Goal: Task Accomplishment & Management: Manage account settings

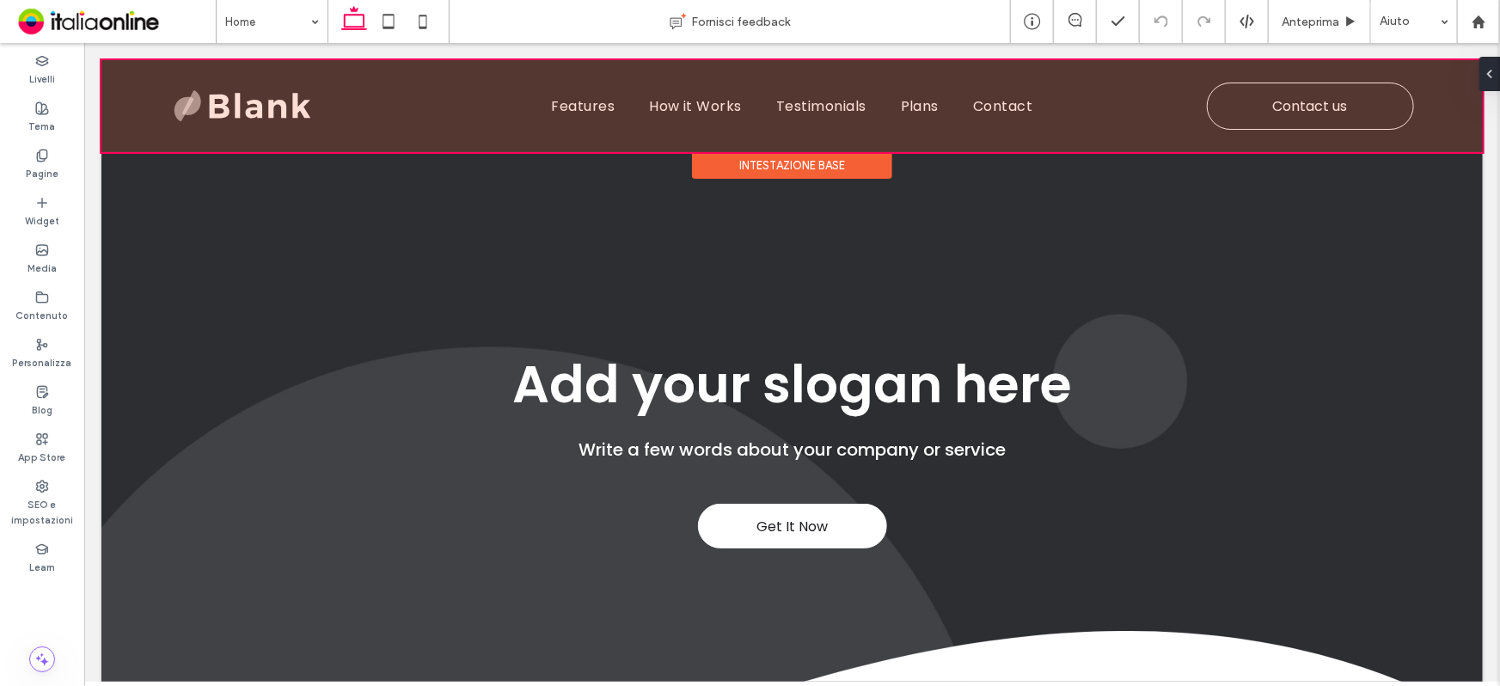
click at [316, 133] on div at bounding box center [791, 105] width 1381 height 92
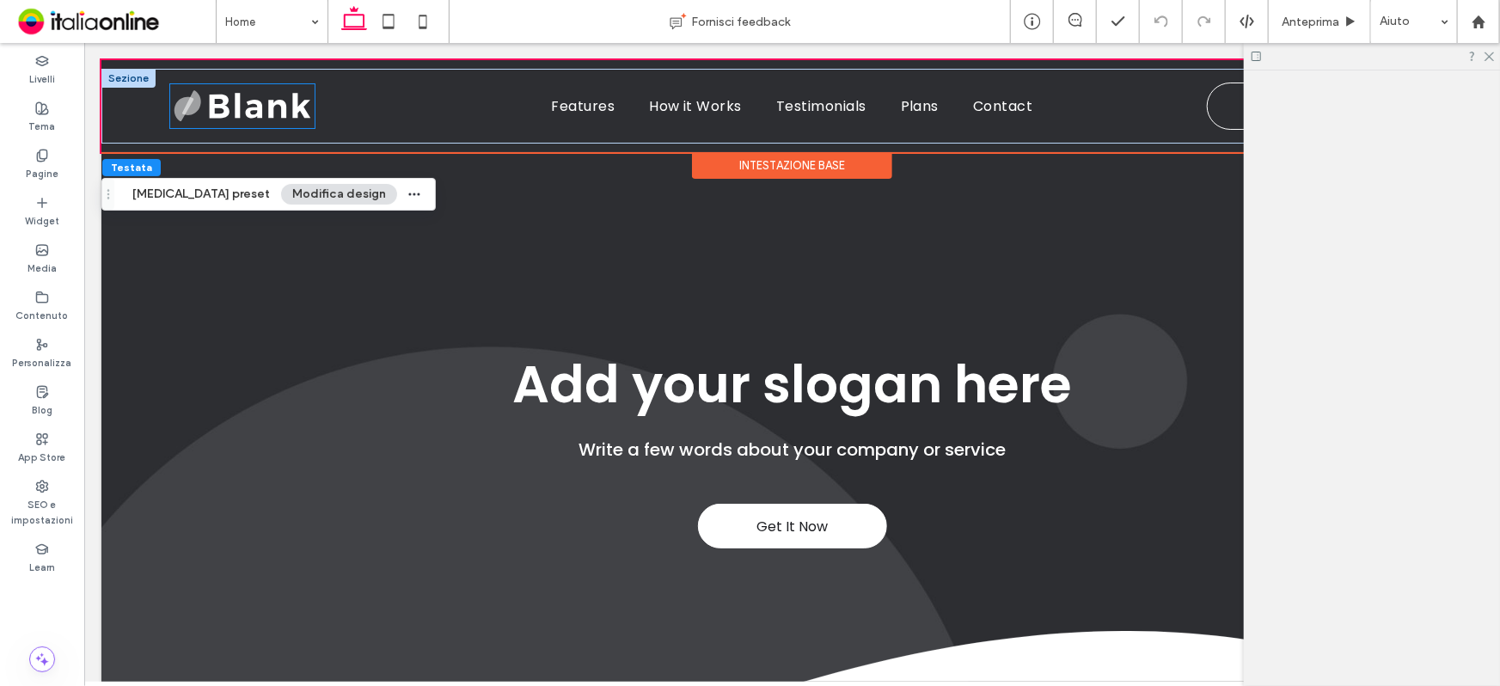
click at [285, 118] on img at bounding box center [241, 104] width 144 height 43
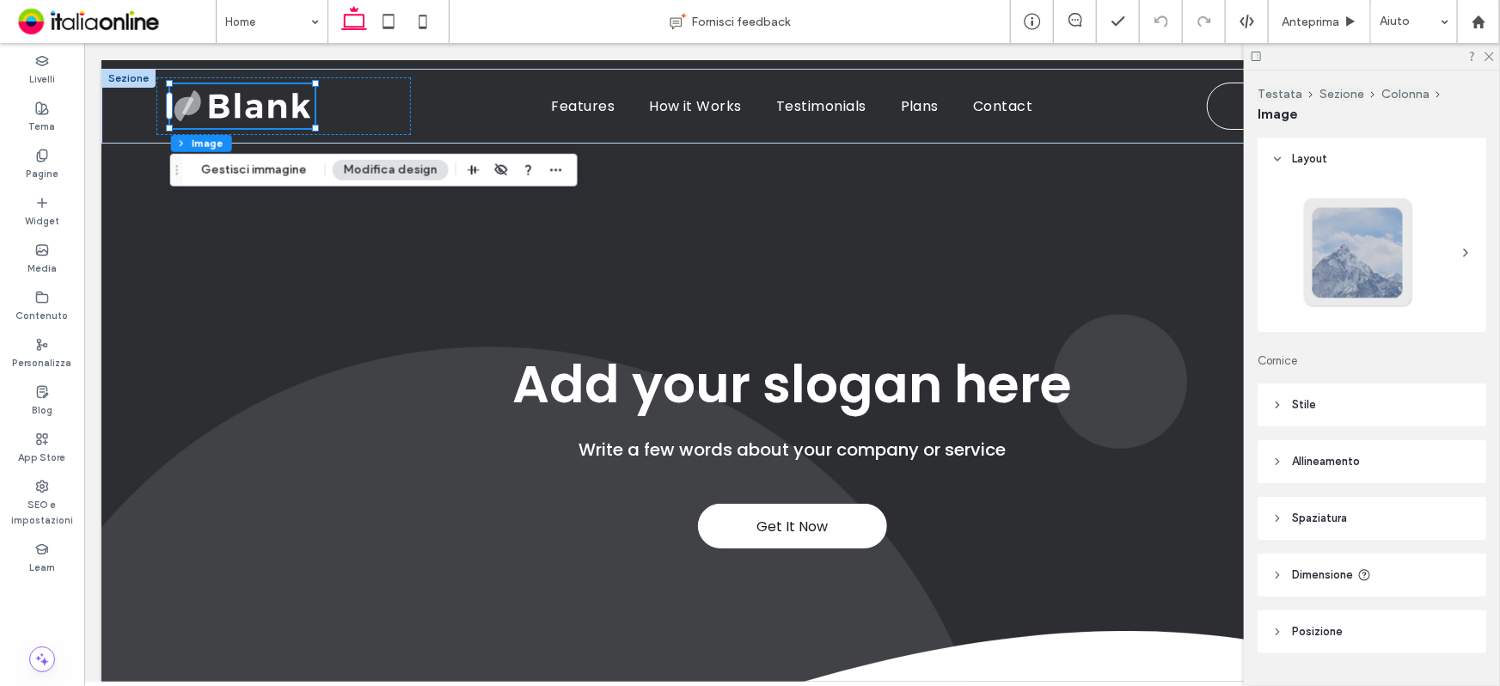
click at [1347, 407] on header "Stile" at bounding box center [1371, 404] width 229 height 43
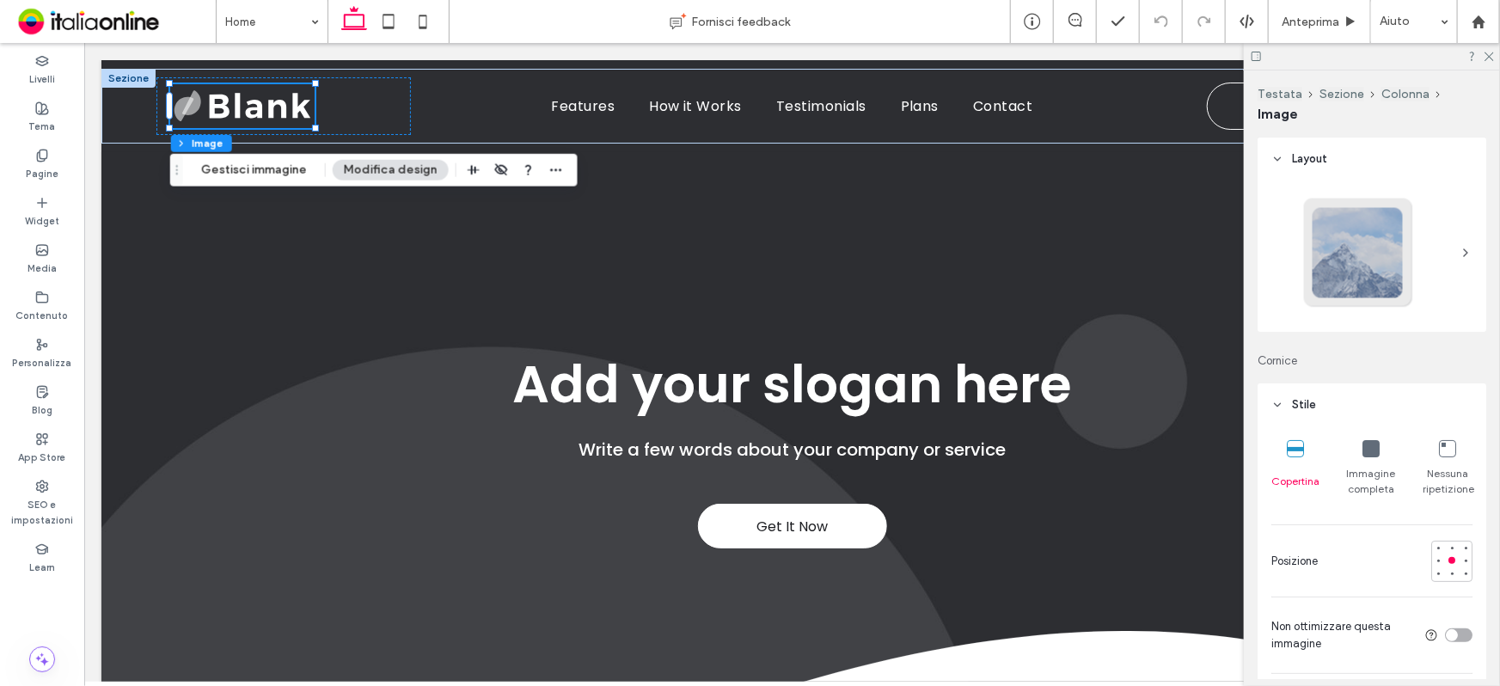
scroll to position [156, 0]
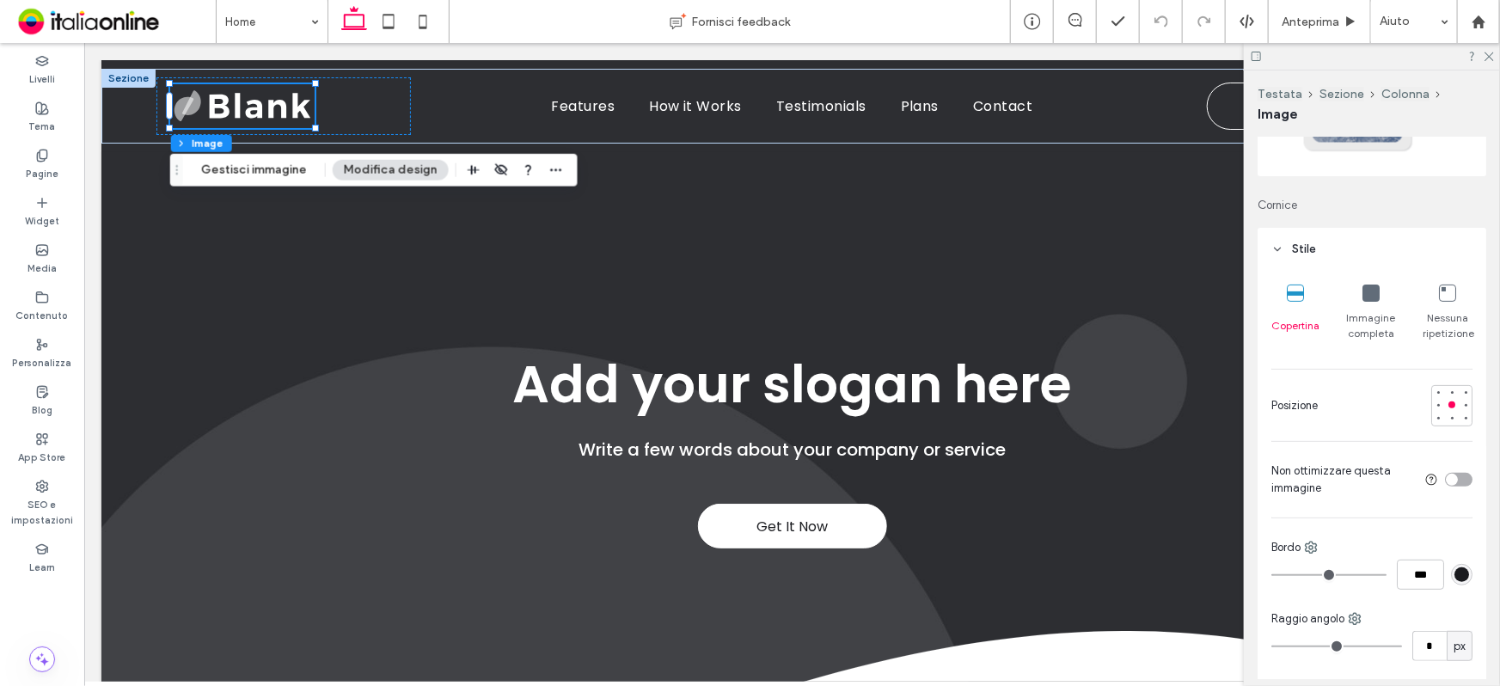
click at [1367, 303] on div "Immagine completa" at bounding box center [1371, 313] width 50 height 70
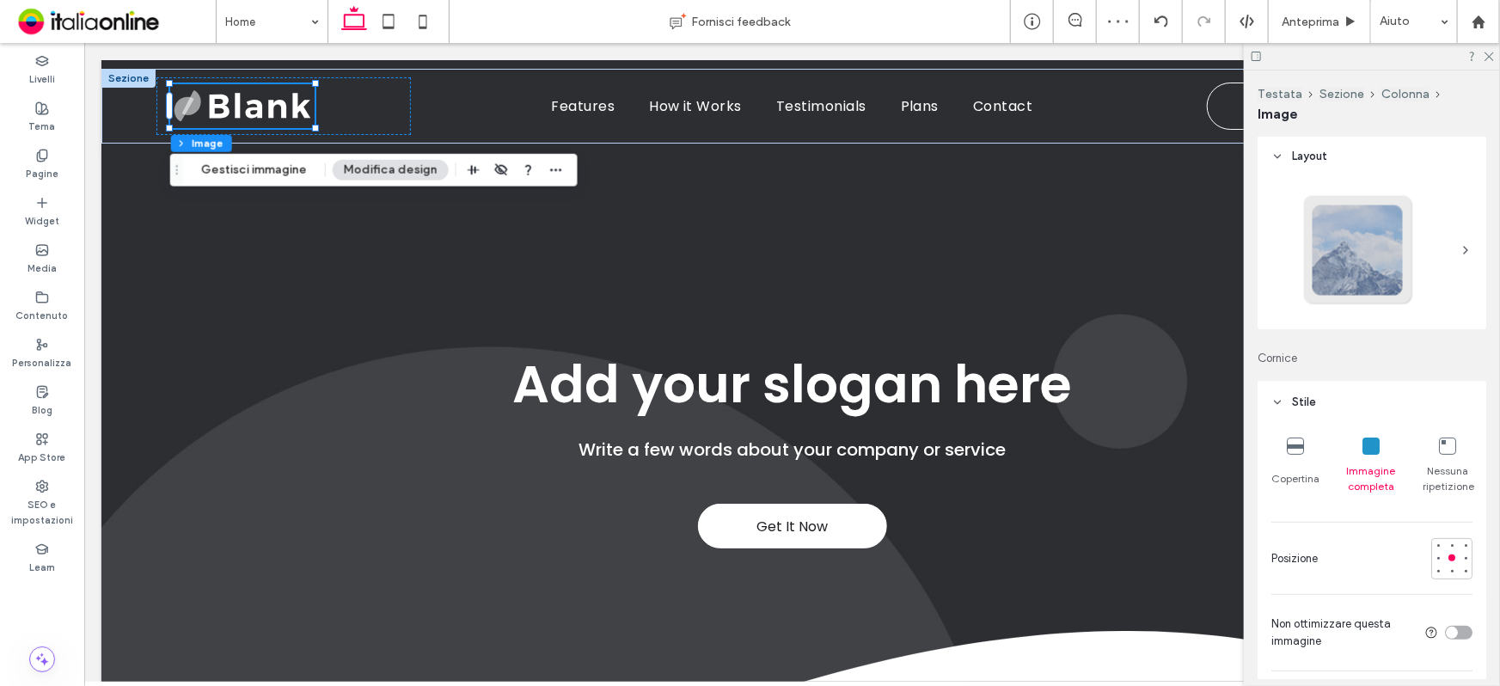
scroll to position [0, 0]
click at [274, 163] on button "Gestisci immagine" at bounding box center [254, 170] width 128 height 21
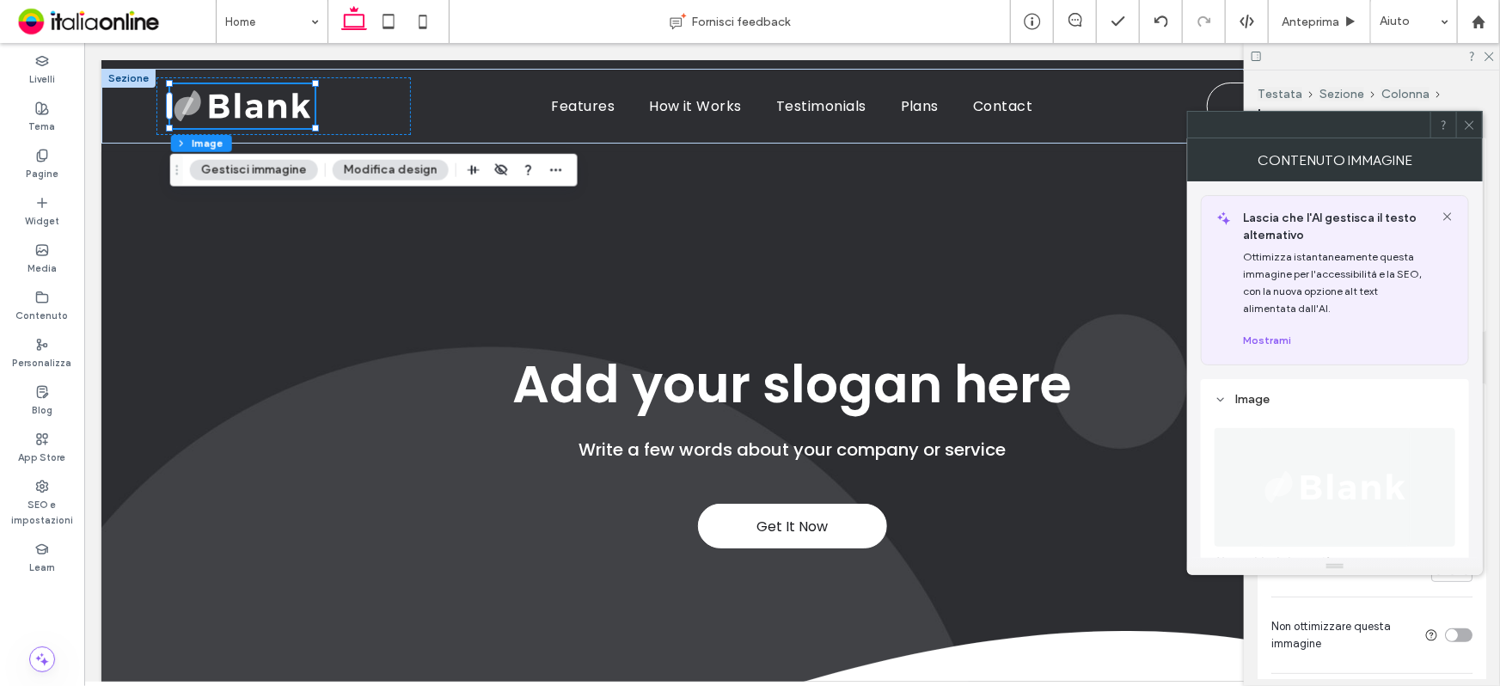
scroll to position [156, 0]
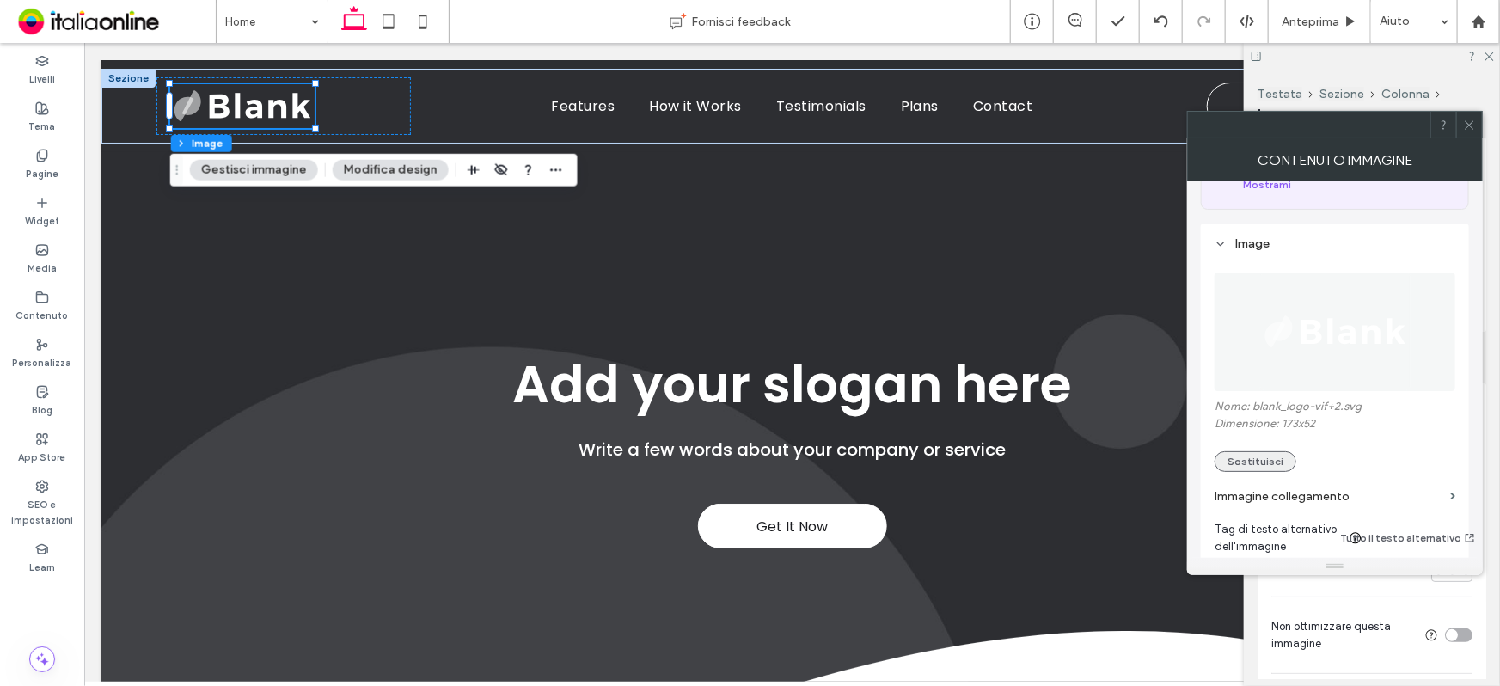
click at [1281, 459] on button "Sostituisci" at bounding box center [1255, 461] width 82 height 21
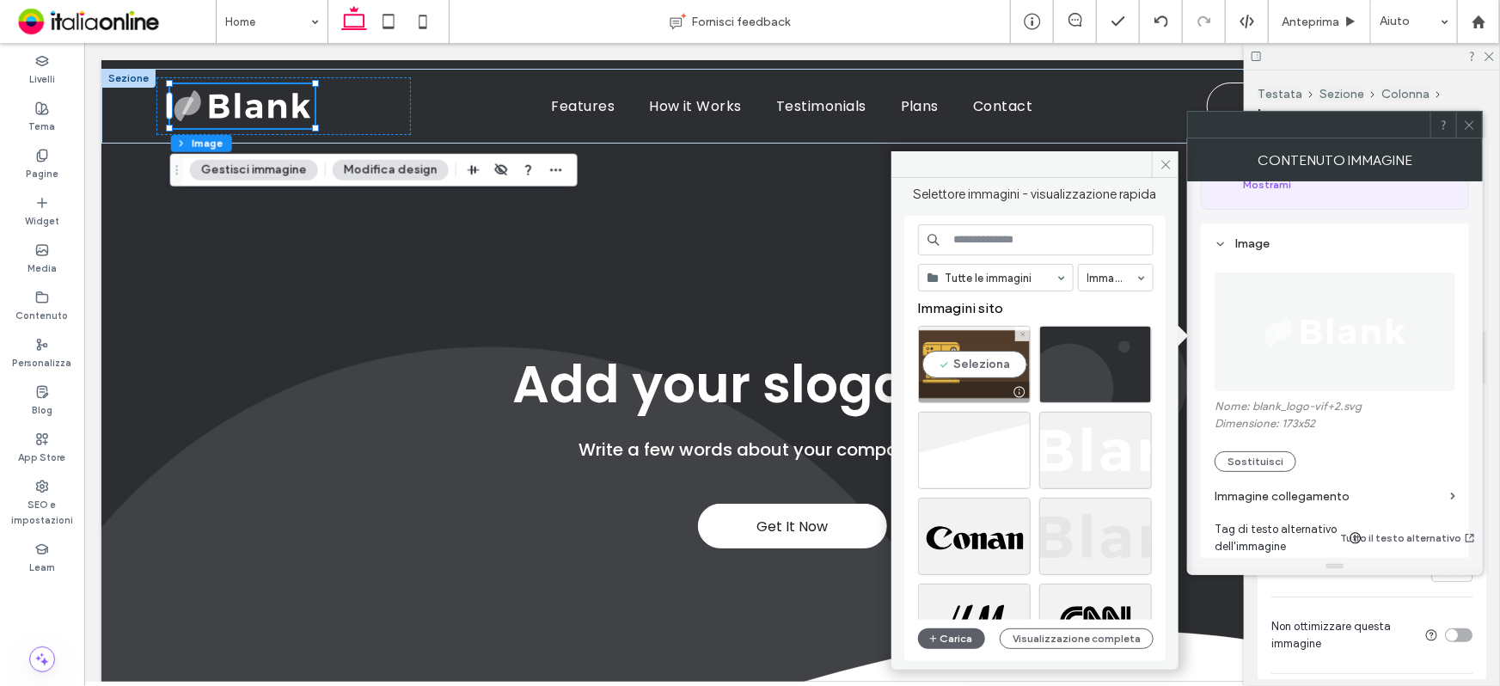
click at [986, 345] on div "Seleziona" at bounding box center [974, 364] width 113 height 77
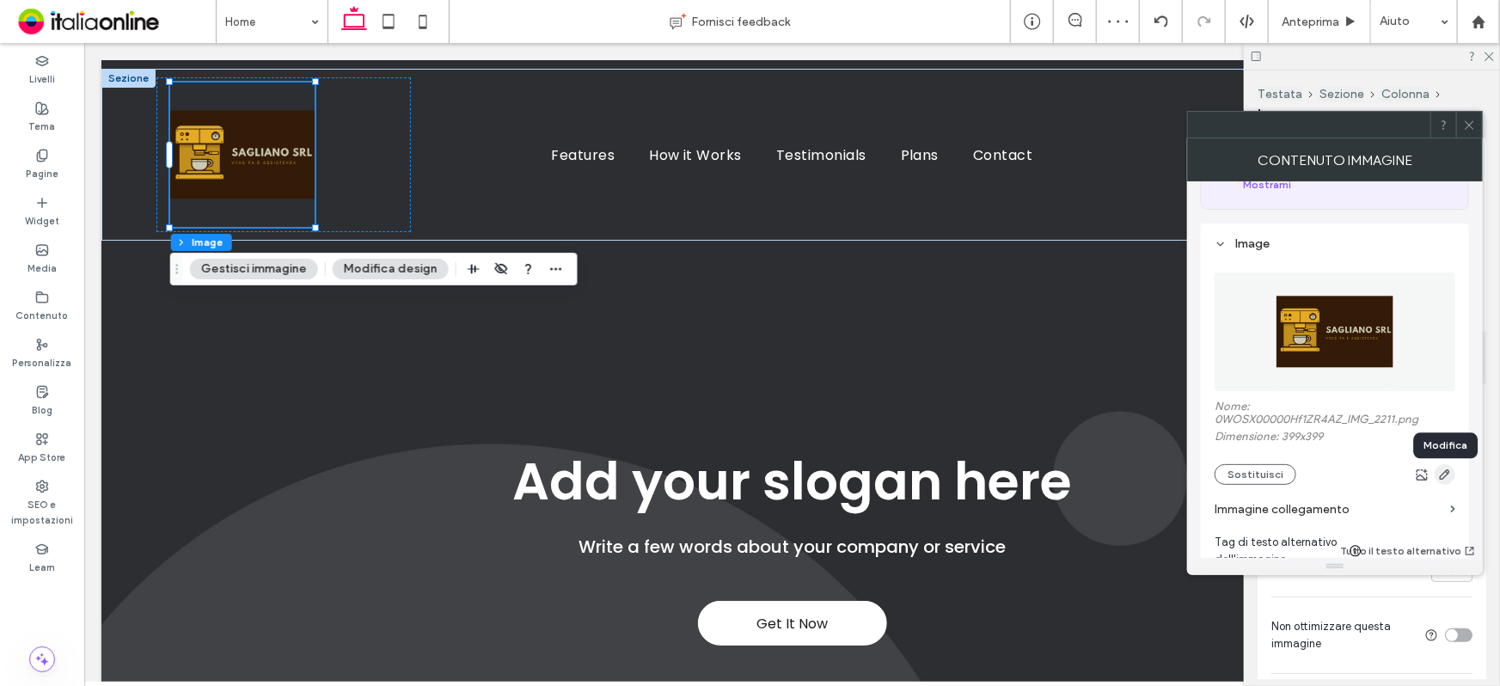
click at [1440, 480] on use "button" at bounding box center [1445, 474] width 10 height 10
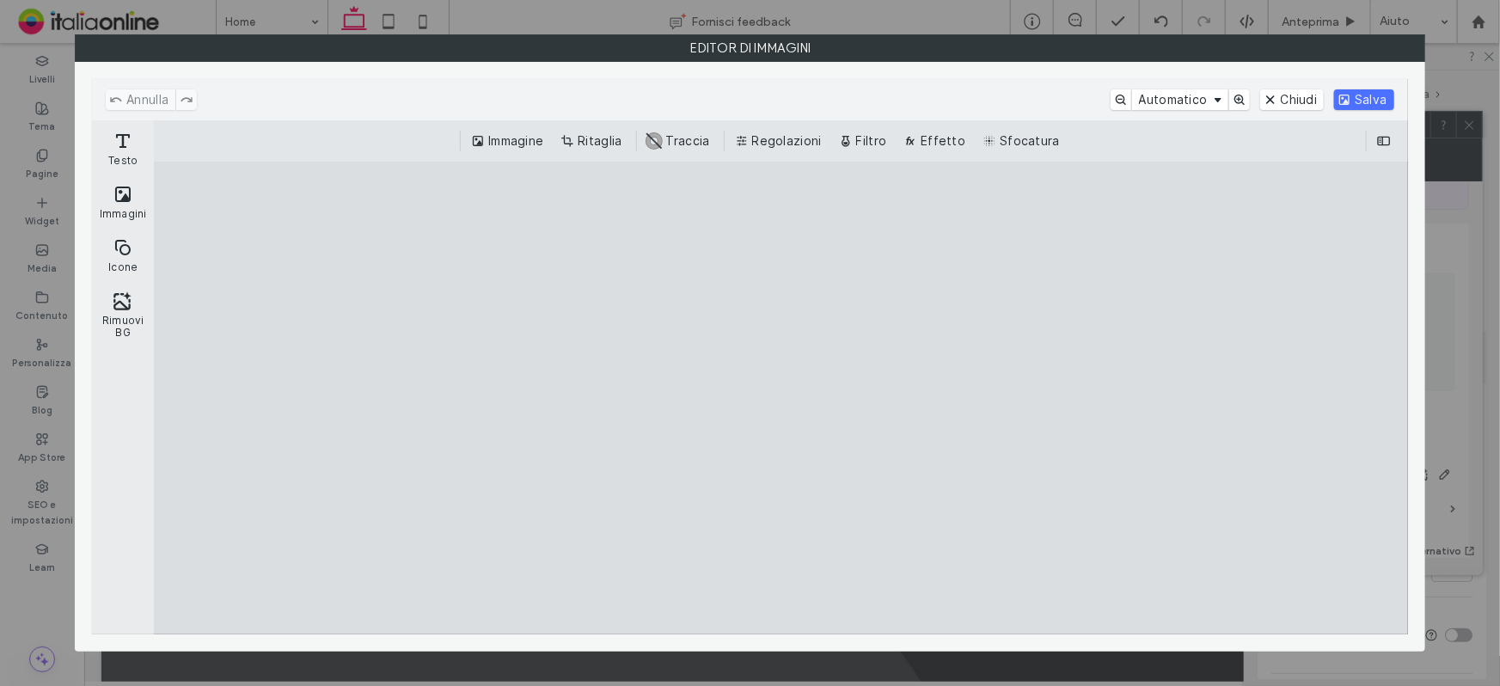
click at [615, 138] on button "Ritaglia" at bounding box center [592, 141] width 71 height 21
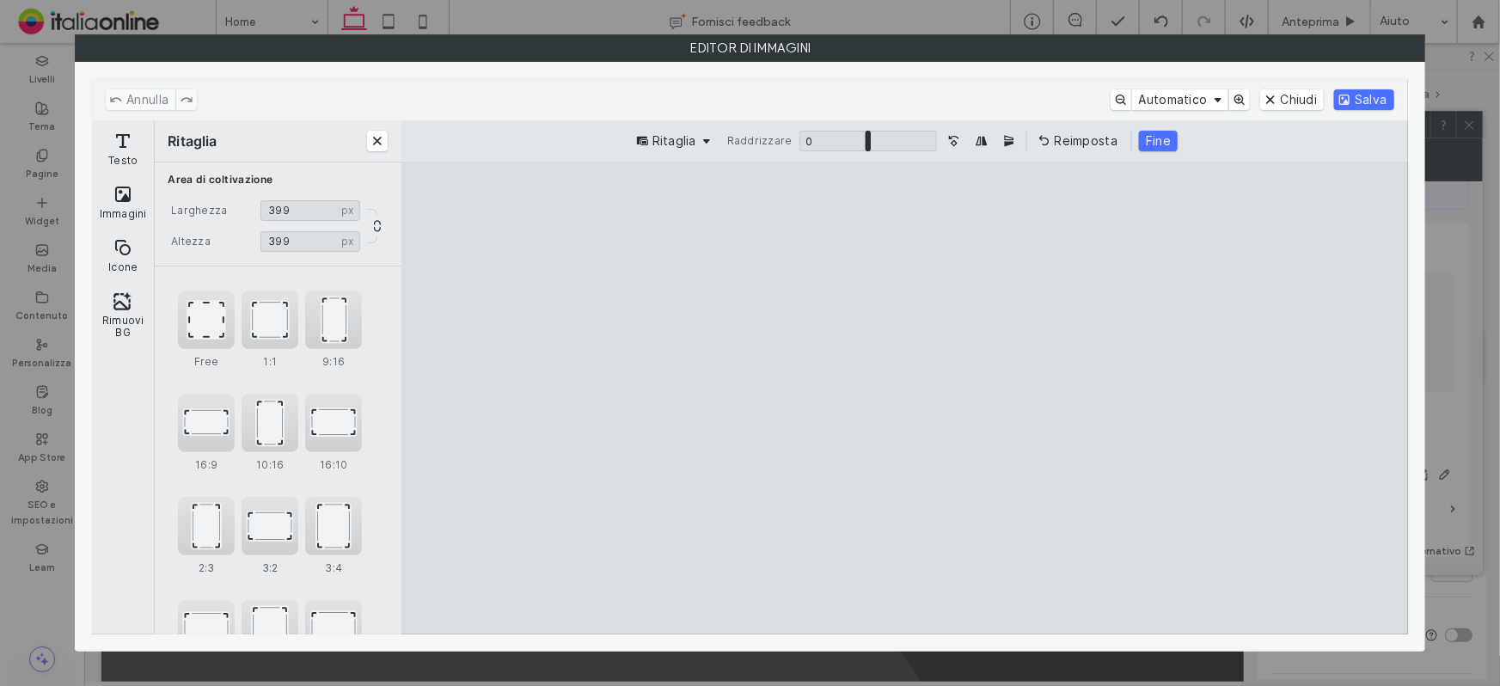
drag, startPoint x: 1099, startPoint y: 218, endPoint x: 1114, endPoint y: 218, distance: 14.6
click at [905, 398] on cesdk-canvas "Editor / piattaforma / website builder canvas" at bounding box center [905, 398] width 0 height 0
drag, startPoint x: 1096, startPoint y: 211, endPoint x: 1097, endPoint y: 293, distance: 82.5
click at [905, 398] on cesdk-canvas "Editor / piattaforma / website builder canvas" at bounding box center [905, 398] width 0 height 0
type input "***"
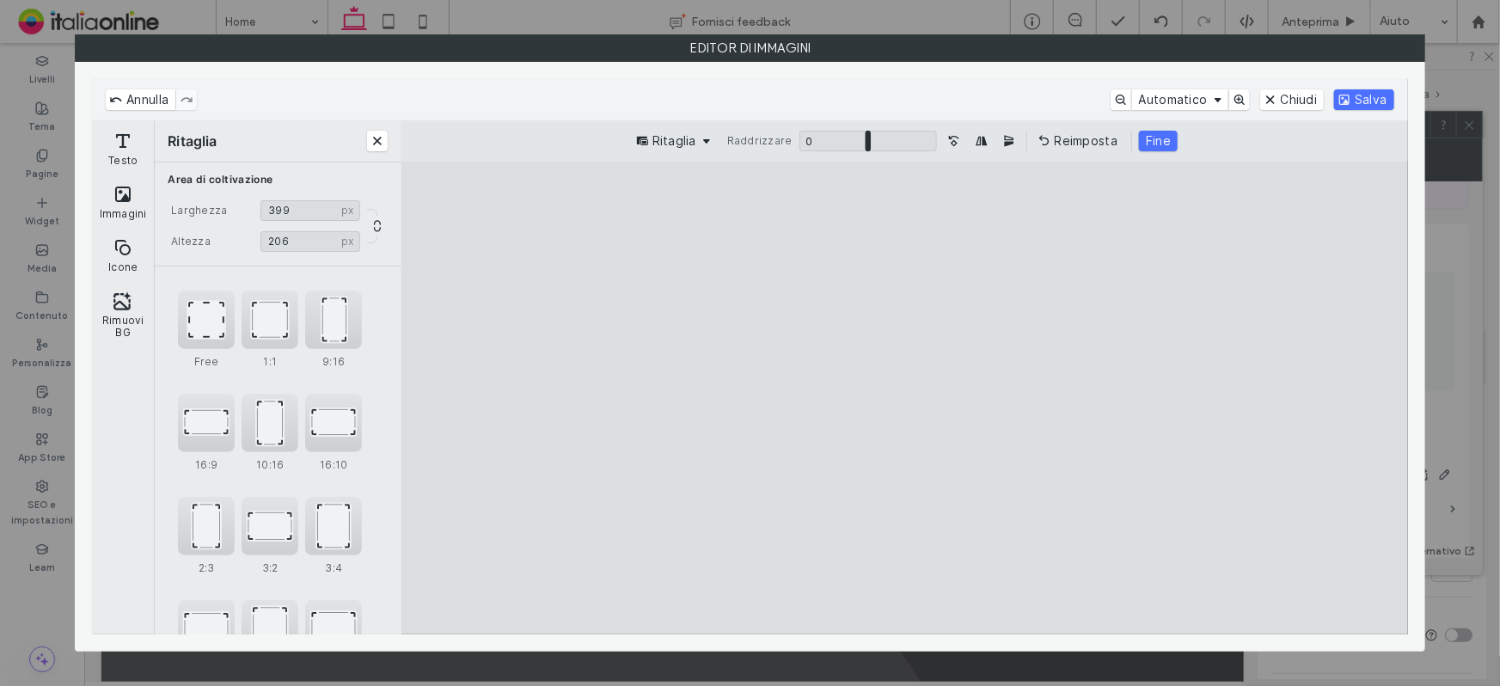
drag, startPoint x: 1143, startPoint y: 615, endPoint x: 1152, endPoint y: 486, distance: 129.2
click at [905, 398] on cesdk-canvas "Editor / piattaforma / website builder canvas" at bounding box center [905, 398] width 0 height 0
click at [1154, 146] on button "Fine" at bounding box center [1158, 141] width 39 height 21
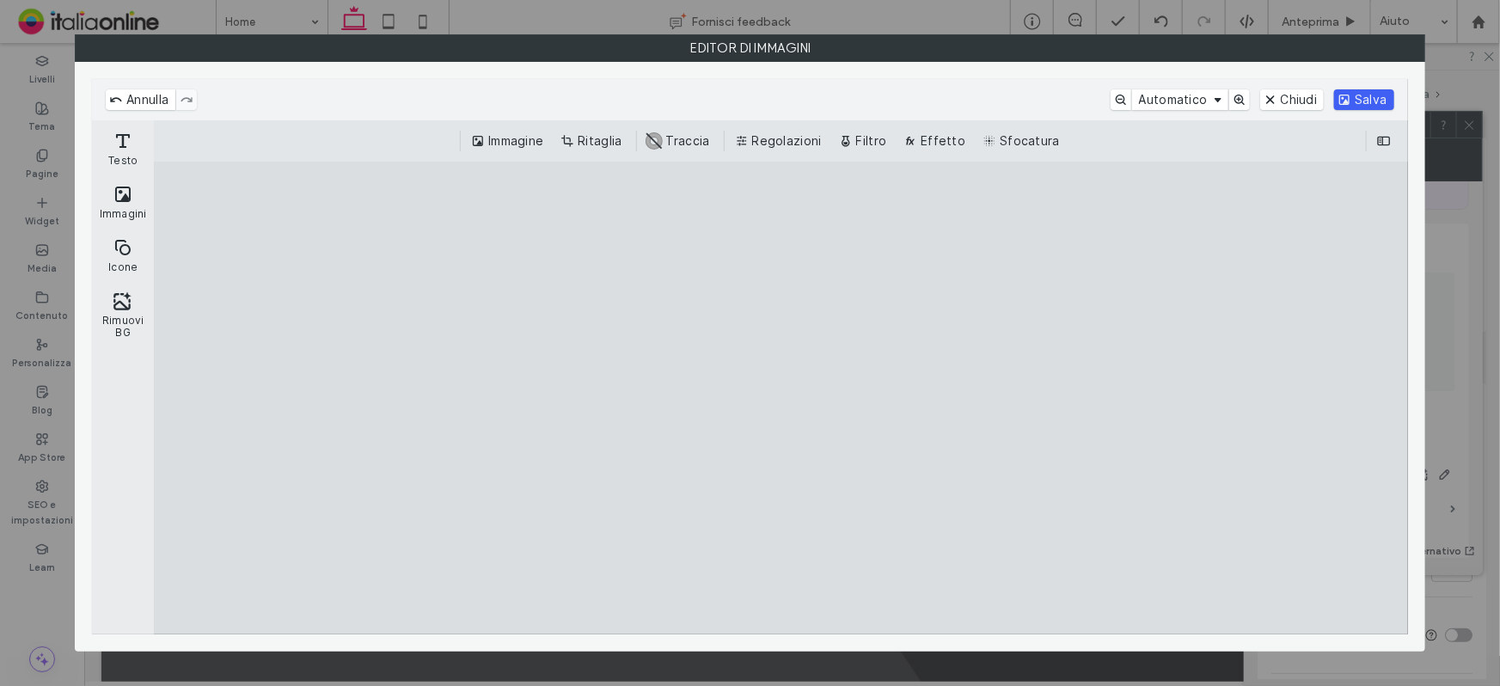
click at [1366, 96] on button "Salva" at bounding box center [1363, 99] width 59 height 21
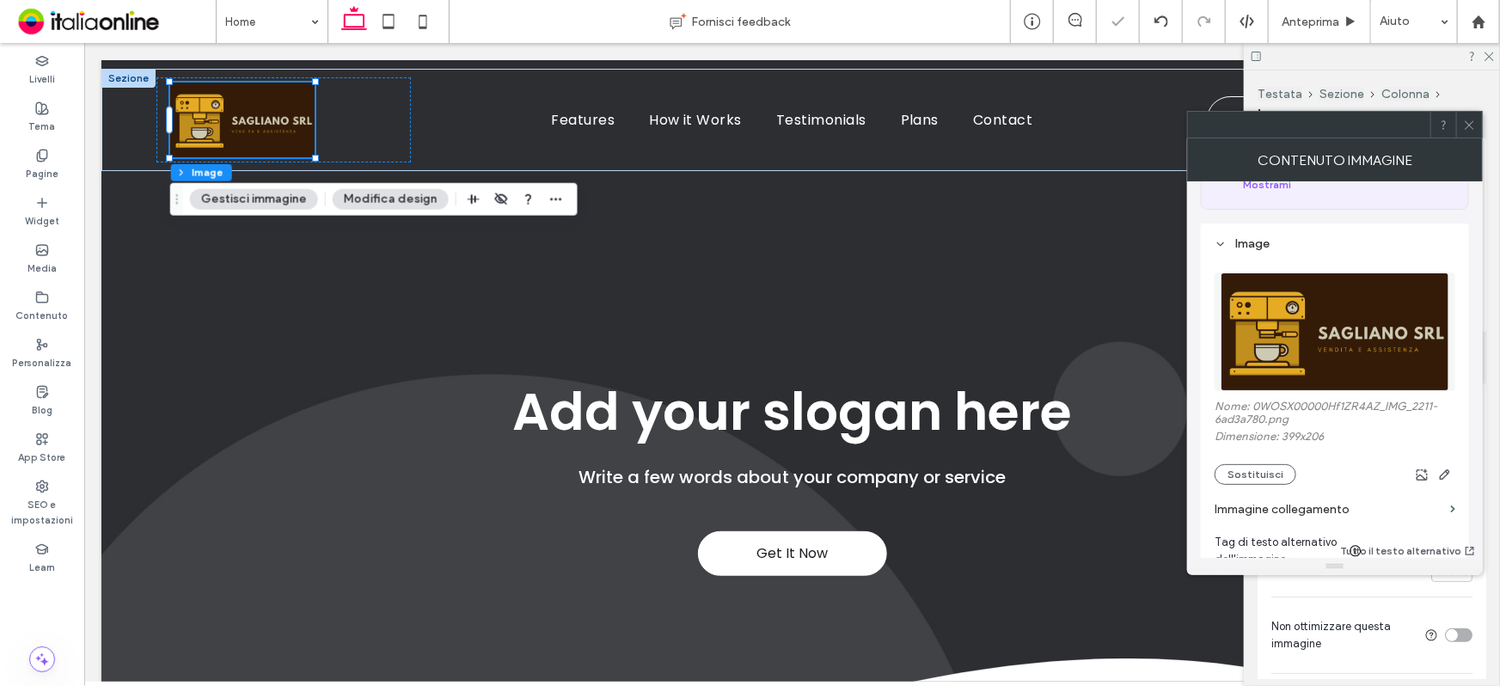
drag, startPoint x: 1473, startPoint y: 132, endPoint x: 1495, endPoint y: 93, distance: 45.0
click at [1473, 132] on span at bounding box center [1469, 125] width 13 height 26
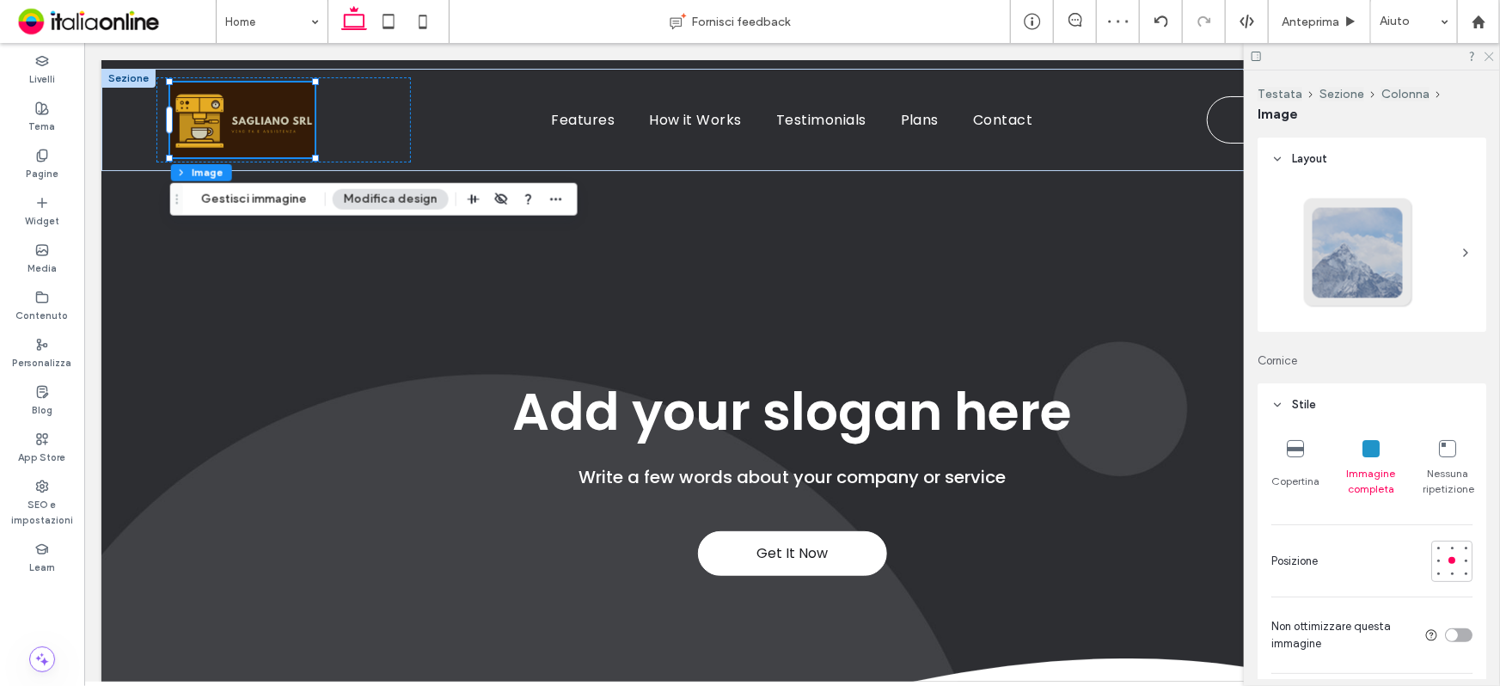
click at [1486, 56] on icon at bounding box center [1487, 55] width 11 height 11
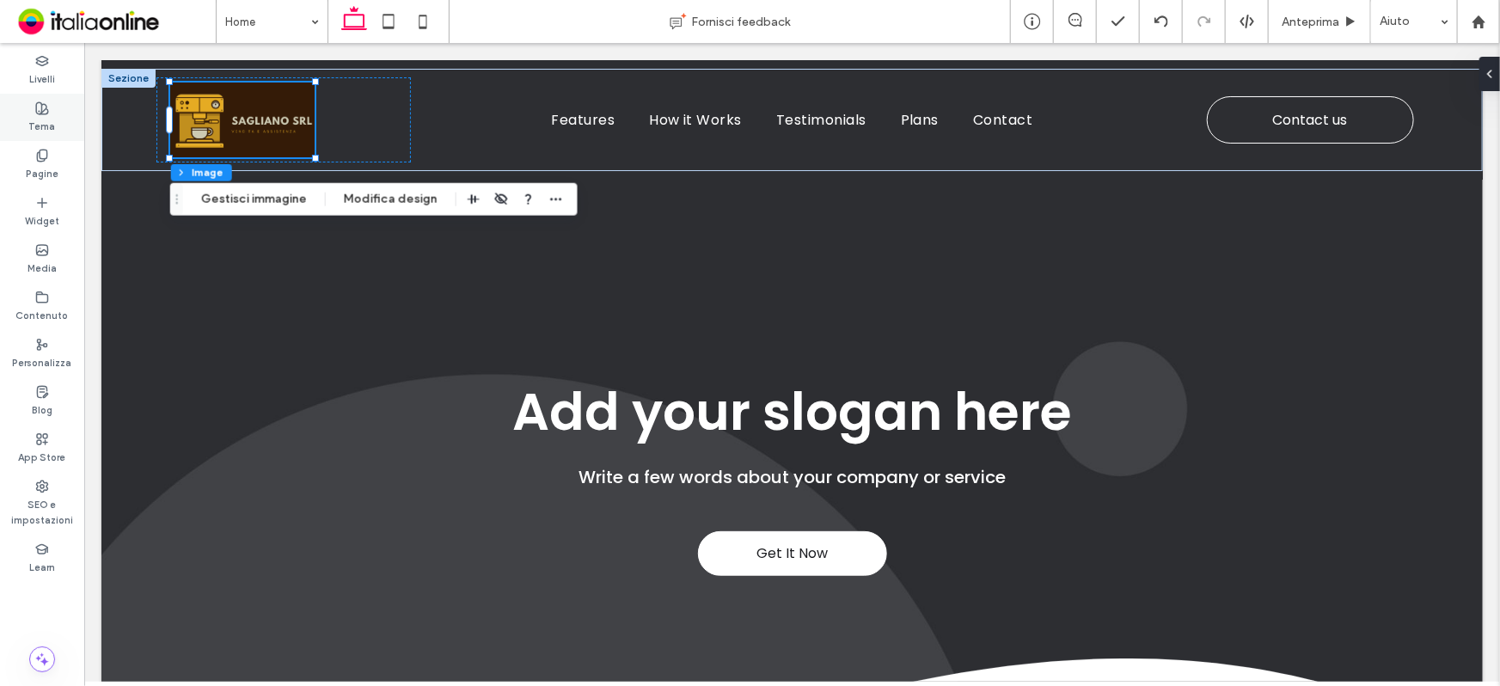
drag, startPoint x: 50, startPoint y: 197, endPoint x: 38, endPoint y: 113, distance: 85.1
click at [38, 113] on use at bounding box center [42, 108] width 12 height 12
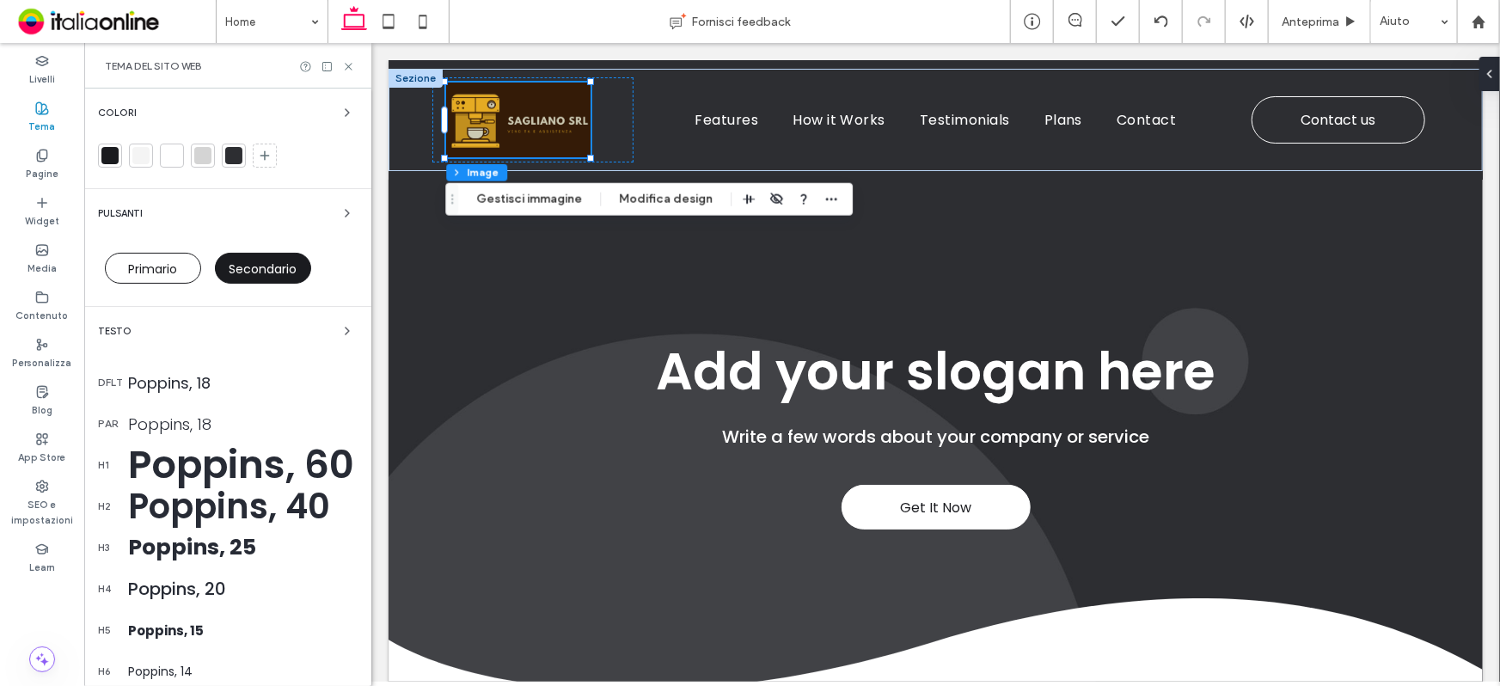
drag, startPoint x: 267, startPoint y: 155, endPoint x: 278, endPoint y: 212, distance: 58.5
click at [266, 155] on use at bounding box center [264, 155] width 9 height 9
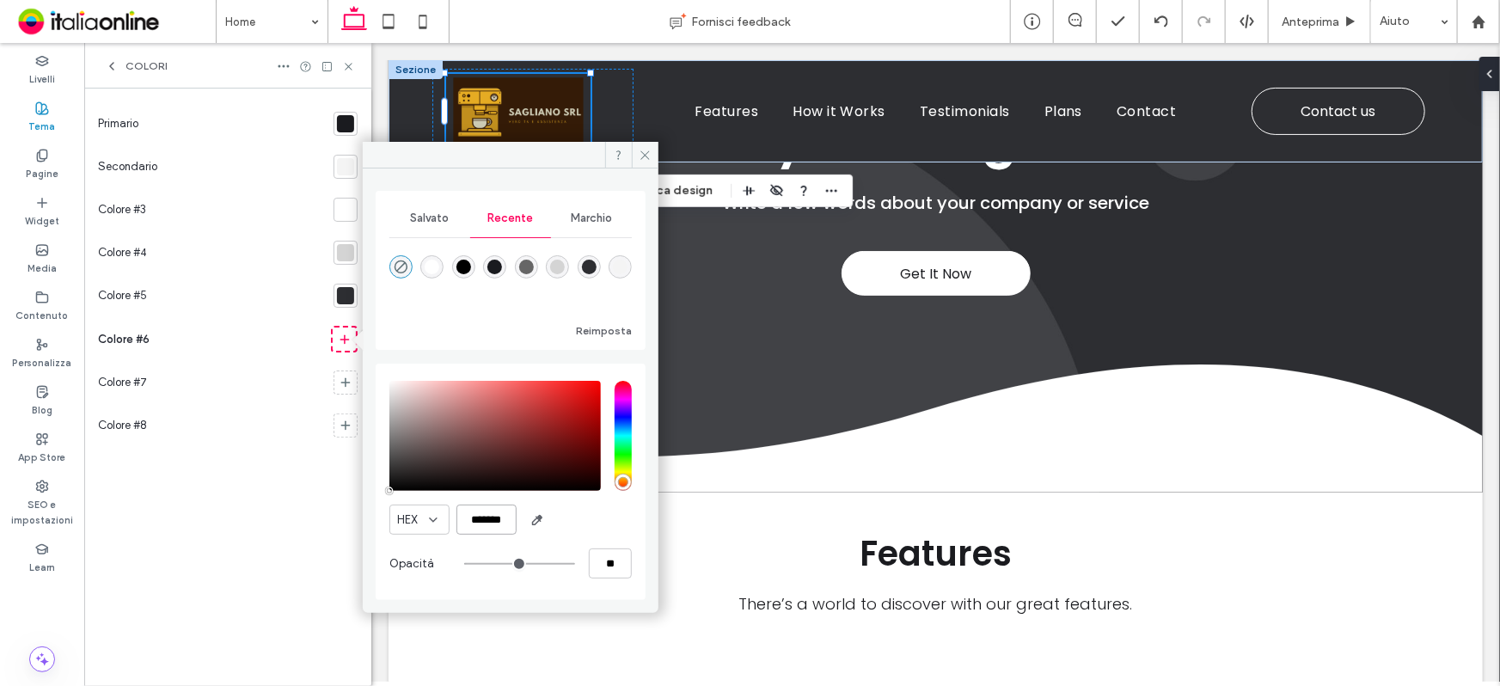
scroll to position [0, 3]
drag, startPoint x: 468, startPoint y: 513, endPoint x: 517, endPoint y: 523, distance: 49.9
click at [517, 523] on div "HEX *******" at bounding box center [510, 519] width 242 height 30
paste input "color picker textbox"
type input "*******"
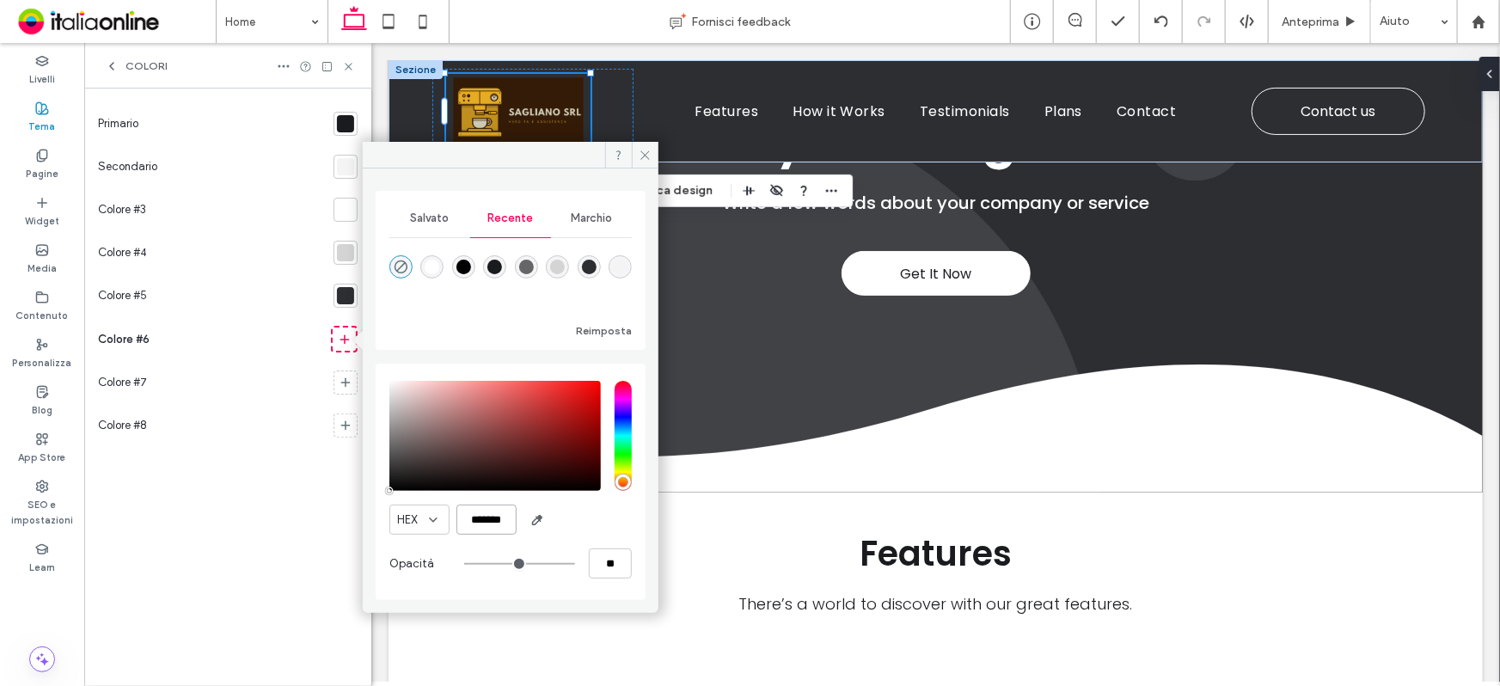
type input "***"
type input "****"
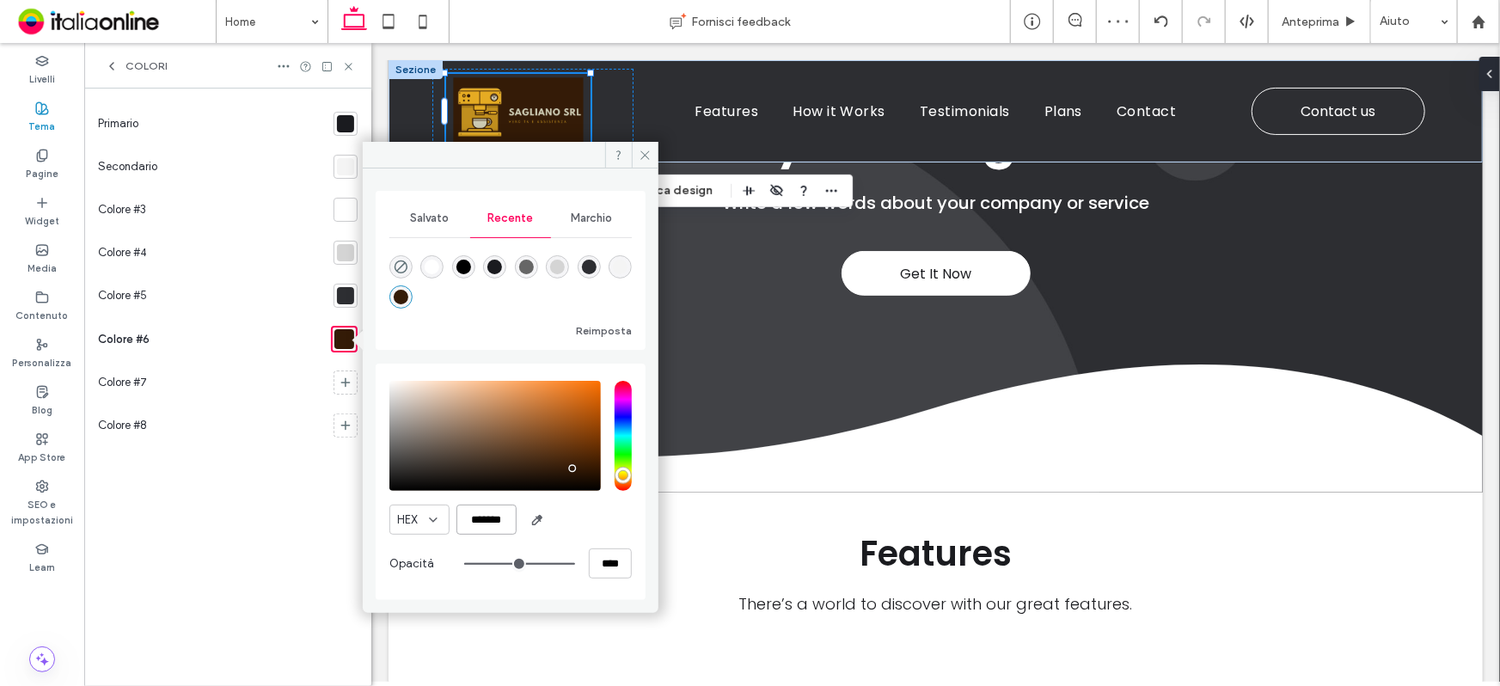
type input "*******"
click at [336, 382] on div at bounding box center [345, 382] width 24 height 24
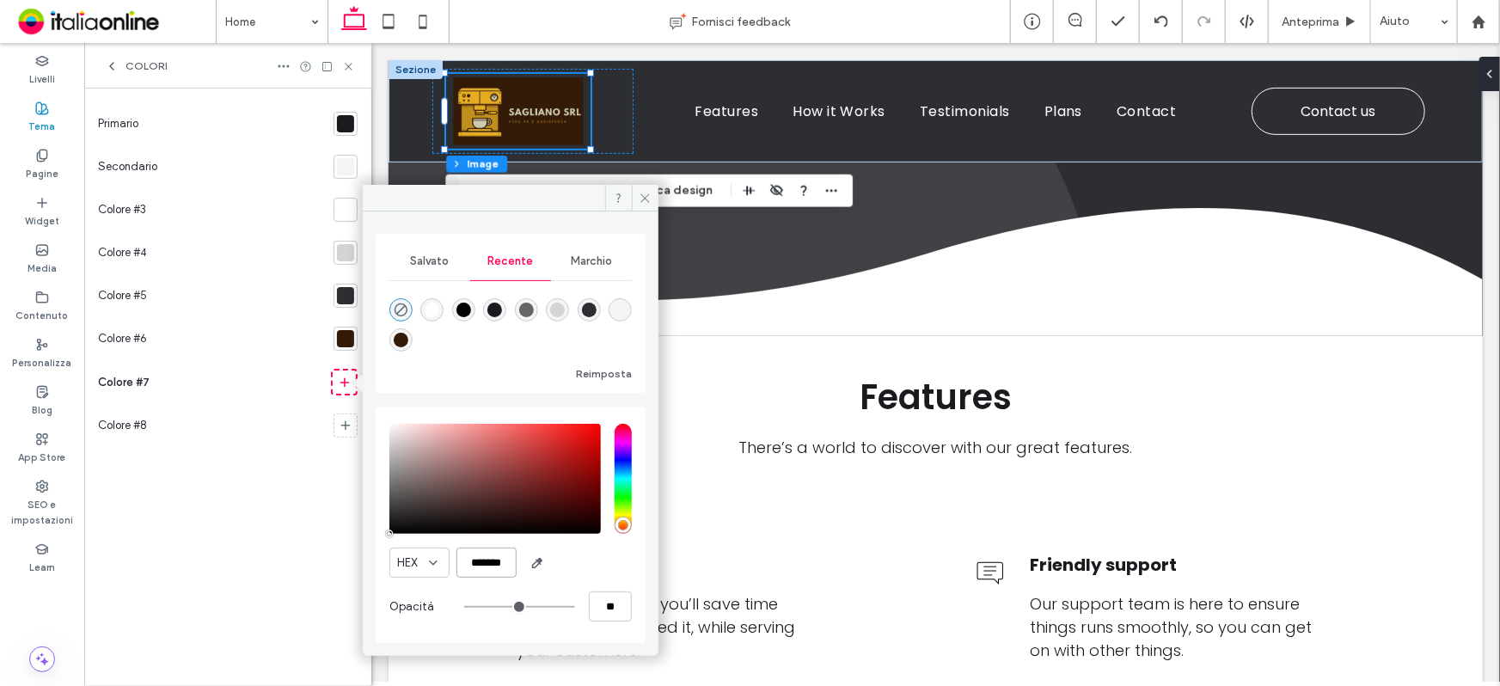
scroll to position [0, 3]
drag, startPoint x: 461, startPoint y: 559, endPoint x: 515, endPoint y: 564, distance: 54.3
click at [515, 564] on input "*******" at bounding box center [486, 562] width 60 height 30
paste input "color picker textbox"
type input "*******"
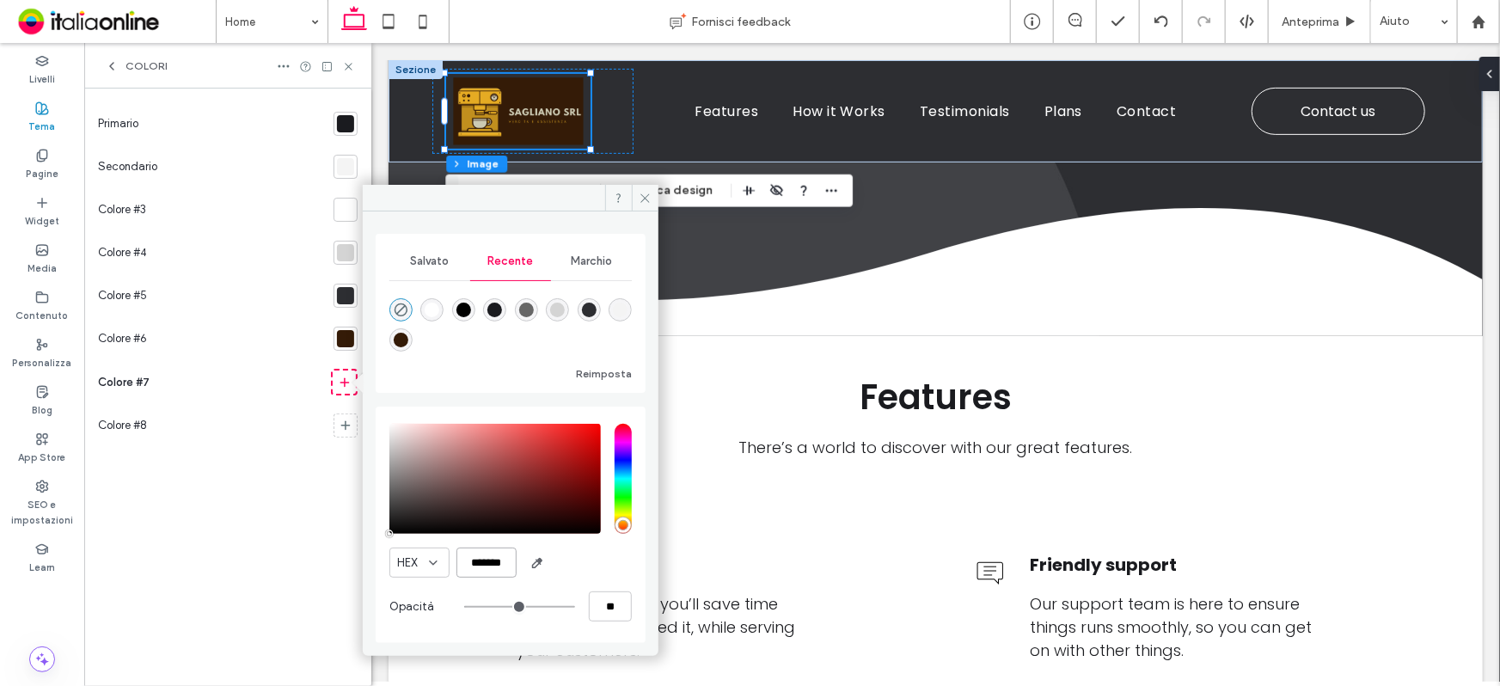
type input "***"
type input "****"
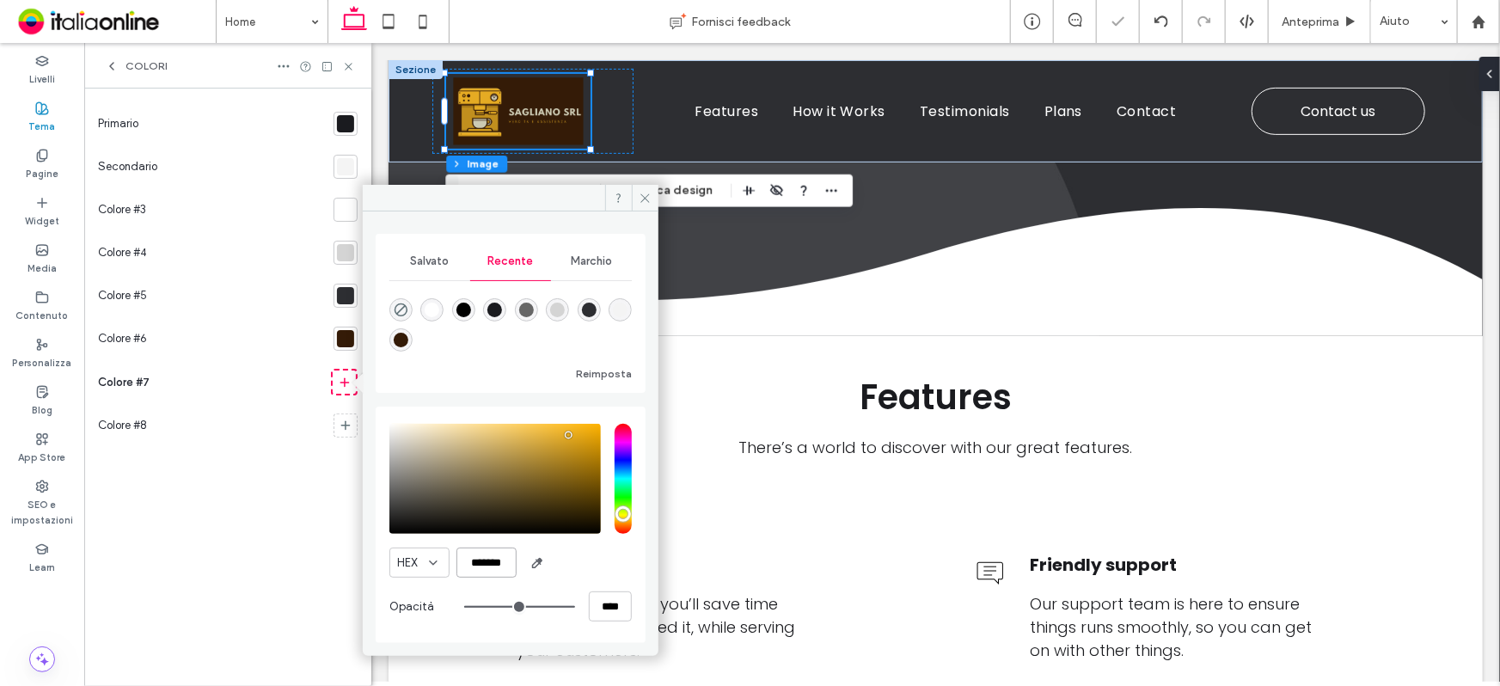
scroll to position [0, 0]
type input "*******"
click at [653, 199] on span at bounding box center [645, 198] width 27 height 26
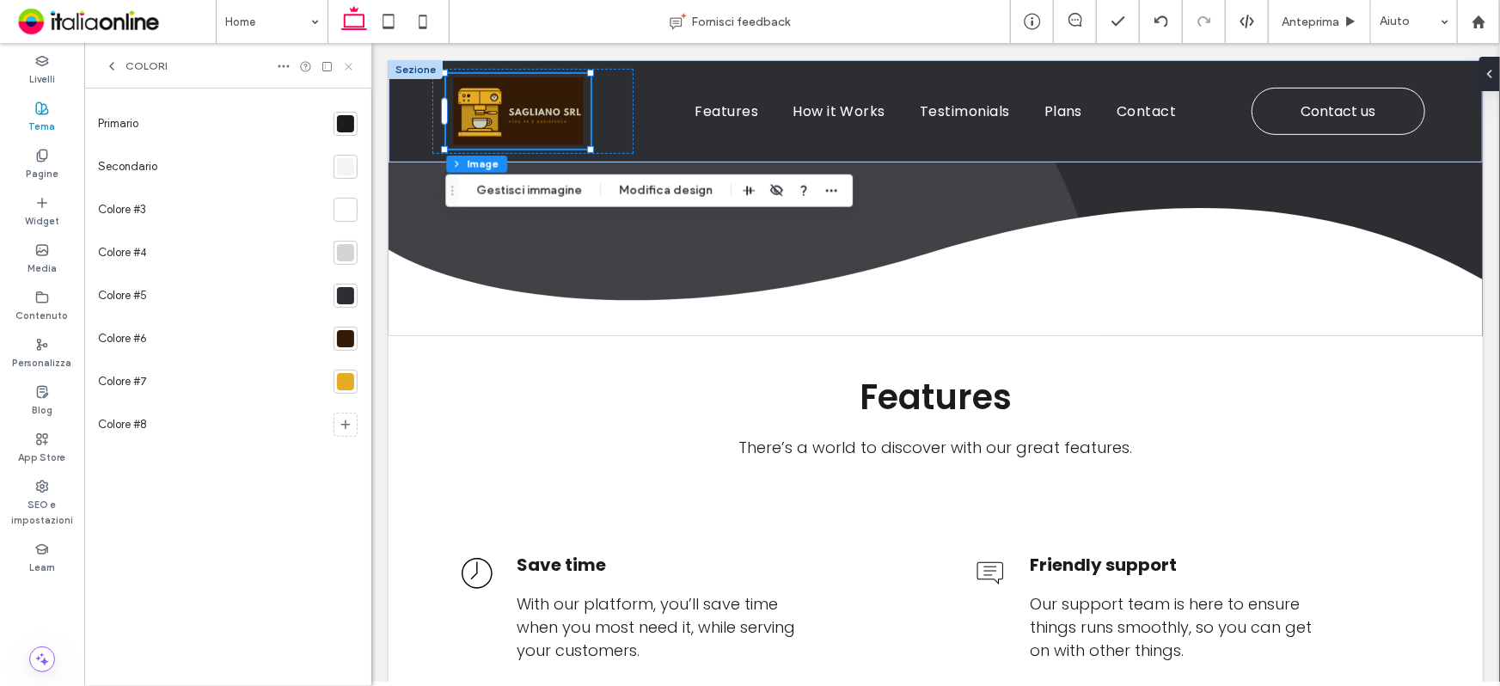
click at [352, 62] on icon at bounding box center [348, 66] width 13 height 13
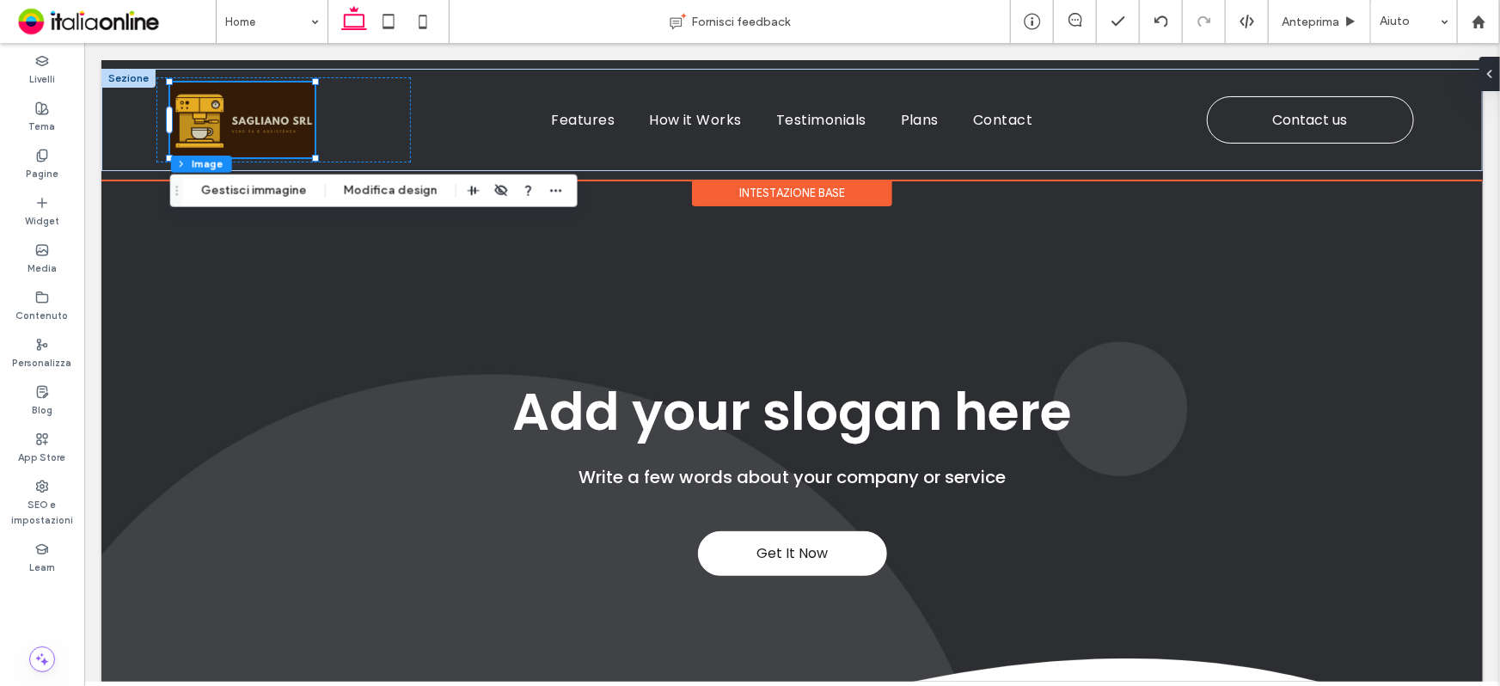
click at [135, 76] on div at bounding box center [128, 77] width 54 height 19
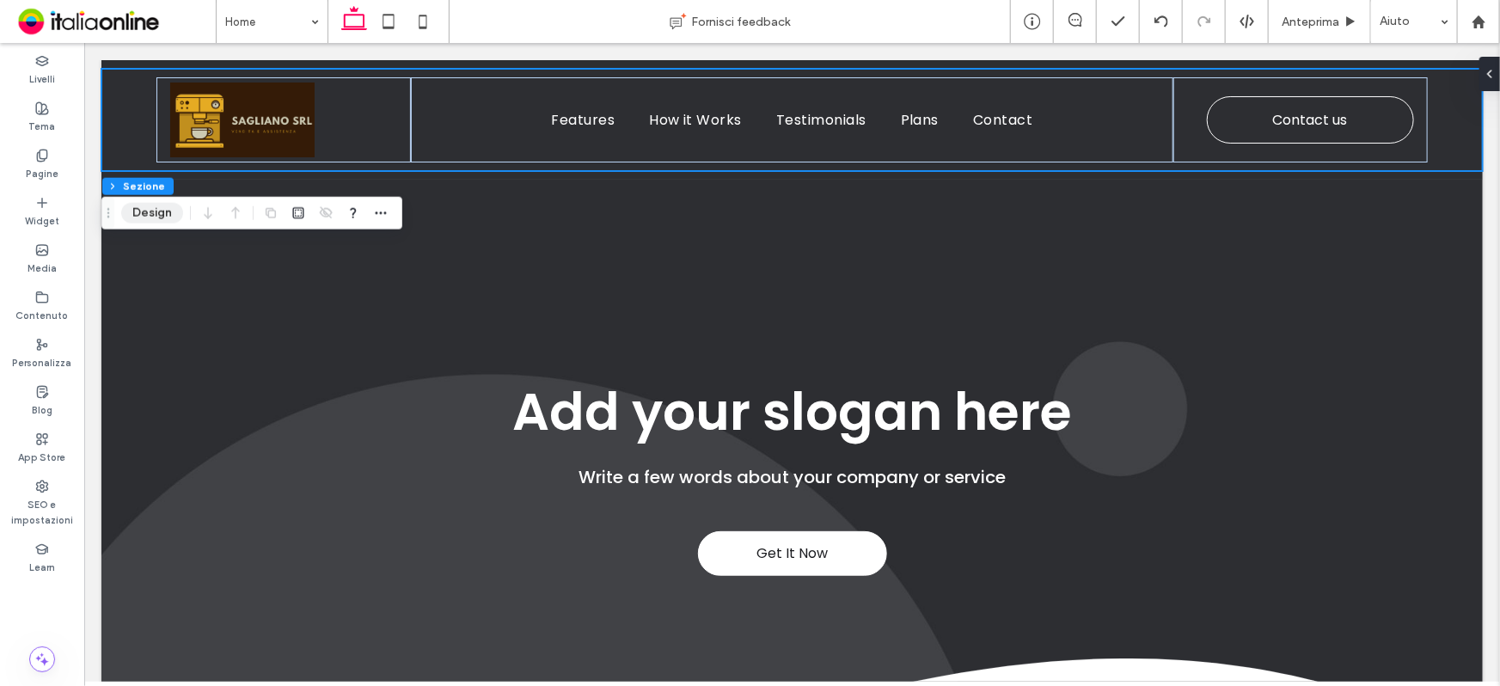
drag, startPoint x: 162, startPoint y: 208, endPoint x: 193, endPoint y: 216, distance: 31.9
click at [162, 208] on button "Design" at bounding box center [152, 213] width 62 height 21
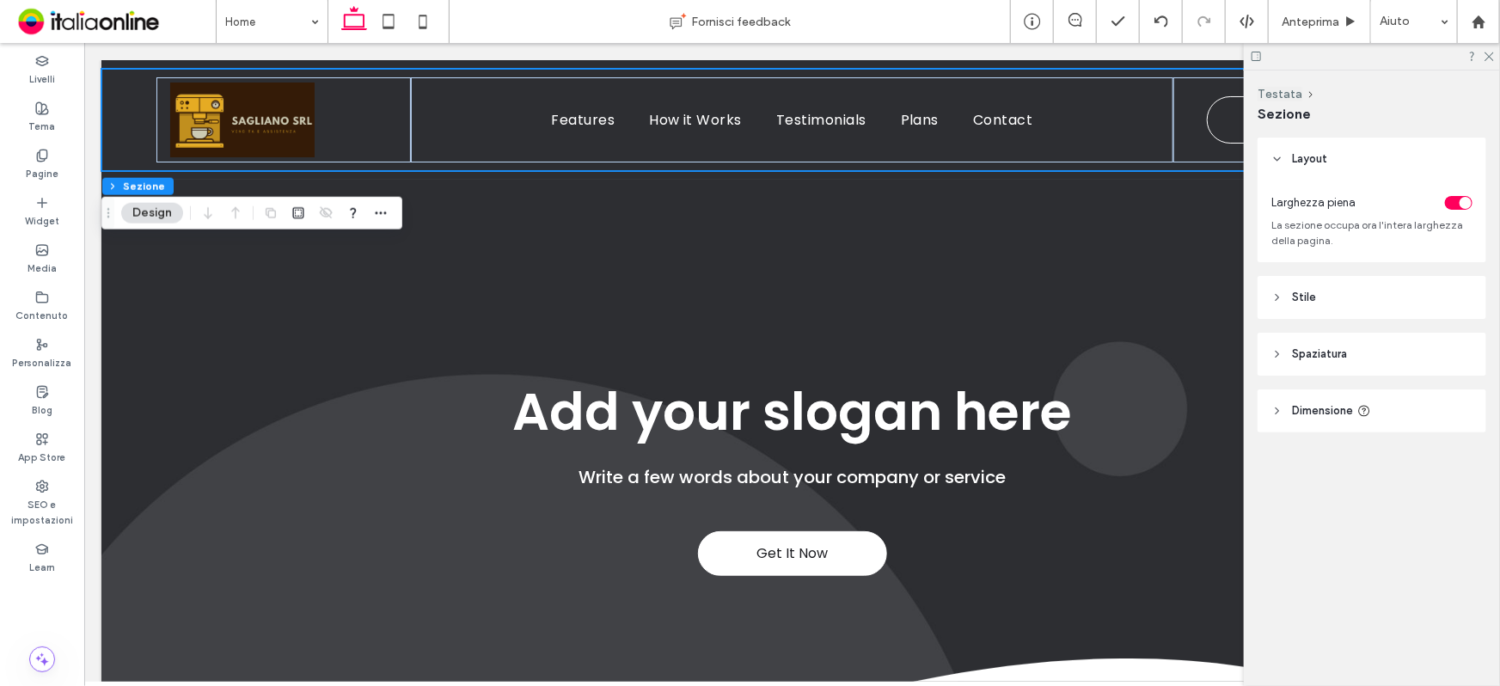
click at [1311, 290] on span "Stile" at bounding box center [1304, 297] width 24 height 17
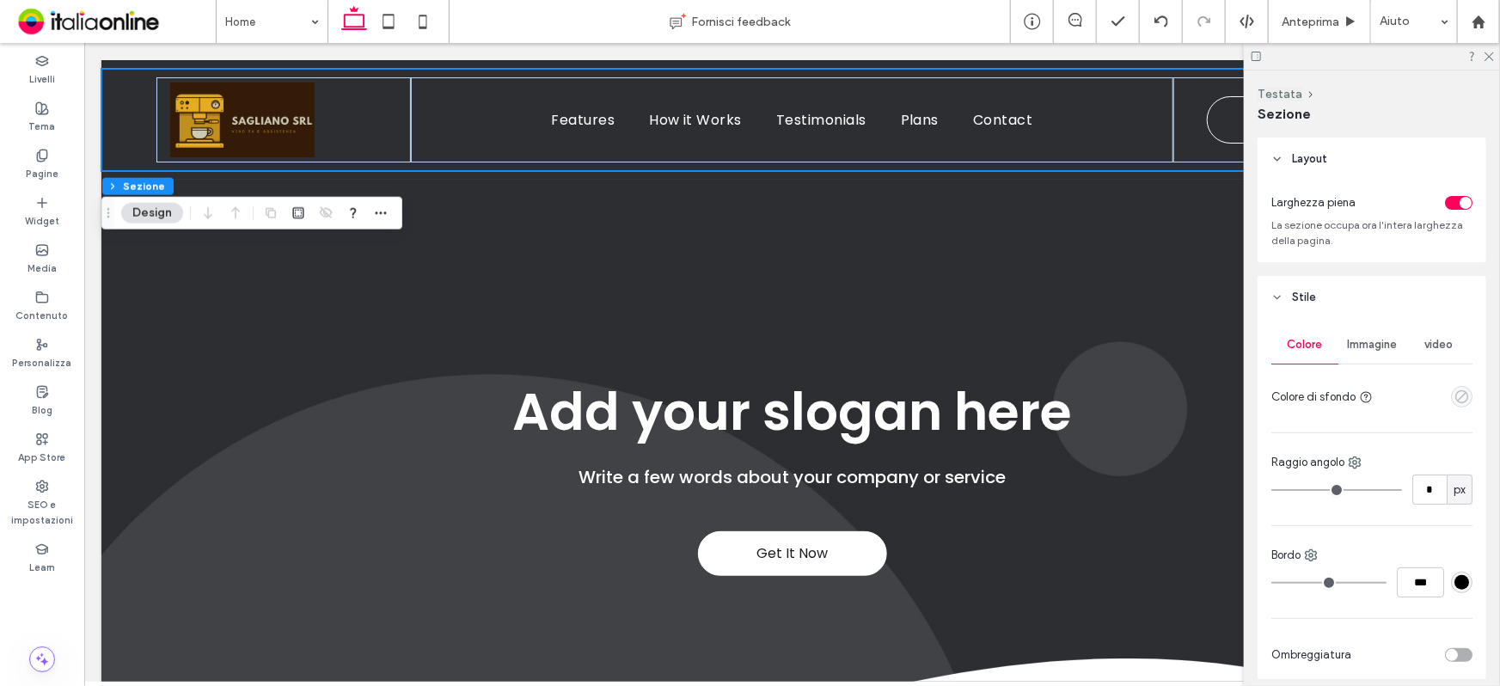
click at [1455, 401] on use "empty color" at bounding box center [1461, 396] width 13 height 13
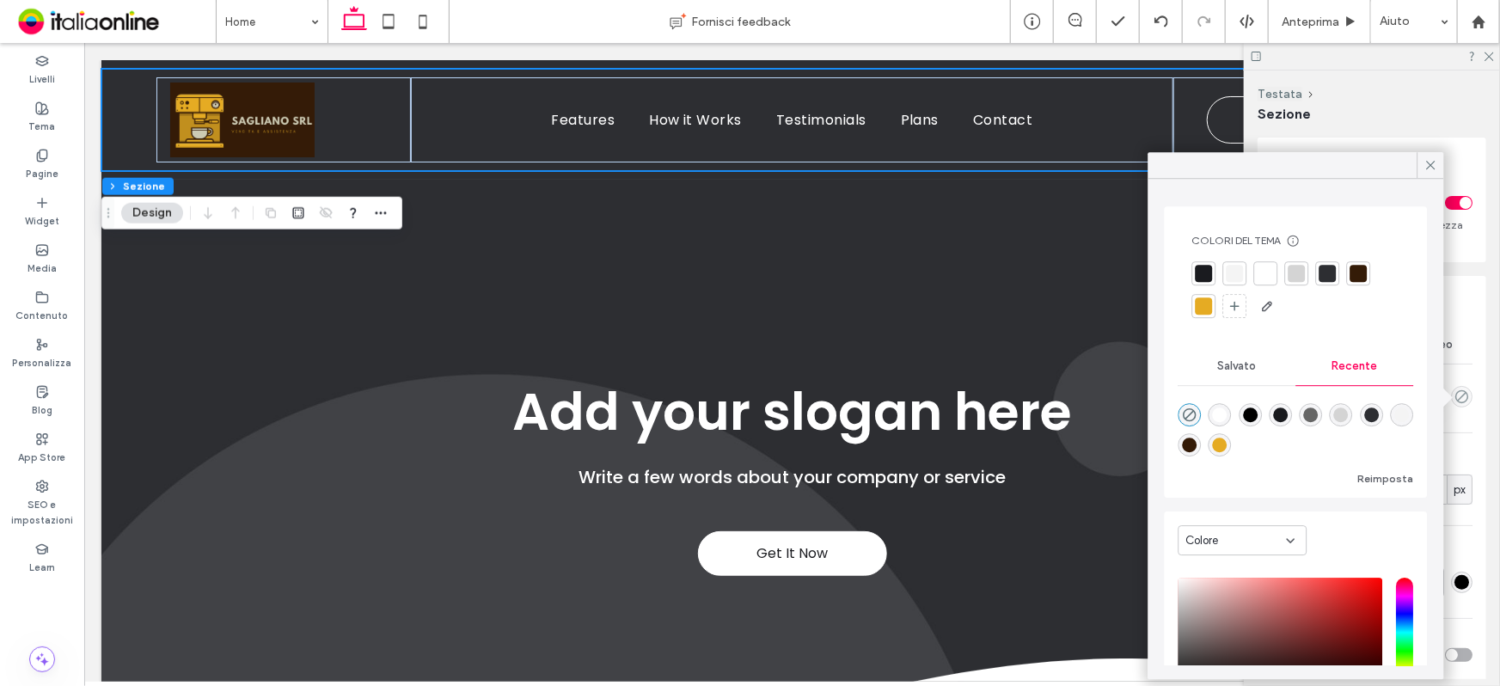
click at [1201, 445] on div "rgba(52, 27, 7, 1)" at bounding box center [1189, 444] width 23 height 23
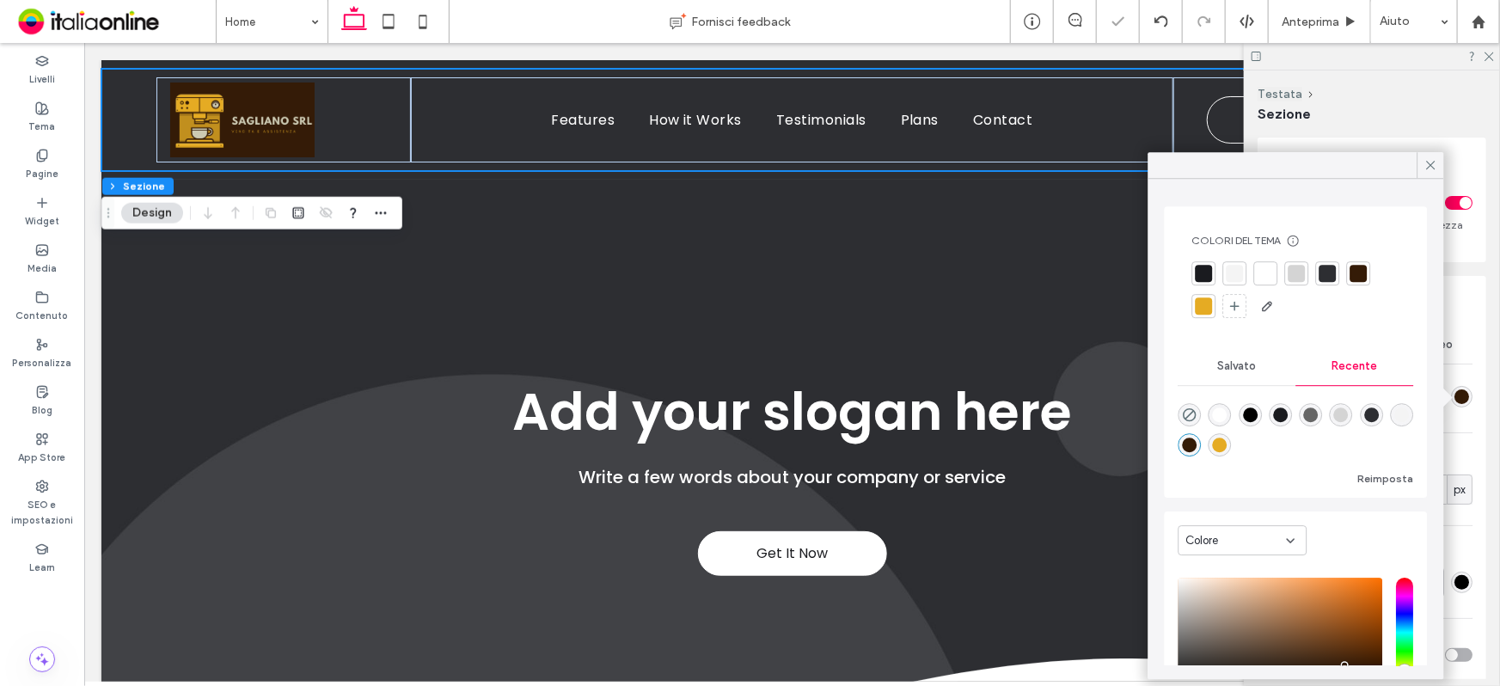
type input "*******"
type input "***"
type input "****"
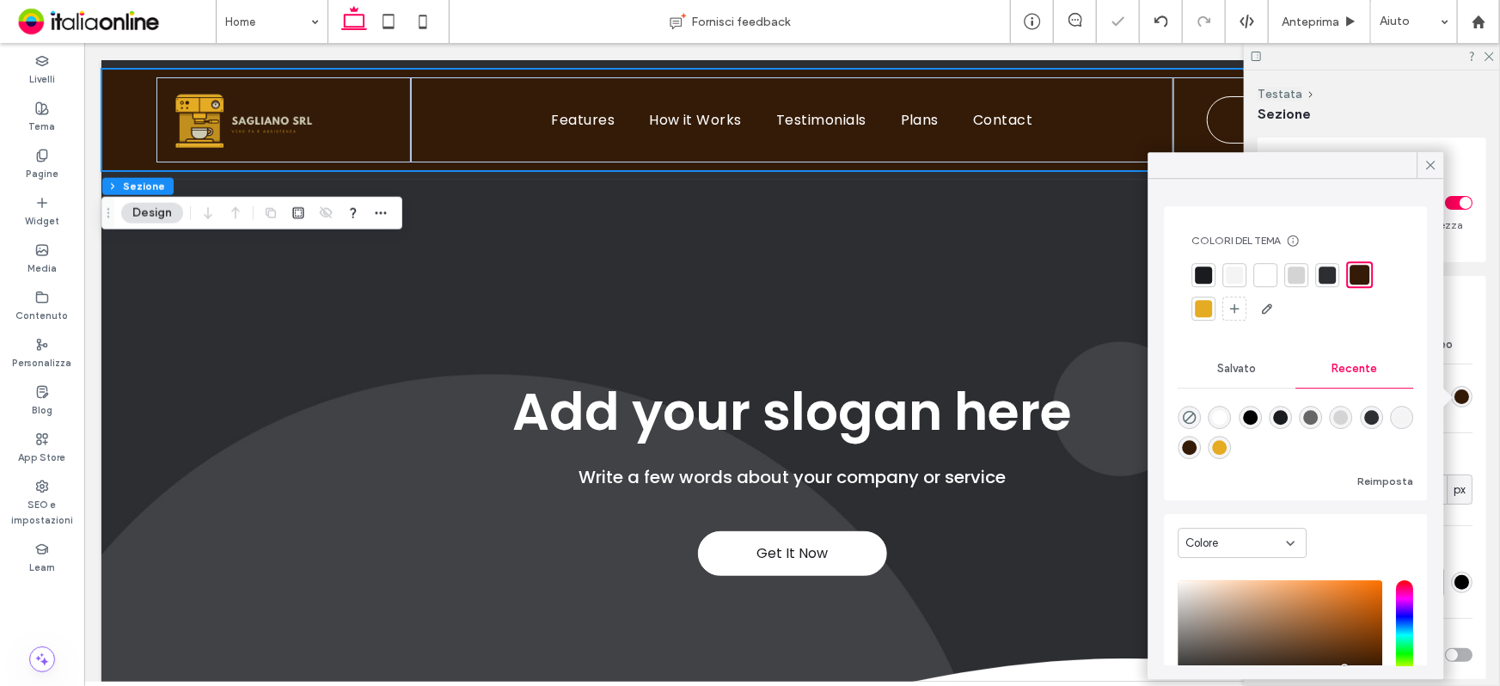
drag, startPoint x: 1436, startPoint y: 168, endPoint x: 1458, endPoint y: 114, distance: 57.8
click at [1436, 168] on icon at bounding box center [1430, 164] width 15 height 15
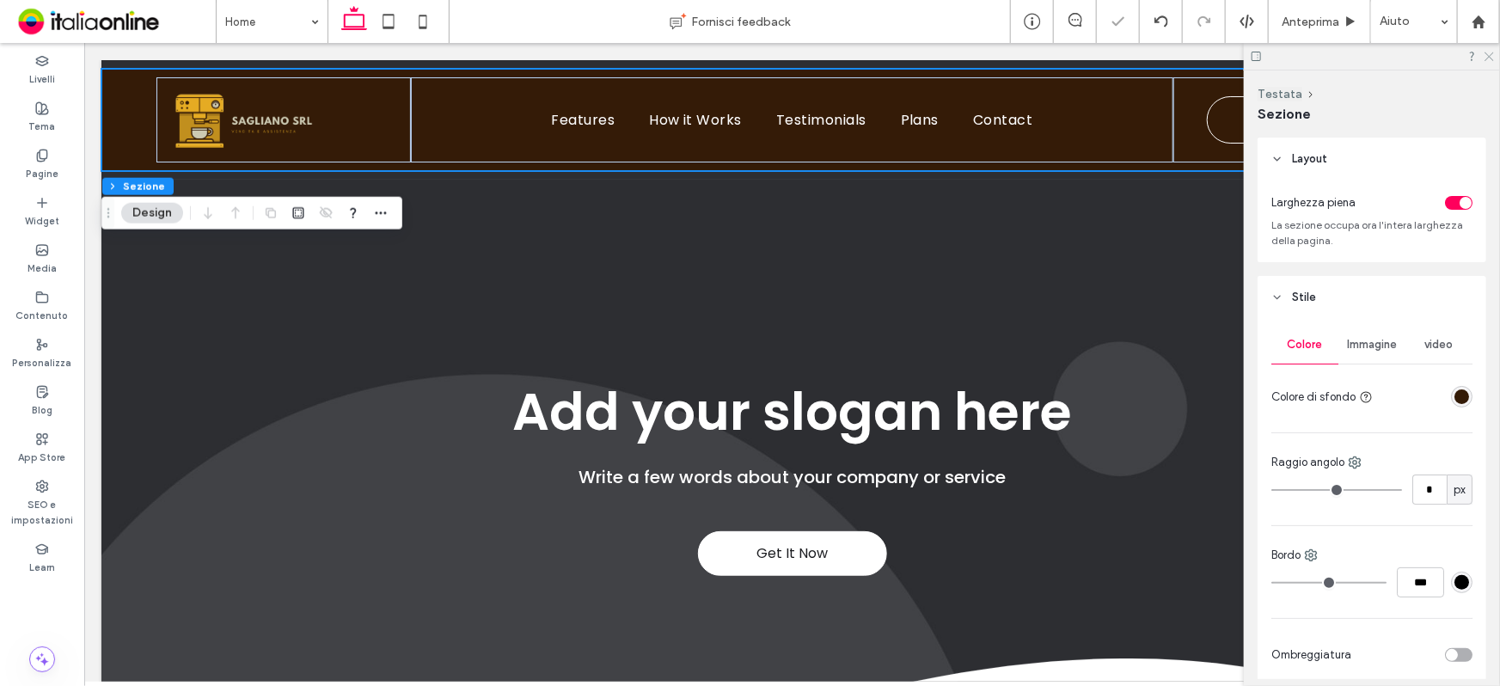
click at [1486, 51] on icon at bounding box center [1487, 55] width 11 height 11
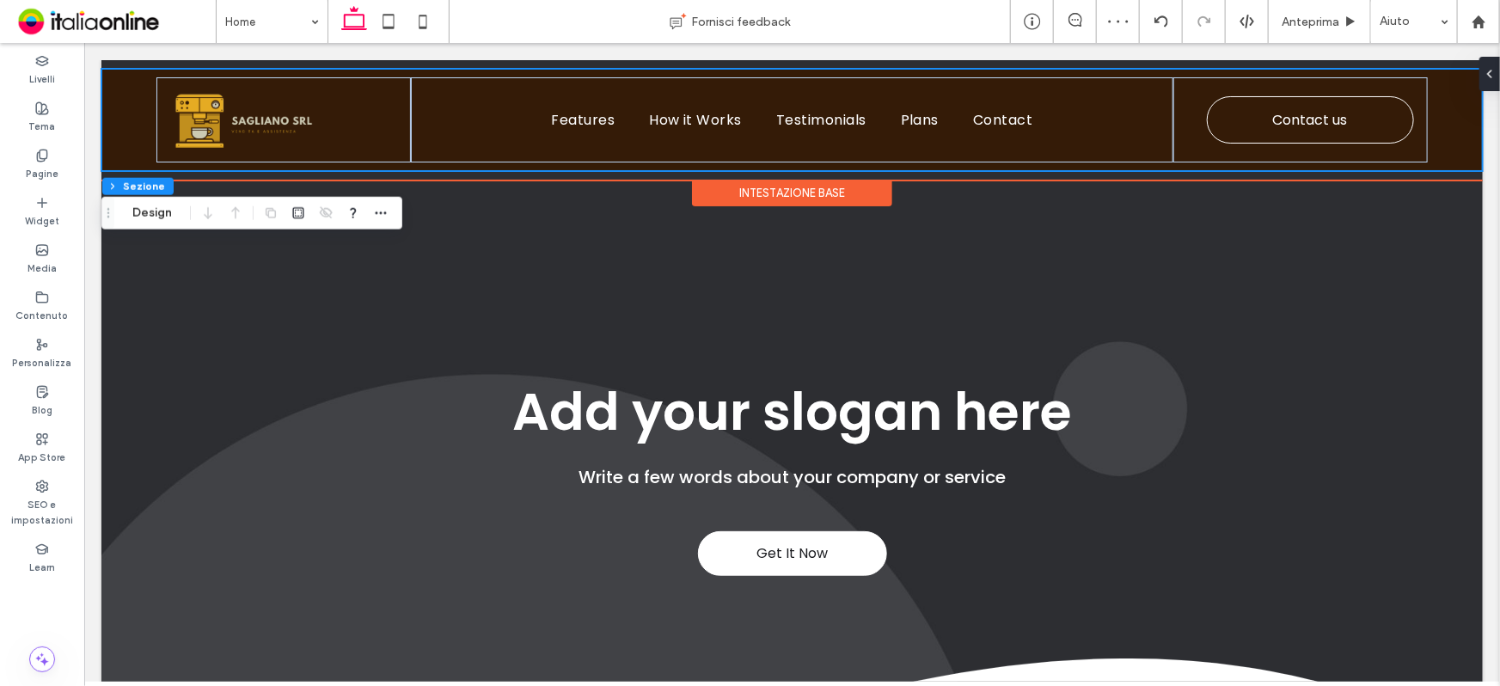
drag, startPoint x: 773, startPoint y: 196, endPoint x: 767, endPoint y: 205, distance: 11.7
click at [773, 196] on div "Intestazione base" at bounding box center [791, 192] width 200 height 27
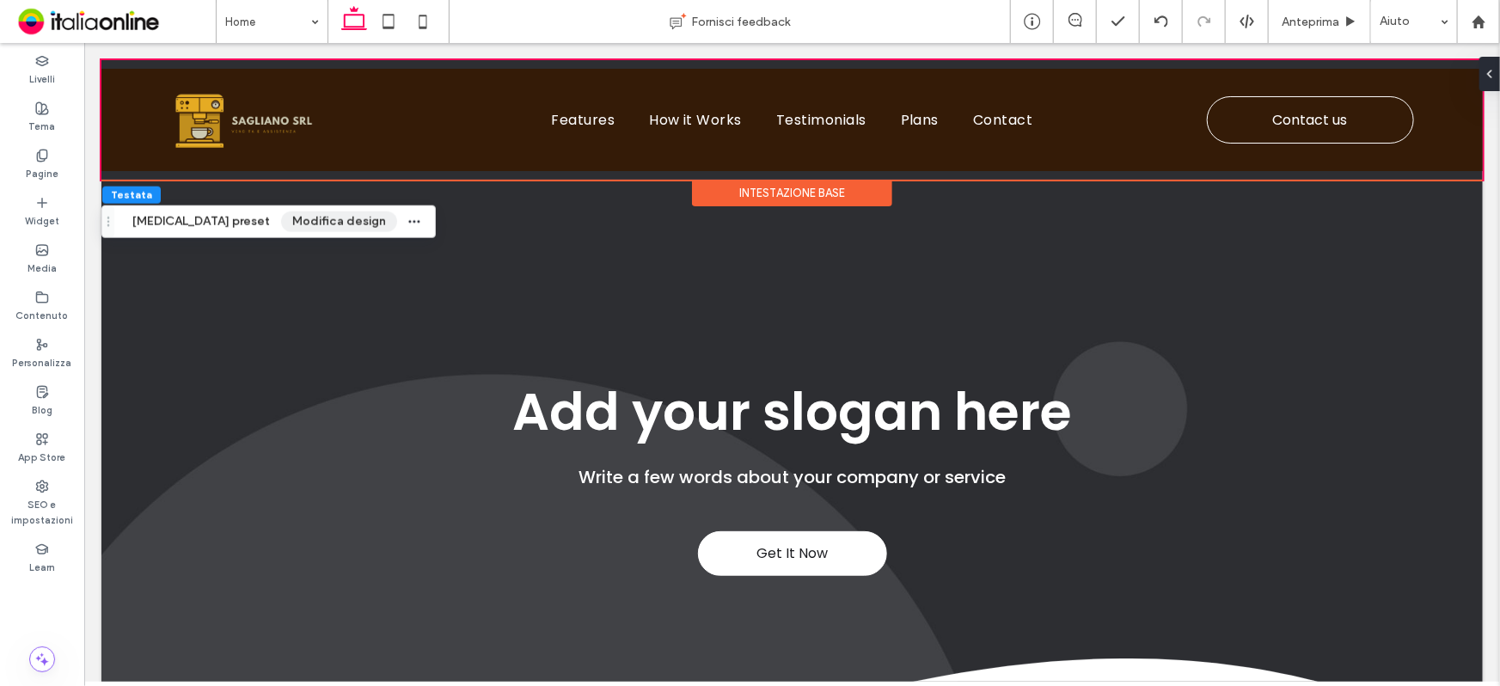
click at [281, 225] on button "Modifica design" at bounding box center [339, 221] width 116 height 21
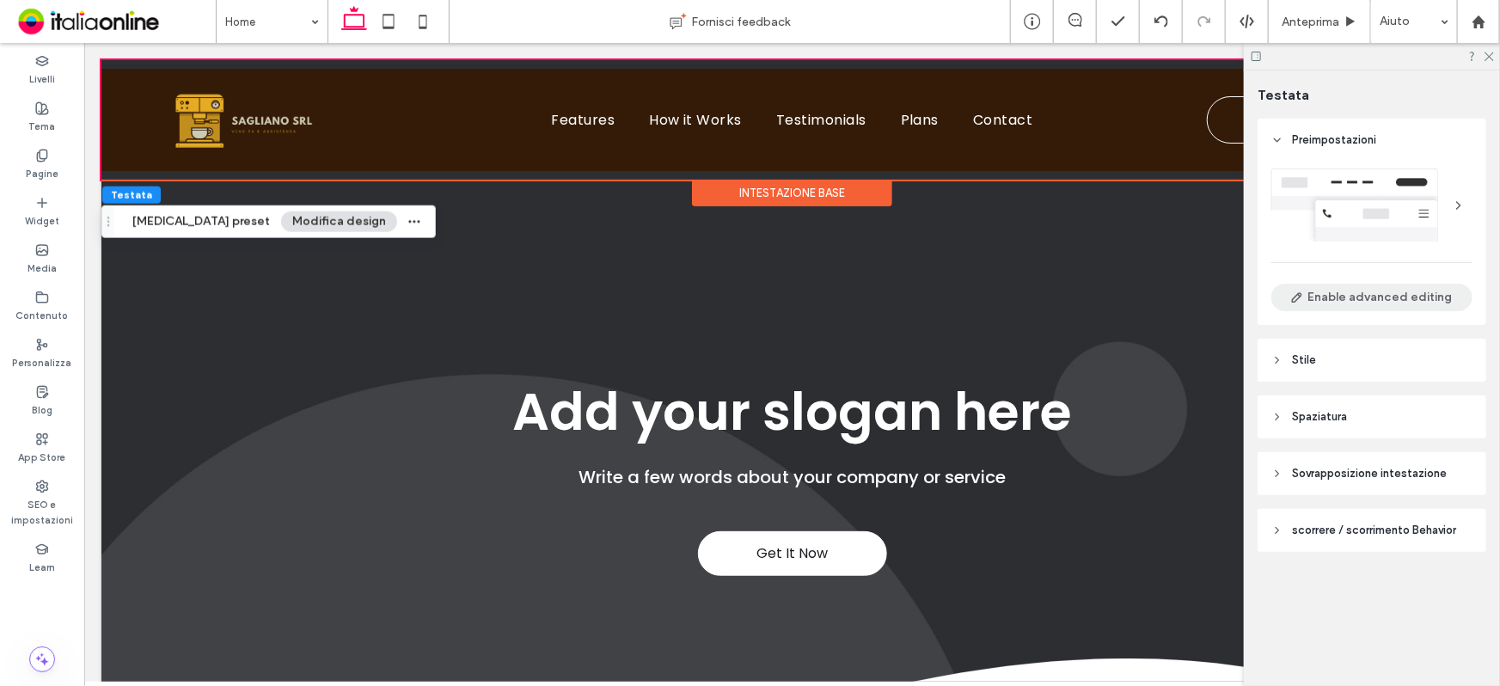
click at [1328, 292] on button "Enable advanced editing" at bounding box center [1371, 298] width 201 height 28
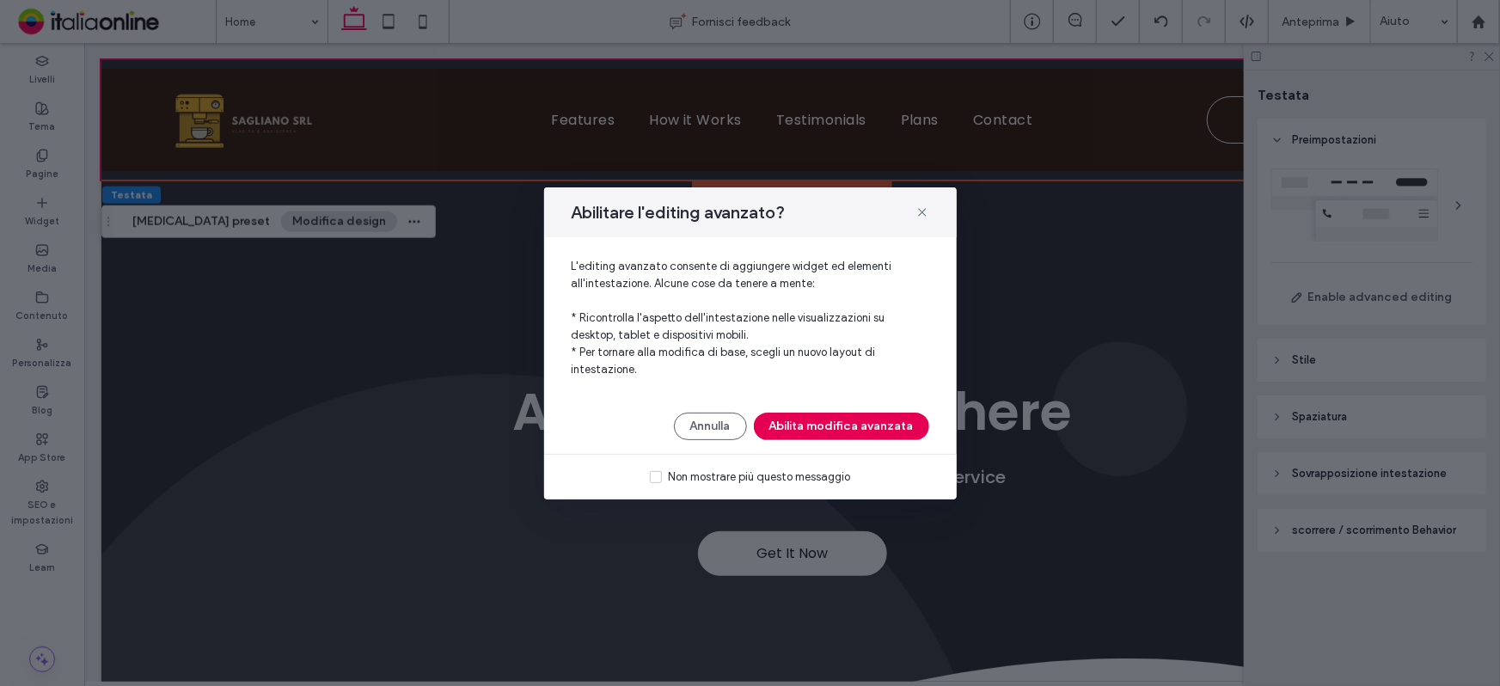
click at [868, 427] on button "Abilita modifica avanzata" at bounding box center [841, 427] width 175 height 28
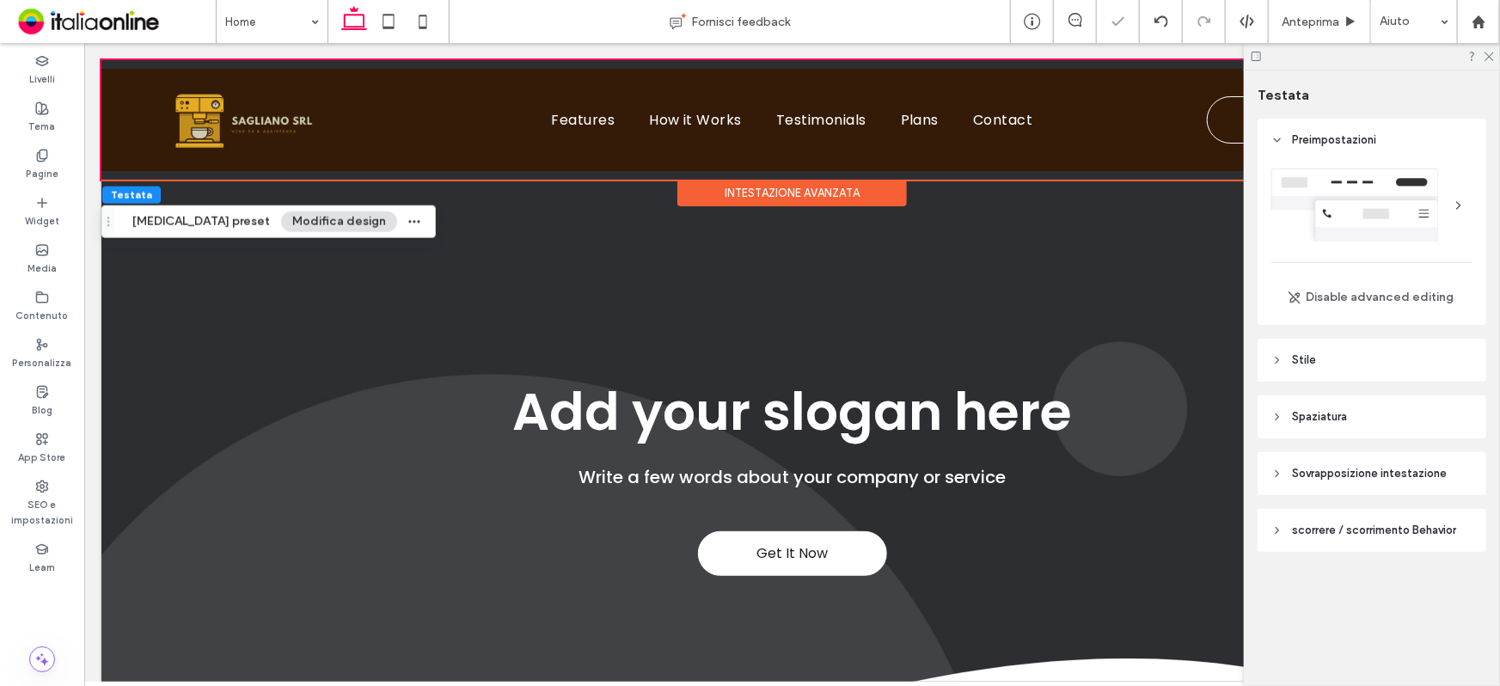
drag, startPoint x: 1306, startPoint y: 358, endPoint x: 1360, endPoint y: 398, distance: 66.3
click at [1306, 358] on span "Stile" at bounding box center [1304, 359] width 24 height 17
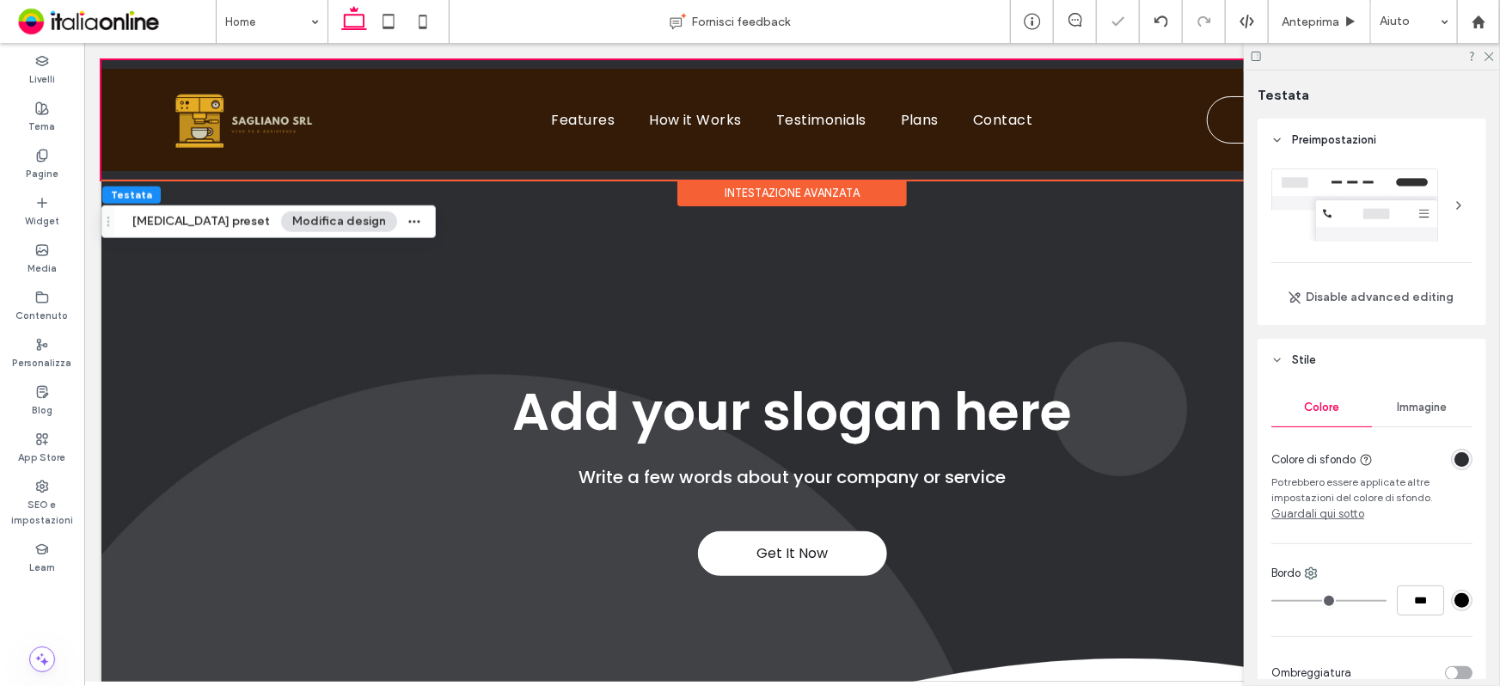
click at [1454, 454] on div "rgba(45, 46, 50, 1)" at bounding box center [1461, 459] width 15 height 15
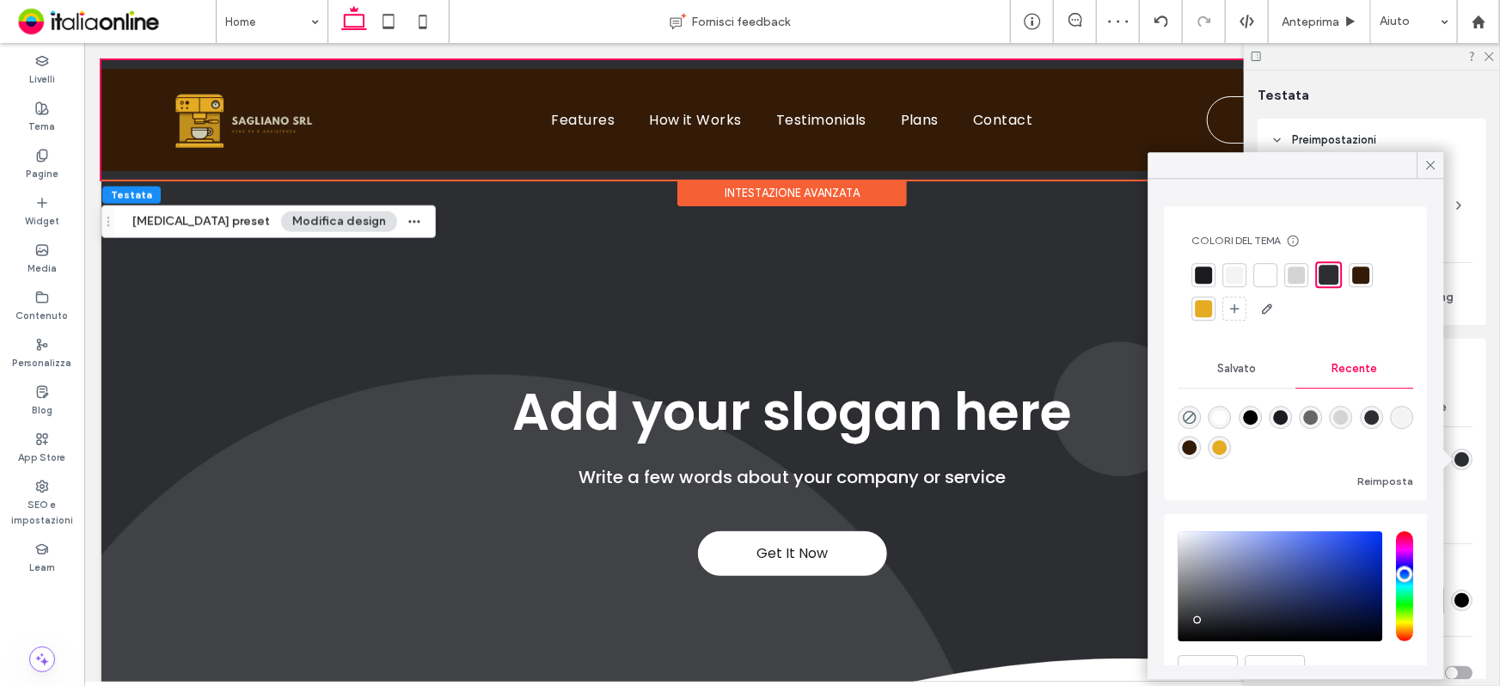
click at [1363, 271] on div at bounding box center [1361, 274] width 17 height 17
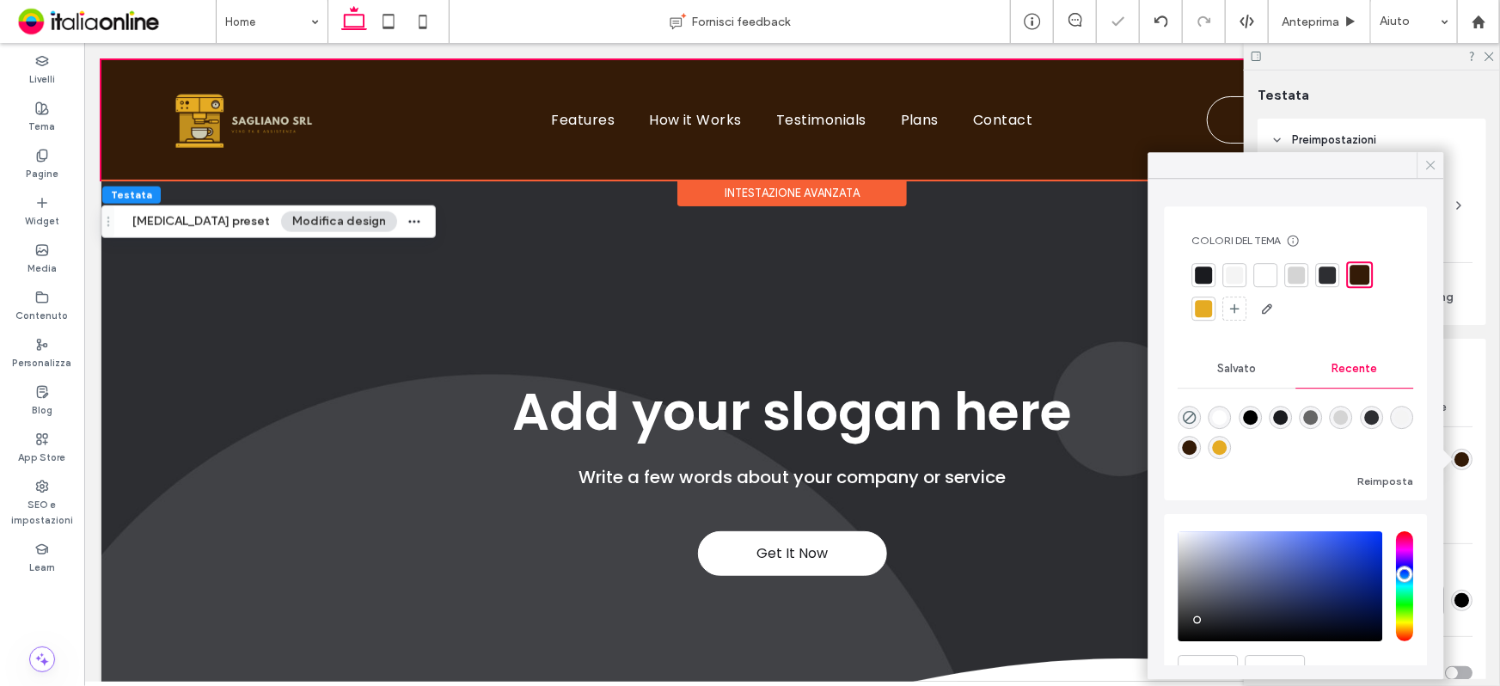
click at [1427, 164] on icon at bounding box center [1430, 164] width 15 height 15
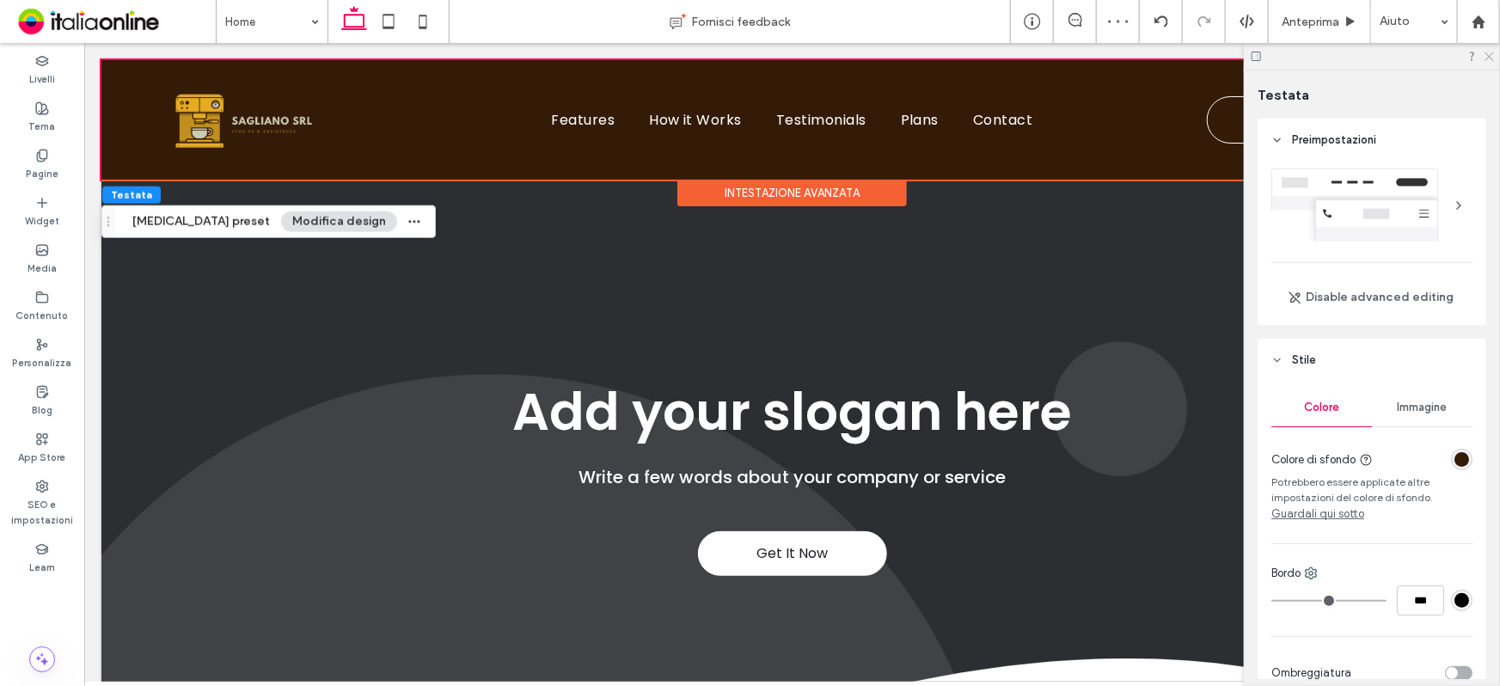
click at [1485, 51] on icon at bounding box center [1487, 55] width 11 height 11
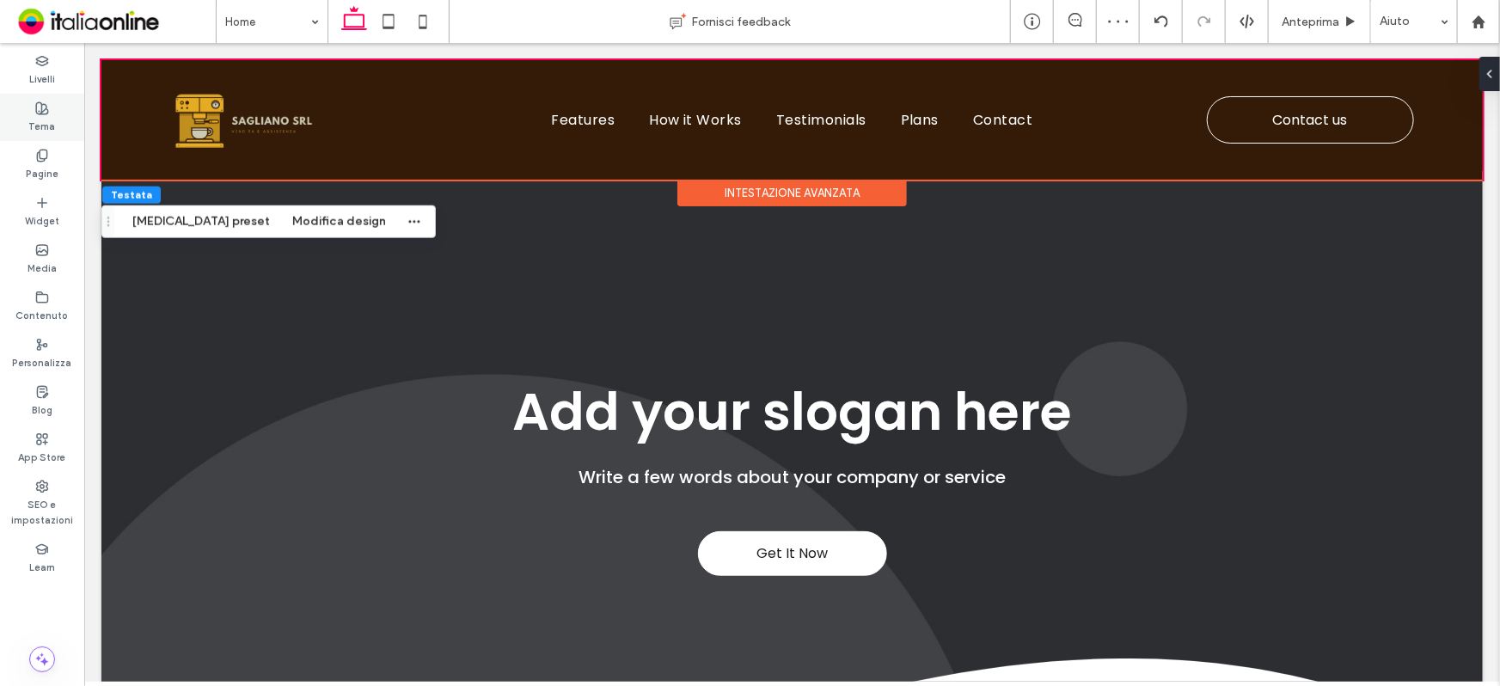
click at [33, 115] on label "Tema" at bounding box center [42, 124] width 27 height 19
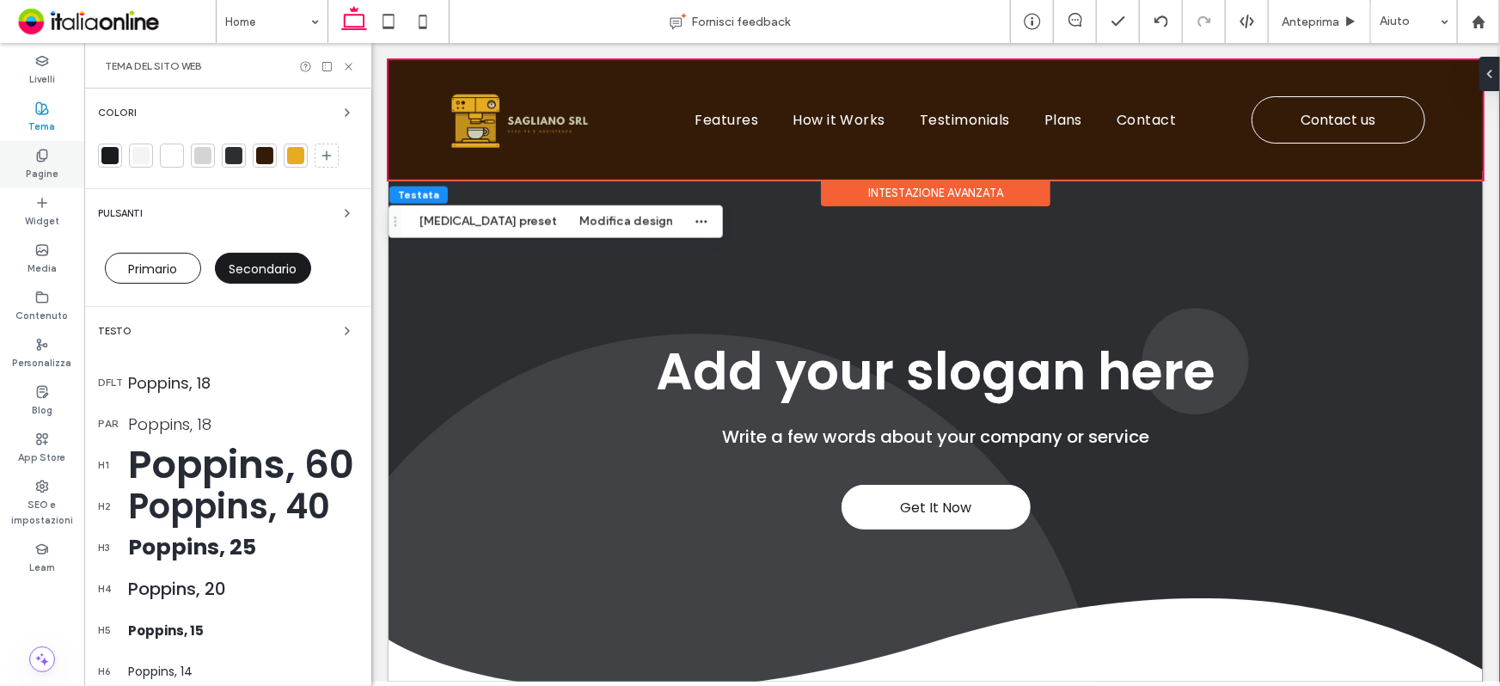
click at [38, 163] on label "Pagine" at bounding box center [42, 171] width 33 height 19
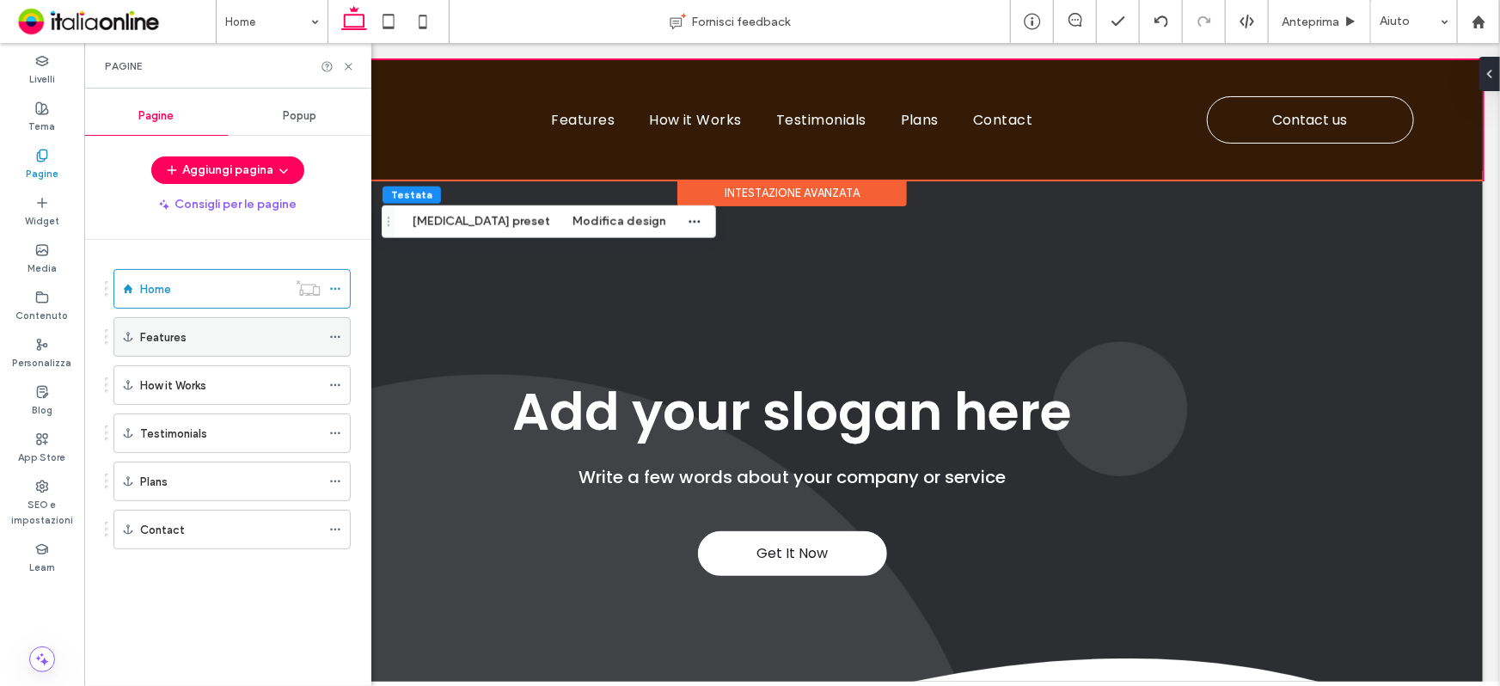
click at [333, 333] on icon at bounding box center [335, 337] width 12 height 12
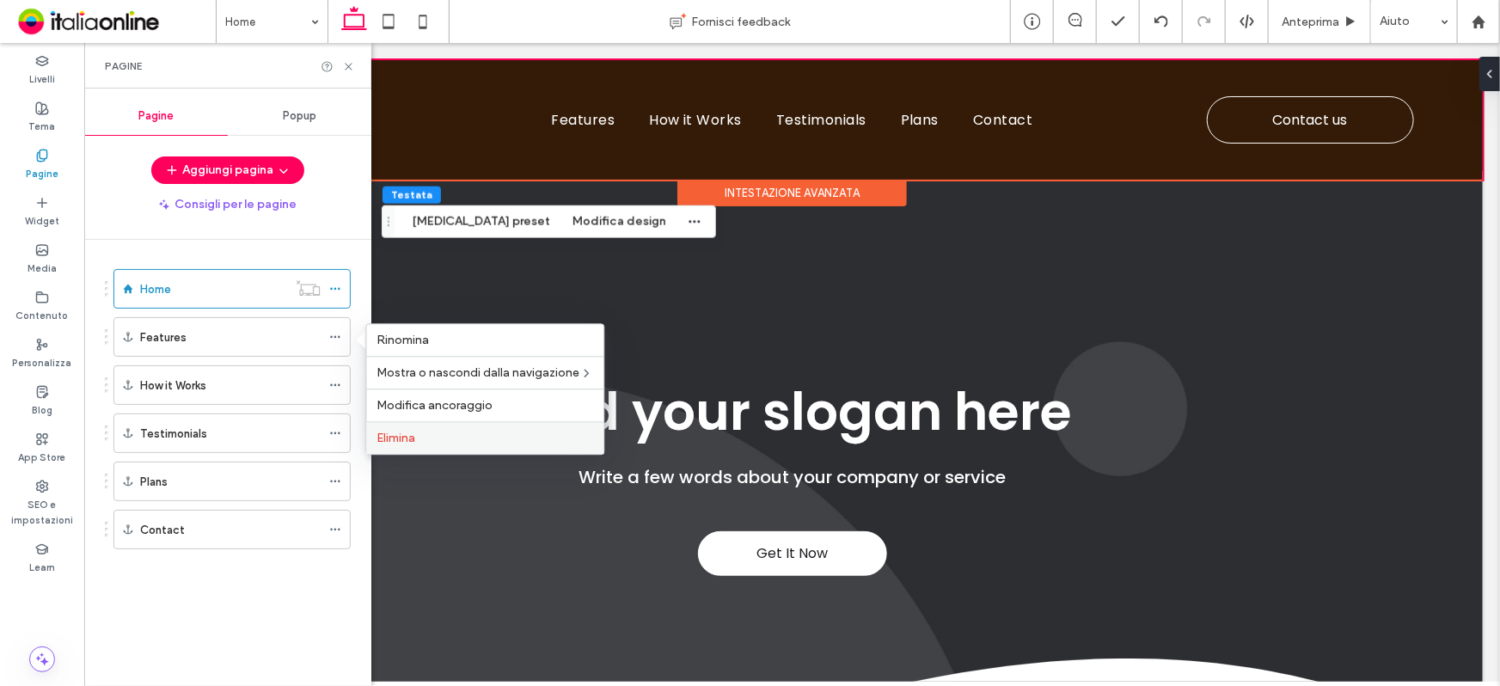
click at [410, 431] on span "Elimina" at bounding box center [395, 438] width 39 height 15
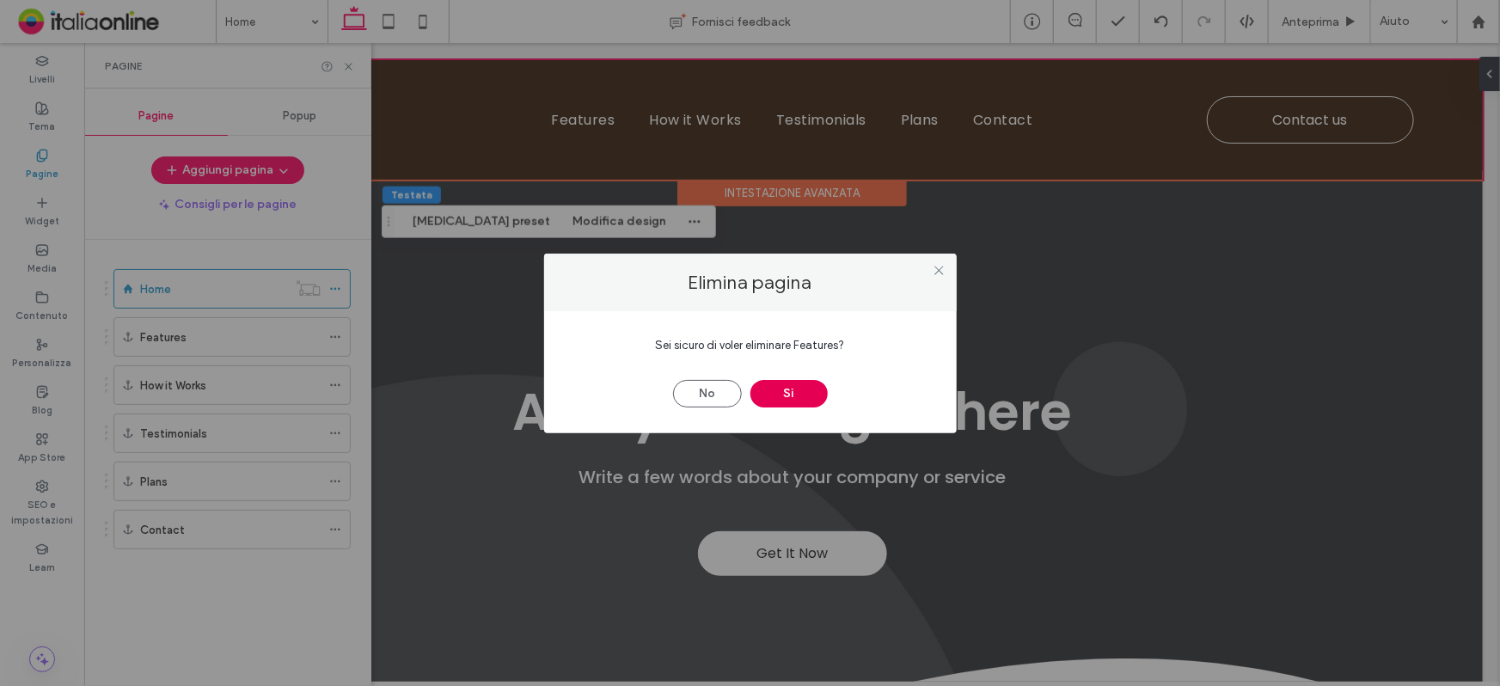
click at [808, 388] on button "Sì" at bounding box center [788, 394] width 77 height 28
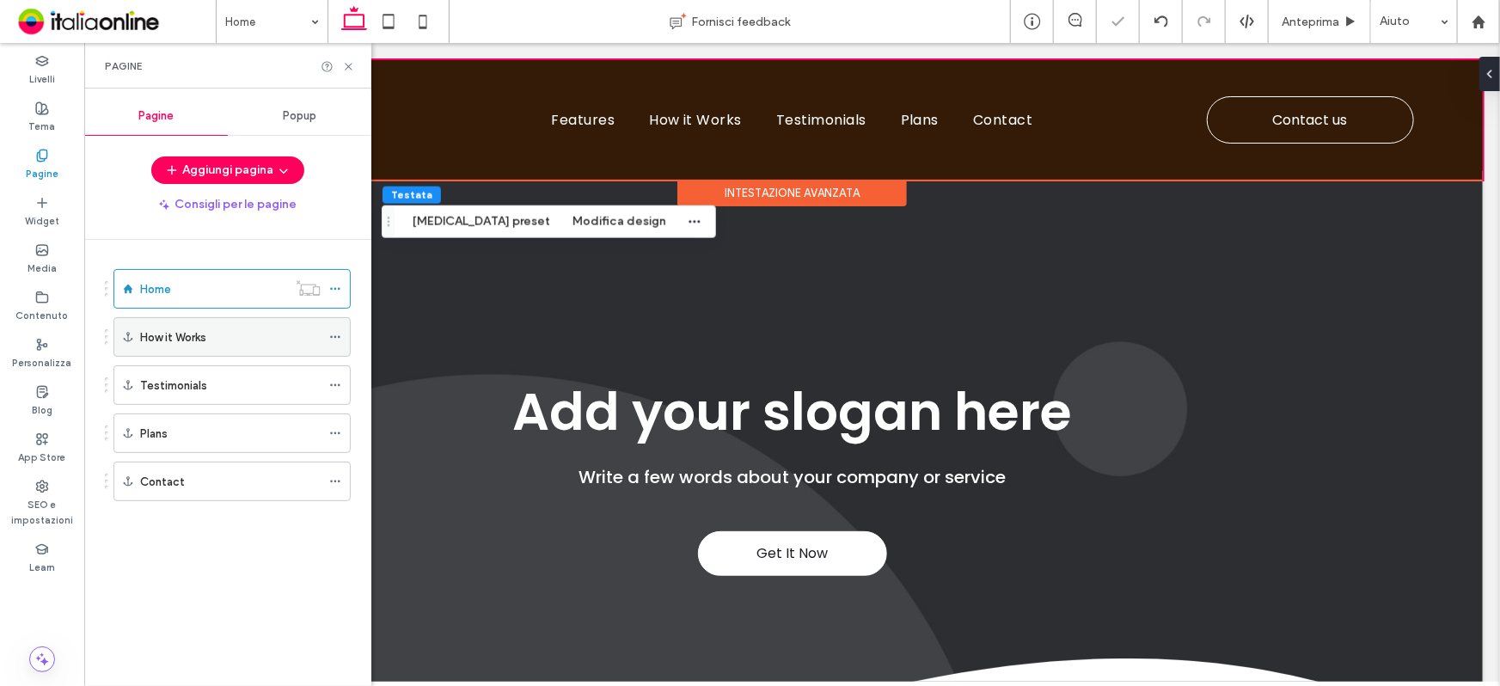
click at [334, 338] on icon at bounding box center [335, 337] width 12 height 12
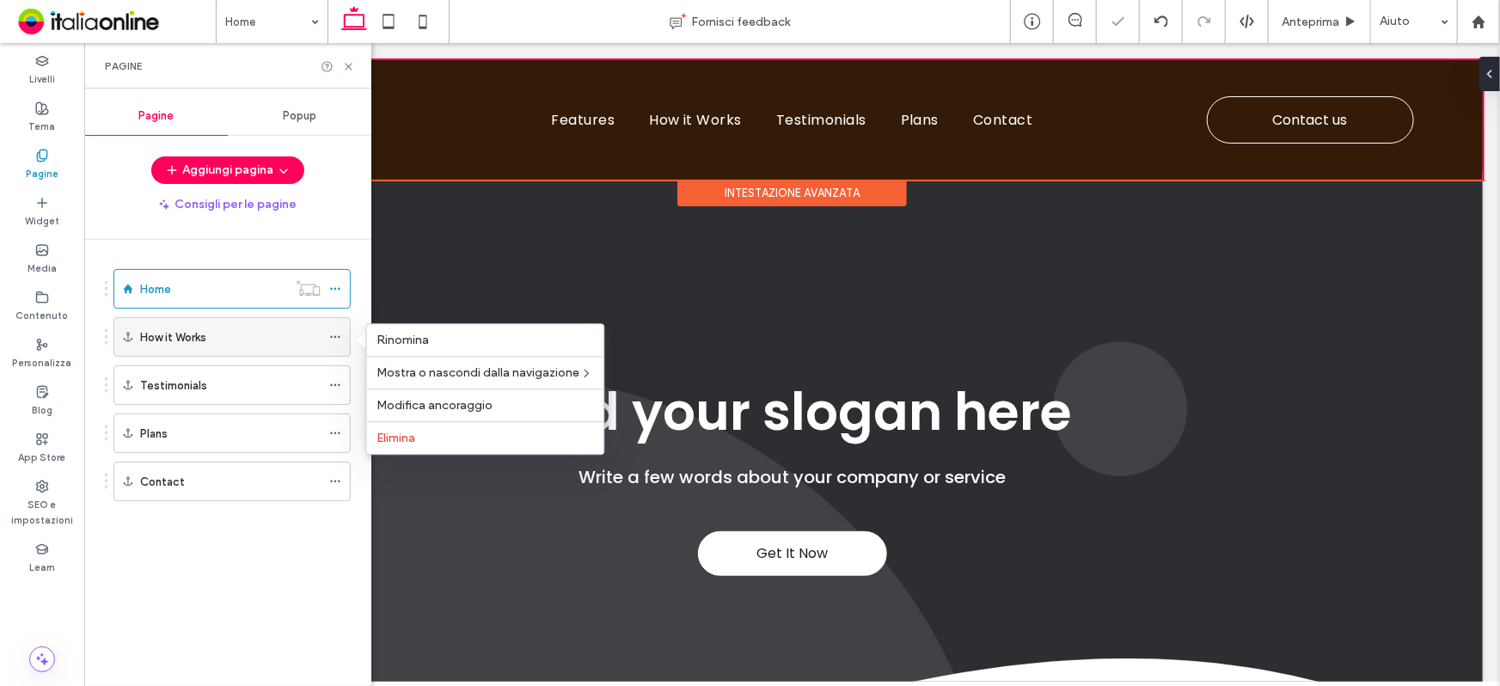
click at [335, 338] on icon at bounding box center [335, 337] width 12 height 12
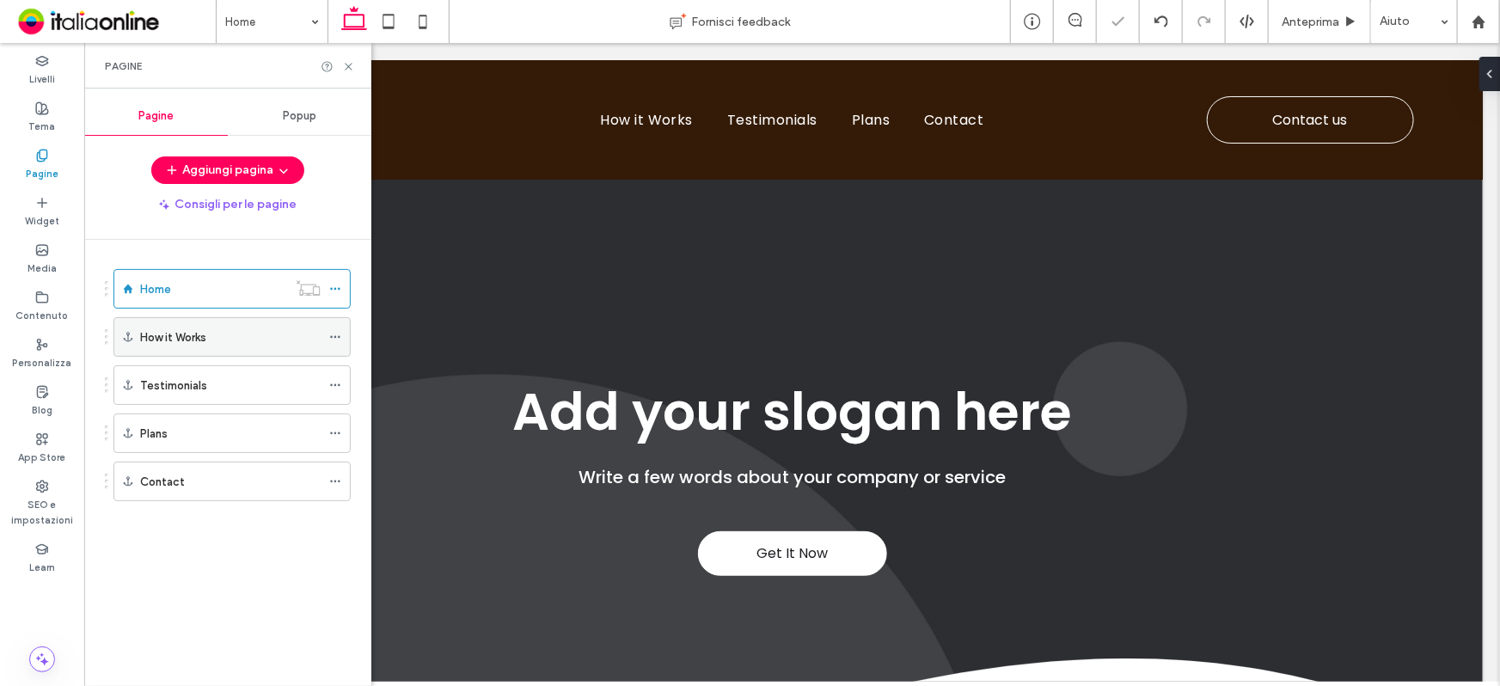
click at [339, 326] on span at bounding box center [335, 337] width 12 height 26
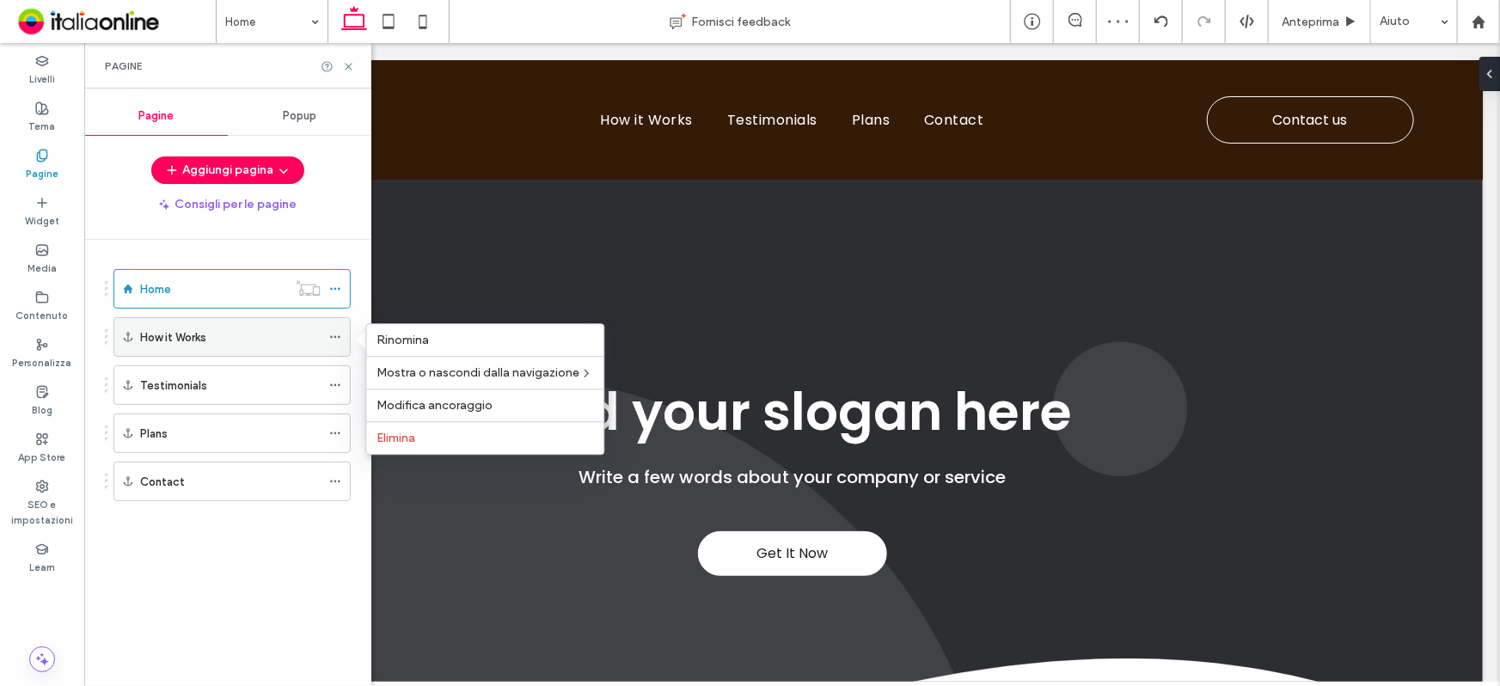
click at [339, 333] on icon at bounding box center [335, 337] width 12 height 12
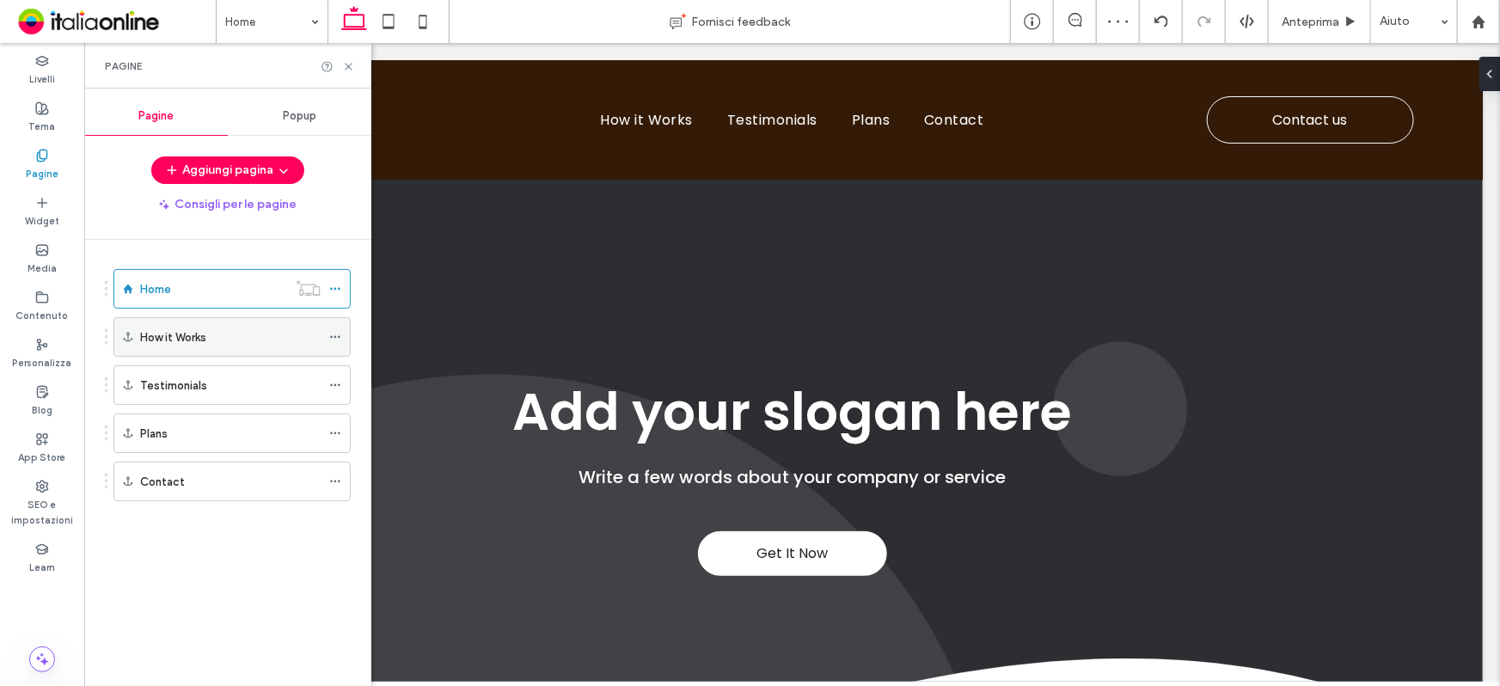
click at [333, 340] on icon at bounding box center [335, 337] width 12 height 12
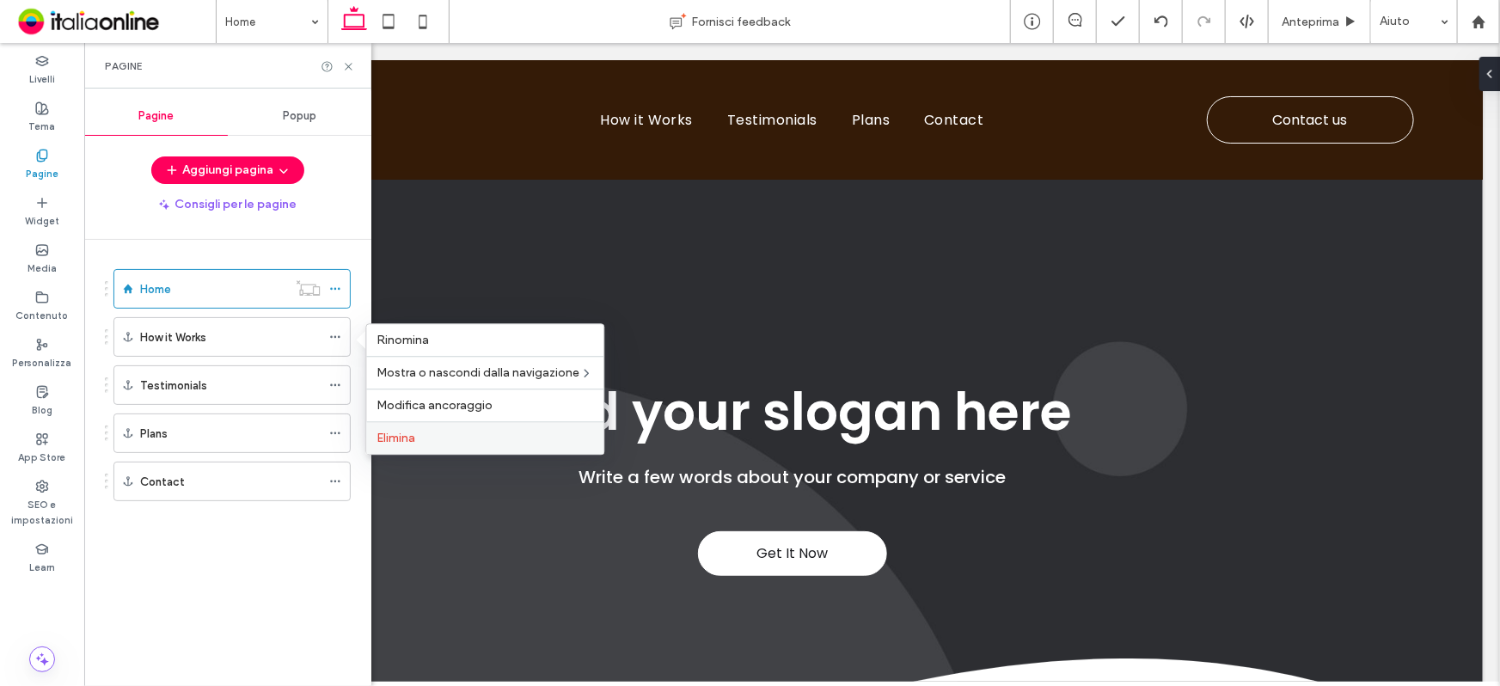
click at [394, 437] on span "Elimina" at bounding box center [395, 438] width 39 height 15
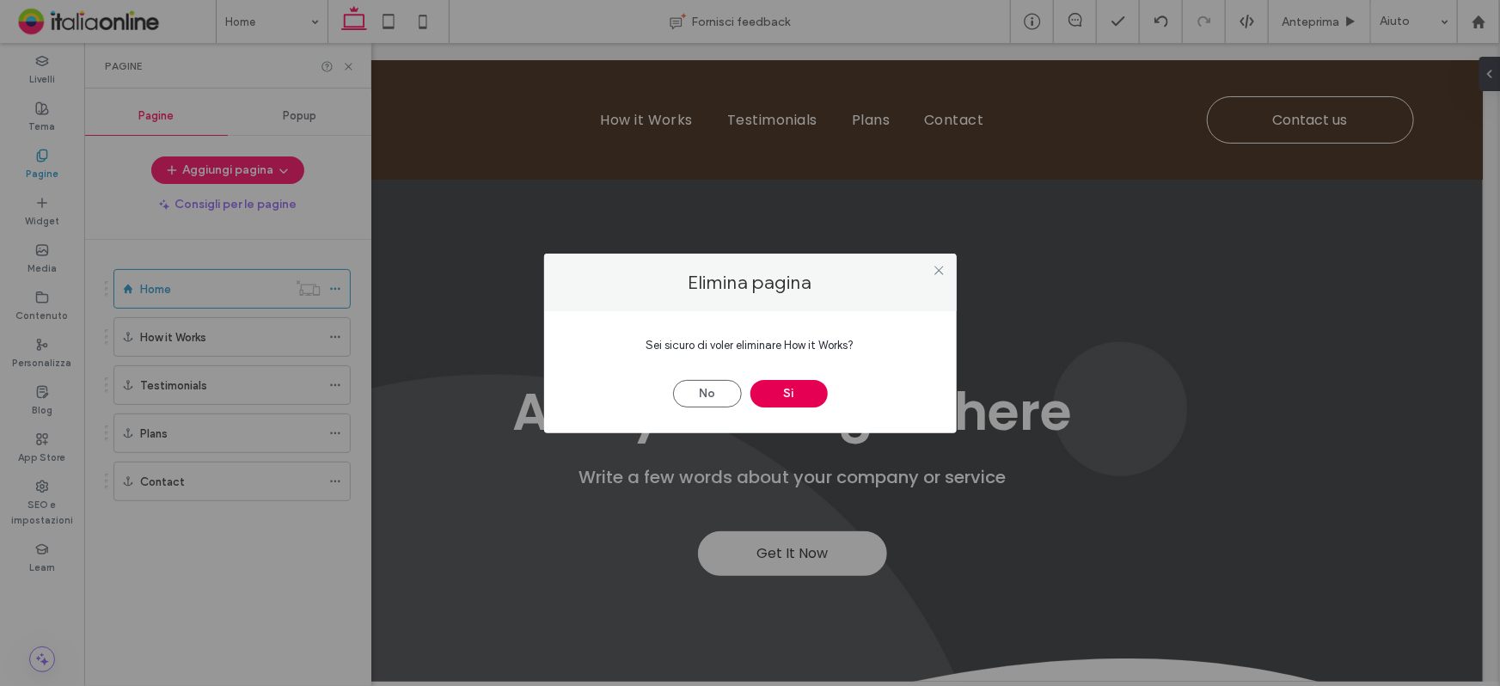
click at [774, 394] on button "Sì" at bounding box center [788, 394] width 77 height 28
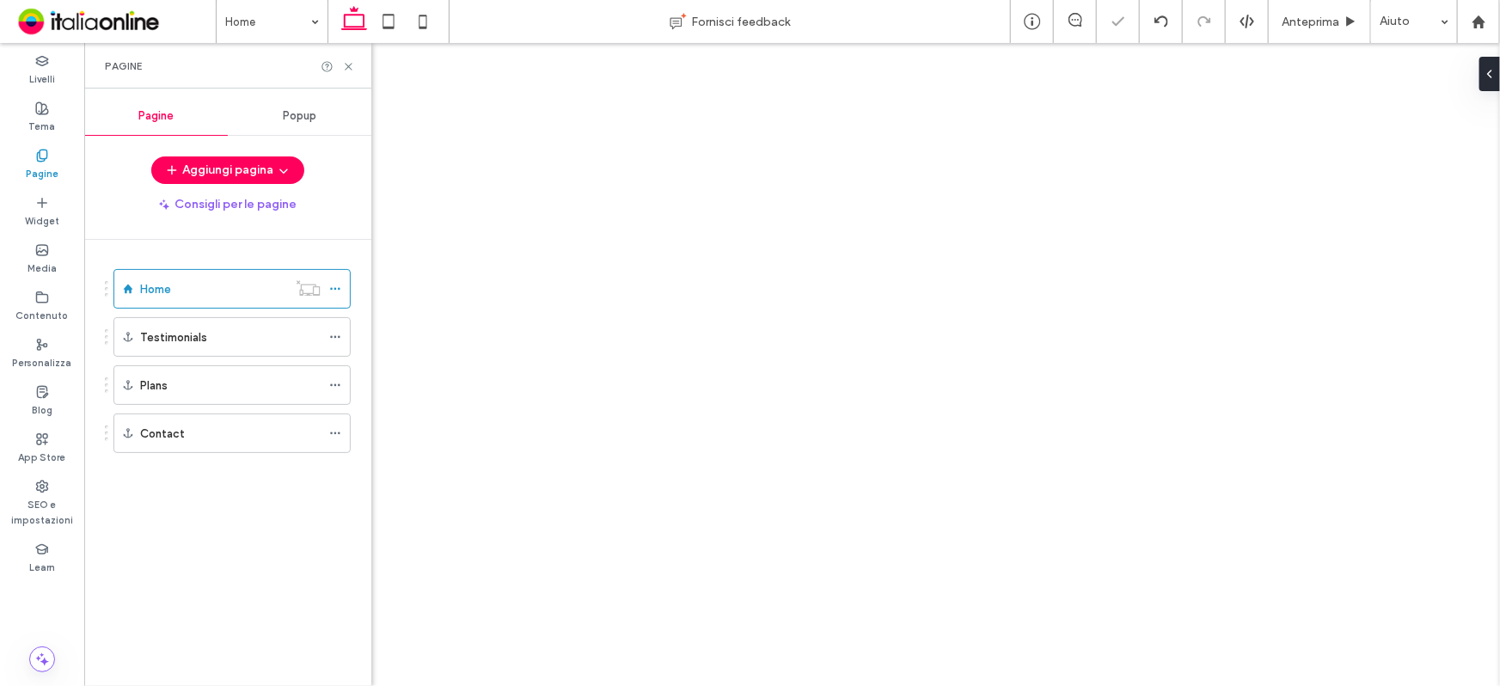
click at [335, 337] on icon at bounding box center [335, 337] width 12 height 12
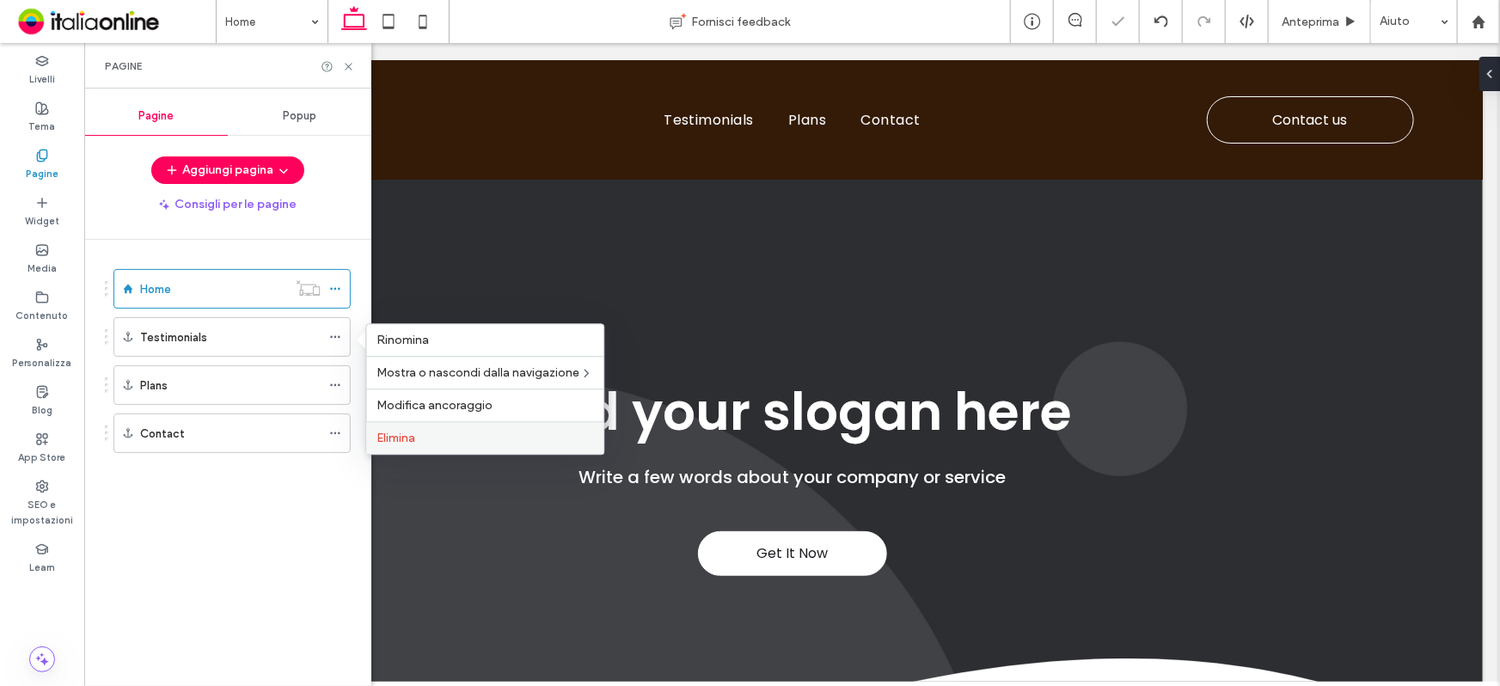
click at [399, 438] on span "Elimina" at bounding box center [395, 438] width 39 height 15
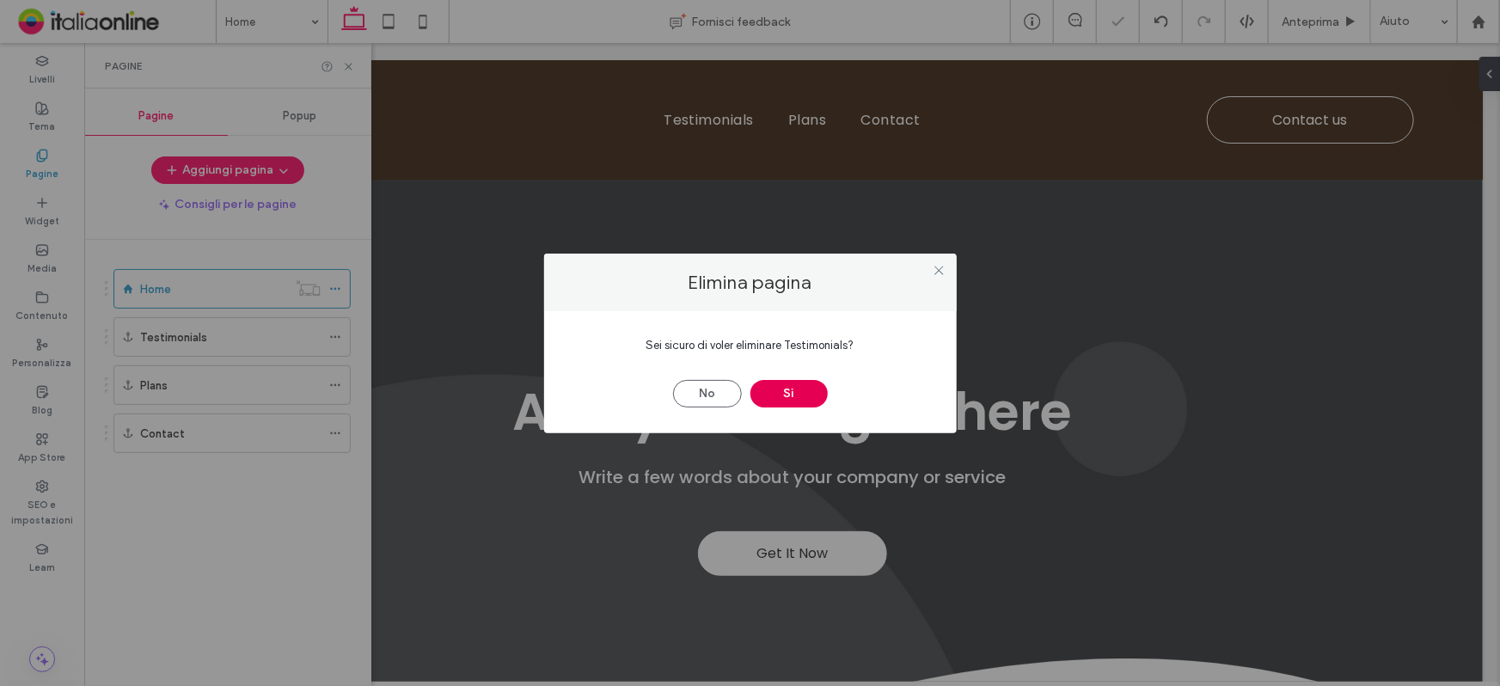
click at [779, 398] on button "Sì" at bounding box center [788, 394] width 77 height 28
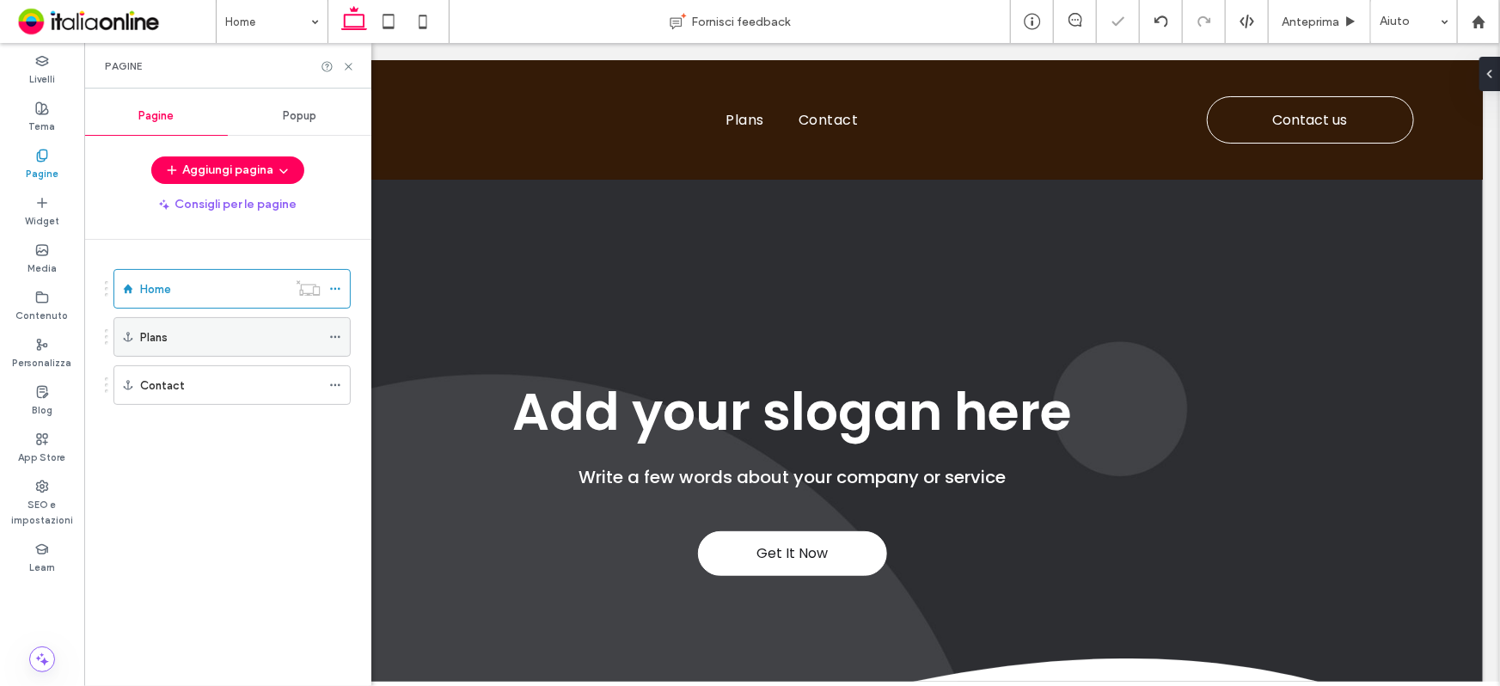
click at [336, 336] on icon at bounding box center [335, 337] width 12 height 12
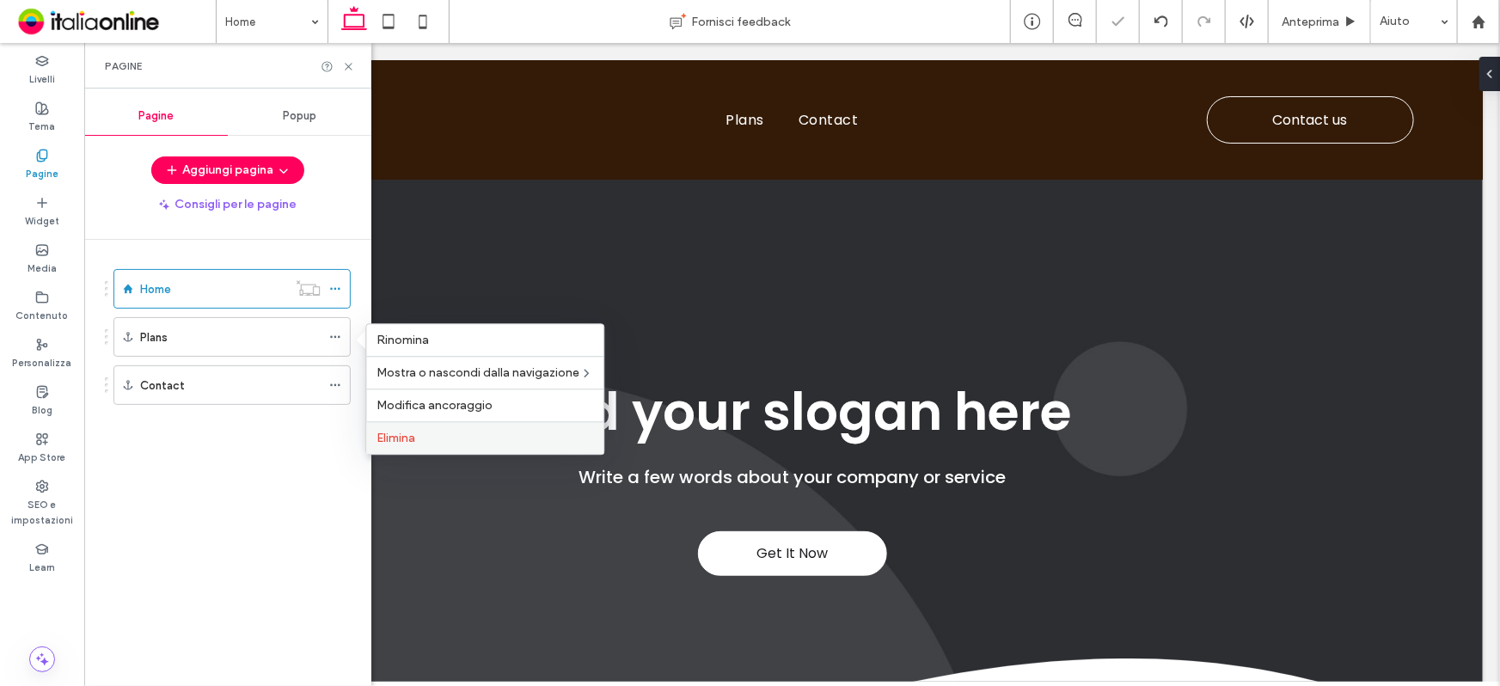
click at [394, 437] on span "Elimina" at bounding box center [395, 438] width 39 height 15
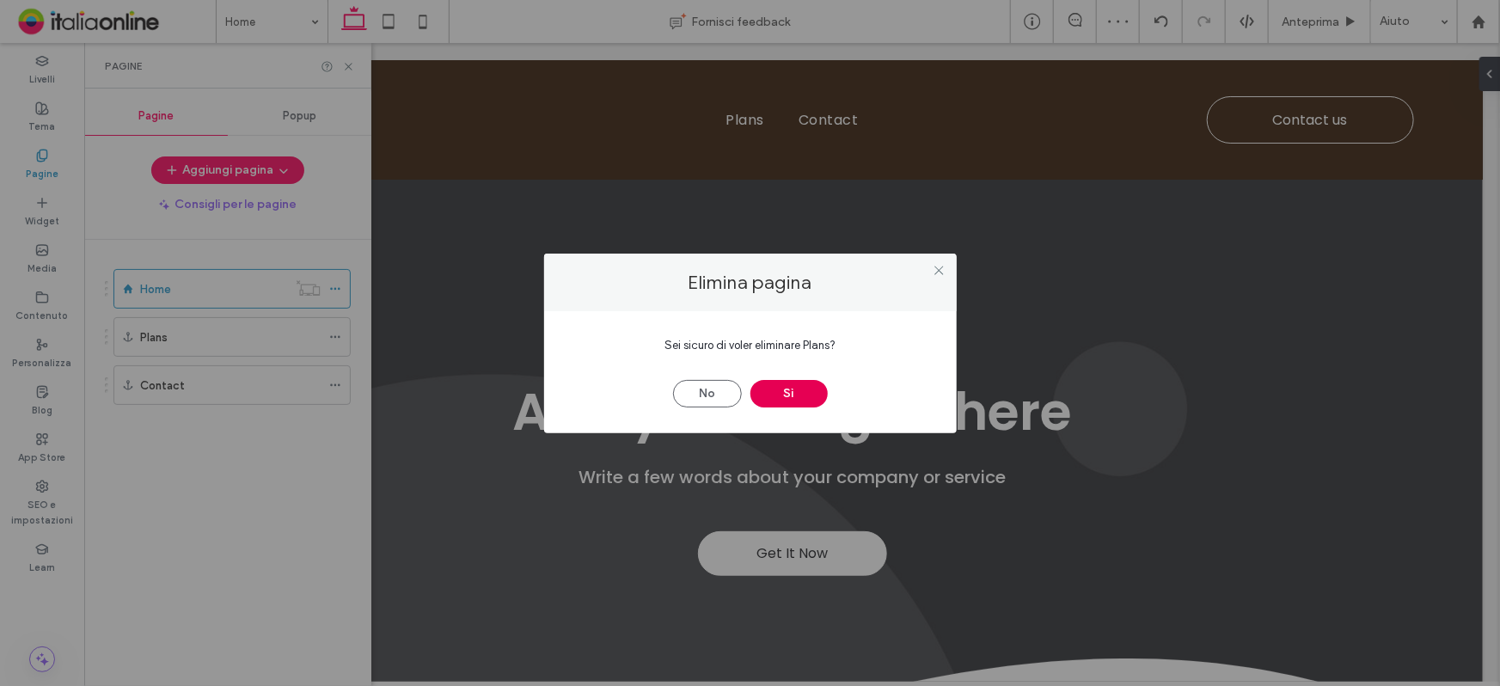
click at [785, 392] on button "Sì" at bounding box center [788, 394] width 77 height 28
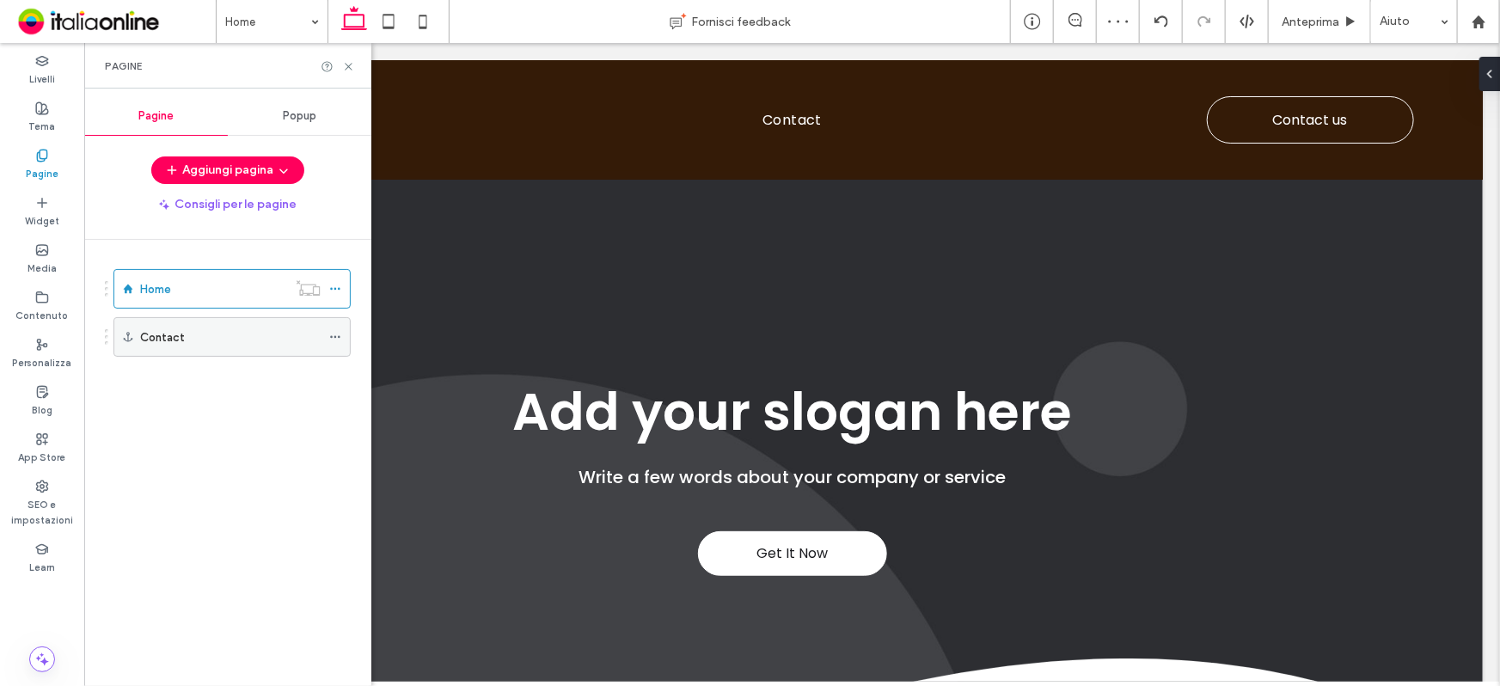
click at [338, 336] on use at bounding box center [334, 337] width 9 height 3
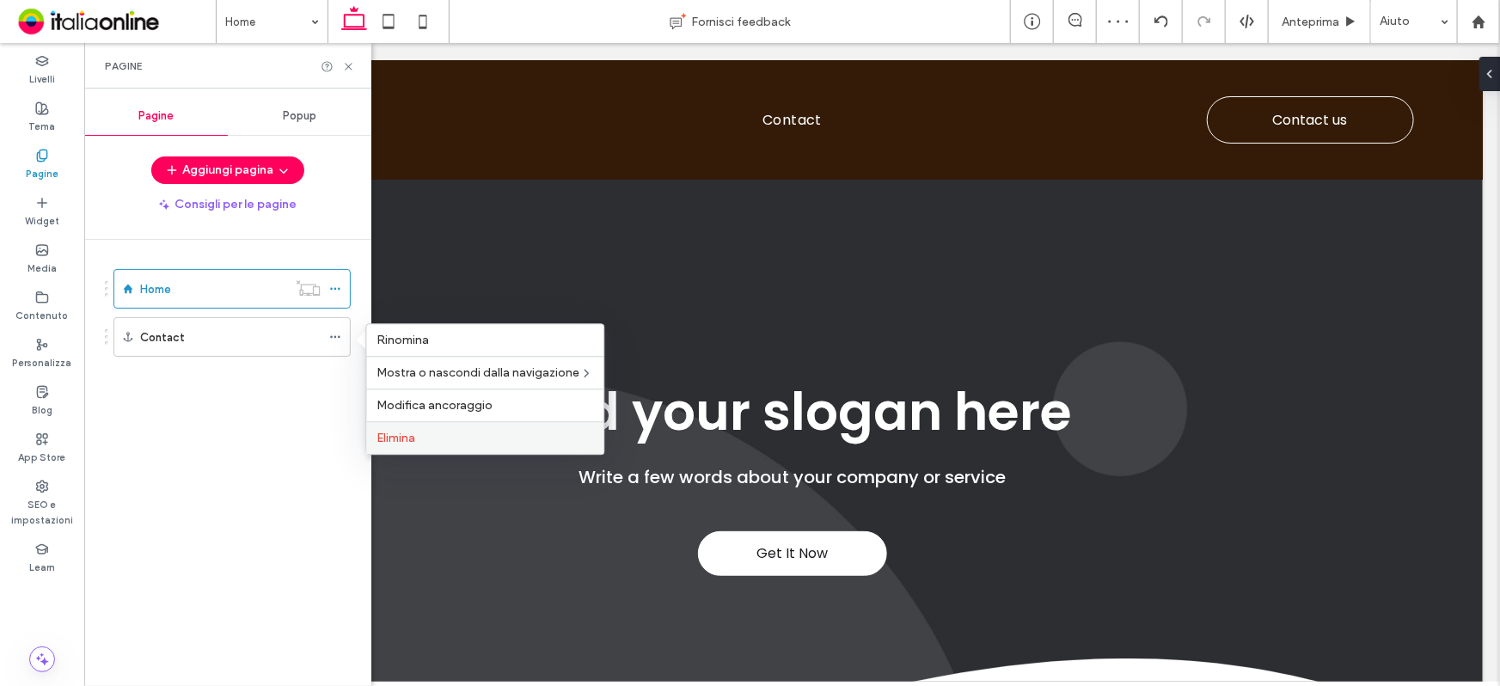
click at [388, 438] on span "Elimina" at bounding box center [395, 438] width 39 height 15
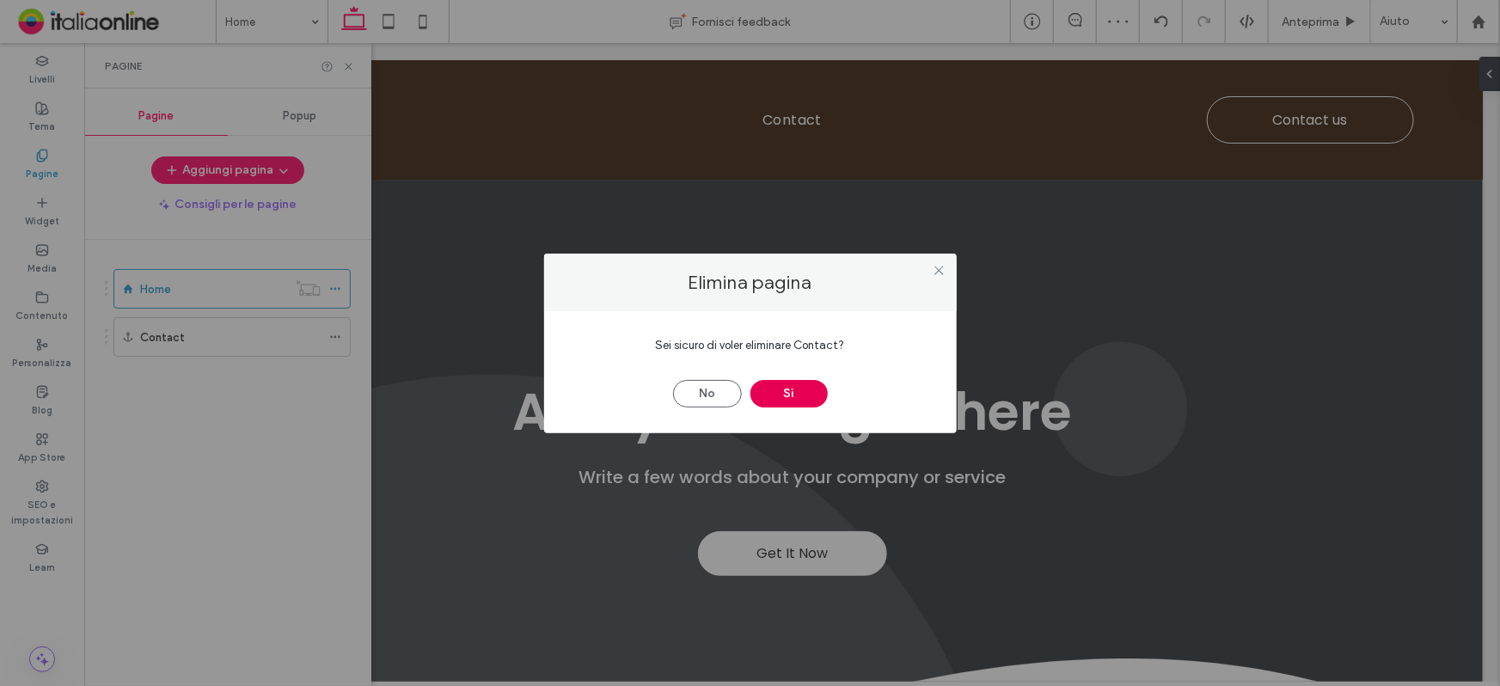
click at [769, 389] on button "Sì" at bounding box center [788, 394] width 77 height 28
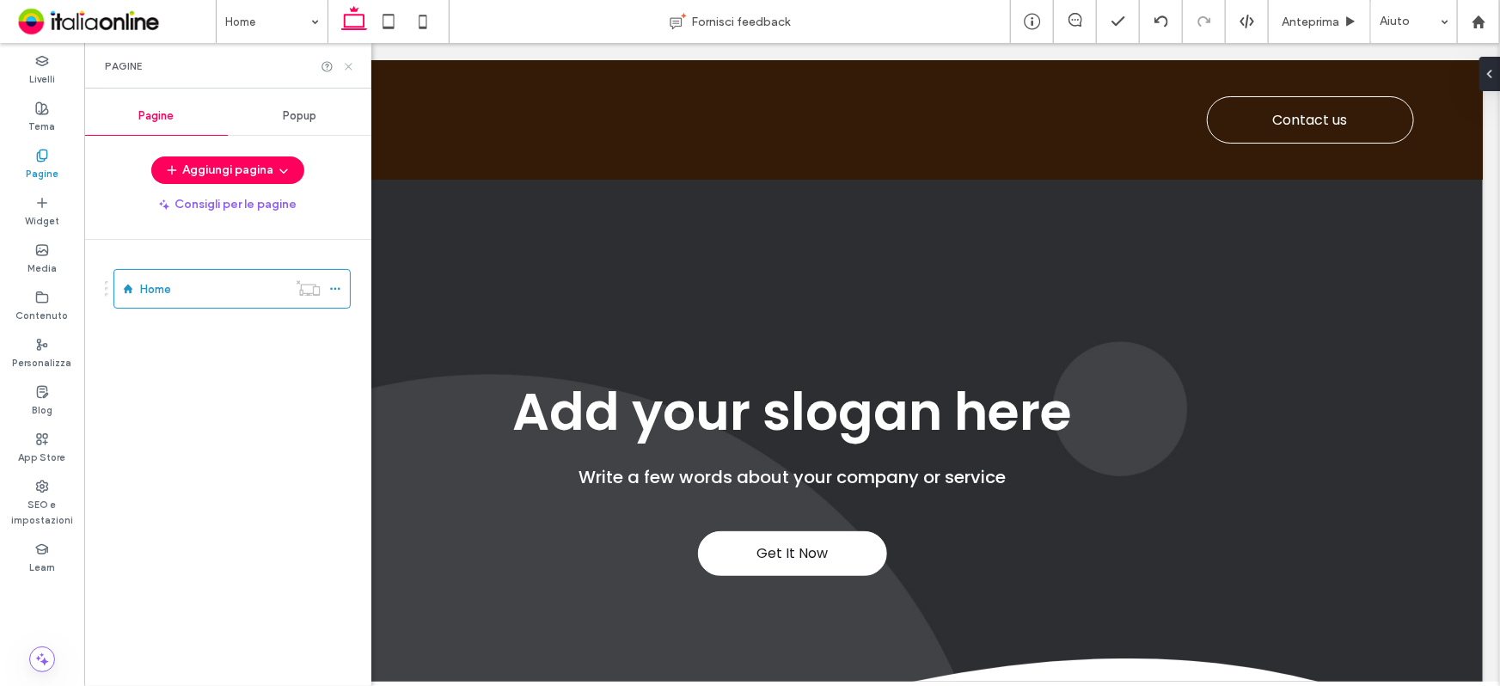
click at [345, 63] on use at bounding box center [348, 66] width 7 height 7
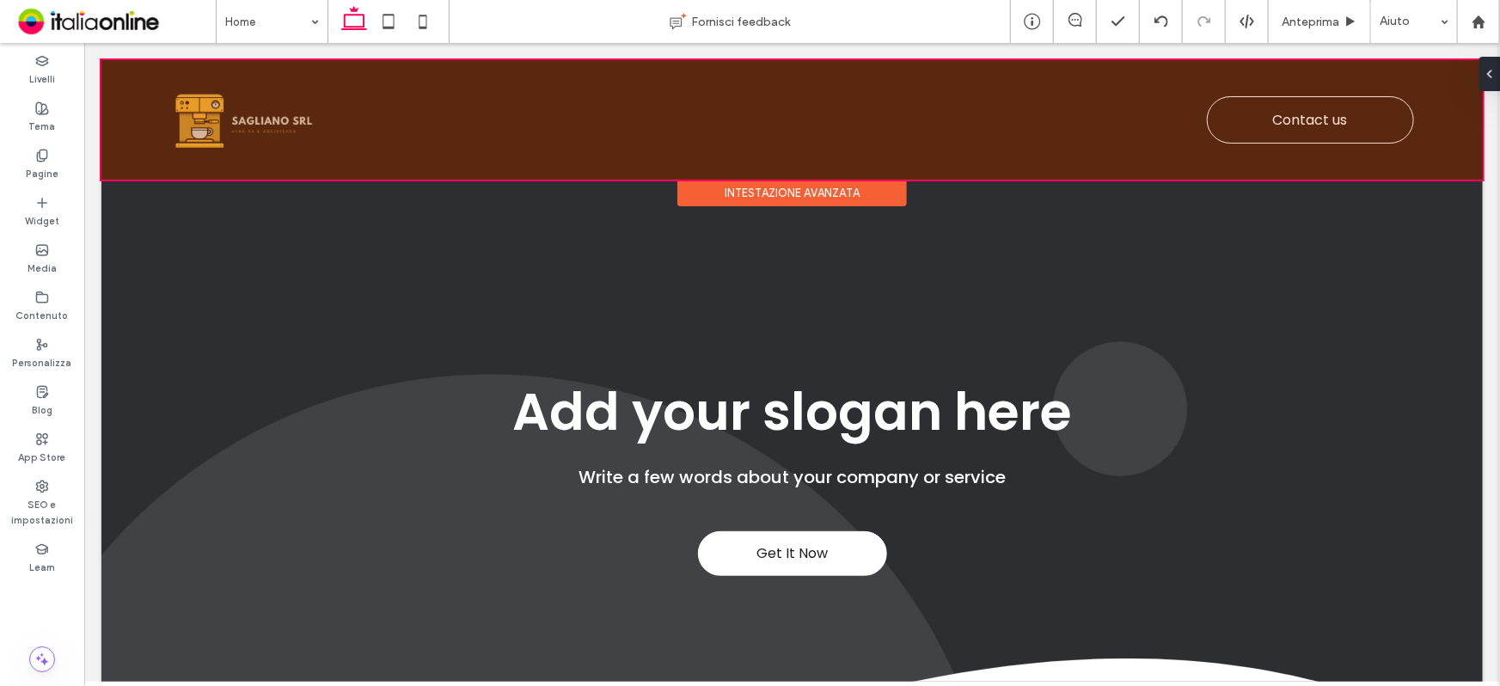
click at [747, 119] on div at bounding box center [791, 118] width 1381 height 119
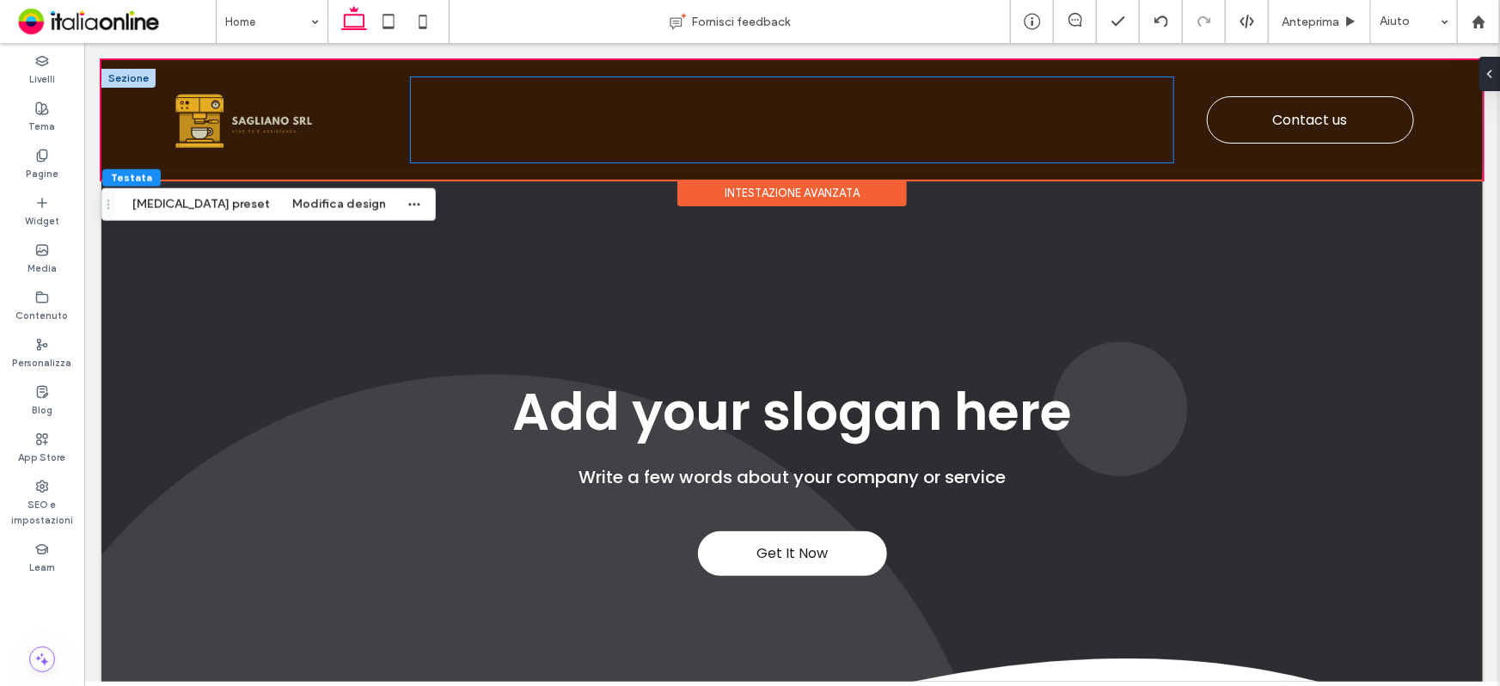
click at [824, 110] on div at bounding box center [791, 118] width 762 height 85
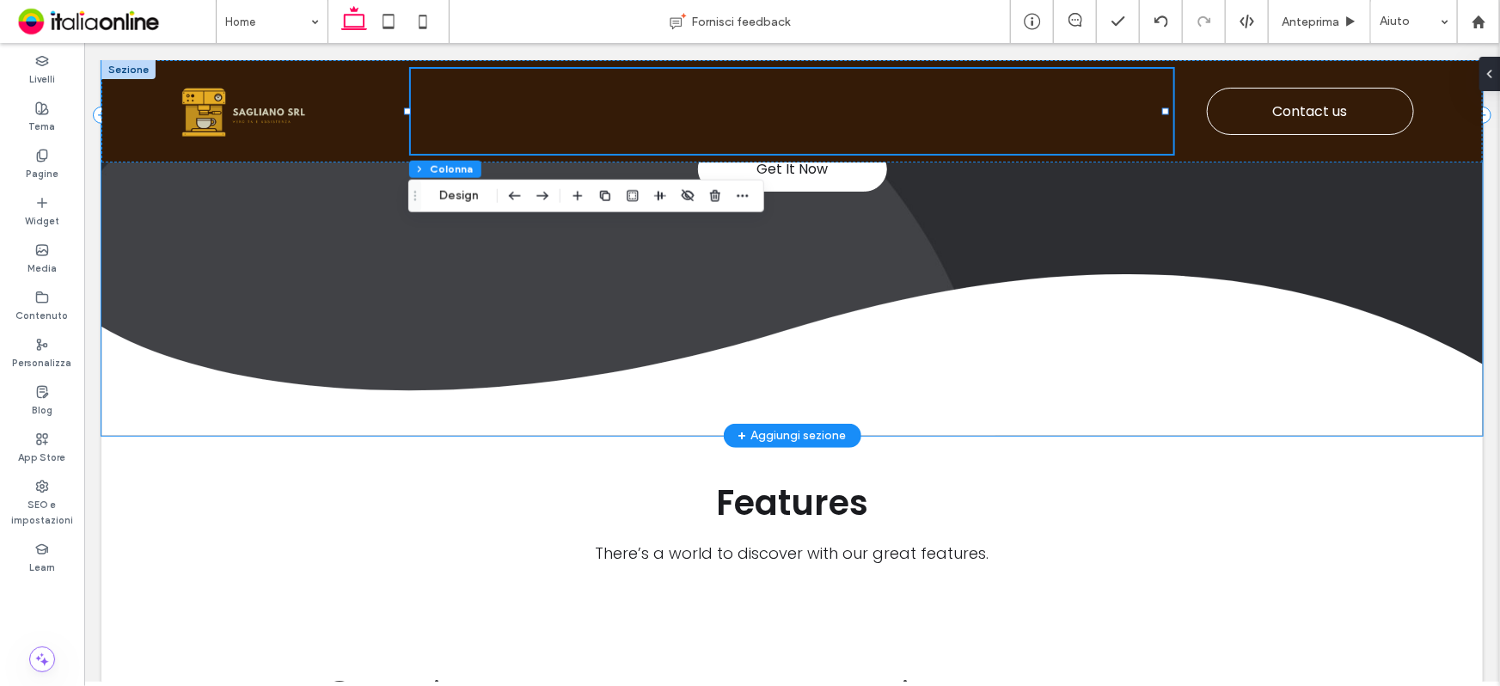
scroll to position [468, 0]
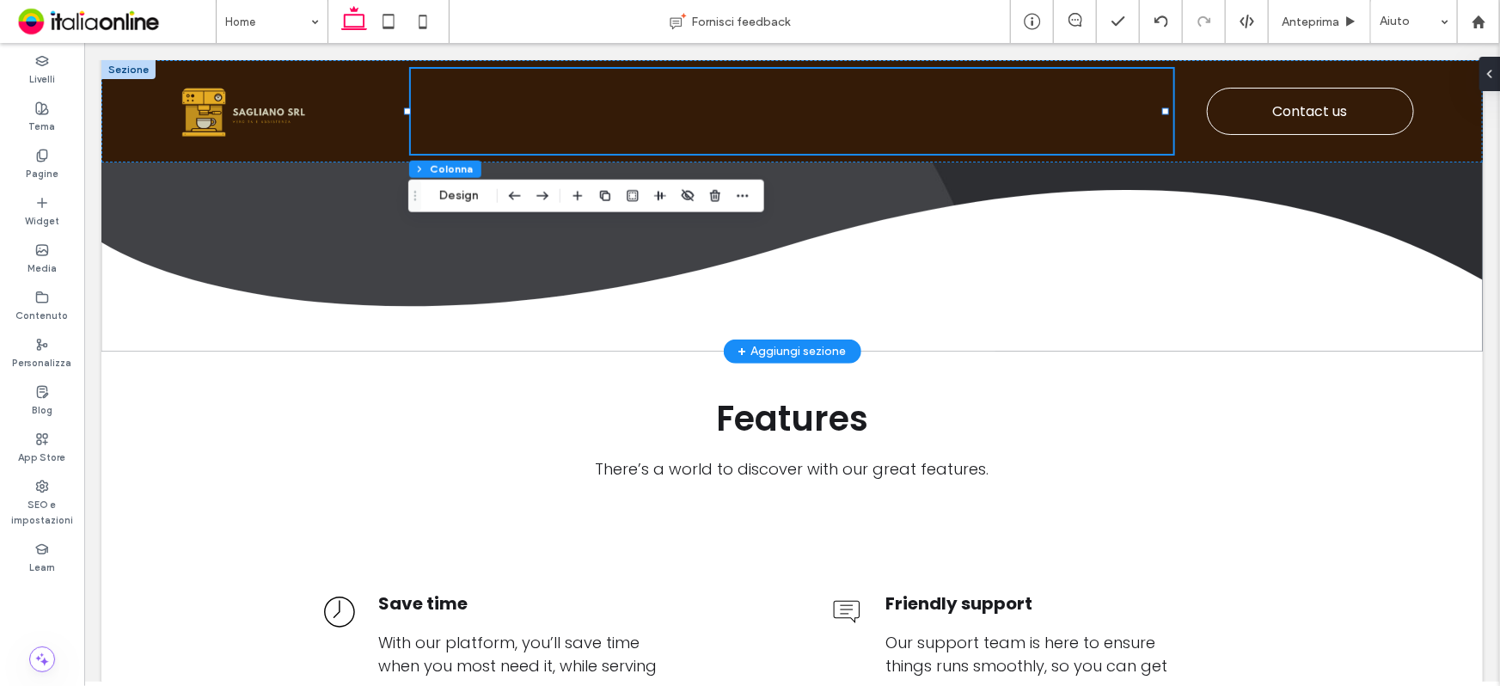
click at [790, 341] on div "+ Aggiungi sezione" at bounding box center [791, 350] width 108 height 19
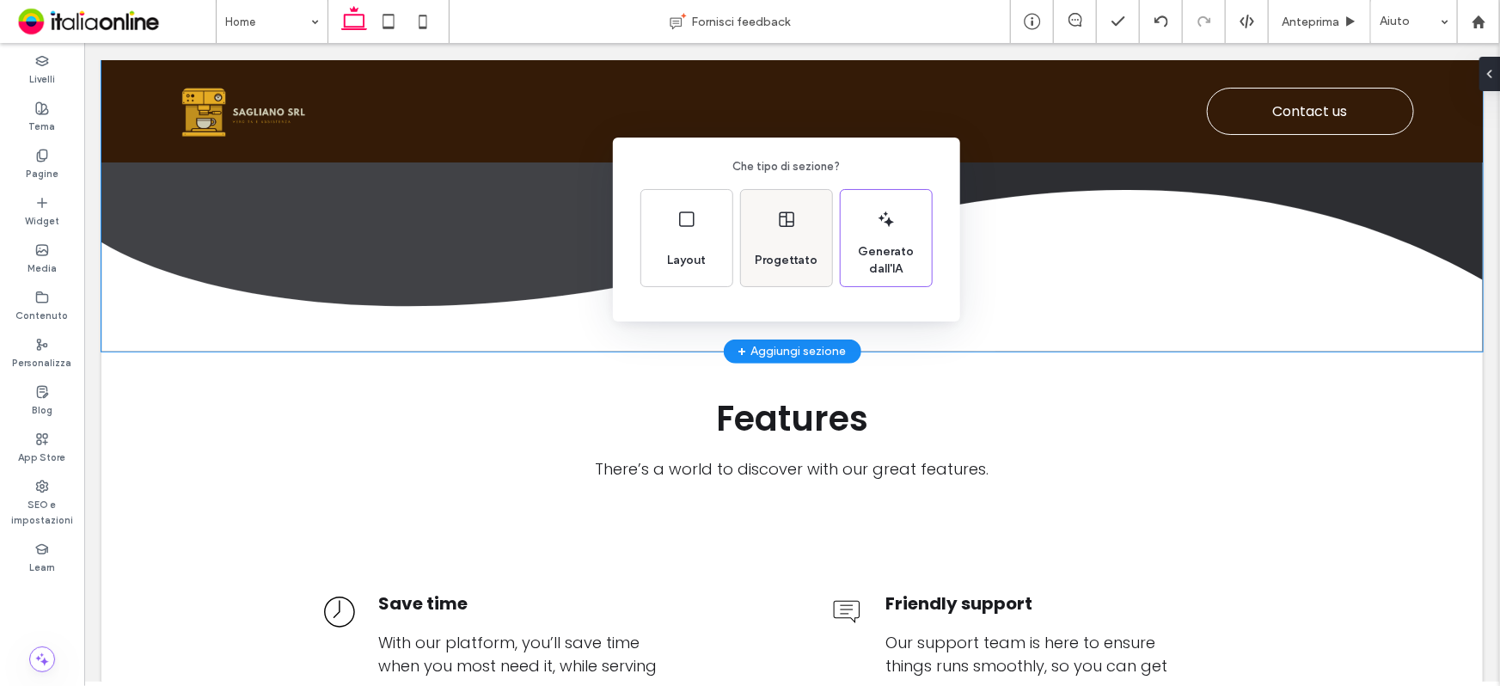
click at [794, 239] on div "Progettato" at bounding box center [786, 238] width 91 height 96
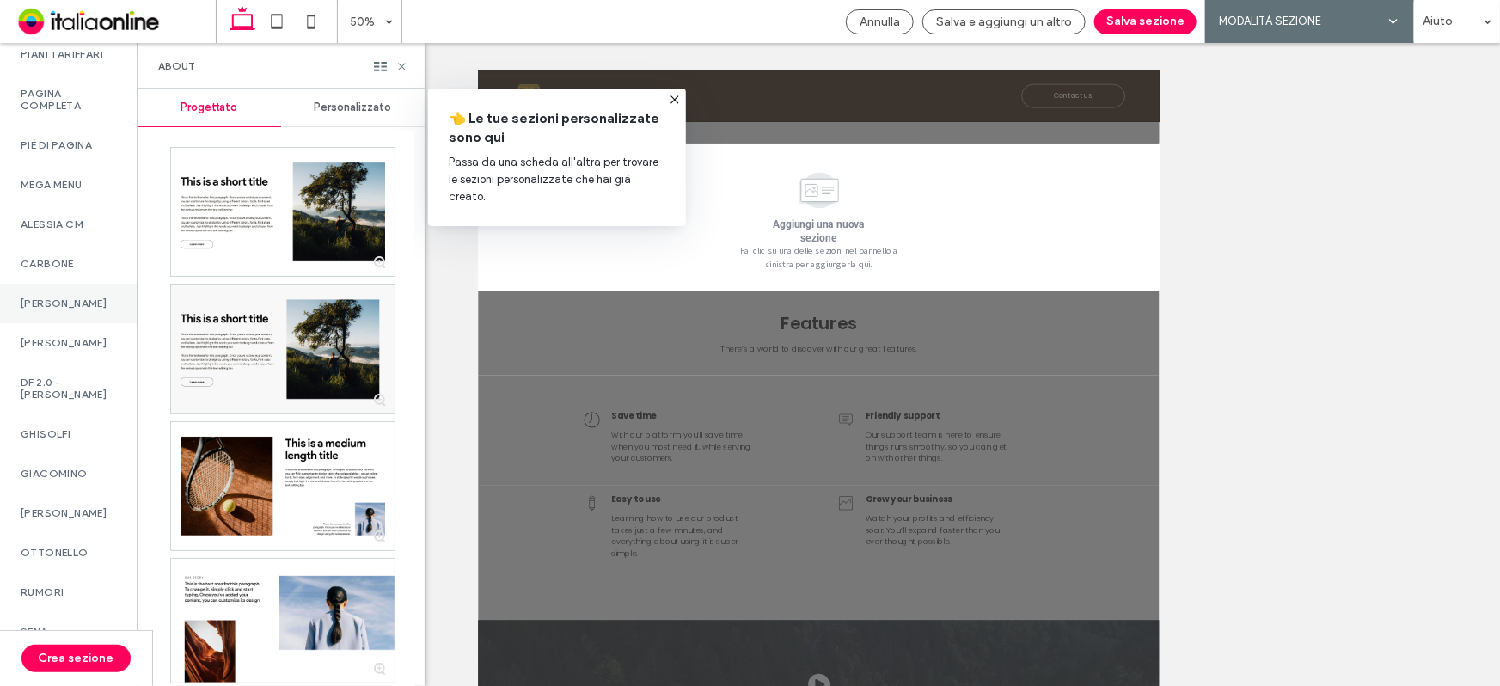
scroll to position [1171, 0]
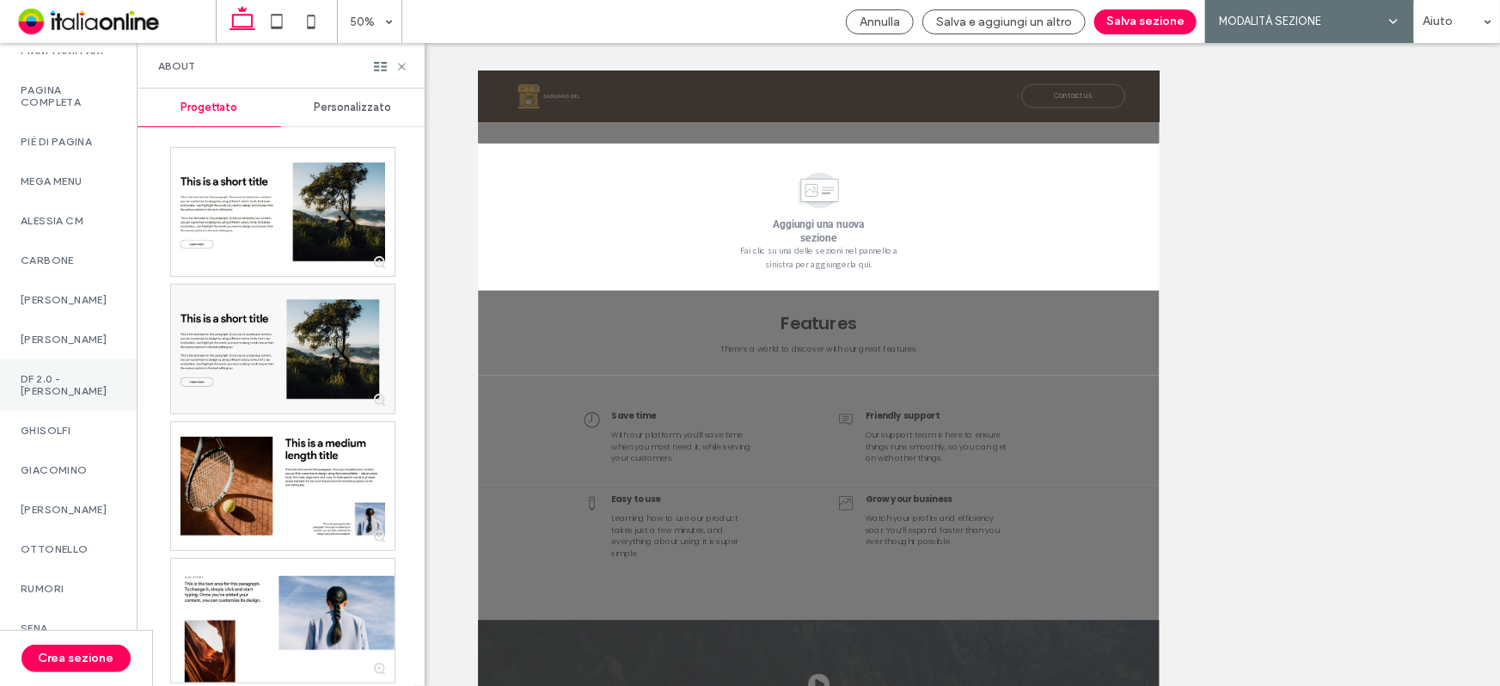
click at [91, 397] on label "DF 2.0 - SITI S" at bounding box center [68, 385] width 95 height 24
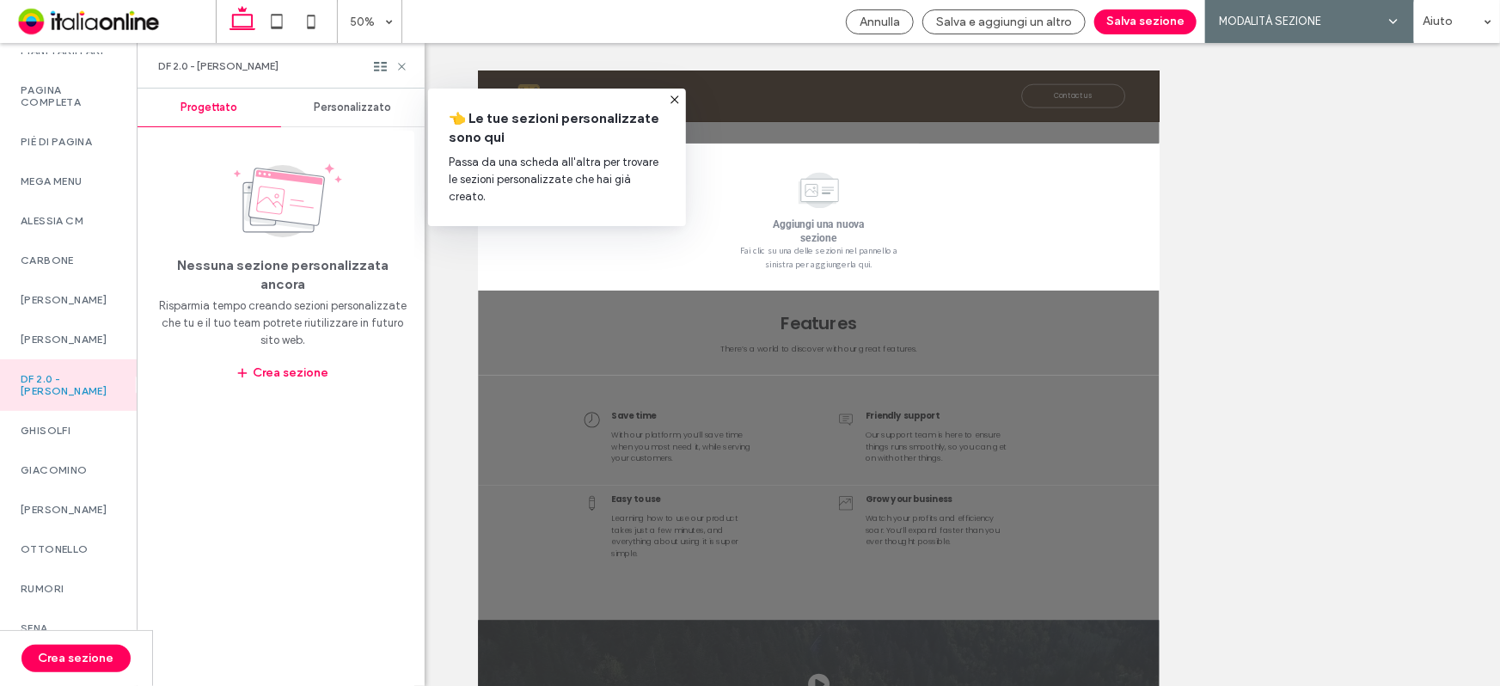
click at [357, 107] on span "Personalizzato" at bounding box center [353, 108] width 77 height 14
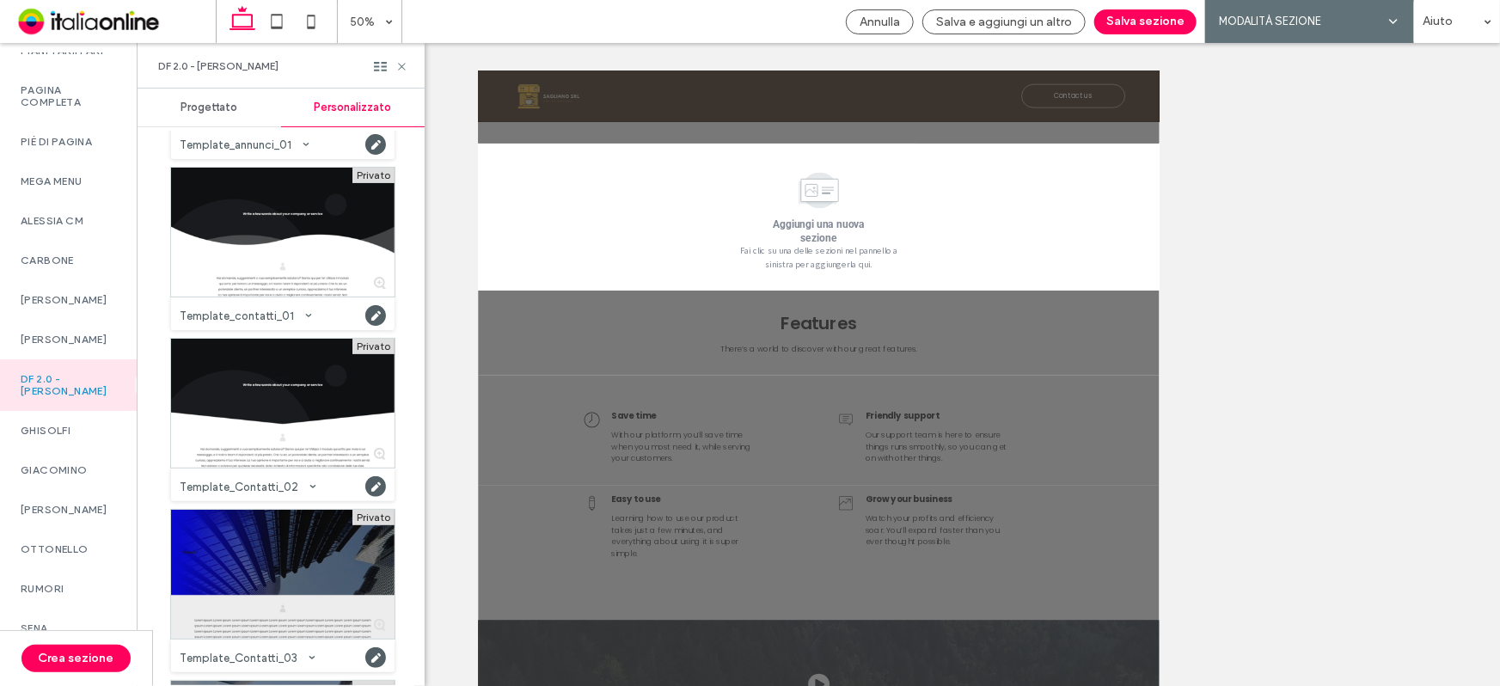
scroll to position [77, 0]
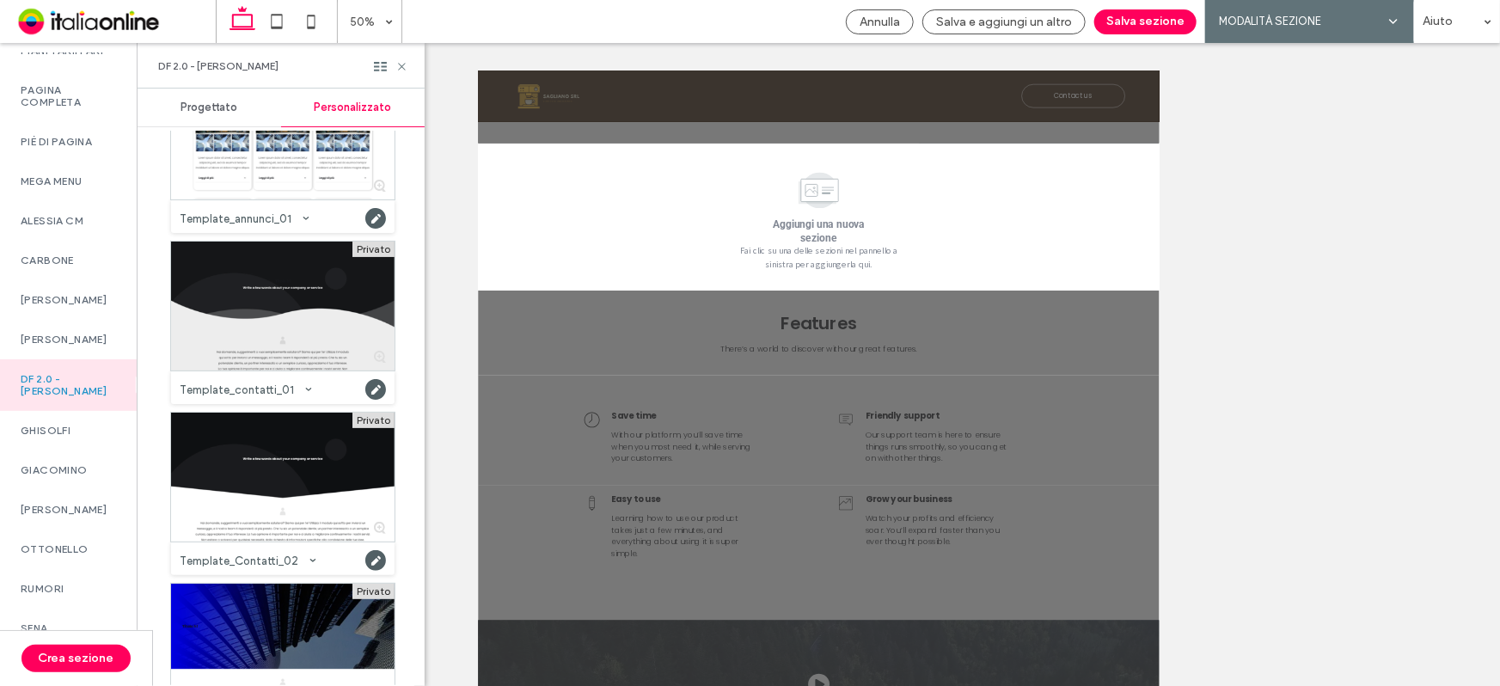
click at [320, 308] on div at bounding box center [282, 305] width 223 height 129
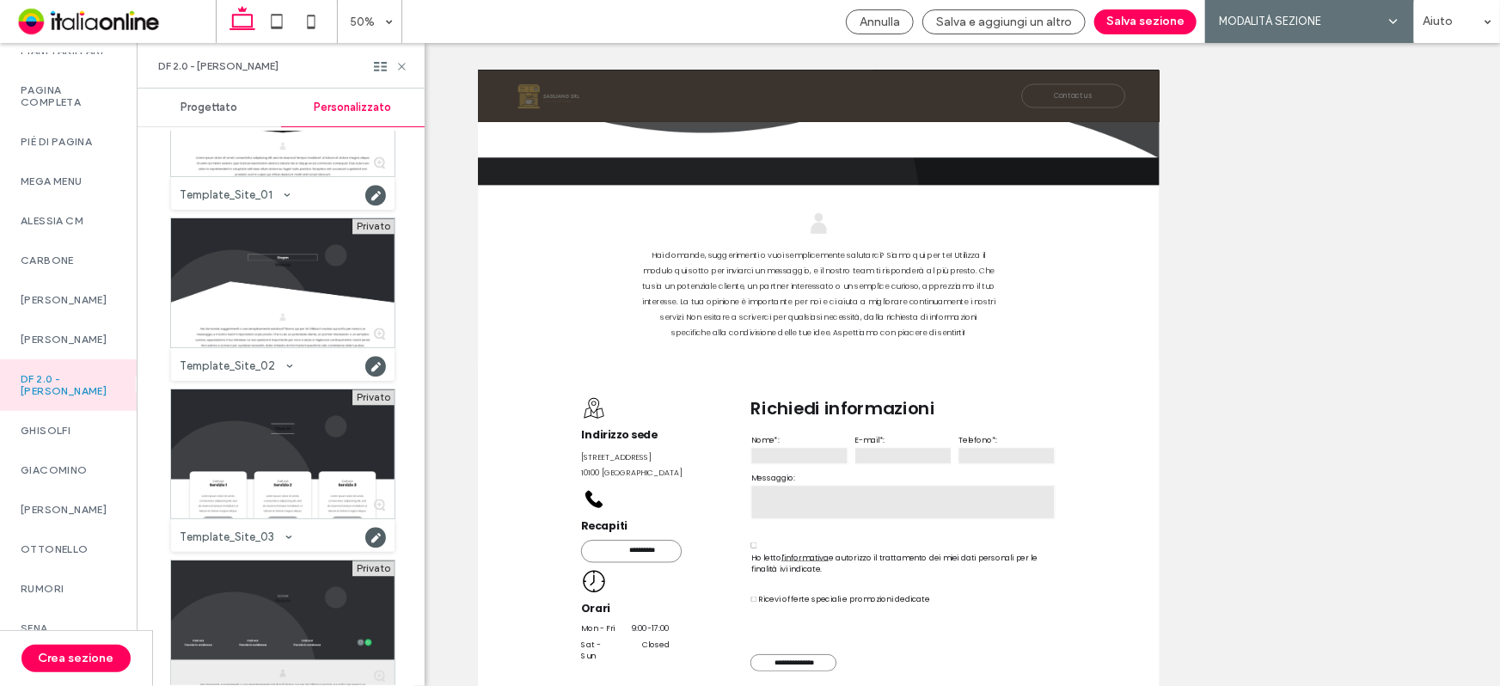
scroll to position [1971, 0]
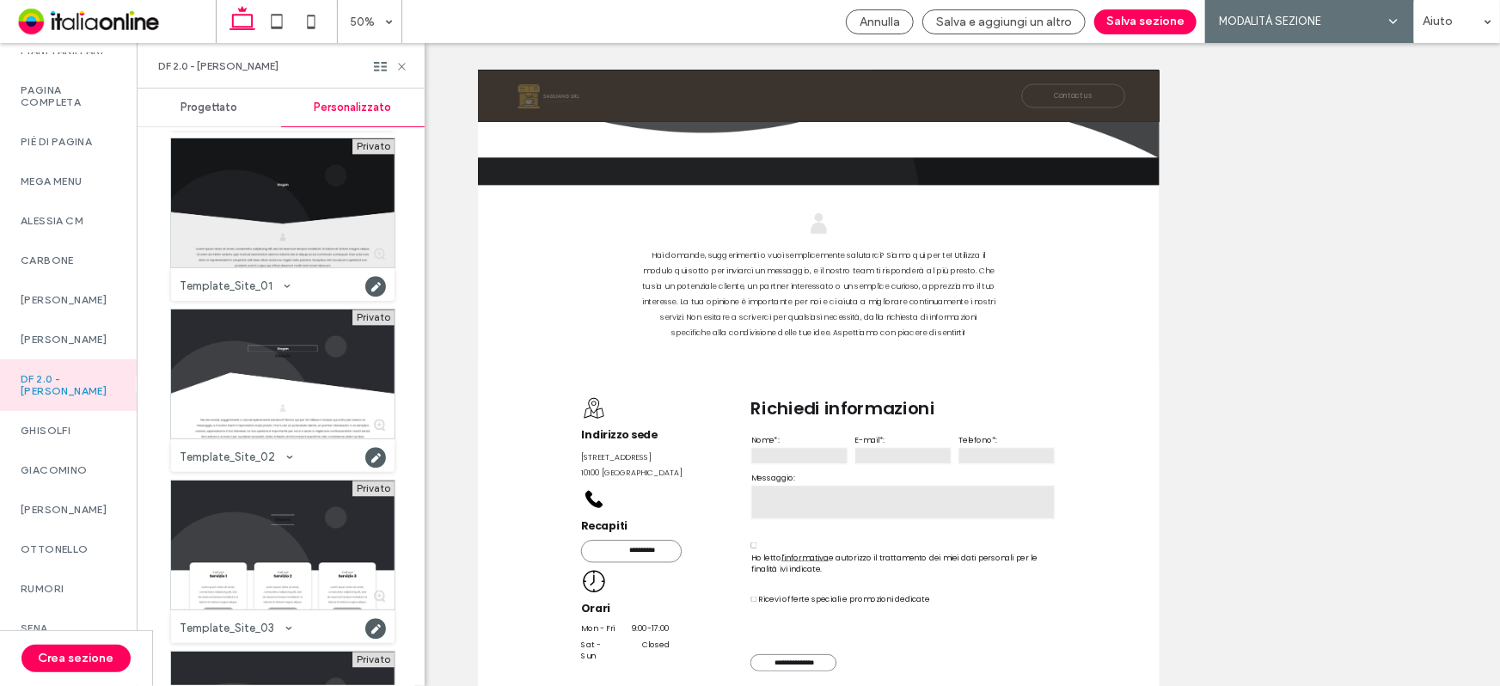
click at [300, 234] on div at bounding box center [282, 202] width 223 height 129
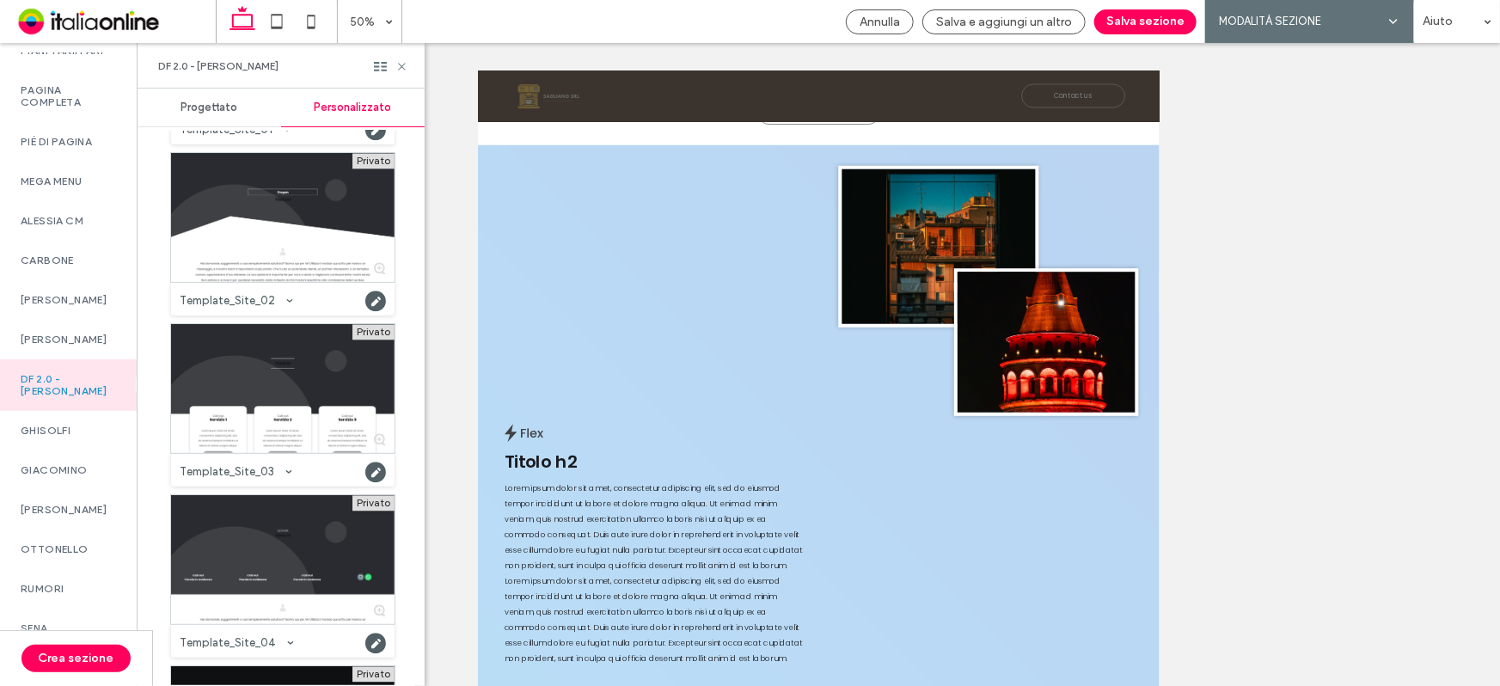
scroll to position [1892, 0]
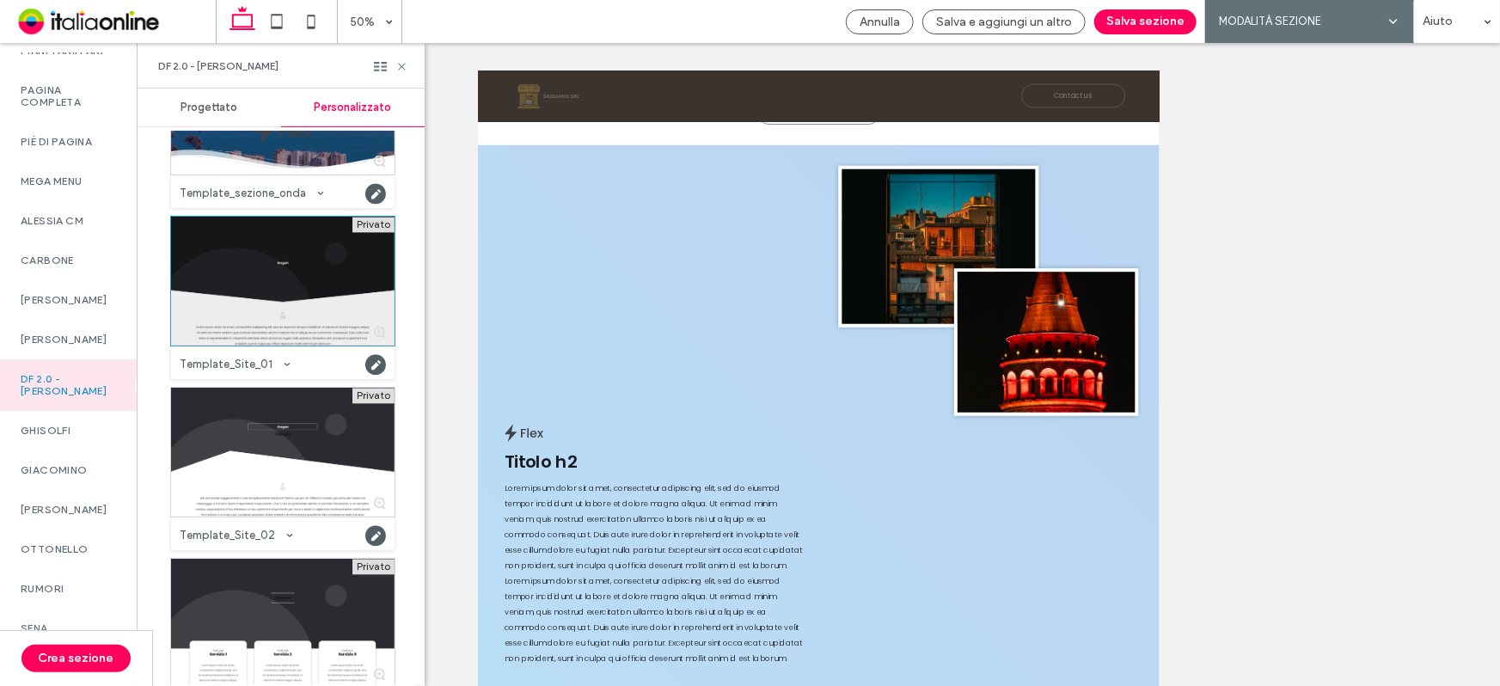
click at [318, 296] on div at bounding box center [282, 281] width 223 height 129
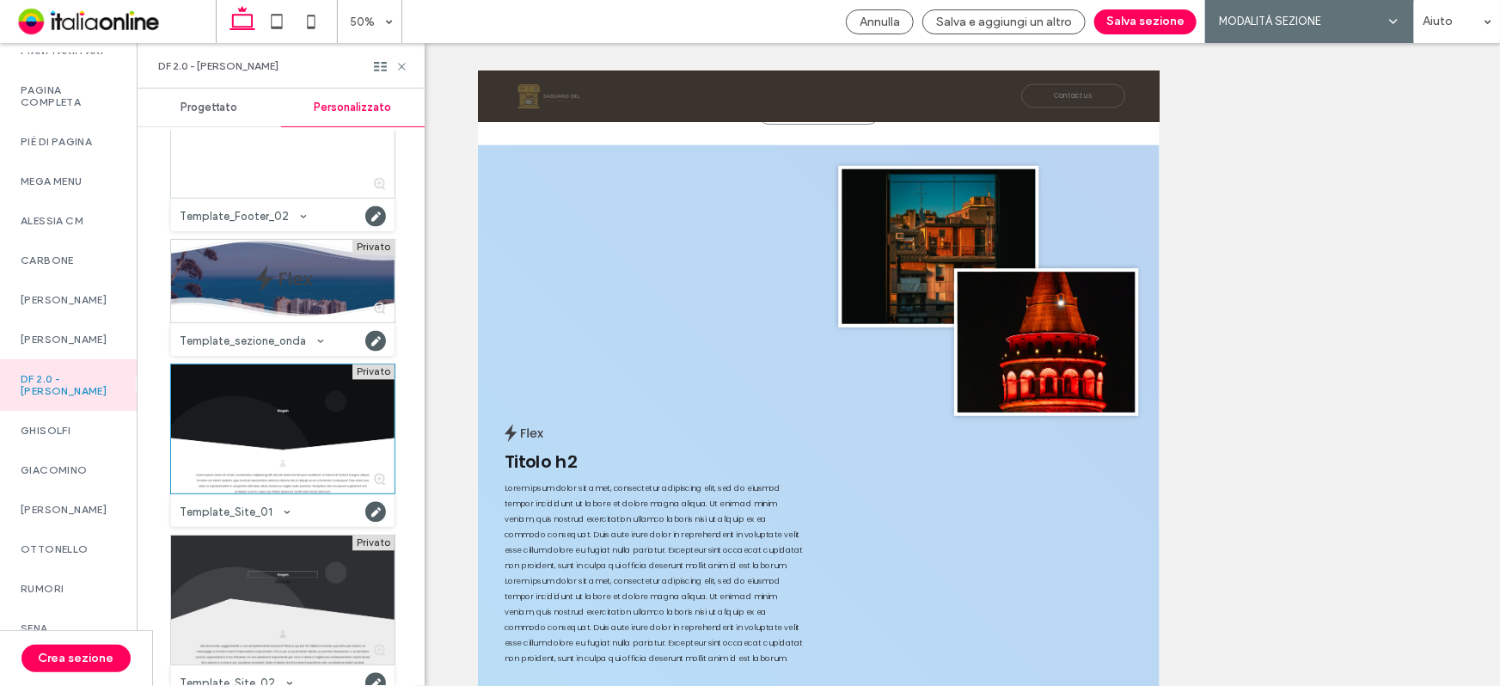
scroll to position [1736, 0]
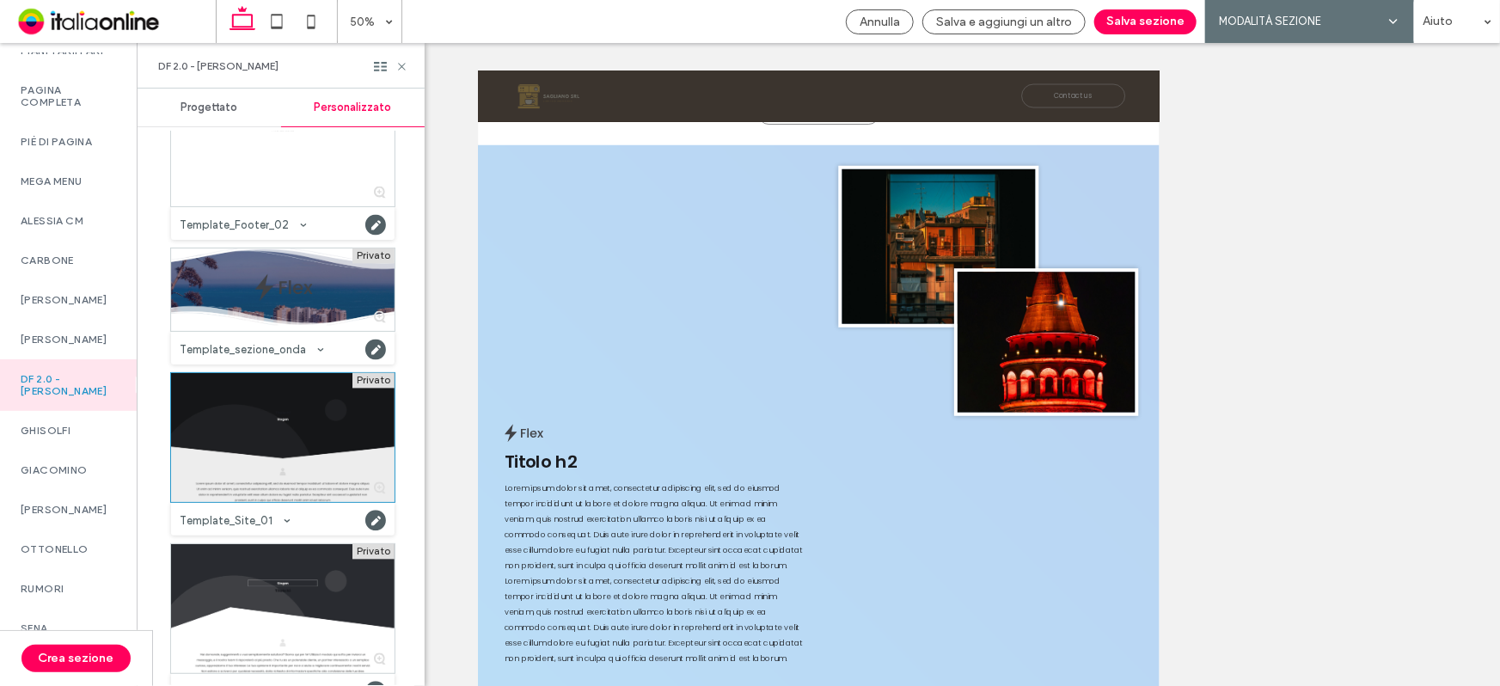
click at [316, 410] on div at bounding box center [282, 437] width 223 height 129
click at [361, 431] on div at bounding box center [282, 437] width 223 height 129
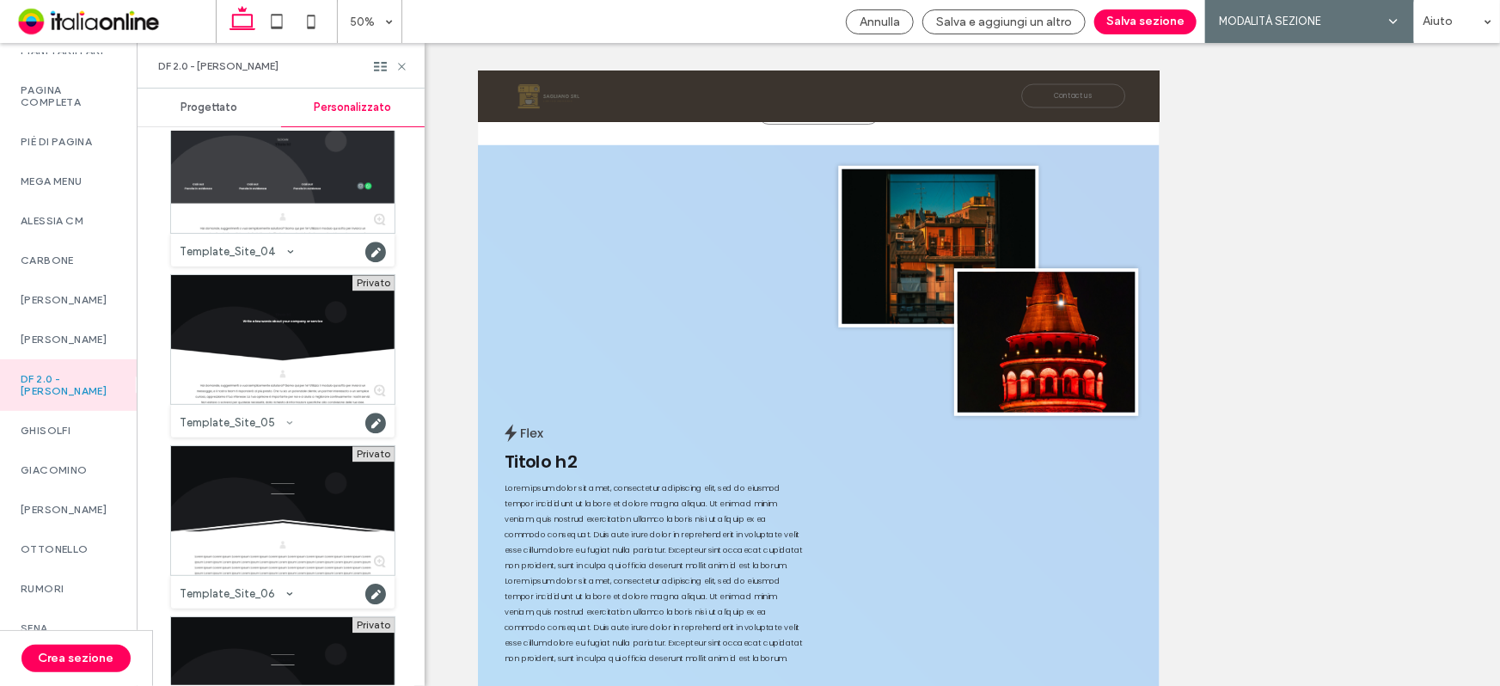
scroll to position [2674, 0]
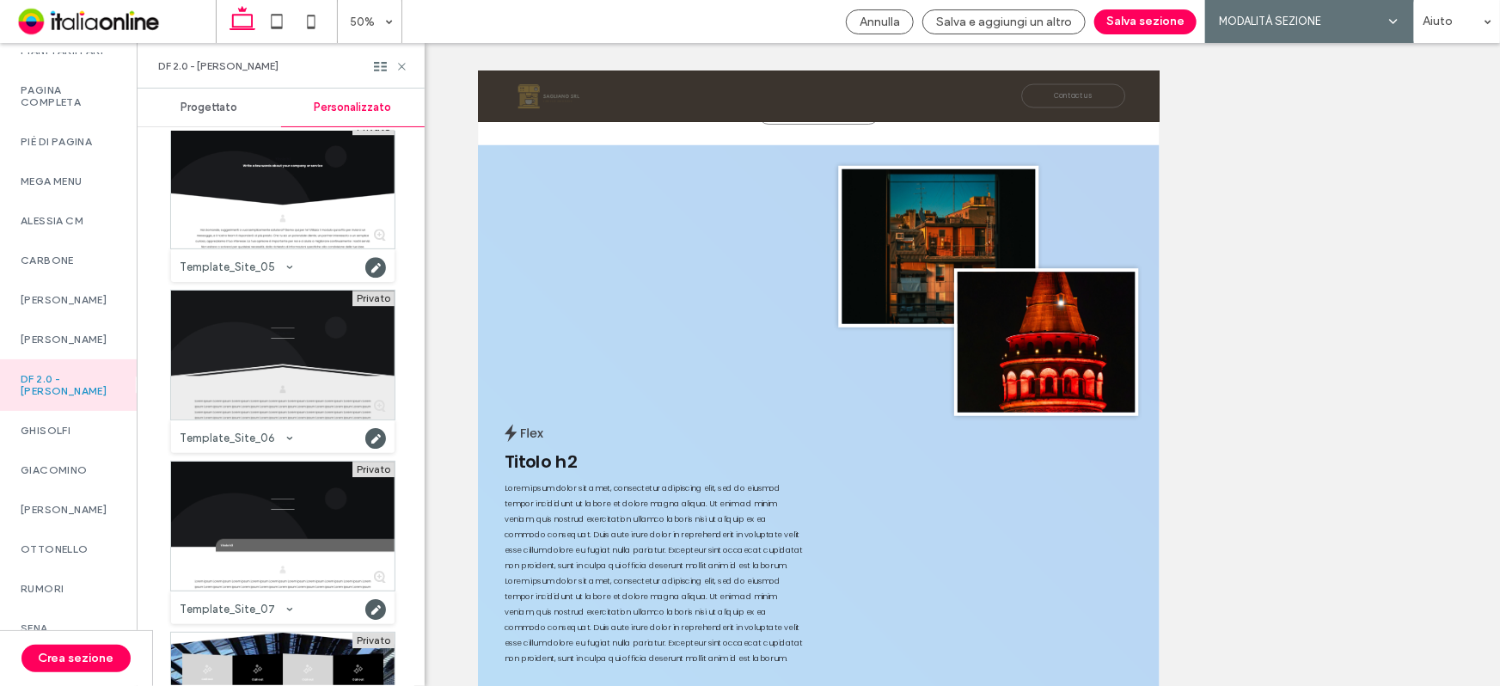
click at [290, 368] on div at bounding box center [282, 354] width 223 height 129
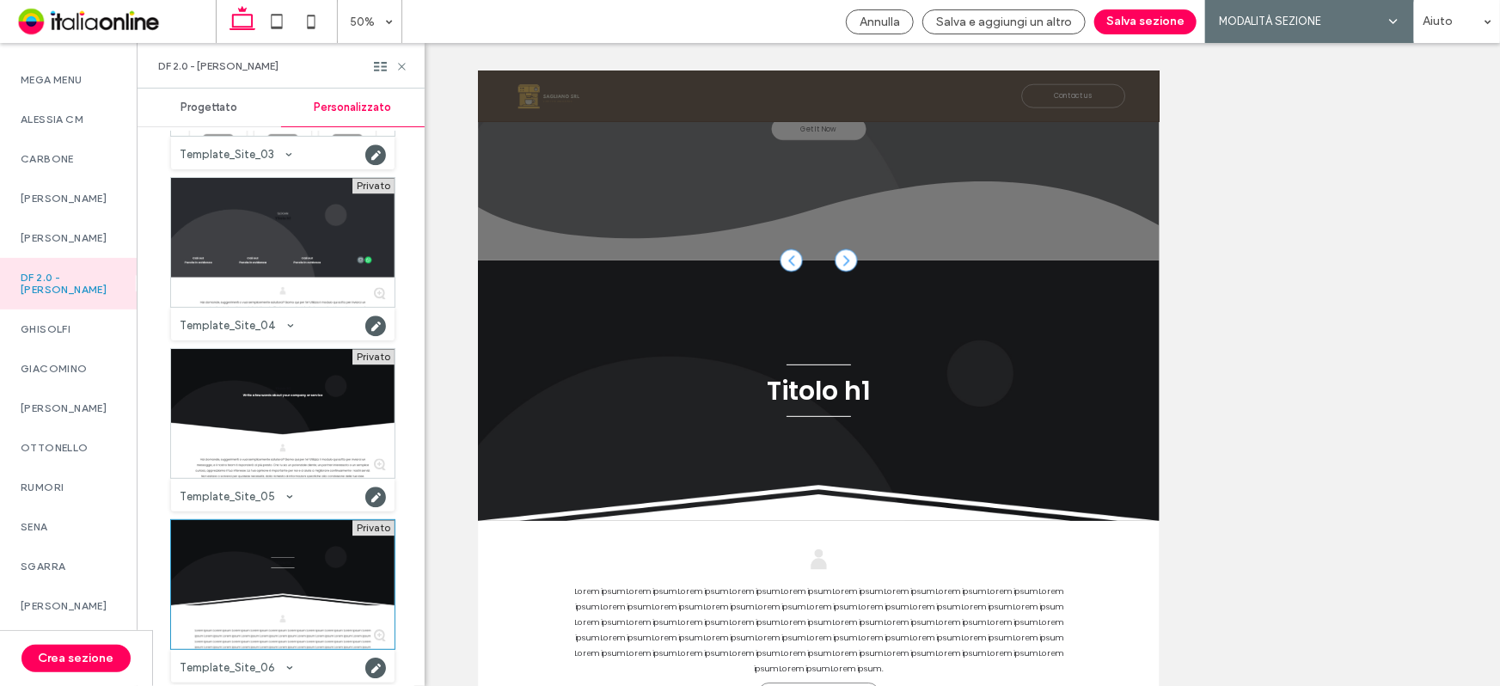
scroll to position [2440, 0]
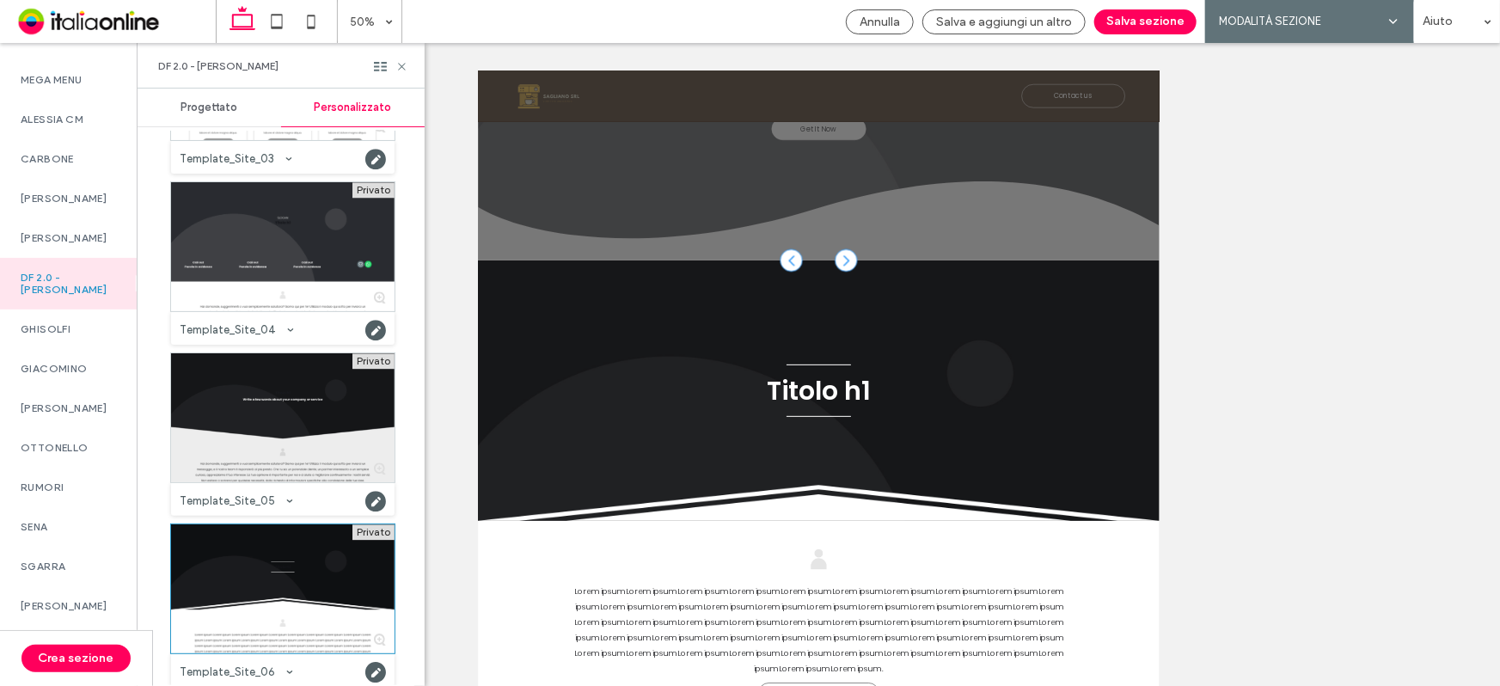
click at [325, 438] on div at bounding box center [282, 417] width 223 height 129
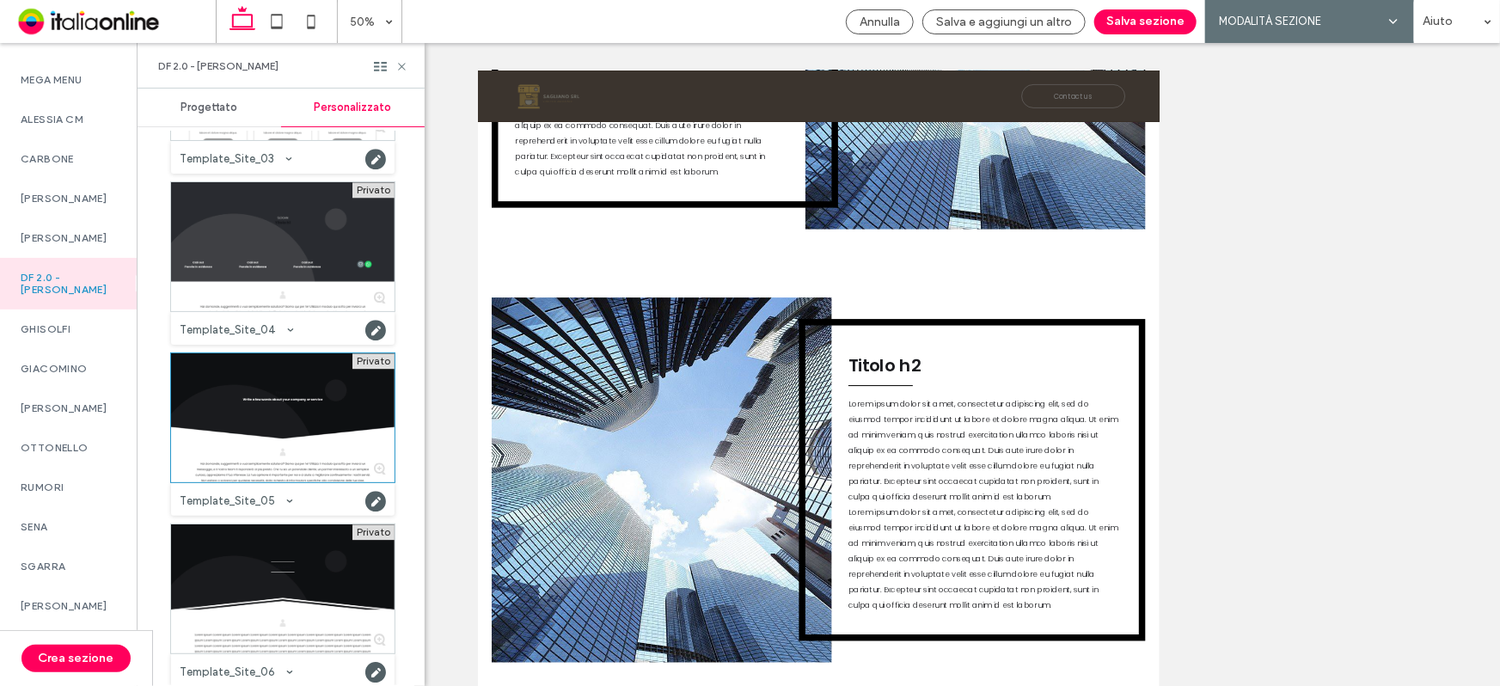
scroll to position [1840, 0]
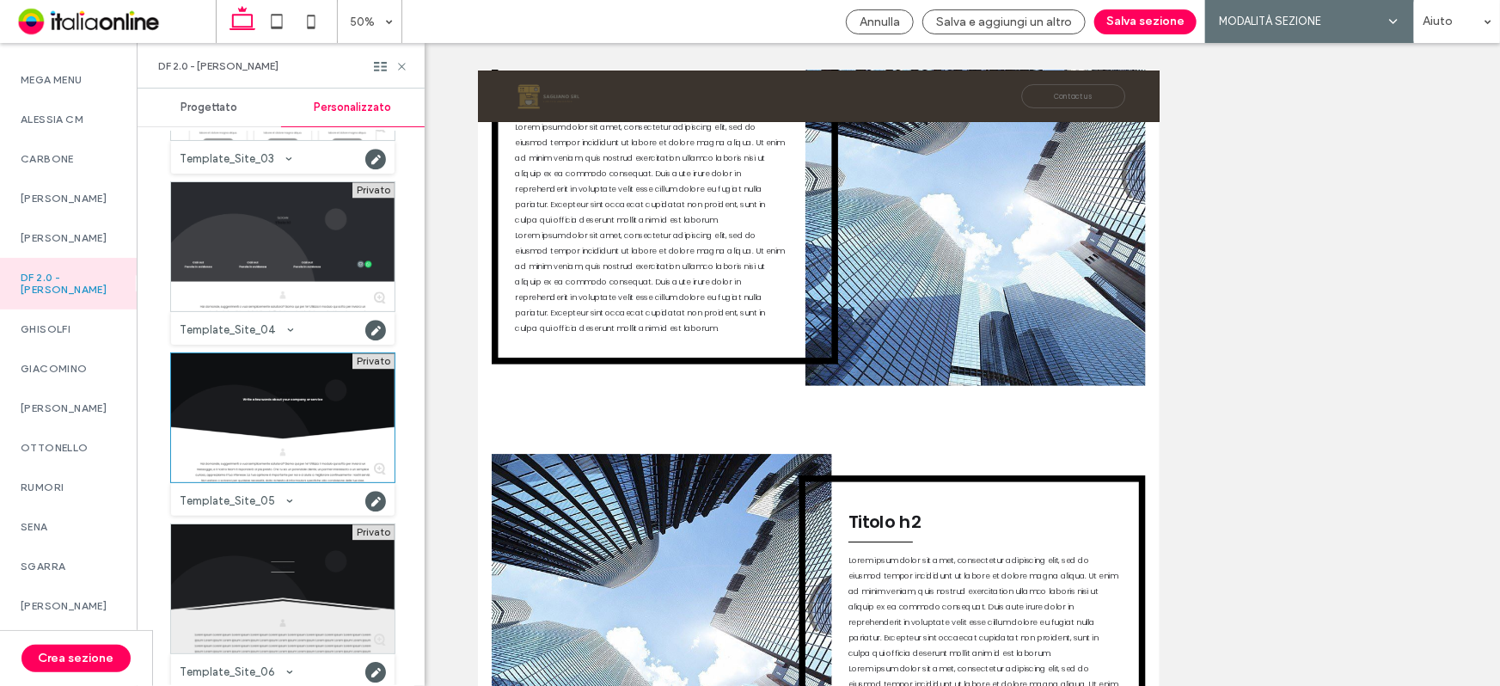
click at [270, 553] on div at bounding box center [282, 588] width 223 height 129
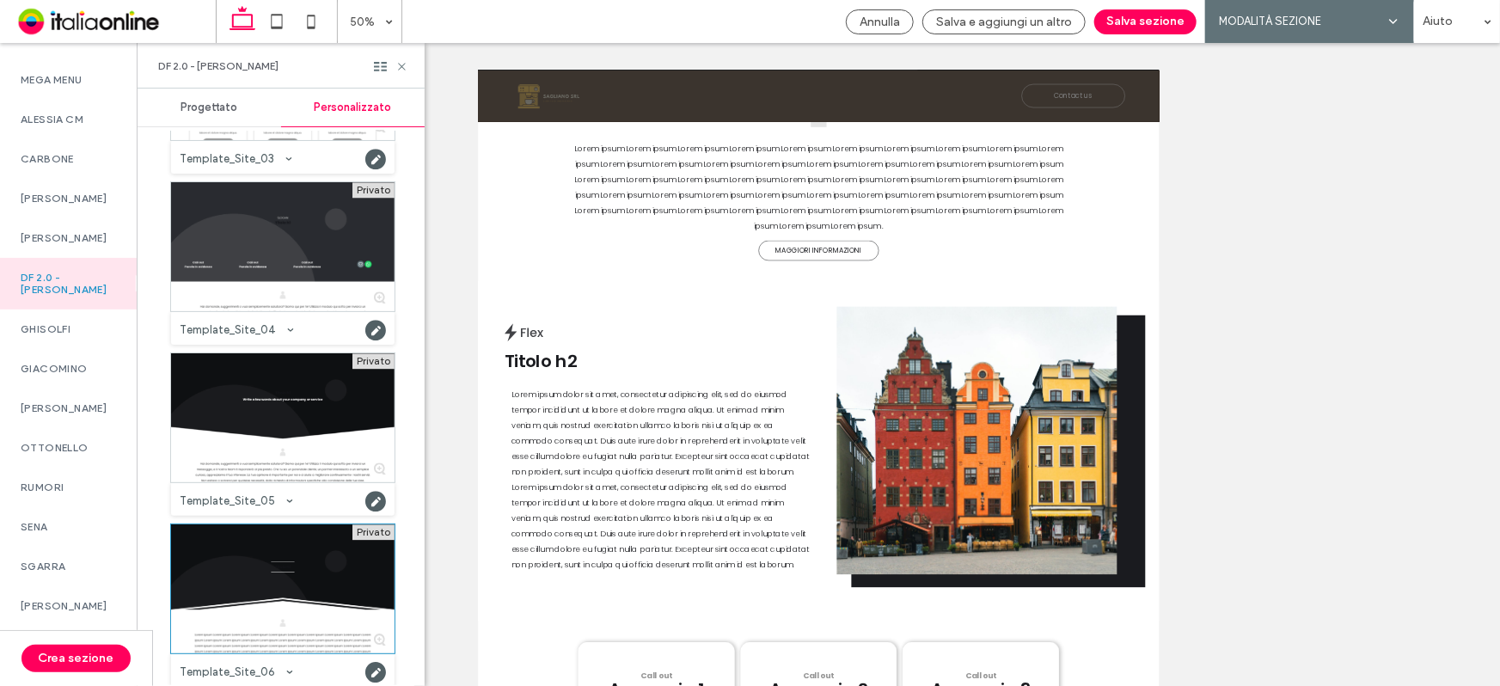
scroll to position [1372, 0]
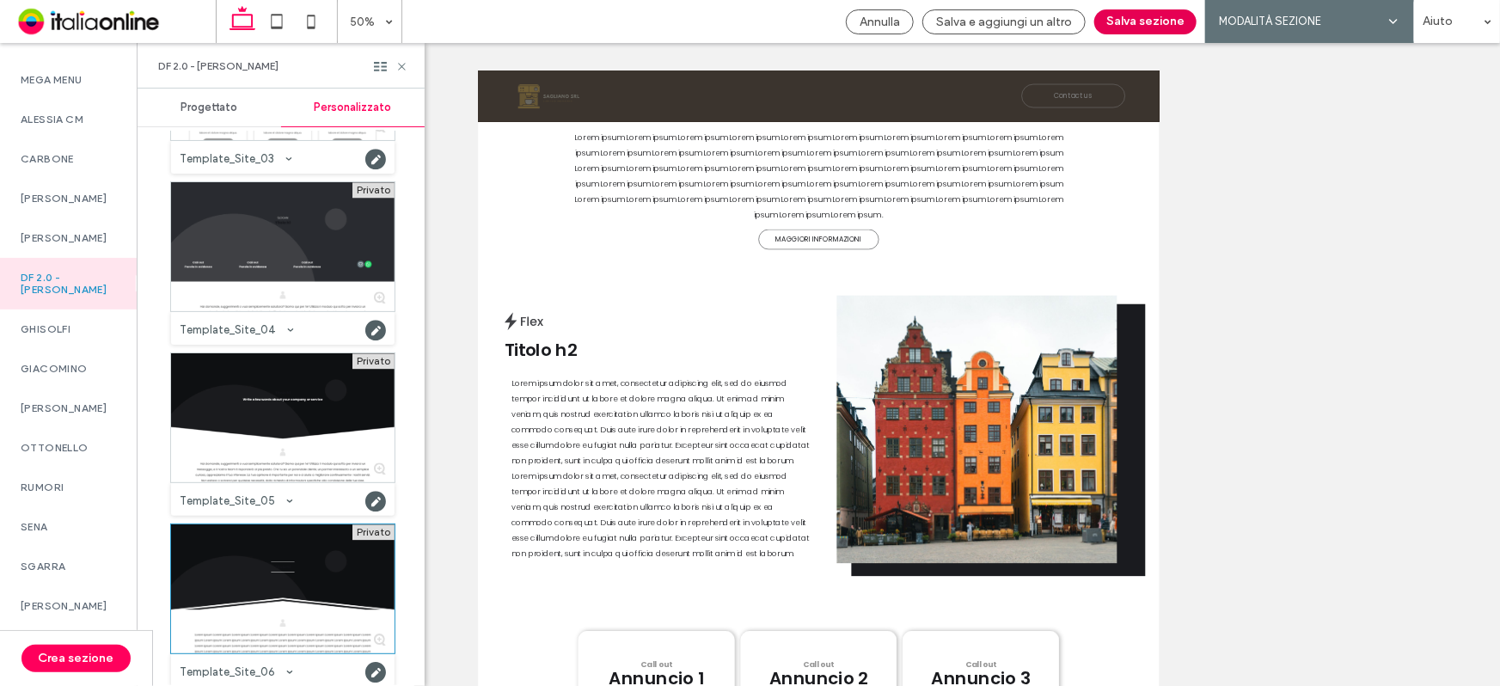
click at [1137, 20] on button "Salva sezione" at bounding box center [1145, 21] width 102 height 25
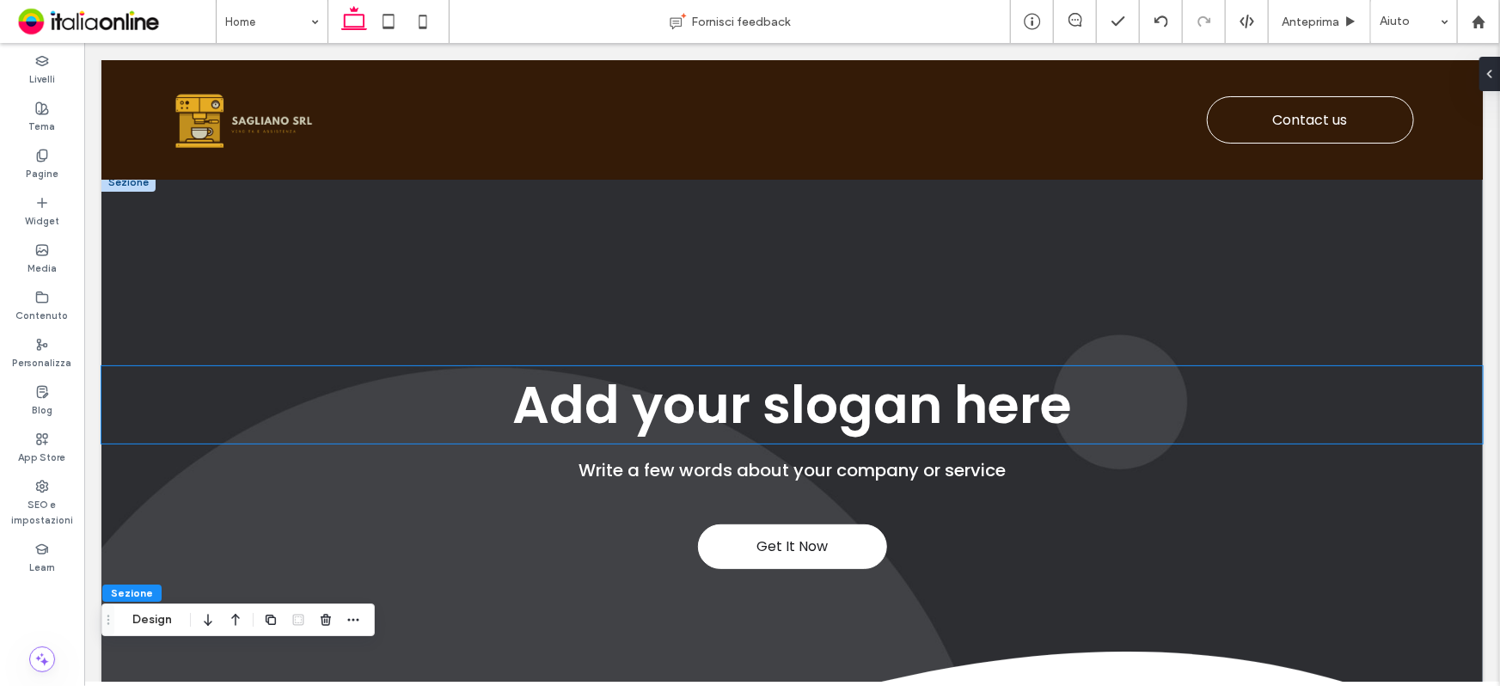
scroll to position [0, 0]
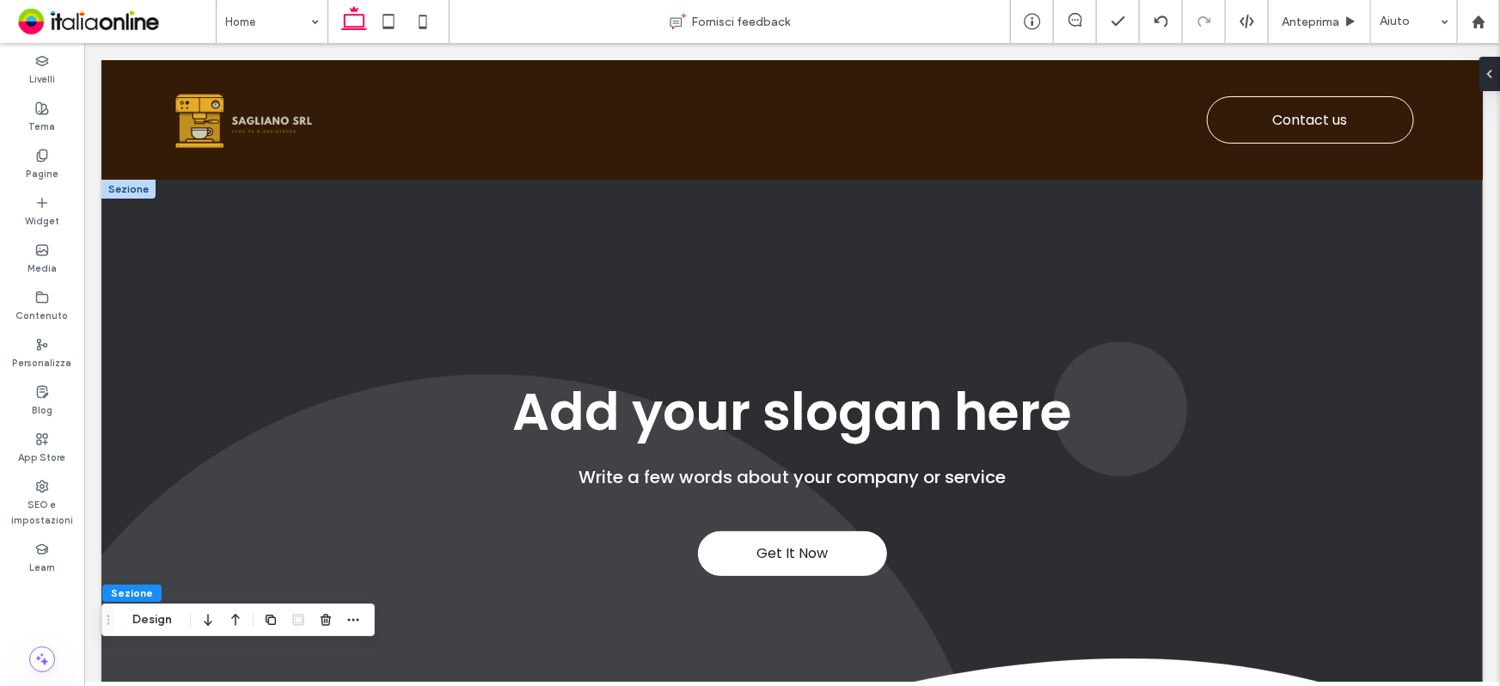
click at [131, 186] on div at bounding box center [128, 188] width 54 height 19
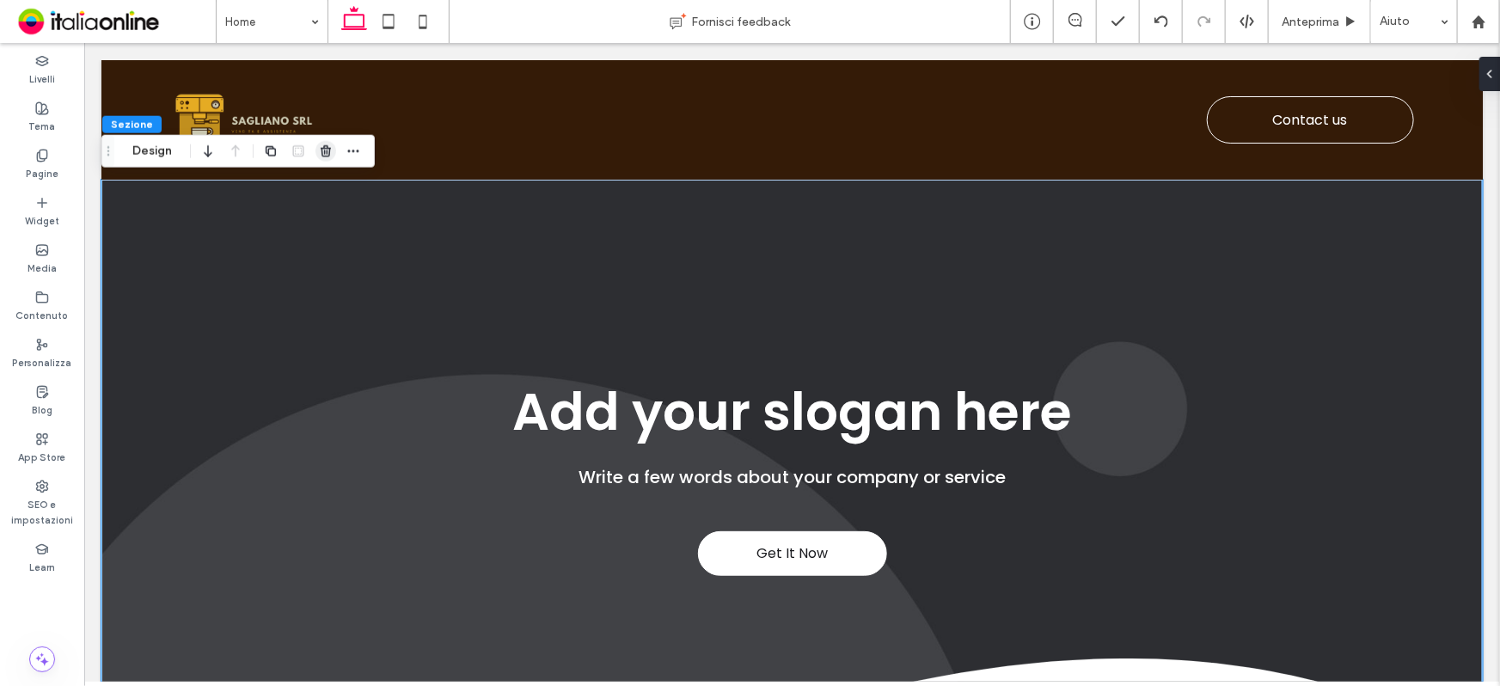
click at [324, 147] on use "button" at bounding box center [326, 150] width 10 height 11
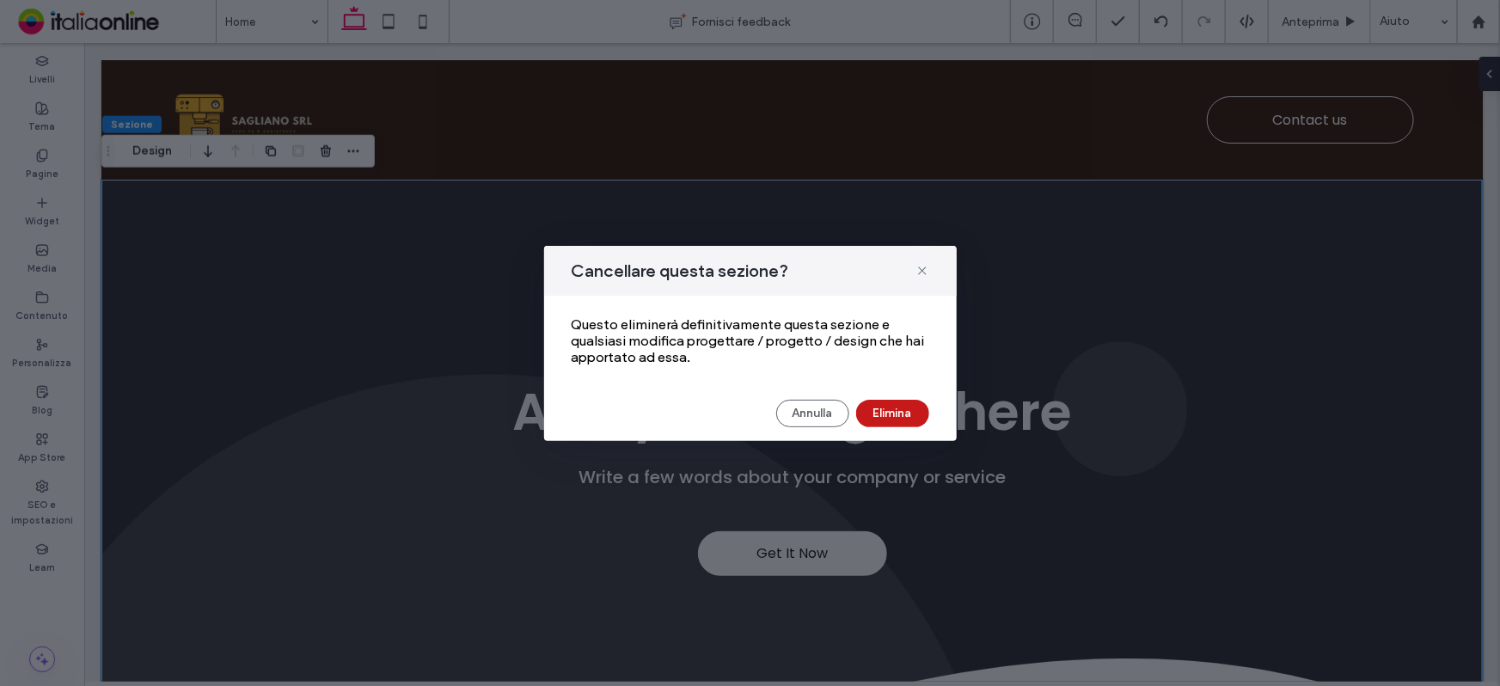
click at [894, 418] on button "Elimina" at bounding box center [892, 414] width 73 height 28
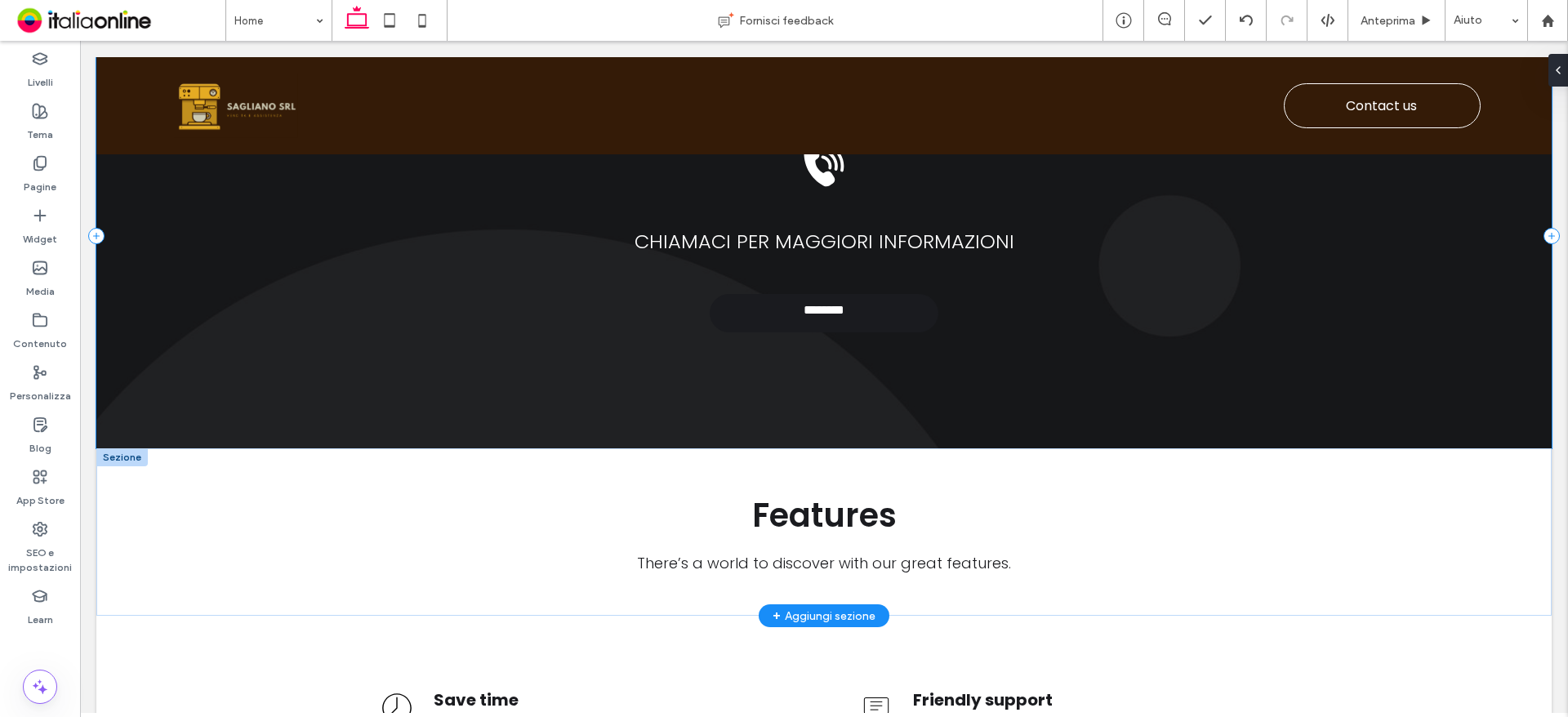
scroll to position [3940, 0]
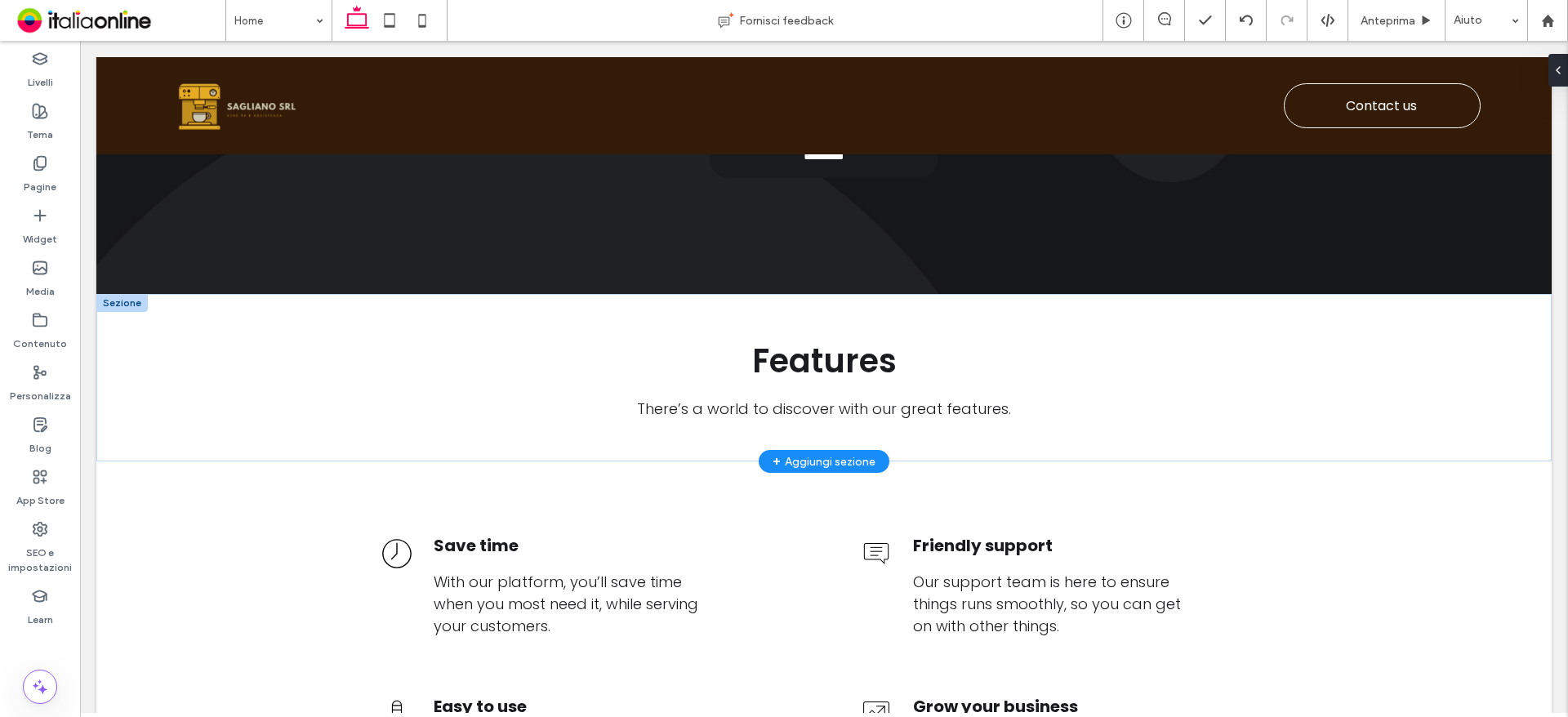
click at [103, 311] on div at bounding box center [122, 302] width 51 height 18
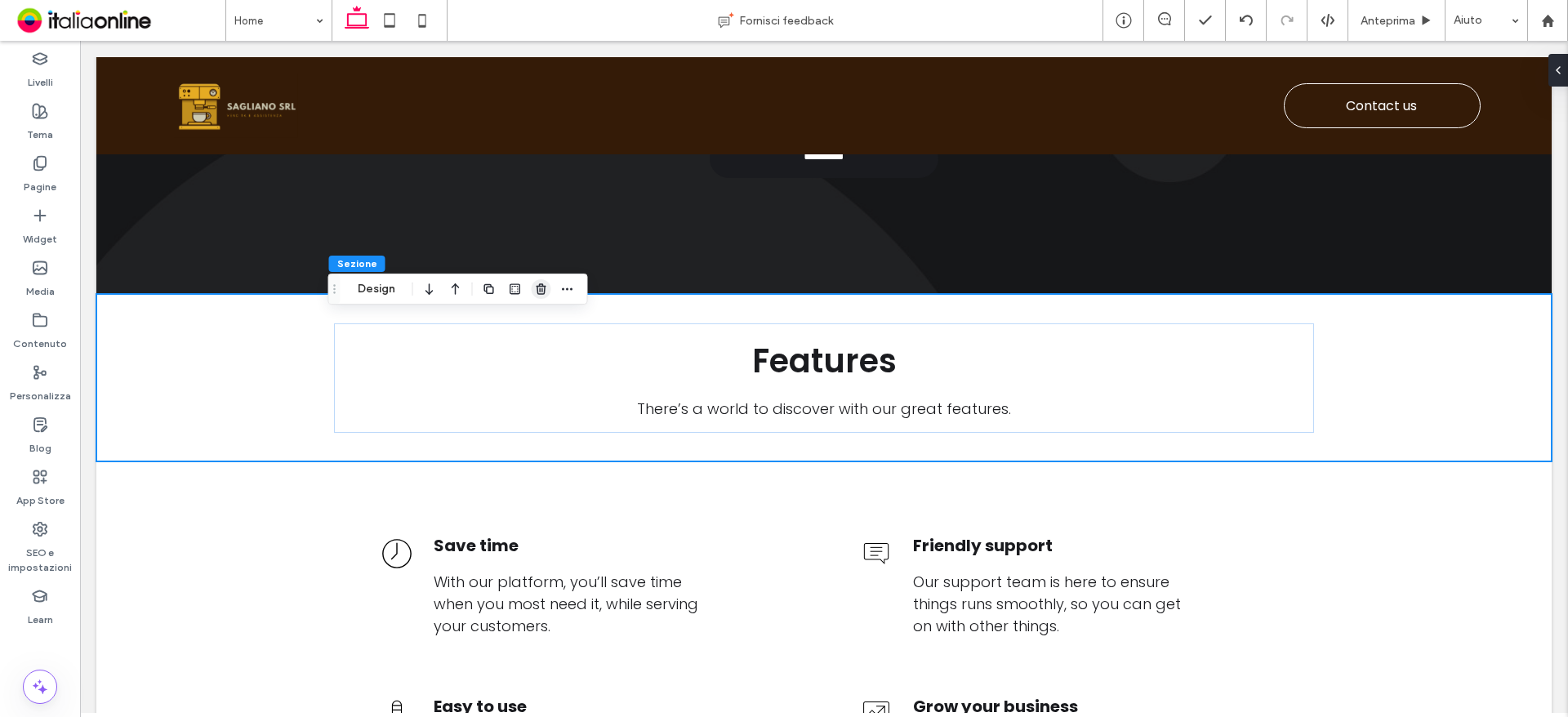
click at [540, 289] on use "button" at bounding box center [541, 288] width 10 height 10
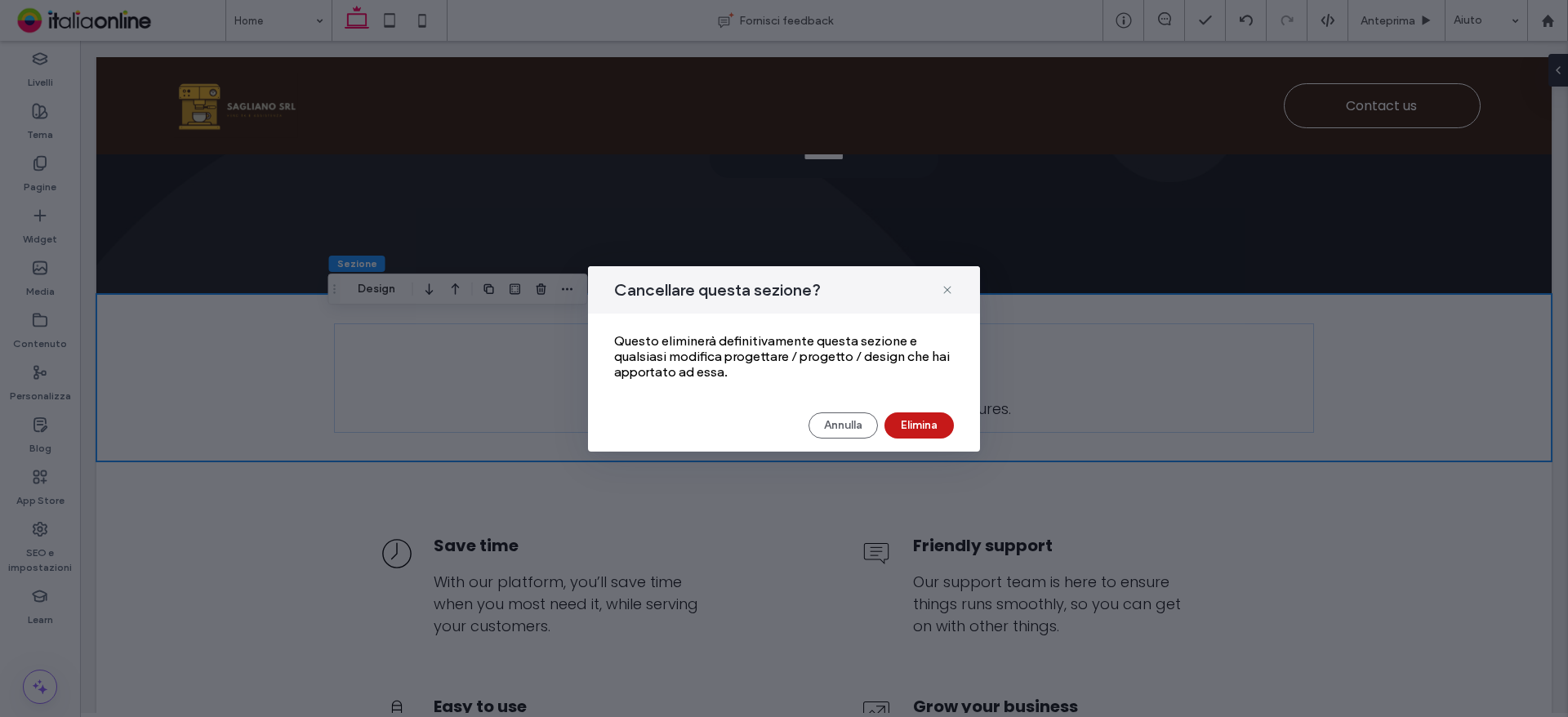
drag, startPoint x: 663, startPoint y: 379, endPoint x: 908, endPoint y: 420, distance: 248.4
click at [908, 420] on button "Elimina" at bounding box center [919, 425] width 69 height 27
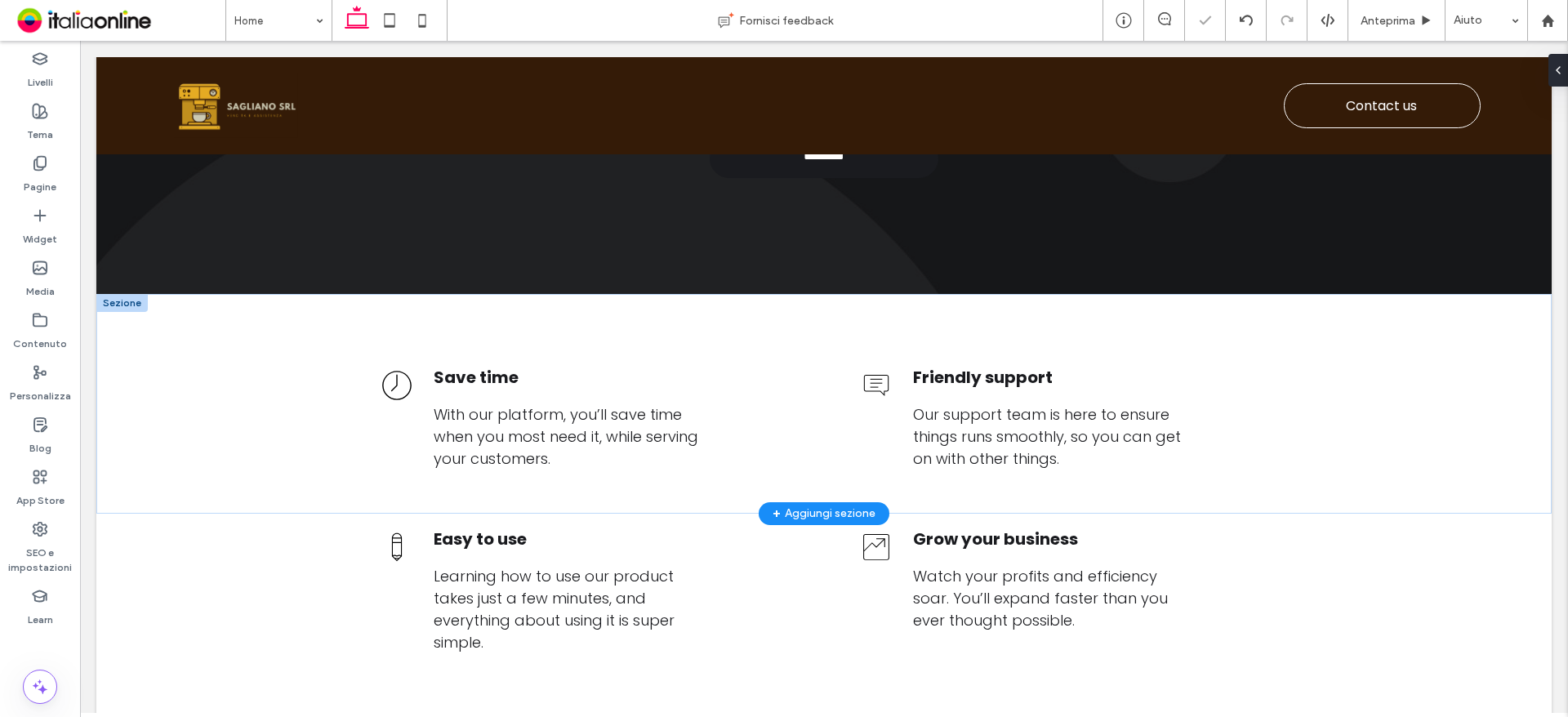
drag, startPoint x: 125, startPoint y: 324, endPoint x: 223, endPoint y: 333, distance: 98.4
click at [125, 311] on div at bounding box center [122, 302] width 51 height 18
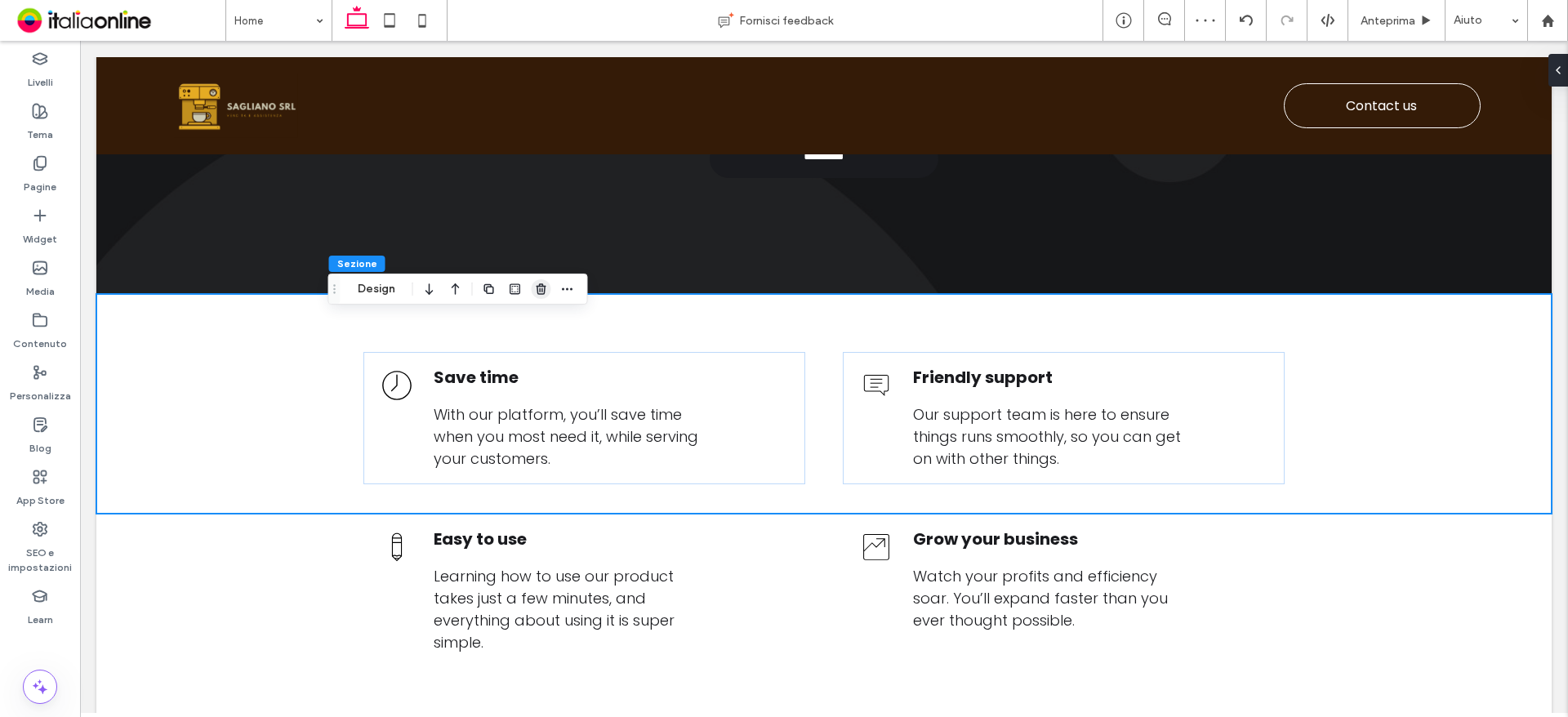
click at [547, 284] on icon "button" at bounding box center [542, 289] width 13 height 13
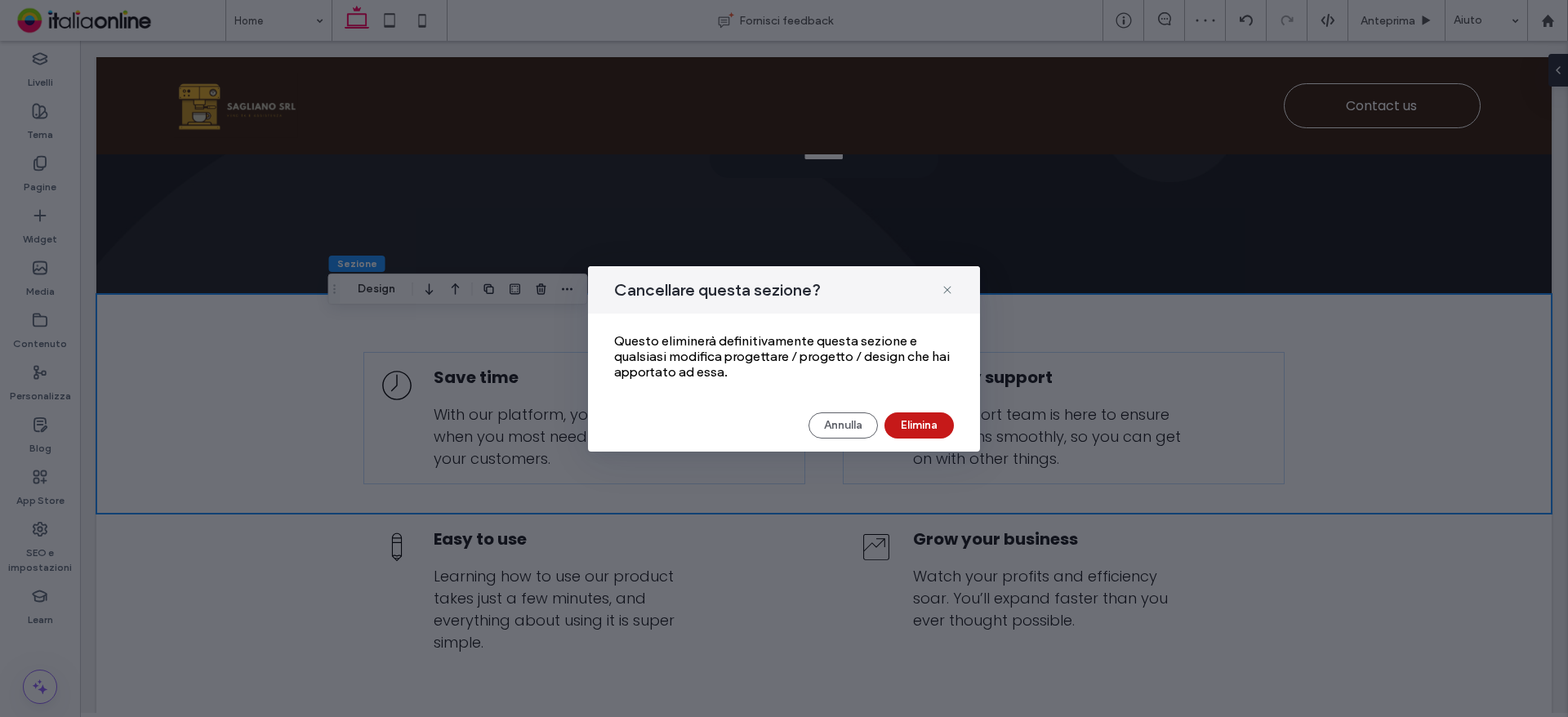
click at [939, 428] on button "Elimina" at bounding box center [919, 425] width 69 height 27
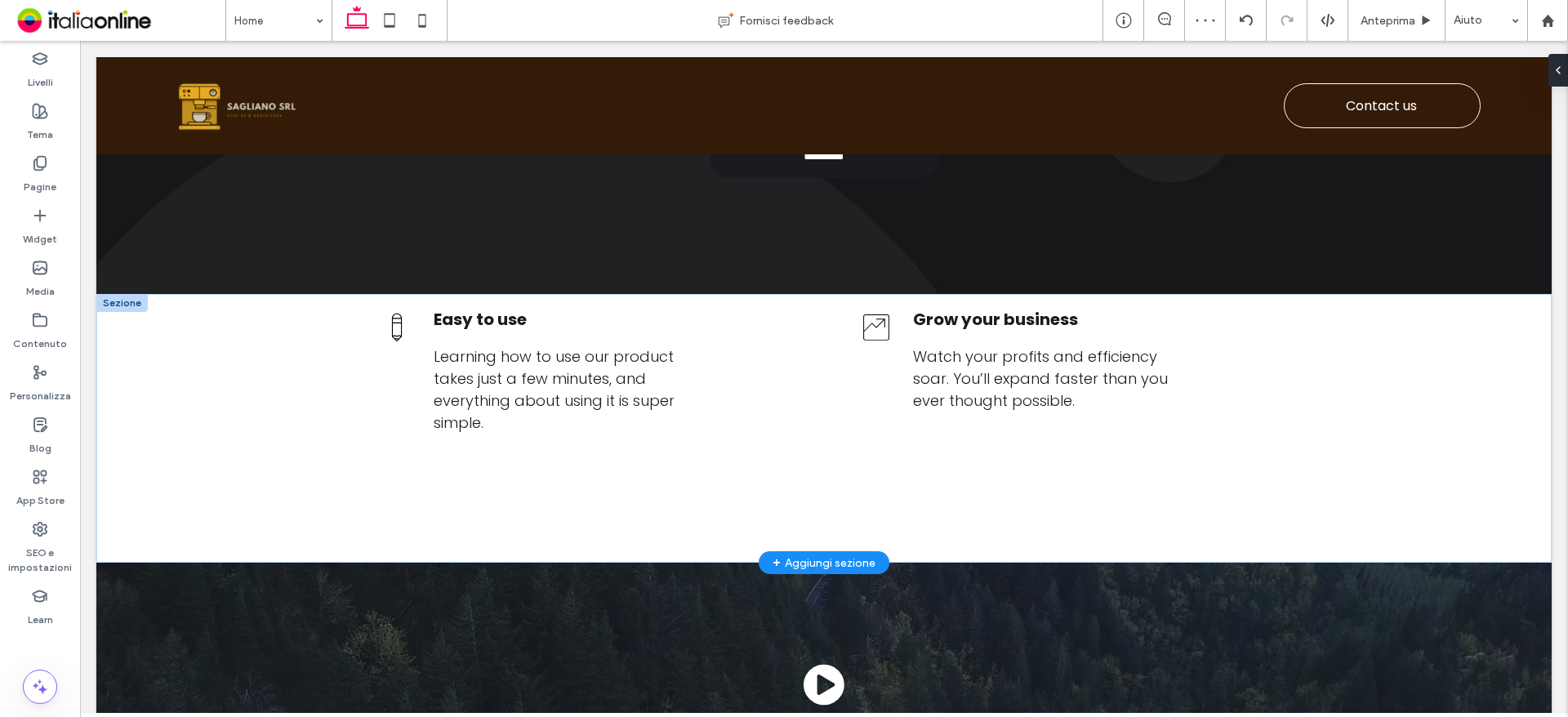
drag, startPoint x: 117, startPoint y: 322, endPoint x: 187, endPoint y: 325, distance: 70.1
click at [117, 311] on div at bounding box center [122, 302] width 51 height 18
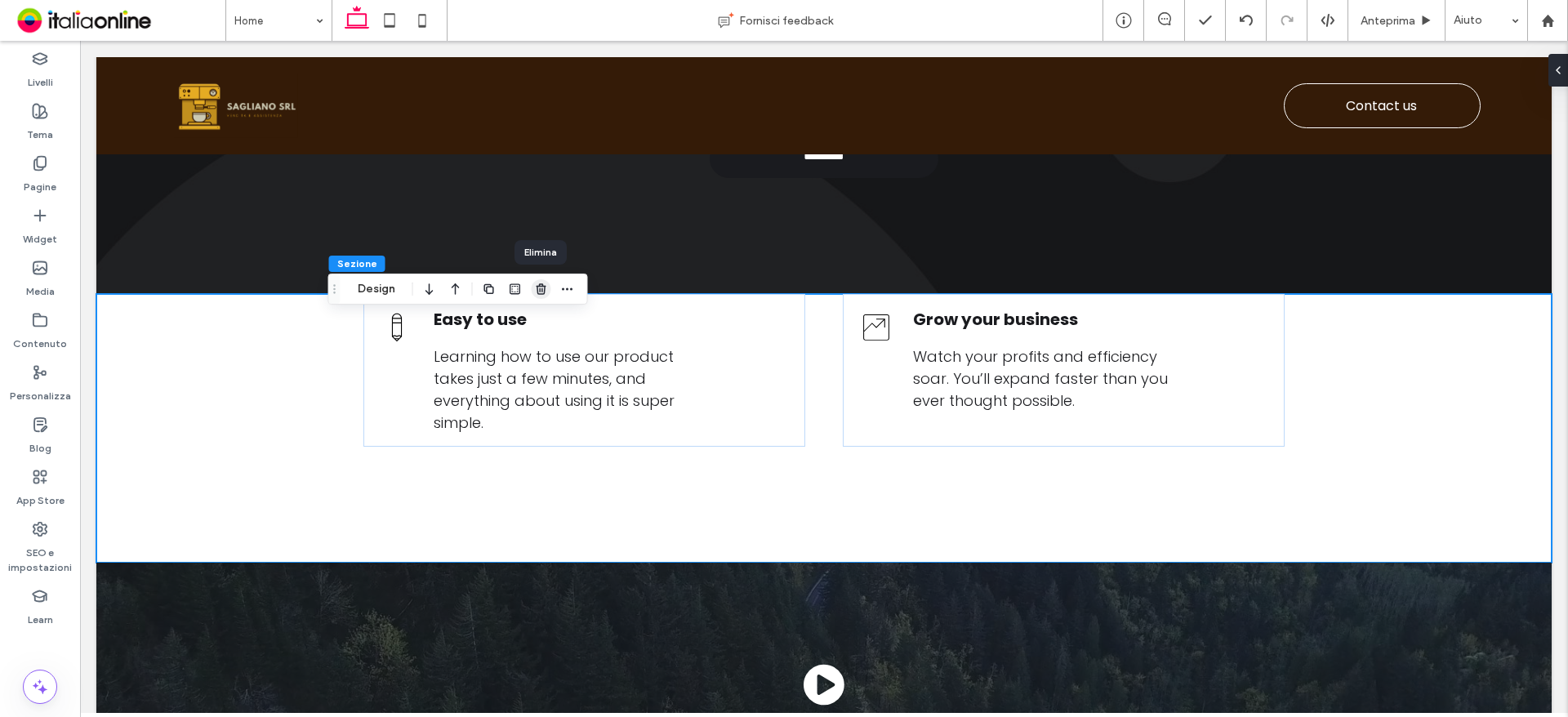
click at [545, 289] on icon "button" at bounding box center [542, 289] width 13 height 13
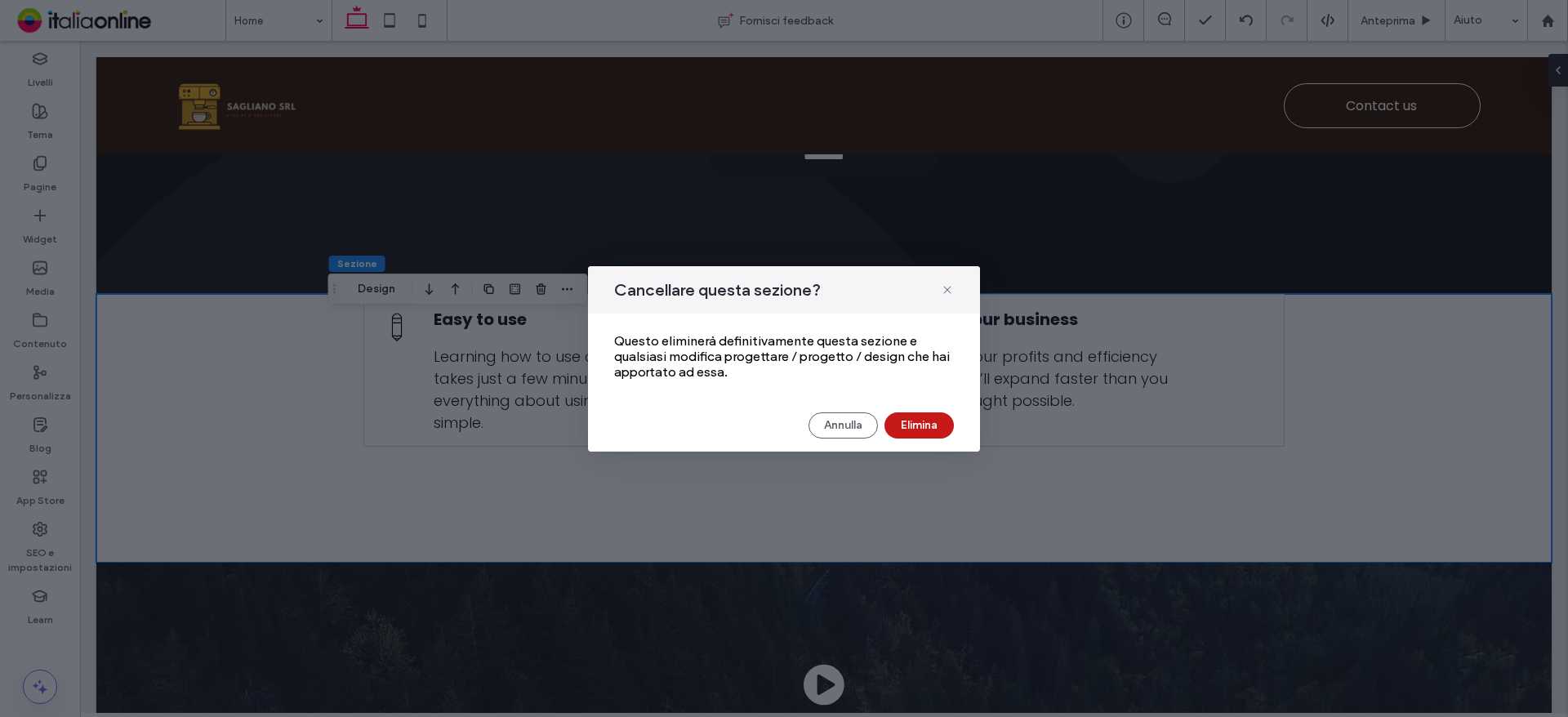
click at [908, 421] on button "Elimina" at bounding box center [919, 425] width 69 height 27
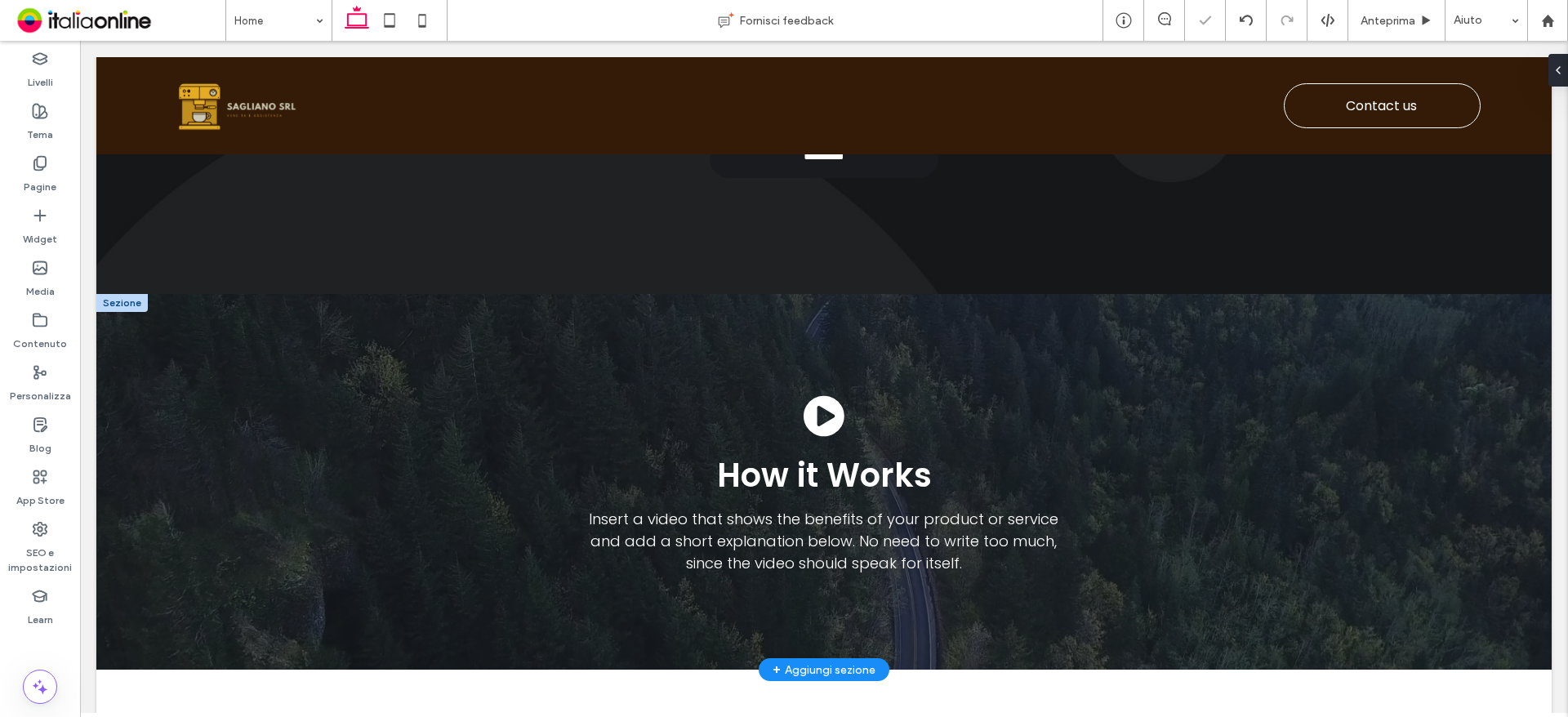
click at [113, 311] on div at bounding box center [122, 302] width 51 height 18
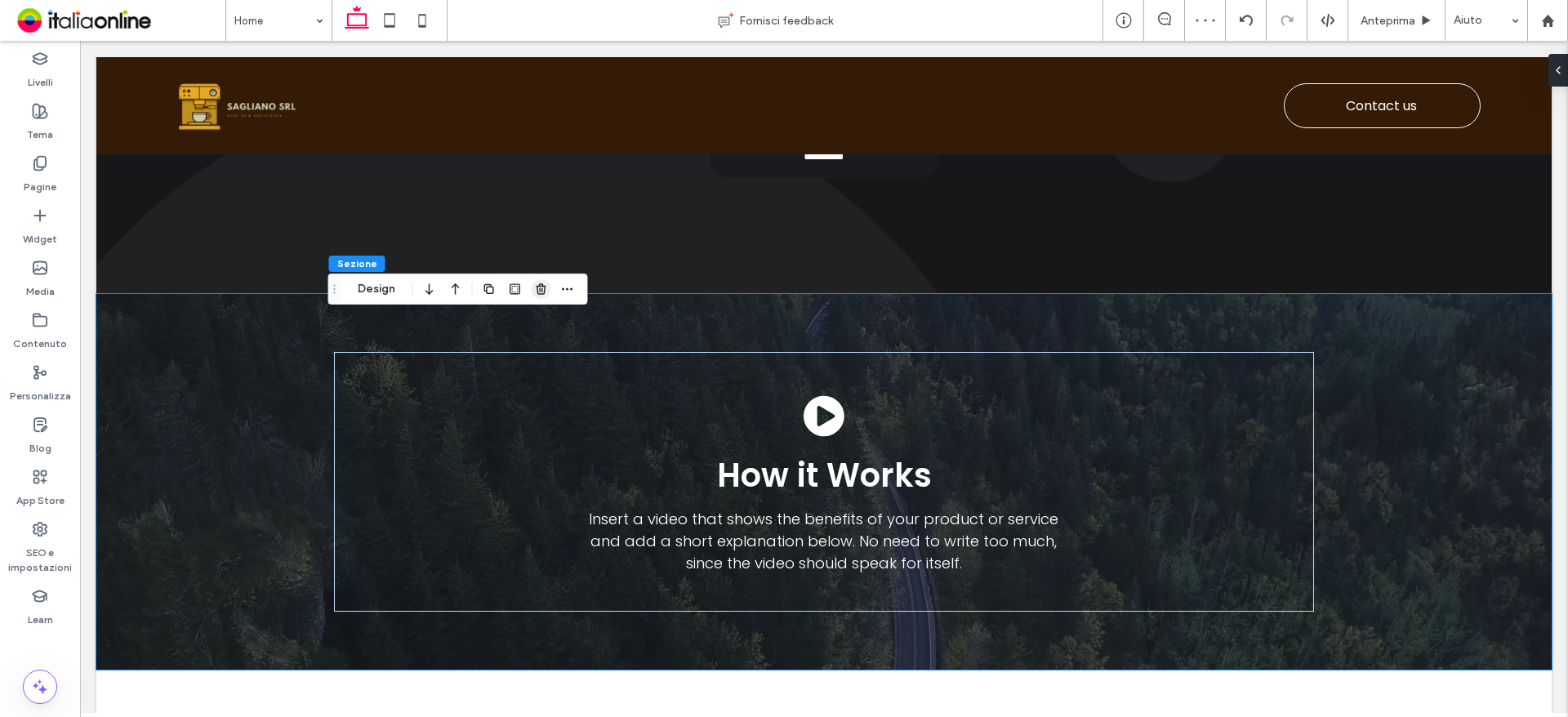
click at [536, 288] on icon "button" at bounding box center [542, 289] width 13 height 13
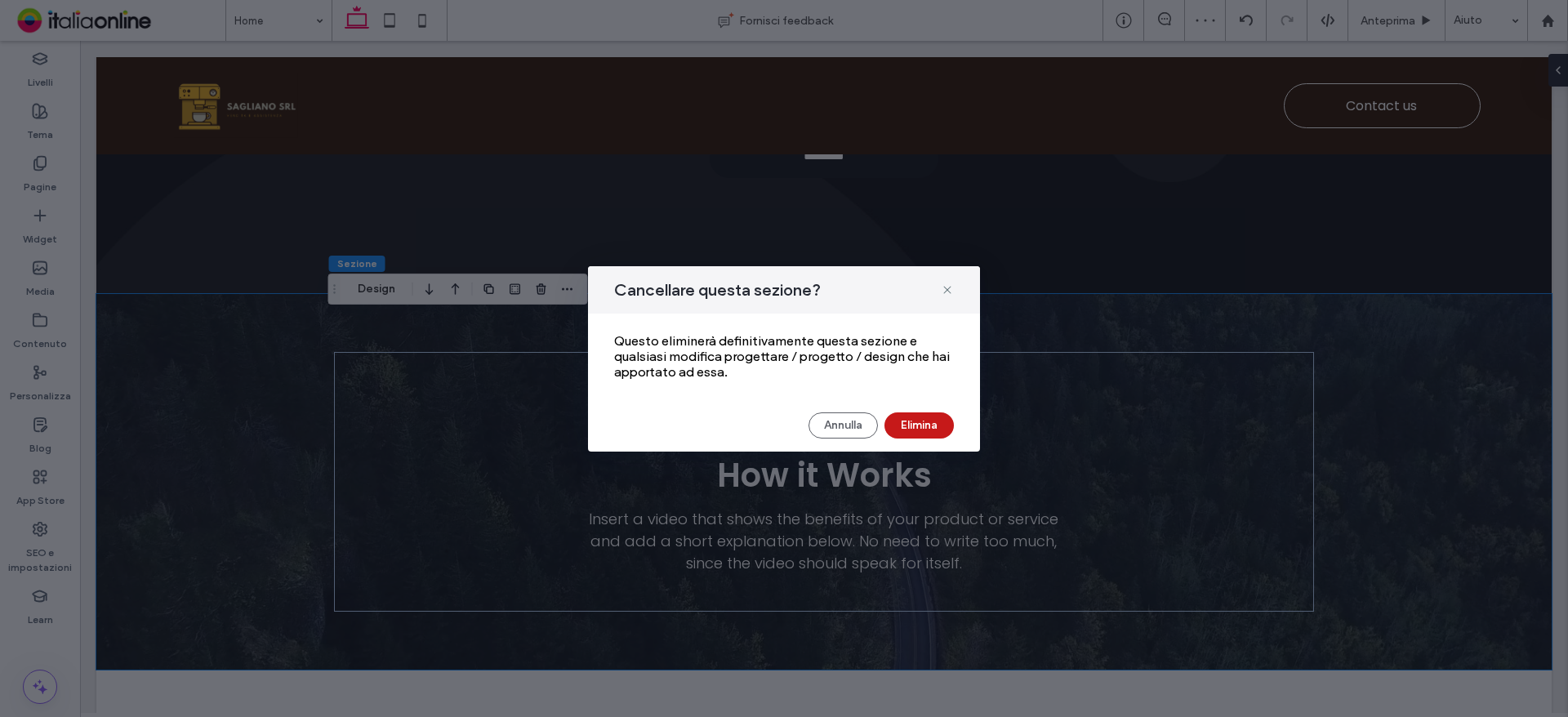
click at [944, 419] on button "Elimina" at bounding box center [919, 425] width 69 height 27
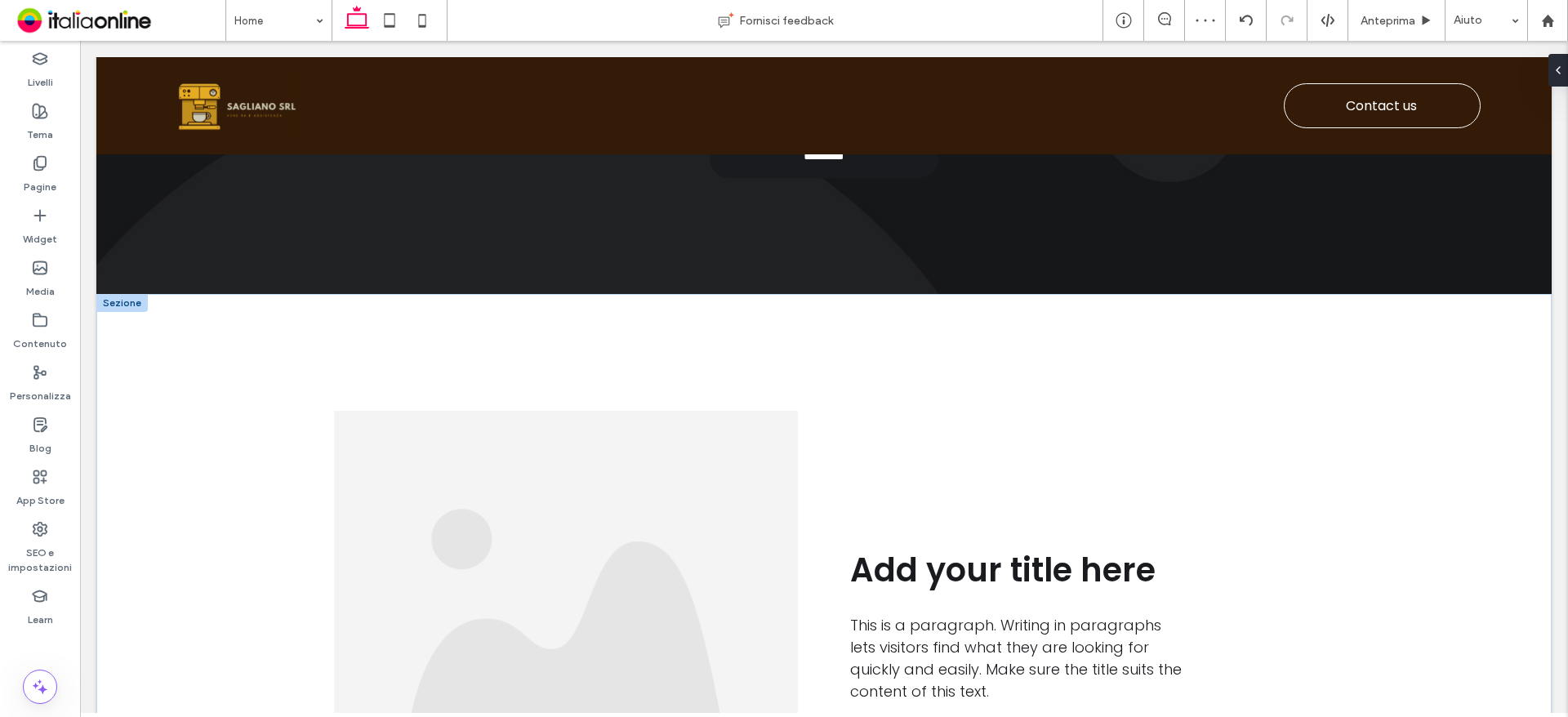
click at [129, 311] on div at bounding box center [122, 302] width 51 height 18
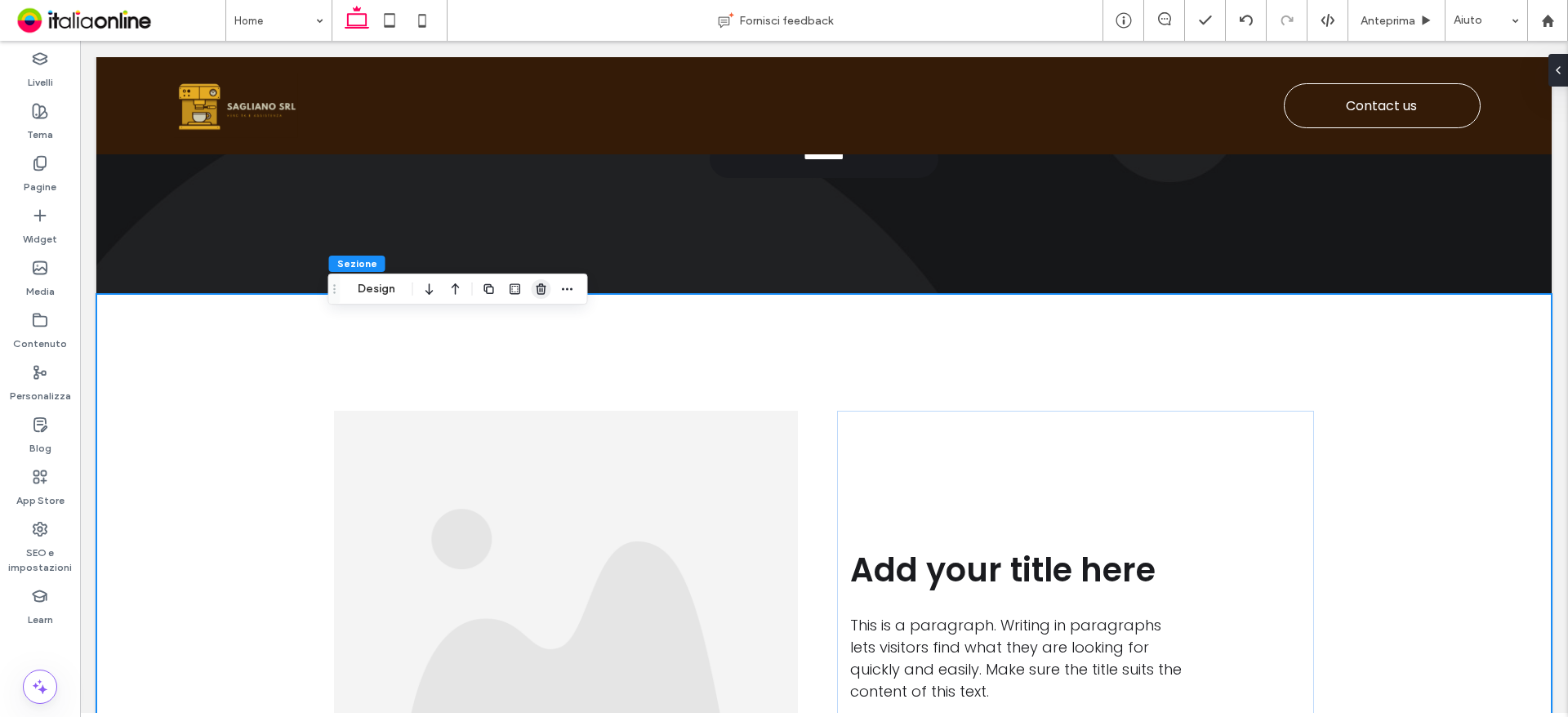
click at [545, 284] on icon "button" at bounding box center [542, 289] width 13 height 13
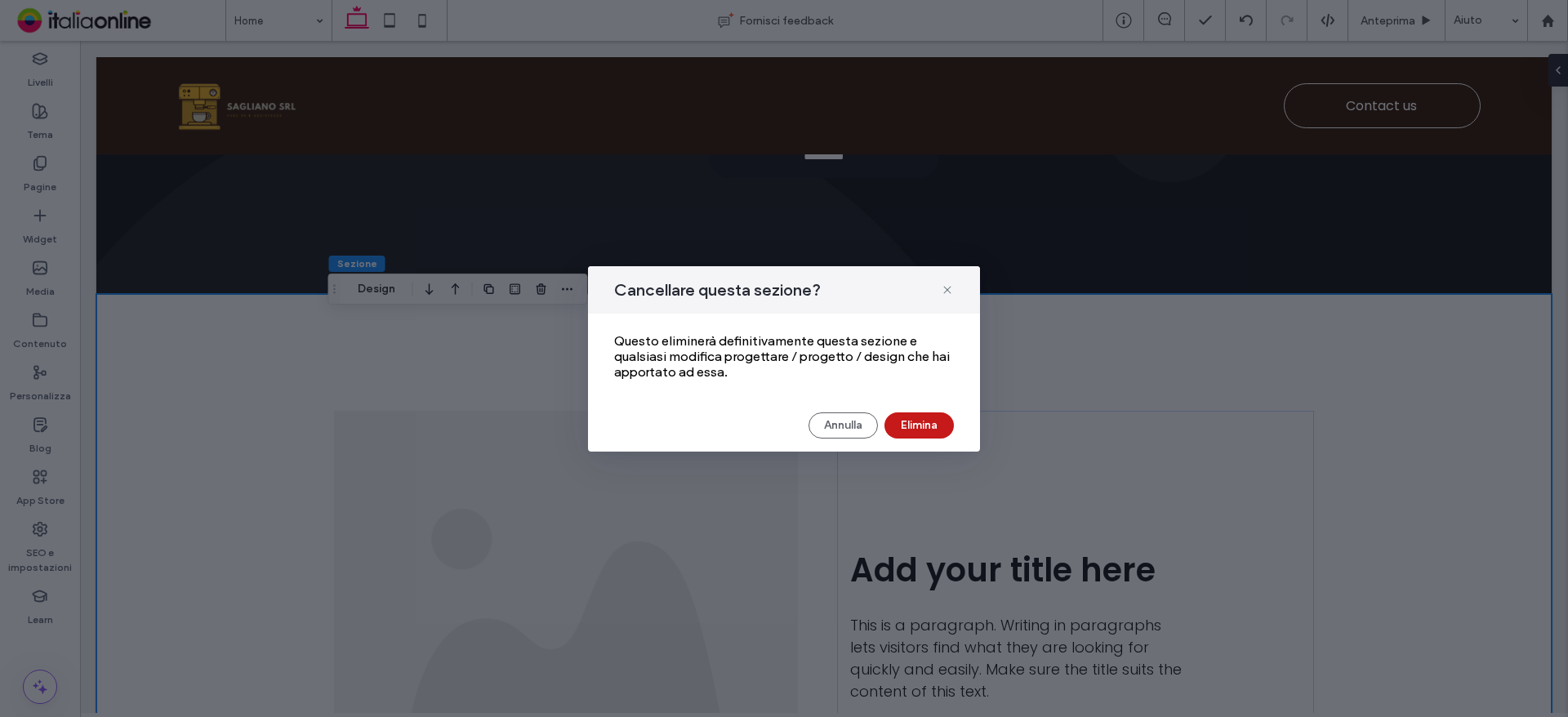
click at [942, 415] on button "Elimina" at bounding box center [919, 425] width 69 height 27
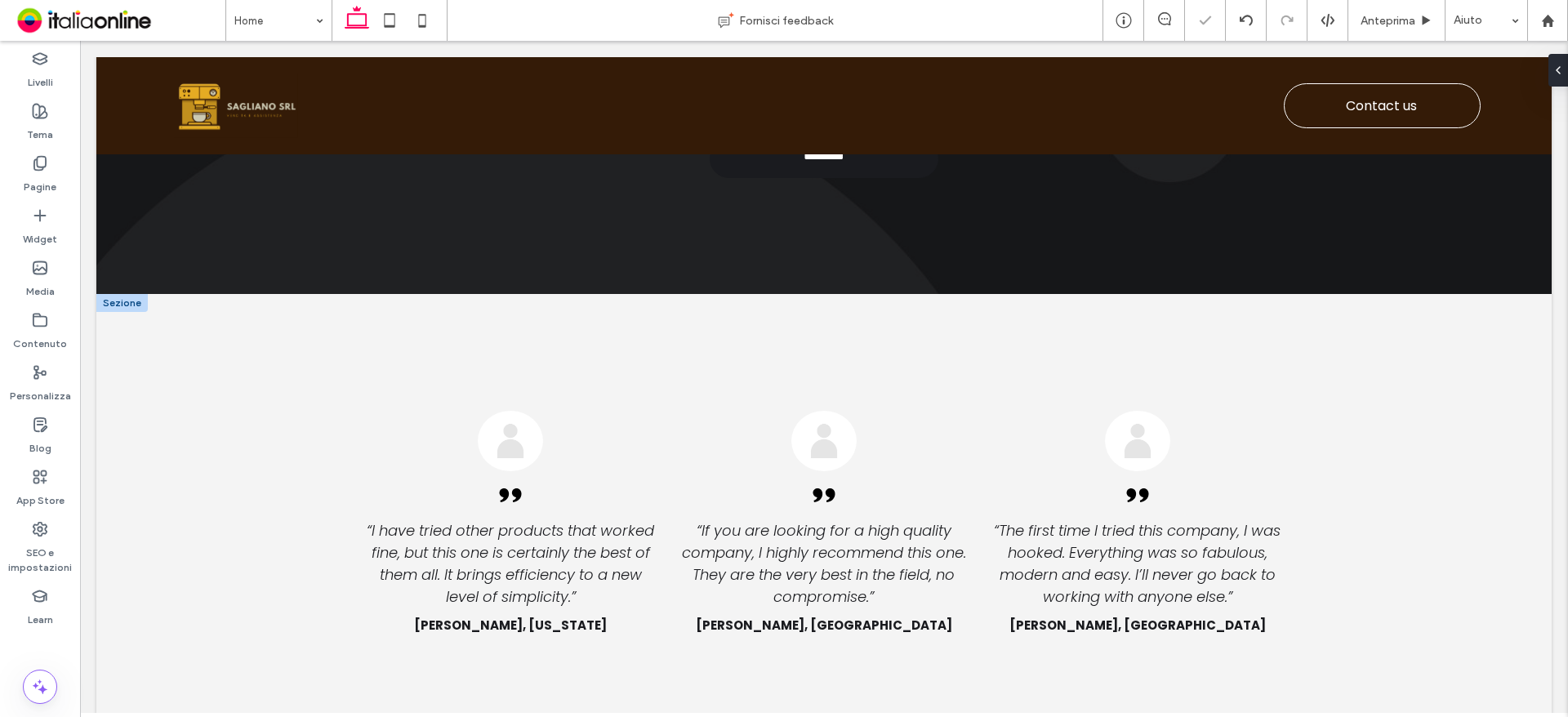
drag, startPoint x: 126, startPoint y: 329, endPoint x: 163, endPoint y: 324, distance: 37.3
click at [126, 311] on div at bounding box center [122, 302] width 51 height 18
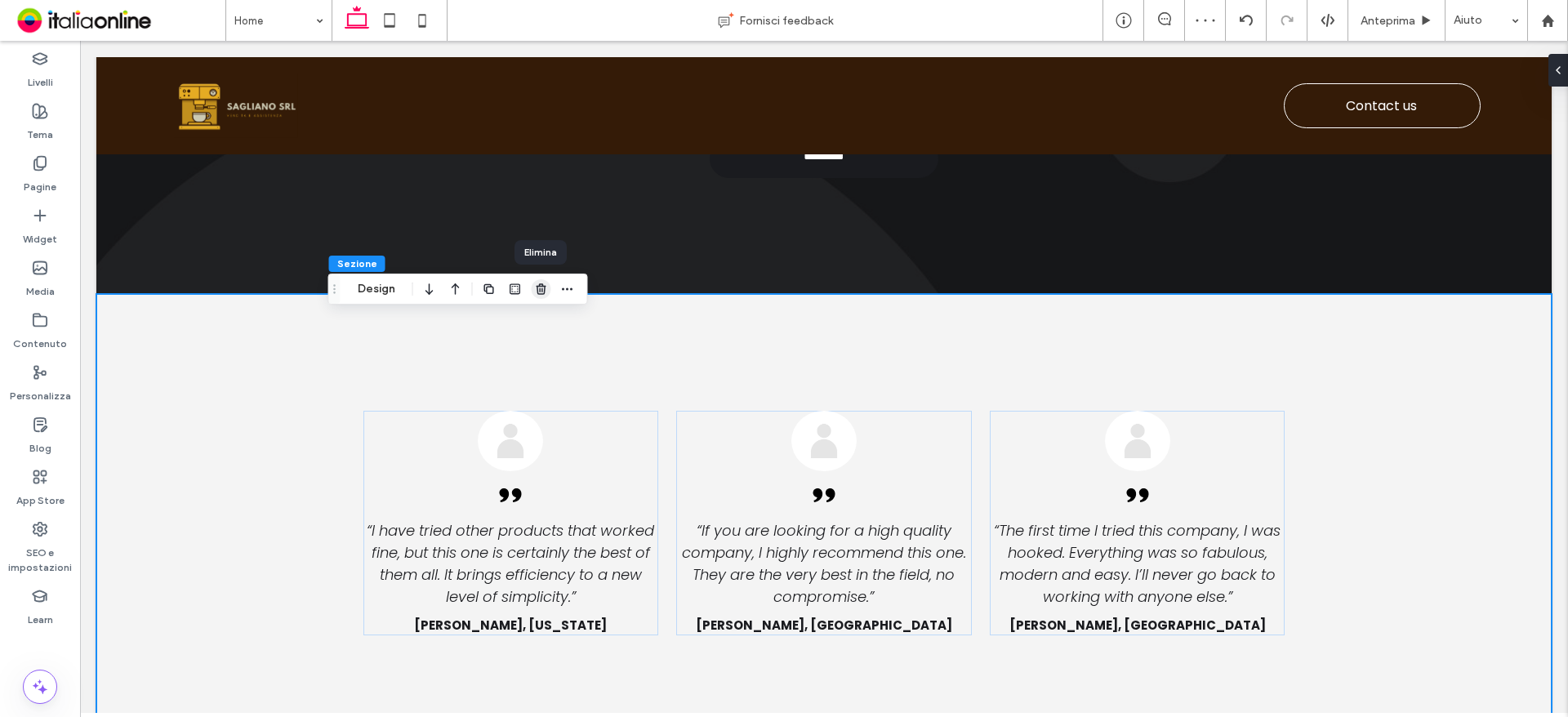
click at [541, 288] on icon "button" at bounding box center [542, 289] width 13 height 13
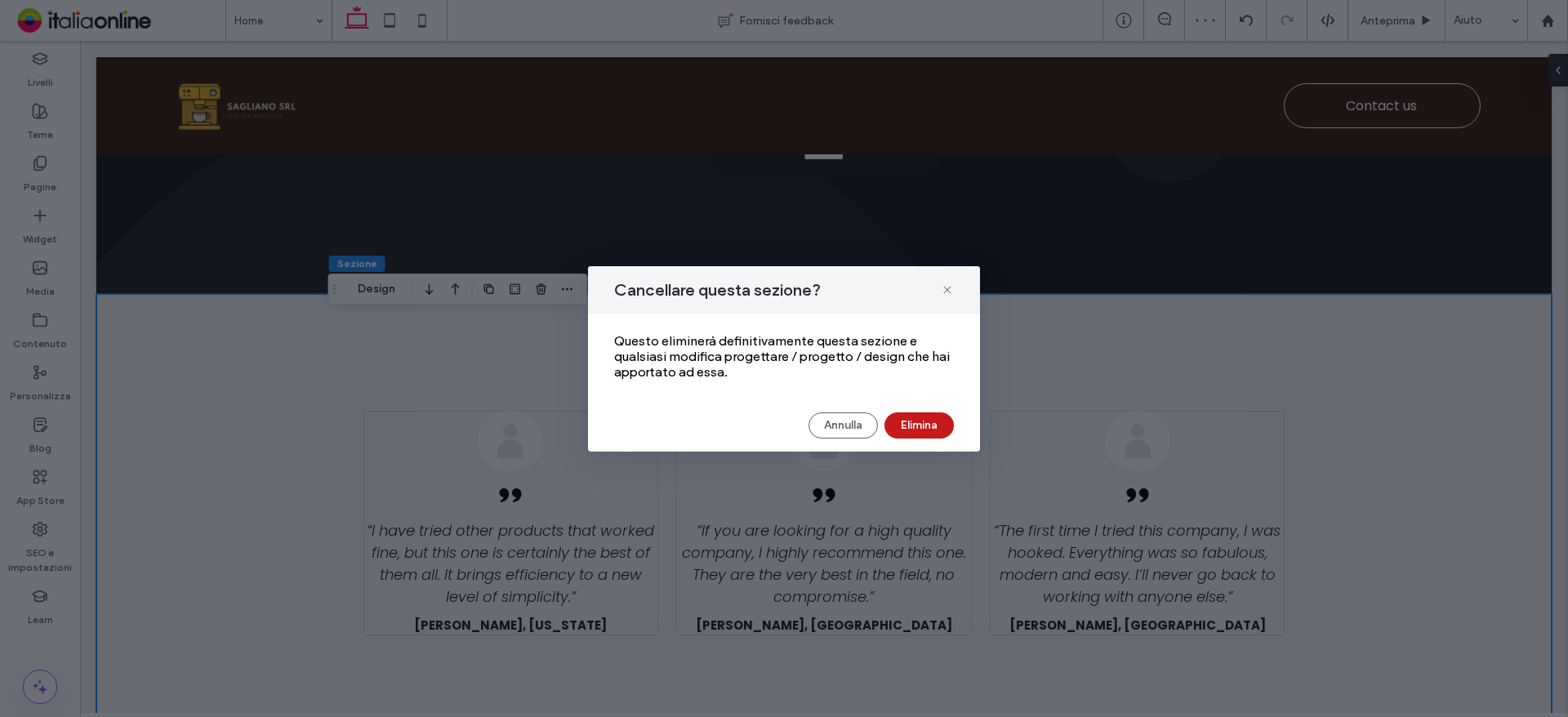
click at [898, 418] on button "Elimina" at bounding box center [919, 425] width 69 height 27
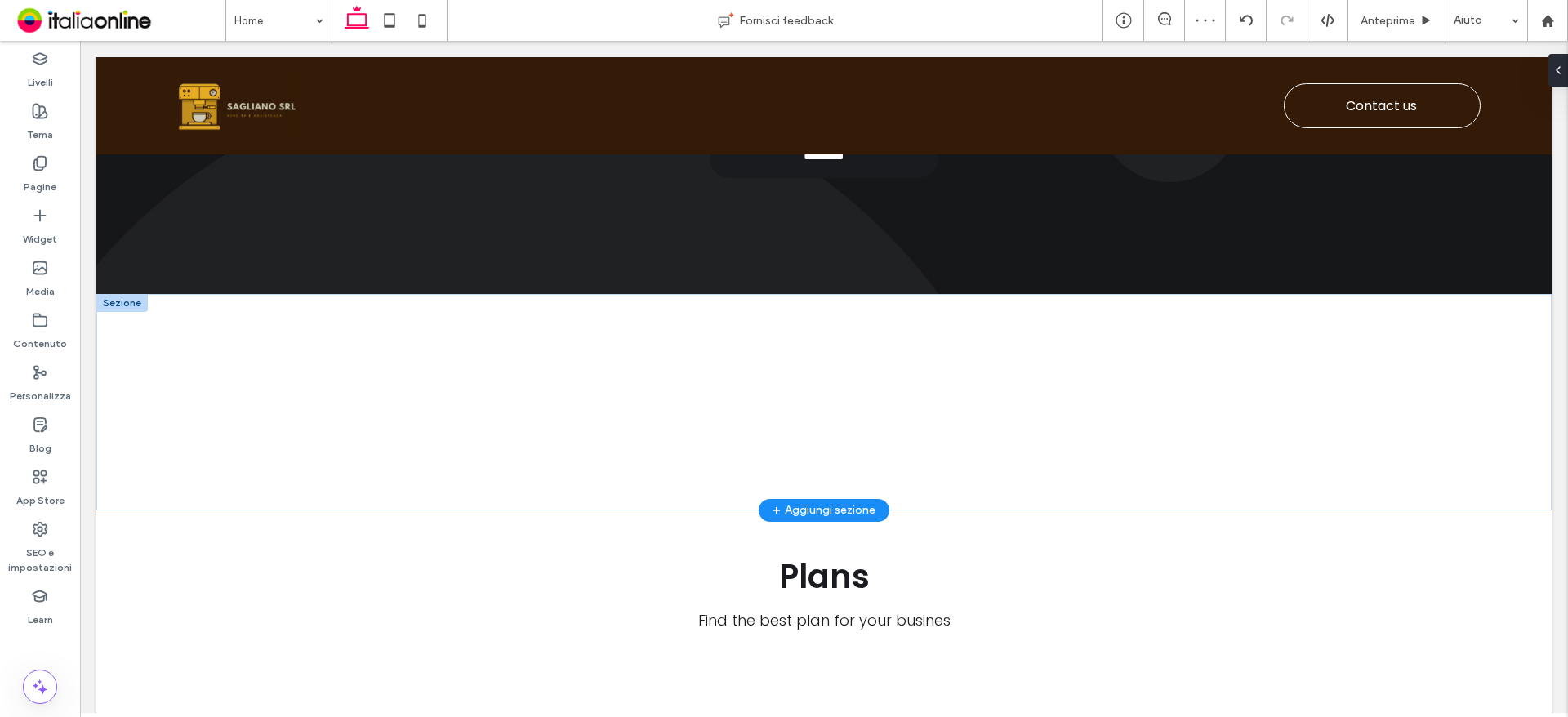
drag, startPoint x: 124, startPoint y: 321, endPoint x: 138, endPoint y: 320, distance: 14.0
click at [124, 311] on div at bounding box center [122, 302] width 51 height 18
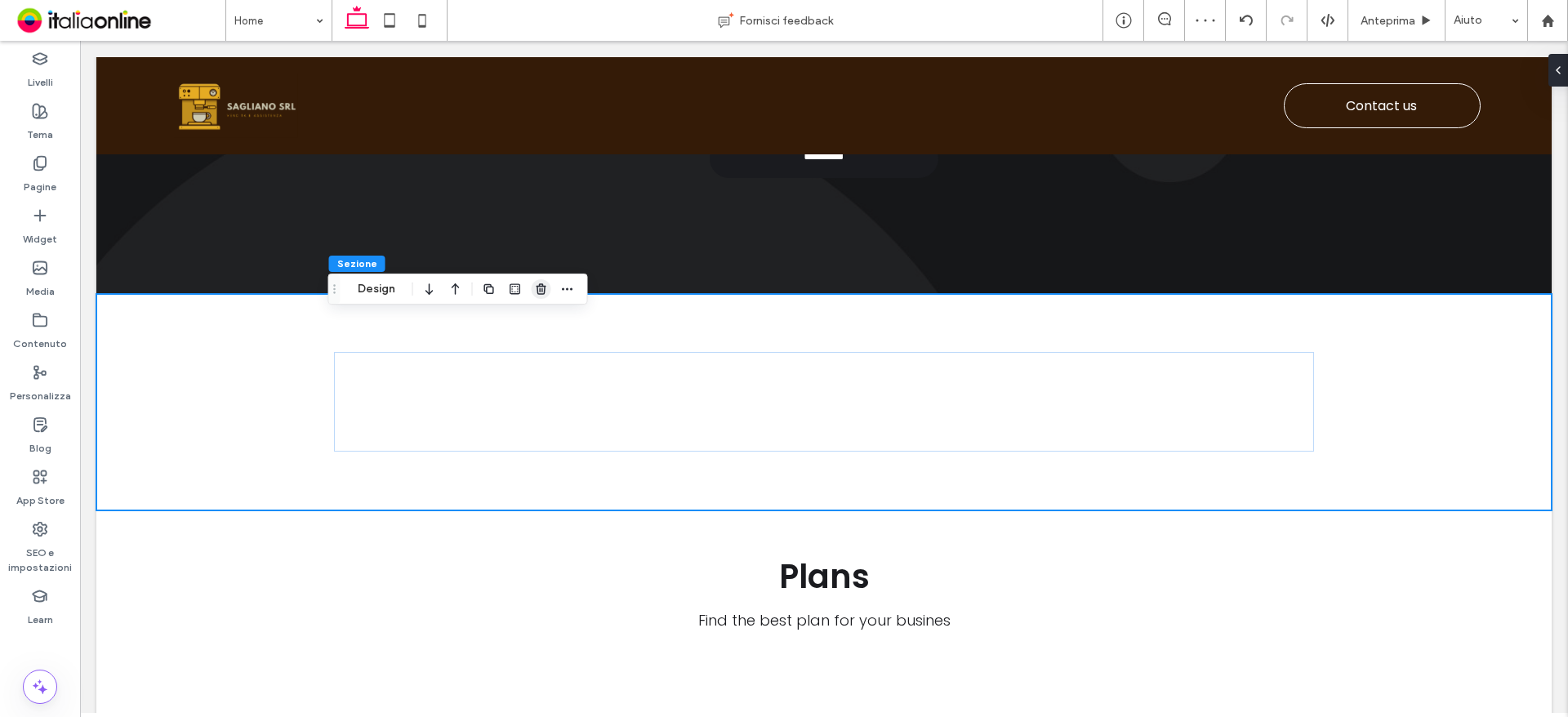
click at [544, 290] on icon "button" at bounding box center [542, 289] width 13 height 13
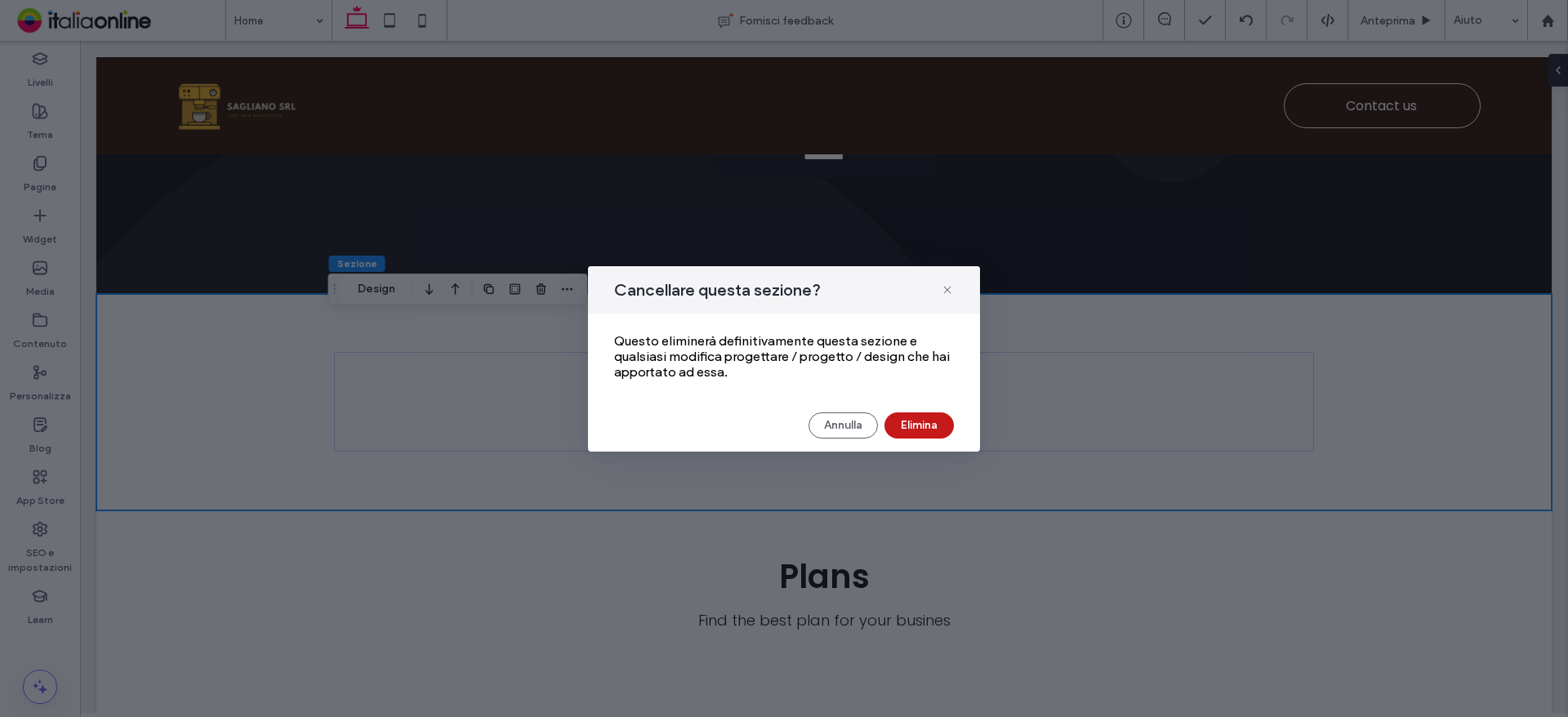
click at [920, 432] on button "Elimina" at bounding box center [919, 425] width 69 height 27
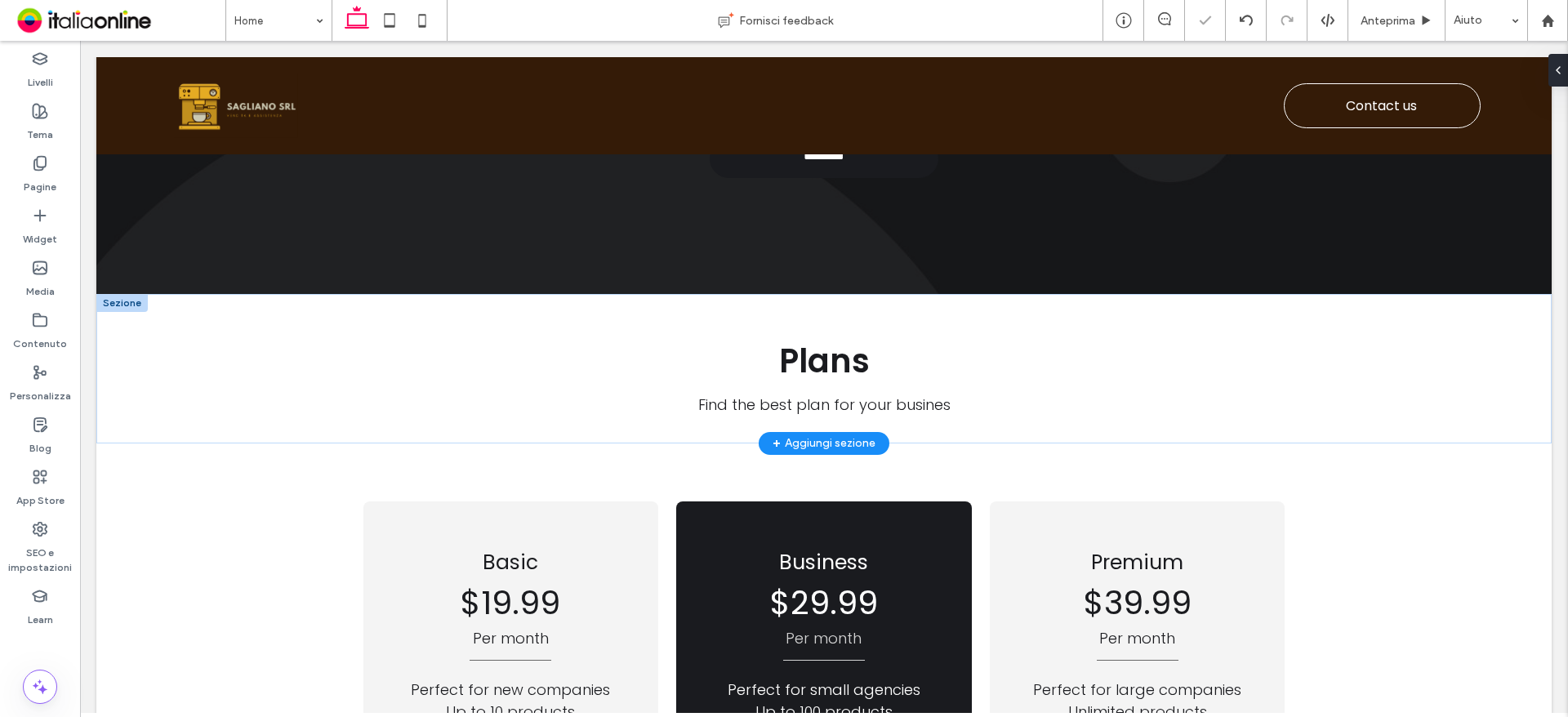
drag, startPoint x: 126, startPoint y: 328, endPoint x: 149, endPoint y: 325, distance: 23.2
click at [126, 311] on div at bounding box center [122, 302] width 51 height 18
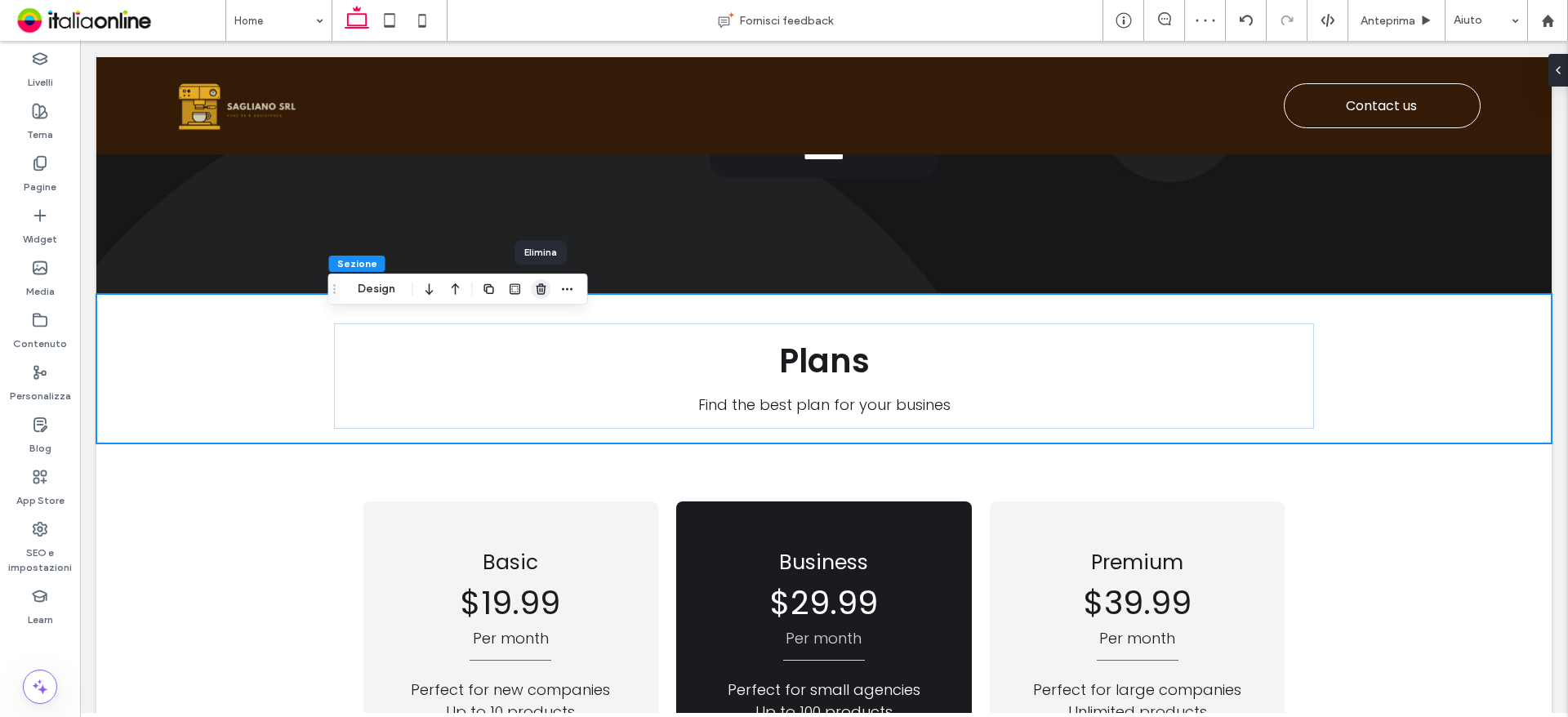
click at [539, 291] on icon "button" at bounding box center [542, 289] width 13 height 13
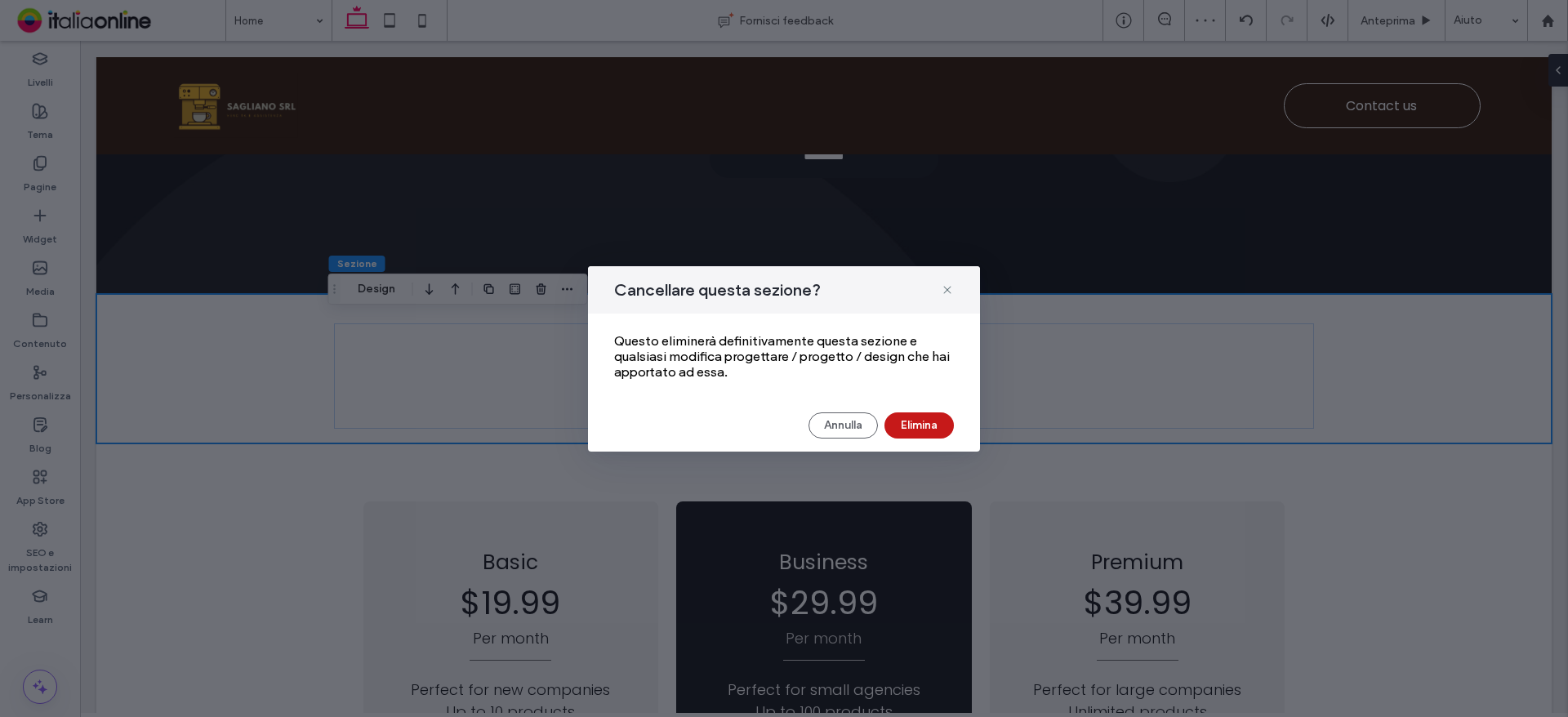
click at [920, 425] on button "Elimina" at bounding box center [919, 425] width 69 height 27
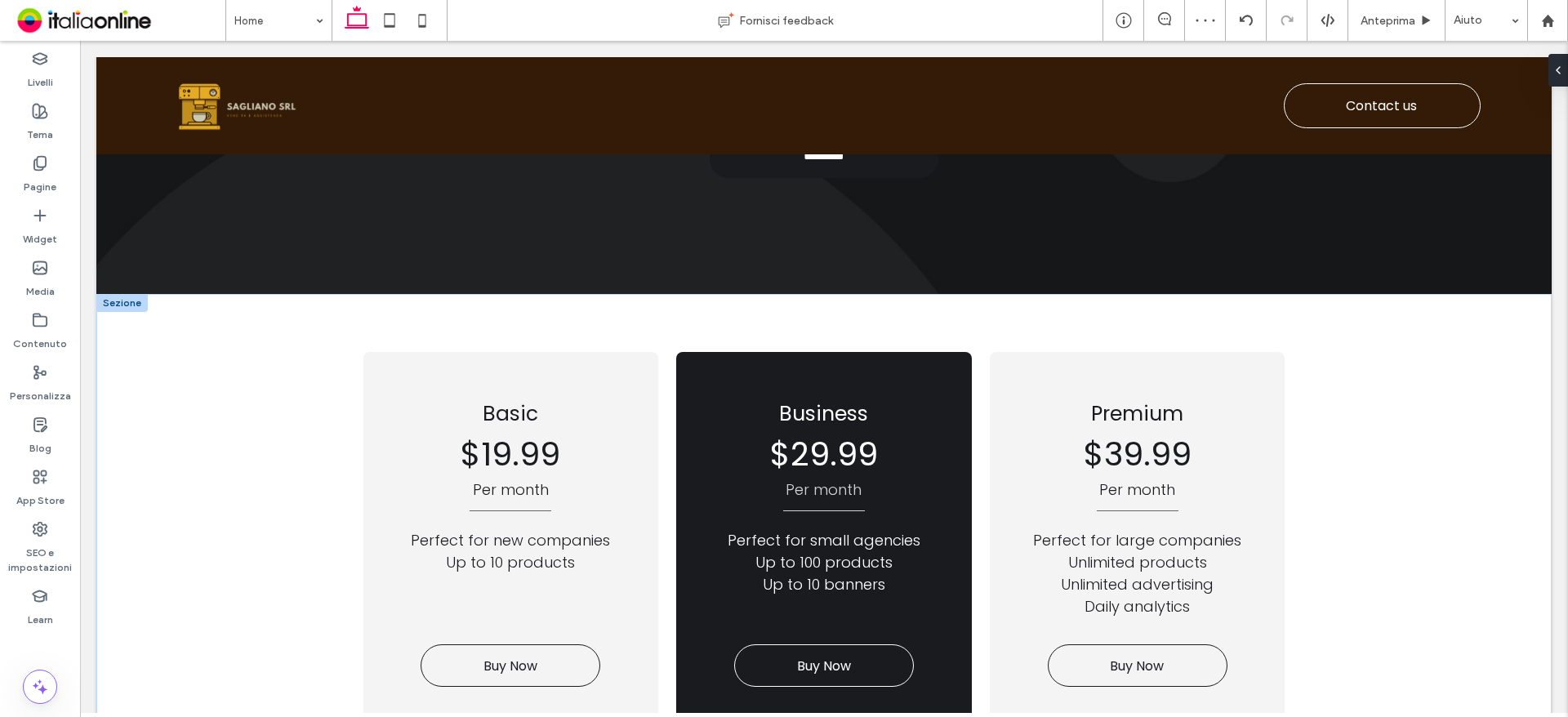
click at [133, 311] on div at bounding box center [122, 302] width 51 height 18
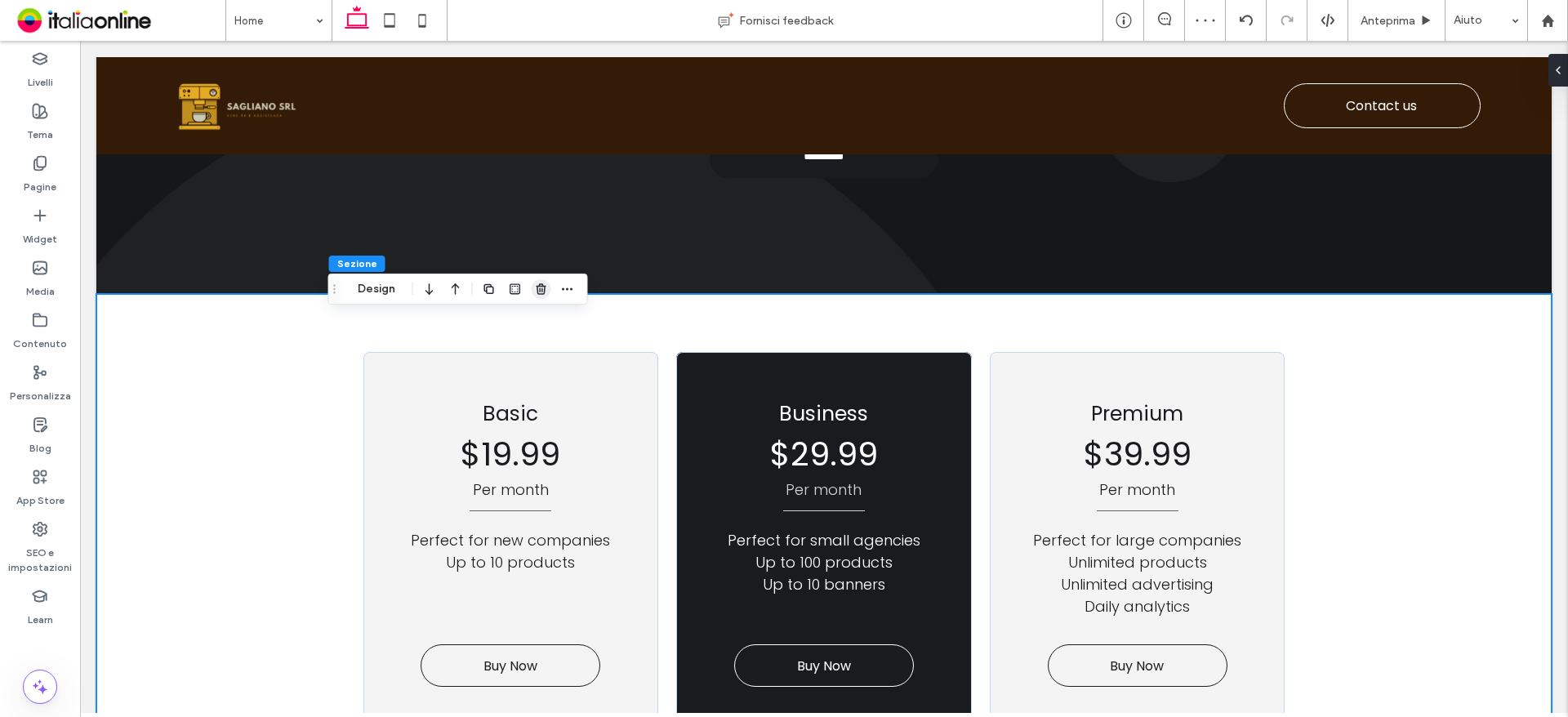
click at [536, 292] on icon "button" at bounding box center [542, 289] width 13 height 13
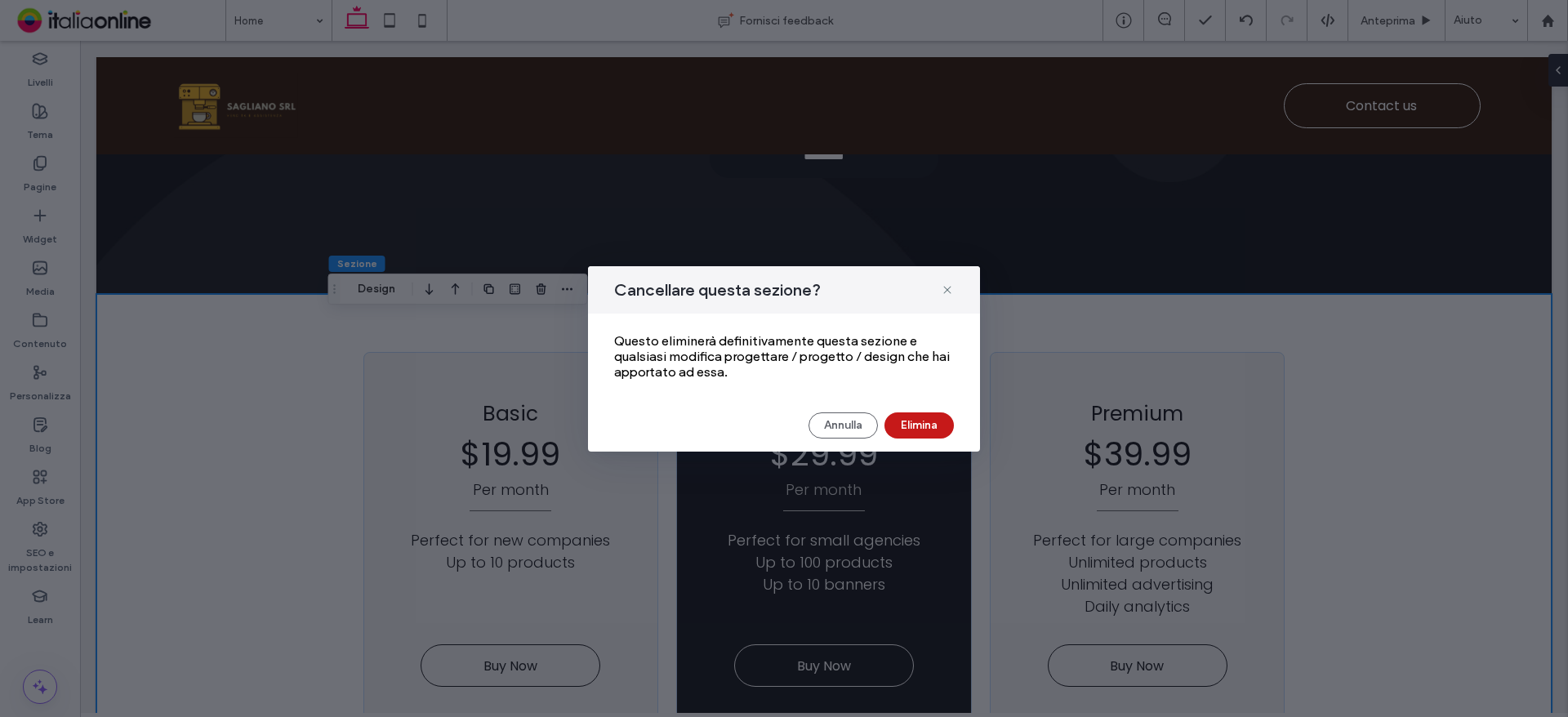
click at [914, 427] on button "Elimina" at bounding box center [919, 425] width 69 height 27
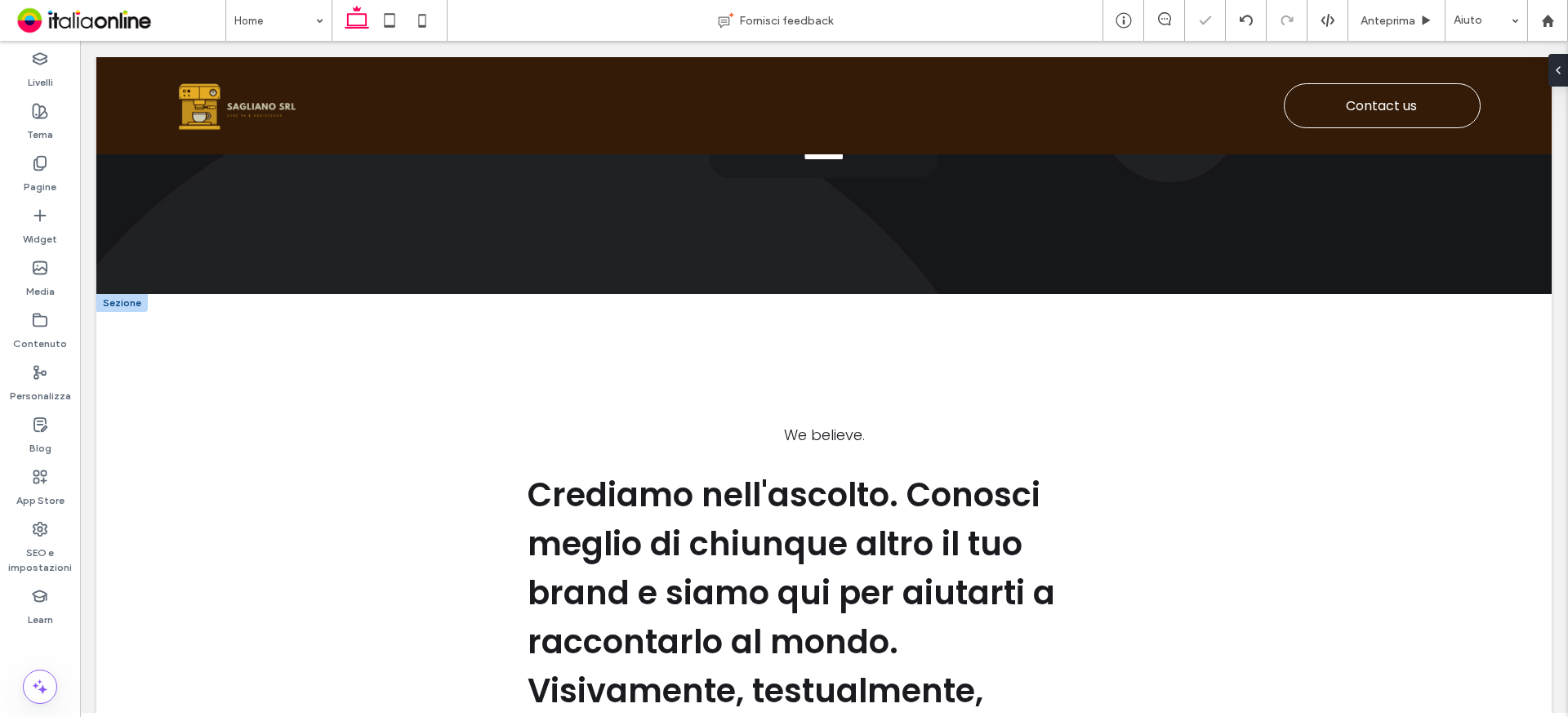
drag, startPoint x: 119, startPoint y: 322, endPoint x: 223, endPoint y: 345, distance: 106.5
click at [119, 311] on div at bounding box center [122, 302] width 51 height 18
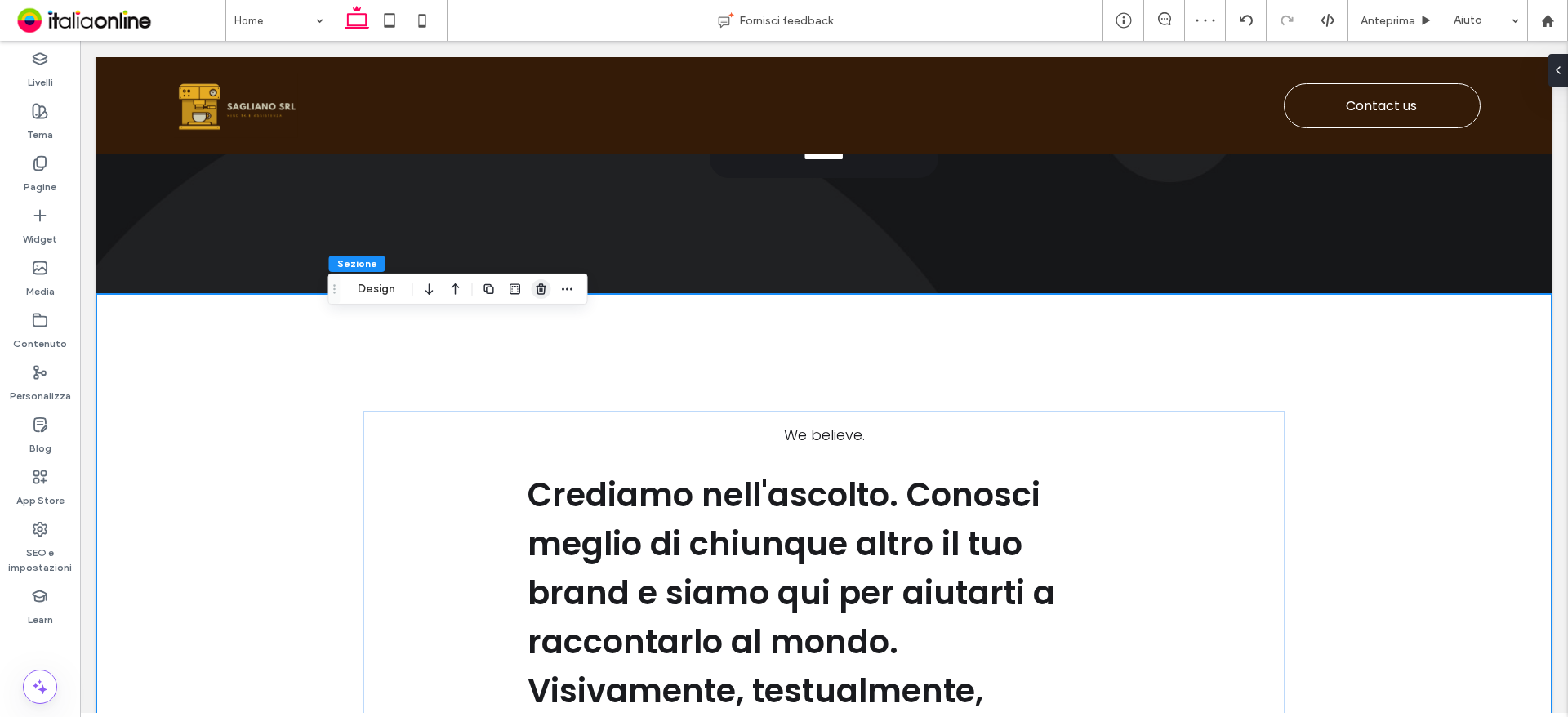
click at [542, 292] on icon "button" at bounding box center [542, 289] width 13 height 13
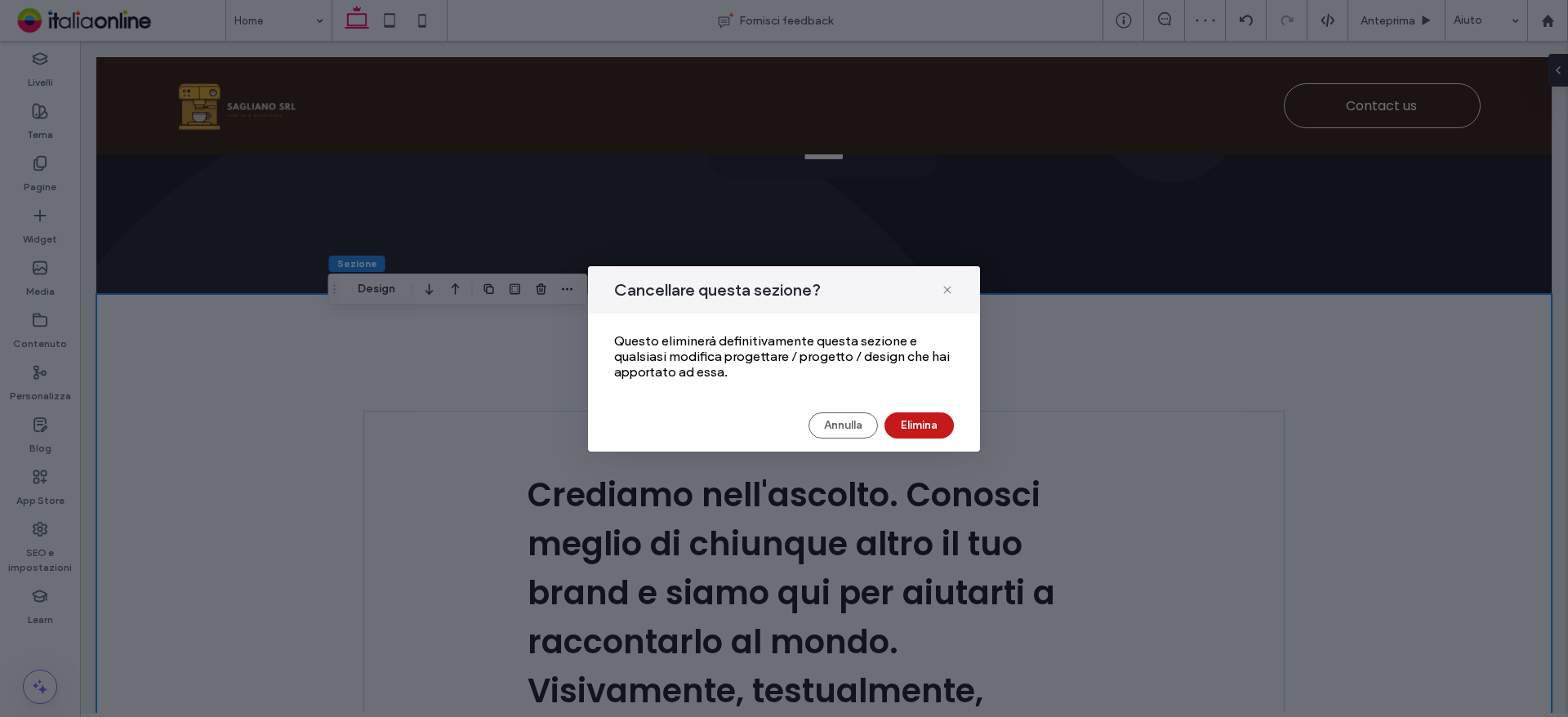
click at [923, 424] on button "Elimina" at bounding box center [919, 425] width 69 height 27
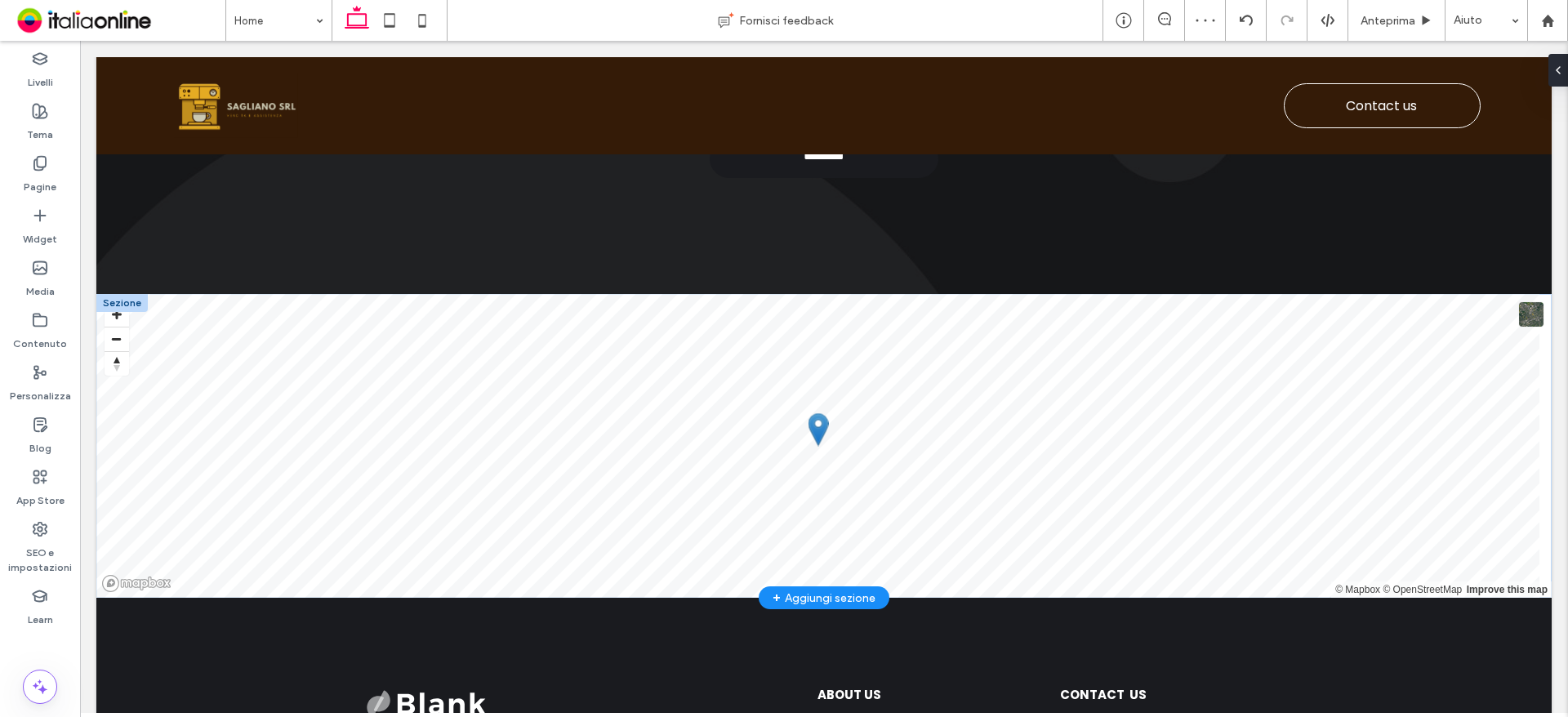
click at [127, 311] on div at bounding box center [122, 302] width 51 height 18
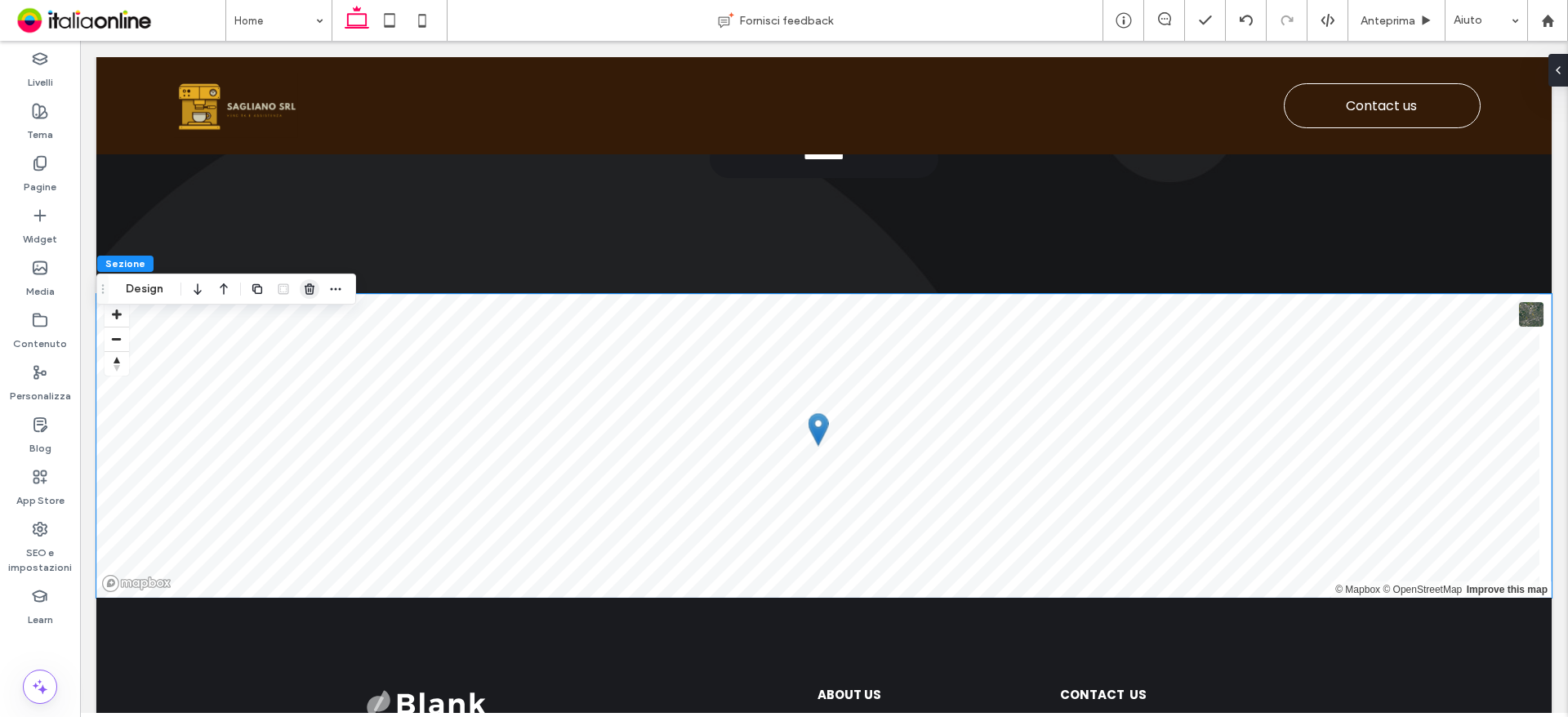
click at [307, 280] on span "button" at bounding box center [309, 289] width 20 height 20
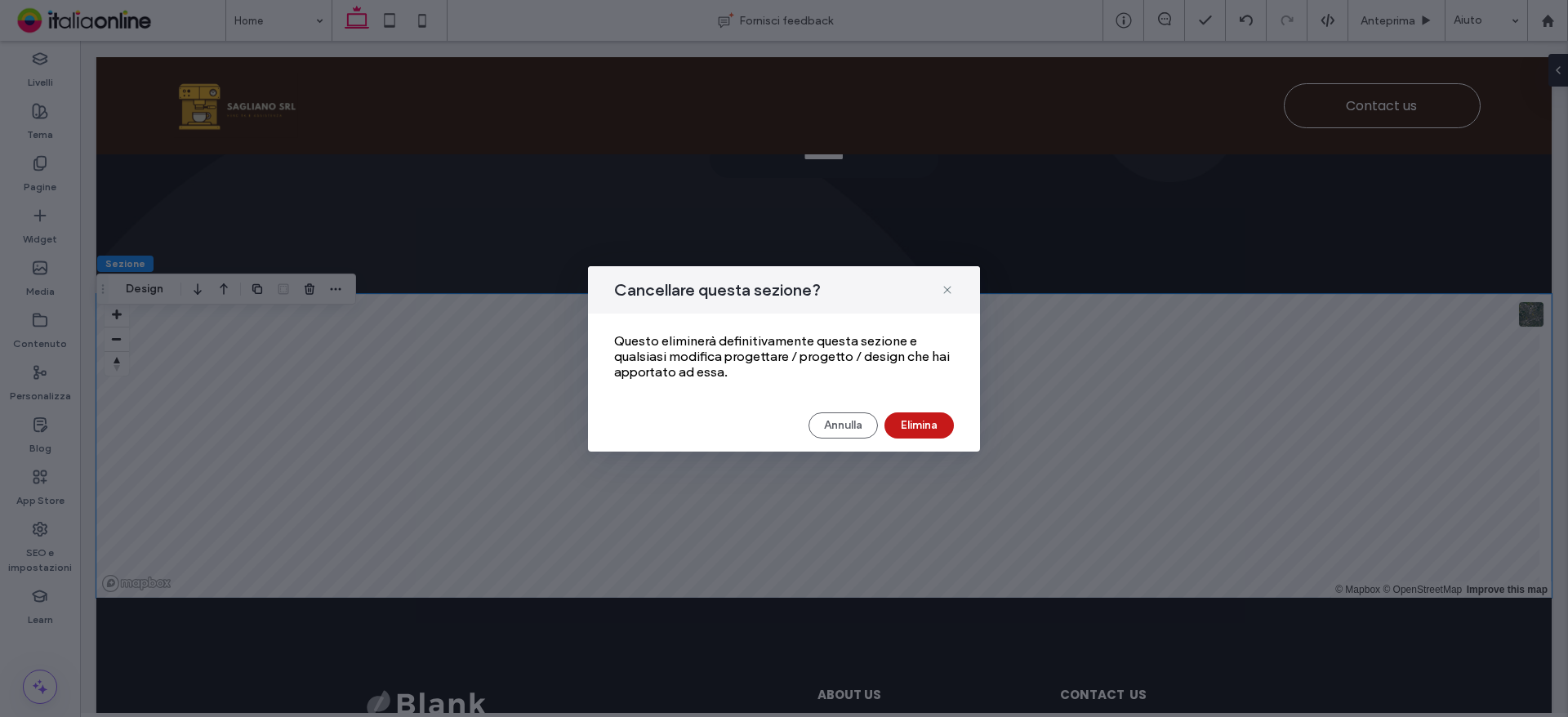
click at [919, 415] on button "Elimina" at bounding box center [919, 425] width 69 height 27
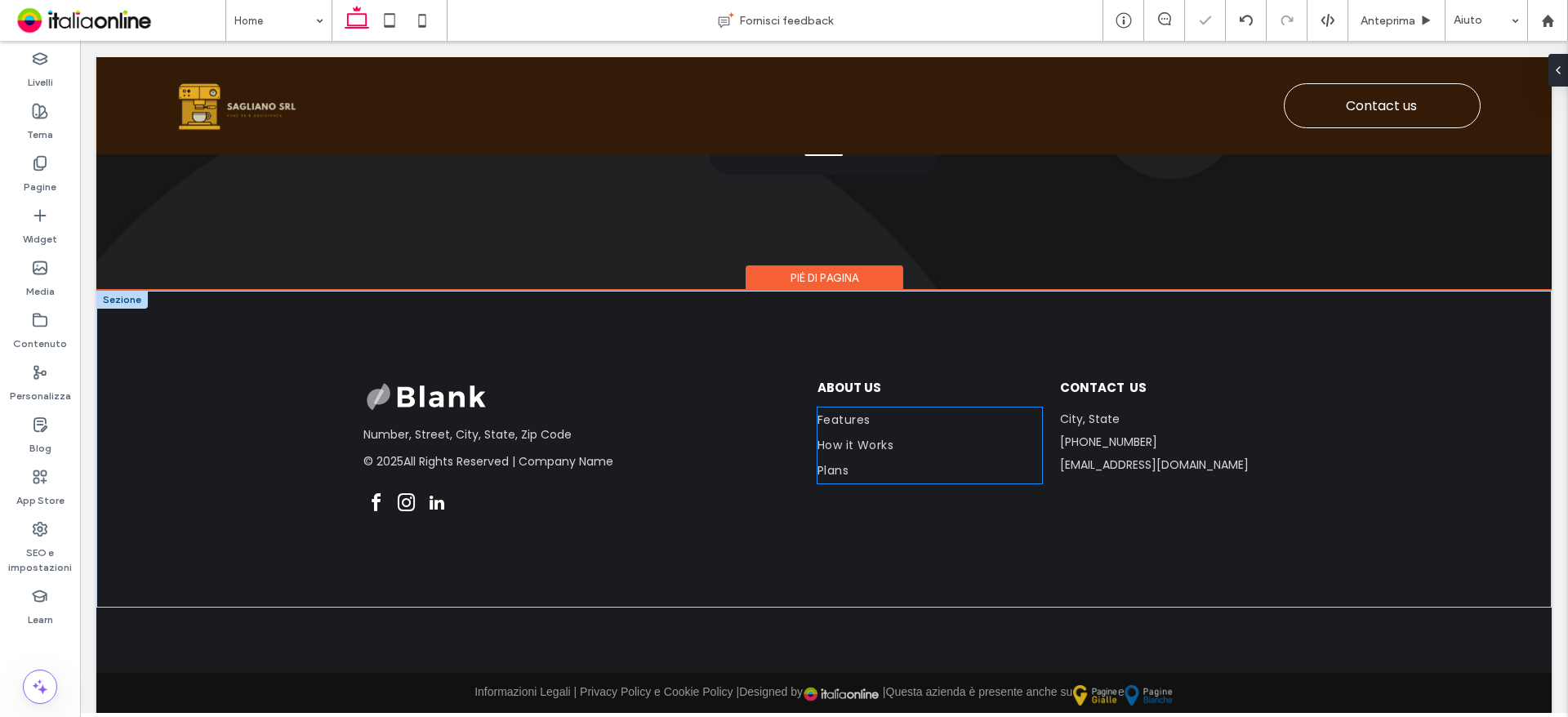
scroll to position [3973, 0]
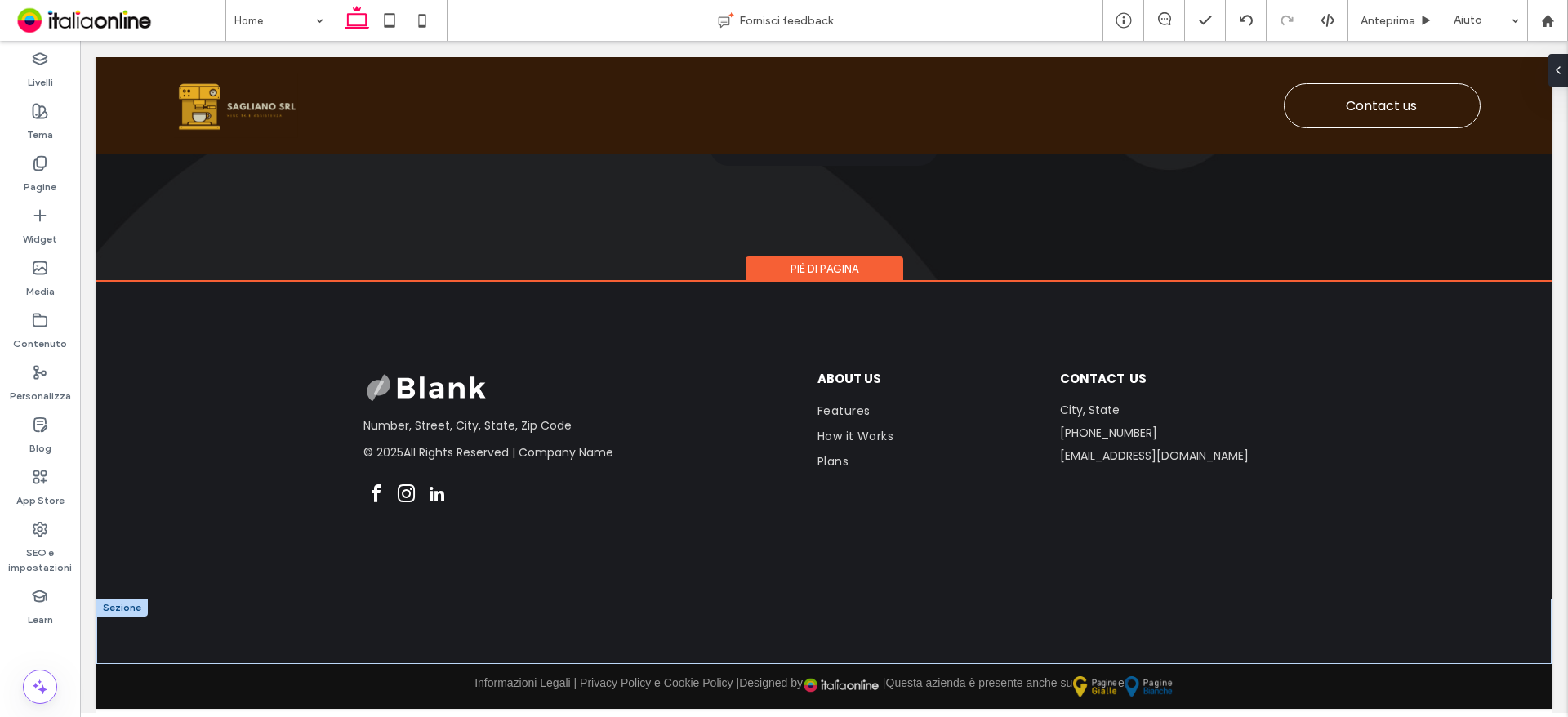
click at [131, 608] on div at bounding box center [122, 607] width 51 height 18
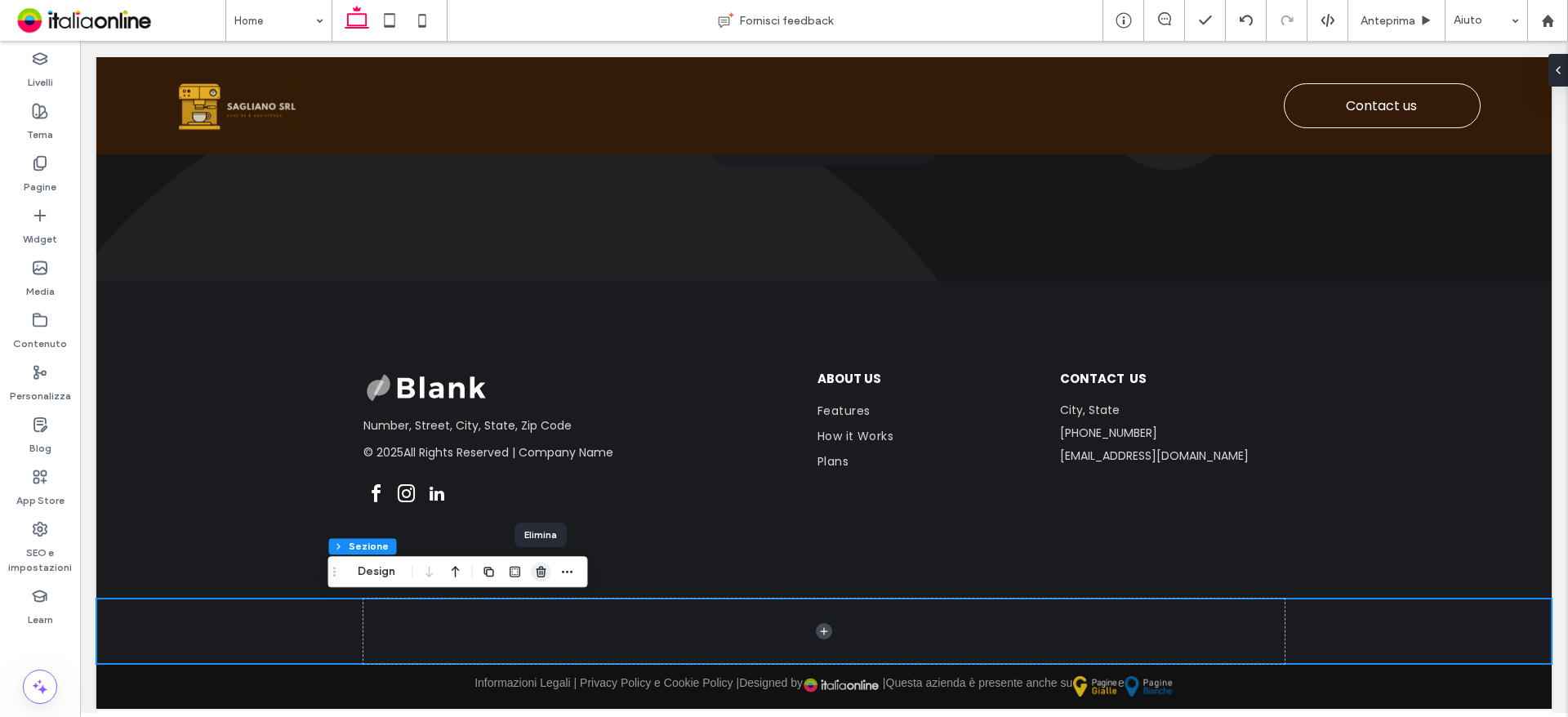
click at [542, 566] on use "button" at bounding box center [541, 571] width 10 height 10
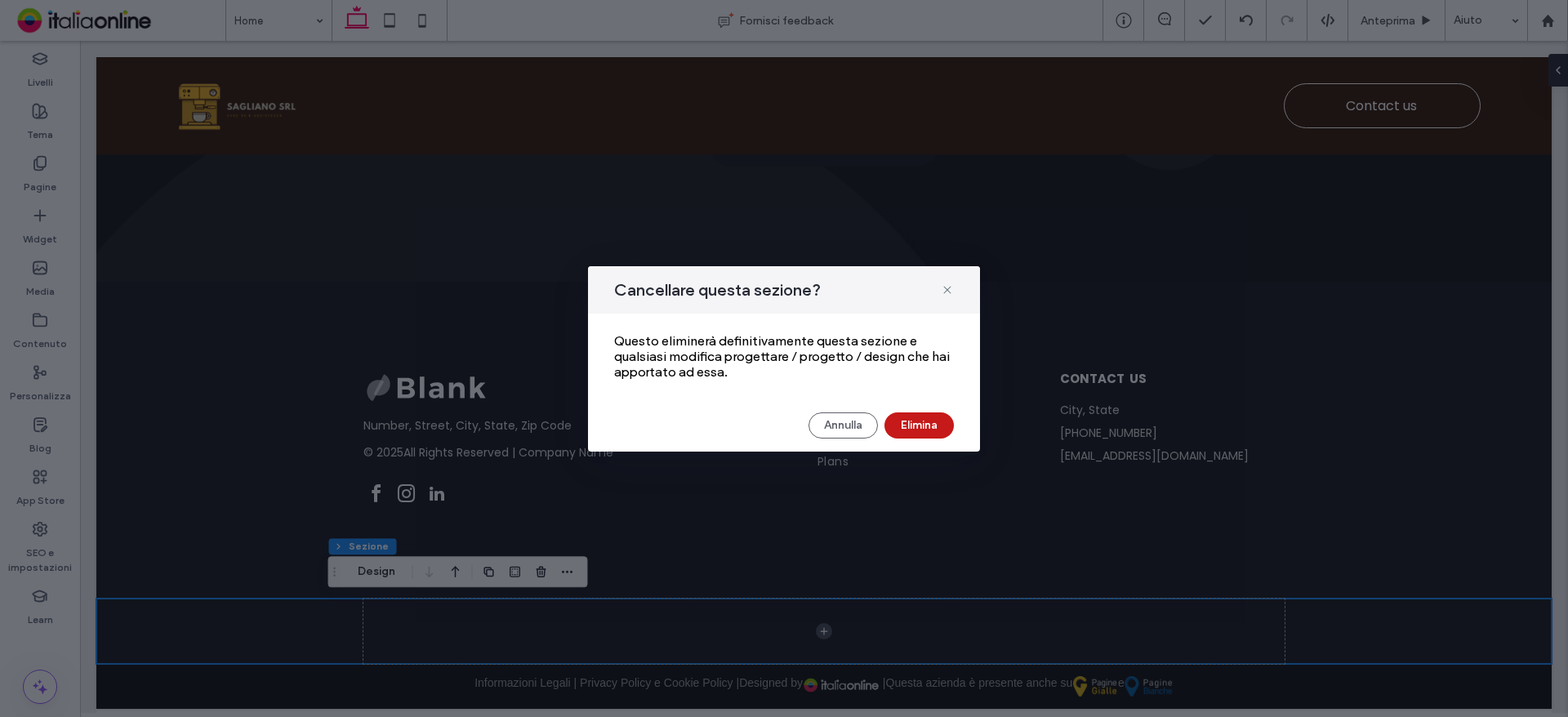
click at [930, 412] on button "Elimina" at bounding box center [919, 425] width 69 height 27
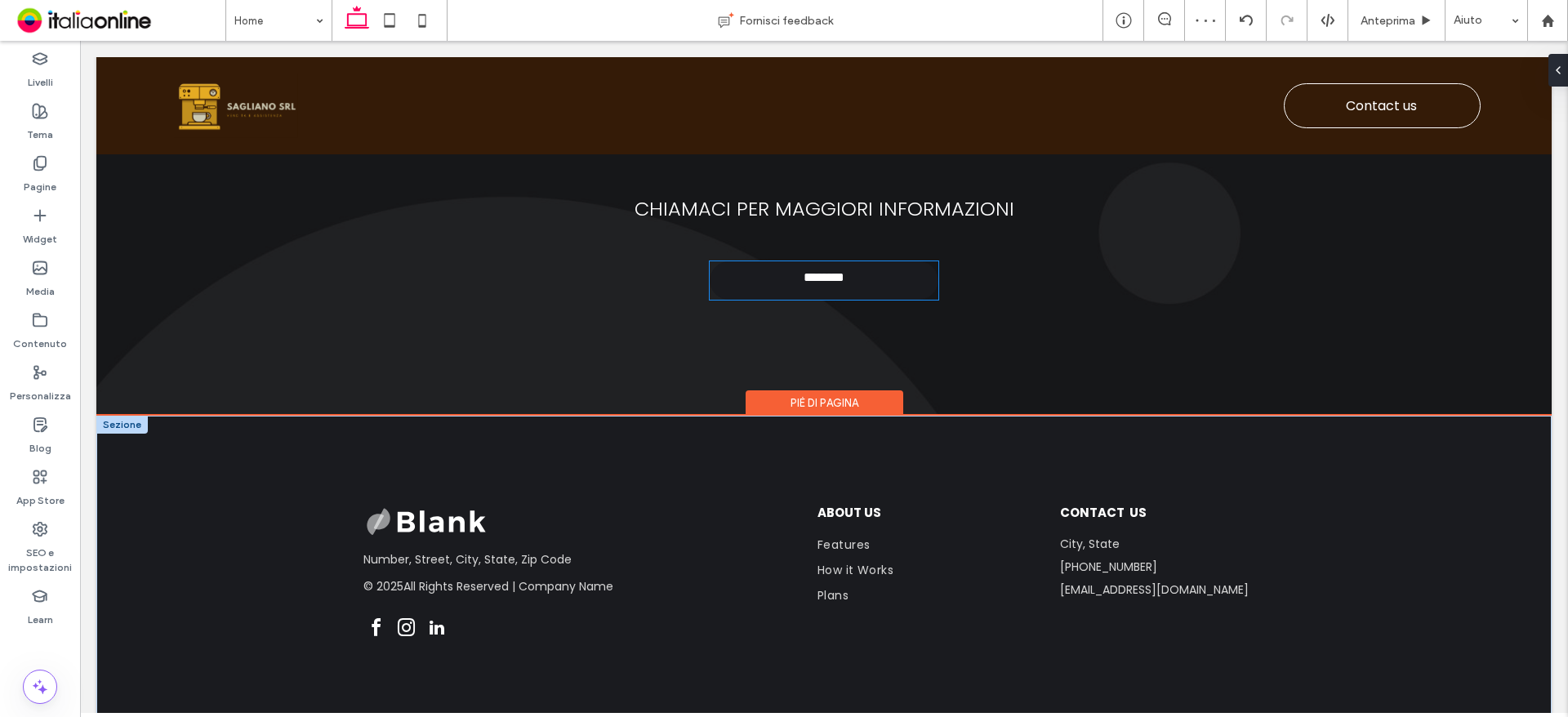
scroll to position [3826, 0]
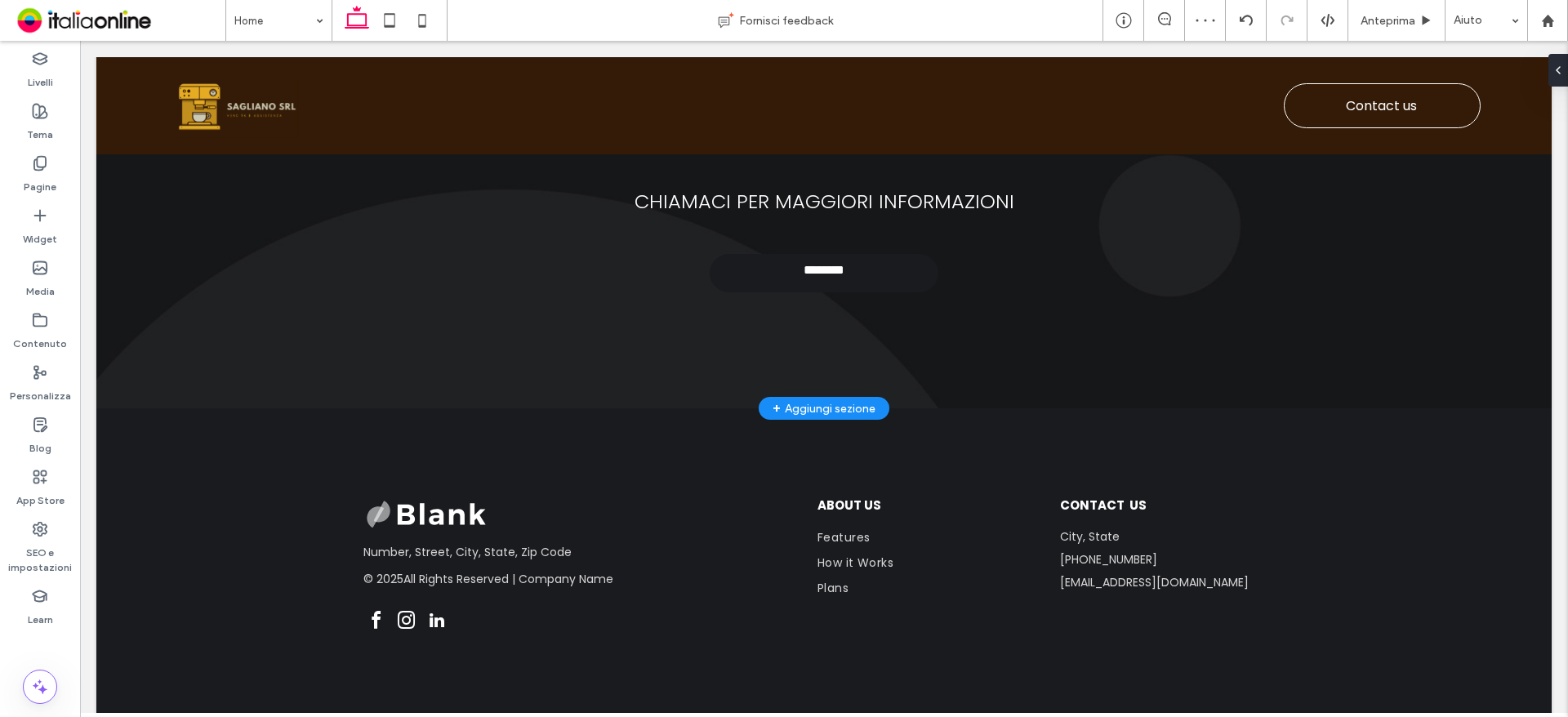
click at [809, 419] on div "+ Aggiungi sezione" at bounding box center [824, 408] width 131 height 23
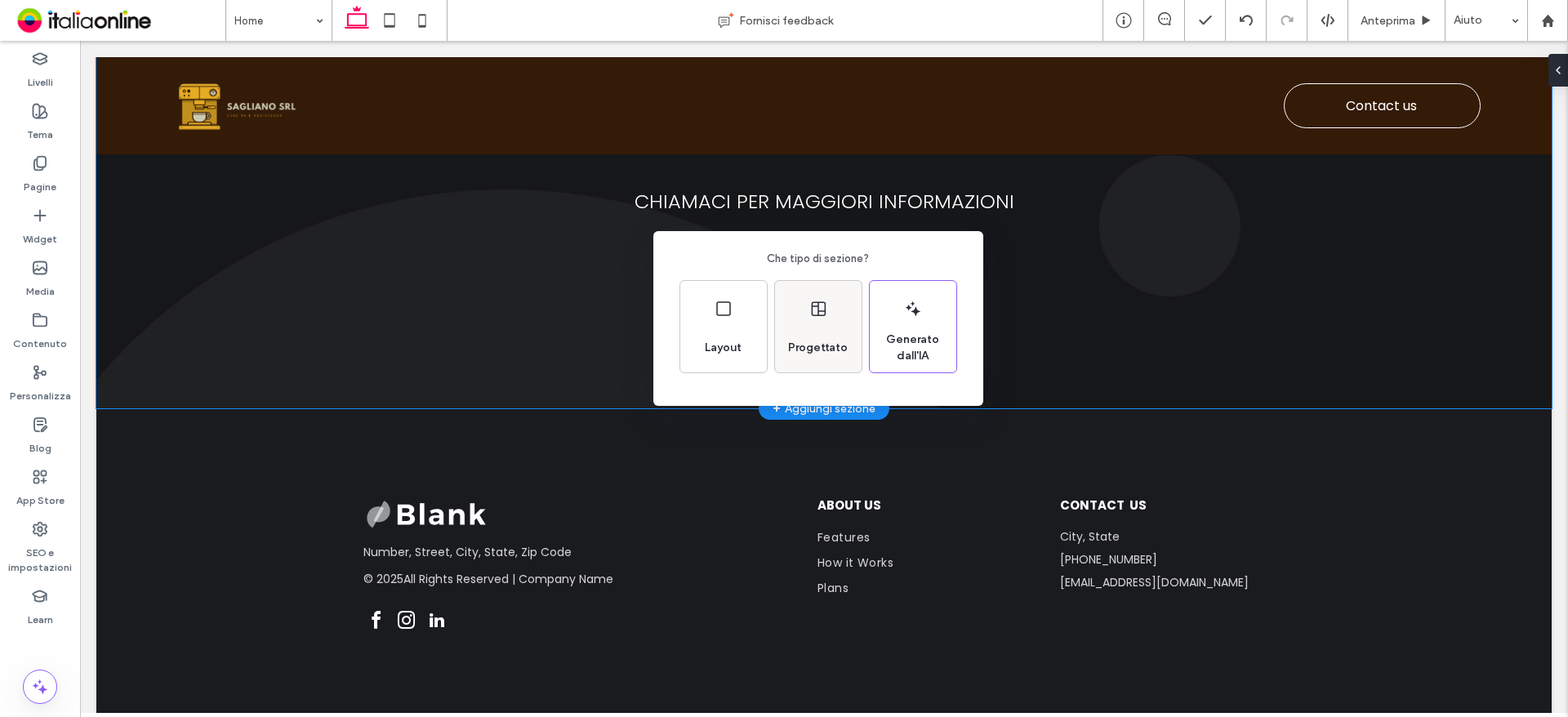
click at [807, 314] on div "Progettato" at bounding box center [818, 327] width 86 height 91
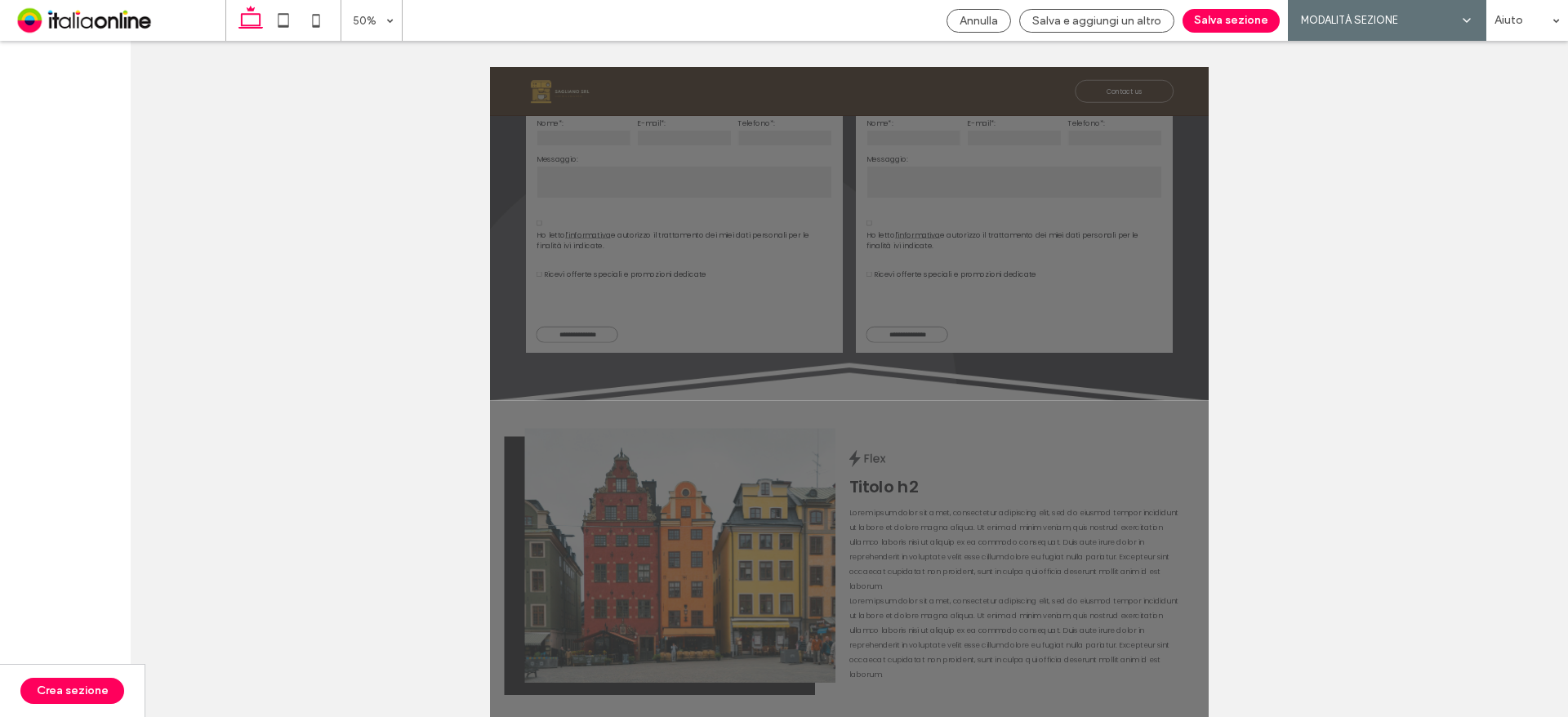
scroll to position [2693, 0]
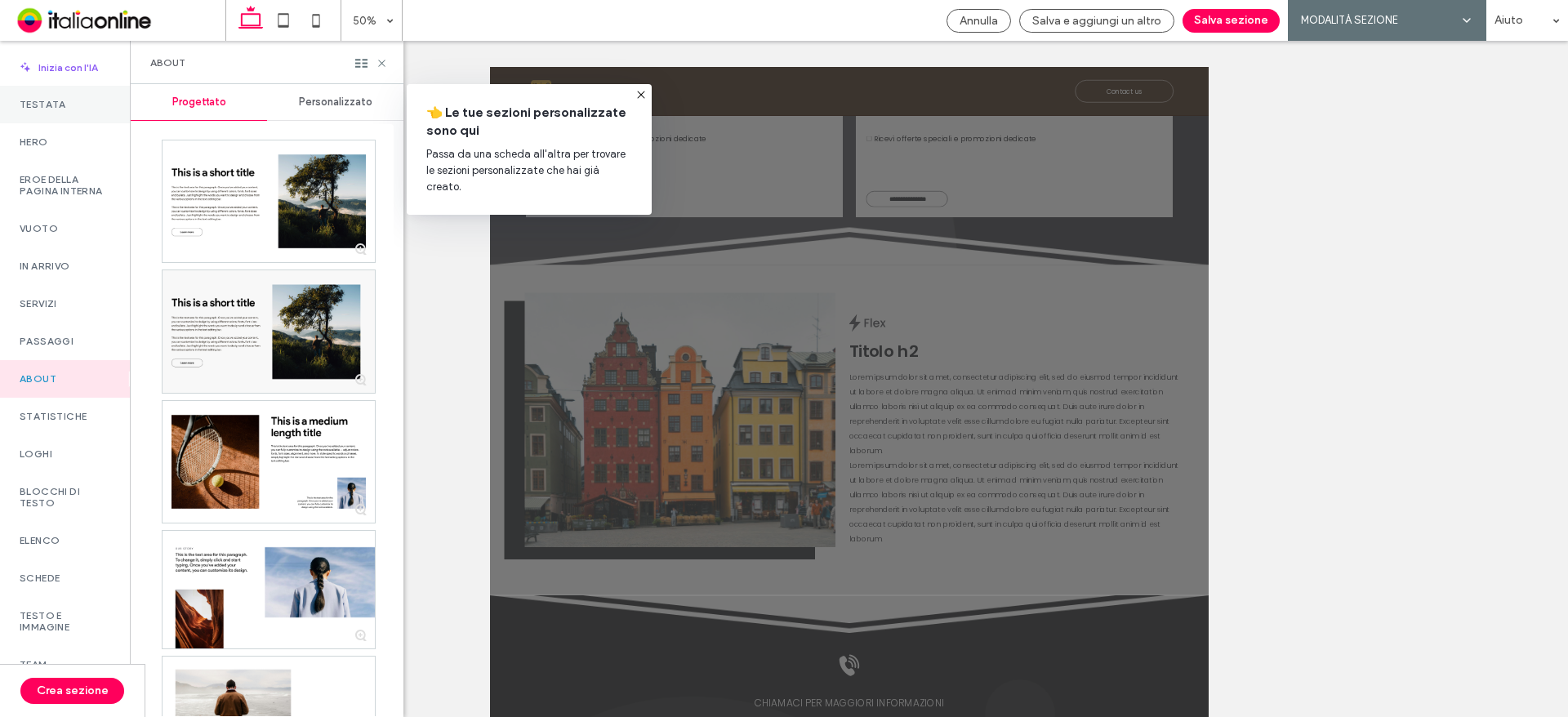
drag, startPoint x: 55, startPoint y: 85, endPoint x: 65, endPoint y: 101, distance: 18.9
click at [55, 85] on div "Testata" at bounding box center [65, 104] width 130 height 38
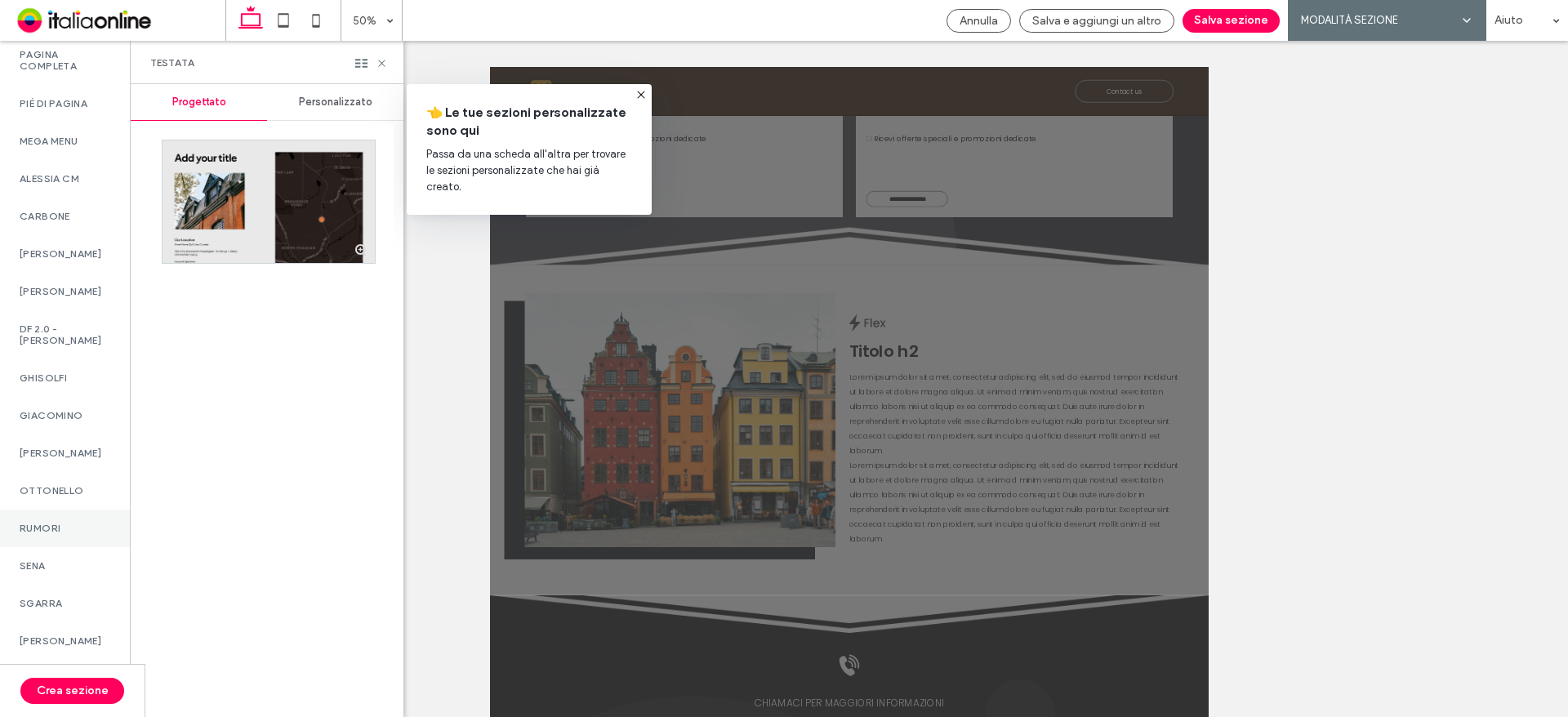
scroll to position [1176, 0]
click at [67, 549] on div "SENA" at bounding box center [65, 566] width 130 height 38
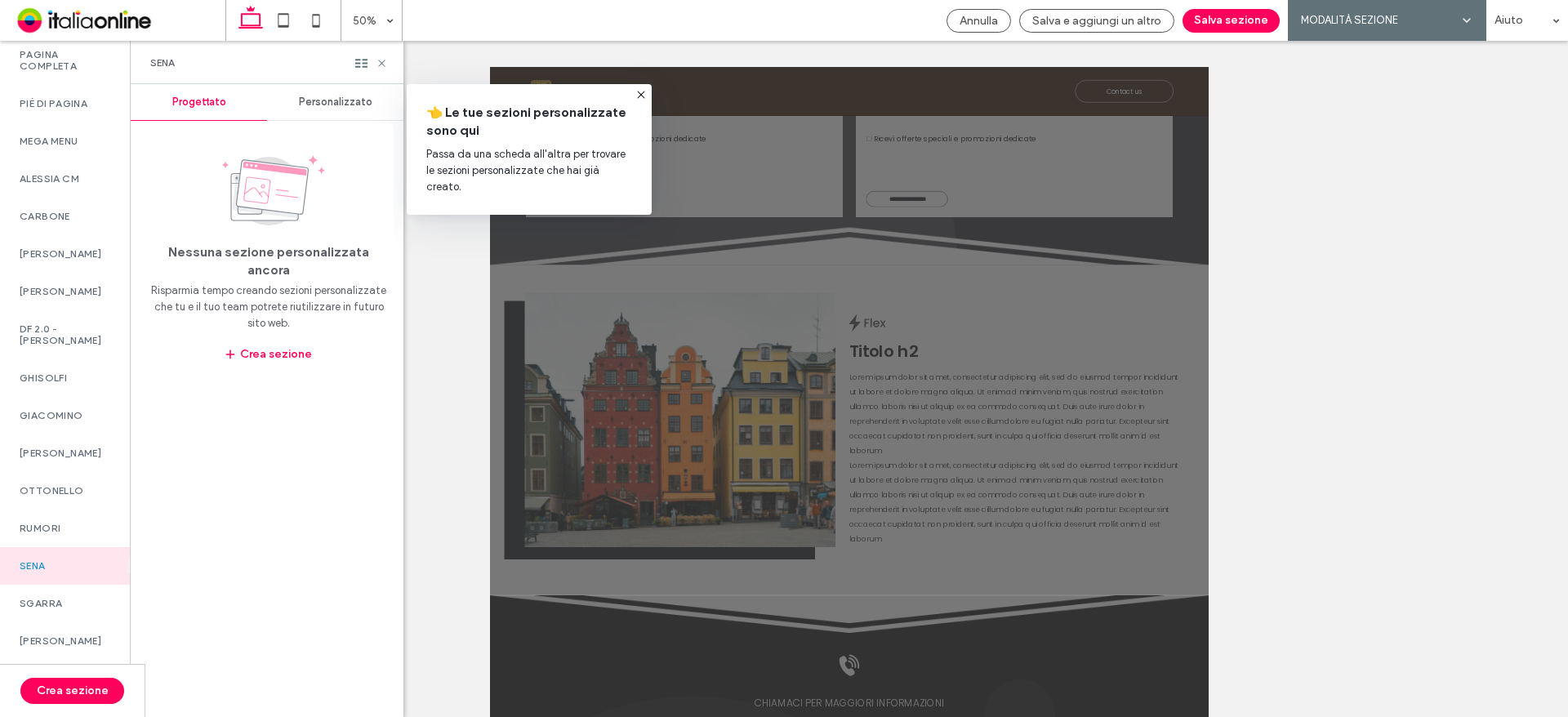
click at [321, 97] on span "Personalizzato" at bounding box center [335, 103] width 73 height 13
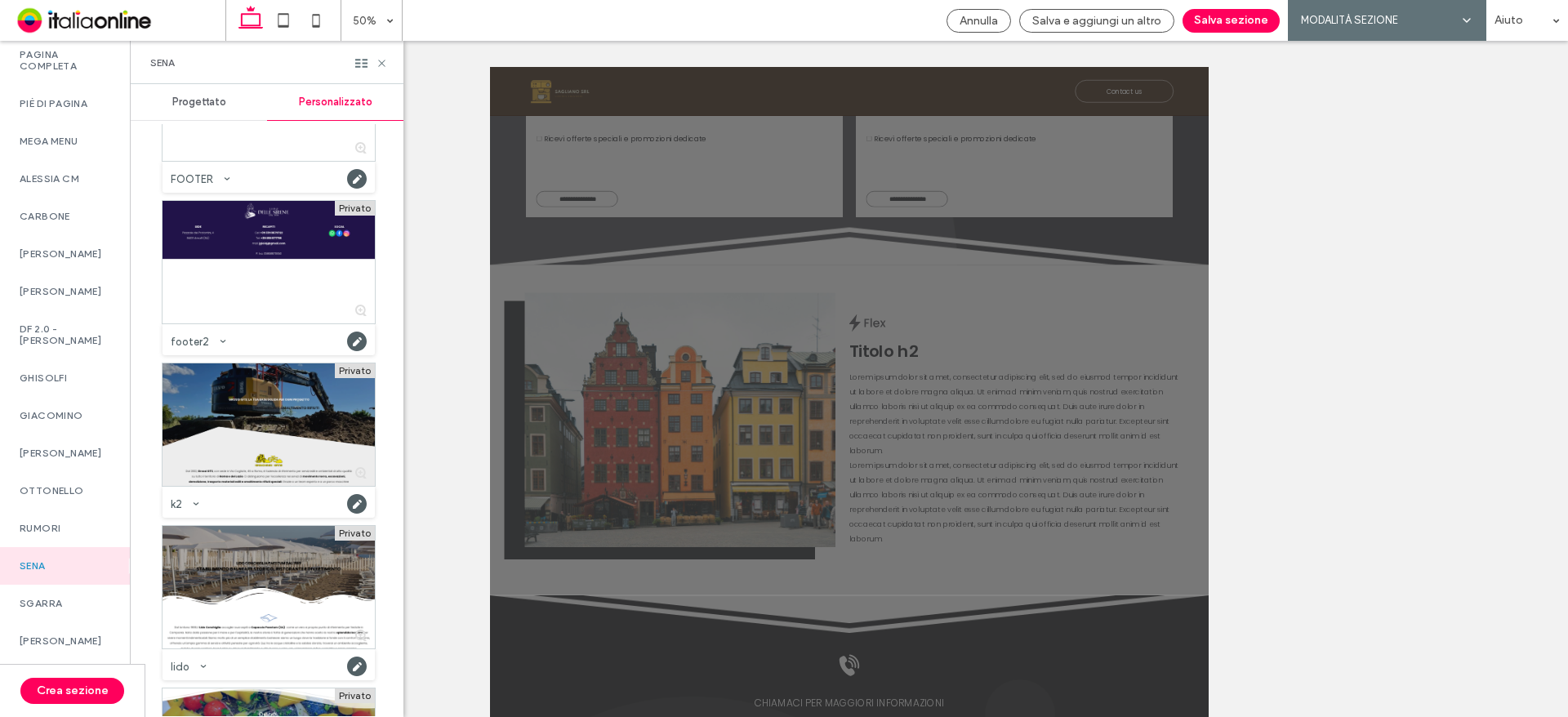
scroll to position [236, 0]
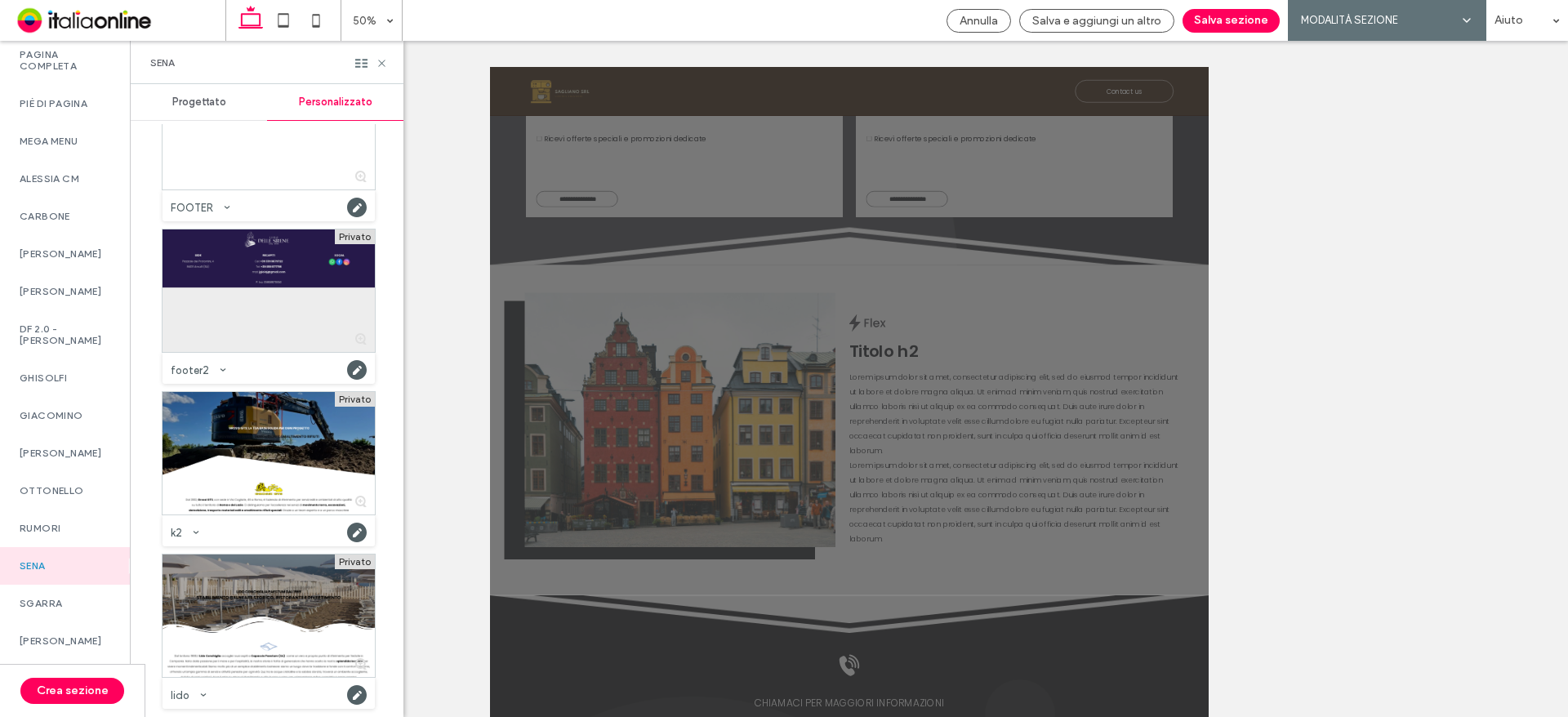
click at [298, 274] on div at bounding box center [268, 290] width 212 height 123
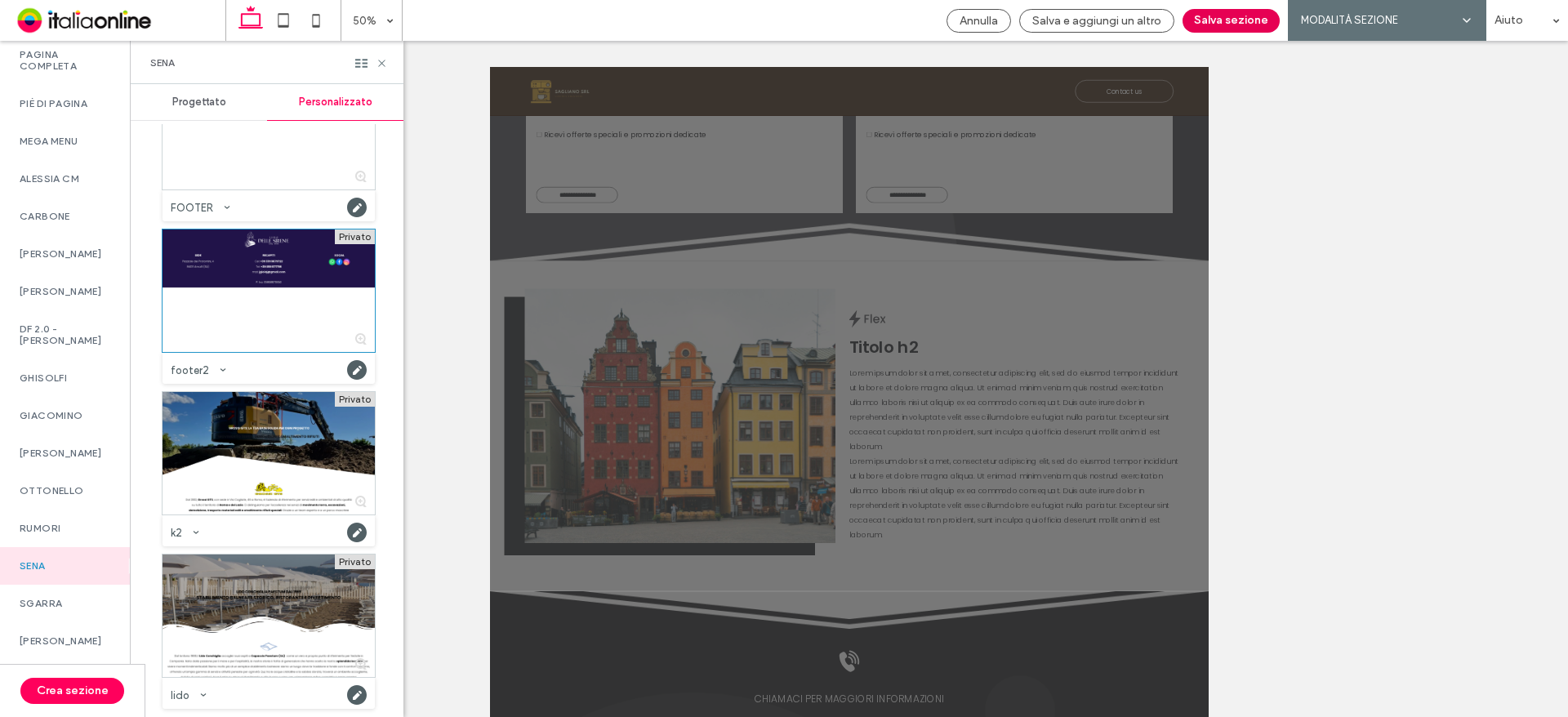
scroll to position [2741, 0]
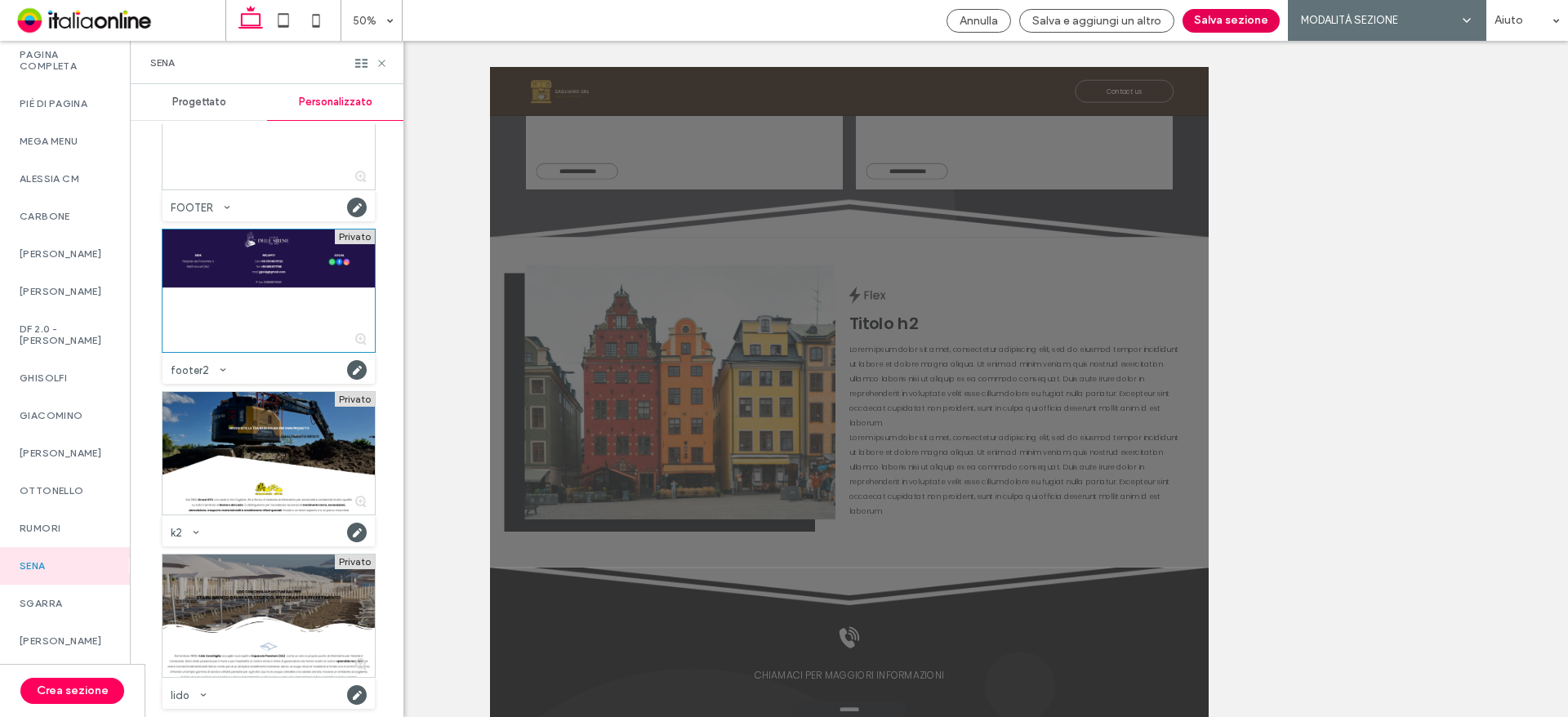
click at [1222, 24] on button "Salva sezione" at bounding box center [1231, 20] width 97 height 24
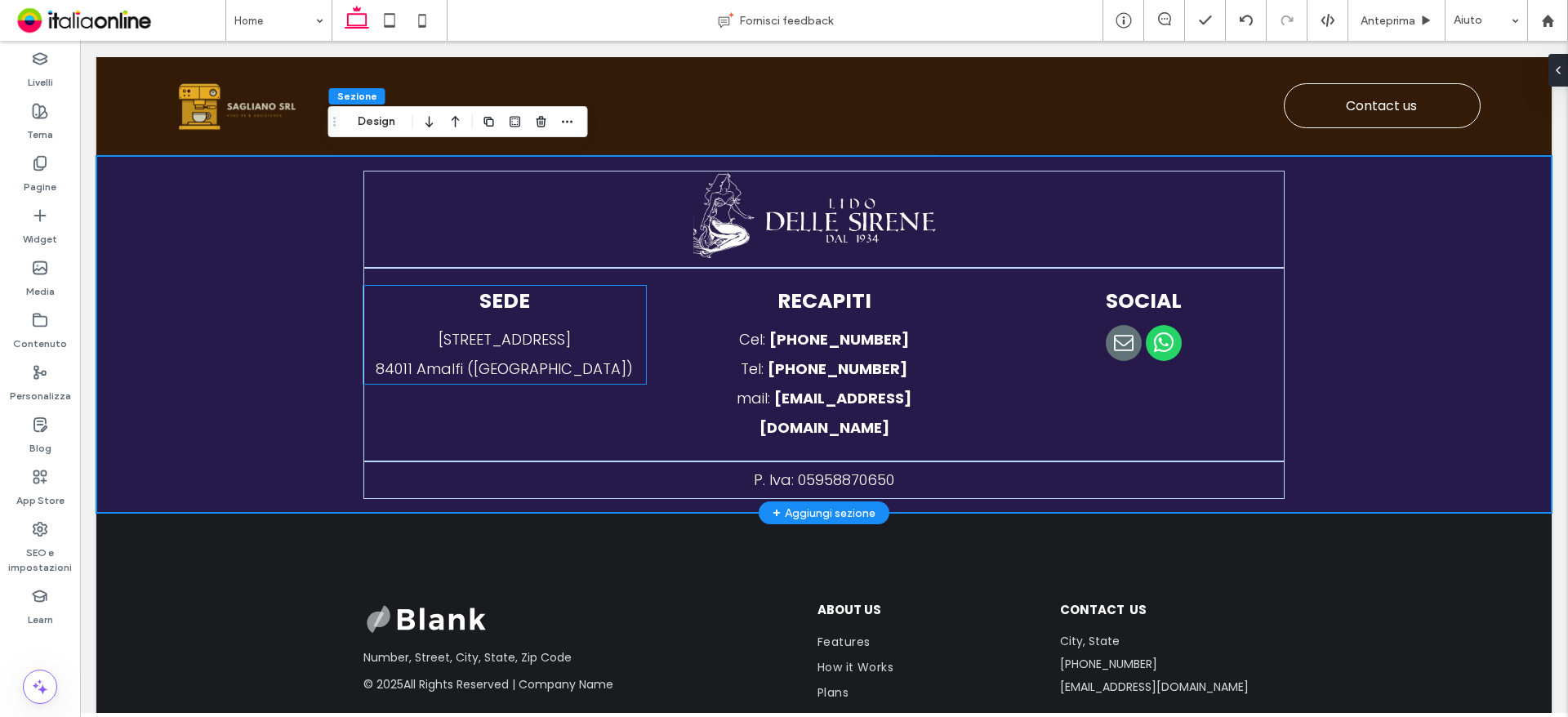
scroll to position [3908, 0]
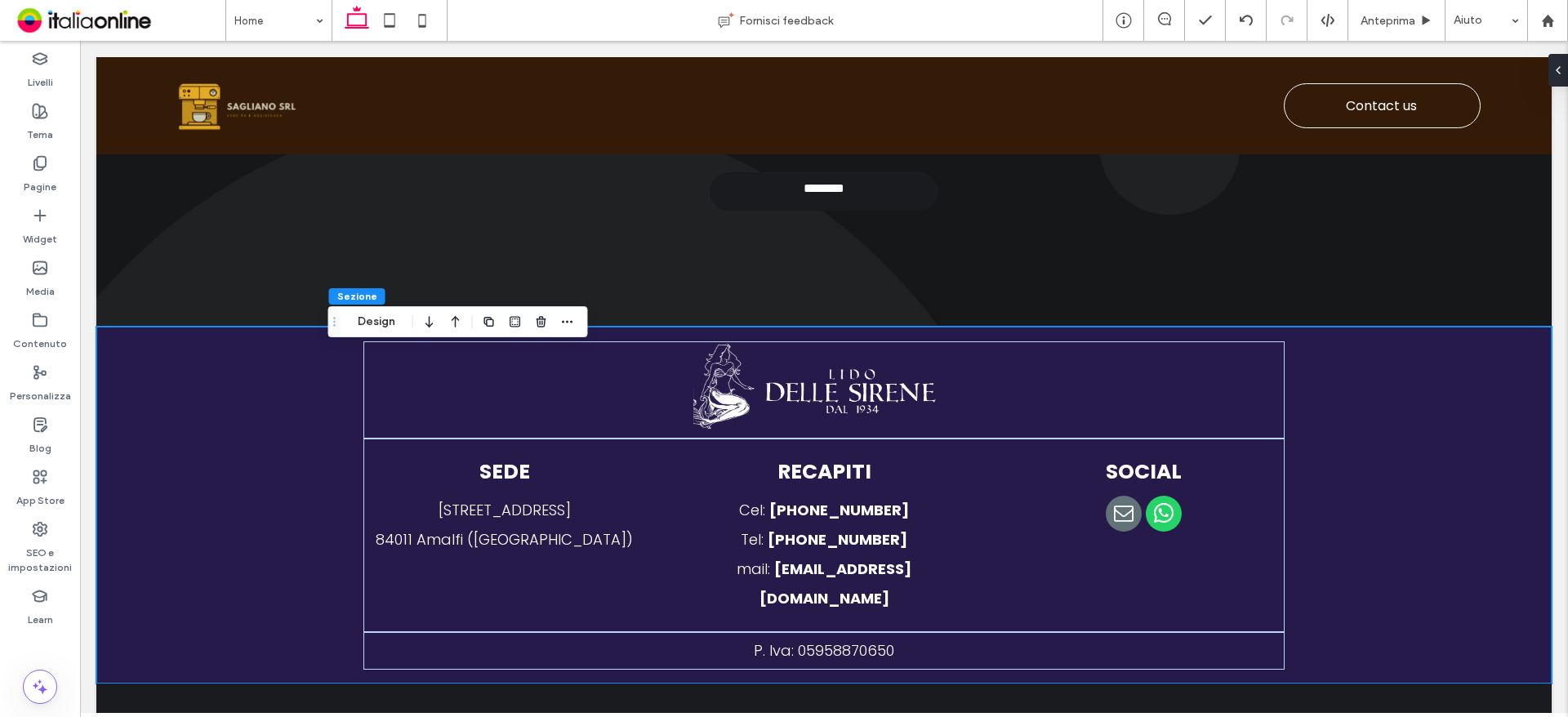
click at [429, 316] on use "button" at bounding box center [430, 322] width 8 height 11
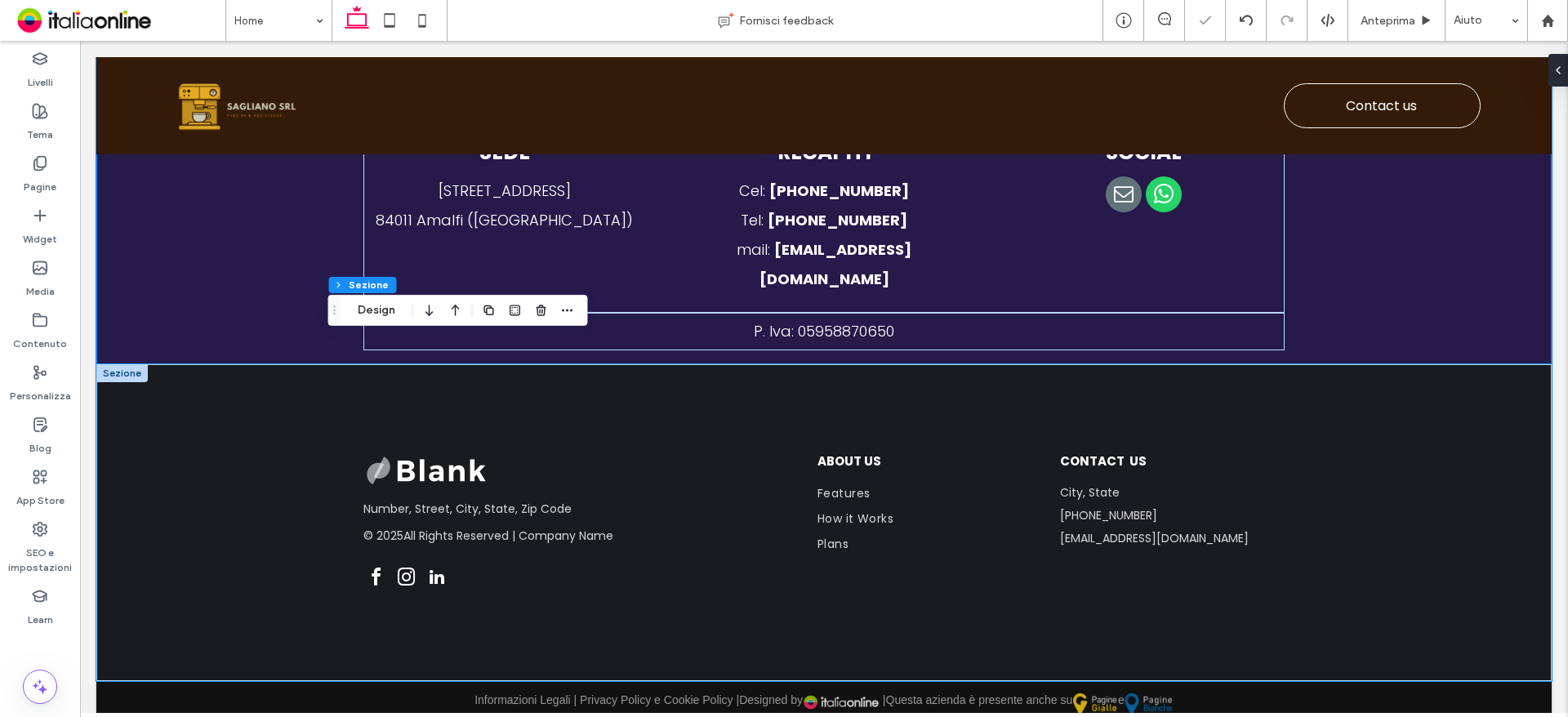
scroll to position [4235, 0]
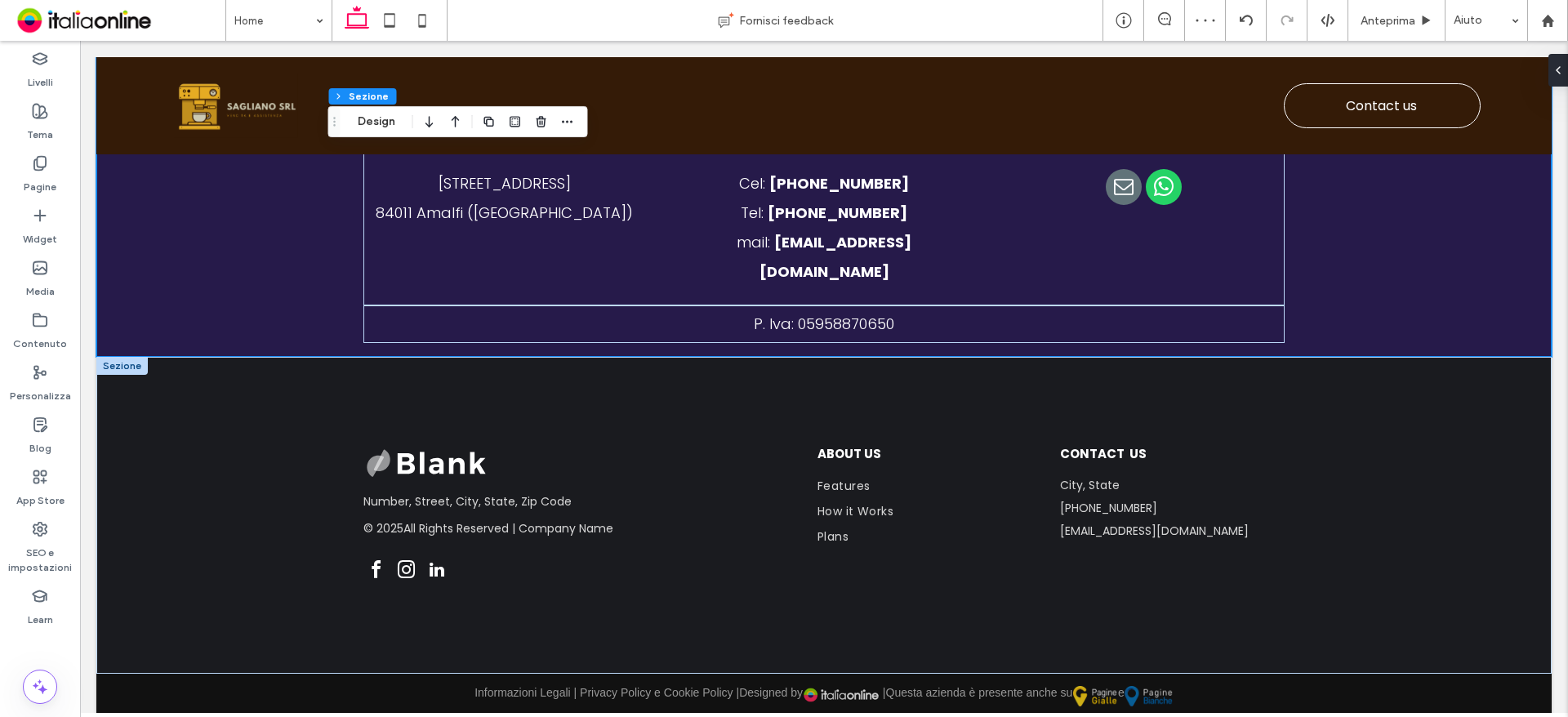
drag, startPoint x: 121, startPoint y: 355, endPoint x: 174, endPoint y: 368, distance: 54.6
click at [121, 357] on div at bounding box center [122, 366] width 51 height 18
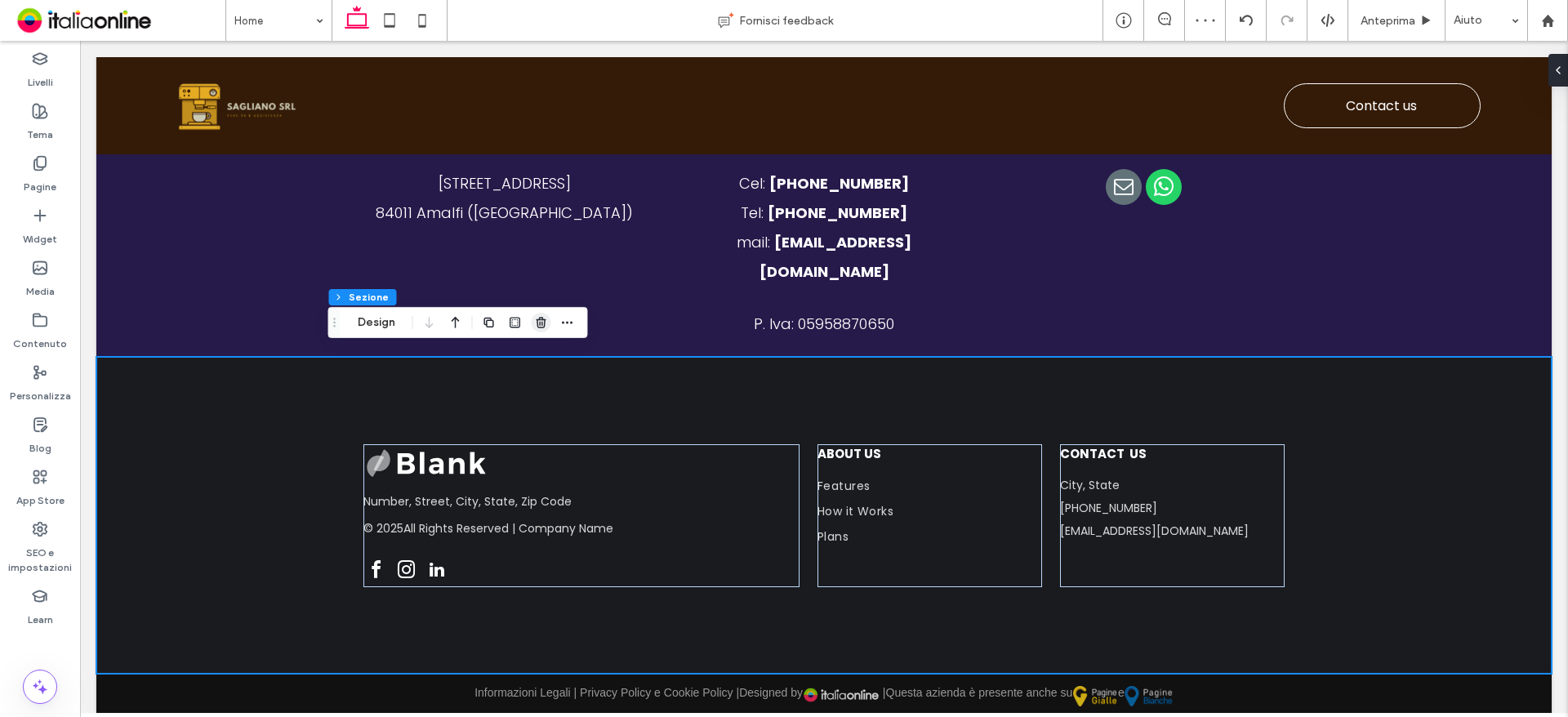
click at [535, 320] on icon "button" at bounding box center [542, 323] width 13 height 13
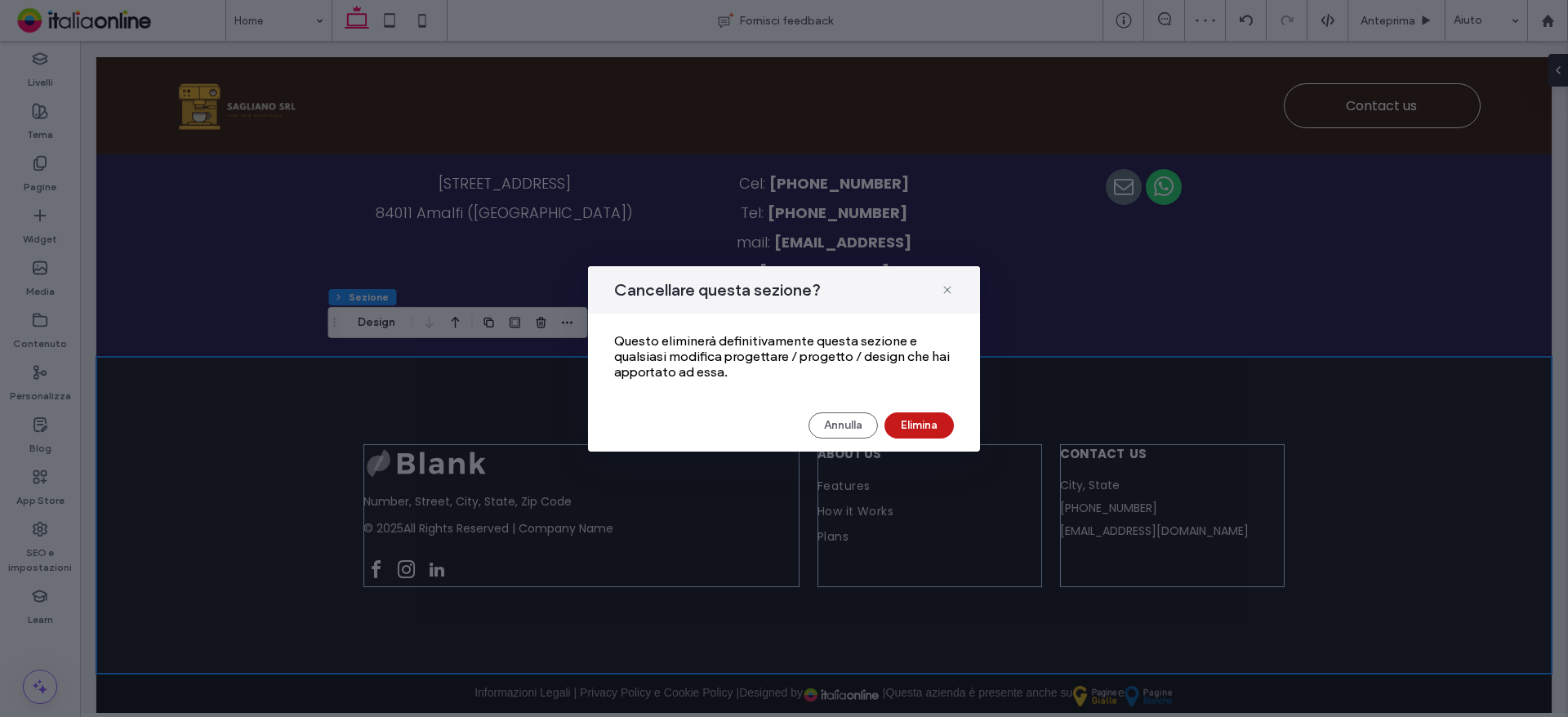
click at [920, 420] on button "Elimina" at bounding box center [919, 425] width 69 height 27
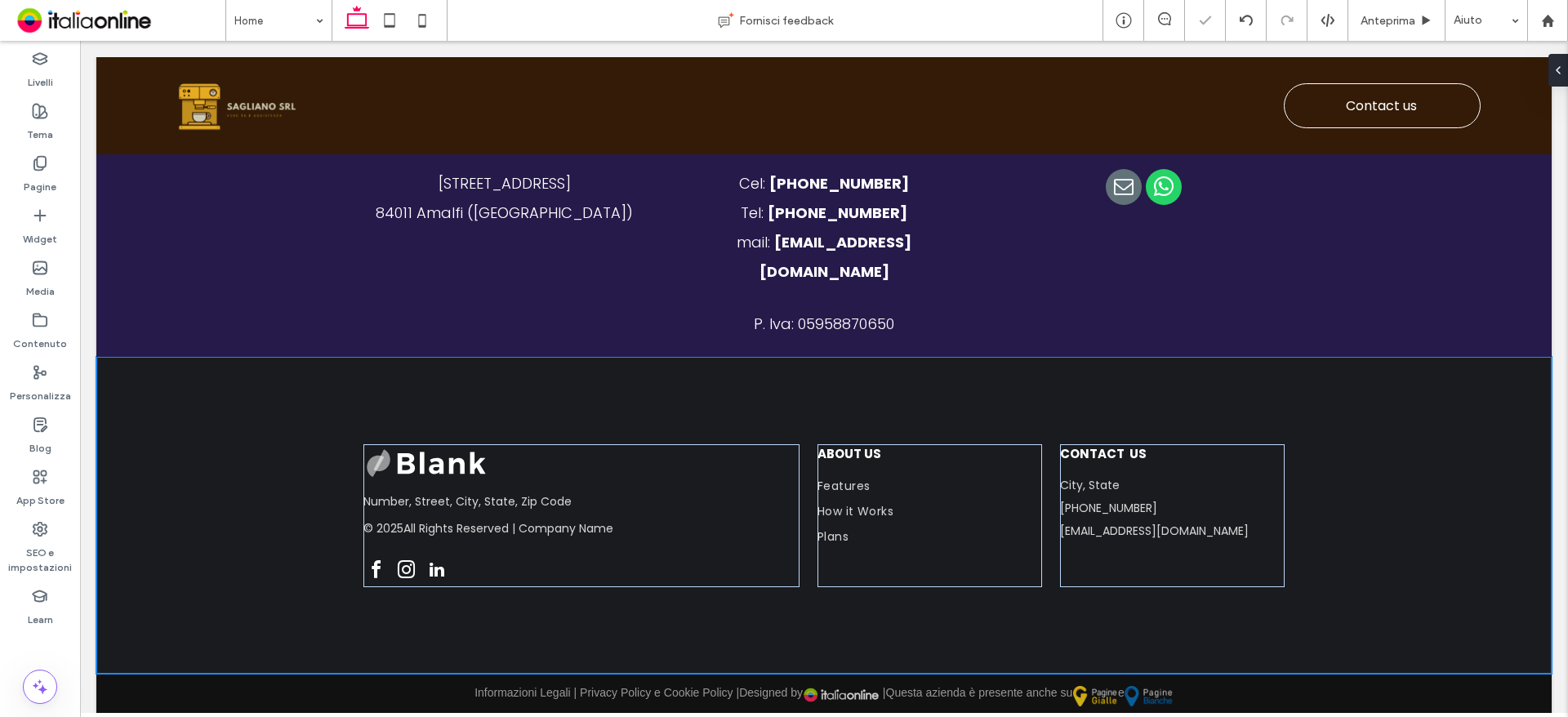
scroll to position [3920, 0]
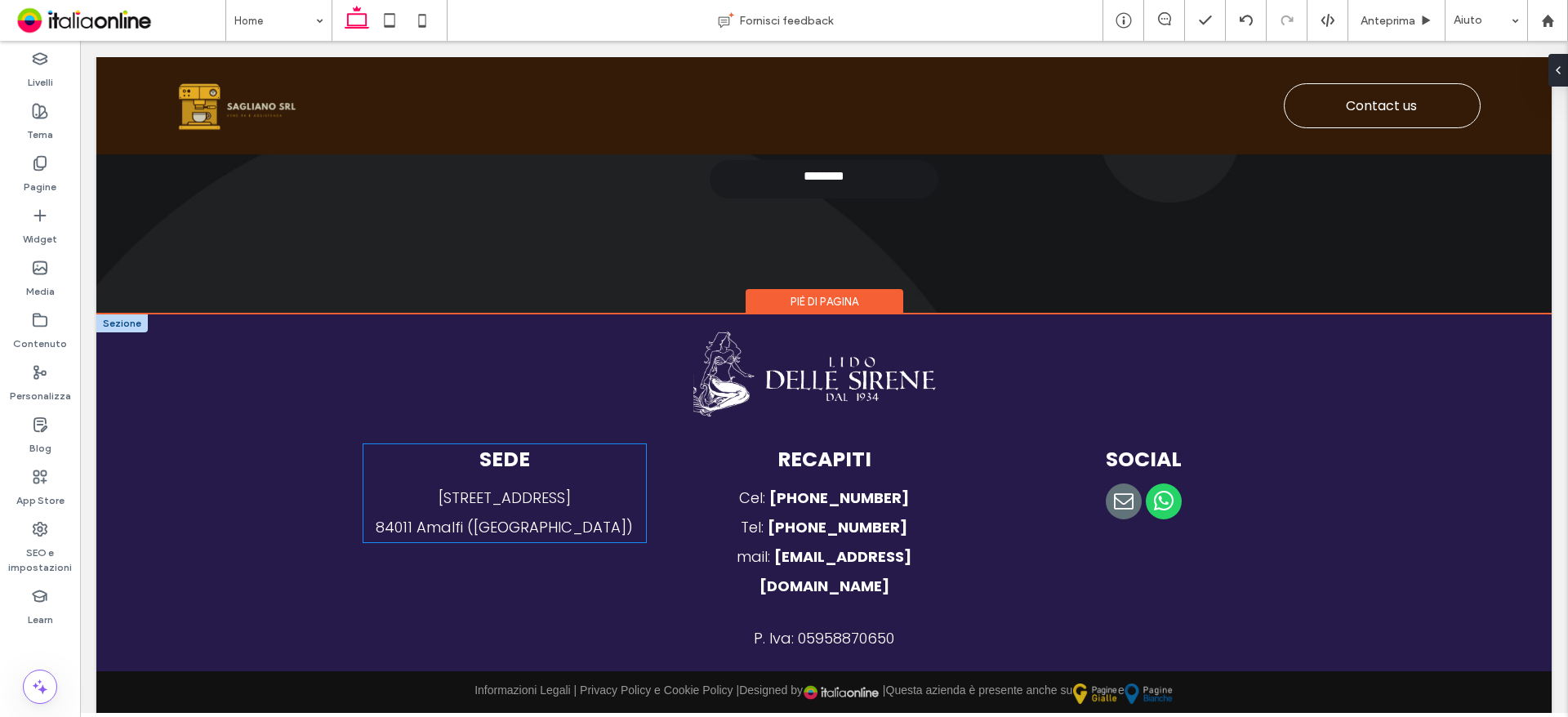
click at [549, 537] on span "84011 Amalfi (SA)" at bounding box center [504, 526] width 258 height 20
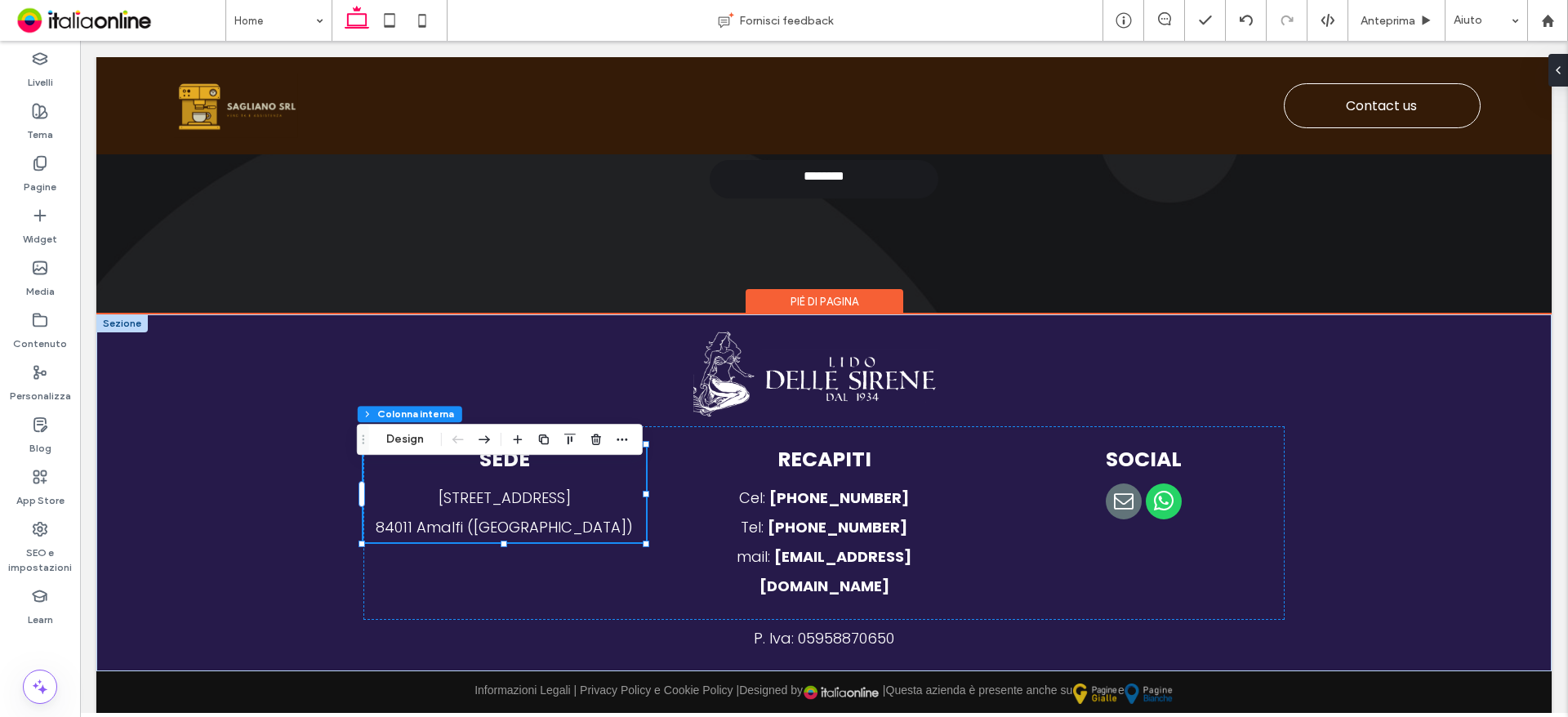
click at [553, 537] on span "84011 Amalfi (SA)" at bounding box center [504, 526] width 258 height 20
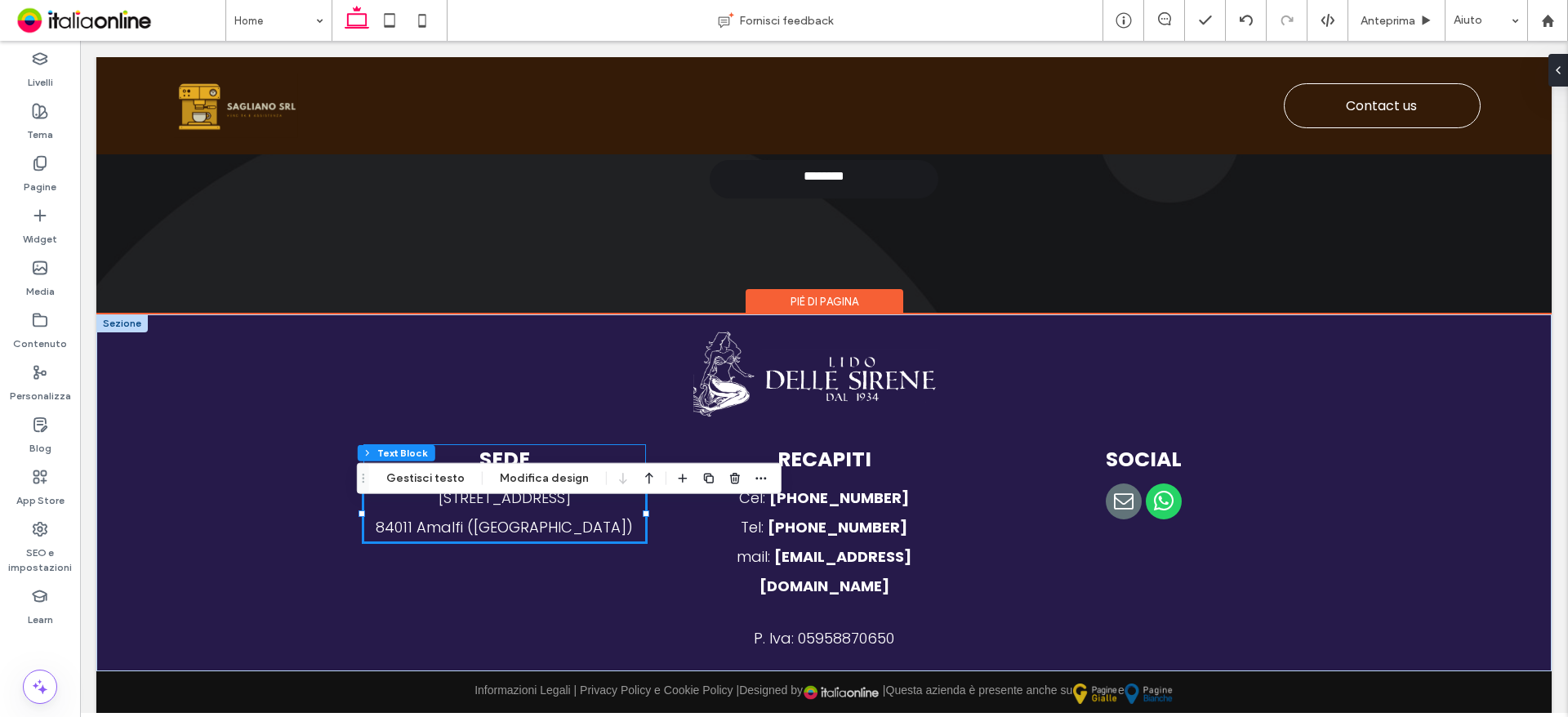
click at [555, 537] on span "84011 Amalfi (SA)" at bounding box center [504, 526] width 258 height 20
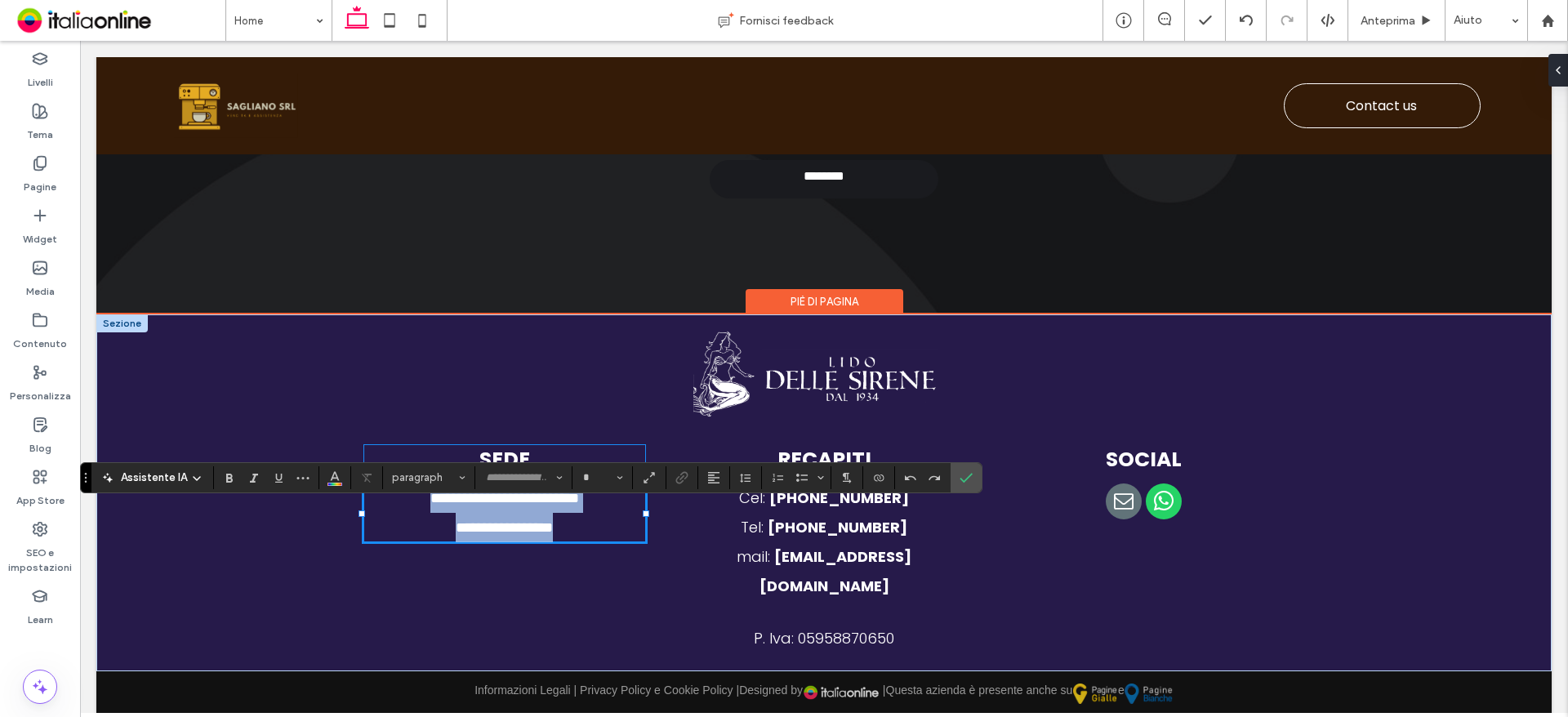
type input "*******"
type input "**"
click at [566, 542] on p "**********" at bounding box center [504, 527] width 282 height 29
drag, startPoint x: 415, startPoint y: 528, endPoint x: 302, endPoint y: 517, distance: 113.5
click at [302, 517] on div "**********" at bounding box center [823, 493] width 1455 height 357
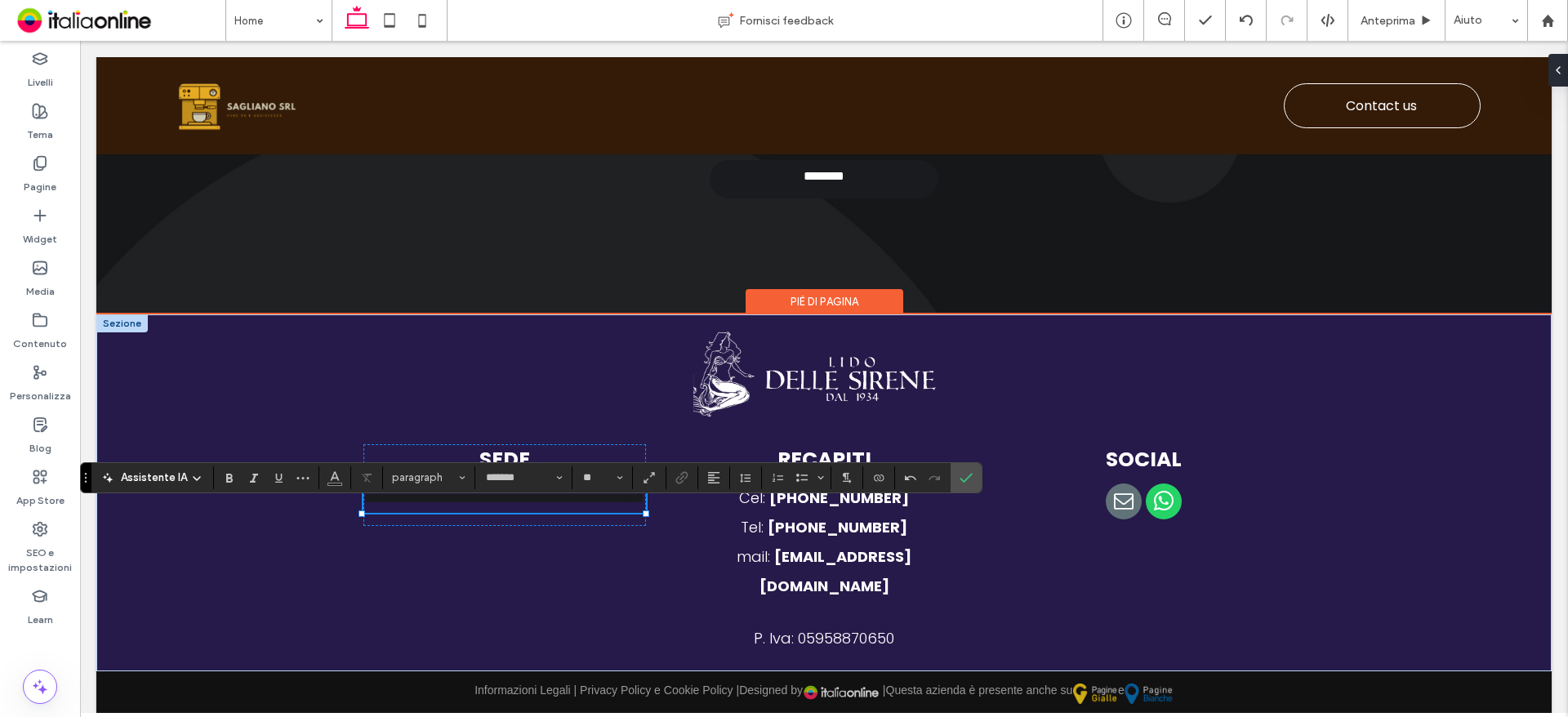
scroll to position [0, 0]
drag, startPoint x: 576, startPoint y: 552, endPoint x: 340, endPoint y: 525, distance: 237.5
click at [340, 525] on div "**********" at bounding box center [823, 493] width 980 height 357
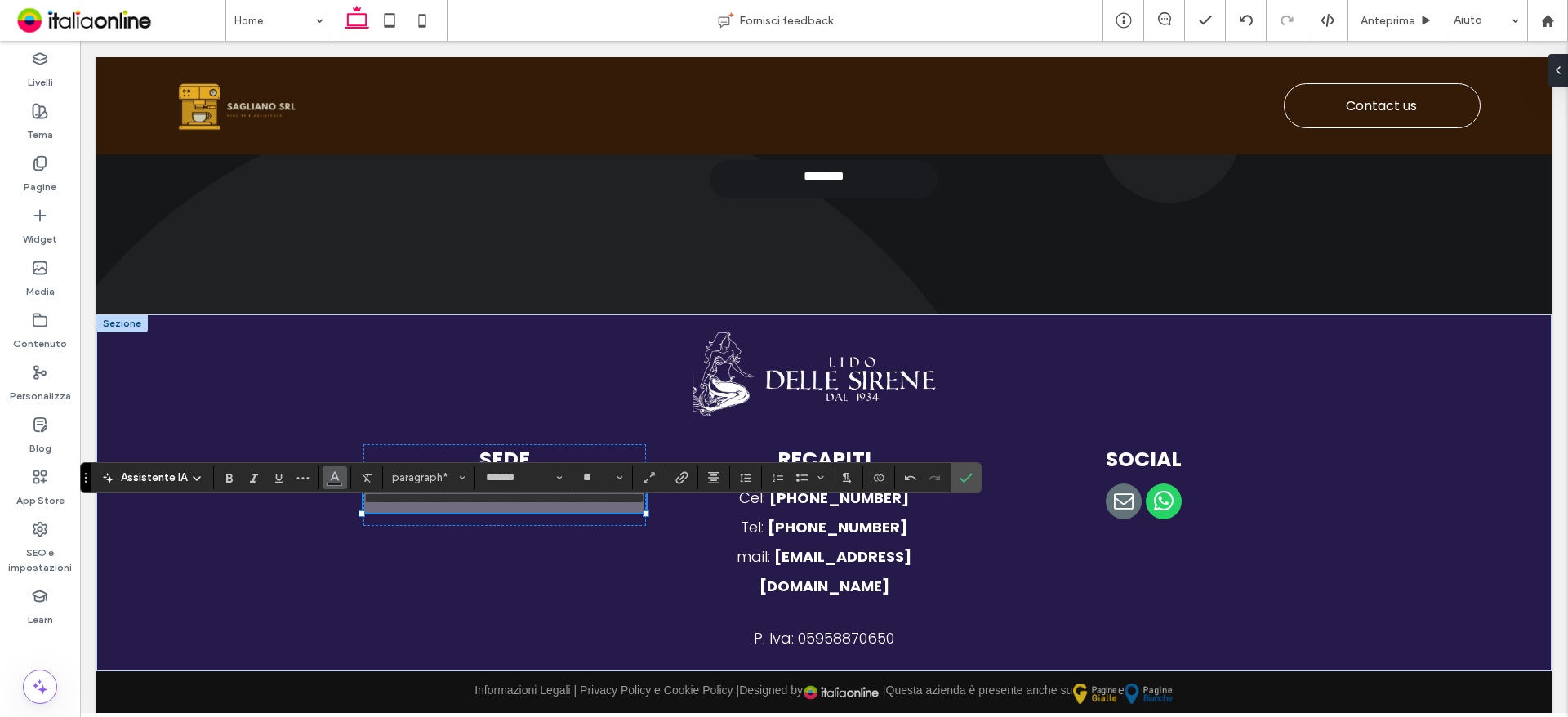
click at [339, 477] on icon "Colore" at bounding box center [335, 476] width 13 height 13
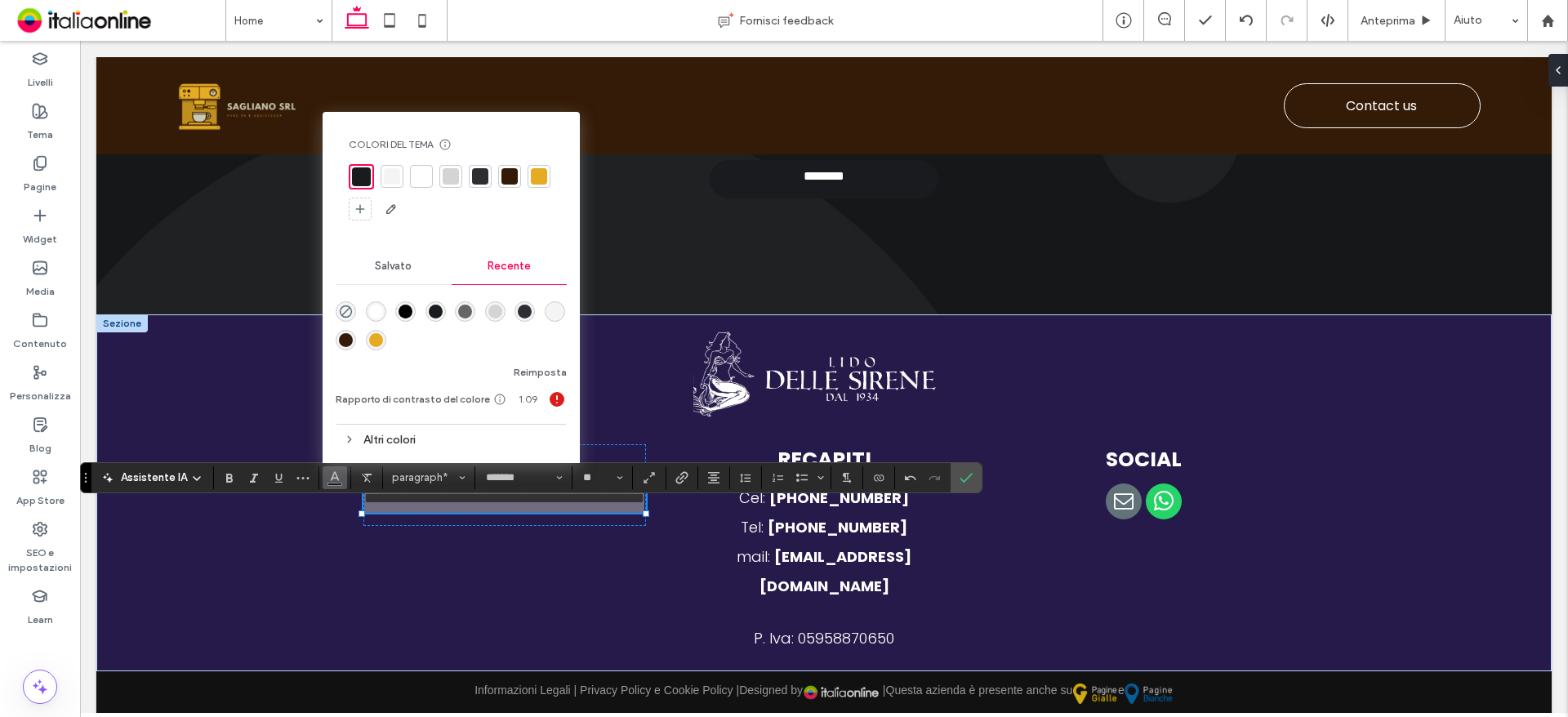
click at [374, 302] on div "rgba(255, 255, 255, 1)" at bounding box center [375, 311] width 20 height 20
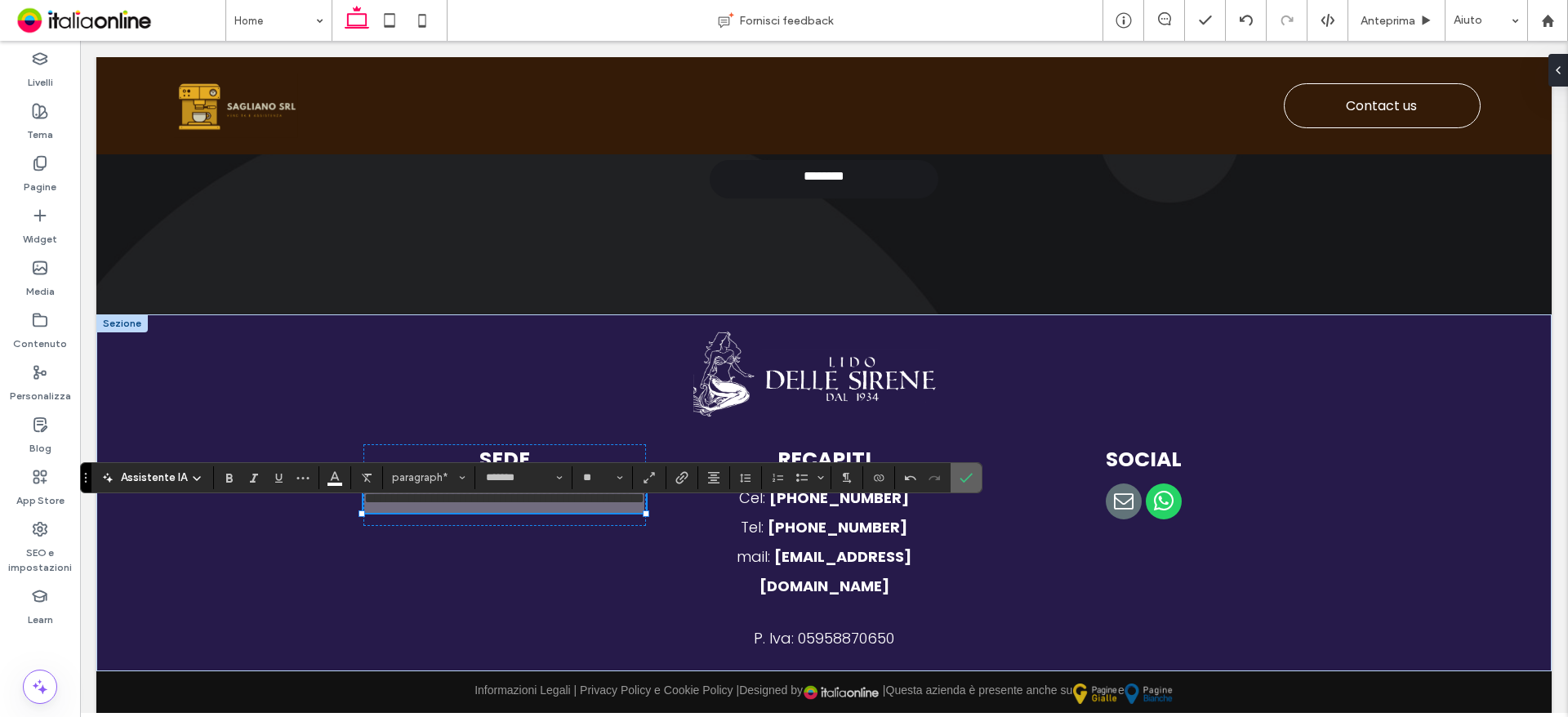
click at [966, 476] on icon "Conferma" at bounding box center [966, 478] width 13 height 13
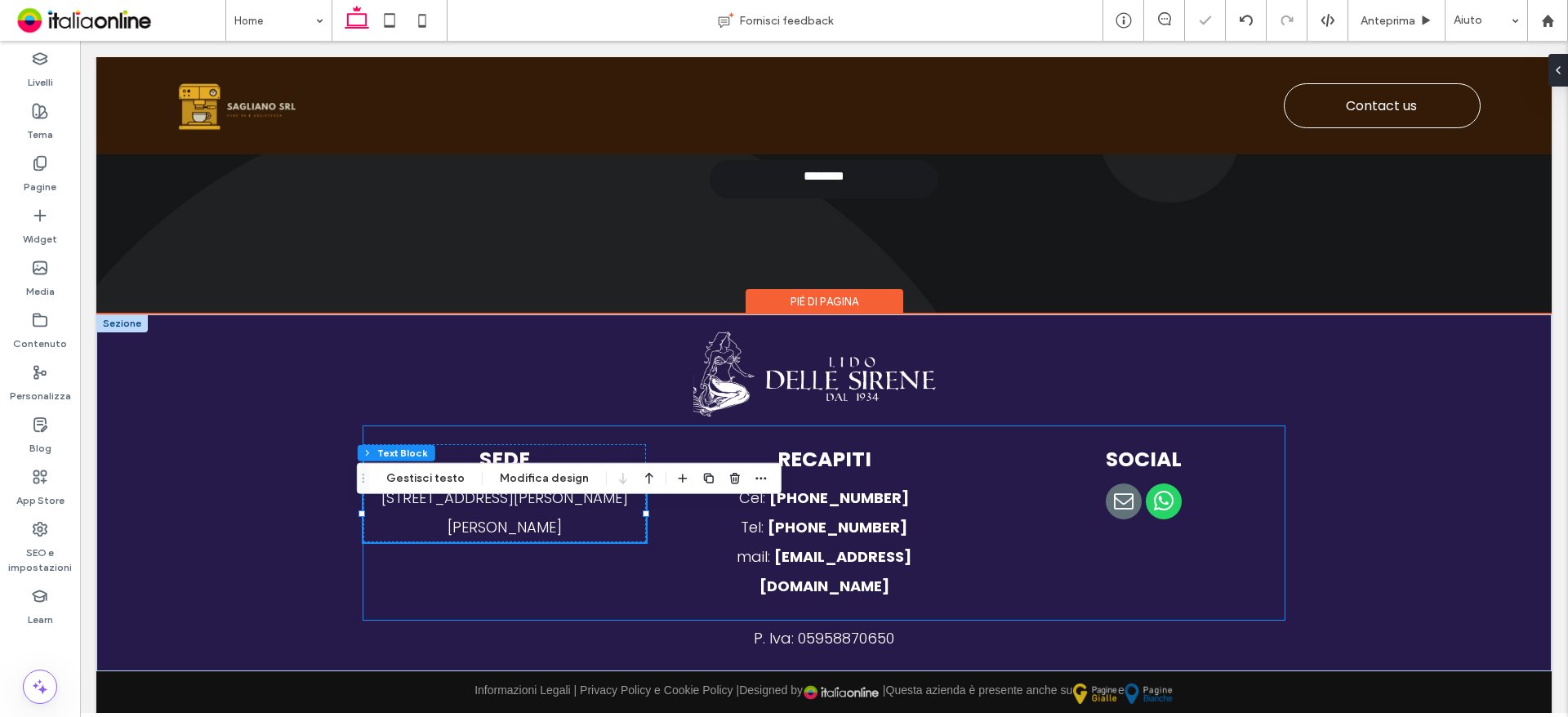
click at [509, 568] on div "SEDE Via Pablo Picasso, 34 - 81030 San Marcellino (CE) RECAPITI Cel: +39 339 86…" at bounding box center [824, 523] width 922 height 194
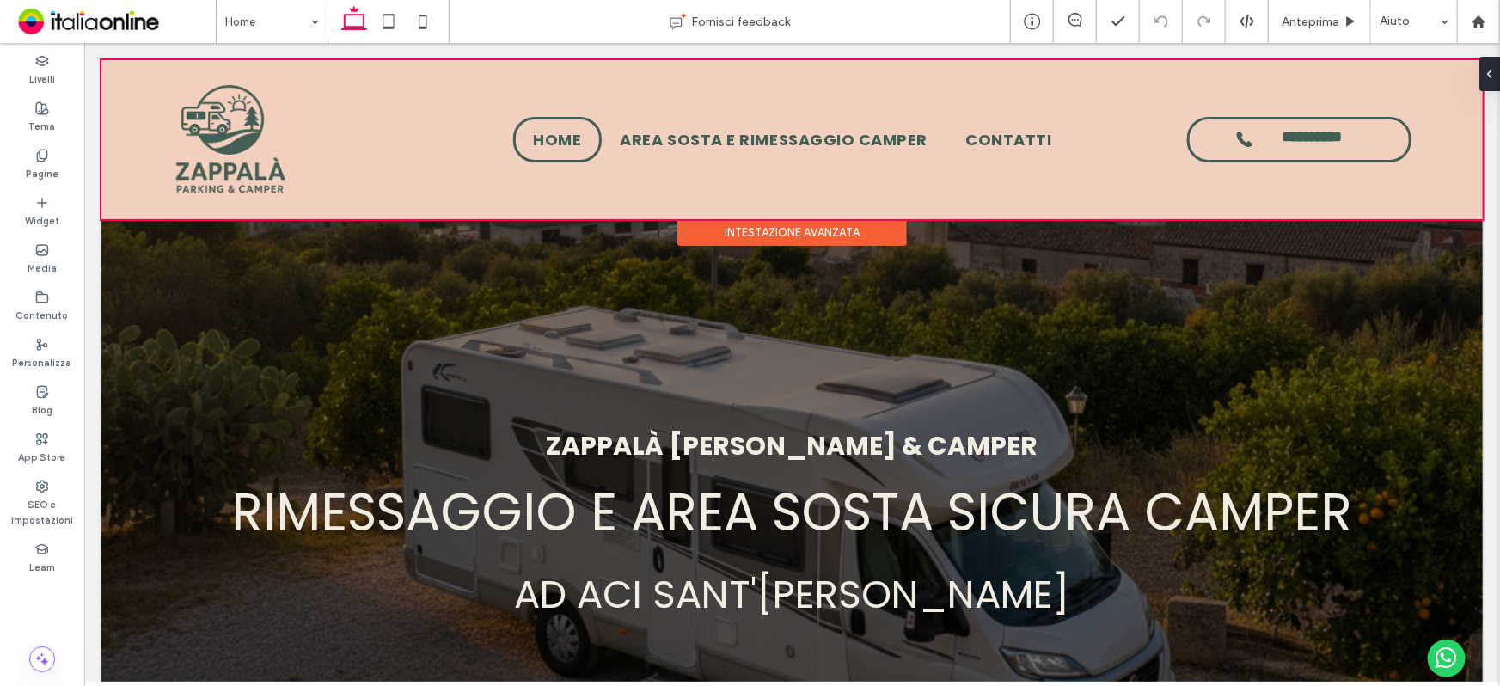
click at [787, 146] on div at bounding box center [791, 138] width 1381 height 159
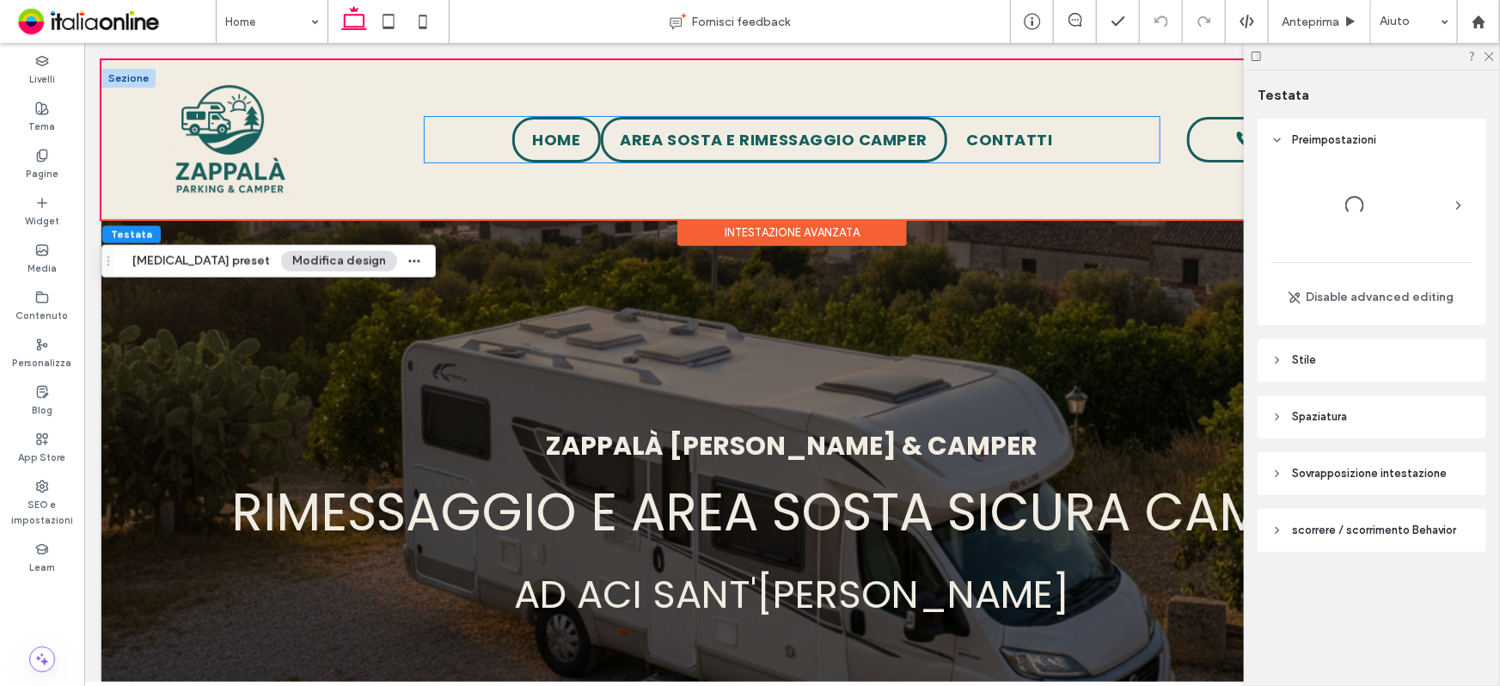
click at [787, 138] on span "AREA SOSTA E RIMESSAGGIO CAMPER" at bounding box center [774, 138] width 308 height 23
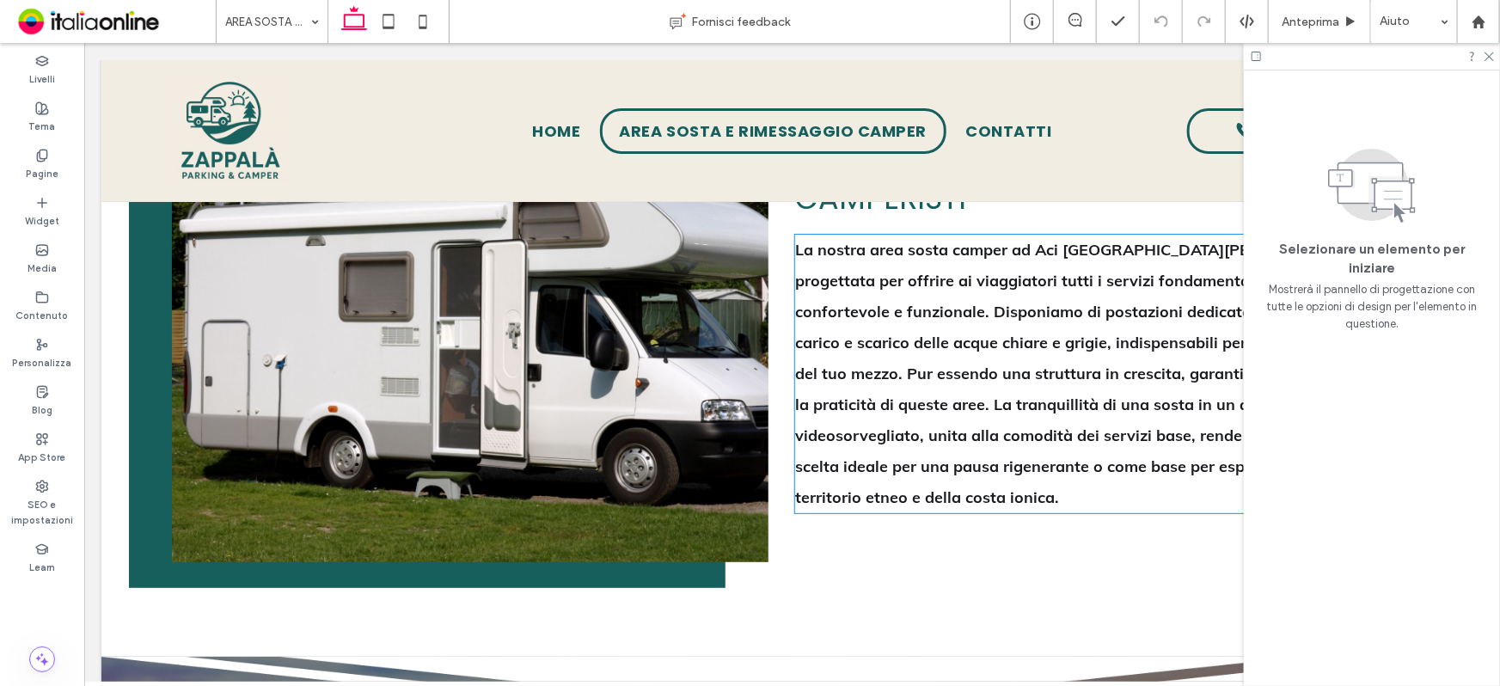
scroll to position [1953, 0]
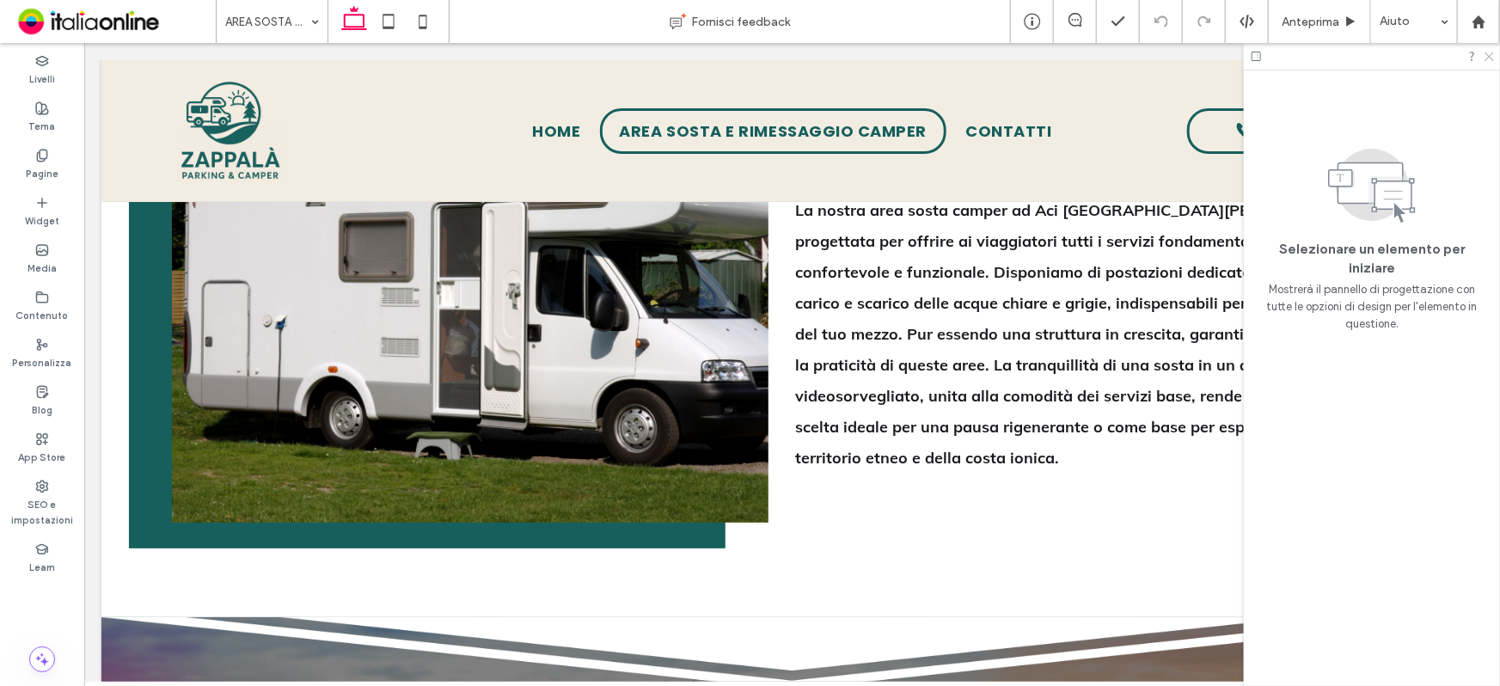
click at [1495, 54] on div at bounding box center [1372, 56] width 256 height 27
click at [1487, 45] on div at bounding box center [1372, 56] width 256 height 27
click at [1486, 51] on icon at bounding box center [1487, 55] width 11 height 11
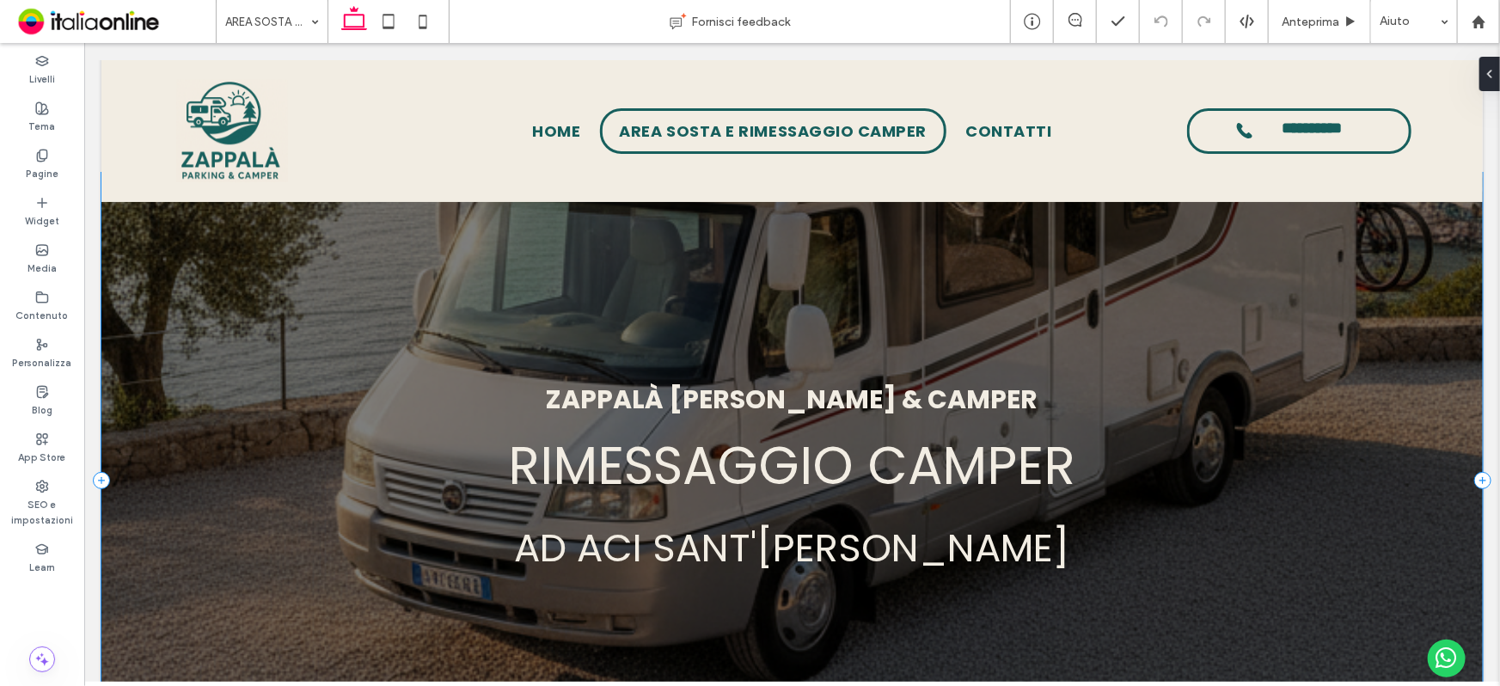
scroll to position [0, 0]
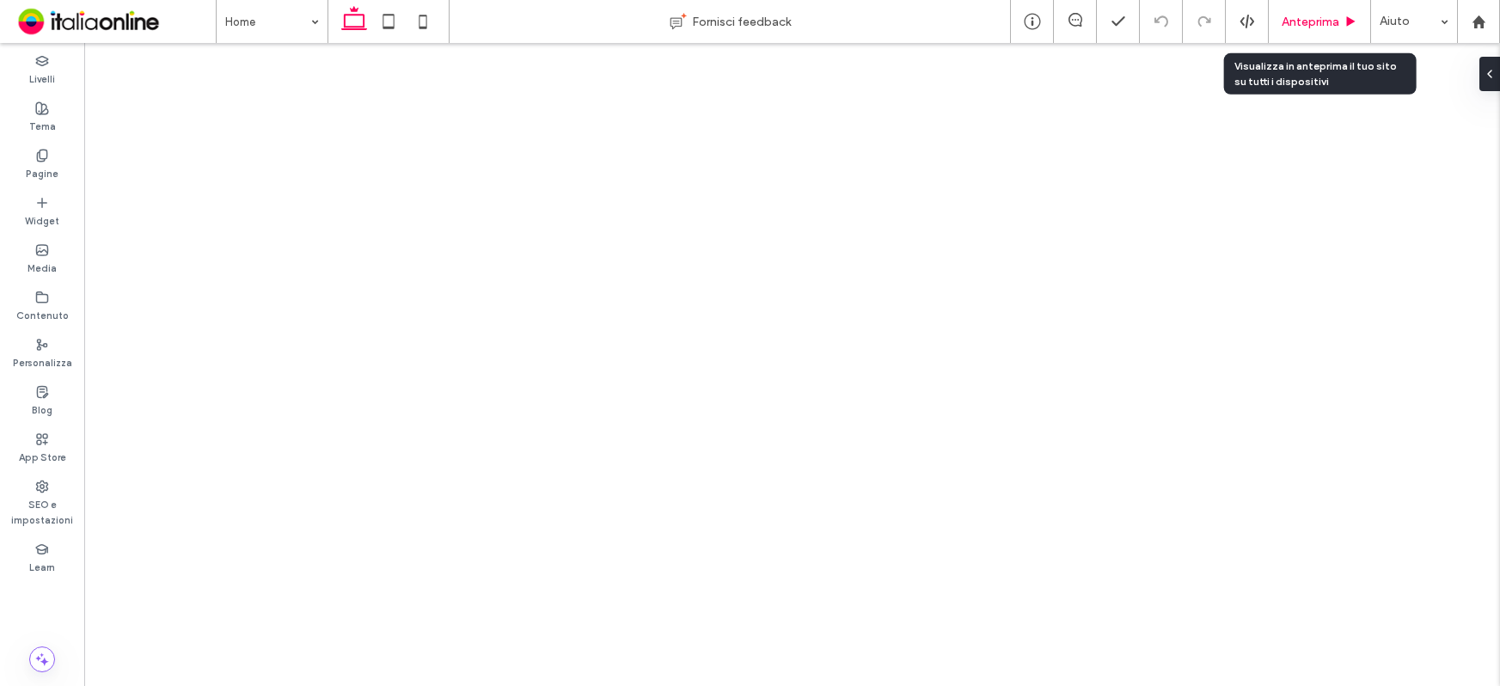
click at [1290, 24] on span "Anteprima" at bounding box center [1310, 22] width 58 height 15
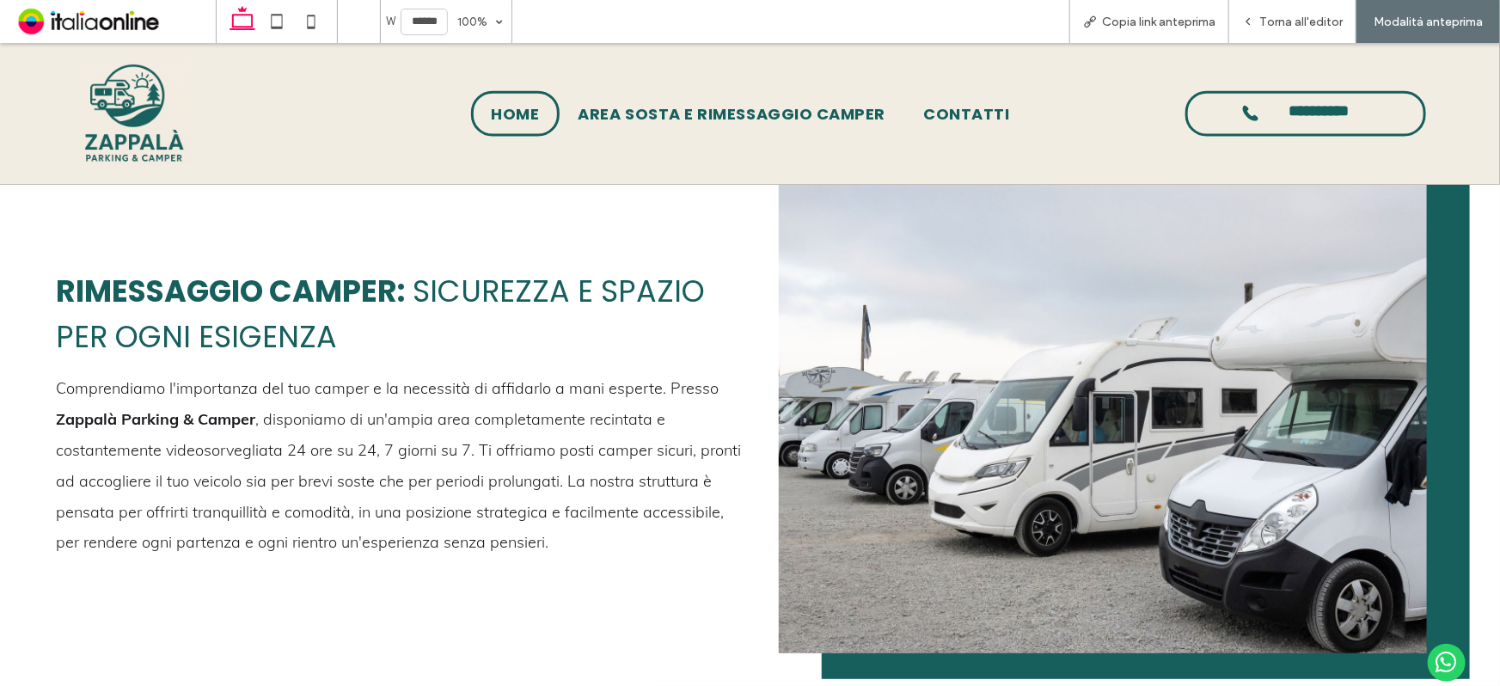
scroll to position [840, 0]
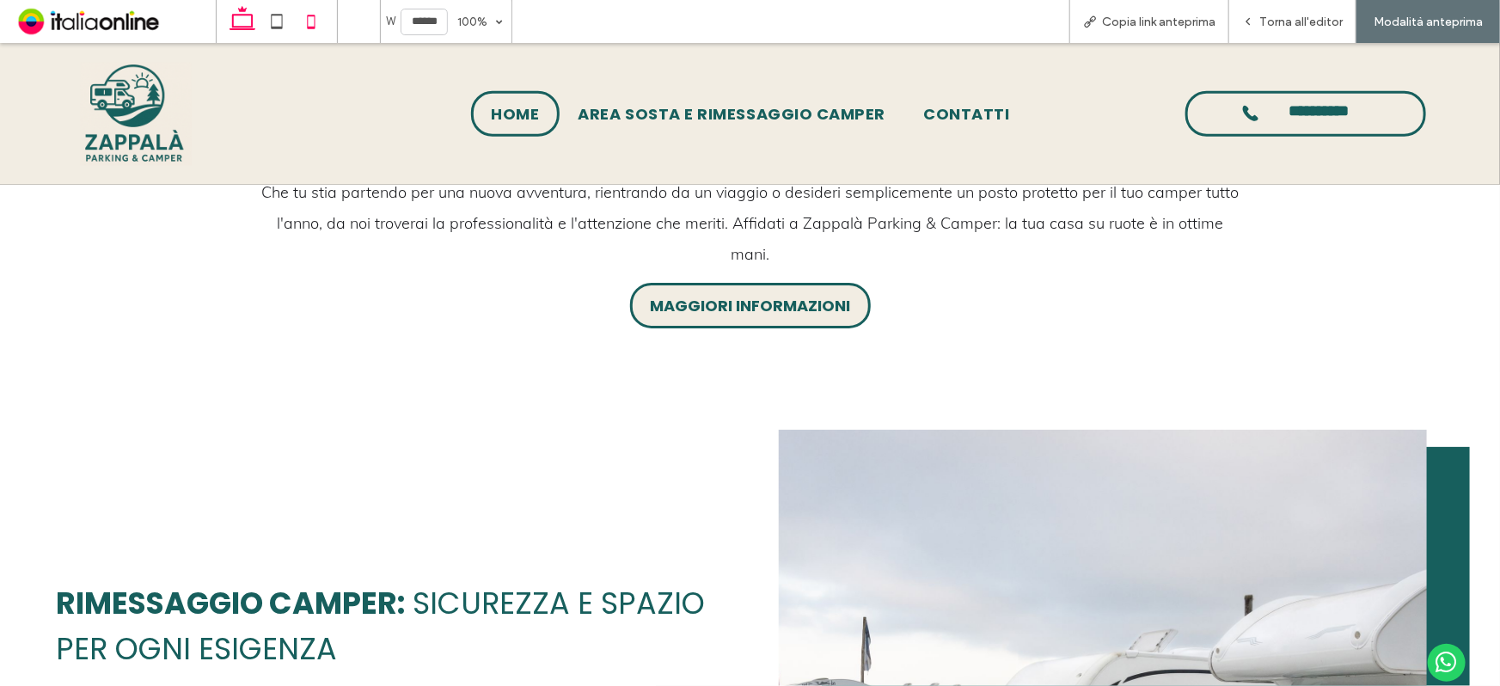
click at [313, 21] on icon at bounding box center [311, 21] width 34 height 34
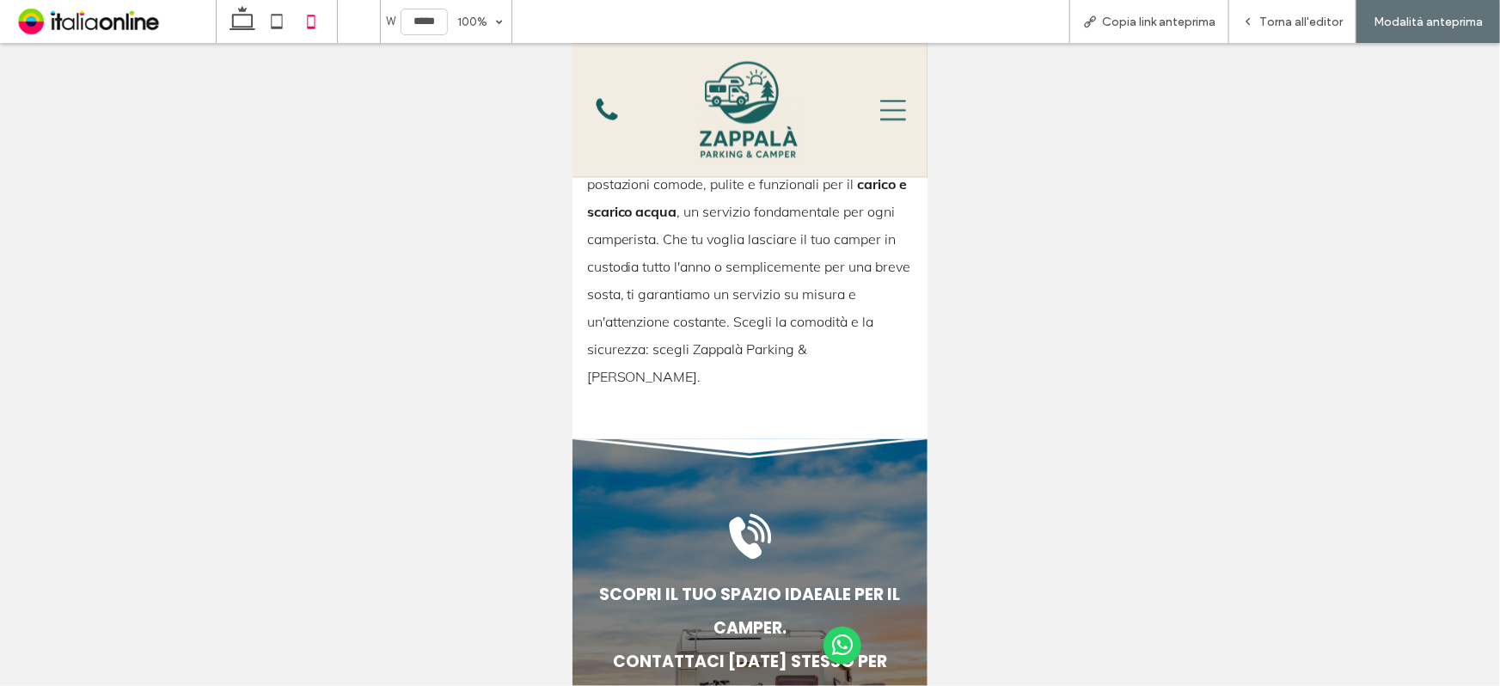
scroll to position [2419, 0]
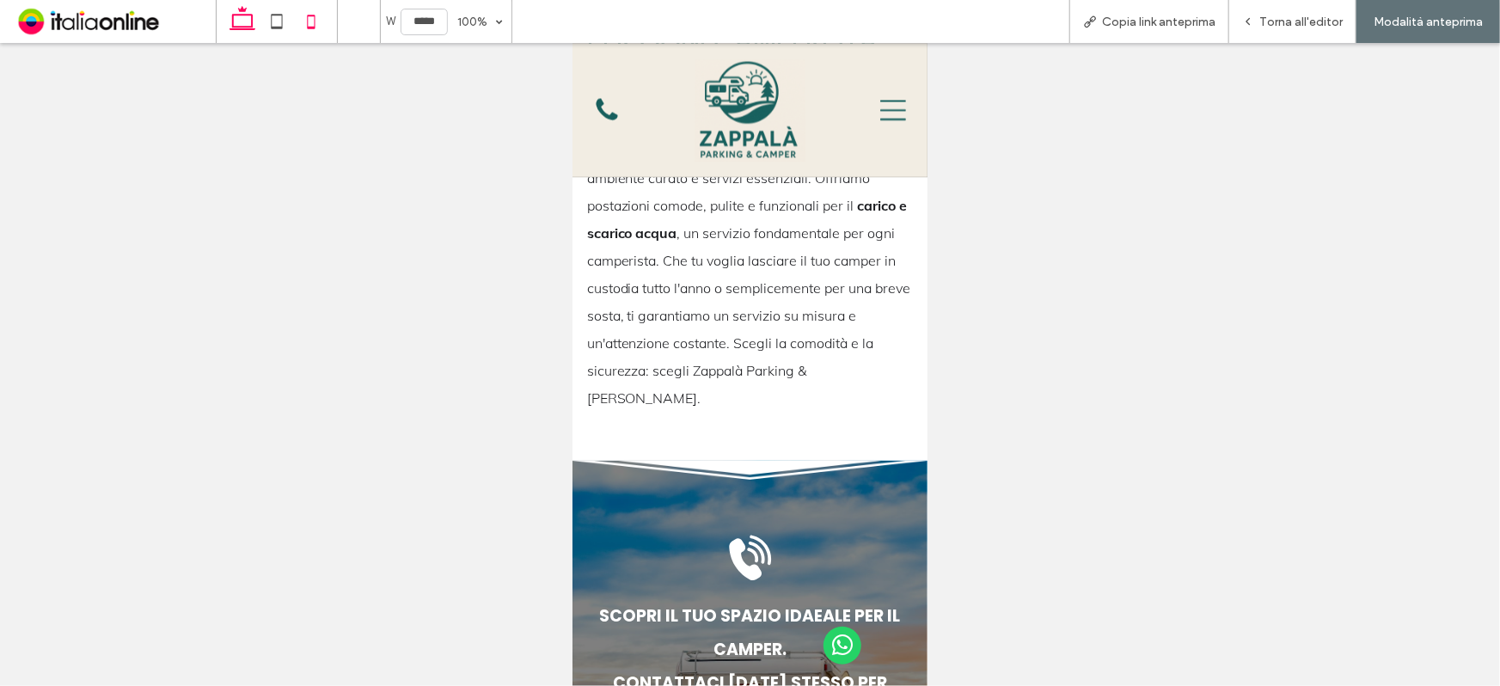
click at [250, 15] on use at bounding box center [242, 18] width 26 height 24
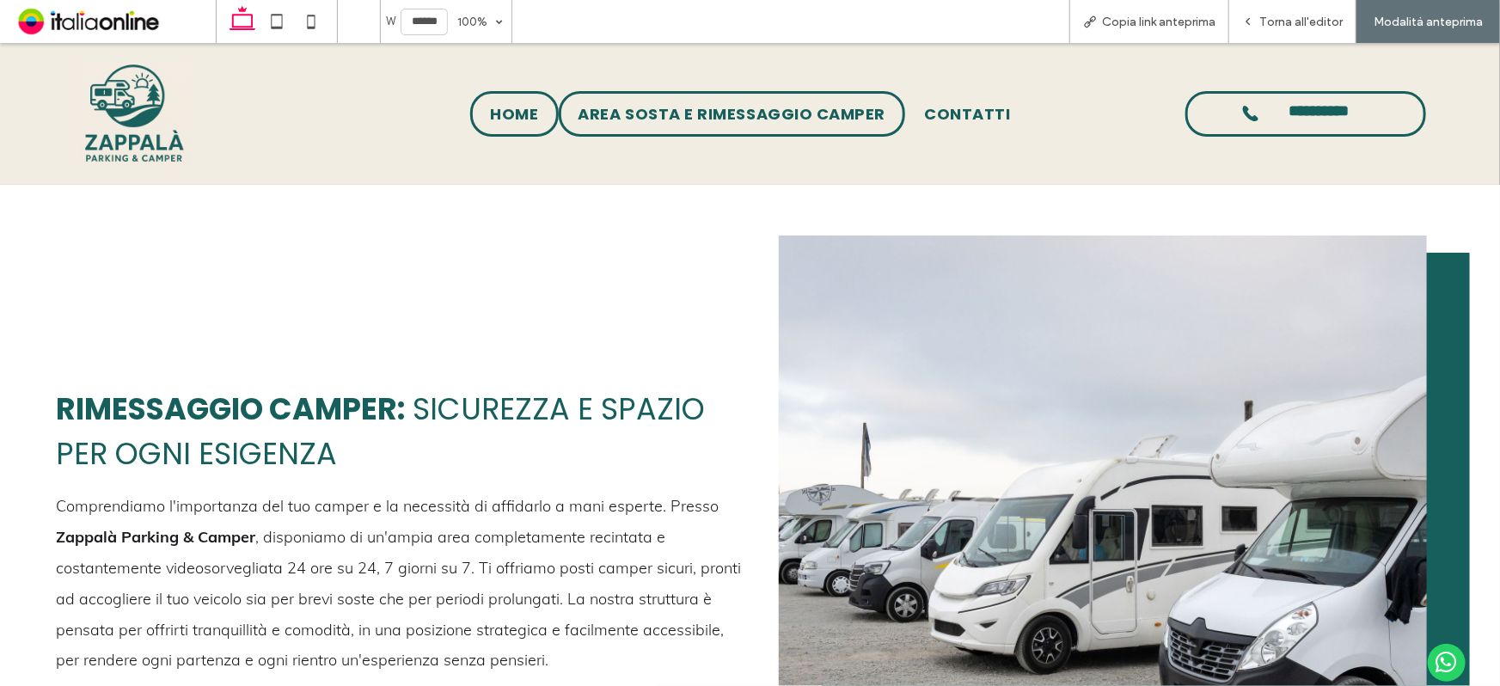
scroll to position [1013, 0]
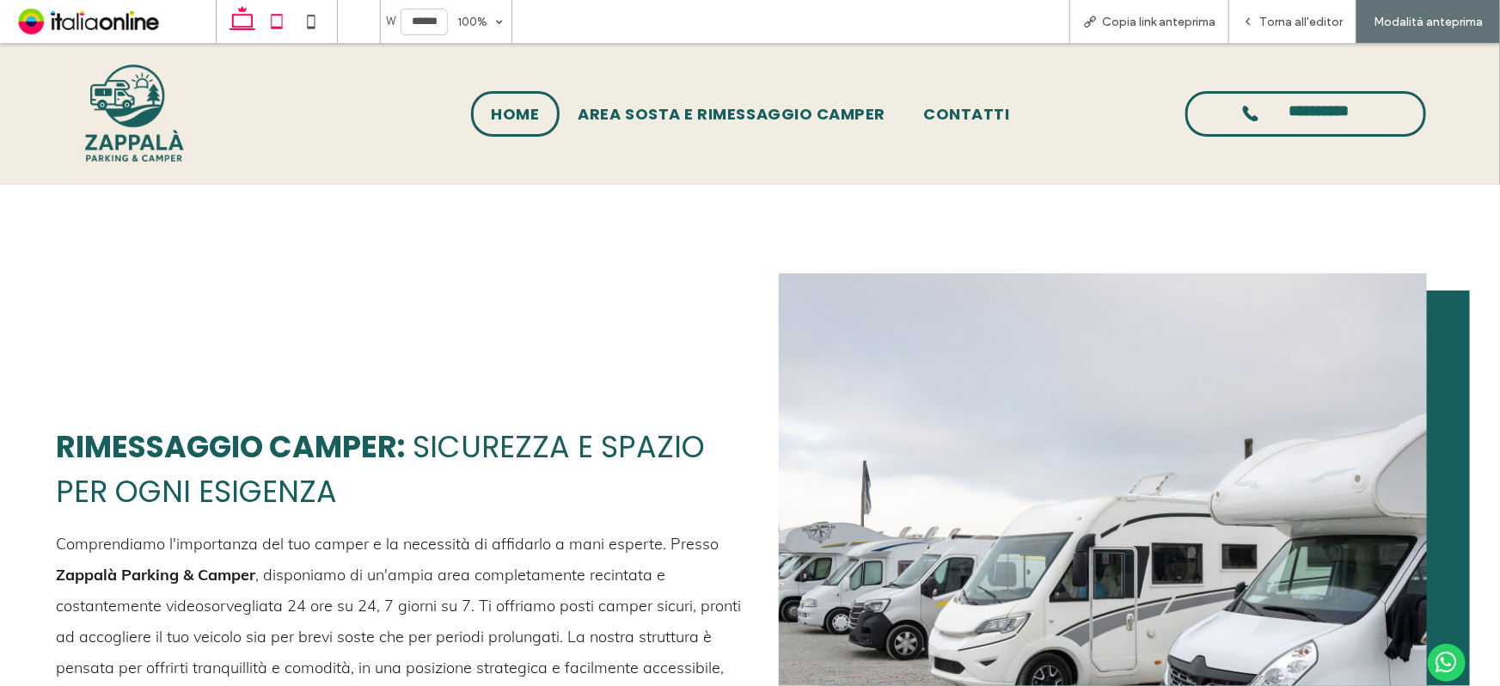
drag, startPoint x: 275, startPoint y: 22, endPoint x: 287, endPoint y: 40, distance: 21.0
click at [275, 22] on icon at bounding box center [277, 21] width 34 height 34
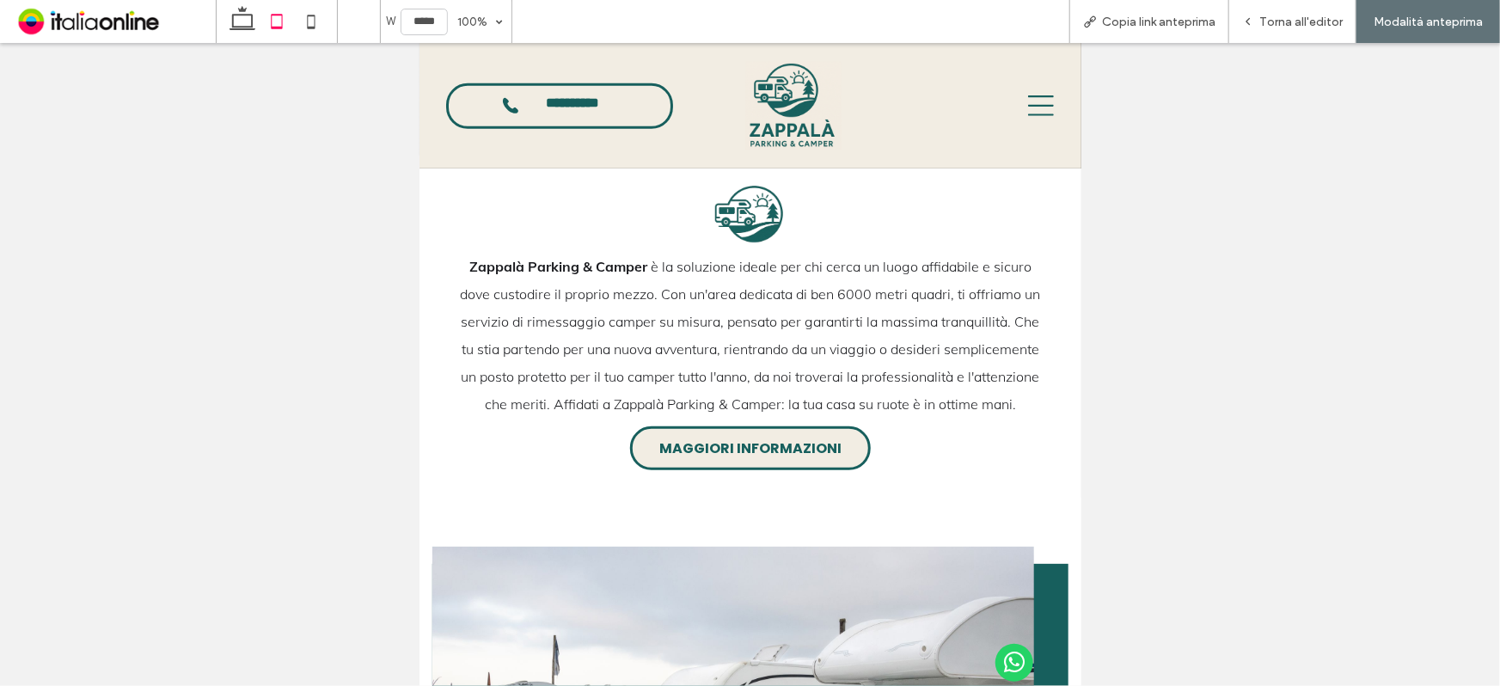
scroll to position [138, 0]
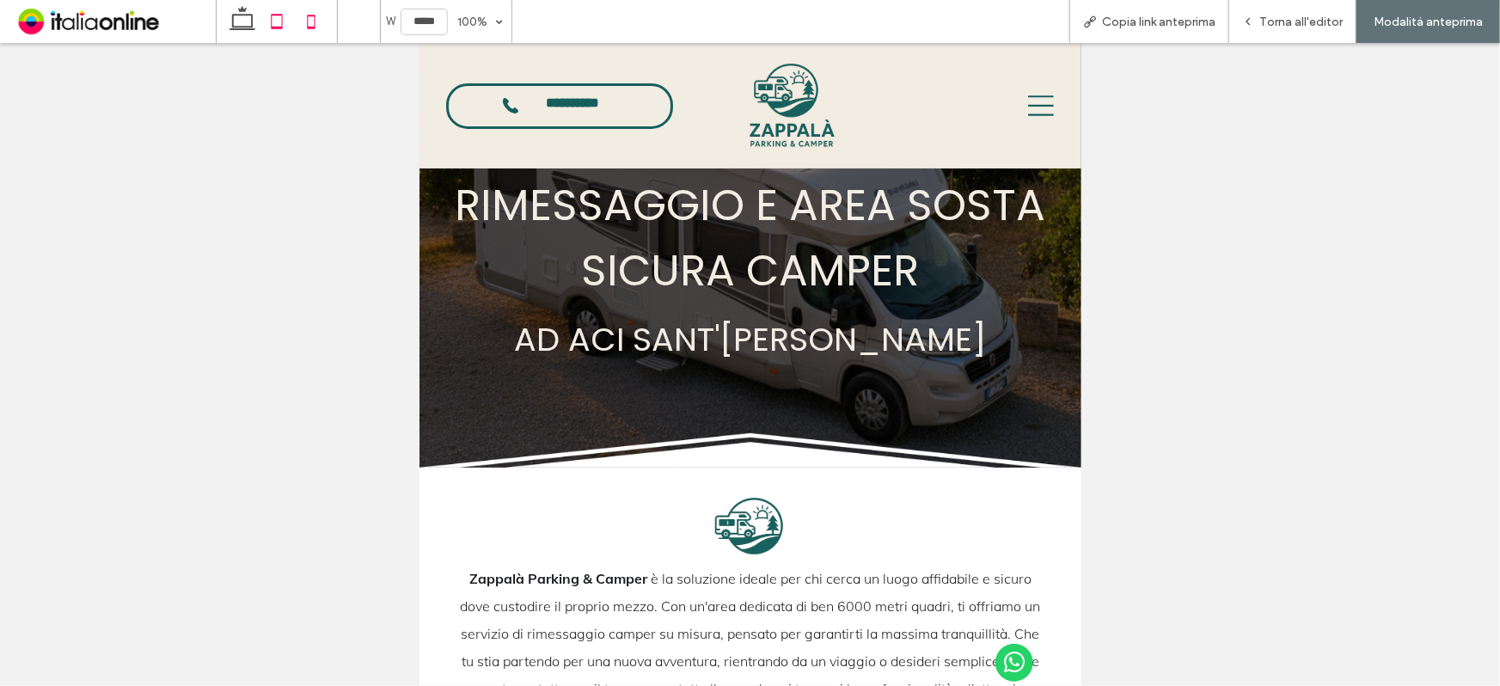
drag, startPoint x: 309, startPoint y: 15, endPoint x: 327, endPoint y: 29, distance: 22.6
click at [309, 15] on icon at bounding box center [311, 21] width 34 height 34
type input "*****"
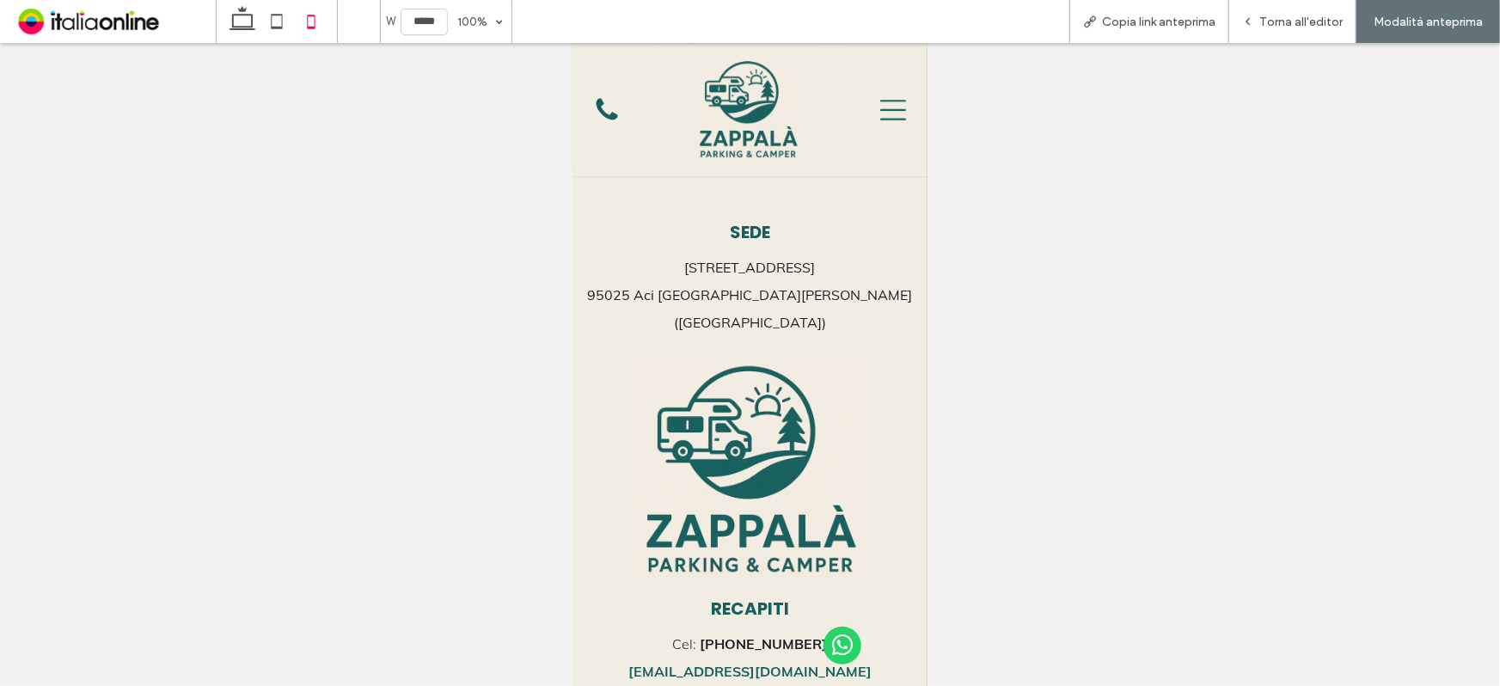
scroll to position [3200, 0]
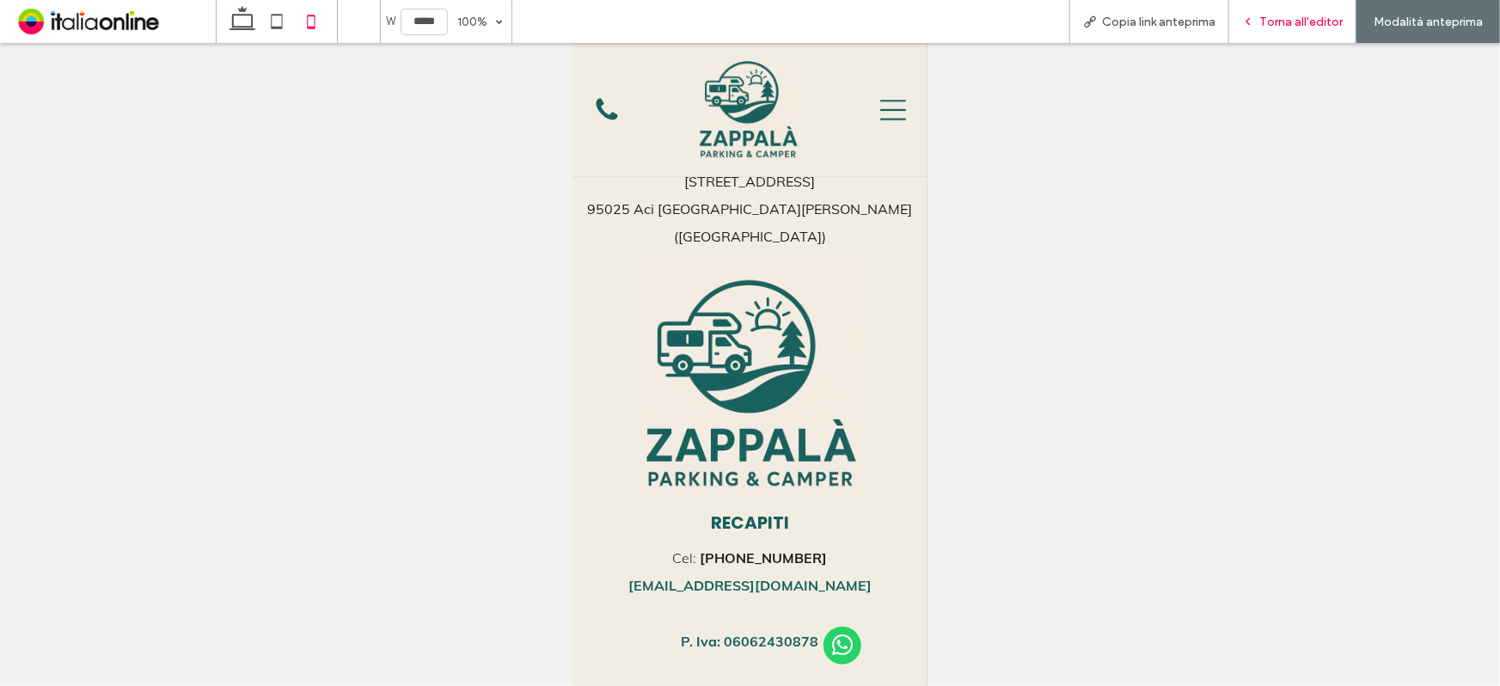
click at [1279, 11] on div "Torna all'editor" at bounding box center [1292, 21] width 127 height 43
click at [1273, 9] on div "Torna all'editor" at bounding box center [1292, 21] width 127 height 43
click at [1259, 21] on div "Torna all'editor" at bounding box center [1292, 22] width 126 height 15
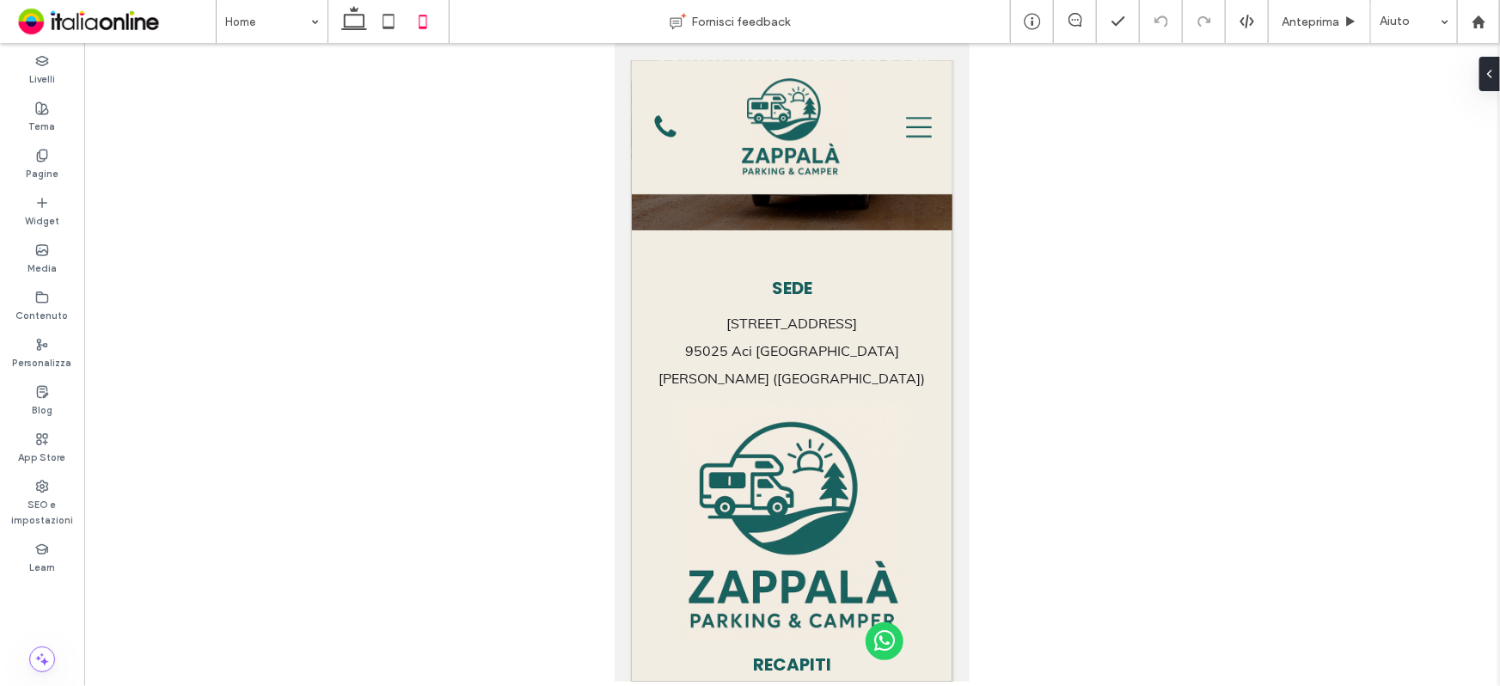
scroll to position [3388, 0]
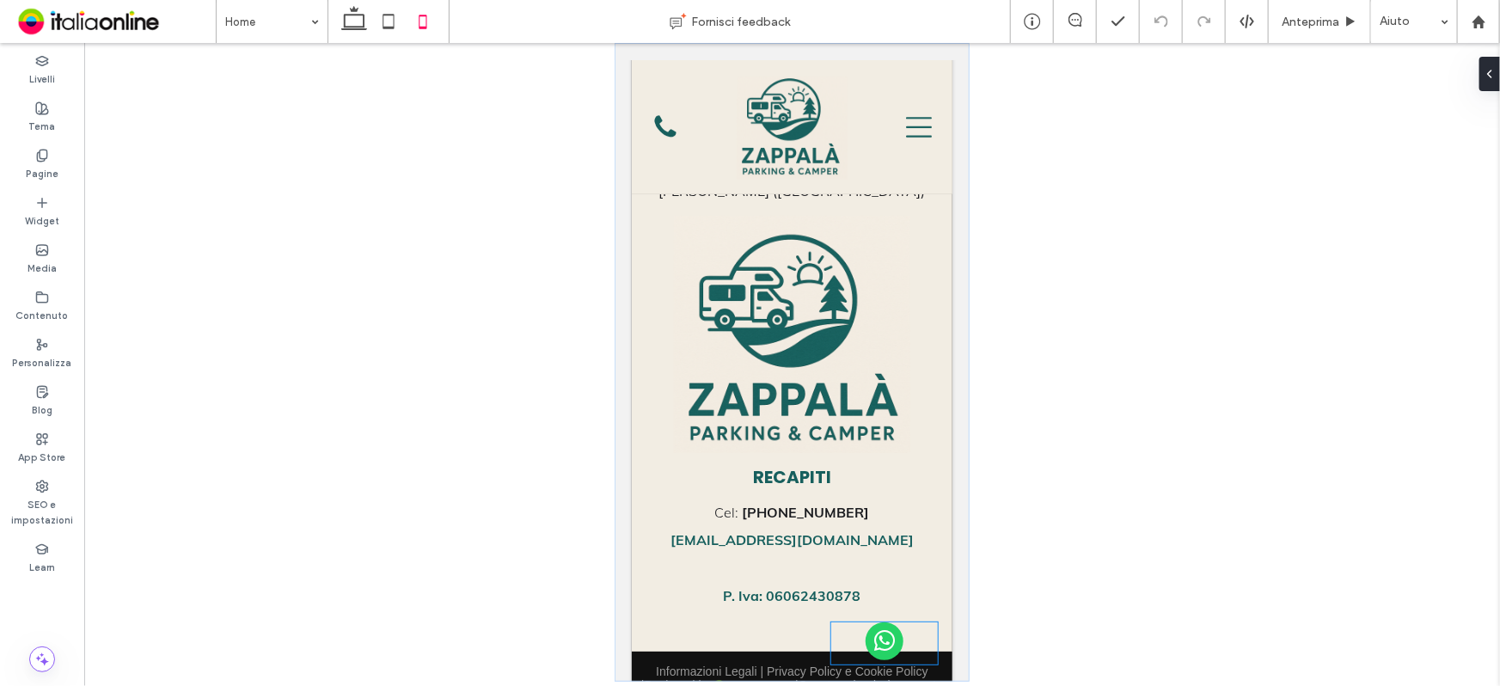
click at [880, 637] on span "whatsapp" at bounding box center [884, 640] width 38 height 38
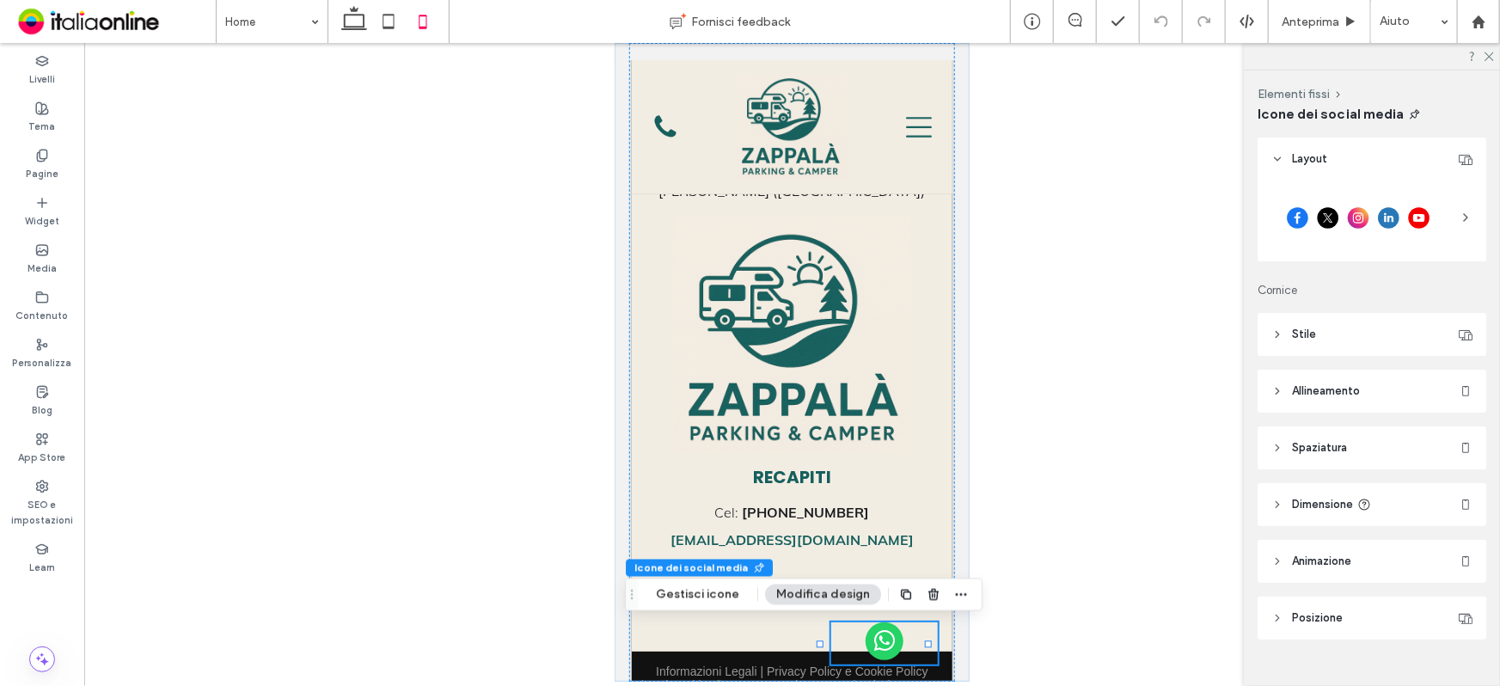
click at [1341, 379] on header "Allineamento" at bounding box center [1371, 391] width 229 height 43
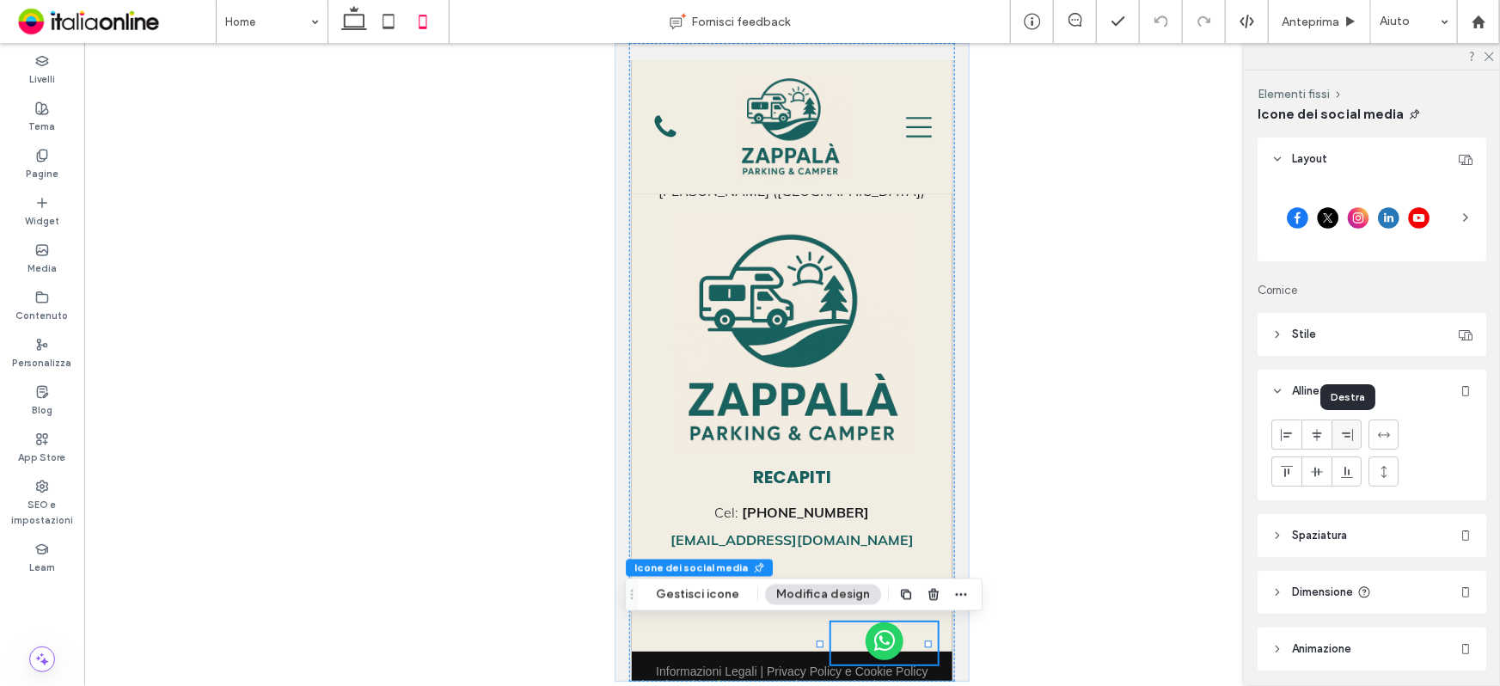
click at [1345, 436] on use at bounding box center [1347, 434] width 11 height 12
click at [1317, 334] on header "Stile" at bounding box center [1371, 334] width 229 height 43
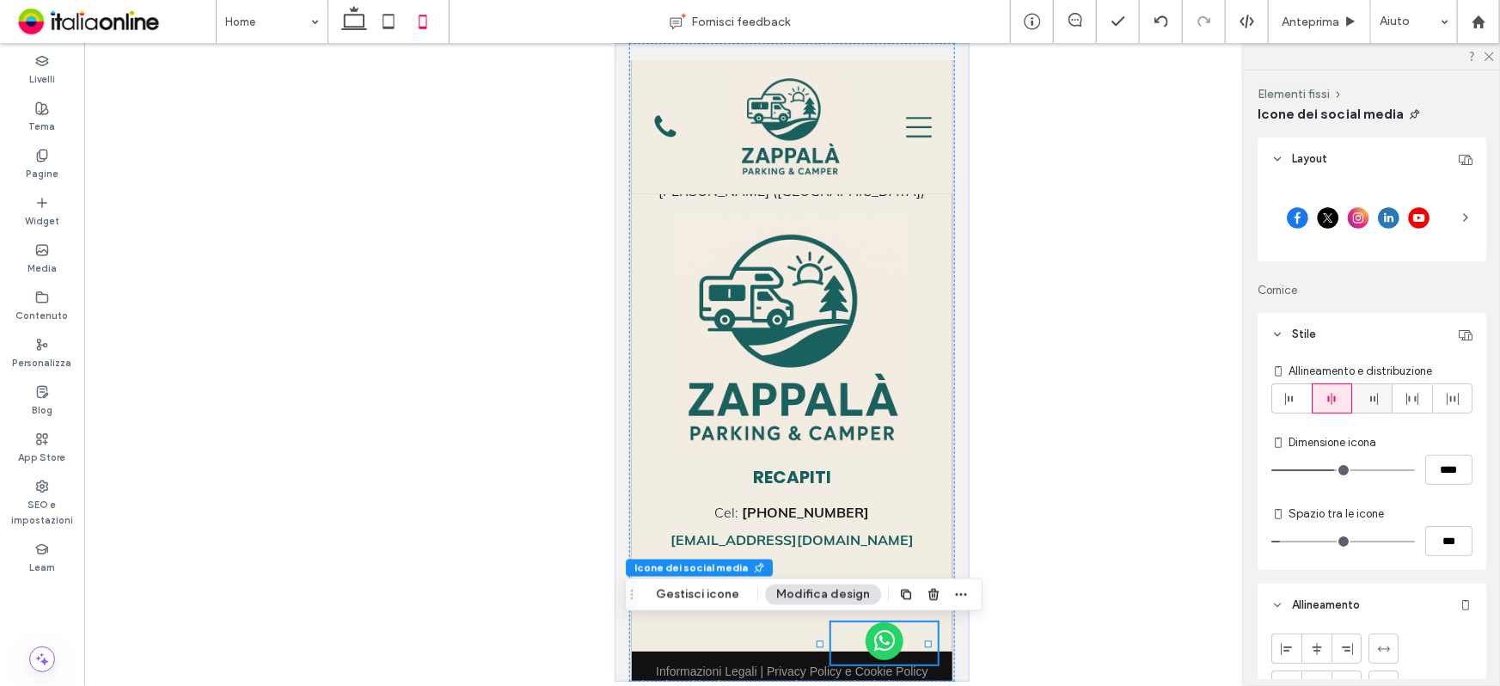
click at [1375, 400] on div at bounding box center [1372, 398] width 39 height 28
click at [1488, 57] on icon at bounding box center [1487, 55] width 11 height 11
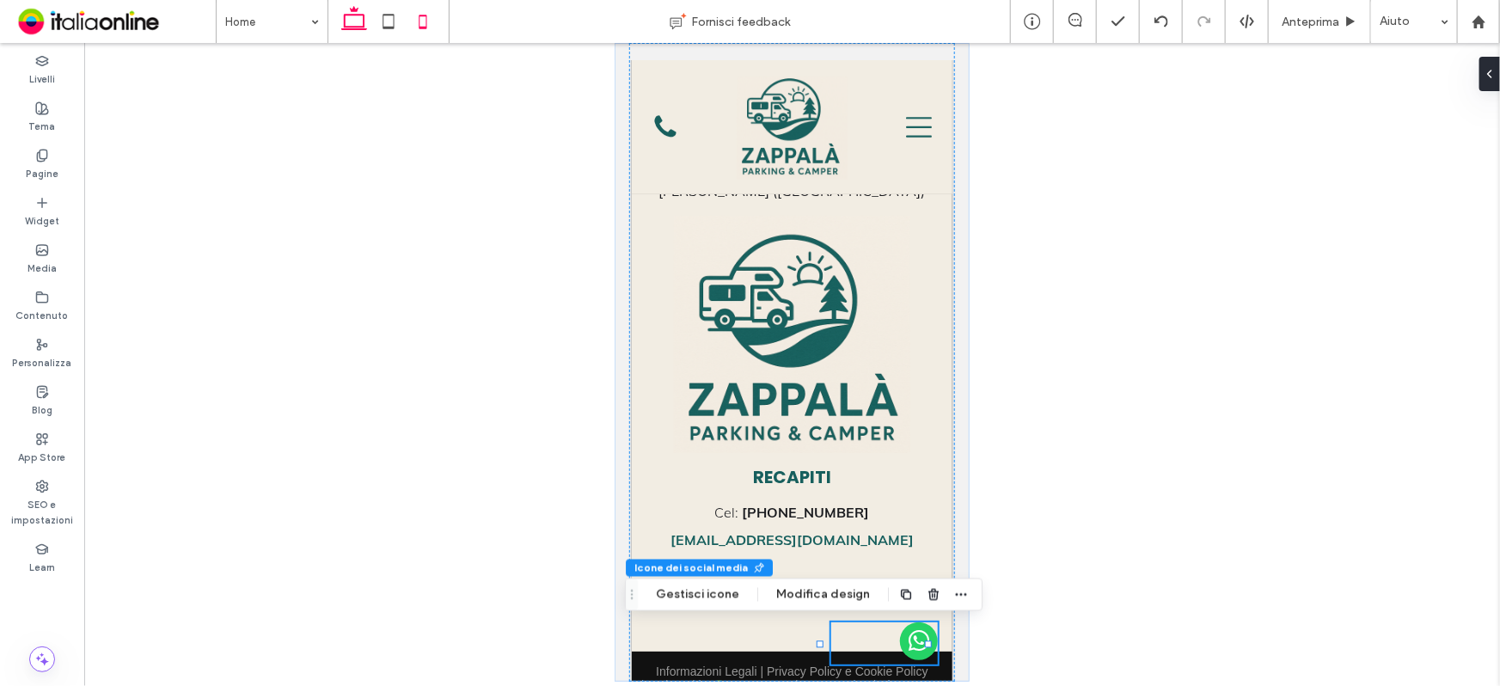
click at [363, 27] on use at bounding box center [354, 18] width 26 height 24
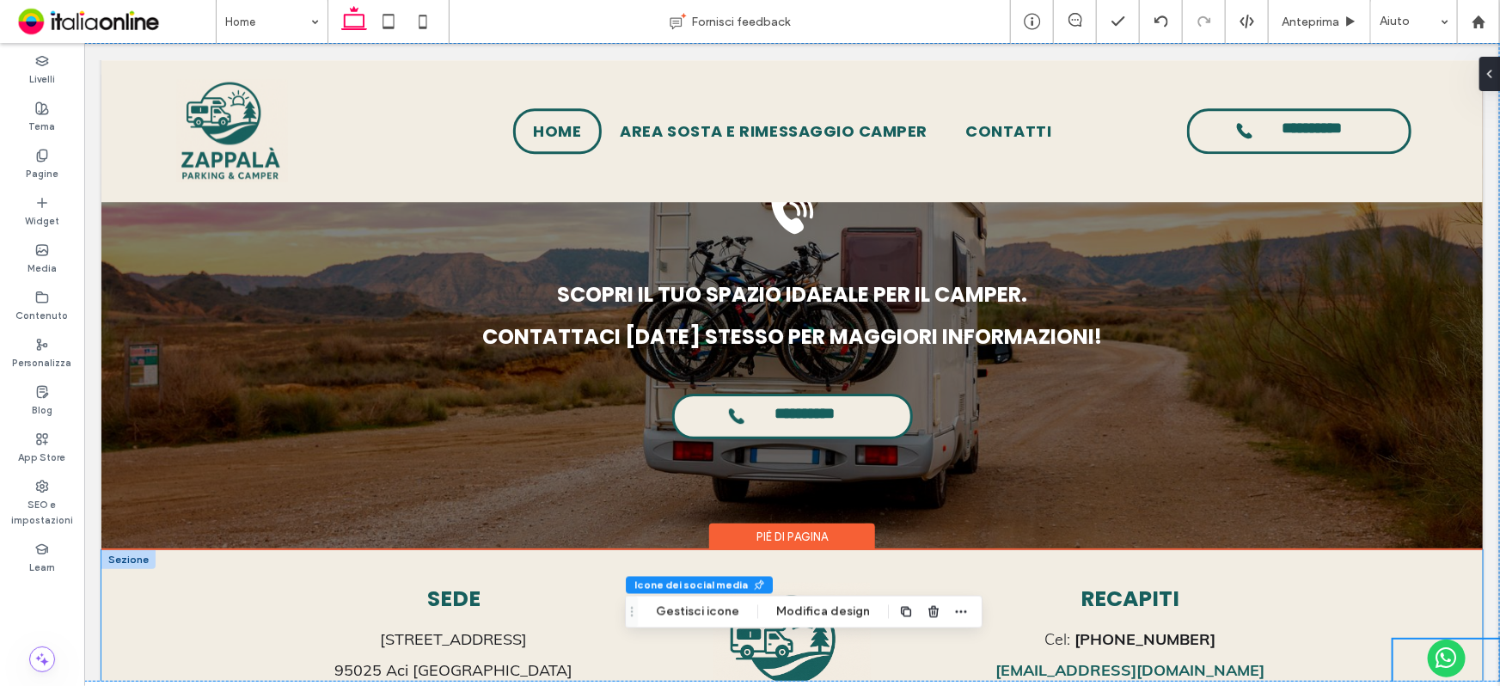
scroll to position [2650, 0]
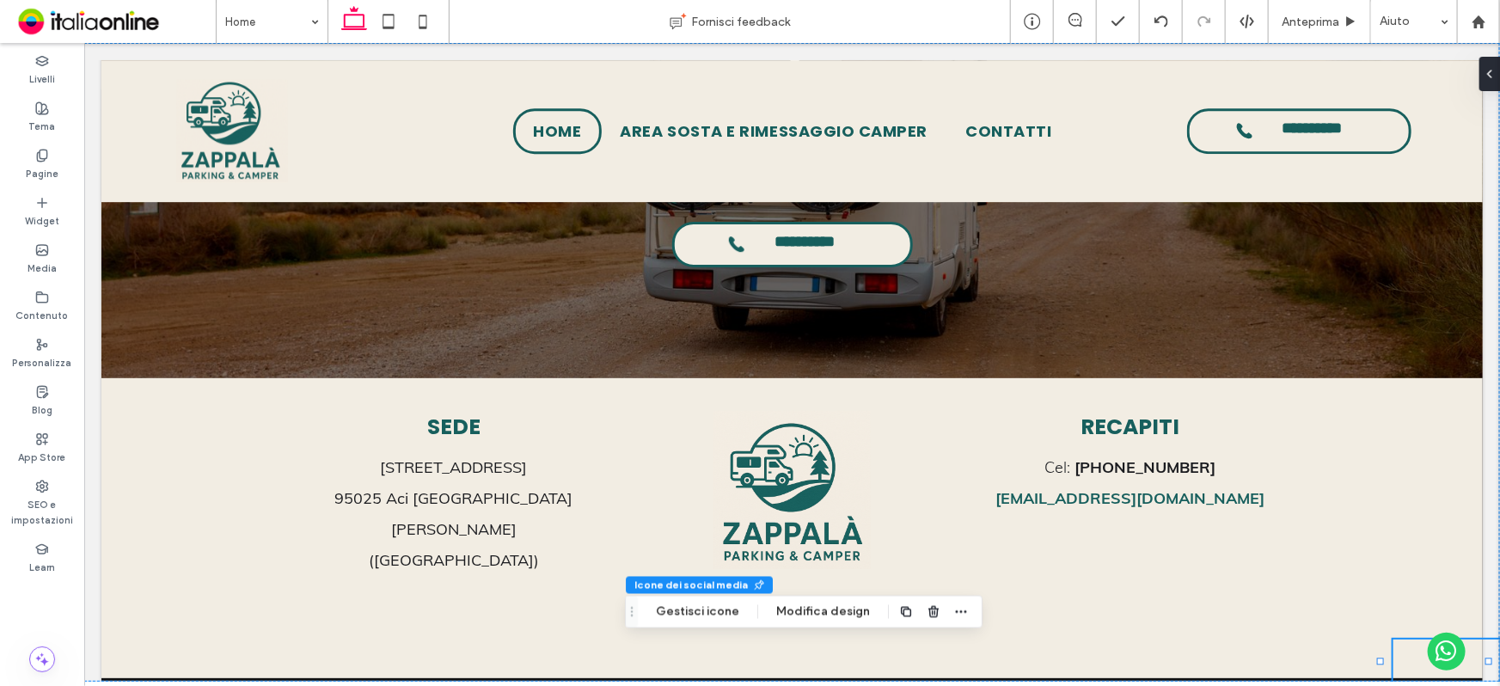
click at [1436, 669] on span "whatsapp" at bounding box center [1446, 651] width 38 height 38
click at [1409, 645] on div at bounding box center [1445, 660] width 107 height 42
click at [1400, 670] on div at bounding box center [1445, 660] width 107 height 42
type input "**"
click at [847, 608] on button "Modifica design" at bounding box center [823, 612] width 116 height 21
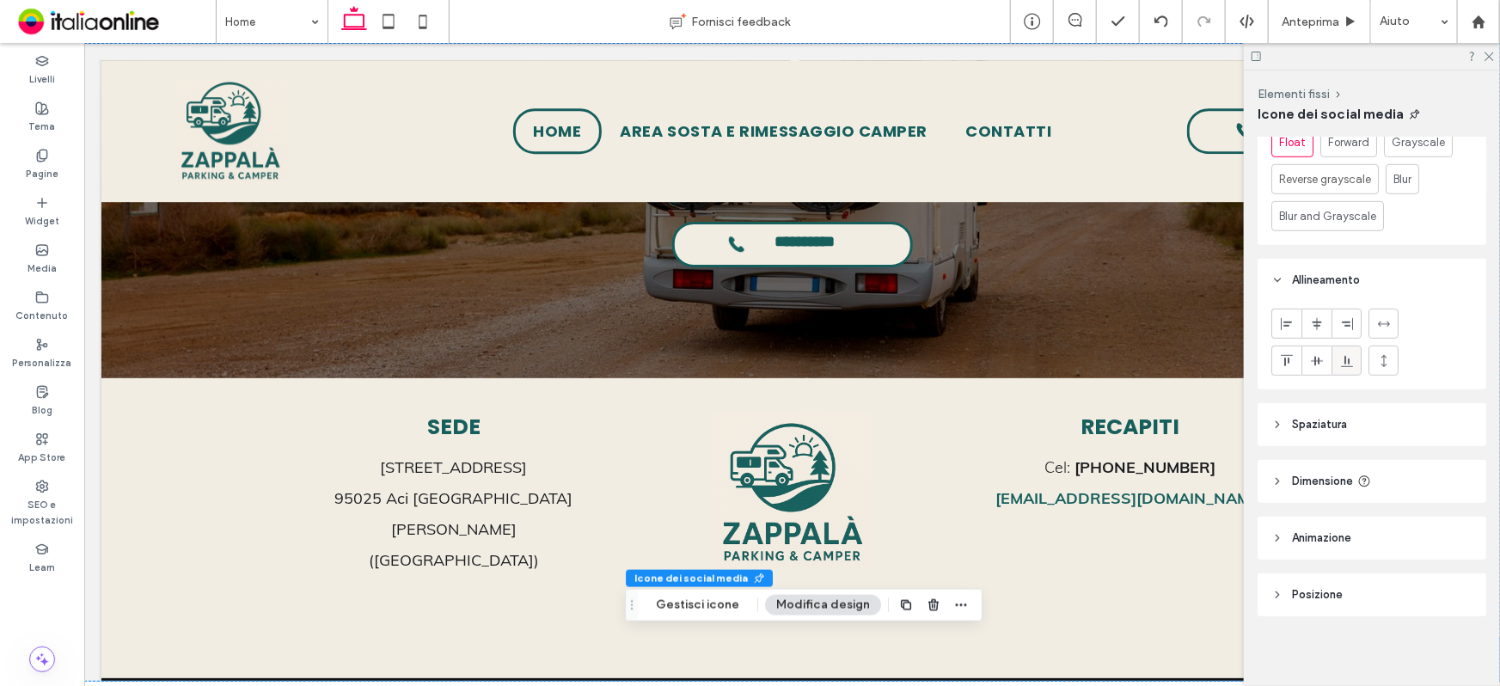
scroll to position [559, 0]
click at [1492, 59] on use at bounding box center [1488, 56] width 9 height 9
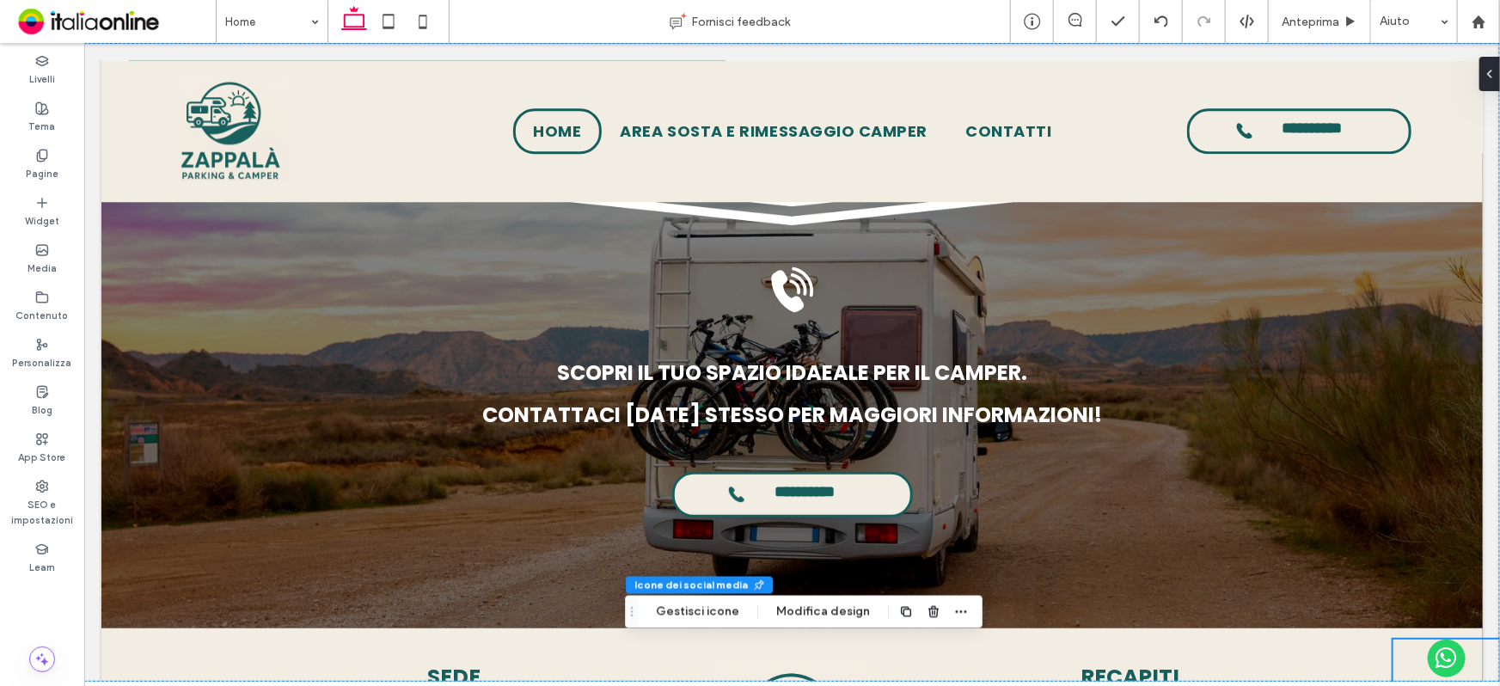
scroll to position [2338, 0]
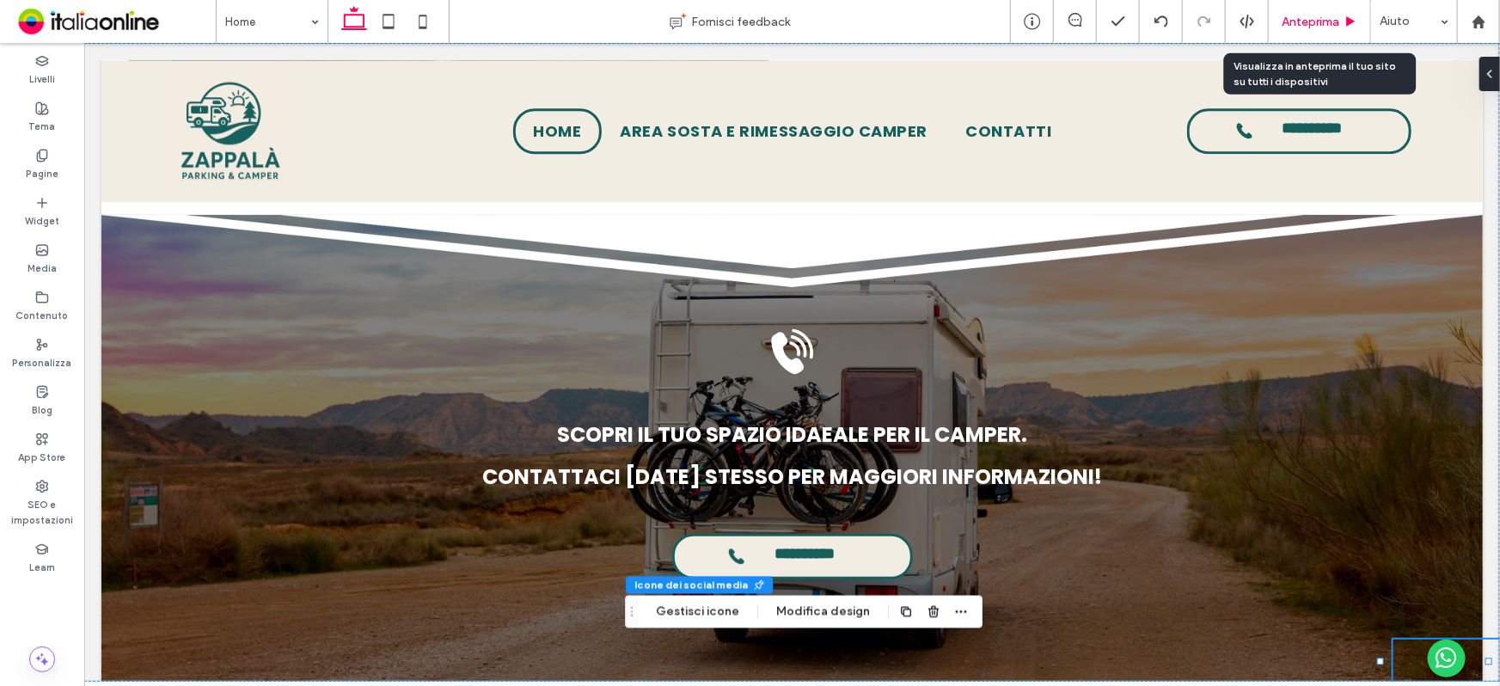
click at [1300, 21] on span "Anteprima" at bounding box center [1310, 22] width 58 height 15
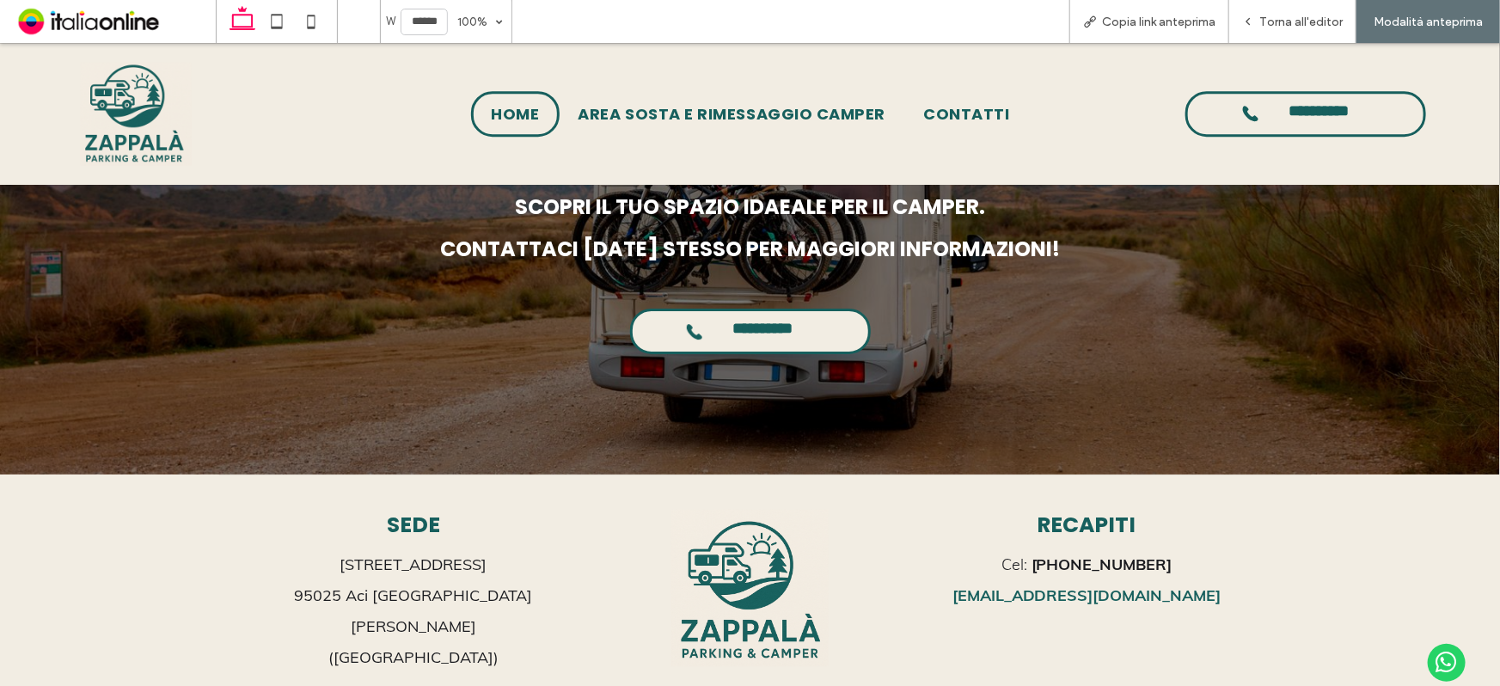
scroll to position [2715, 0]
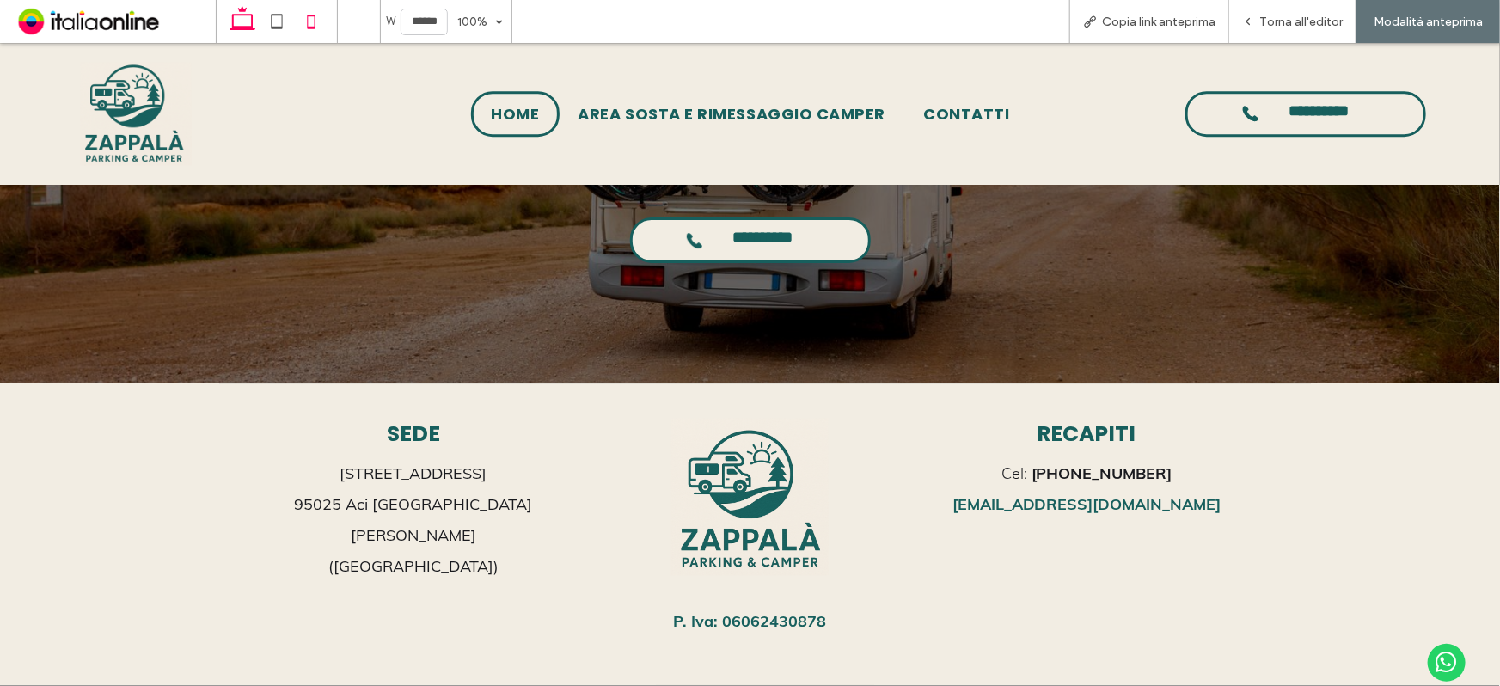
click at [309, 17] on icon at bounding box center [311, 21] width 34 height 34
type input "*****"
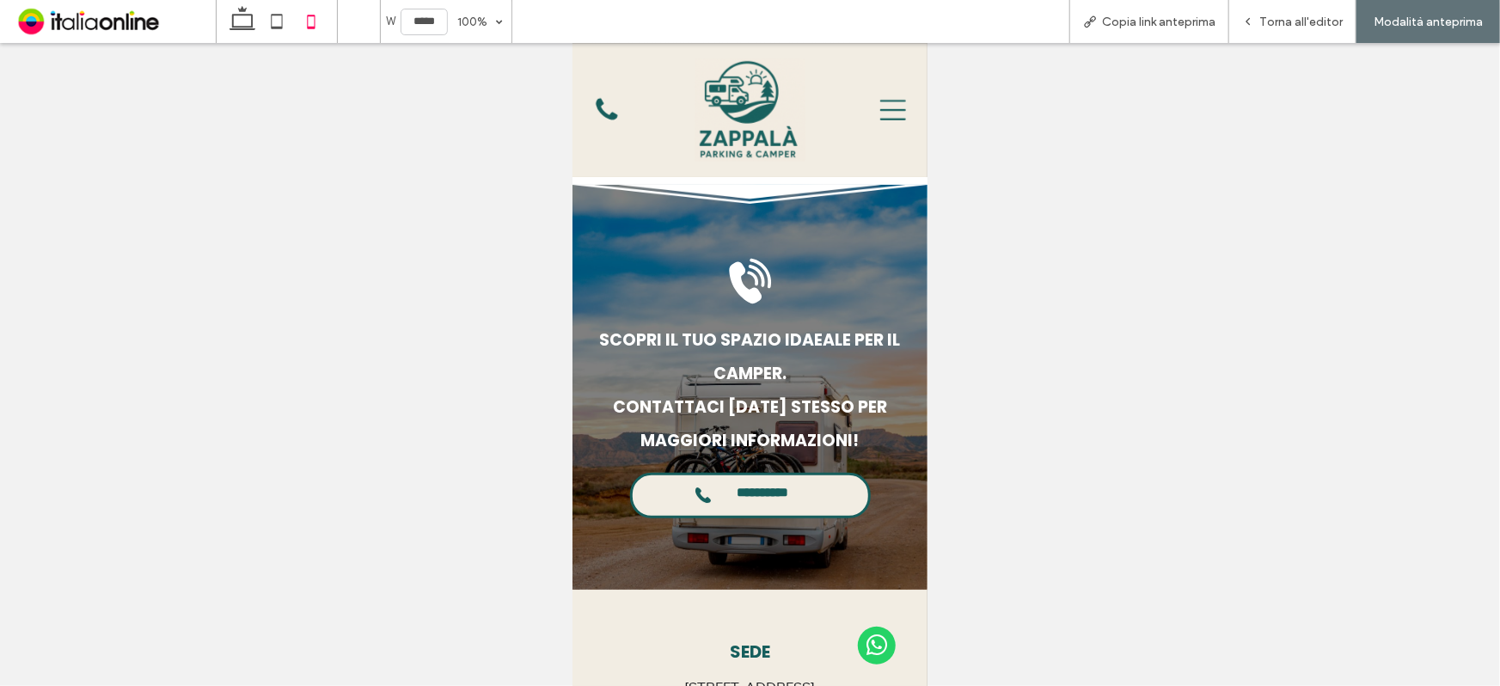
scroll to position [2890, 0]
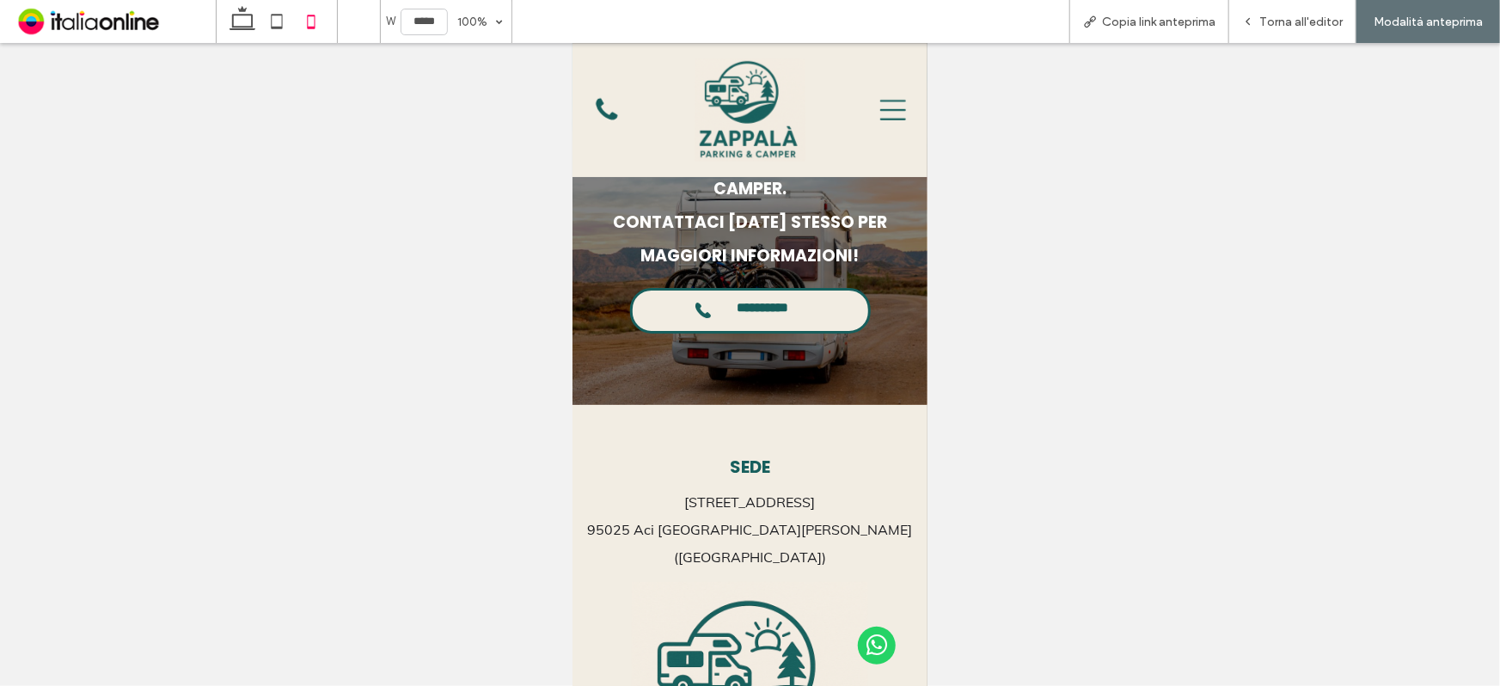
drag, startPoint x: 1306, startPoint y: 25, endPoint x: 1306, endPoint y: 235, distance: 210.6
click at [1306, 25] on span "Torna all'editor" at bounding box center [1300, 22] width 83 height 15
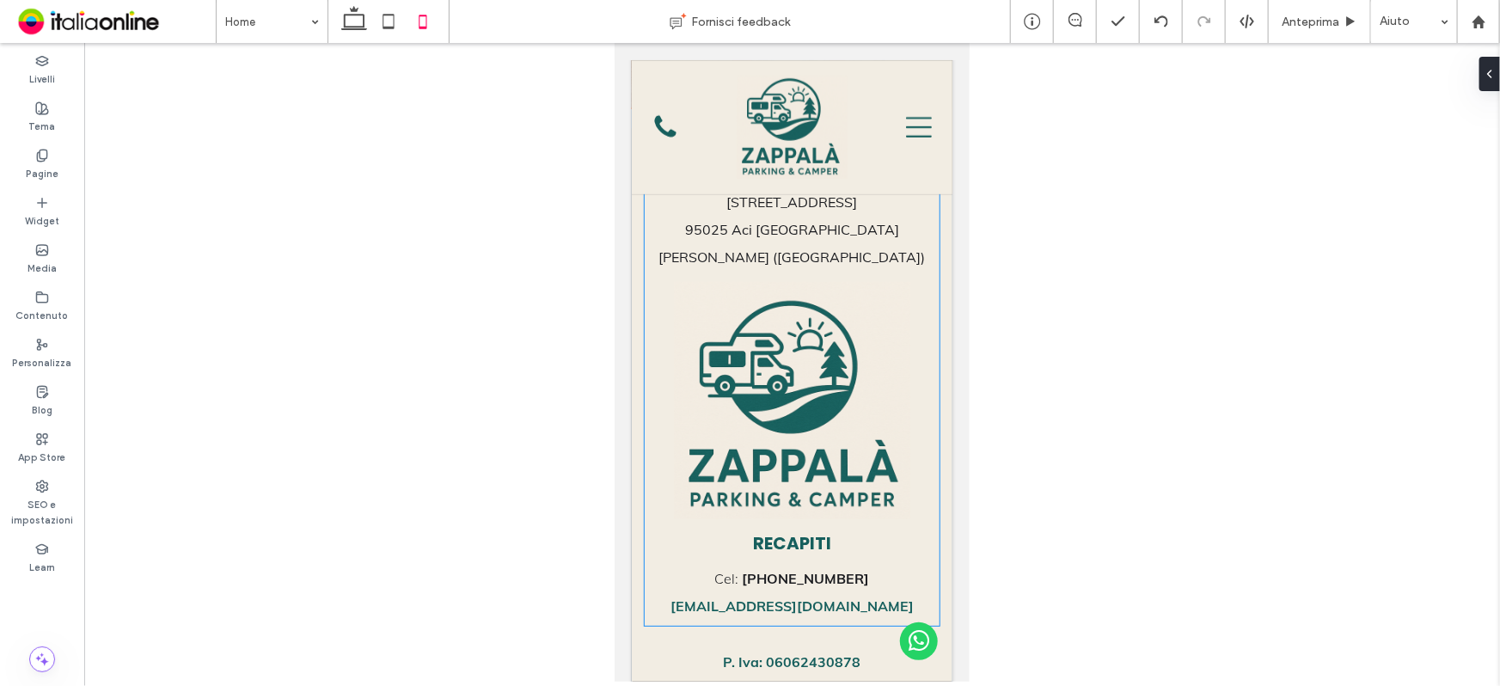
scroll to position [3390, 0]
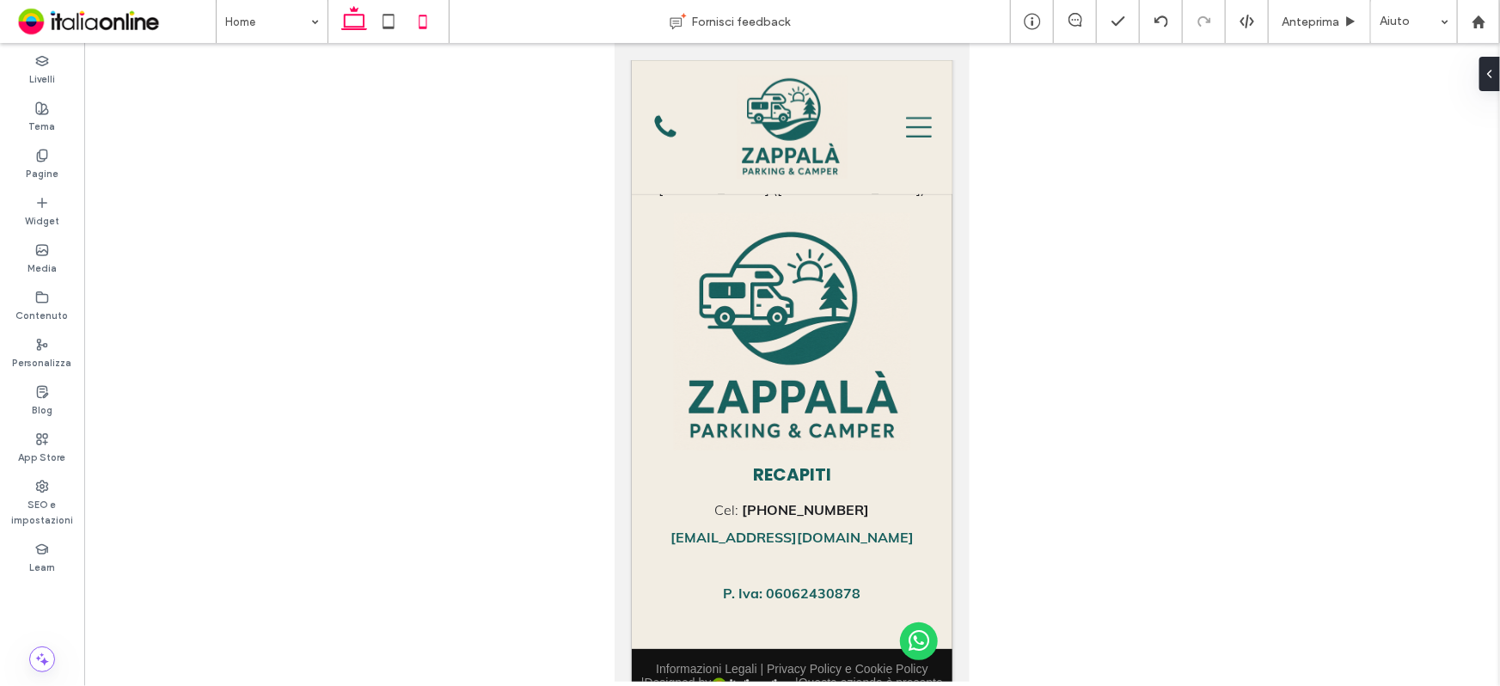
click at [350, 8] on icon at bounding box center [354, 21] width 34 height 34
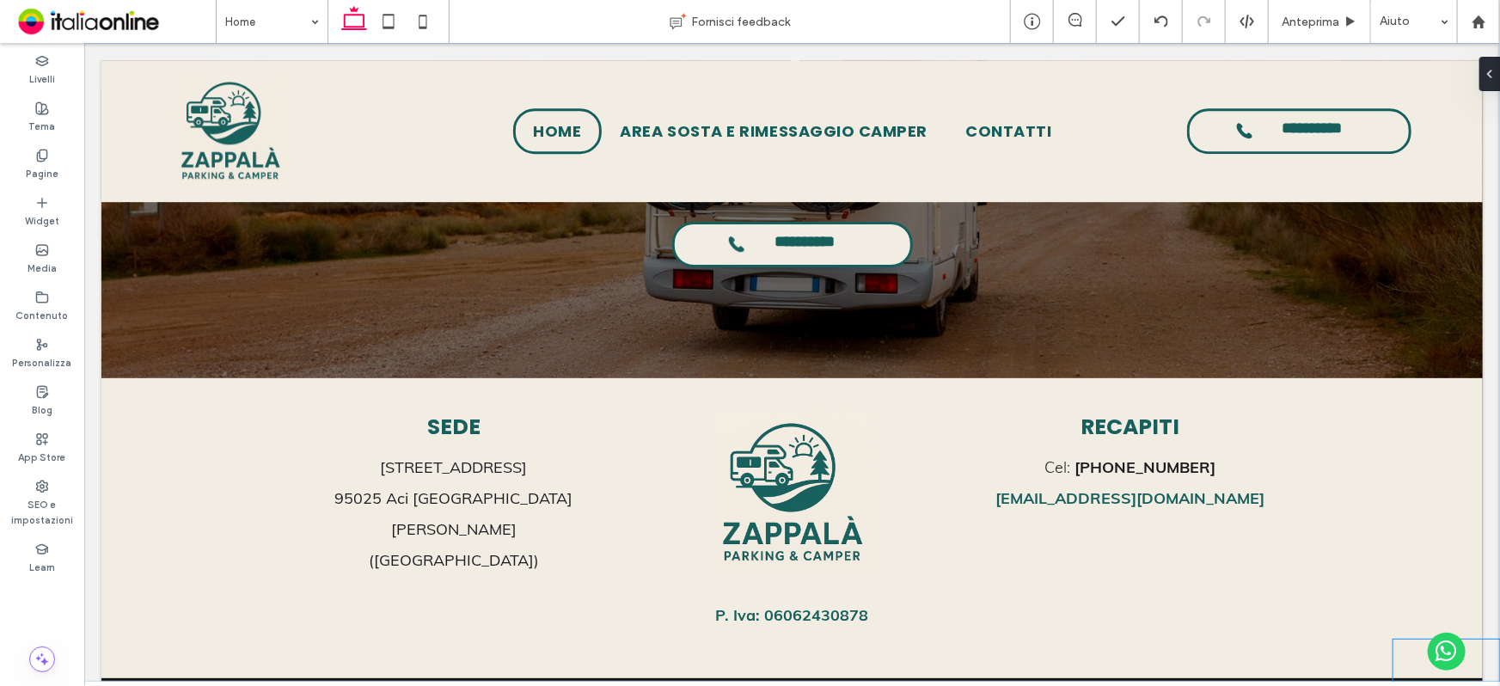
click at [1427, 653] on span "whatsapp" at bounding box center [1446, 651] width 38 height 38
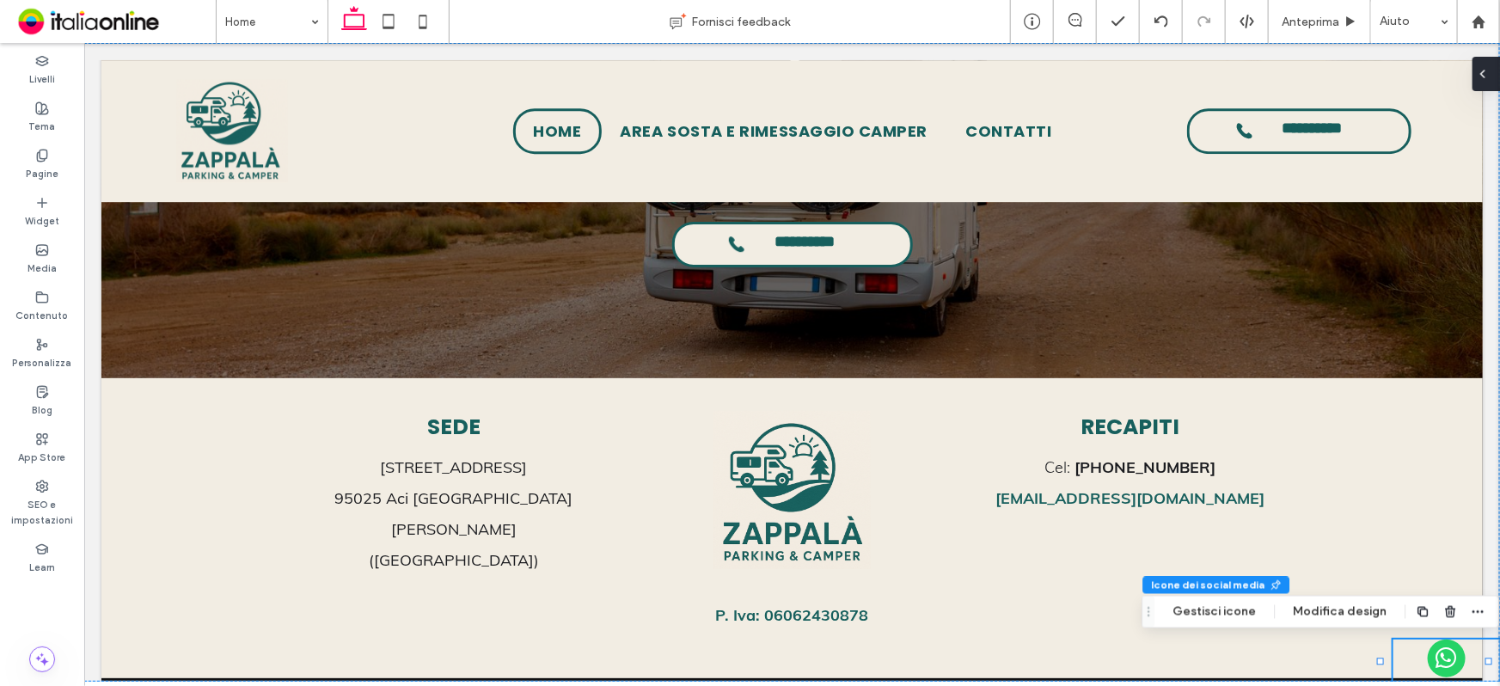
click at [1498, 67] on div at bounding box center [1486, 74] width 28 height 34
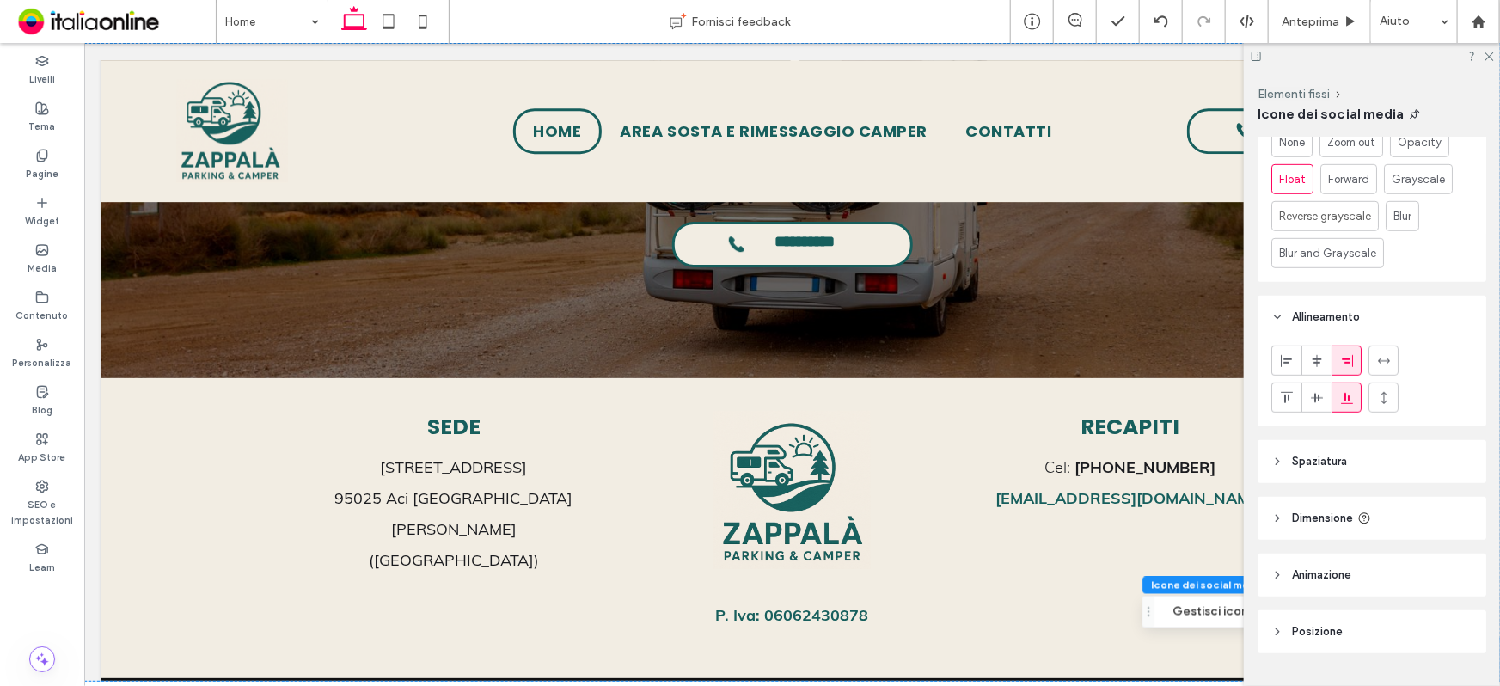
scroll to position [559, 0]
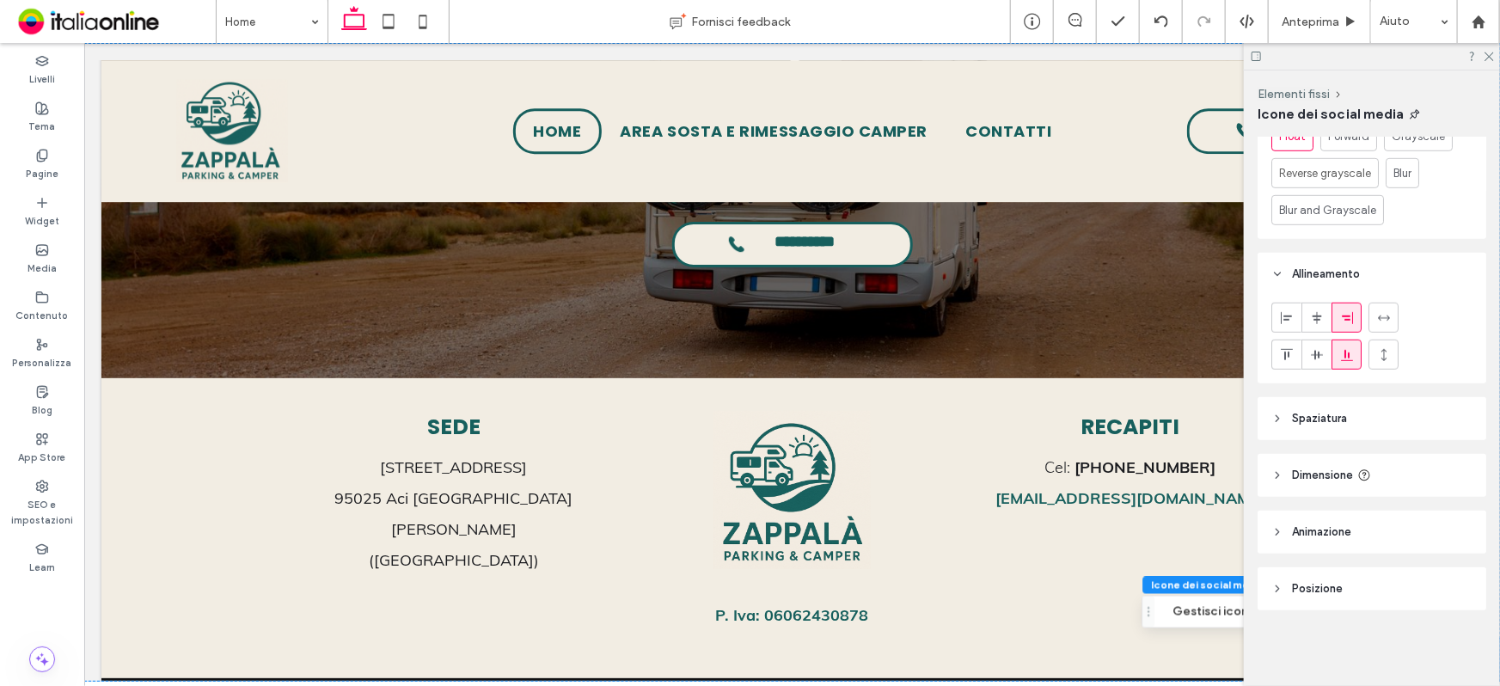
click at [1300, 594] on span "Posizione" at bounding box center [1317, 588] width 51 height 17
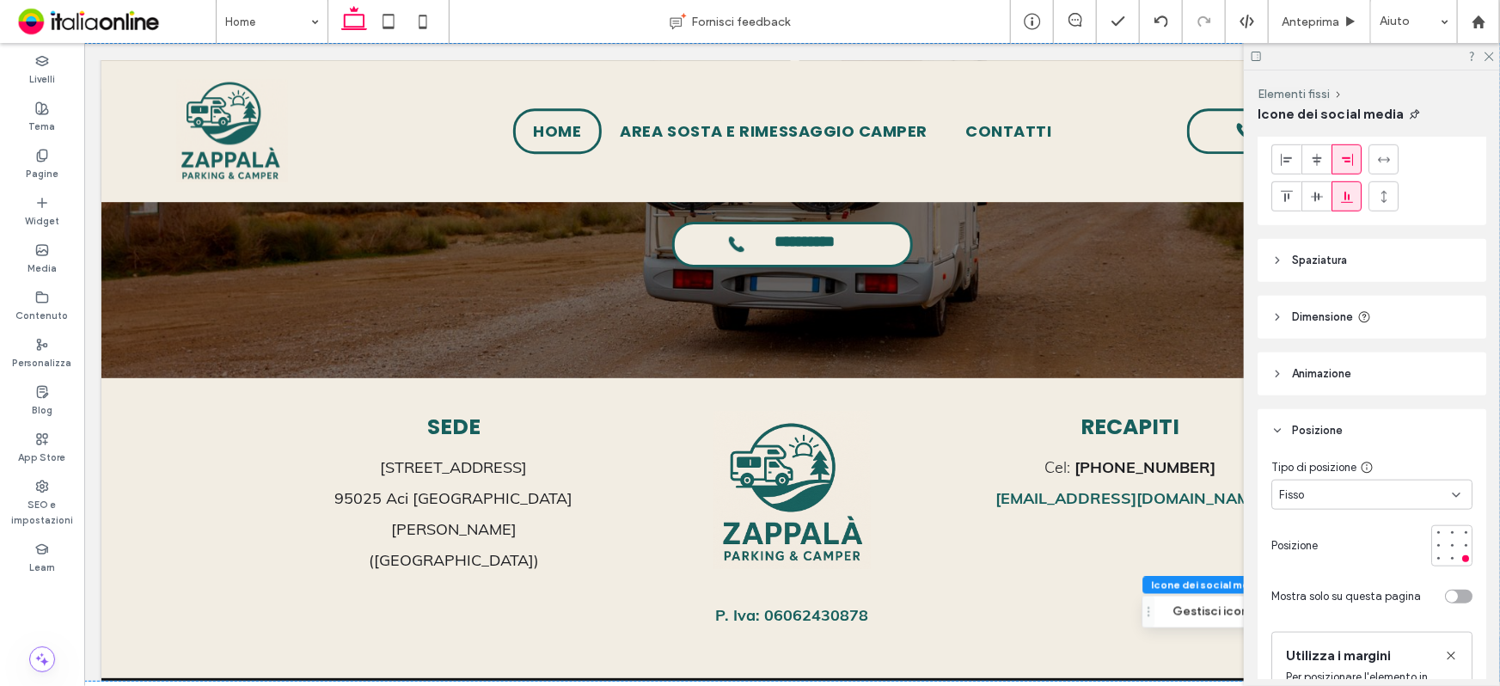
scroll to position [920, 0]
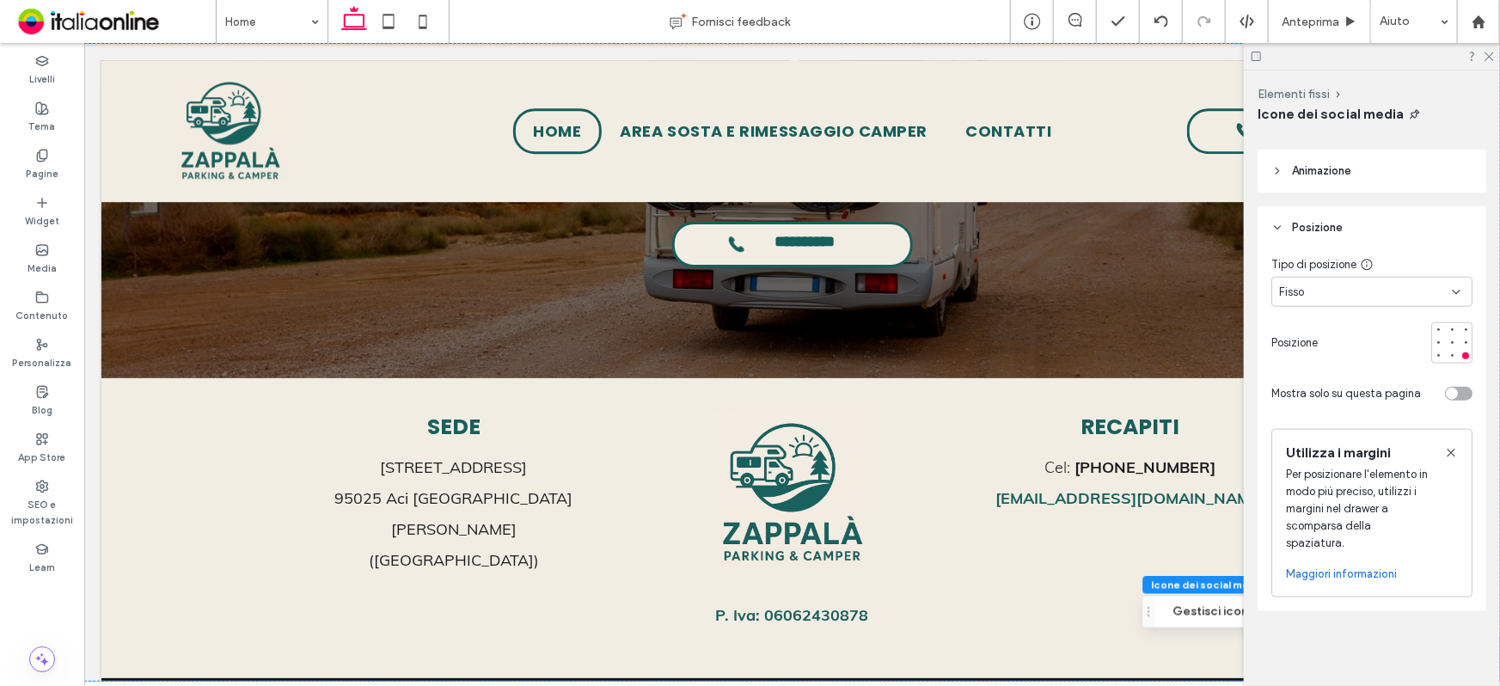
click at [1377, 292] on div "Fisso" at bounding box center [1365, 292] width 173 height 17
drag, startPoint x: 1339, startPoint y: 321, endPoint x: 1331, endPoint y: 349, distance: 28.6
click at [1339, 321] on div "Predefinito" at bounding box center [1368, 321] width 192 height 30
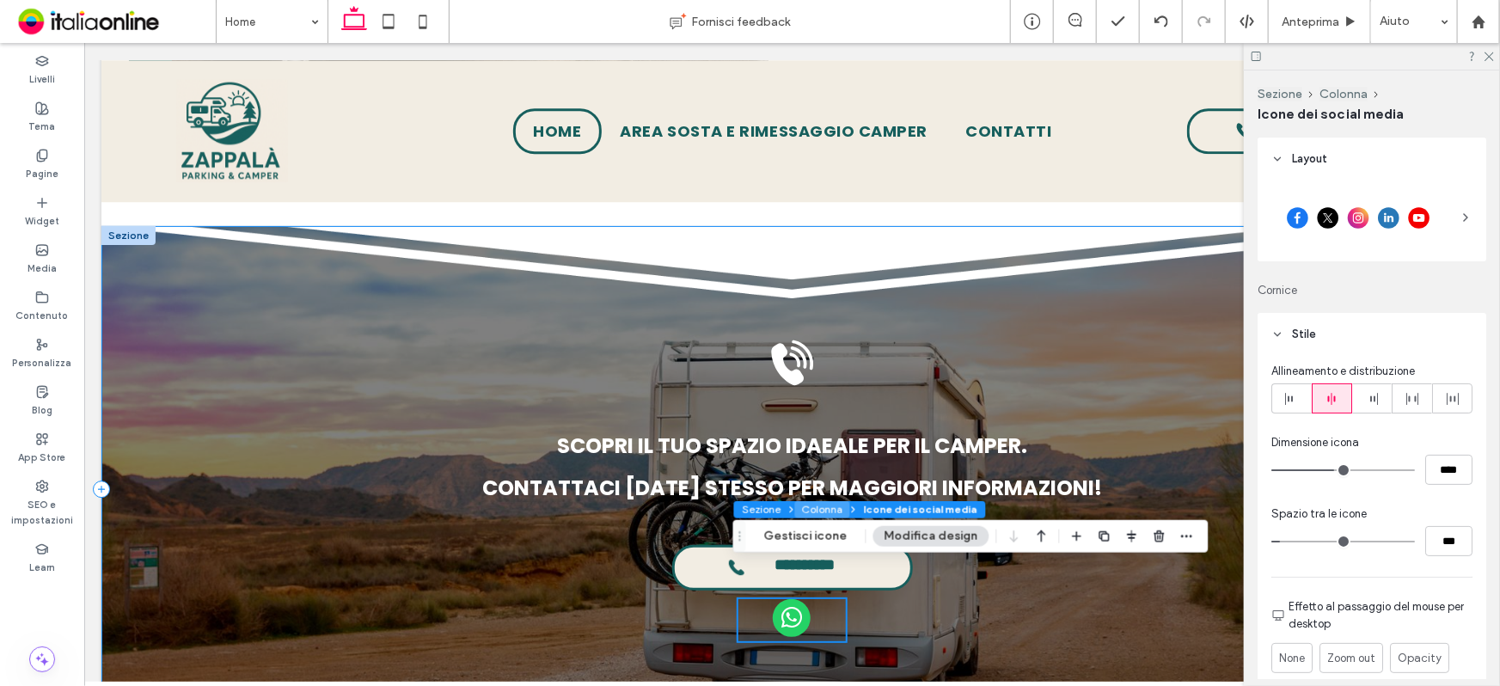
scroll to position [2321, 0]
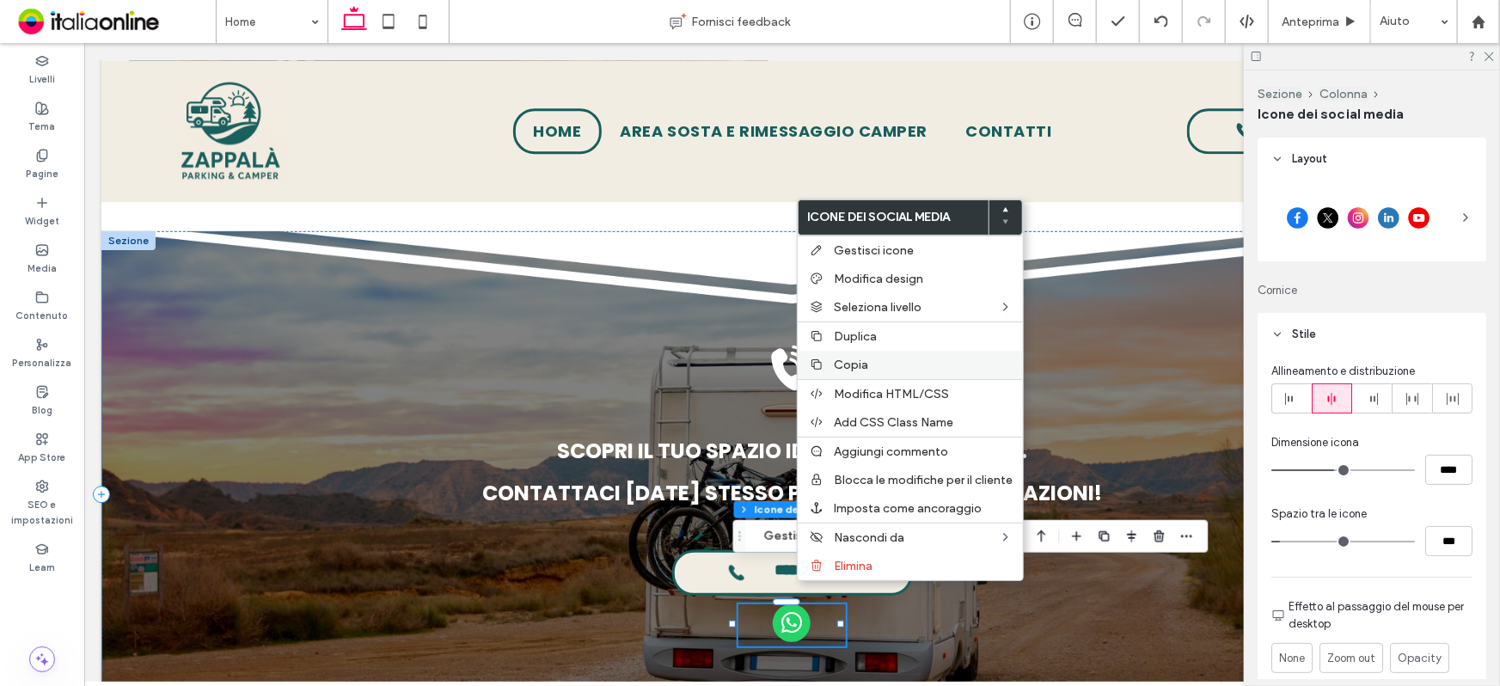
click at [859, 364] on span "Copia" at bounding box center [851, 365] width 34 height 15
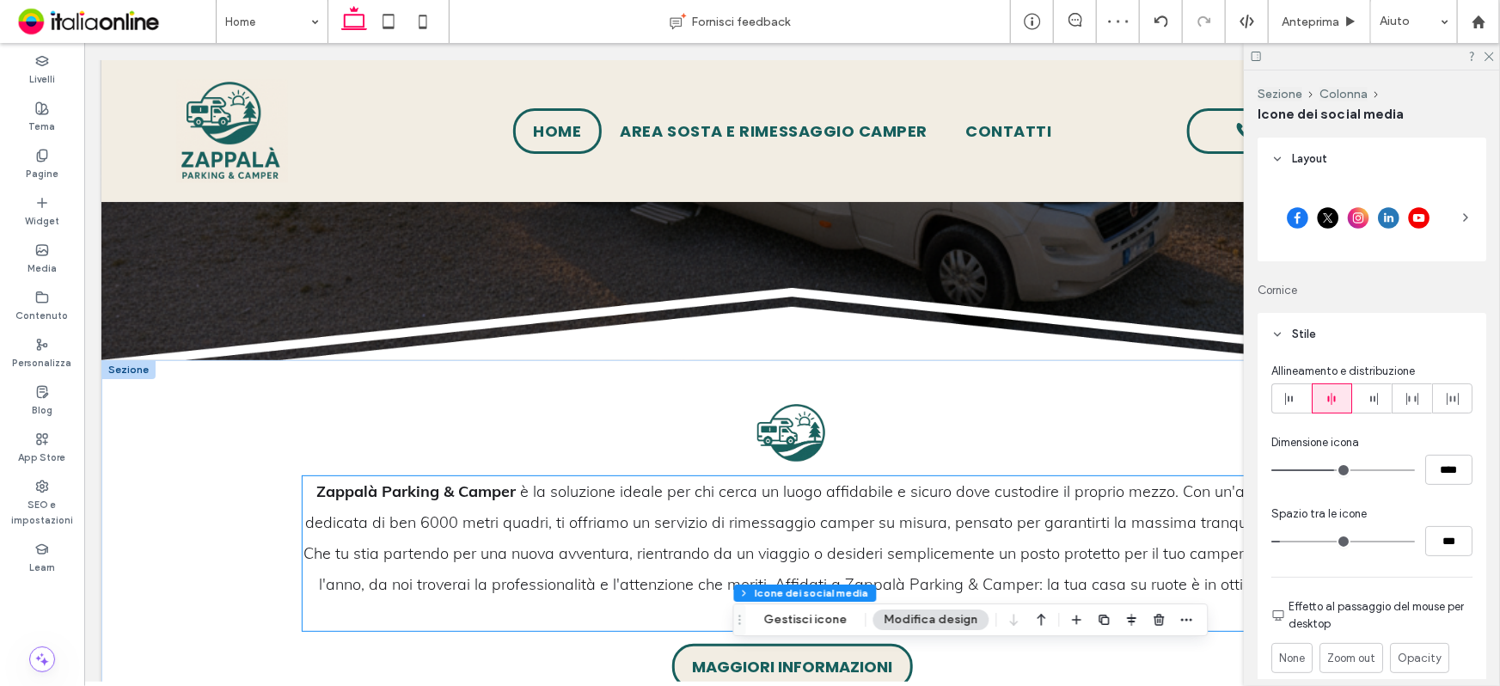
scroll to position [625, 0]
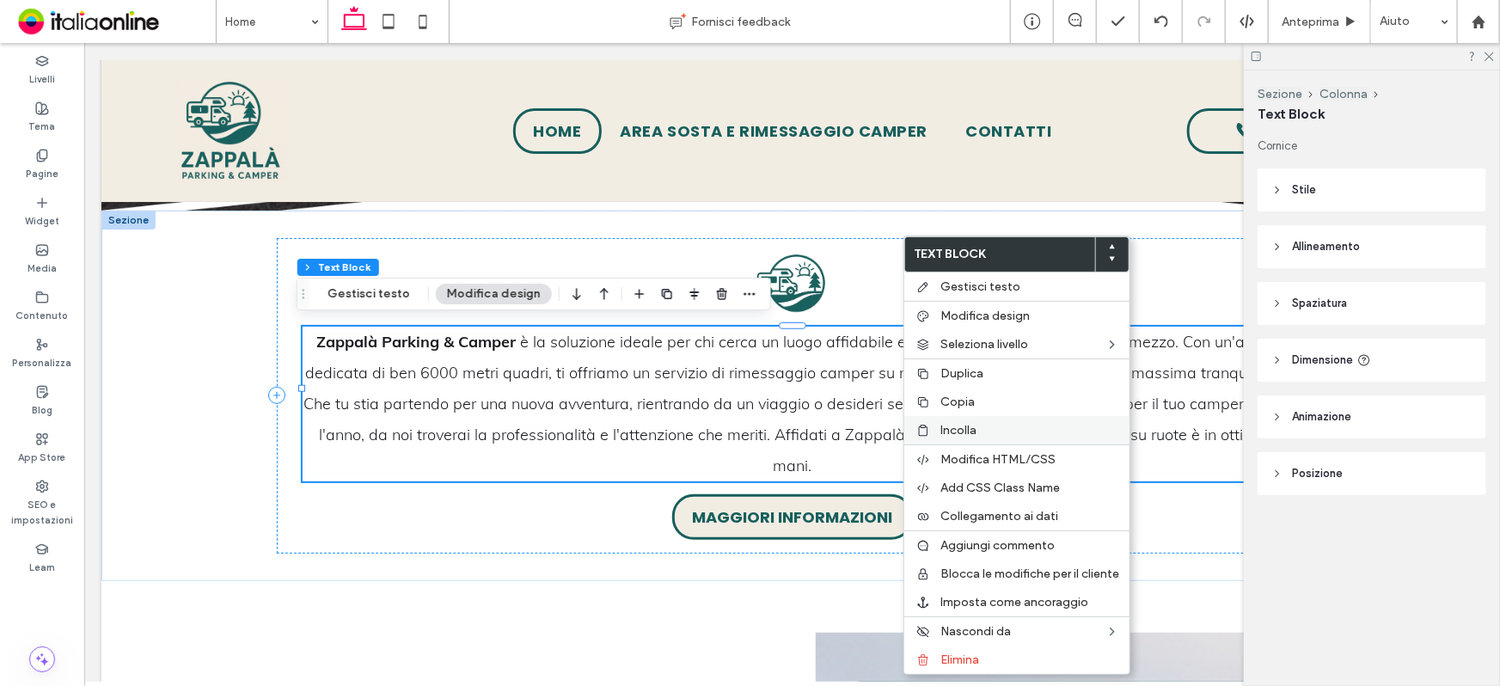
click at [981, 424] on label "Incolla" at bounding box center [1029, 430] width 179 height 15
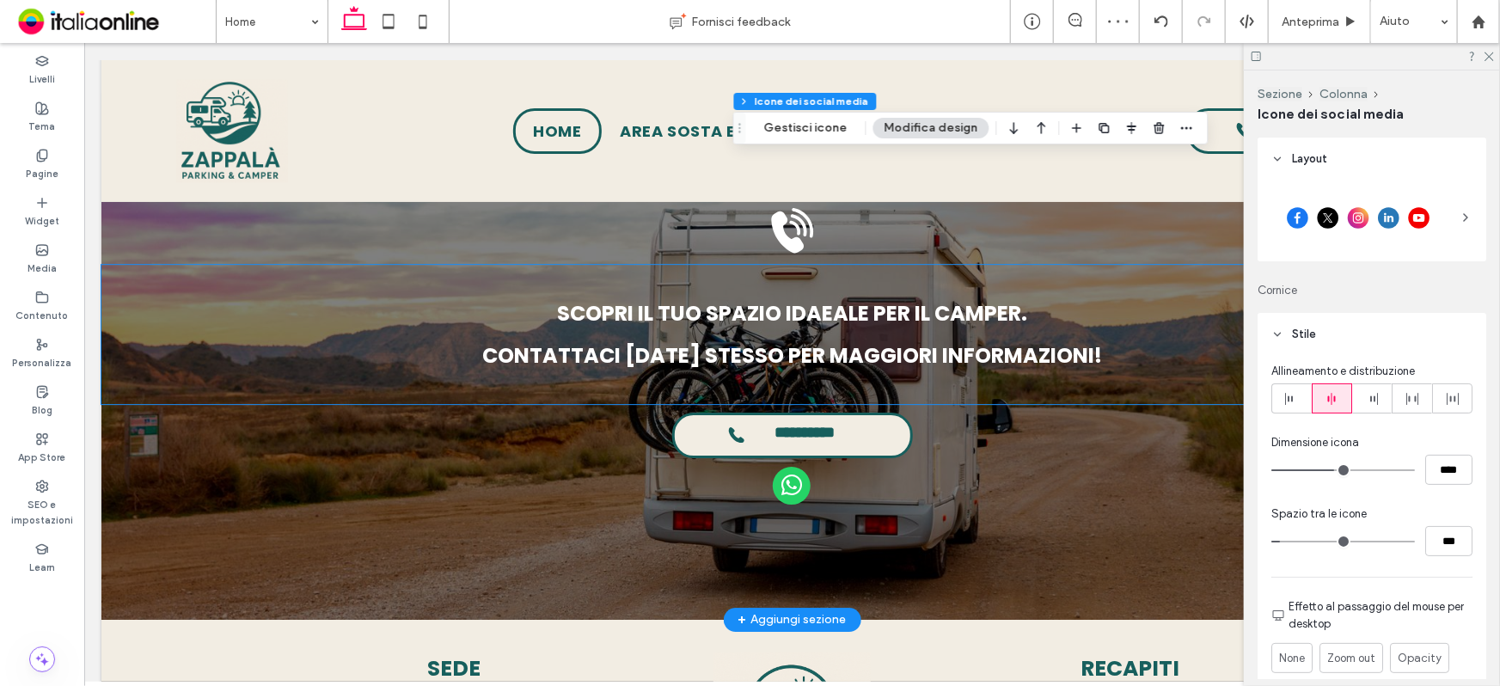
scroll to position [2578, 0]
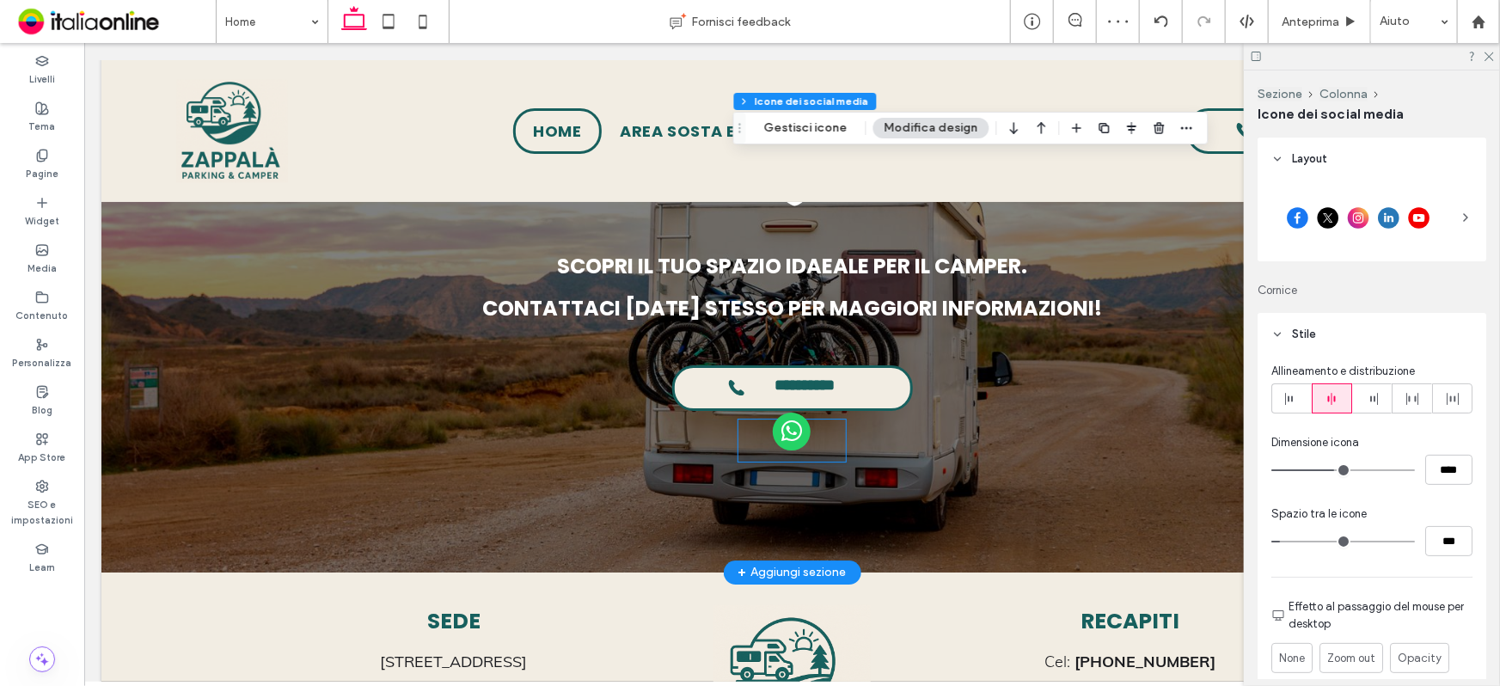
click at [790, 412] on span "whatsapp" at bounding box center [791, 431] width 38 height 38
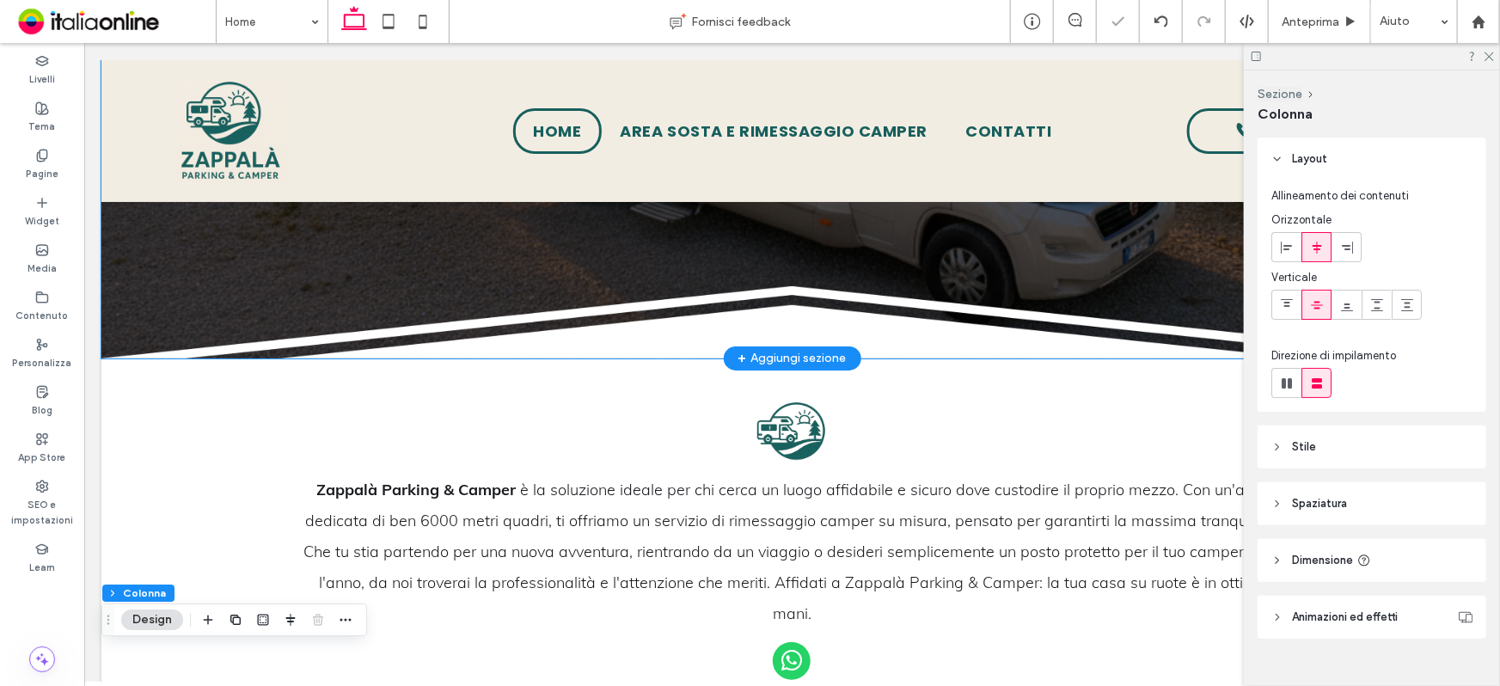
scroll to position [625, 0]
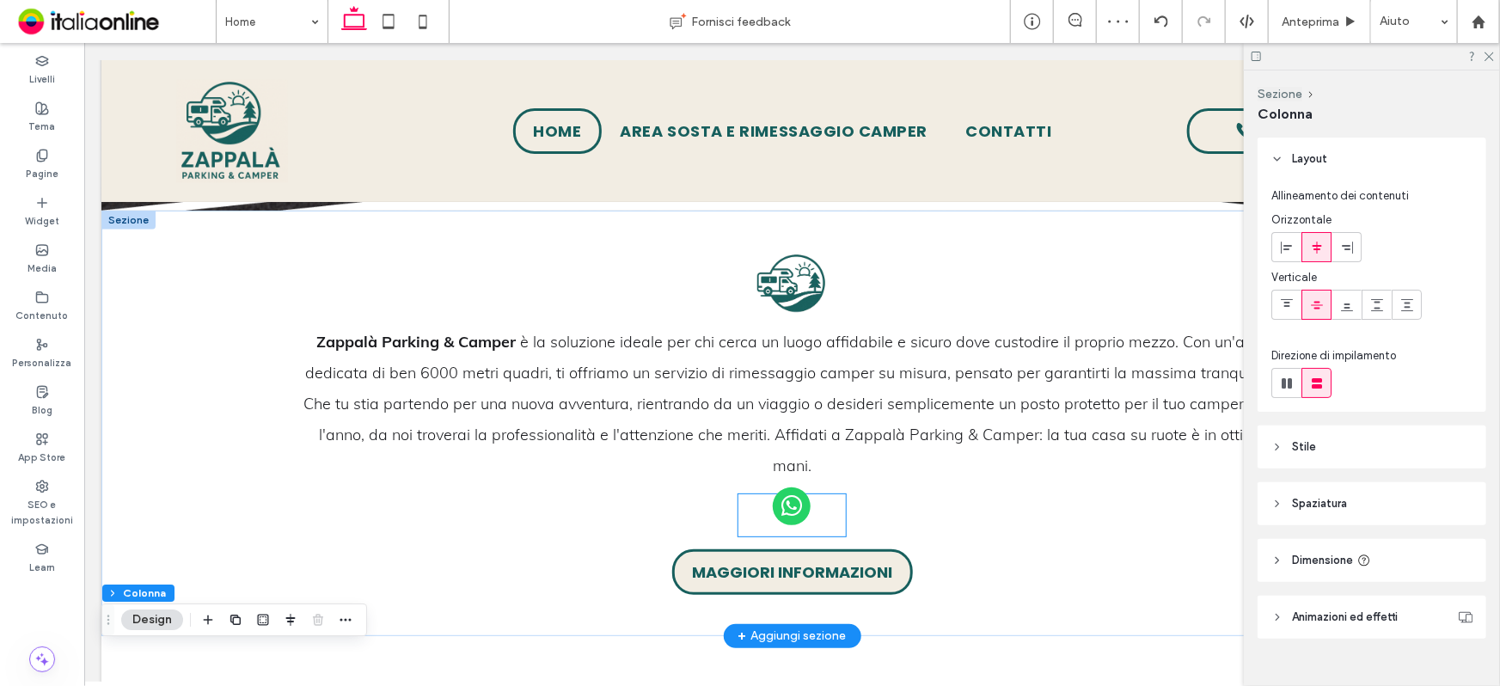
click at [788, 486] on span "whatsapp" at bounding box center [791, 505] width 38 height 38
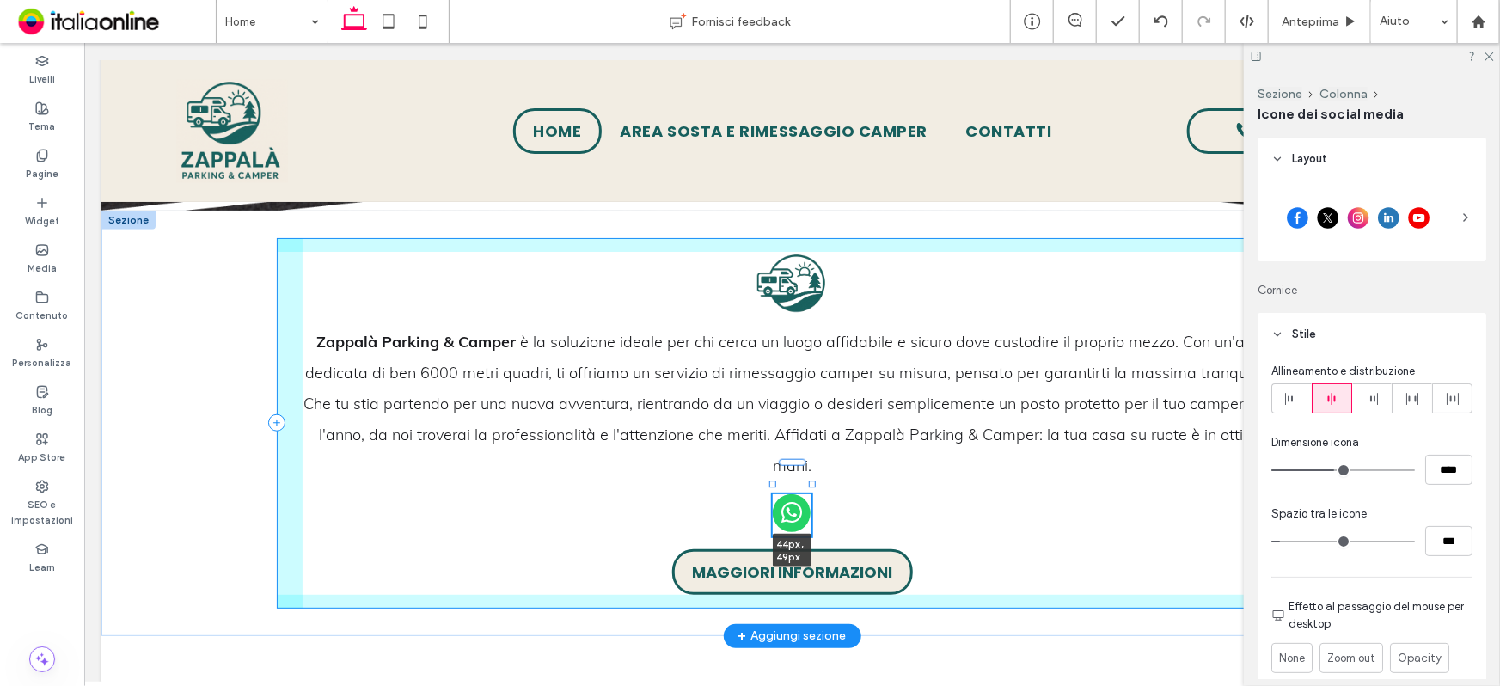
drag, startPoint x: 840, startPoint y: 479, endPoint x: 805, endPoint y: 474, distance: 34.6
click at [805, 474] on div "Zappalà Parking & Camper è la soluzione ideale per chi cerca un luogo affidabil…" at bounding box center [791, 422] width 1031 height 425
type input "**"
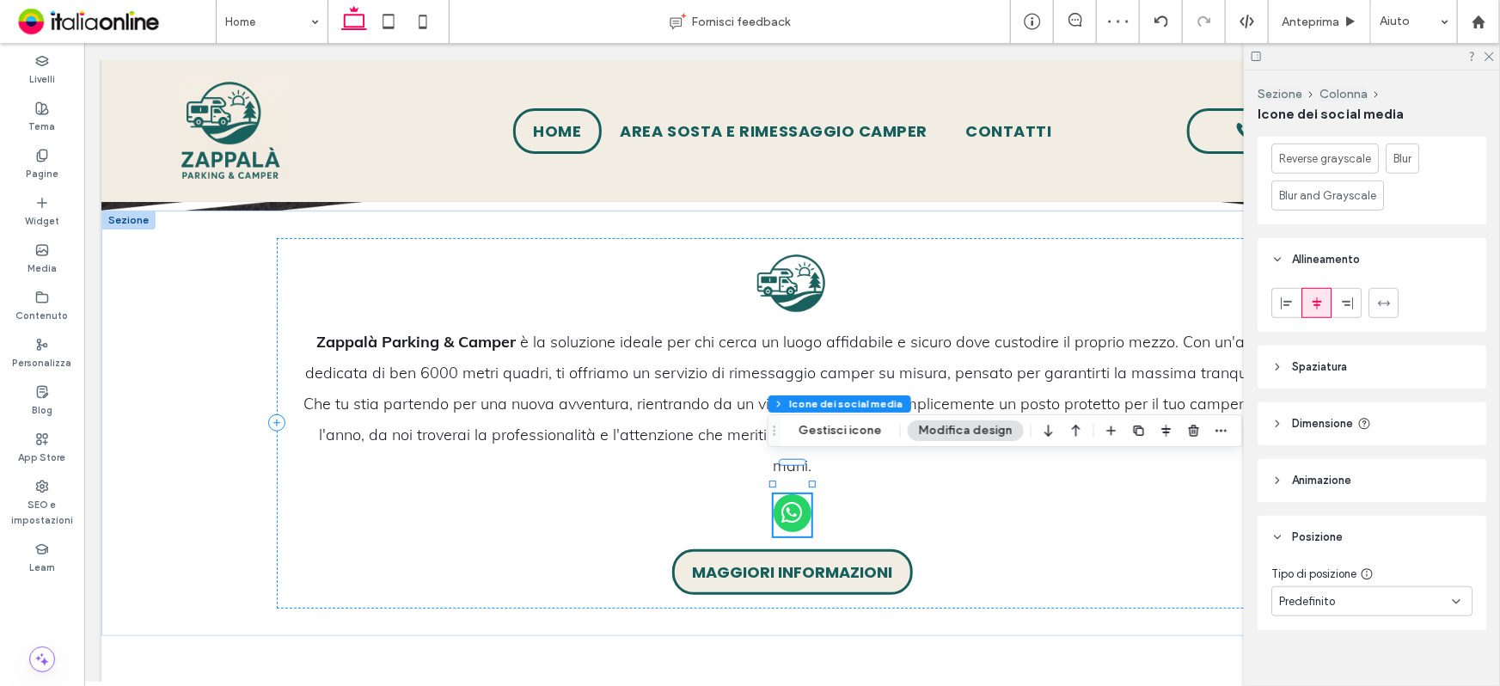
scroll to position [593, 0]
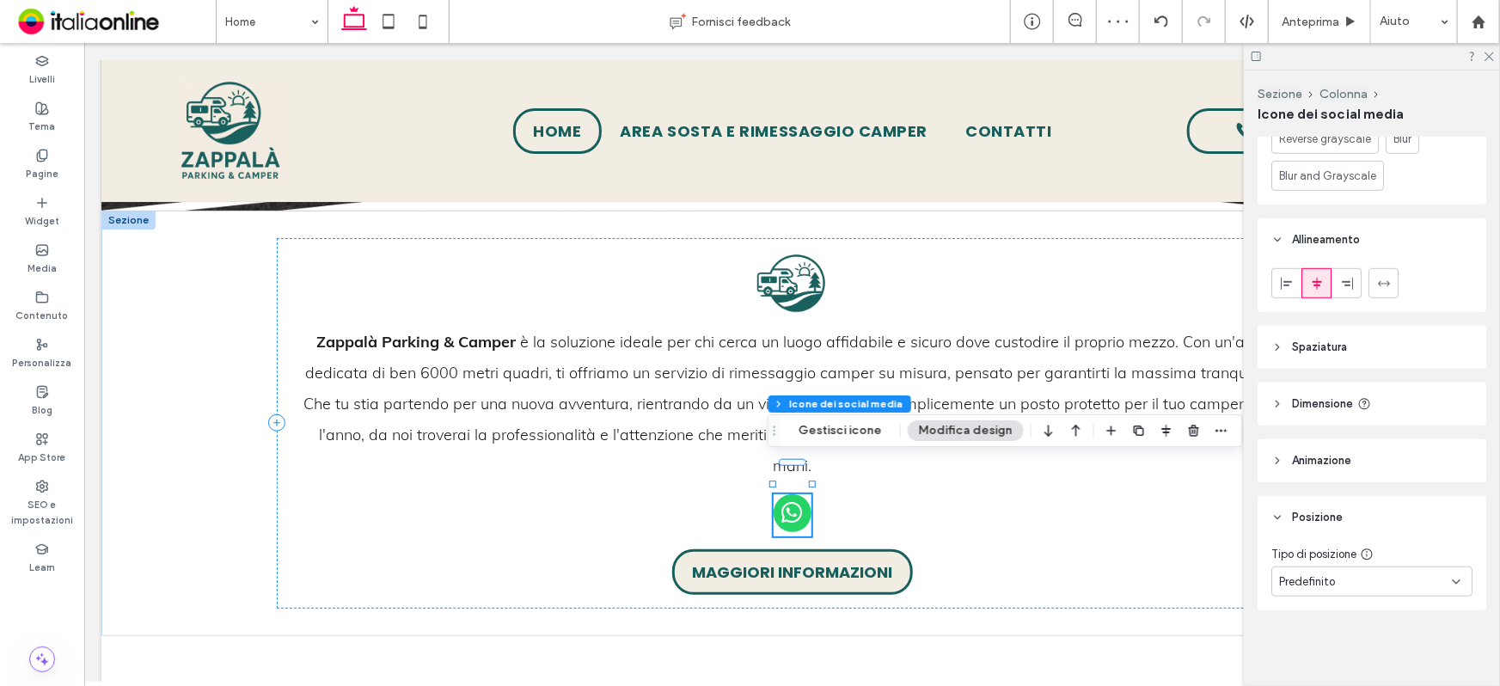
click at [1348, 576] on div "Predefinito" at bounding box center [1365, 581] width 173 height 17
click at [1319, 441] on div "Fisso" at bounding box center [1368, 434] width 192 height 30
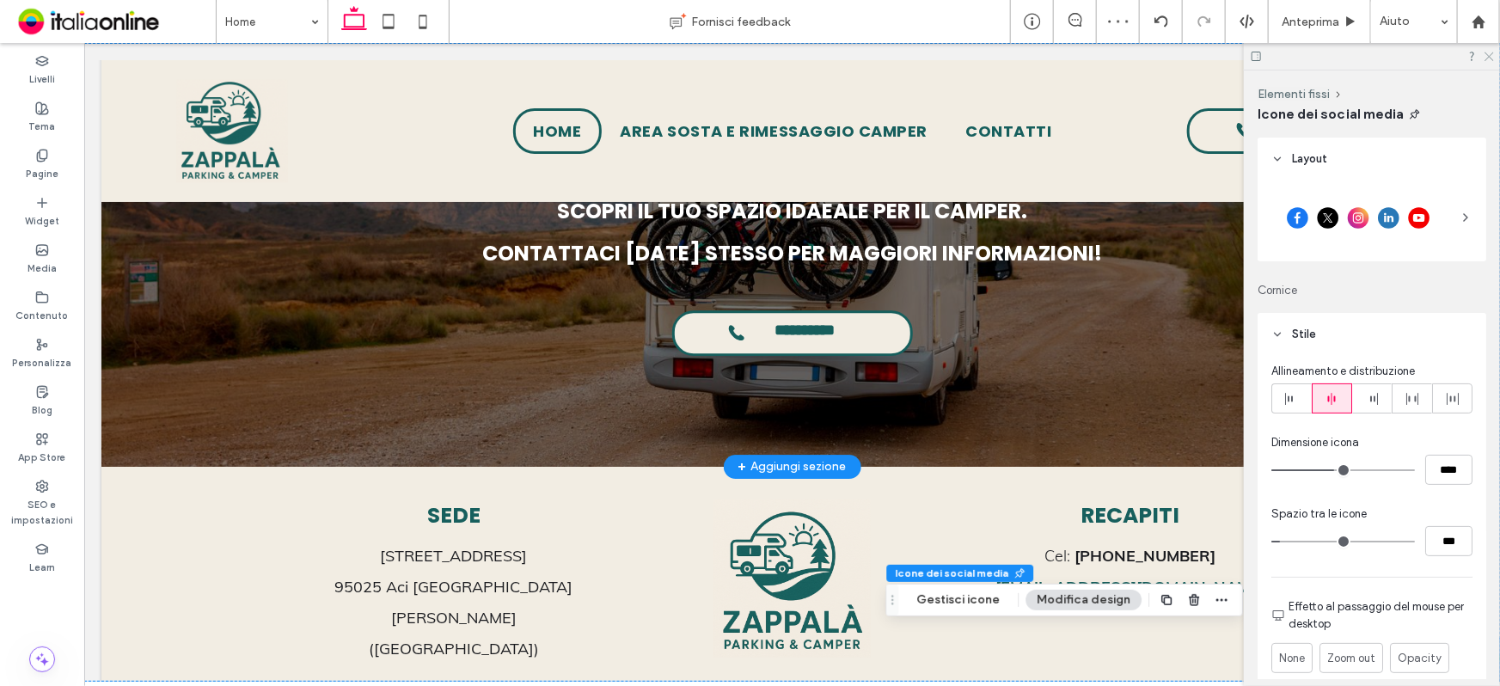
click at [1485, 52] on use at bounding box center [1488, 56] width 9 height 9
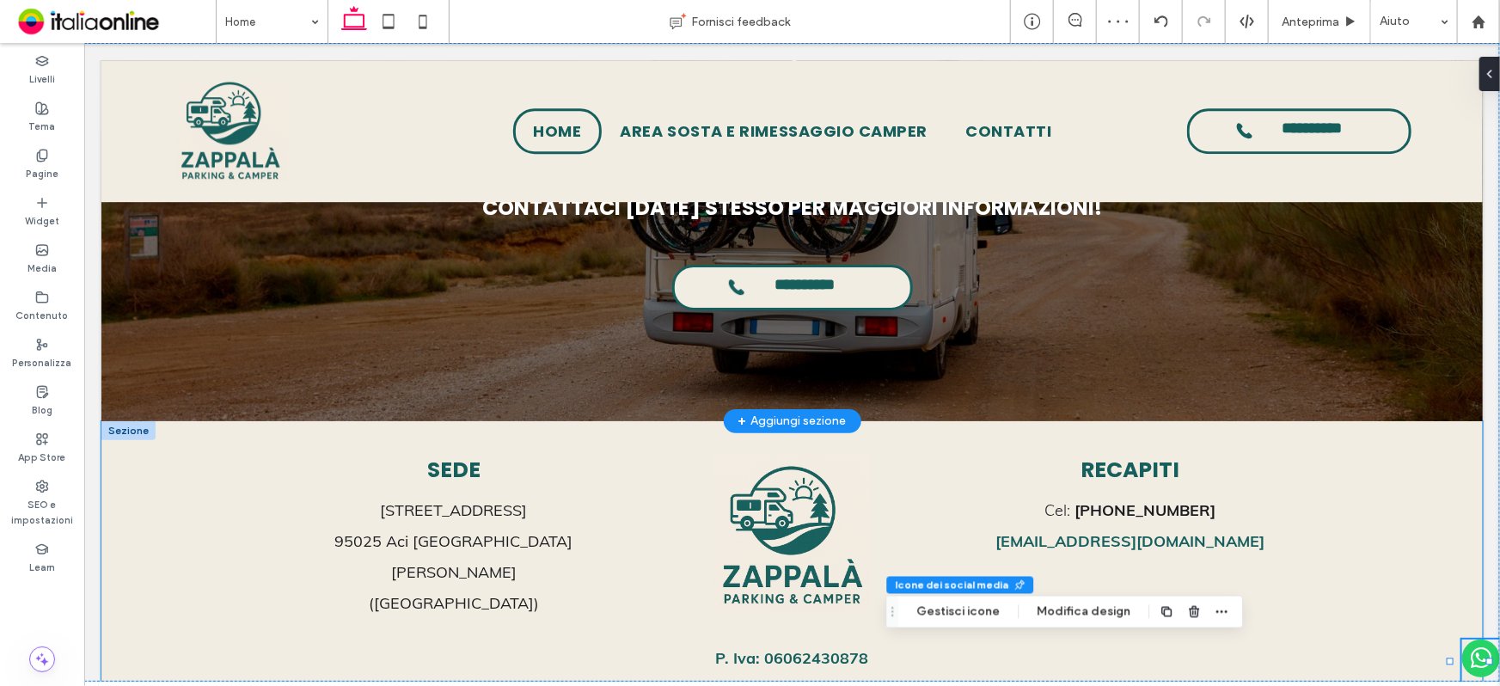
scroll to position [2650, 0]
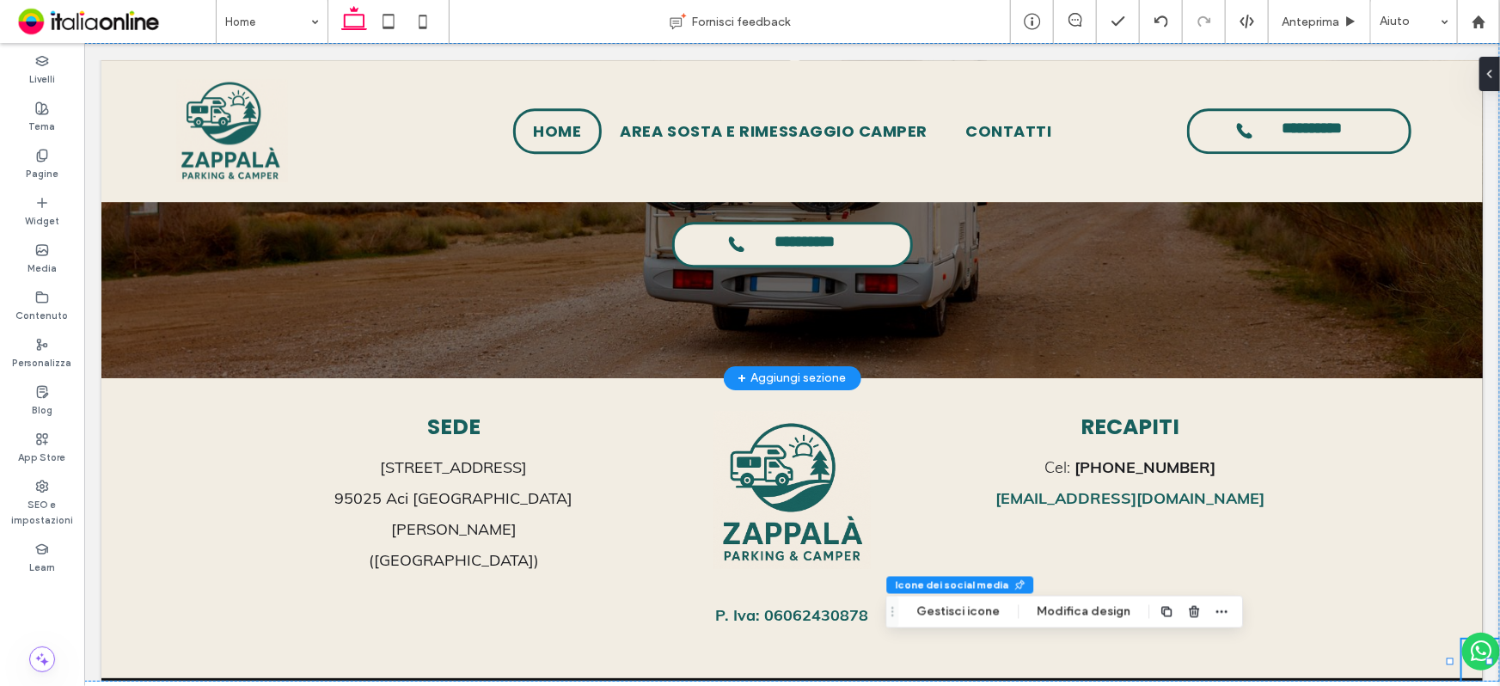
click at [1472, 647] on span "whatsapp" at bounding box center [1480, 651] width 38 height 38
type input "**"
click at [1485, 73] on icon at bounding box center [1483, 74] width 14 height 14
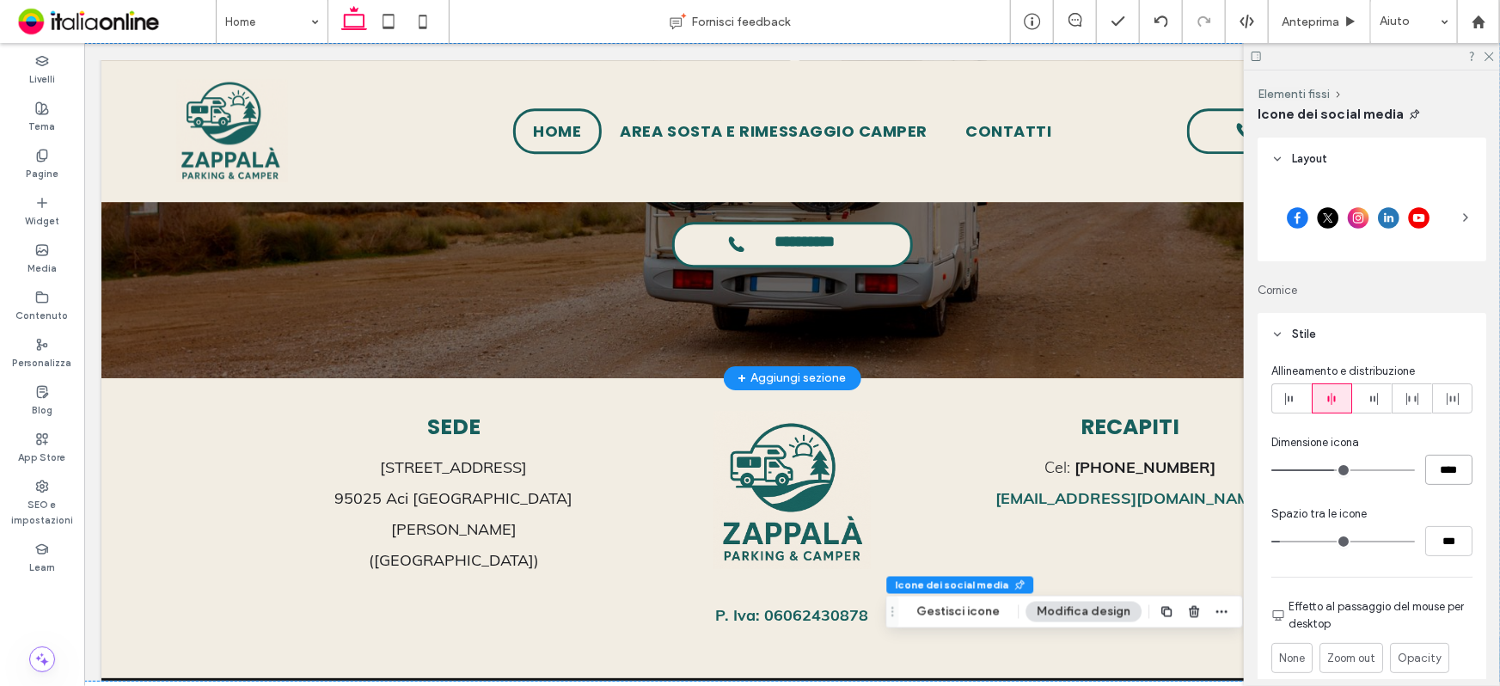
drag, startPoint x: 1444, startPoint y: 470, endPoint x: 1385, endPoint y: 468, distance: 58.5
click at [1385, 468] on div "****" at bounding box center [1371, 470] width 201 height 30
type input "**"
type input "****"
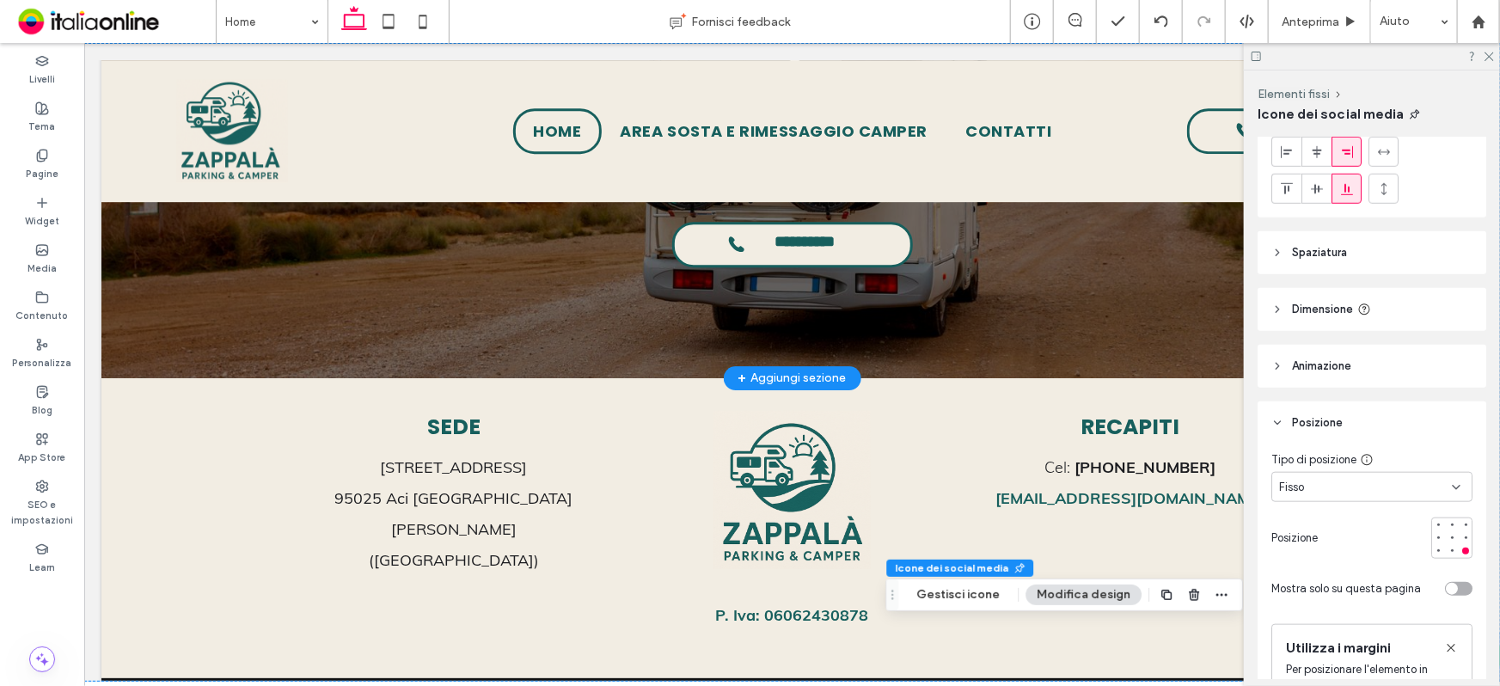
scroll to position [781, 0]
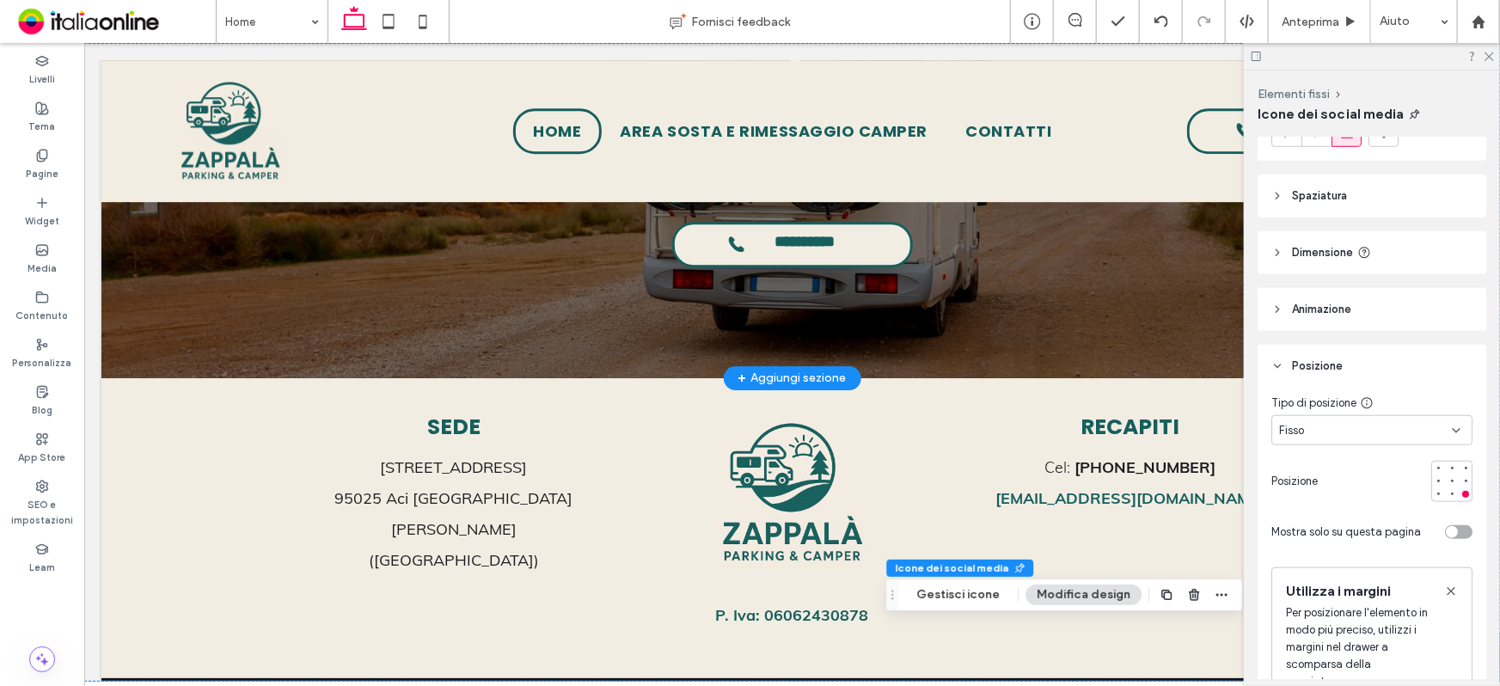
click at [1372, 202] on header "Spaziatura" at bounding box center [1371, 195] width 229 height 43
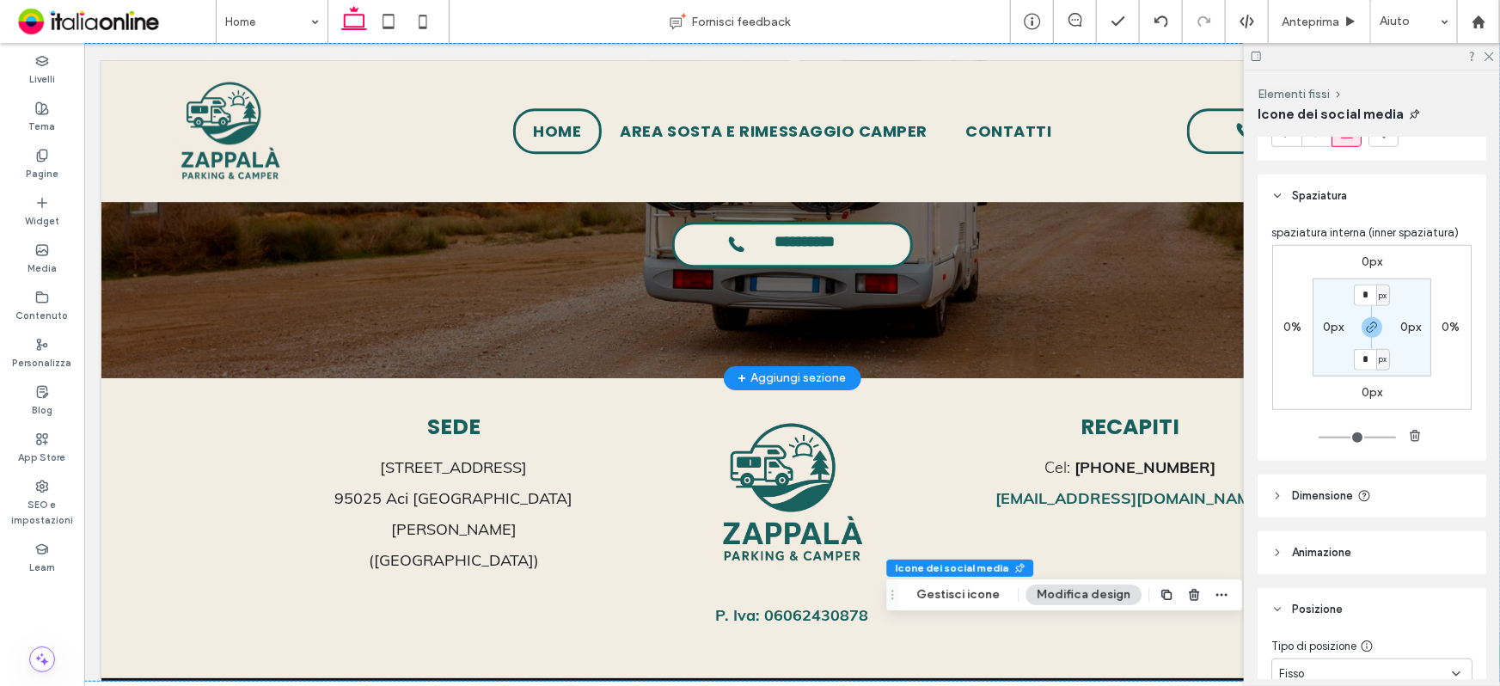
click at [1442, 329] on label "0%" at bounding box center [1451, 327] width 18 height 15
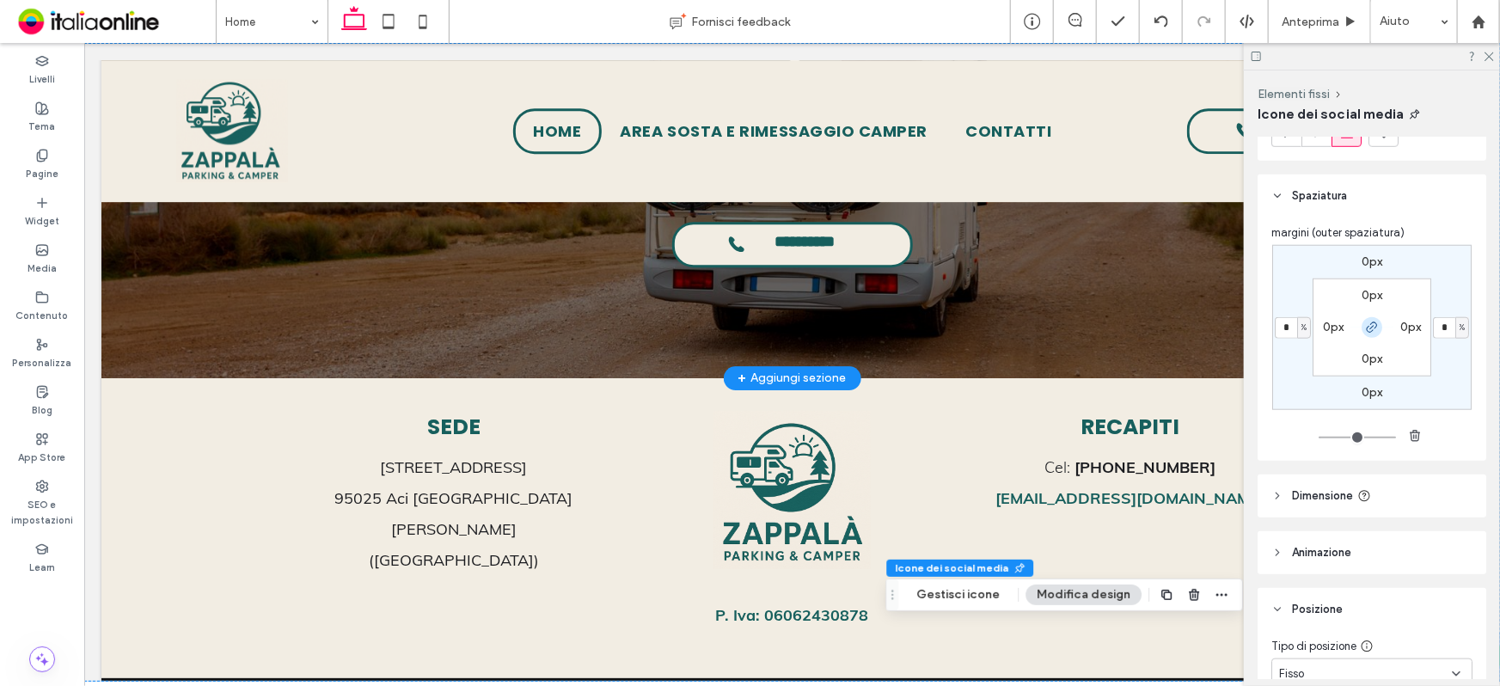
drag, startPoint x: 1364, startPoint y: 325, endPoint x: 1437, endPoint y: 329, distance: 73.2
click at [1365, 325] on icon "button" at bounding box center [1372, 328] width 14 height 14
drag, startPoint x: 1446, startPoint y: 329, endPoint x: 1463, endPoint y: 329, distance: 16.3
click at [1450, 329] on input "*" at bounding box center [1444, 327] width 22 height 21
click at [1464, 327] on div "%" at bounding box center [1462, 327] width 14 height 21
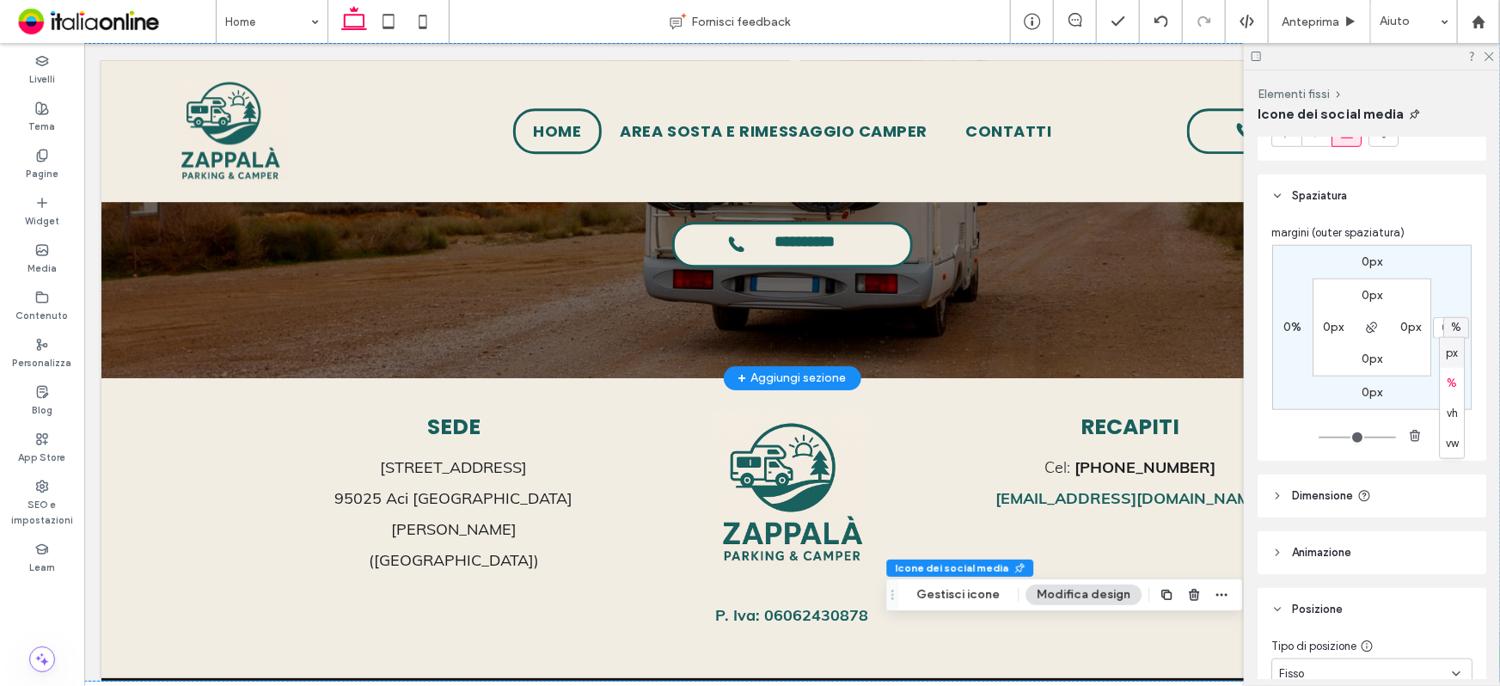
click at [1458, 353] on div "px" at bounding box center [1452, 353] width 24 height 30
click at [1440, 327] on input "*" at bounding box center [1444, 327] width 22 height 21
type input "**"
click at [1369, 391] on label "0px" at bounding box center [1371, 392] width 21 height 15
type input "*"
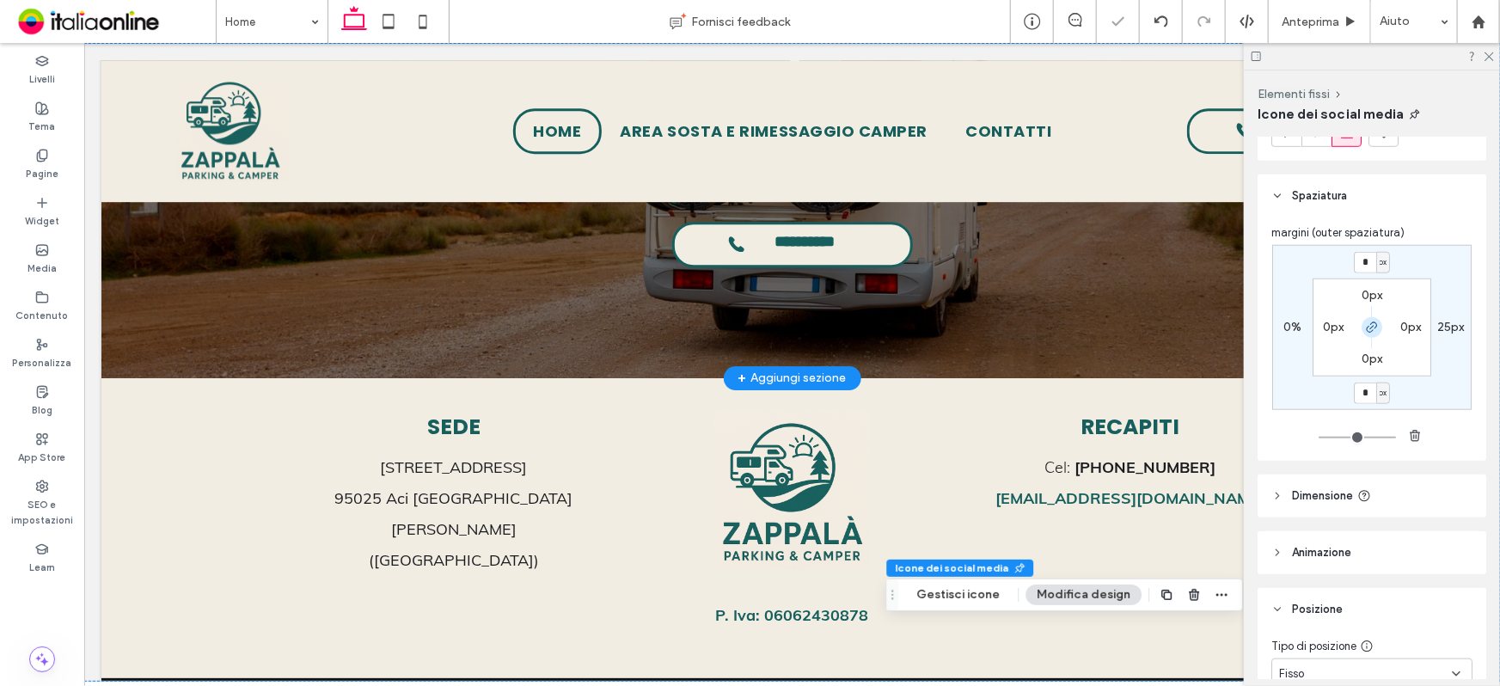
click at [1370, 325] on icon "button" at bounding box center [1372, 328] width 14 height 14
click at [1364, 395] on input "*" at bounding box center [1365, 392] width 22 height 21
type input "**"
click at [1484, 53] on icon at bounding box center [1487, 55] width 11 height 11
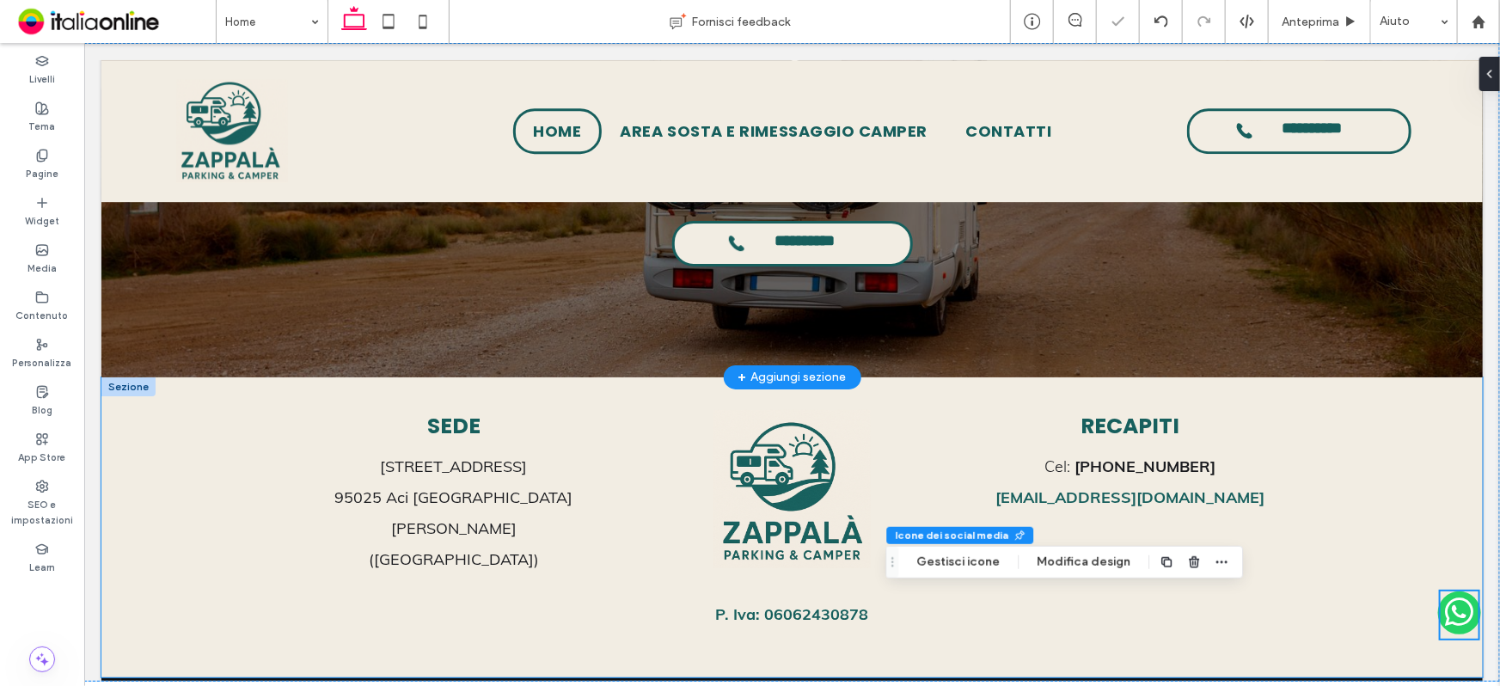
scroll to position [2650, 0]
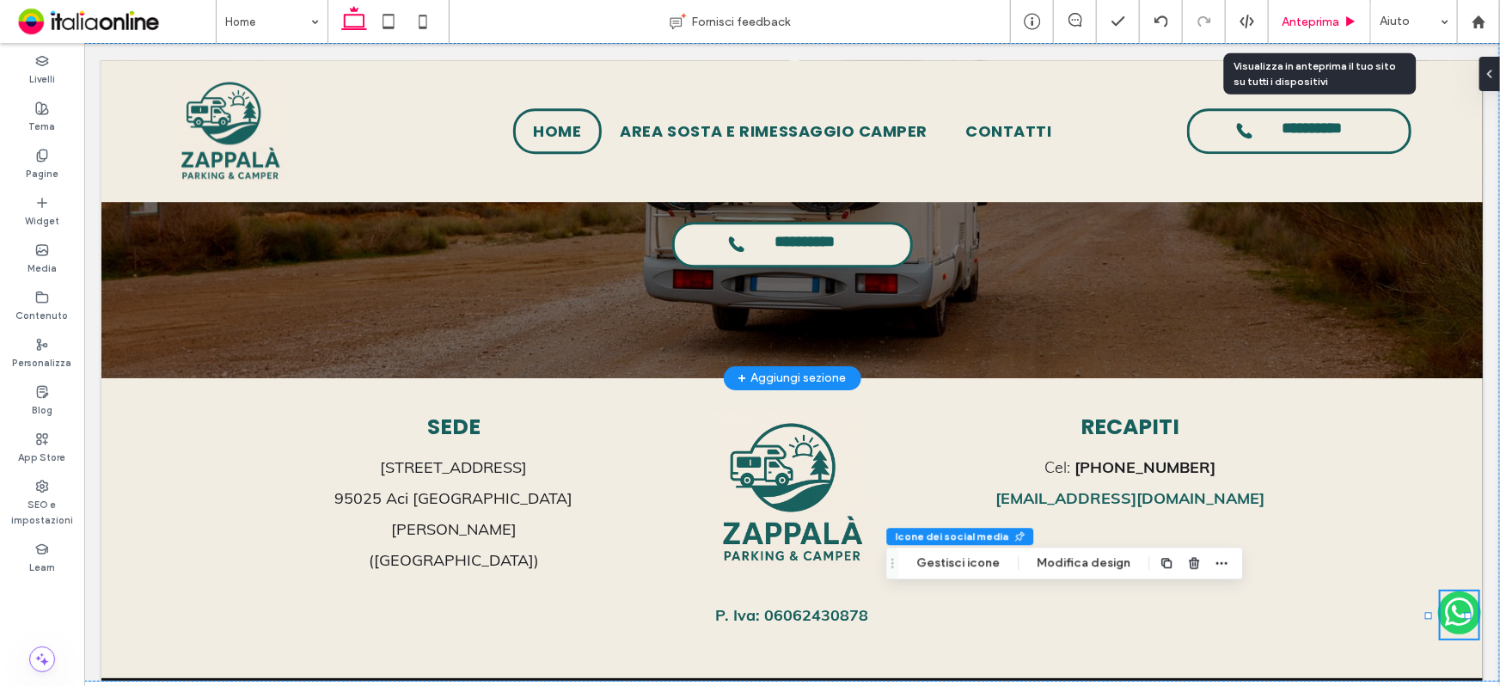
click at [1331, 22] on span "Anteprima" at bounding box center [1310, 22] width 58 height 15
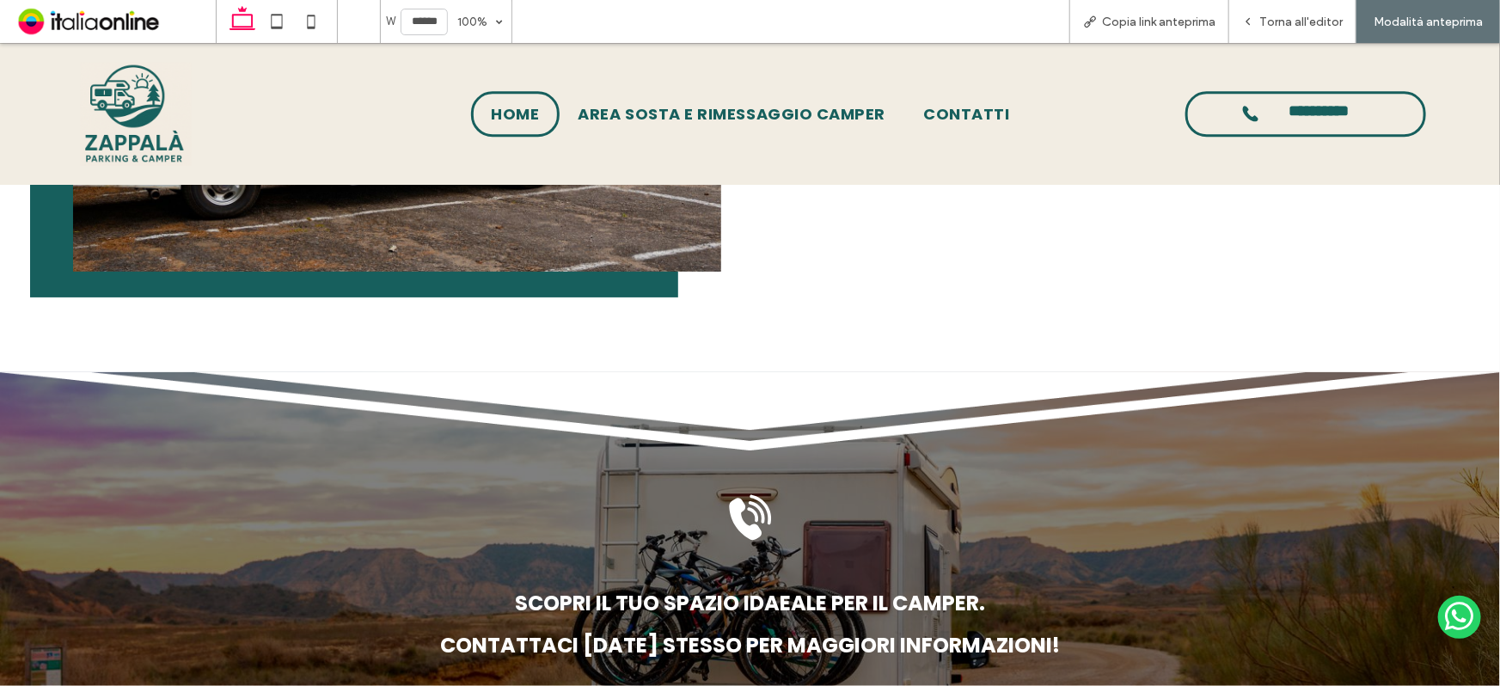
scroll to position [2619, 0]
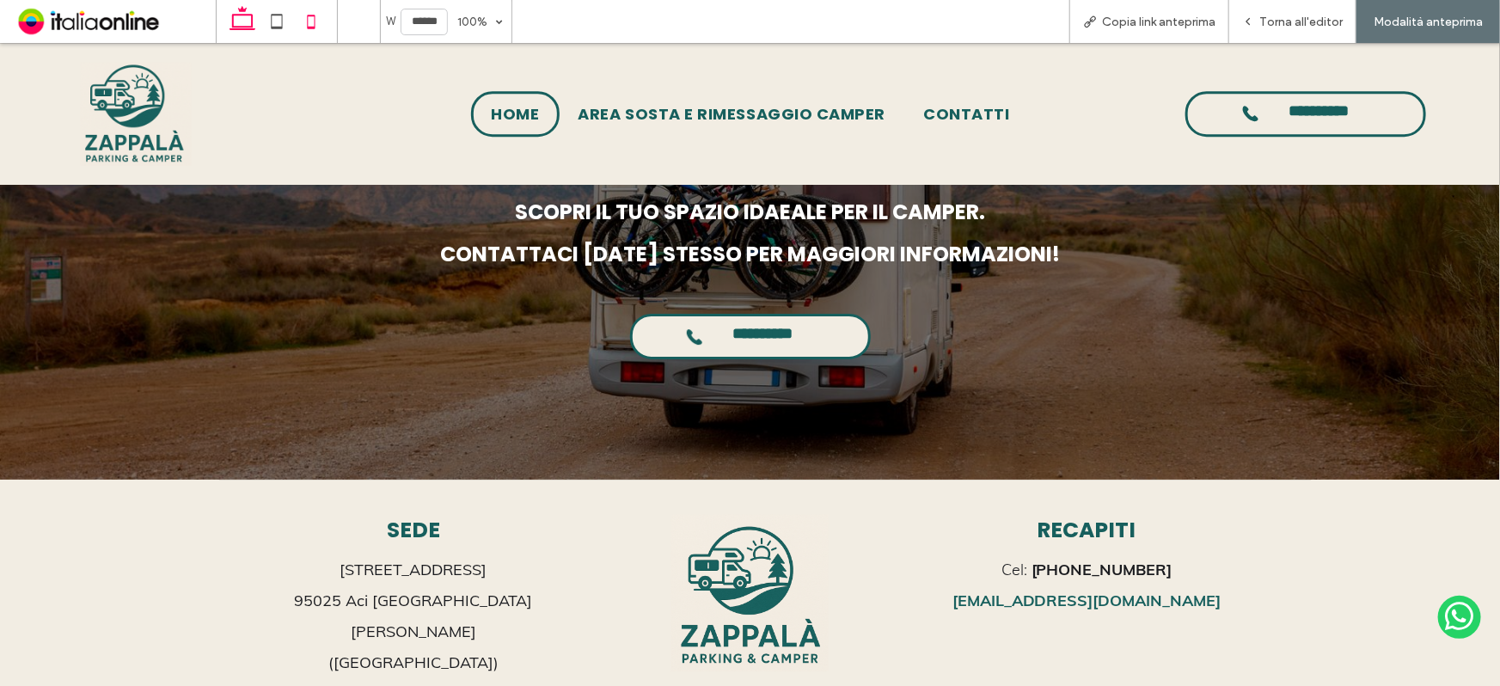
drag, startPoint x: 315, startPoint y: 29, endPoint x: 325, endPoint y: 28, distance: 9.5
click at [315, 29] on icon at bounding box center [311, 21] width 34 height 34
type input "*****"
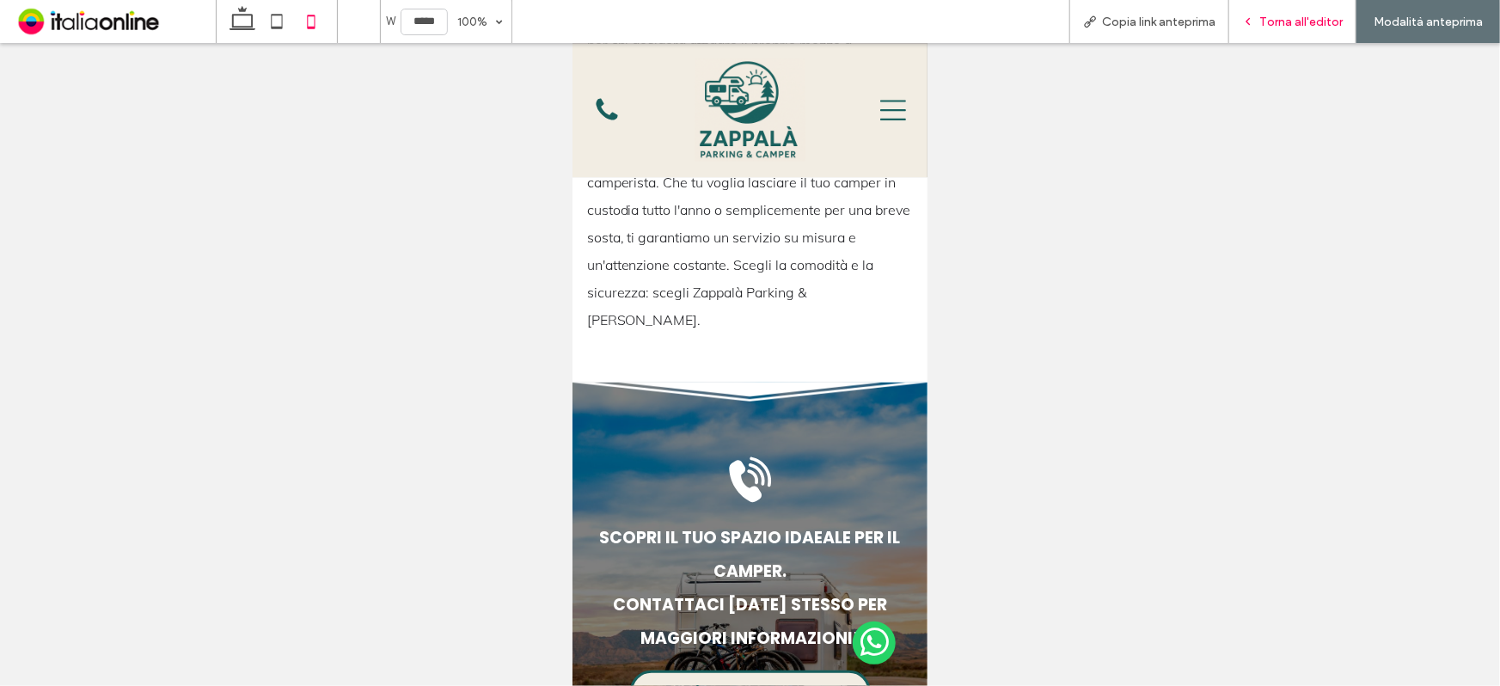
drag, startPoint x: 1274, startPoint y: 15, endPoint x: 1279, endPoint y: 190, distance: 175.4
click at [1274, 15] on span "Torna all'editor" at bounding box center [1300, 22] width 83 height 15
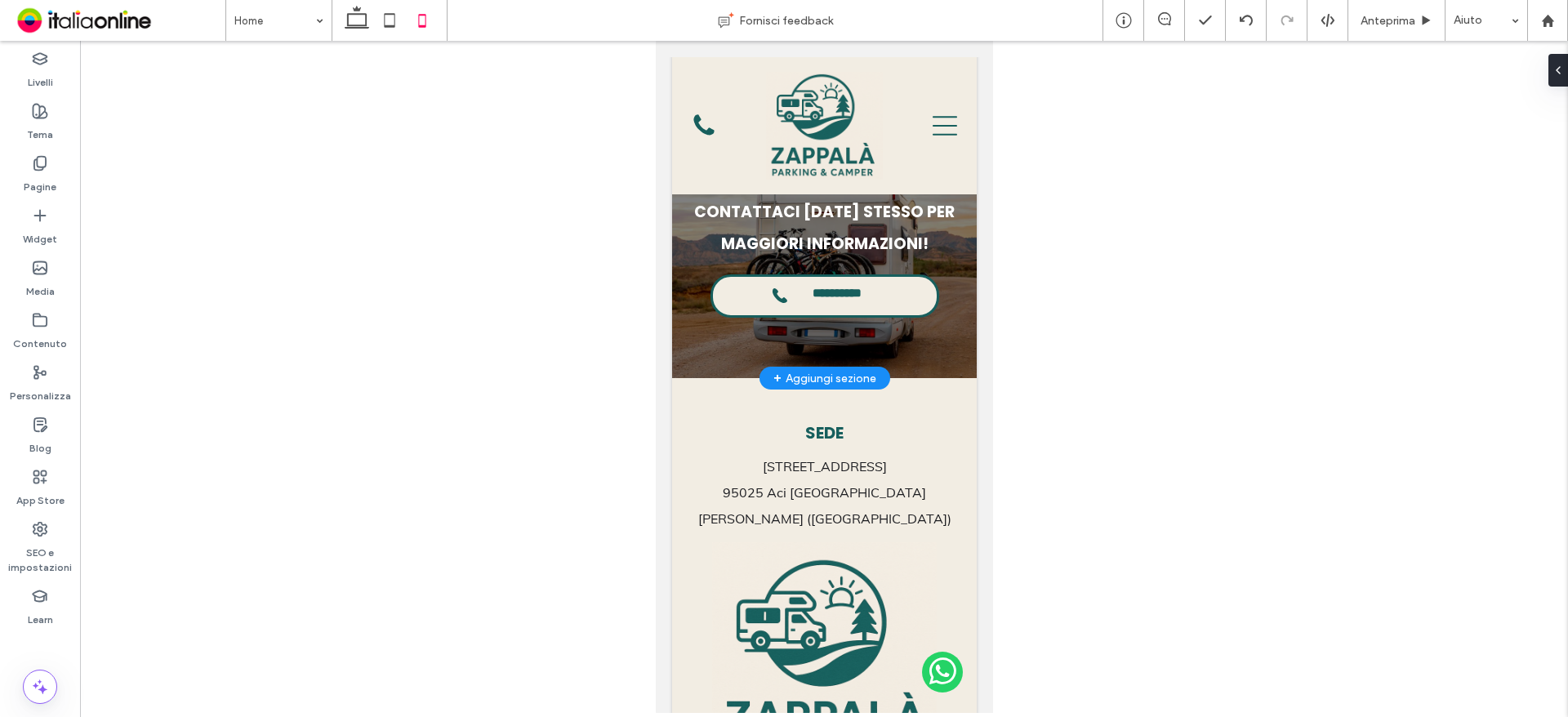
scroll to position [2632, 0]
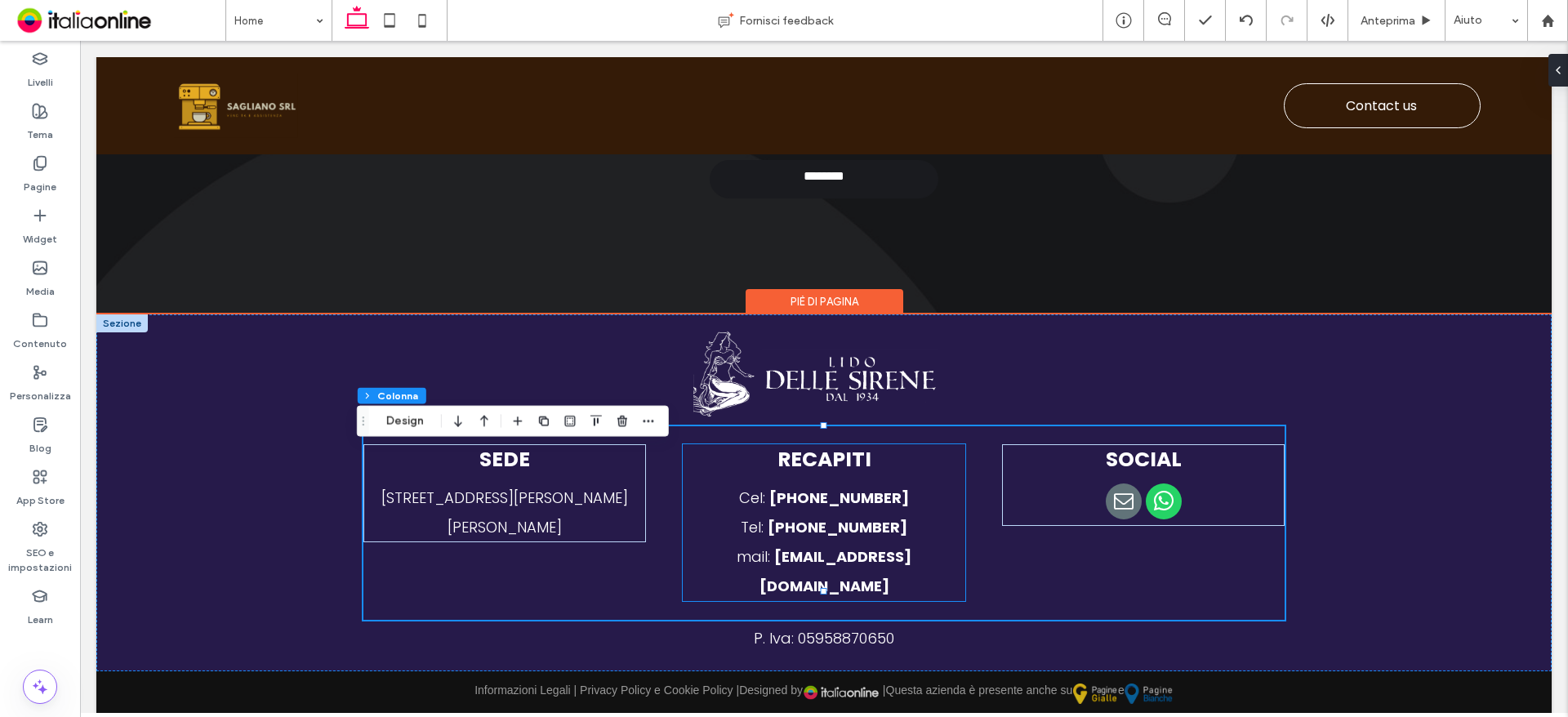
click at [779, 537] on strong "[PHONE_NUMBER]" at bounding box center [837, 526] width 140 height 20
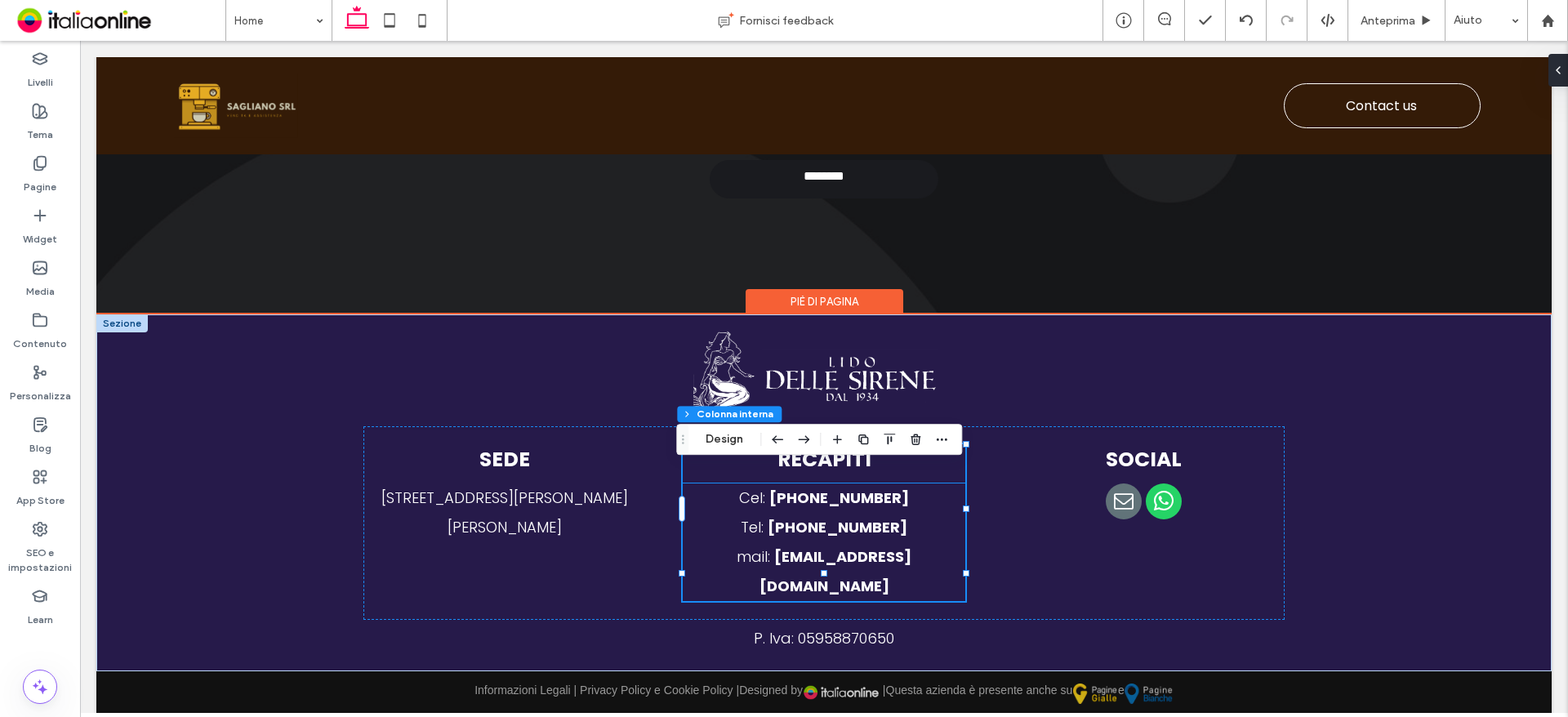
click at [810, 508] on strong "[PHONE_NUMBER]" at bounding box center [839, 497] width 140 height 20
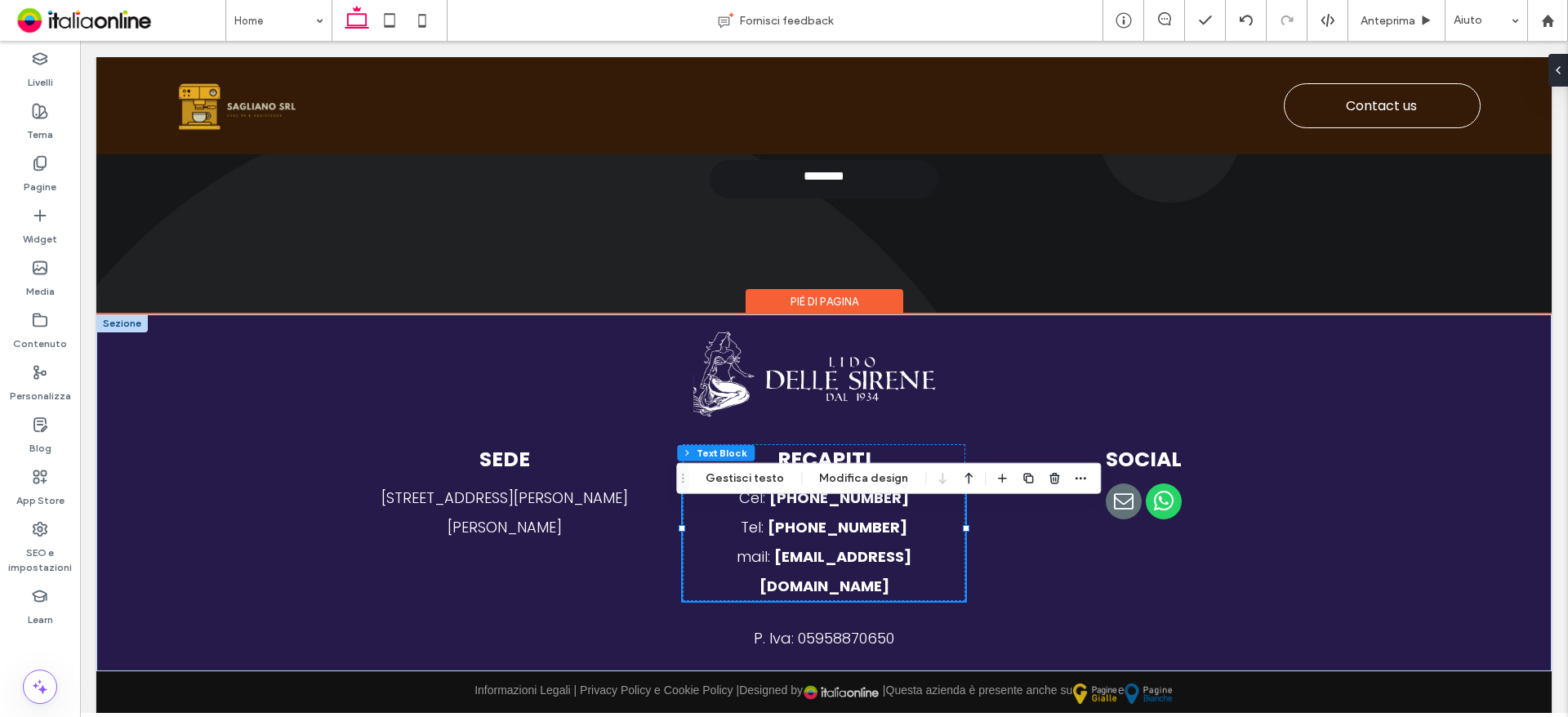
click at [810, 537] on strong "[PHONE_NUMBER]" at bounding box center [837, 526] width 140 height 20
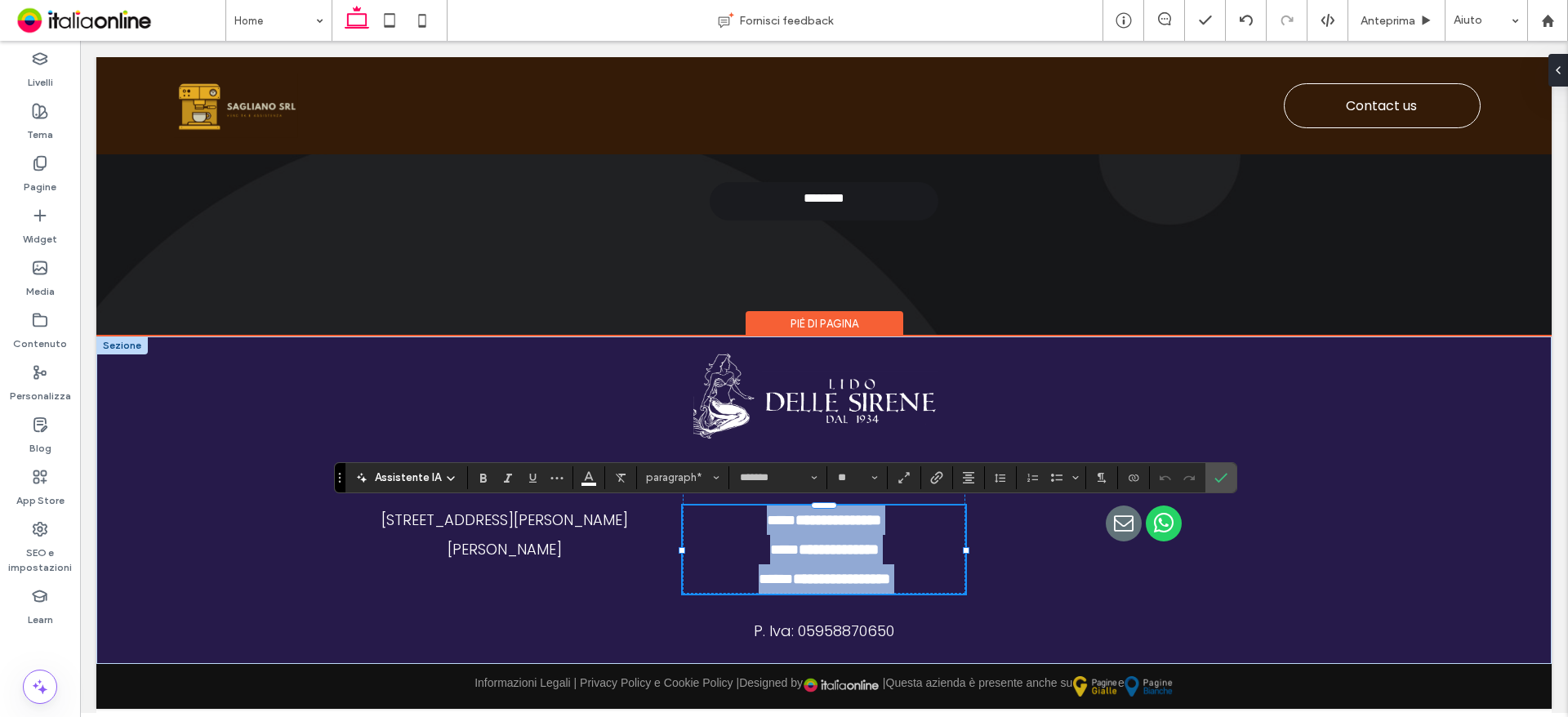
click at [799, 525] on strong "**********" at bounding box center [838, 519] width 86 height 14
drag, startPoint x: 809, startPoint y: 515, endPoint x: 945, endPoint y: 525, distance: 136.4
click at [945, 525] on p "**********" at bounding box center [823, 519] width 282 height 29
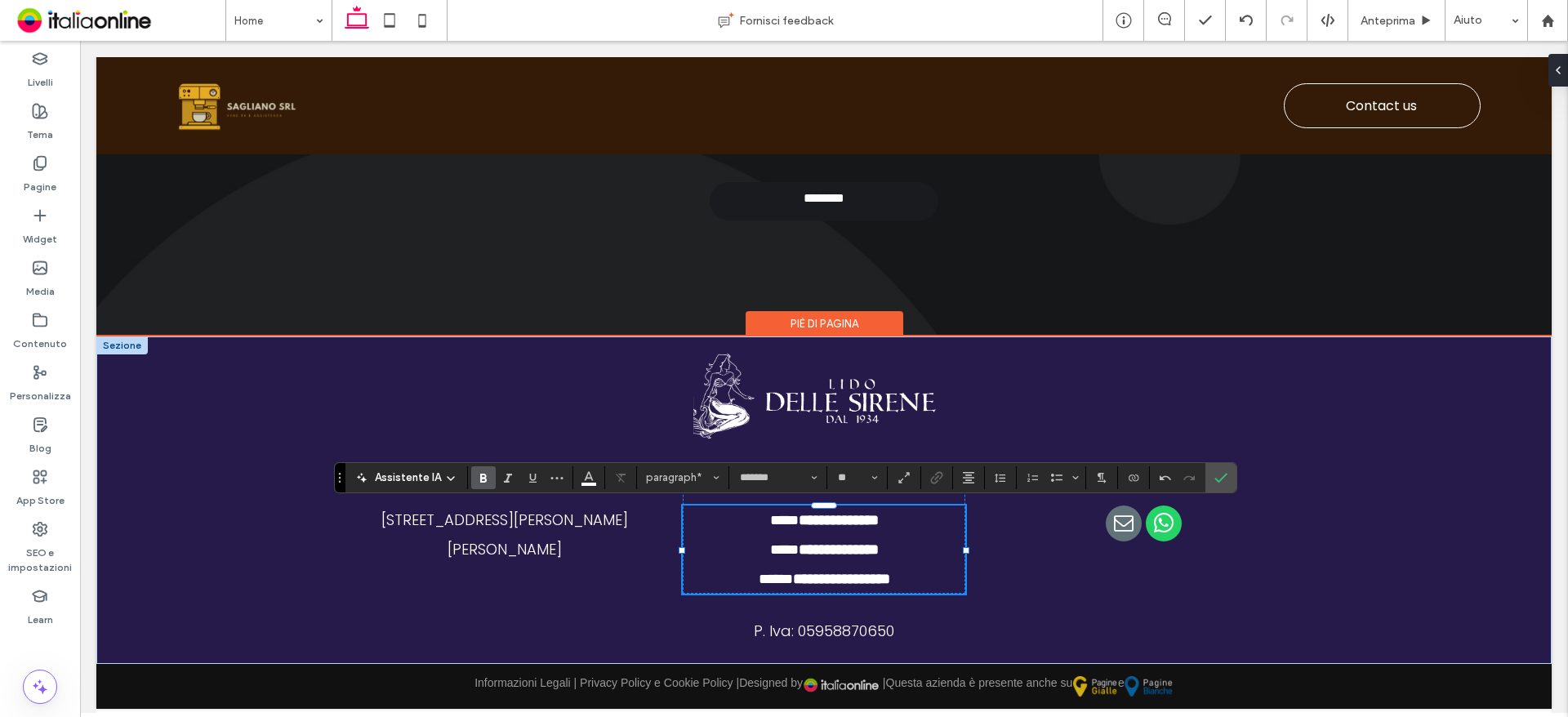
click at [832, 516] on strong "**********" at bounding box center [839, 519] width 80 height 14
drag, startPoint x: 806, startPoint y: 549, endPoint x: 903, endPoint y: 549, distance: 97.0
click at [903, 549] on p "**********" at bounding box center [823, 549] width 282 height 29
click at [828, 546] on strong "**********" at bounding box center [839, 549] width 80 height 14
click at [767, 545] on span "****" at bounding box center [781, 549] width 29 height 14
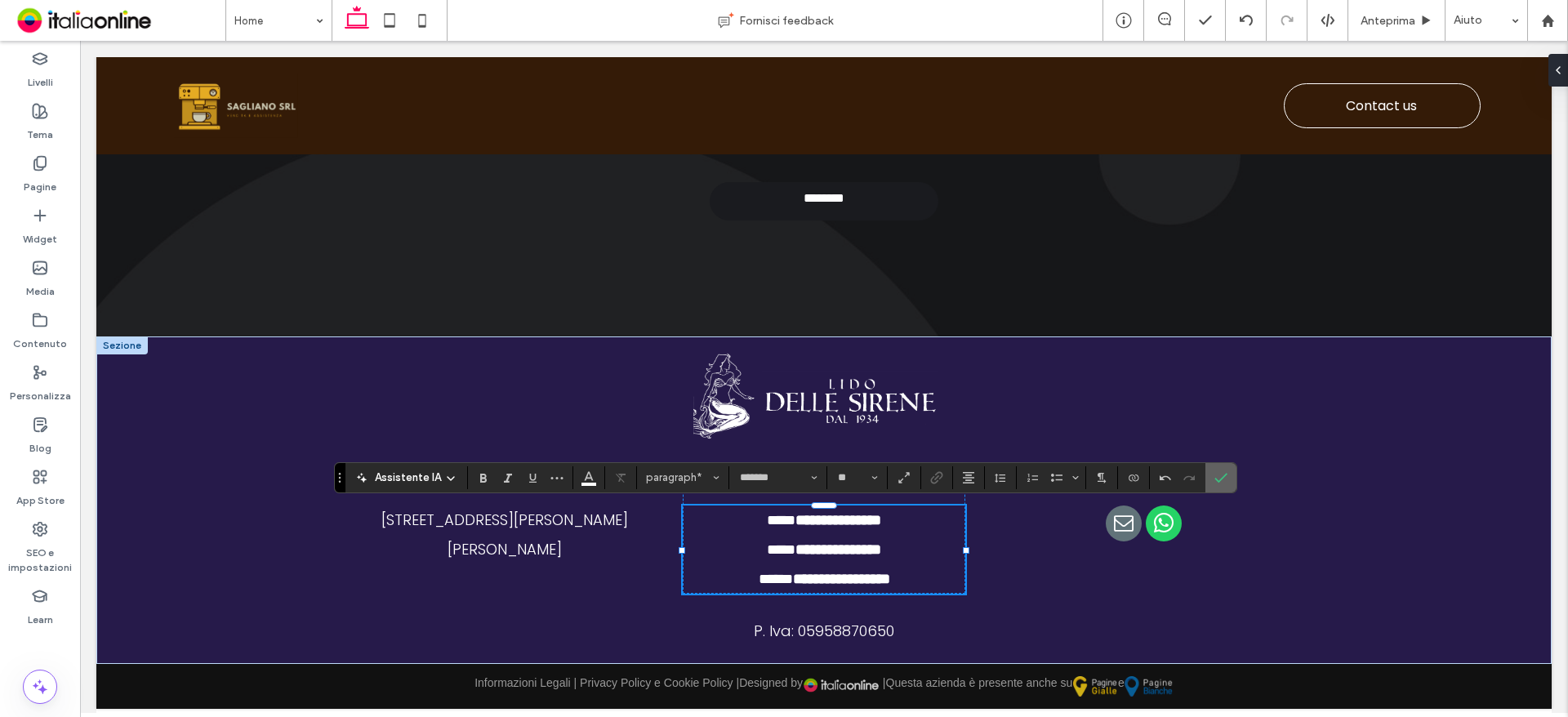
click at [1230, 479] on label "Conferma" at bounding box center [1221, 477] width 25 height 29
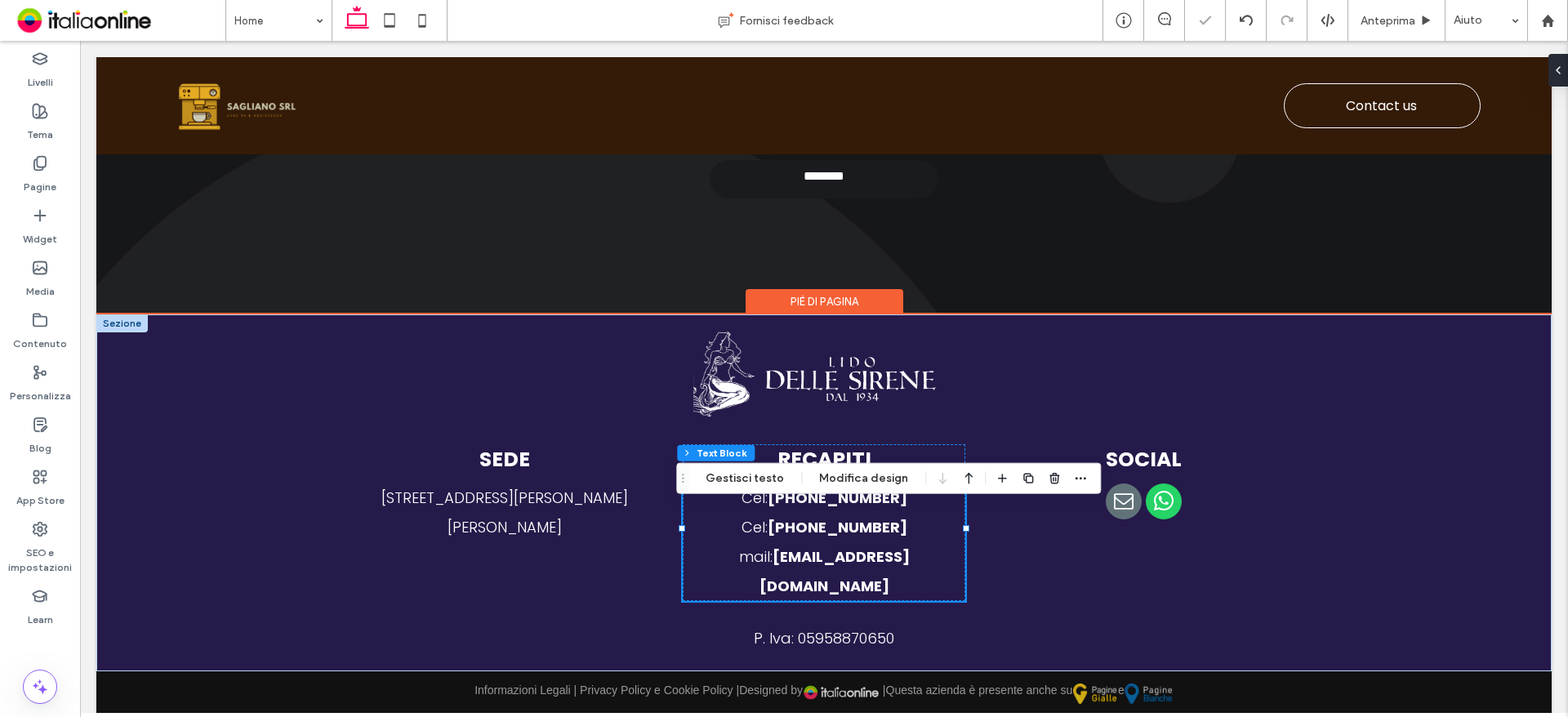
click at [895, 575] on strong "jgioiaj@gmail.com" at bounding box center [834, 571] width 150 height 49
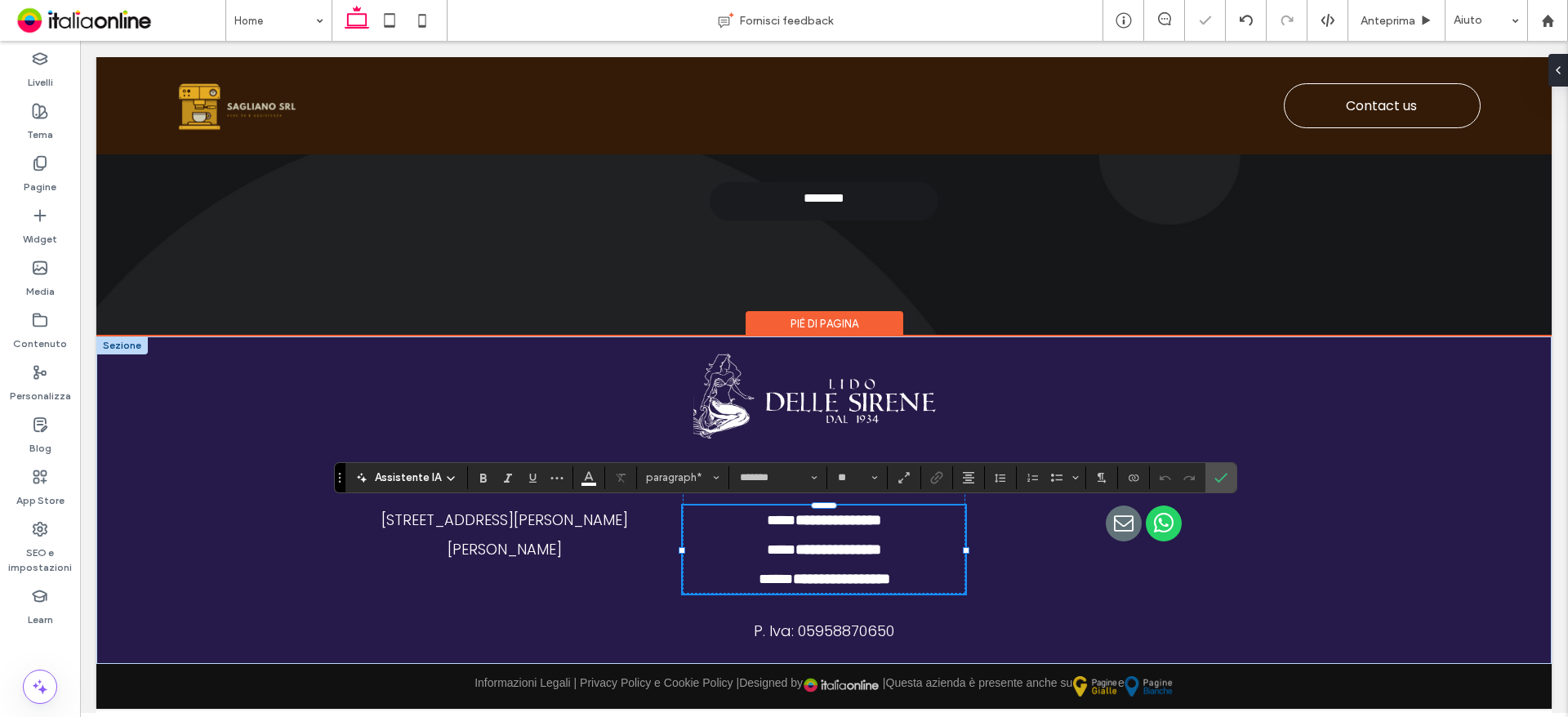
click at [890, 575] on strong "**********" at bounding box center [841, 578] width 97 height 14
drag, startPoint x: 921, startPoint y: 578, endPoint x: 726, endPoint y: 585, distance: 195.1
click at [726, 585] on p "**********" at bounding box center [823, 578] width 282 height 29
click at [897, 566] on p at bounding box center [823, 578] width 282 height 29
drag, startPoint x: 733, startPoint y: 557, endPoint x: 917, endPoint y: 549, distance: 184.2
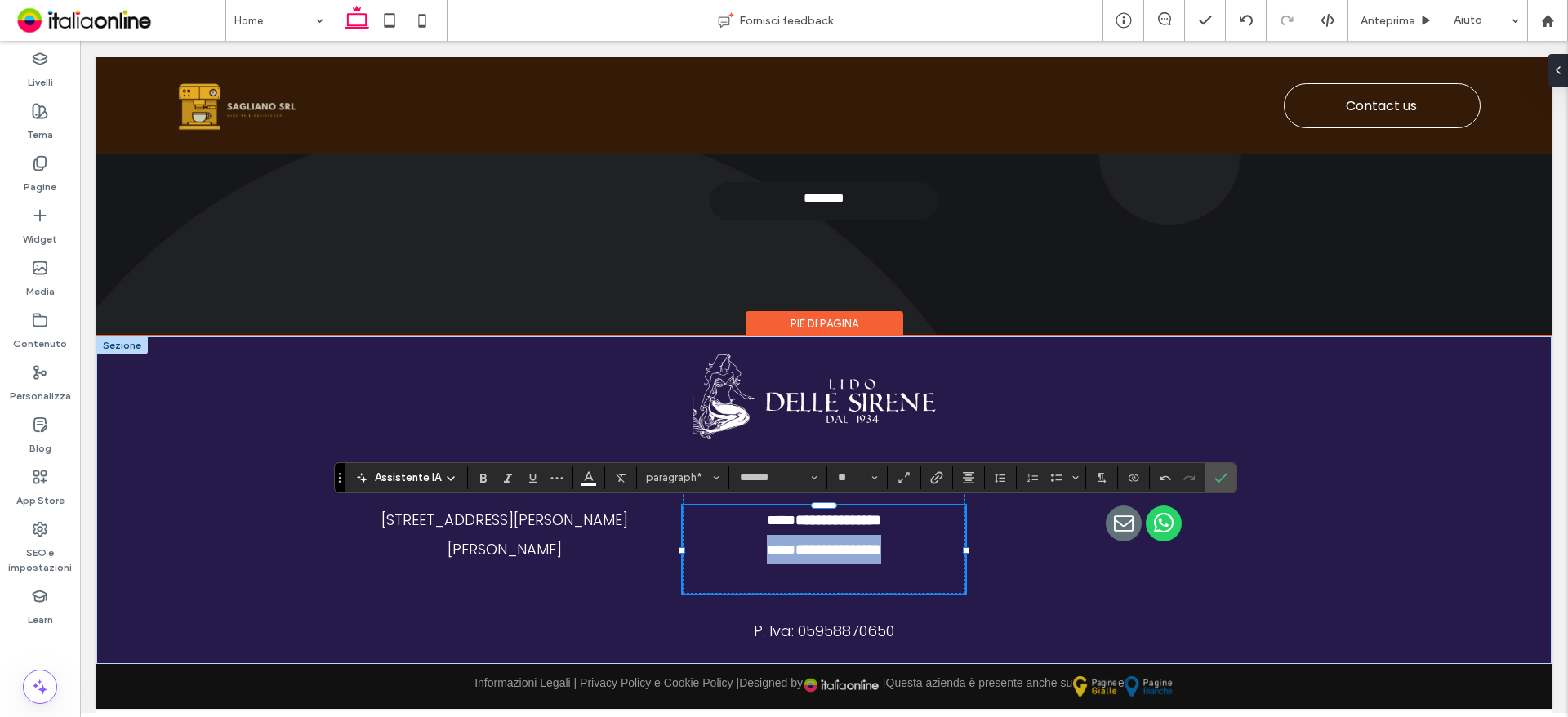
click at [917, 549] on p "**********" at bounding box center [823, 549] width 282 height 29
copy p "**********"
click at [767, 516] on span "****" at bounding box center [781, 519] width 29 height 14
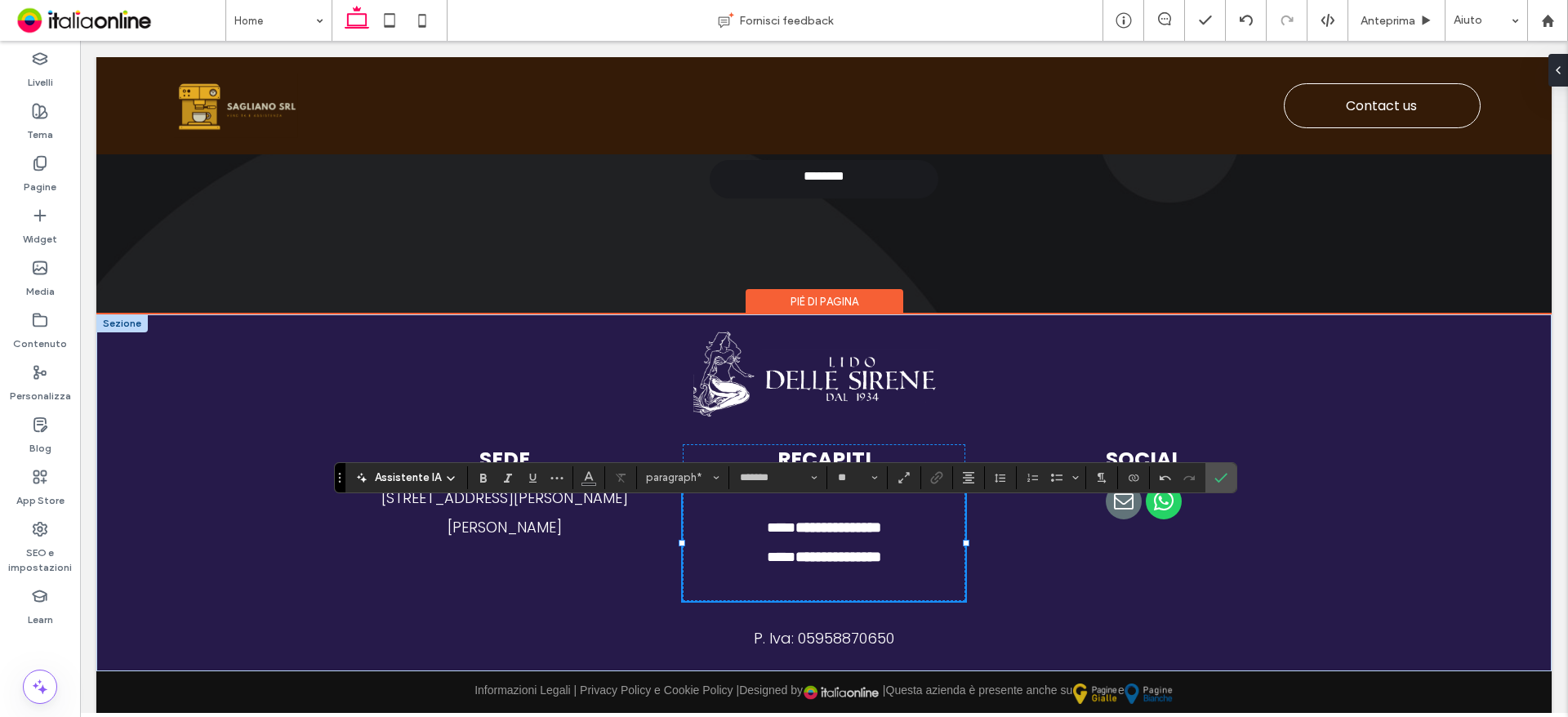
click at [745, 513] on p "﻿" at bounding box center [823, 498] width 282 height 29
click at [753, 513] on p "﻿" at bounding box center [823, 498] width 282 height 29
click at [769, 513] on p "﻿" at bounding box center [823, 498] width 282 height 29
drag, startPoint x: 917, startPoint y: 525, endPoint x: 652, endPoint y: 523, distance: 265.0
click at [652, 523] on div "**********" at bounding box center [824, 523] width 922 height 194
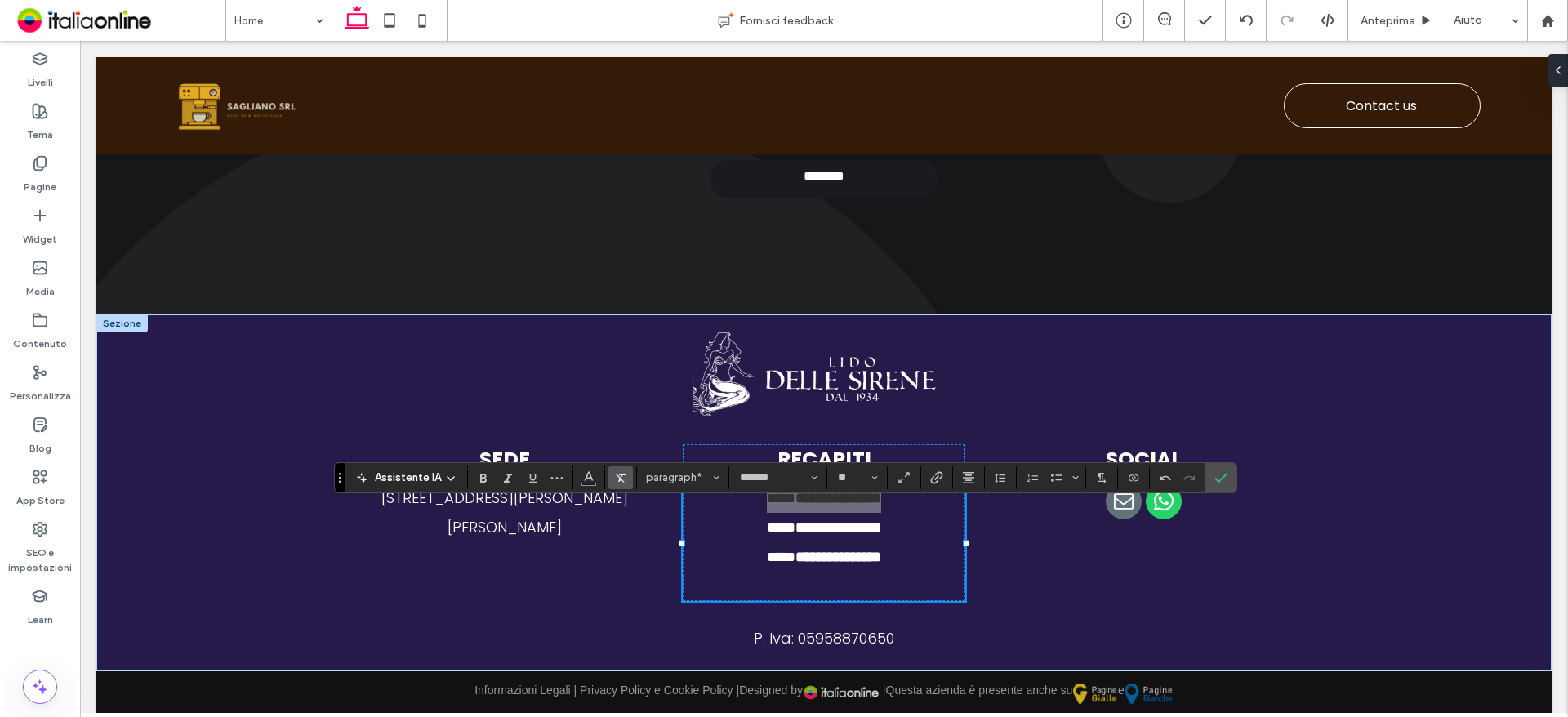
click at [590, 478] on use "Colore" at bounding box center [588, 475] width 9 height 9
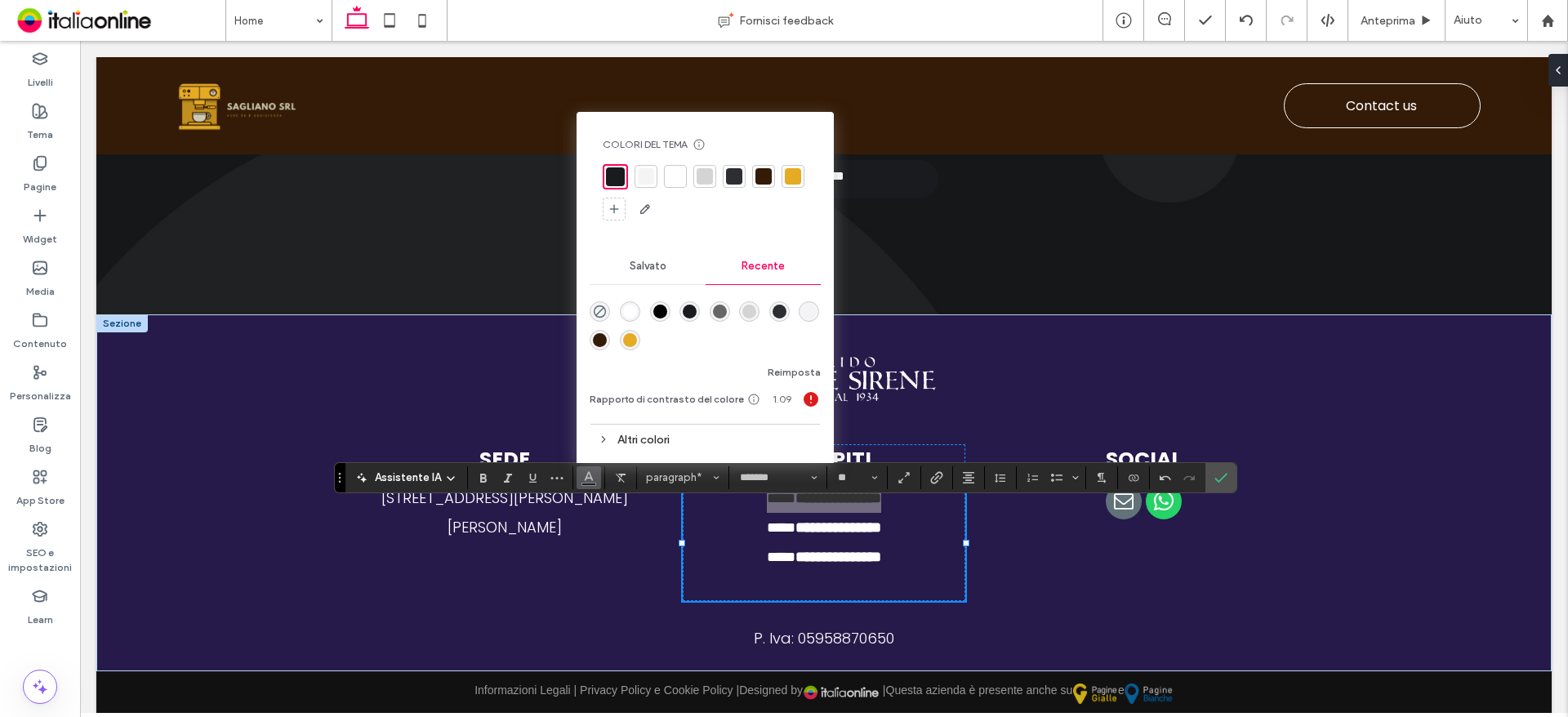
drag, startPoint x: 548, startPoint y: 274, endPoint x: 624, endPoint y: 311, distance: 84.5
click at [624, 311] on div "rgba(255, 255, 255, 1)" at bounding box center [630, 311] width 14 height 14
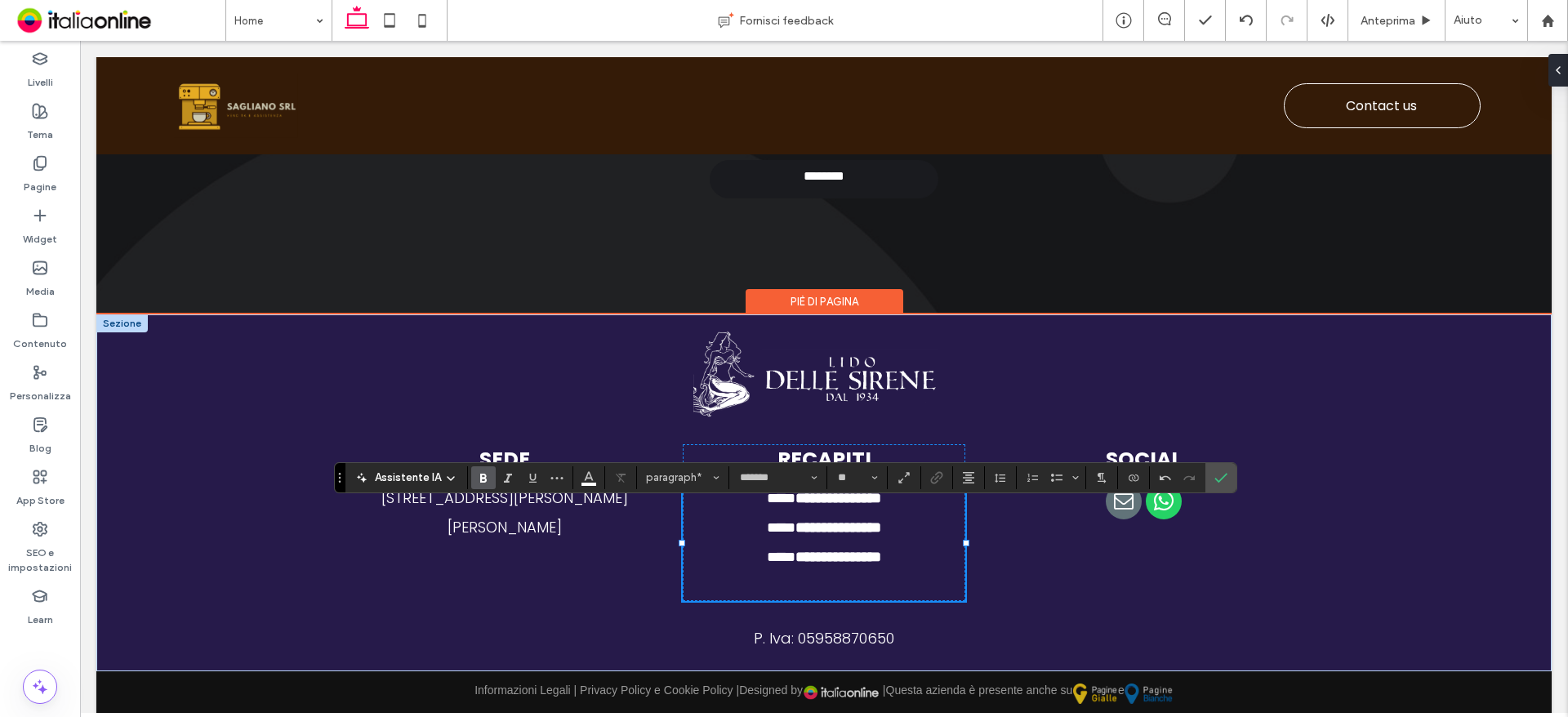
drag, startPoint x: 917, startPoint y: 558, endPoint x: 910, endPoint y: 587, distance: 29.8
click at [917, 542] on p "**********" at bounding box center [823, 527] width 282 height 29
drag, startPoint x: 909, startPoint y: 590, endPoint x: 737, endPoint y: 583, distance: 172.1
click at [737, 572] on p "**********" at bounding box center [823, 557] width 282 height 29
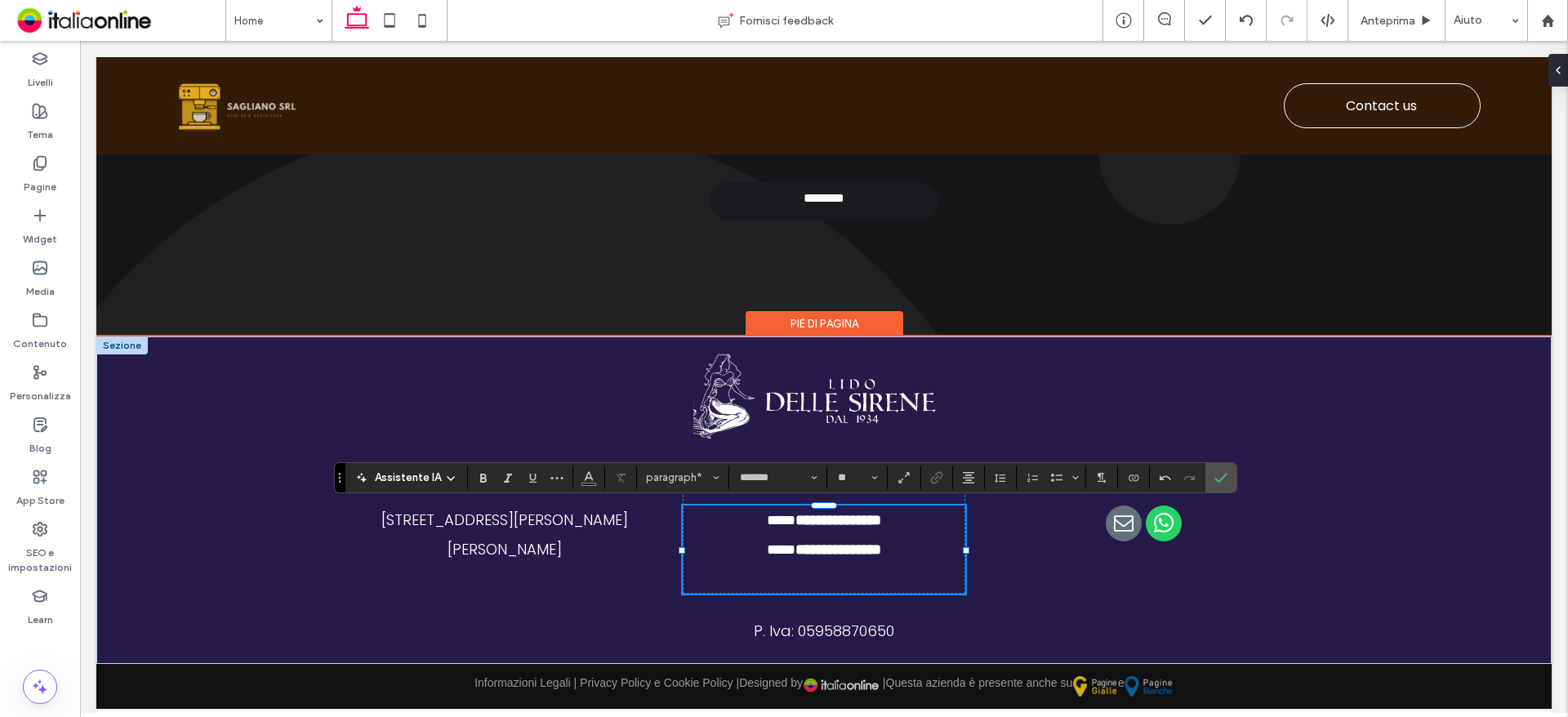
click at [746, 572] on p at bounding box center [823, 578] width 282 height 29
drag, startPoint x: 955, startPoint y: 575, endPoint x: 660, endPoint y: 566, distance: 295.1
click at [660, 566] on div "**********" at bounding box center [824, 530] width 922 height 164
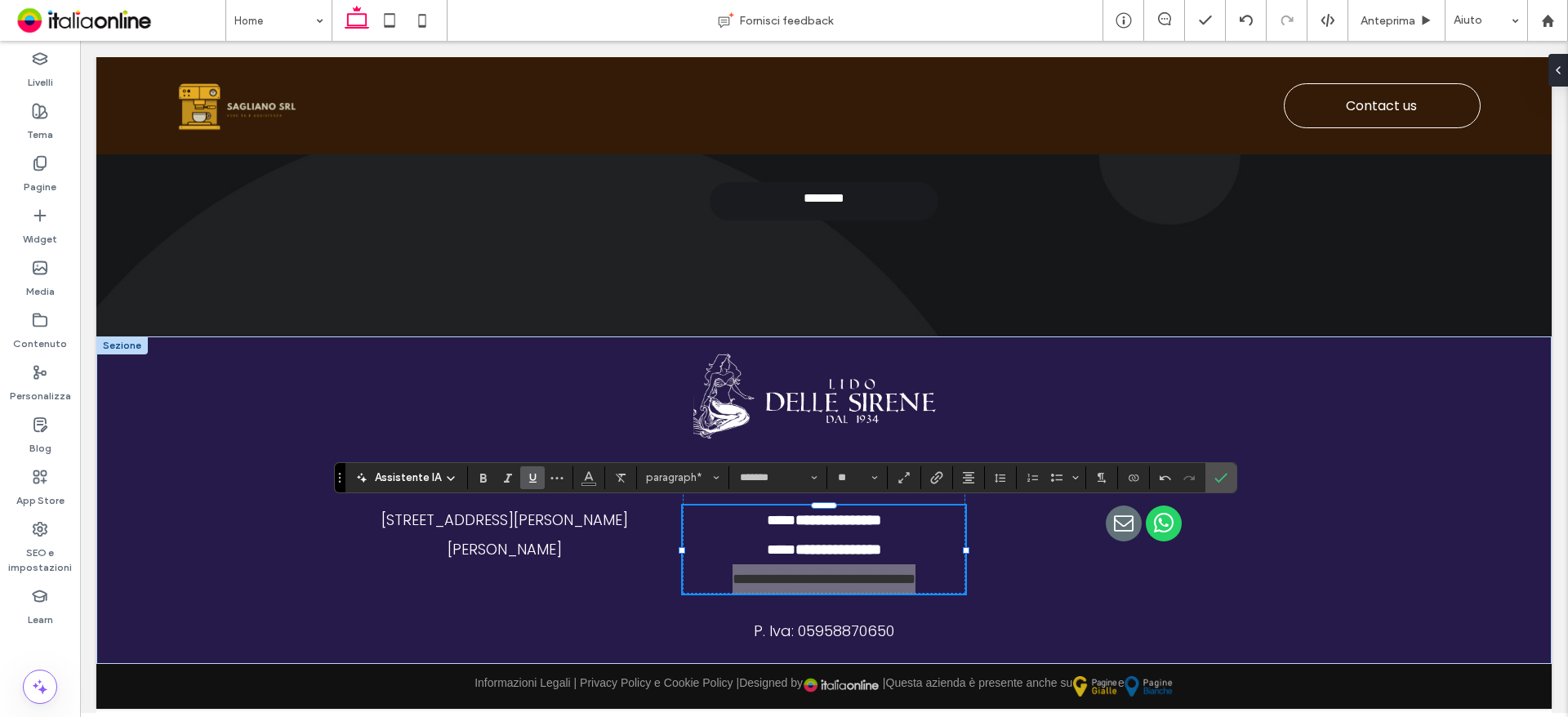
drag, startPoint x: 488, startPoint y: 479, endPoint x: 520, endPoint y: 481, distance: 32.1
click at [488, 479] on icon "Grassetto" at bounding box center [484, 478] width 13 height 13
click at [589, 483] on span "Colore" at bounding box center [589, 476] width 13 height 21
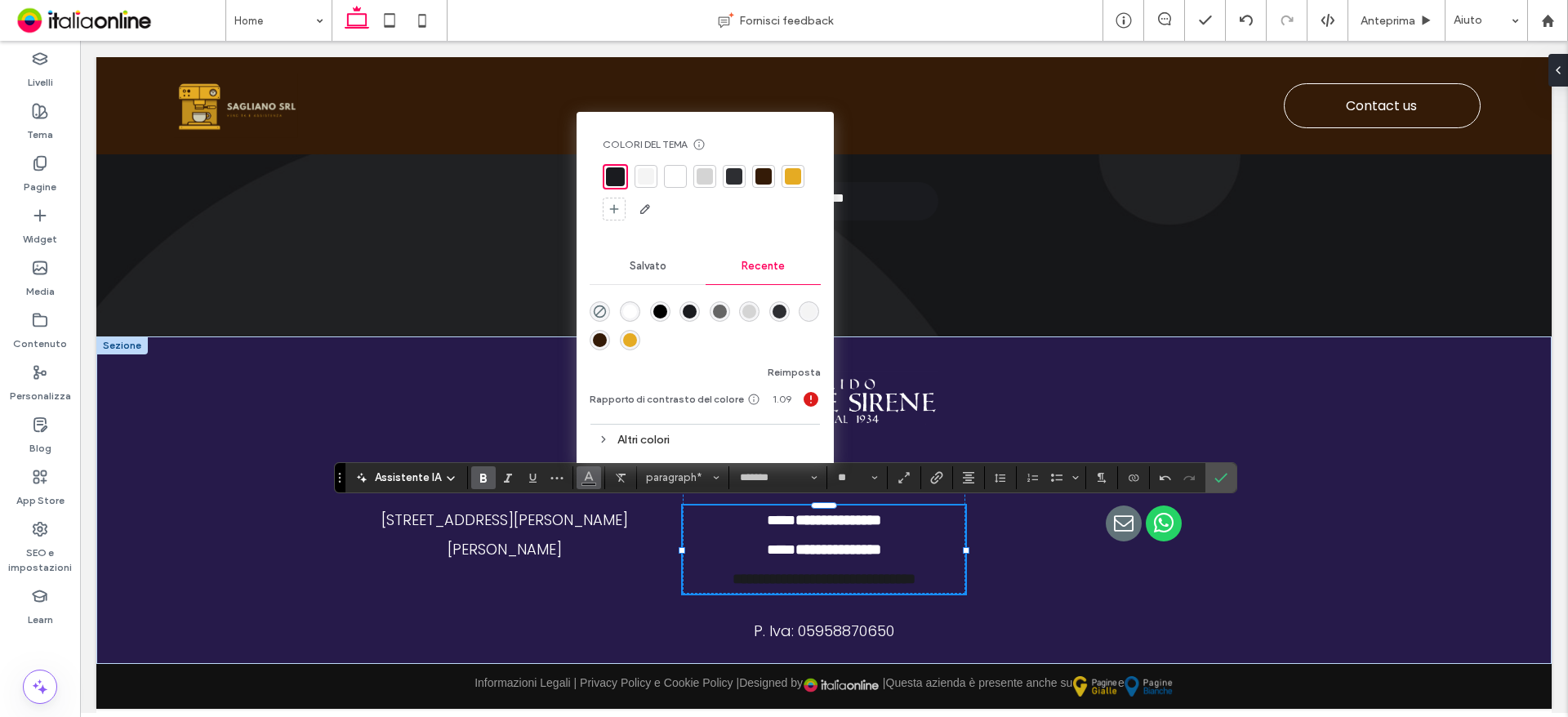
click at [626, 309] on div "rgba(255, 255, 255, 1)" at bounding box center [630, 311] width 14 height 14
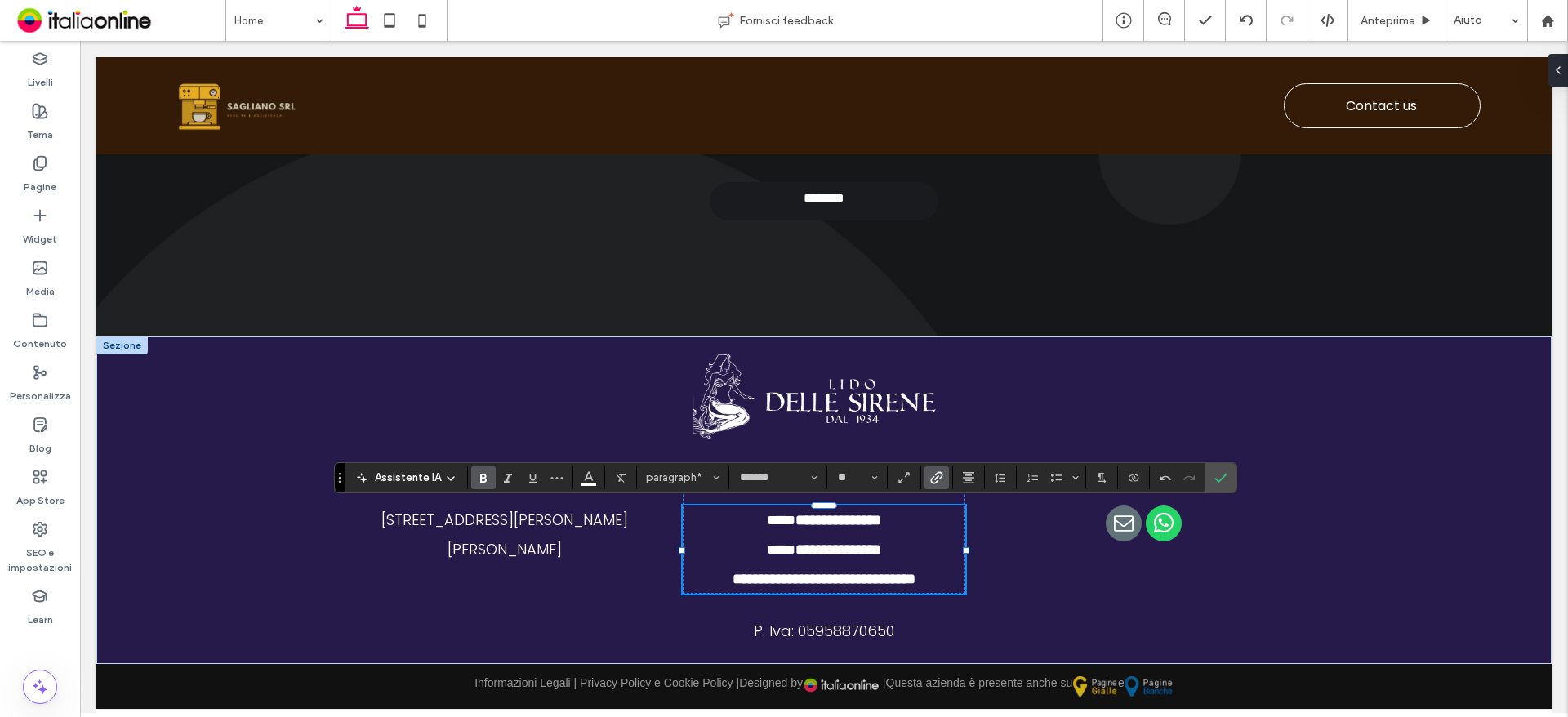
click at [925, 478] on label "Collegamento" at bounding box center [937, 478] width 25 height 23
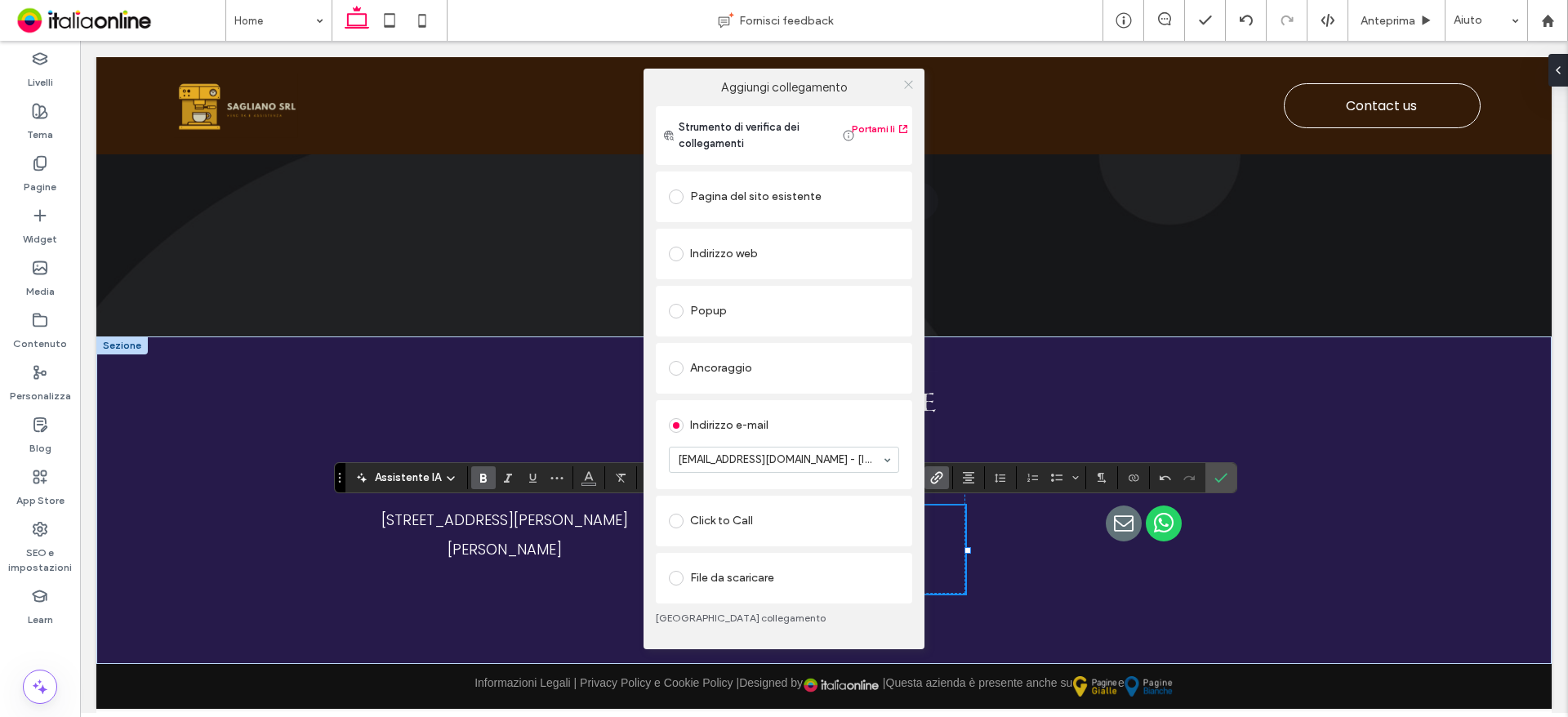
click at [910, 85] on icon at bounding box center [908, 85] width 12 height 12
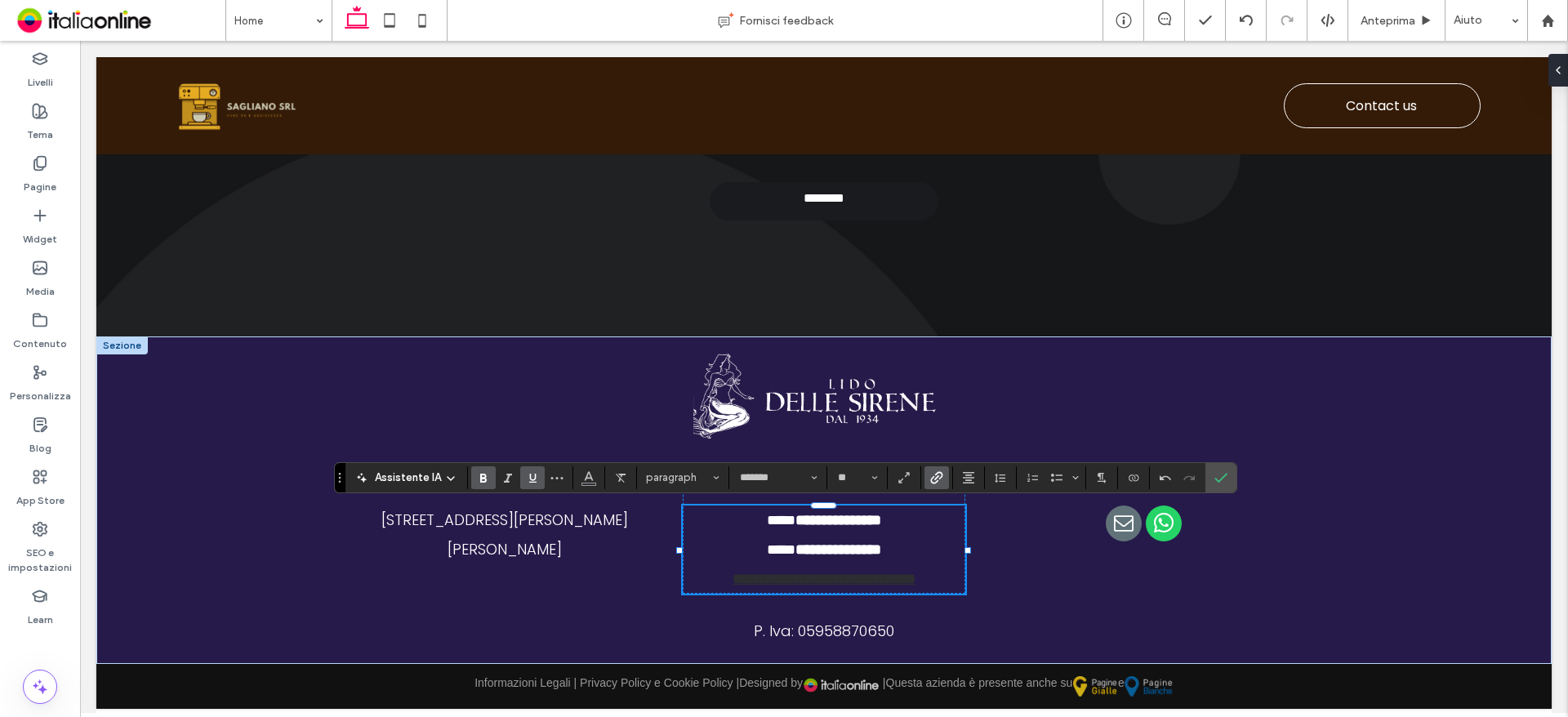
click at [528, 481] on icon "Sottolineato" at bounding box center [532, 478] width 13 height 13
click at [1221, 485] on span "Conferma" at bounding box center [1221, 477] width 13 height 28
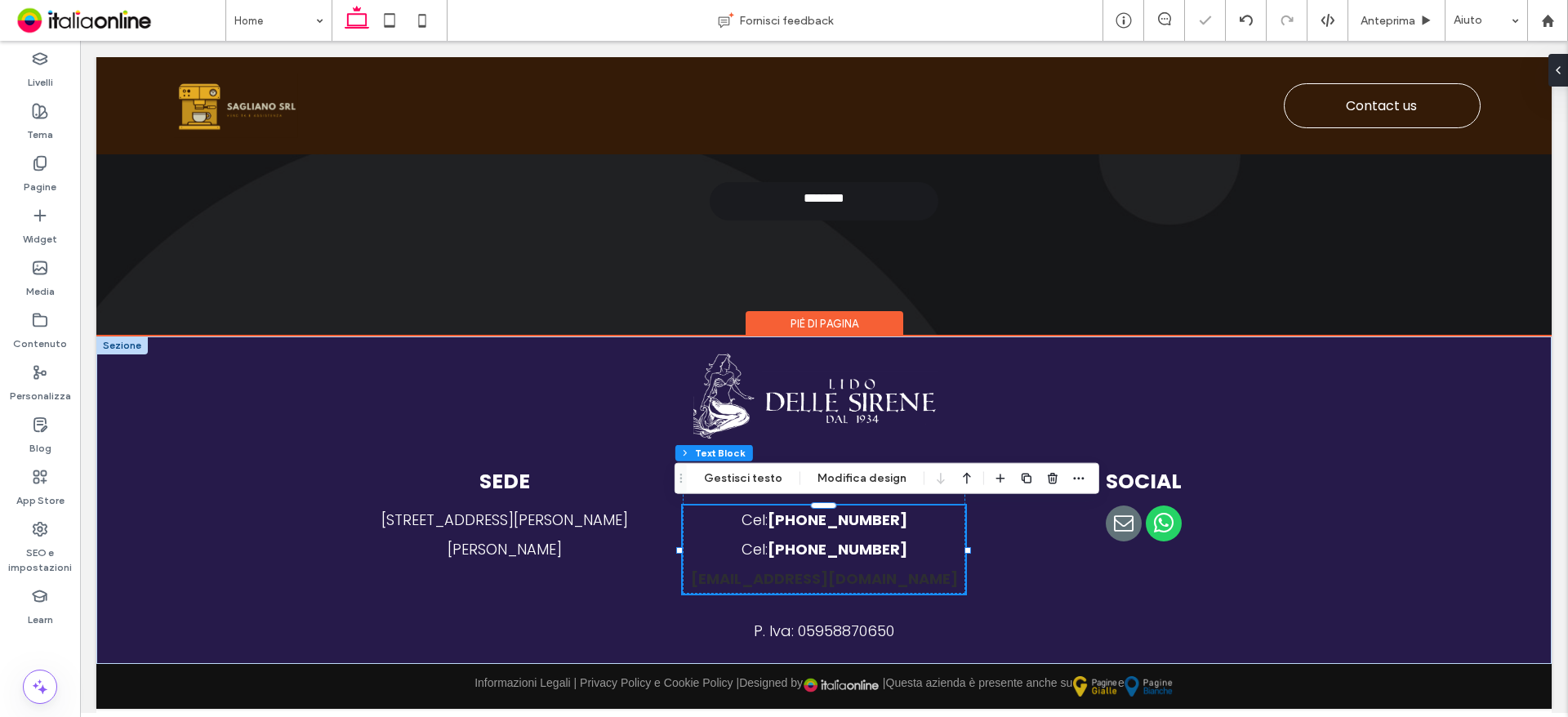
click at [891, 581] on strong "[EMAIL_ADDRESS][DOMAIN_NAME]" at bounding box center [824, 577] width 267 height 20
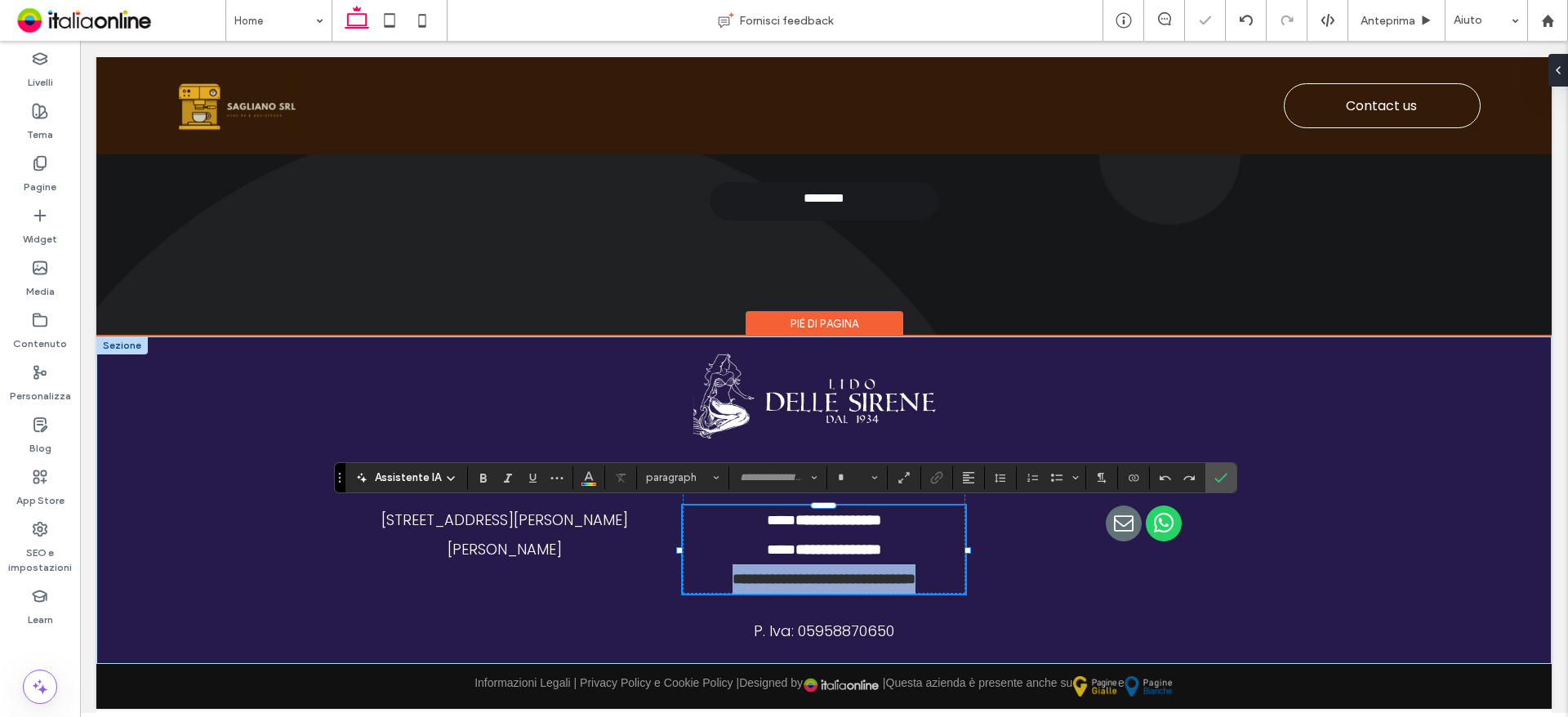
type input "*******"
type input "**"
click at [588, 475] on icon "Colore" at bounding box center [589, 476] width 13 height 13
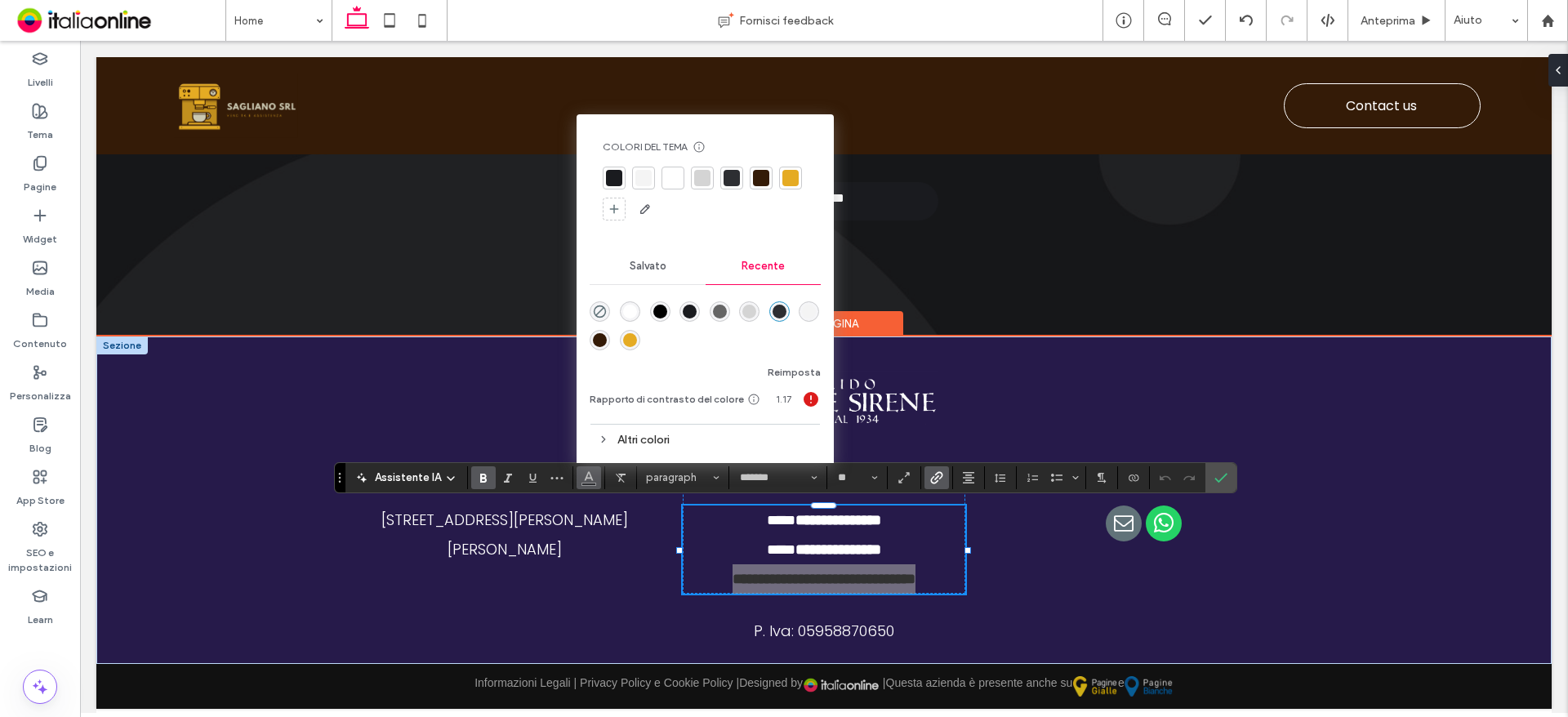
click at [629, 309] on div "rgba(255, 255, 255, 1)" at bounding box center [630, 311] width 14 height 14
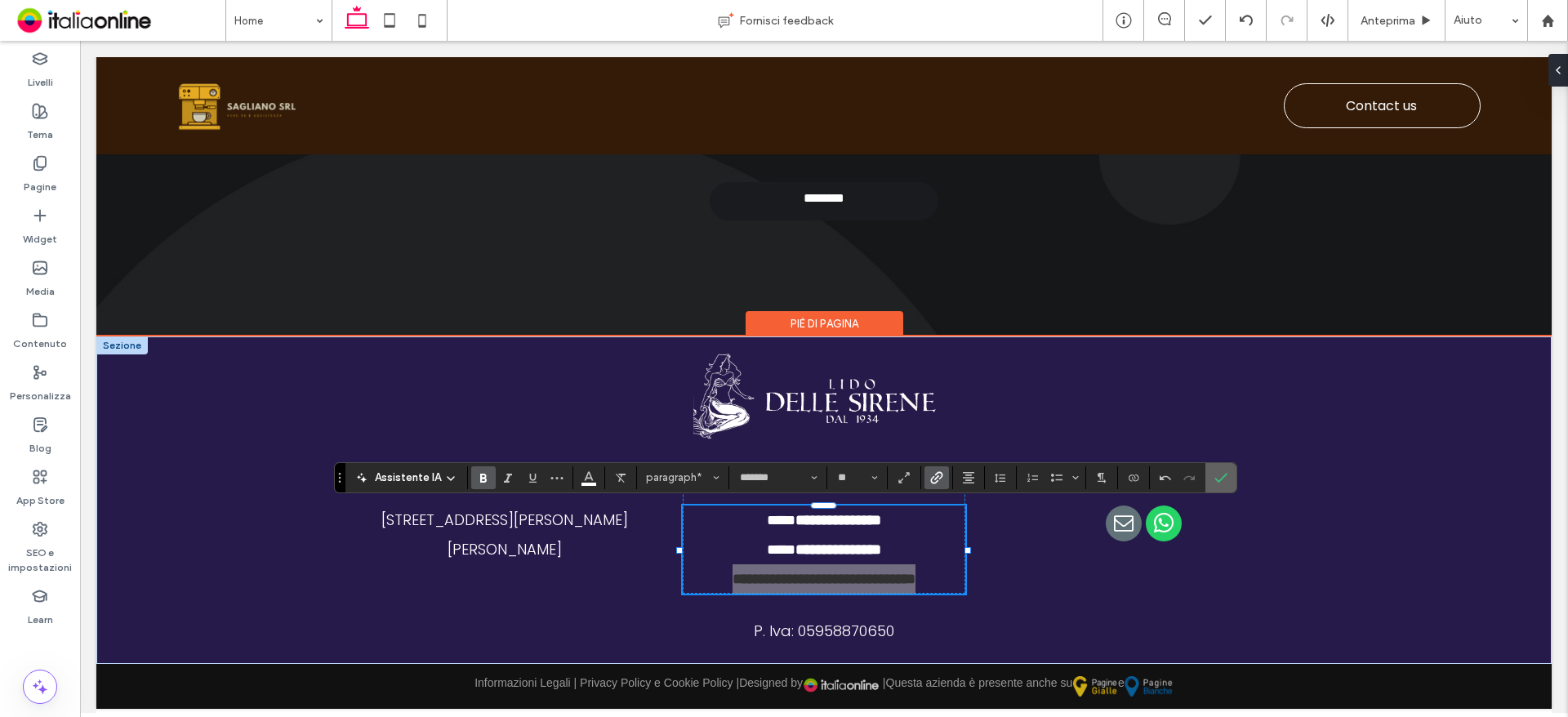
click at [1216, 491] on span "Conferma" at bounding box center [1218, 477] width 8 height 29
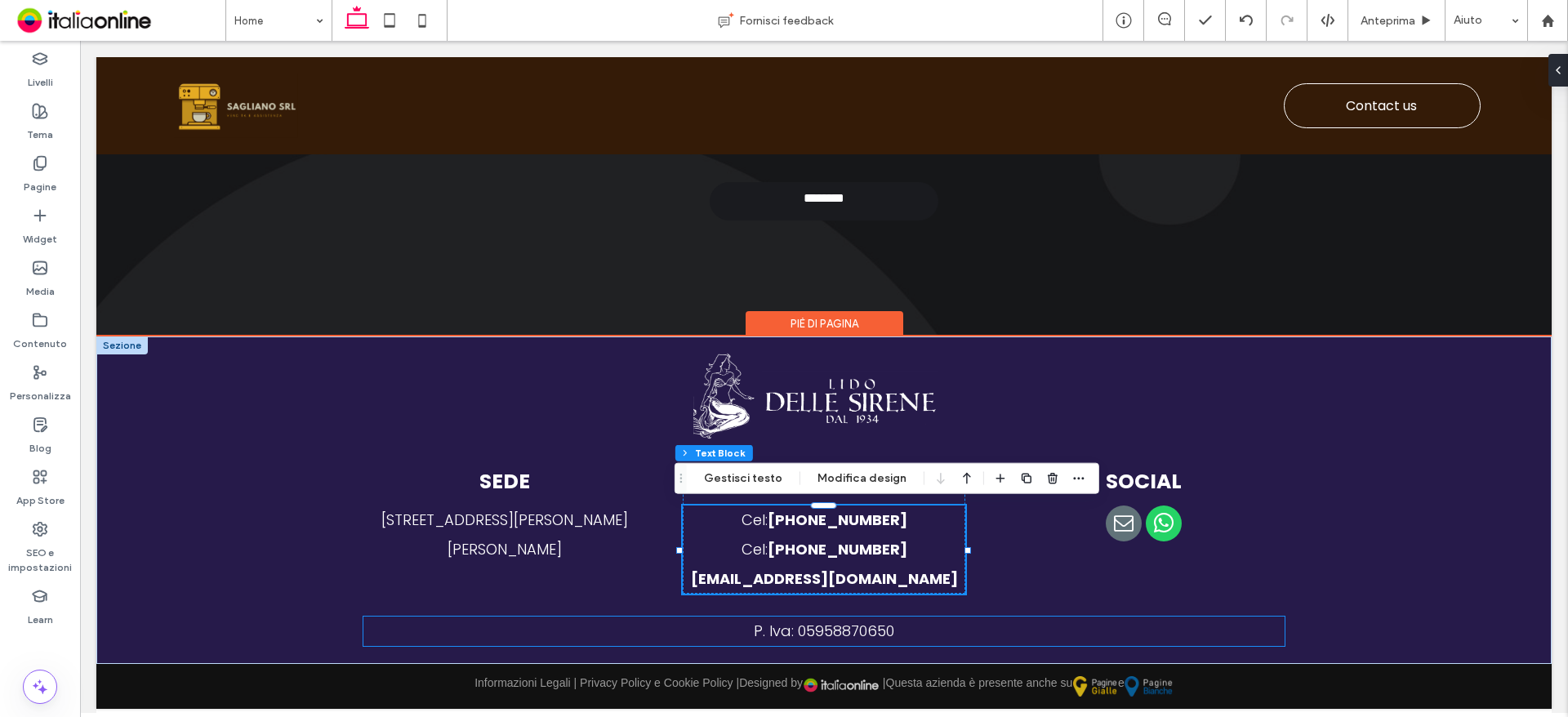
click at [831, 632] on span "P. Iva: 05958870650" at bounding box center [824, 630] width 141 height 20
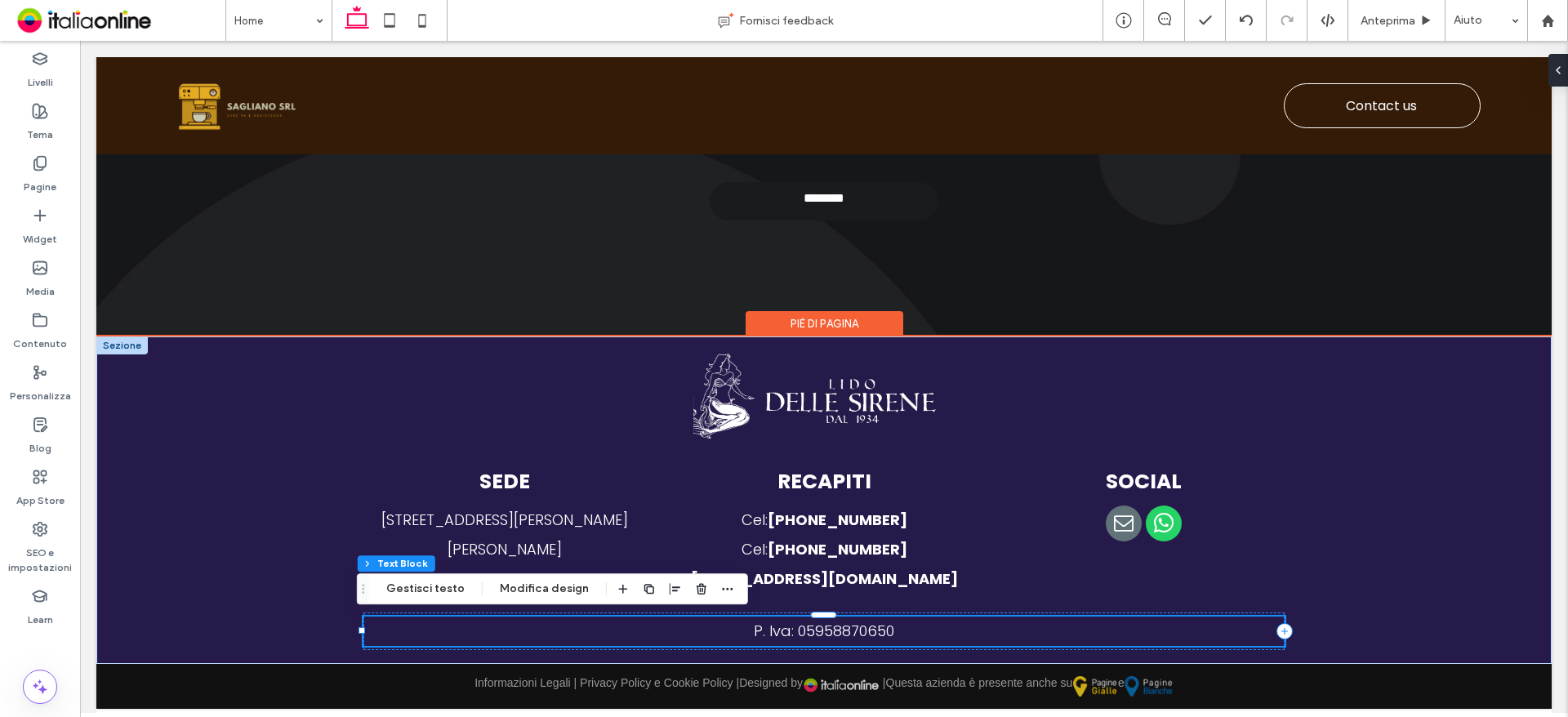
click at [824, 641] on p "P. Iva: 05958870650" at bounding box center [824, 631] width 922 height 29
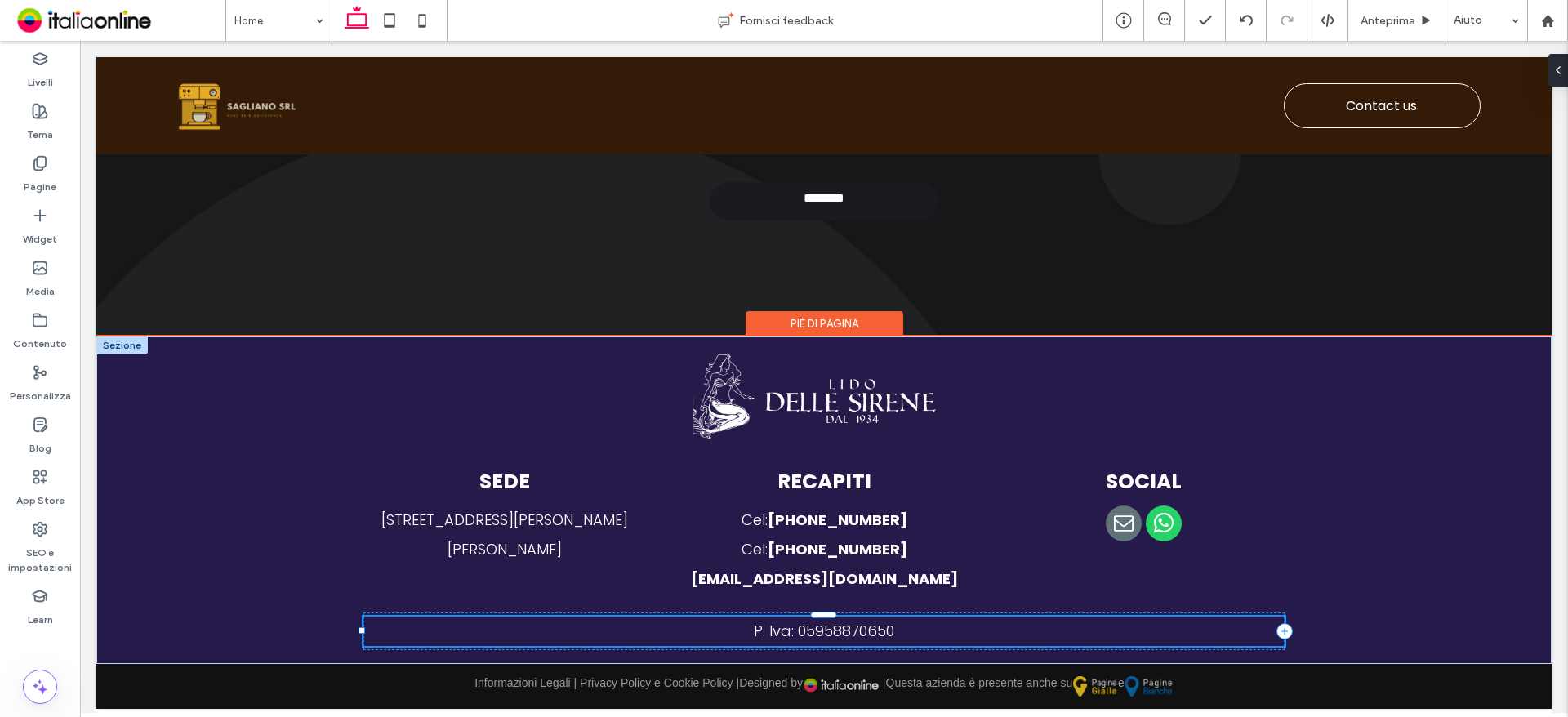
type input "*******"
type input "**"
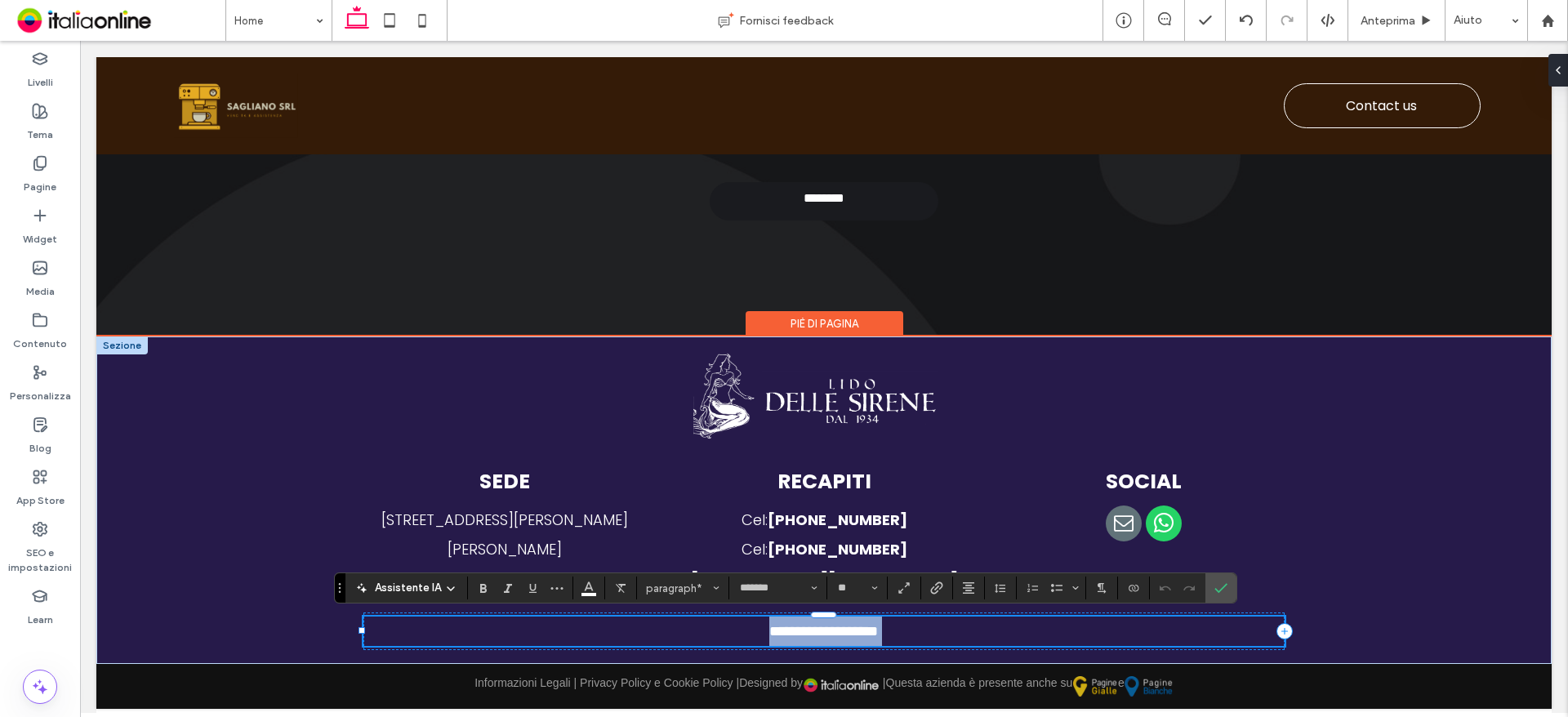
click at [802, 633] on span "**********" at bounding box center [824, 631] width 108 height 14
drag, startPoint x: 792, startPoint y: 626, endPoint x: 906, endPoint y: 643, distance: 115.3
click at [906, 643] on p "**********" at bounding box center [824, 631] width 922 height 29
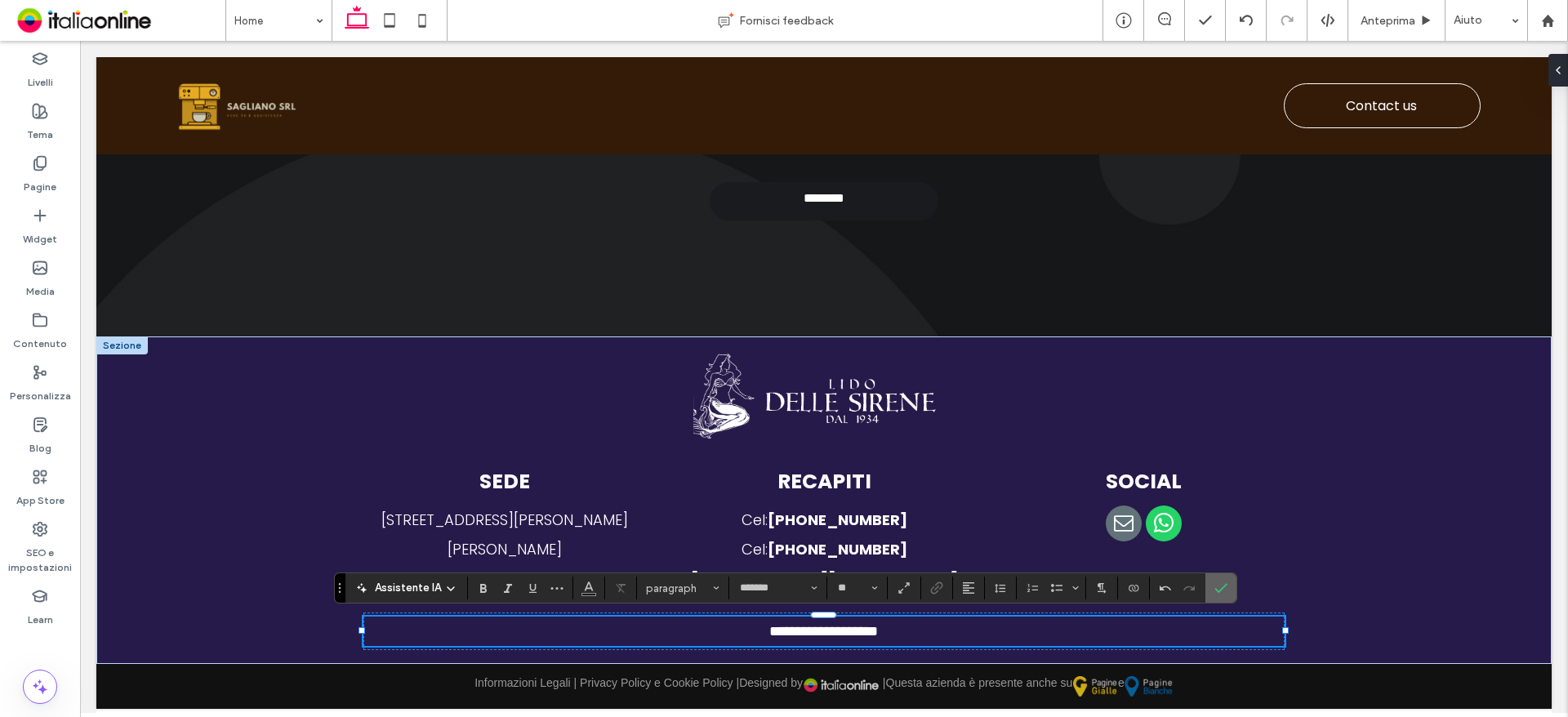
click at [1220, 594] on icon "Conferma" at bounding box center [1221, 588] width 13 height 13
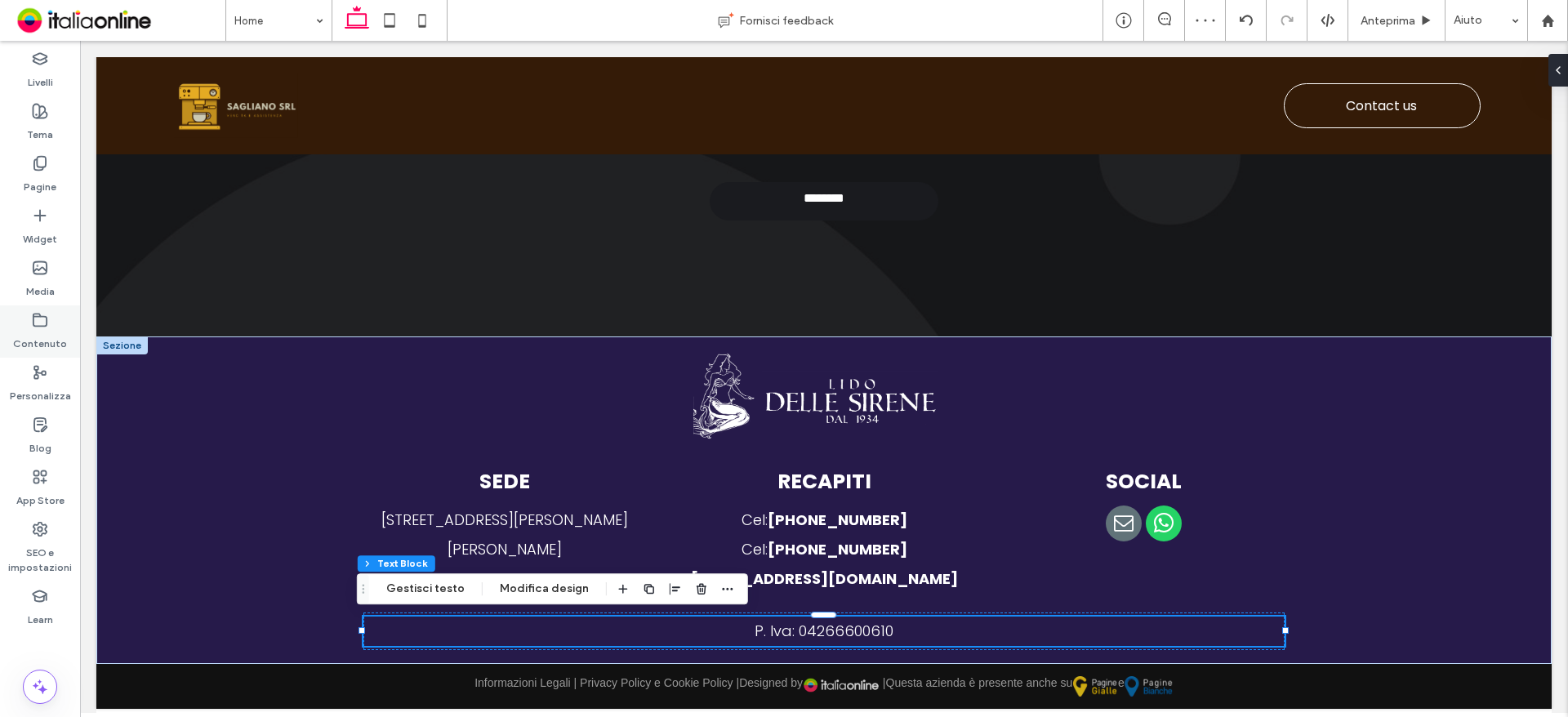
click at [48, 328] on div "Contenuto" at bounding box center [40, 330] width 80 height 52
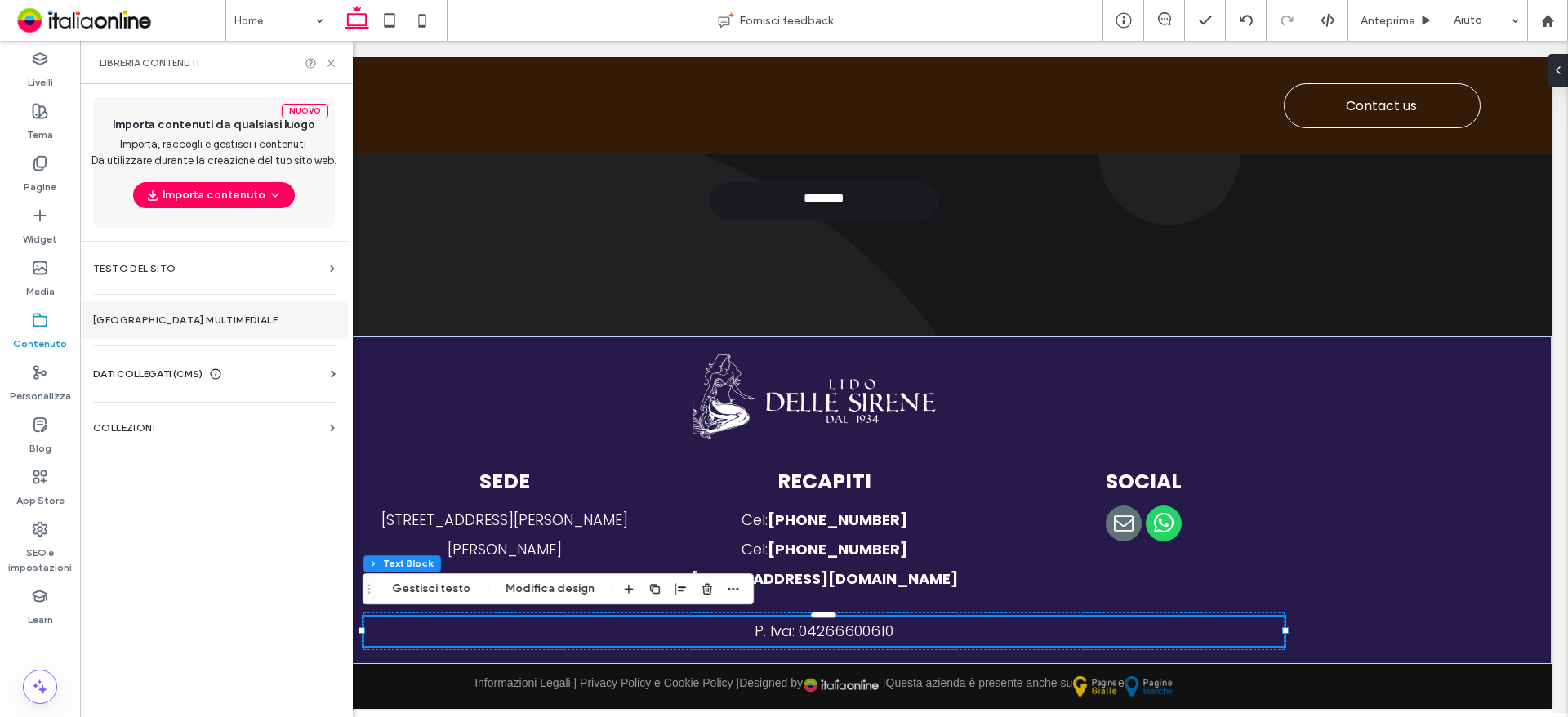
click at [204, 314] on label "Gestore multimediale" at bounding box center [214, 320] width 241 height 11
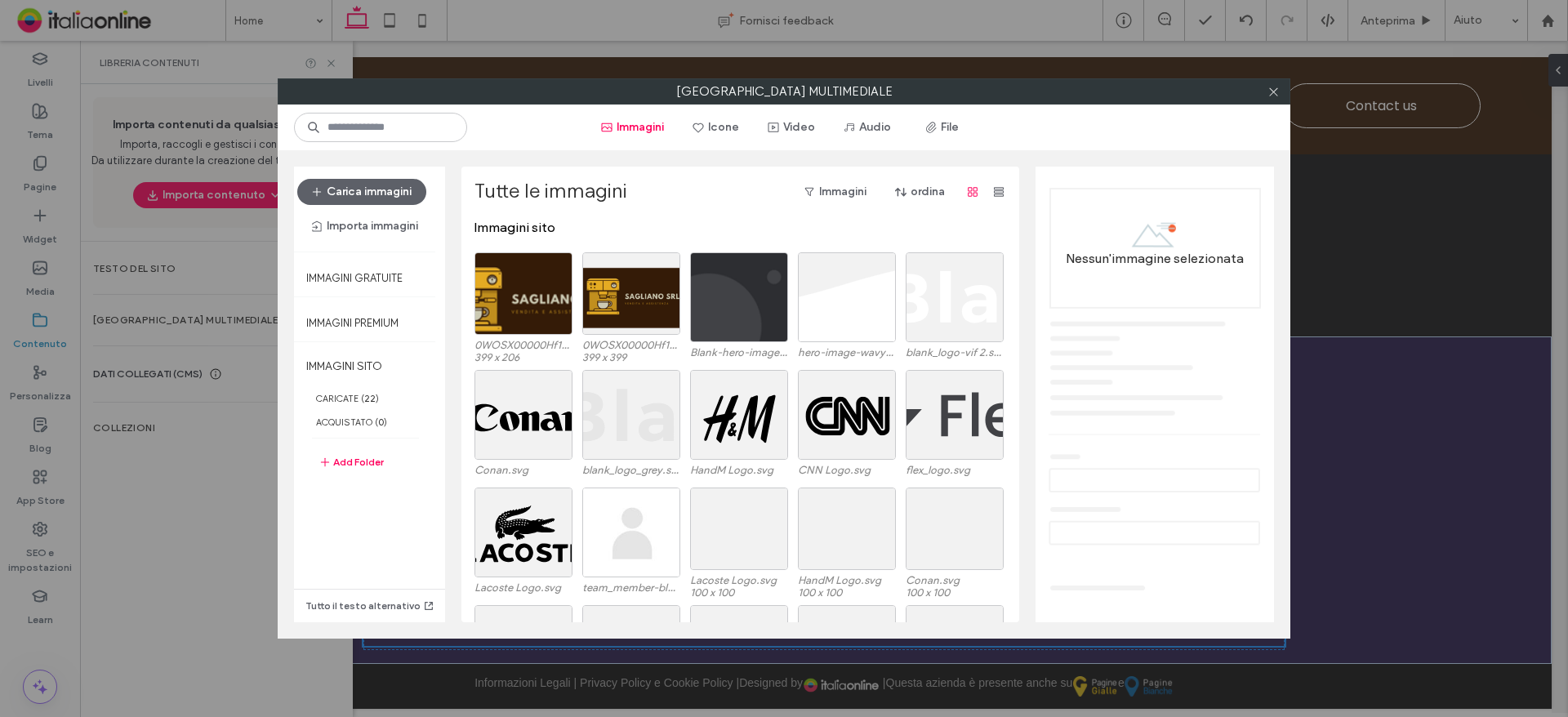
drag, startPoint x: 1270, startPoint y: 94, endPoint x: 1023, endPoint y: 162, distance: 256.2
click at [1270, 94] on icon at bounding box center [1273, 91] width 12 height 12
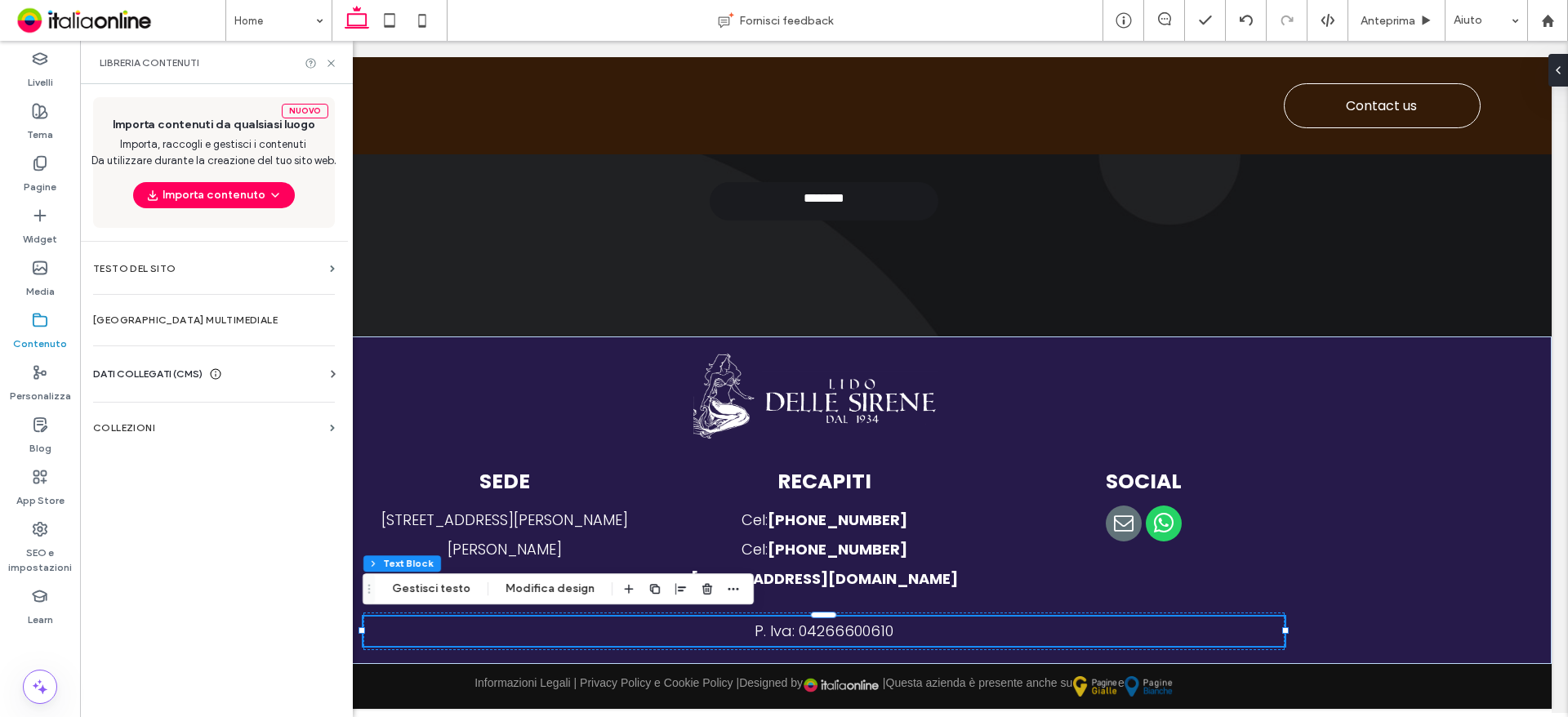
click at [202, 364] on div "DATI COLLEGATI (CMS) Informazioni aziendali Testo aziendale Immagini aziendali …" at bounding box center [214, 373] width 268 height 43
click at [335, 367] on icon at bounding box center [333, 373] width 16 height 16
drag, startPoint x: 229, startPoint y: 414, endPoint x: 276, endPoint y: 412, distance: 47.0
click at [229, 414] on label "Informazioni aziendali" at bounding box center [218, 414] width 222 height 11
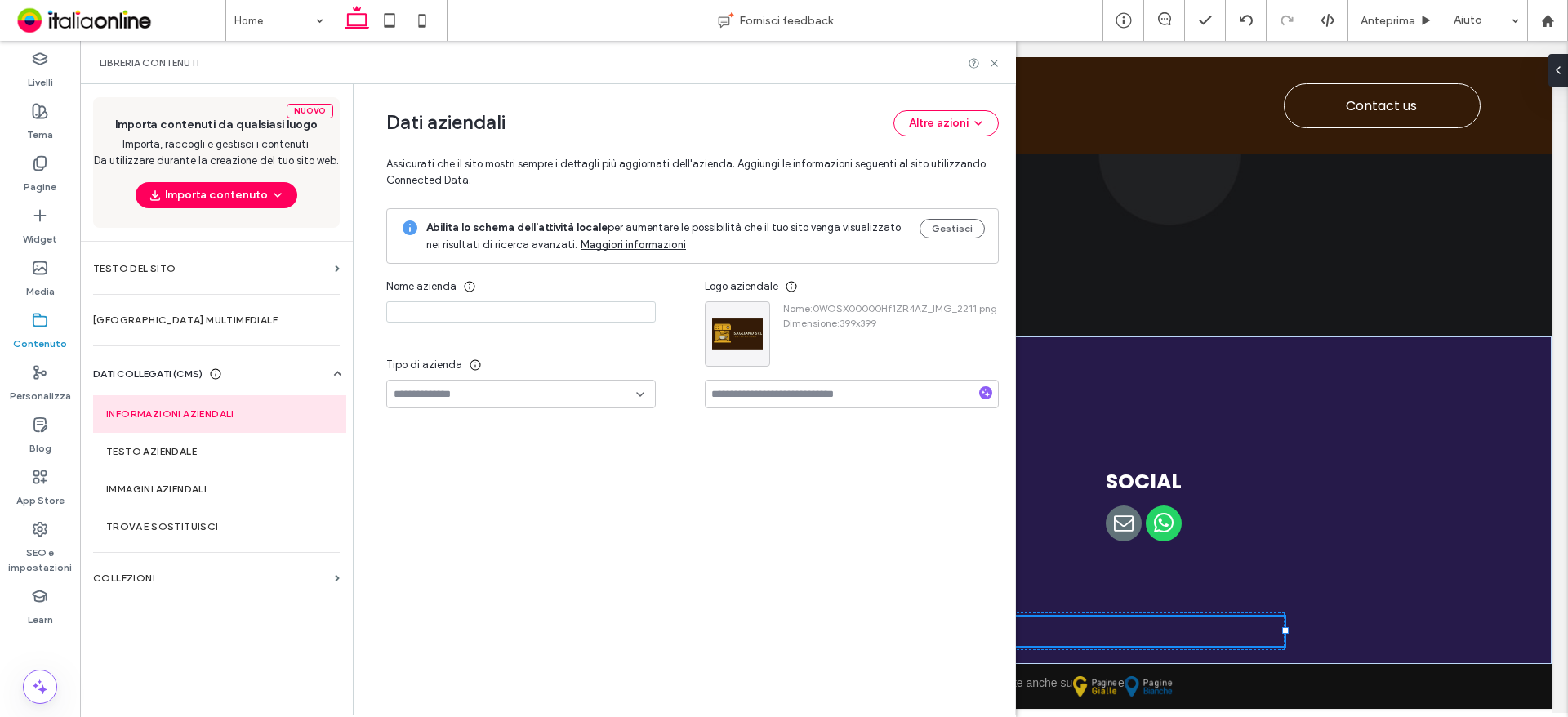
type input "********"
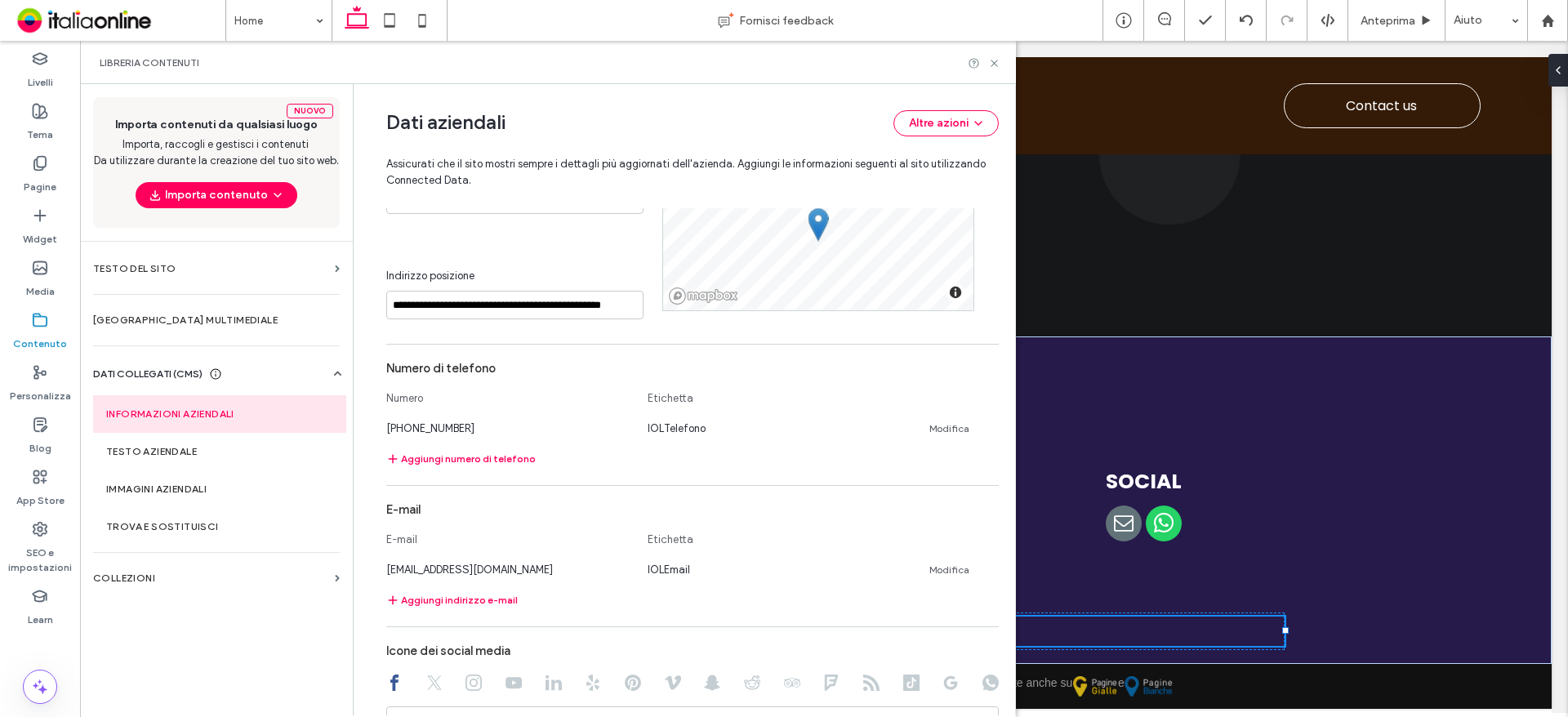
scroll to position [366, 0]
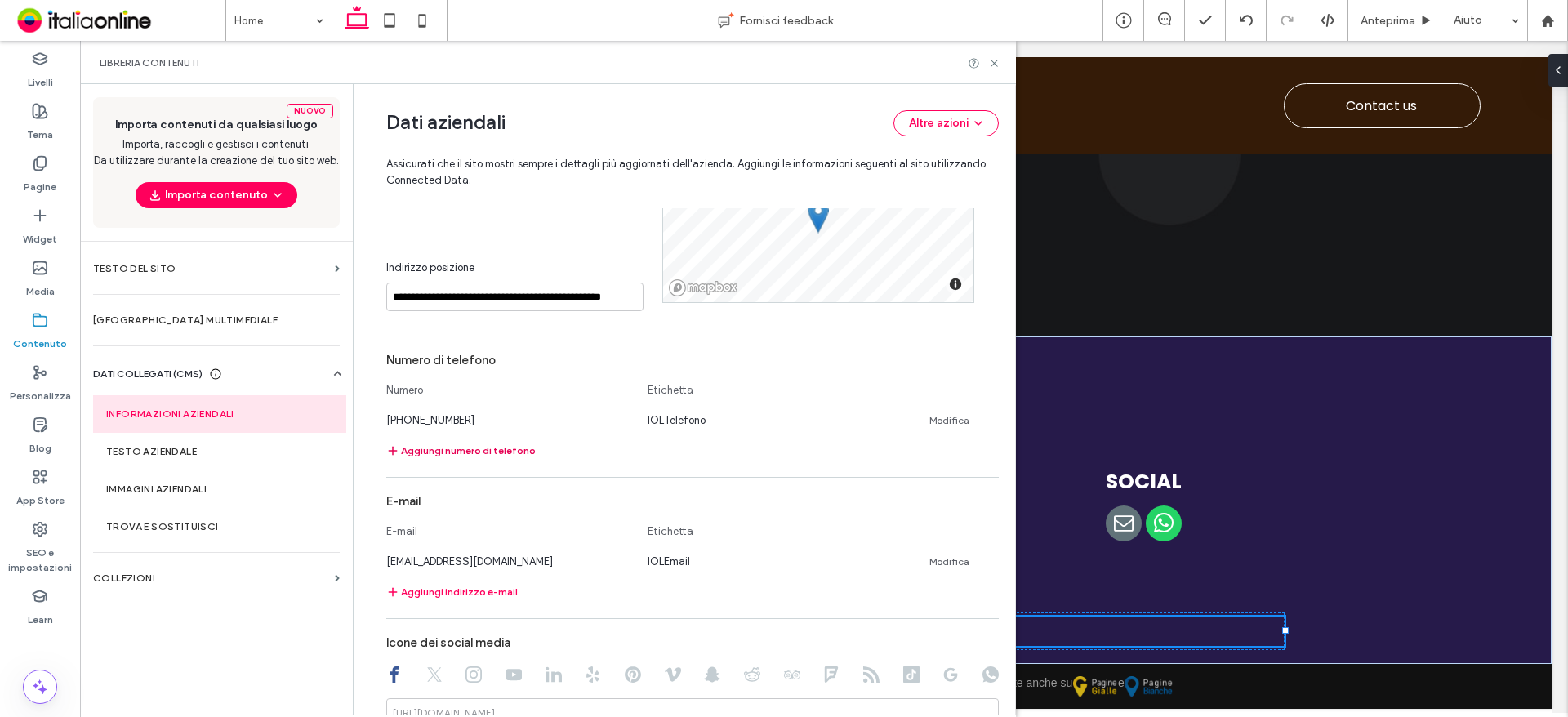
click at [470, 453] on button "Aggiungi numero di telefono" at bounding box center [461, 450] width 149 height 20
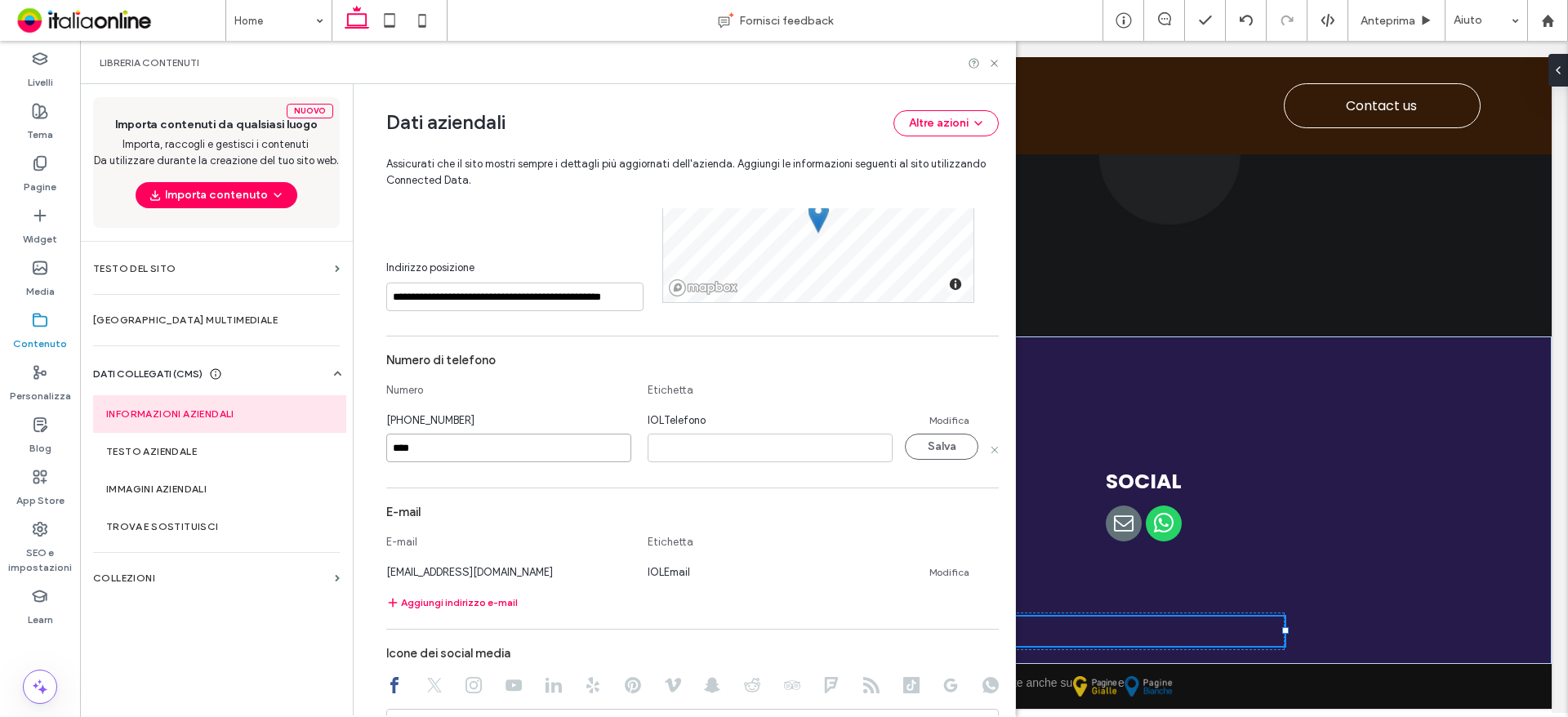
paste input "**********"
click at [421, 446] on input "**********" at bounding box center [509, 447] width 245 height 28
type input "**********"
click at [764, 462] on input at bounding box center [771, 447] width 245 height 28
type input "**********"
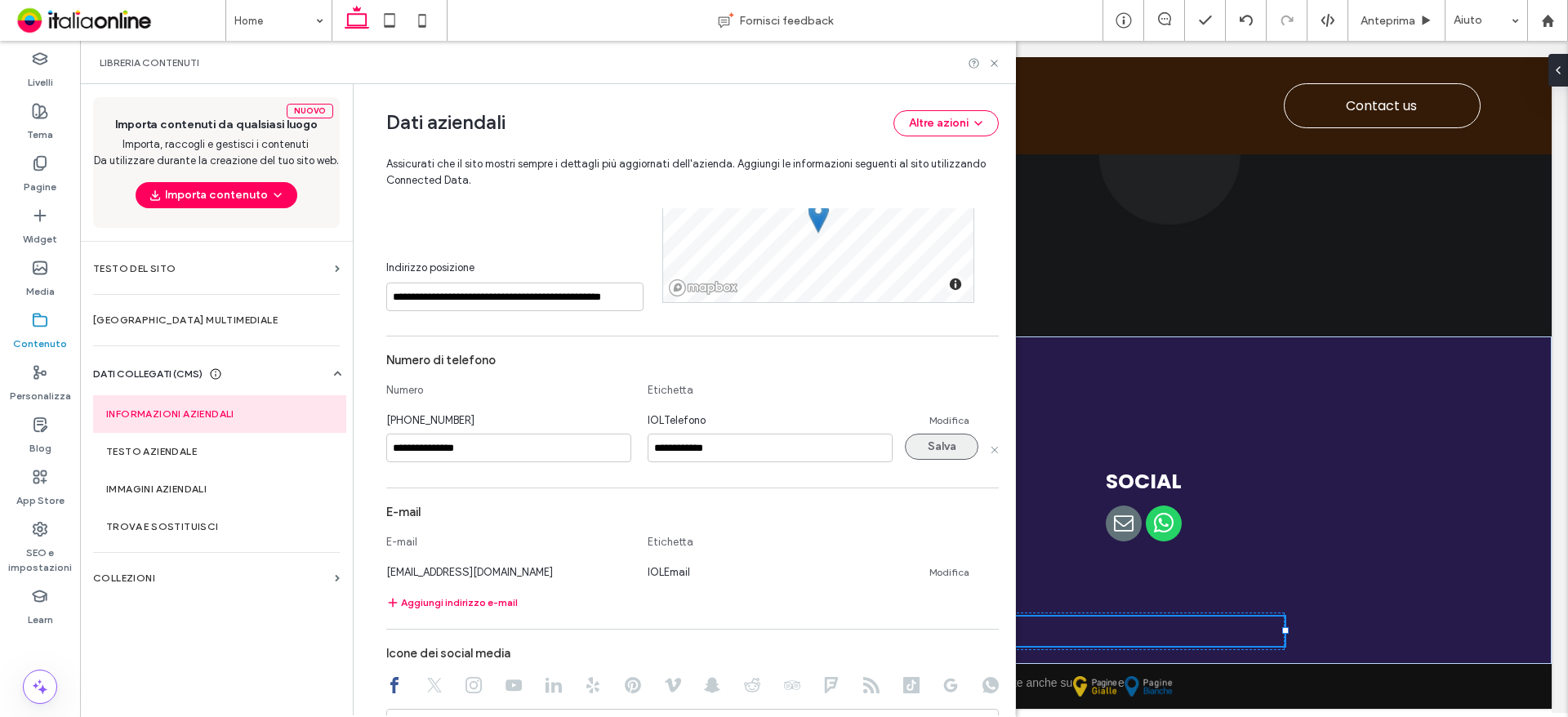
click at [928, 451] on button "Salva" at bounding box center [941, 446] width 73 height 27
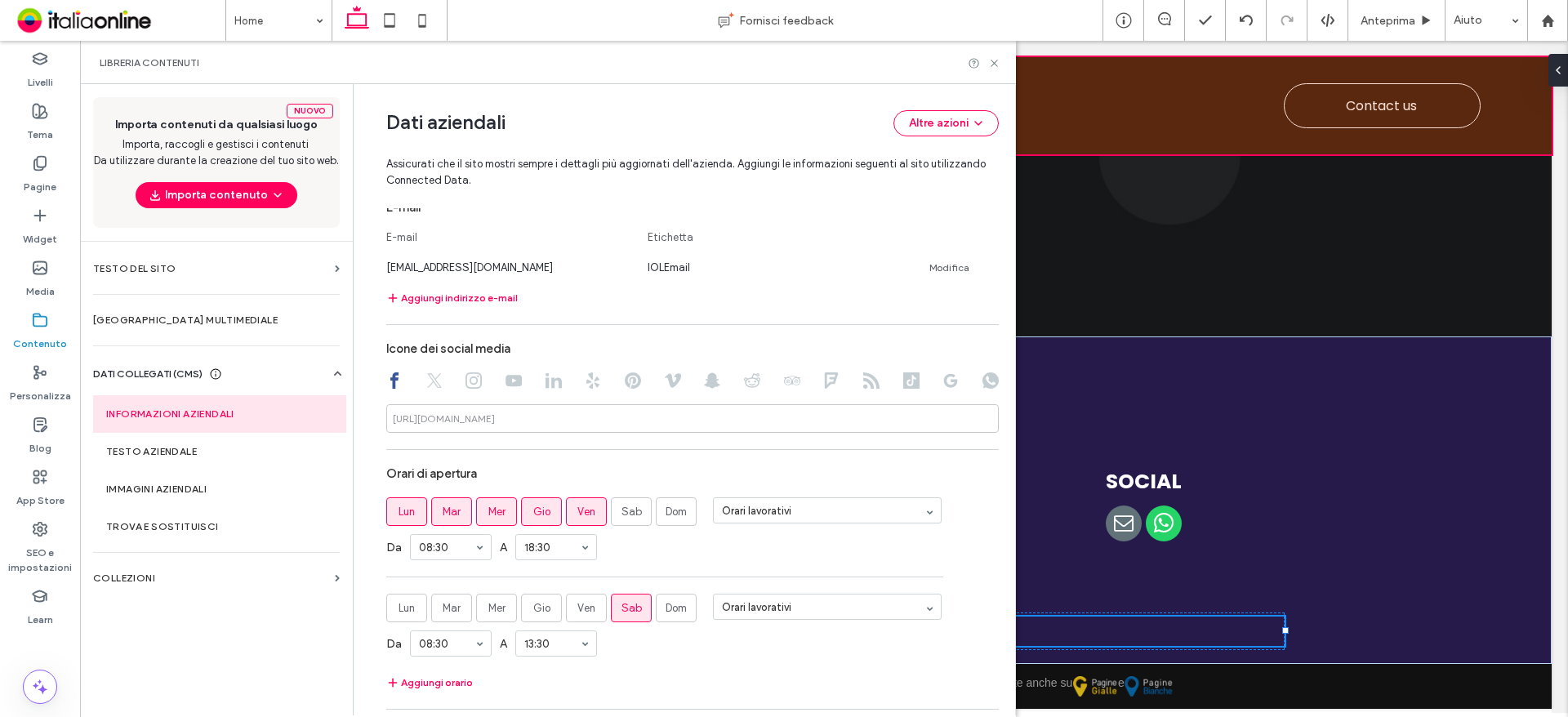
scroll to position [501, 0]
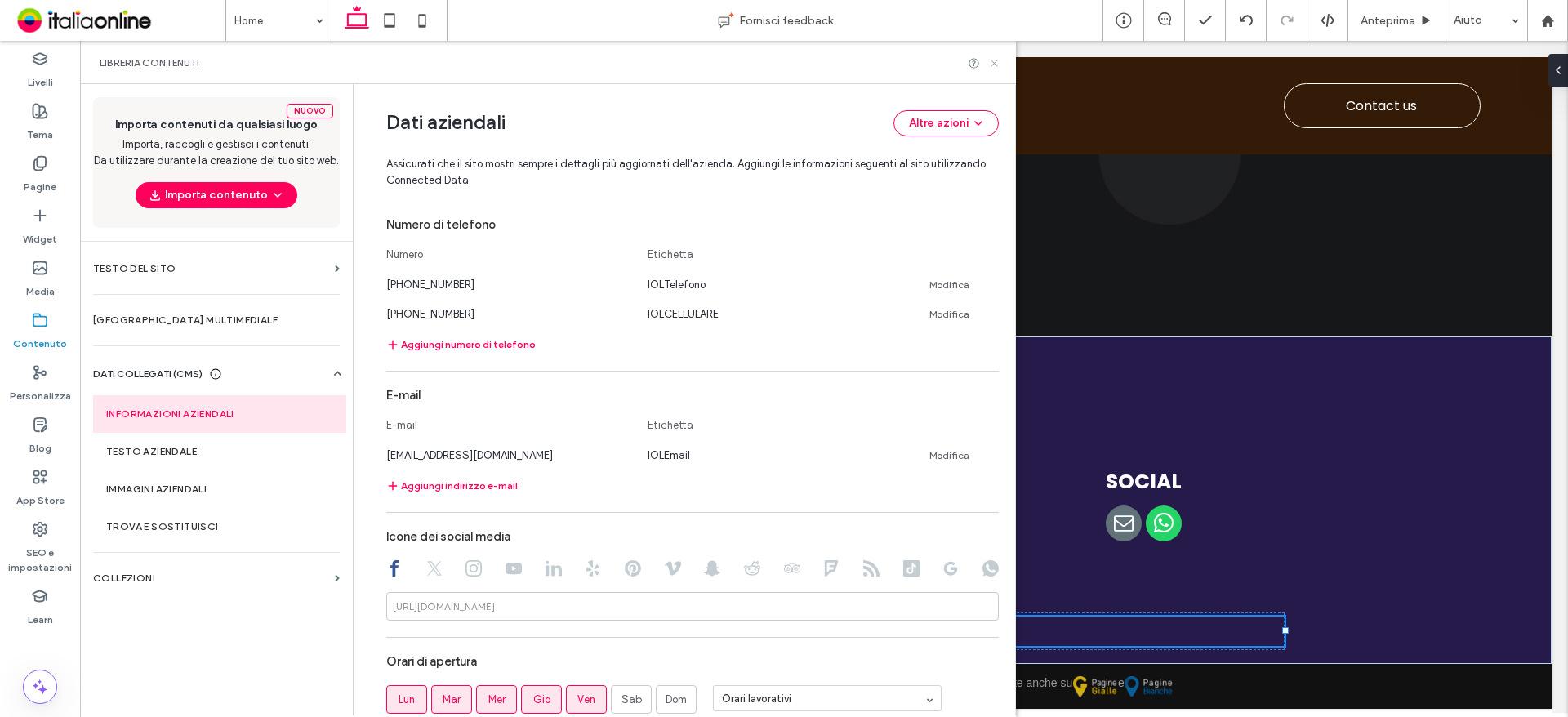
drag, startPoint x: 991, startPoint y: 60, endPoint x: 1082, endPoint y: 229, distance: 191.9
click at [991, 60] on use at bounding box center [993, 63] width 7 height 7
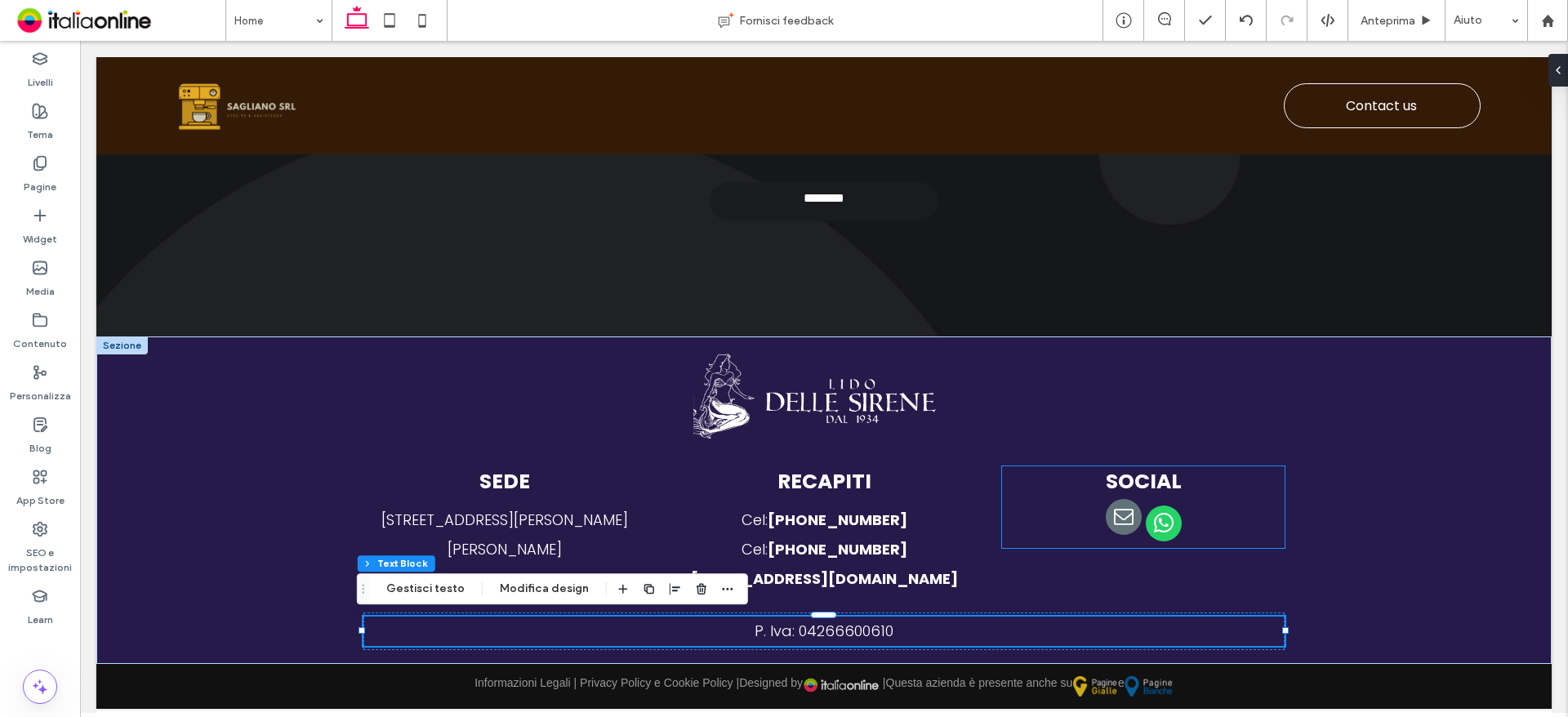
click at [1123, 520] on span "email" at bounding box center [1124, 517] width 36 height 36
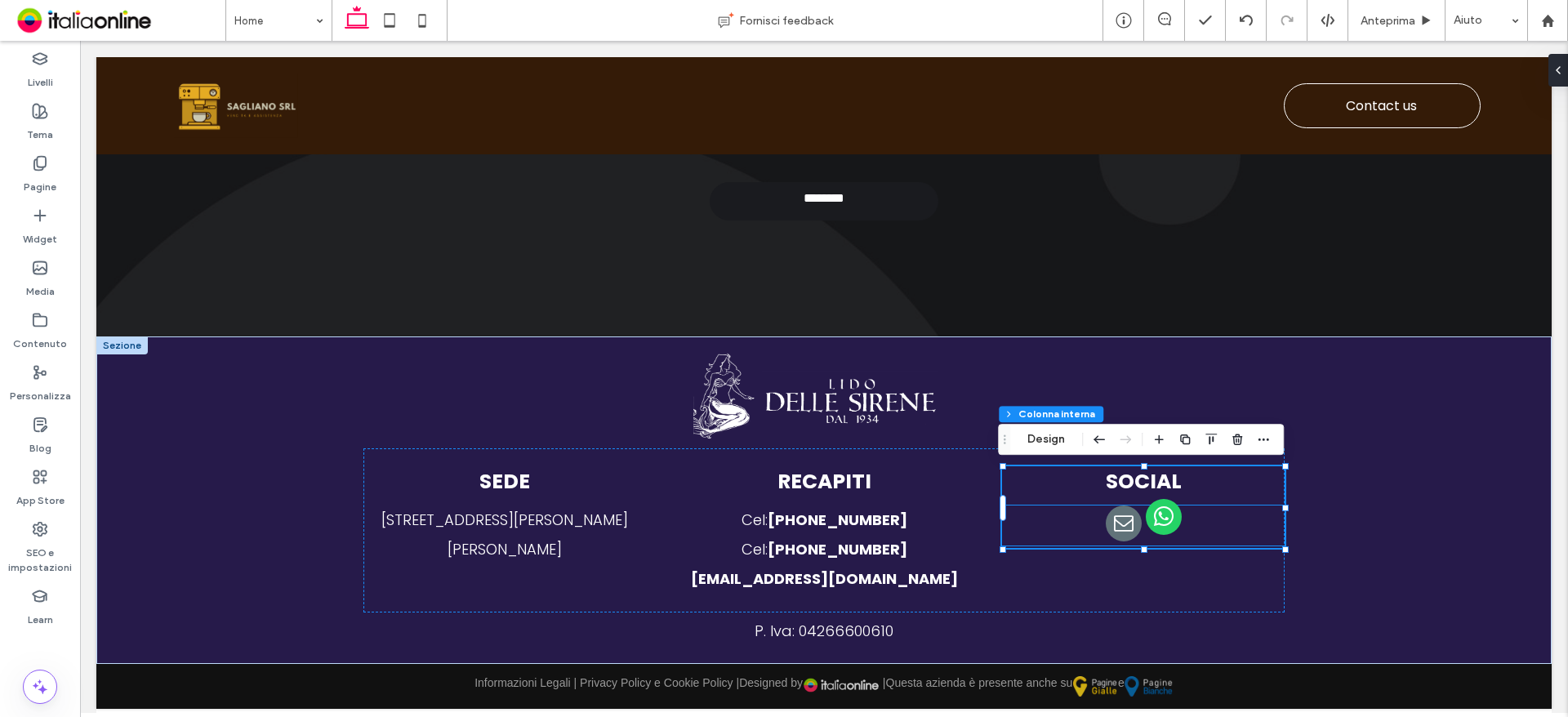
click at [1162, 519] on span "whatsapp" at bounding box center [1164, 517] width 36 height 36
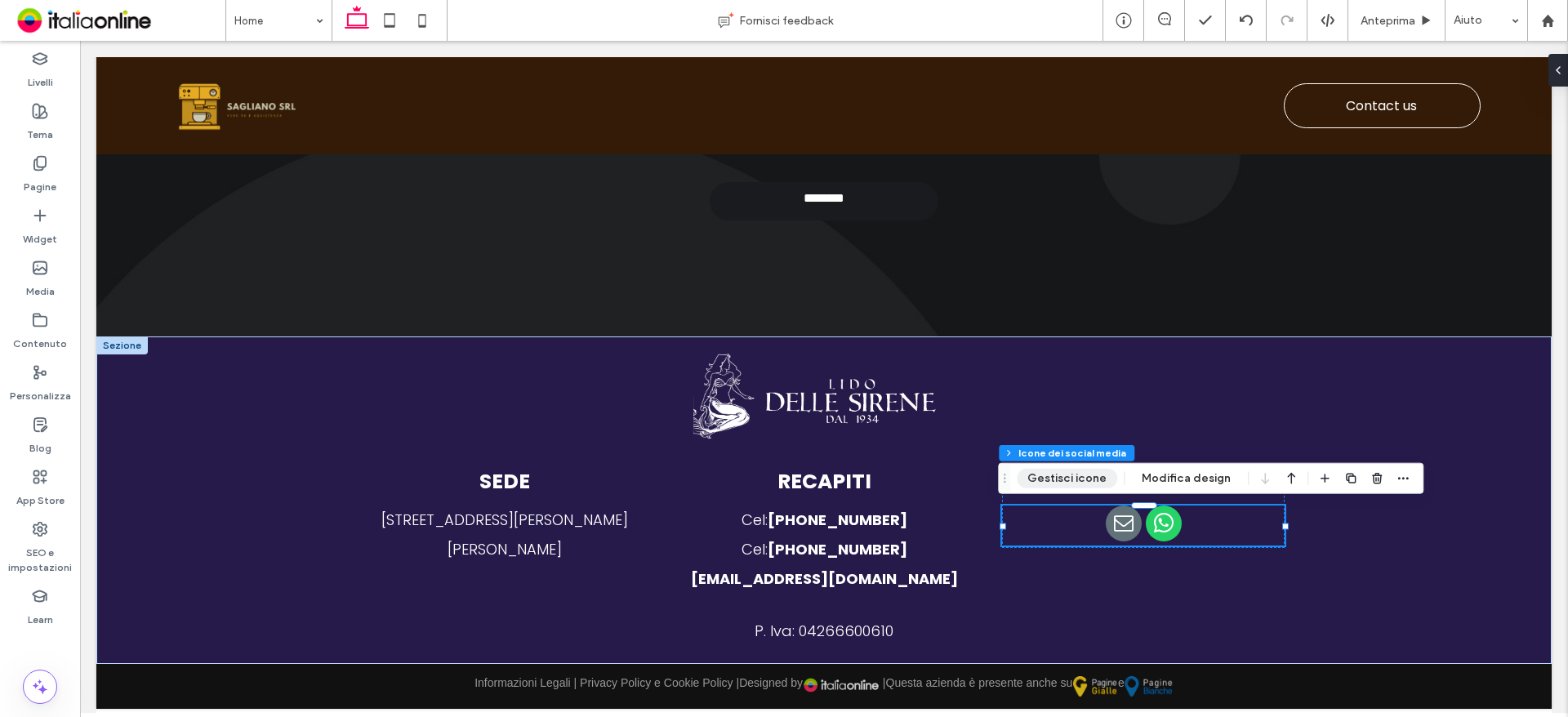
click at [1100, 479] on button "Gestisci icone" at bounding box center [1067, 478] width 101 height 20
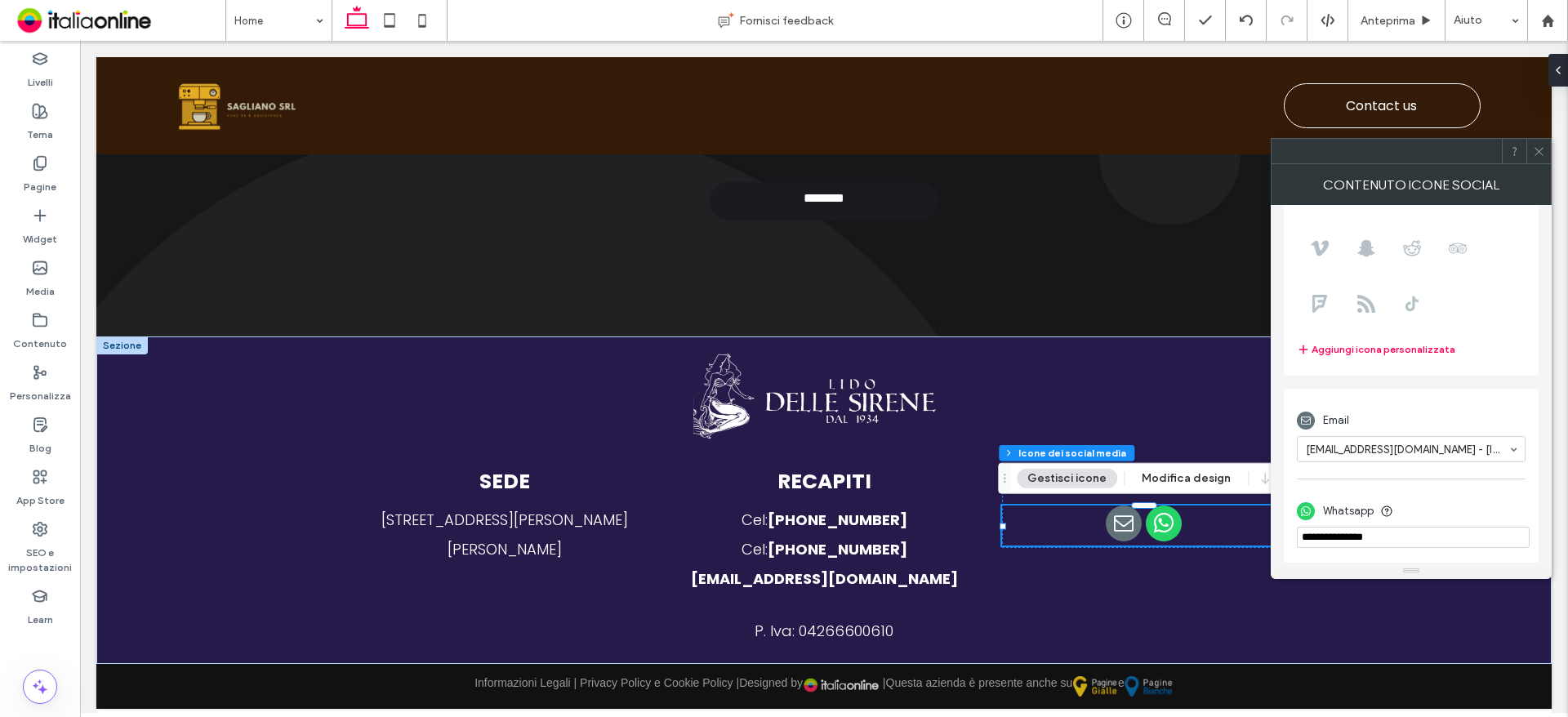
scroll to position [202, 0]
drag, startPoint x: 1325, startPoint y: 539, endPoint x: 1511, endPoint y: 564, distance: 187.7
click at [1511, 564] on div "Contenuto icone social Seleziona le icone Aggiungi icona personalizzata Email f…" at bounding box center [1411, 371] width 281 height 415
type input "**********"
click at [1478, 292] on div at bounding box center [1411, 191] width 229 height 277
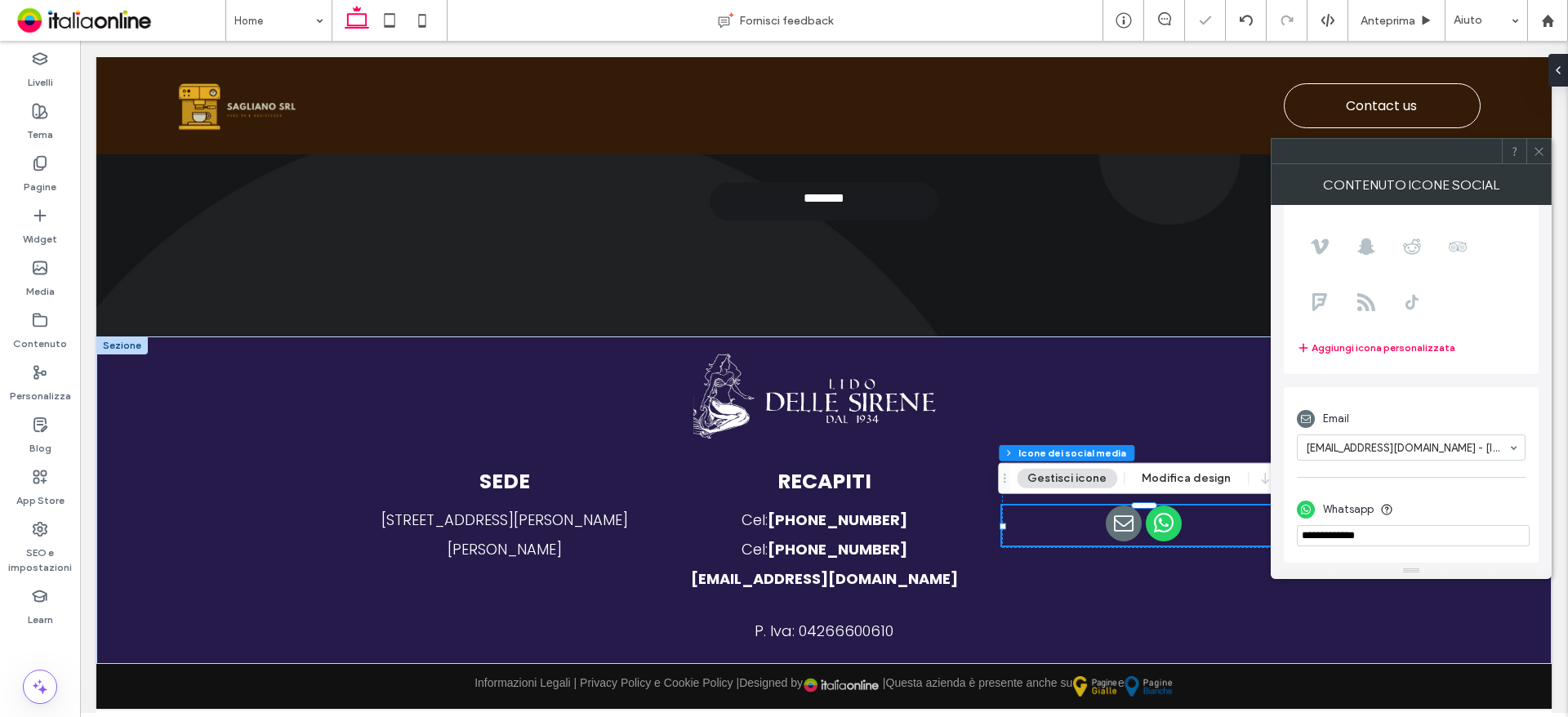
click at [1542, 154] on icon at bounding box center [1539, 151] width 12 height 12
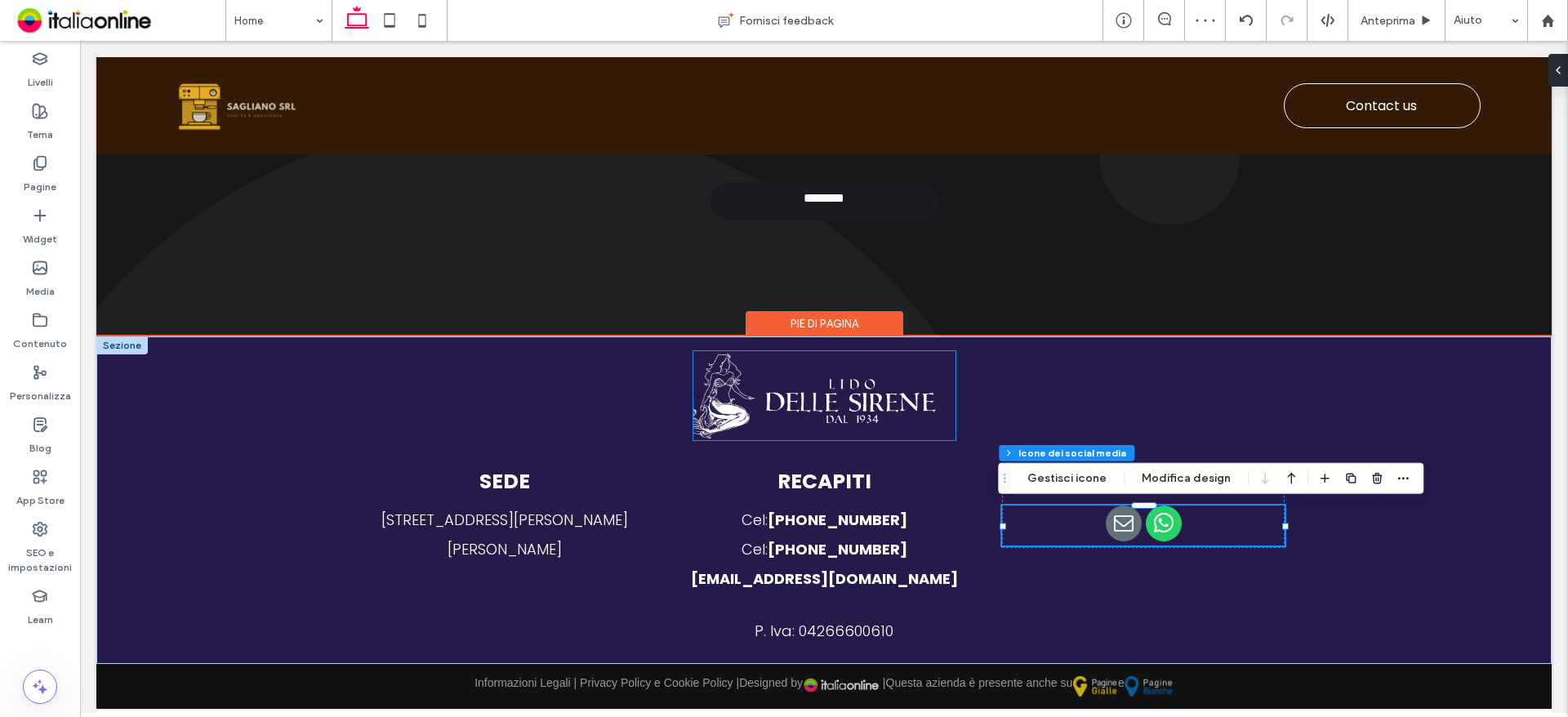
click at [833, 413] on img at bounding box center [825, 396] width 262 height 89
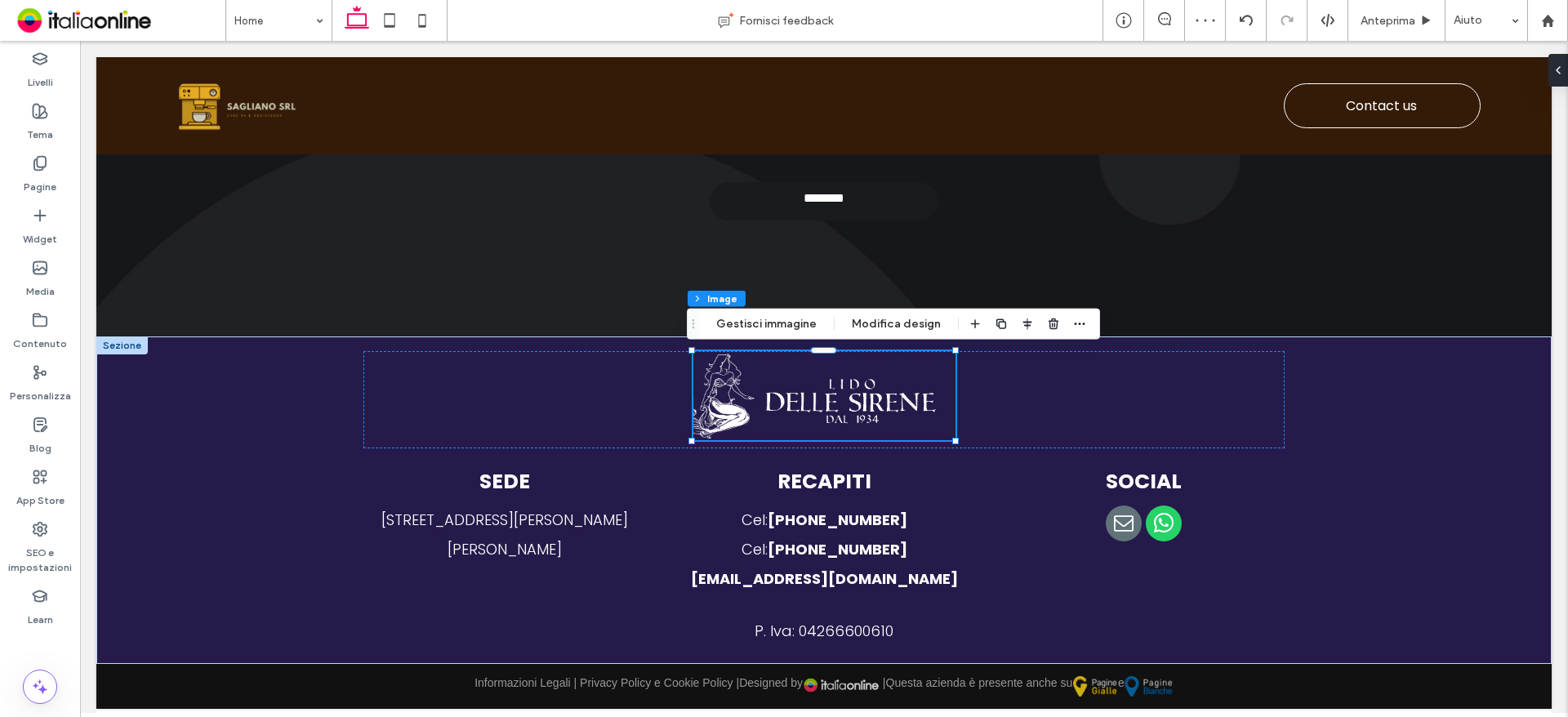
click at [772, 311] on div "Piè di pagina Sezione Colonna Image Gestisci immagine Modifica design" at bounding box center [893, 324] width 413 height 31
click at [779, 322] on button "Gestisci immagine" at bounding box center [767, 324] width 122 height 20
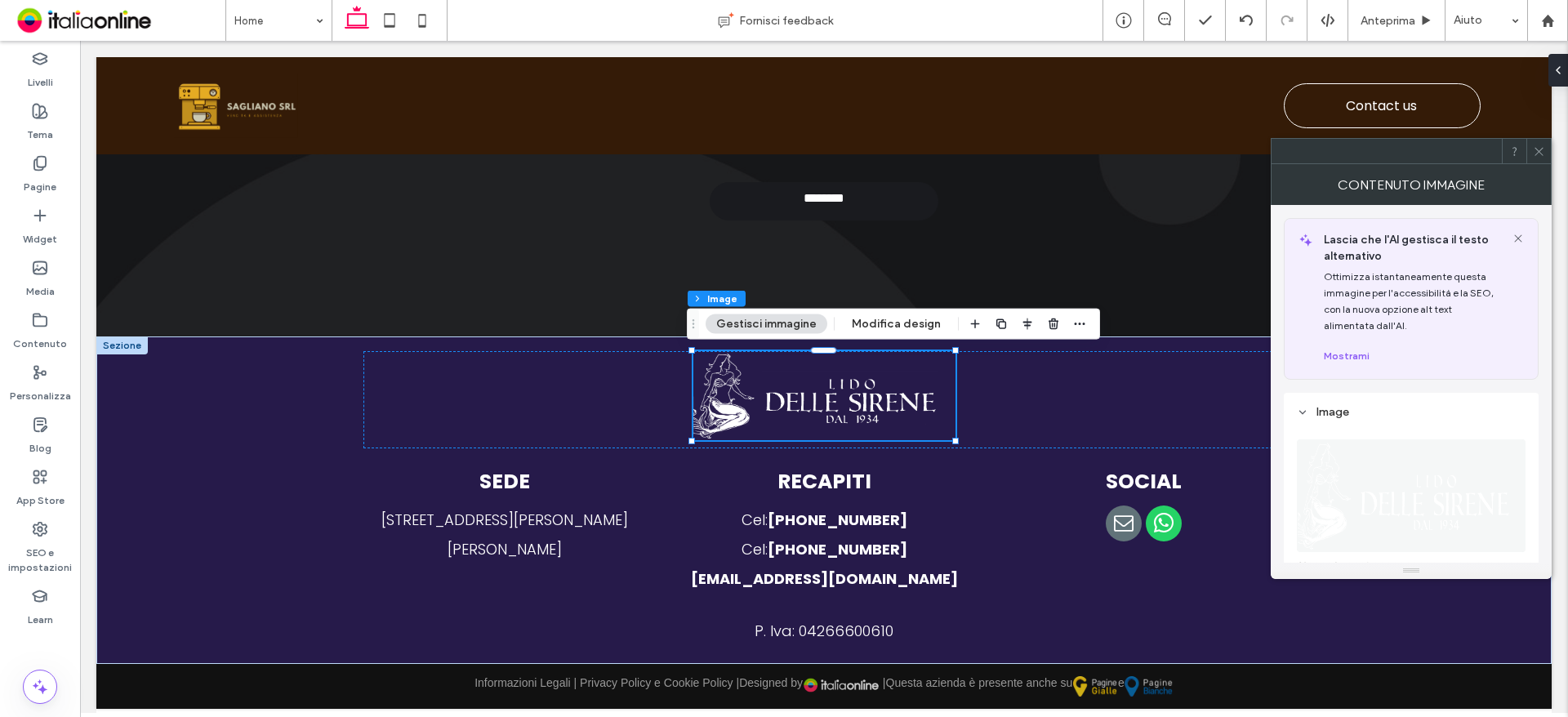
click at [1392, 487] on img at bounding box center [1412, 495] width 230 height 113
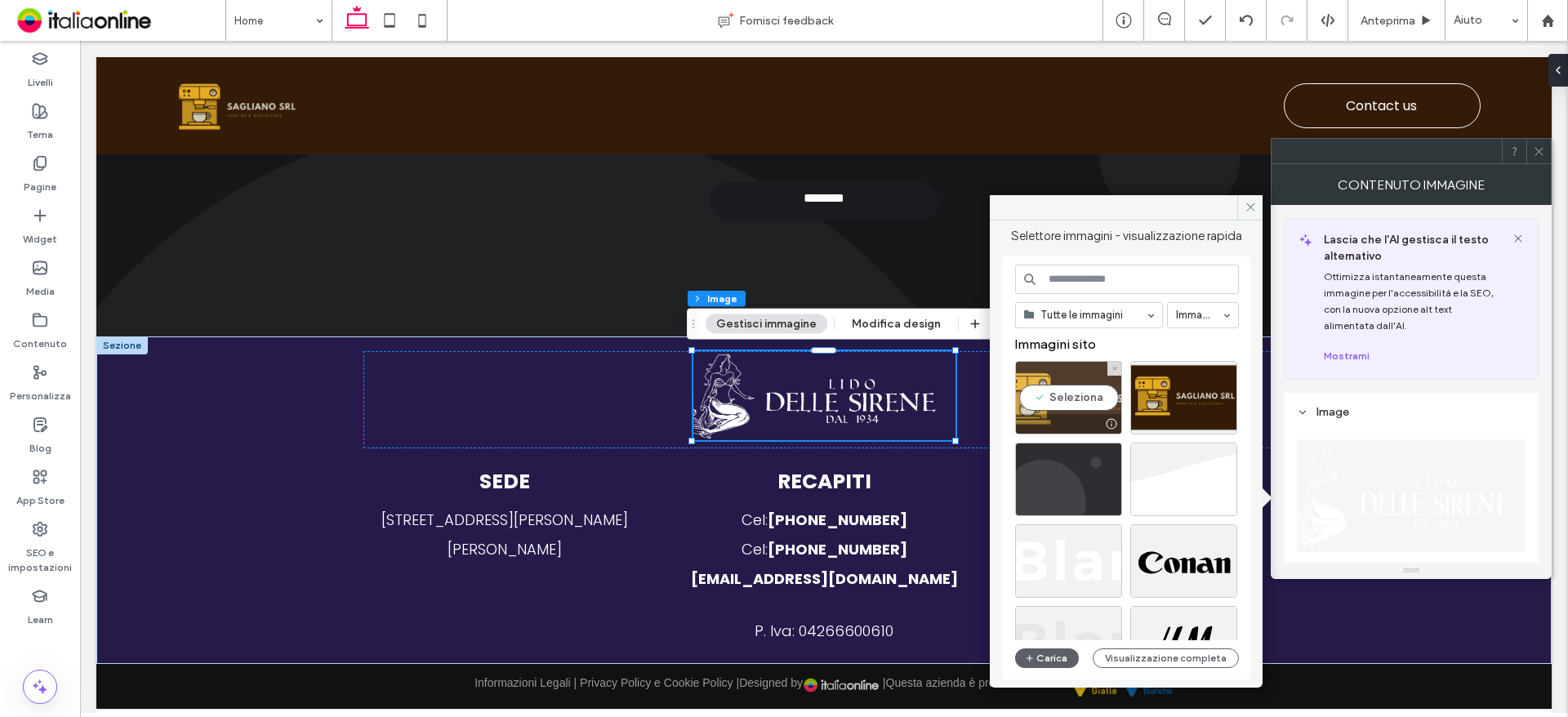
click at [1085, 401] on div "Seleziona" at bounding box center [1068, 397] width 107 height 73
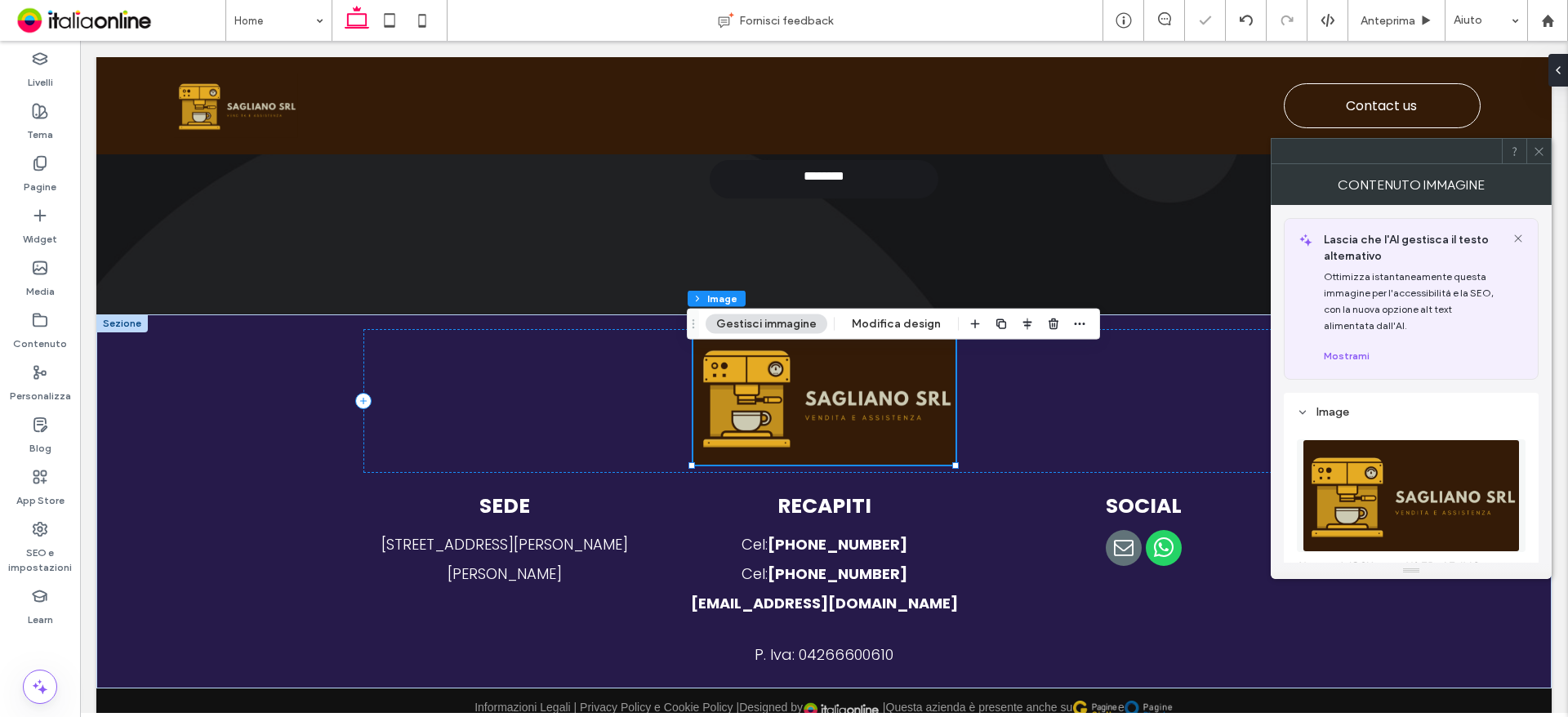
click at [1540, 149] on icon at bounding box center [1539, 151] width 12 height 12
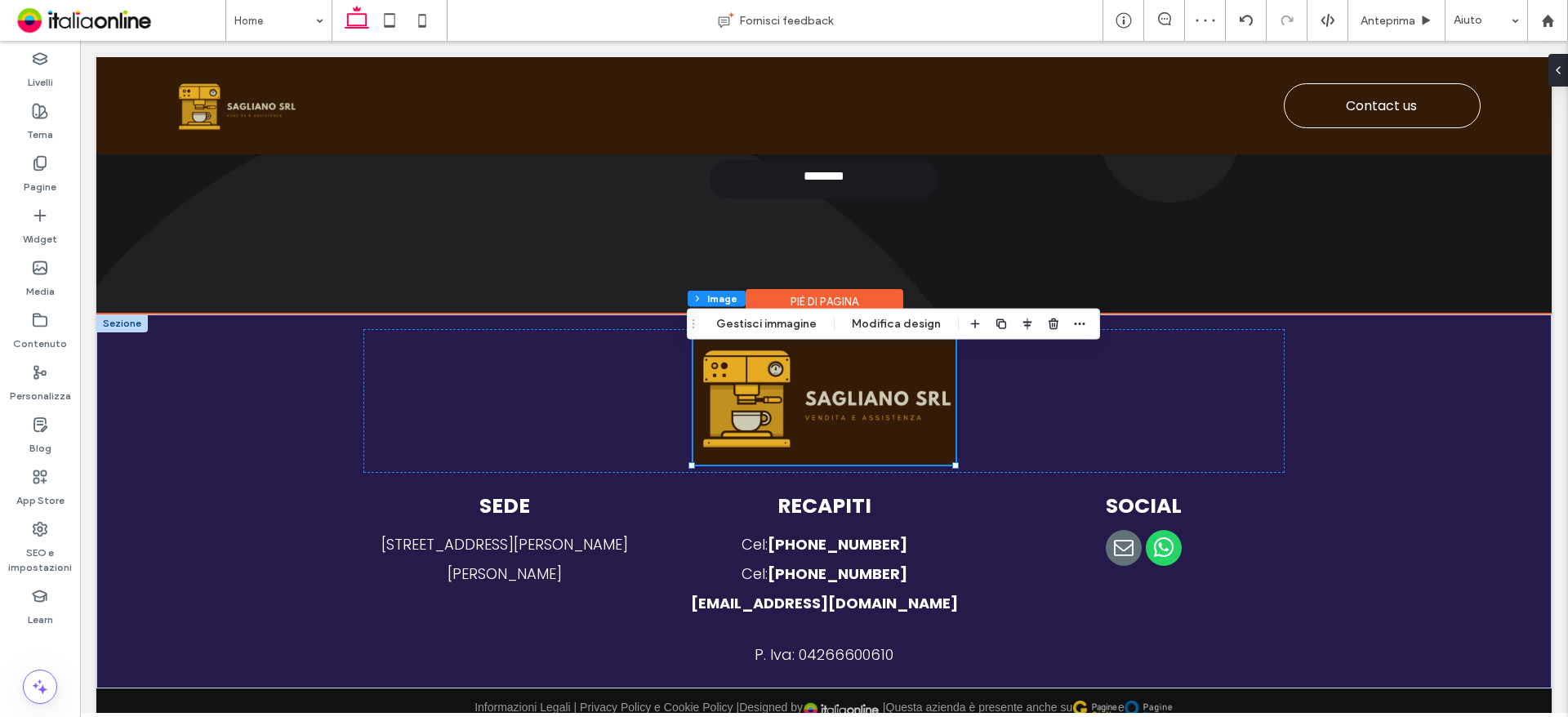
drag, startPoint x: 122, startPoint y: 340, endPoint x: 127, endPoint y: 349, distance: 10.3
click at [122, 332] on div at bounding box center [122, 323] width 51 height 18
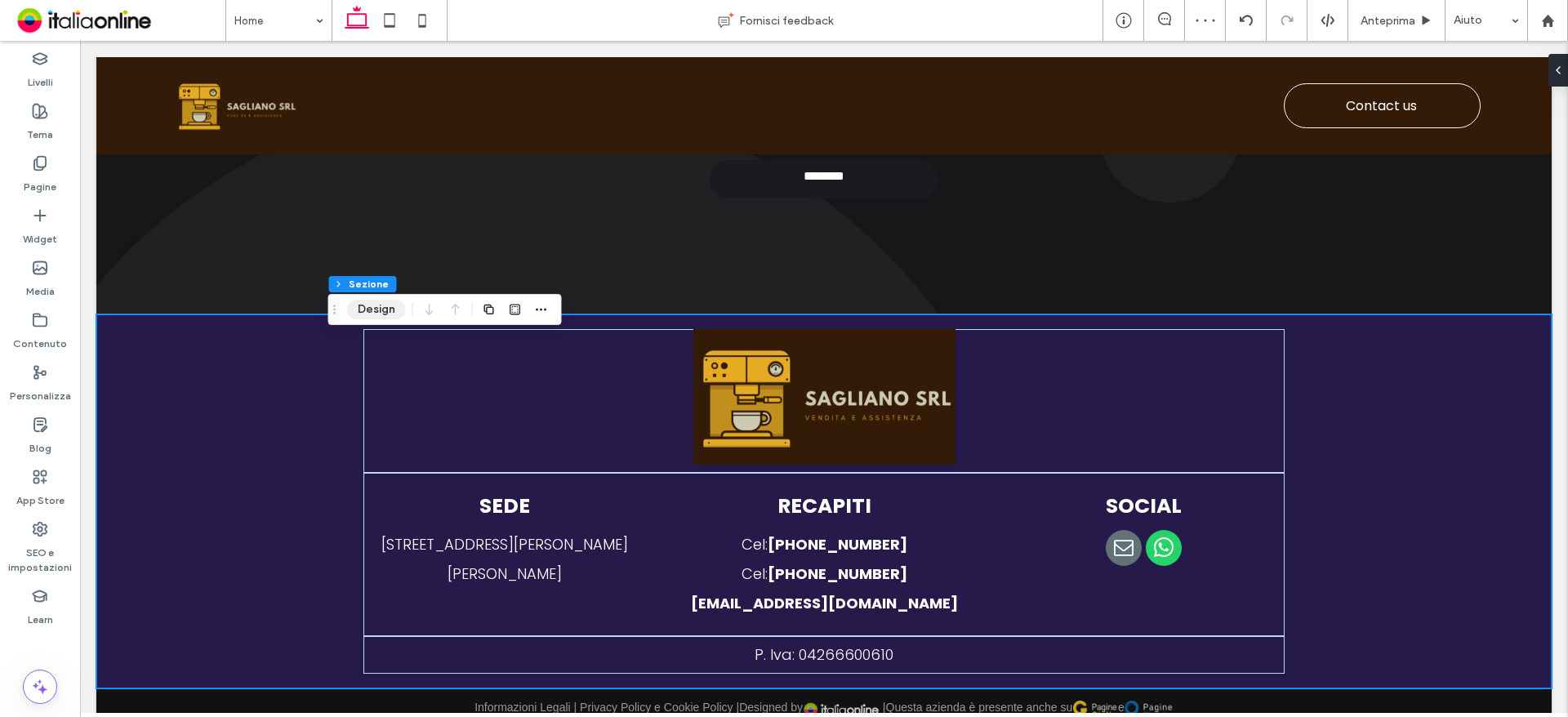
click at [374, 302] on button "Design" at bounding box center [376, 309] width 59 height 20
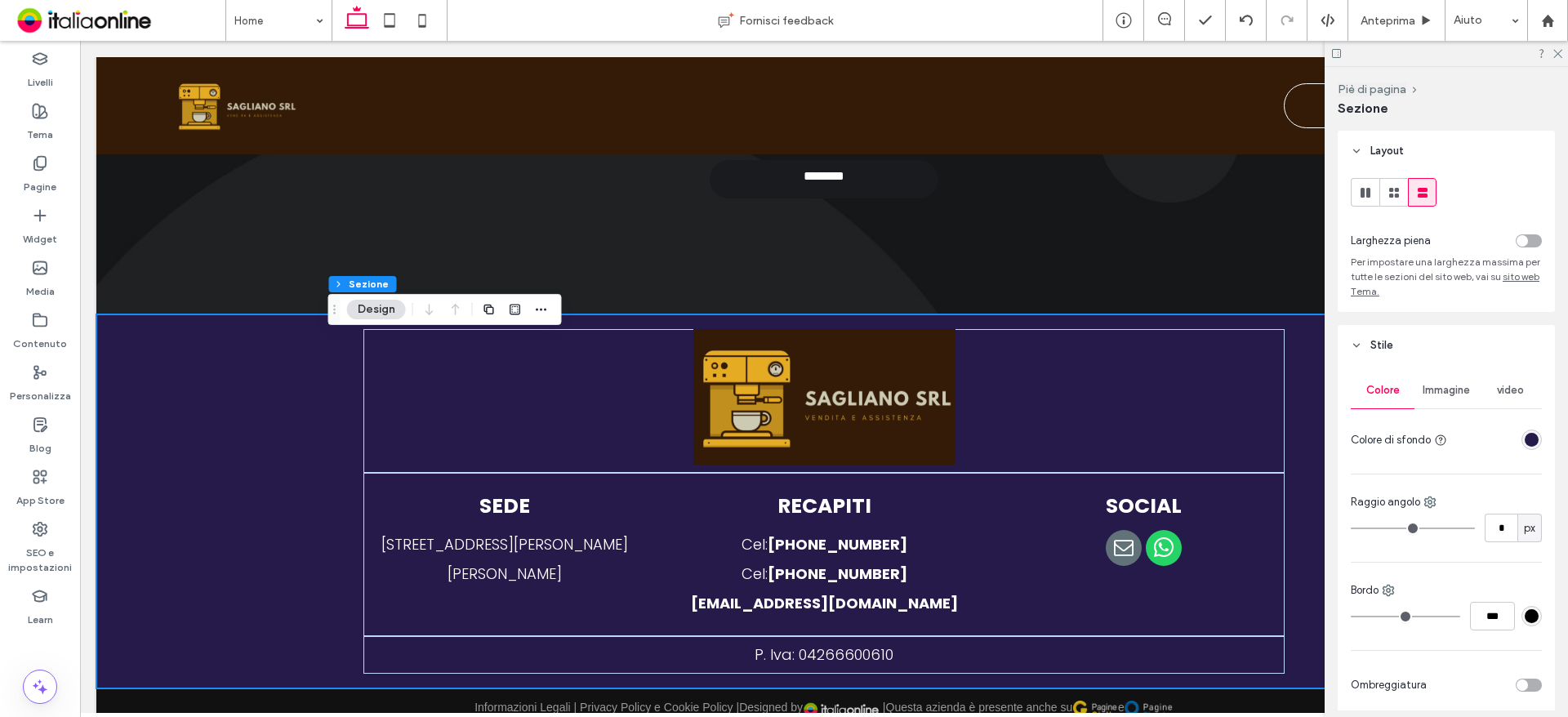
click at [1525, 439] on div "rgba(38,26,74,1)" at bounding box center [1532, 439] width 14 height 14
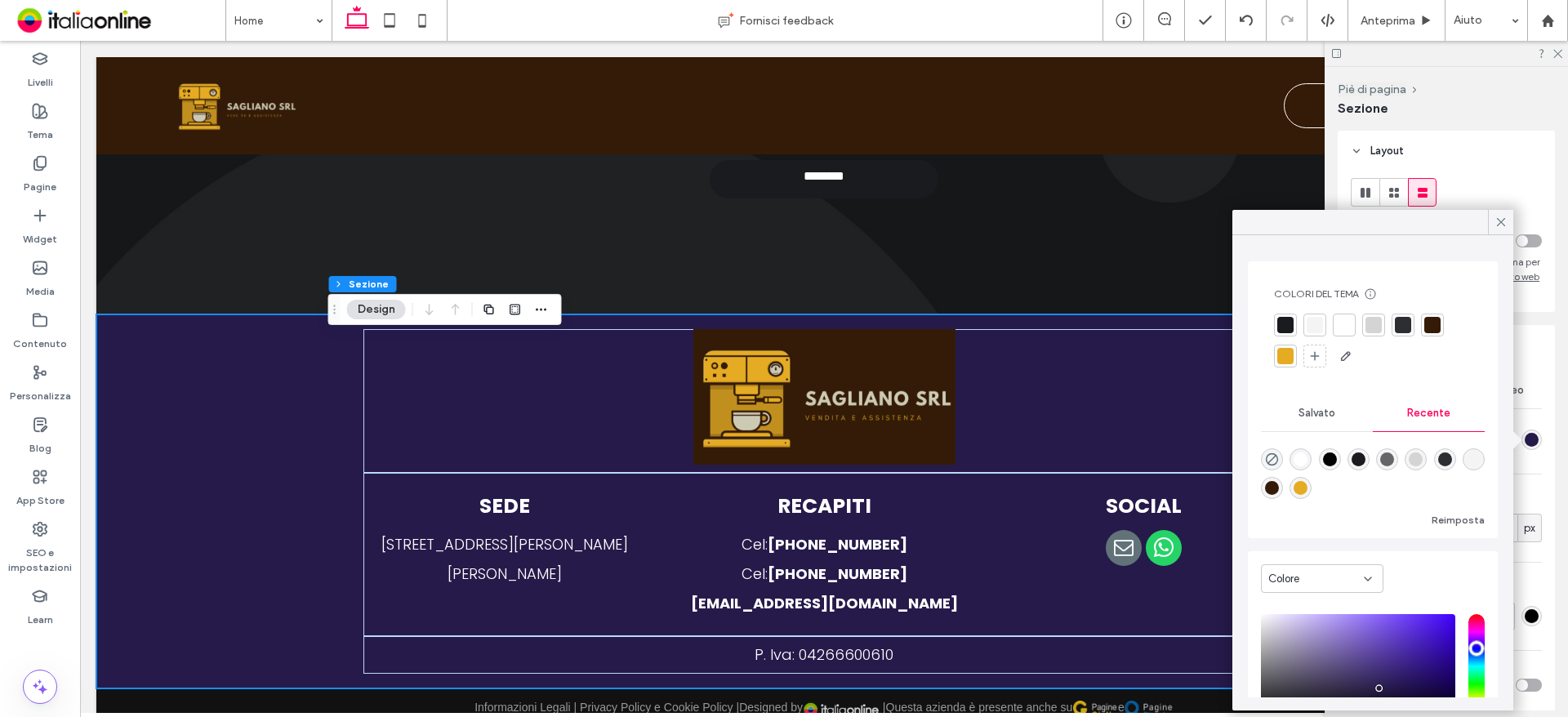
click at [1429, 318] on div at bounding box center [1432, 324] width 16 height 16
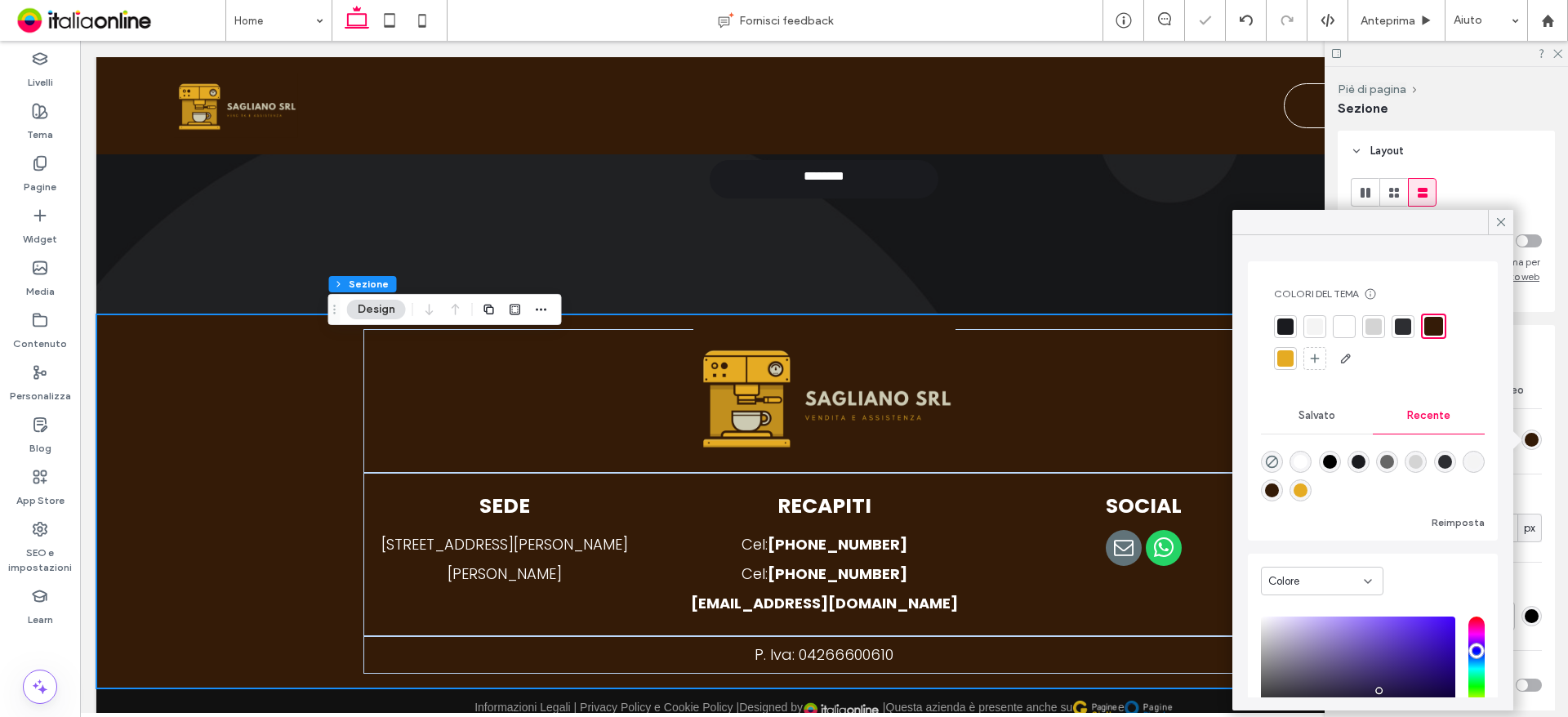
click at [1505, 221] on icon at bounding box center [1501, 221] width 14 height 14
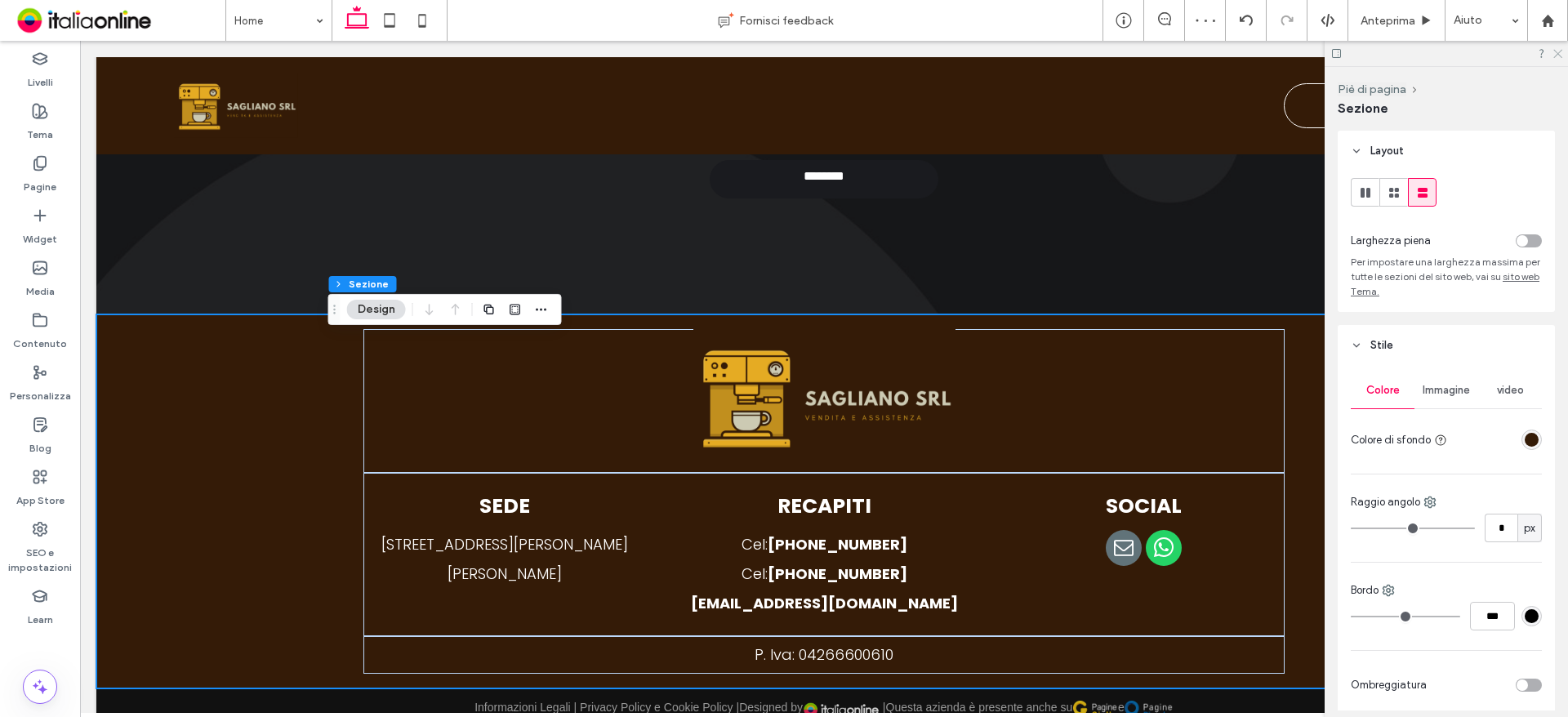
click at [1552, 50] on div at bounding box center [1446, 53] width 243 height 26
click at [906, 613] on strong "[EMAIL_ADDRESS][DOMAIN_NAME]" at bounding box center [824, 602] width 267 height 20
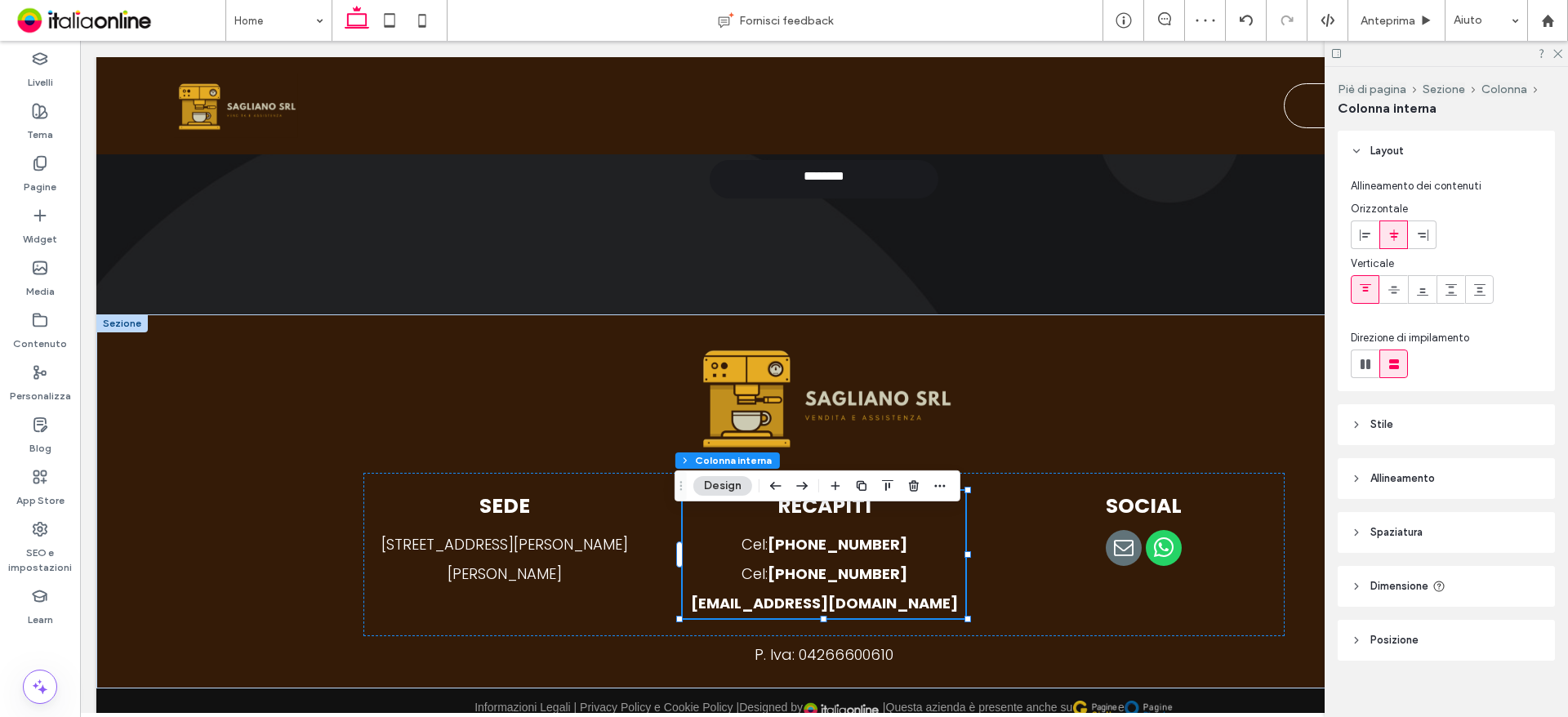
click at [889, 613] on strong "[EMAIL_ADDRESS][DOMAIN_NAME]" at bounding box center [824, 602] width 267 height 20
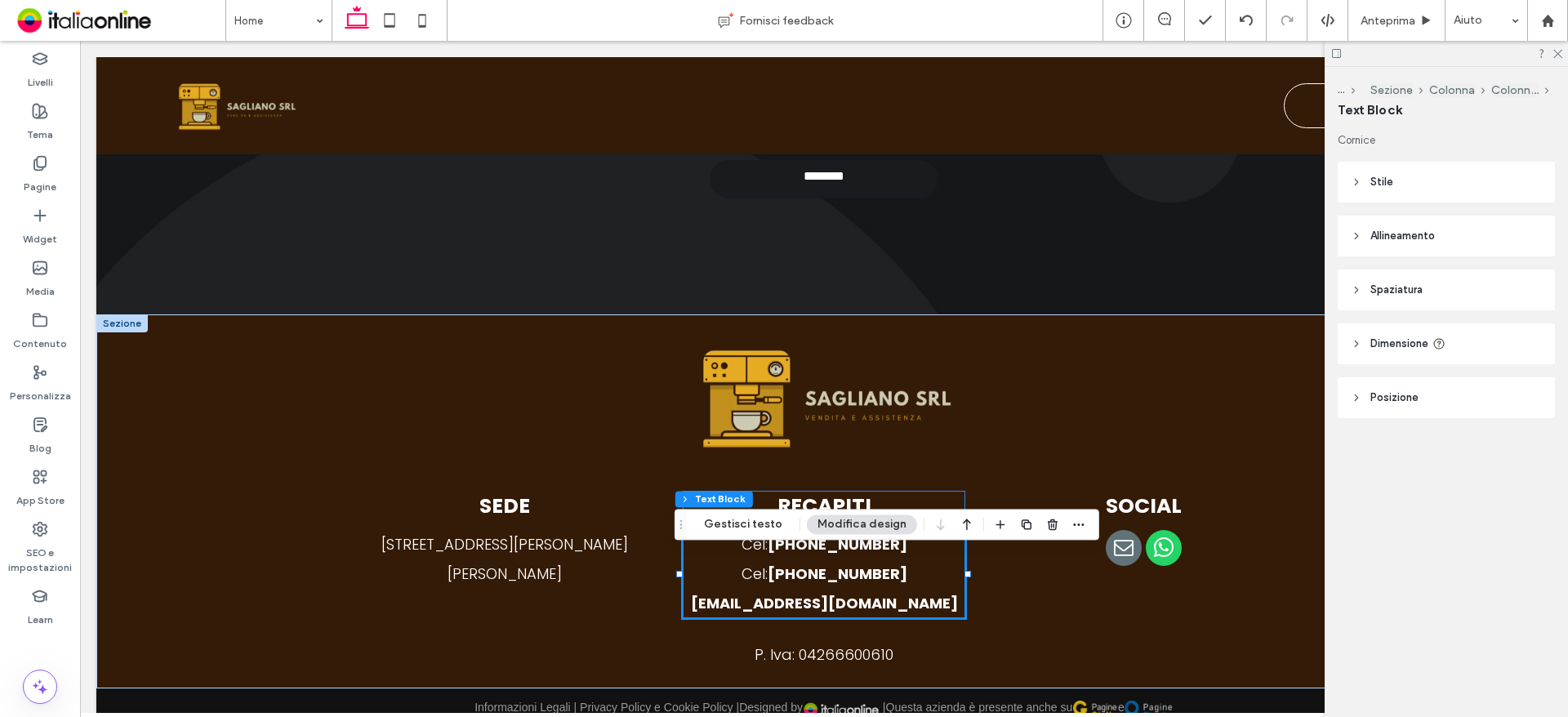
click at [889, 613] on strong "[EMAIL_ADDRESS][DOMAIN_NAME]" at bounding box center [824, 602] width 267 height 20
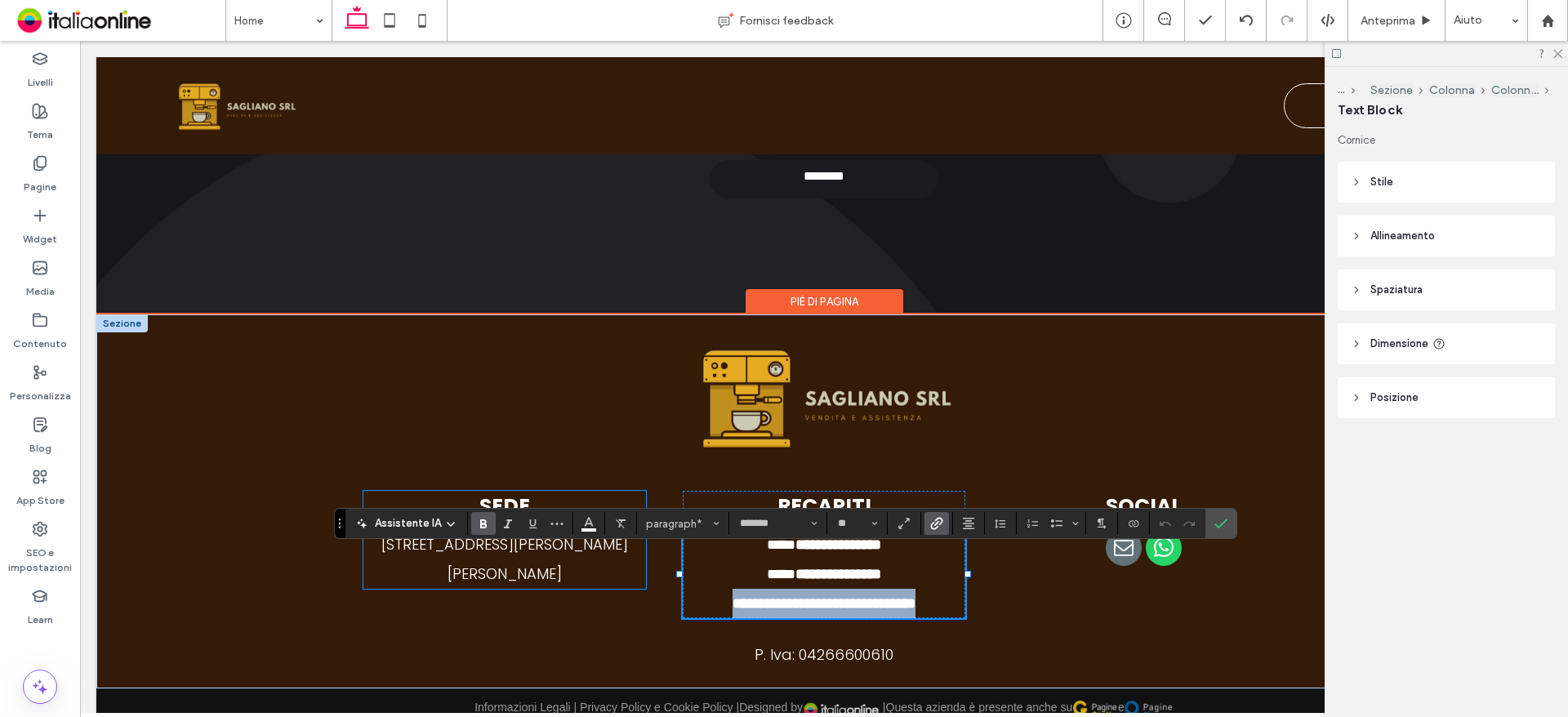
click at [583, 543] on div "SEDE Via Pablo Picasso, 34 - 81030 San Marcellino (CE)" at bounding box center [504, 539] width 282 height 98
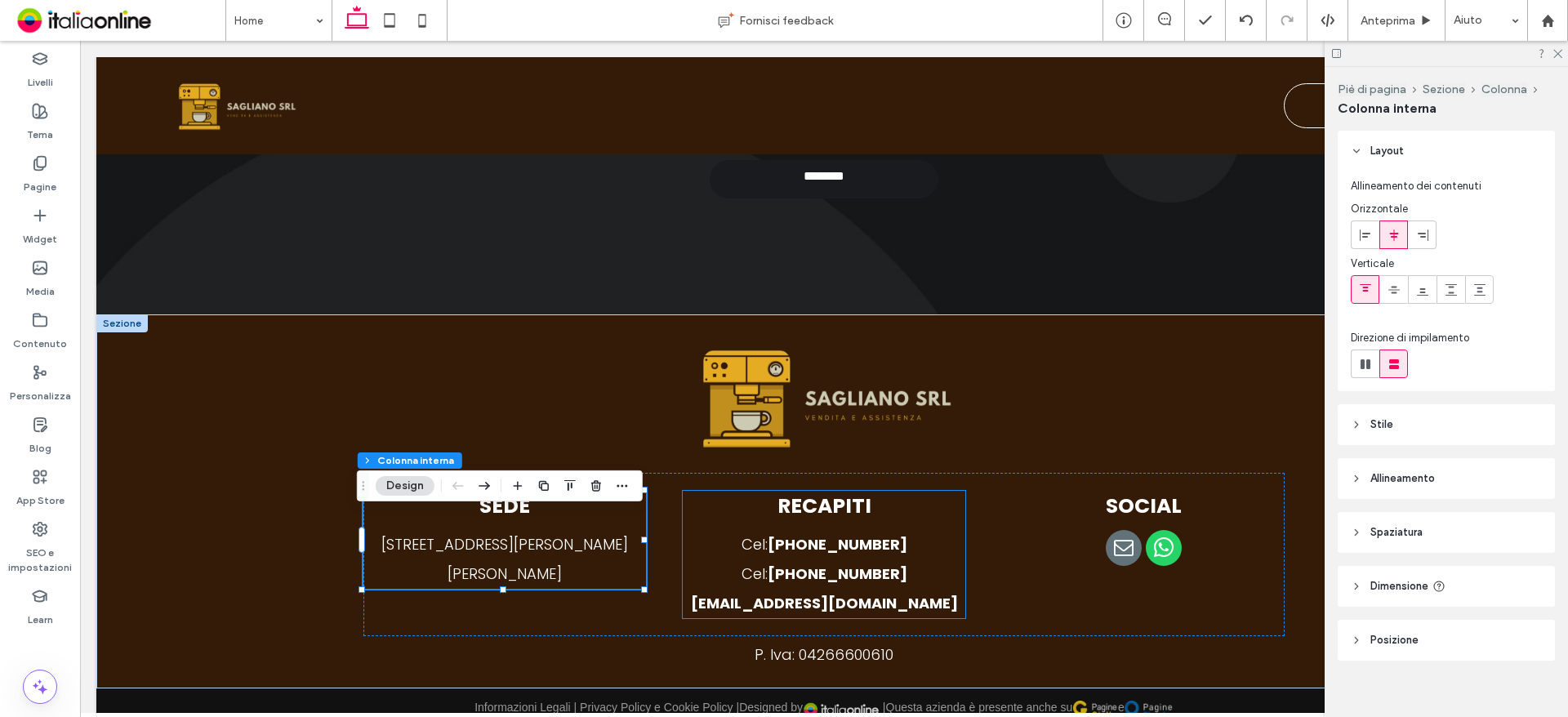
click at [713, 613] on strong "[EMAIL_ADDRESS][DOMAIN_NAME]" at bounding box center [824, 602] width 267 height 20
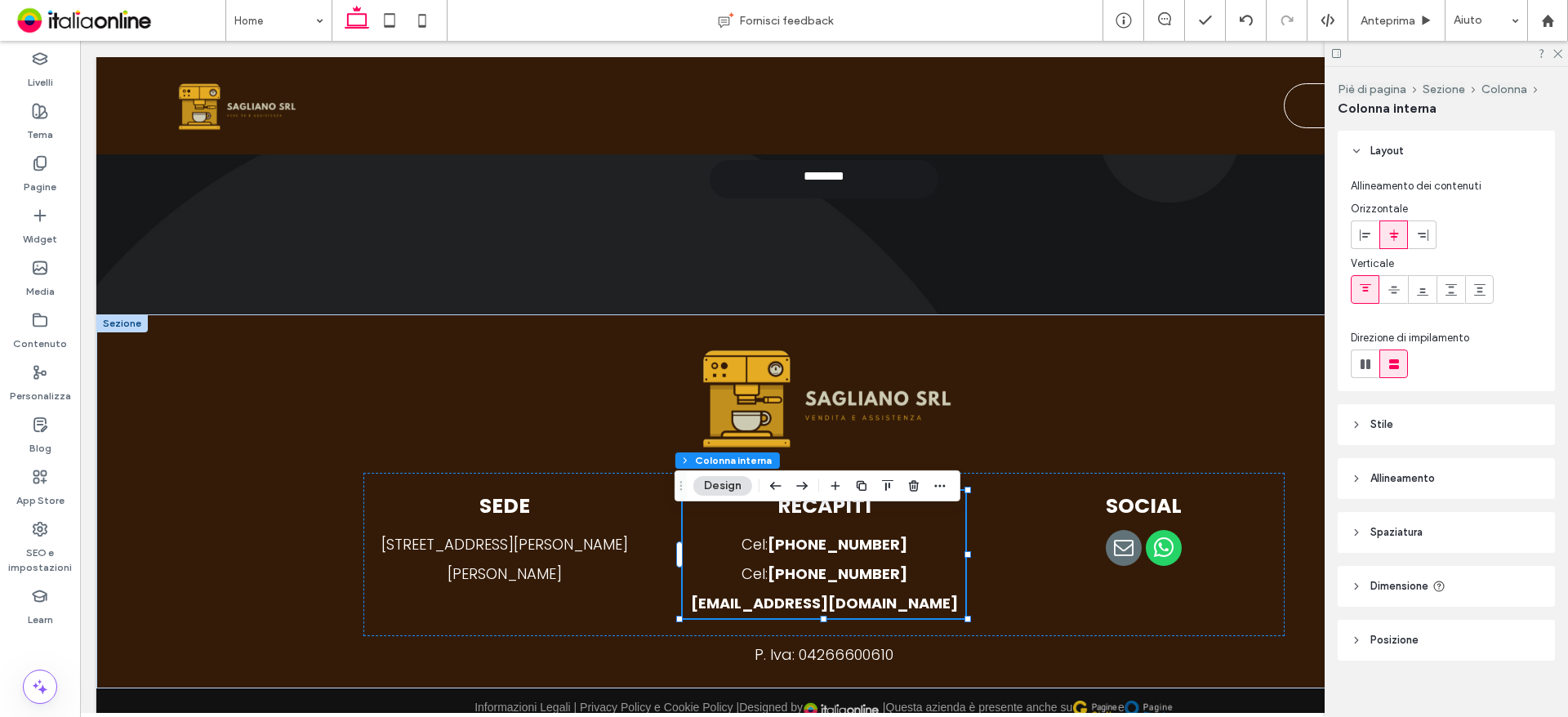
click at [713, 613] on strong "[EMAIL_ADDRESS][DOMAIN_NAME]" at bounding box center [824, 602] width 267 height 20
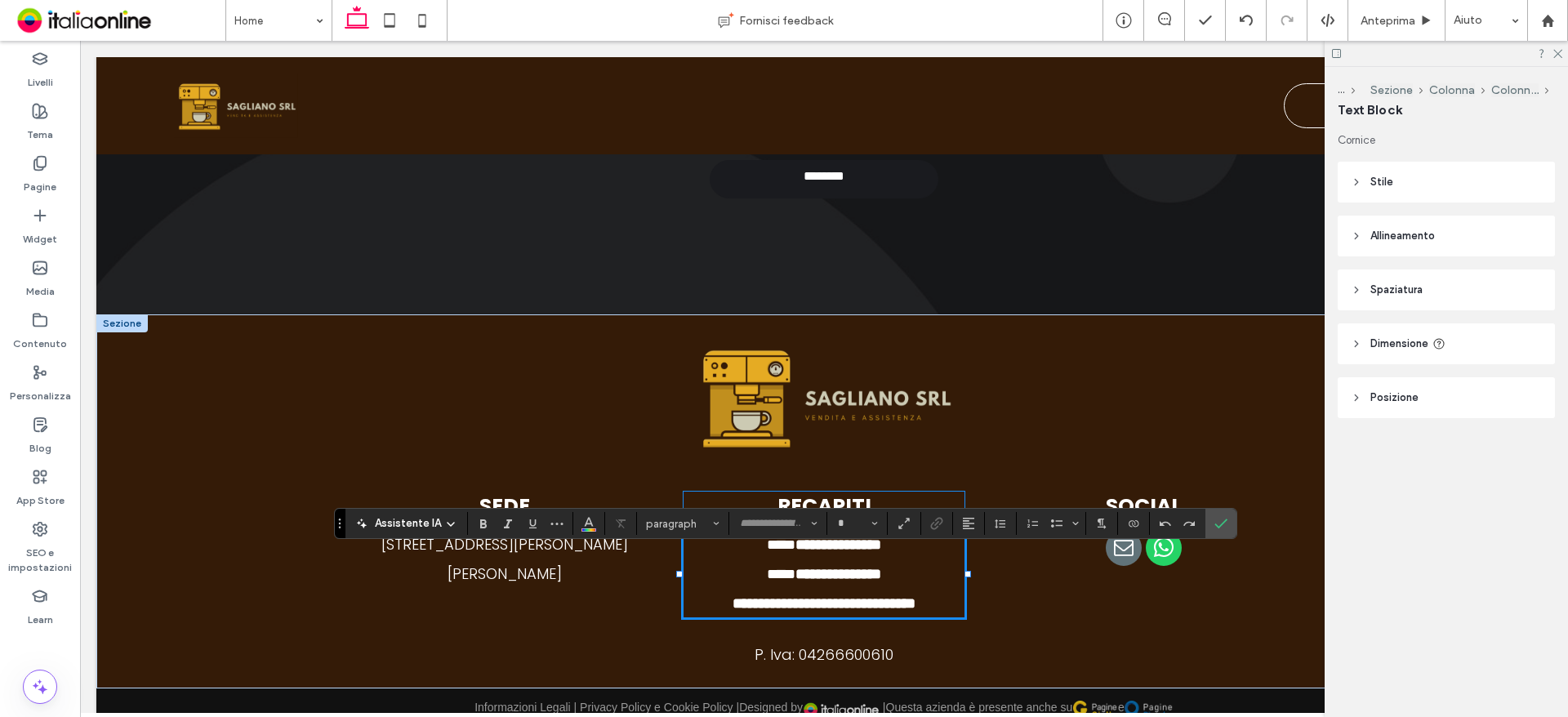
type input "*******"
type input "**"
click at [583, 522] on icon "Colore" at bounding box center [589, 521] width 13 height 13
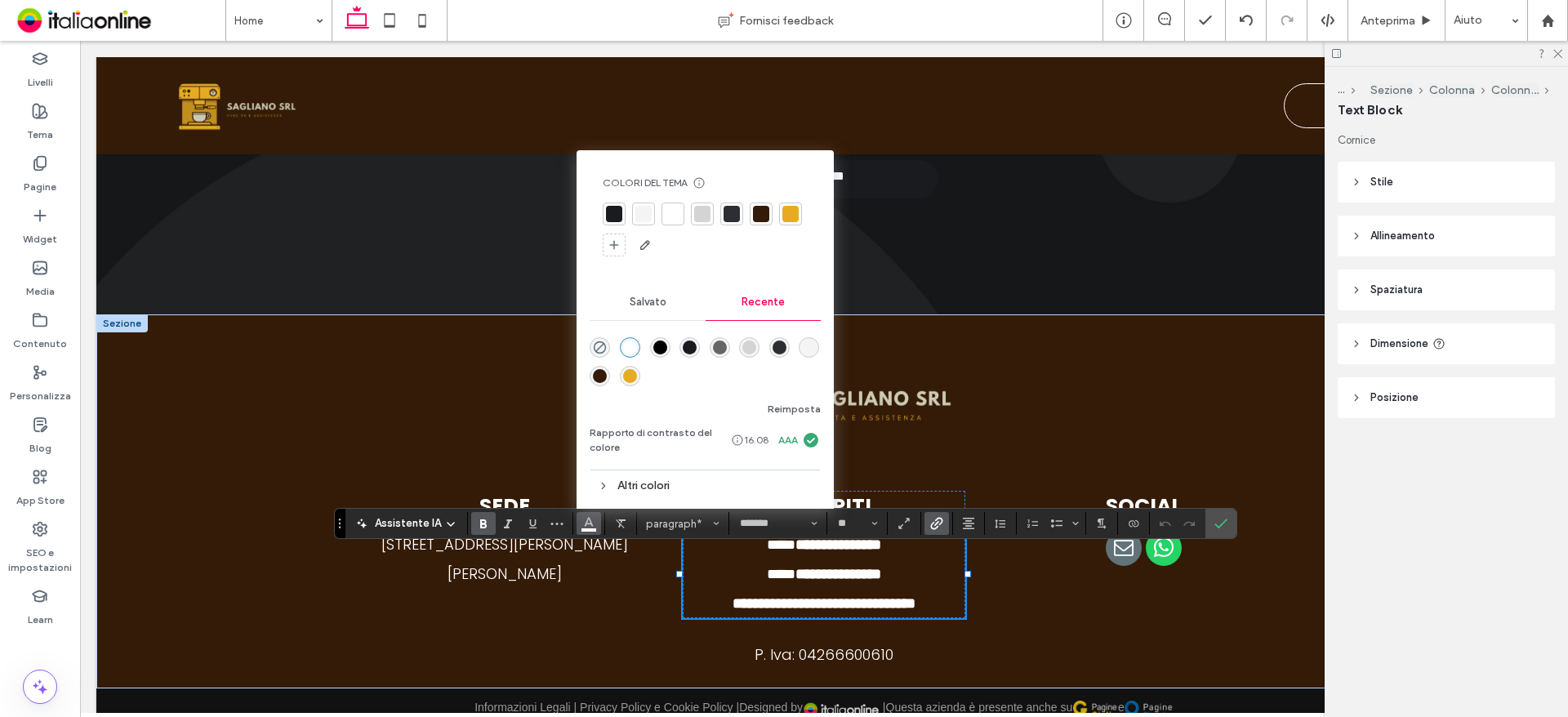
drag, startPoint x: 626, startPoint y: 374, endPoint x: 638, endPoint y: 384, distance: 15.6
click at [626, 374] on div "rgba(229, 171, 35, 1)" at bounding box center [630, 375] width 14 height 14
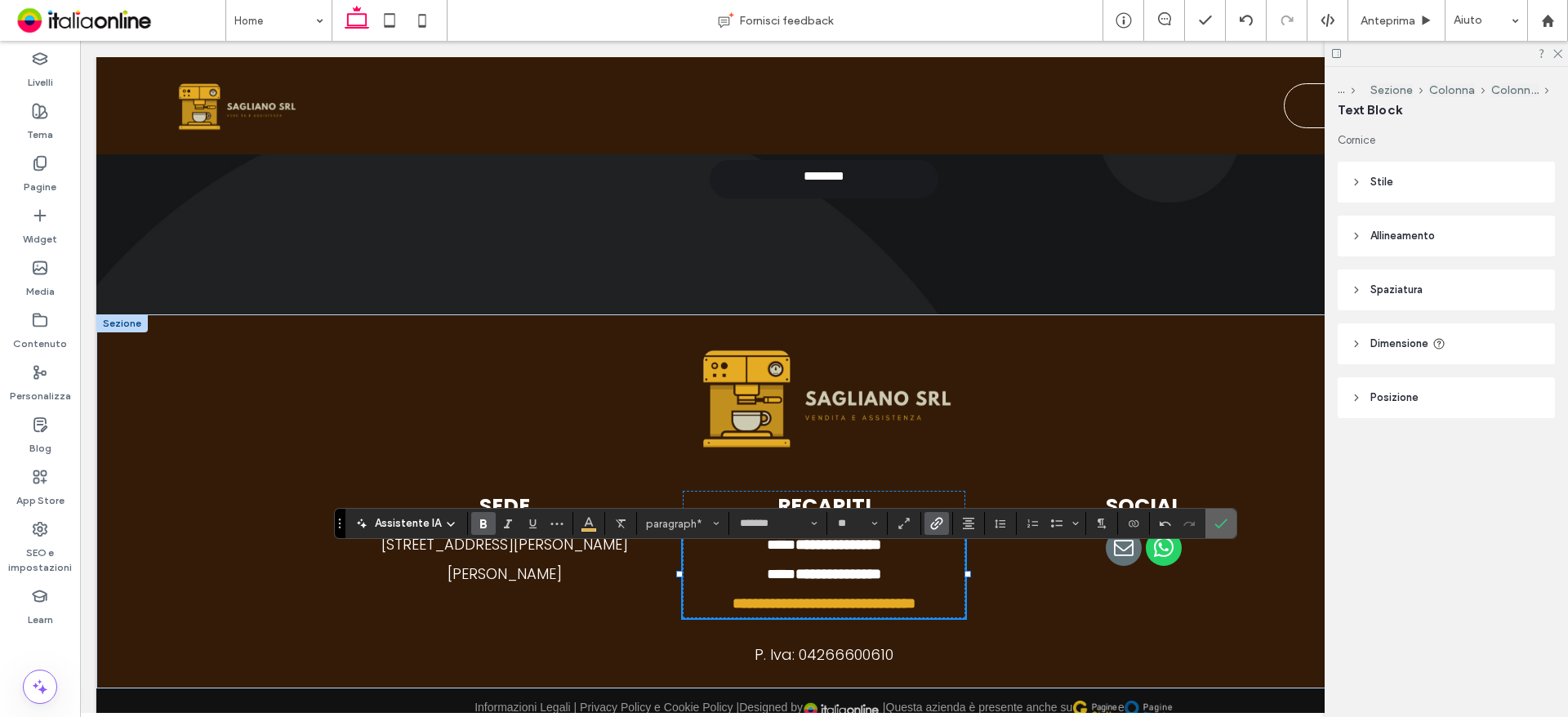
click at [1231, 535] on label "Conferma" at bounding box center [1221, 522] width 25 height 29
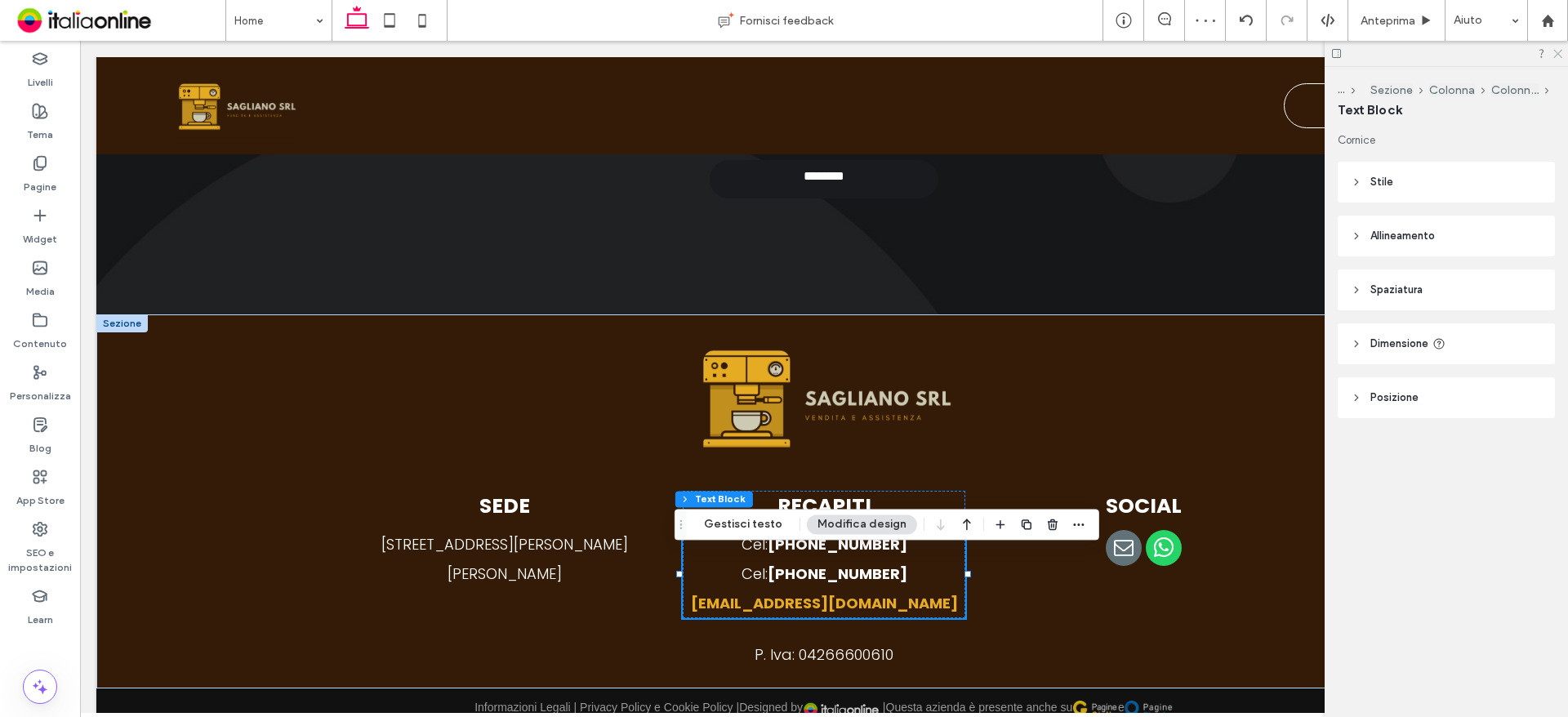
click at [1554, 53] on icon at bounding box center [1557, 52] width 10 height 10
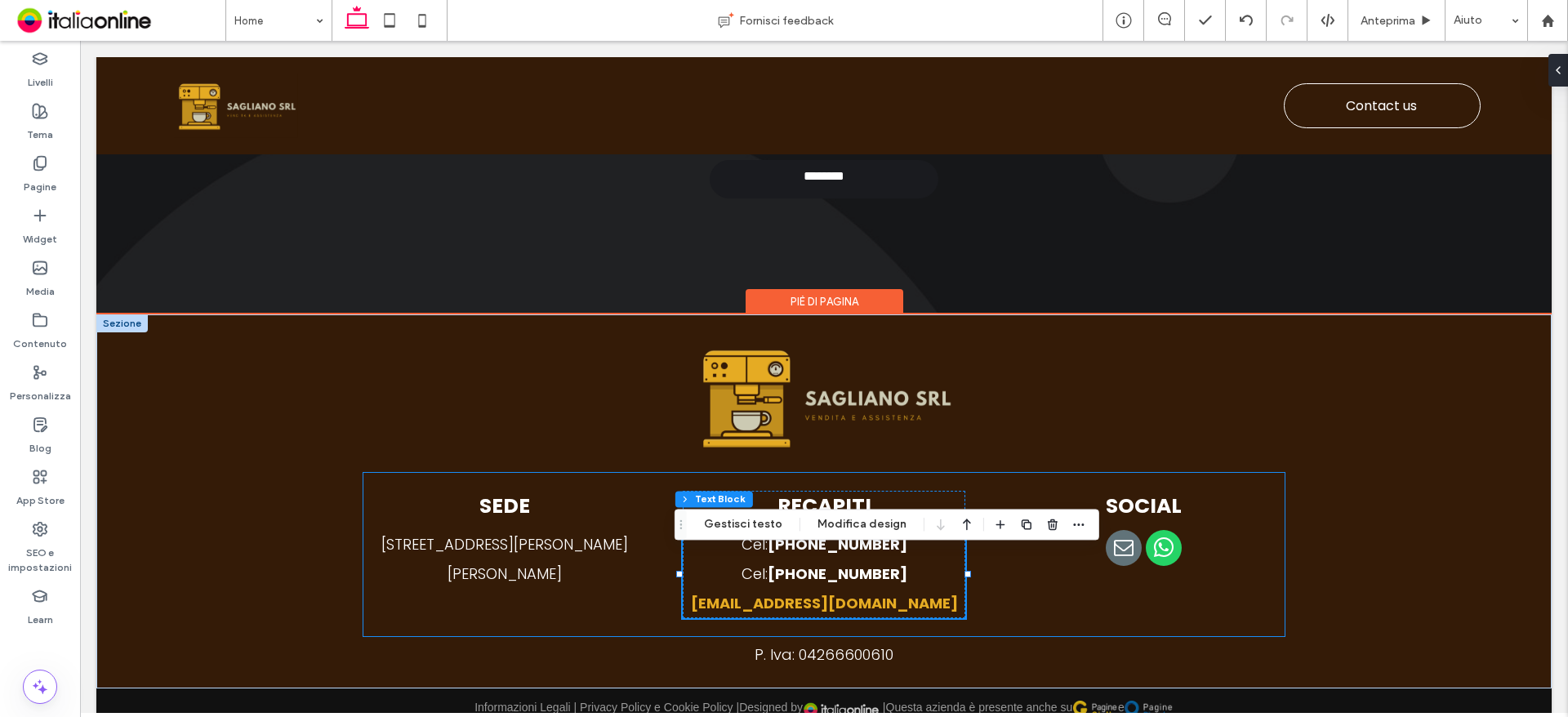
click at [1231, 618] on div "SEDE Via Pablo Picasso, 34 - 81030 San Marcellino (CE) RECAPITI Cel: +39 331 74…" at bounding box center [824, 555] width 922 height 164
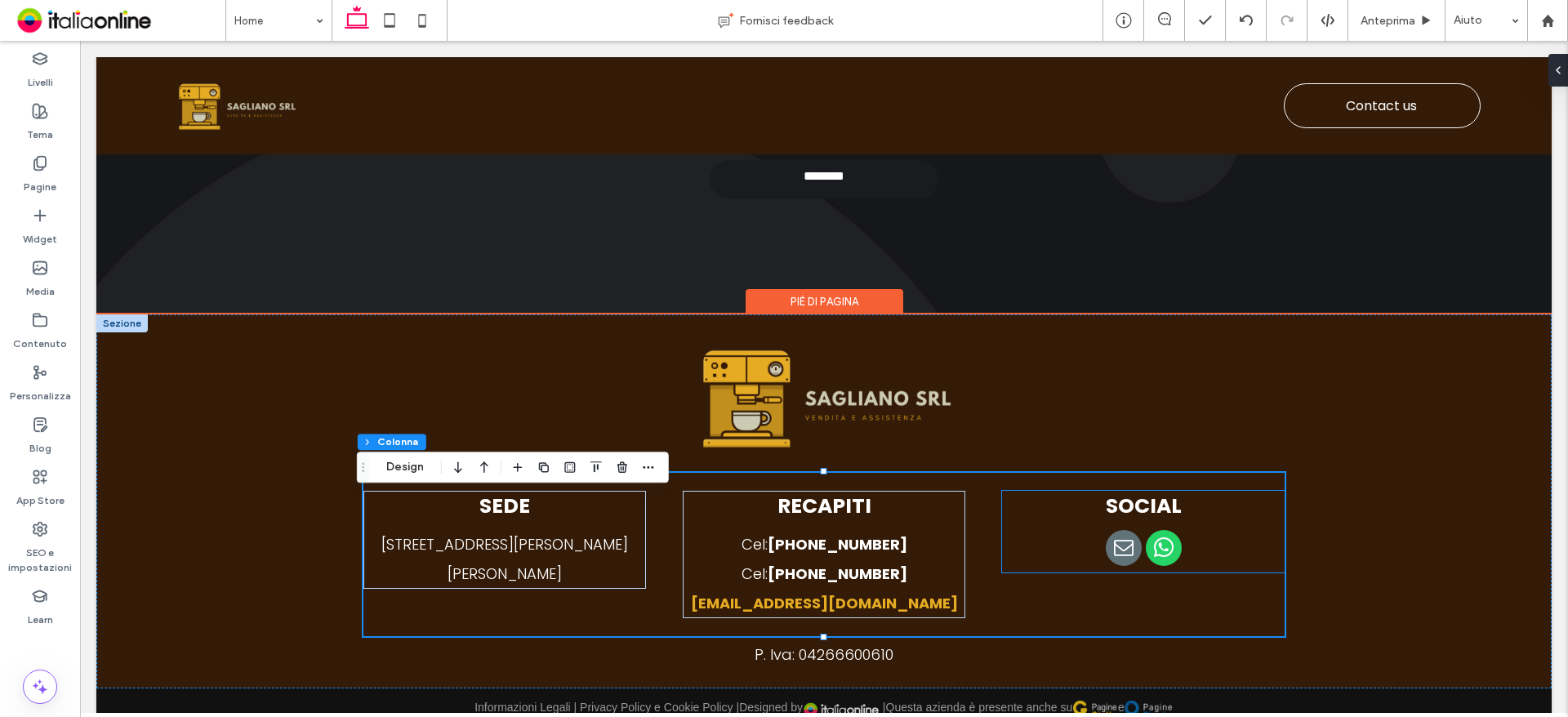
drag, startPoint x: 1152, startPoint y: 589, endPoint x: 1145, endPoint y: 569, distance: 21.2
click at [1152, 570] on link "whatsapp" at bounding box center [1164, 550] width 36 height 40
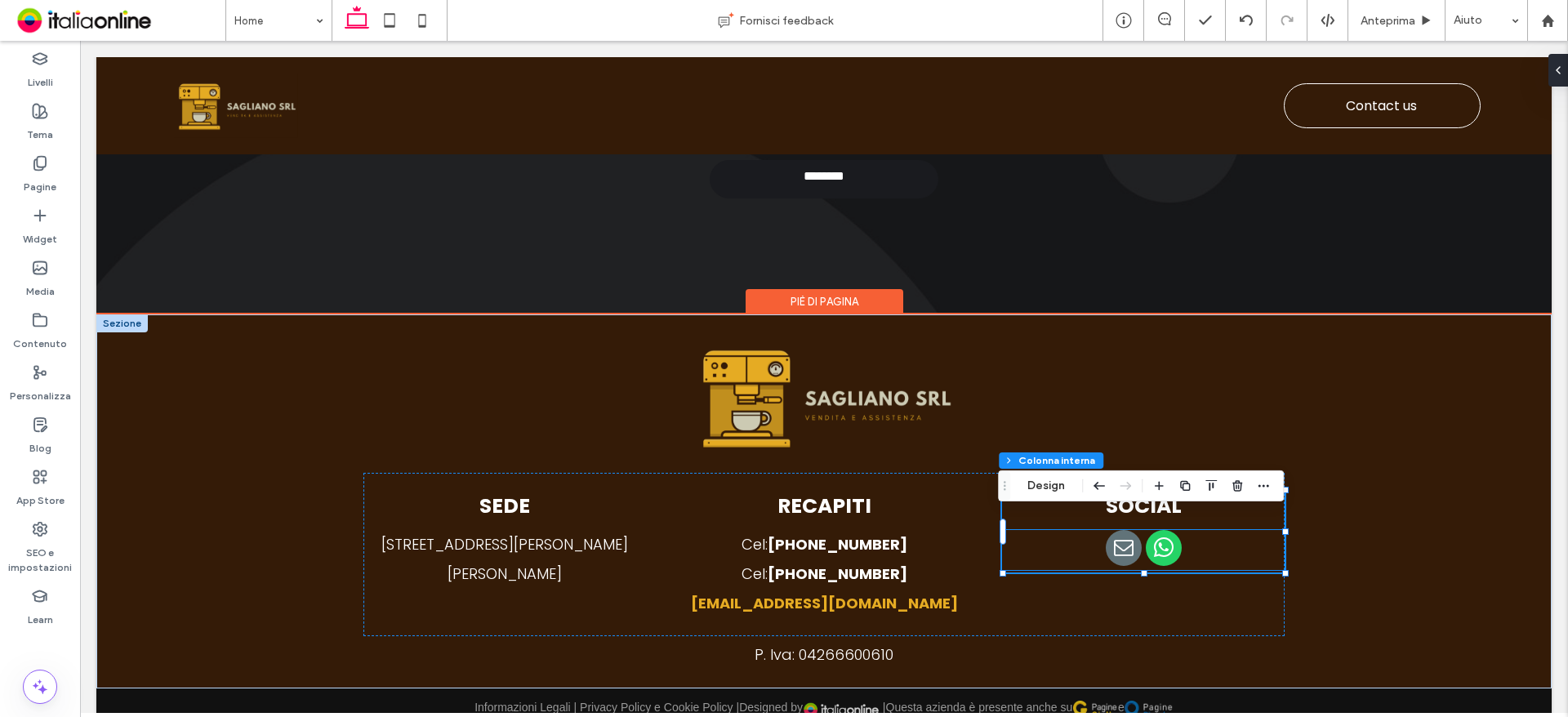
click at [1094, 566] on div at bounding box center [1142, 550] width 282 height 40
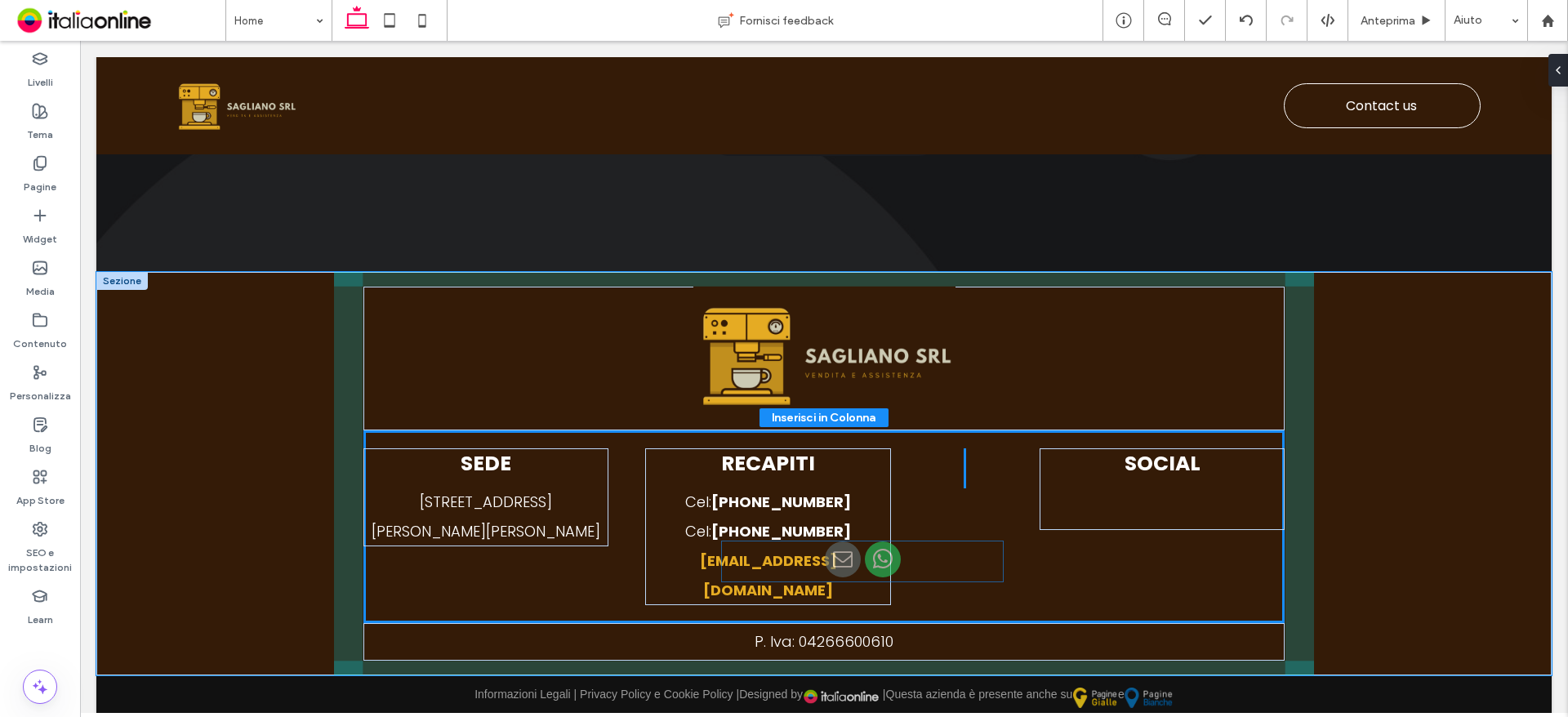
scroll to position [4003, 0]
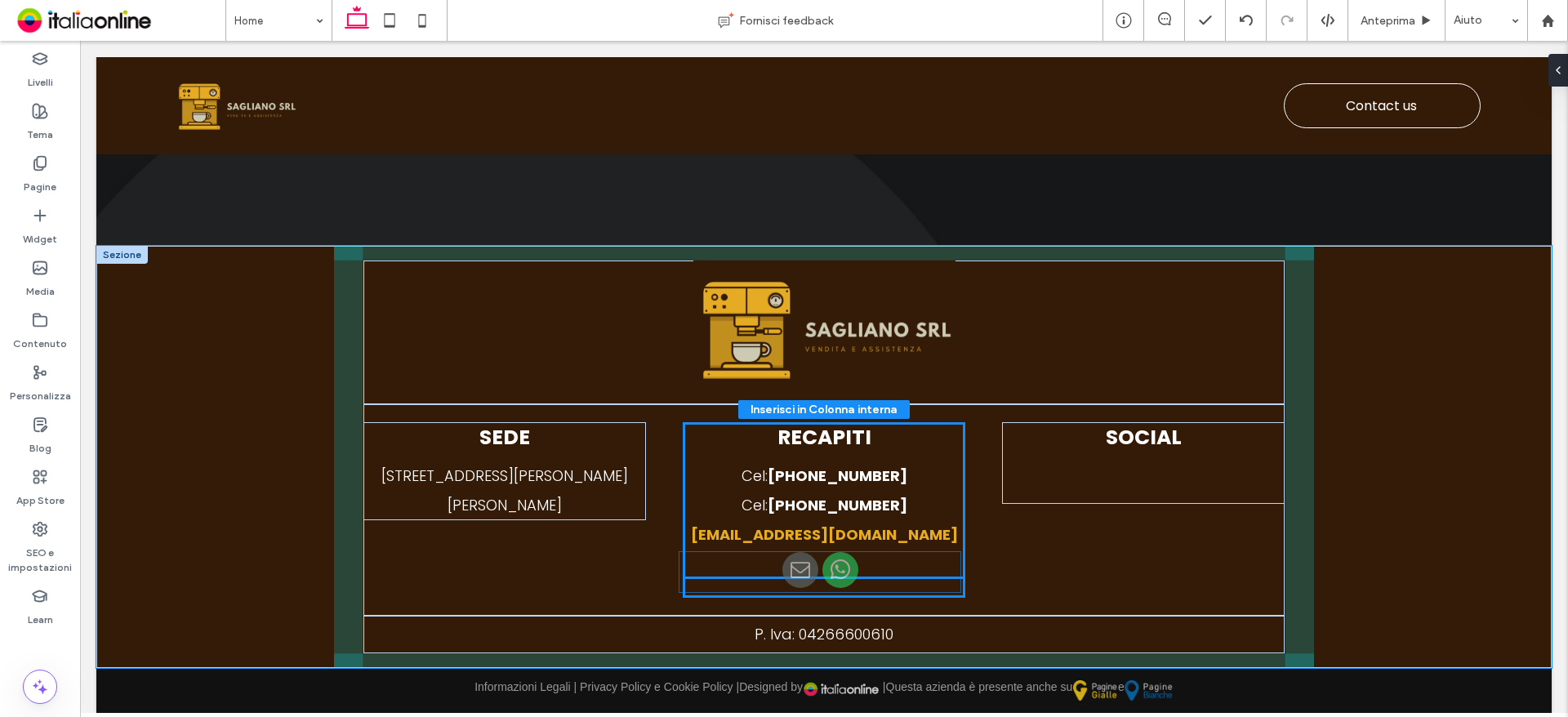
drag, startPoint x: 1190, startPoint y: 575, endPoint x: 871, endPoint y: 576, distance: 319.0
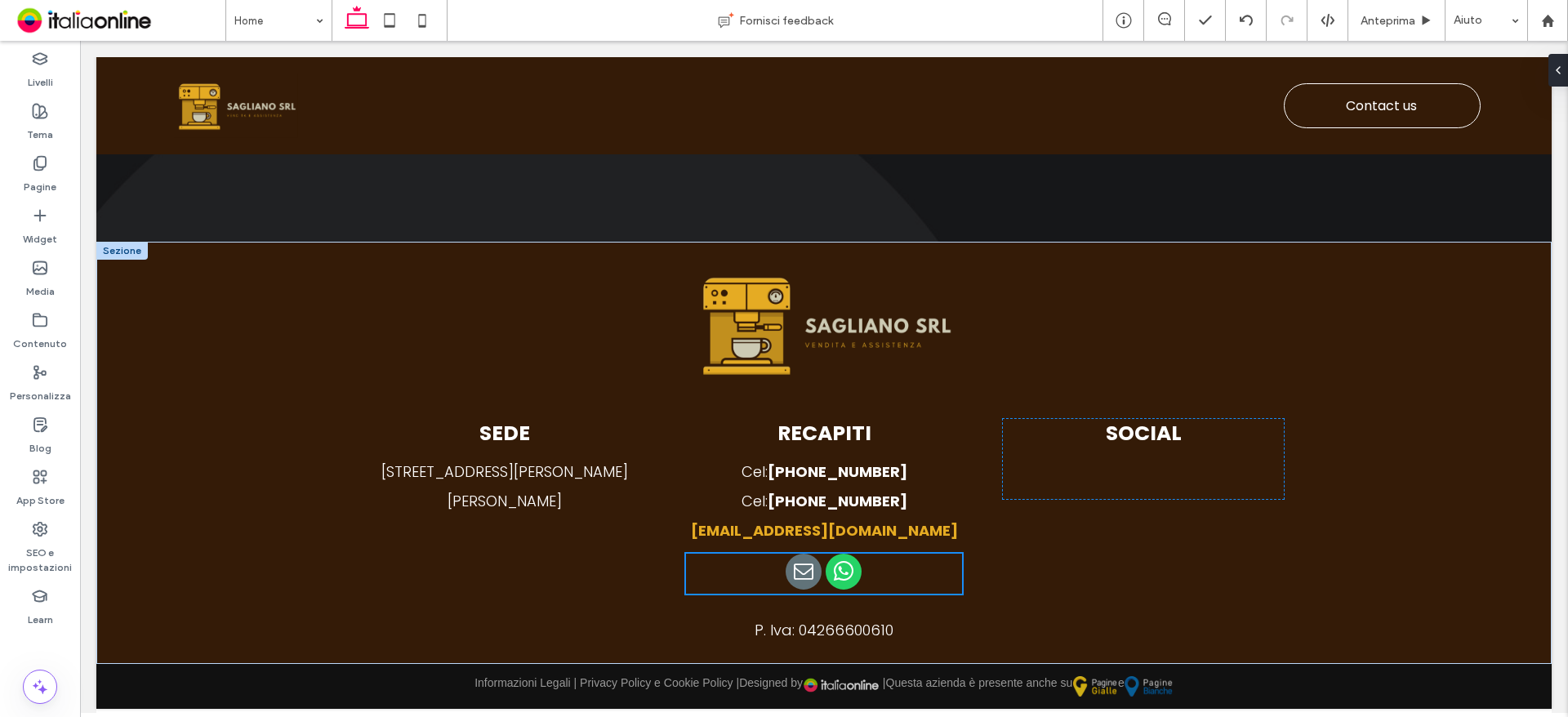
type input "**"
type input "****"
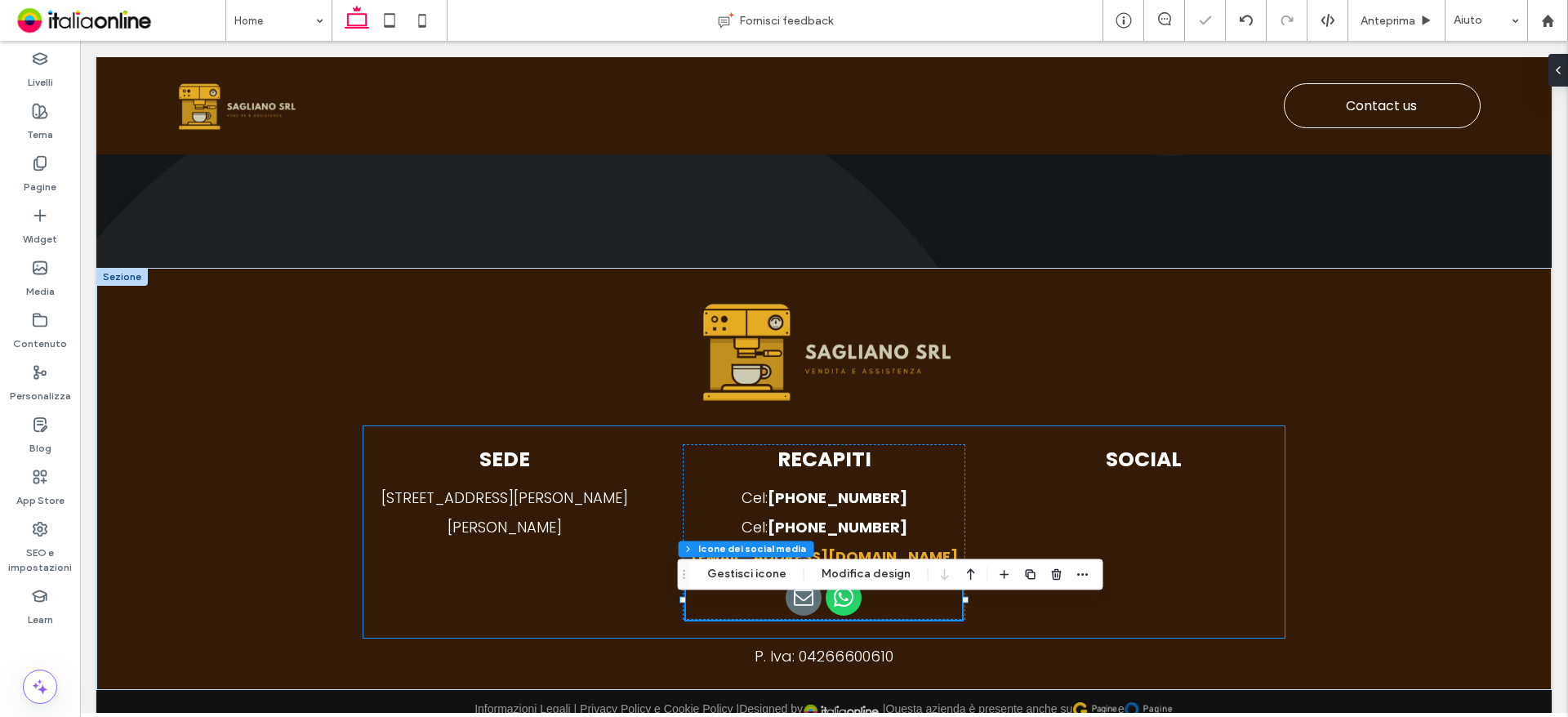
click at [1012, 618] on div "SEDE Via Pablo Picasso, 34 - 81030 San Marcellino (CE) RECAPITI Cel: +39 331 74…" at bounding box center [824, 532] width 922 height 212
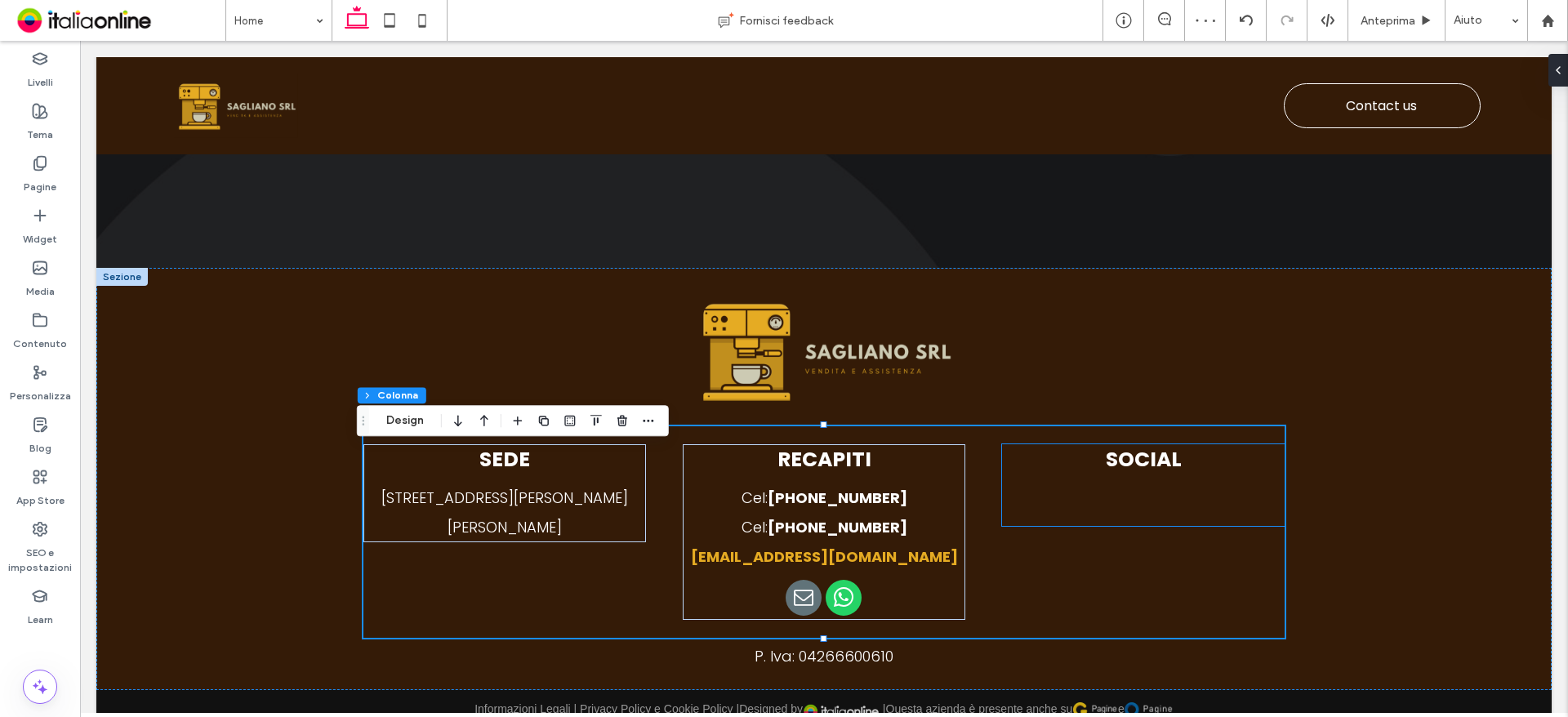
click at [1151, 473] on span "Social" at bounding box center [1144, 459] width 76 height 28
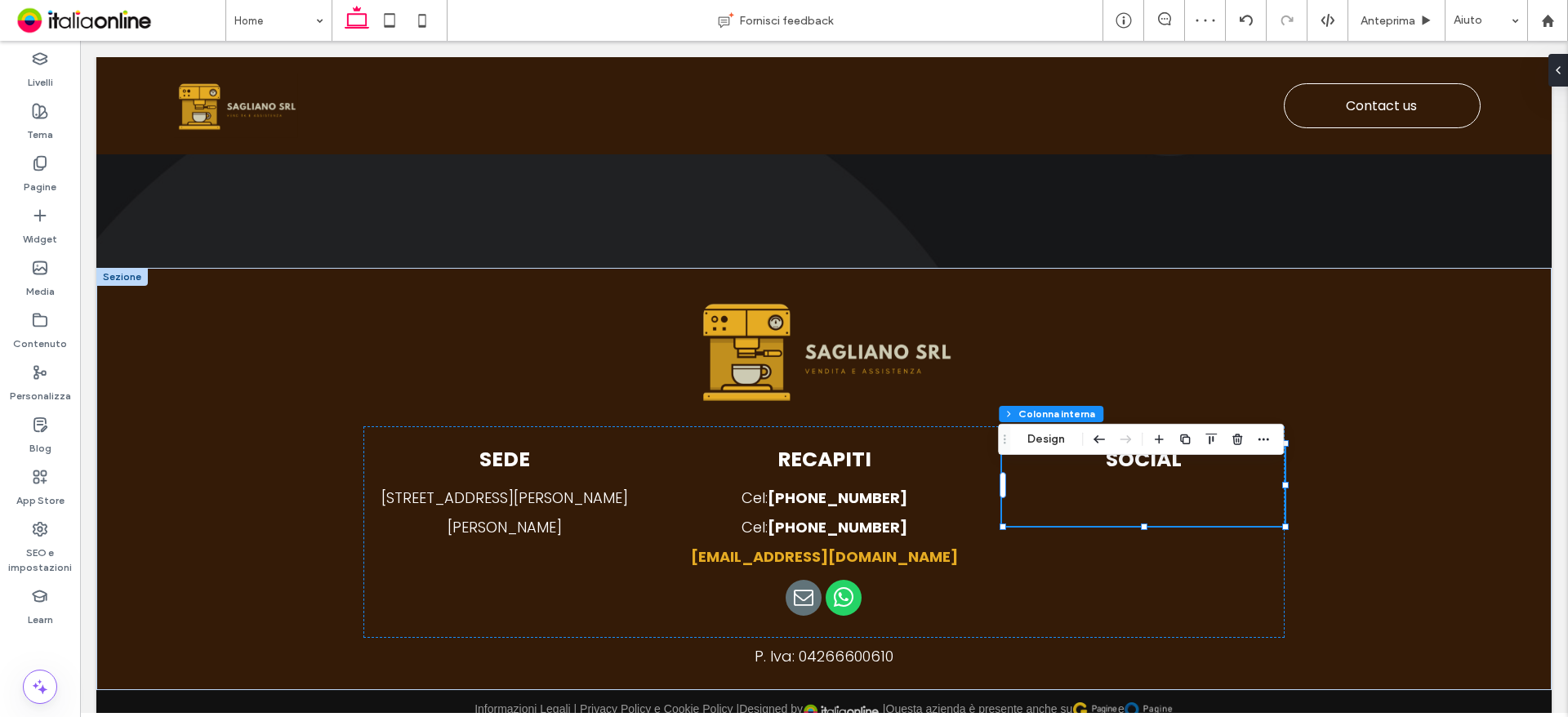
click at [1151, 473] on span "Social" at bounding box center [1144, 459] width 76 height 28
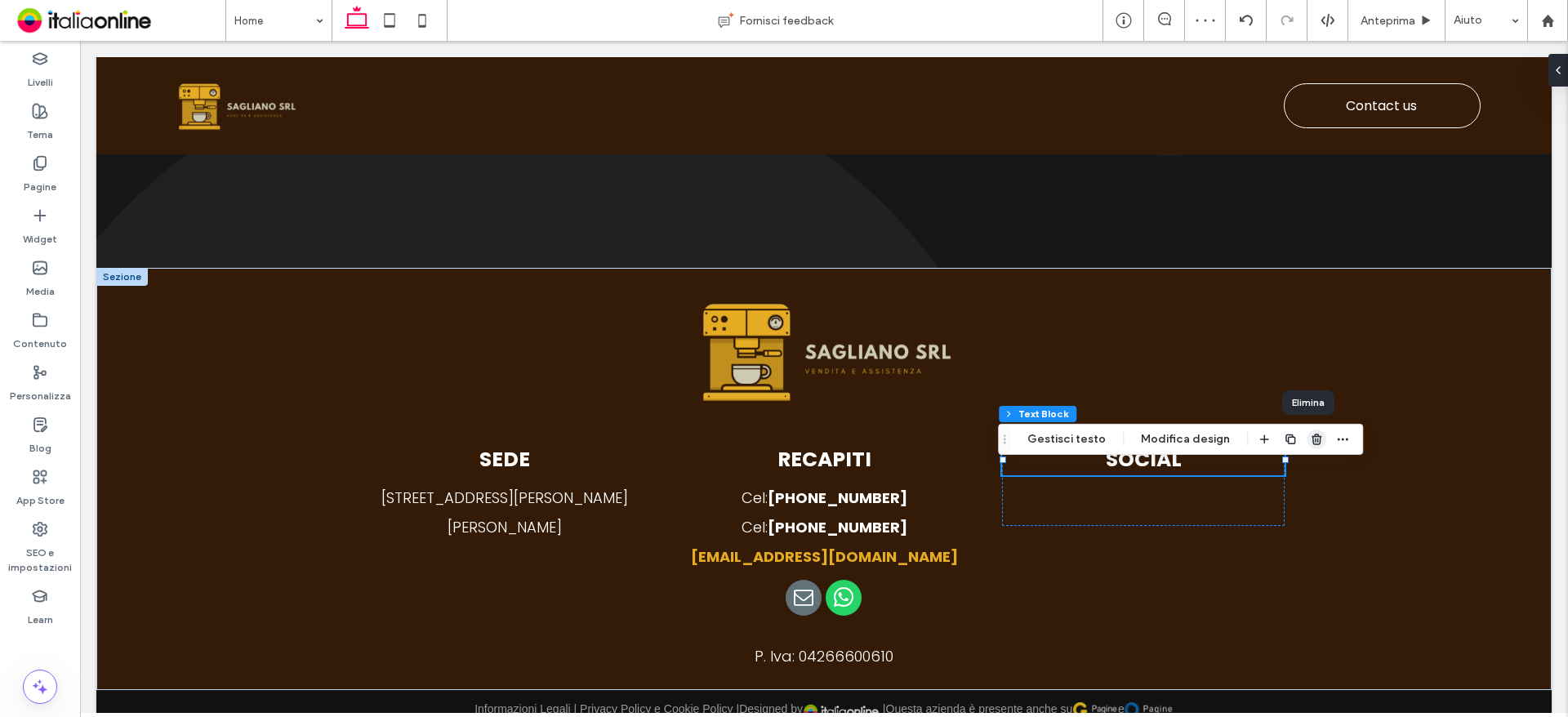
click at [1310, 439] on icon "button" at bounding box center [1316, 439] width 13 height 13
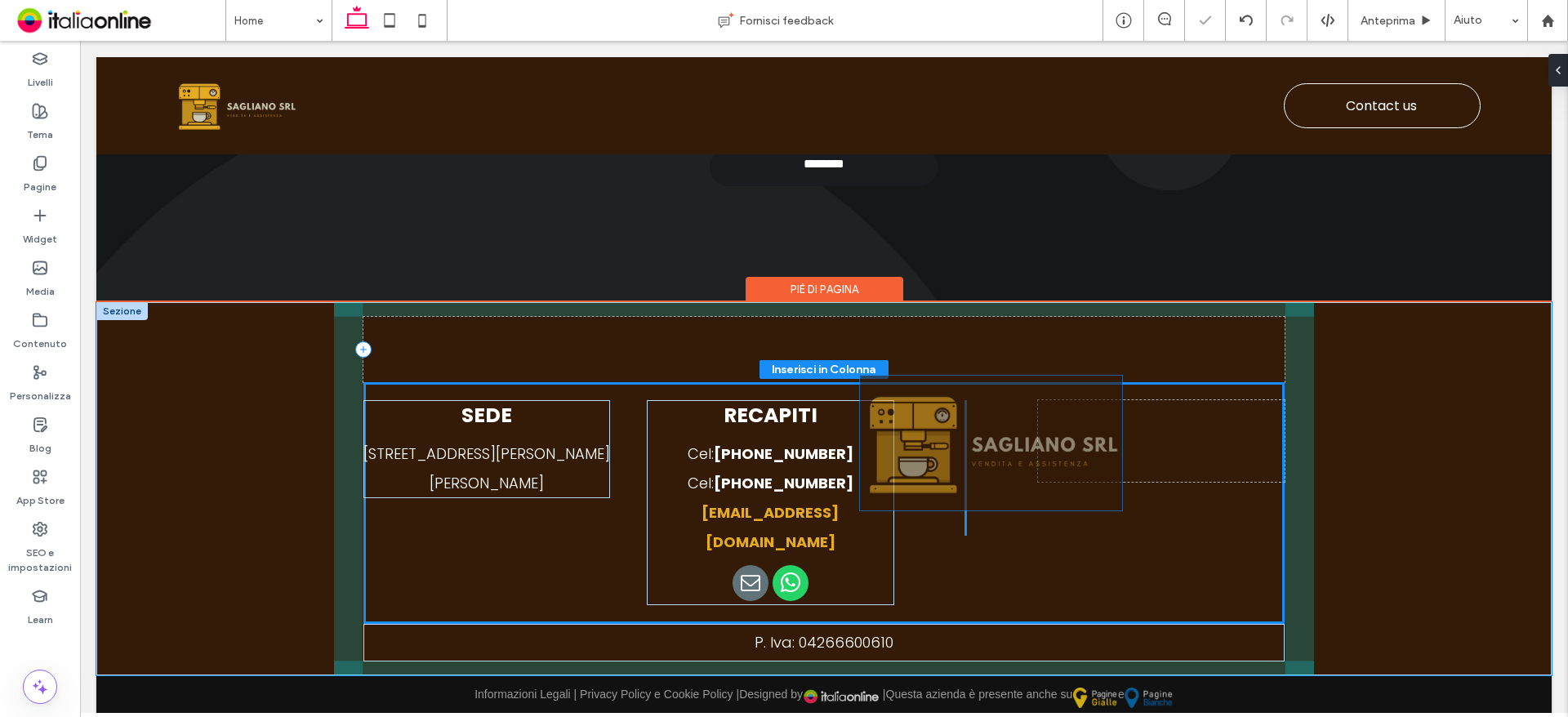
scroll to position [644, 0]
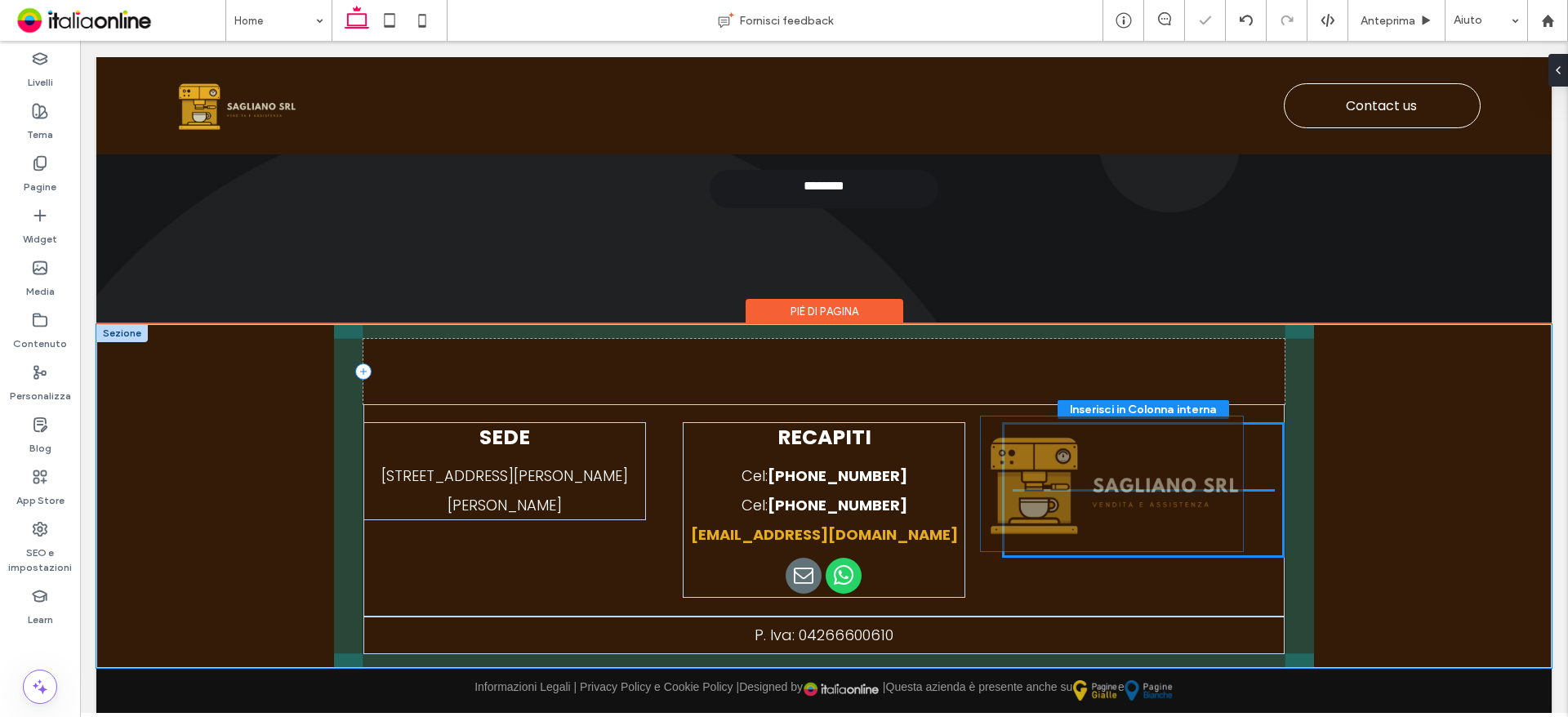
drag, startPoint x: 832, startPoint y: 384, endPoint x: 1126, endPoint y: 496, distance: 314.6
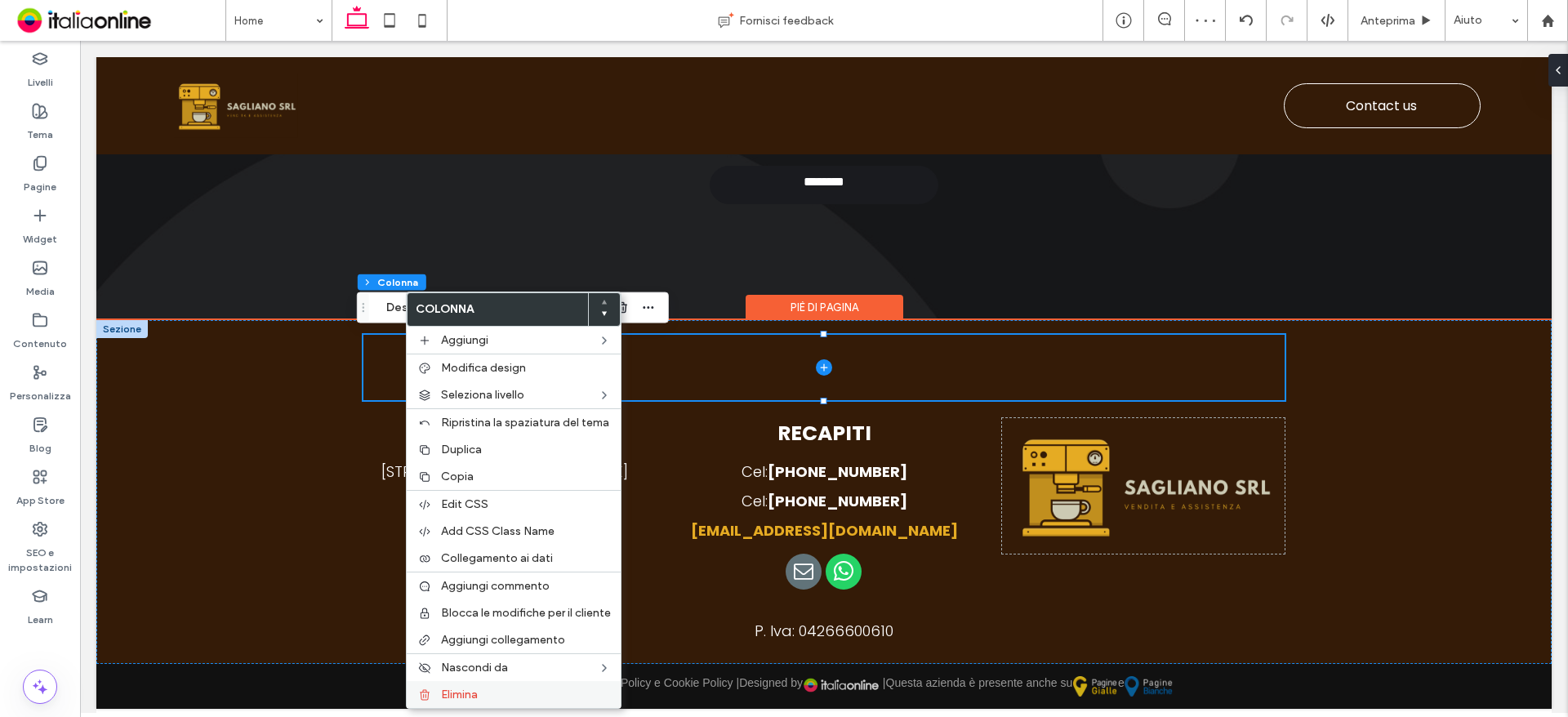
click at [462, 688] on span "Elimina" at bounding box center [459, 694] width 37 height 14
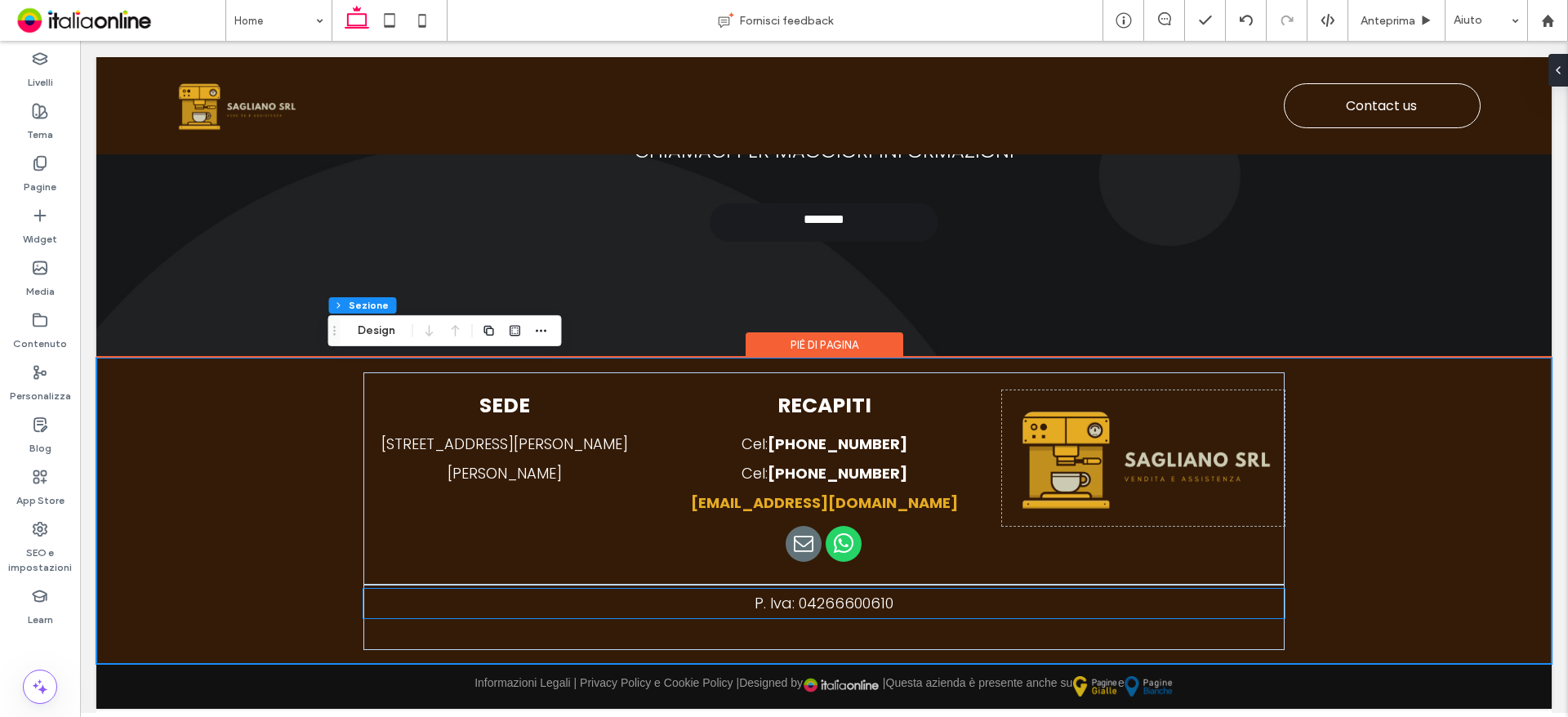
scroll to position [3817, 0]
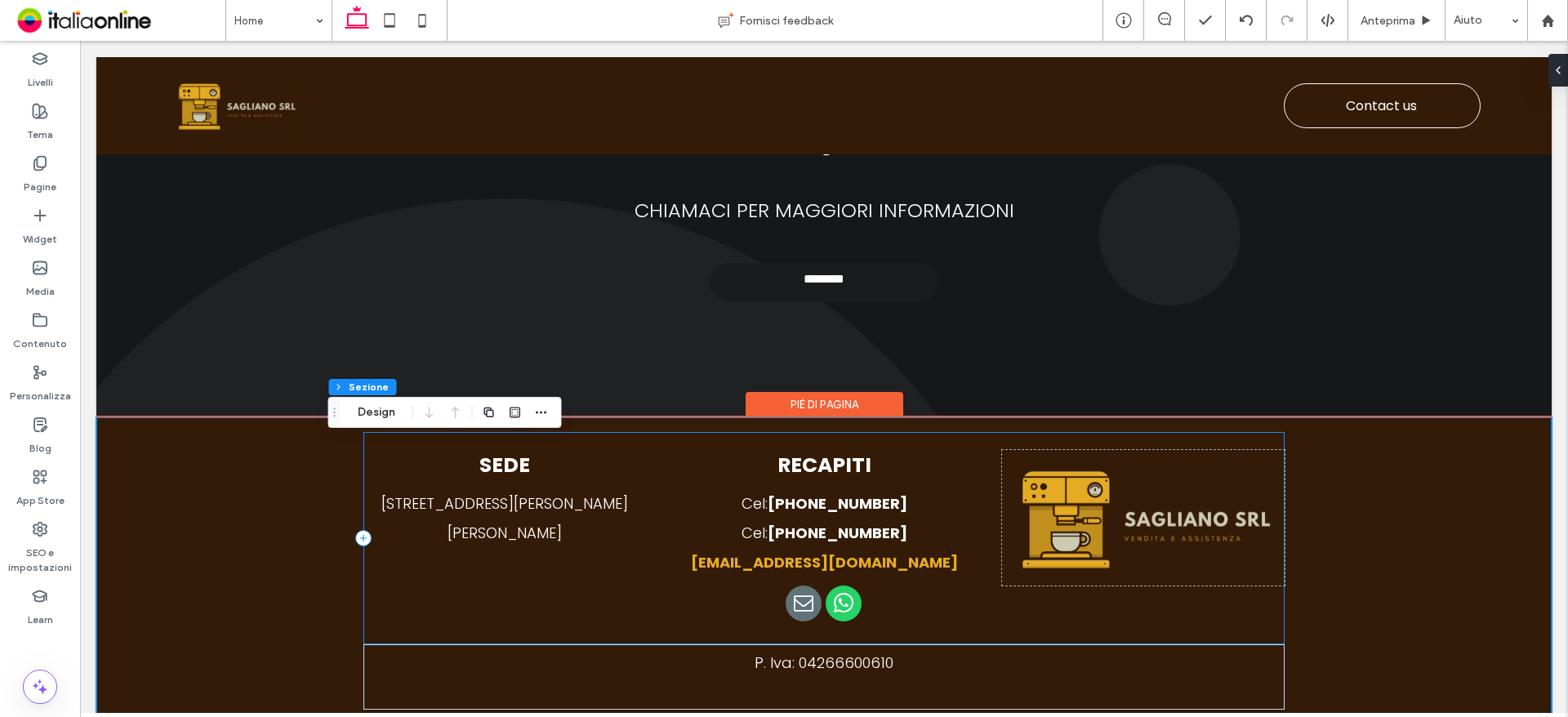
click at [983, 508] on div "SEDE Via Pablo Picasso, 34 - 81030 San Marcellino (CE) RECAPITI Cel: +39 331 74…" at bounding box center [824, 538] width 922 height 212
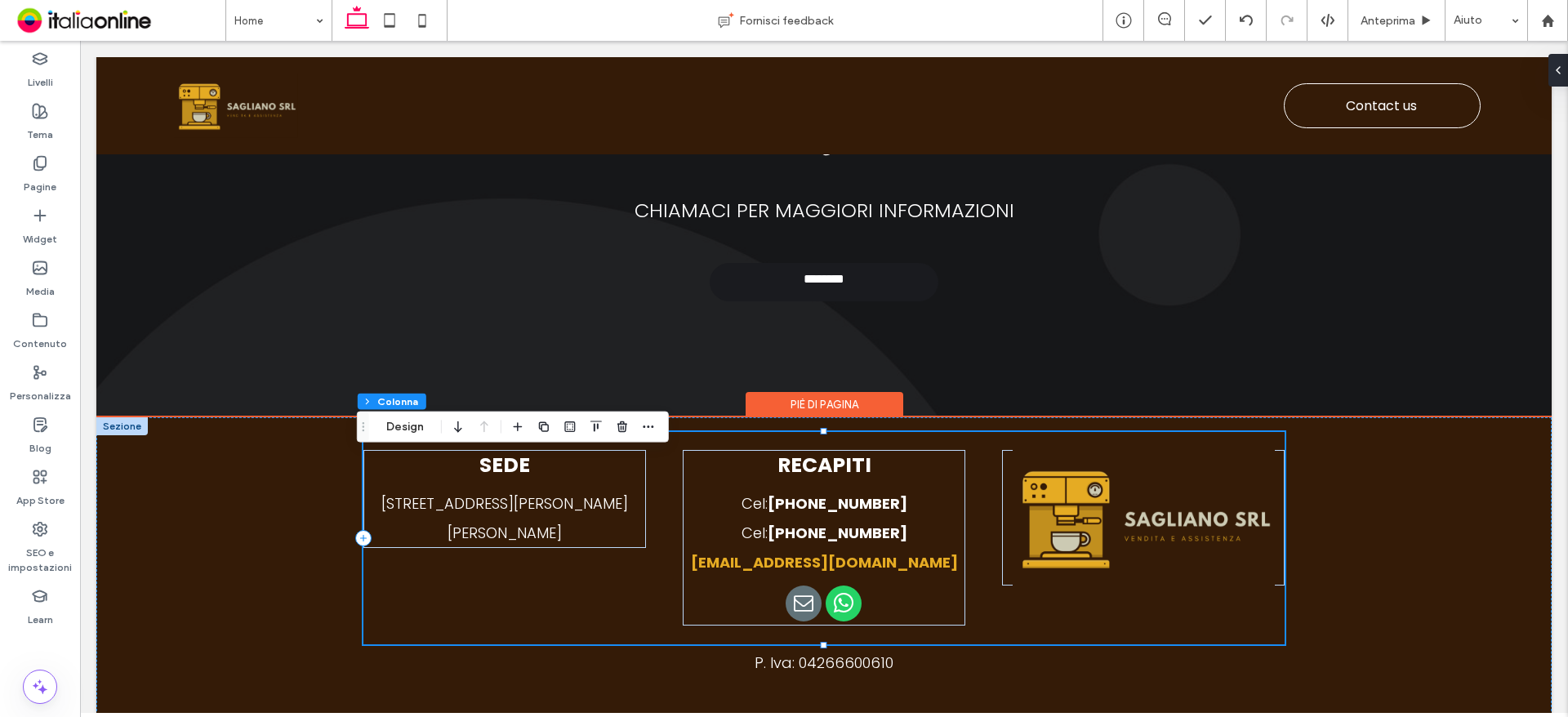
click at [985, 502] on div "SEDE Via Pablo Picasso, 34 - 81030 San Marcellino (CE) RECAPITI Cel: +39 331 74…" at bounding box center [824, 538] width 922 height 212
drag, startPoint x: 986, startPoint y: 502, endPoint x: 1009, endPoint y: 511, distance: 24.7
click at [986, 502] on div "SEDE Via Pablo Picasso, 34 - 81030 San Marcellino (CE) RECAPITI Cel: +39 331 74…" at bounding box center [824, 538] width 922 height 212
drag, startPoint x: 999, startPoint y: 486, endPoint x: 991, endPoint y: 493, distance: 10.6
click at [1002, 486] on div at bounding box center [1142, 518] width 282 height 136
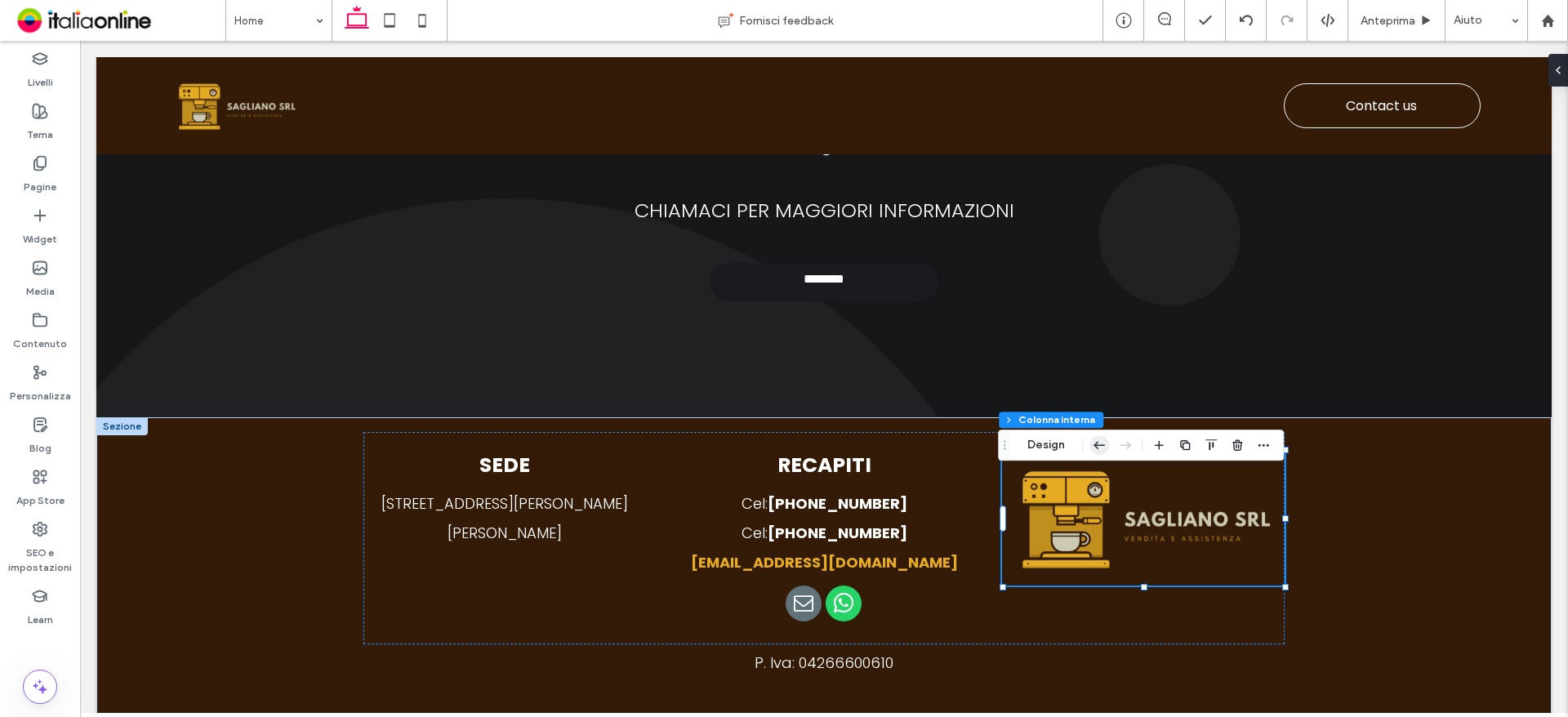
click at [1104, 439] on icon "button" at bounding box center [1099, 444] width 20 height 29
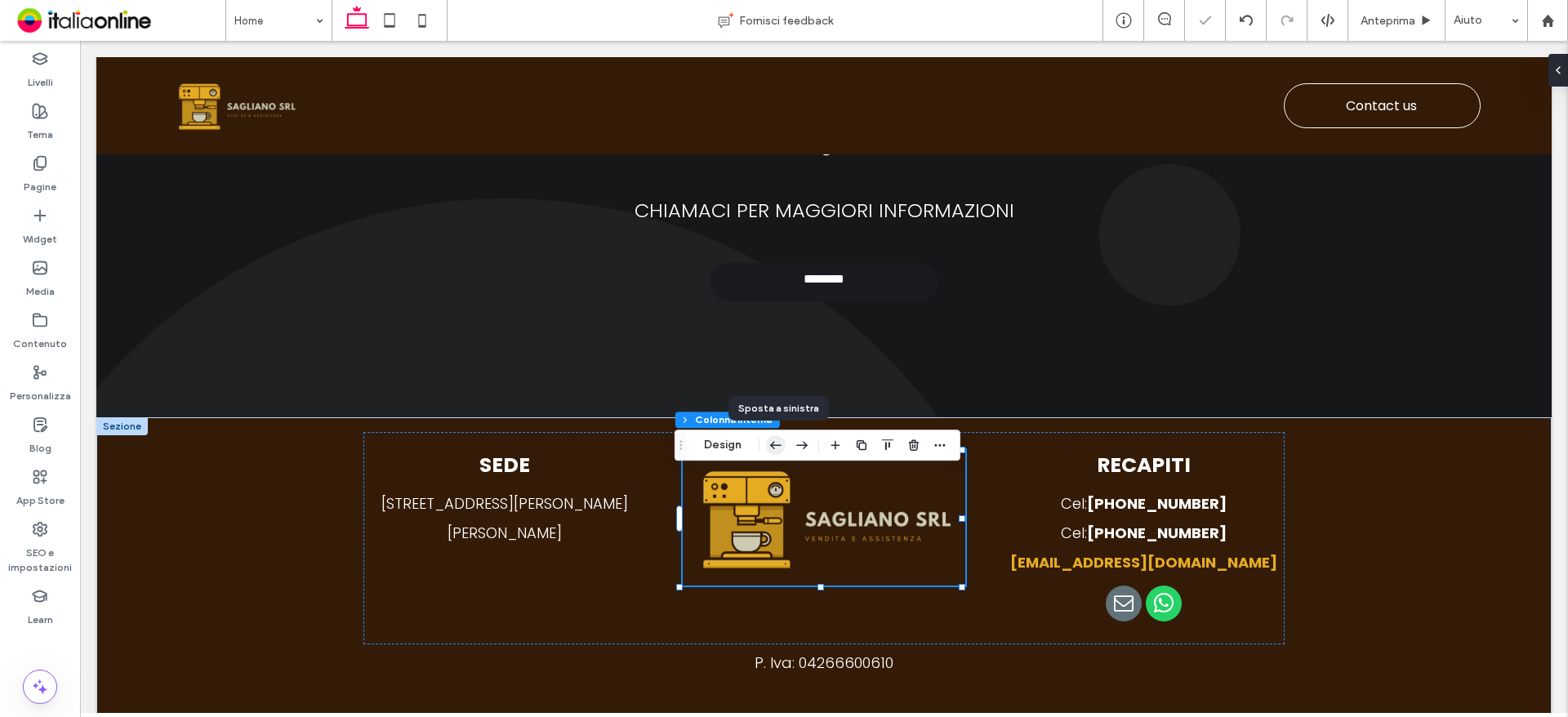
click at [775, 438] on icon "button" at bounding box center [775, 444] width 20 height 29
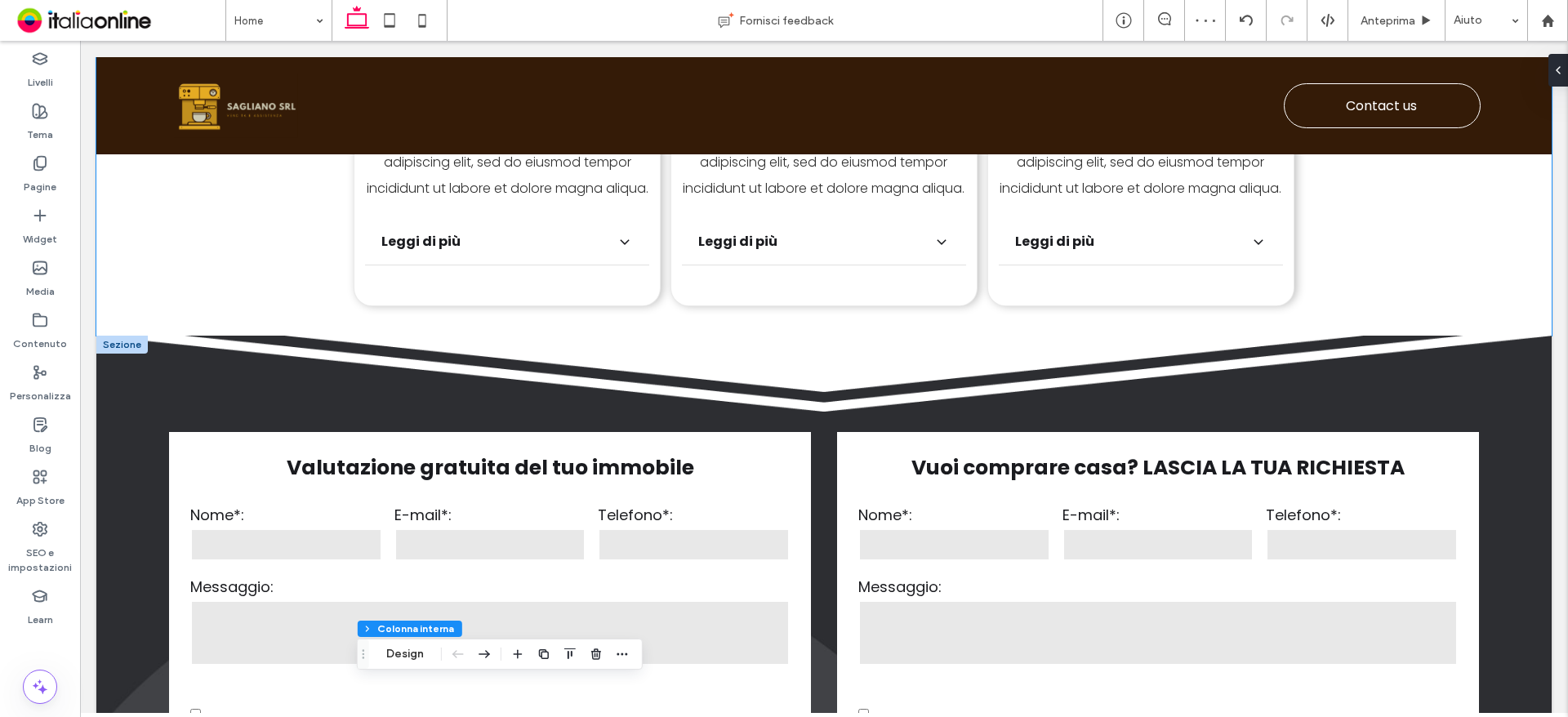
scroll to position [2185, 0]
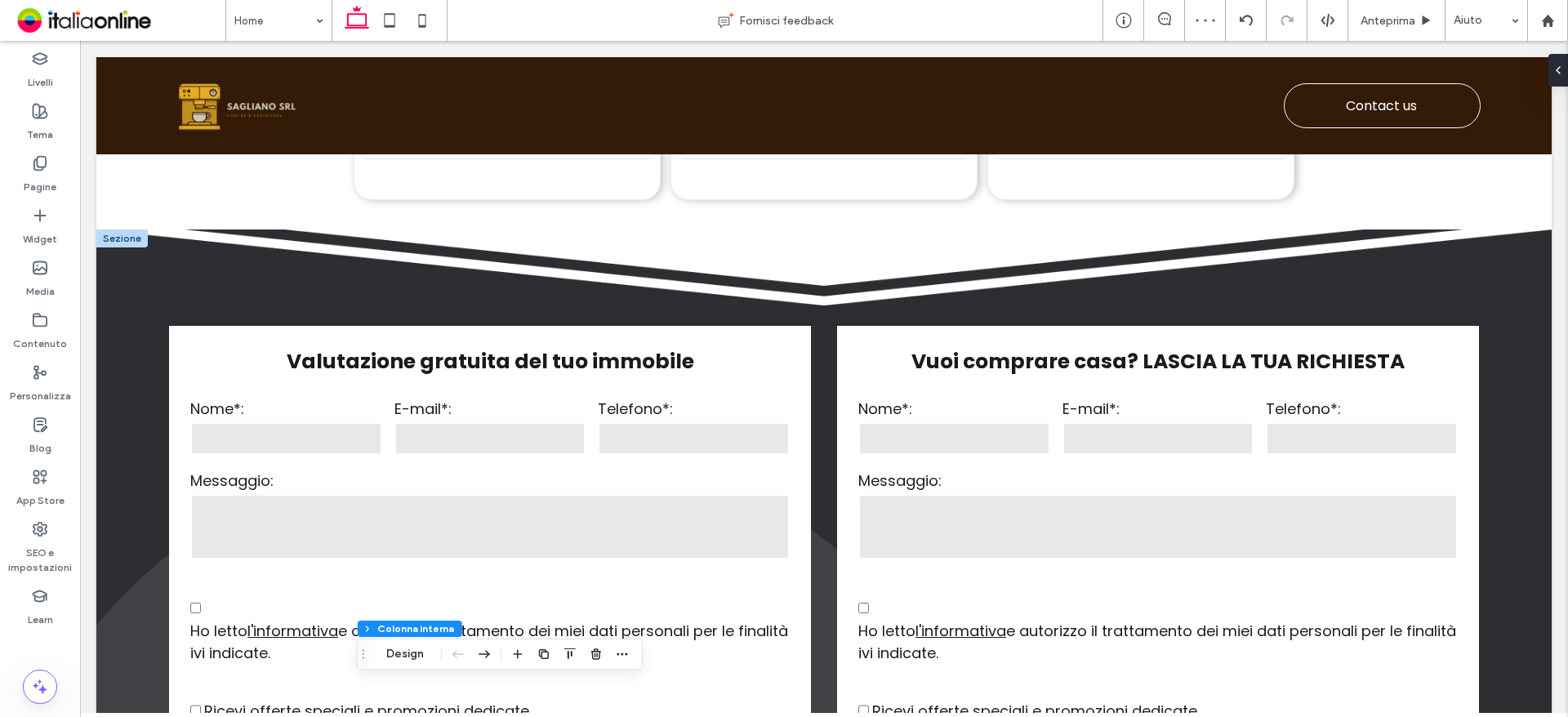
click at [124, 247] on div at bounding box center [122, 237] width 51 height 18
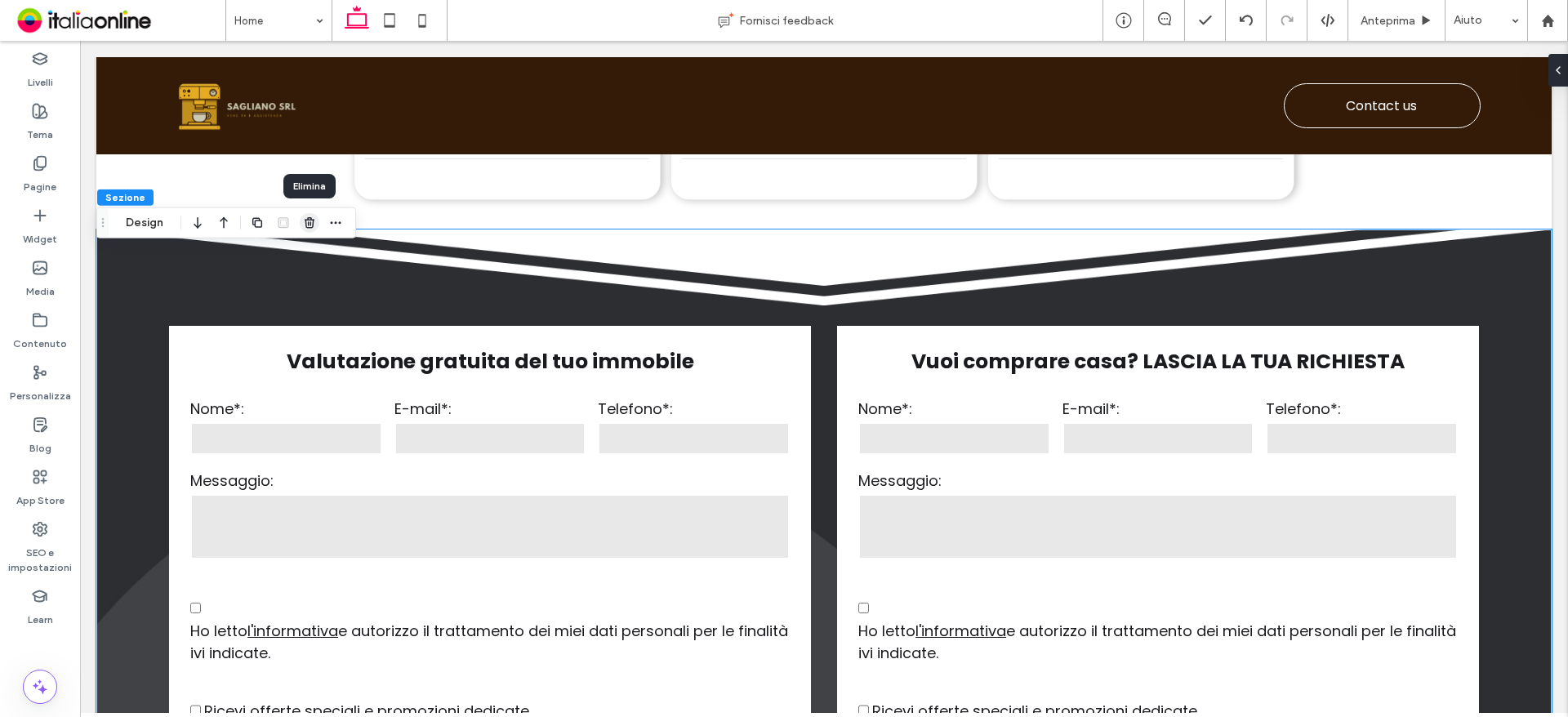
click at [308, 226] on icon "button" at bounding box center [310, 223] width 13 height 13
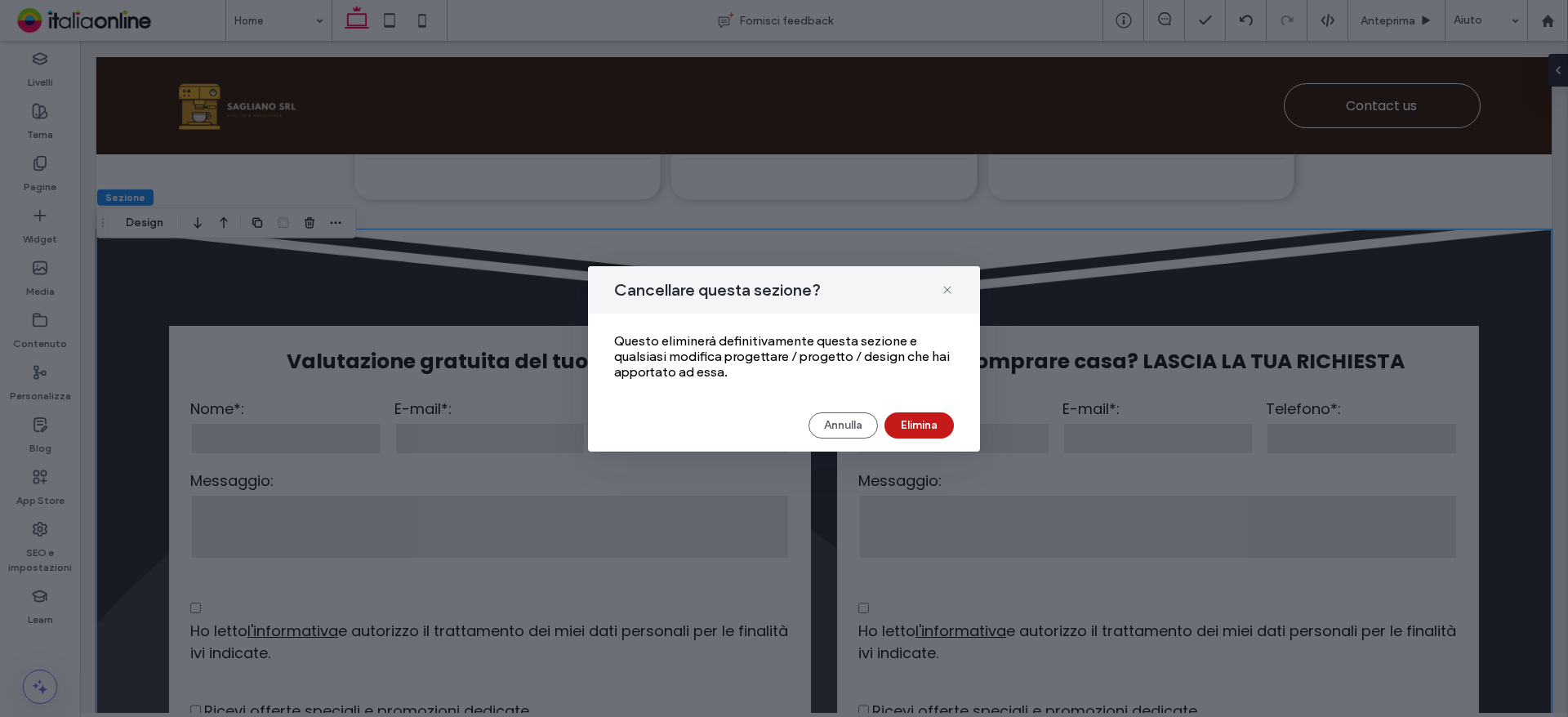
click at [933, 422] on button "Elimina" at bounding box center [919, 425] width 69 height 27
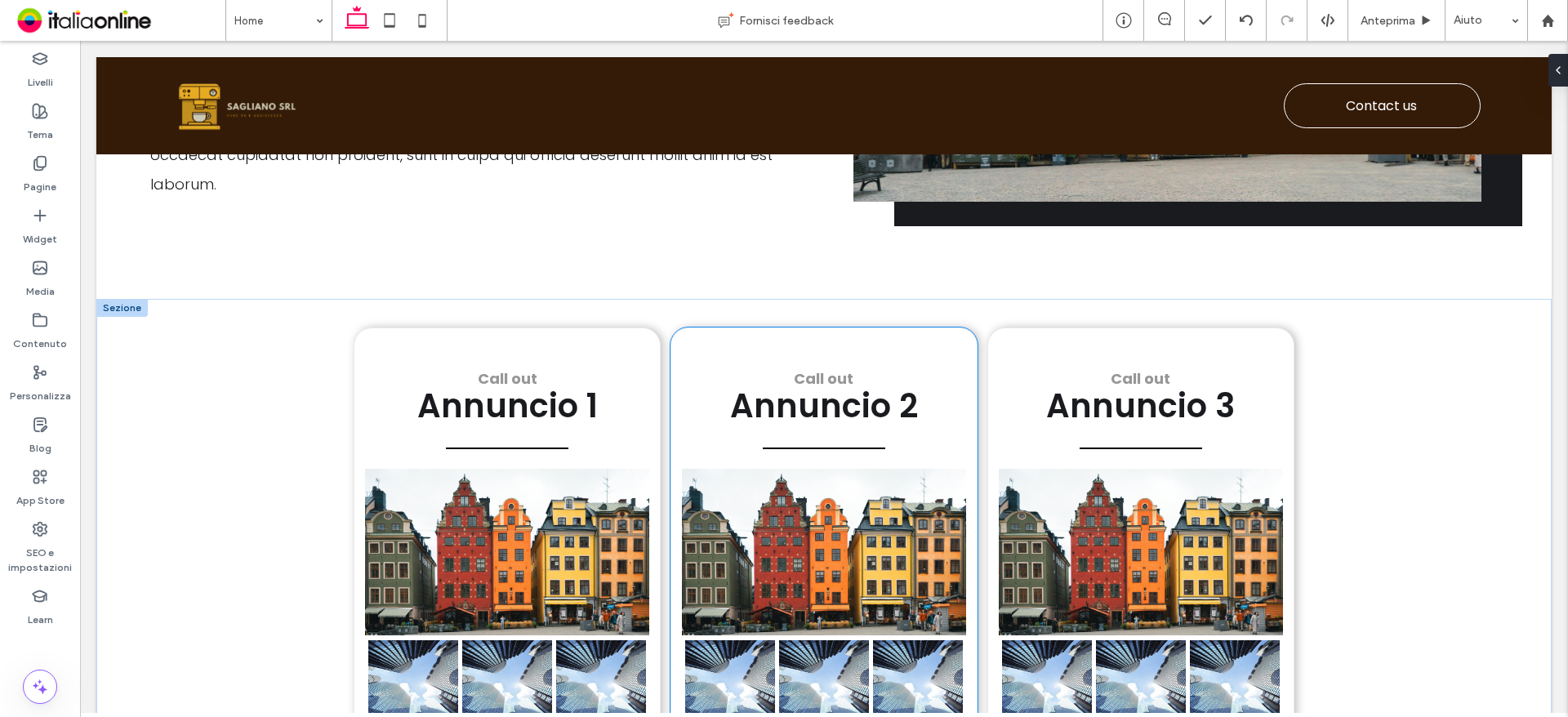
scroll to position [1450, 0]
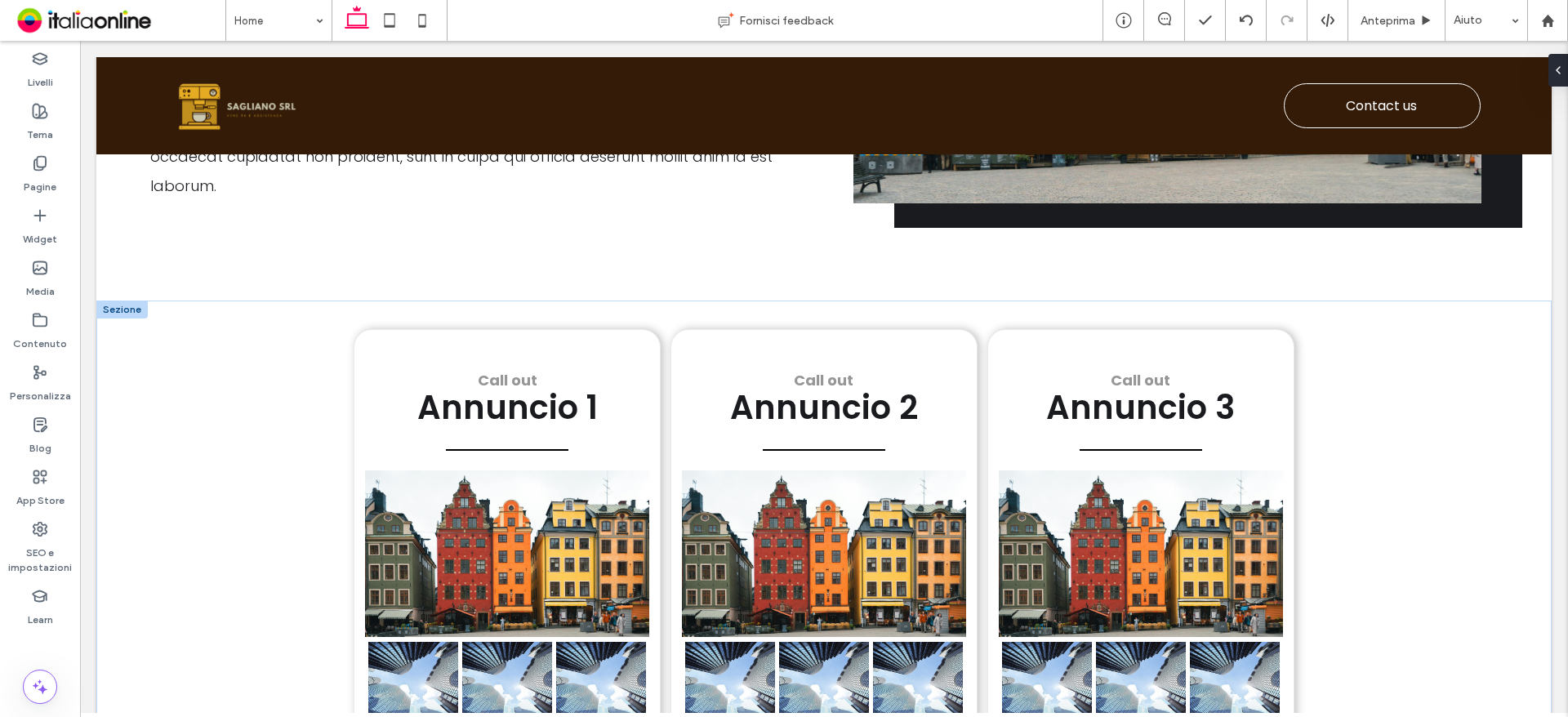
drag, startPoint x: 128, startPoint y: 301, endPoint x: 136, endPoint y: 312, distance: 13.6
click at [128, 301] on div at bounding box center [122, 309] width 51 height 18
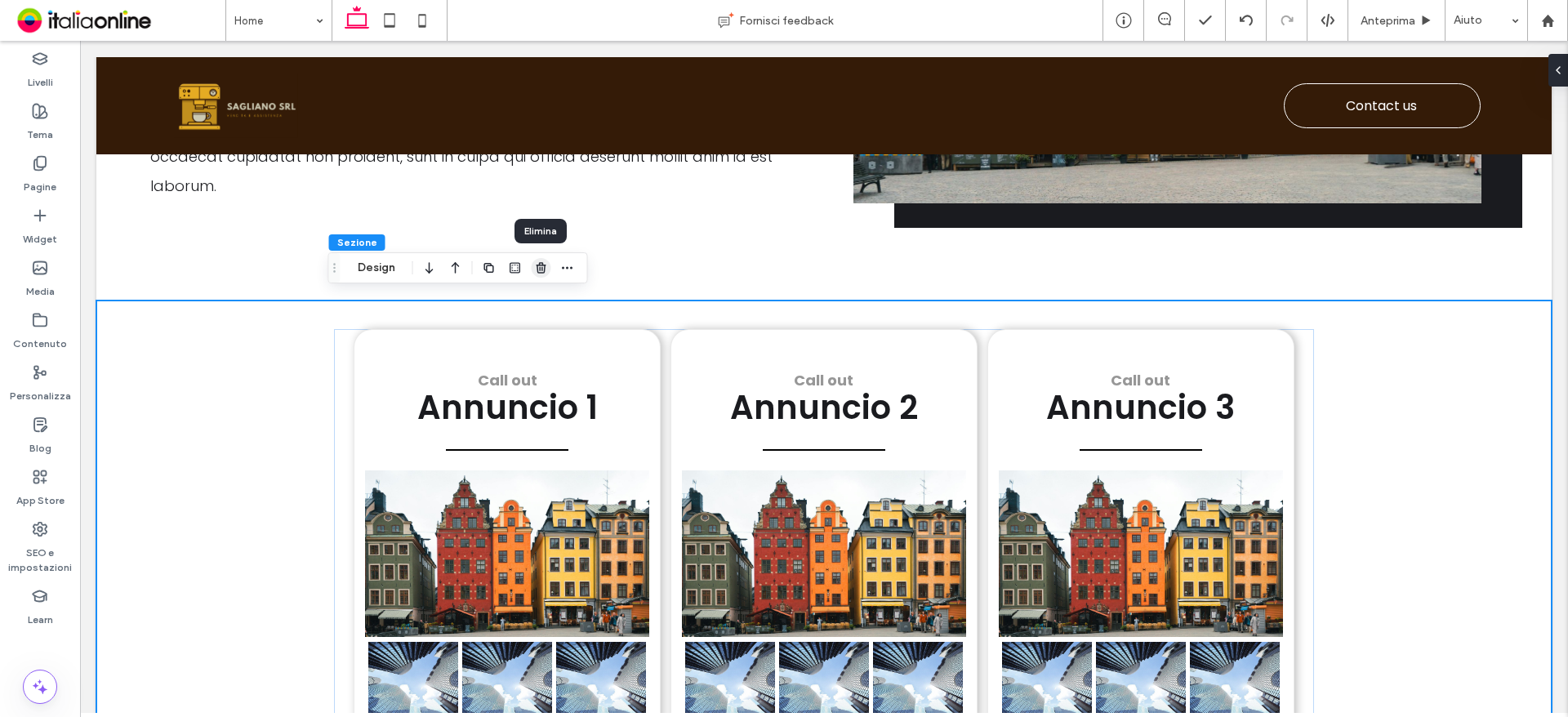
click at [533, 267] on span "button" at bounding box center [541, 268] width 20 height 20
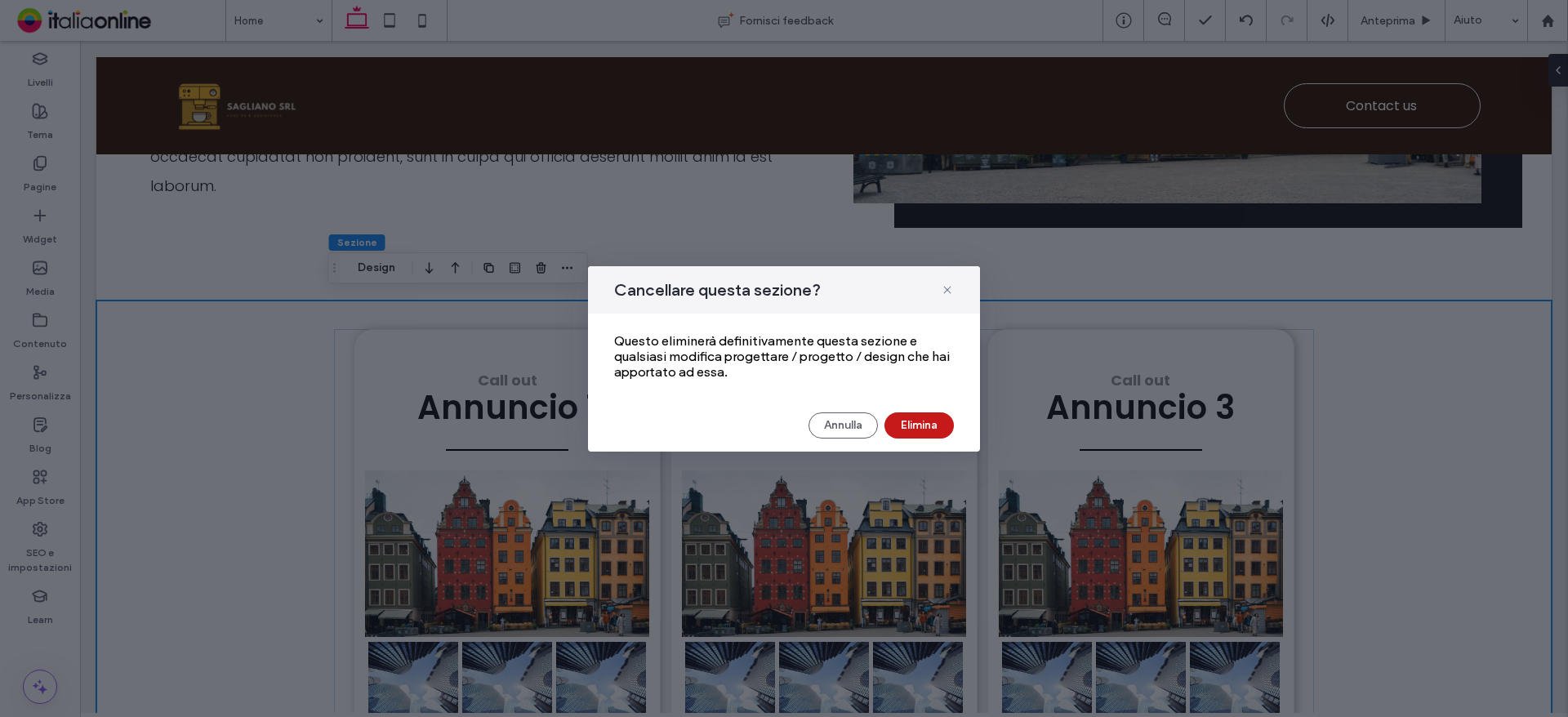
click at [901, 423] on button "Elimina" at bounding box center [919, 425] width 69 height 27
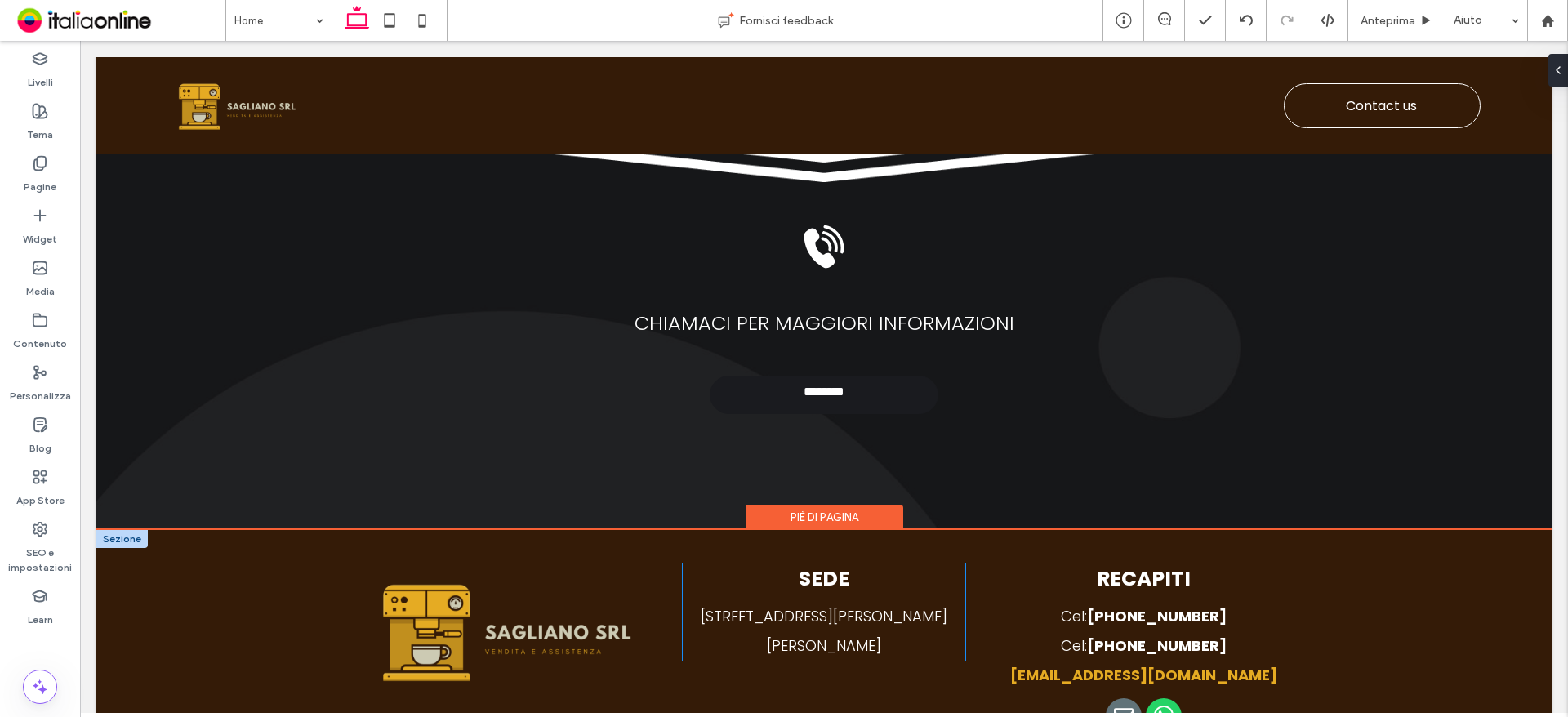
scroll to position [2486, 0]
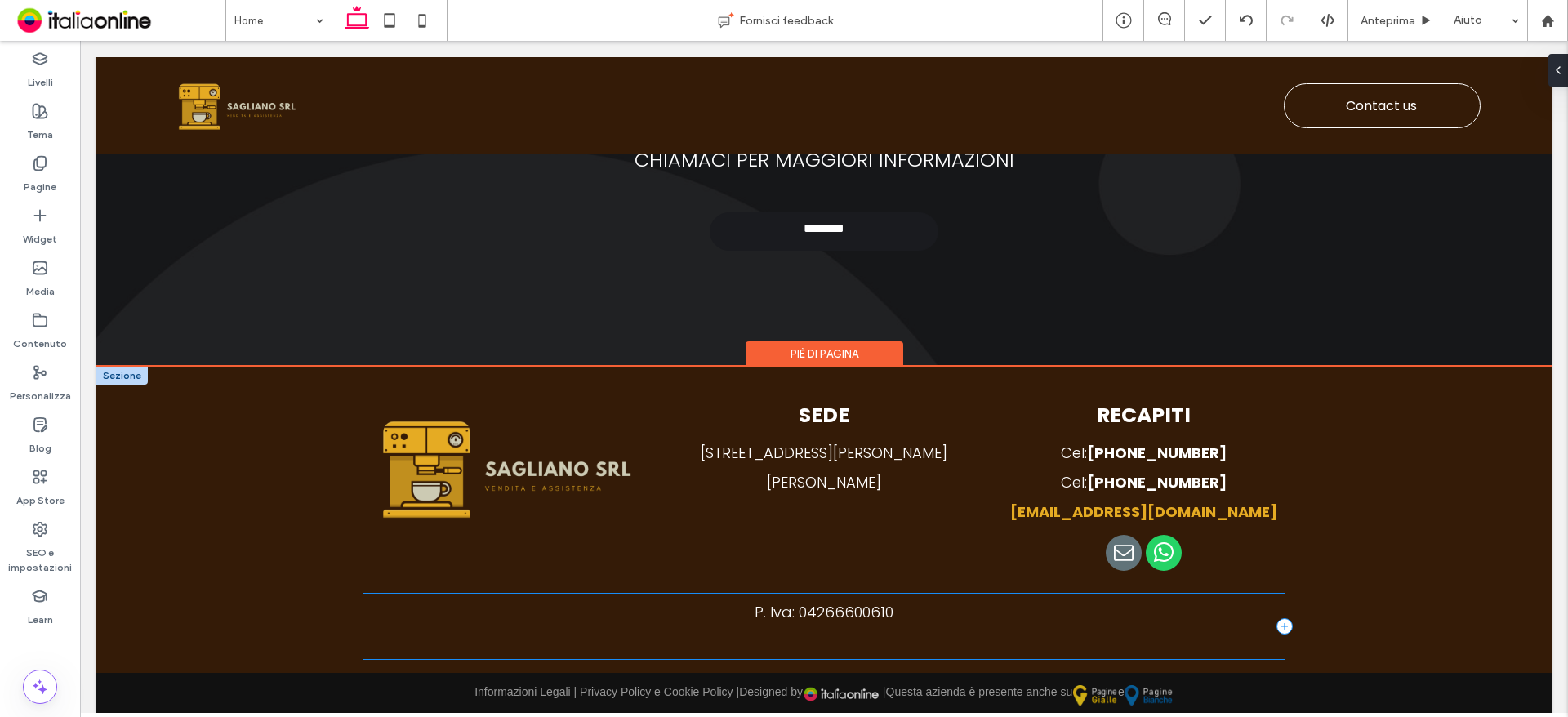
drag, startPoint x: 669, startPoint y: 630, endPoint x: 696, endPoint y: 628, distance: 27.1
click at [669, 630] on div "P. Iva: 04266600610" at bounding box center [824, 626] width 922 height 66
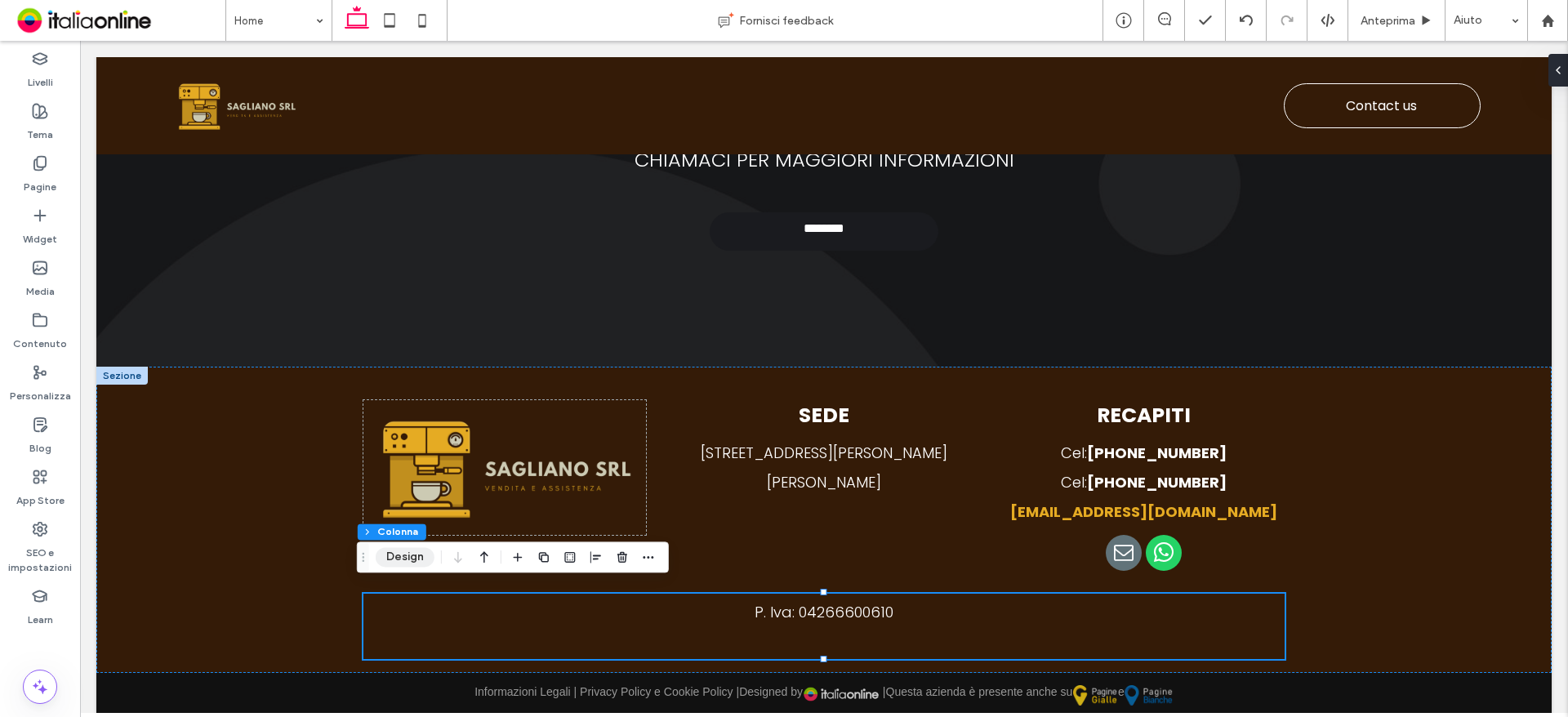
click at [407, 549] on button "Design" at bounding box center [405, 557] width 59 height 20
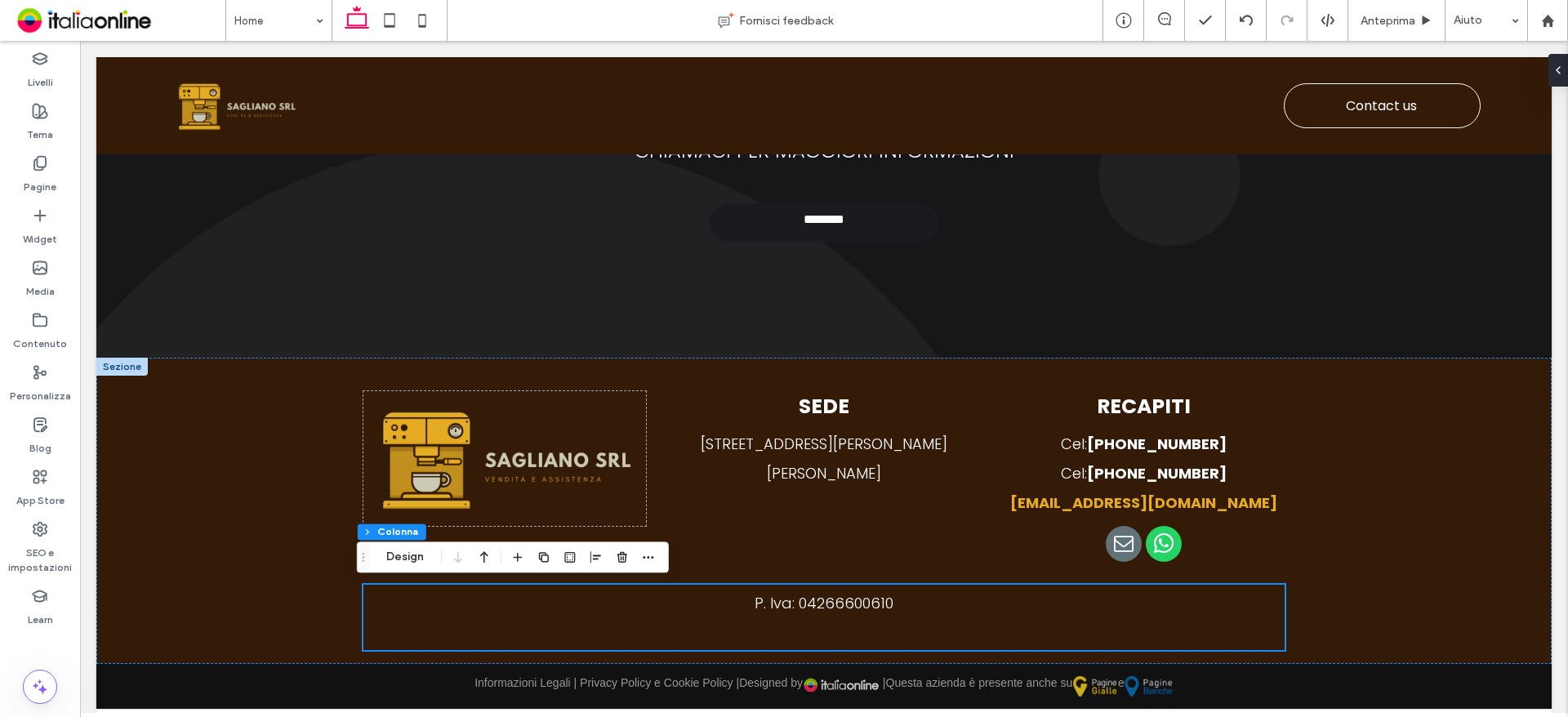
scroll to position [2470, 0]
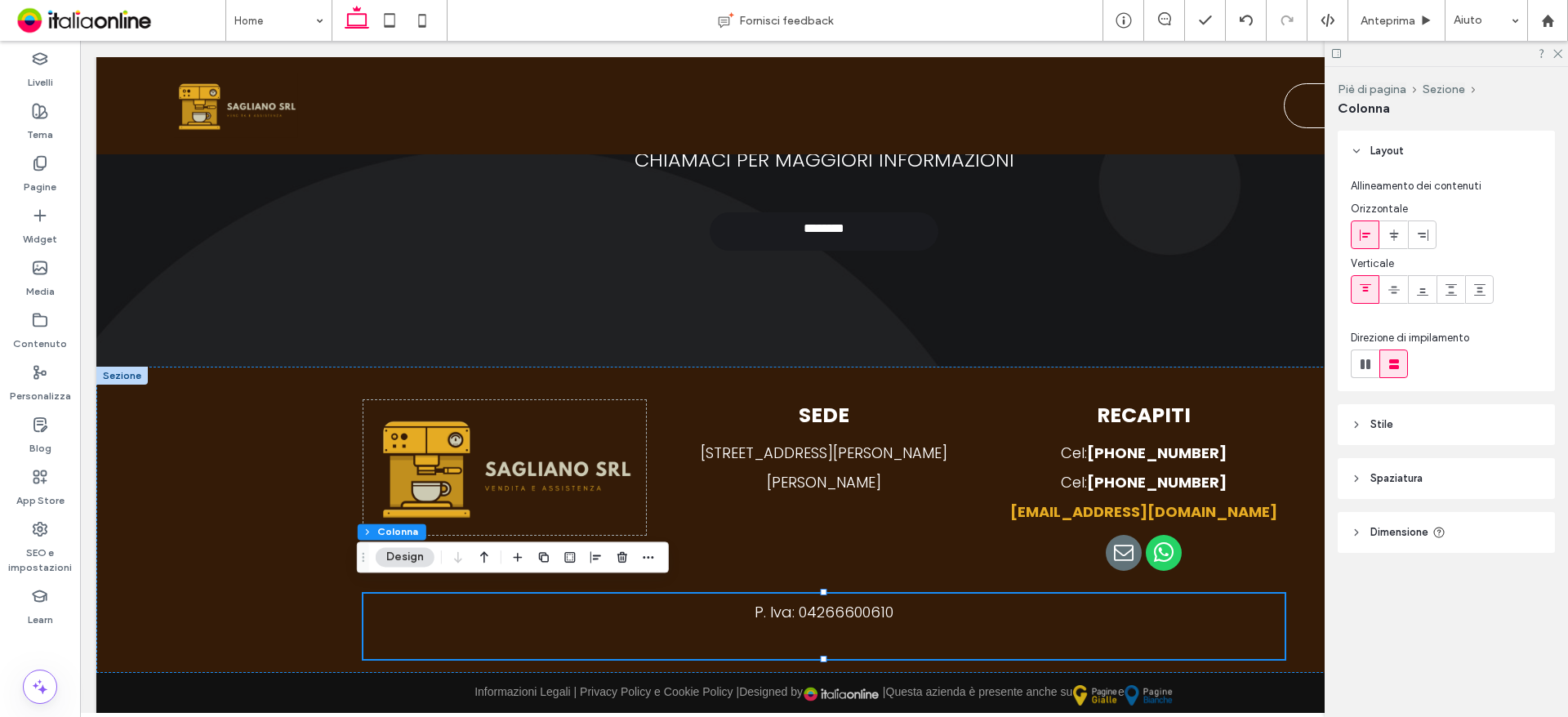
drag, startPoint x: 1399, startPoint y: 427, endPoint x: 1425, endPoint y: 473, distance: 52.8
click at [1399, 427] on header "Stile" at bounding box center [1446, 424] width 218 height 41
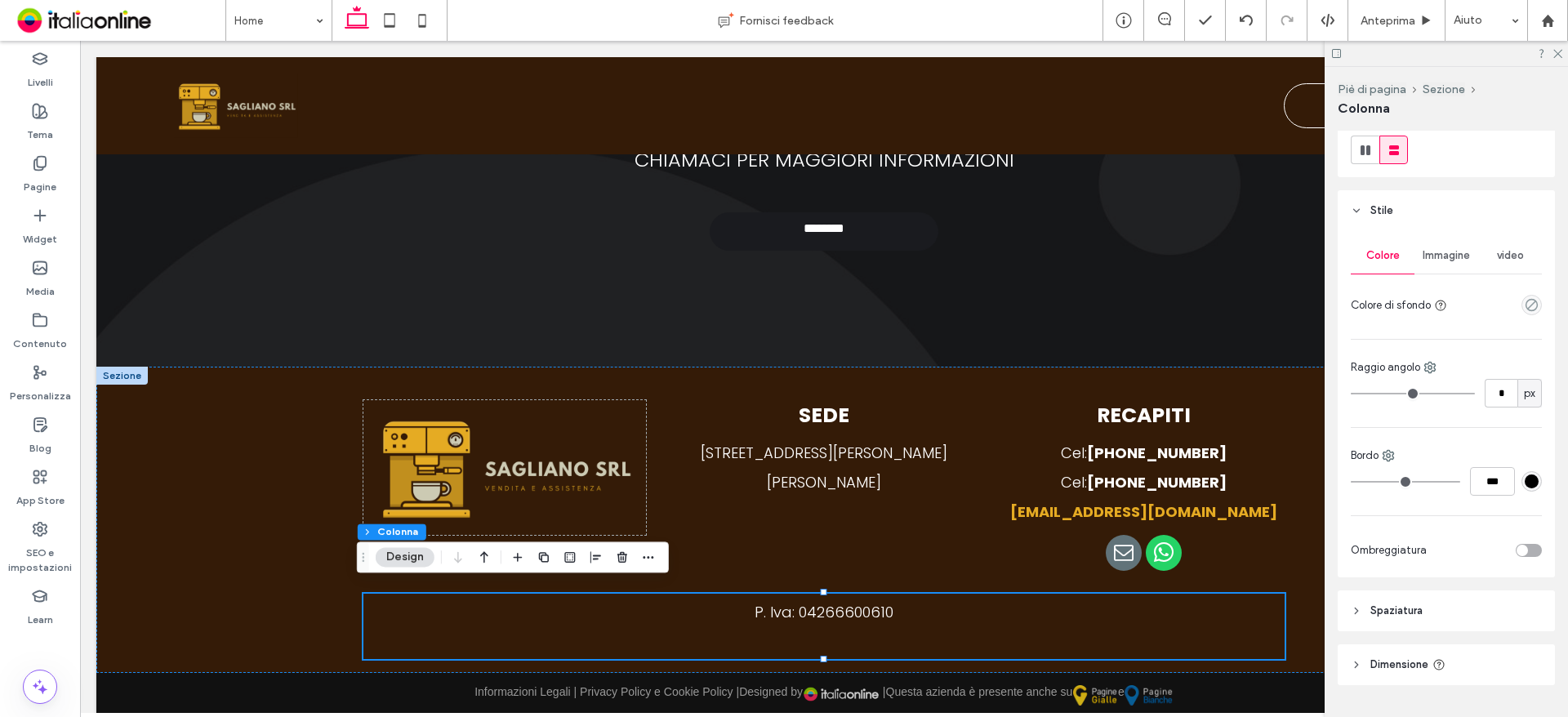
scroll to position [254, 0]
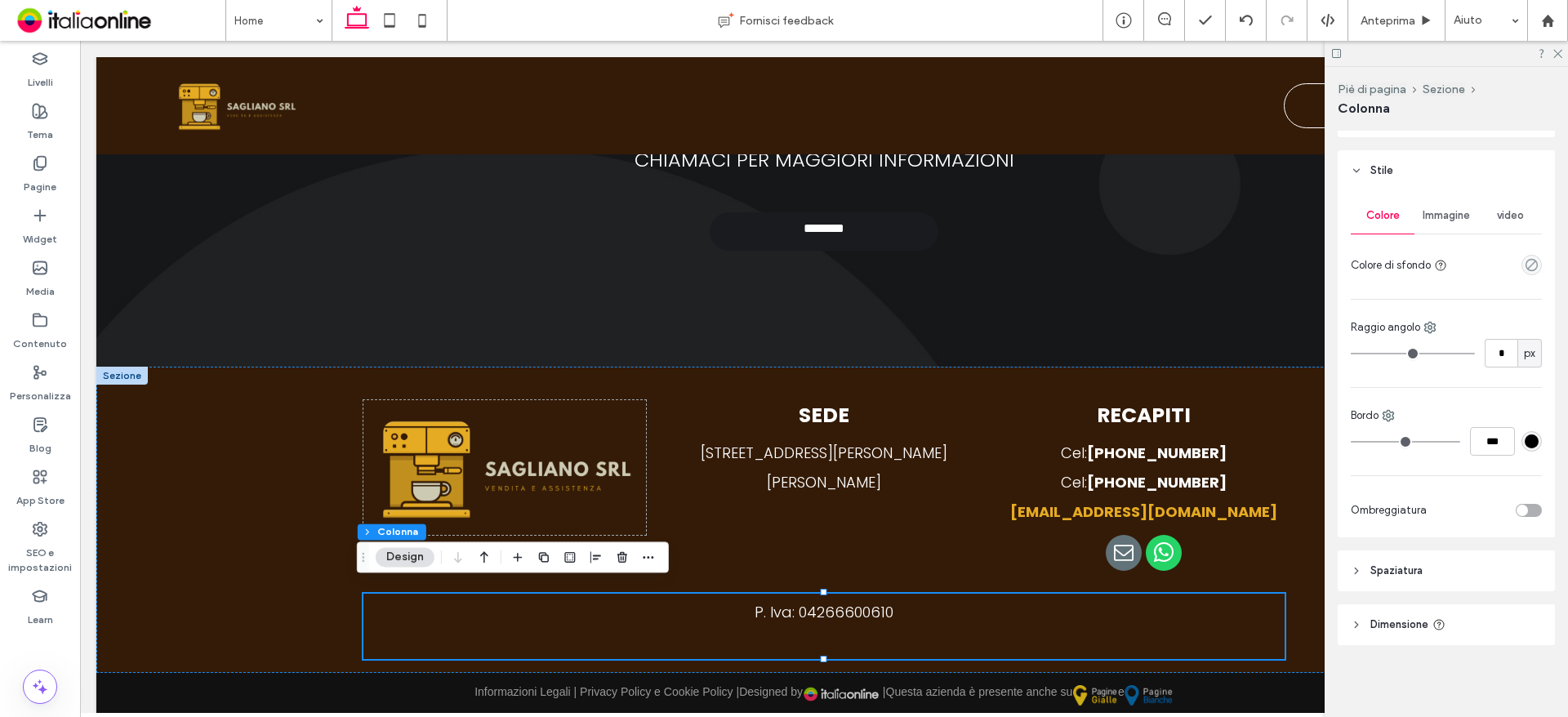
click at [1383, 627] on span "Dimensione" at bounding box center [1399, 624] width 58 height 16
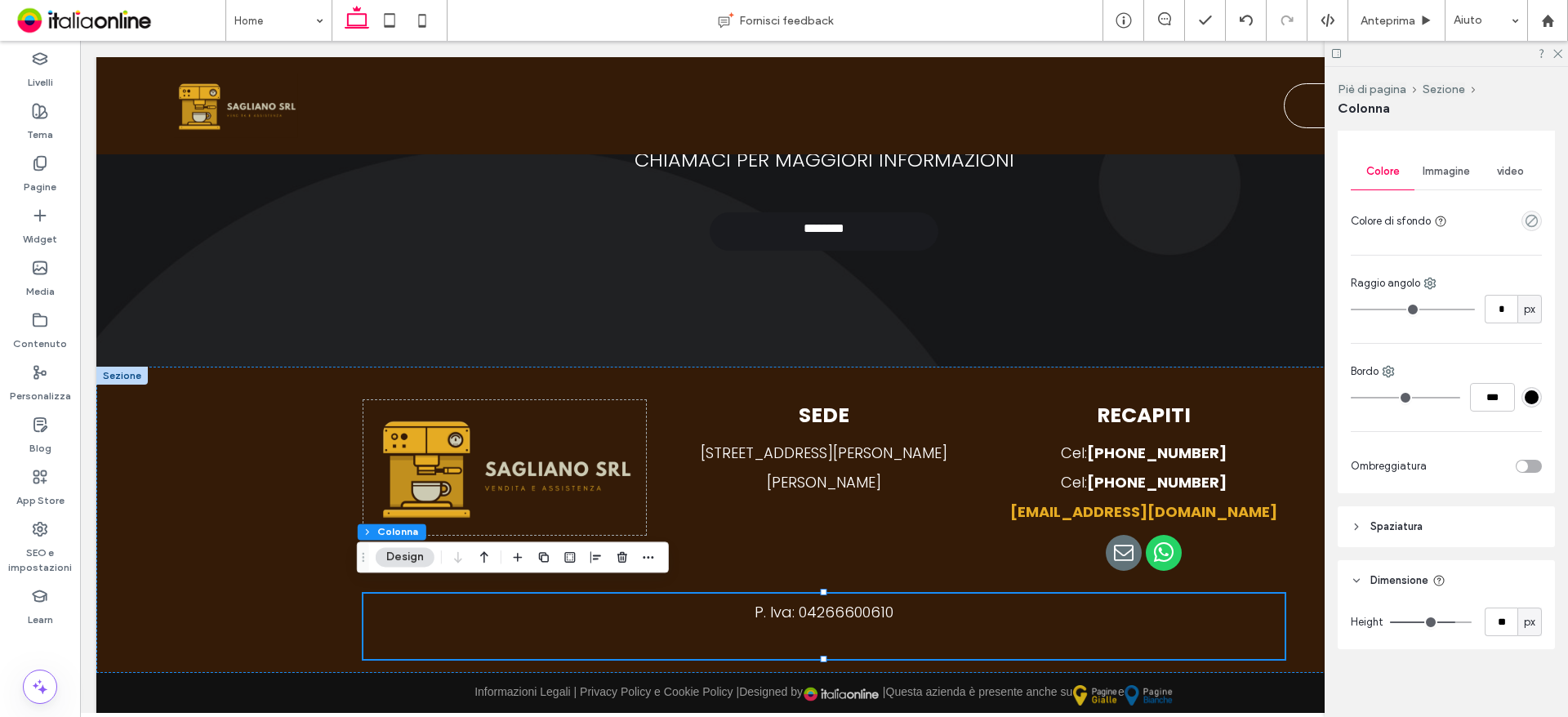
scroll to position [301, 0]
type input "**"
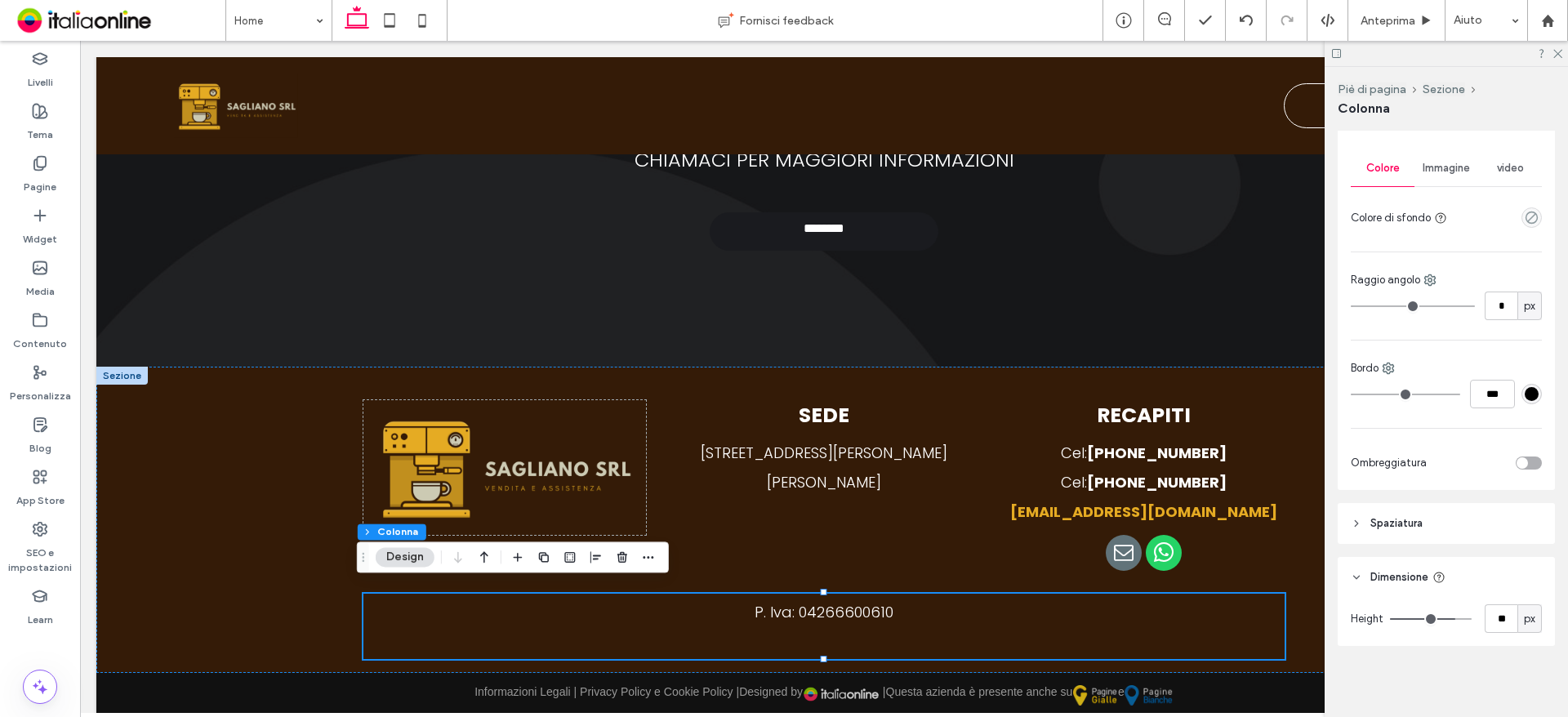
type input "**"
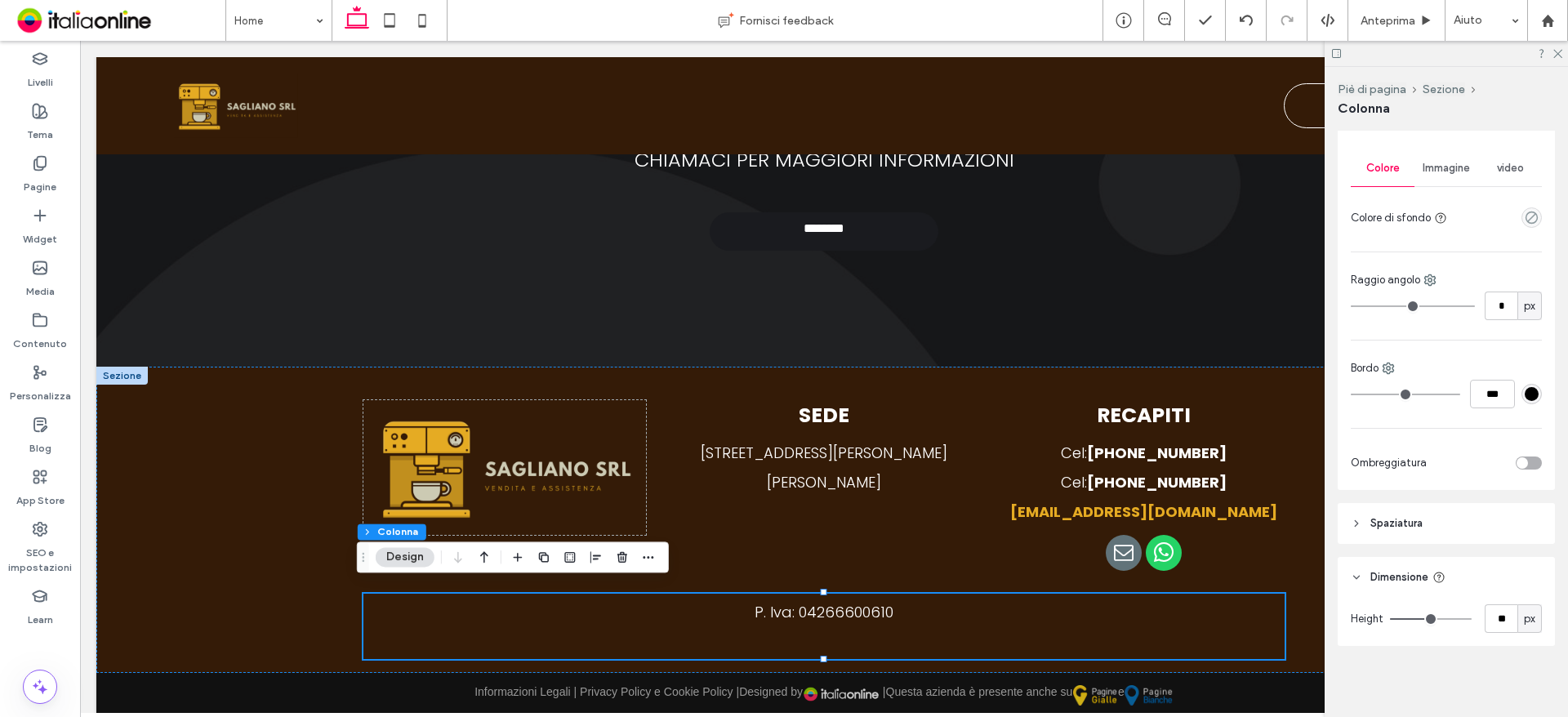
type input "**"
type input "*"
drag, startPoint x: 1445, startPoint y: 619, endPoint x: 1312, endPoint y: 620, distance: 133.0
type input "*"
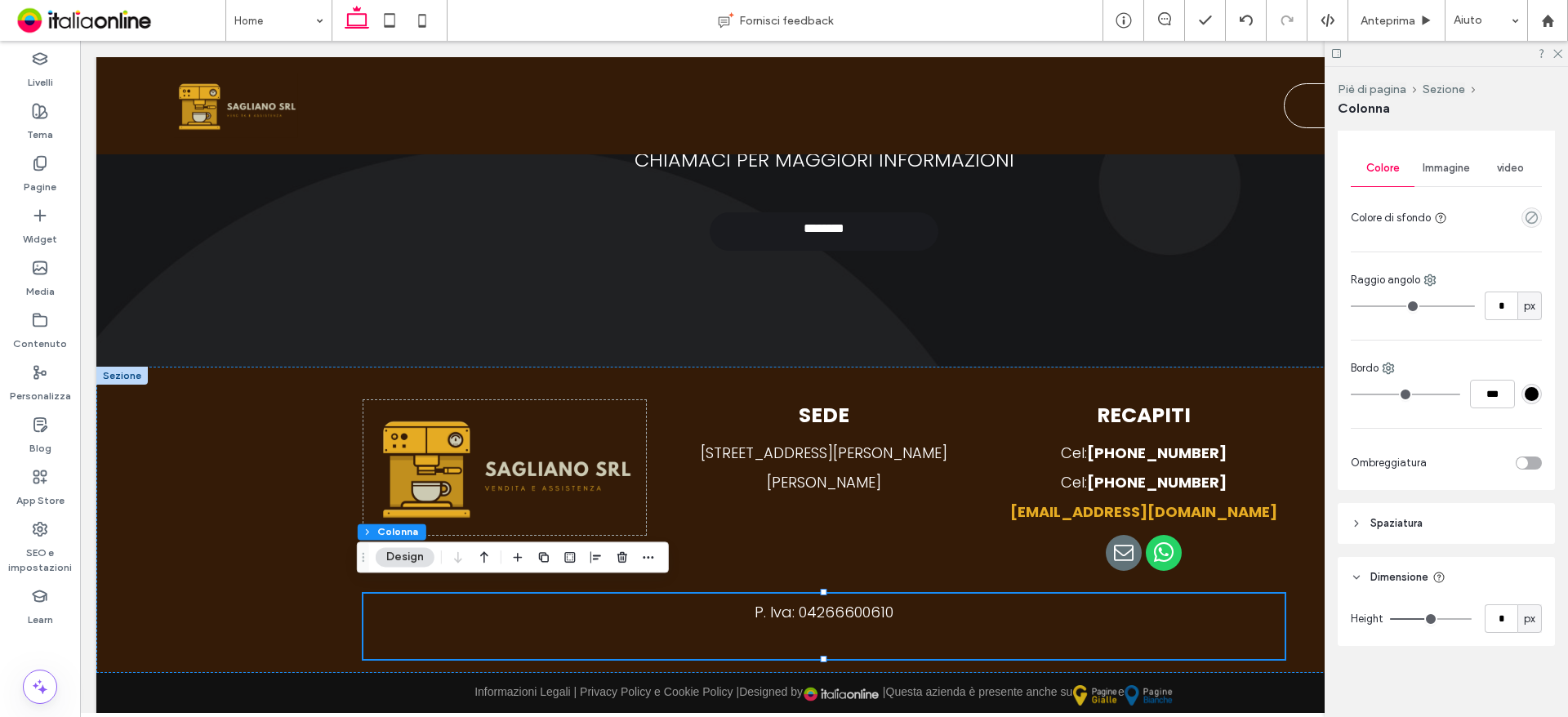
click at [1390, 619] on input "range" at bounding box center [1431, 619] width 82 height 2
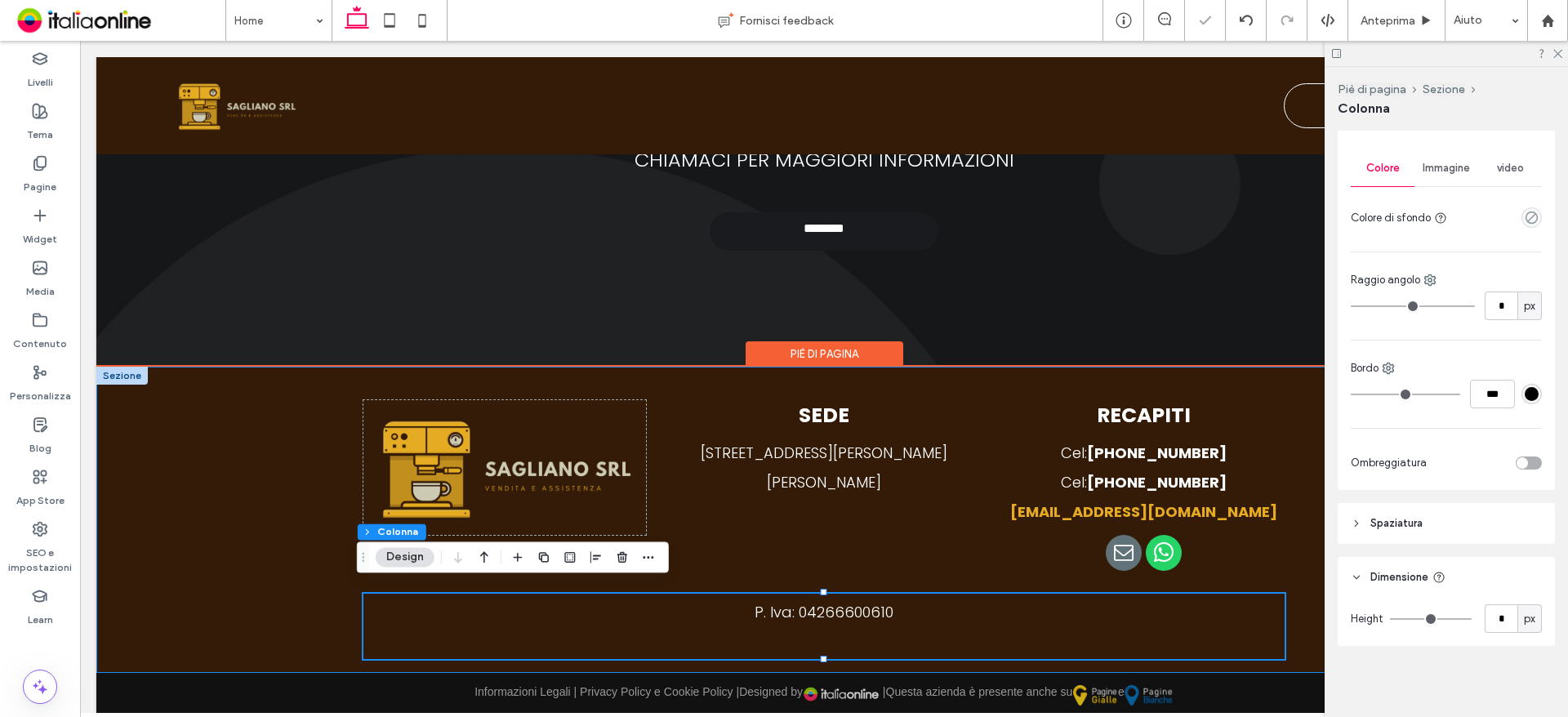
scroll to position [2454, 0]
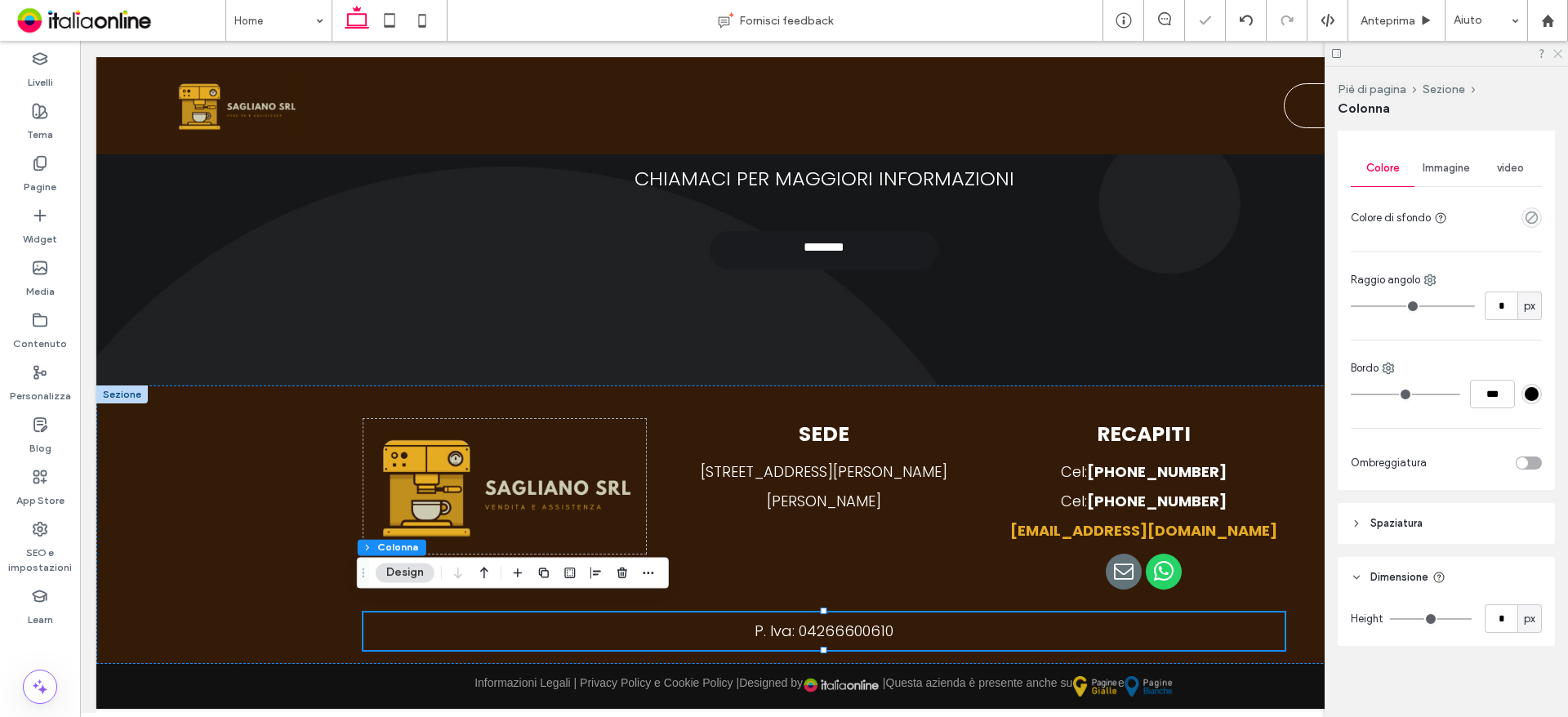
click at [1556, 49] on icon at bounding box center [1557, 52] width 10 height 10
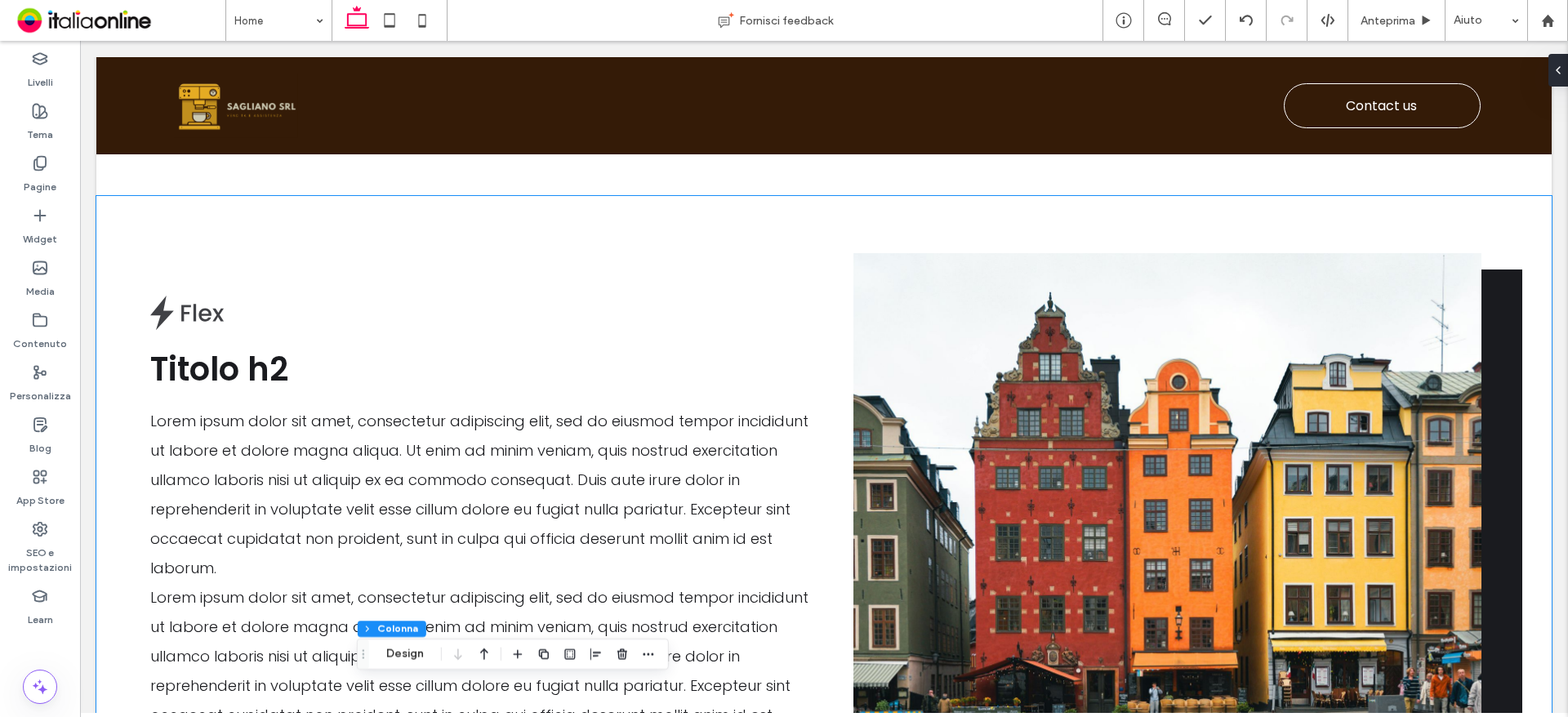
scroll to position [891, 0]
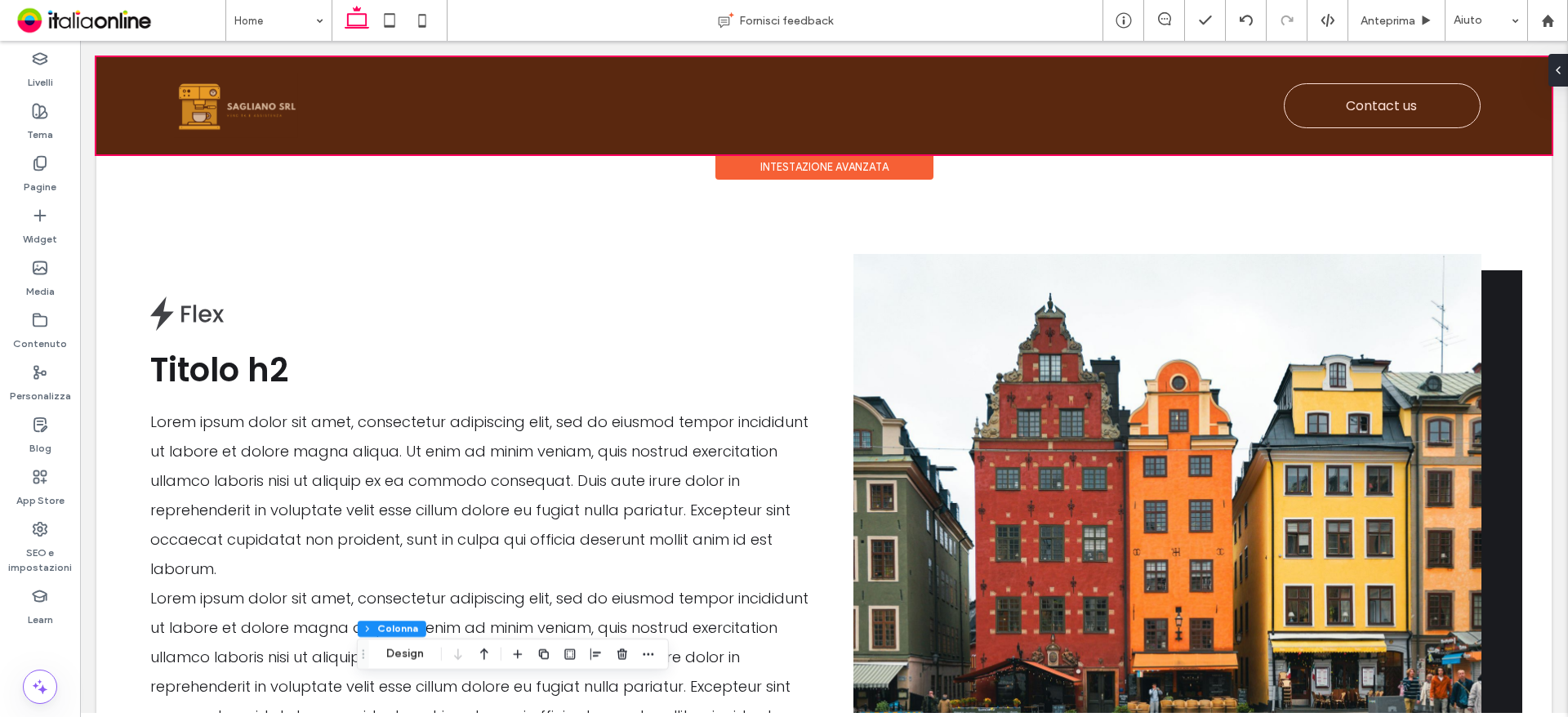
click at [764, 101] on div at bounding box center [823, 105] width 1455 height 97
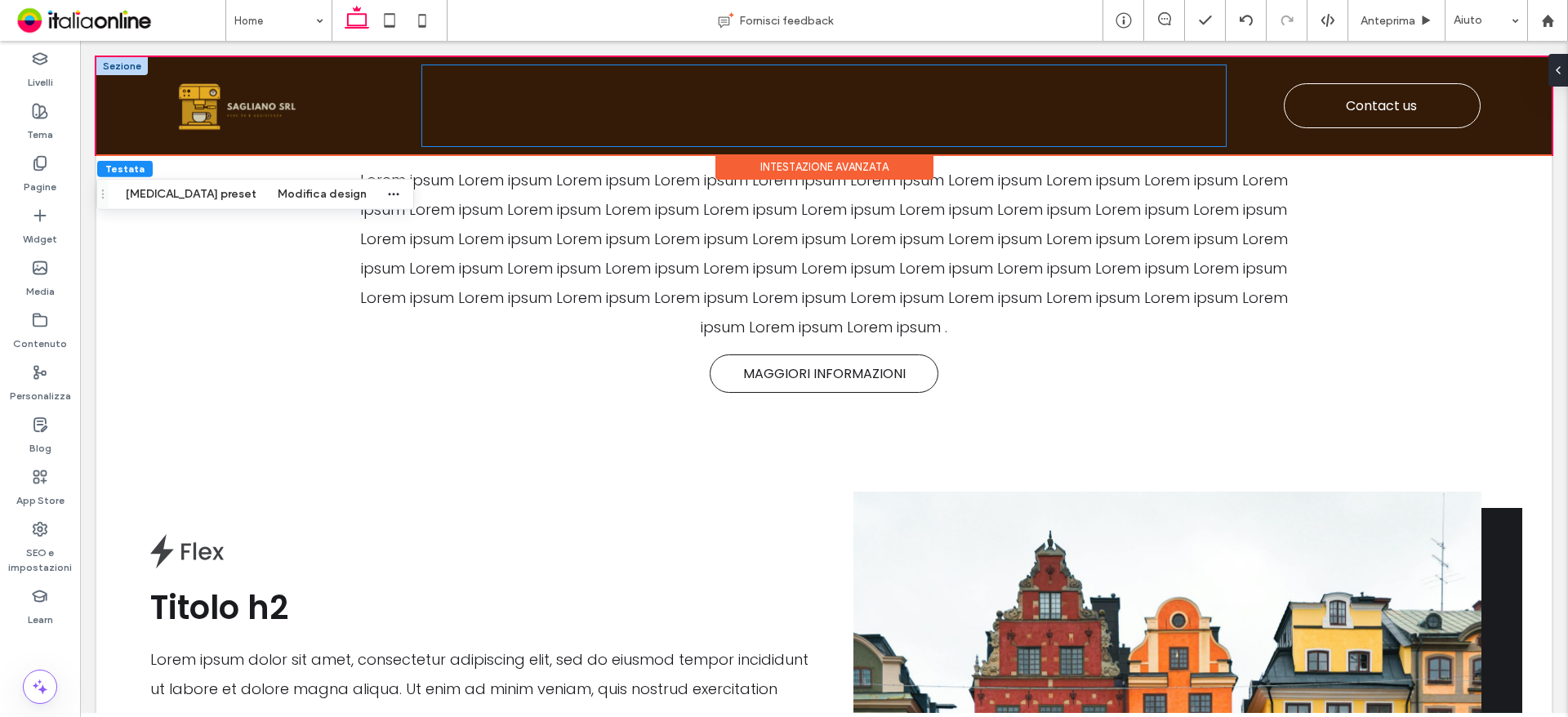
scroll to position [647, 0]
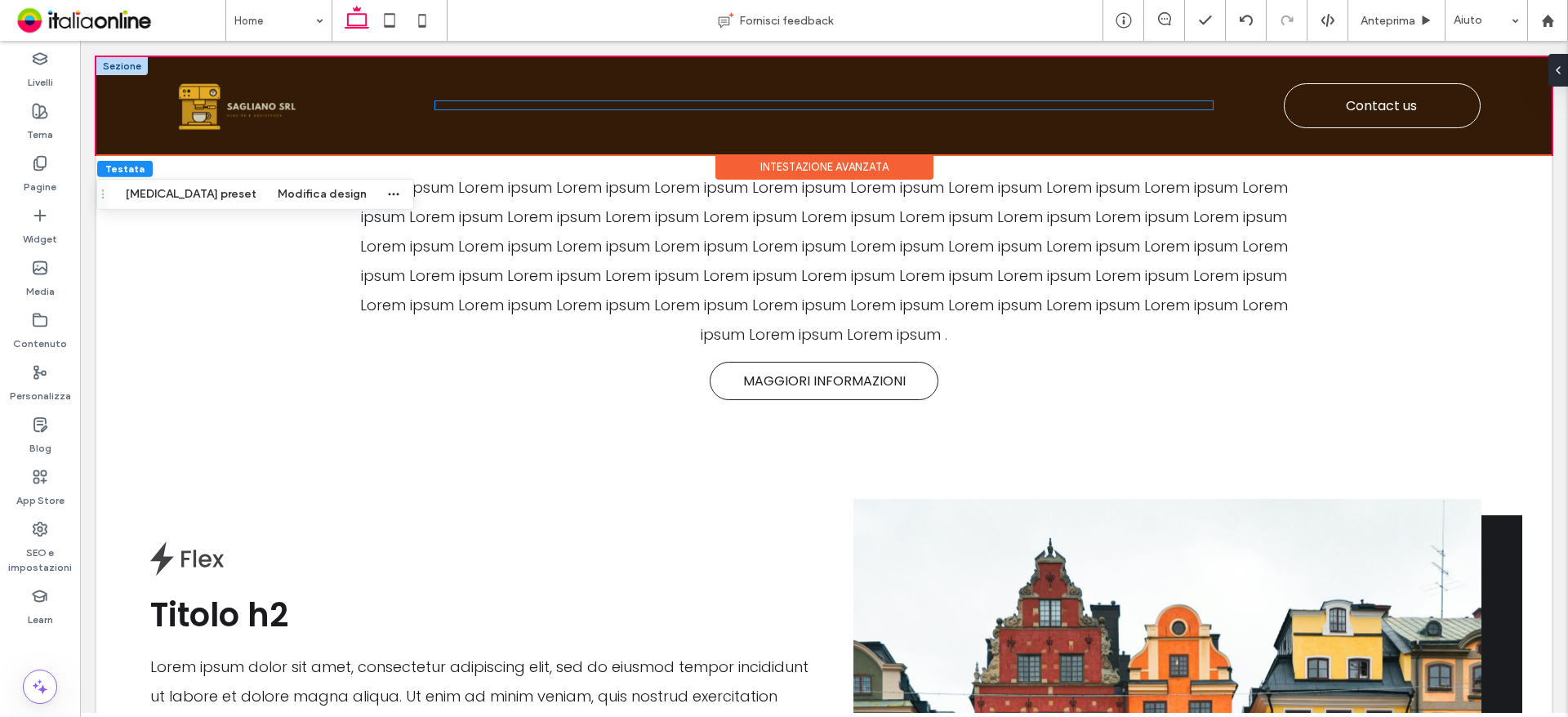
click at [784, 108] on div at bounding box center [824, 105] width 777 height 9
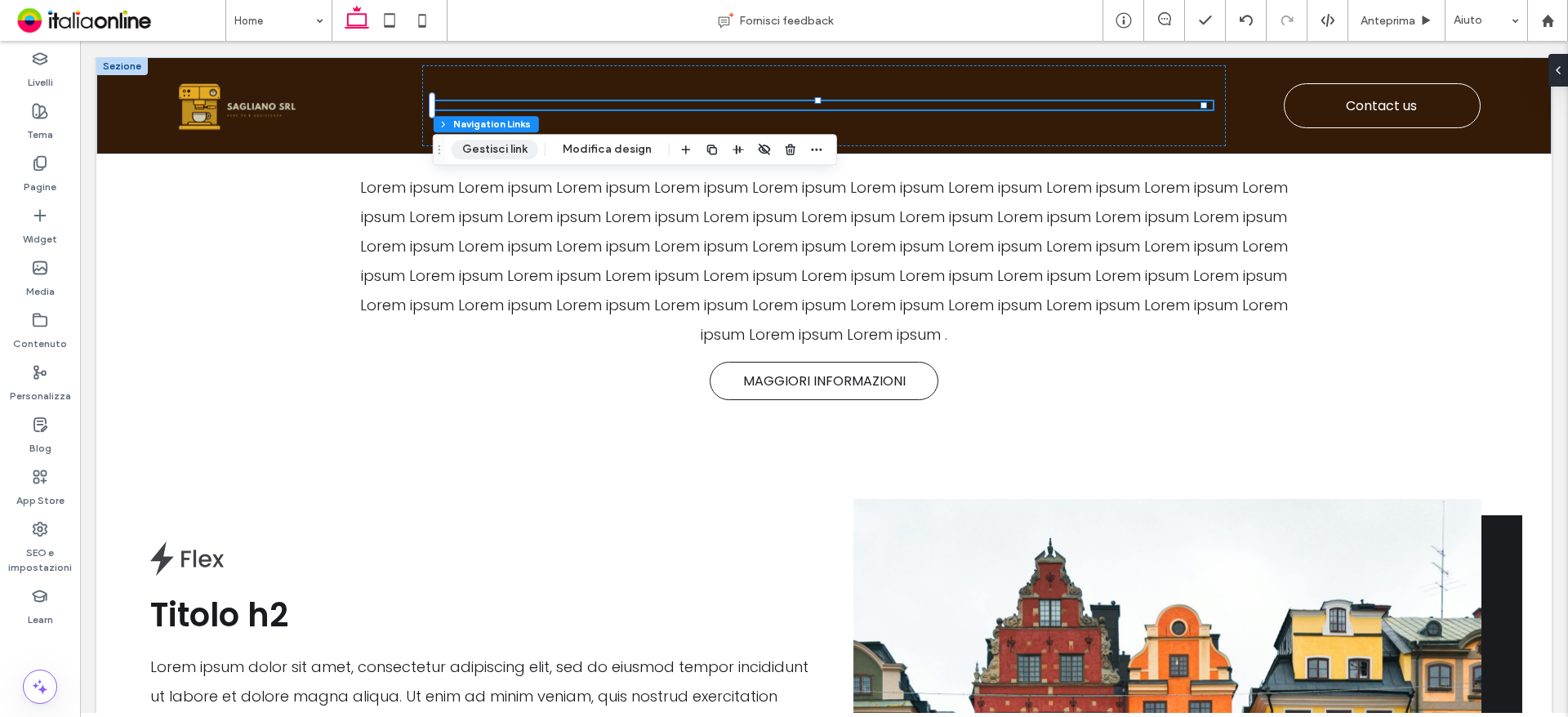
click at [520, 144] on button "Gestisci link" at bounding box center [494, 149] width 86 height 20
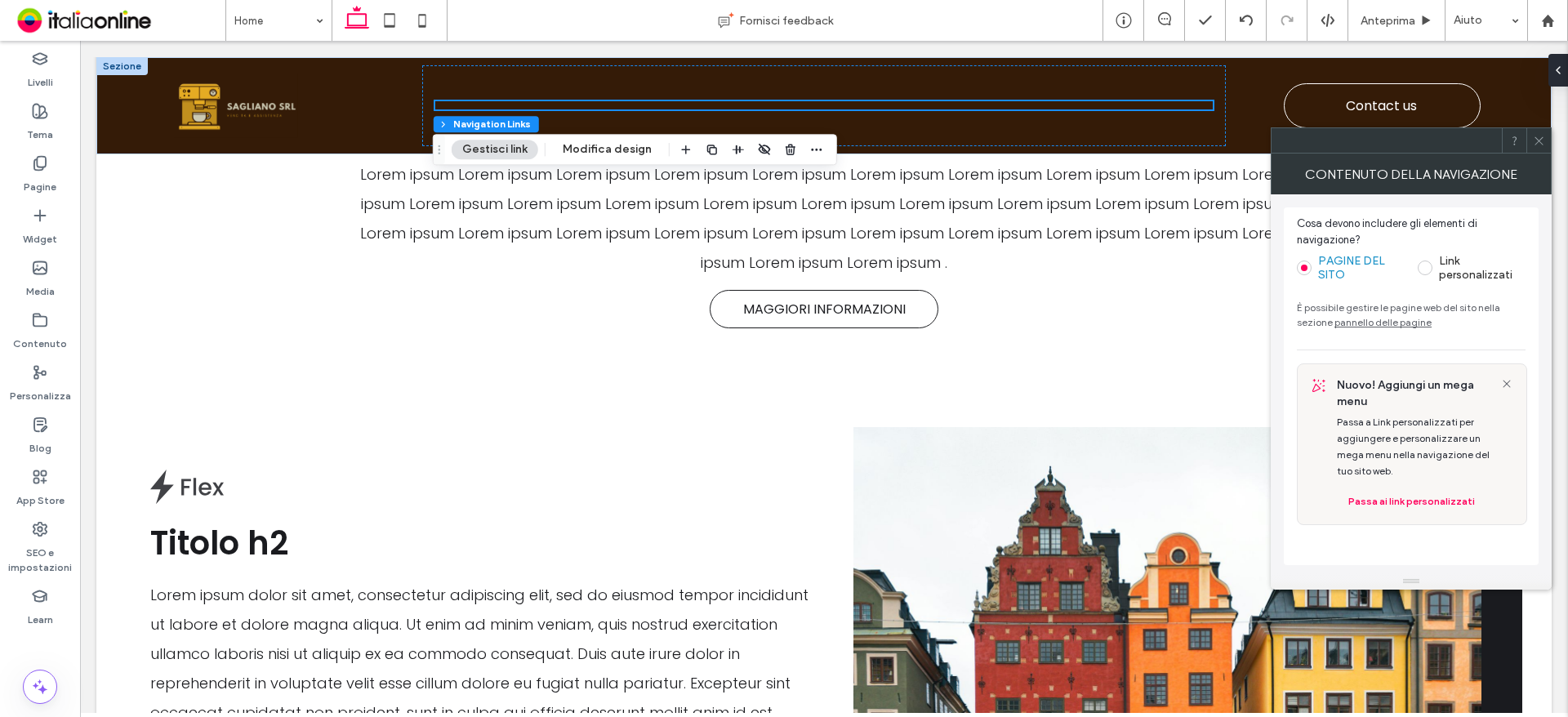
scroll to position [891, 0]
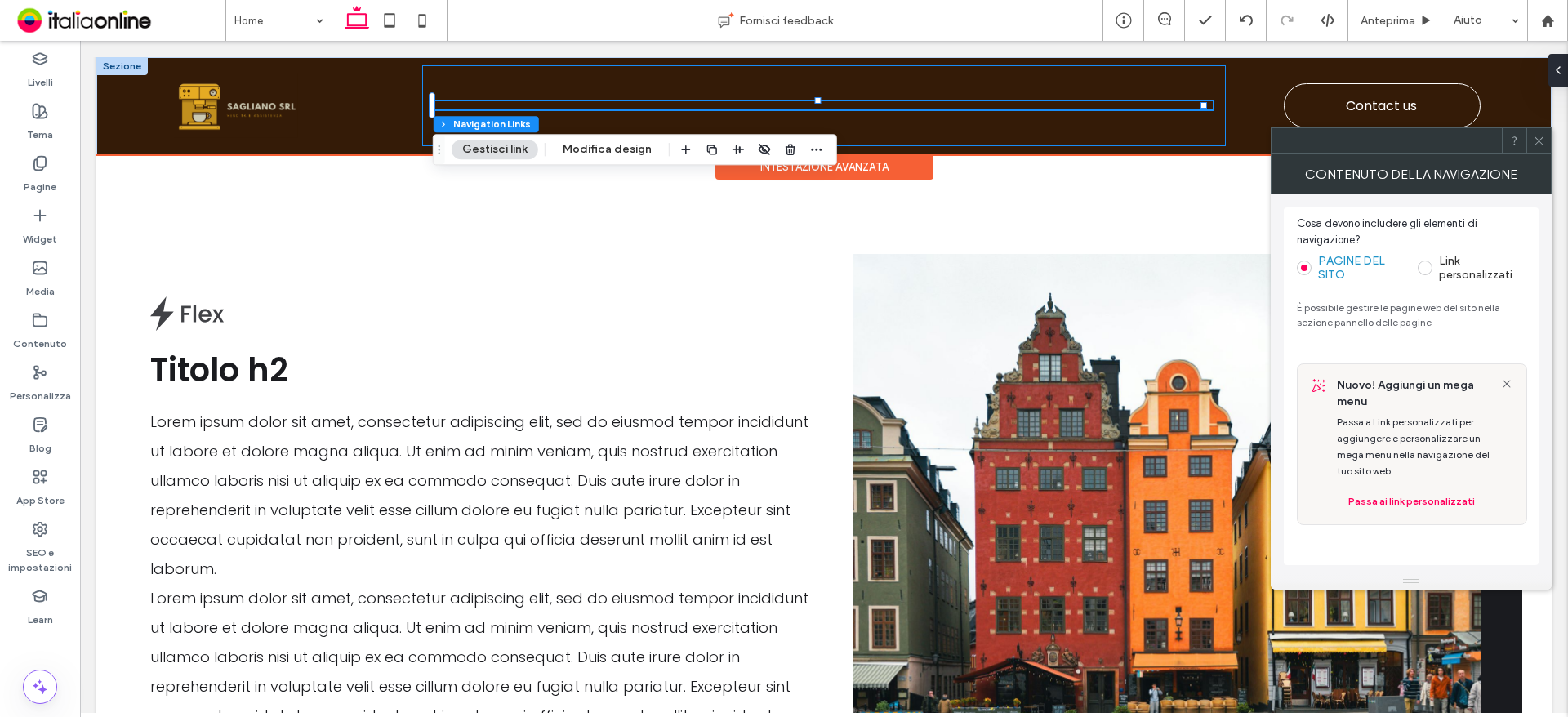
click at [611, 133] on div at bounding box center [824, 105] width 804 height 81
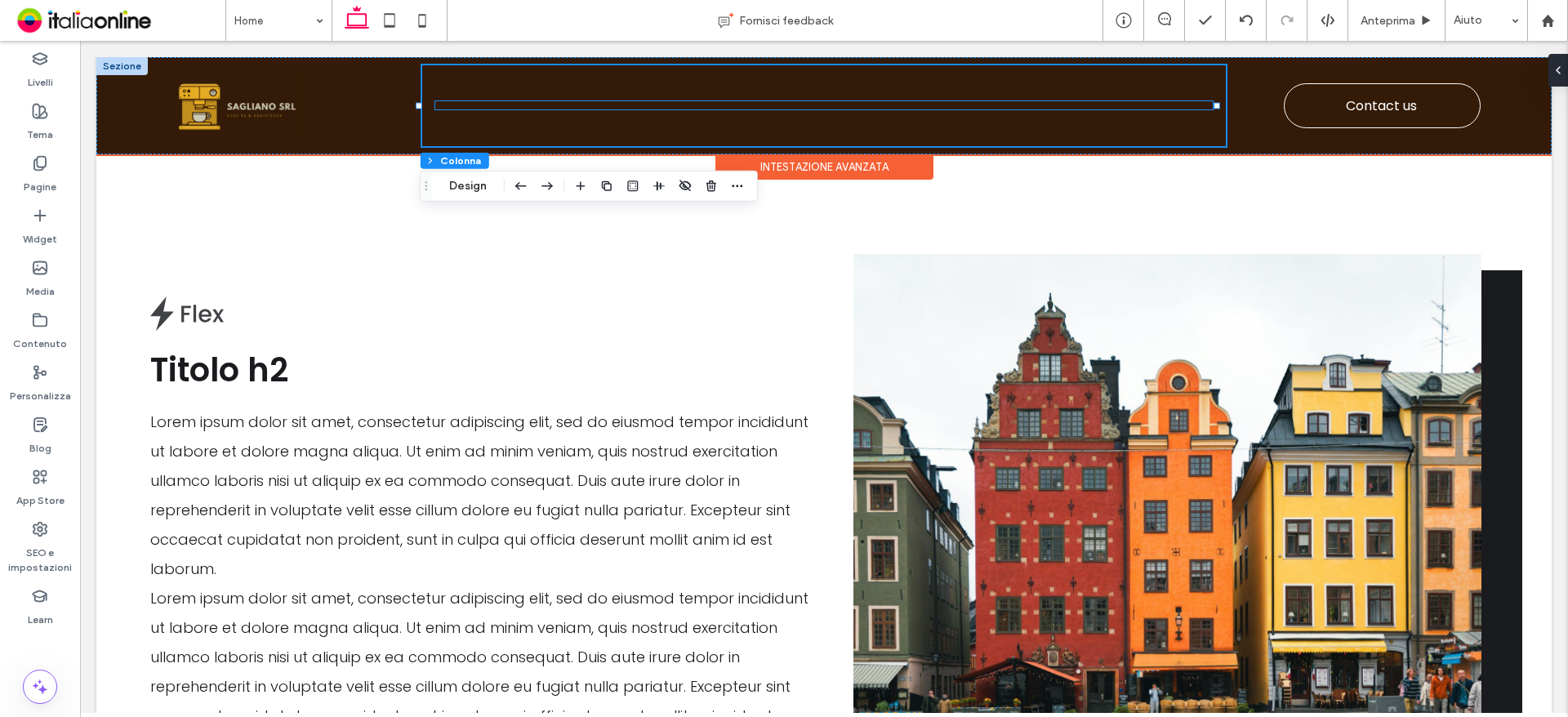
click at [510, 102] on div at bounding box center [824, 105] width 777 height 9
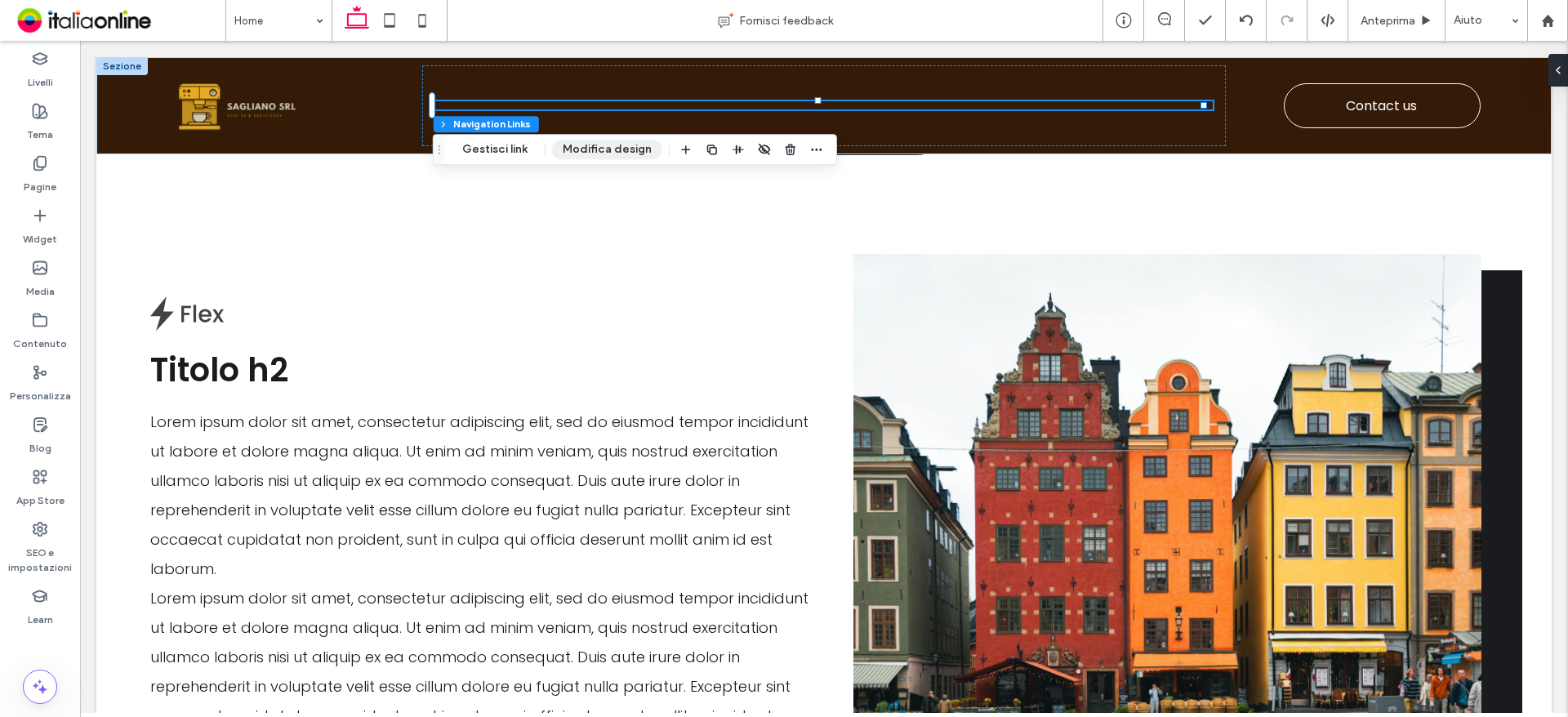
drag, startPoint x: 589, startPoint y: 144, endPoint x: 600, endPoint y: 145, distance: 11.0
click at [589, 144] on button "Modifica design" at bounding box center [607, 149] width 110 height 20
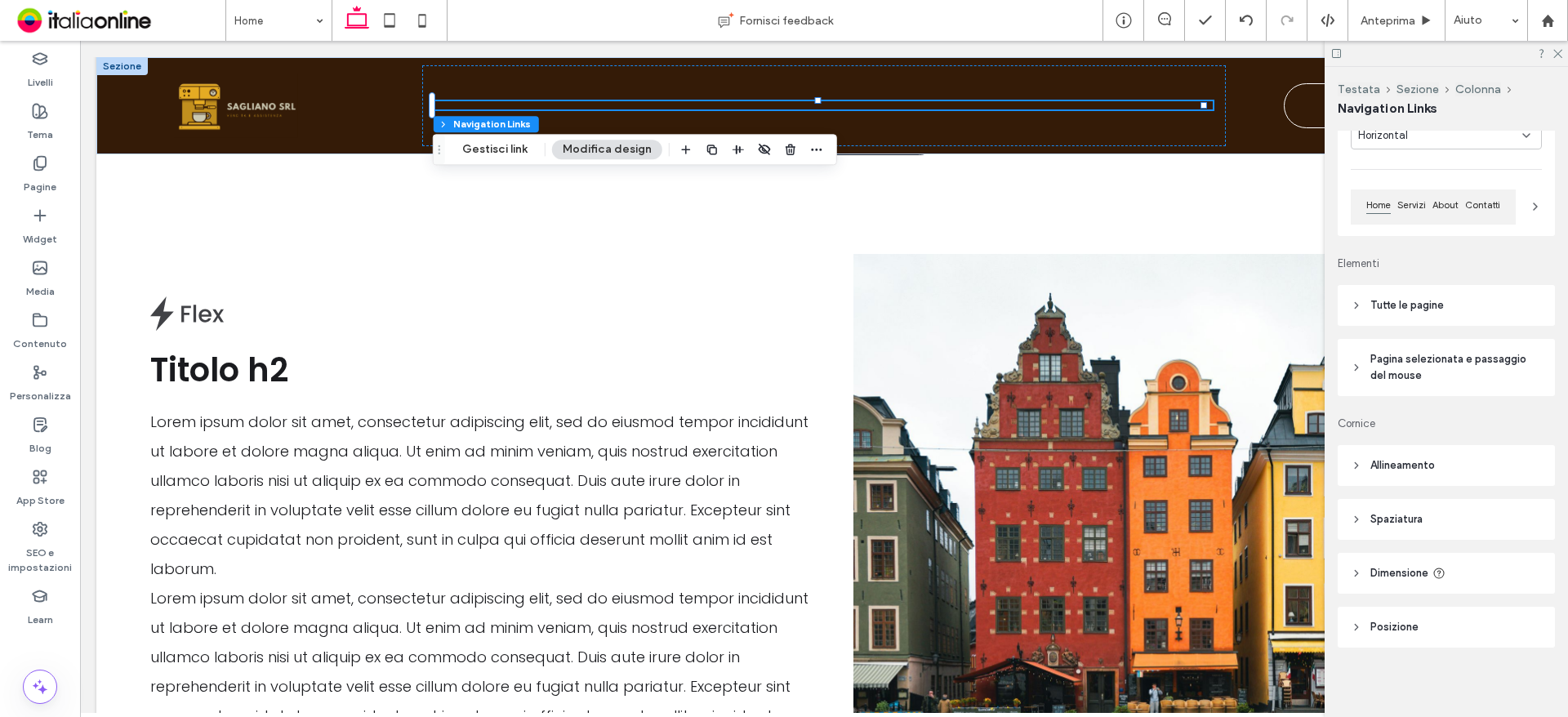
scroll to position [122, 0]
click at [1399, 297] on span "Tutte le pagine" at bounding box center [1406, 302] width 73 height 16
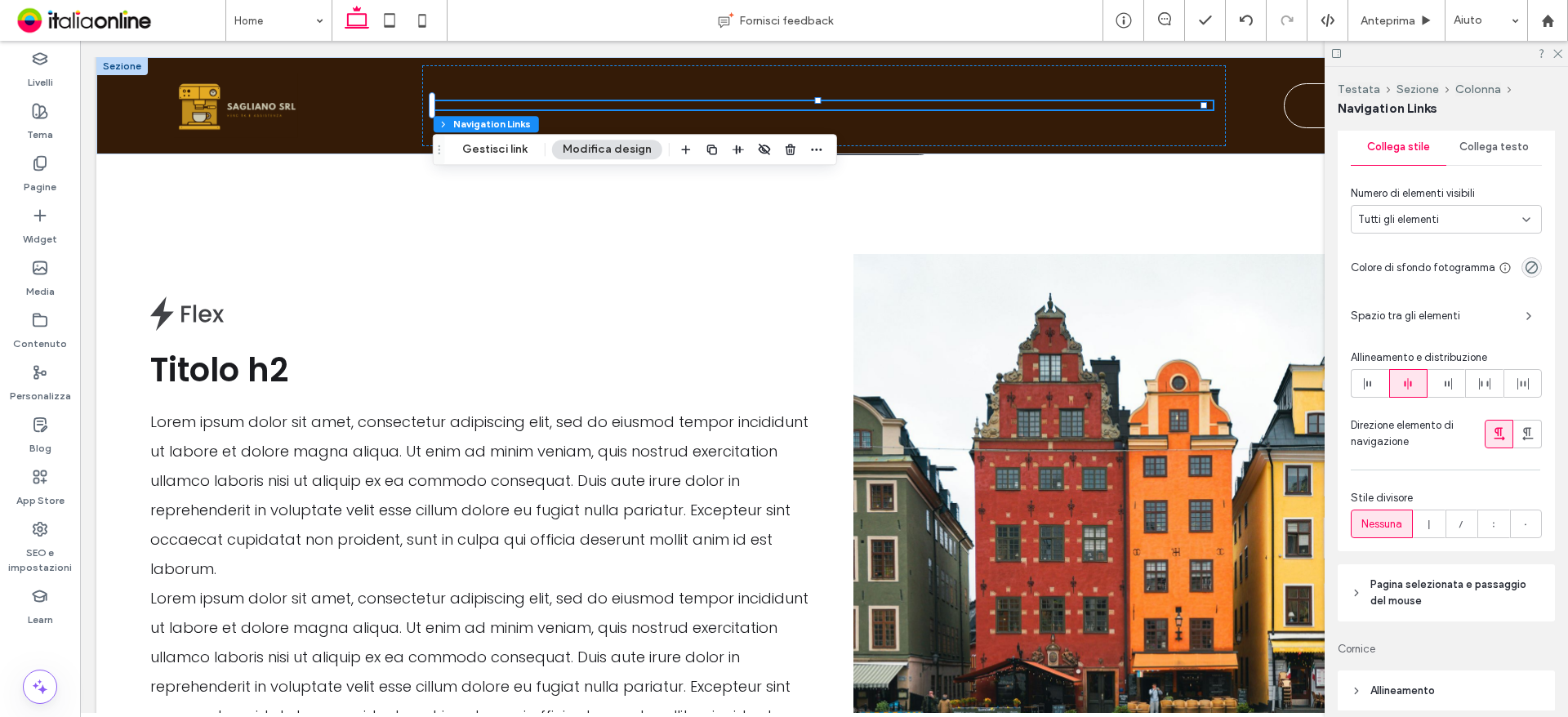
scroll to position [285, 0]
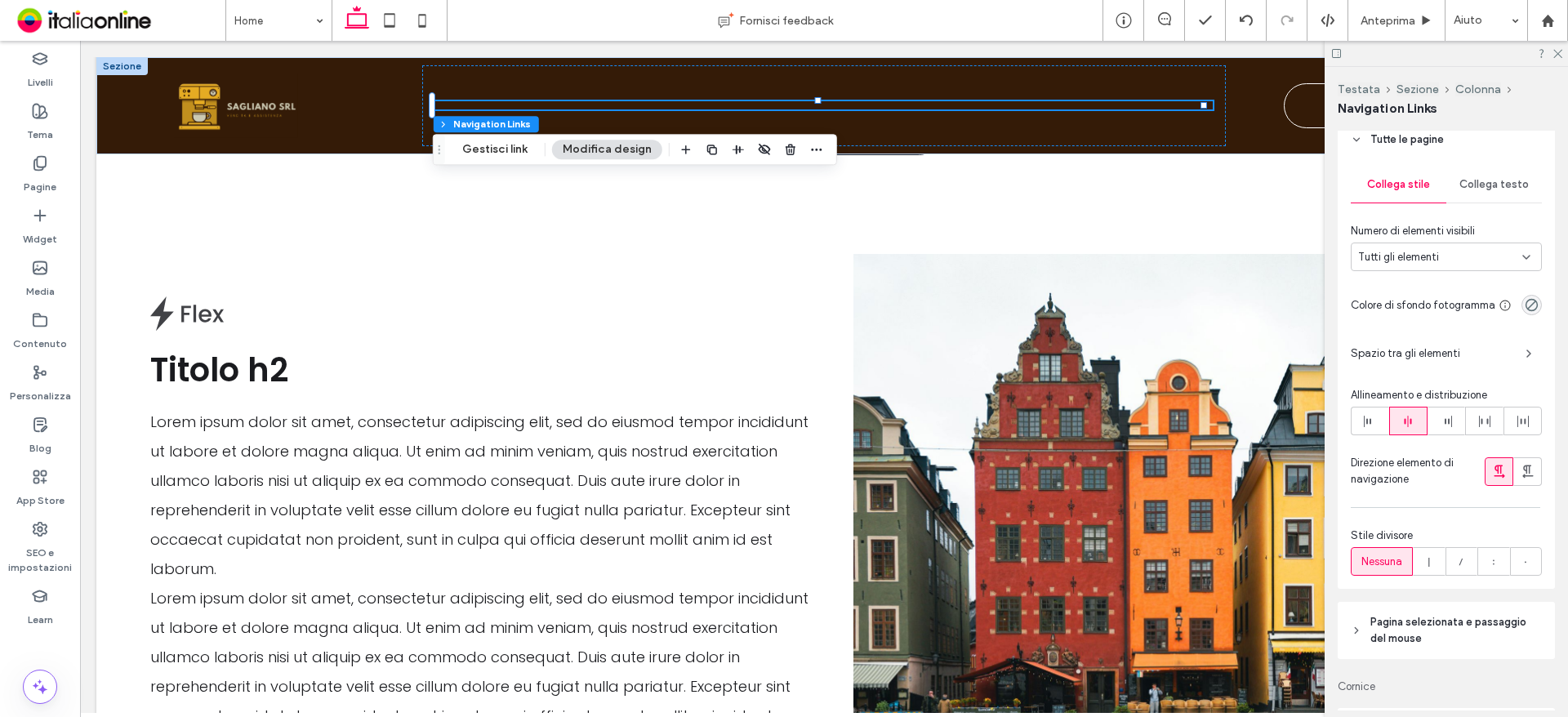
click at [1431, 357] on span "Spazio tra gli elementi" at bounding box center [1431, 353] width 162 height 16
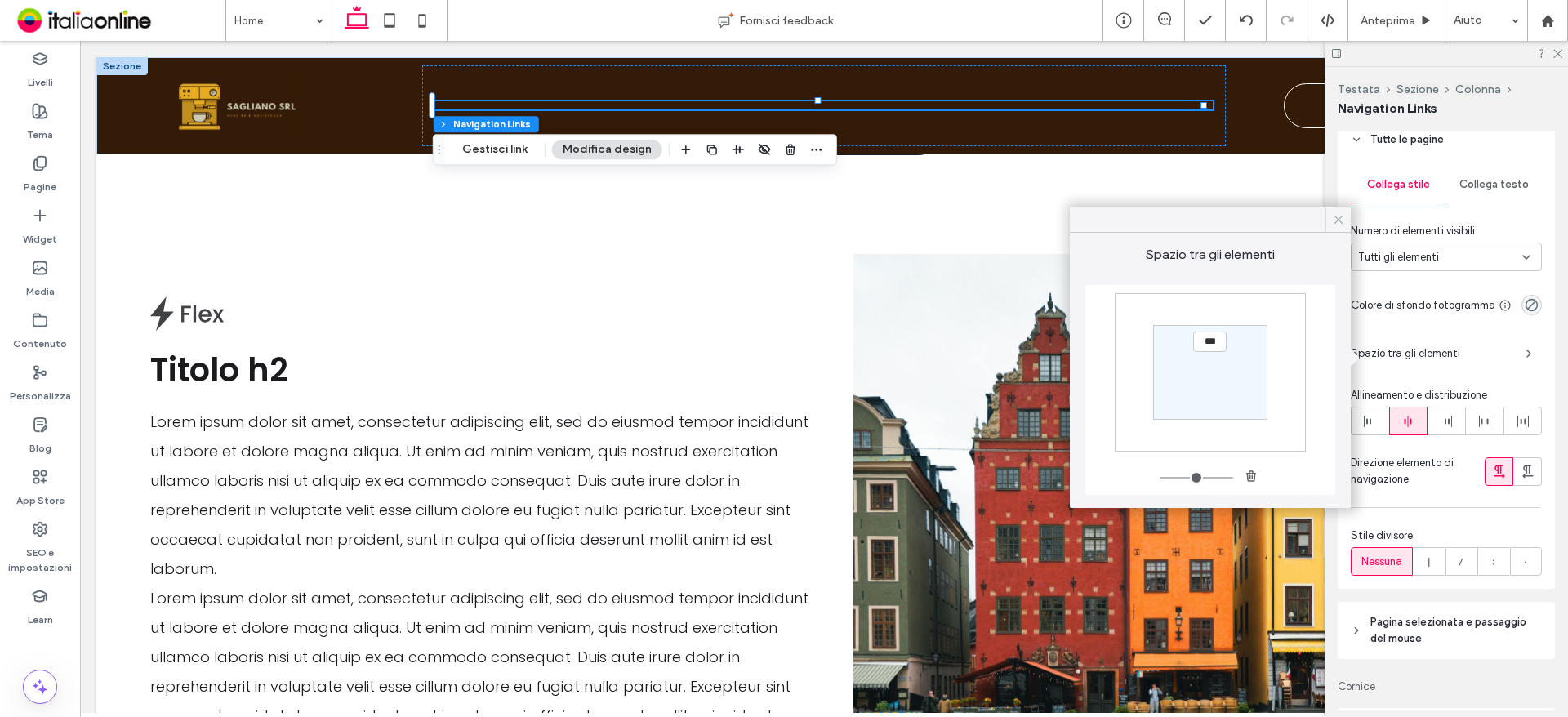
click at [1329, 218] on div at bounding box center [1338, 219] width 26 height 25
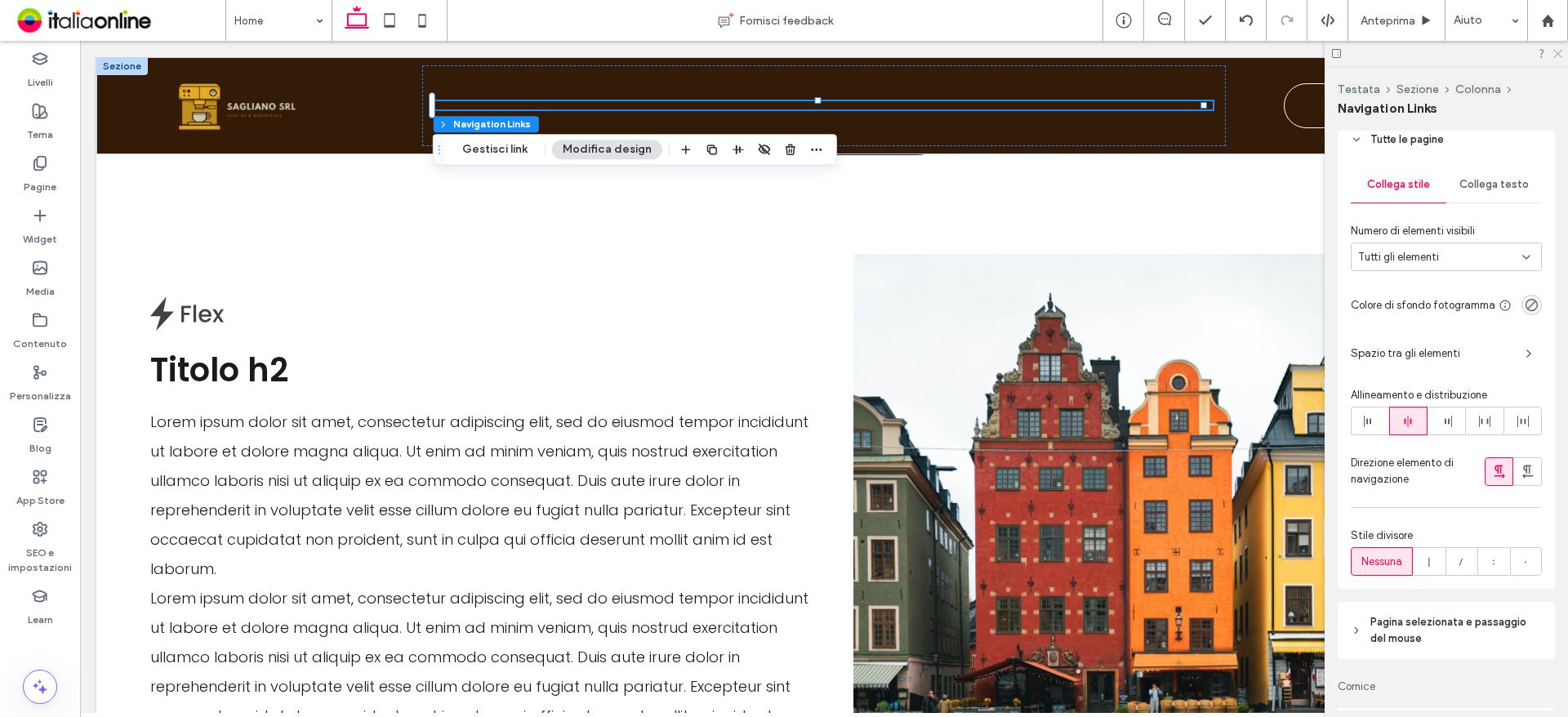
click at [1556, 50] on icon at bounding box center [1557, 52] width 10 height 10
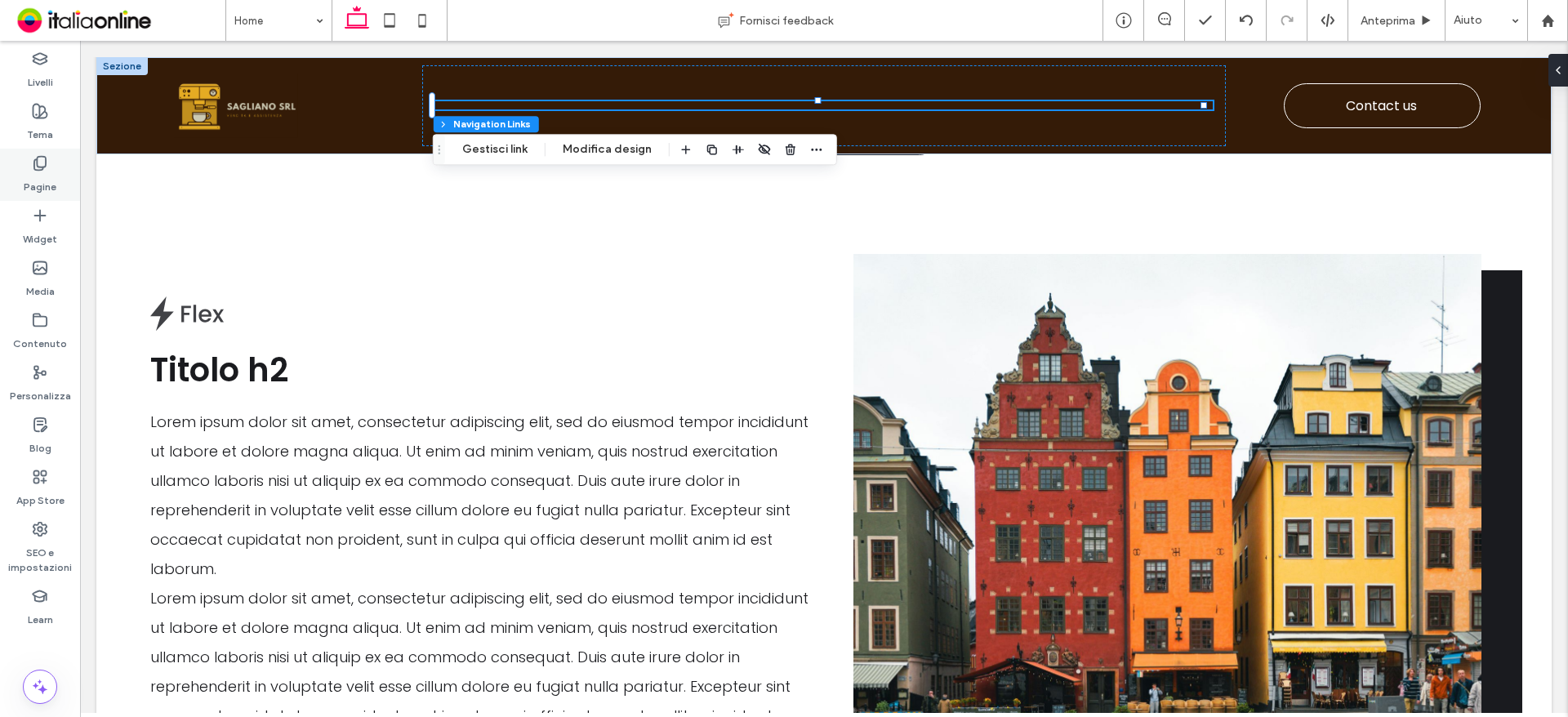
drag, startPoint x: 38, startPoint y: 175, endPoint x: 49, endPoint y: 183, distance: 13.6
click at [38, 175] on label "Pagine" at bounding box center [40, 182] width 32 height 23
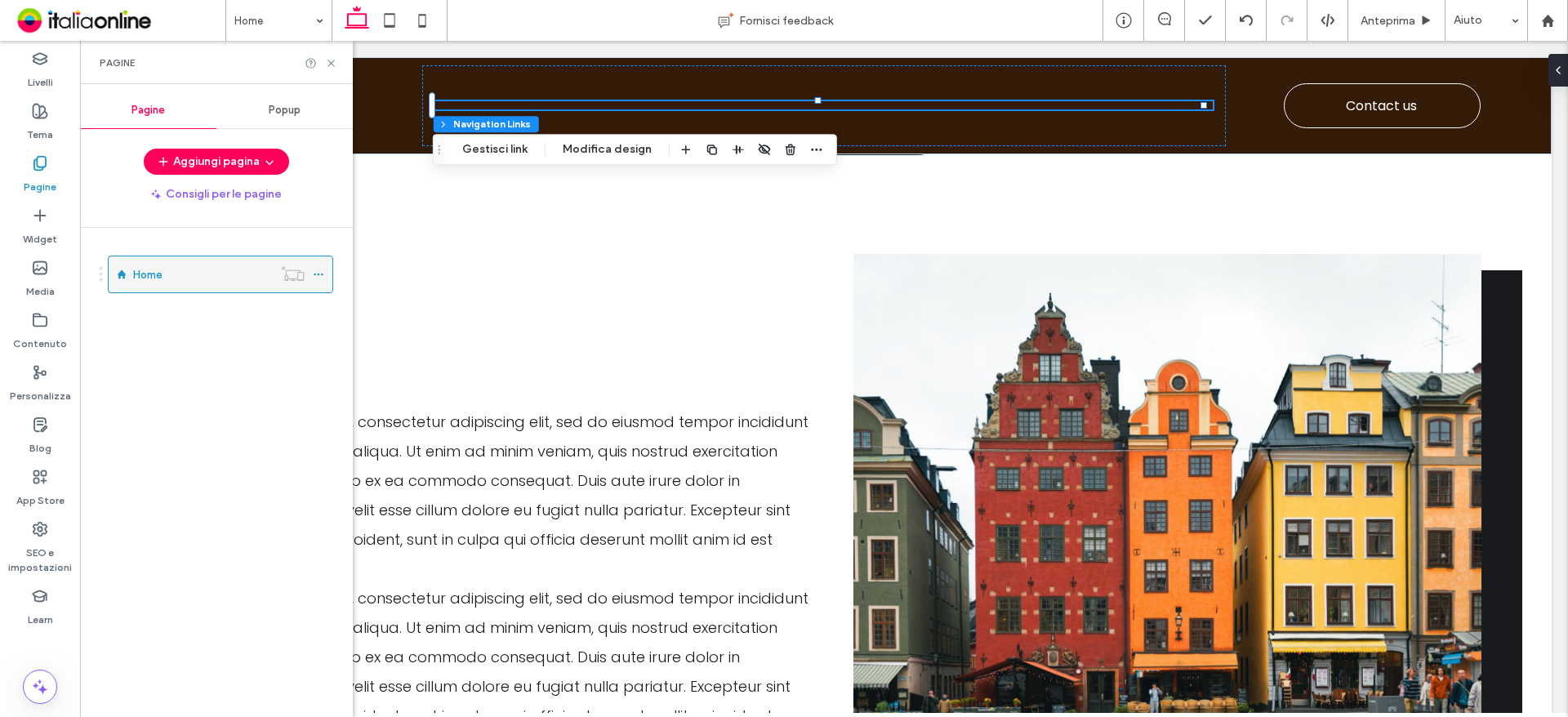
click at [314, 272] on icon at bounding box center [318, 274] width 11 height 11
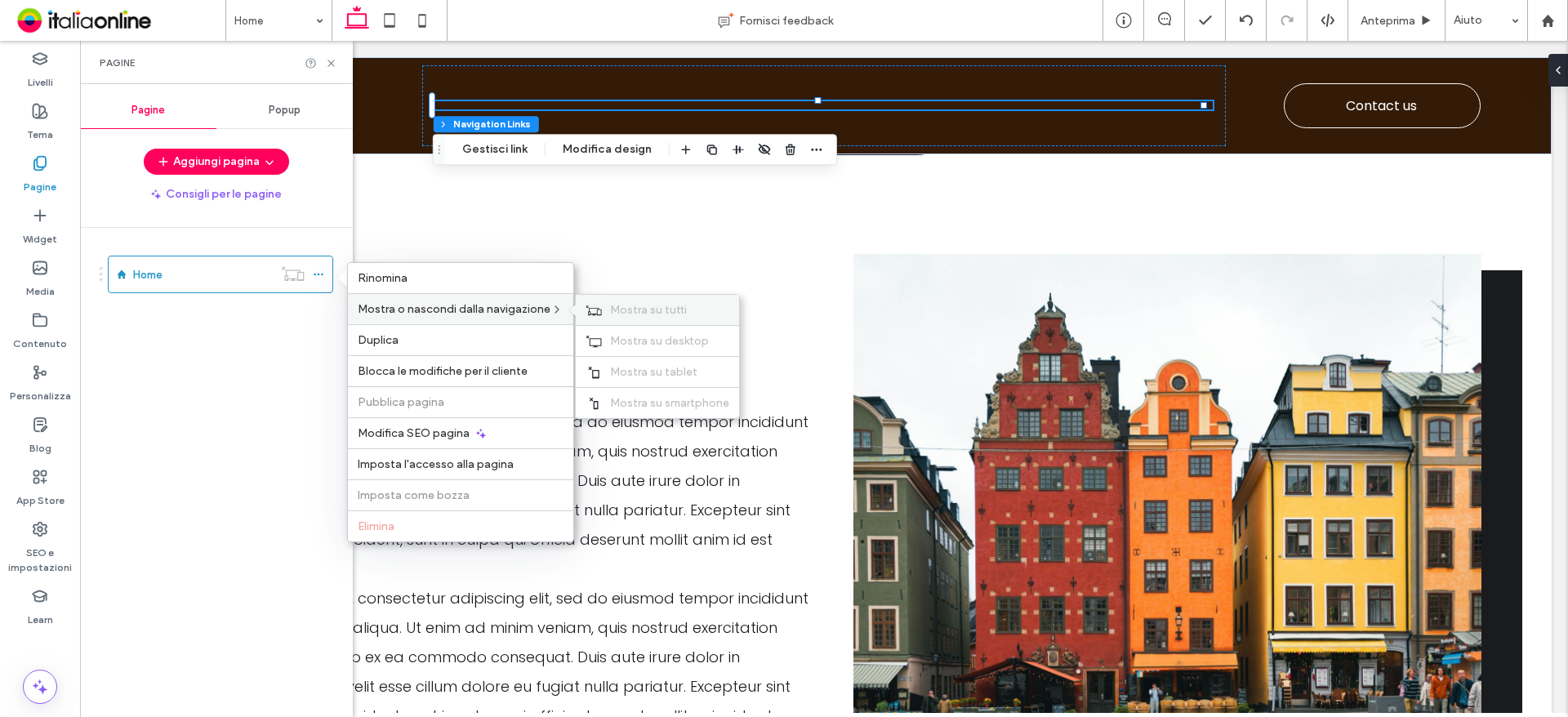
click at [607, 305] on div "Mostra su tutti" at bounding box center [658, 310] width 163 height 30
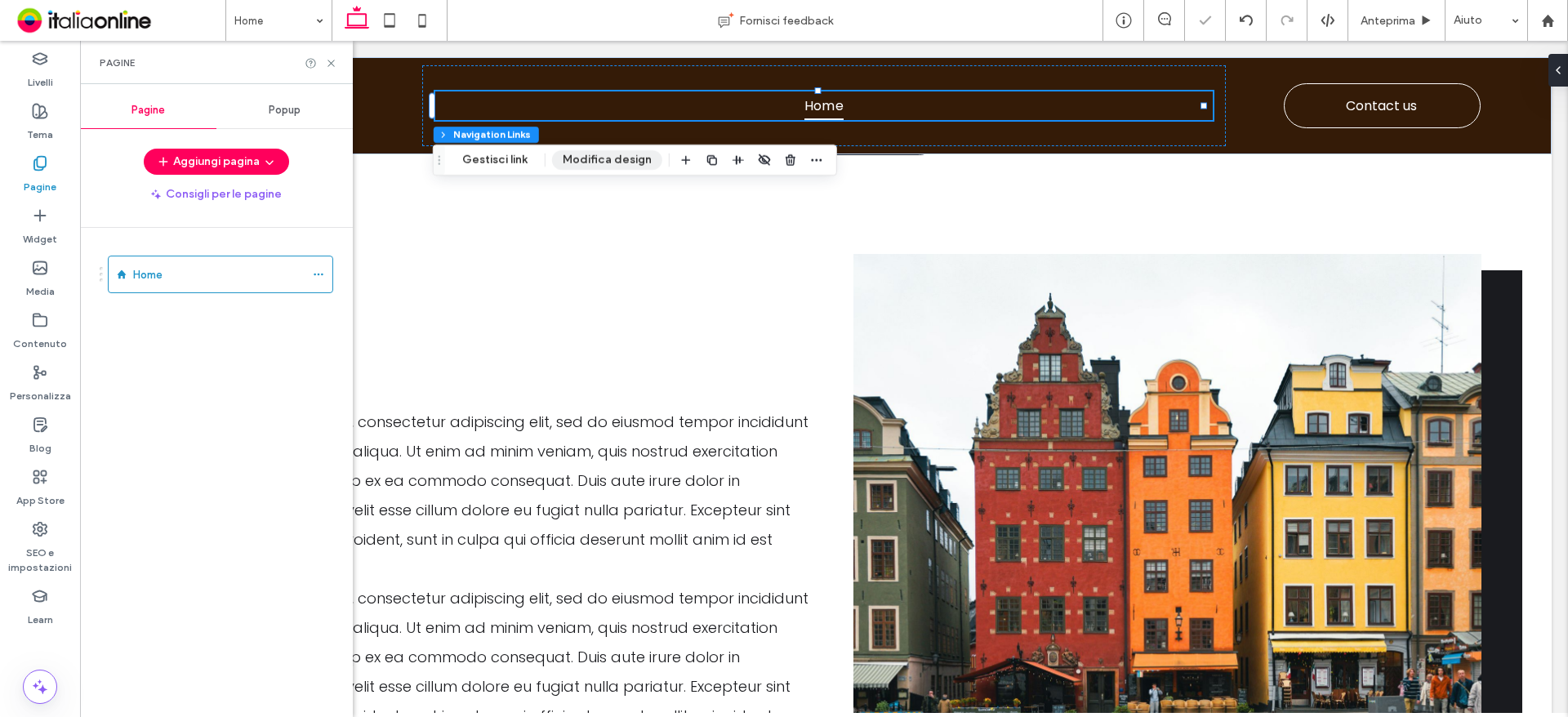
click at [602, 158] on button "Modifica design" at bounding box center [607, 160] width 110 height 20
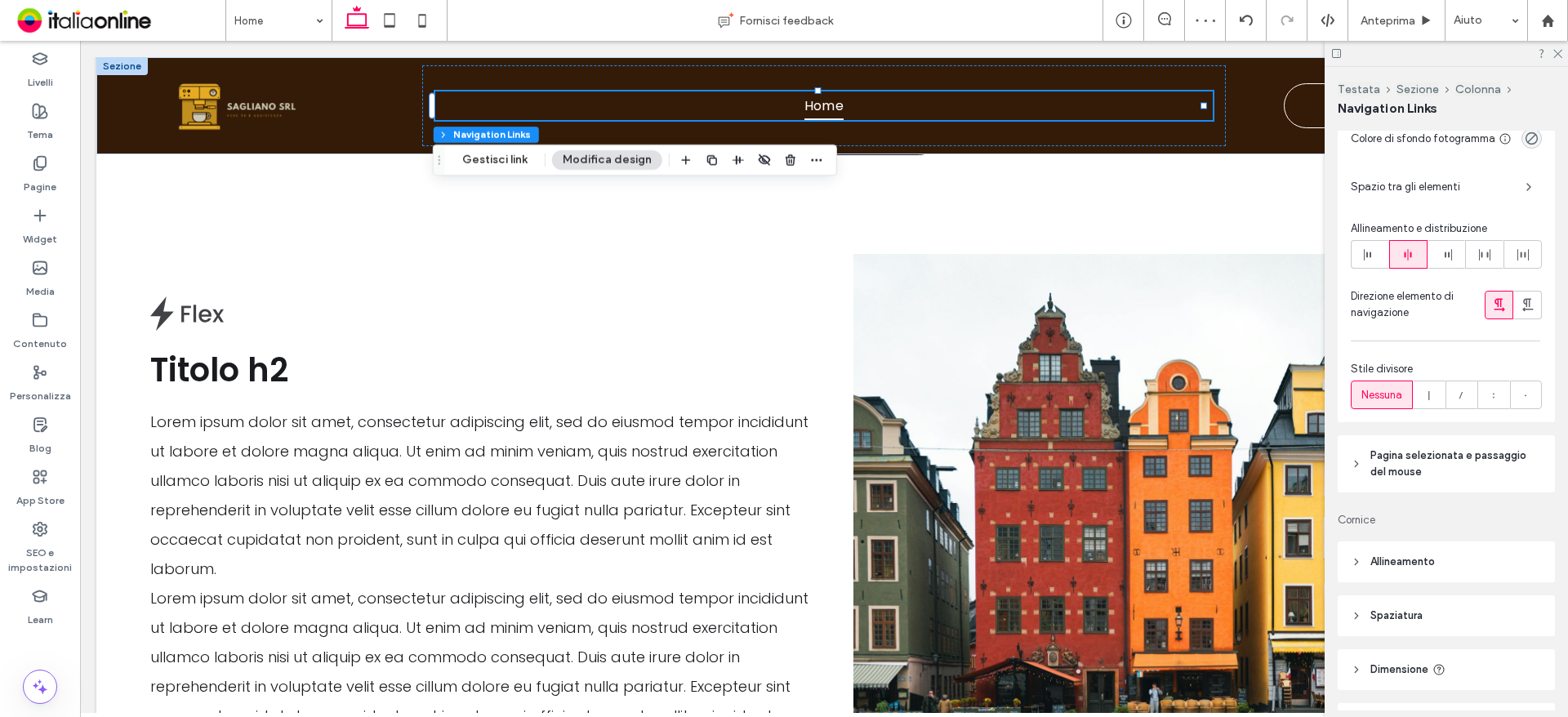
scroll to position [367, 0]
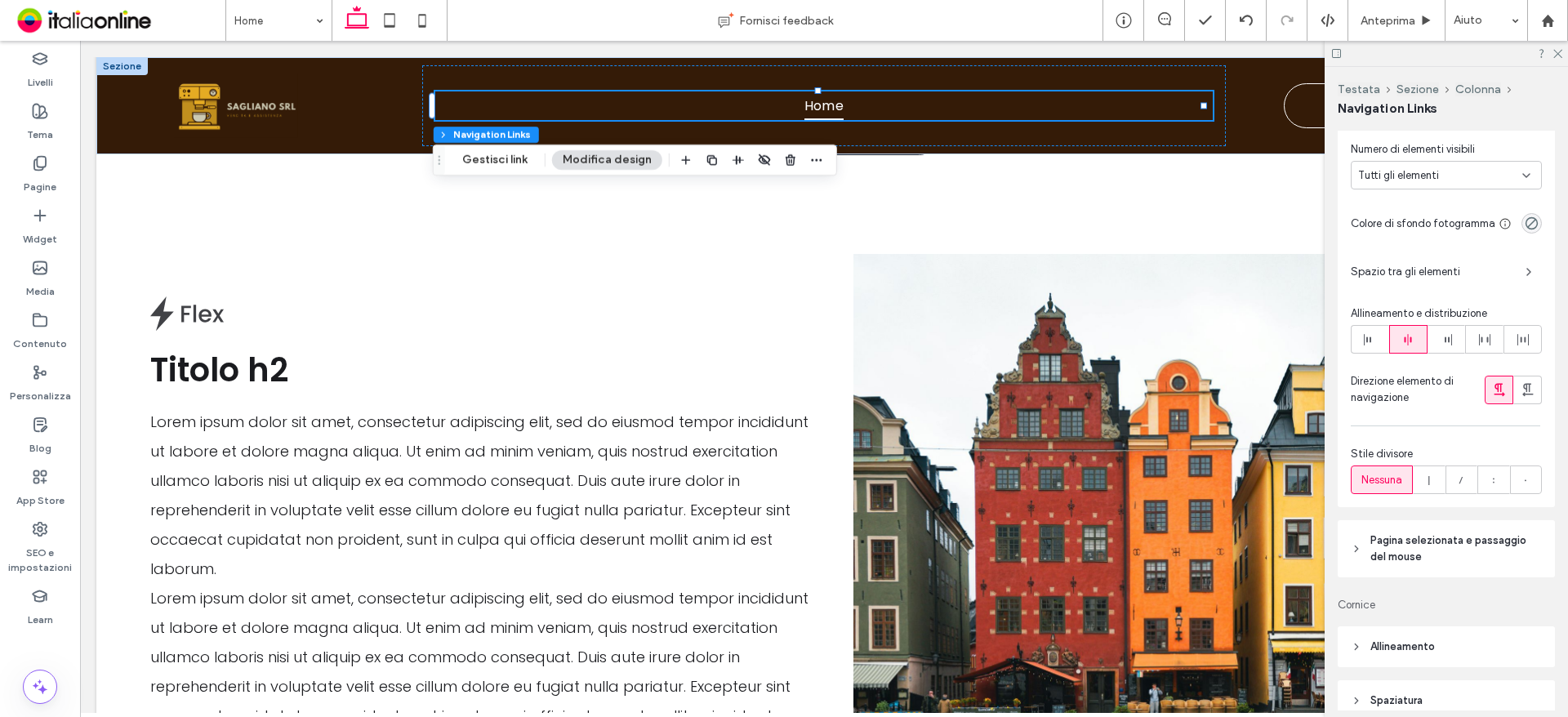
click at [1400, 278] on span "Spazio tra gli elementi" at bounding box center [1431, 272] width 162 height 16
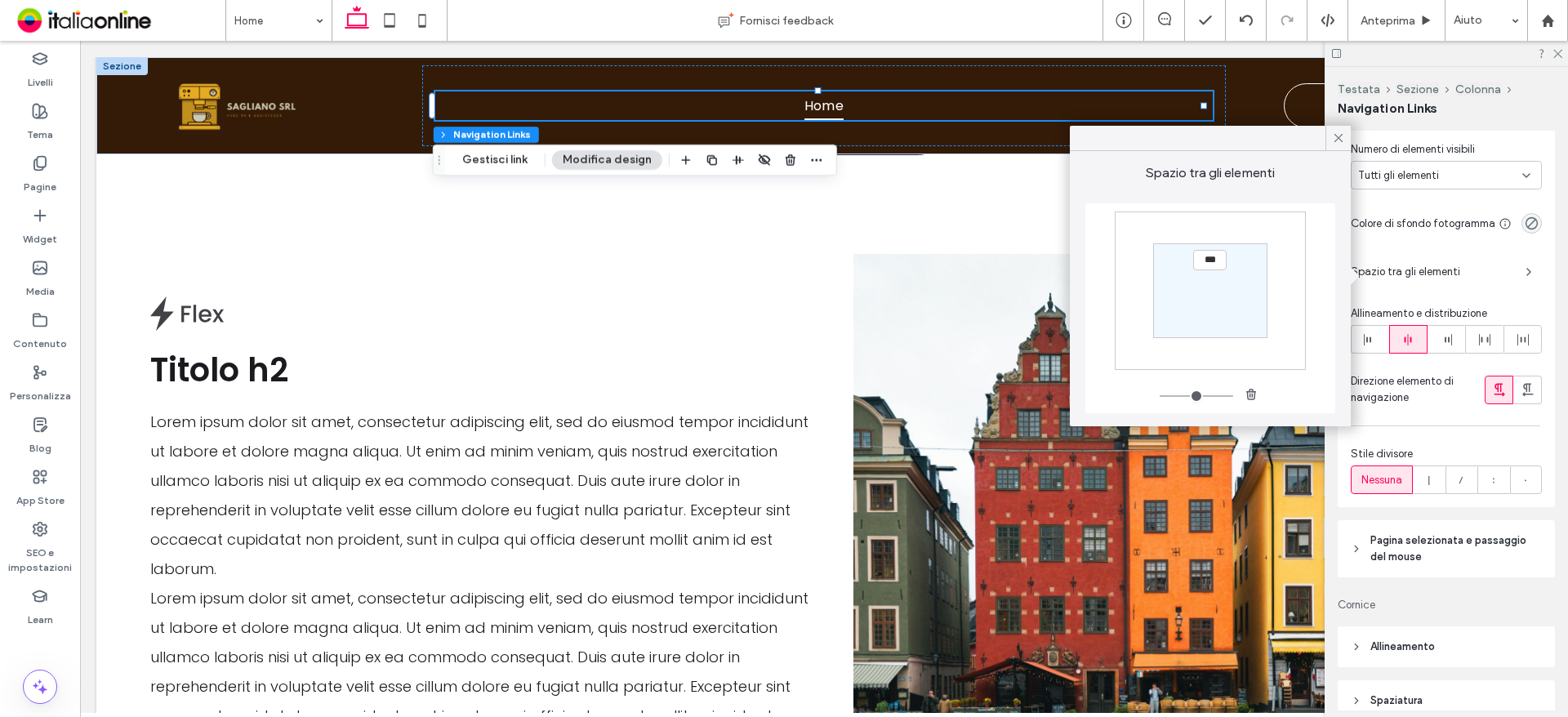
click at [1210, 274] on section "***" at bounding box center [1209, 290] width 113 height 94
click at [1337, 138] on icon at bounding box center [1338, 138] width 14 height 14
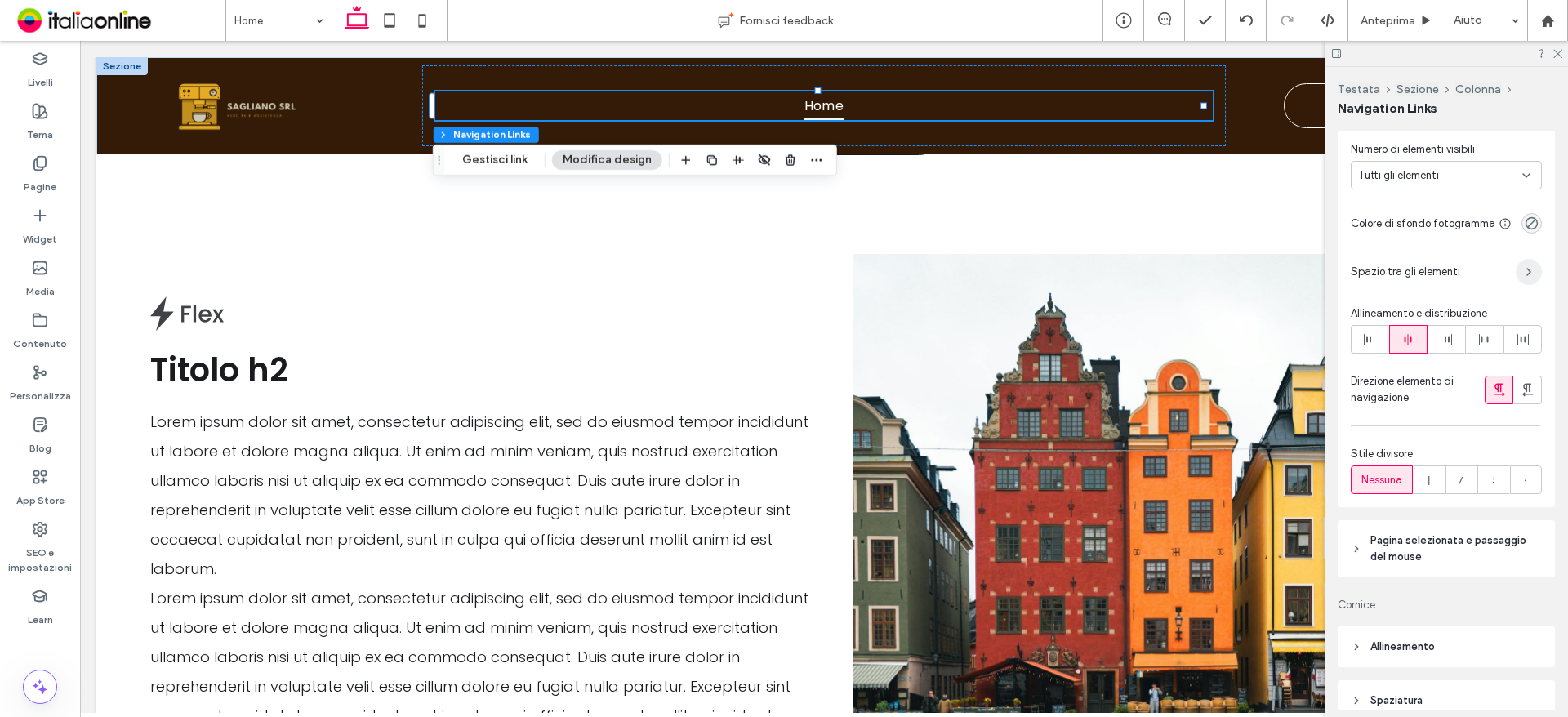
click at [1522, 273] on icon "button" at bounding box center [1529, 272] width 13 height 13
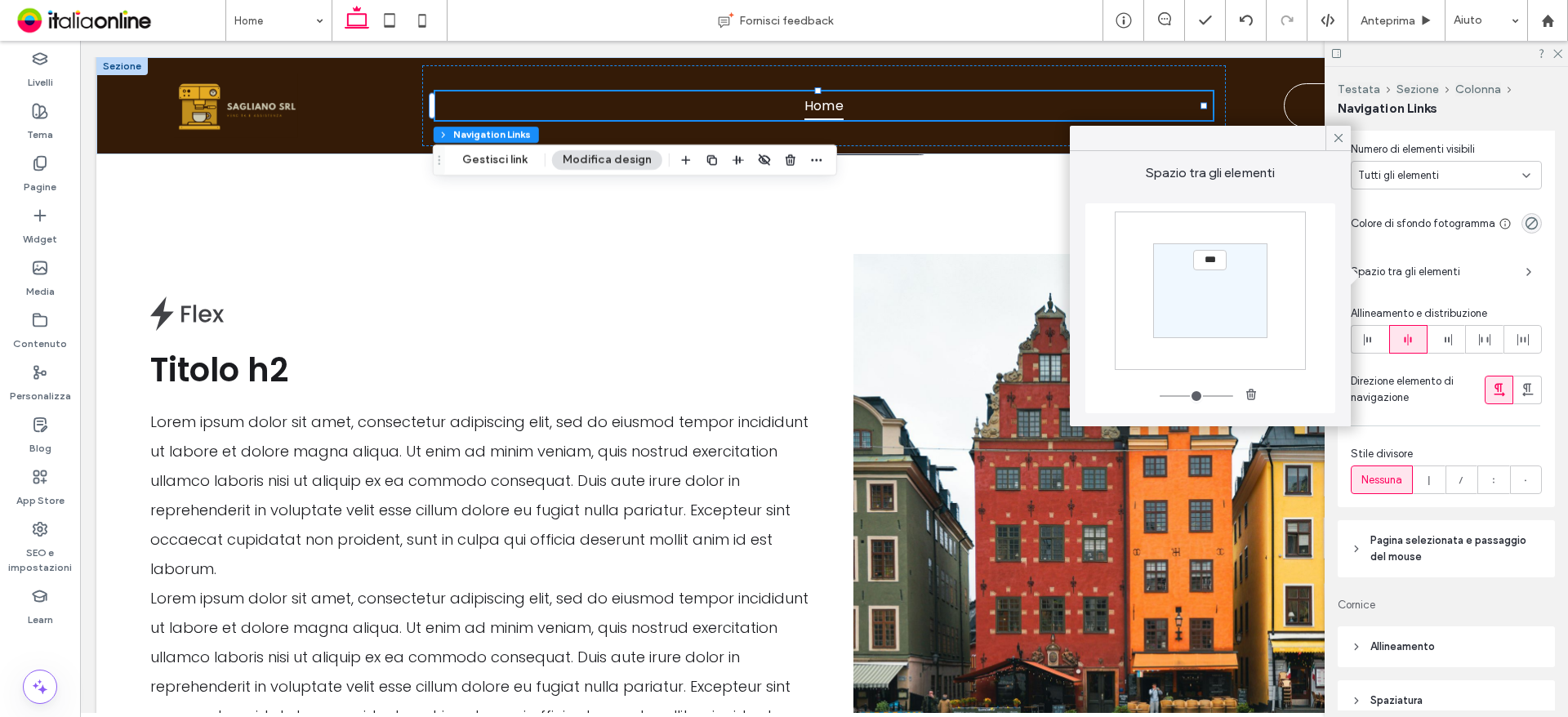
click at [1336, 138] on icon at bounding box center [1338, 138] width 14 height 14
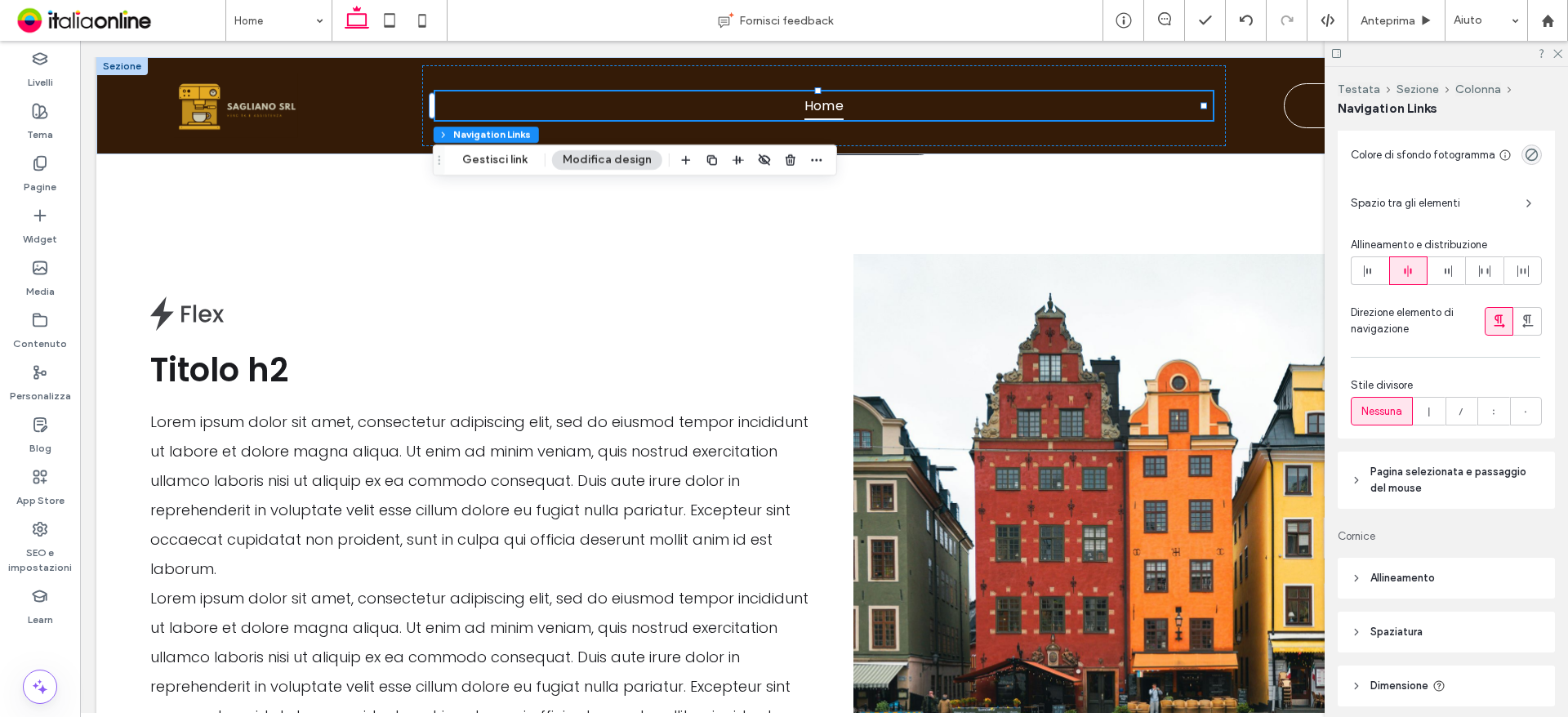
scroll to position [530, 0]
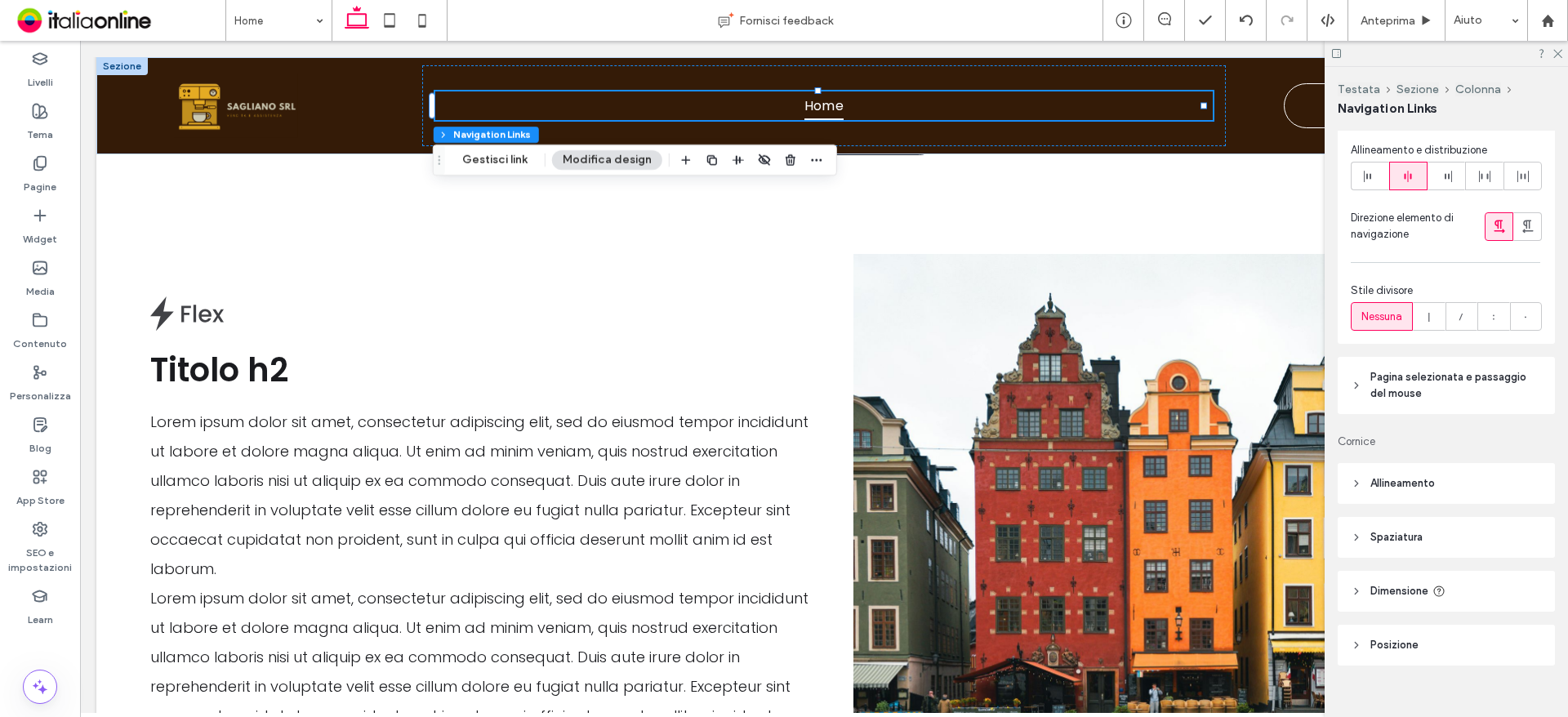
click at [1408, 481] on span "Allineamento" at bounding box center [1403, 482] width 65 height 16
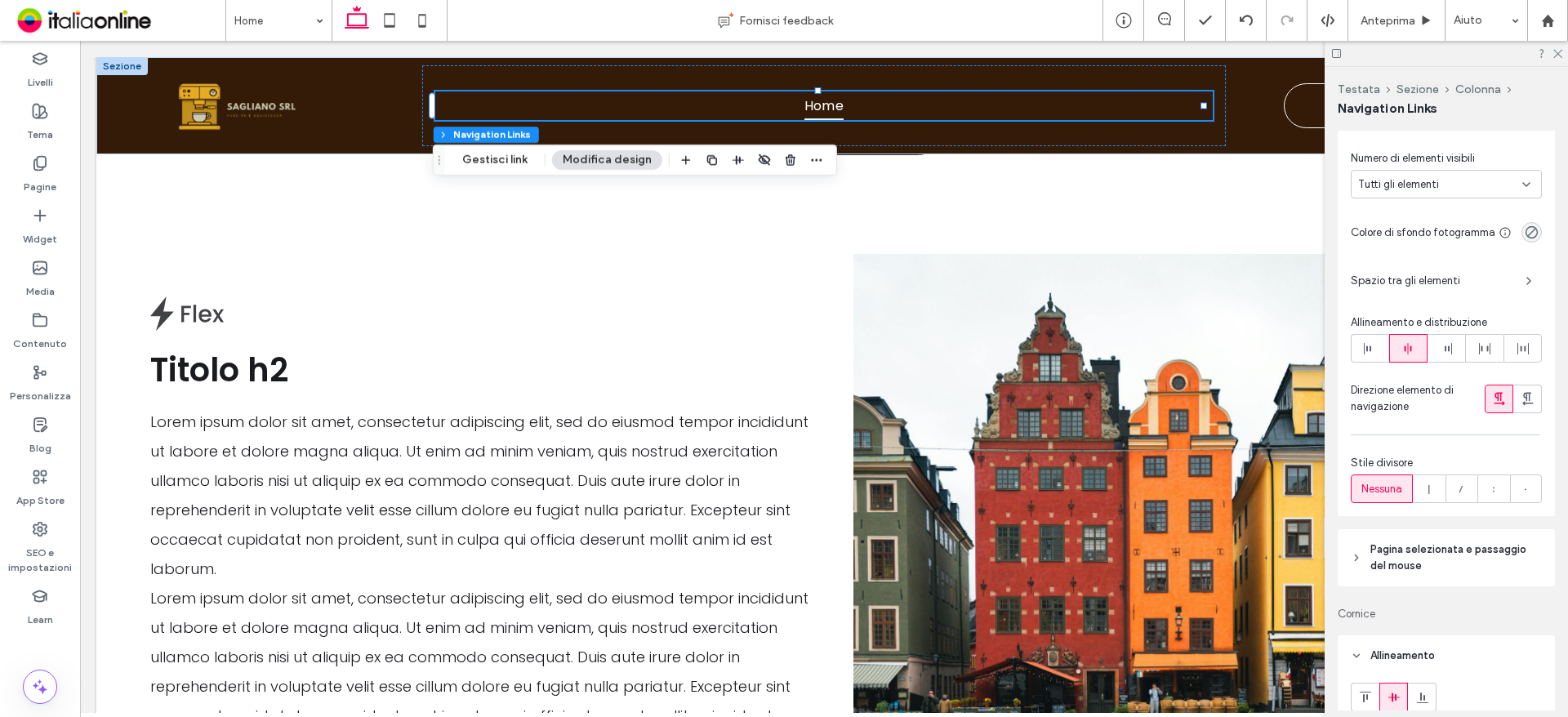
click at [1431, 557] on span "Pagina selezionata e passaggio del mouse" at bounding box center [1452, 557] width 163 height 32
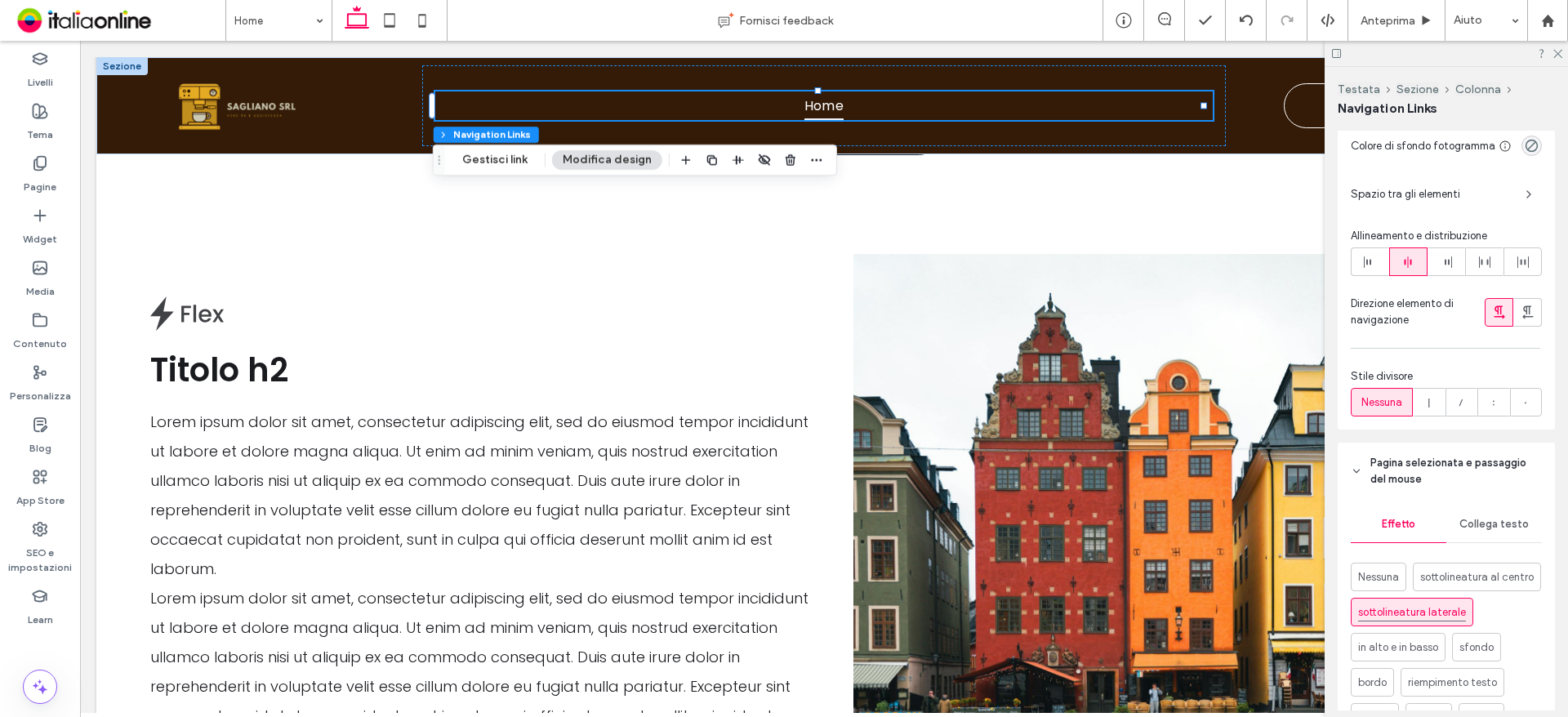
scroll to position [602, 0]
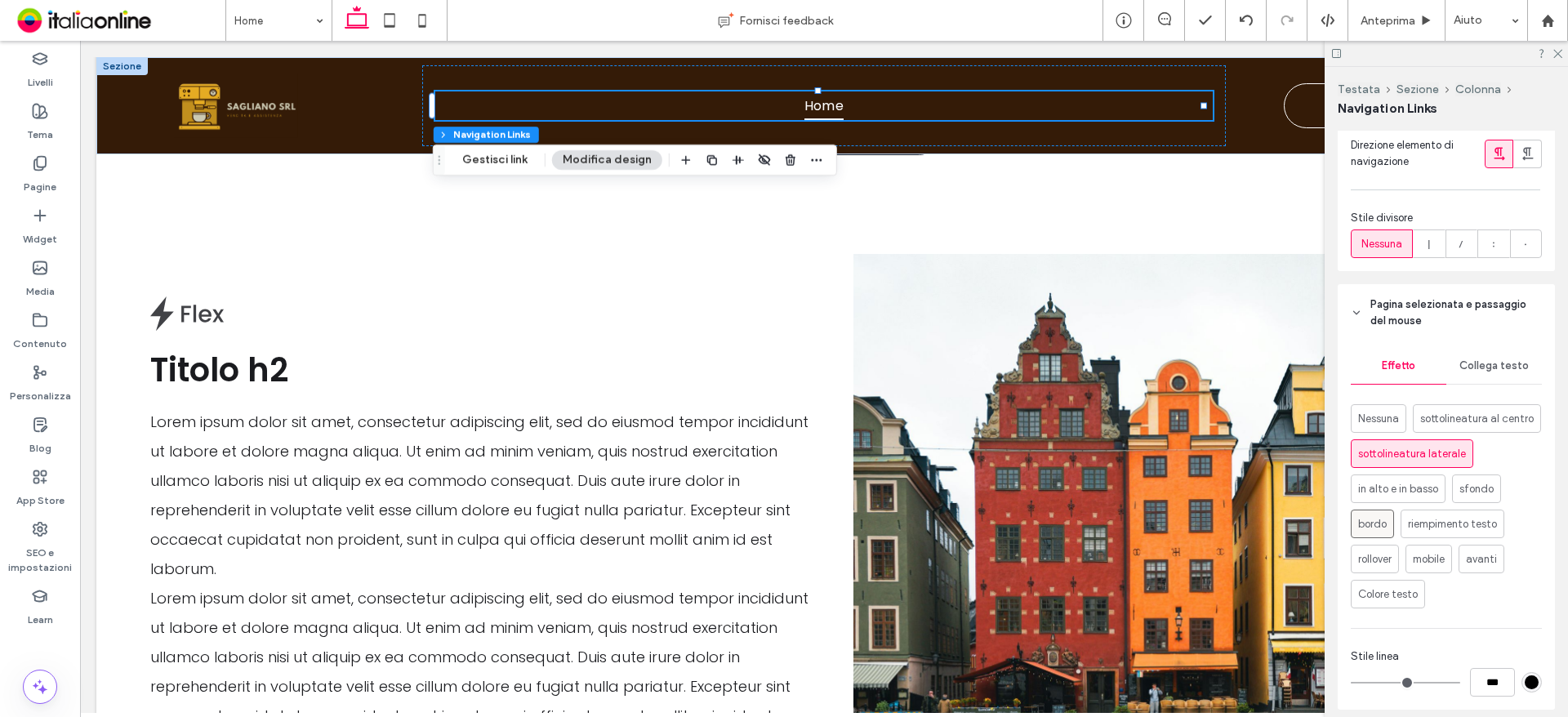
click at [1380, 532] on span "bordo" at bounding box center [1372, 523] width 29 height 16
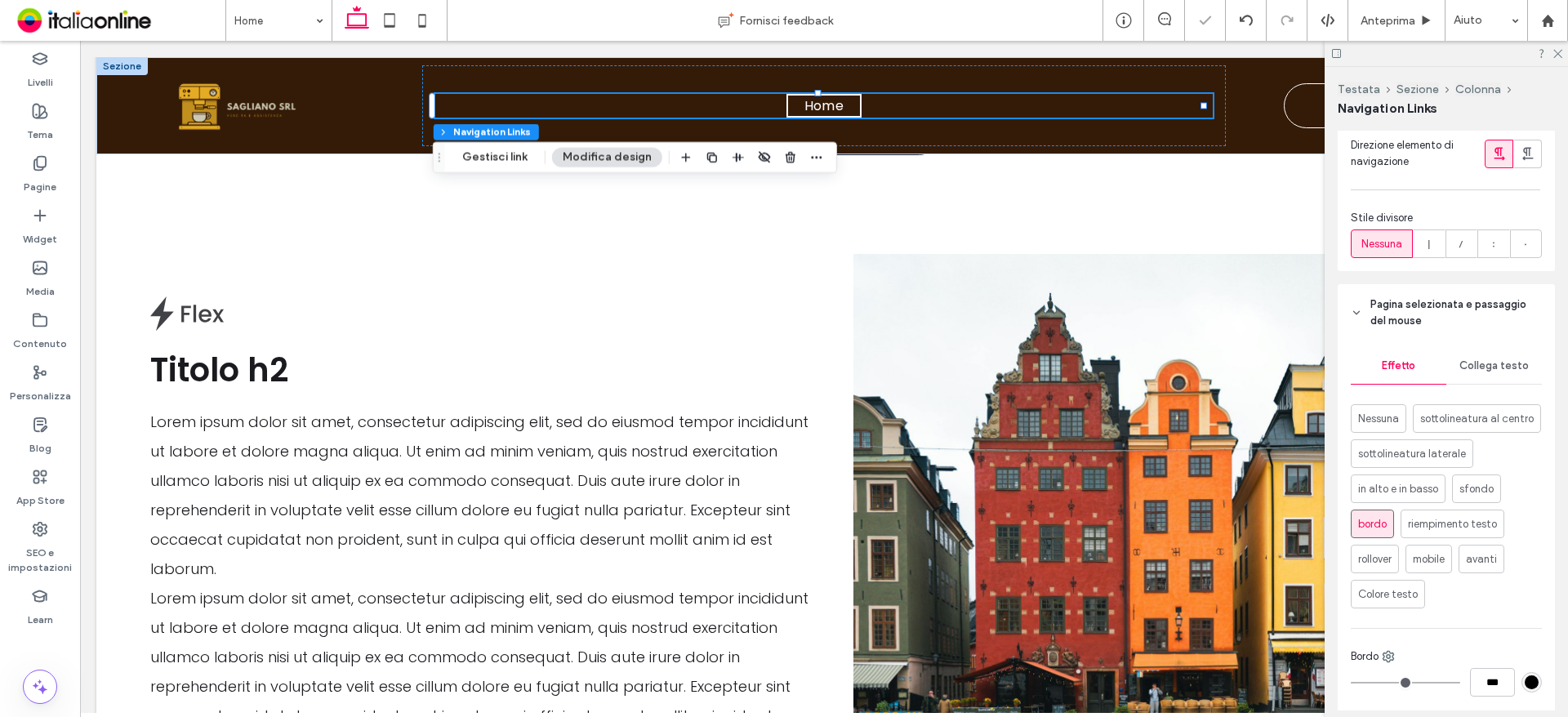
type input "*"
type input "***"
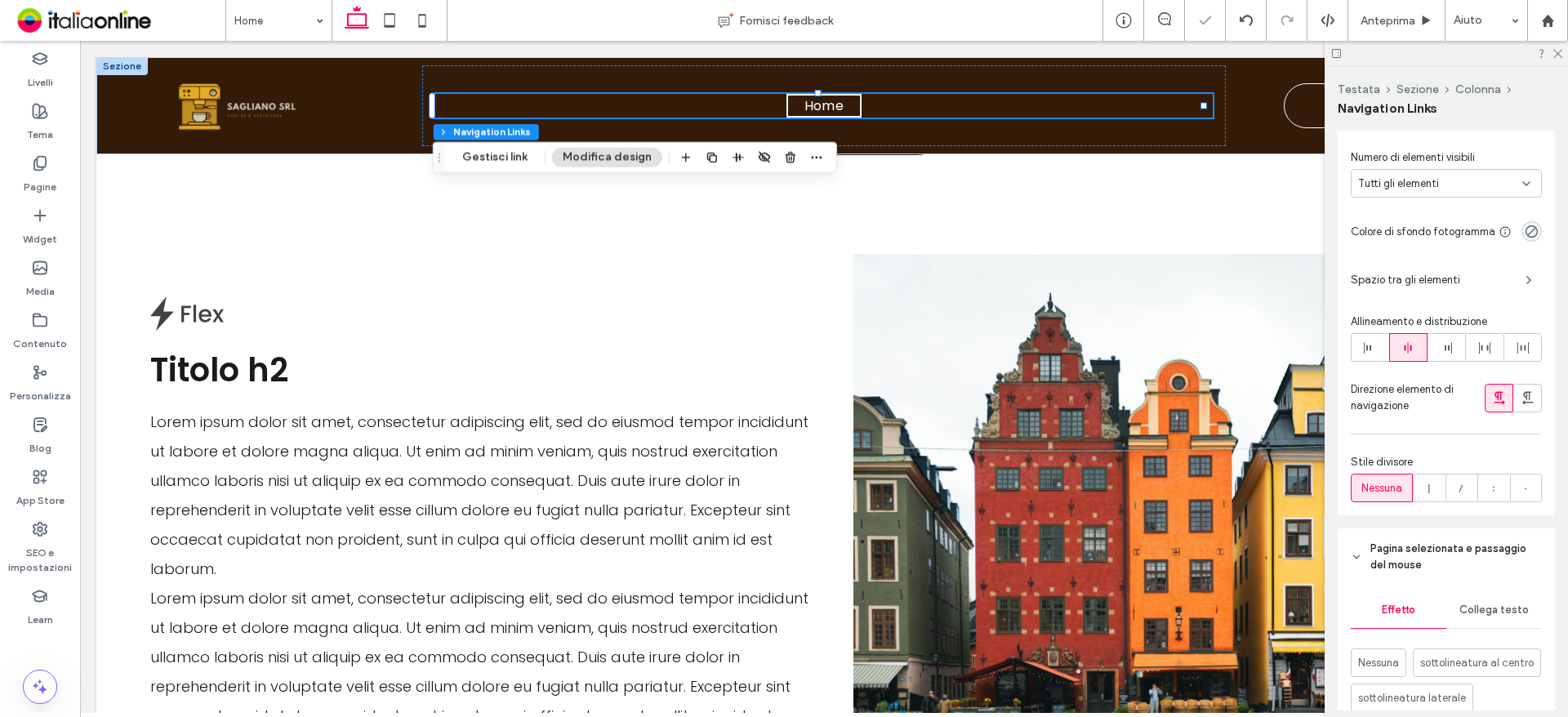
scroll to position [357, 0]
click at [1456, 289] on span "Spazio tra gli elementi" at bounding box center [1431, 280] width 162 height 16
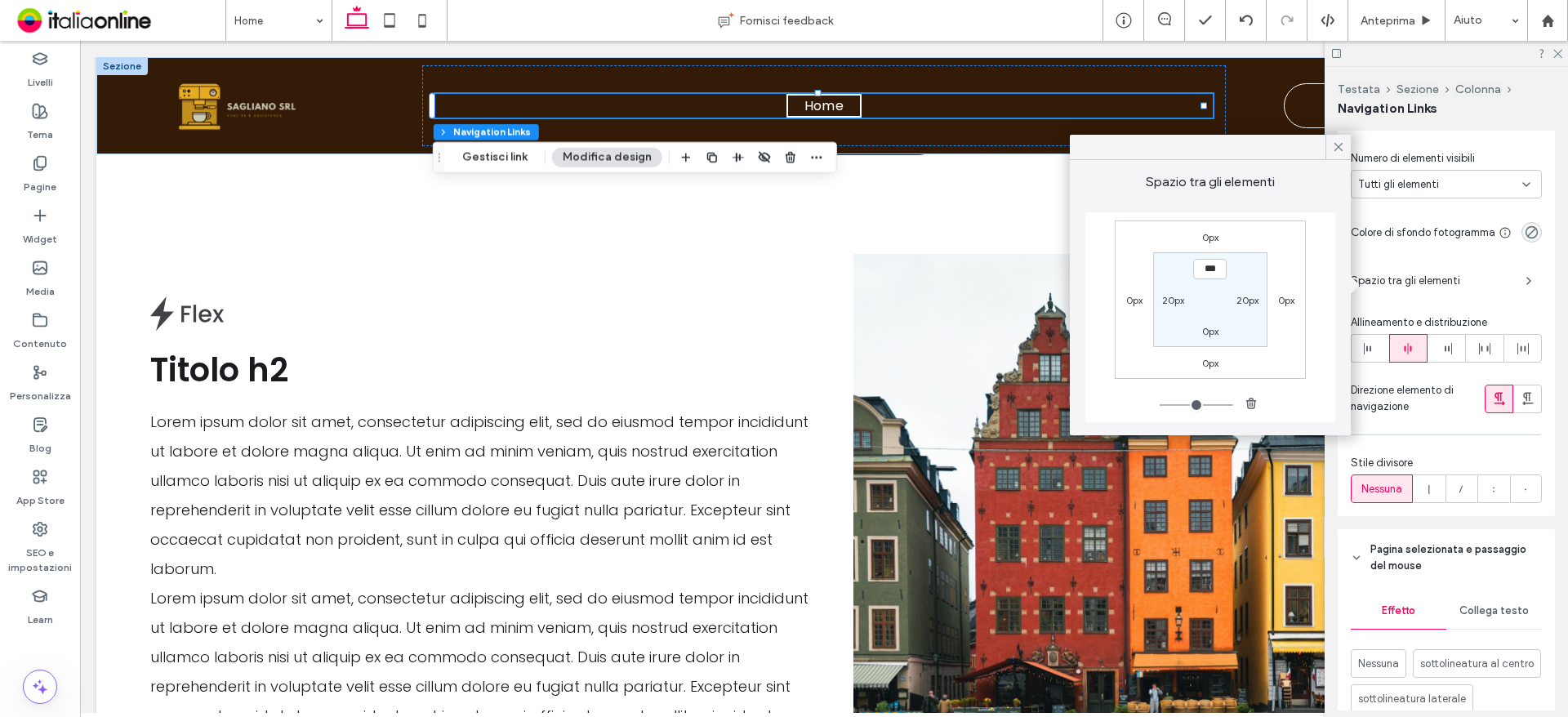
drag, startPoint x: 1207, startPoint y: 331, endPoint x: 1258, endPoint y: 363, distance: 60.2
click at [1207, 331] on label "0px" at bounding box center [1210, 330] width 16 height 12
drag, startPoint x: 1209, startPoint y: 338, endPoint x: 1250, endPoint y: 347, distance: 42.0
click at [1209, 337] on input "***" at bounding box center [1210, 330] width 33 height 20
type input "**"
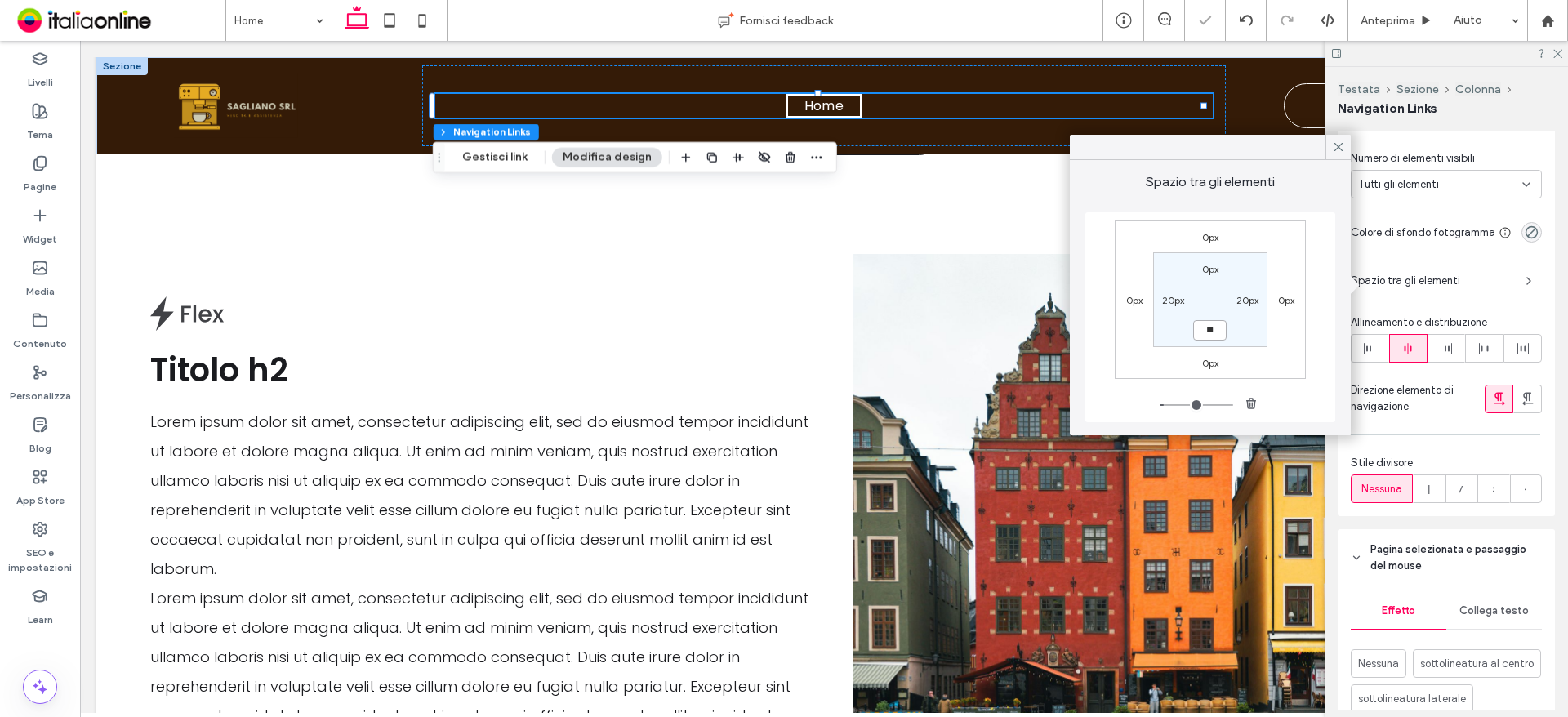
type input "**"
type input "****"
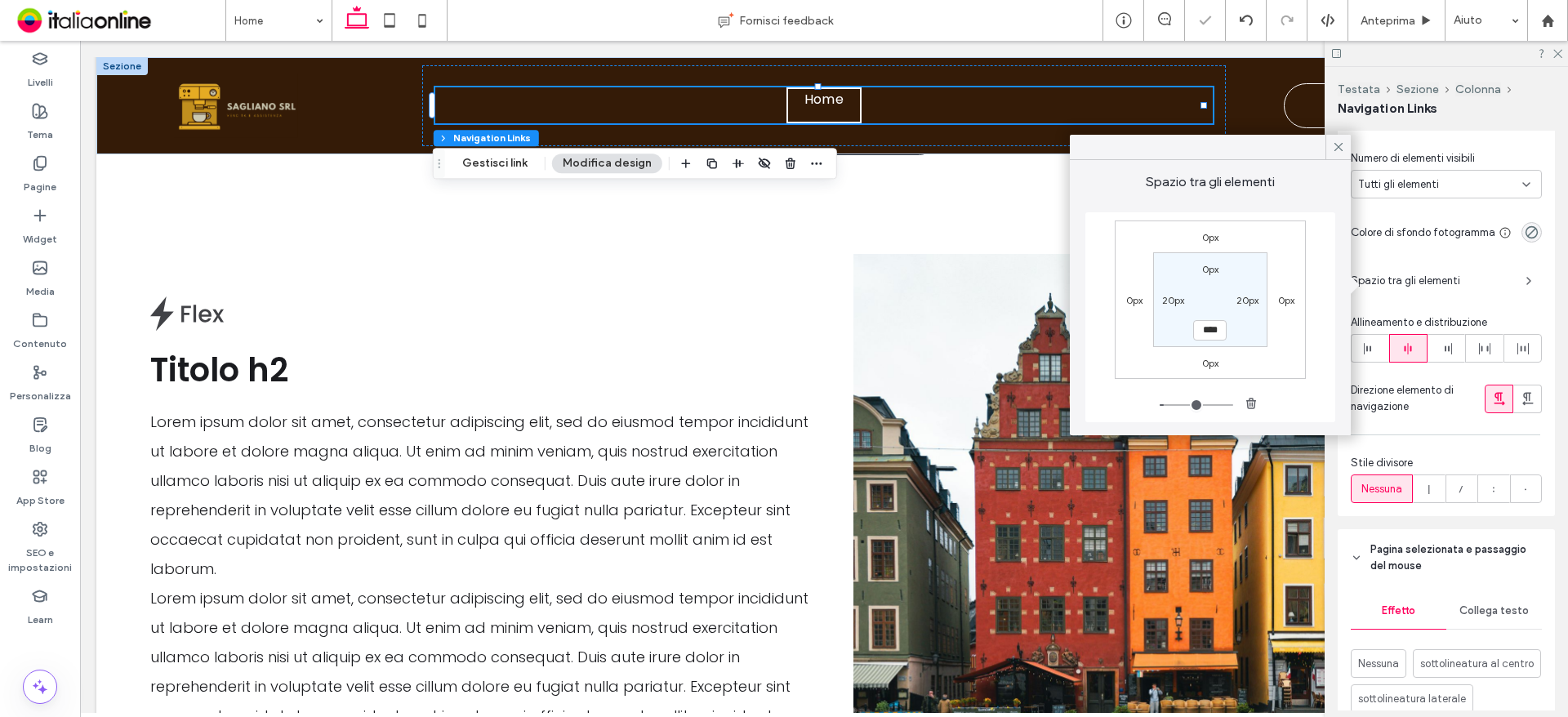
drag, startPoint x: 1214, startPoint y: 267, endPoint x: 1233, endPoint y: 289, distance: 29.1
click at [1214, 267] on label "0px" at bounding box center [1210, 269] width 16 height 12
type input "*"
click at [1220, 265] on input "***" at bounding box center [1210, 268] width 33 height 20
type input "**"
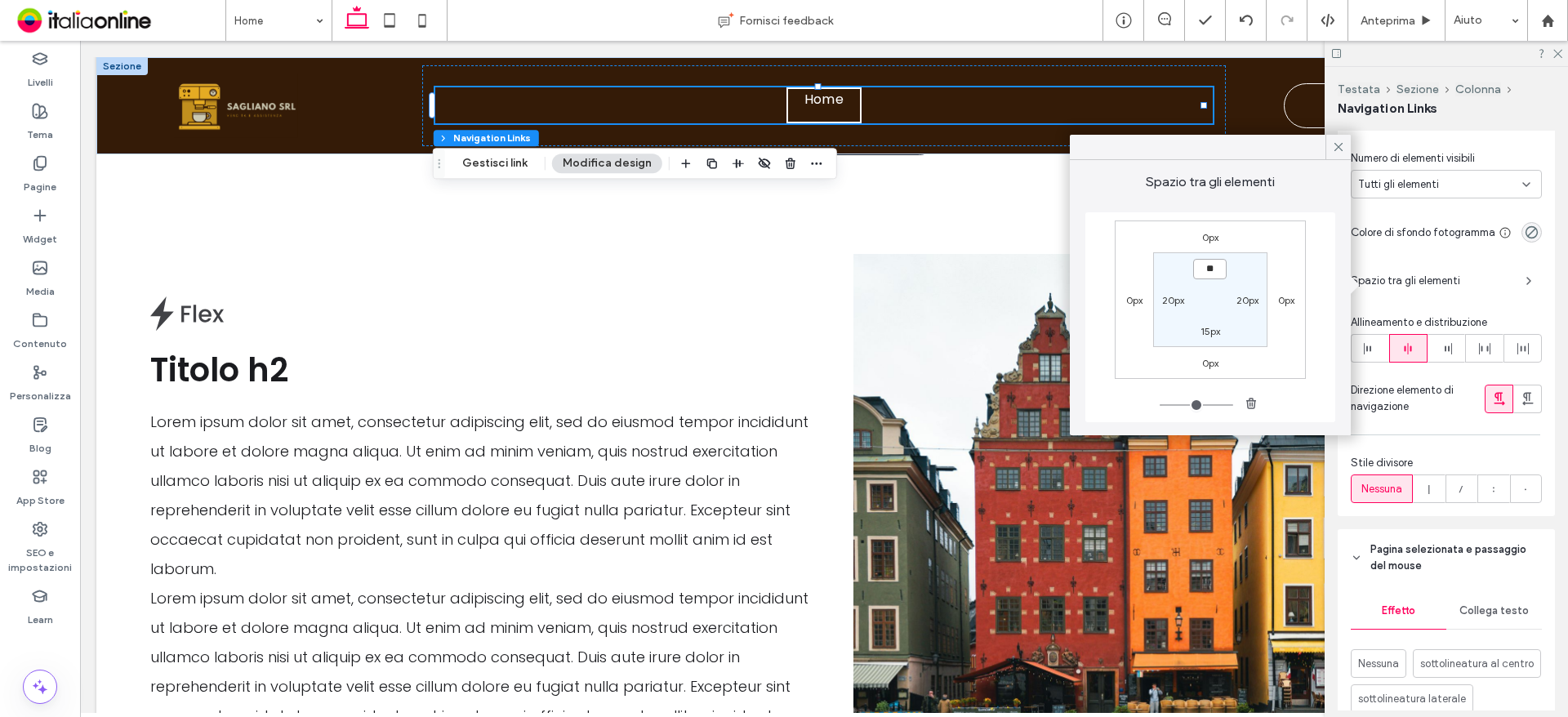
type input "**"
type input "****"
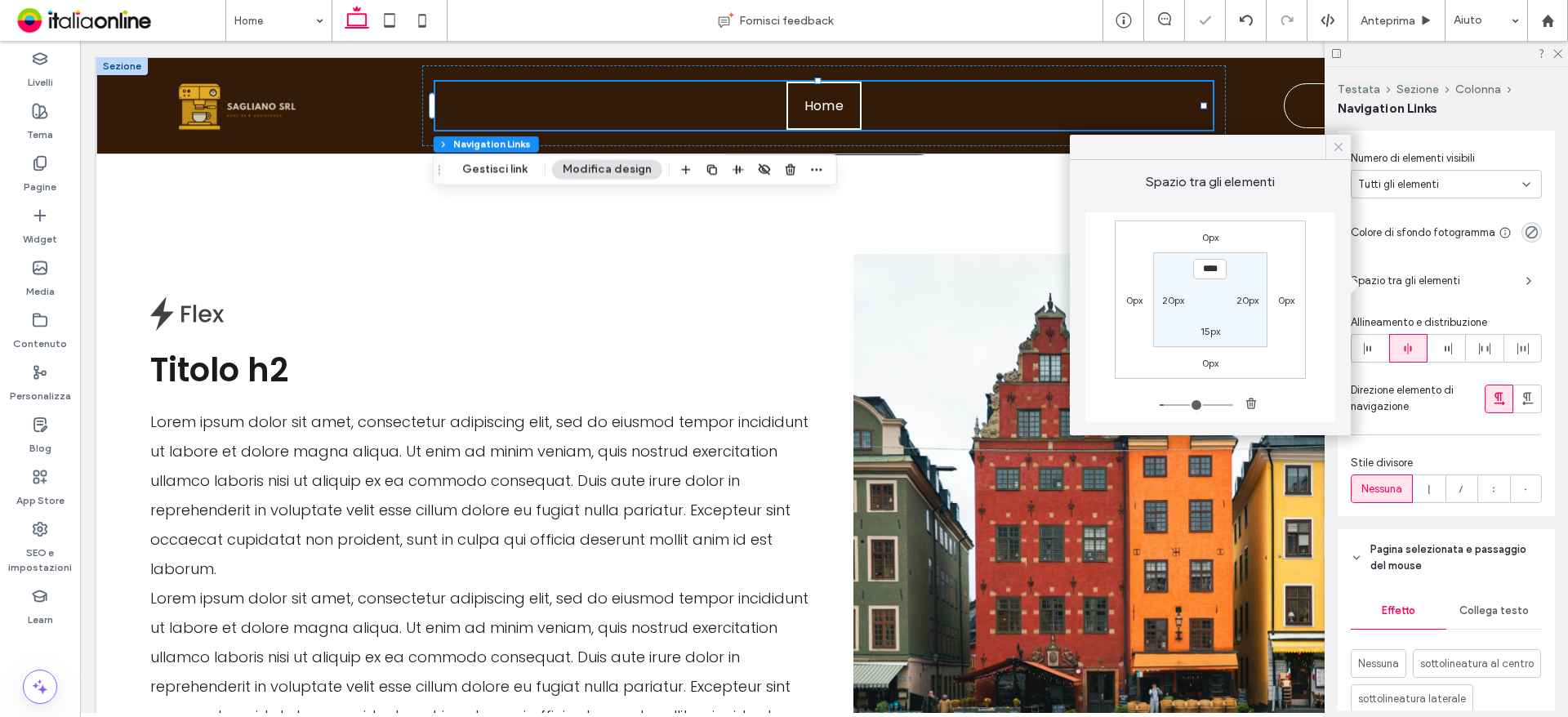
click at [1336, 141] on icon at bounding box center [1338, 146] width 14 height 14
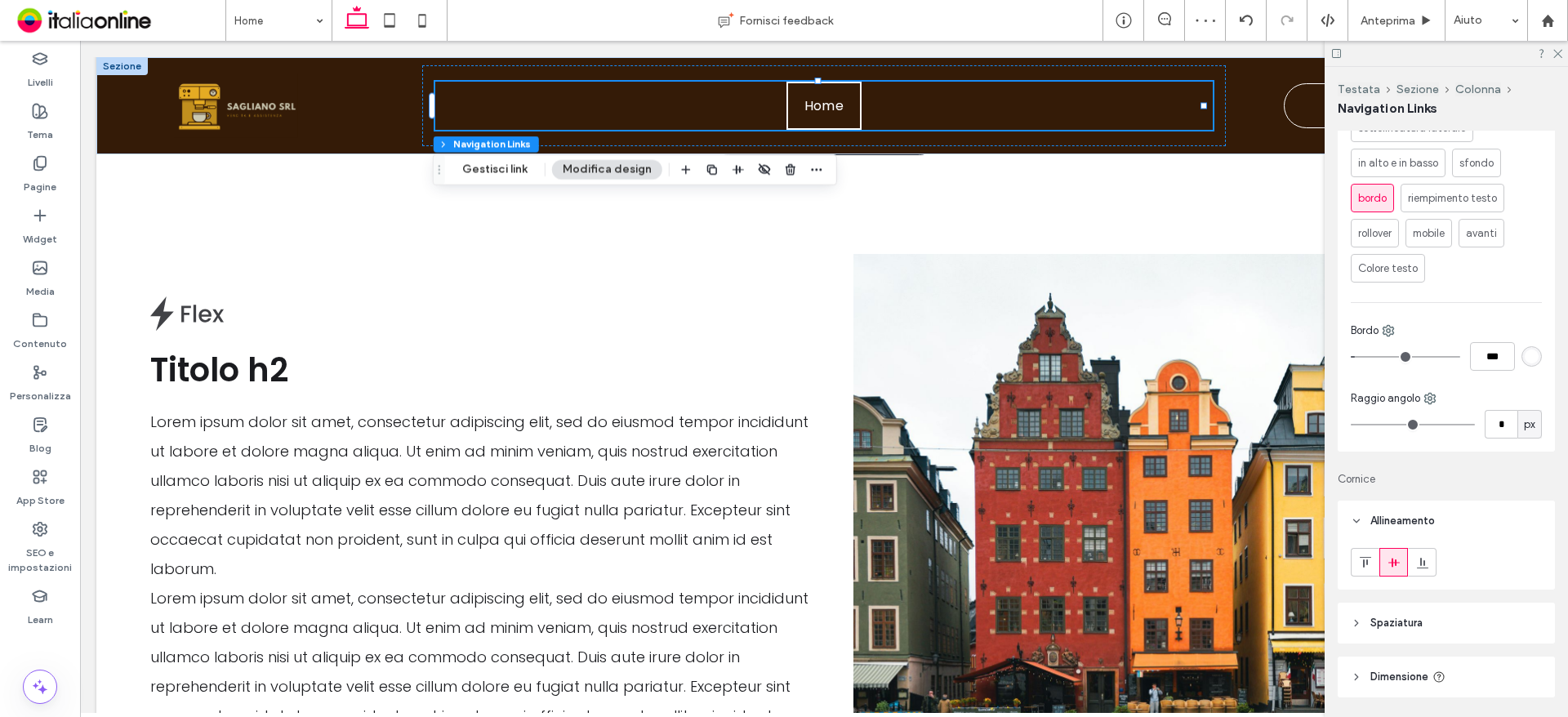
scroll to position [929, 0]
click at [1525, 363] on div "rgb(255, 255, 255)" at bounding box center [1532, 355] width 14 height 14
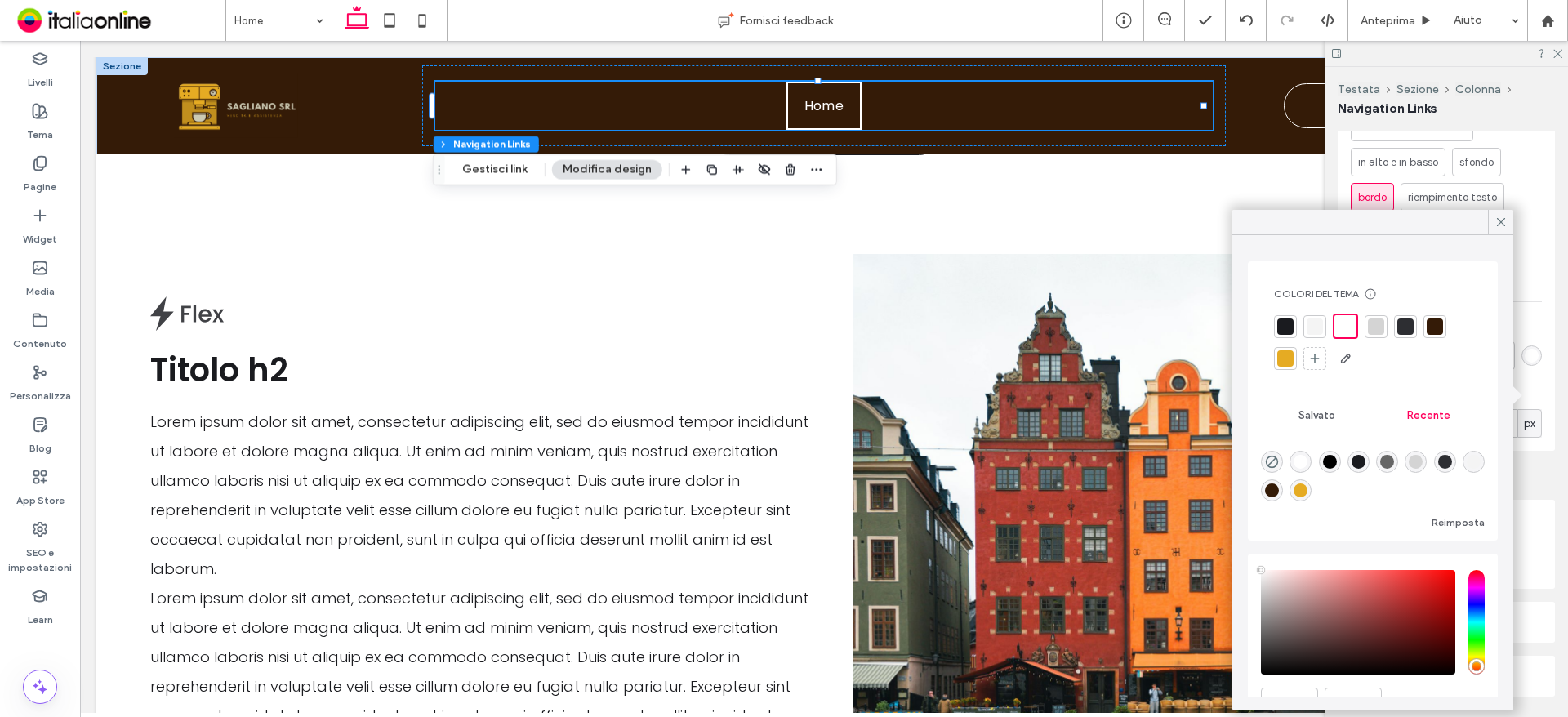
click at [1297, 360] on div at bounding box center [1373, 342] width 198 height 58
click at [1281, 359] on div at bounding box center [1285, 358] width 16 height 16
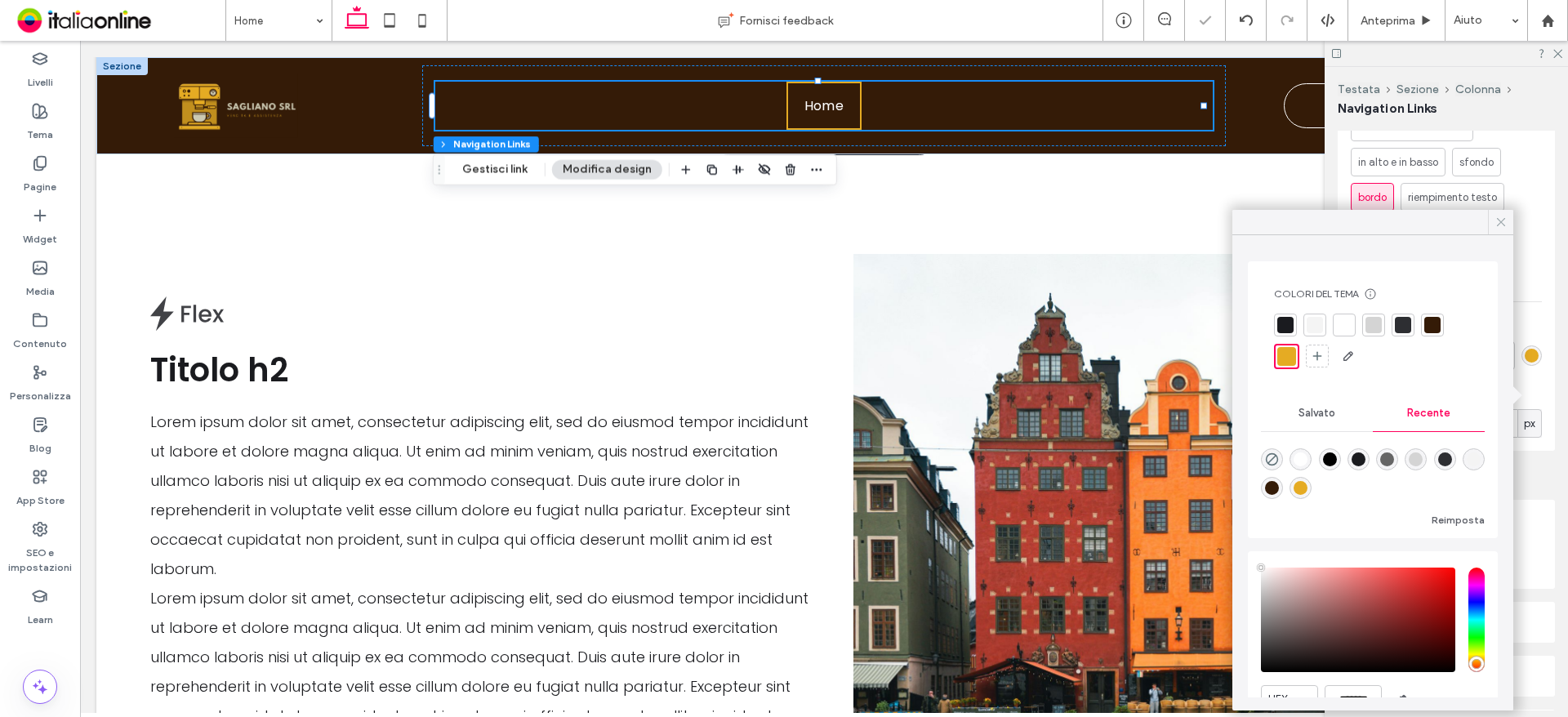
click at [1507, 217] on icon at bounding box center [1501, 221] width 14 height 14
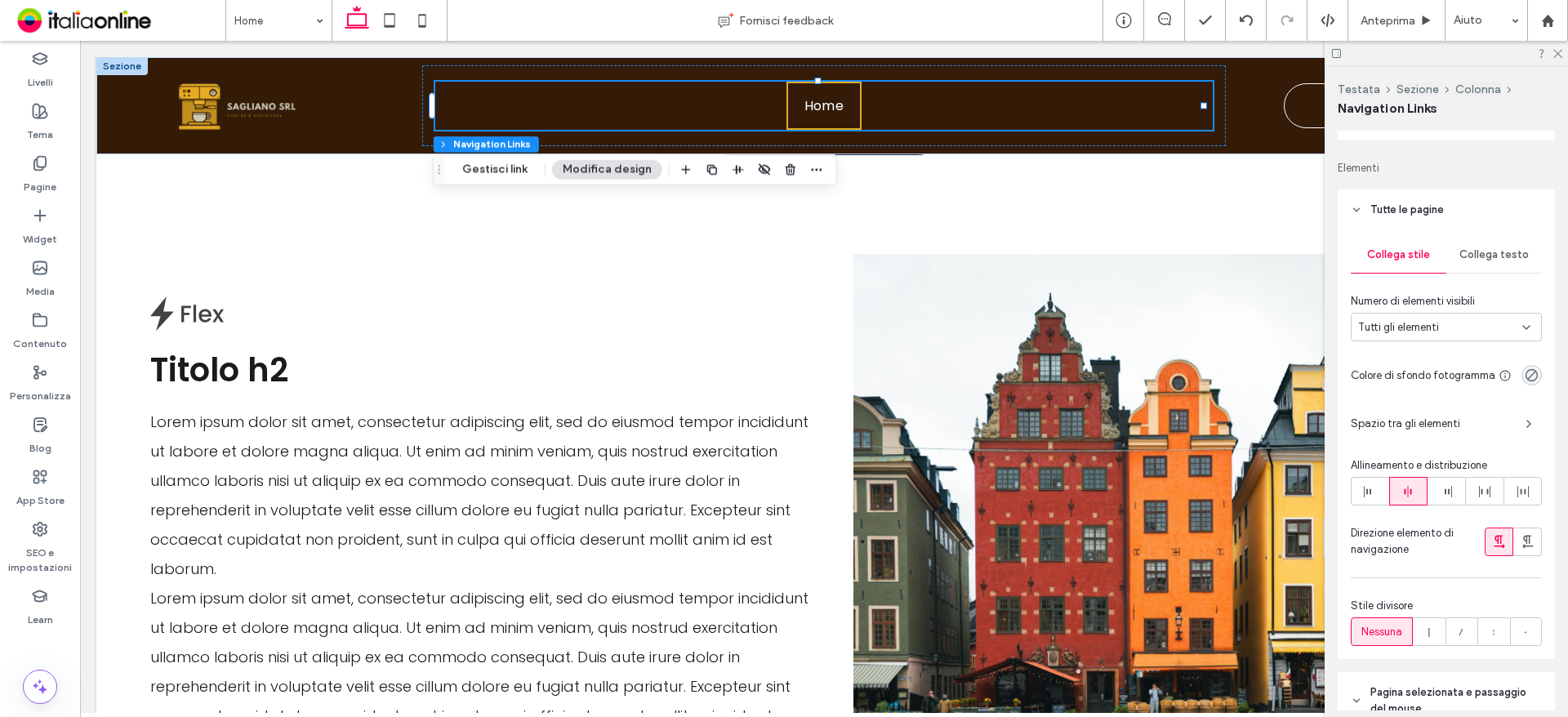
scroll to position [195, 0]
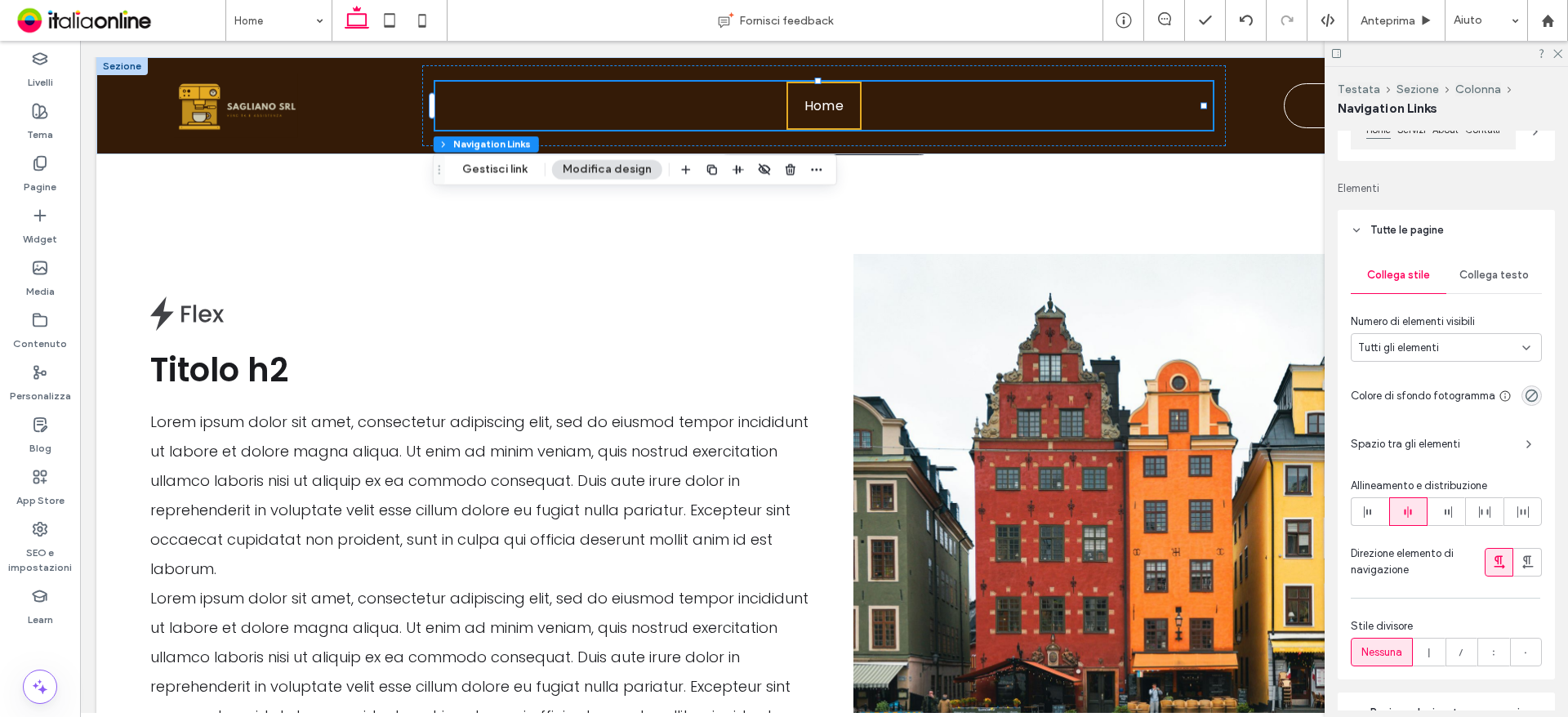
click at [1498, 277] on span "Collega testo" at bounding box center [1494, 275] width 69 height 13
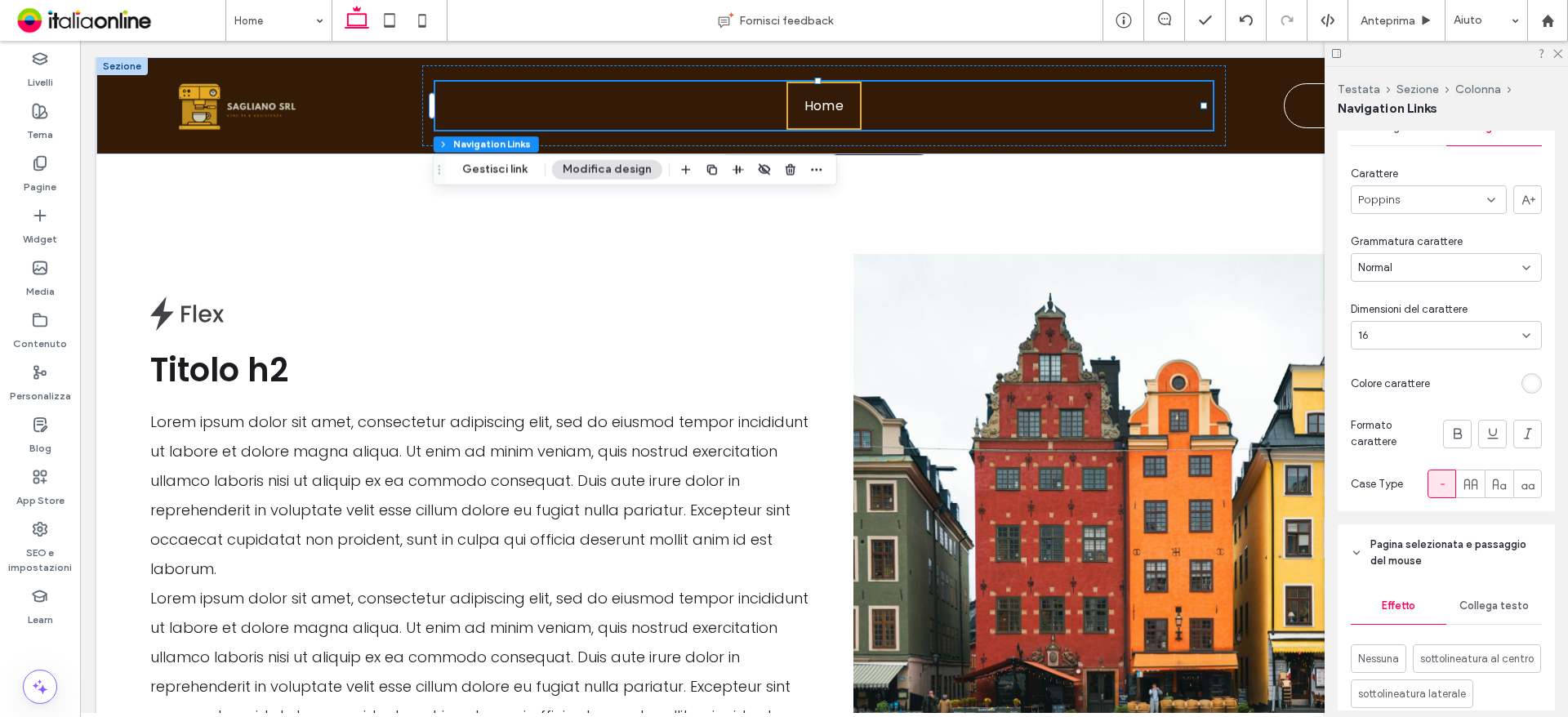
scroll to position [357, 0]
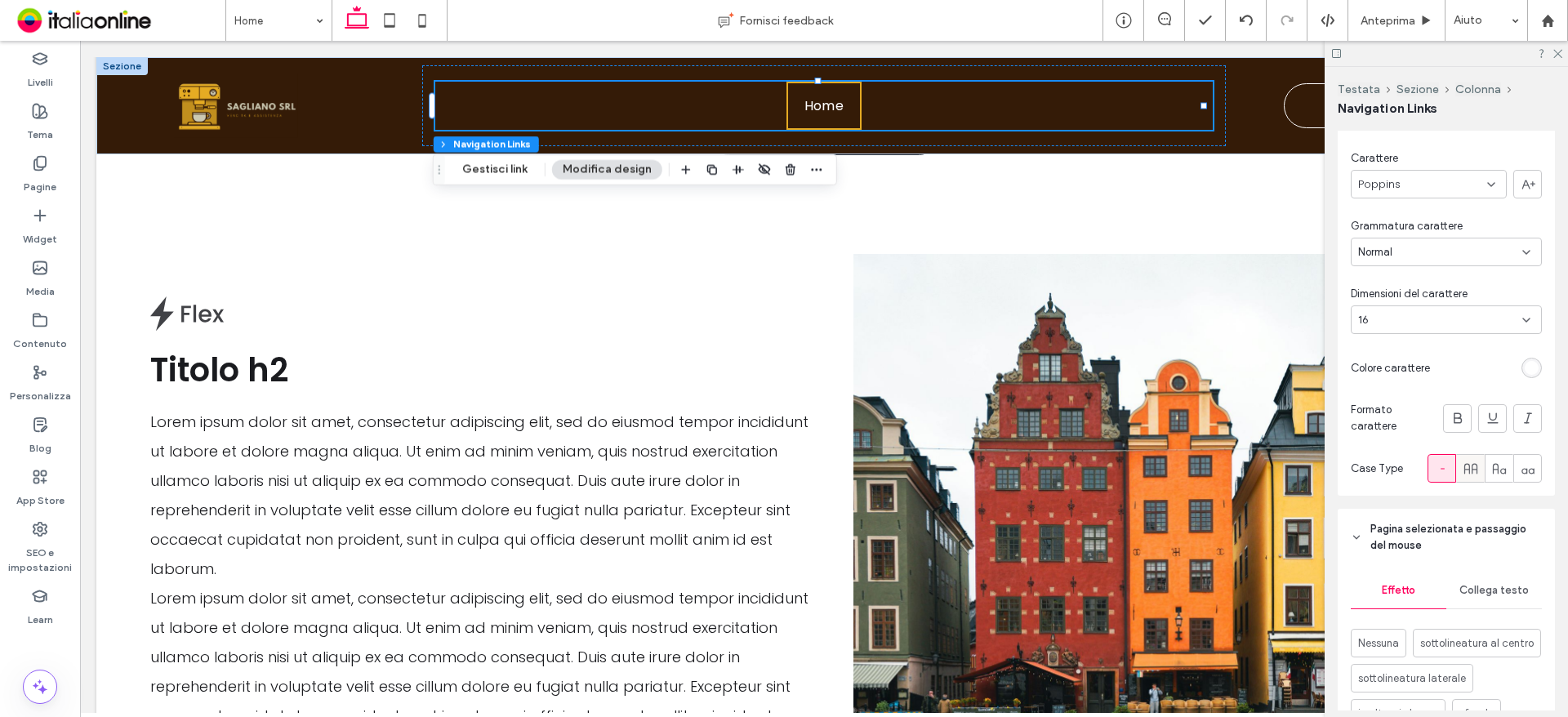
click at [1463, 457] on span at bounding box center [1470, 468] width 16 height 27
click at [1375, 189] on span "Poppins" at bounding box center [1379, 184] width 43 height 16
click at [1507, 134] on div "Collega stile Collega testo Carattere Poppins Grammatura carattere Normal Dimen…" at bounding box center [1446, 292] width 218 height 408
click at [1523, 357] on div at bounding box center [1489, 368] width 105 height 28
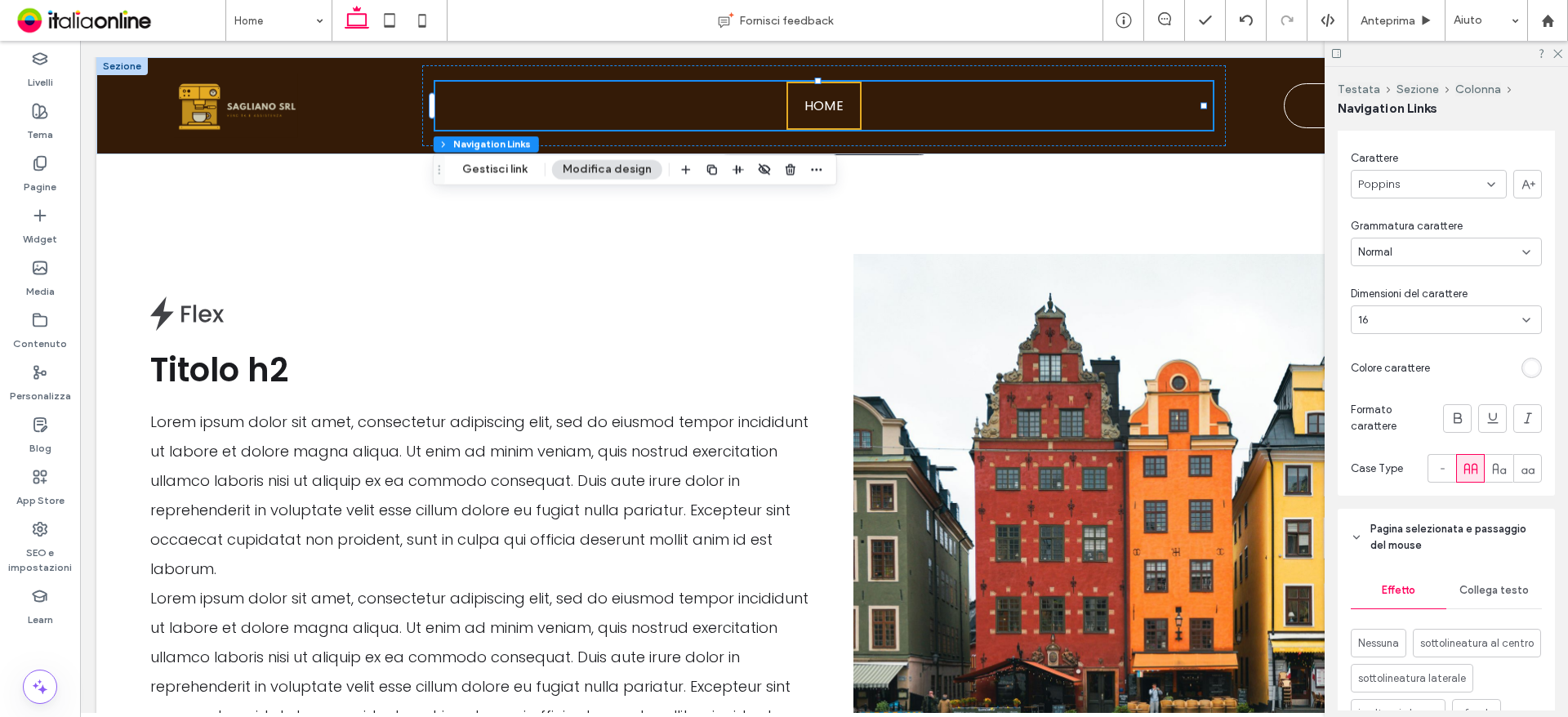
click at [1526, 354] on div at bounding box center [1489, 368] width 105 height 28
click at [1528, 368] on div "rgb(255, 255, 255)" at bounding box center [1532, 368] width 14 height 14
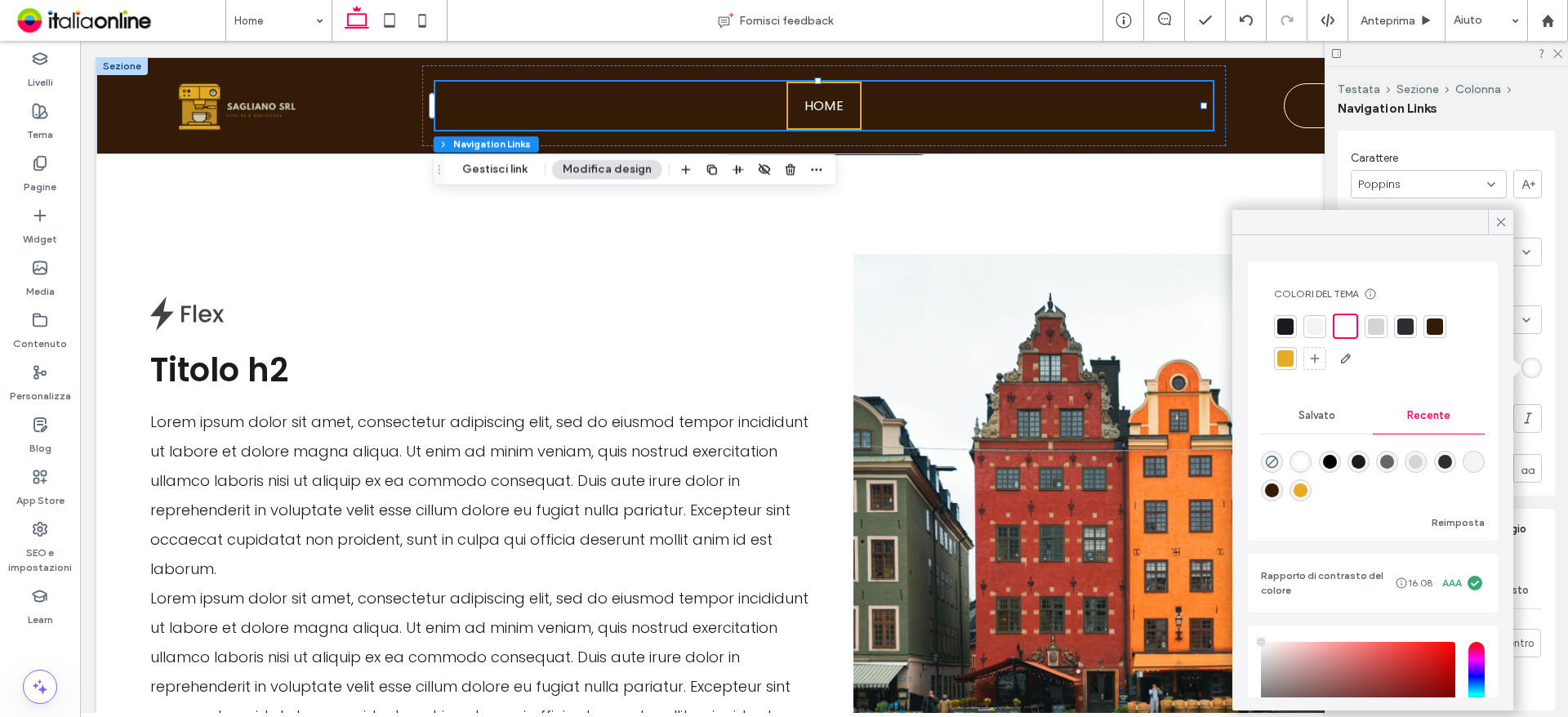
click at [1293, 354] on div at bounding box center [1286, 358] width 23 height 23
click at [1484, 230] on div at bounding box center [1373, 222] width 281 height 26
click at [1500, 214] on span at bounding box center [1501, 222] width 14 height 25
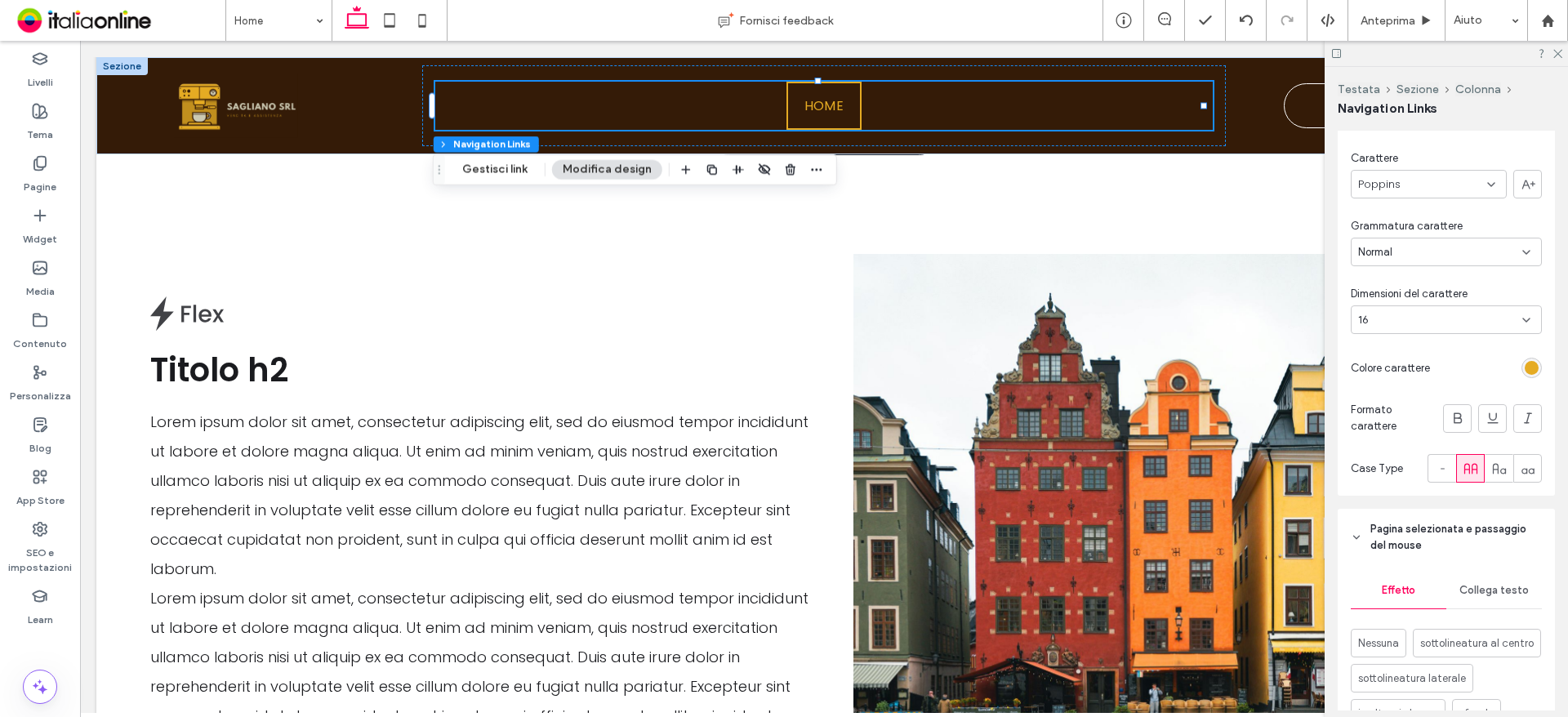
click at [1521, 358] on div "rgb(229, 171, 35)" at bounding box center [1531, 367] width 20 height 20
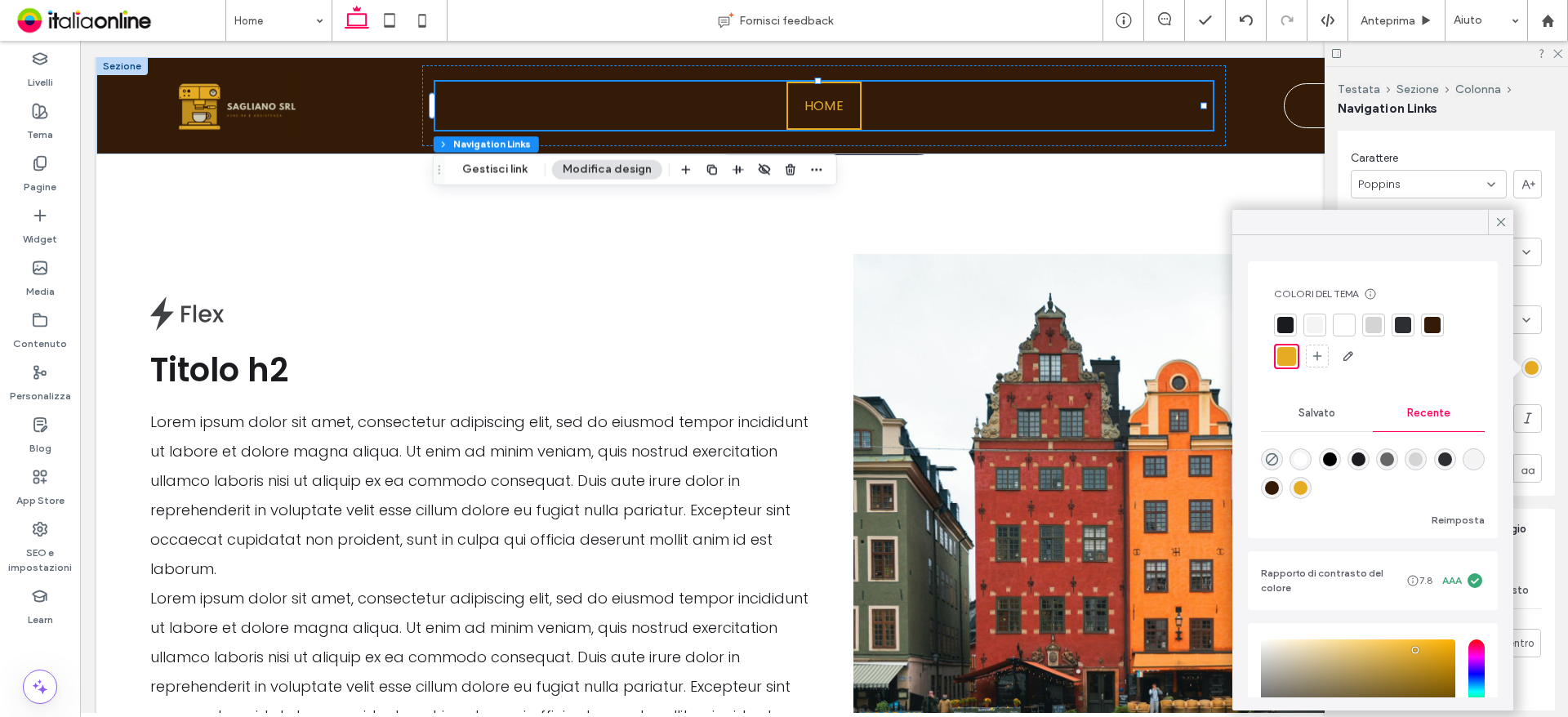
click at [1340, 328] on div at bounding box center [1344, 324] width 16 height 16
click at [1498, 216] on icon at bounding box center [1501, 221] width 14 height 14
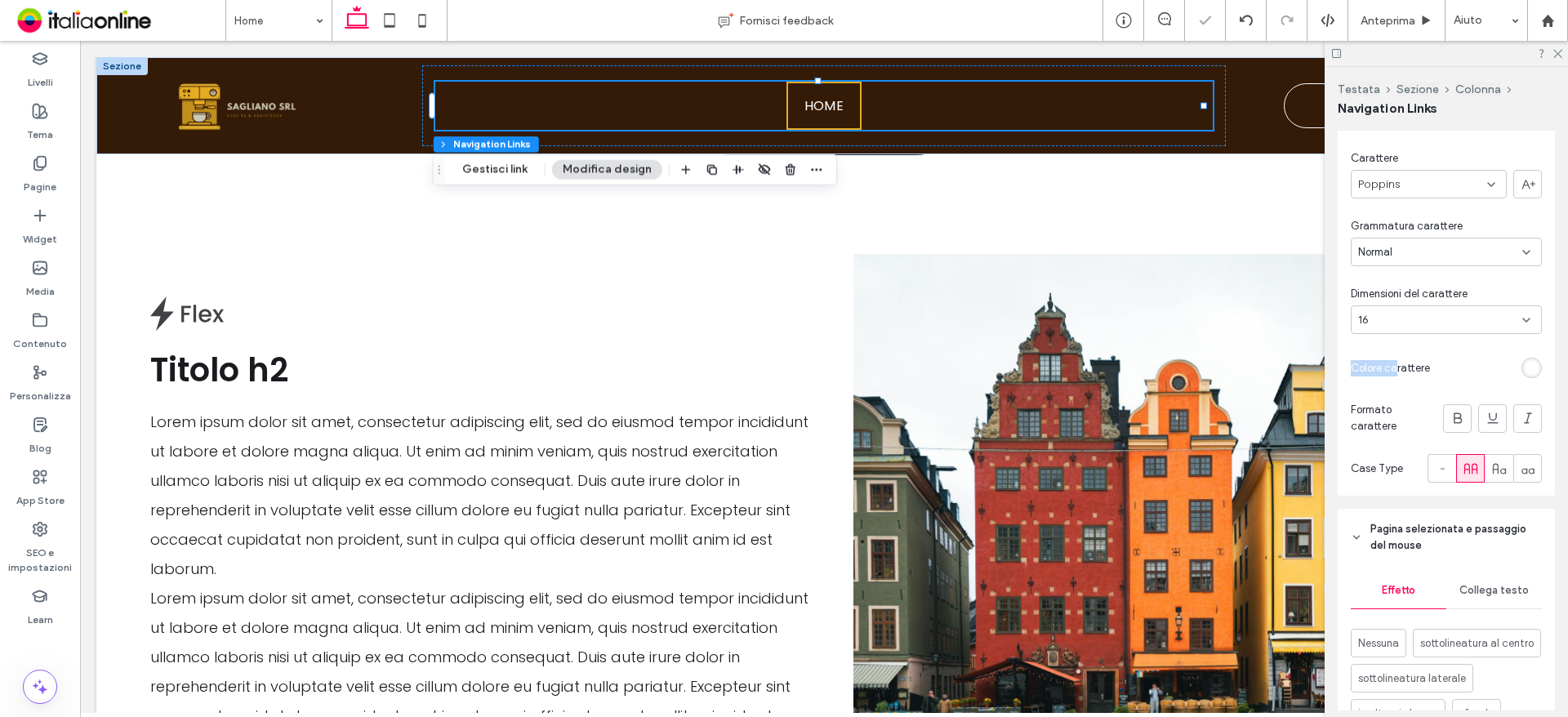
drag, startPoint x: 1405, startPoint y: 320, endPoint x: 1397, endPoint y: 340, distance: 21.5
click at [1397, 340] on div "Collega stile Collega testo Carattere Poppins Grammatura carattere Normal Dimen…" at bounding box center [1446, 292] width 218 height 408
click at [1397, 328] on div "16" at bounding box center [1445, 319] width 191 height 28
click at [1394, 387] on div "18" at bounding box center [1442, 385] width 182 height 28
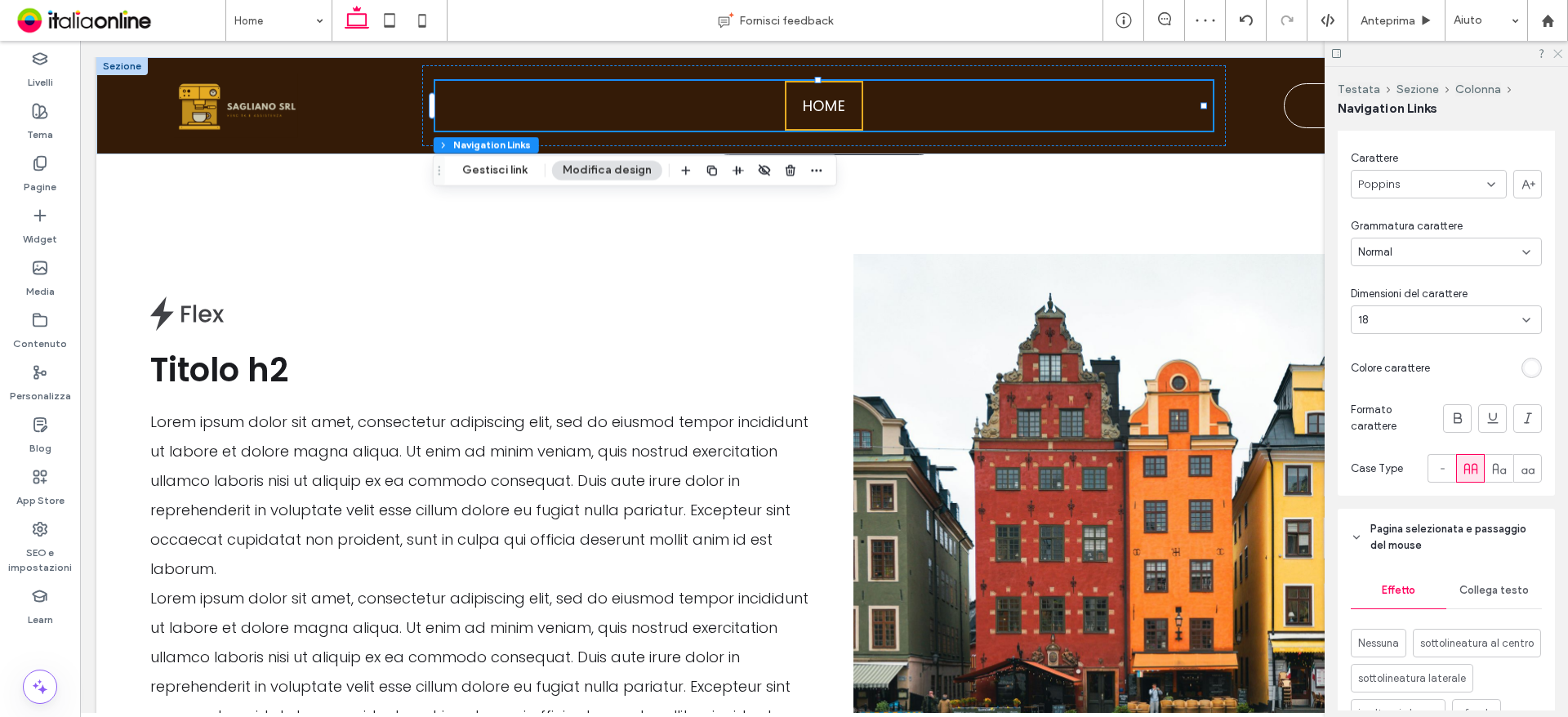
click at [1553, 53] on icon at bounding box center [1557, 52] width 10 height 10
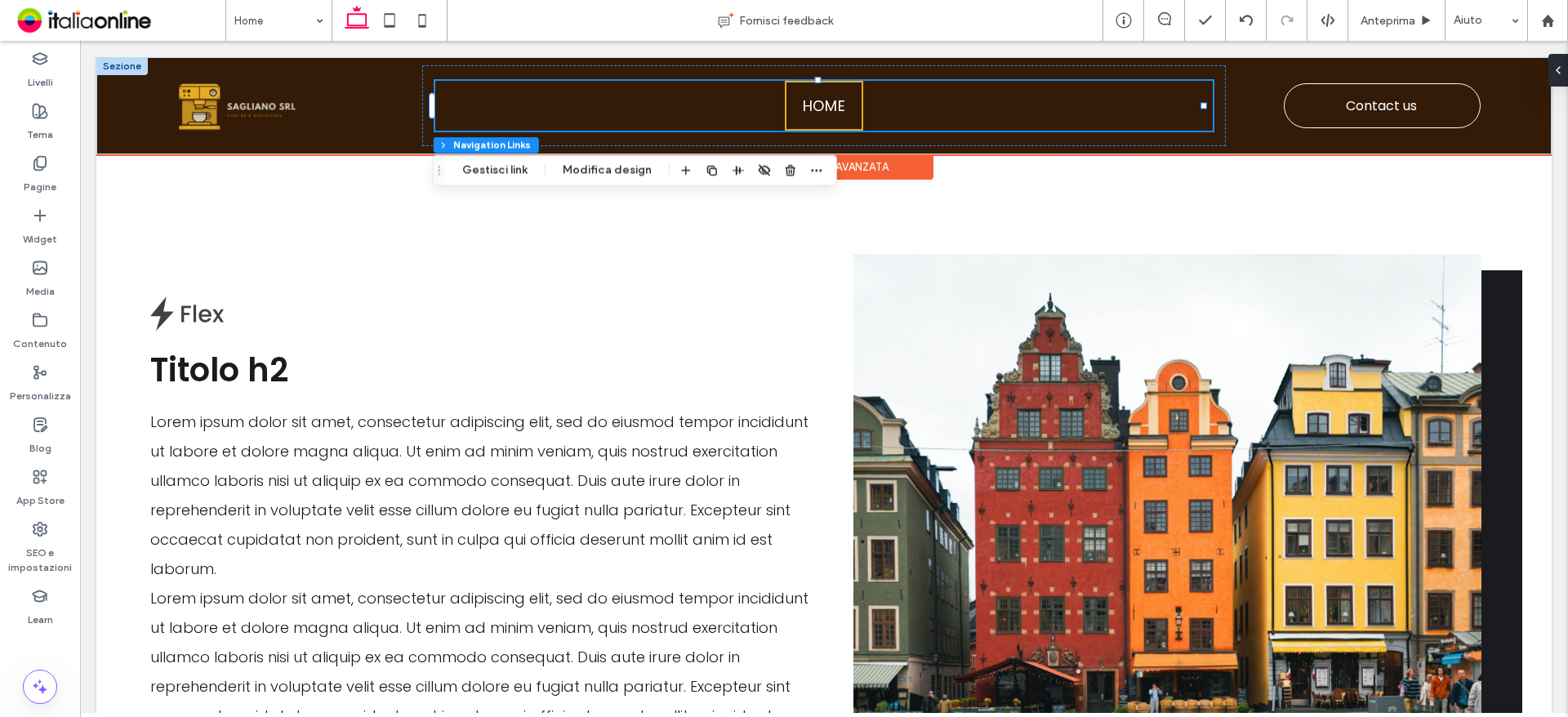
click at [829, 115] on span "Home" at bounding box center [824, 105] width 43 height 22
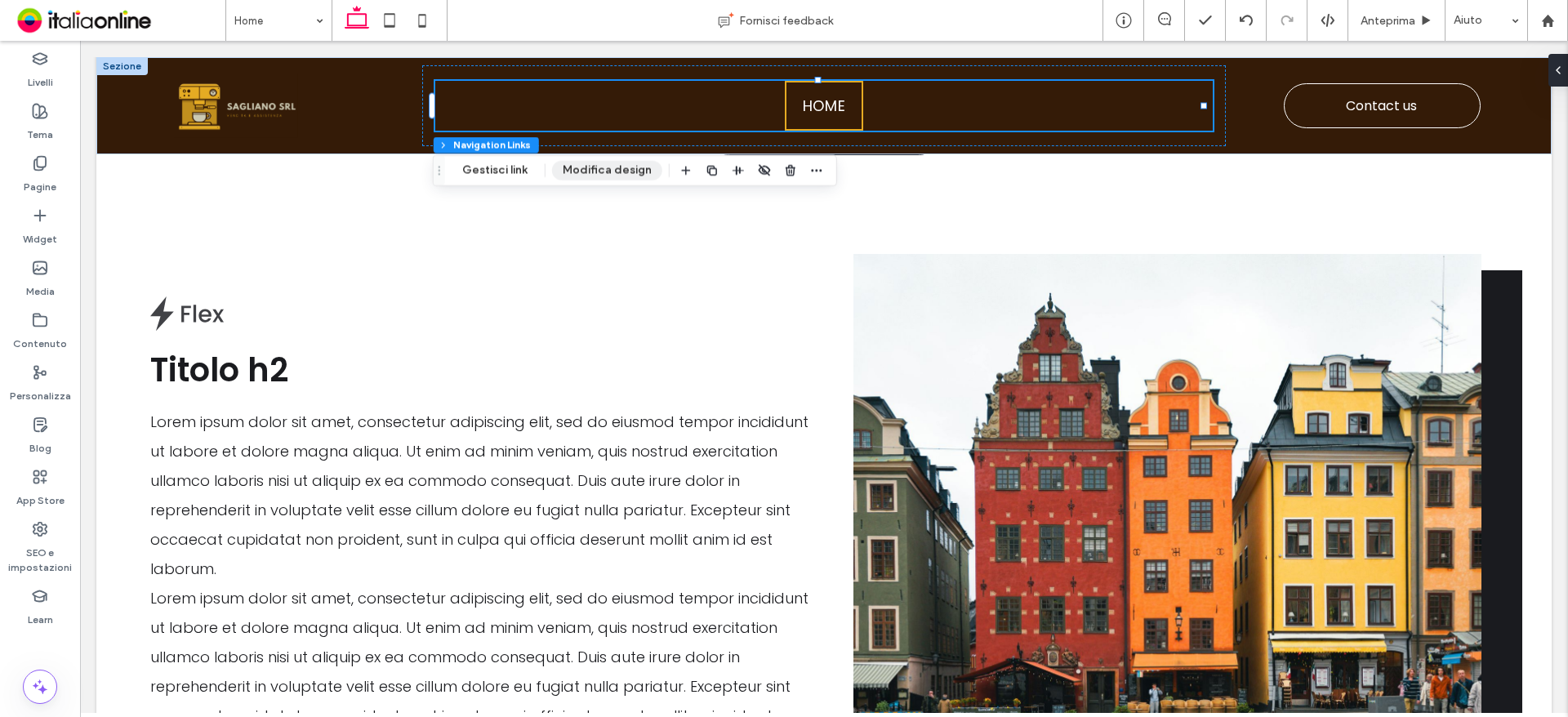
click at [588, 174] on button "Modifica design" at bounding box center [607, 170] width 110 height 20
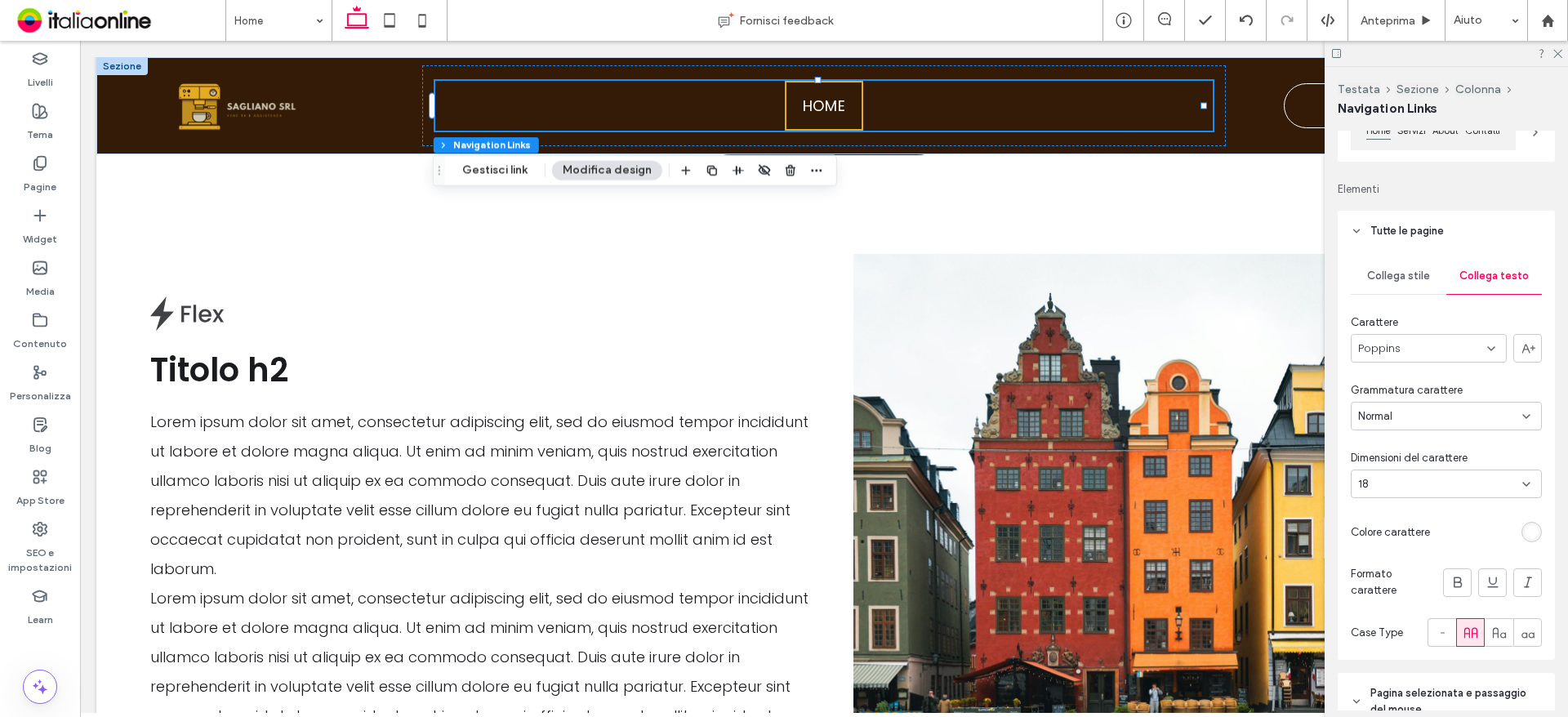
scroll to position [245, 0]
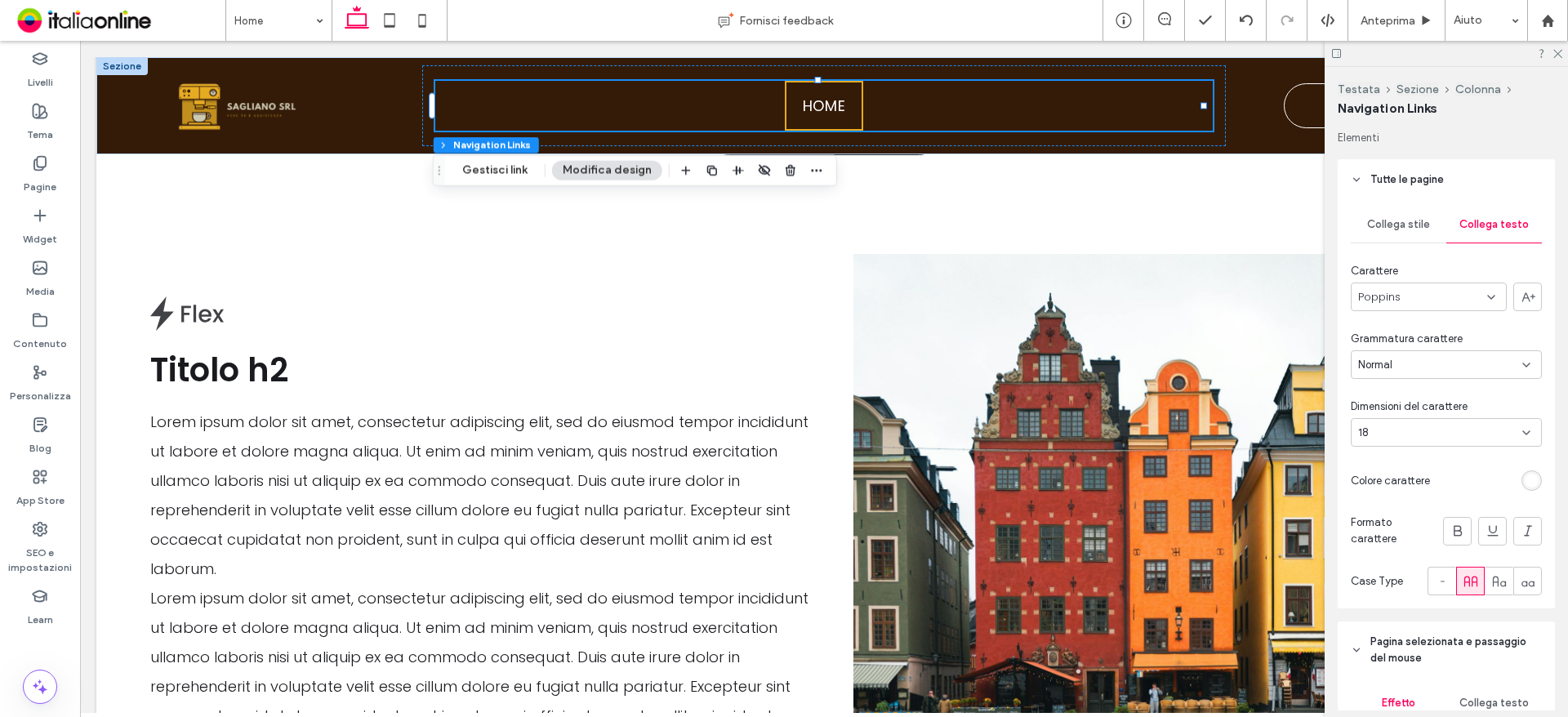
click at [1401, 229] on span "Collega stile" at bounding box center [1399, 224] width 63 height 13
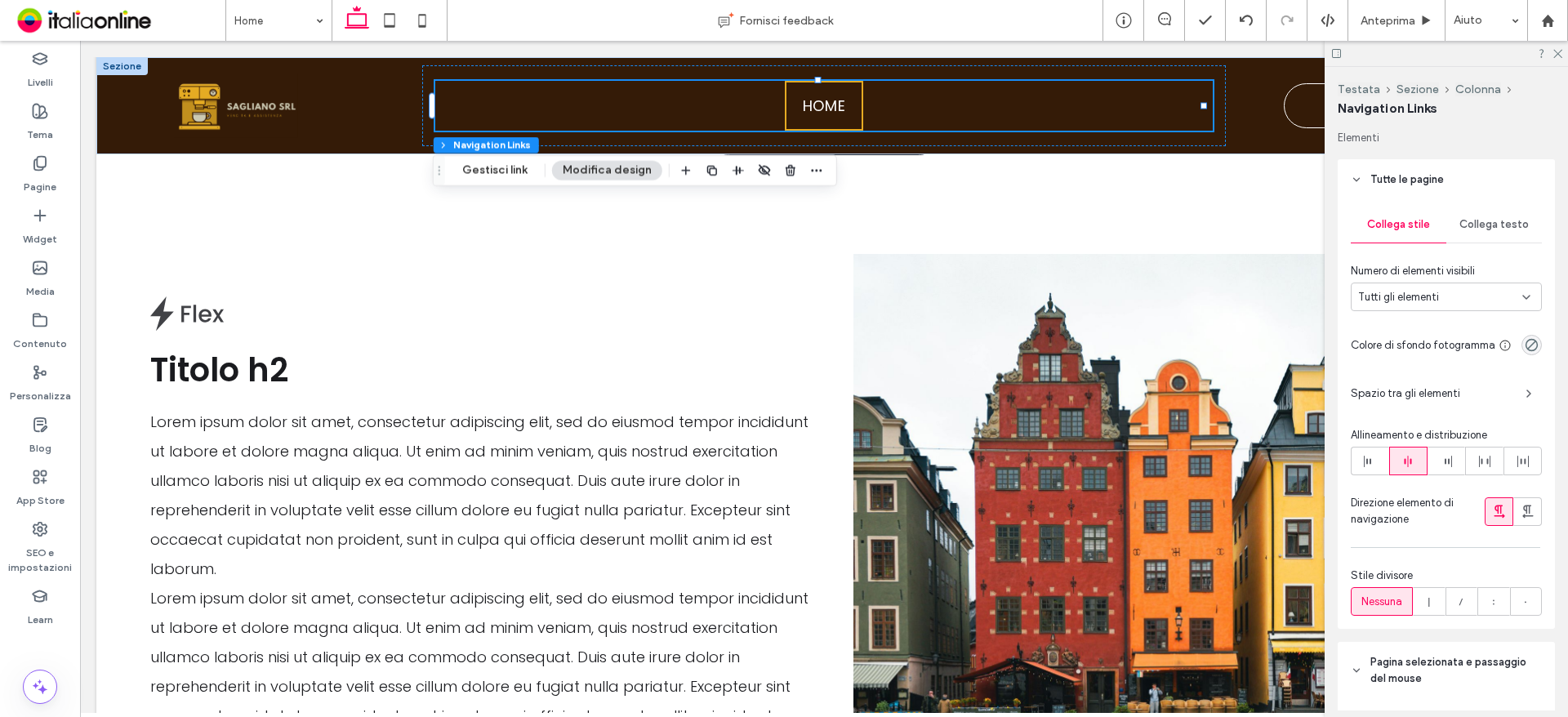
click at [1503, 233] on div "Collega testo" at bounding box center [1494, 224] width 96 height 36
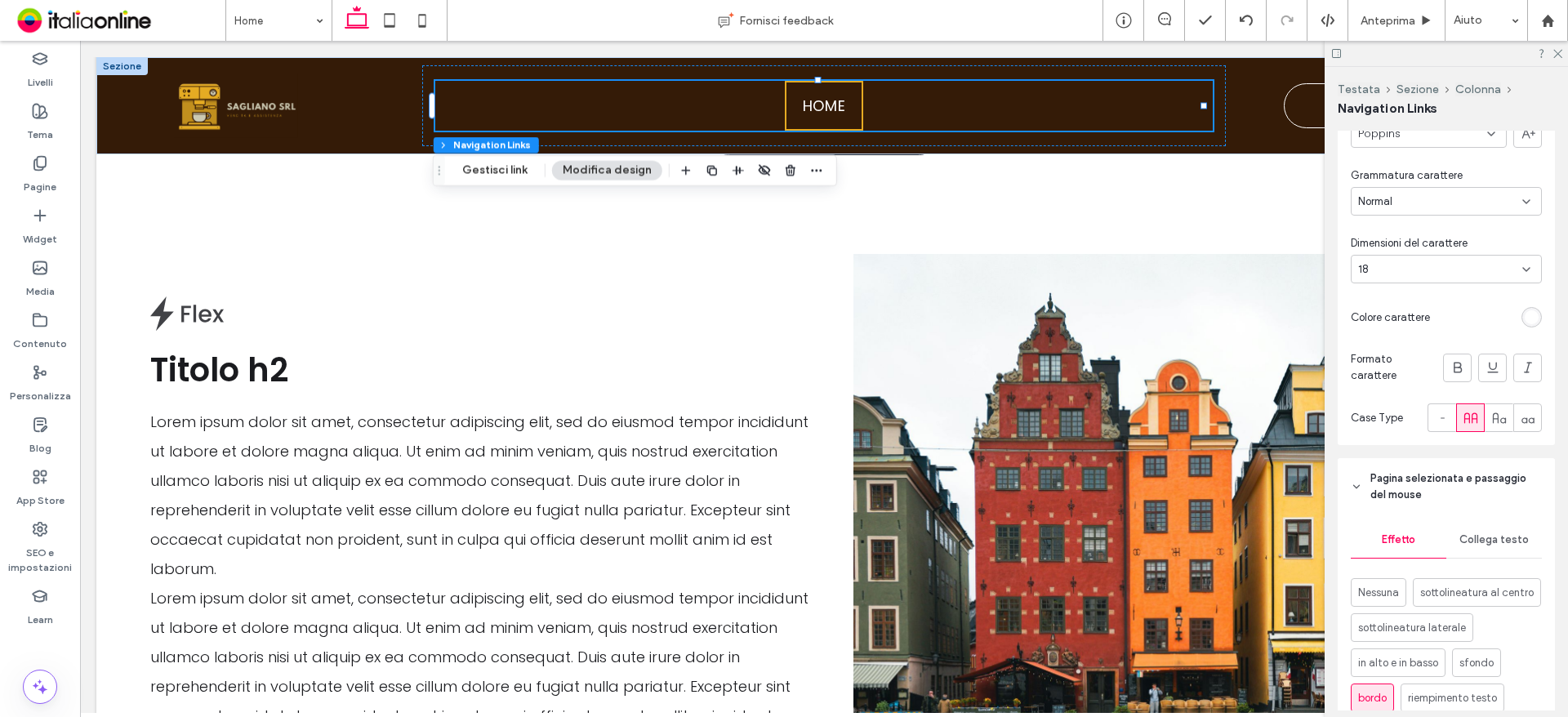
click at [1499, 536] on span "Collega testo" at bounding box center [1494, 539] width 69 height 13
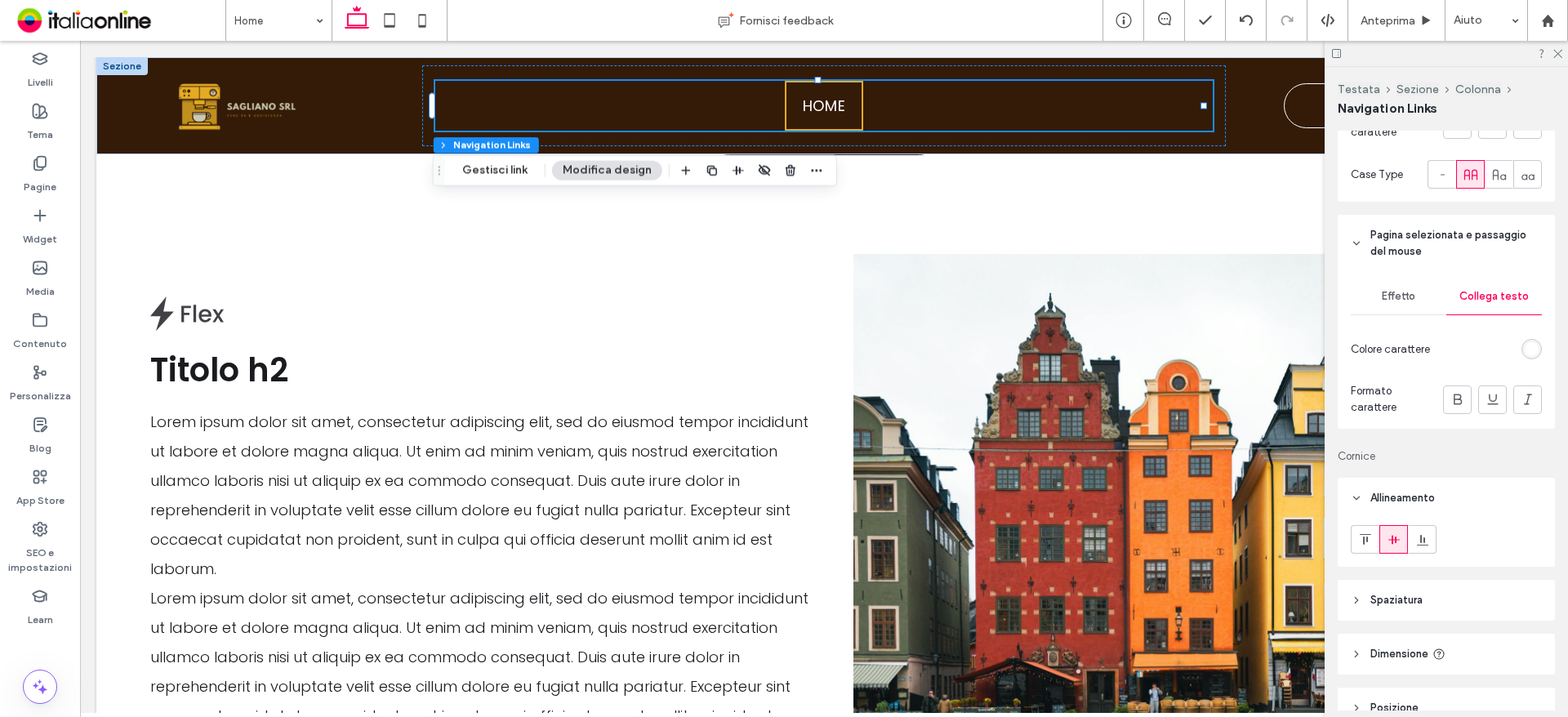
scroll to position [653, 0]
click at [1521, 340] on div "rgb(255, 255, 255)" at bounding box center [1531, 347] width 20 height 20
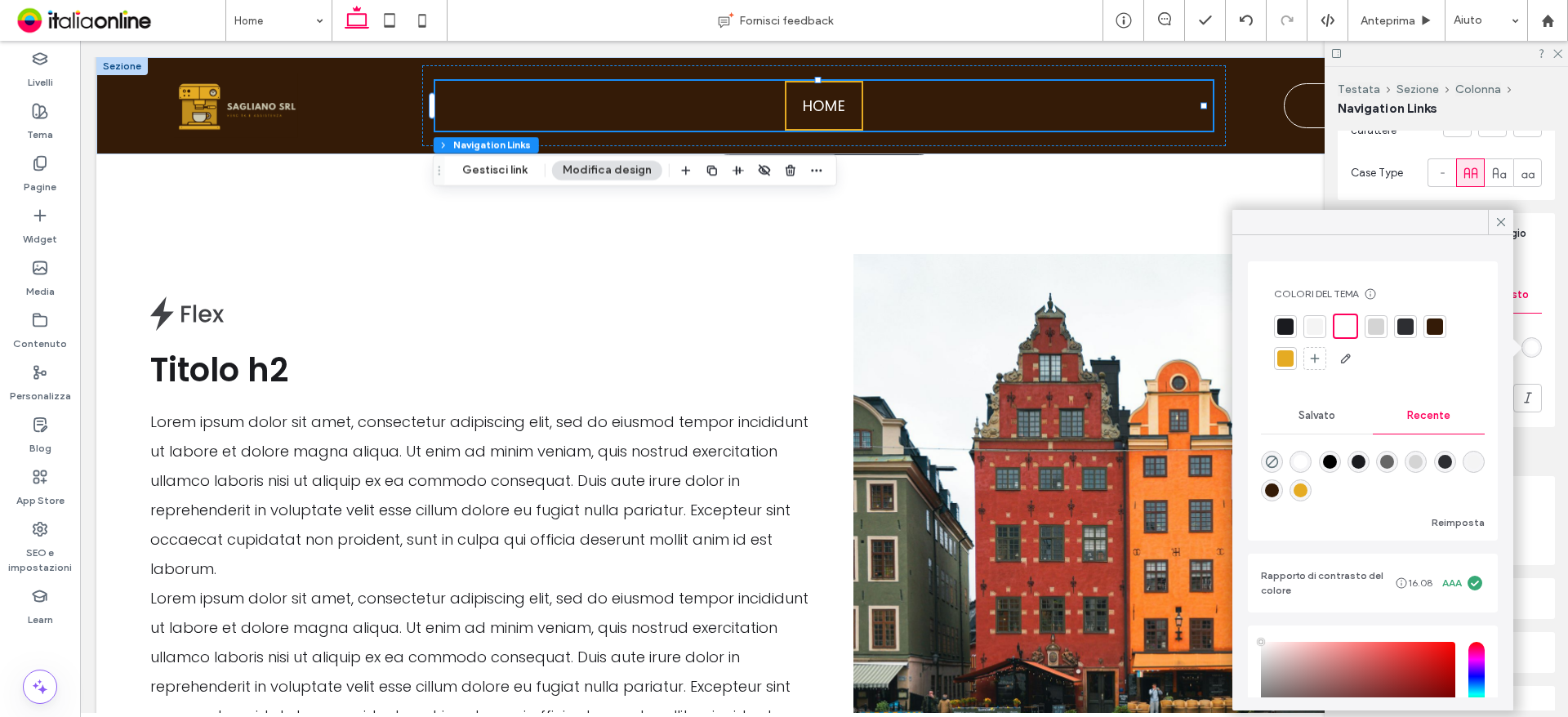
click at [1336, 330] on div at bounding box center [1346, 326] width 19 height 19
click at [1501, 221] on icon at bounding box center [1501, 221] width 14 height 14
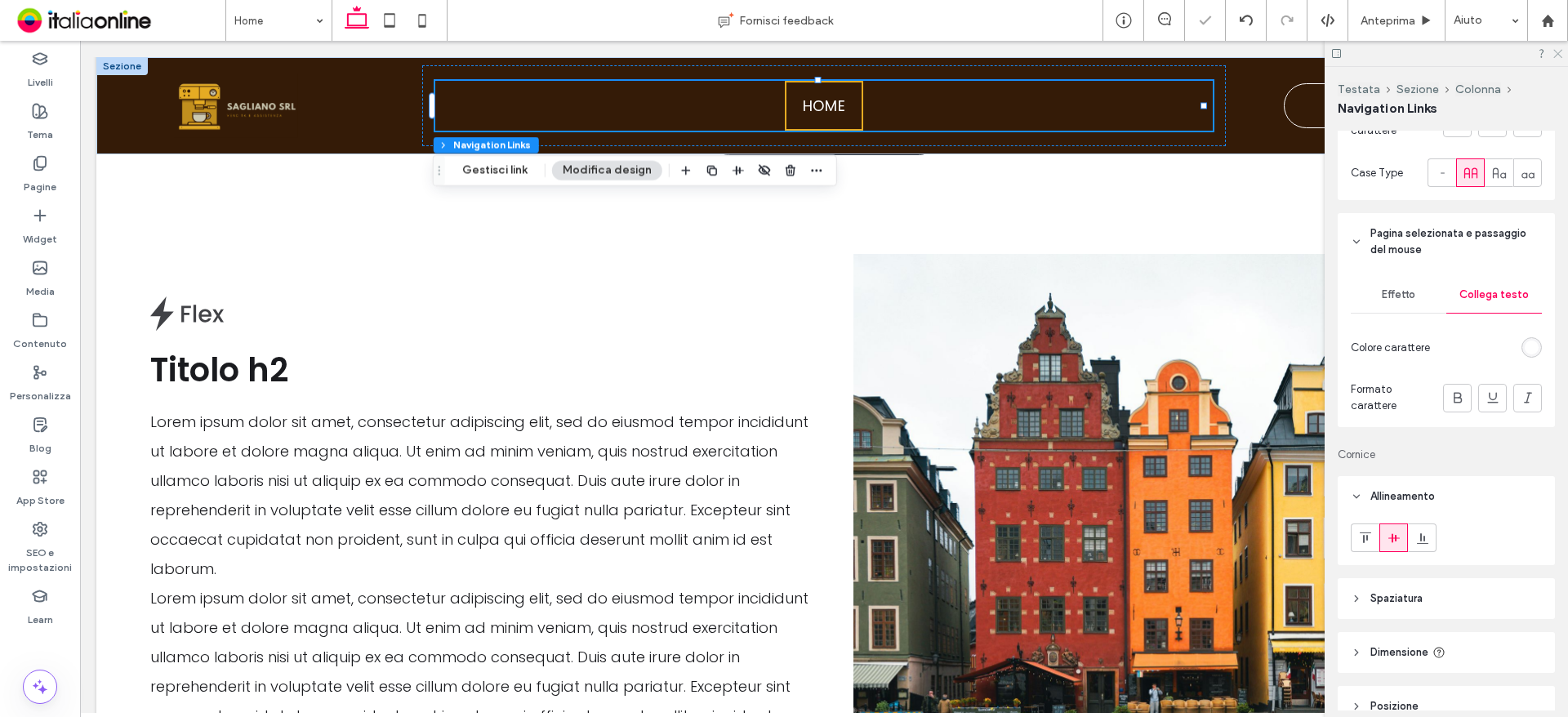
click at [1553, 49] on icon at bounding box center [1557, 52] width 10 height 10
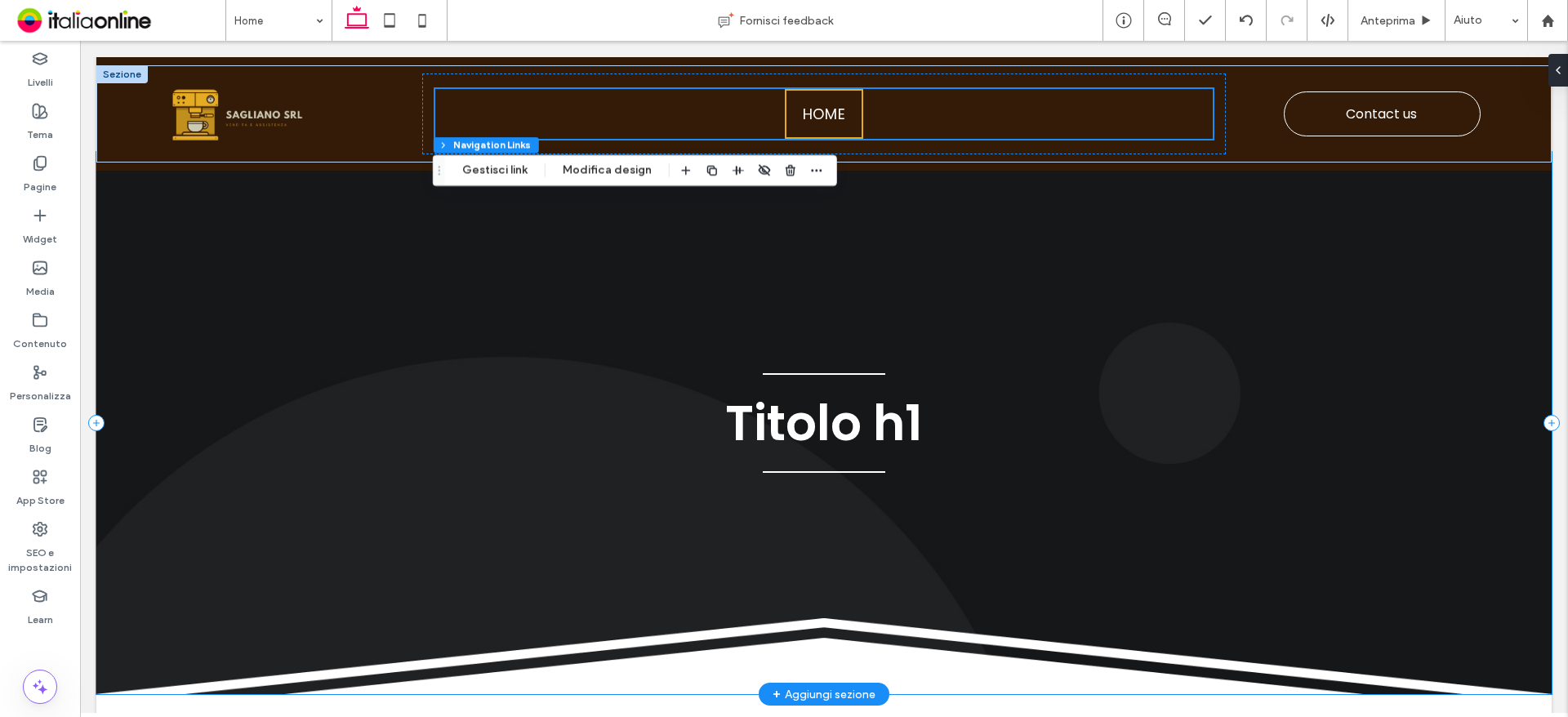
scroll to position [0, 0]
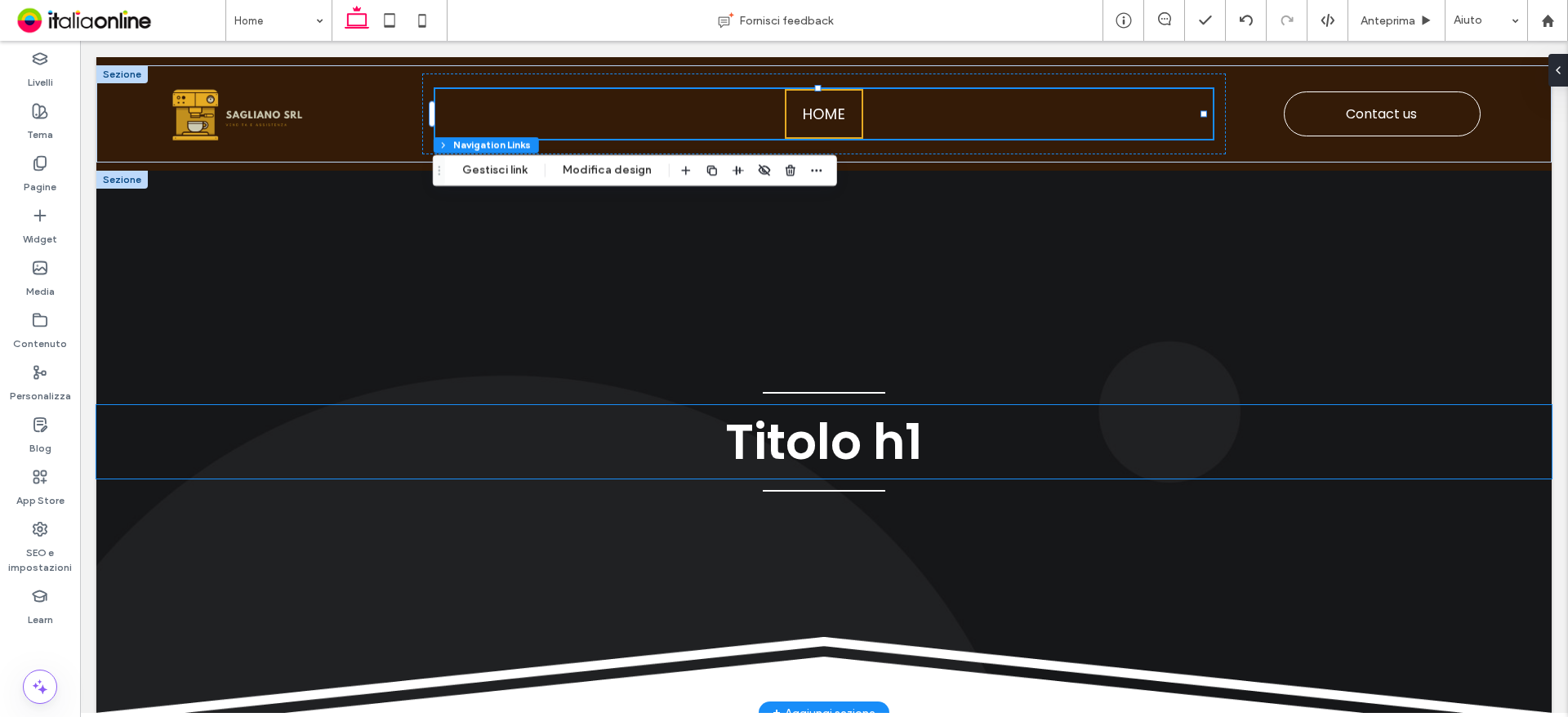
click at [793, 454] on span "Titolo h1" at bounding box center [824, 442] width 198 height 68
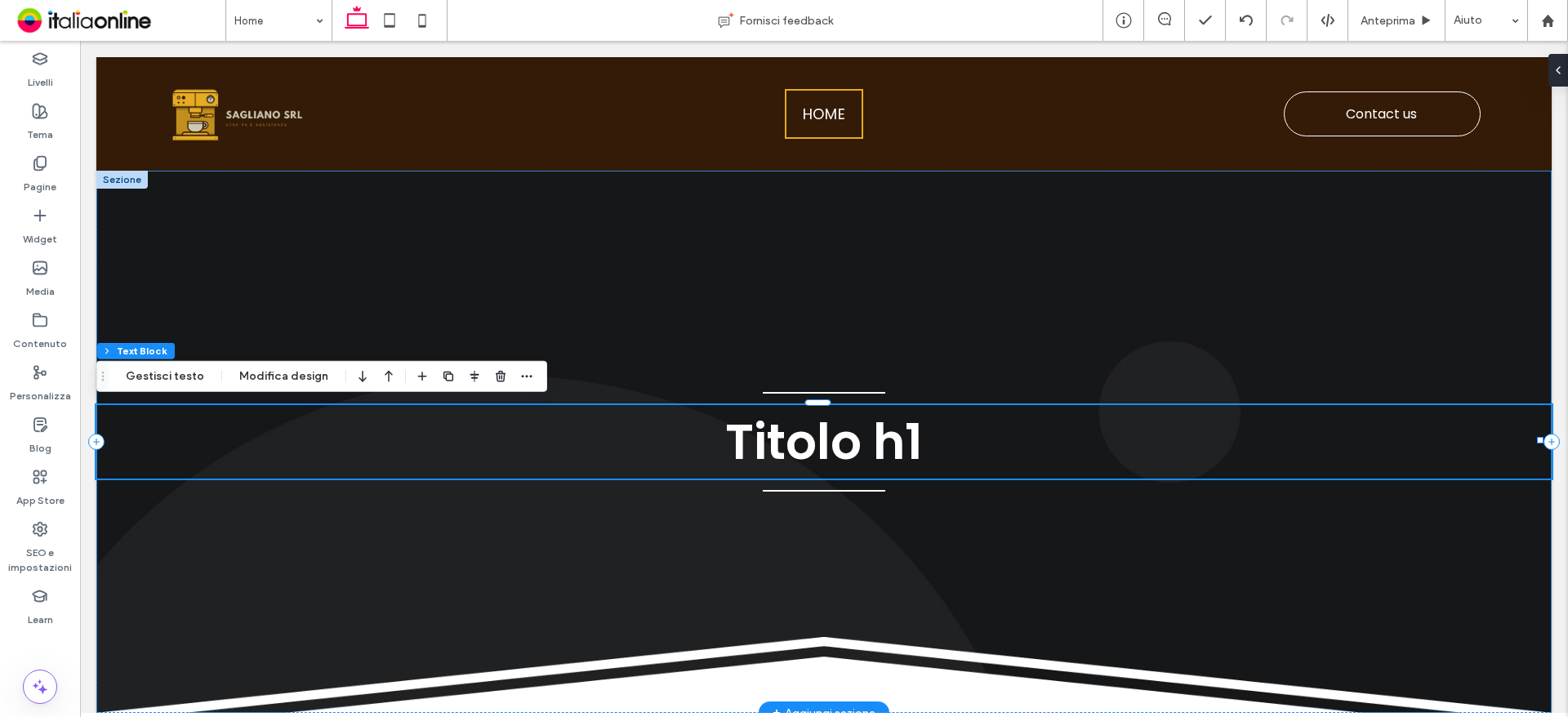
click at [793, 452] on span "Titolo h1" at bounding box center [824, 442] width 198 height 68
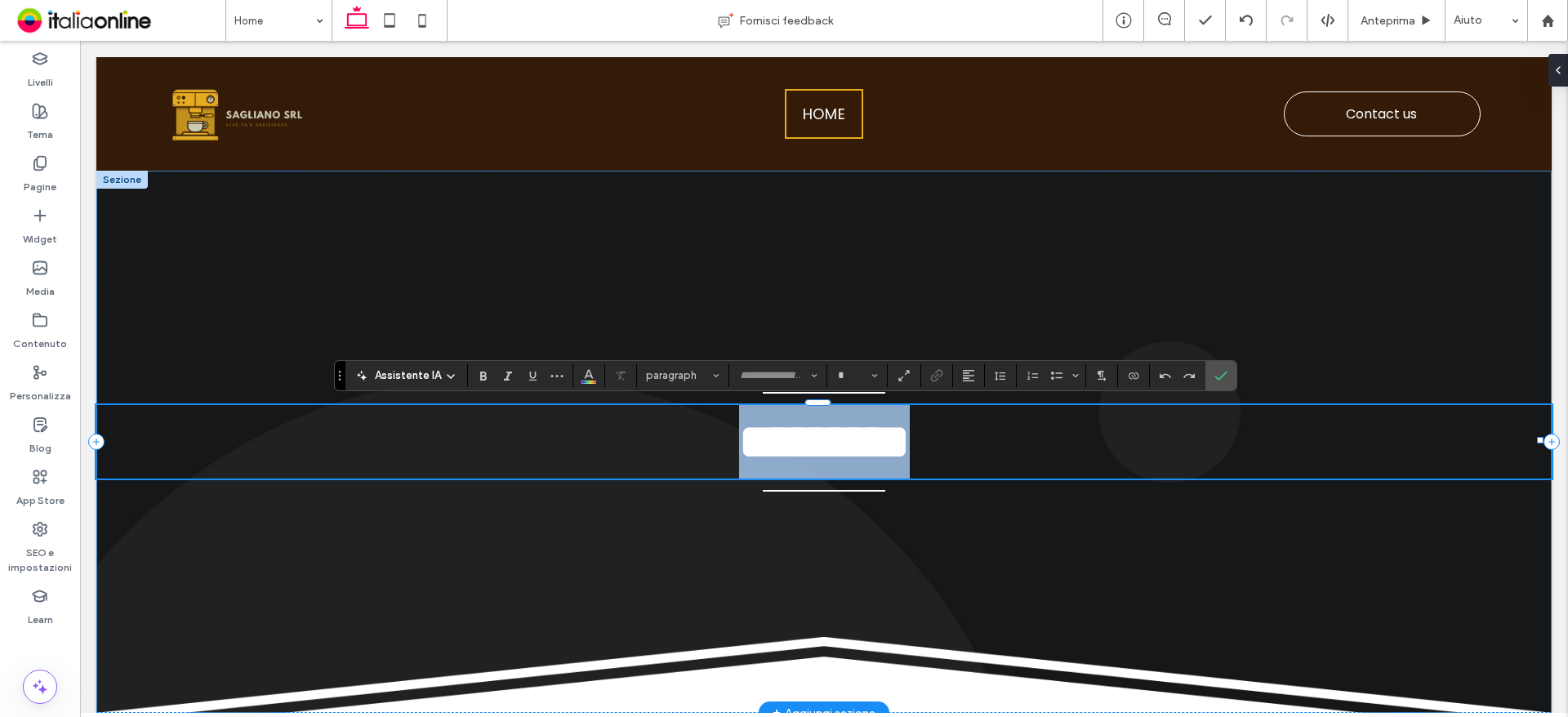
type input "*******"
type input "**"
drag, startPoint x: 646, startPoint y: 437, endPoint x: 487, endPoint y: 437, distance: 159.0
click at [487, 437] on h1 "********" at bounding box center [823, 441] width 1455 height 73
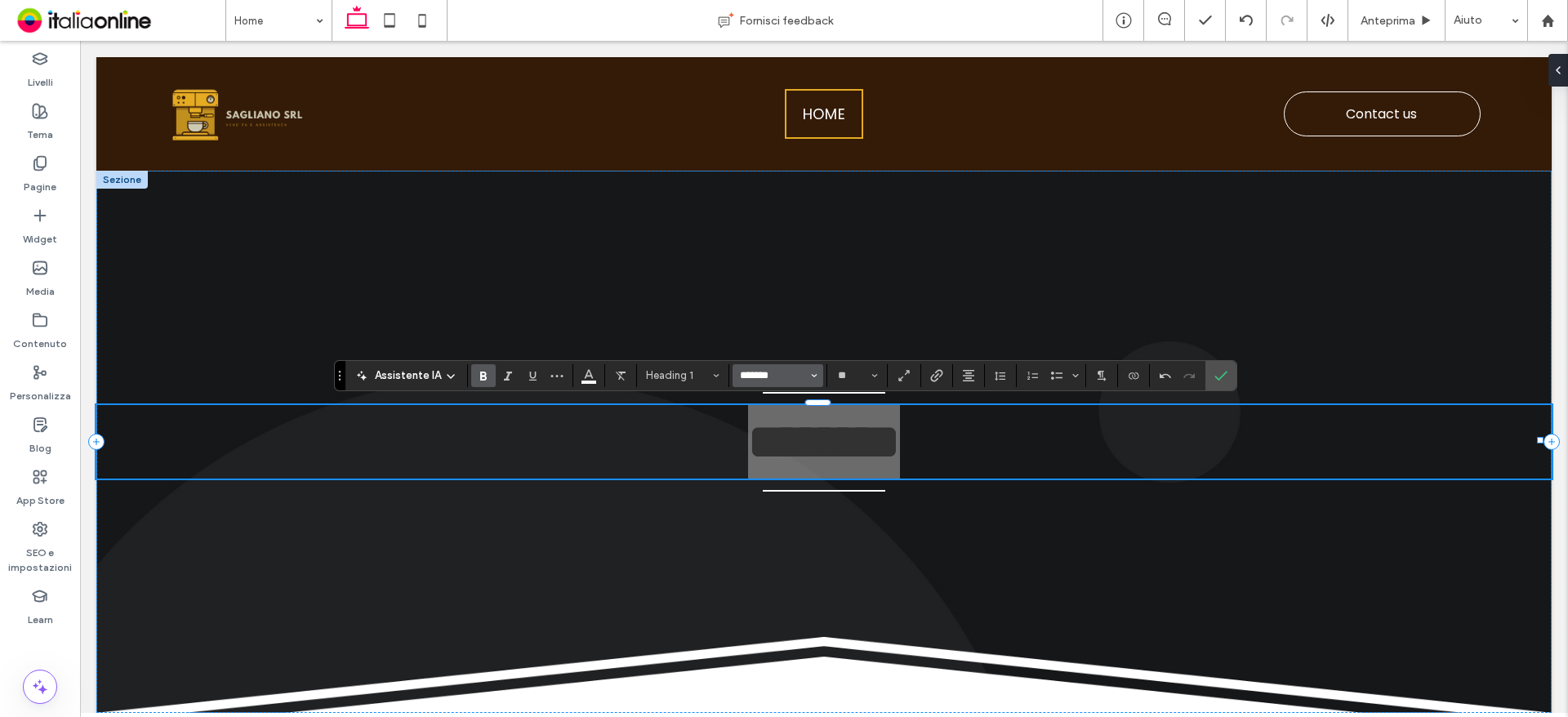
click at [763, 374] on input "*******" at bounding box center [773, 375] width 69 height 13
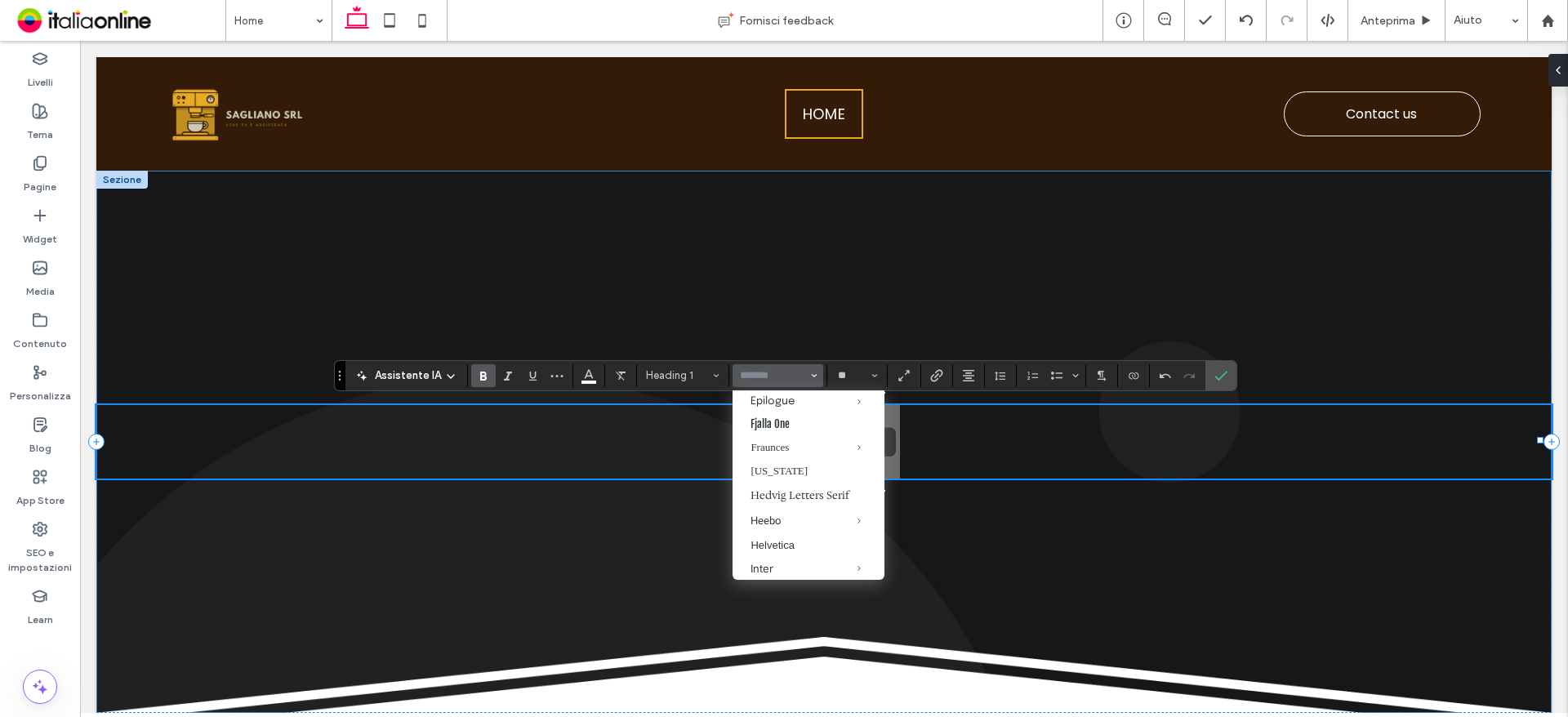
scroll to position [572, 0]
click at [811, 475] on label "Helvetica" at bounding box center [809, 463] width 152 height 23
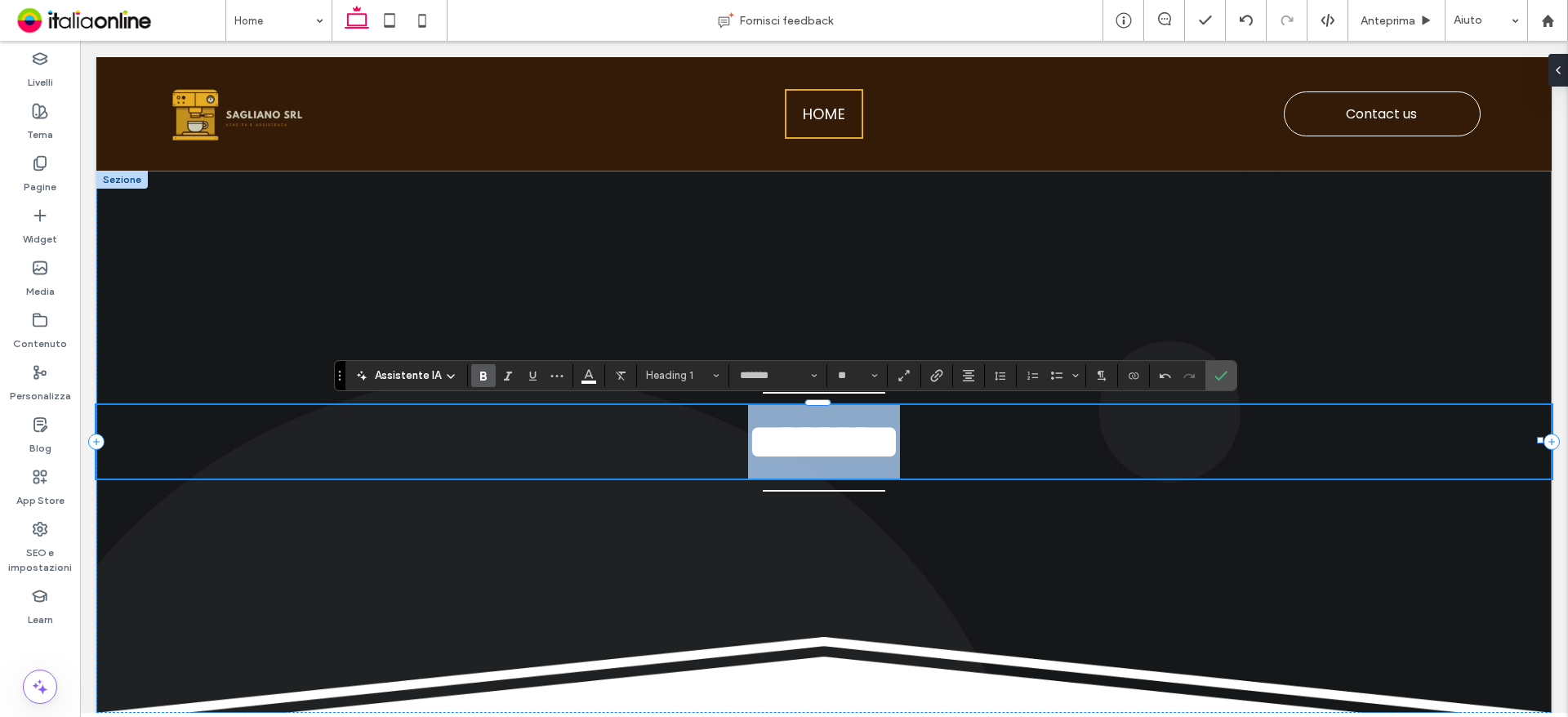
type input "*********"
click at [983, 460] on h1 "********" at bounding box center [823, 441] width 1455 height 73
drag, startPoint x: 970, startPoint y: 443, endPoint x: 658, endPoint y: 449, distance: 312.1
click at [658, 449] on h1 "********" at bounding box center [823, 441] width 1455 height 73
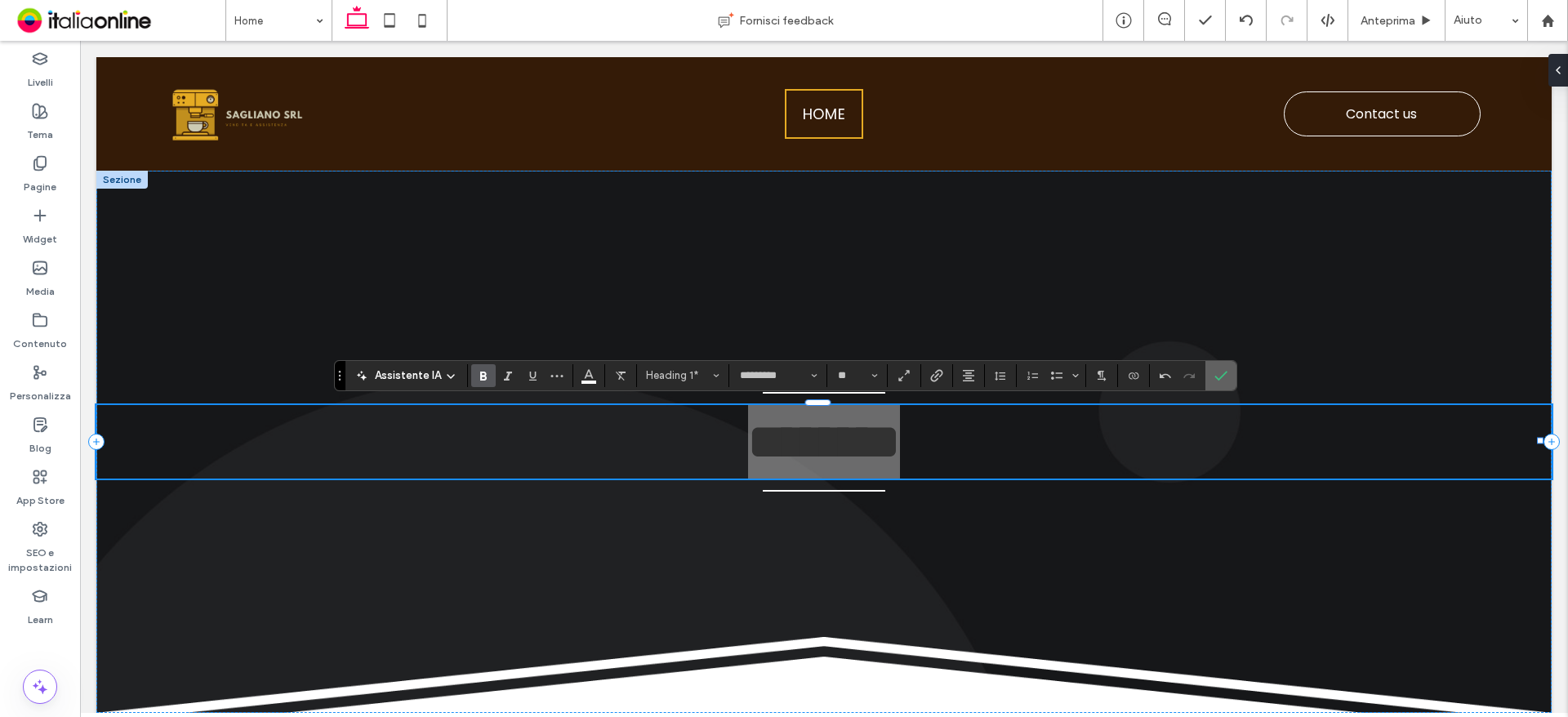
click at [1231, 374] on label "Conferma" at bounding box center [1221, 375] width 25 height 29
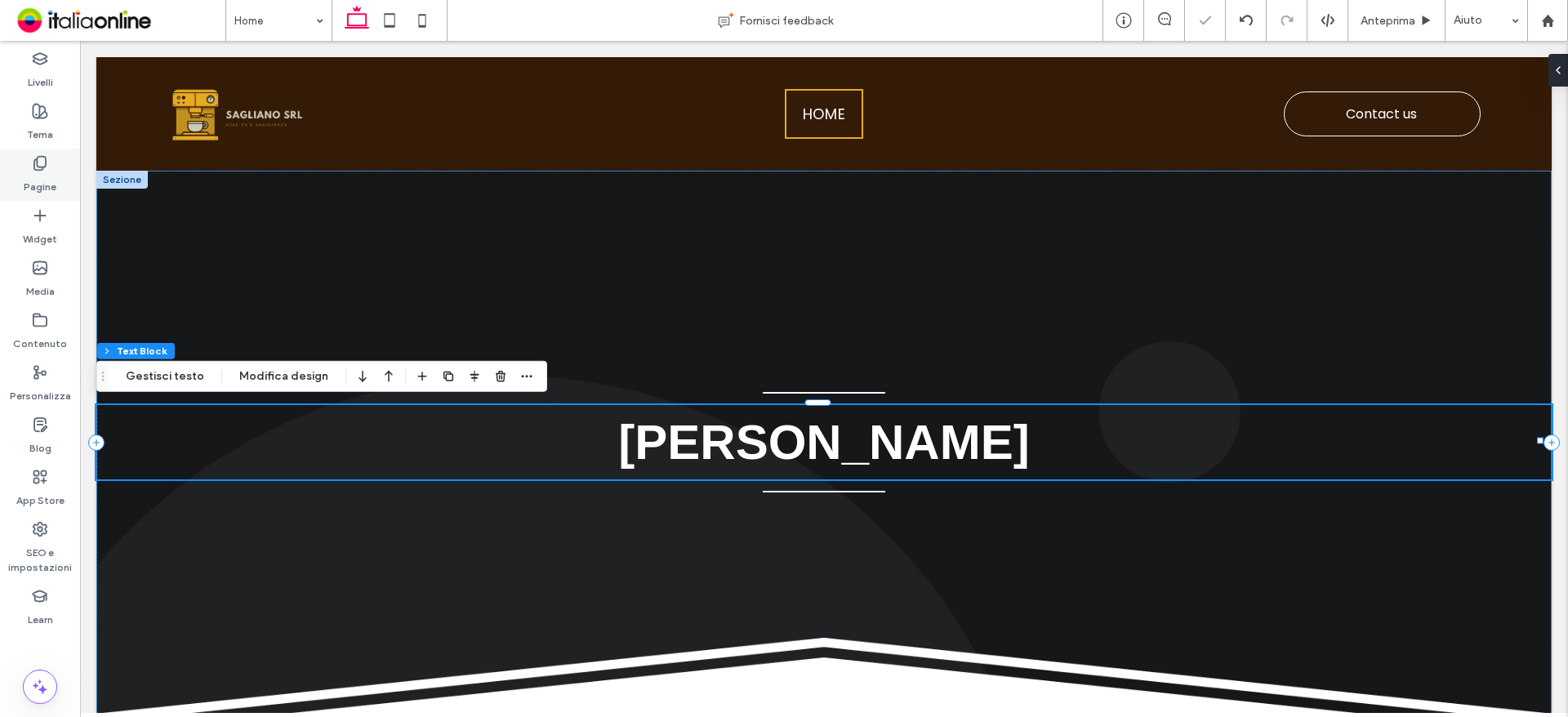
drag, startPoint x: 51, startPoint y: 127, endPoint x: 67, endPoint y: 172, distance: 47.8
click at [51, 127] on label "Tema" at bounding box center [40, 130] width 27 height 23
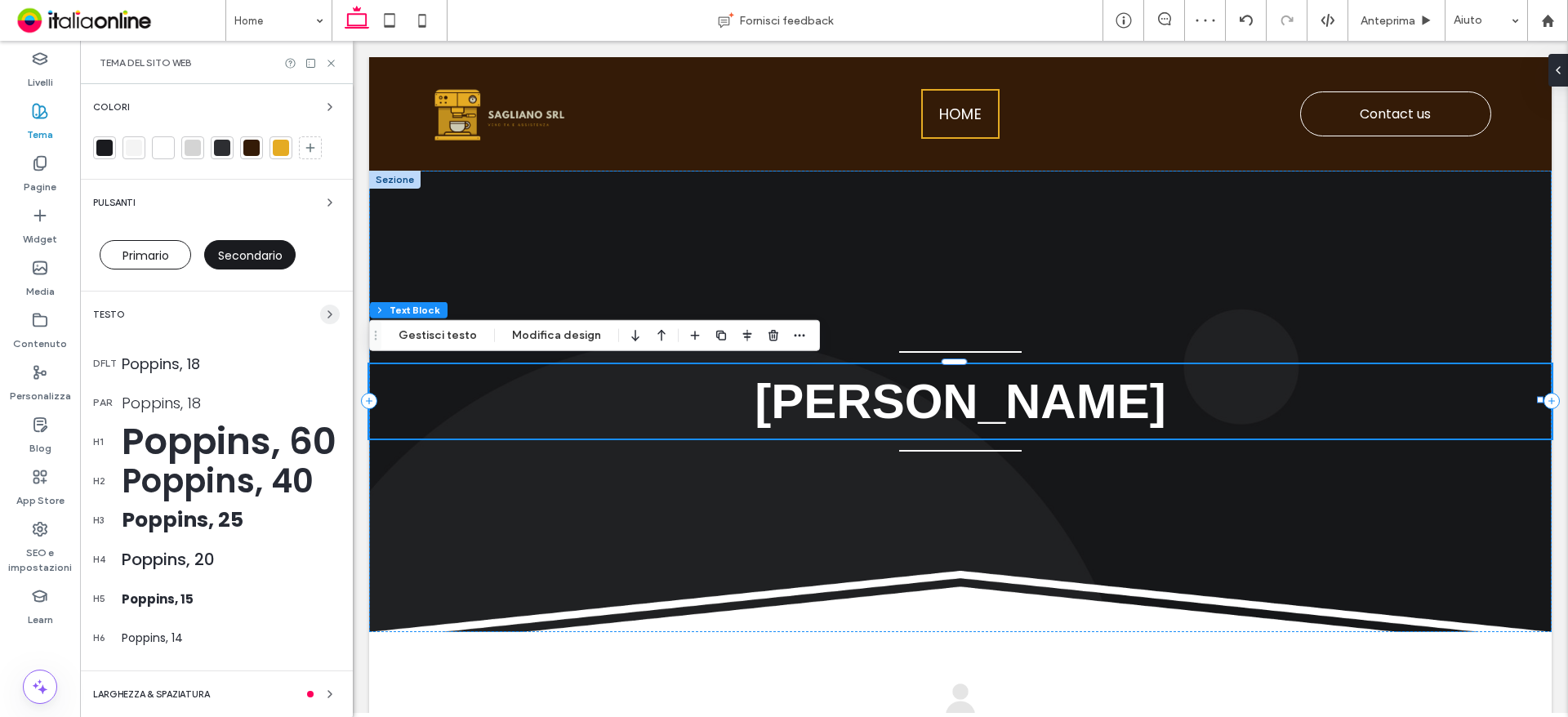
click at [320, 306] on span "button" at bounding box center [330, 314] width 20 height 20
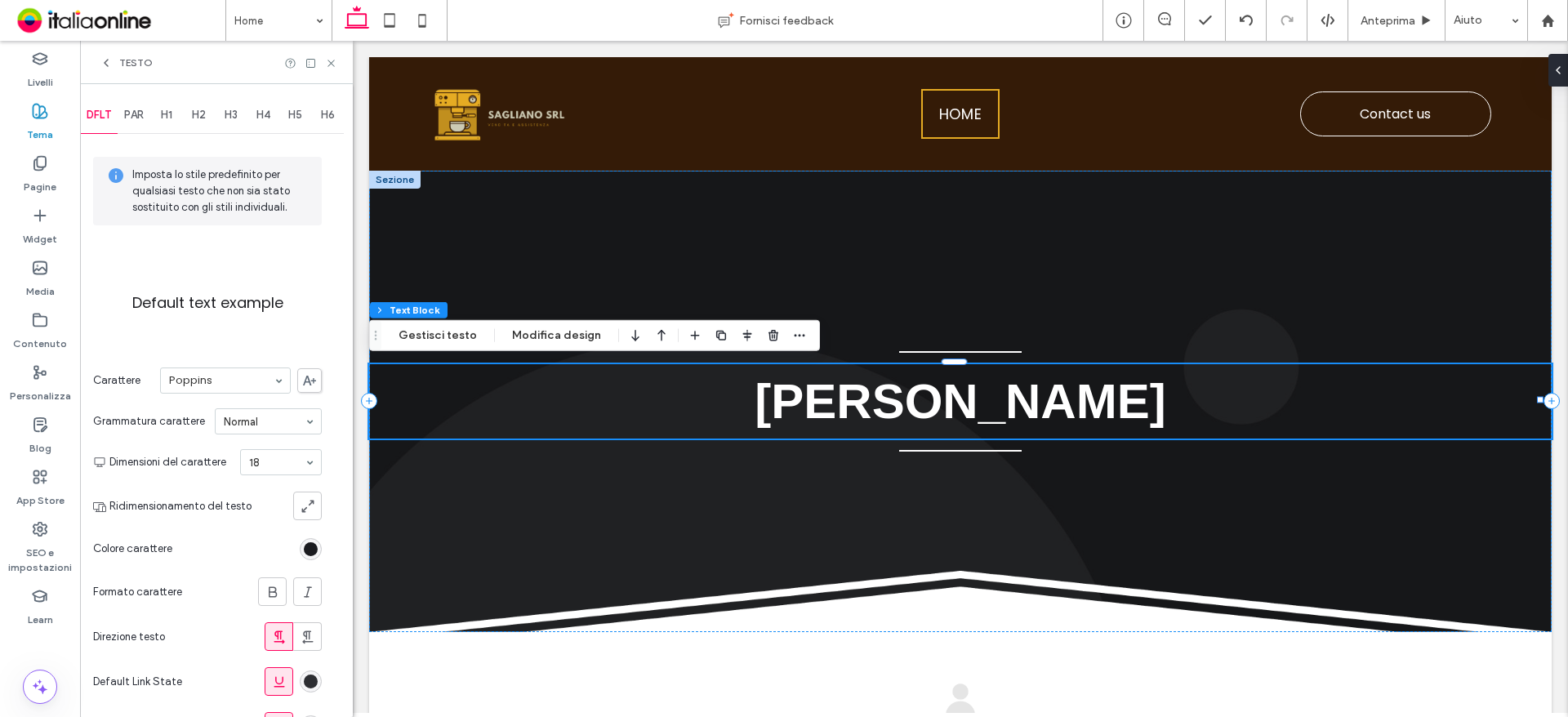
drag, startPoint x: 246, startPoint y: 366, endPoint x: 238, endPoint y: 405, distance: 39.8
click at [246, 366] on section "Carattere Poppins" at bounding box center [207, 380] width 229 height 43
type input "**"
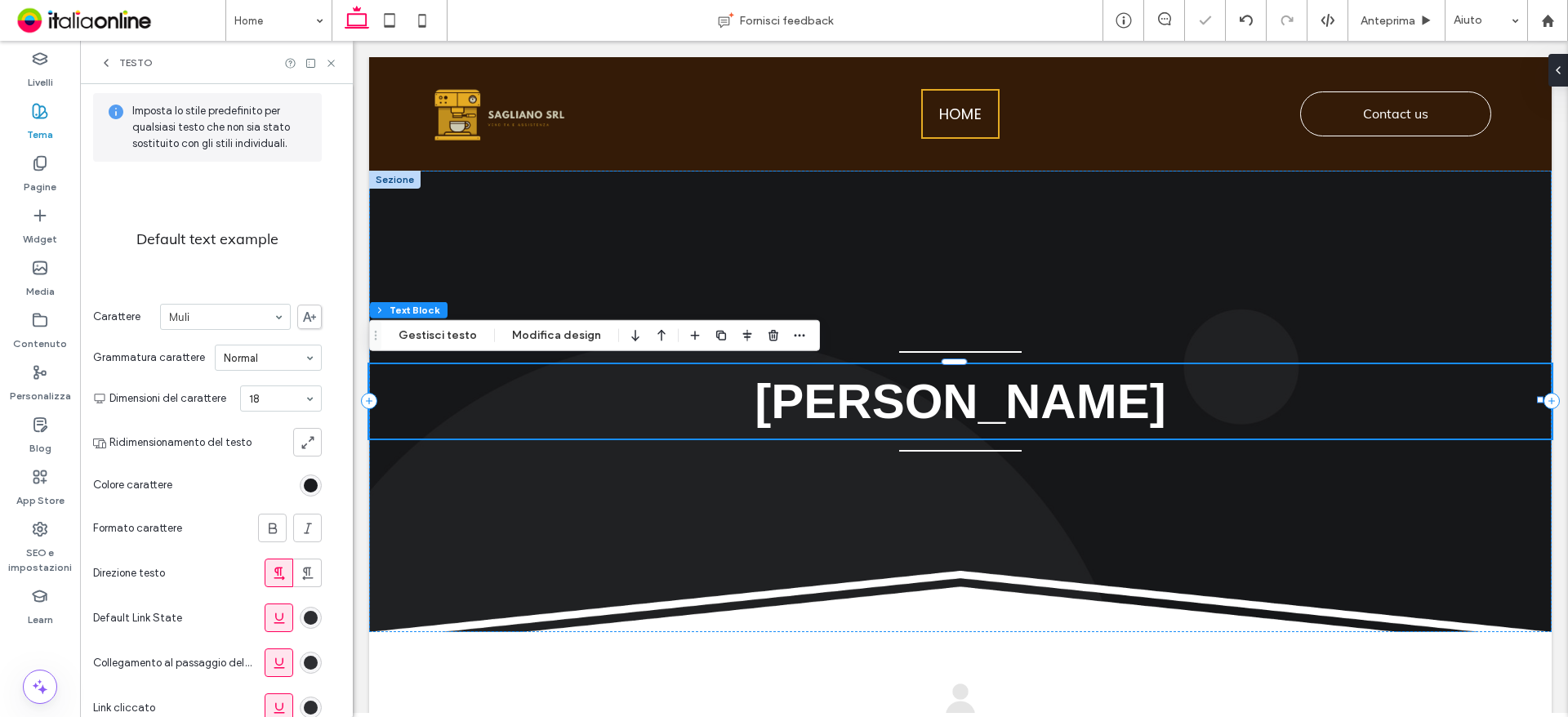
scroll to position [0, 0]
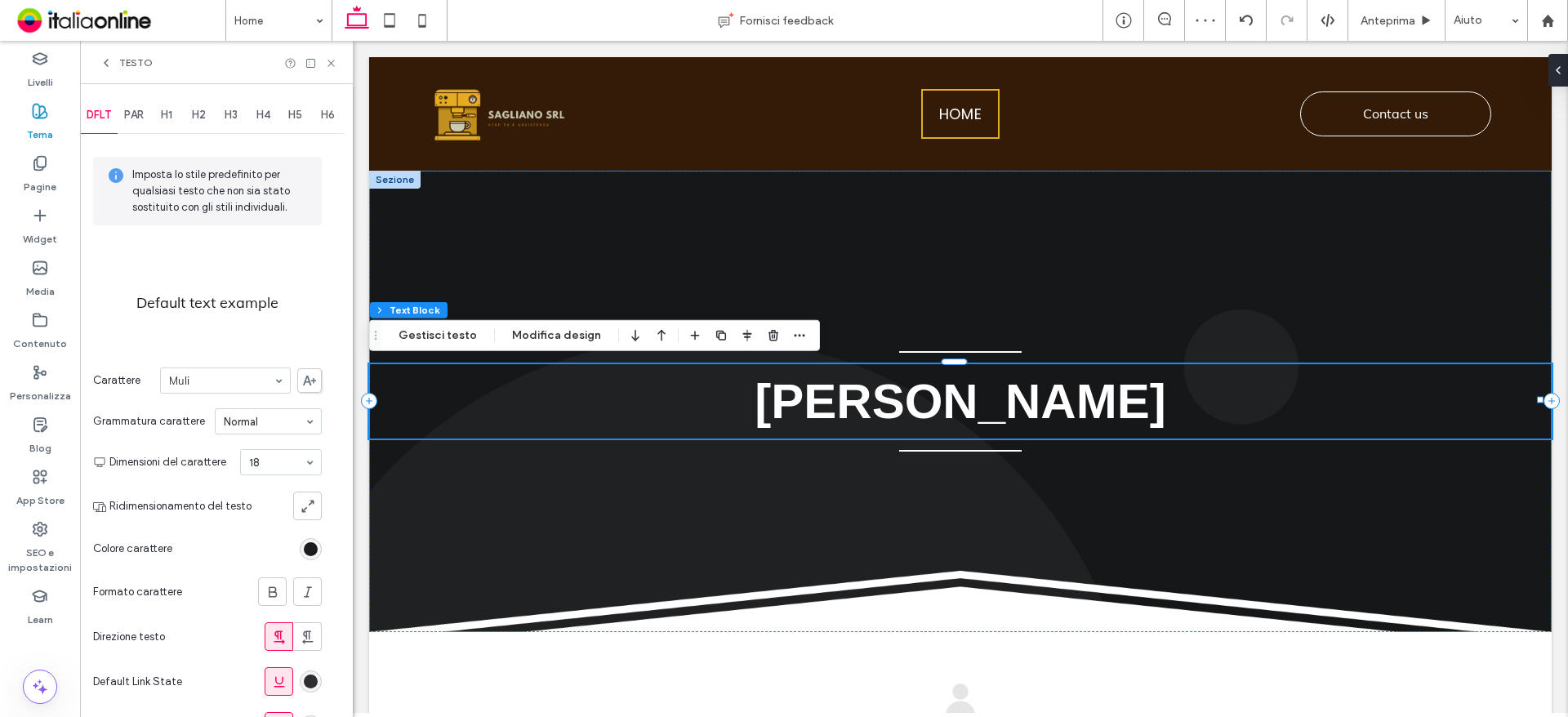
click at [143, 109] on span "PAR" at bounding box center [134, 115] width 20 height 13
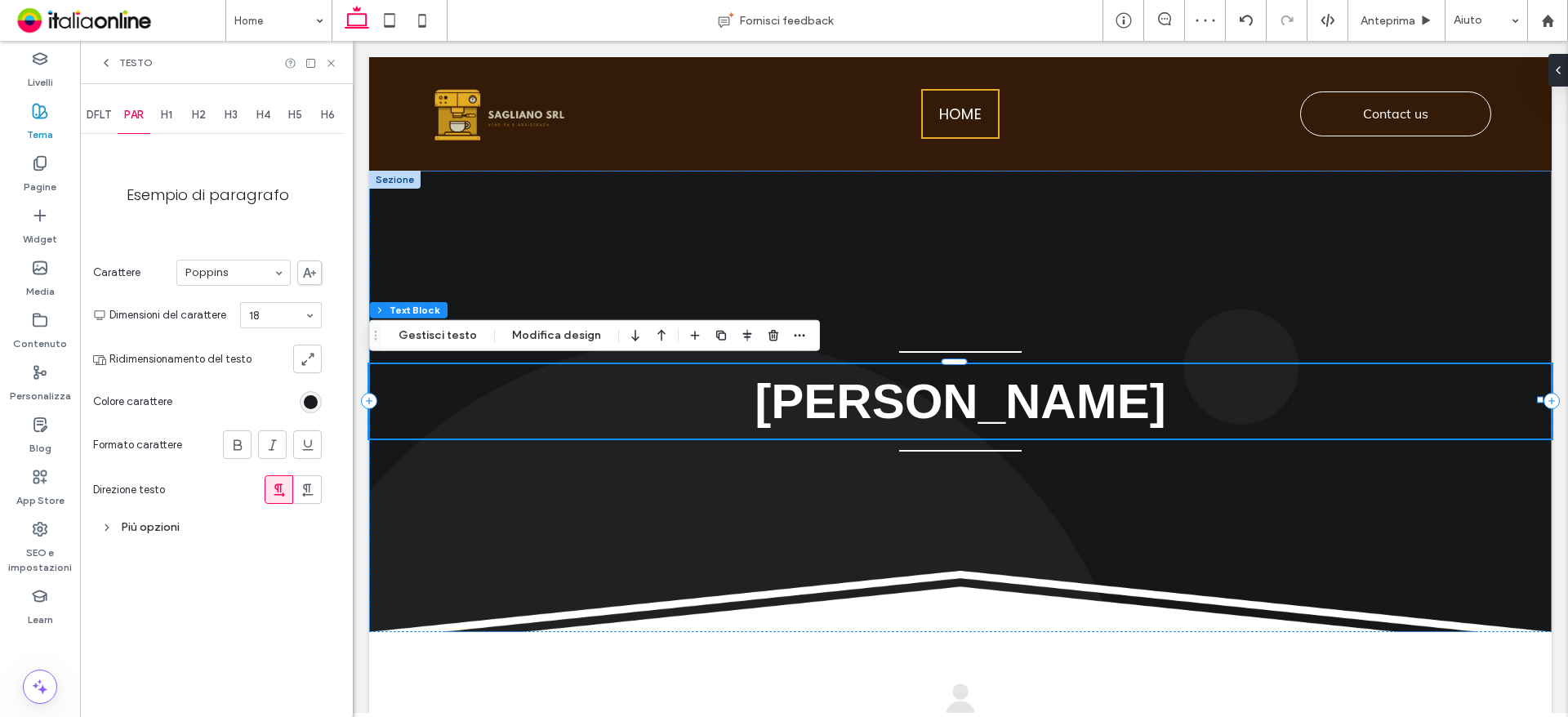
drag, startPoint x: 214, startPoint y: 265, endPoint x: 215, endPoint y: 278, distance: 13.0
type input "**"
click at [154, 525] on div "Più opzioni" at bounding box center [207, 526] width 229 height 22
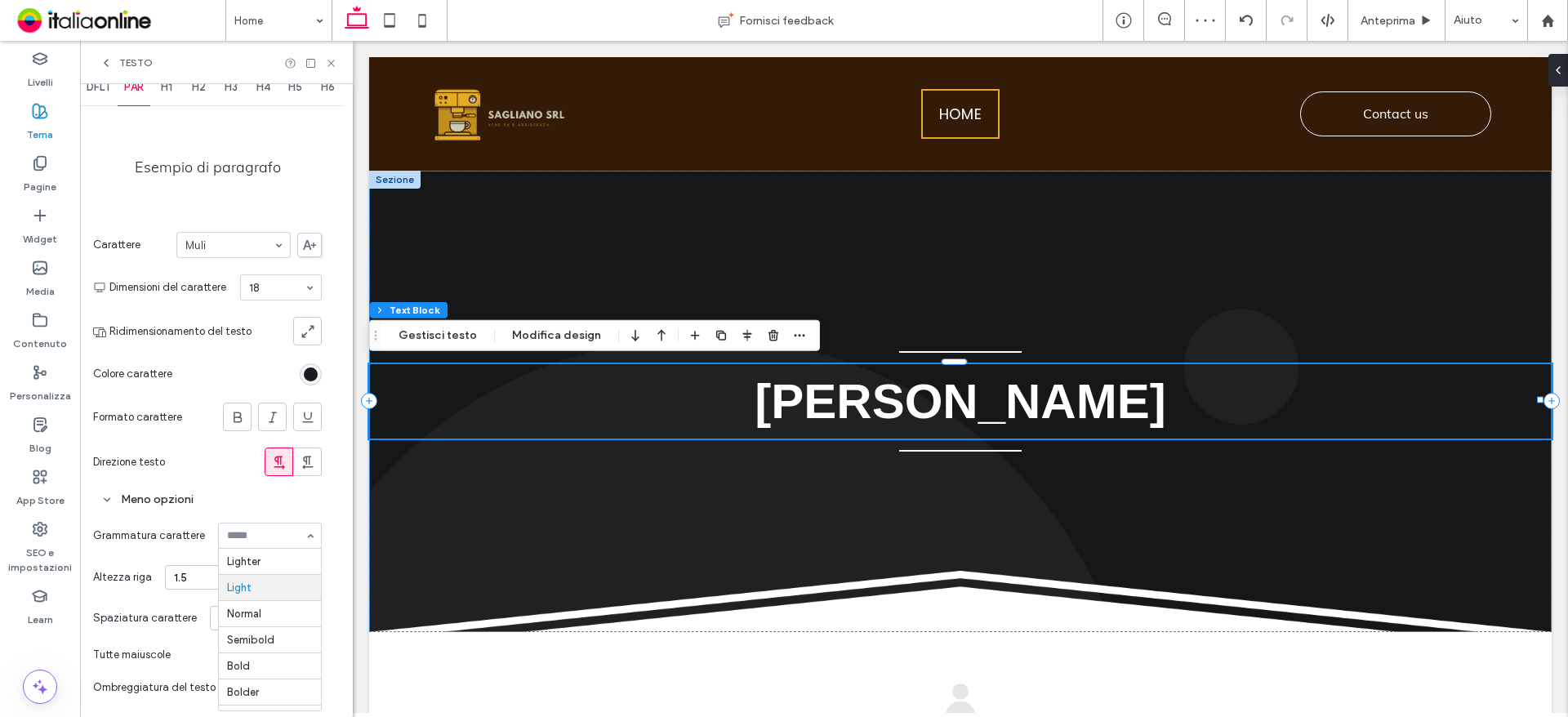
scroll to position [20, 0]
click at [264, 583] on div "1.5" at bounding box center [243, 577] width 157 height 25
click at [257, 662] on div "Double" at bounding box center [242, 654] width 155 height 27
click at [172, 89] on span "H1" at bounding box center [166, 87] width 11 height 13
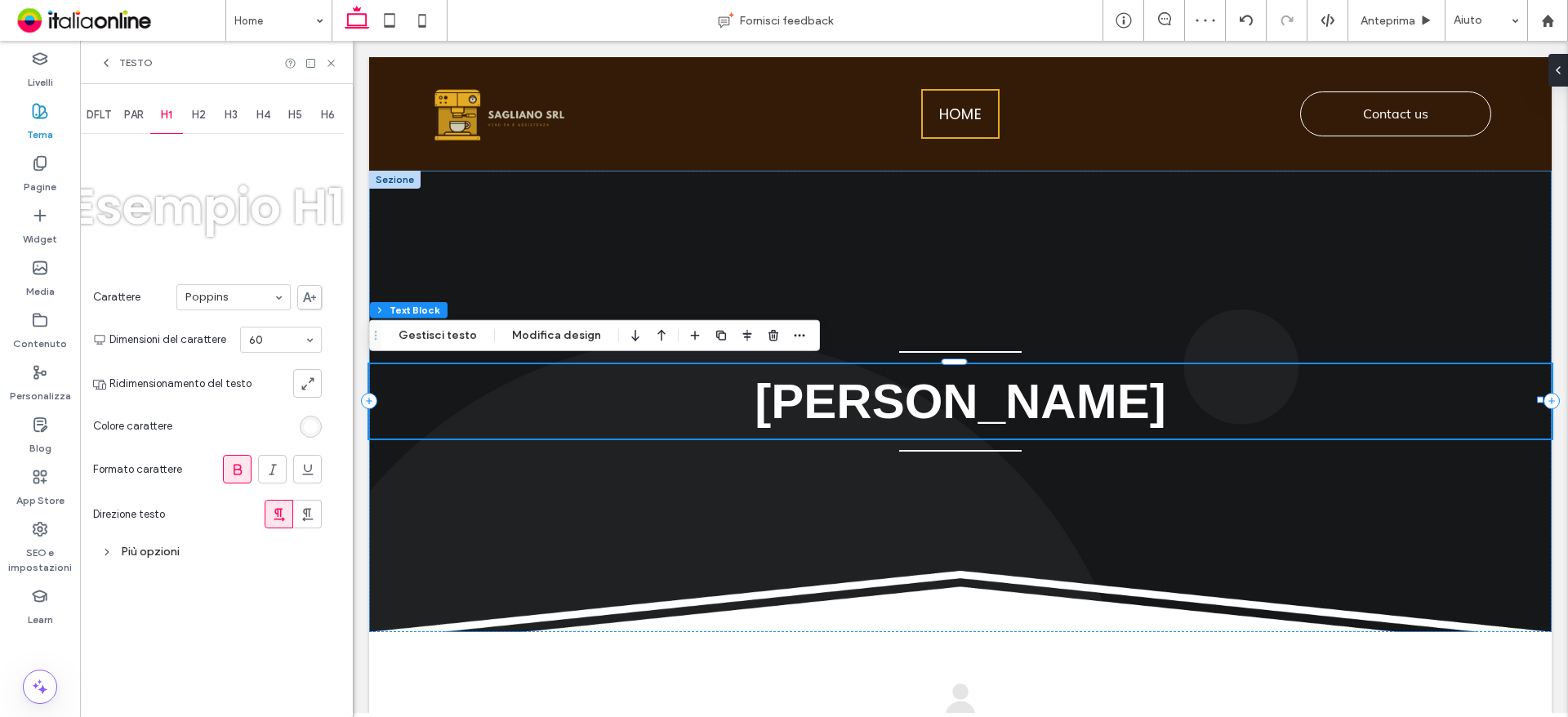
drag, startPoint x: 218, startPoint y: 293, endPoint x: 226, endPoint y: 309, distance: 17.9
type input "**"
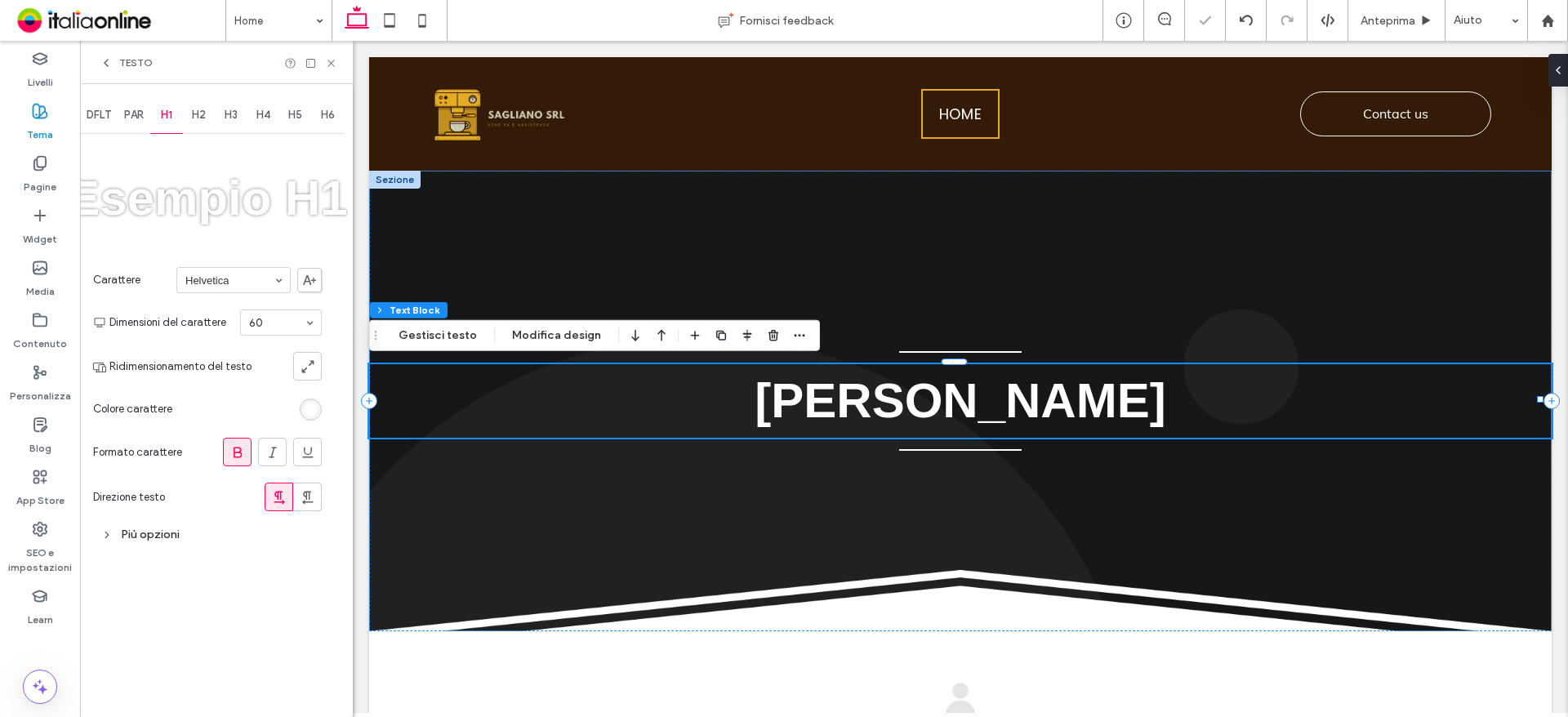
click at [195, 106] on div "H2" at bounding box center [200, 115] width 32 height 36
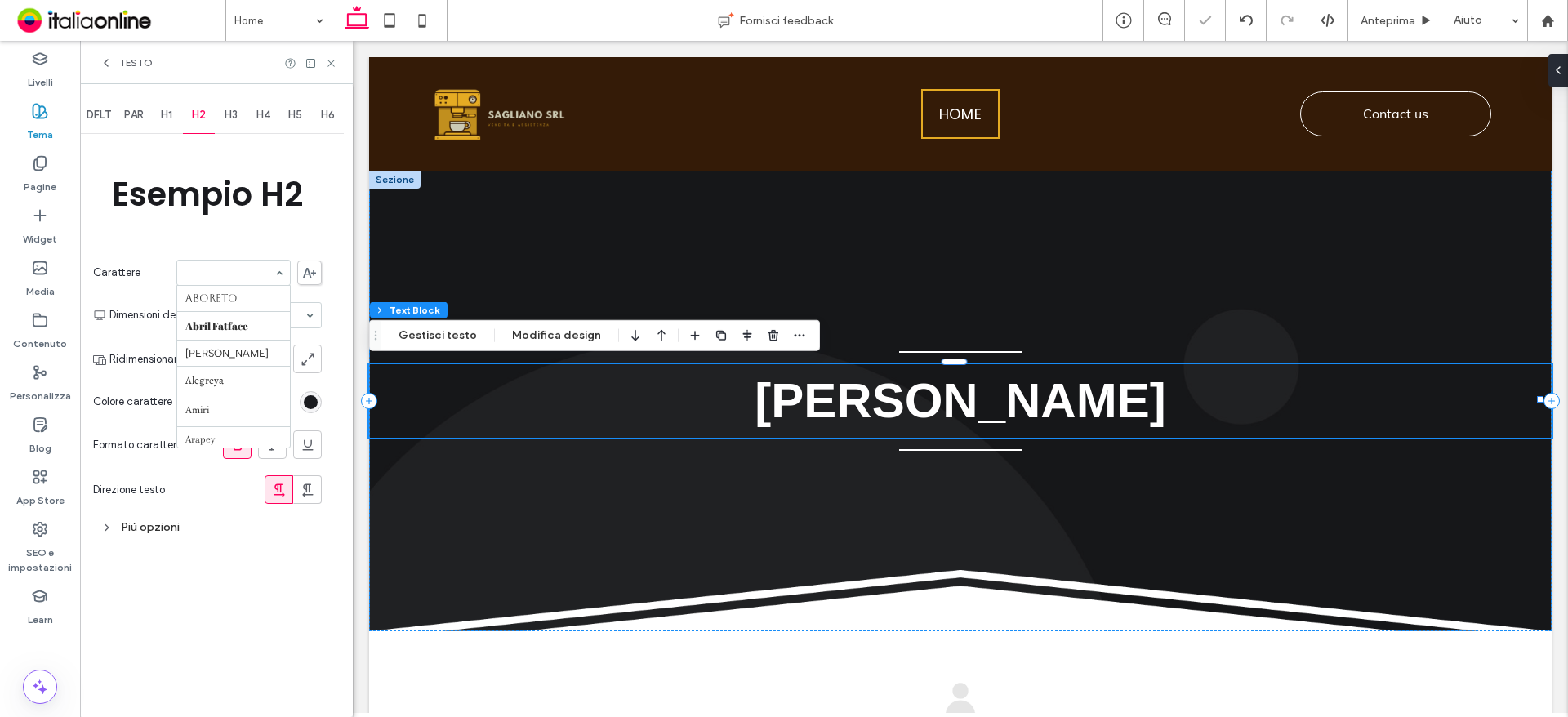
scroll to position [655, 0]
click at [234, 115] on span "H3" at bounding box center [231, 115] width 13 height 13
drag, startPoint x: 214, startPoint y: 266, endPoint x: 220, endPoint y: 281, distance: 16.2
click at [111, 72] on div "Testo" at bounding box center [216, 63] width 273 height 44
click at [109, 58] on icon at bounding box center [106, 63] width 13 height 13
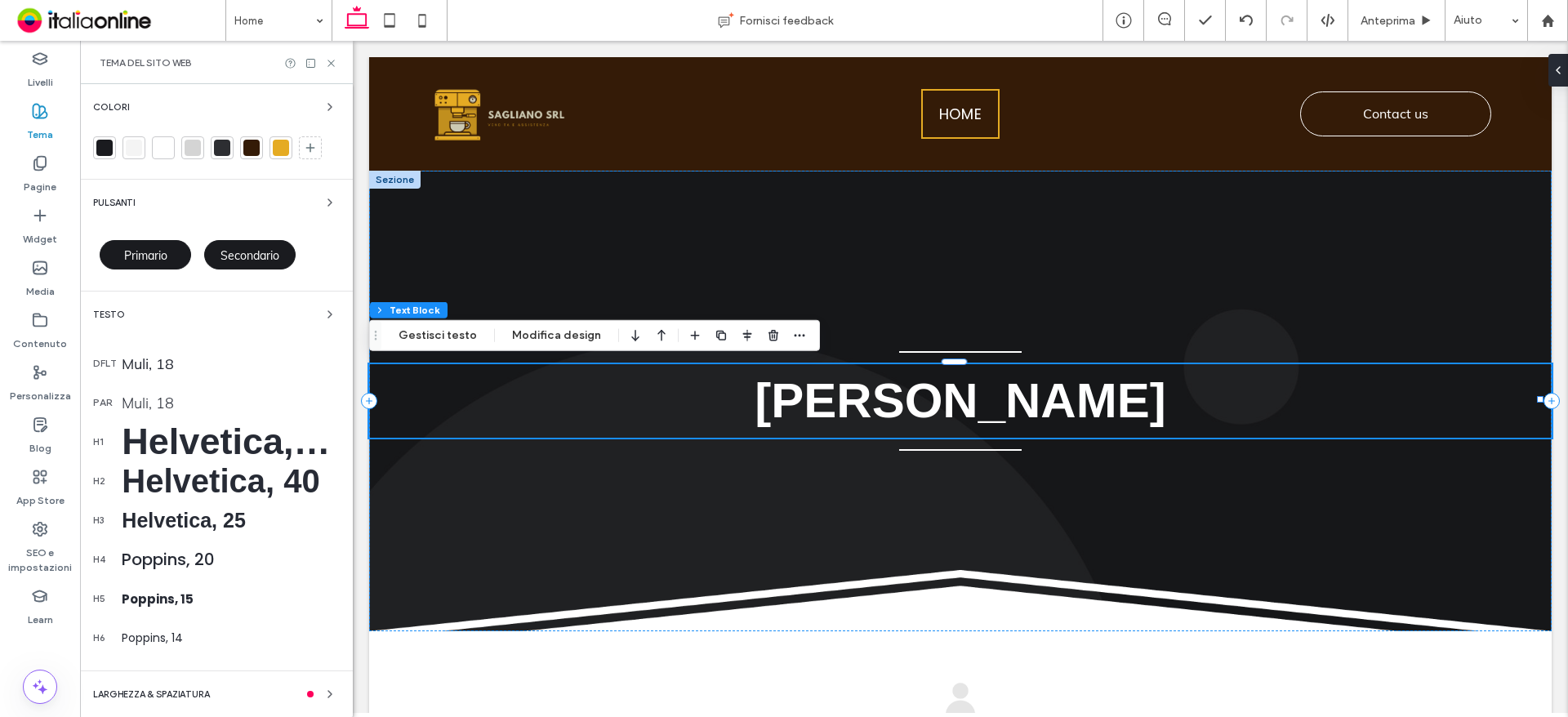
click at [157, 244] on div "Primario" at bounding box center [145, 255] width 91 height 29
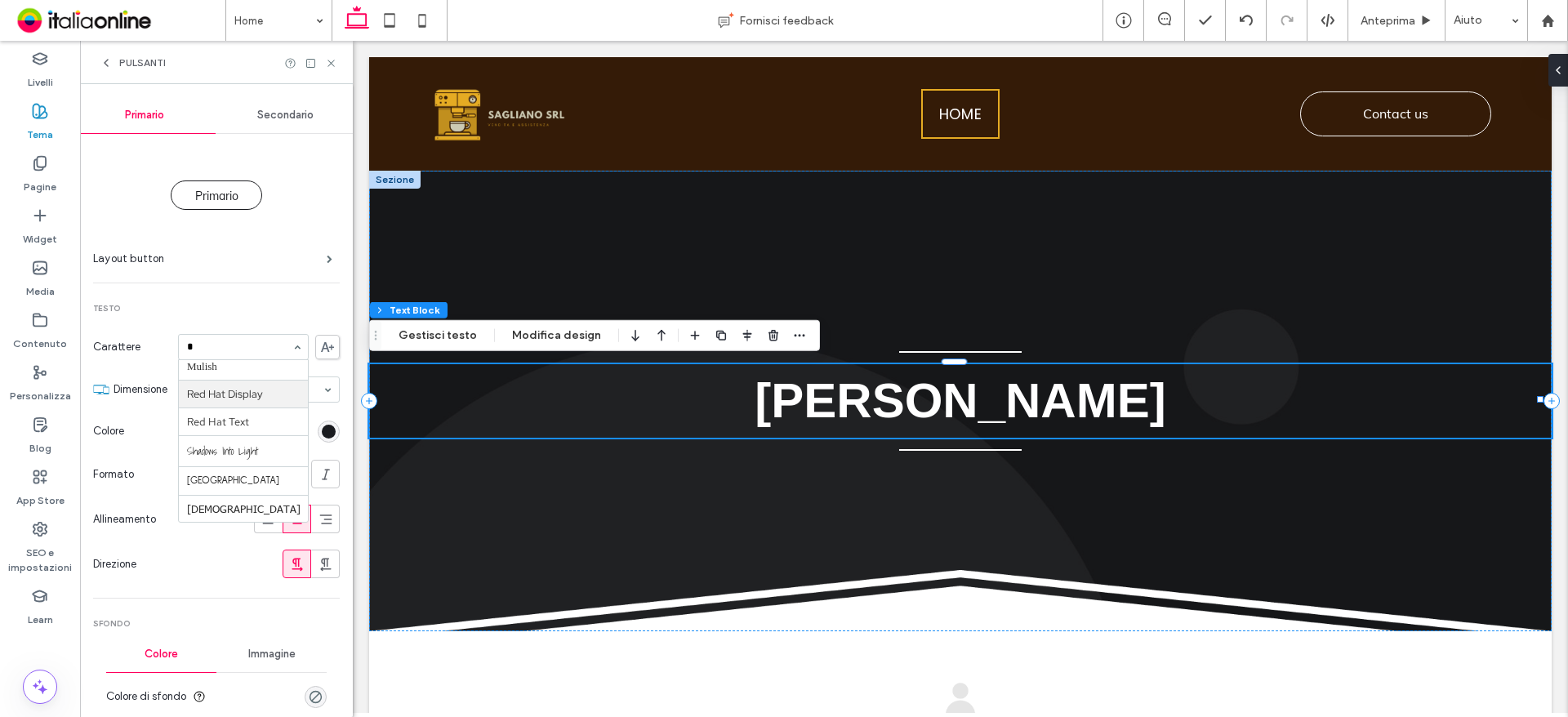
scroll to position [118, 0]
type input "**"
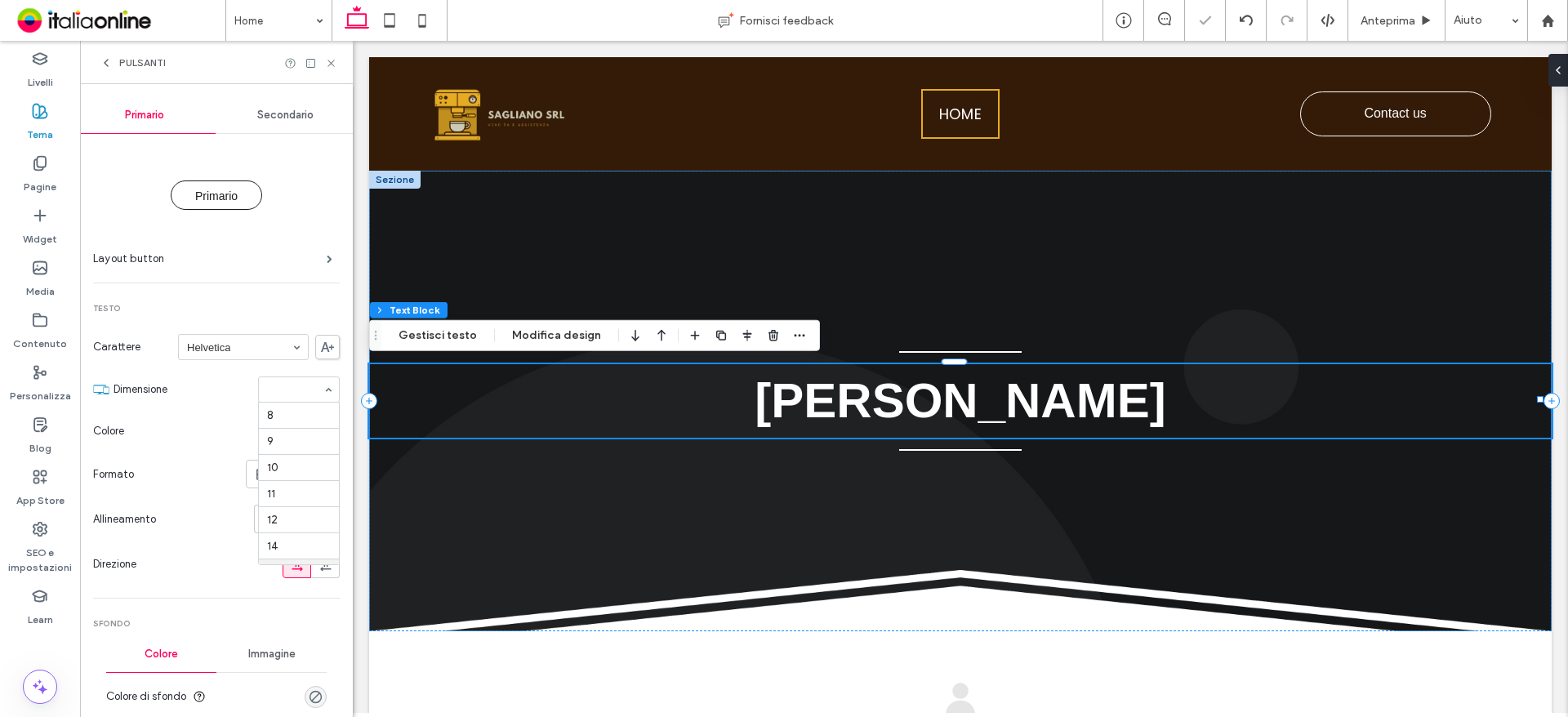
scroll to position [157, 0]
click at [322, 425] on div "rgb(26, 27, 31)" at bounding box center [329, 431] width 14 height 14
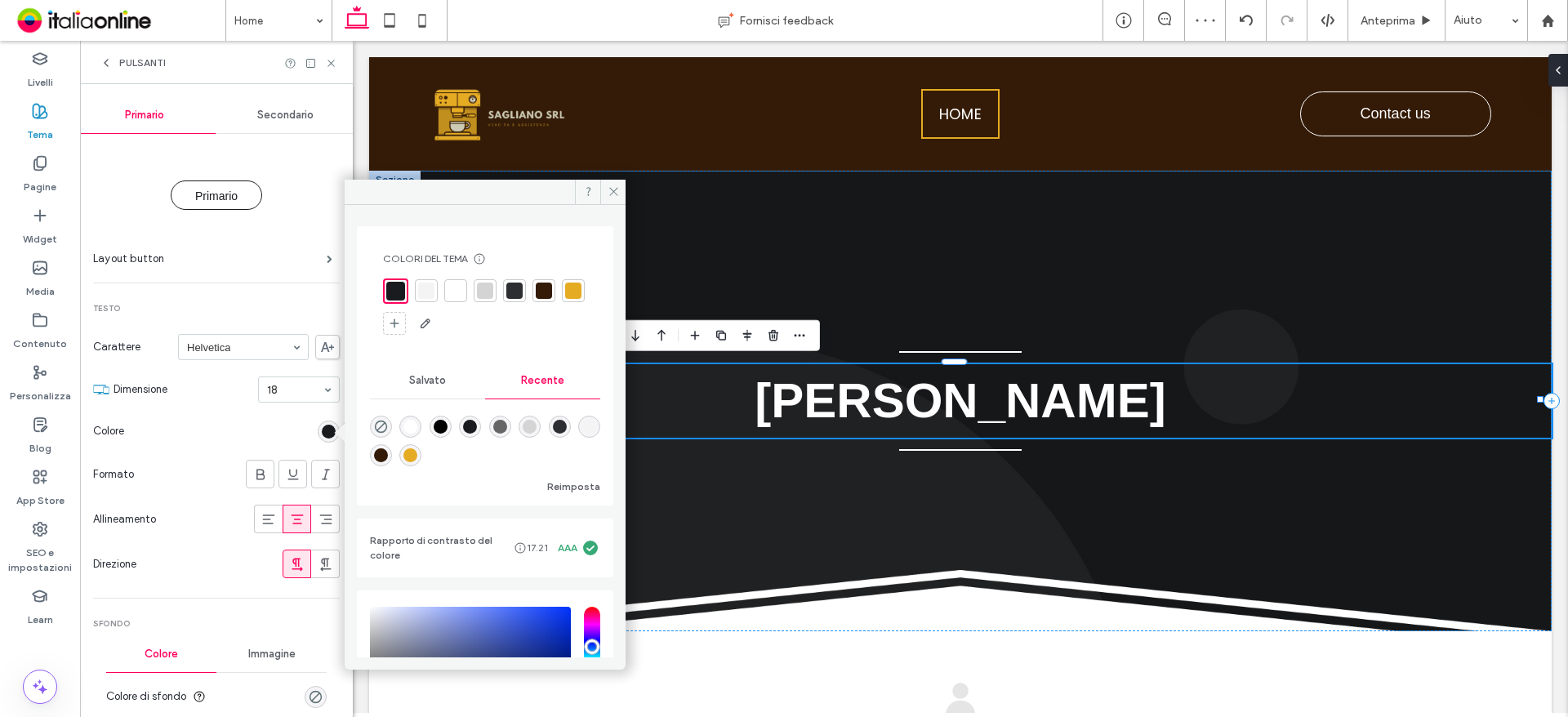
click at [454, 279] on div at bounding box center [456, 291] width 23 height 23
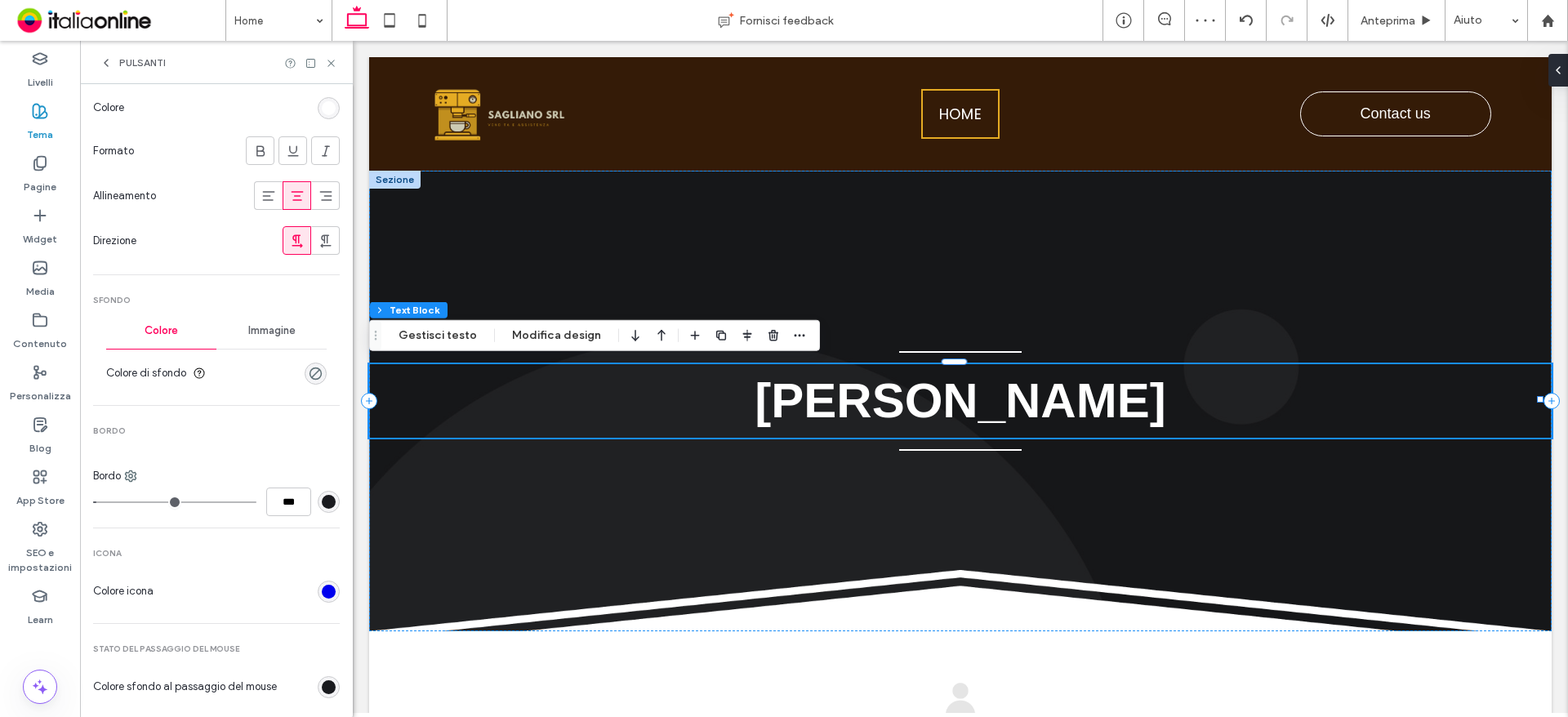
scroll to position [327, 0]
click at [309, 376] on div "rgba(0, 0, 0, 0)" at bounding box center [316, 369] width 14 height 14
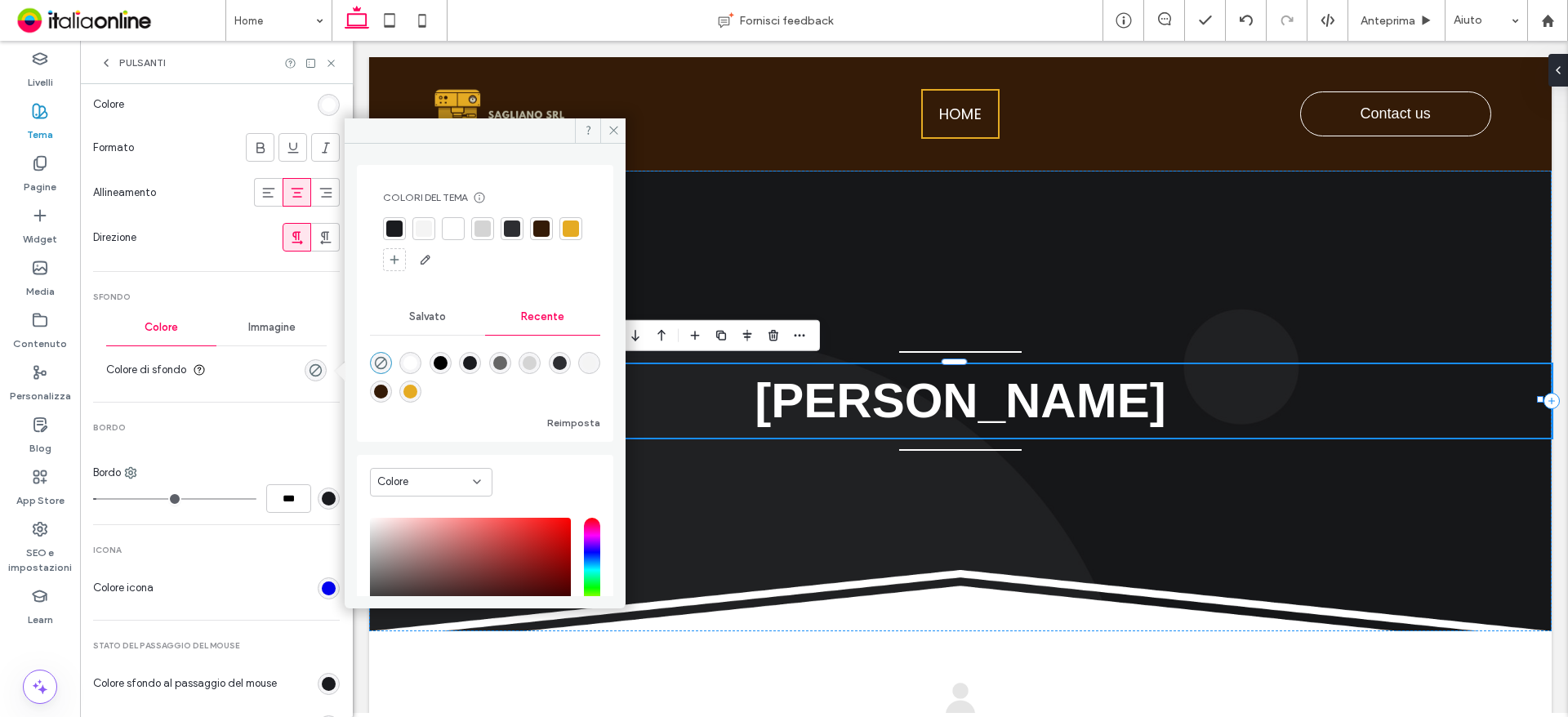
click at [542, 233] on div at bounding box center [541, 228] width 16 height 16
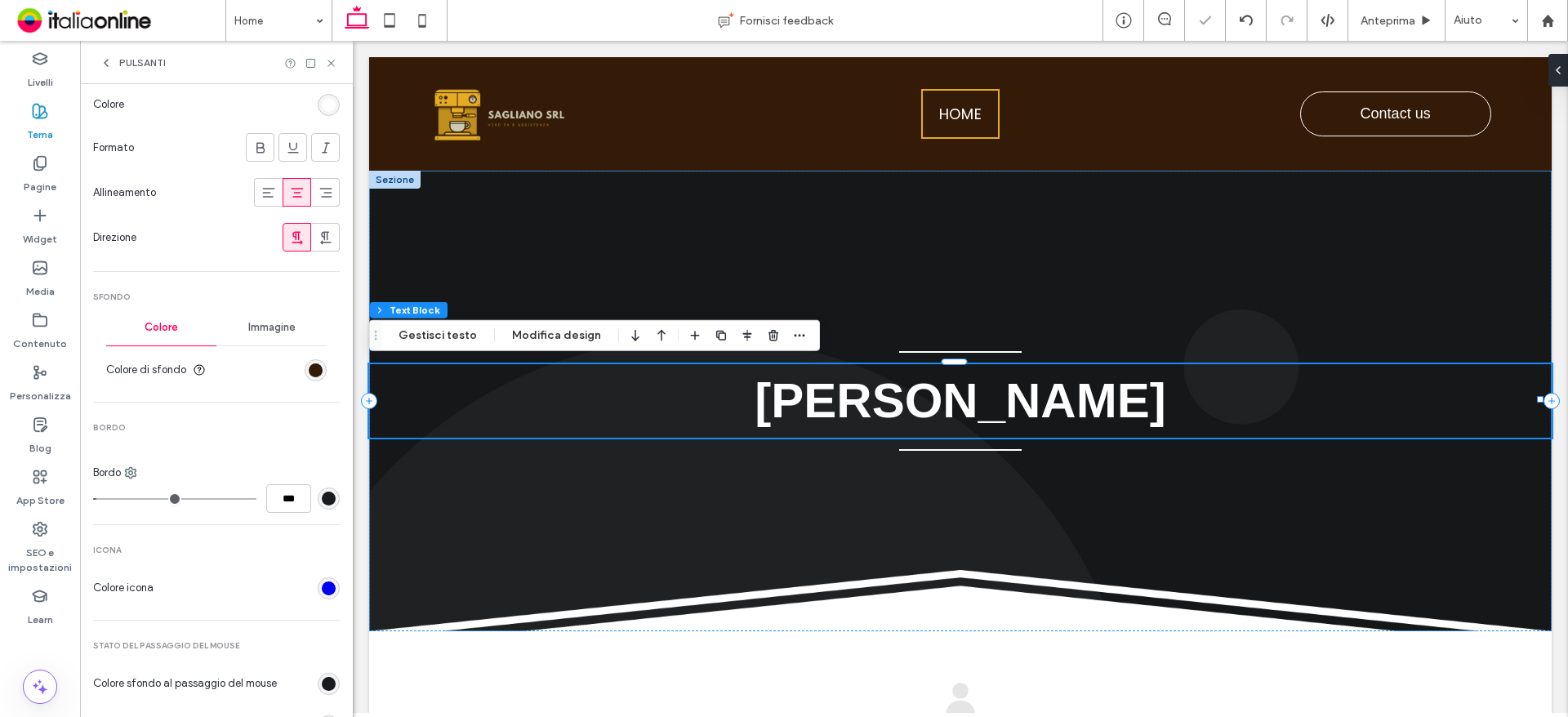
scroll to position [408, 0]
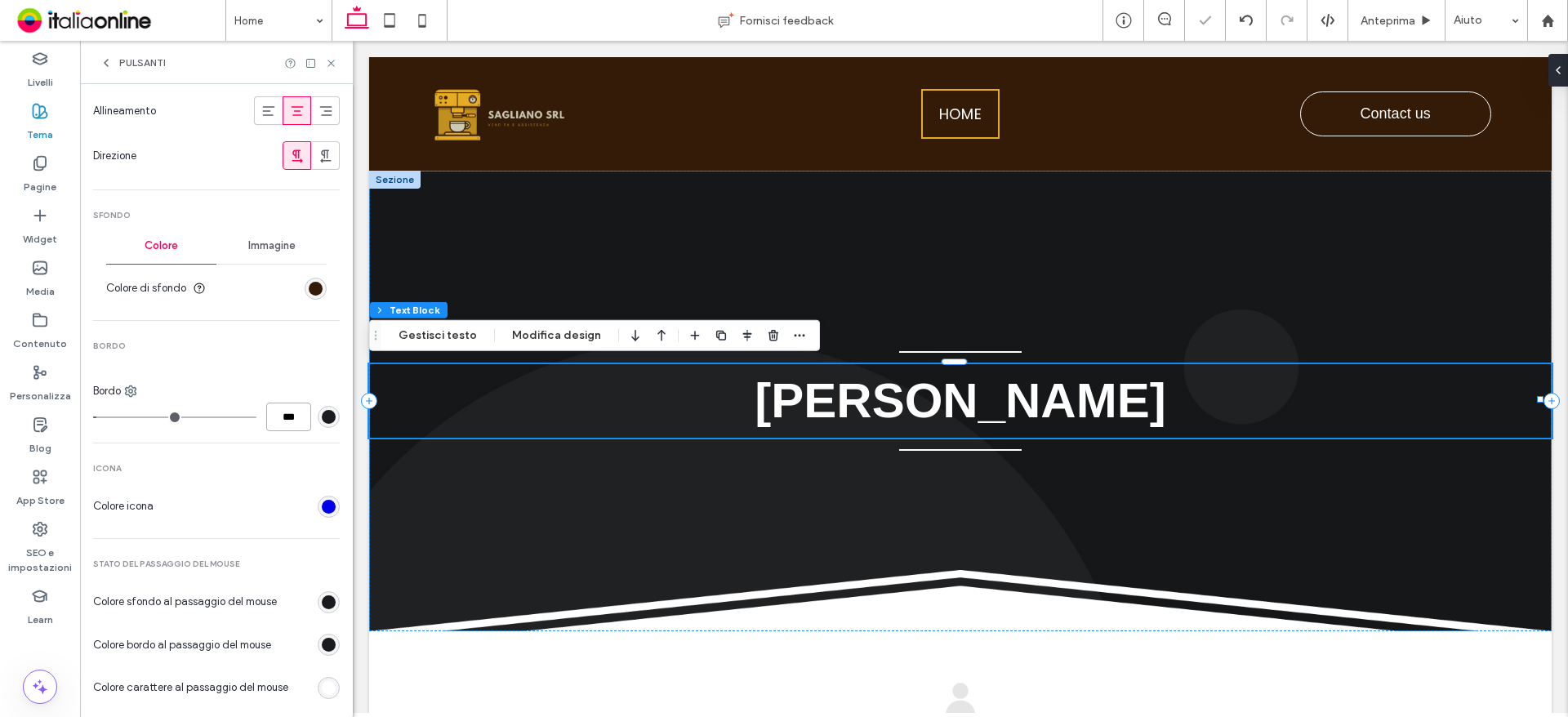
drag, startPoint x: 272, startPoint y: 417, endPoint x: 296, endPoint y: 423, distance: 24.7
click at [296, 423] on input "***" at bounding box center [288, 417] width 45 height 28
type input "*"
type input "***"
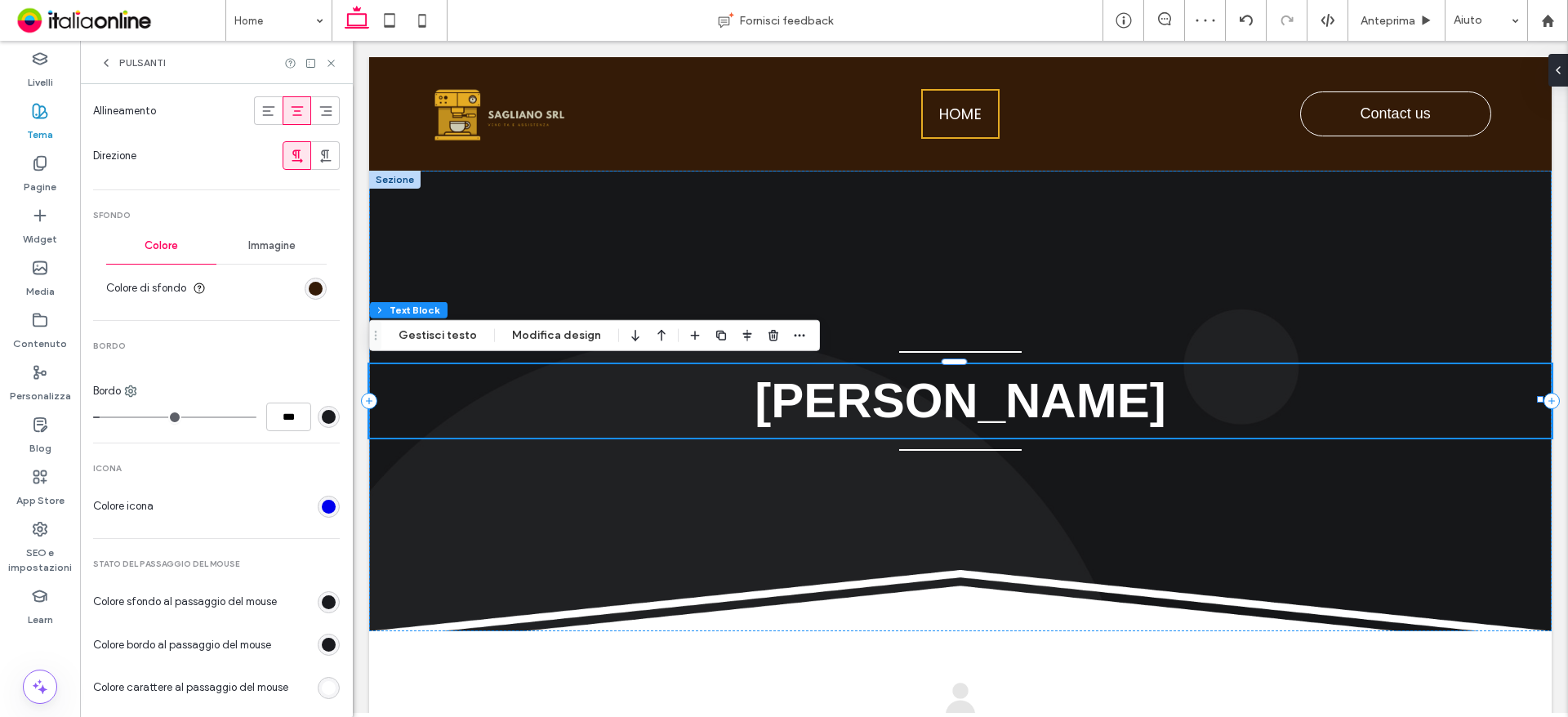
click at [322, 421] on div "rgb(26, 27, 31)" at bounding box center [329, 416] width 14 height 14
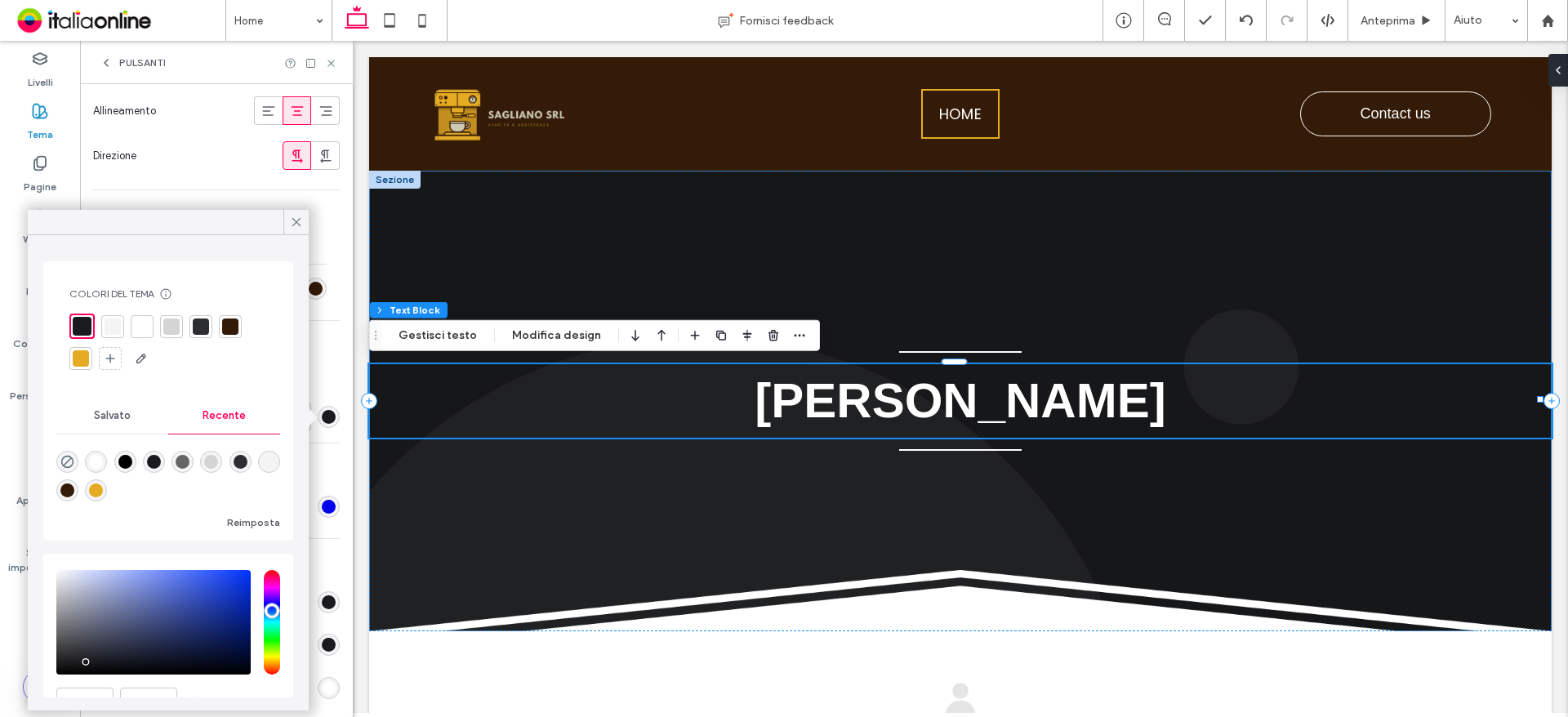
drag, startPoint x: 73, startPoint y: 357, endPoint x: 89, endPoint y: 350, distance: 17.5
click at [73, 357] on div at bounding box center [80, 358] width 16 height 16
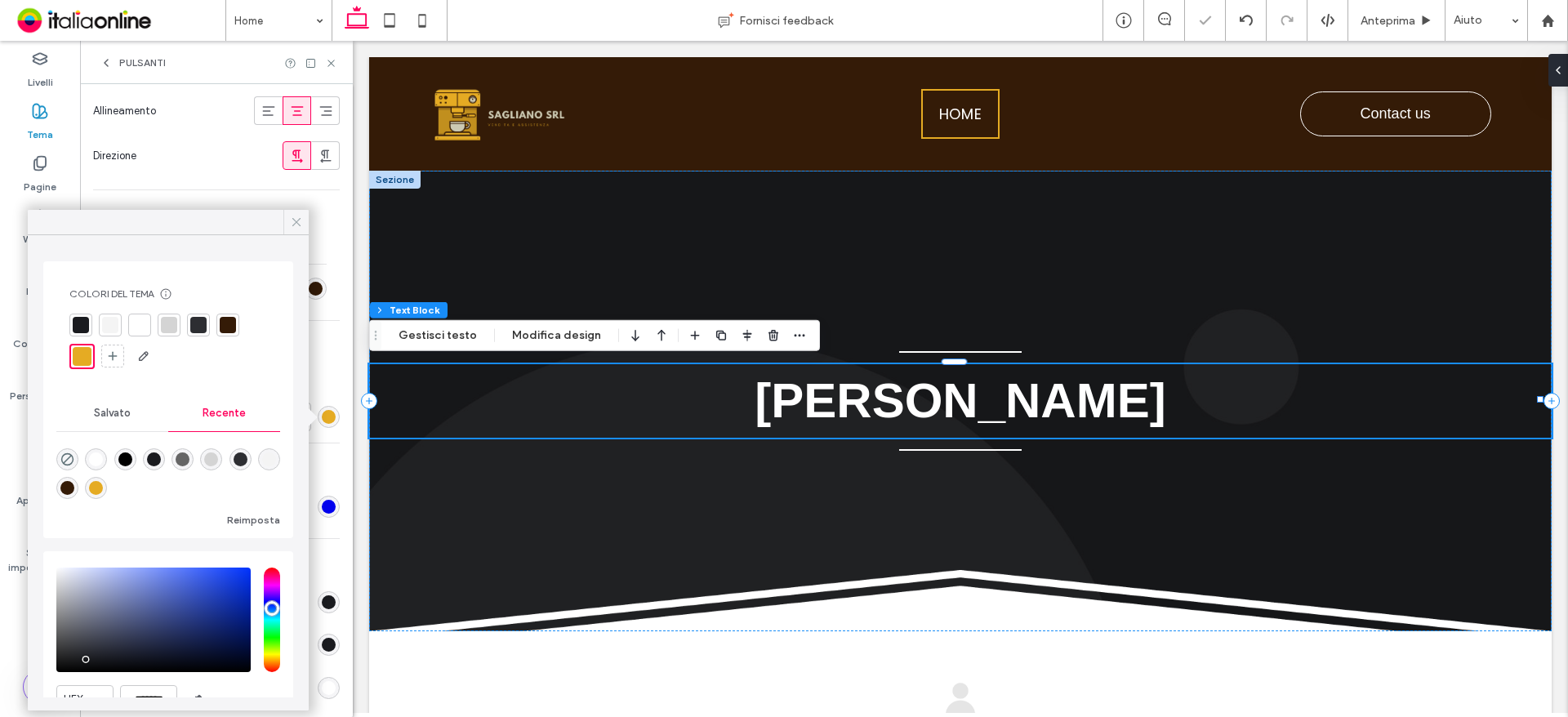
click at [296, 215] on icon at bounding box center [296, 221] width 14 height 14
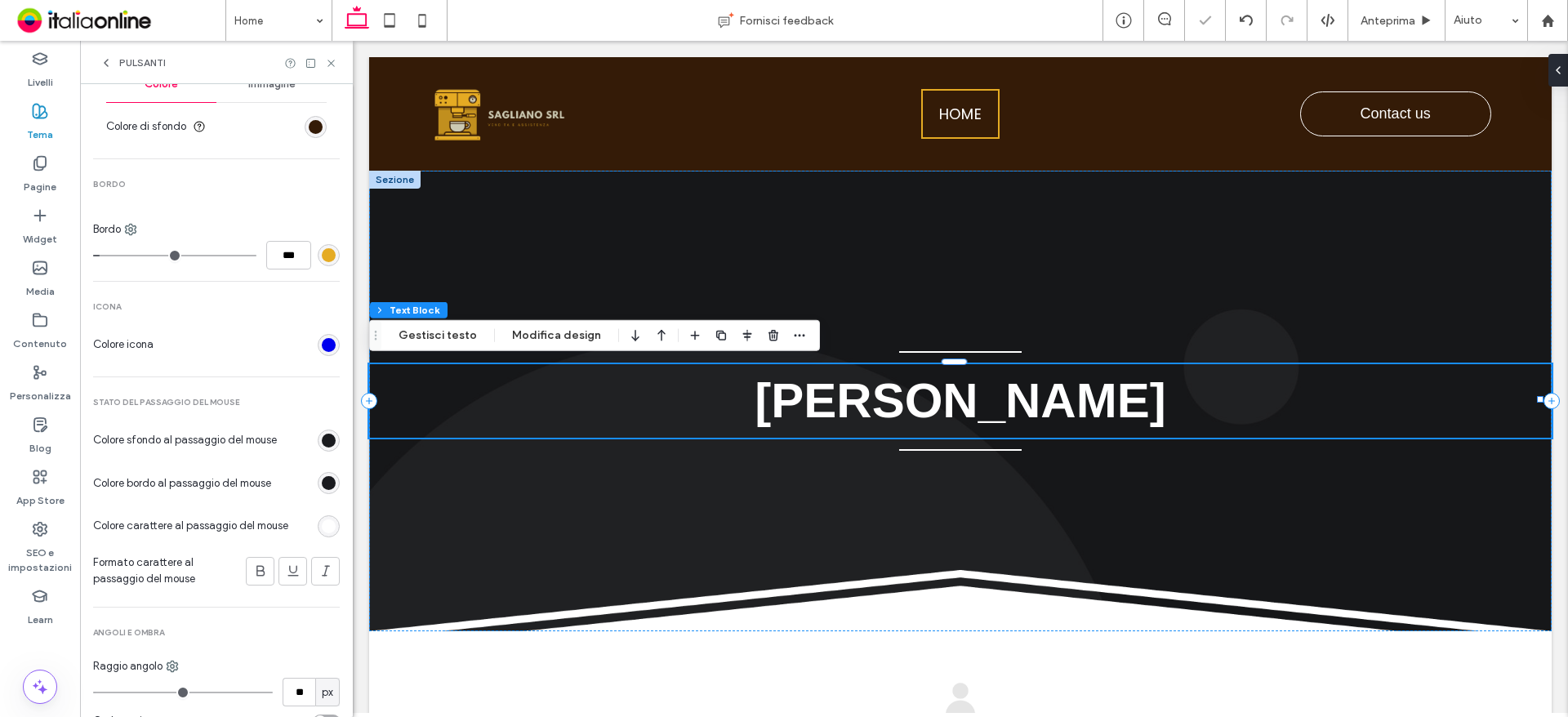
scroll to position [572, 0]
click at [330, 344] on div "rgb(0, 0, 238)" at bounding box center [328, 343] width 22 height 22
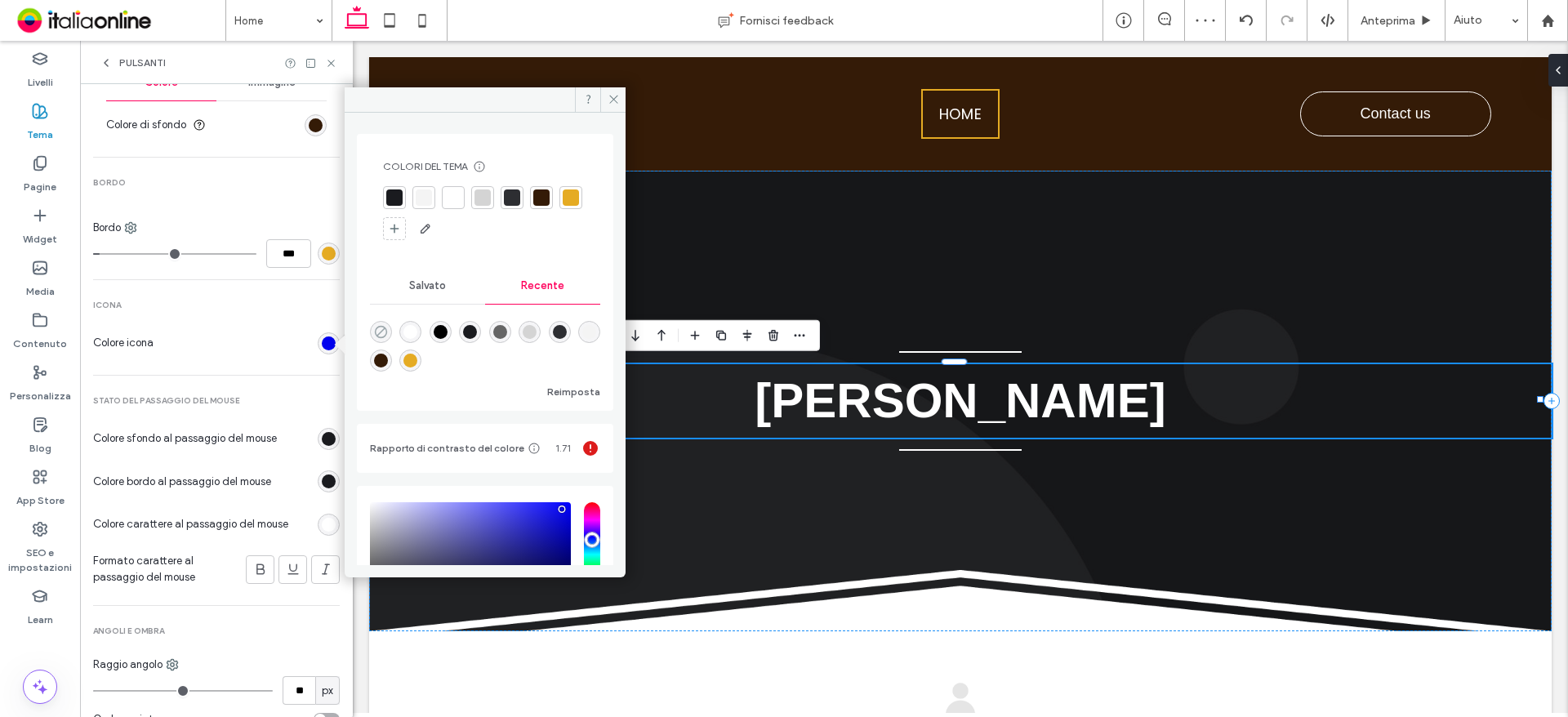
click at [380, 330] on icon "rgba(0, 0, 0, 0)" at bounding box center [381, 331] width 14 height 14
type input "*******"
type input "*"
type input "**"
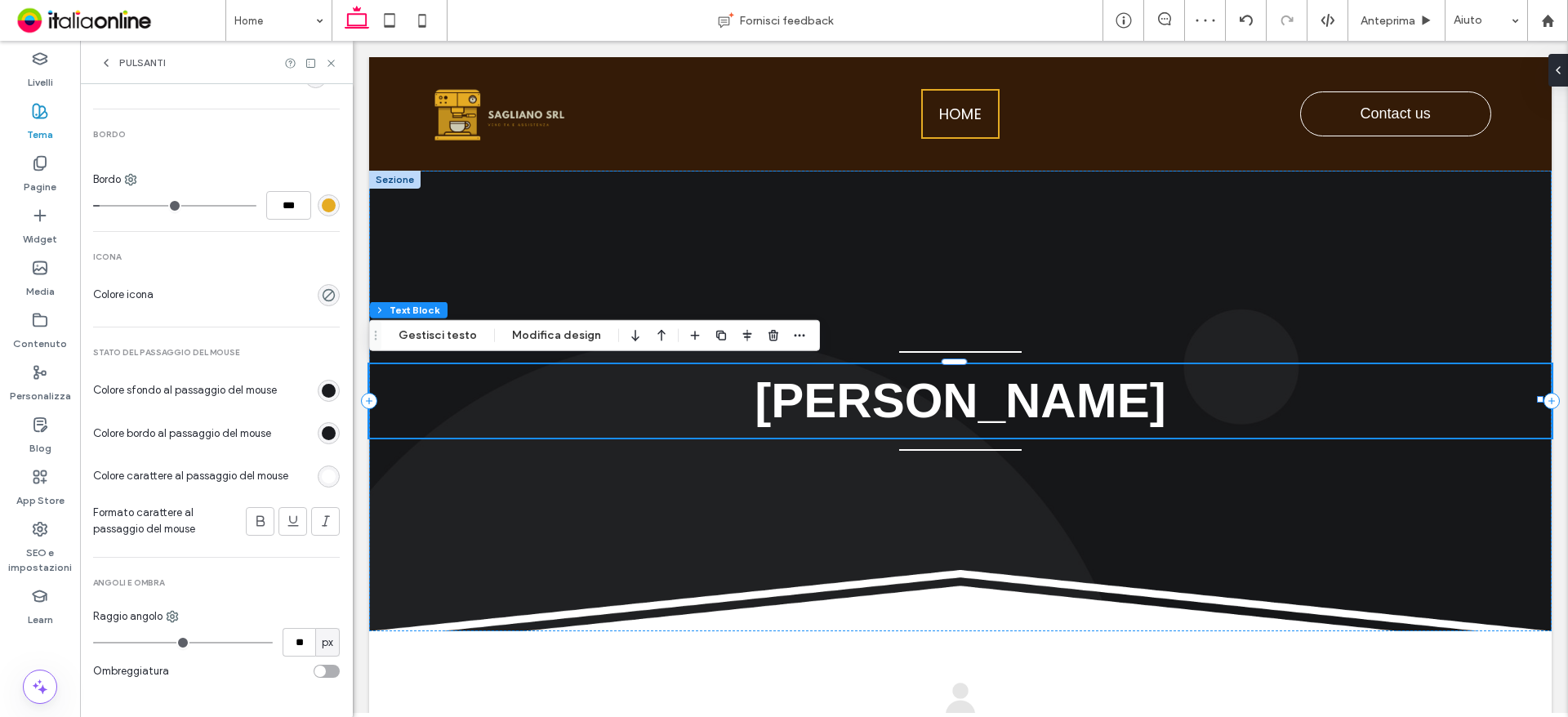
scroll to position [629, 0]
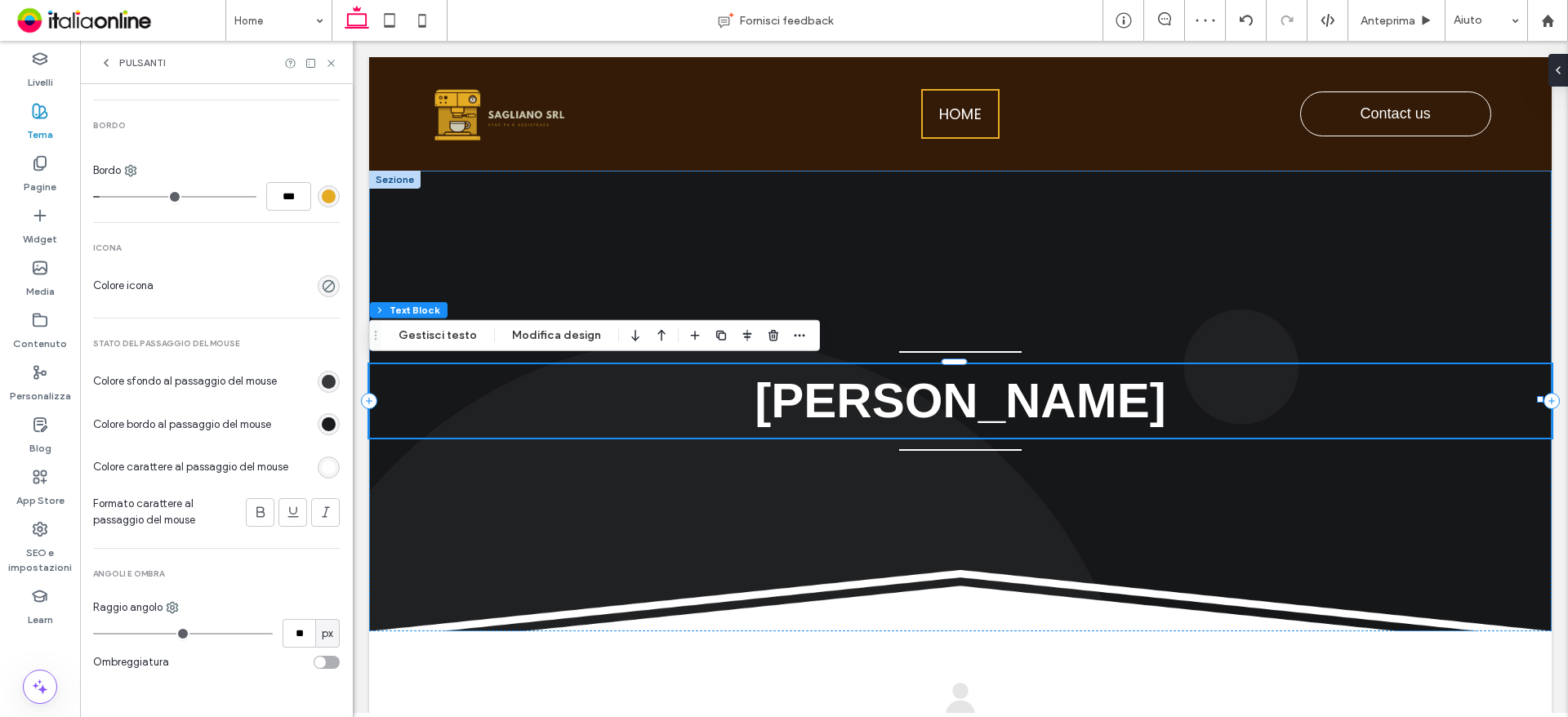
click at [322, 378] on div "rgb(26, 27, 31)" at bounding box center [329, 381] width 14 height 14
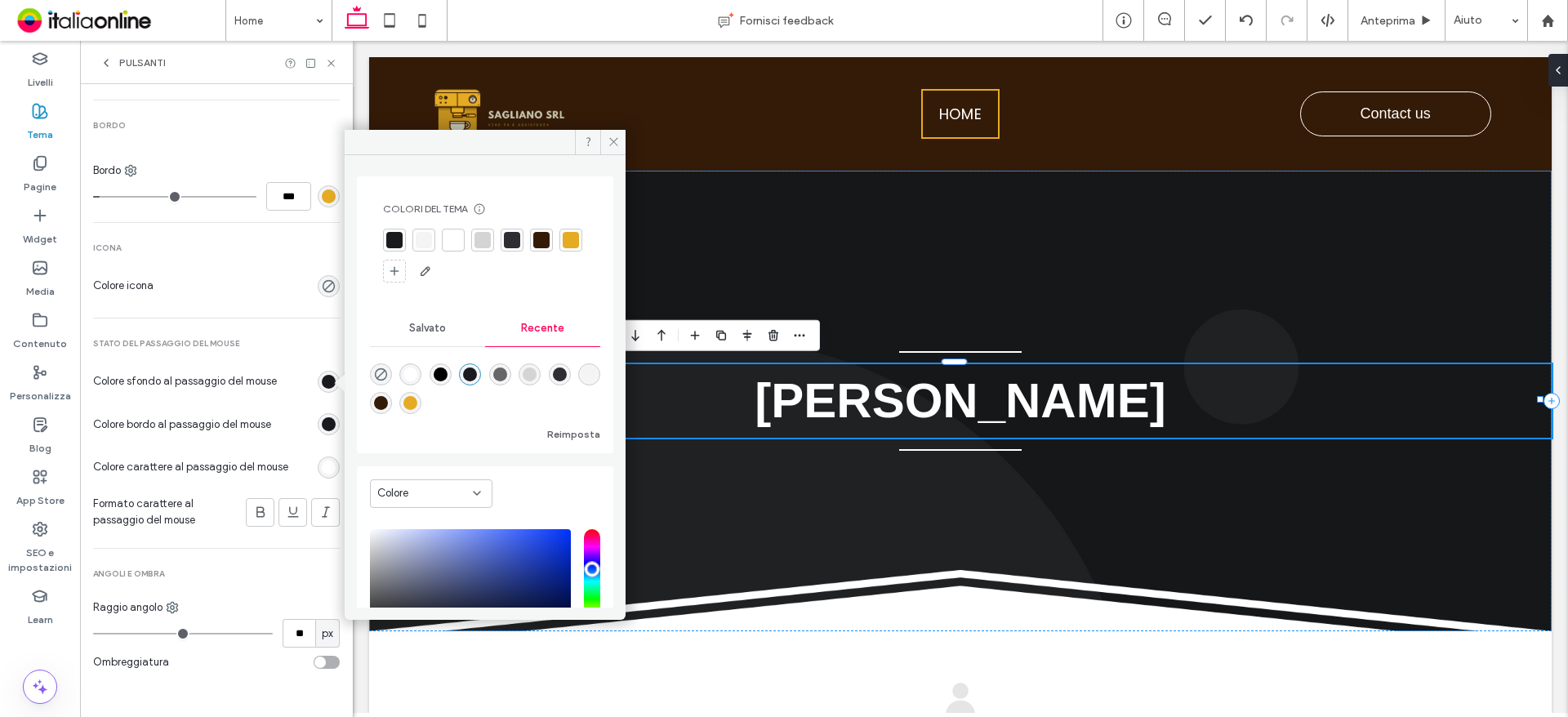
click at [563, 248] on div at bounding box center [570, 239] width 16 height 16
click at [322, 420] on div "rgb(26, 27, 31)" at bounding box center [329, 424] width 14 height 14
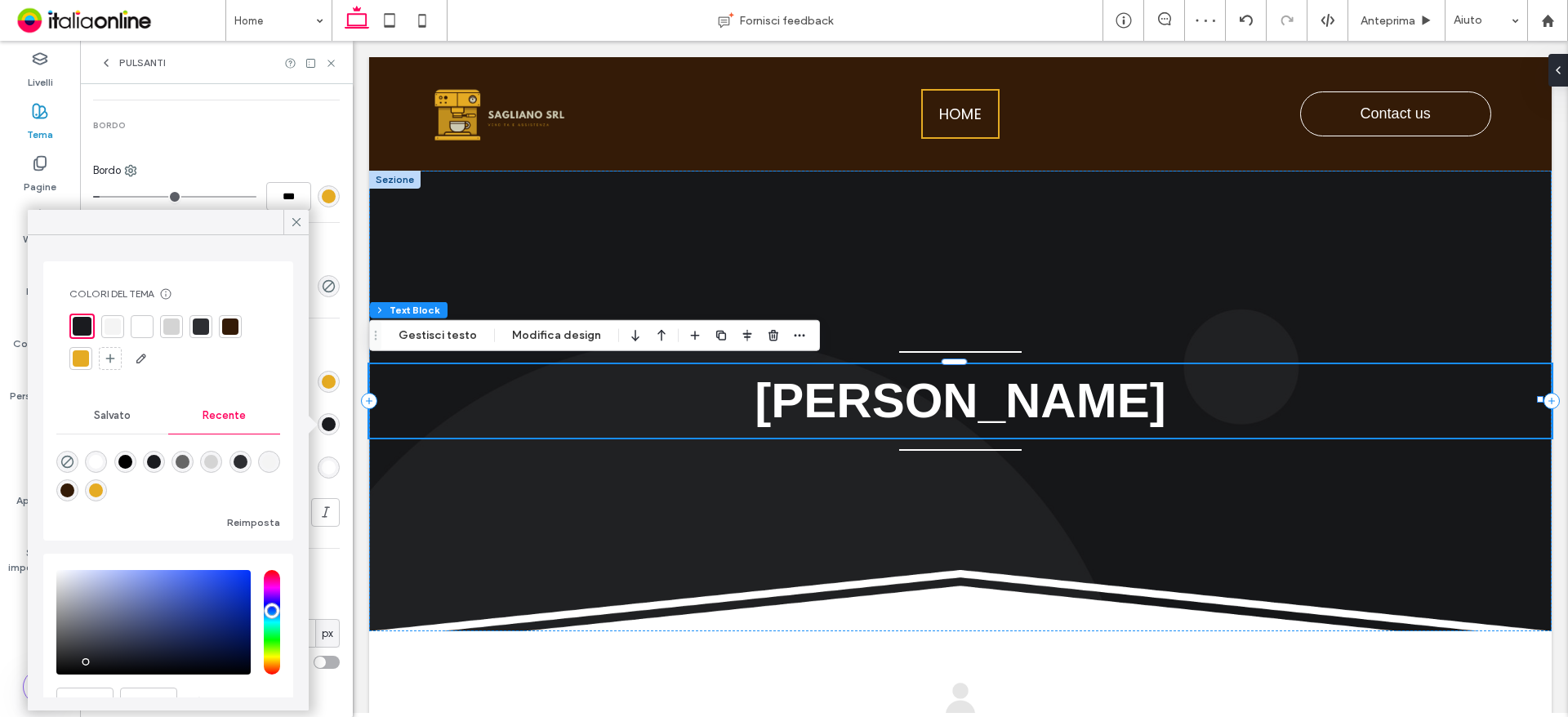
click at [223, 328] on div at bounding box center [230, 326] width 16 height 16
drag, startPoint x: 303, startPoint y: 218, endPoint x: 302, endPoint y: 289, distance: 71.0
click at [303, 218] on icon at bounding box center [296, 221] width 14 height 14
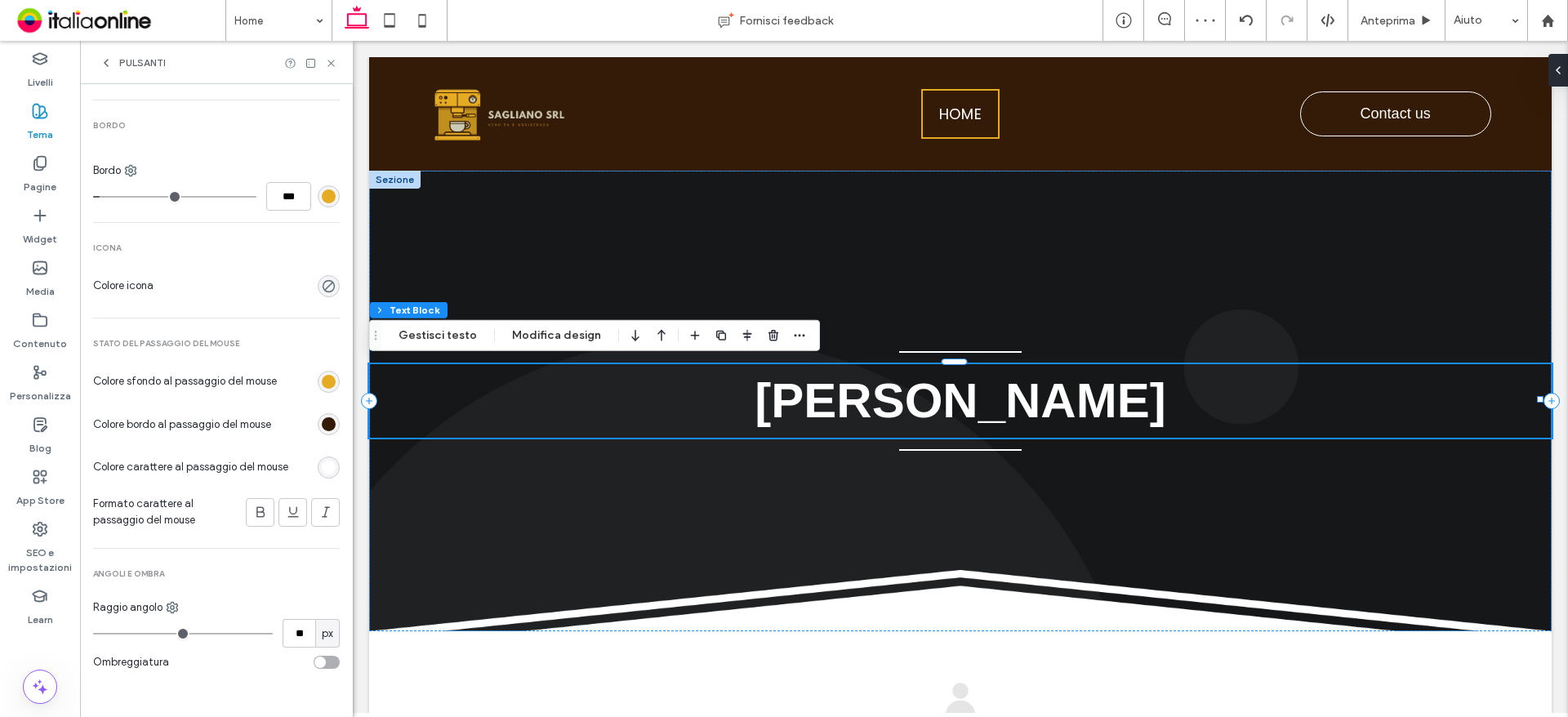
click at [329, 462] on div "rgb(255, 255, 255)" at bounding box center [328, 466] width 22 height 22
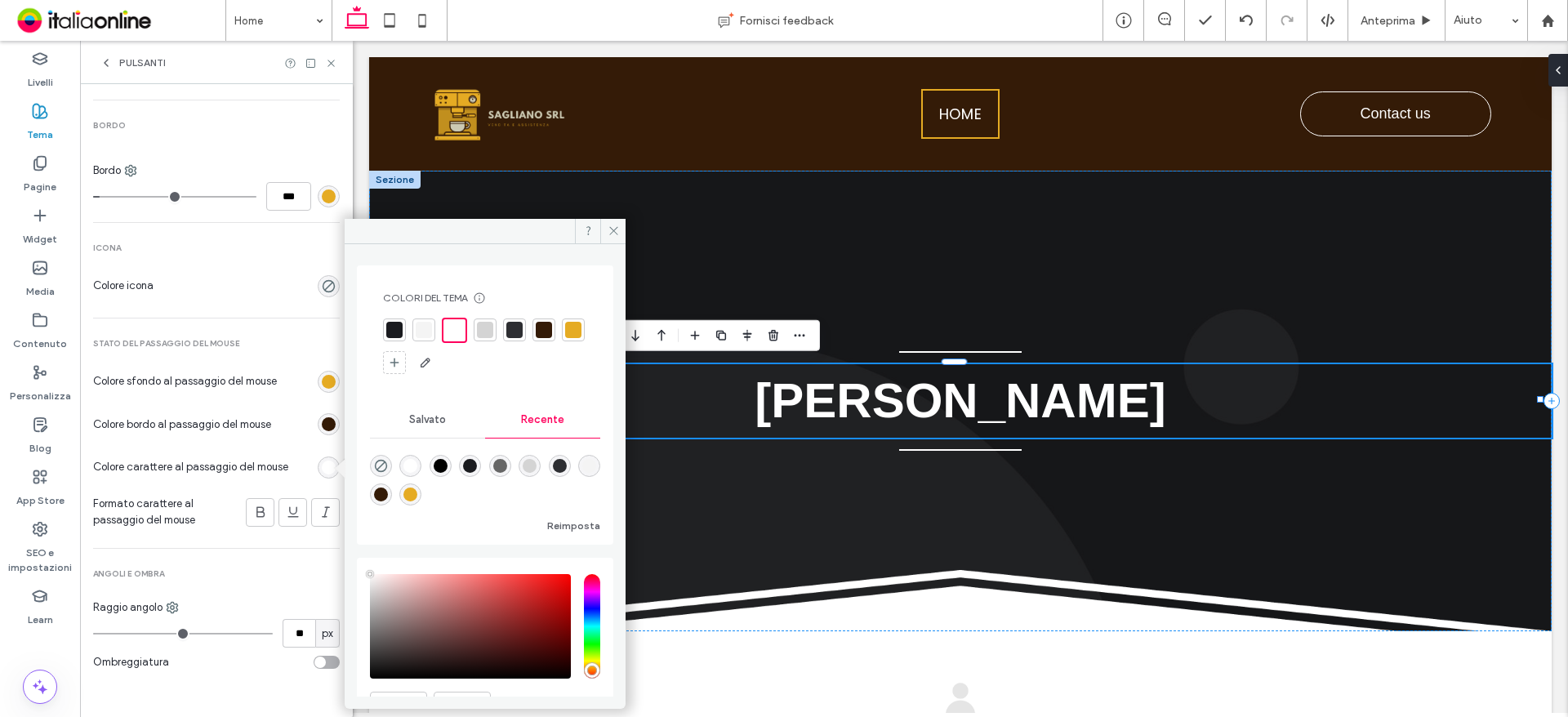
click at [550, 328] on div at bounding box center [544, 330] width 16 height 16
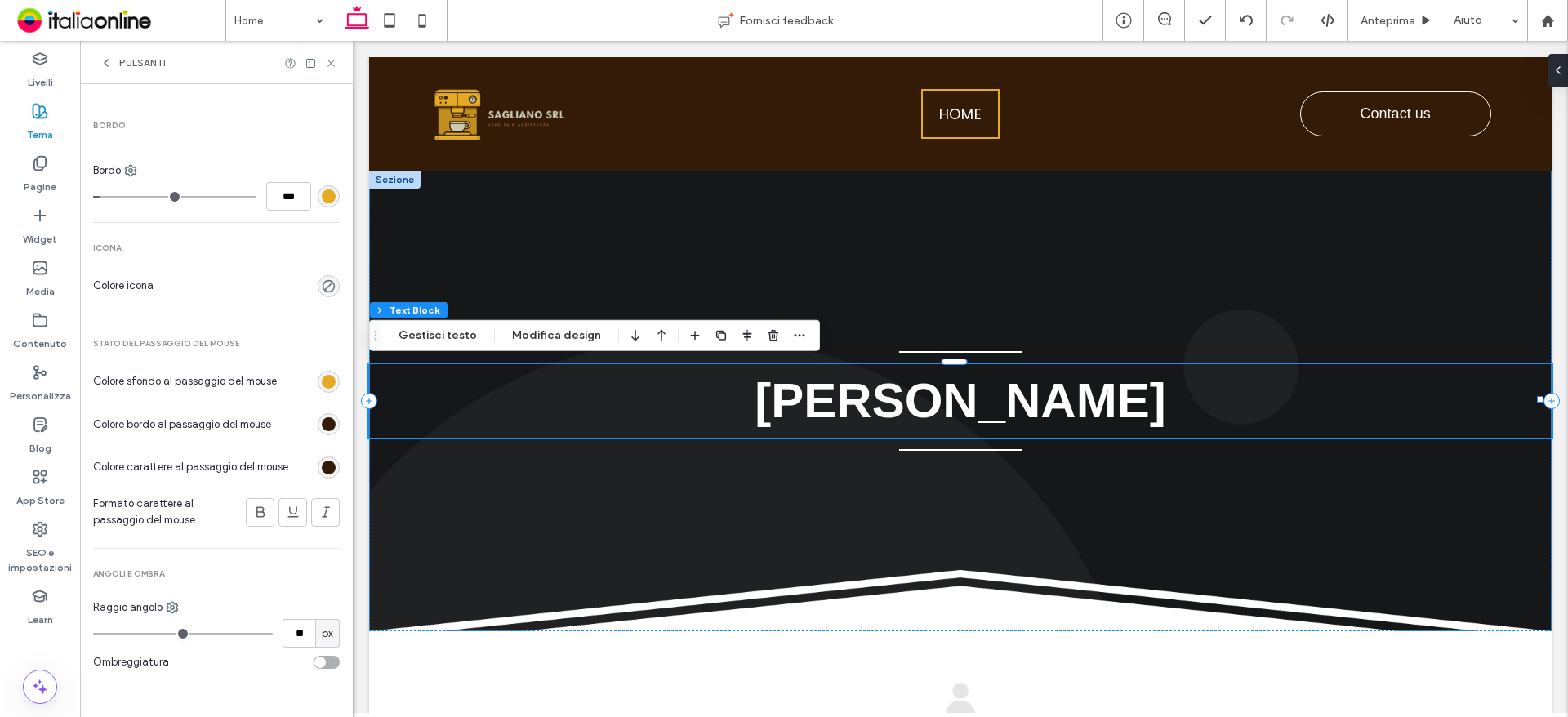
type input "**"
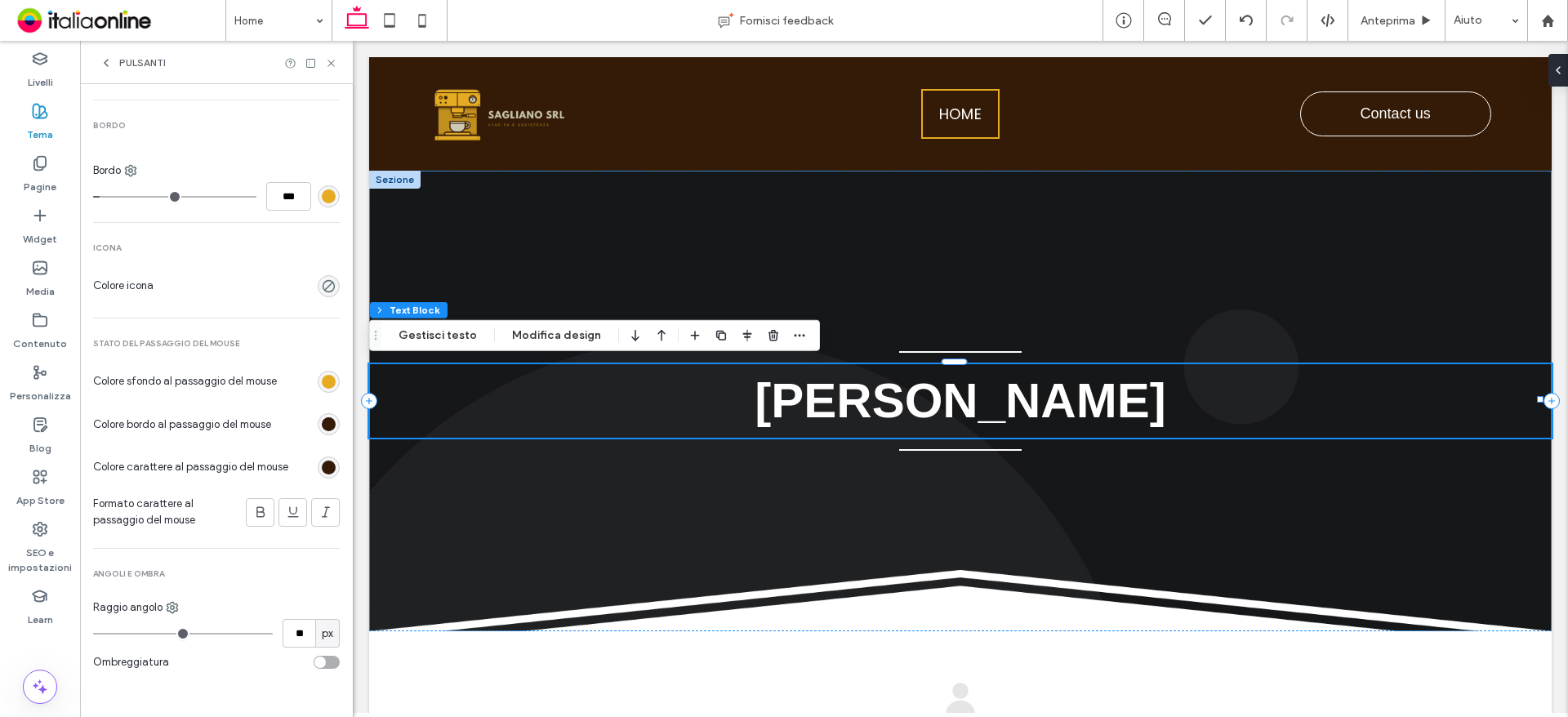
type input "**"
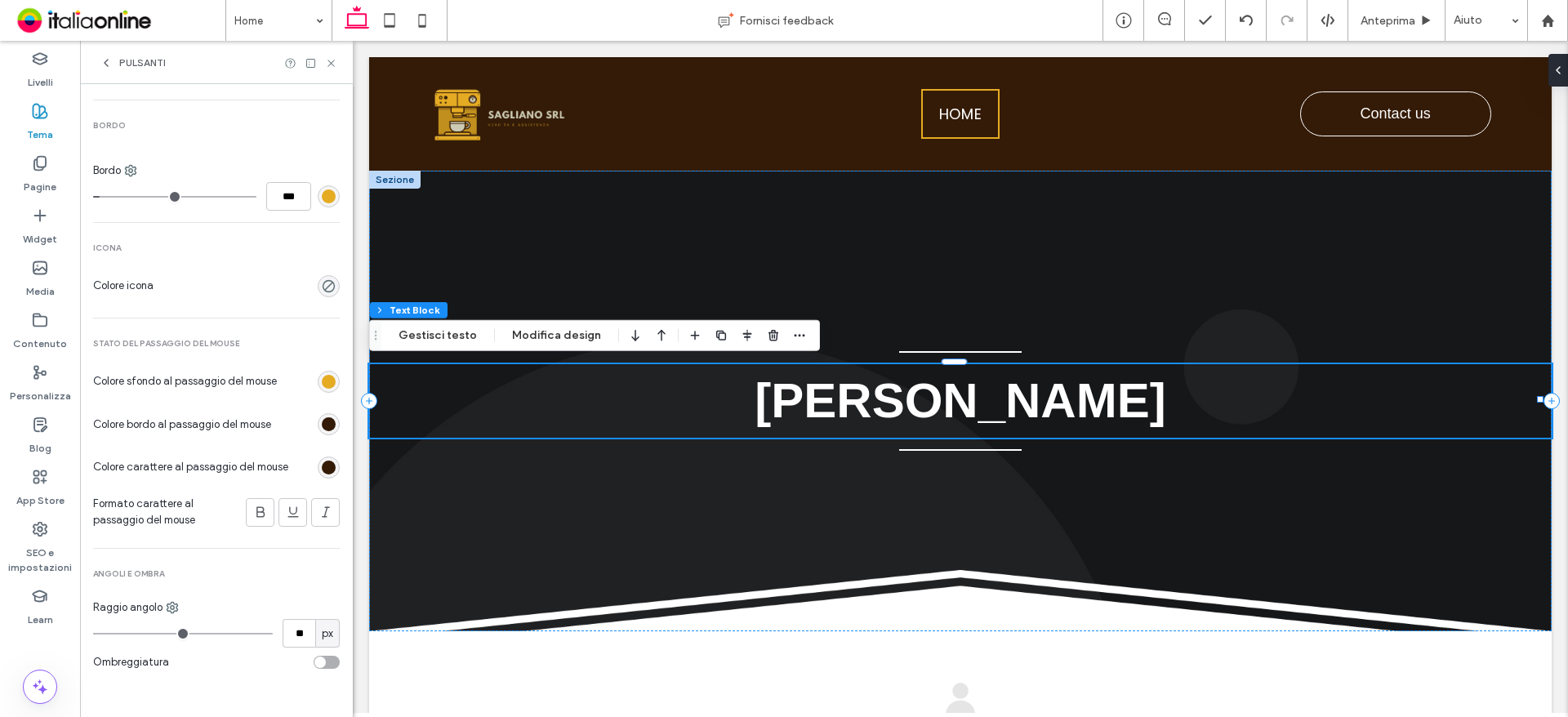
type input "**"
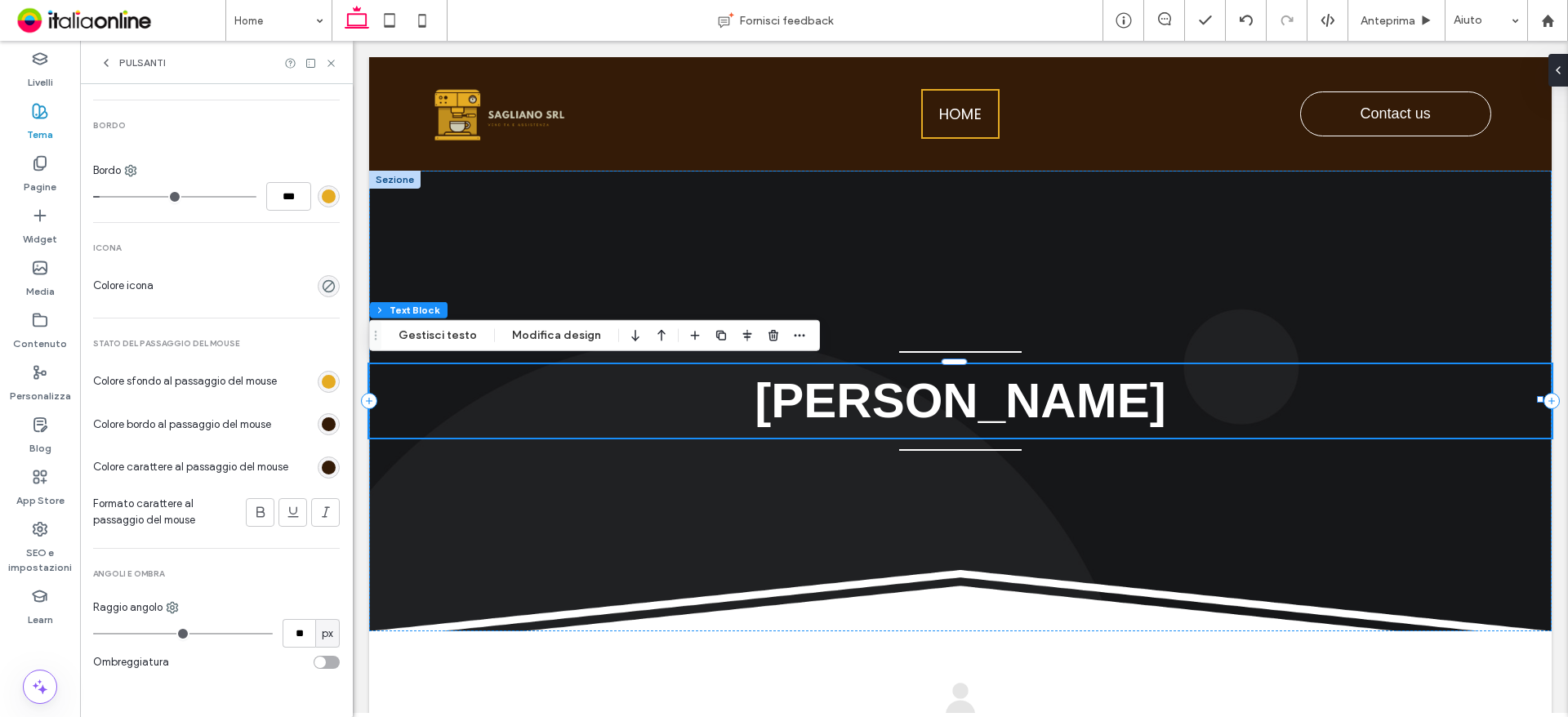
type input "**"
type input "*"
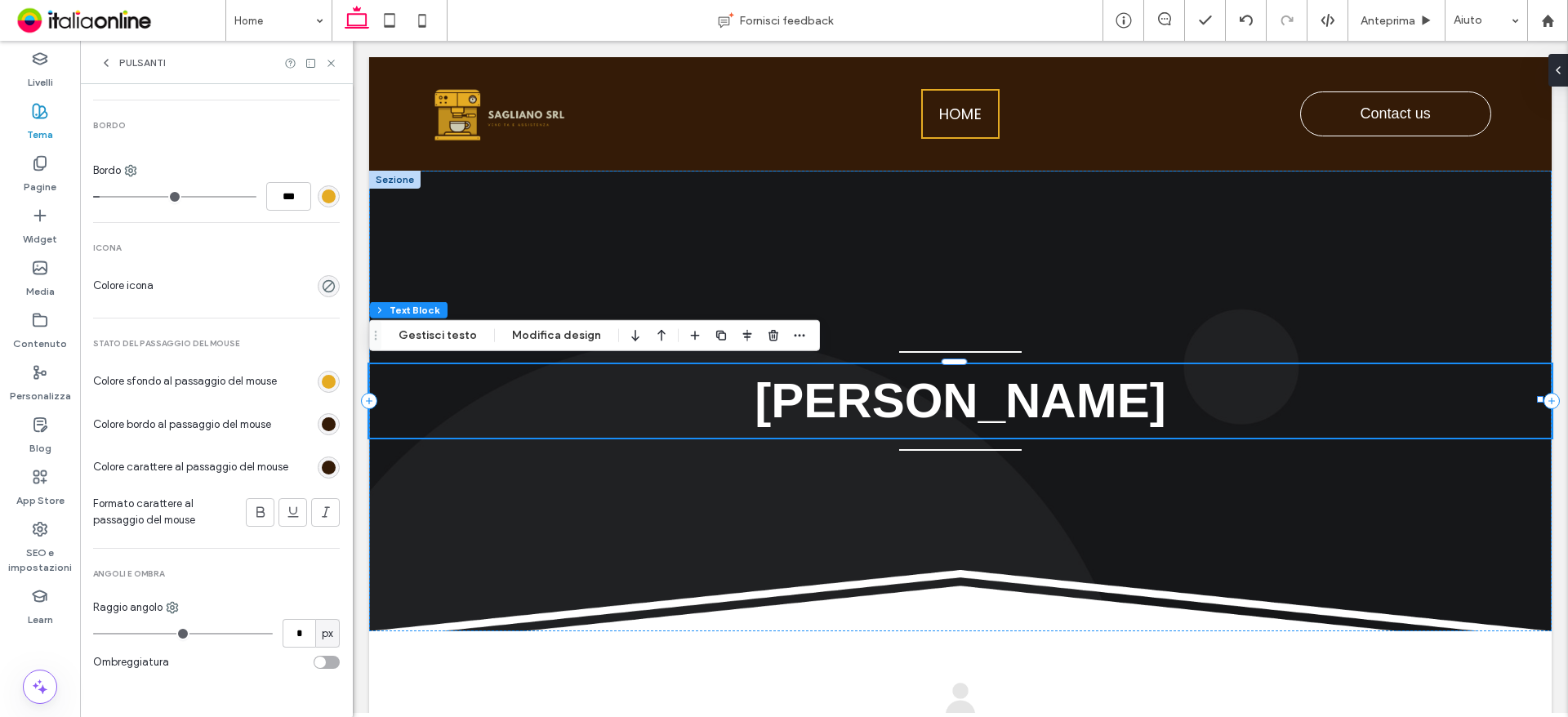
type input "*"
drag, startPoint x: 183, startPoint y: 632, endPoint x: 82, endPoint y: 623, distance: 101.4
type input "*"
click at [93, 632] on input "range" at bounding box center [182, 633] width 180 height 2
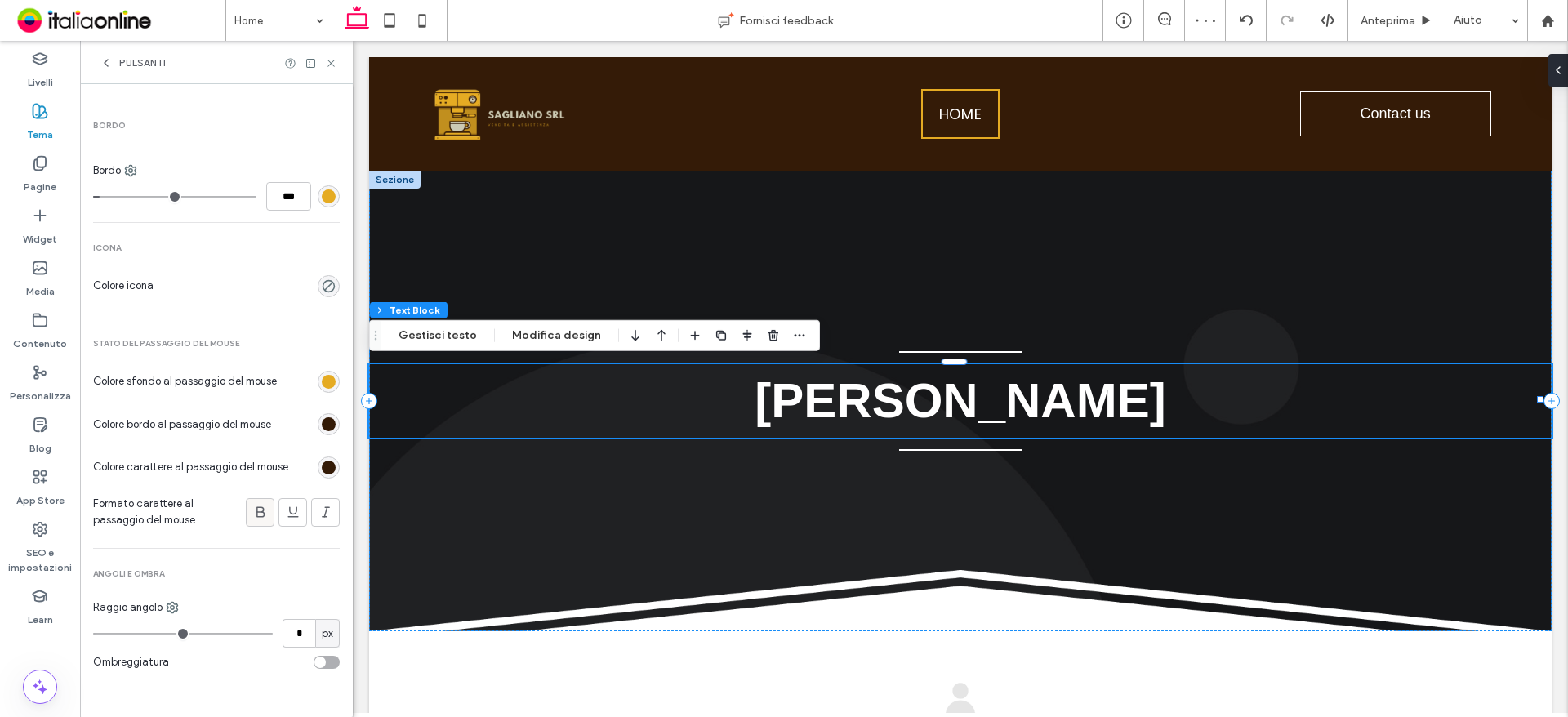
click at [257, 519] on icon at bounding box center [260, 511] width 16 height 16
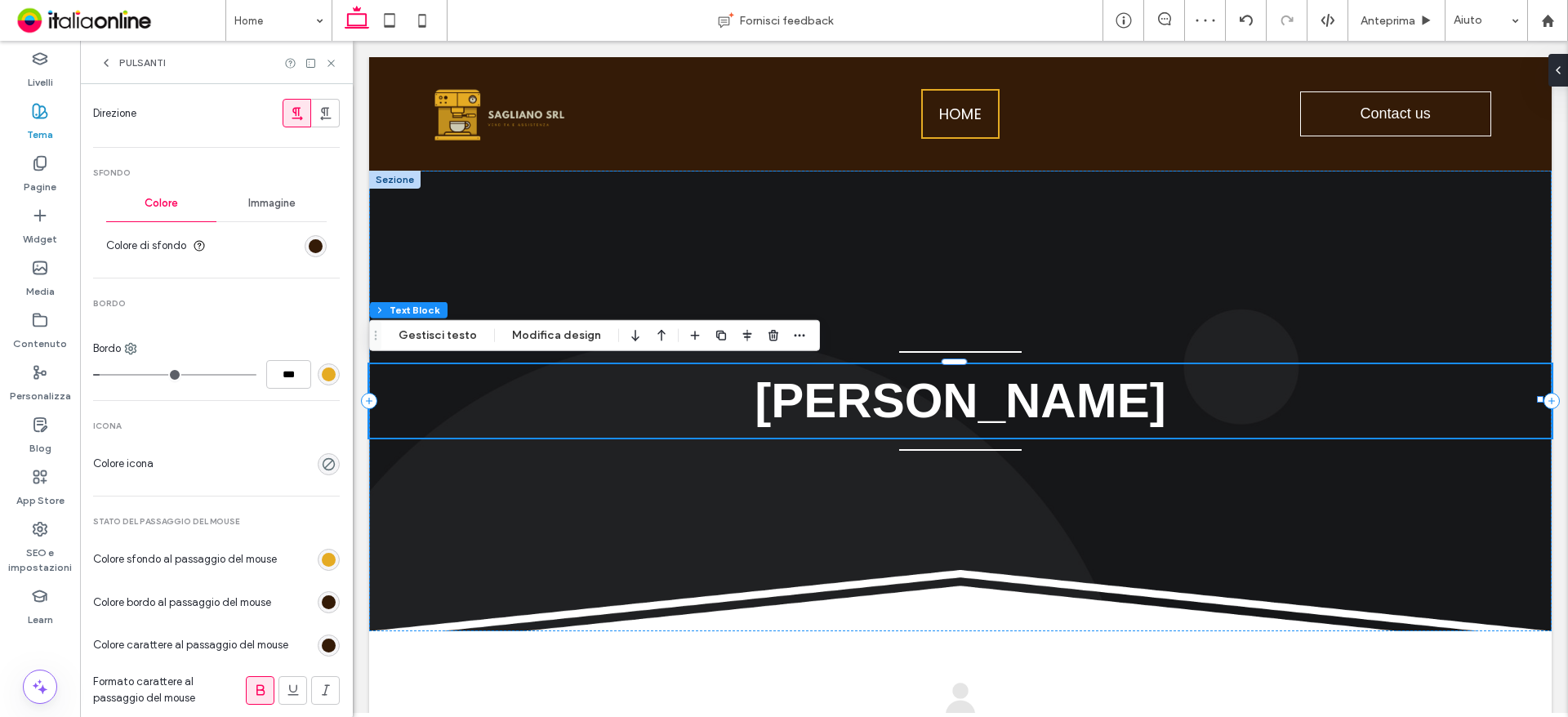
scroll to position [220, 0]
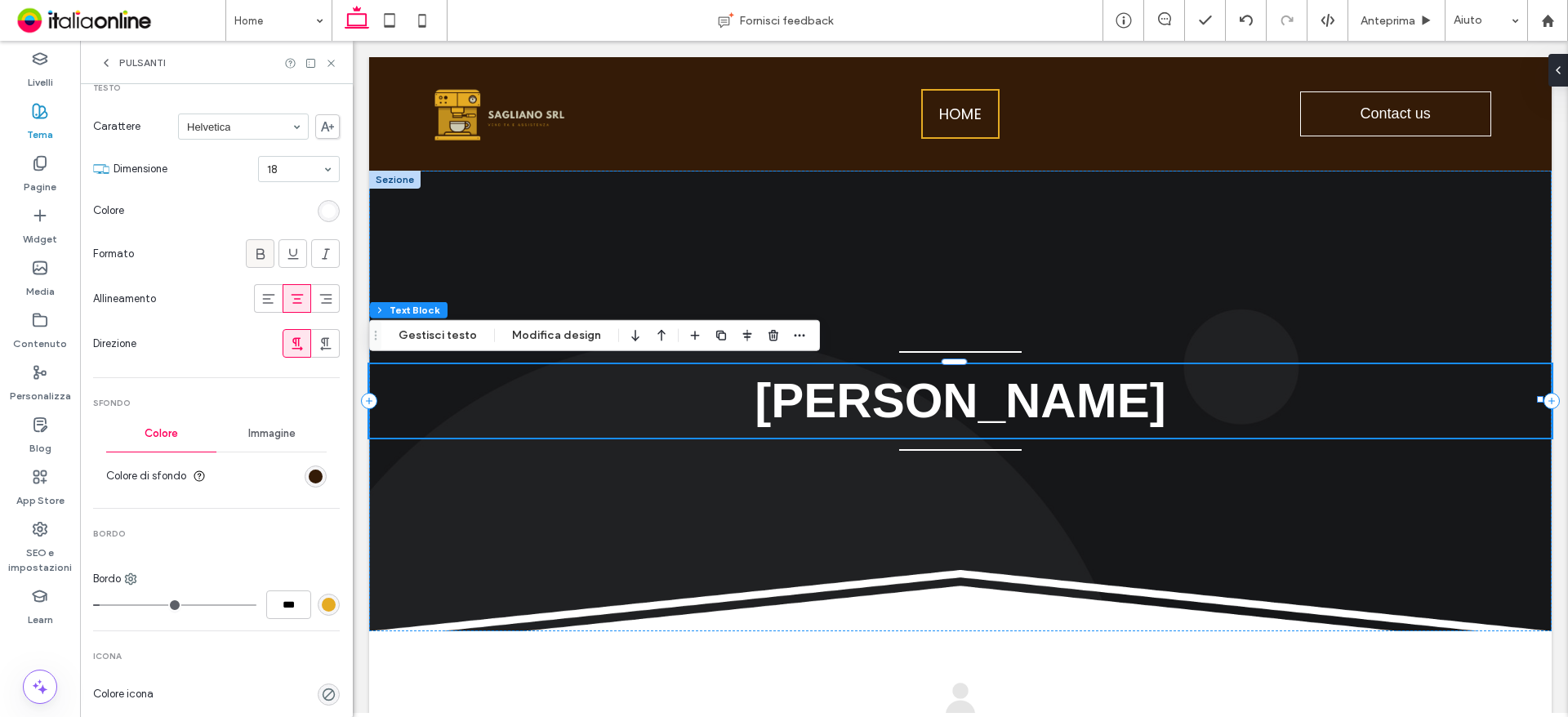
click at [253, 255] on icon at bounding box center [260, 254] width 16 height 16
click at [335, 63] on icon at bounding box center [331, 63] width 12 height 12
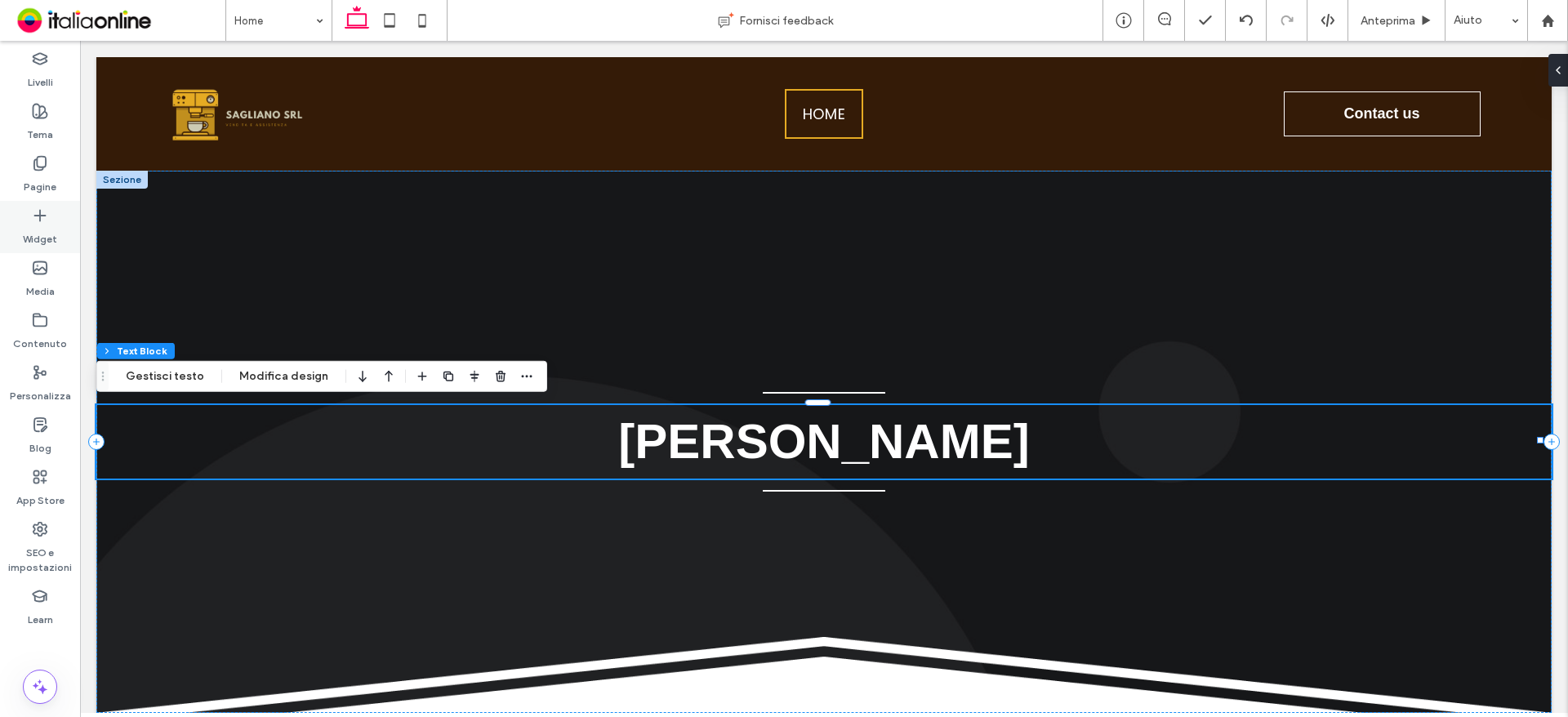
drag, startPoint x: 117, startPoint y: 184, endPoint x: 45, endPoint y: 219, distance: 80.1
click at [45, 219] on icon at bounding box center [40, 215] width 16 height 16
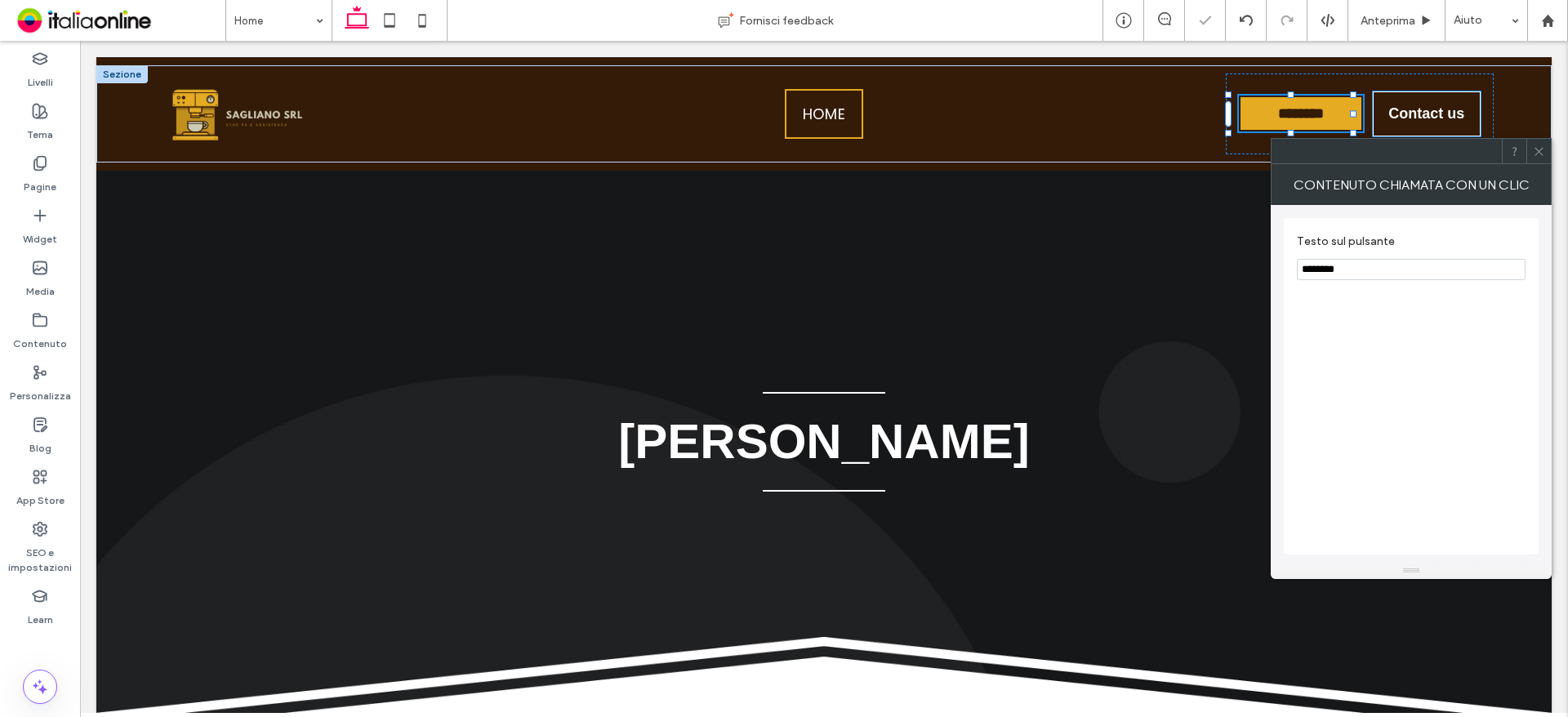
type input "**"
type input "*"
type input "***"
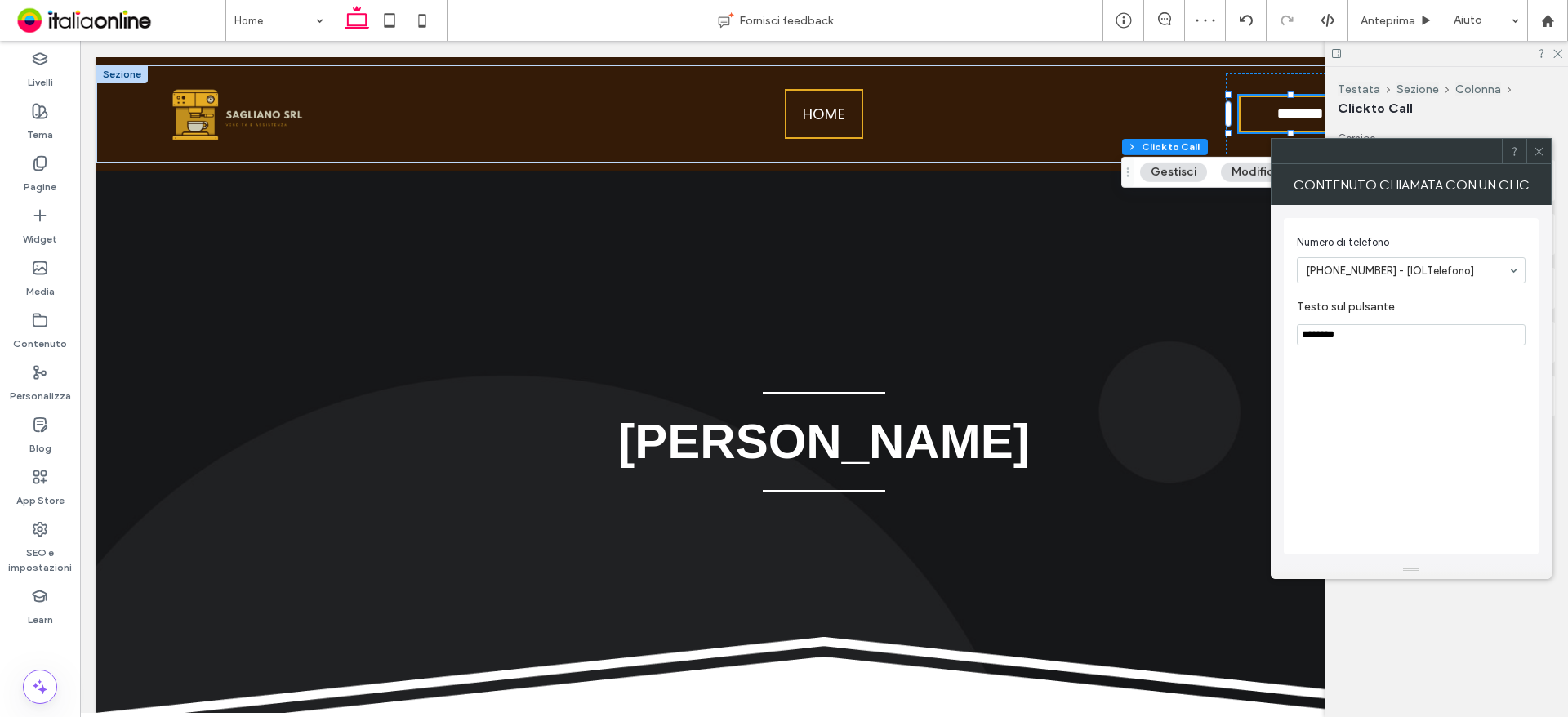
drag, startPoint x: 1542, startPoint y: 156, endPoint x: 1543, endPoint y: 146, distance: 10.0
click at [1542, 156] on icon at bounding box center [1539, 151] width 12 height 12
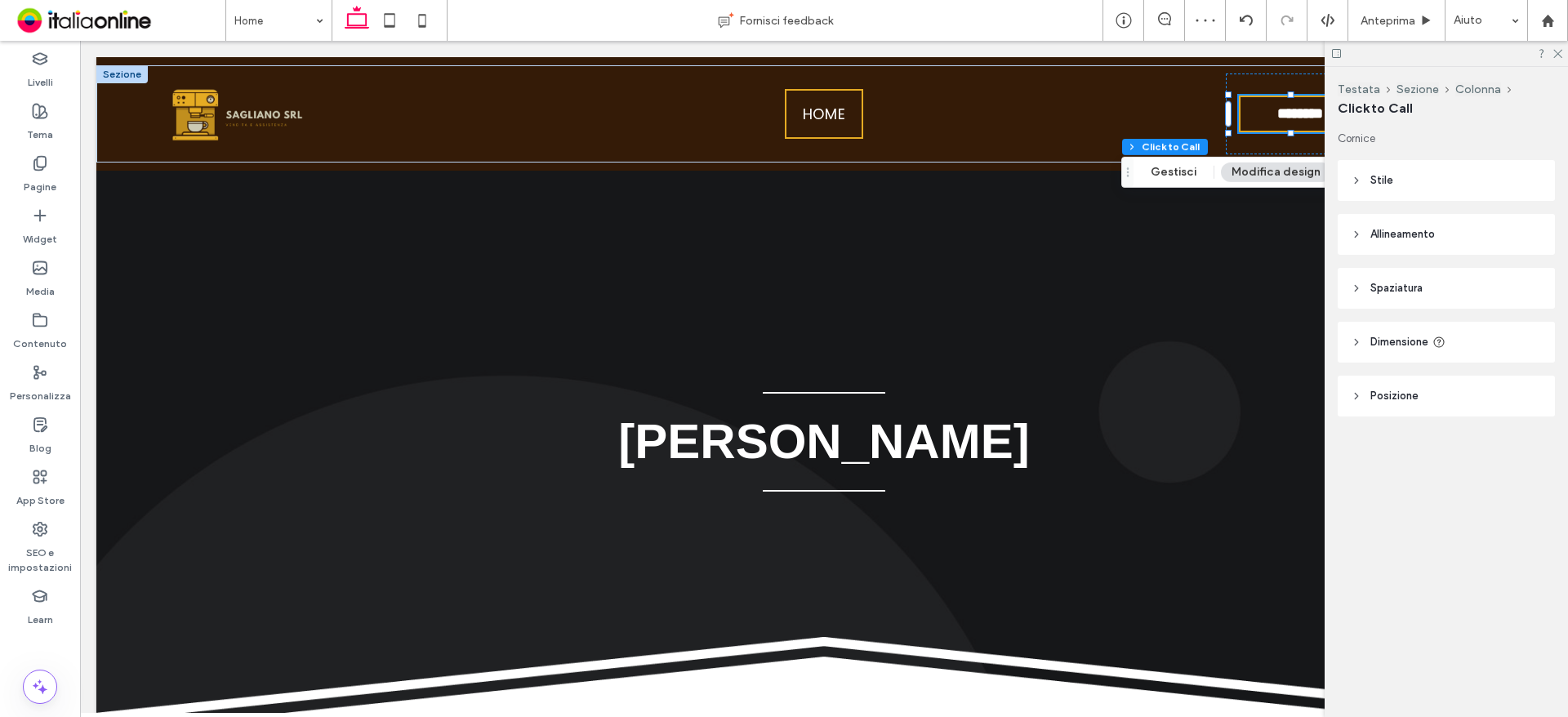
drag, startPoint x: 1555, startPoint y: 49, endPoint x: 1548, endPoint y: 60, distance: 13.0
click at [1555, 49] on icon at bounding box center [1557, 52] width 10 height 10
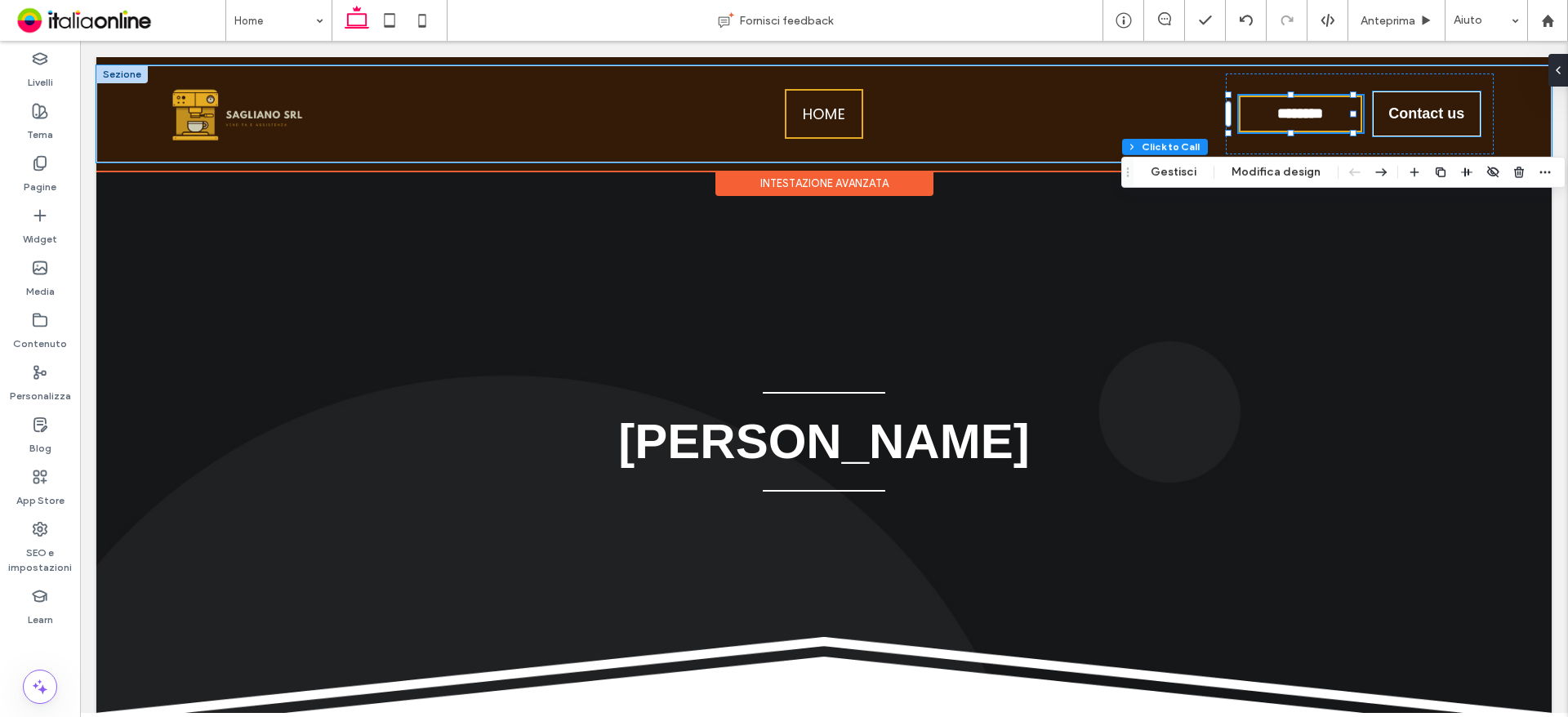
drag, startPoint x: 1428, startPoint y: 124, endPoint x: 1428, endPoint y: 158, distance: 34.0
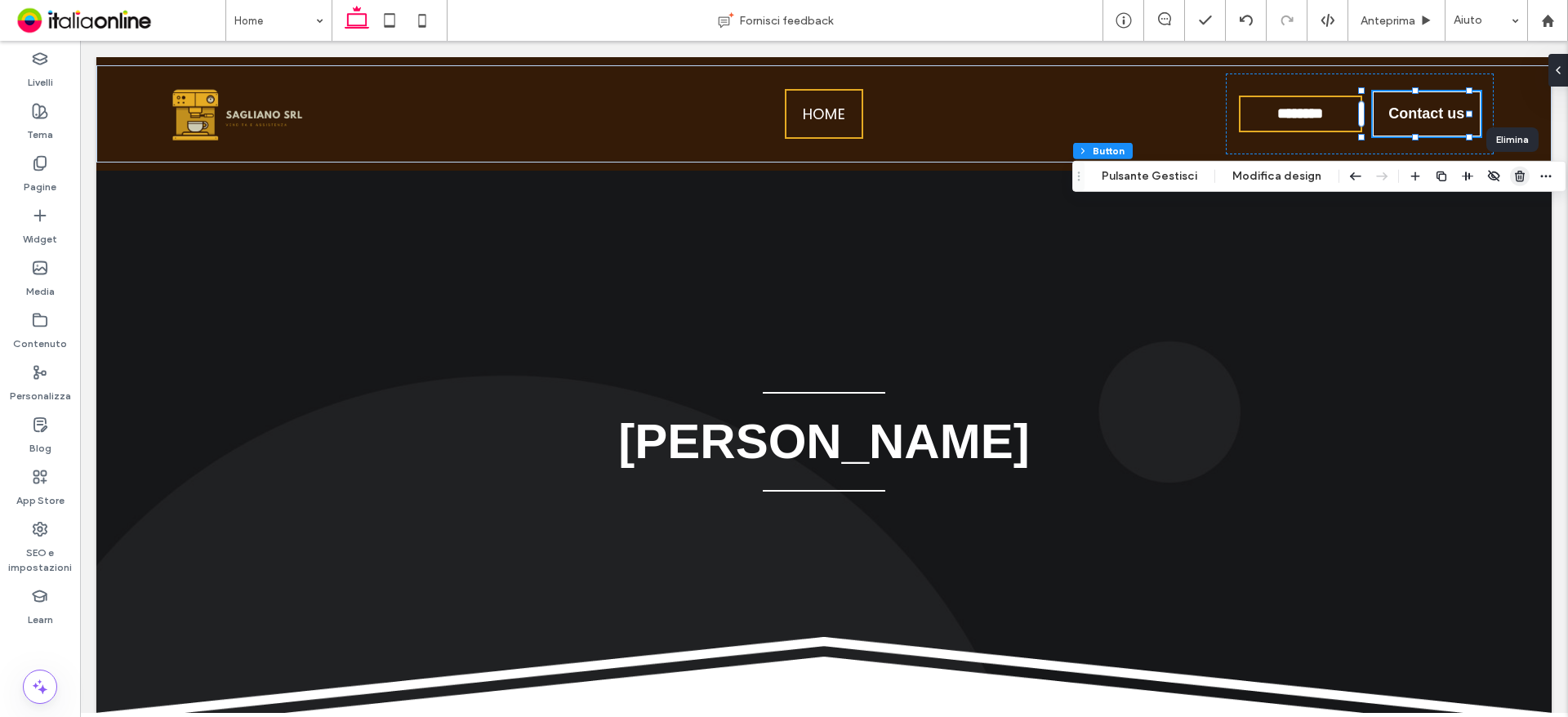
click at [1515, 179] on use "button" at bounding box center [1520, 176] width 10 height 10
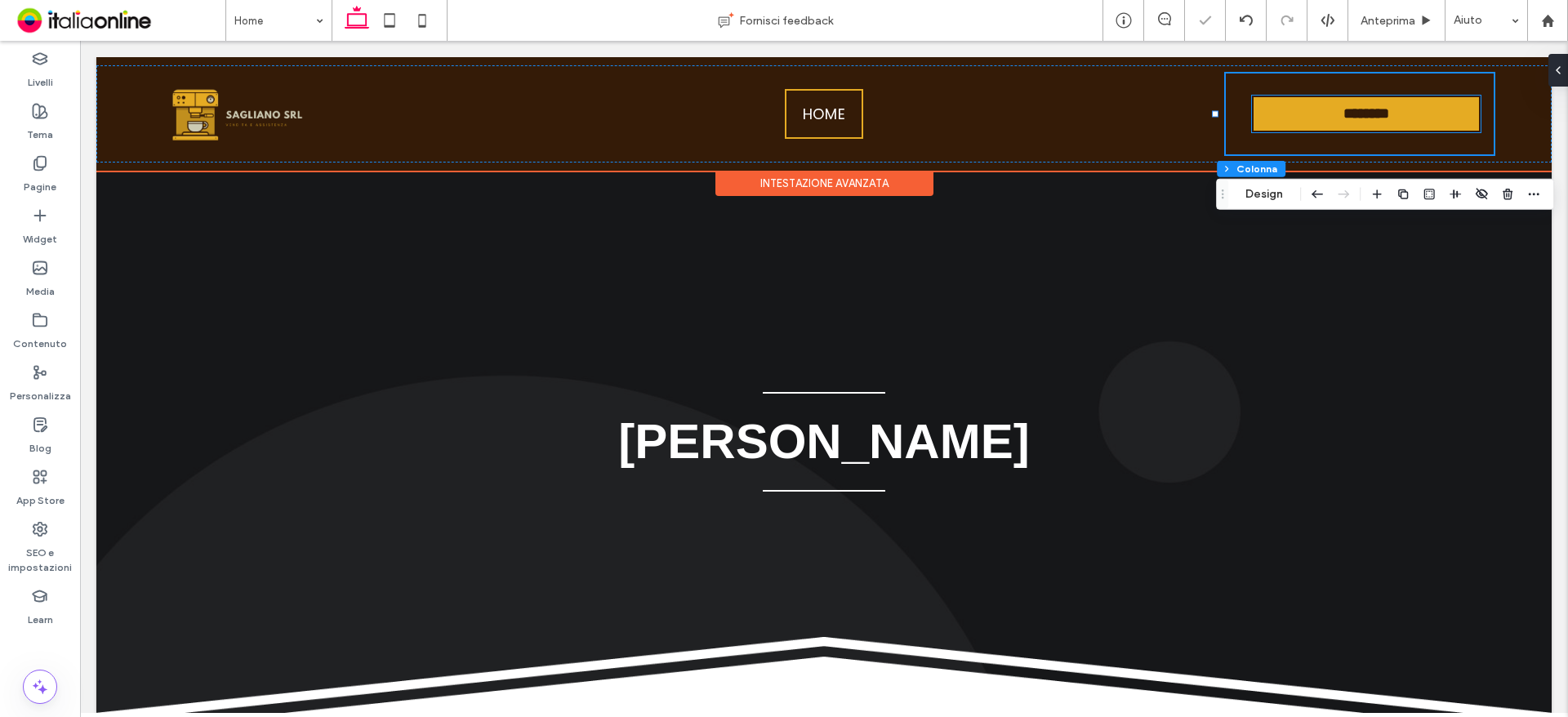
click at [1319, 104] on link "**********" at bounding box center [1366, 114] width 229 height 37
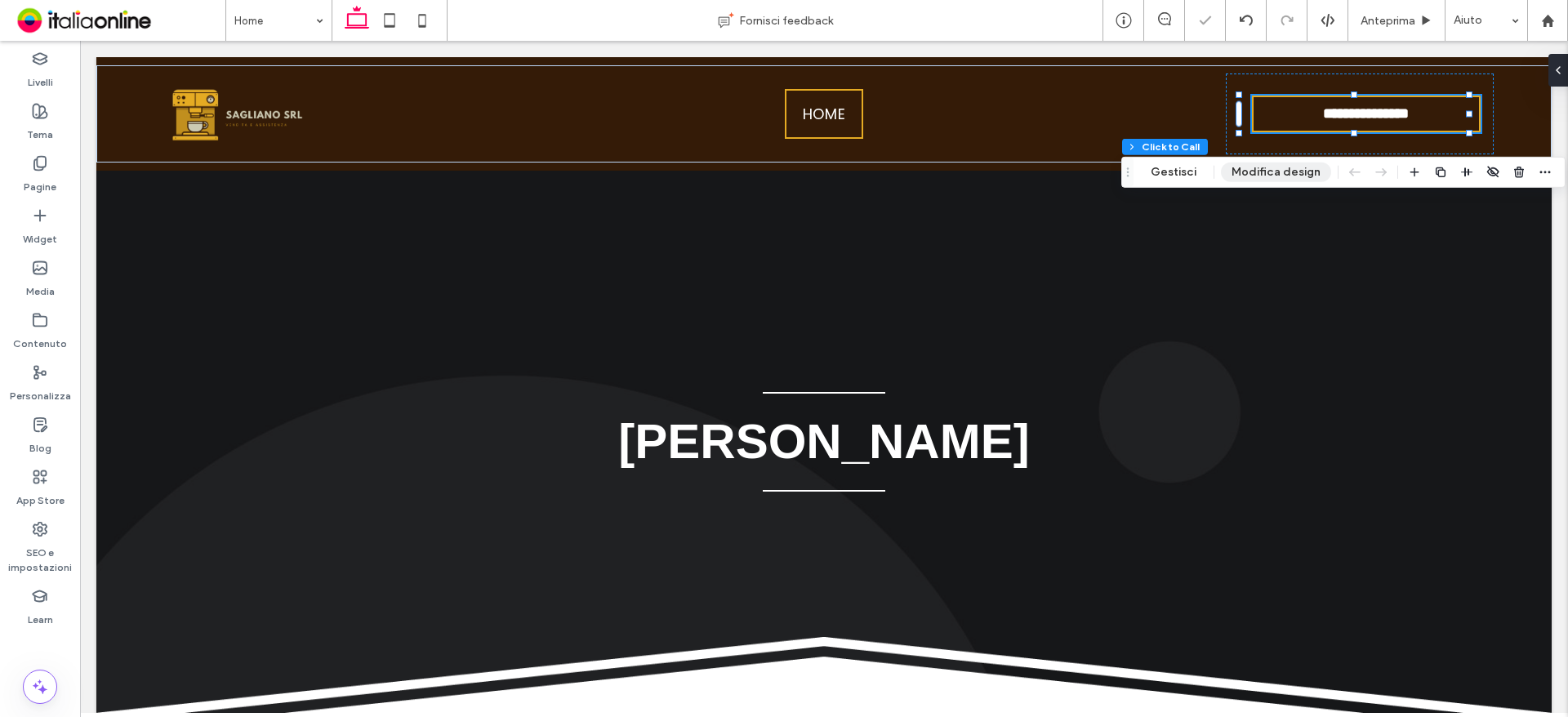
click at [1258, 169] on button "Modifica design" at bounding box center [1276, 172] width 110 height 20
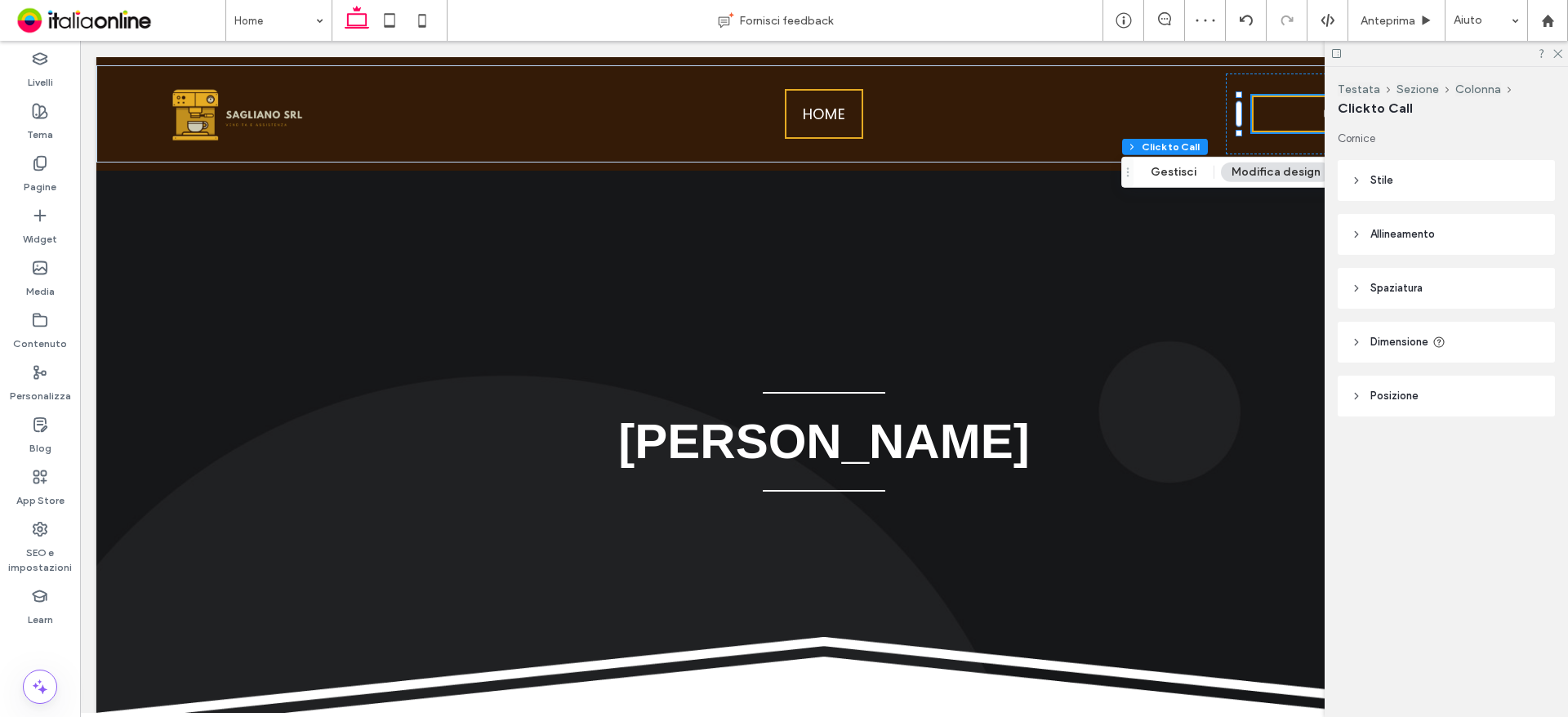
click at [1386, 174] on span "Stile" at bounding box center [1382, 179] width 23 height 16
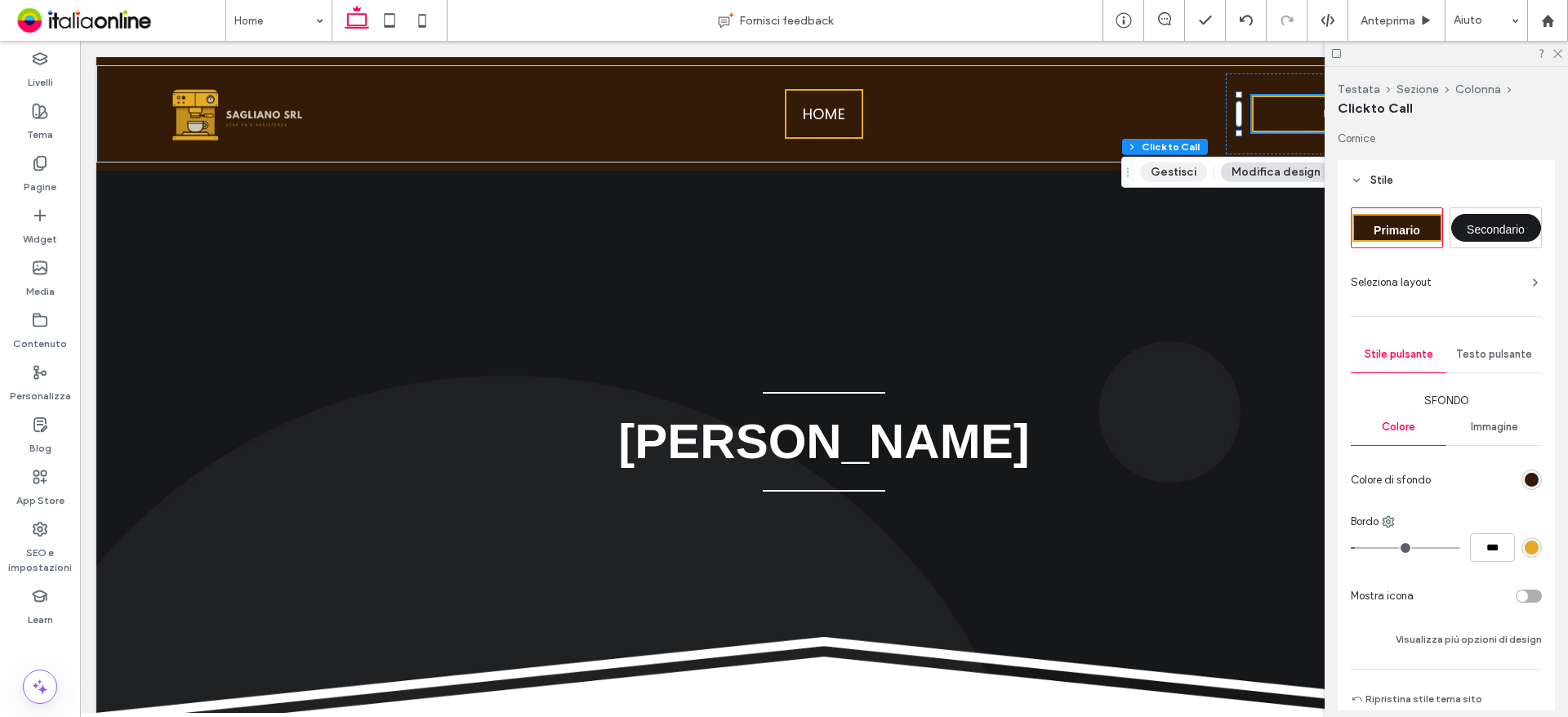
click at [1186, 163] on button "Gestisci" at bounding box center [1174, 172] width 67 height 20
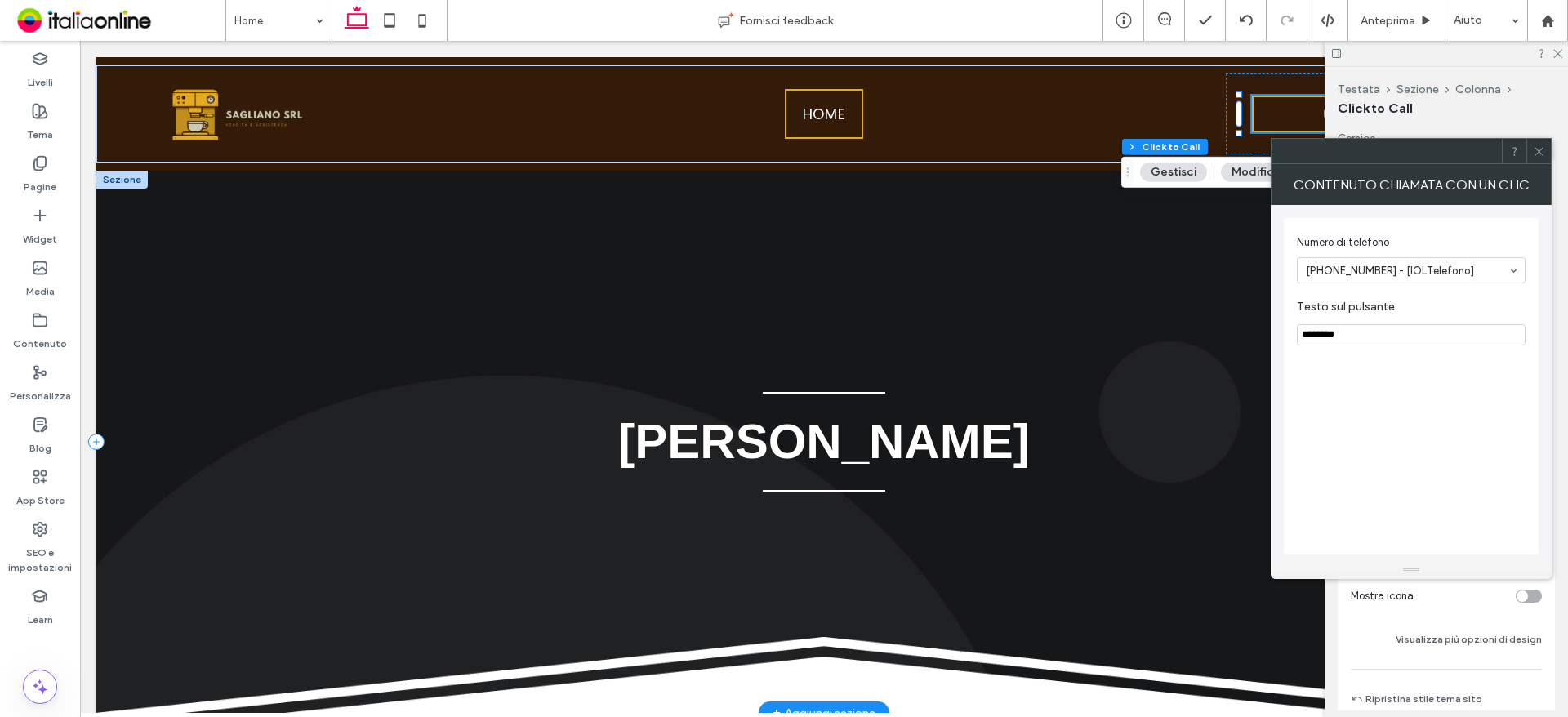
drag, startPoint x: 1465, startPoint y: 366, endPoint x: 1252, endPoint y: 330, distance: 216.0
type input "**********"
click at [1542, 154] on icon at bounding box center [1539, 151] width 12 height 12
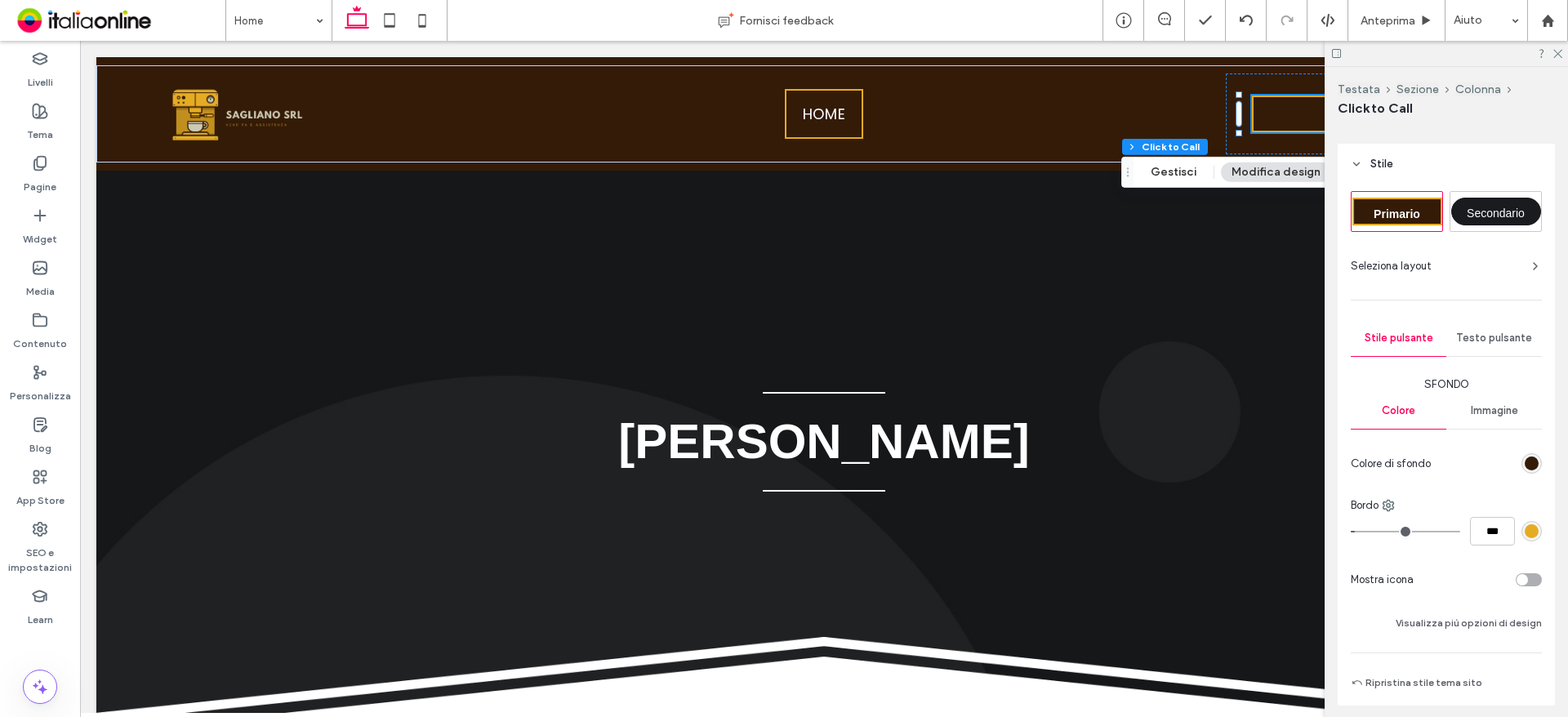
scroll to position [0, 0]
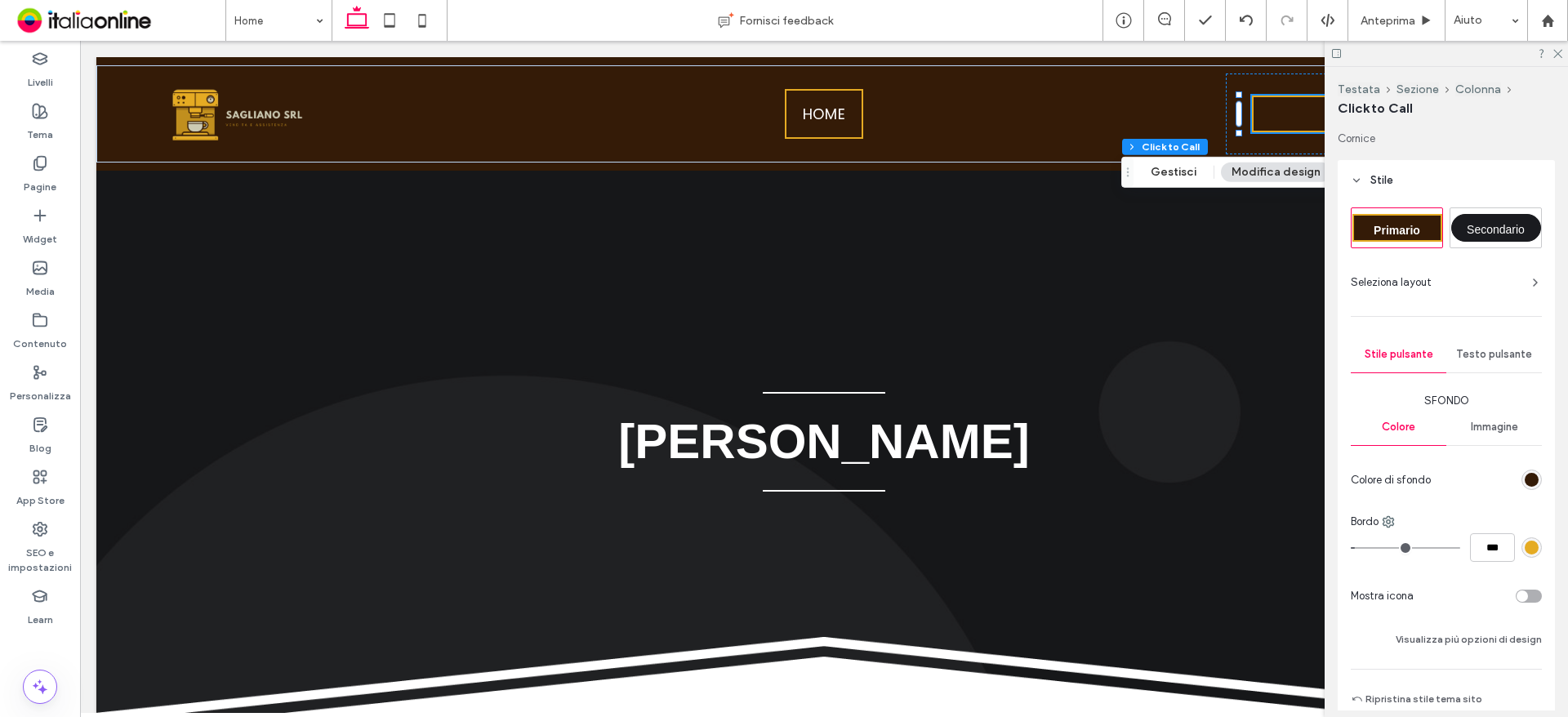
click at [1489, 350] on span "Testo pulsante" at bounding box center [1494, 354] width 76 height 13
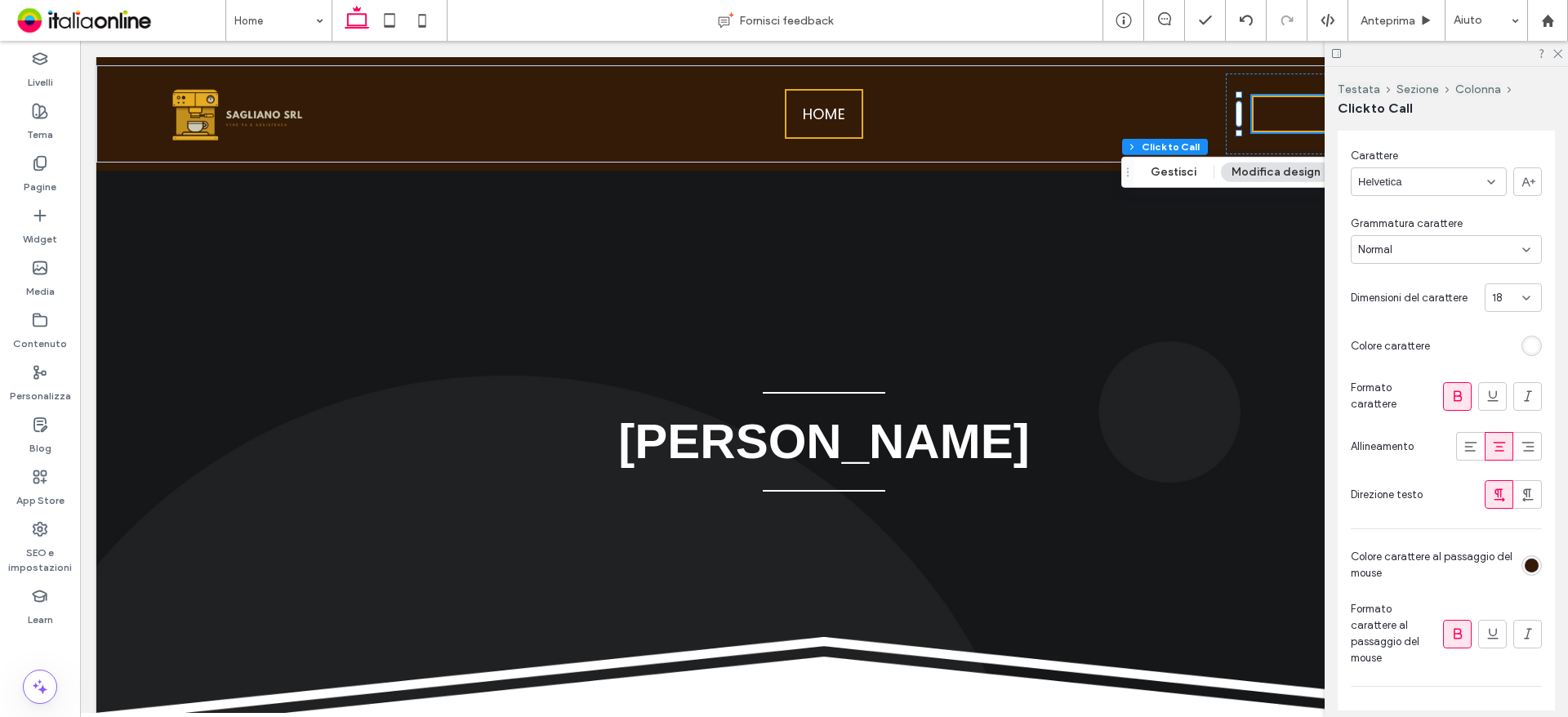
scroll to position [163, 0]
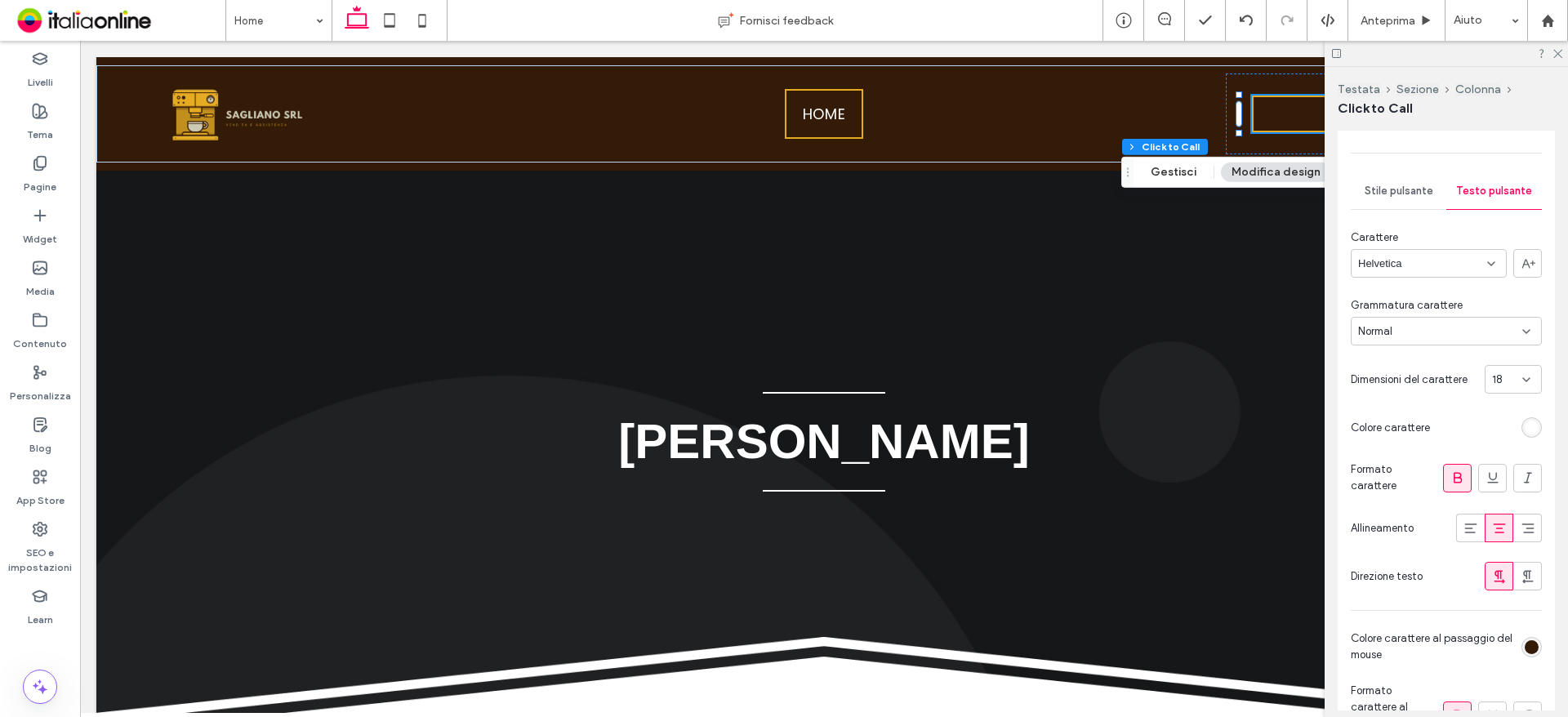
click at [1427, 468] on span "Formato carattere" at bounding box center [1393, 478] width 86 height 32
click at [1449, 475] on icon at bounding box center [1457, 477] width 16 height 16
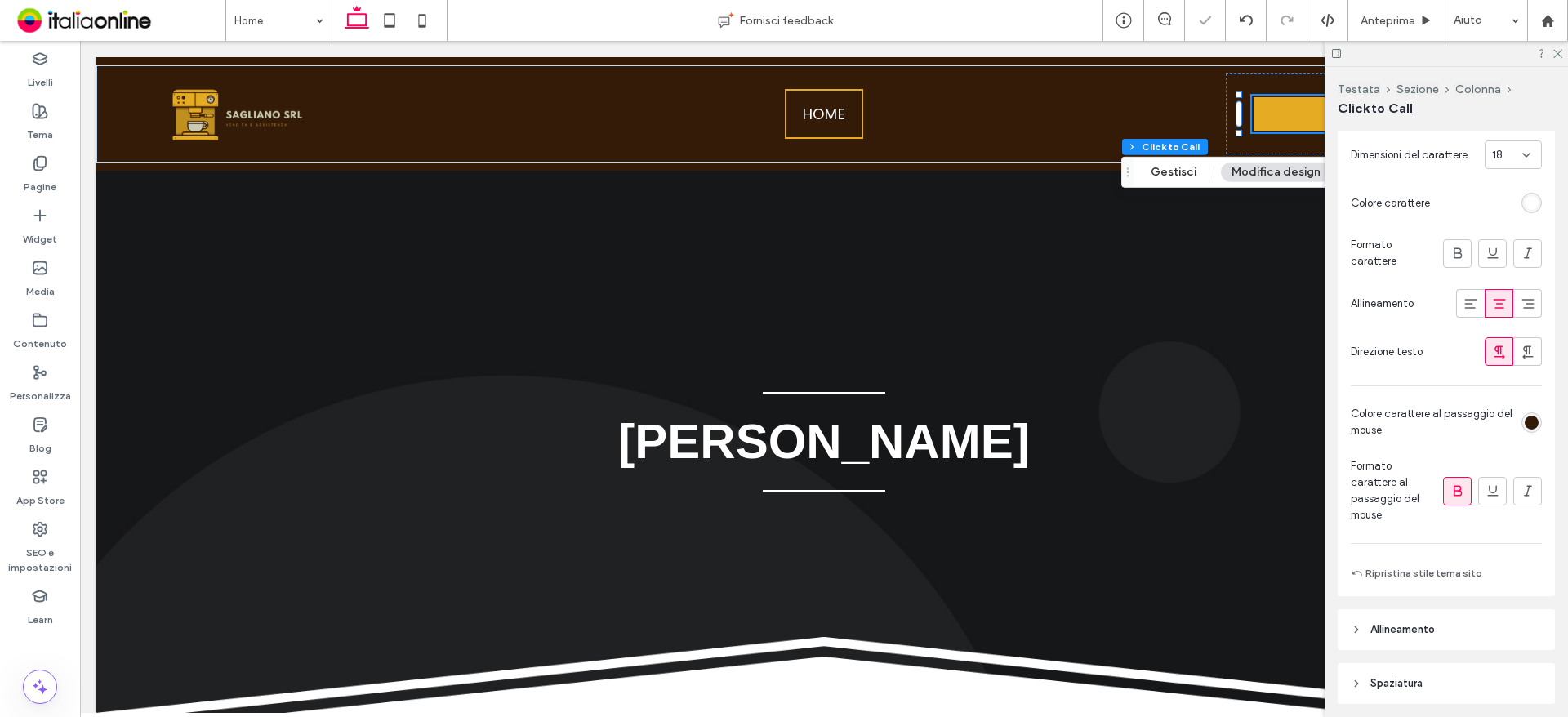
scroll to position [408, 0]
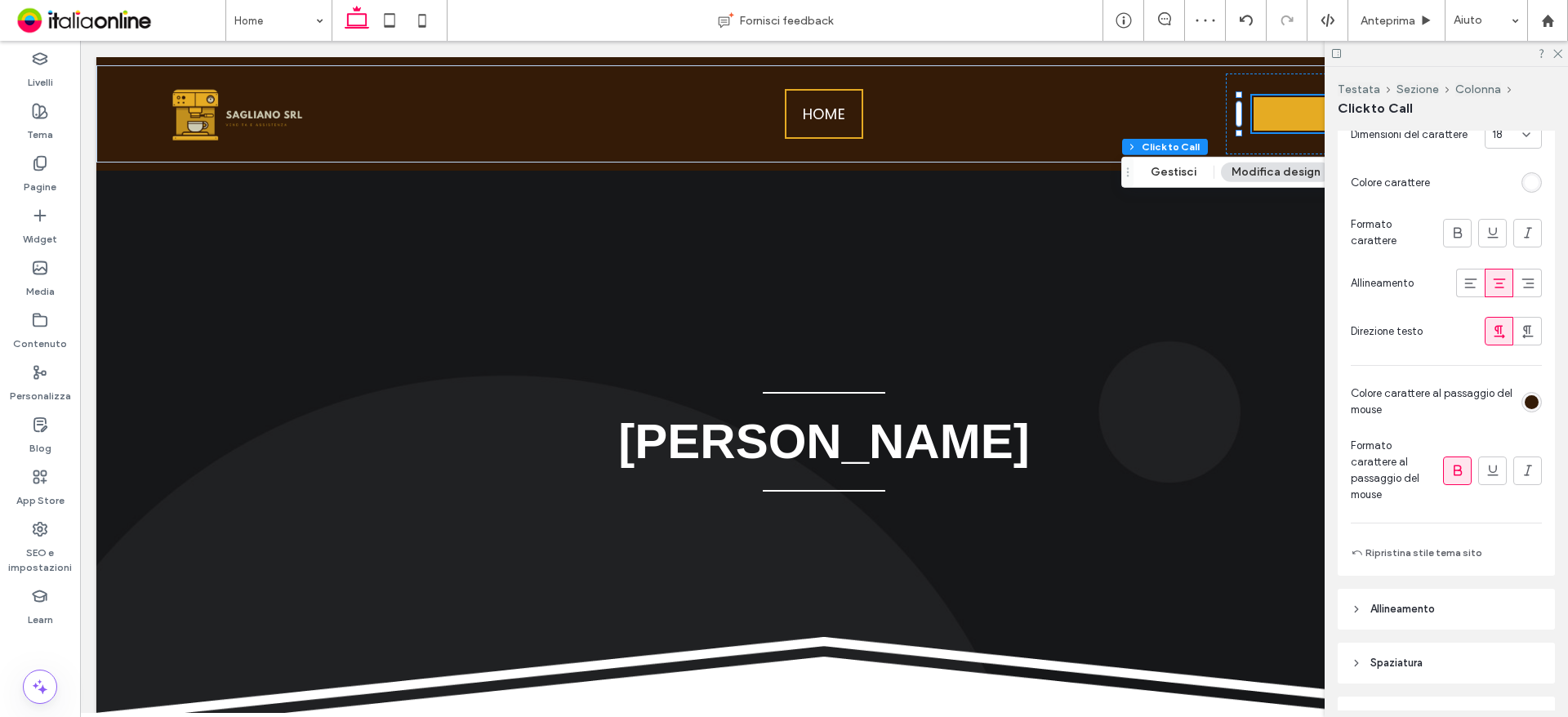
click at [1457, 475] on icon at bounding box center [1457, 469] width 16 height 16
click at [1457, 473] on icon at bounding box center [1457, 469] width 16 height 16
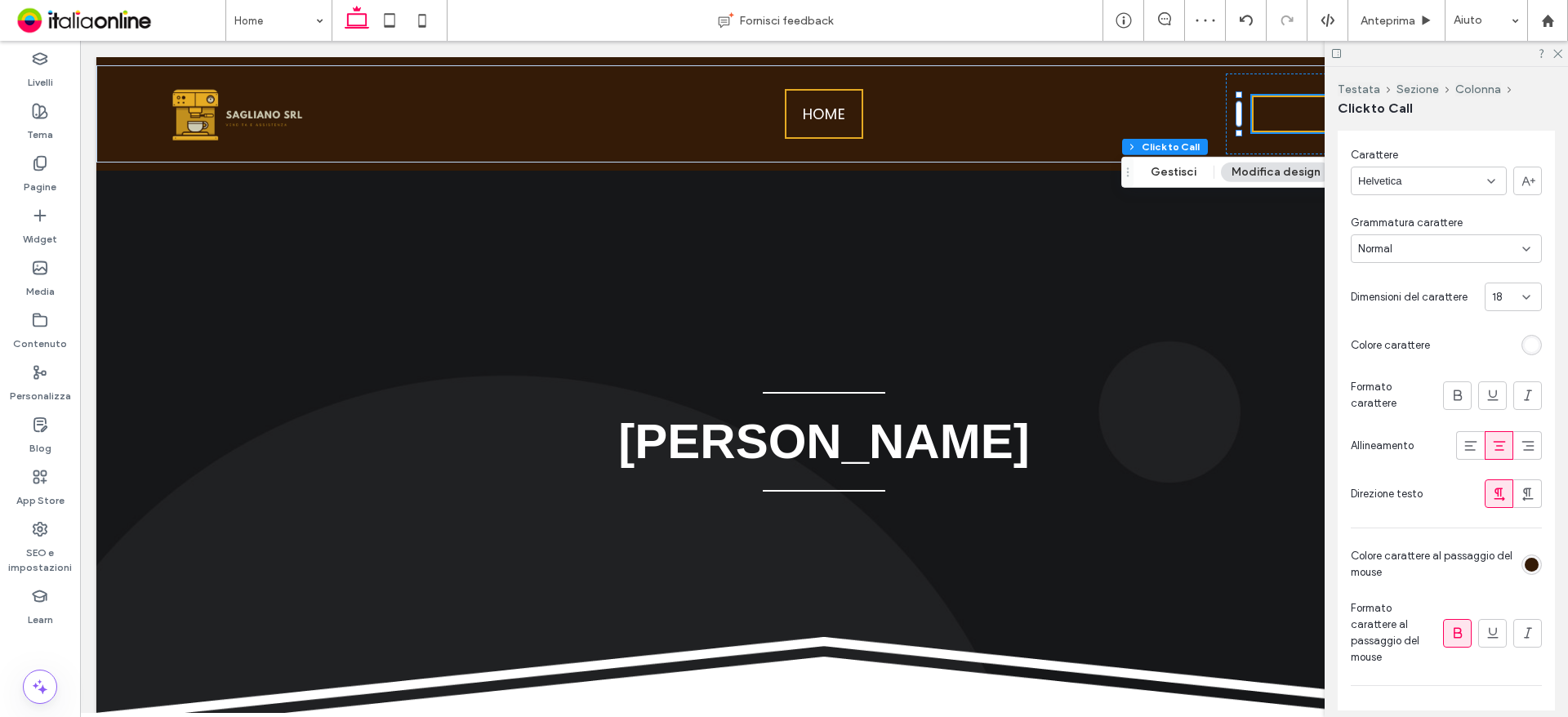
scroll to position [245, 0]
click at [1462, 391] on div at bounding box center [1457, 396] width 27 height 27
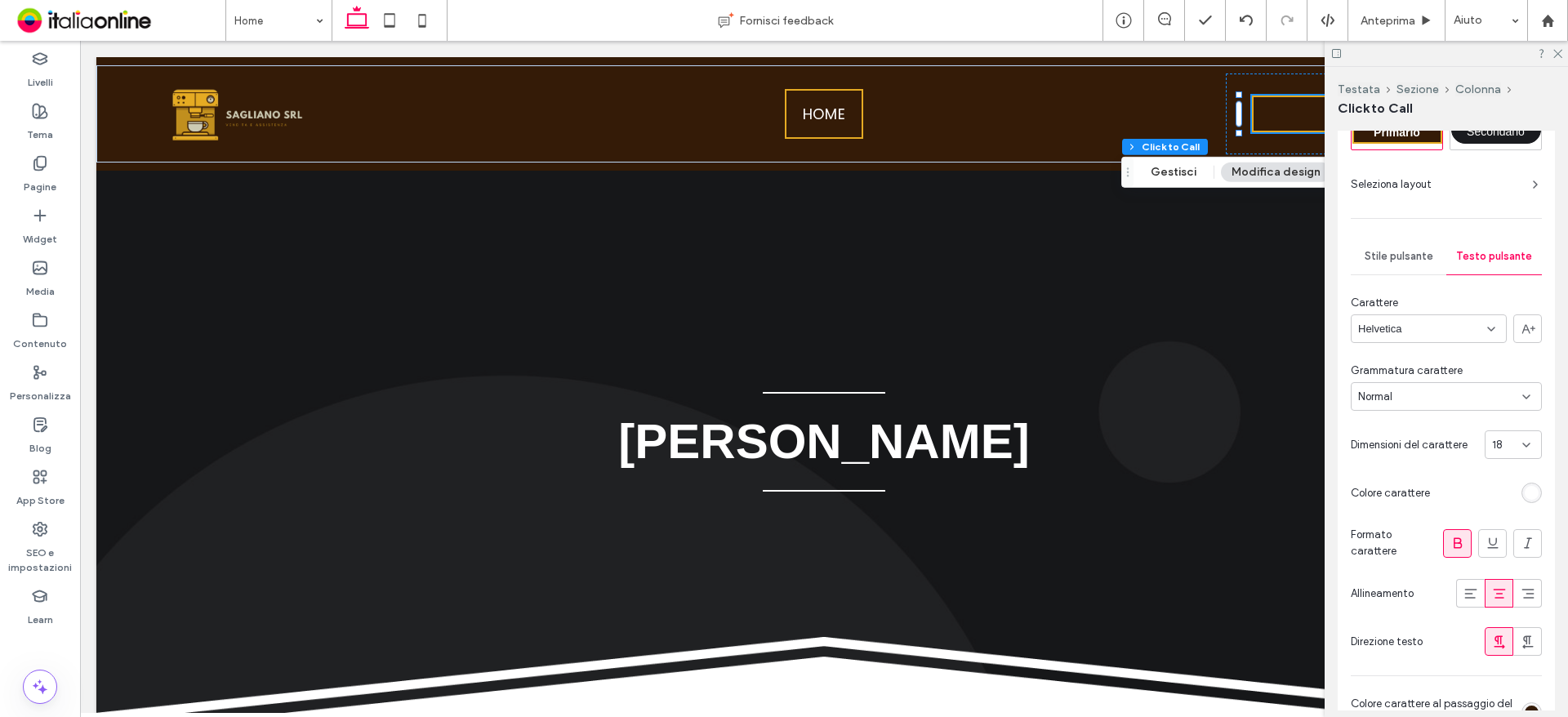
scroll to position [82, 0]
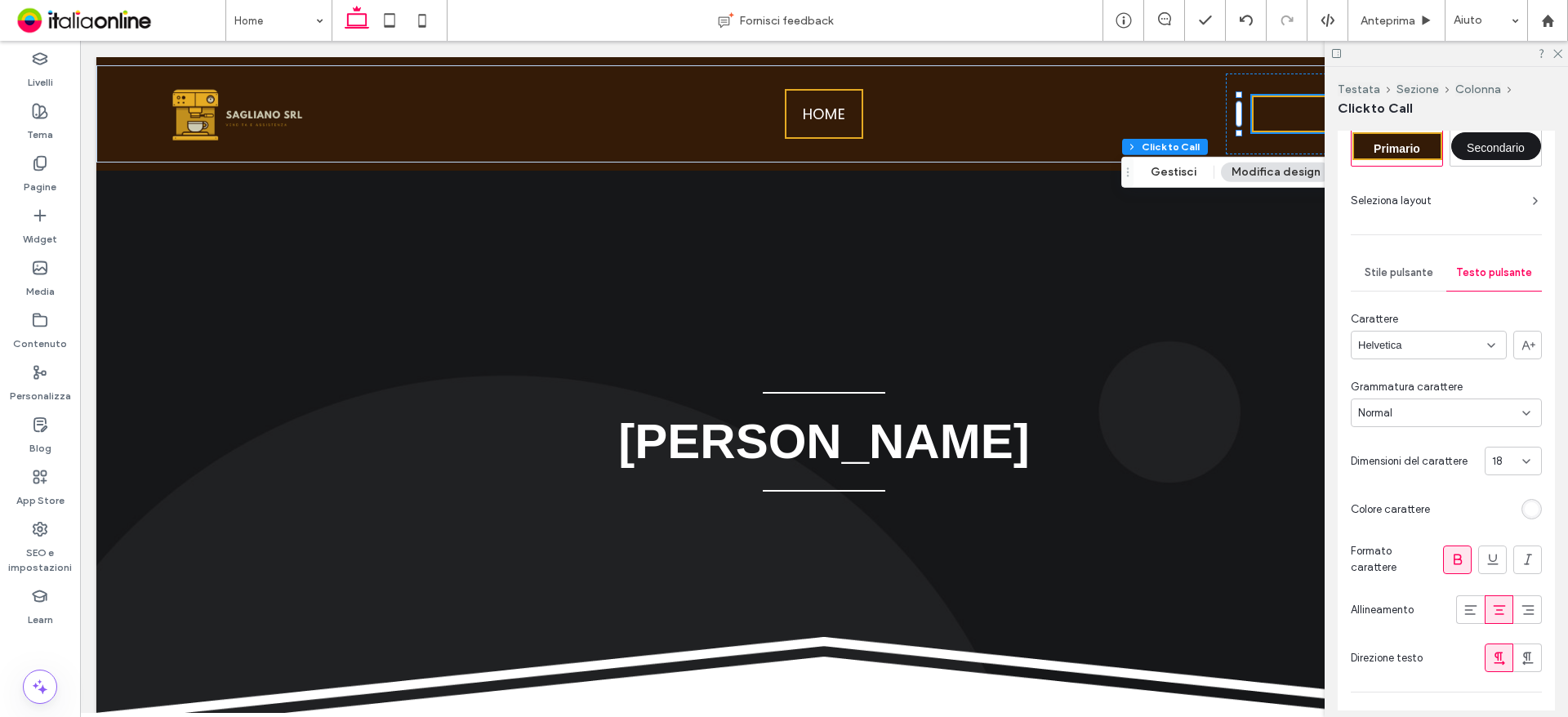
click at [1433, 343] on div "Helvetica" at bounding box center [1428, 345] width 156 height 28
click at [1415, 463] on div "Poppins" at bounding box center [1425, 459] width 146 height 28
click at [1451, 574] on div "Formato carattere" at bounding box center [1445, 559] width 191 height 32
click at [1455, 561] on icon at bounding box center [1457, 558] width 16 height 16
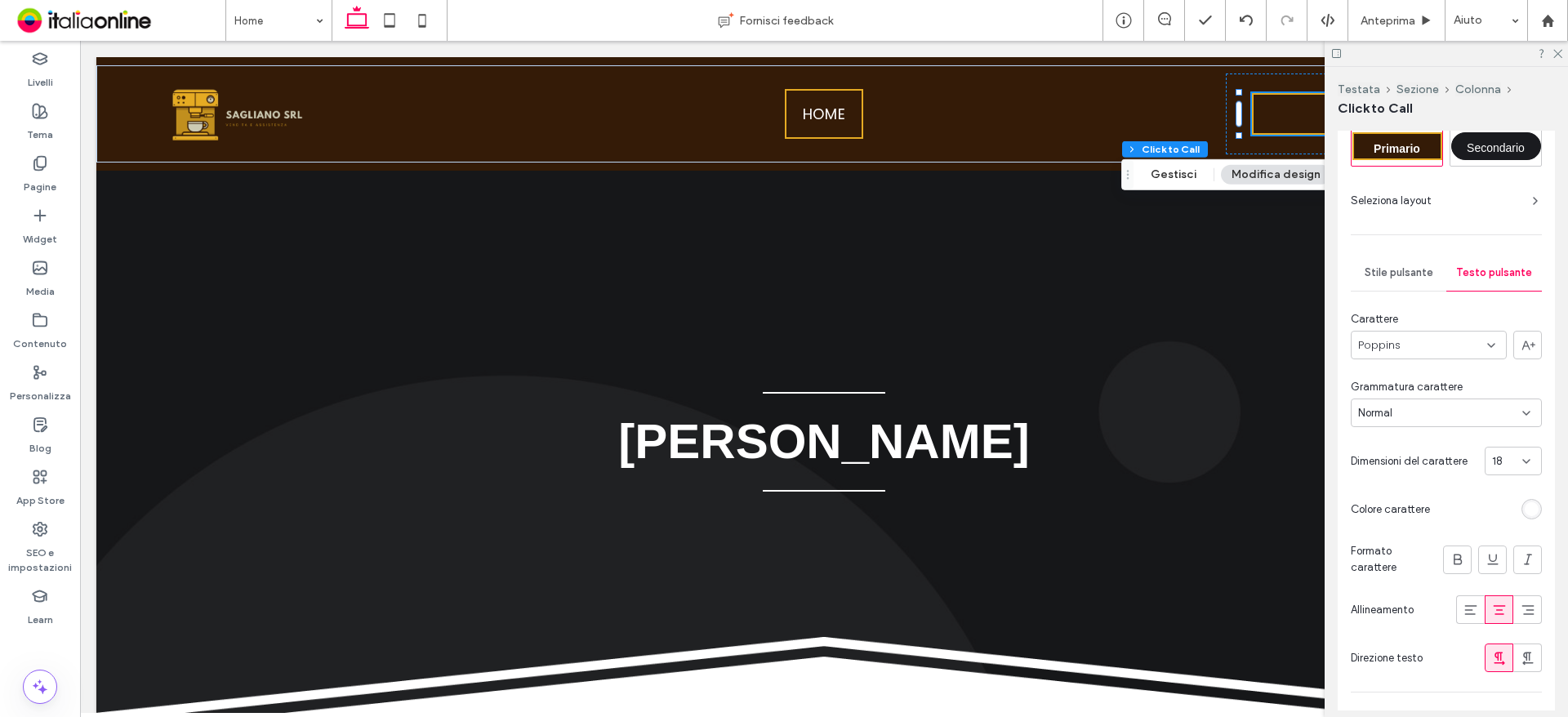
click at [1418, 339] on div "Poppins" at bounding box center [1428, 345] width 156 height 28
click at [1408, 378] on div "Helvetica" at bounding box center [1425, 377] width 146 height 28
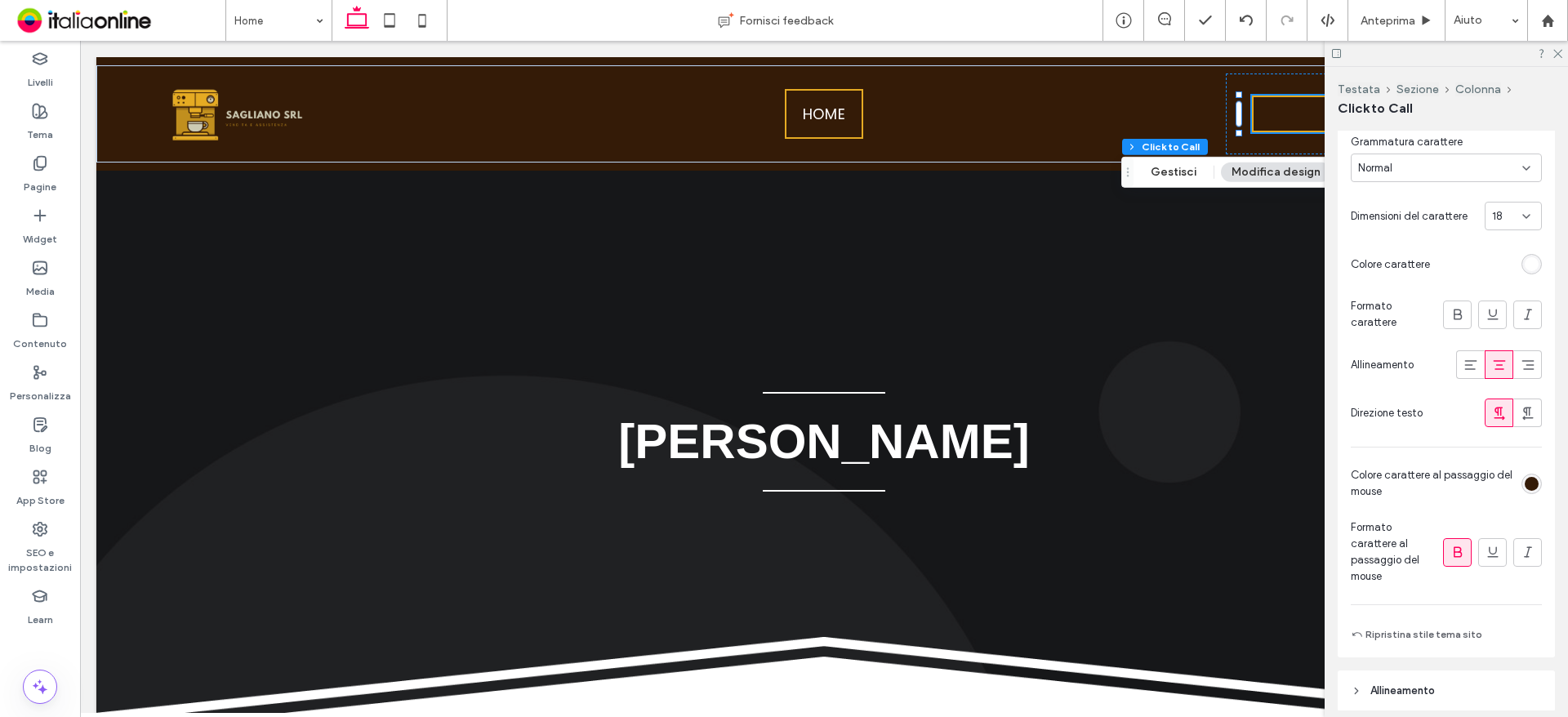
scroll to position [163, 0]
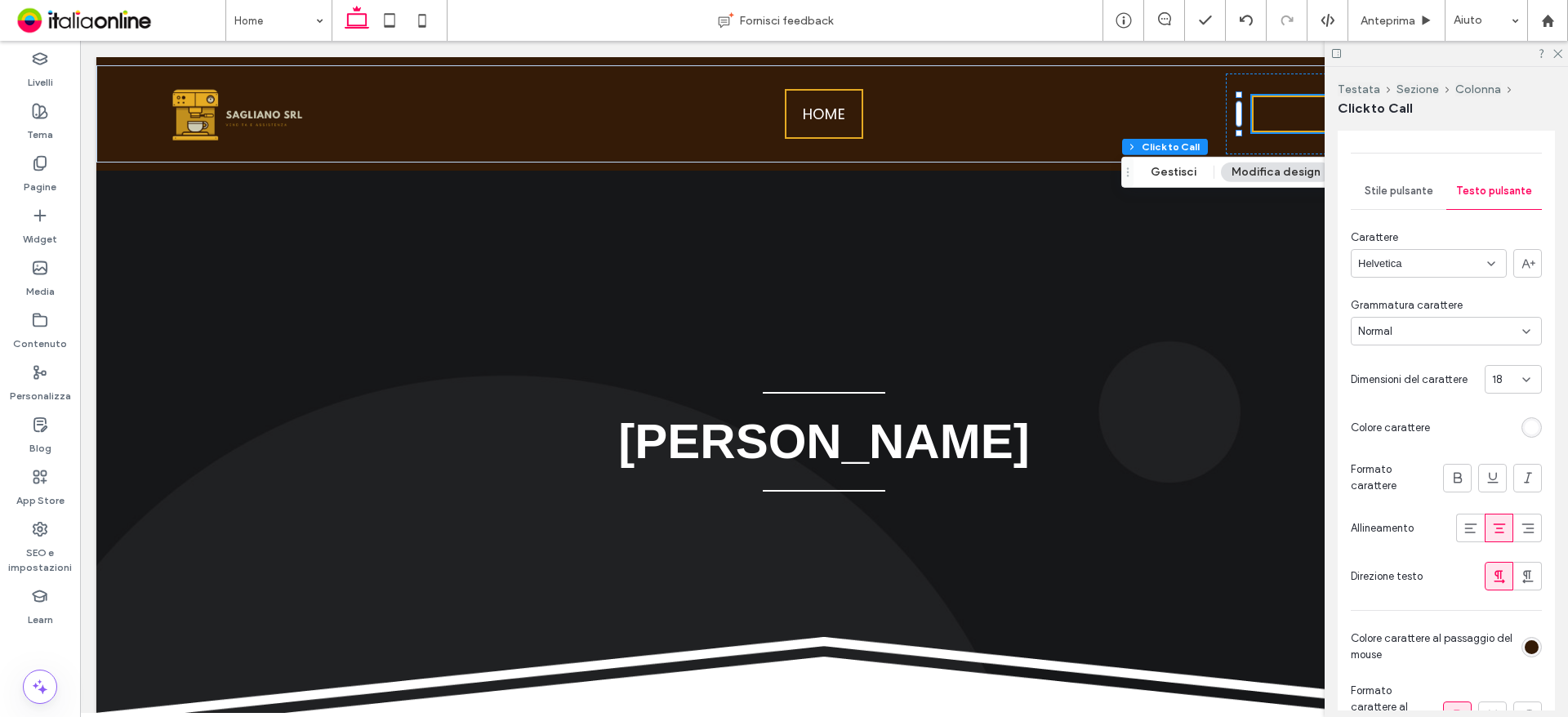
click at [1388, 189] on span "Stile pulsante" at bounding box center [1399, 191] width 68 height 13
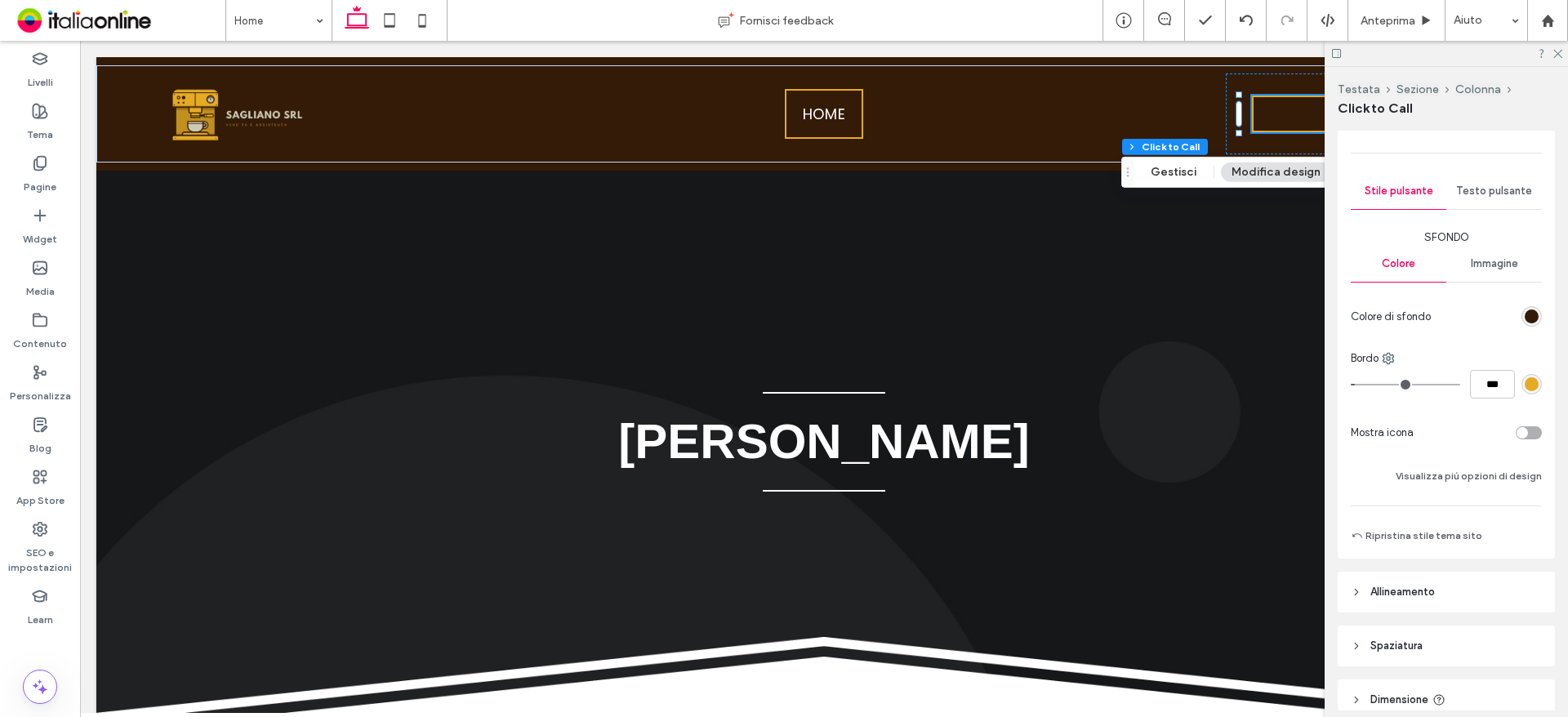
scroll to position [292, 0]
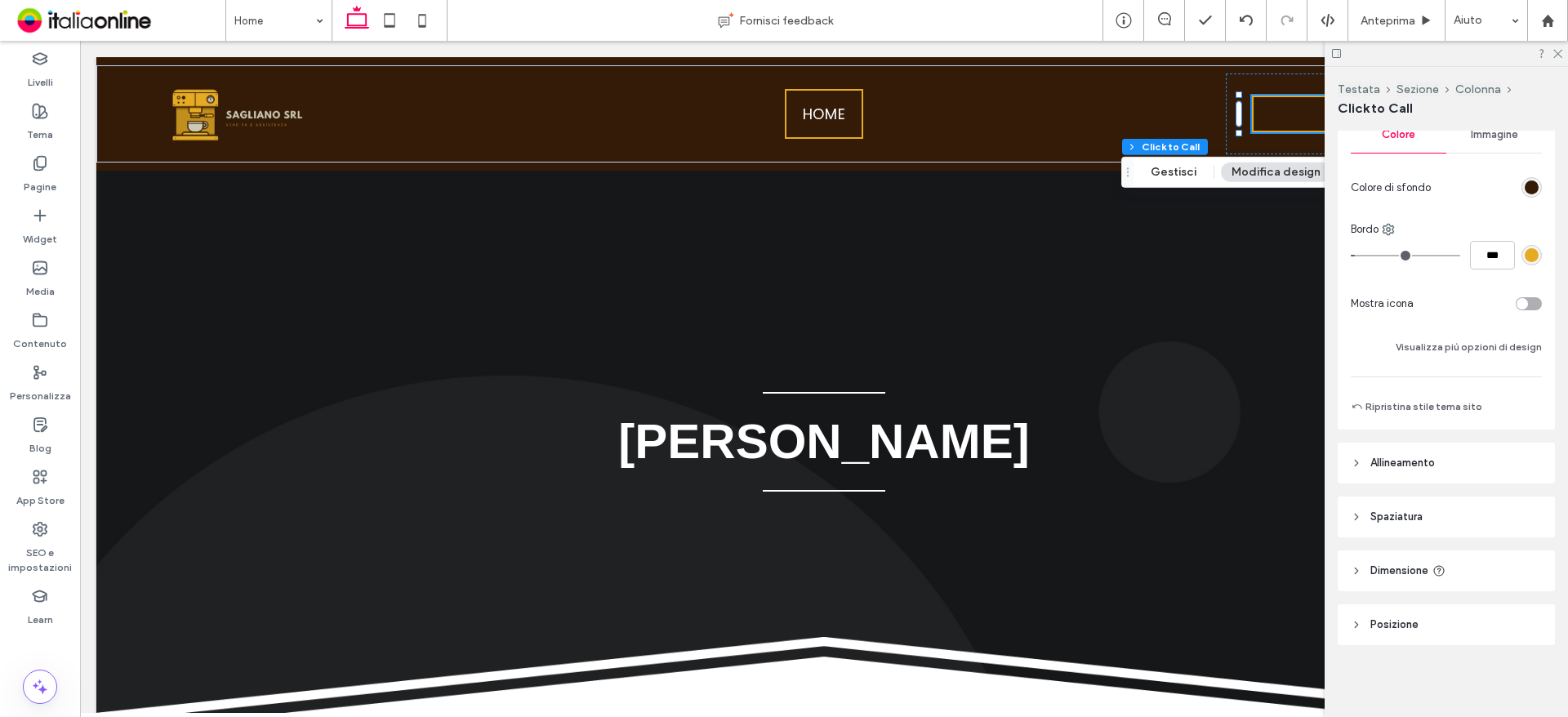
click at [1517, 306] on div "toggle" at bounding box center [1522, 304] width 11 height 11
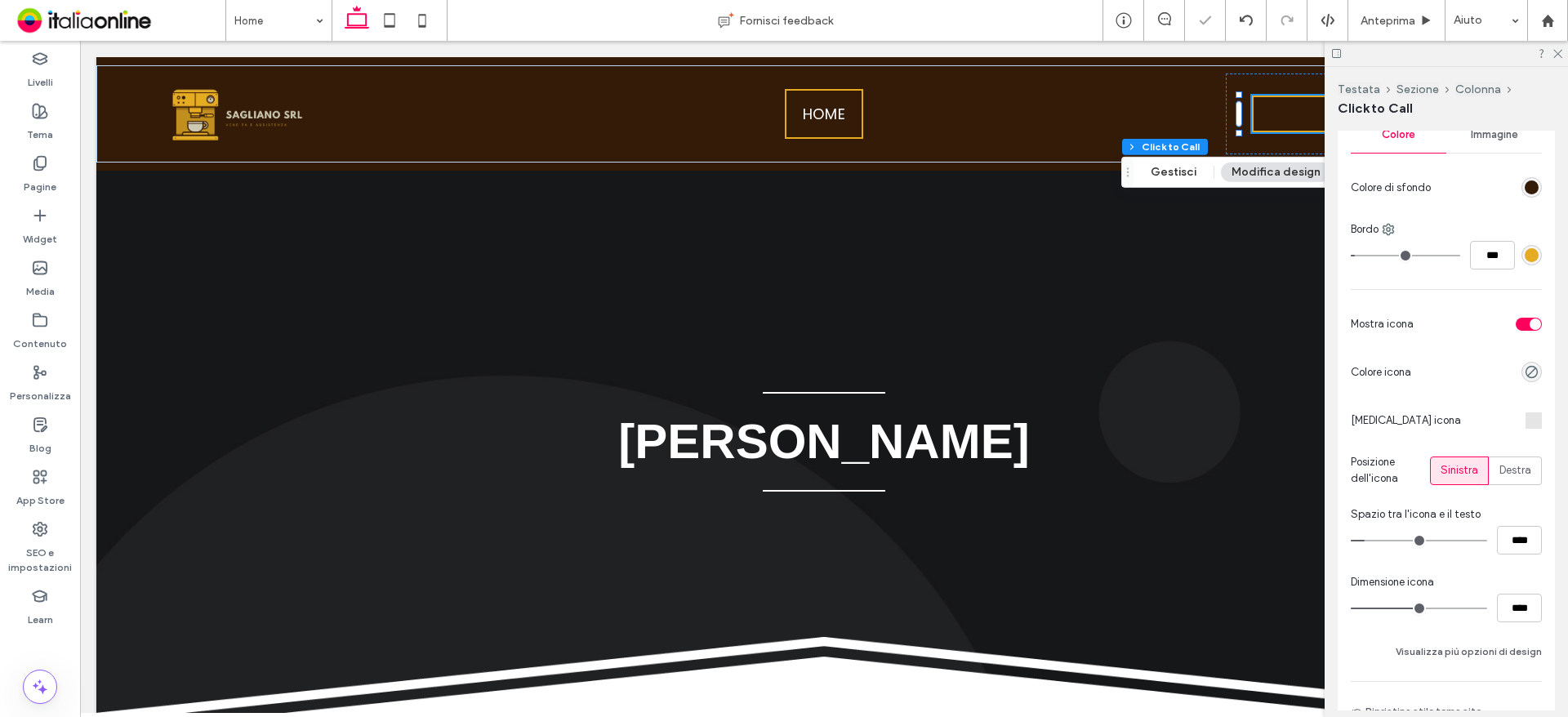
type input "**"
type input "****"
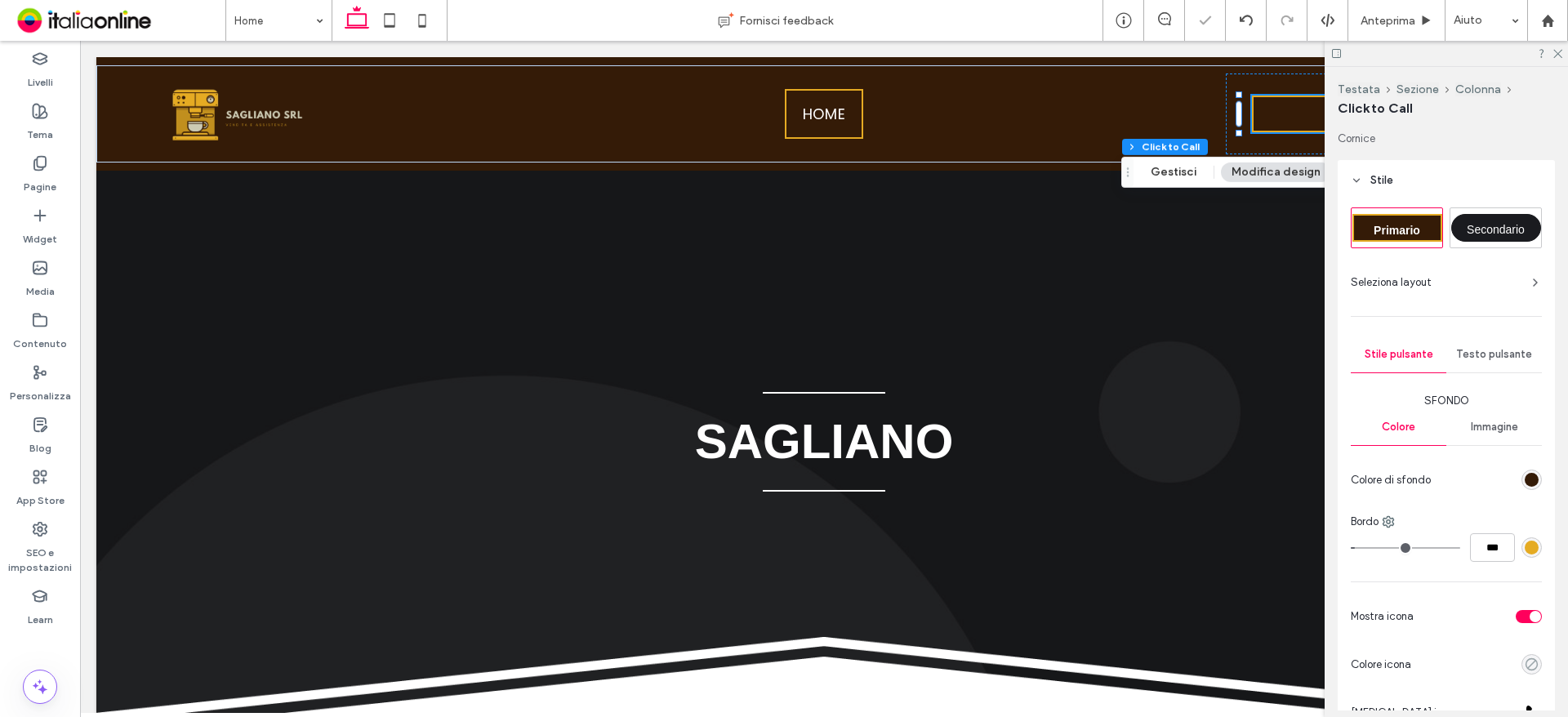
scroll to position [292, 0]
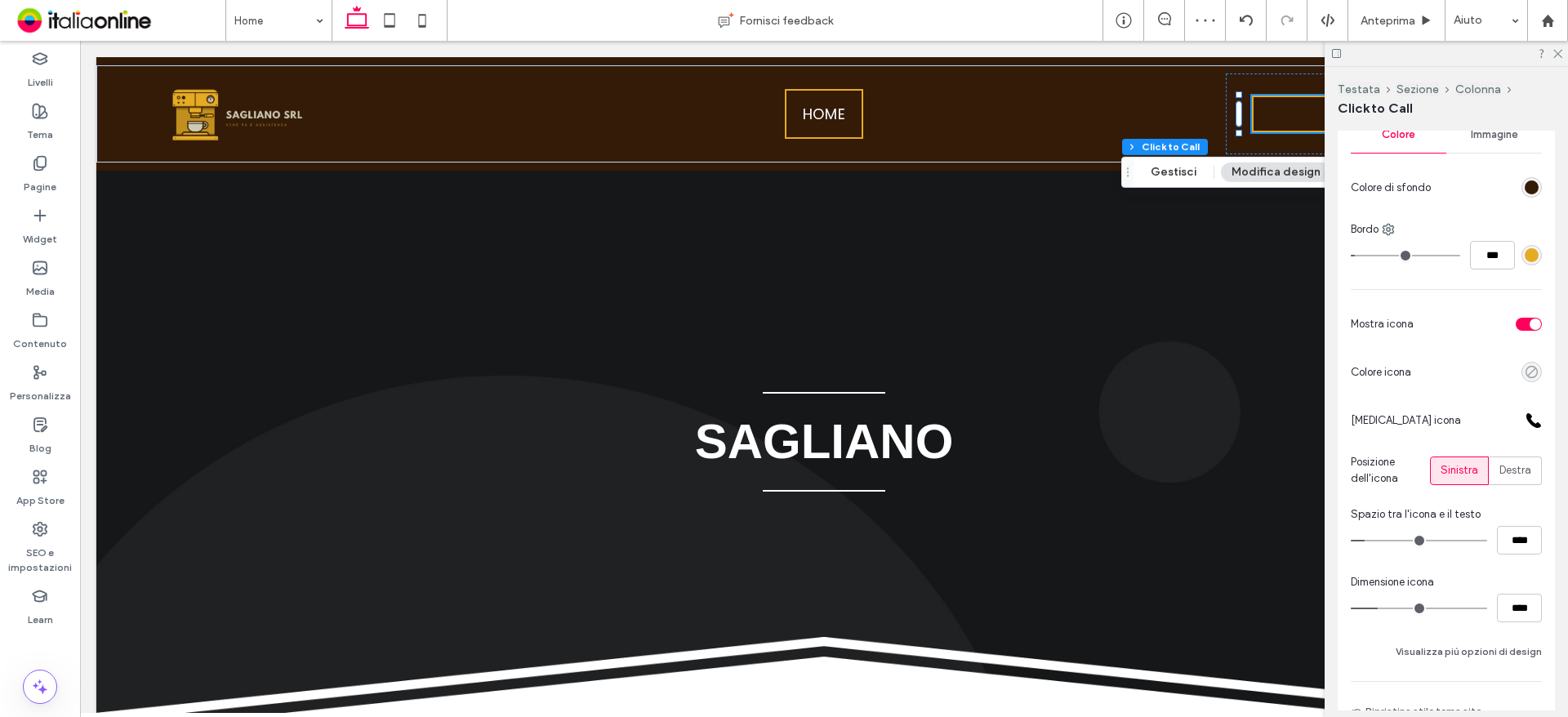
click at [1527, 368] on use "rgba(0, 0, 0, 0)" at bounding box center [1531, 371] width 12 height 12
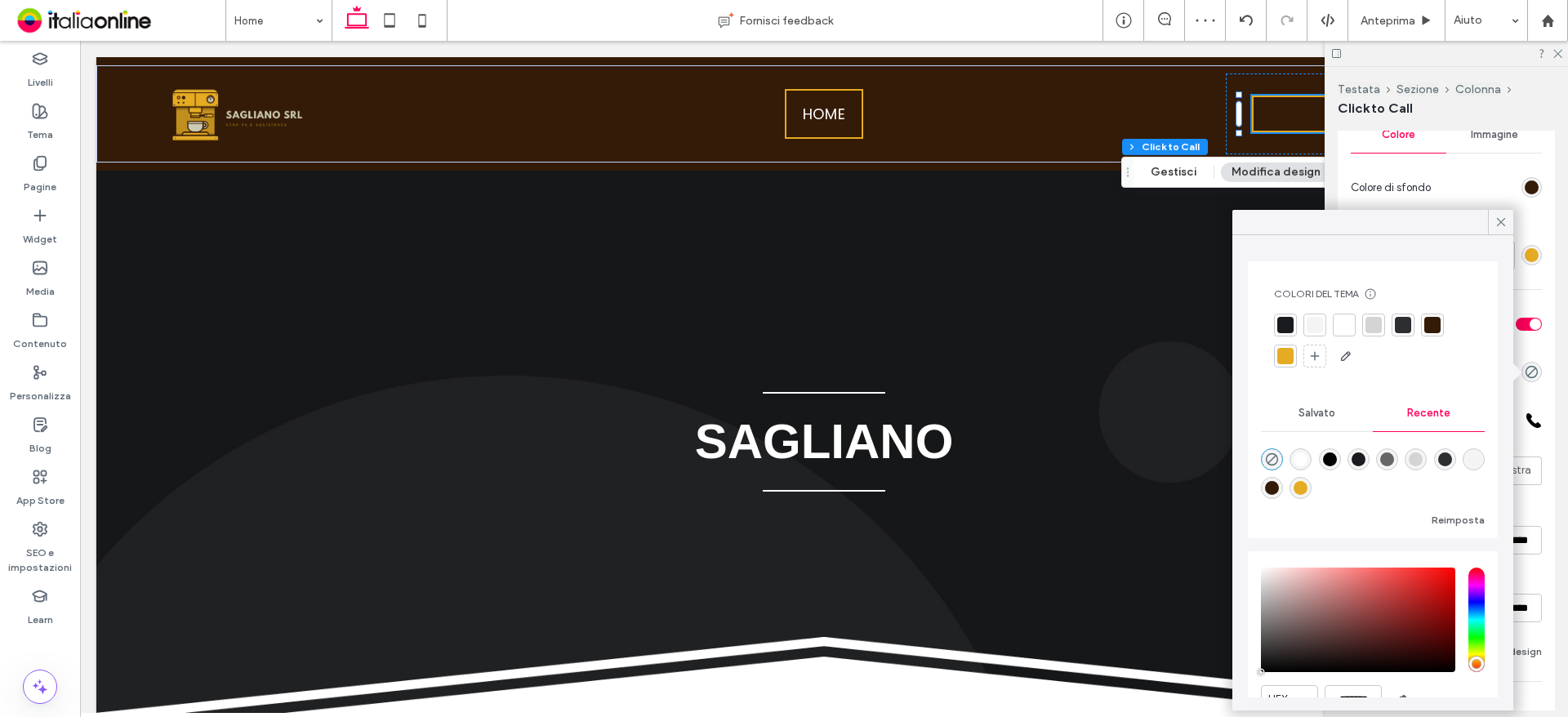
click at [1278, 356] on div at bounding box center [1285, 355] width 16 height 16
click at [1501, 224] on icon at bounding box center [1501, 221] width 14 height 14
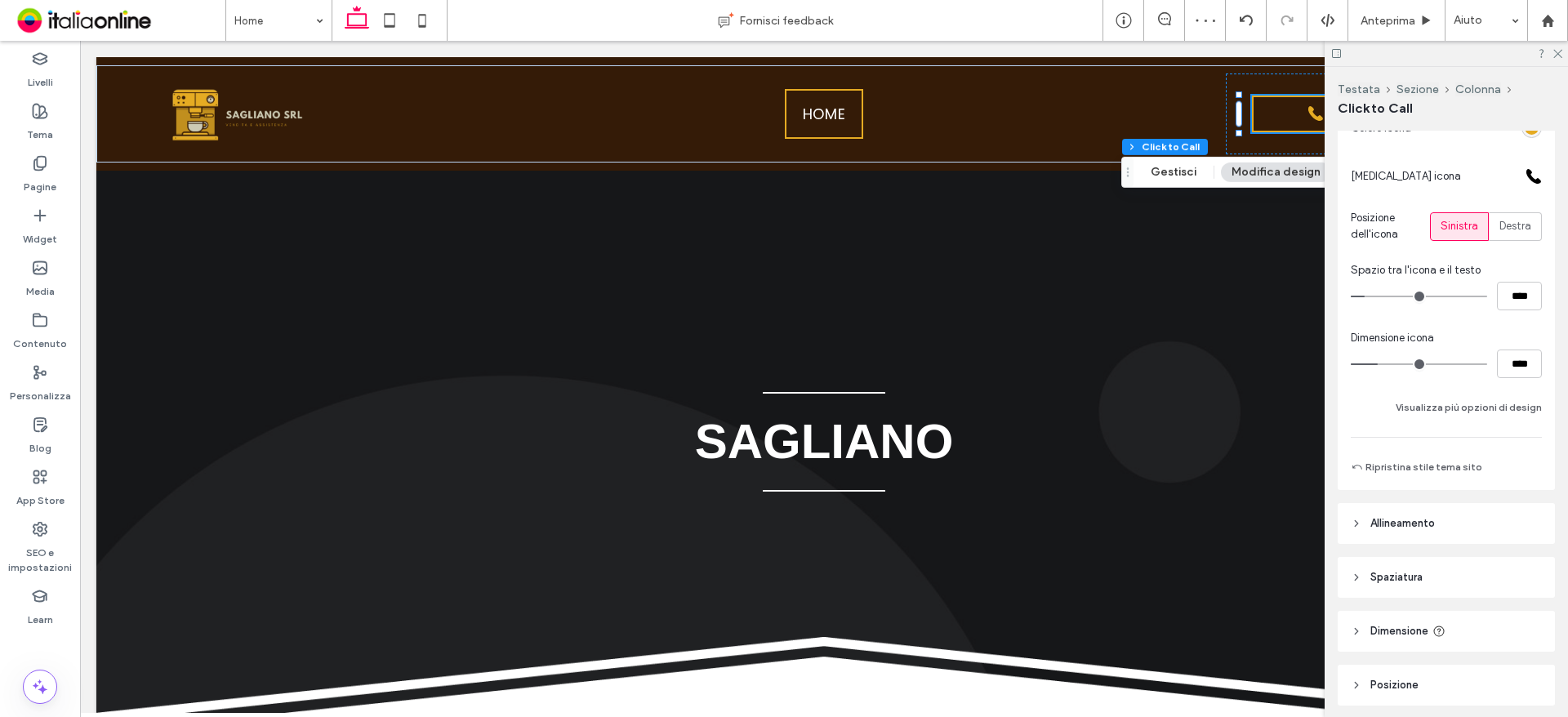
scroll to position [537, 0]
click at [1482, 406] on button "Visualizza più opzioni di design" at bounding box center [1469, 406] width 146 height 20
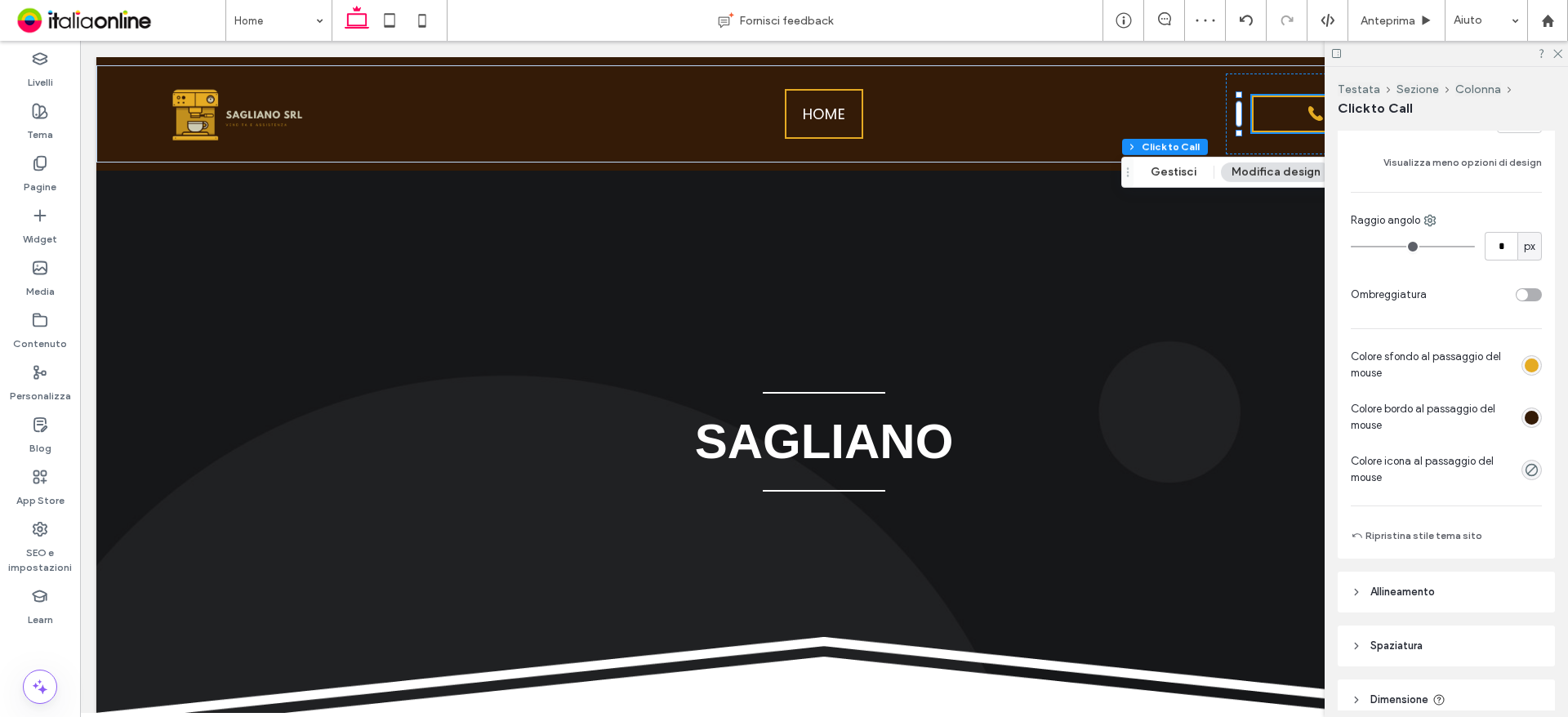
scroll to position [782, 0]
click at [1529, 467] on use "rgba(0, 0, 0, 0)" at bounding box center [1531, 467] width 12 height 12
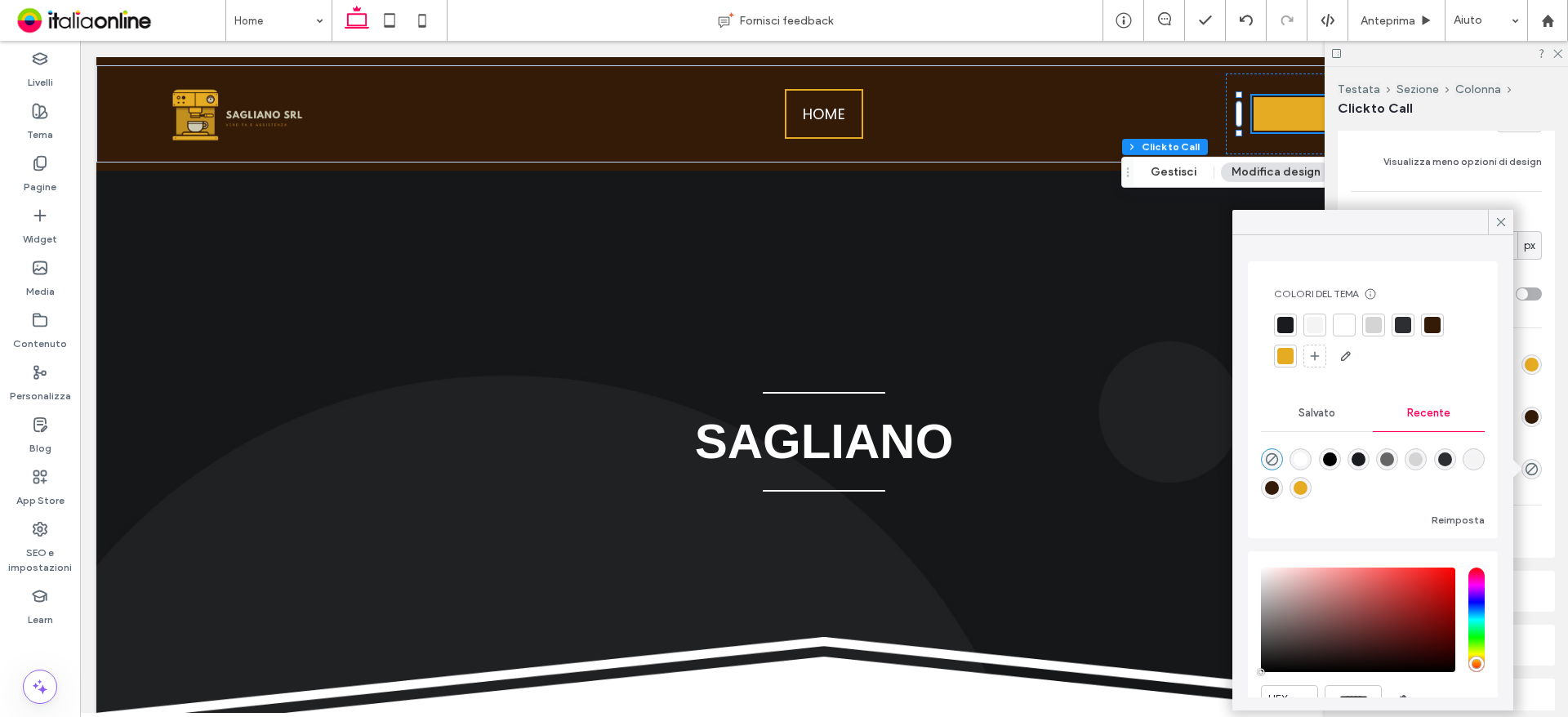
click at [1428, 322] on div at bounding box center [1432, 324] width 16 height 16
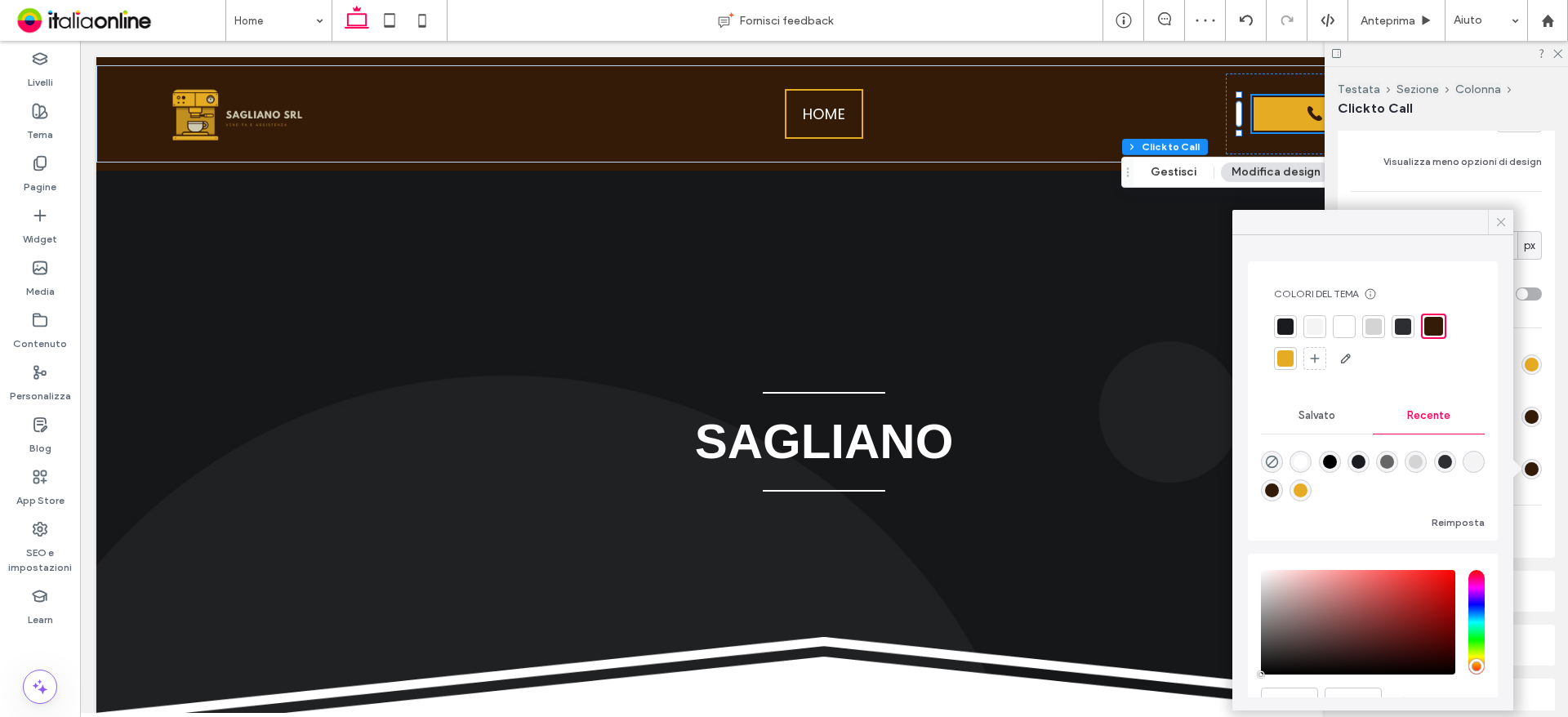
click at [1509, 223] on div at bounding box center [1501, 222] width 26 height 25
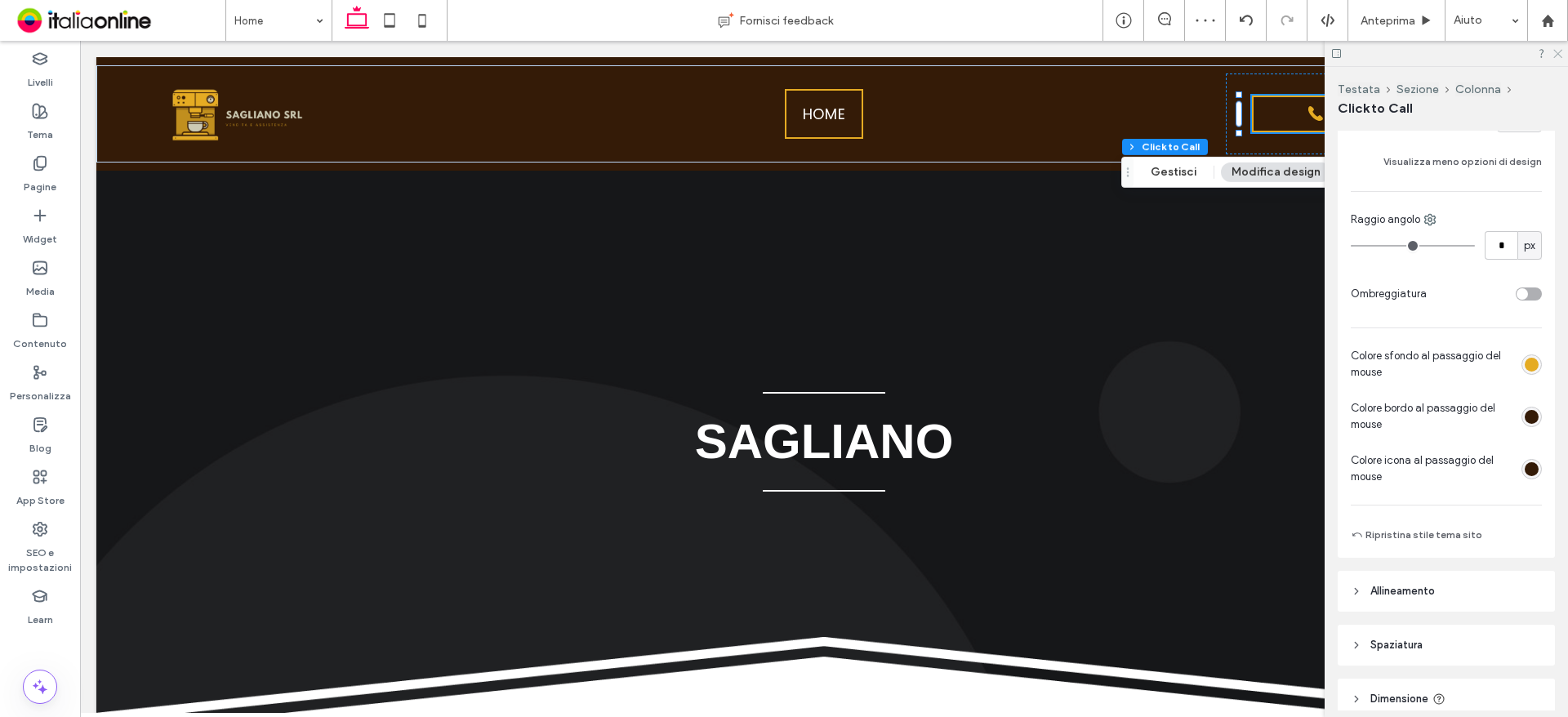
click at [1559, 48] on icon at bounding box center [1557, 52] width 10 height 10
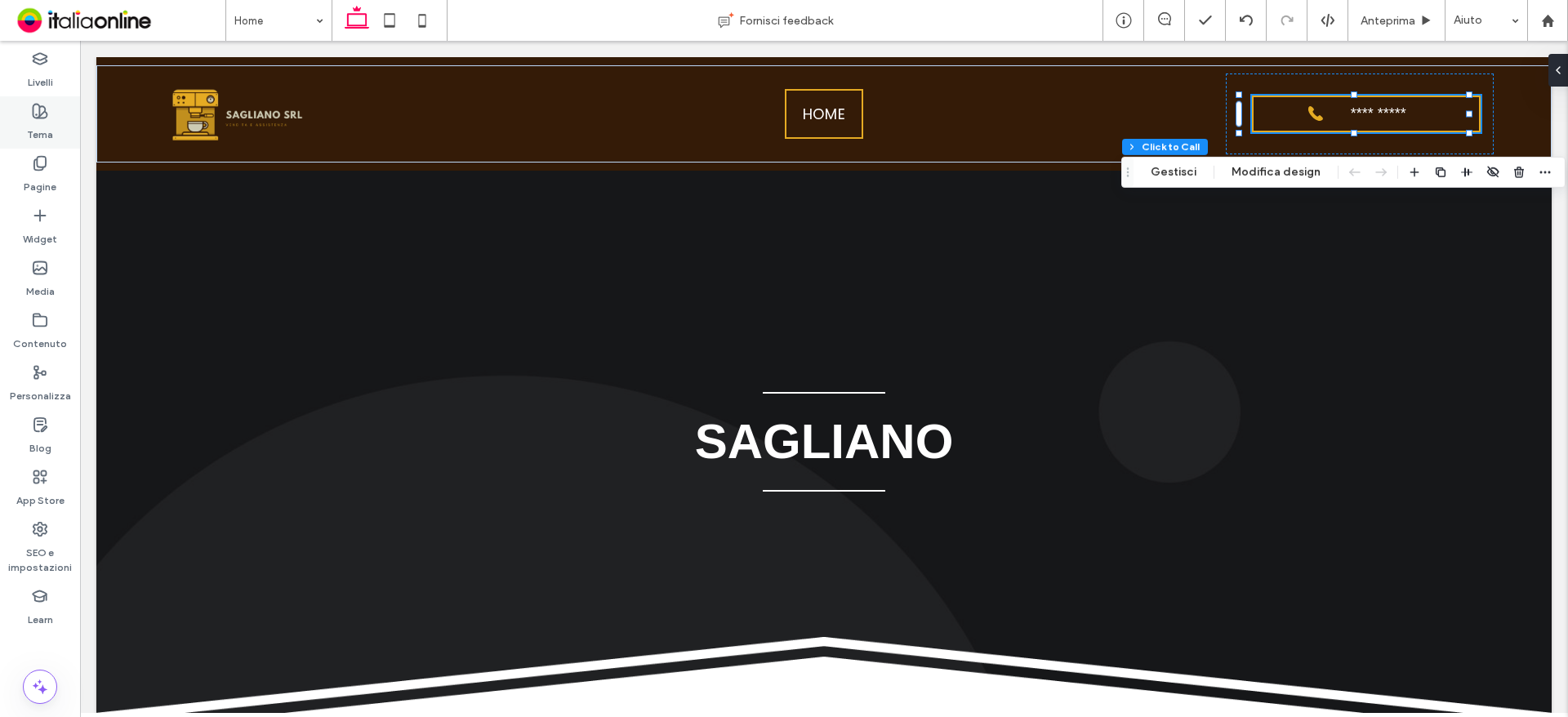
click at [20, 107] on div "Tema" at bounding box center [40, 122] width 80 height 52
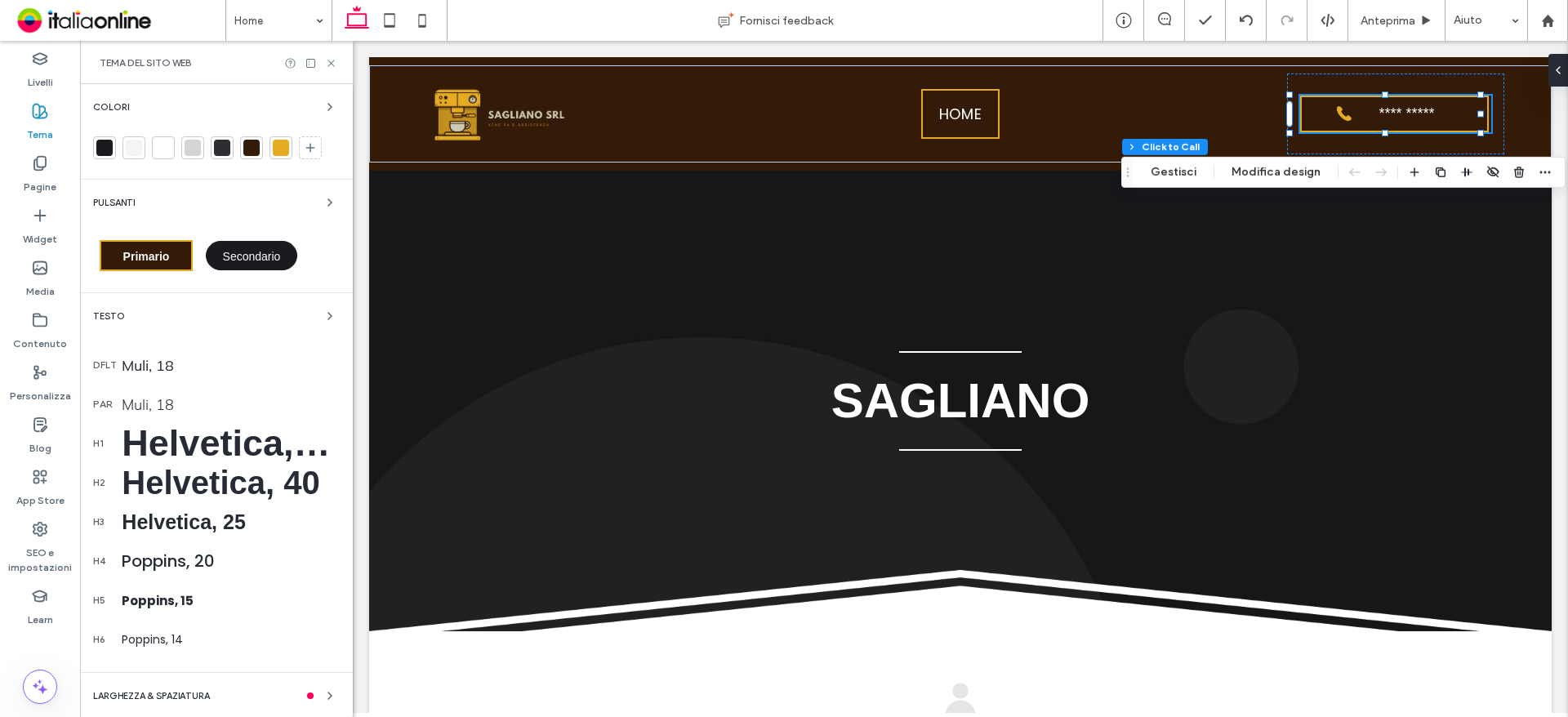
drag, startPoint x: 303, startPoint y: 154, endPoint x: 303, endPoint y: 236, distance: 82.0
click at [303, 154] on div at bounding box center [311, 148] width 23 height 23
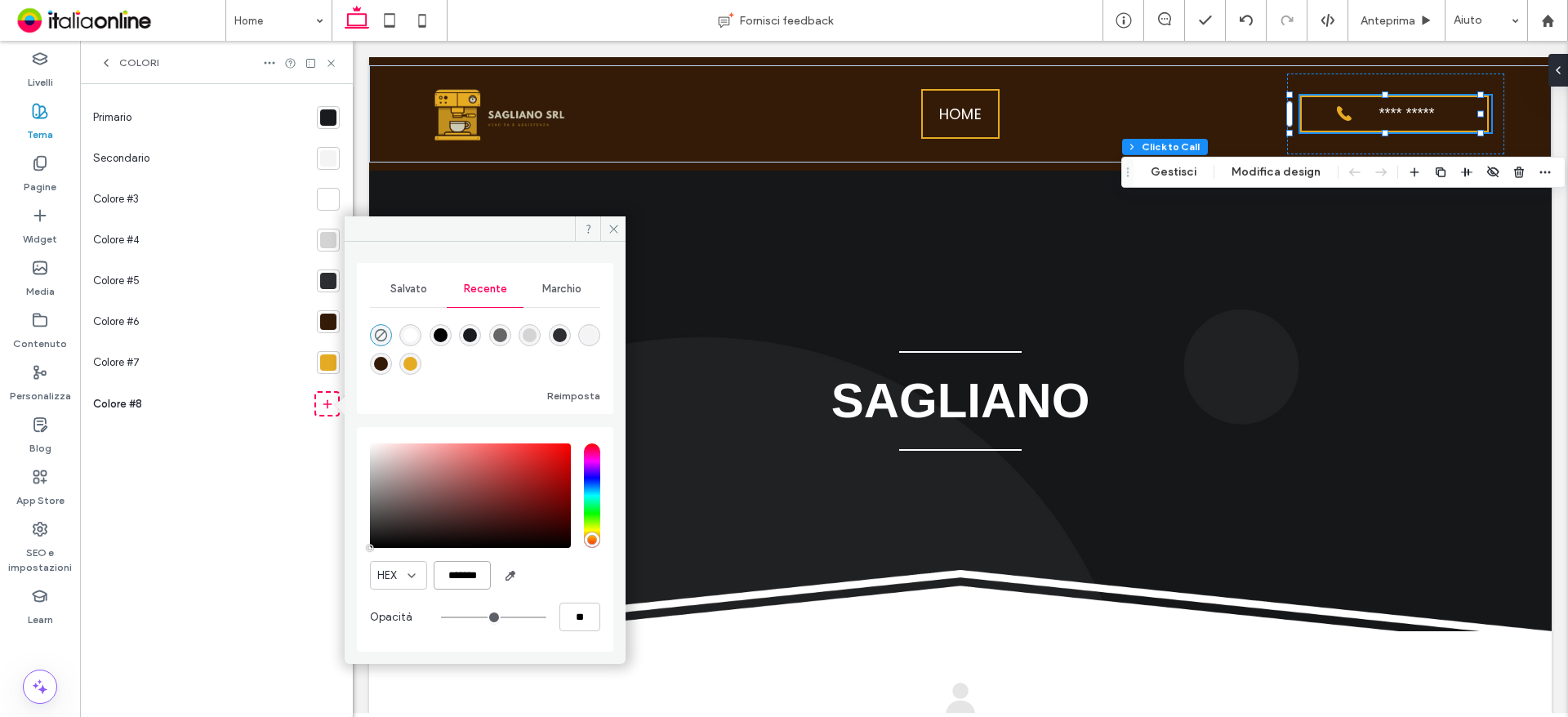
scroll to position [0, 4]
drag, startPoint x: 442, startPoint y: 572, endPoint x: 487, endPoint y: 572, distance: 45.0
click at [488, 572] on input "*******" at bounding box center [462, 575] width 57 height 28
paste input "color picker textbox"
type input "*******"
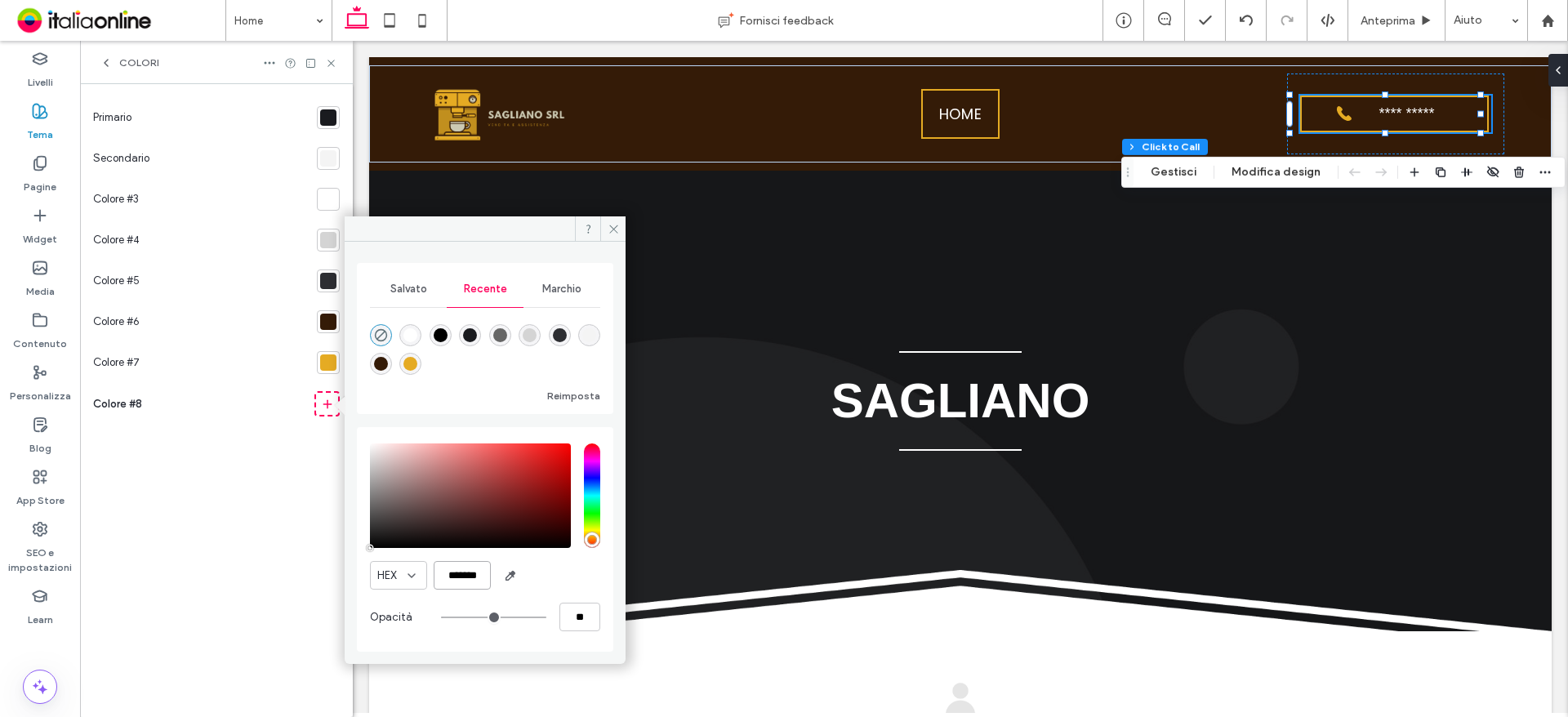
type input "***"
type input "****"
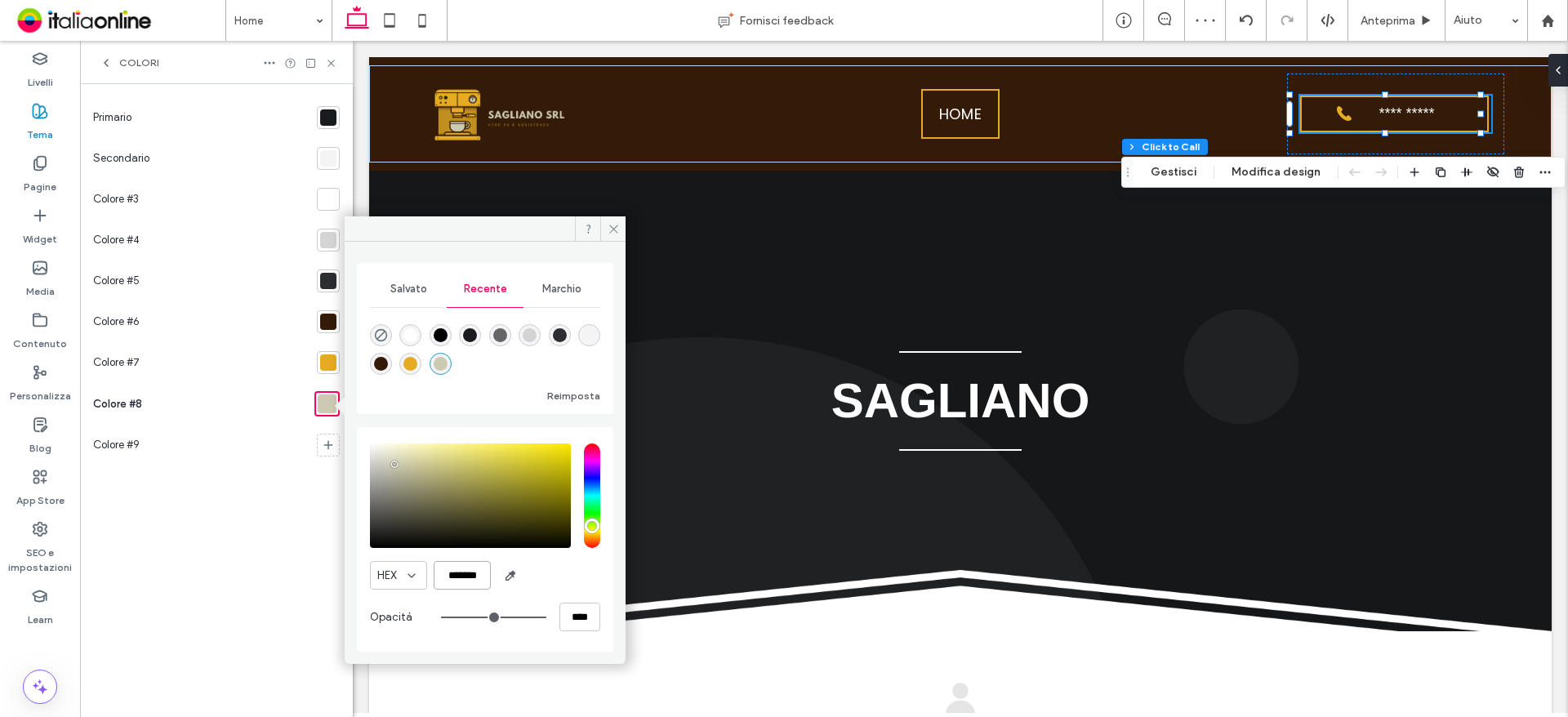
type input "*******"
click at [335, 276] on div at bounding box center [328, 280] width 16 height 16
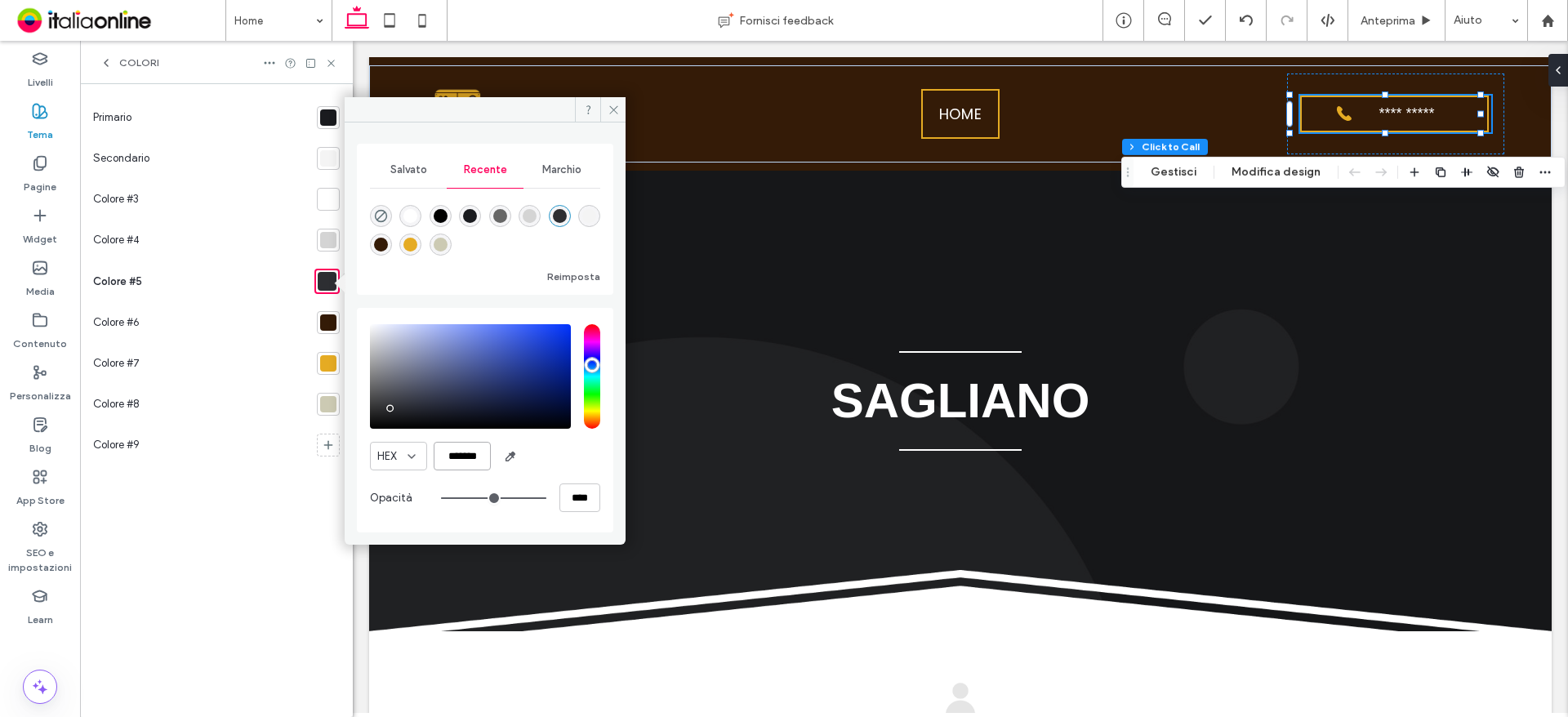
drag, startPoint x: 449, startPoint y: 457, endPoint x: 487, endPoint y: 462, distance: 38.3
click at [487, 462] on input "*******" at bounding box center [462, 456] width 57 height 28
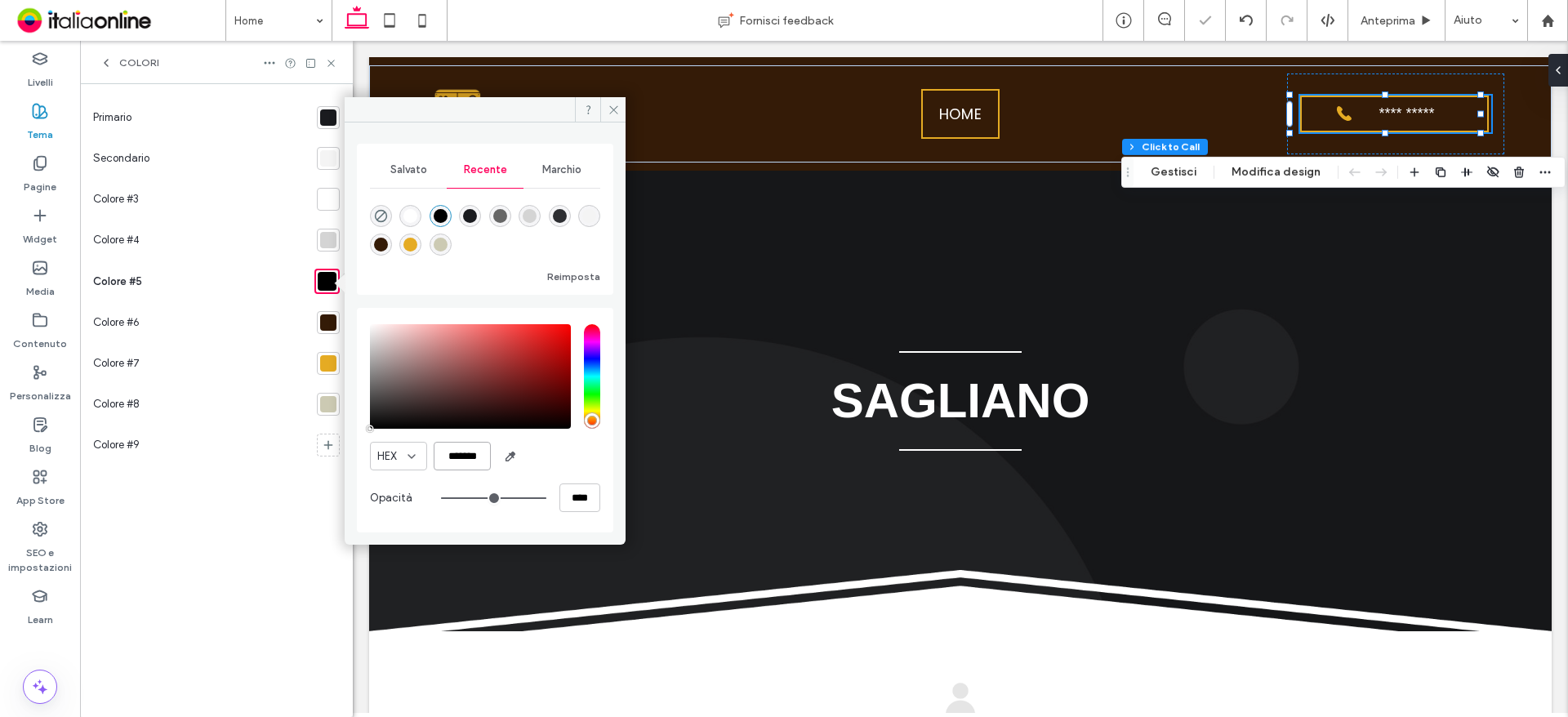
scroll to position [0, 4]
type input "*******"
click at [615, 107] on icon at bounding box center [613, 109] width 12 height 12
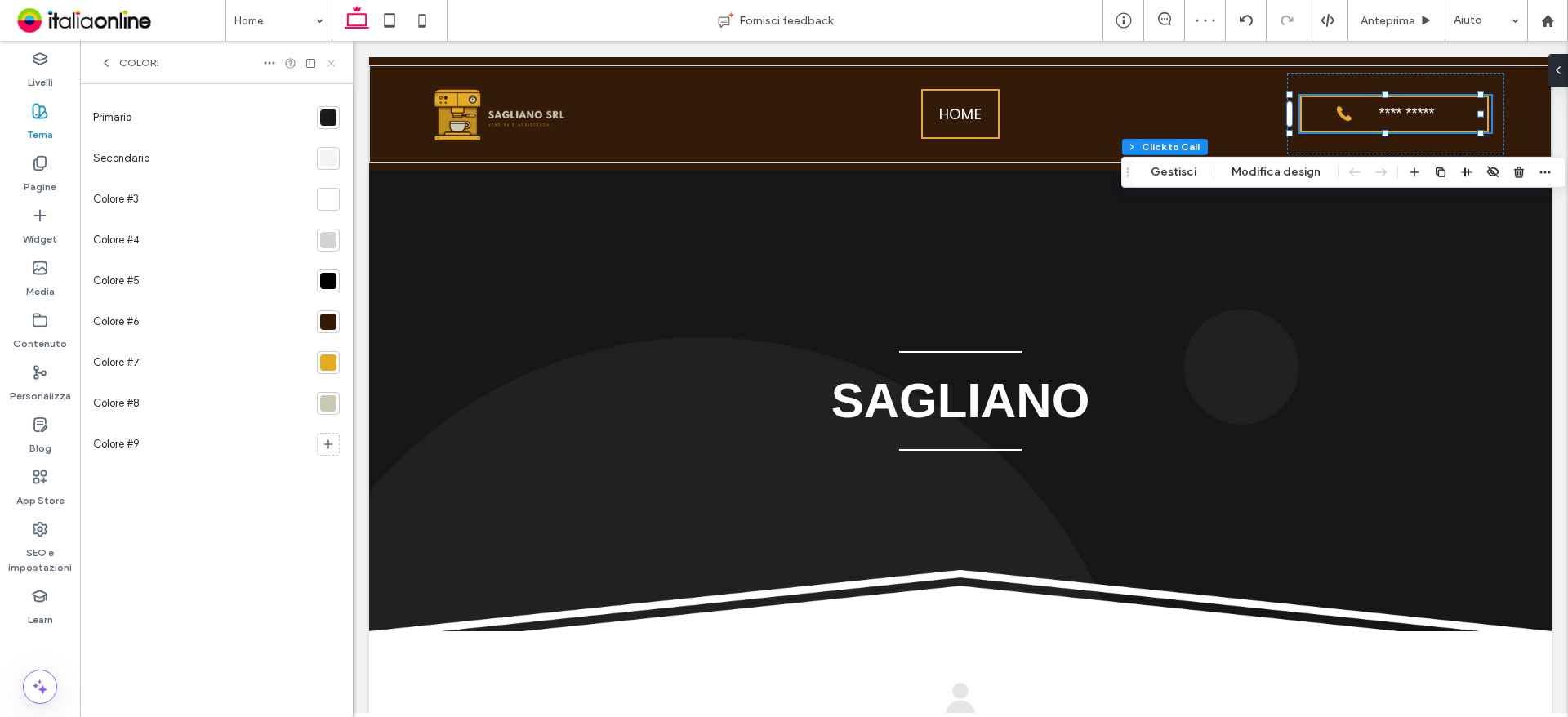
drag, startPoint x: 332, startPoint y: 63, endPoint x: 57, endPoint y: 79, distance: 275.5
click at [332, 63] on use at bounding box center [331, 63] width 7 height 7
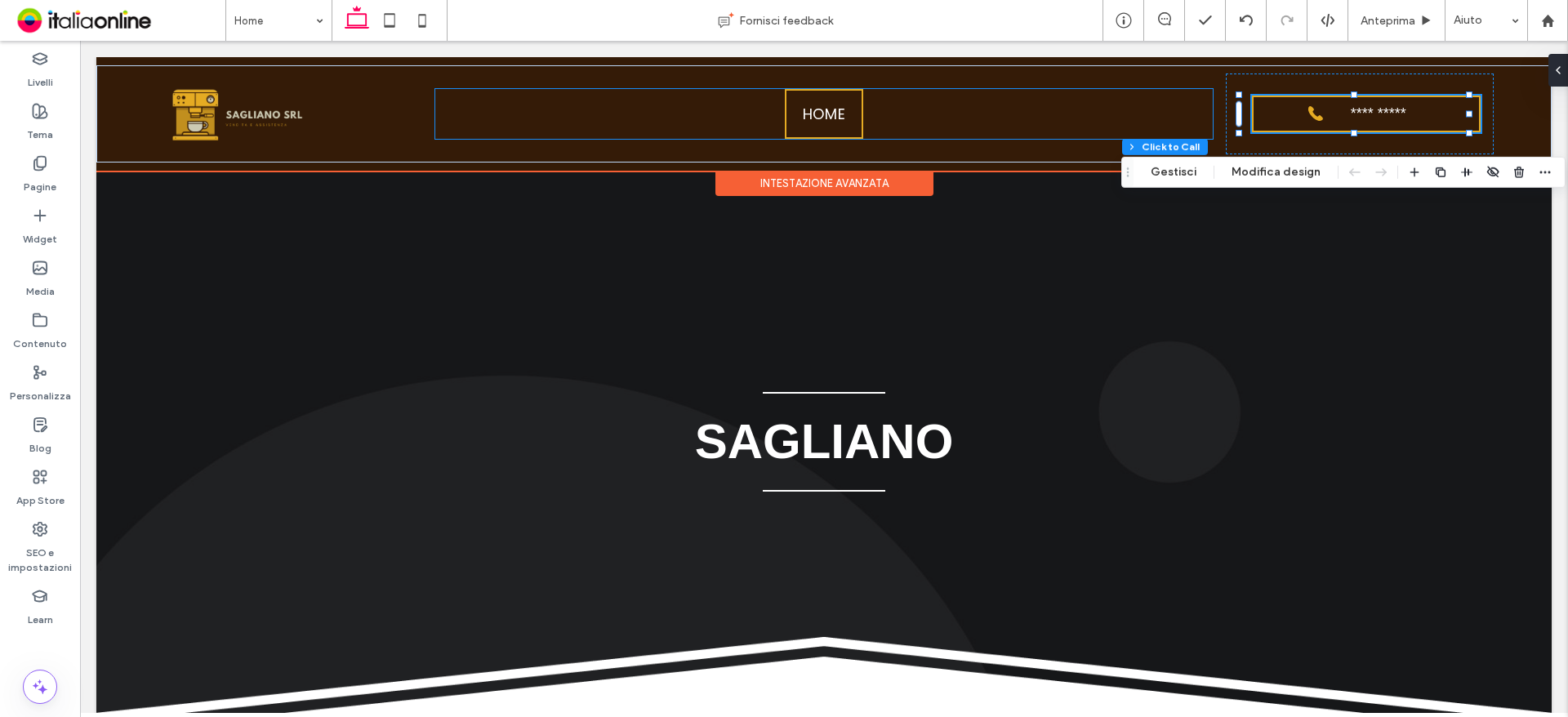
click at [819, 124] on span "Home" at bounding box center [824, 113] width 43 height 22
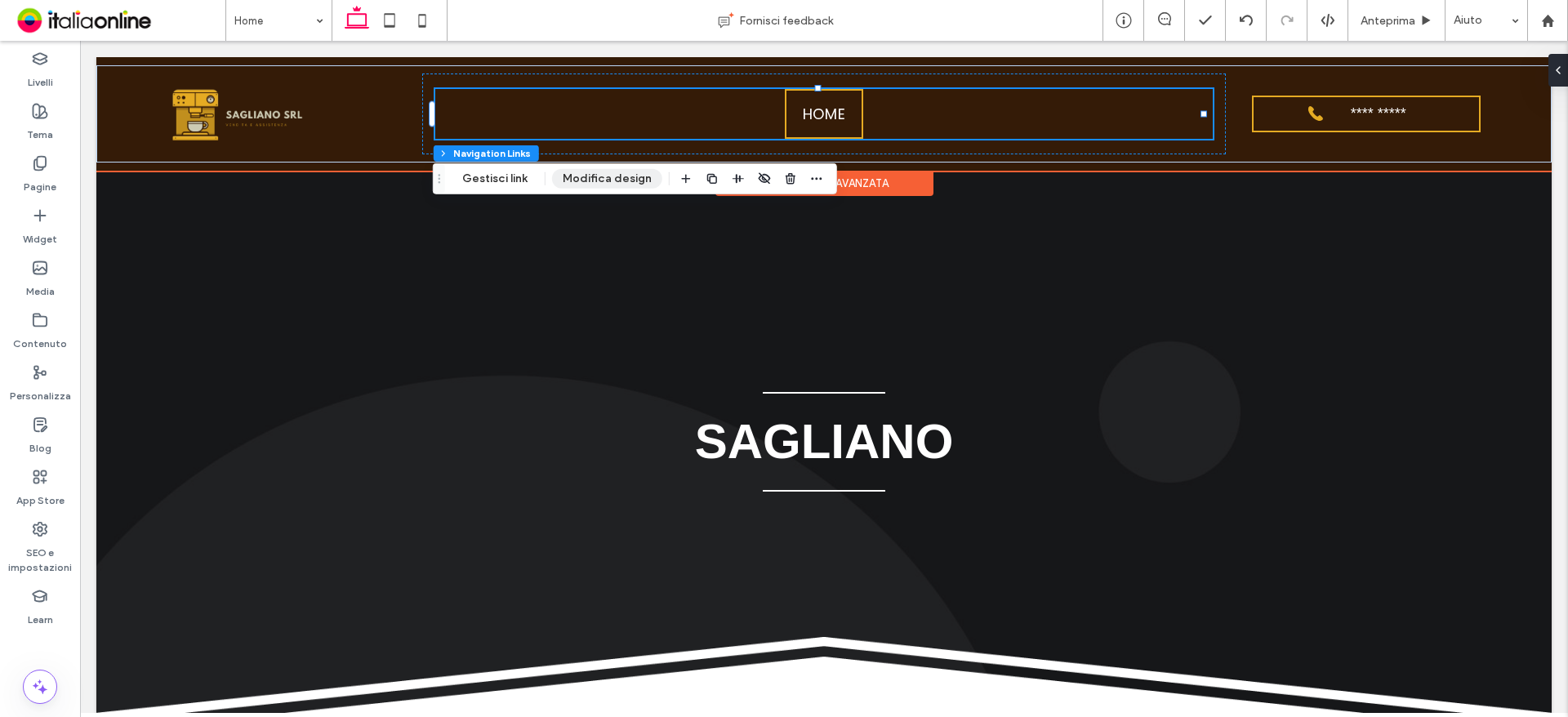
drag, startPoint x: 605, startPoint y: 179, endPoint x: 613, endPoint y: 183, distance: 8.9
click at [605, 179] on button "Modifica design" at bounding box center [607, 179] width 110 height 20
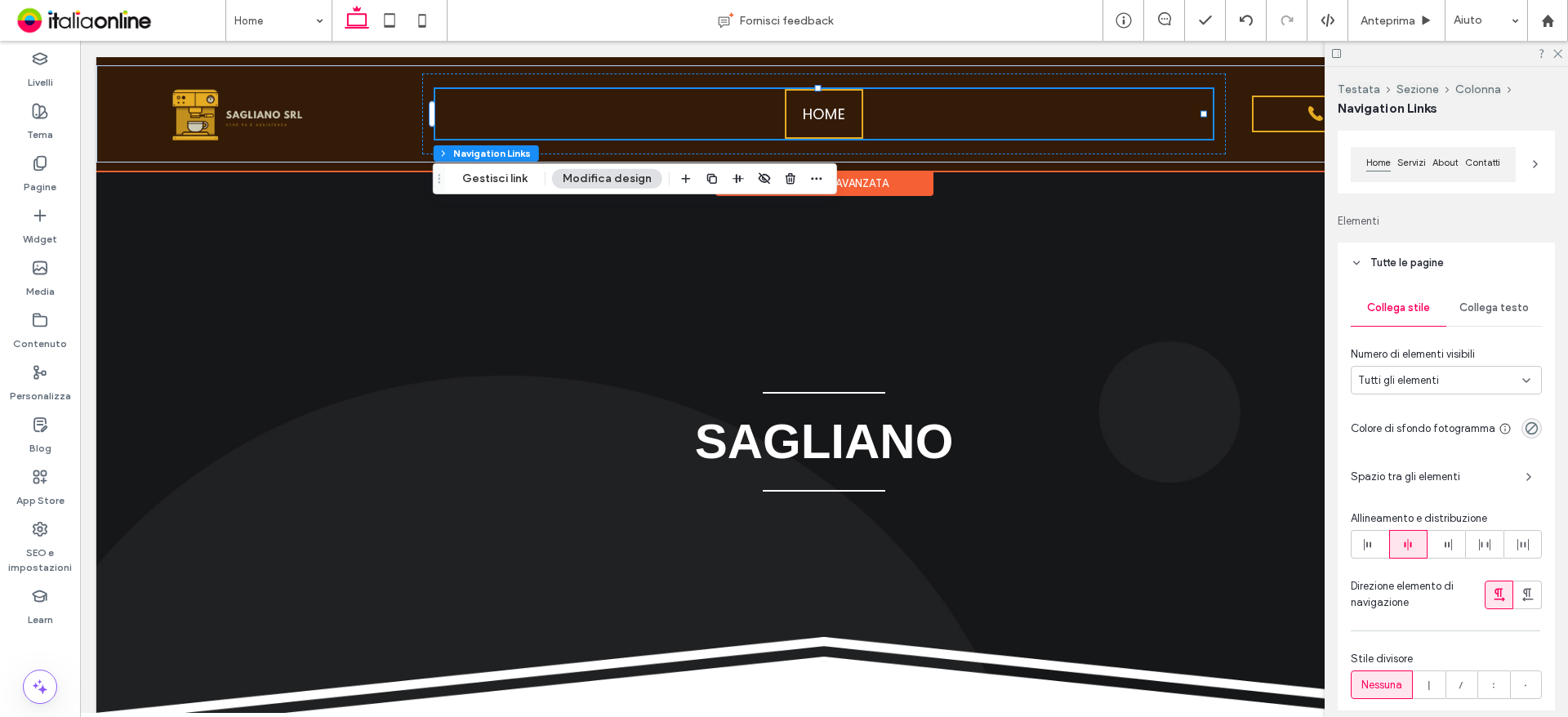
scroll to position [163, 0]
click at [1463, 306] on span "Collega testo" at bounding box center [1494, 306] width 69 height 13
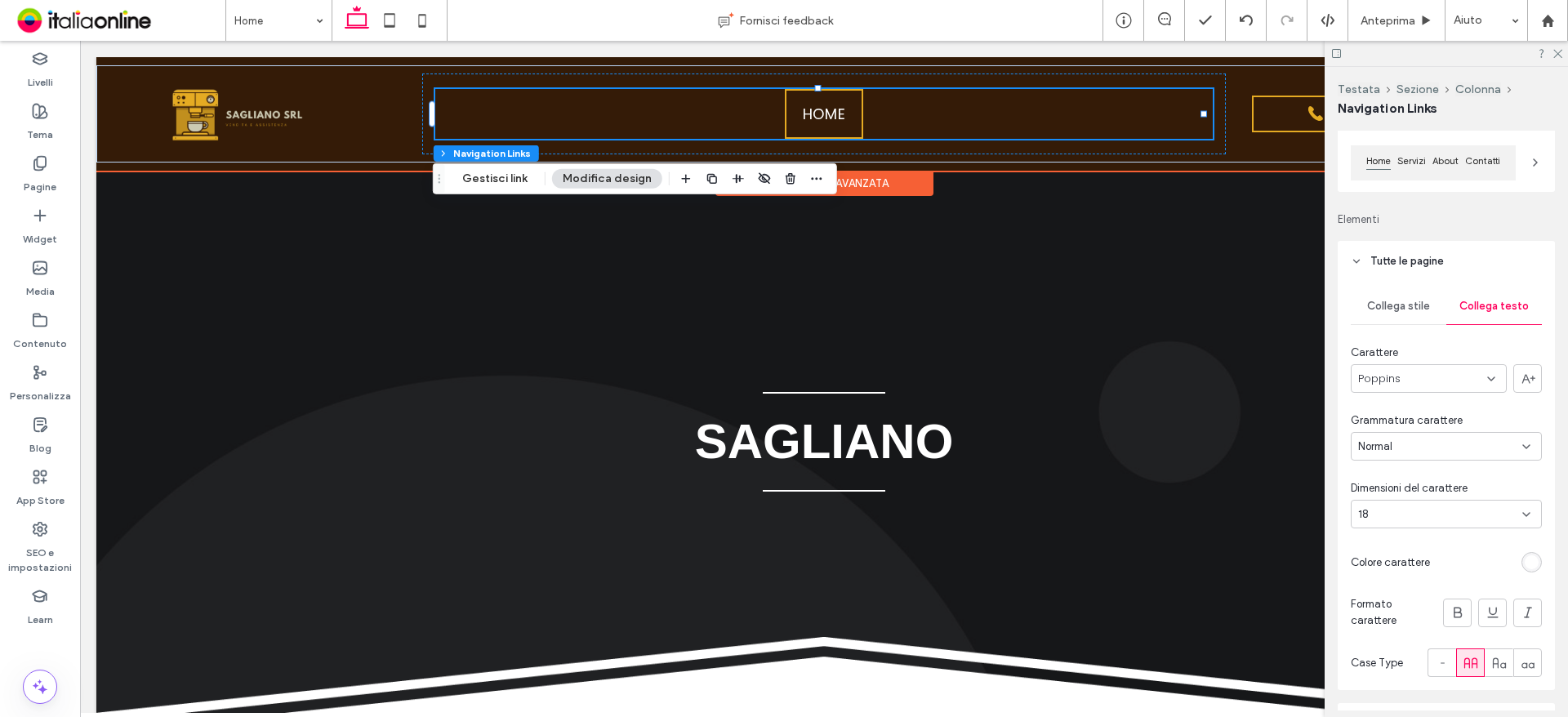
click at [1433, 376] on div "Poppins" at bounding box center [1428, 378] width 156 height 28
click at [1408, 491] on div "Helvetica" at bounding box center [1425, 493] width 146 height 28
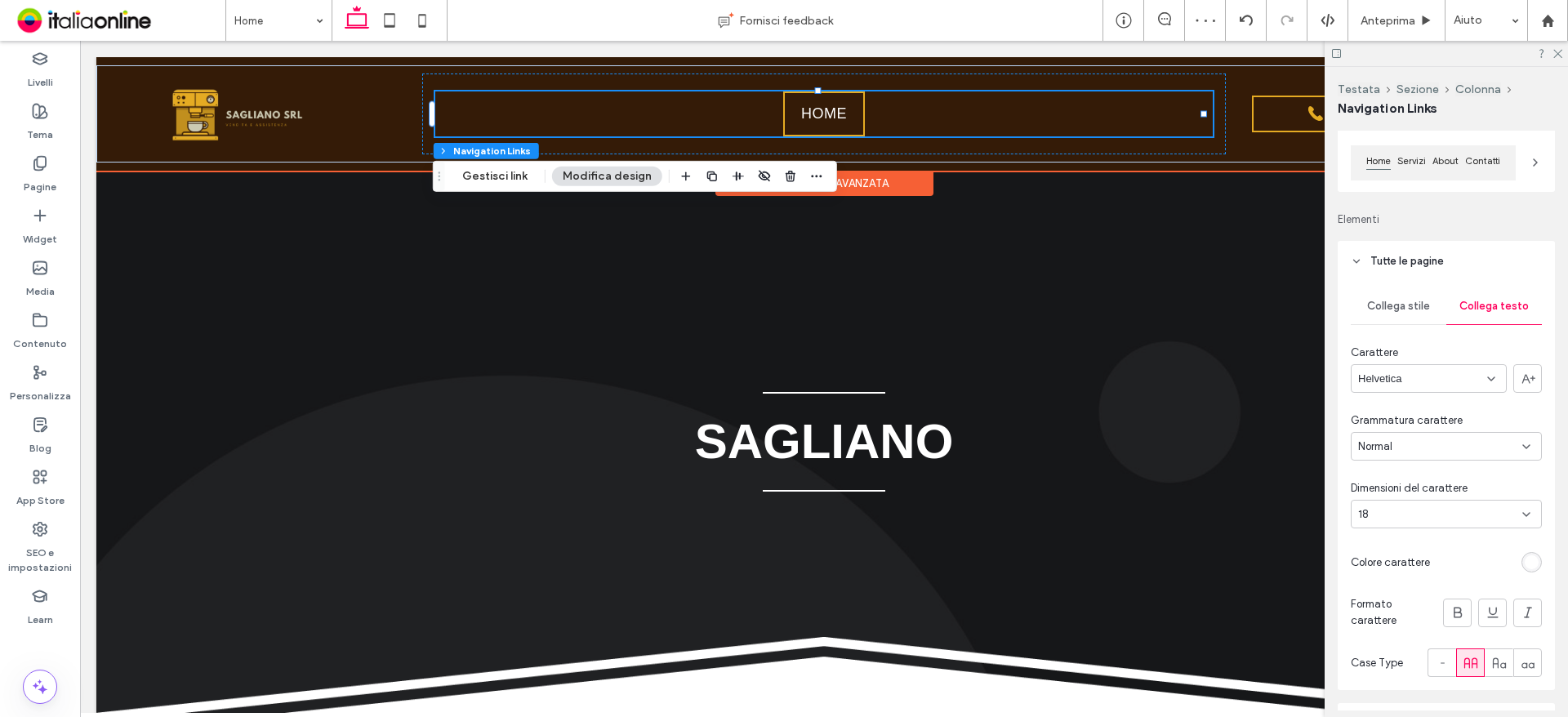
click at [1527, 557] on div "rgb(255, 255, 255)" at bounding box center [1532, 561] width 14 height 14
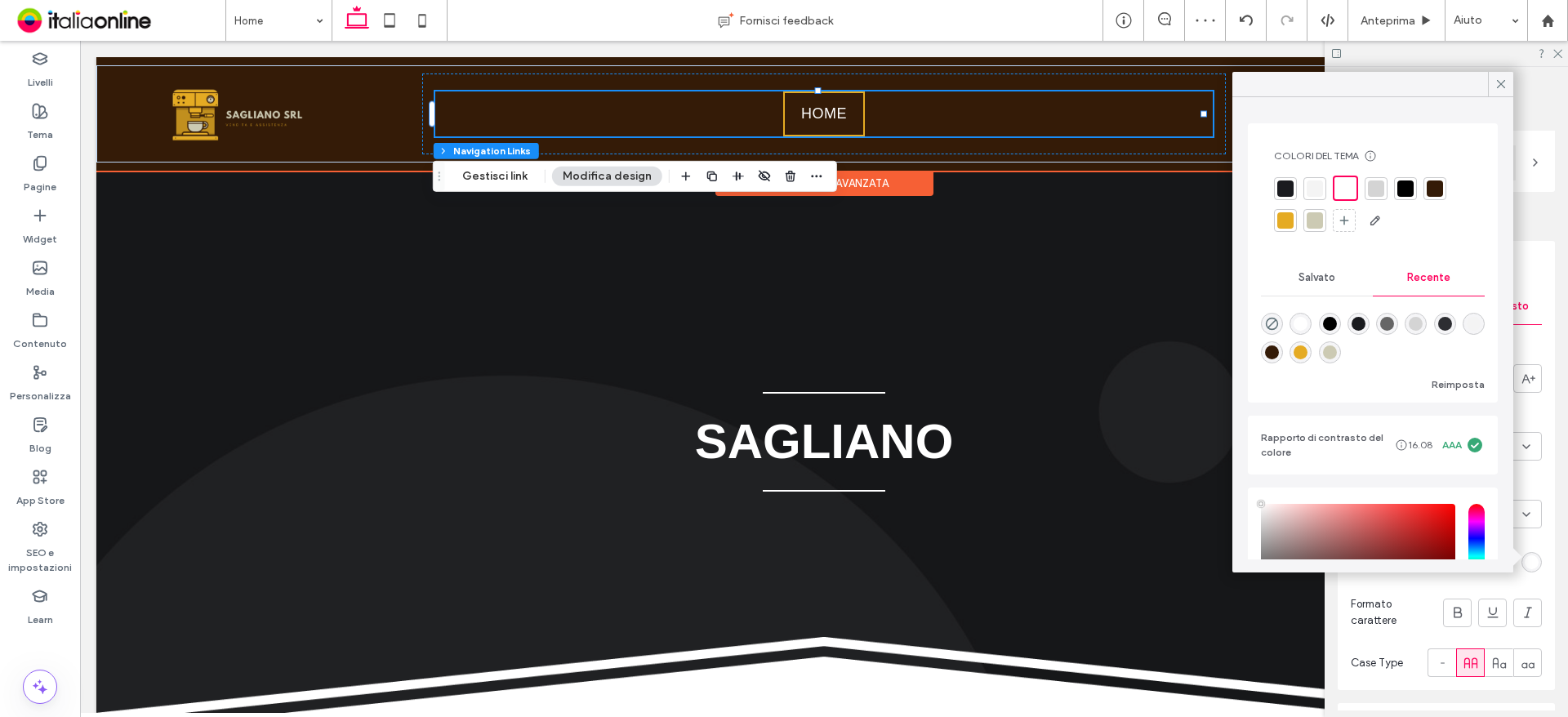
click at [1337, 349] on div "rgba(204, 202, 179, 1)" at bounding box center [1329, 352] width 14 height 14
type input "*******"
click at [1337, 350] on div "rgba(204, 202, 179, 1)" at bounding box center [1329, 352] width 14 height 14
click at [1308, 217] on div at bounding box center [1314, 219] width 16 height 16
click at [1509, 82] on div at bounding box center [1501, 85] width 26 height 25
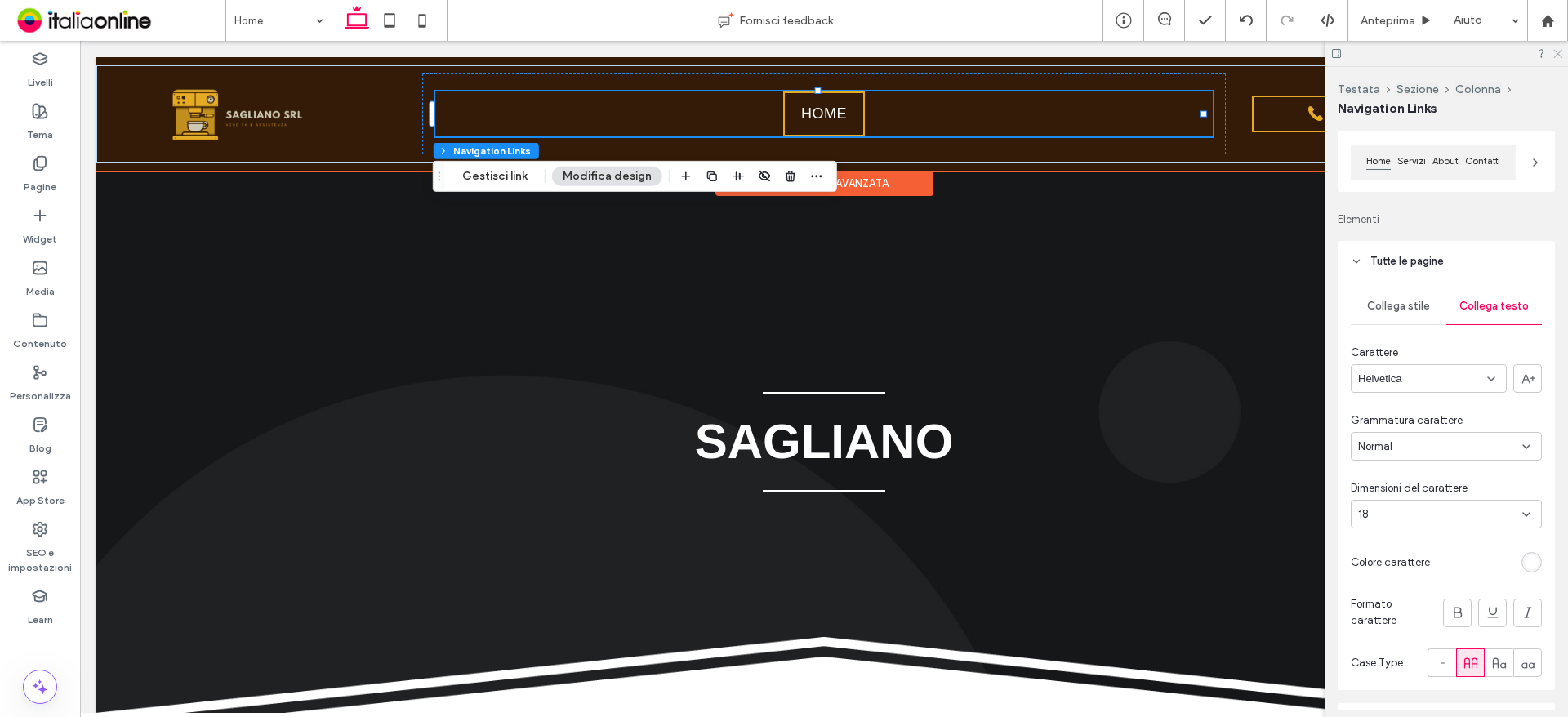
click at [1559, 50] on icon at bounding box center [1557, 52] width 10 height 10
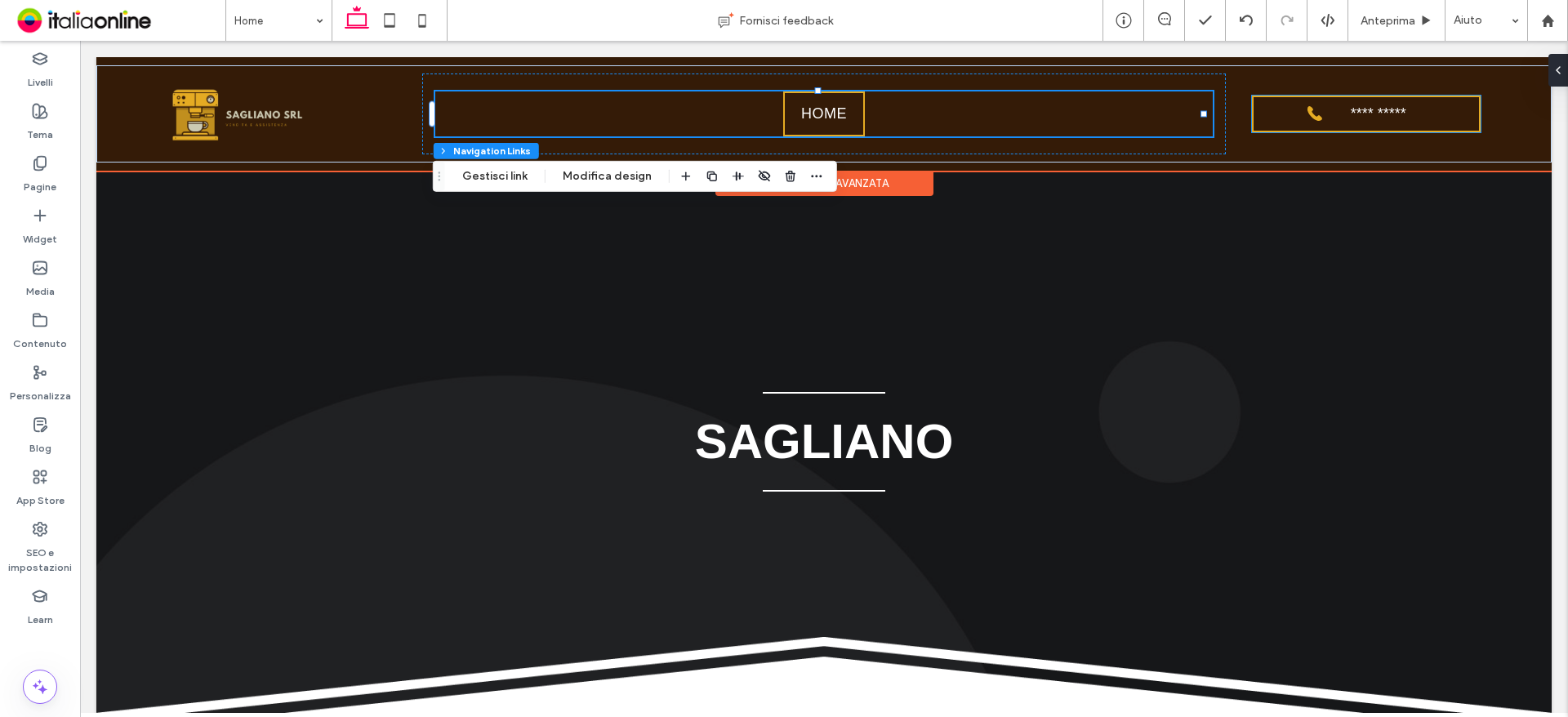
click at [1353, 112] on span "**********" at bounding box center [1379, 114] width 95 height 17
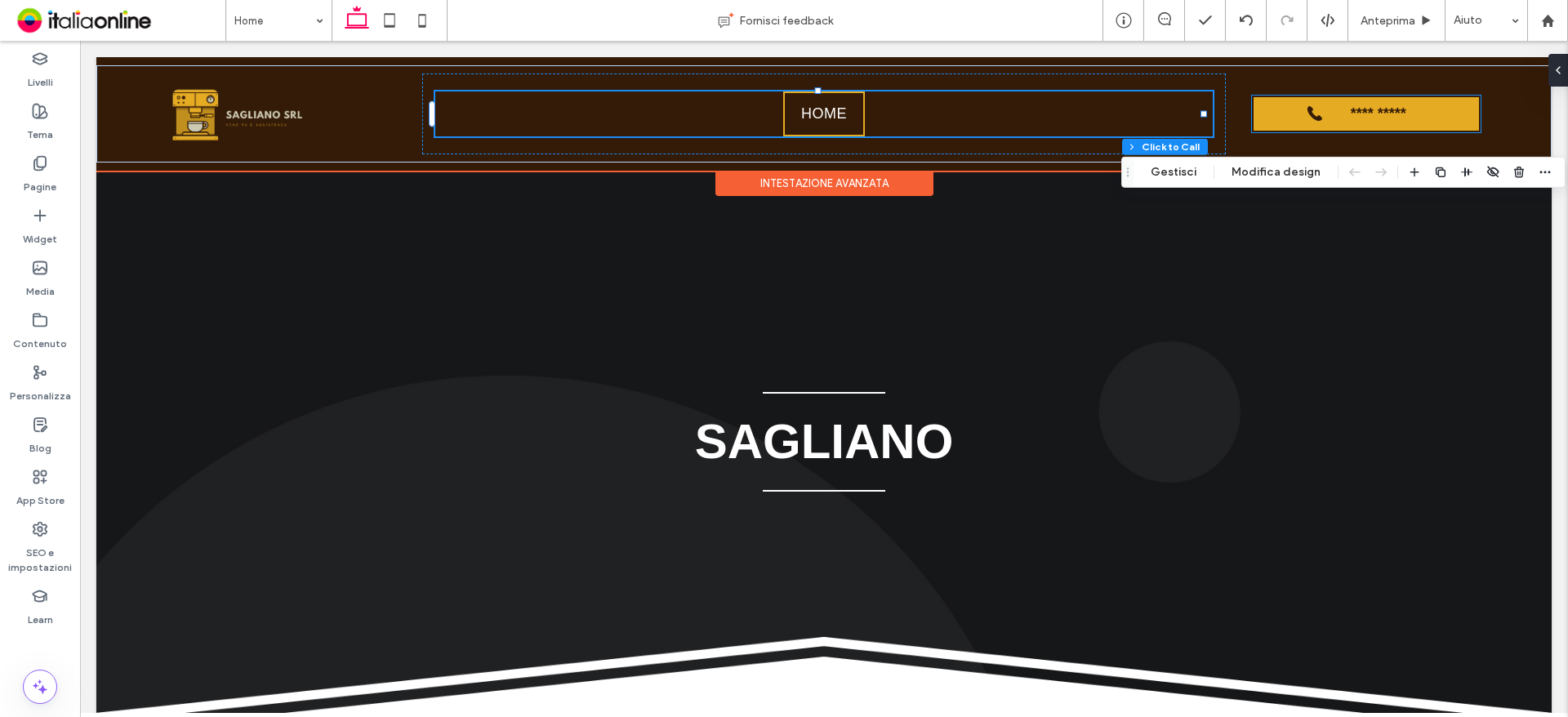
type input "*"
type input "***"
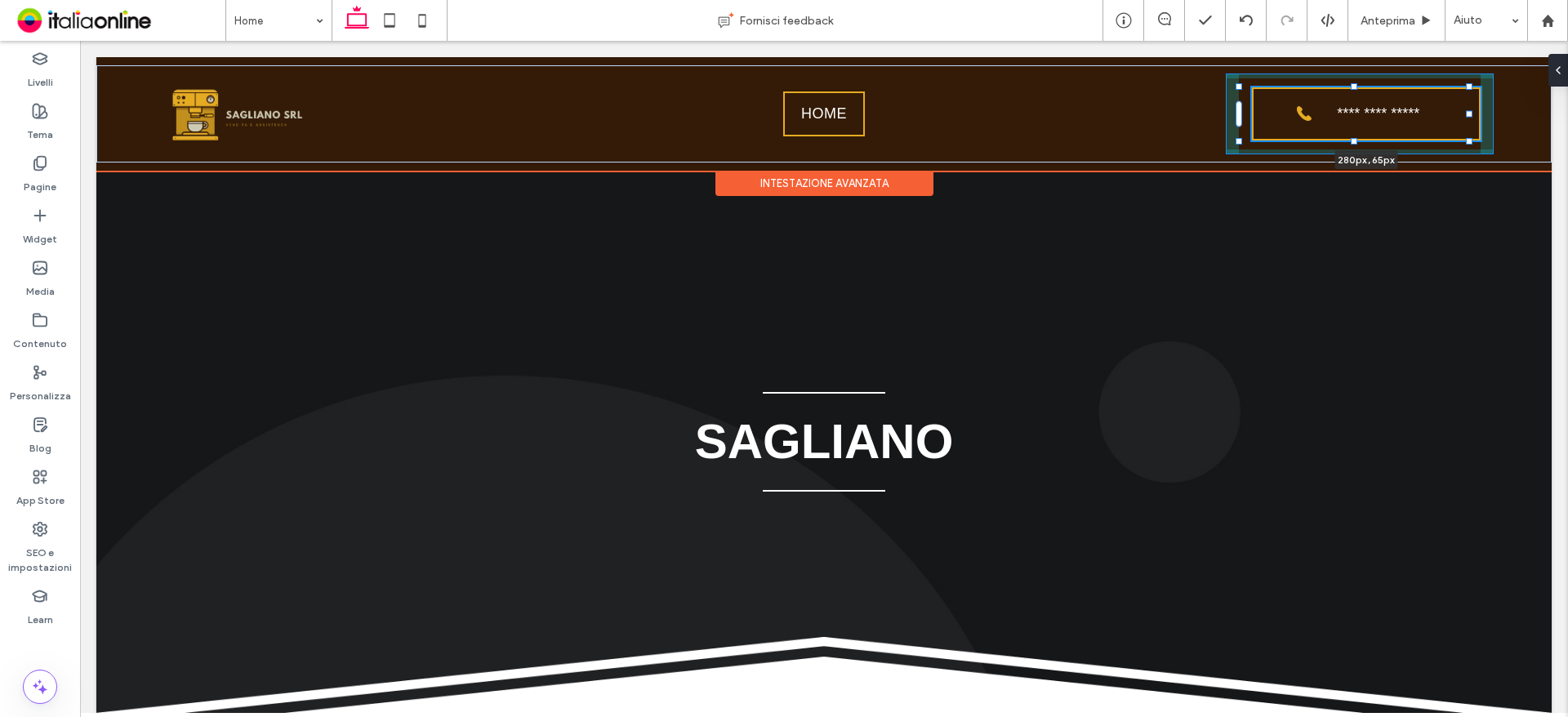
click at [1466, 142] on div at bounding box center [1469, 141] width 7 height 7
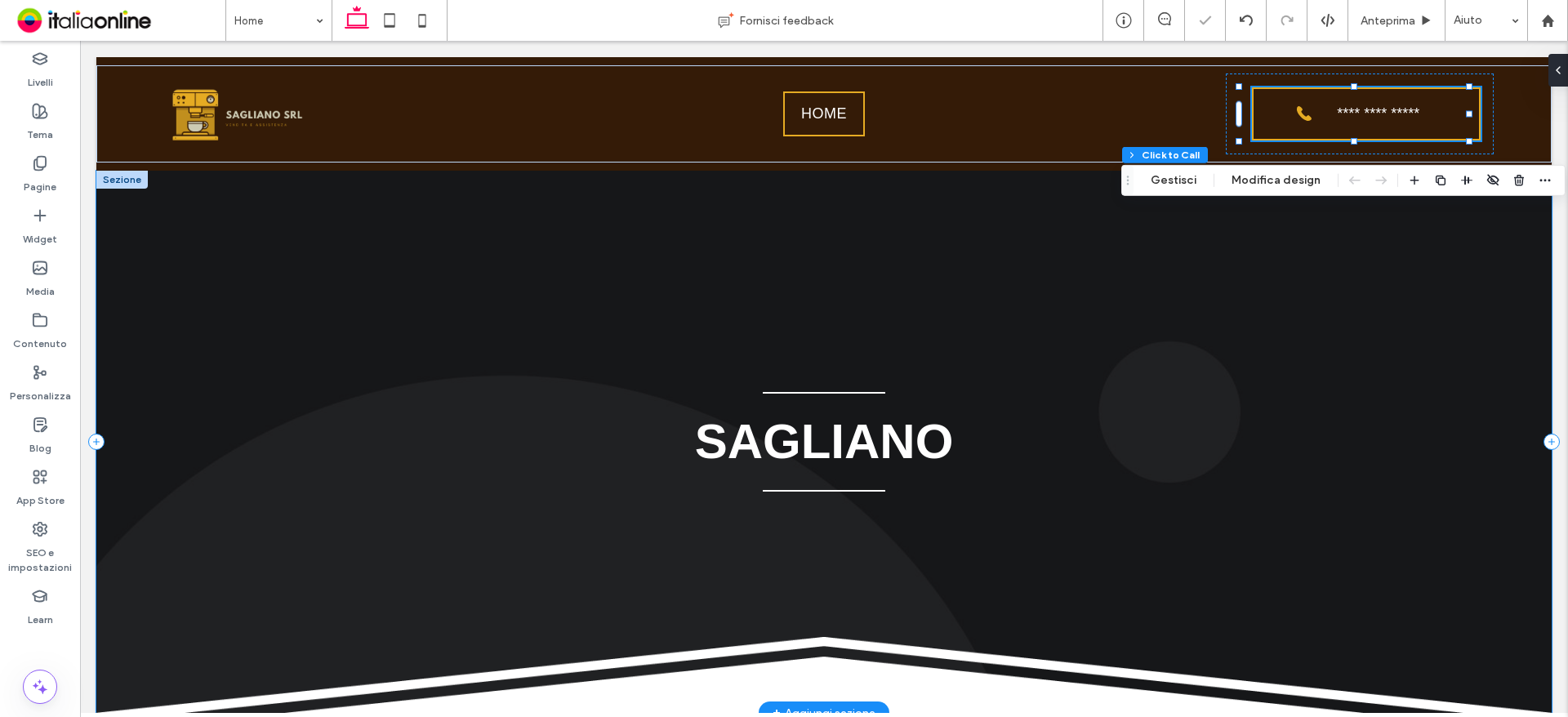
click at [1477, 283] on div "SAGLIANO" at bounding box center [823, 443] width 1455 height 543
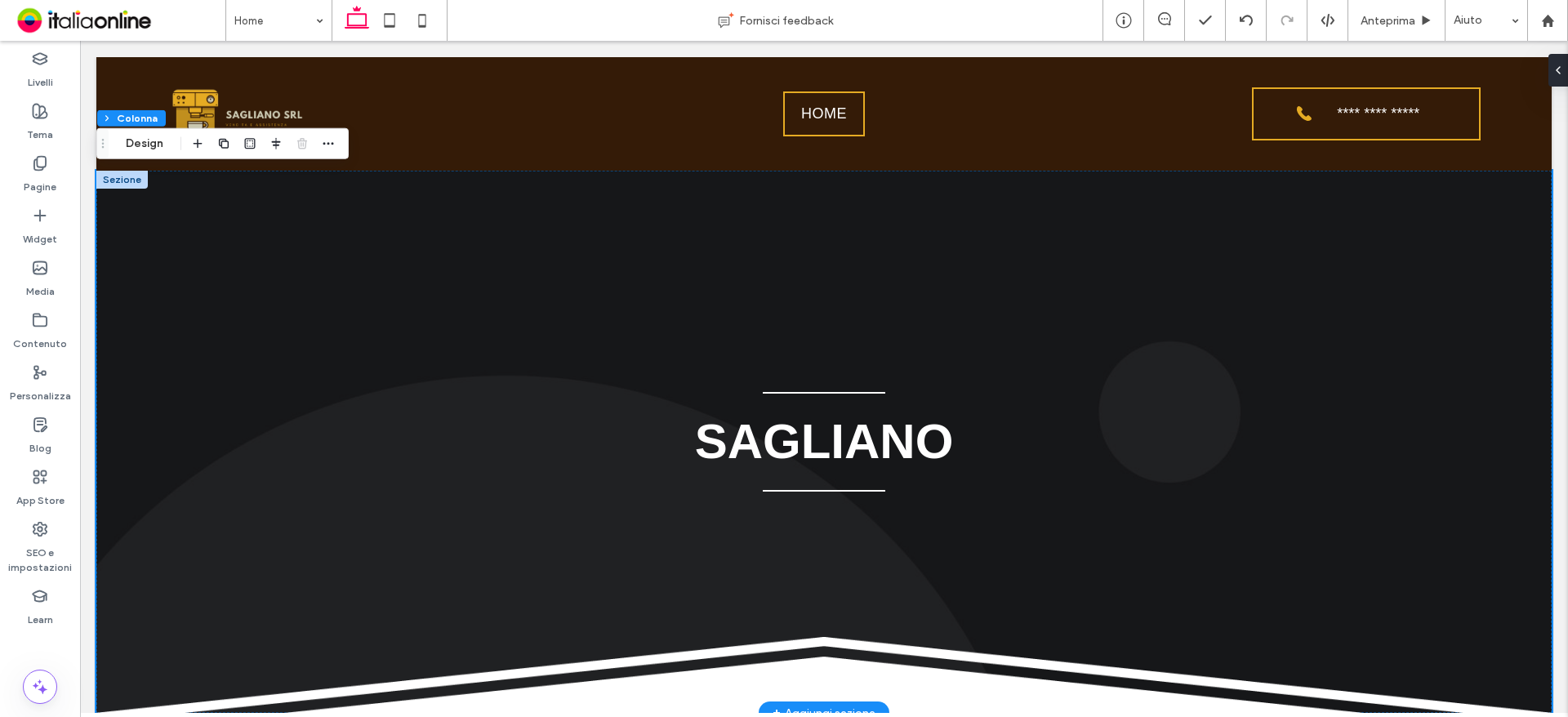
drag, startPoint x: 105, startPoint y: 180, endPoint x: 97, endPoint y: 198, distance: 19.7
click at [105, 180] on div at bounding box center [122, 179] width 51 height 18
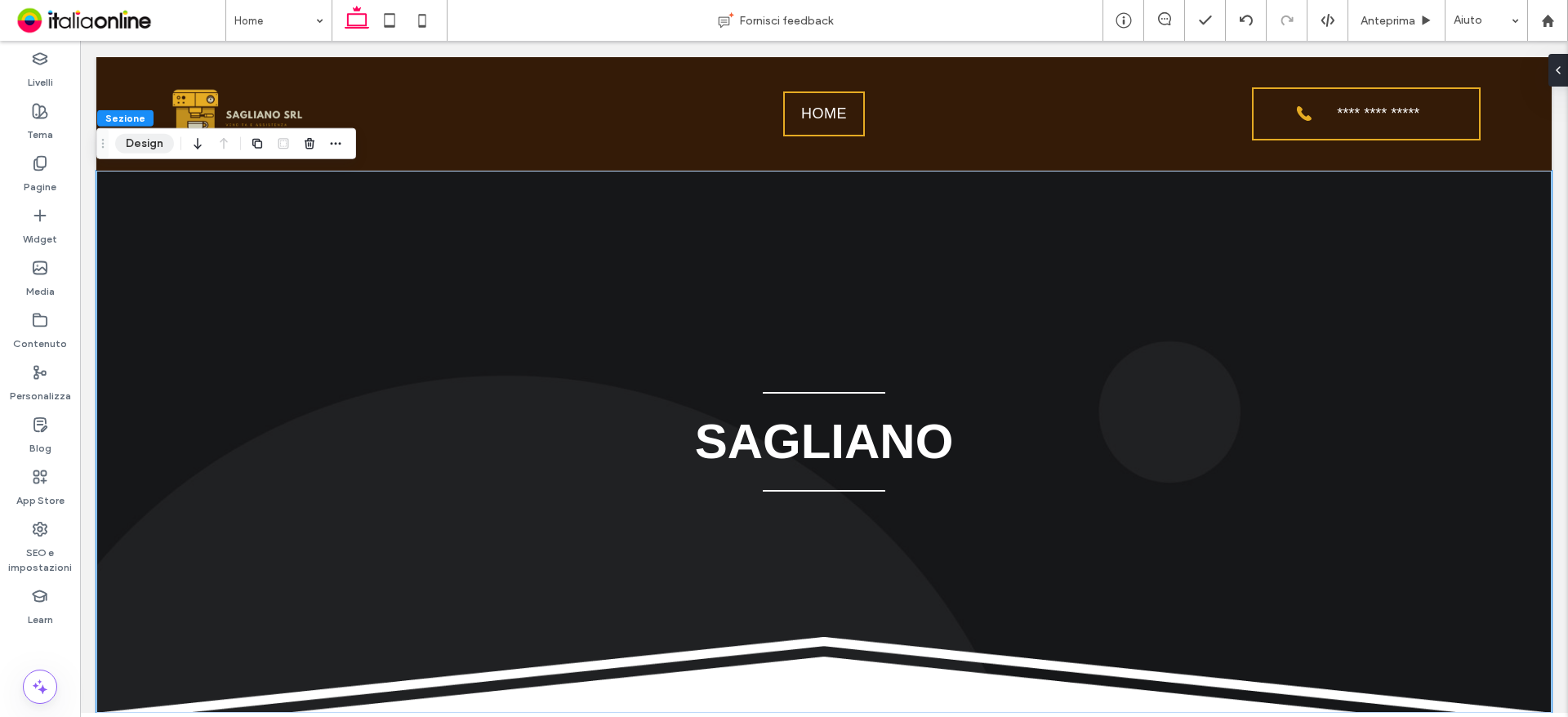
click at [156, 142] on button "Design" at bounding box center [144, 143] width 59 height 20
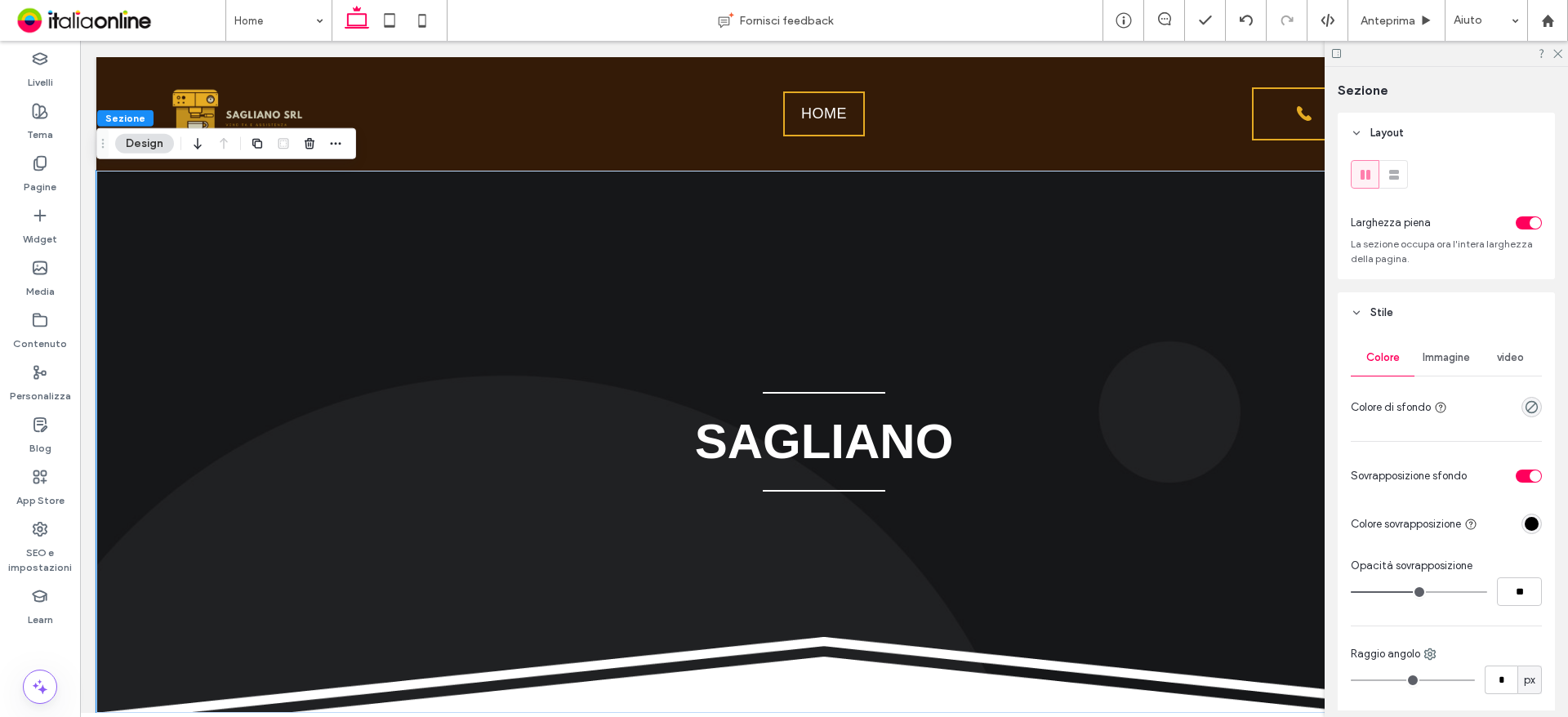
drag, startPoint x: 1466, startPoint y: 356, endPoint x: 1463, endPoint y: 387, distance: 31.1
click at [1466, 356] on span "Immagine" at bounding box center [1446, 358] width 48 height 13
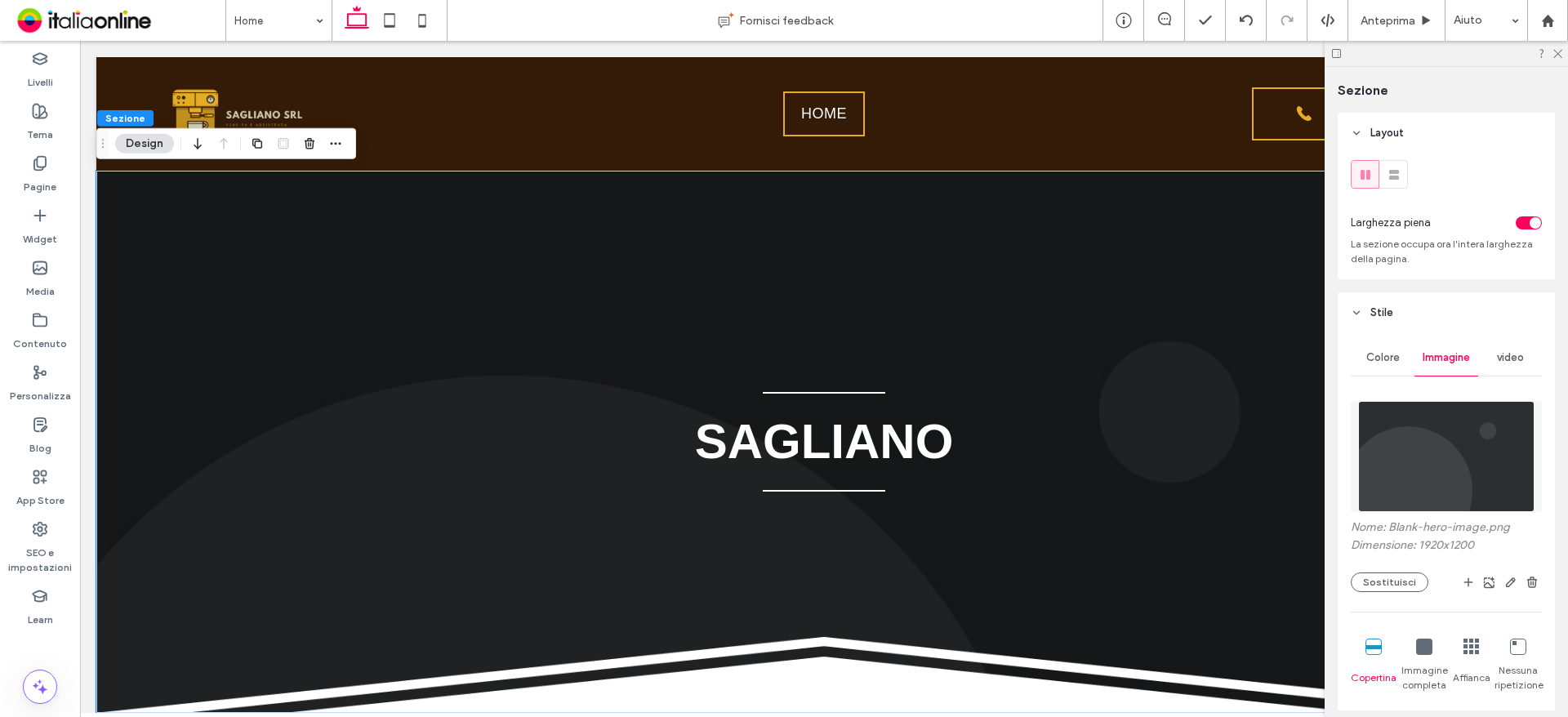
click at [1451, 487] on img at bounding box center [1446, 456] width 177 height 111
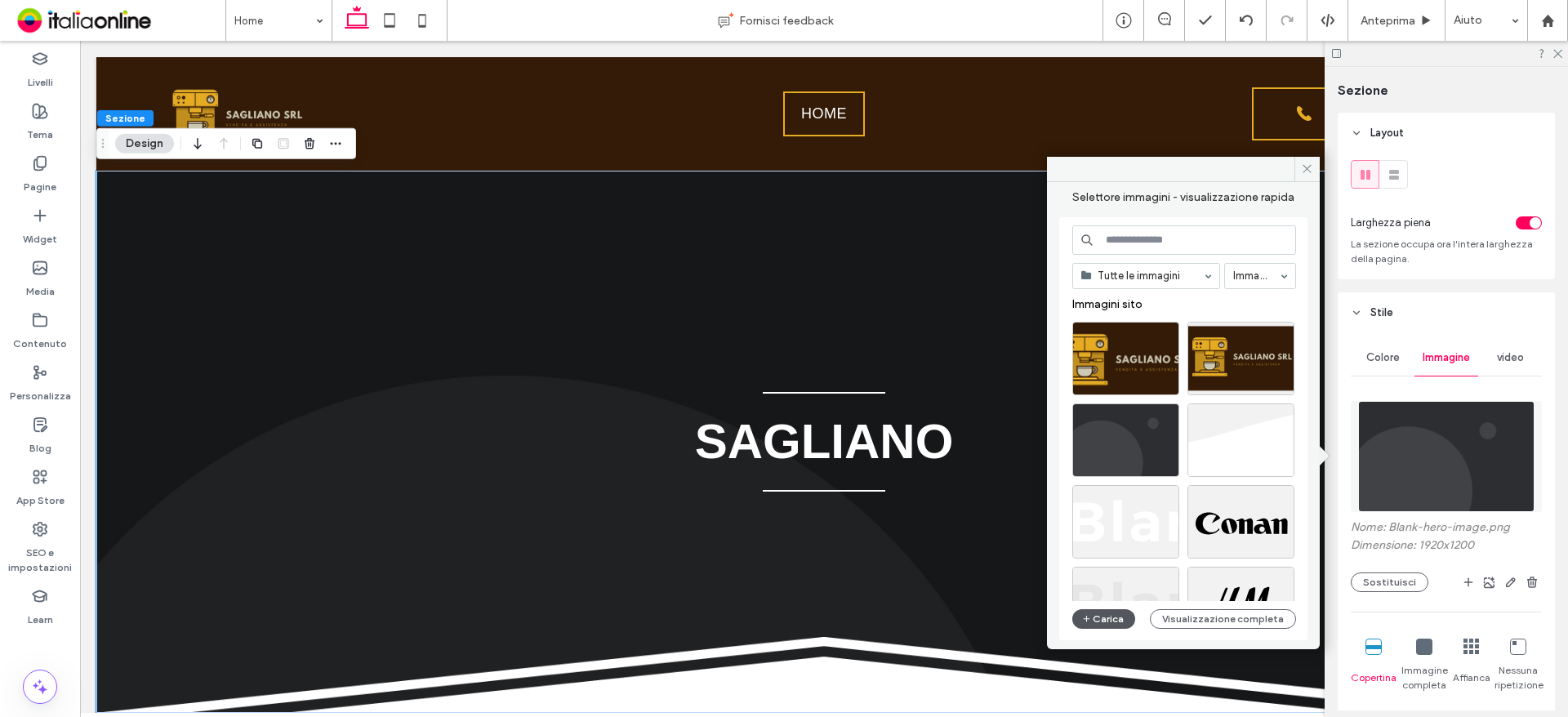
click at [1100, 620] on button "Carica" at bounding box center [1103, 618] width 64 height 20
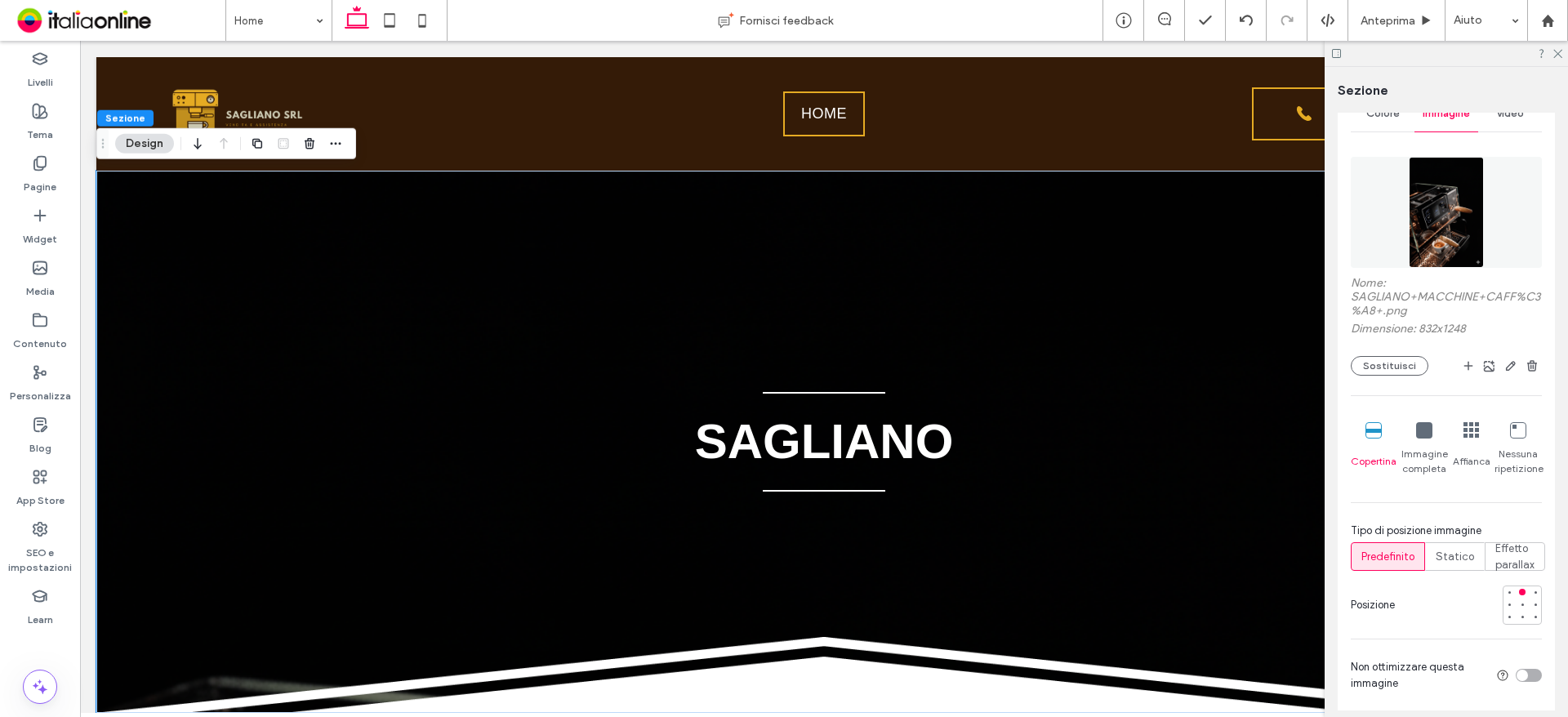
scroll to position [245, 0]
click at [1517, 608] on div at bounding box center [1522, 603] width 11 height 11
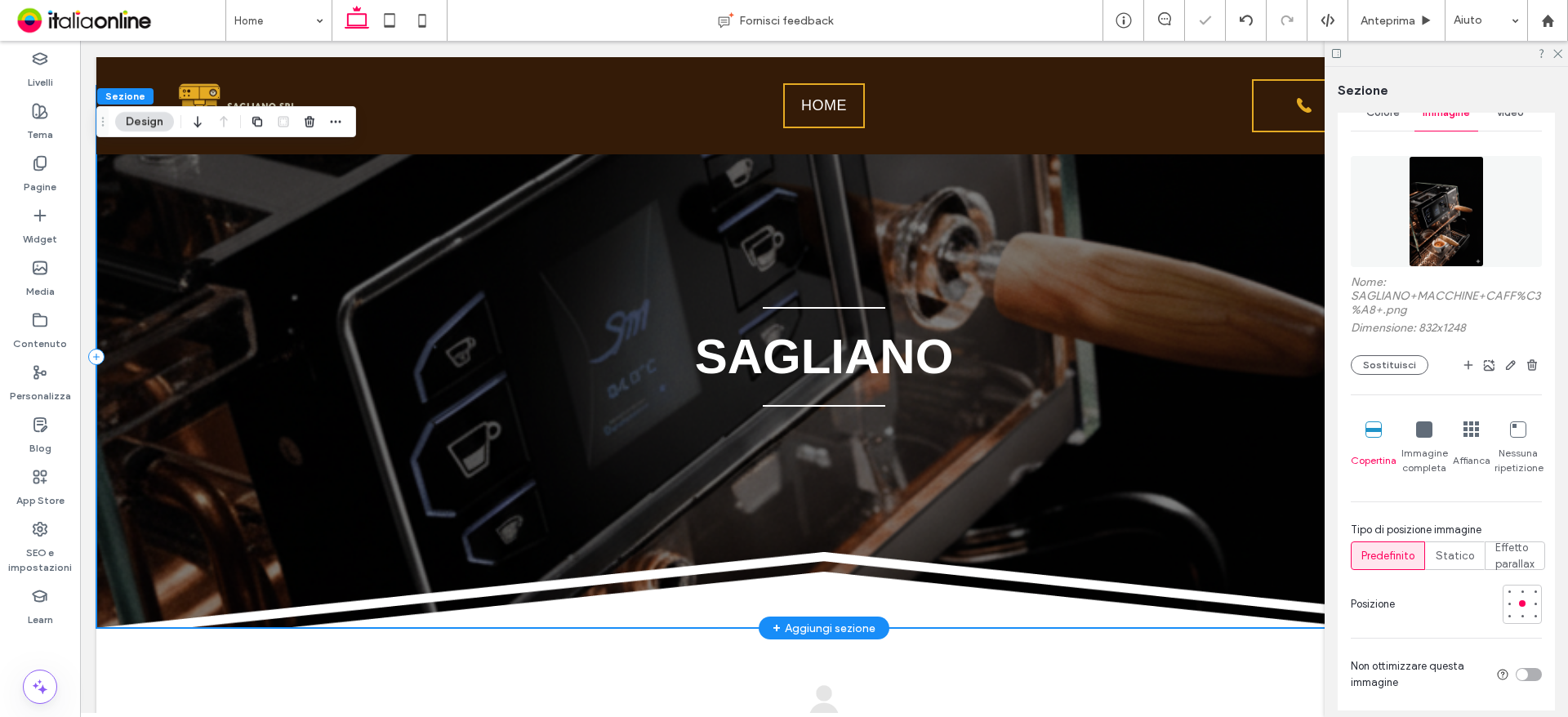
scroll to position [0, 0]
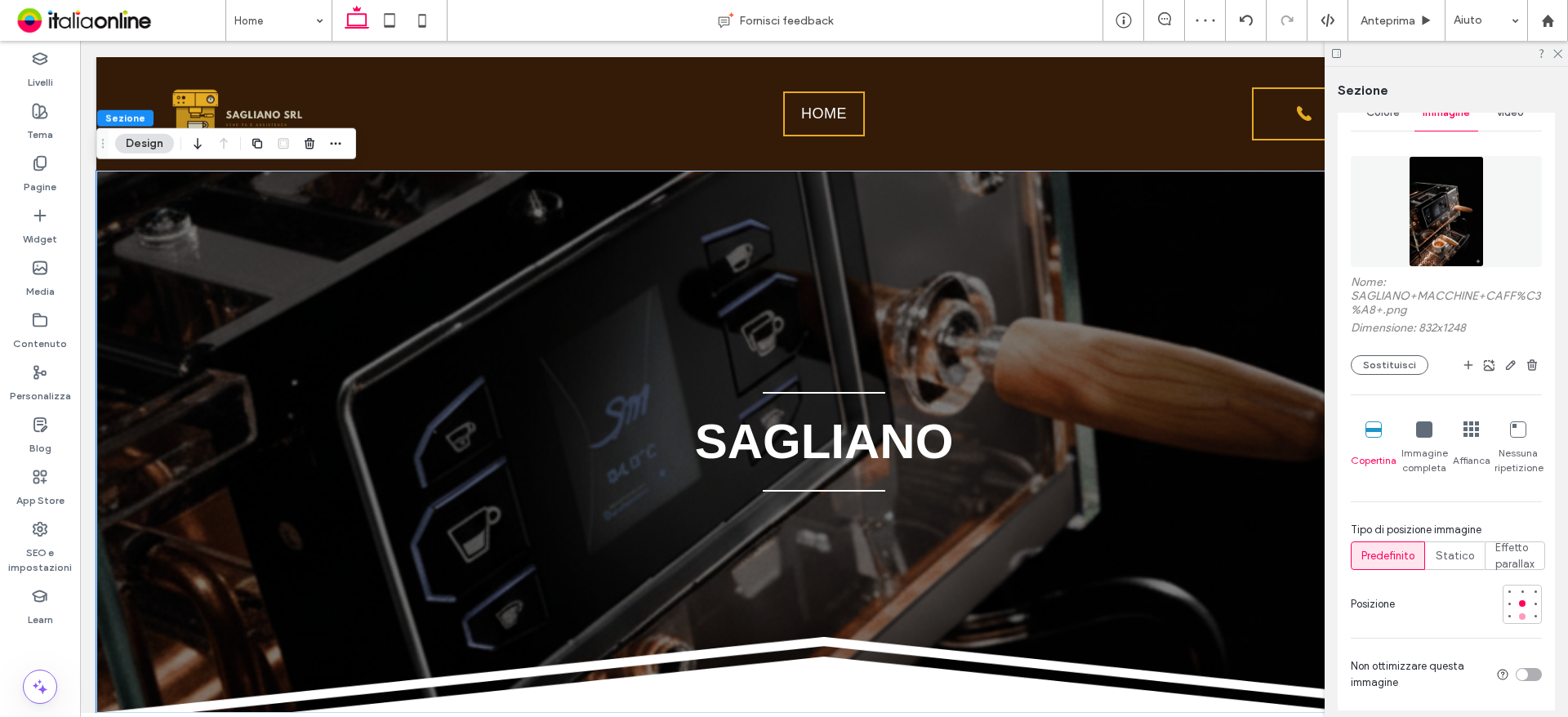
click at [1517, 620] on div at bounding box center [1522, 616] width 11 height 11
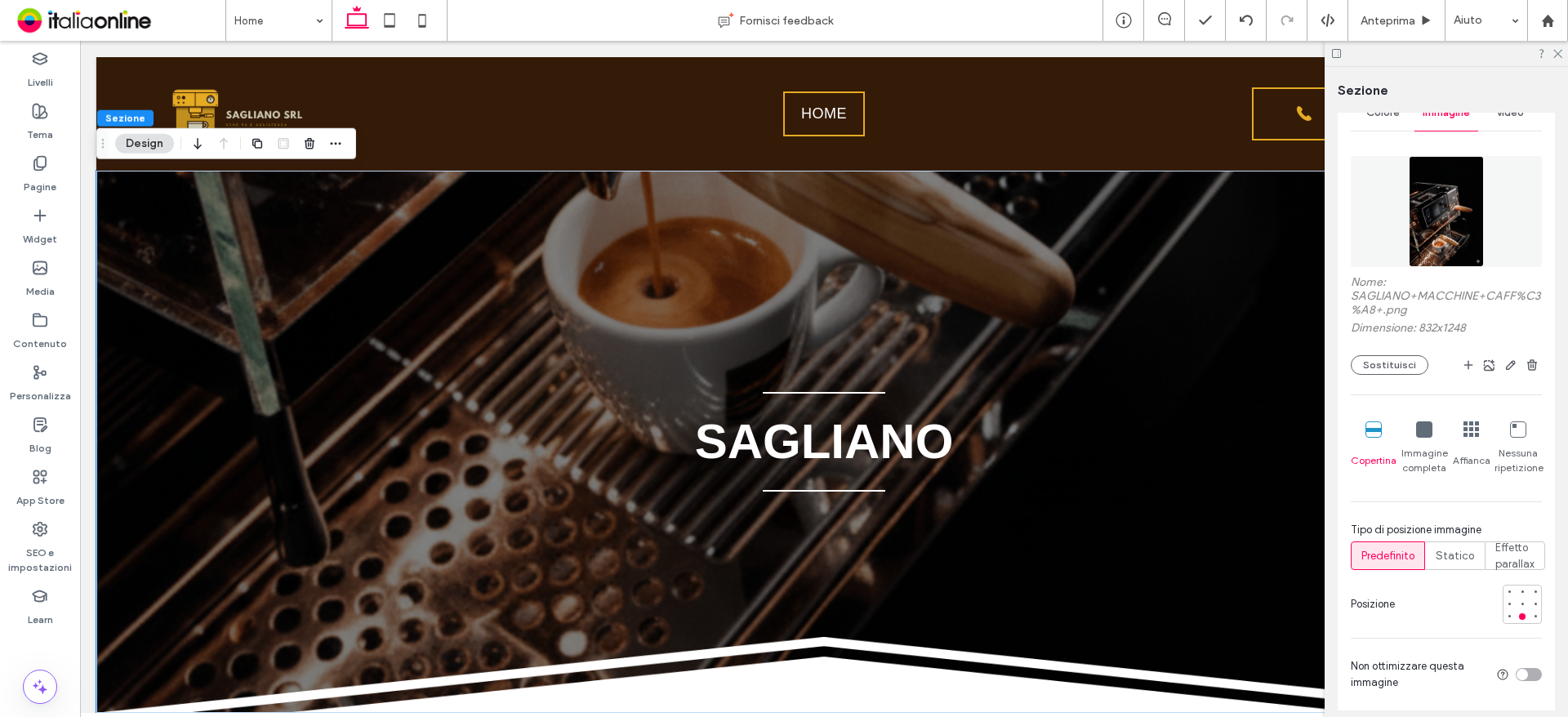
click at [1558, 59] on div at bounding box center [1446, 53] width 243 height 26
click at [1558, 52] on icon at bounding box center [1557, 52] width 10 height 10
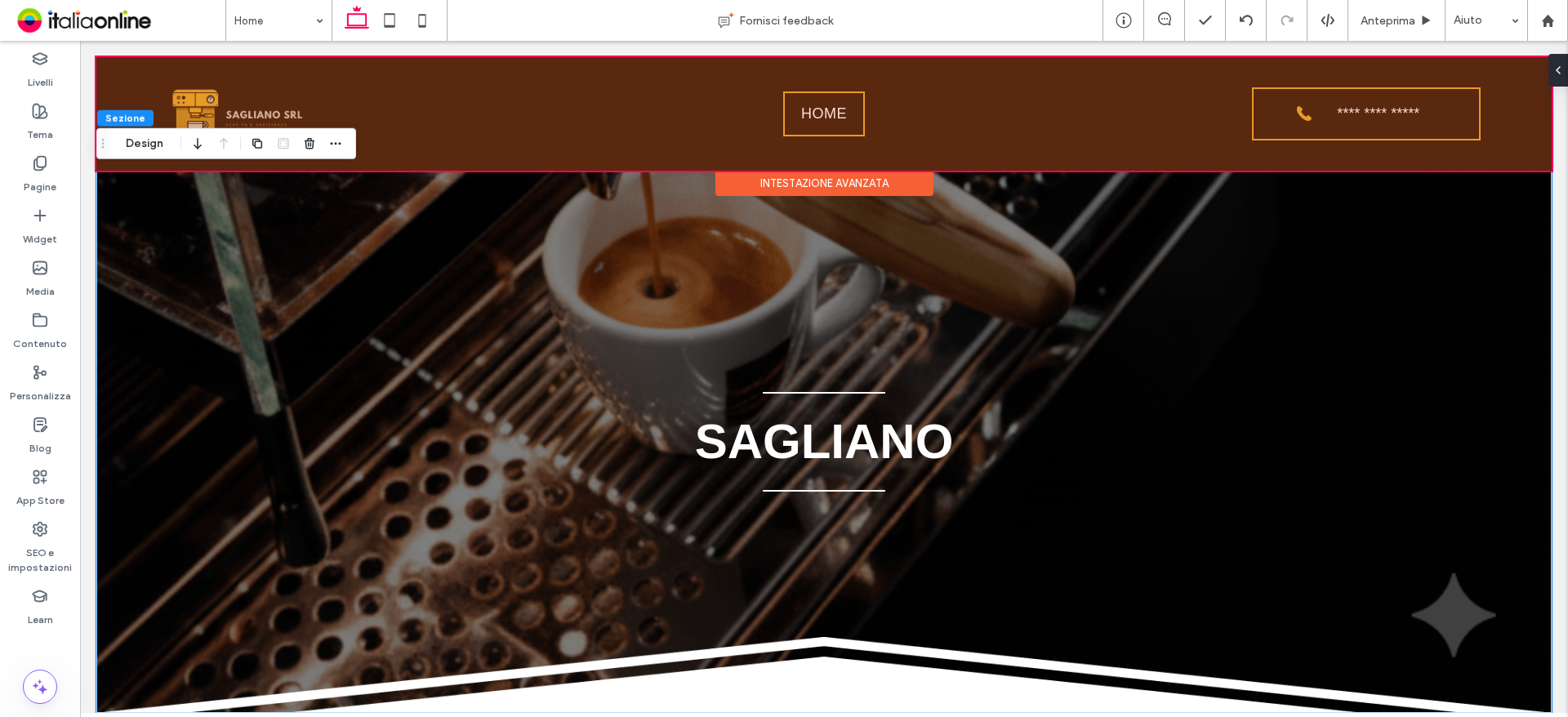
click at [302, 107] on div at bounding box center [823, 113] width 1455 height 113
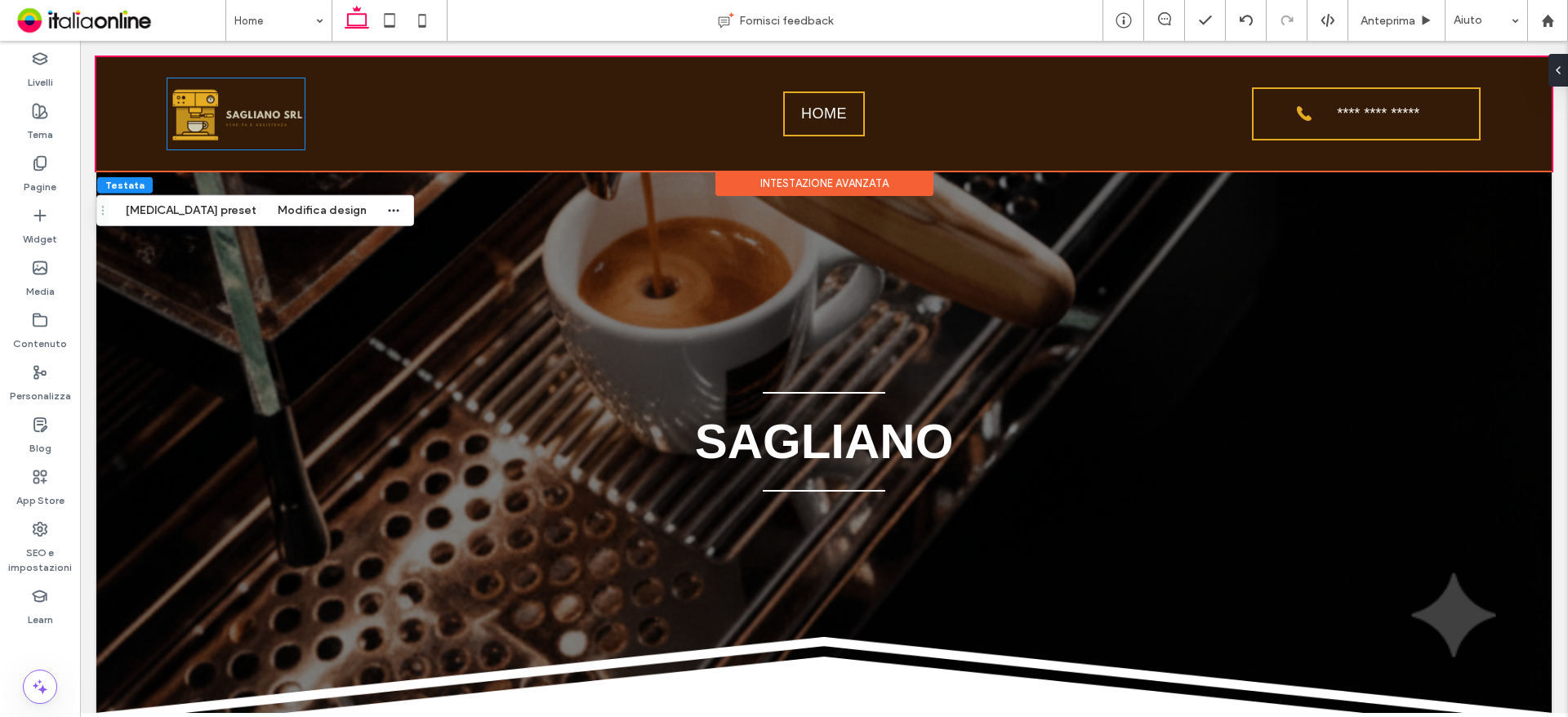
click at [294, 132] on img at bounding box center [236, 114] width 137 height 71
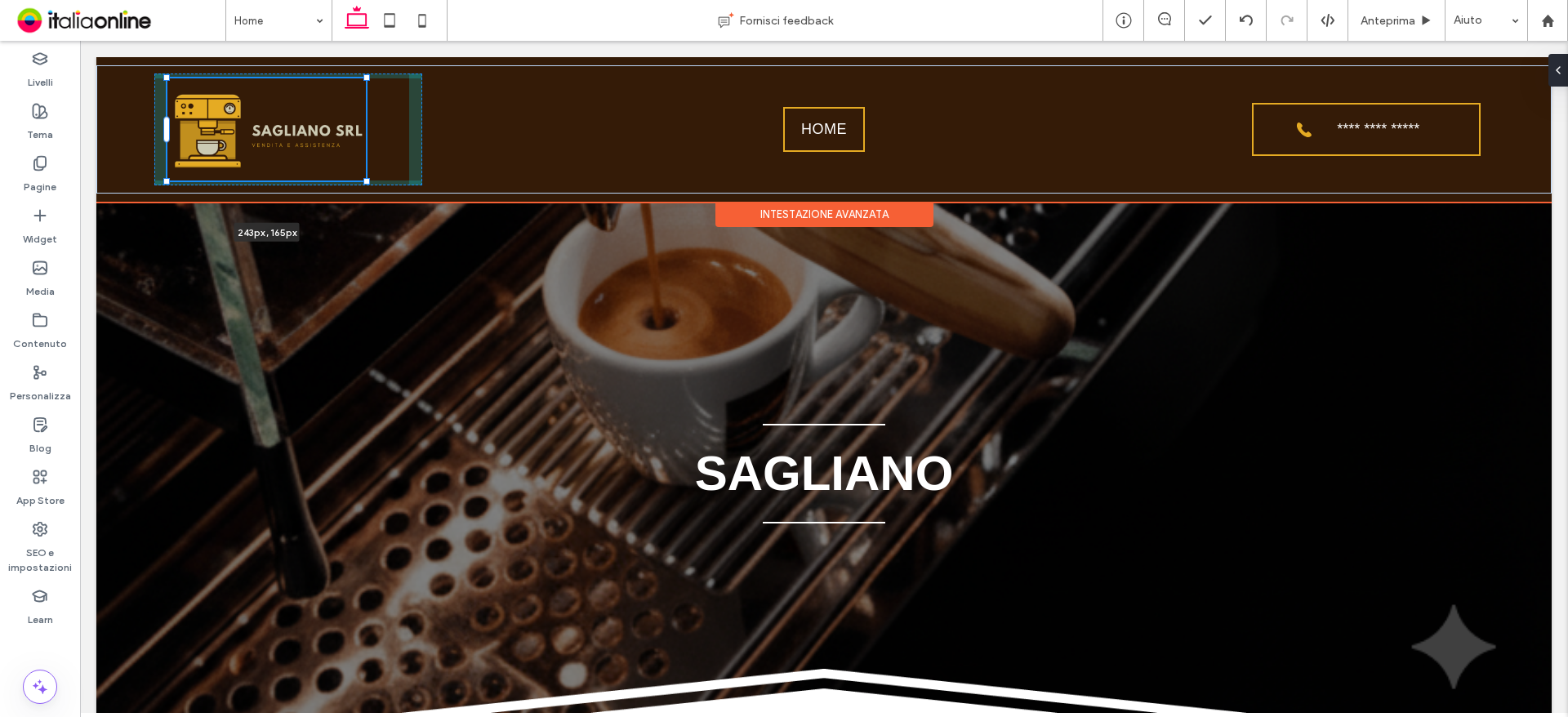
drag, startPoint x: 304, startPoint y: 147, endPoint x: 398, endPoint y: 151, distance: 94.1
click at [398, 151] on div "**********" at bounding box center [823, 129] width 1455 height 128
type input "***"
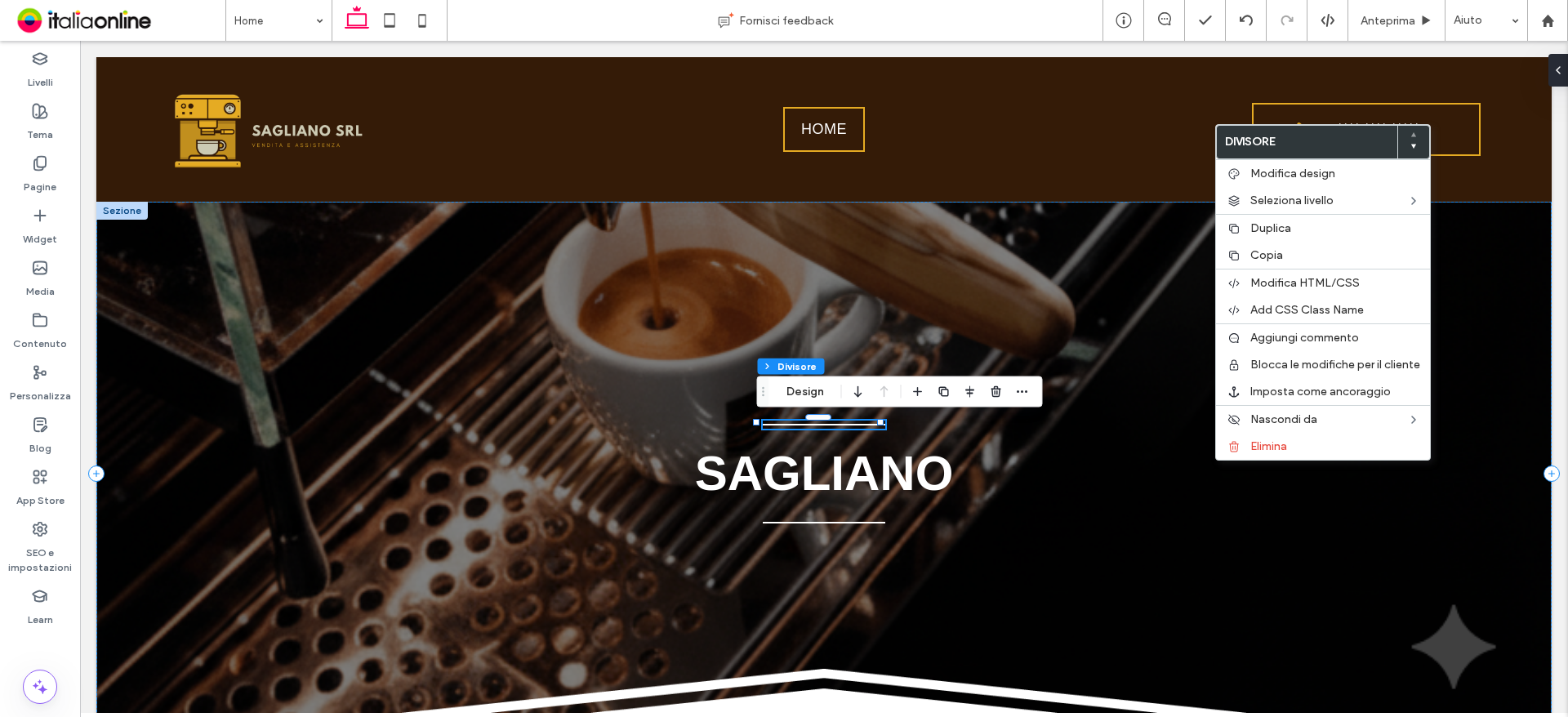
type input "*"
type input "***"
drag, startPoint x: 1304, startPoint y: 445, endPoint x: 1269, endPoint y: 457, distance: 37.0
click at [1304, 445] on label "Elimina" at bounding box center [1335, 445] width 170 height 14
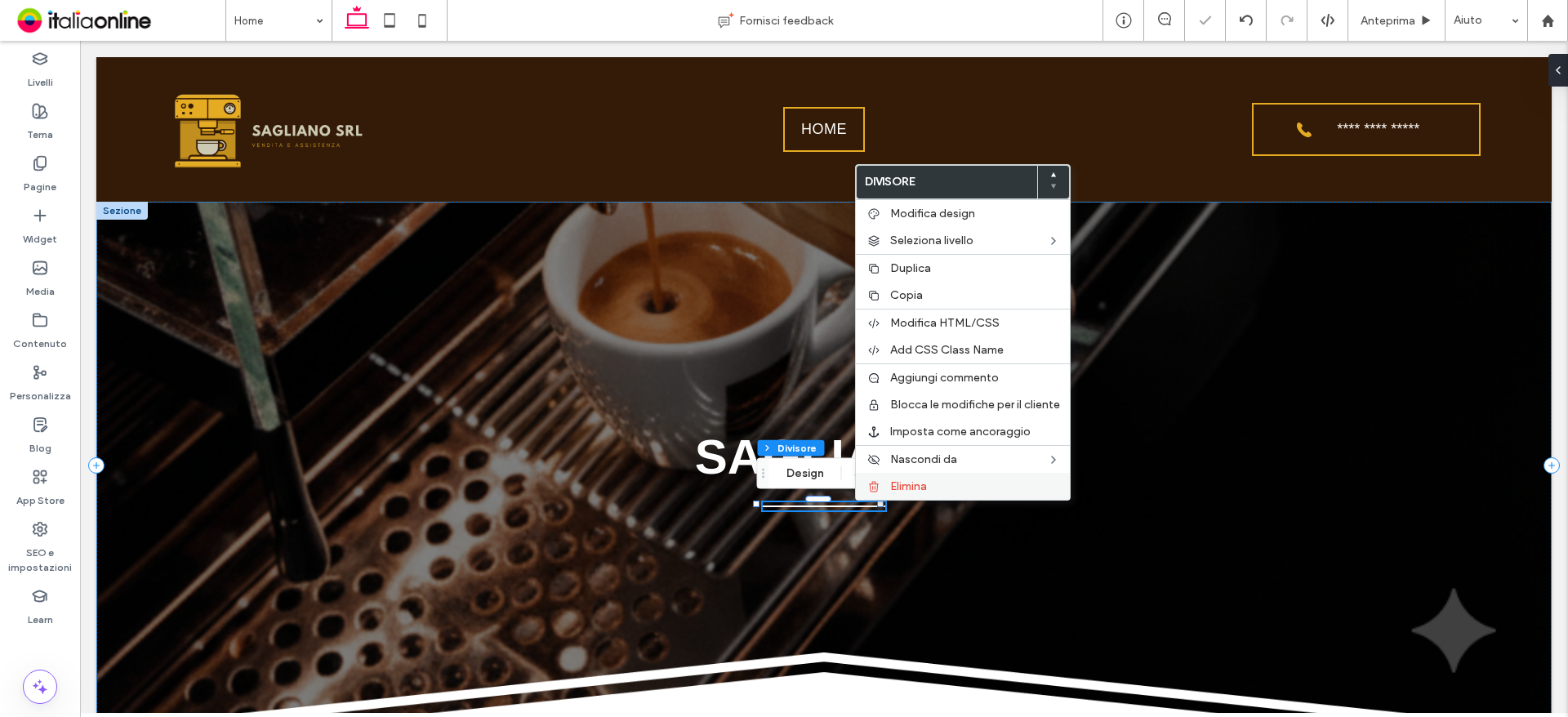
click at [963, 476] on div "Elimina" at bounding box center [963, 486] width 214 height 27
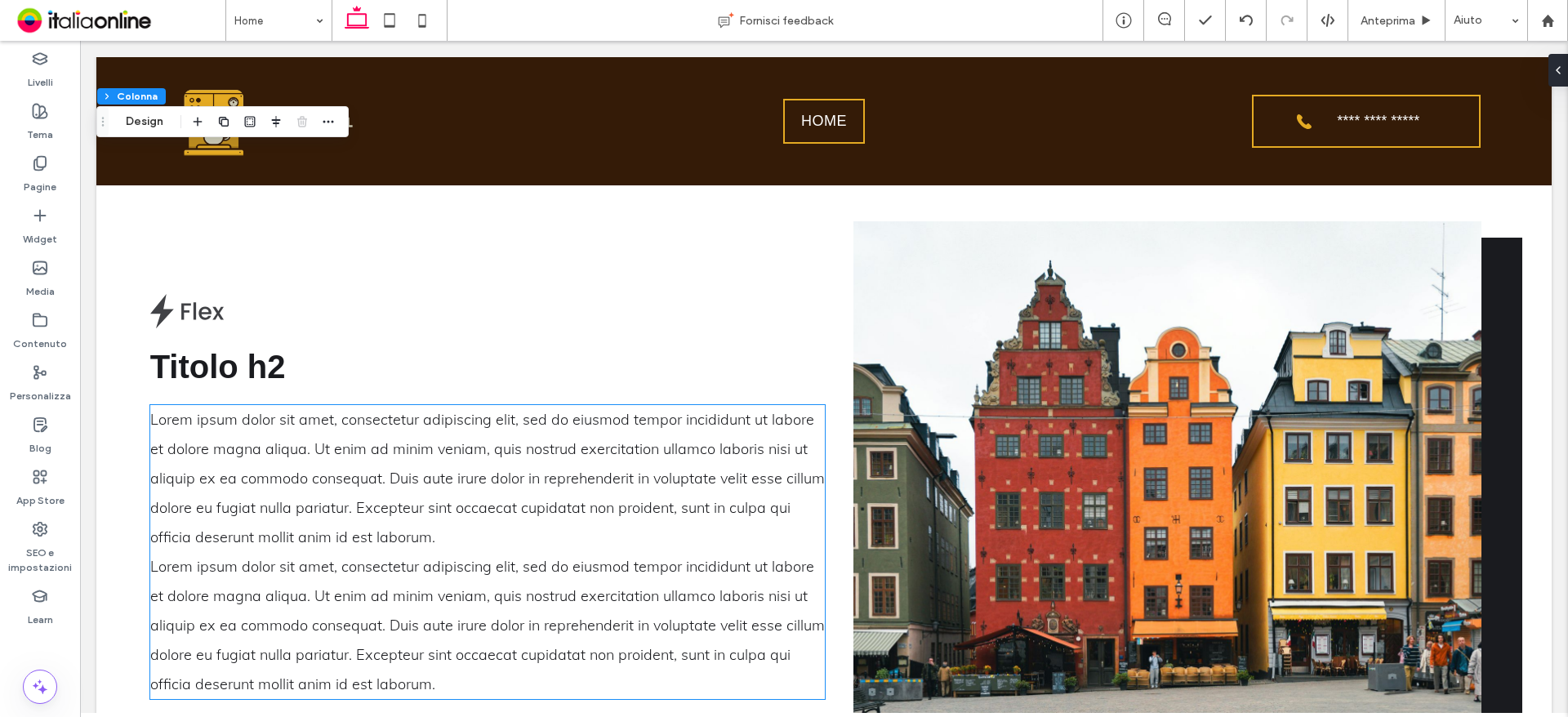
scroll to position [816, 0]
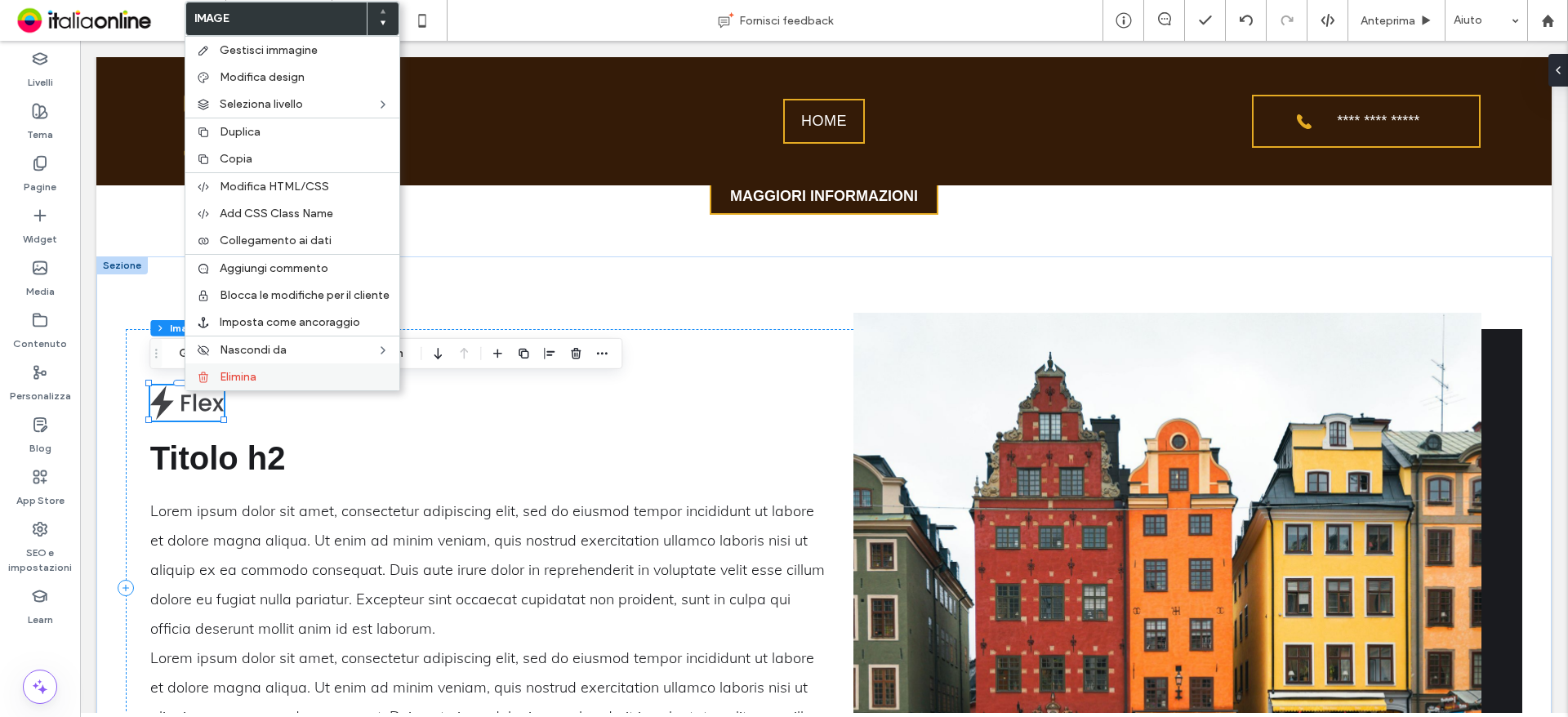
click at [270, 374] on label "Elimina" at bounding box center [304, 376] width 170 height 14
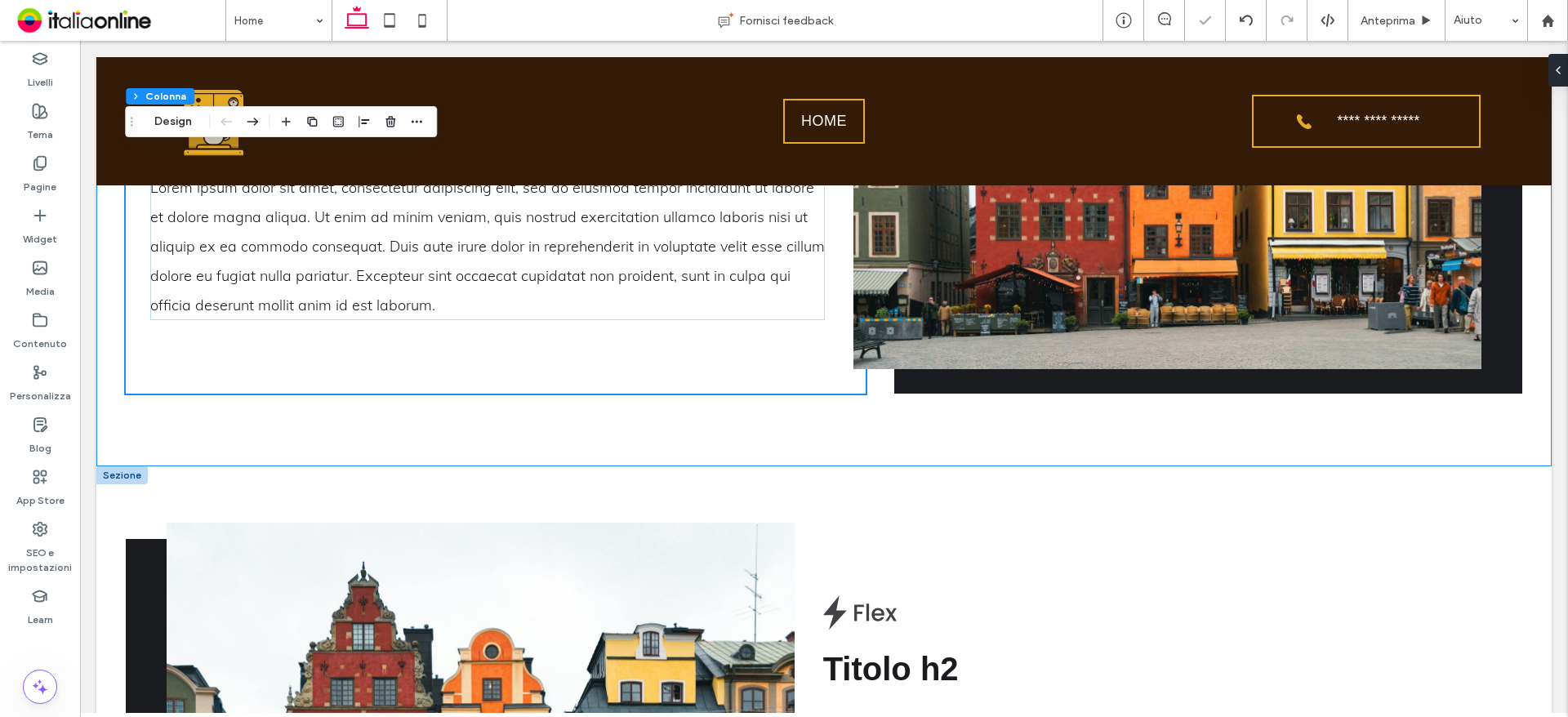
scroll to position [1387, 0]
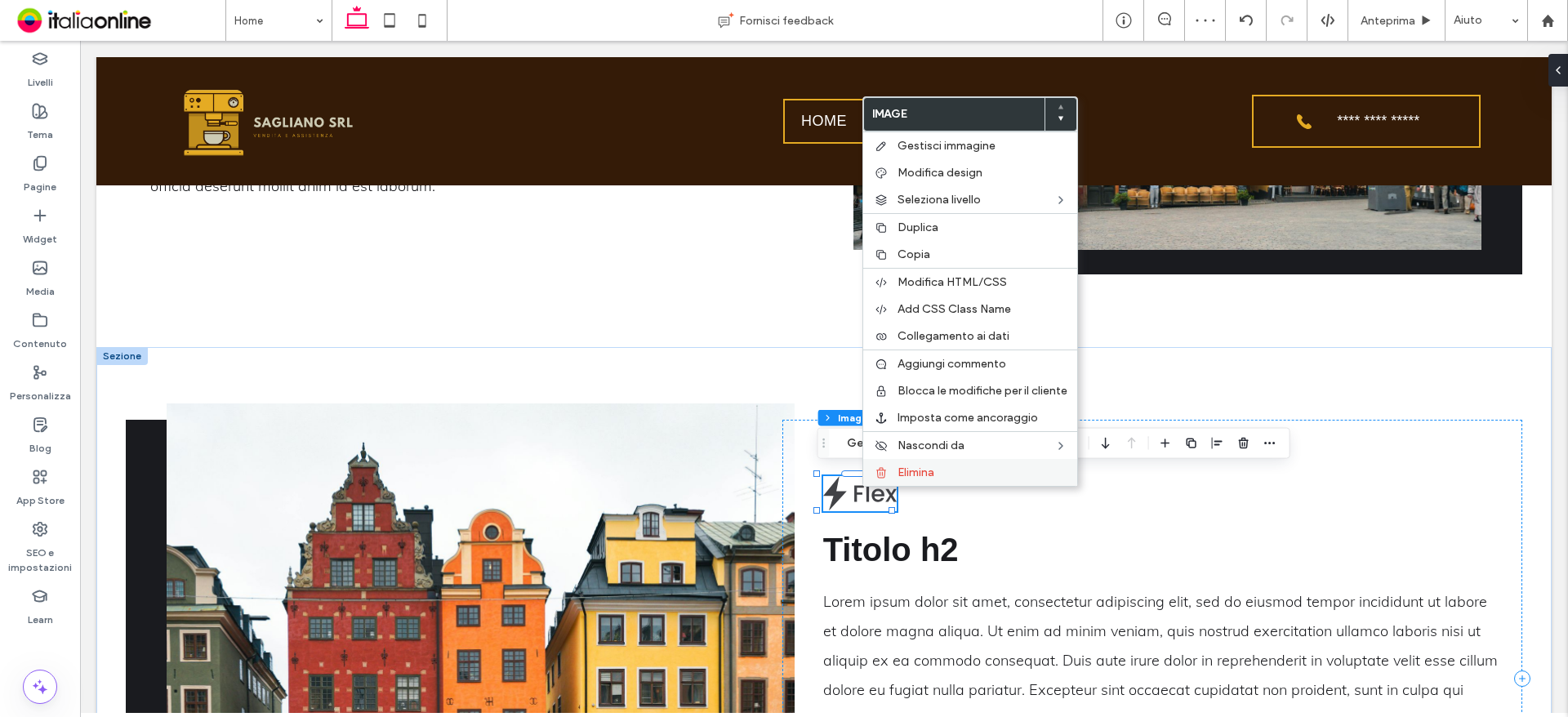
drag, startPoint x: 924, startPoint y: 465, endPoint x: 932, endPoint y: 467, distance: 8.2
click at [924, 465] on span "Elimina" at bounding box center [915, 472] width 37 height 14
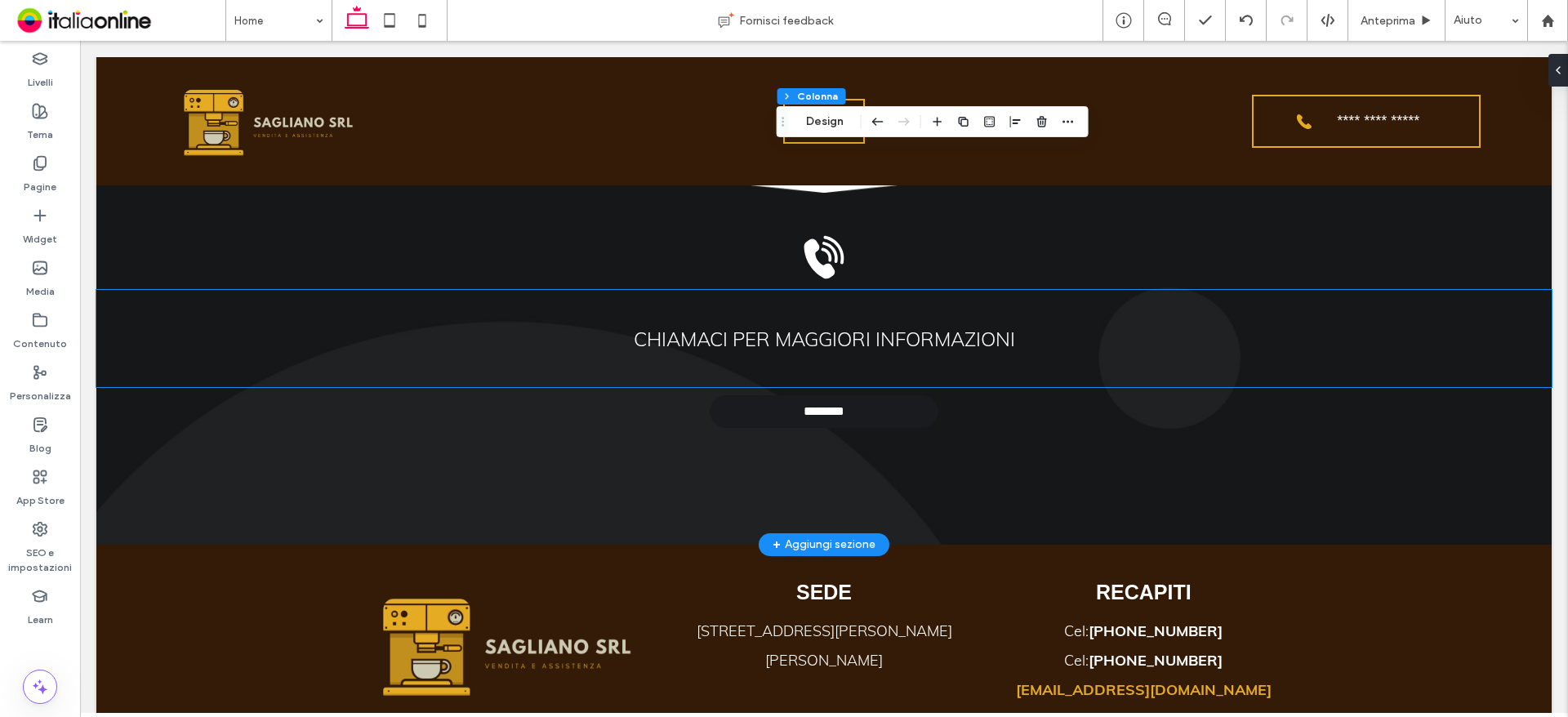
scroll to position [2105, 0]
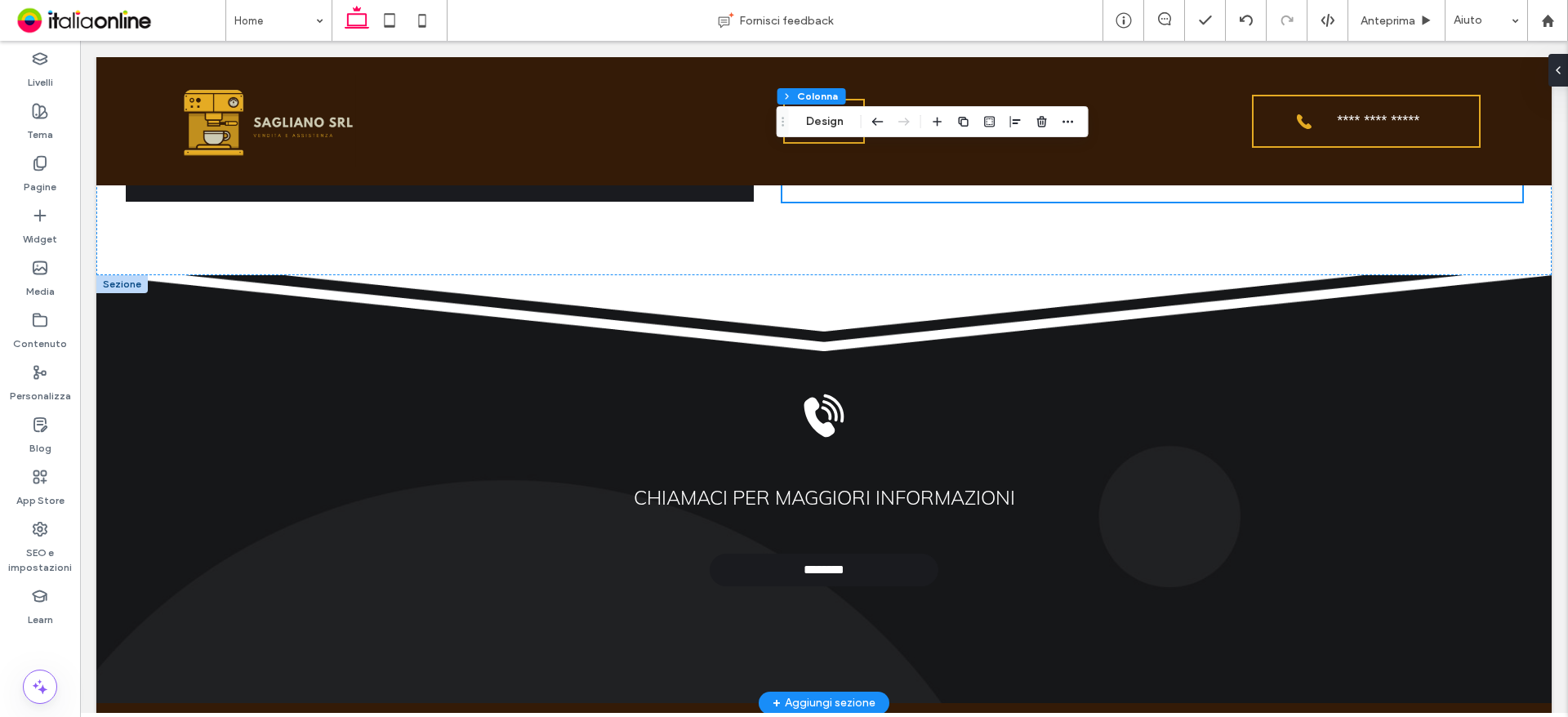
click at [124, 275] on div at bounding box center [122, 284] width 51 height 18
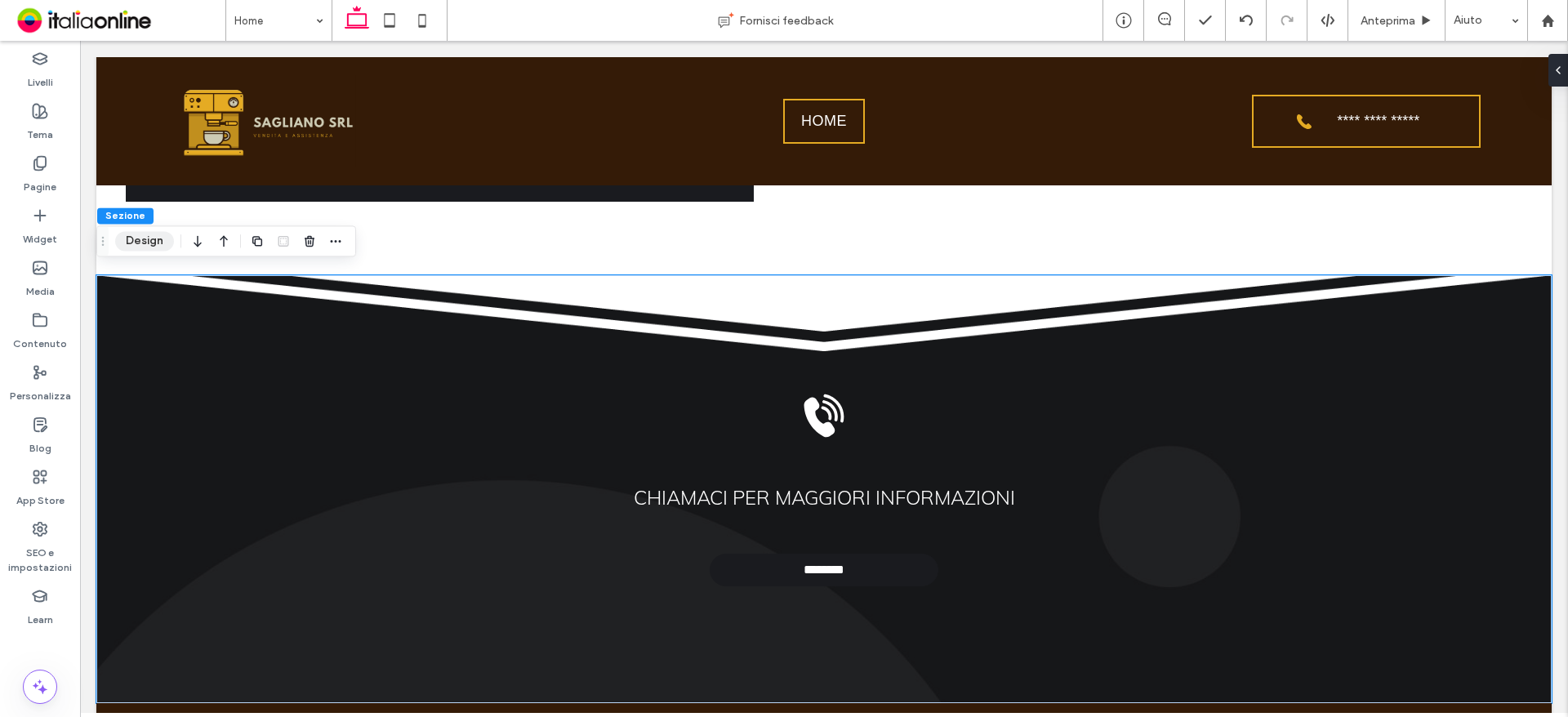
click at [155, 244] on button "Design" at bounding box center [144, 240] width 59 height 20
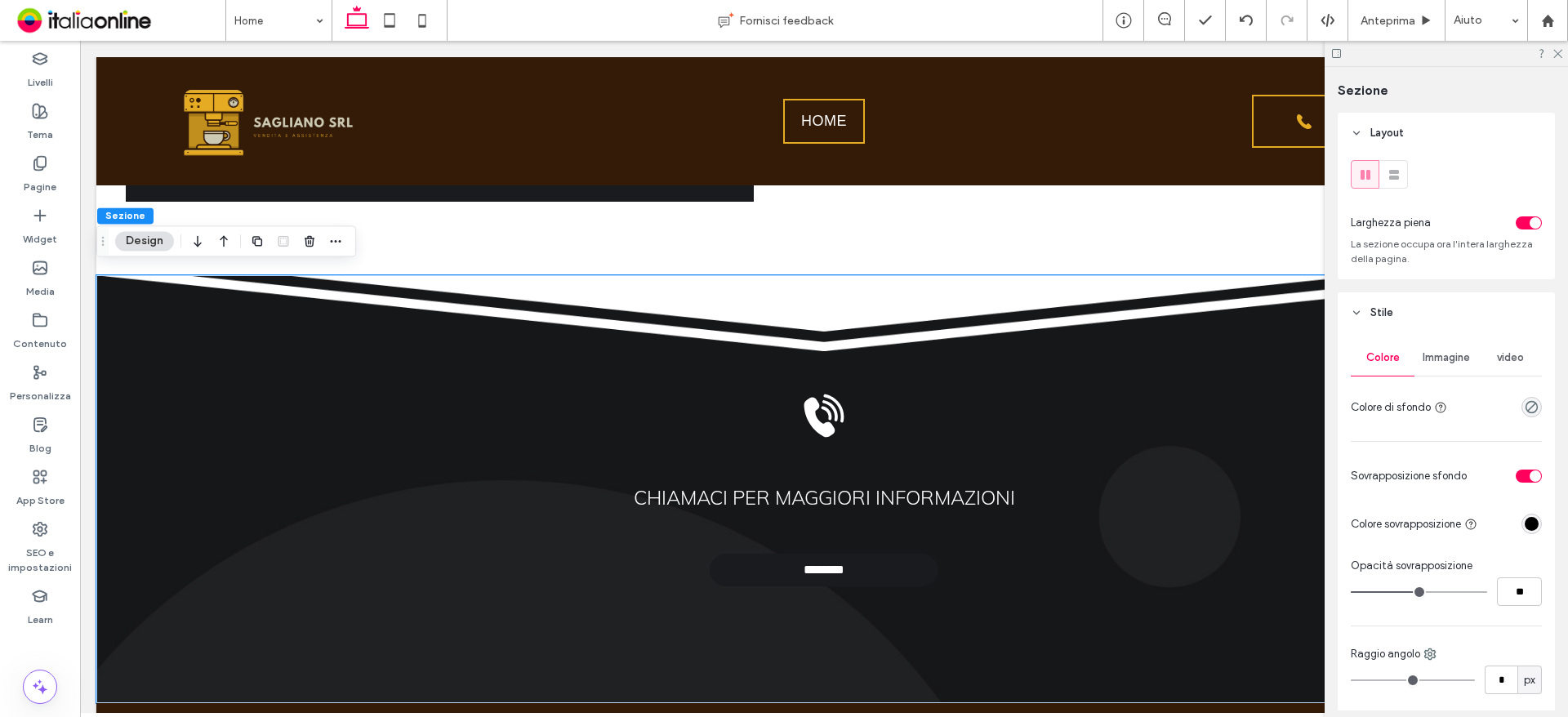
click at [1451, 350] on div "Immagine" at bounding box center [1445, 358] width 64 height 36
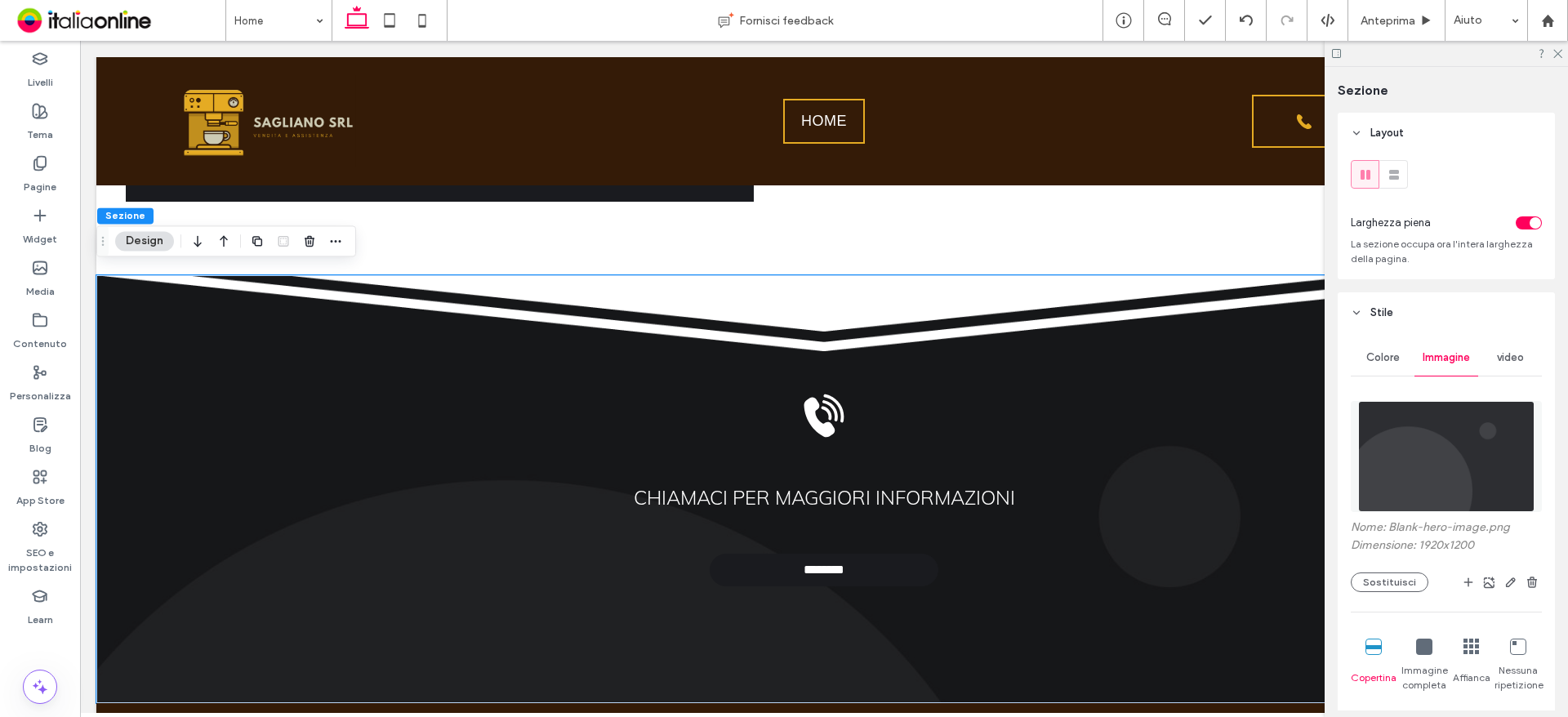
click at [1406, 467] on img at bounding box center [1446, 456] width 177 height 111
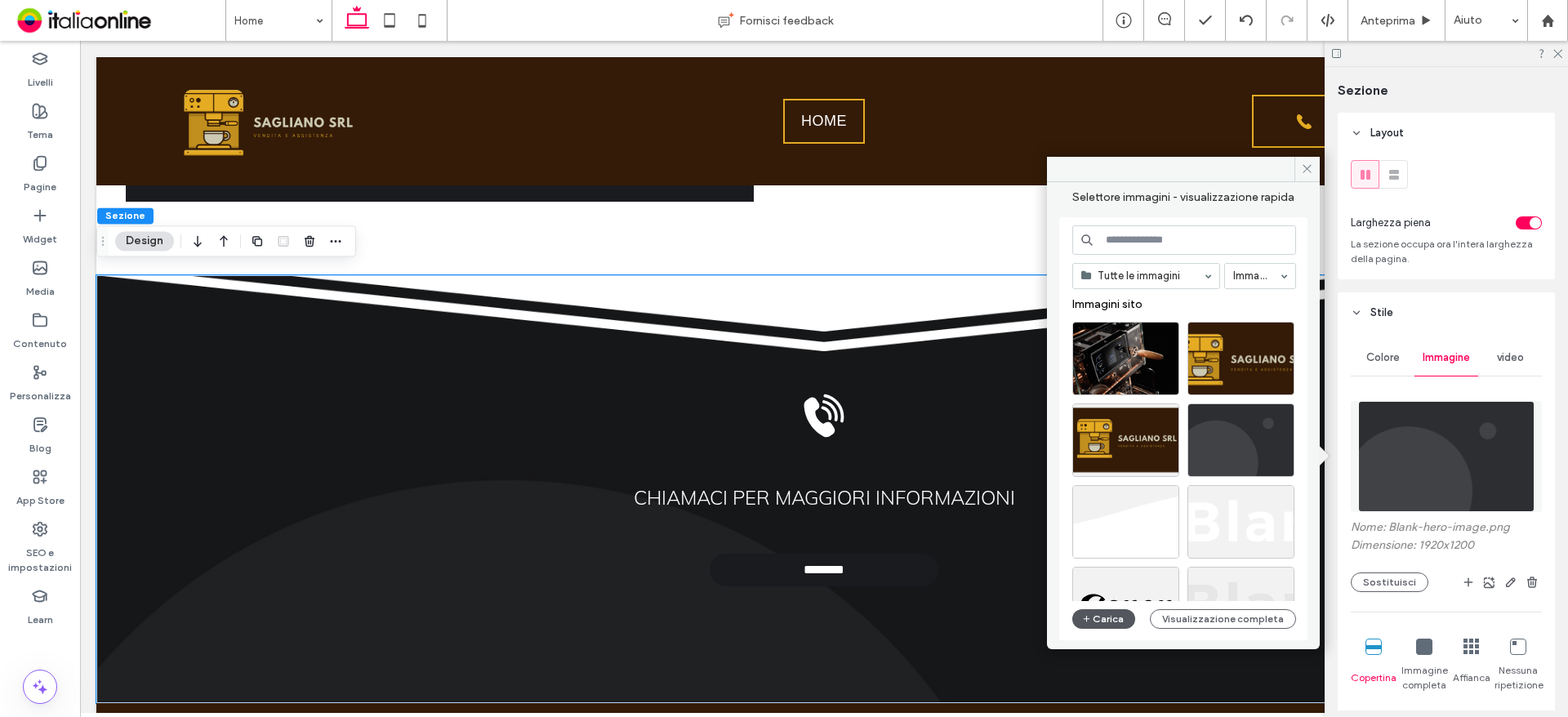
click at [1114, 615] on button "Carica" at bounding box center [1103, 618] width 64 height 20
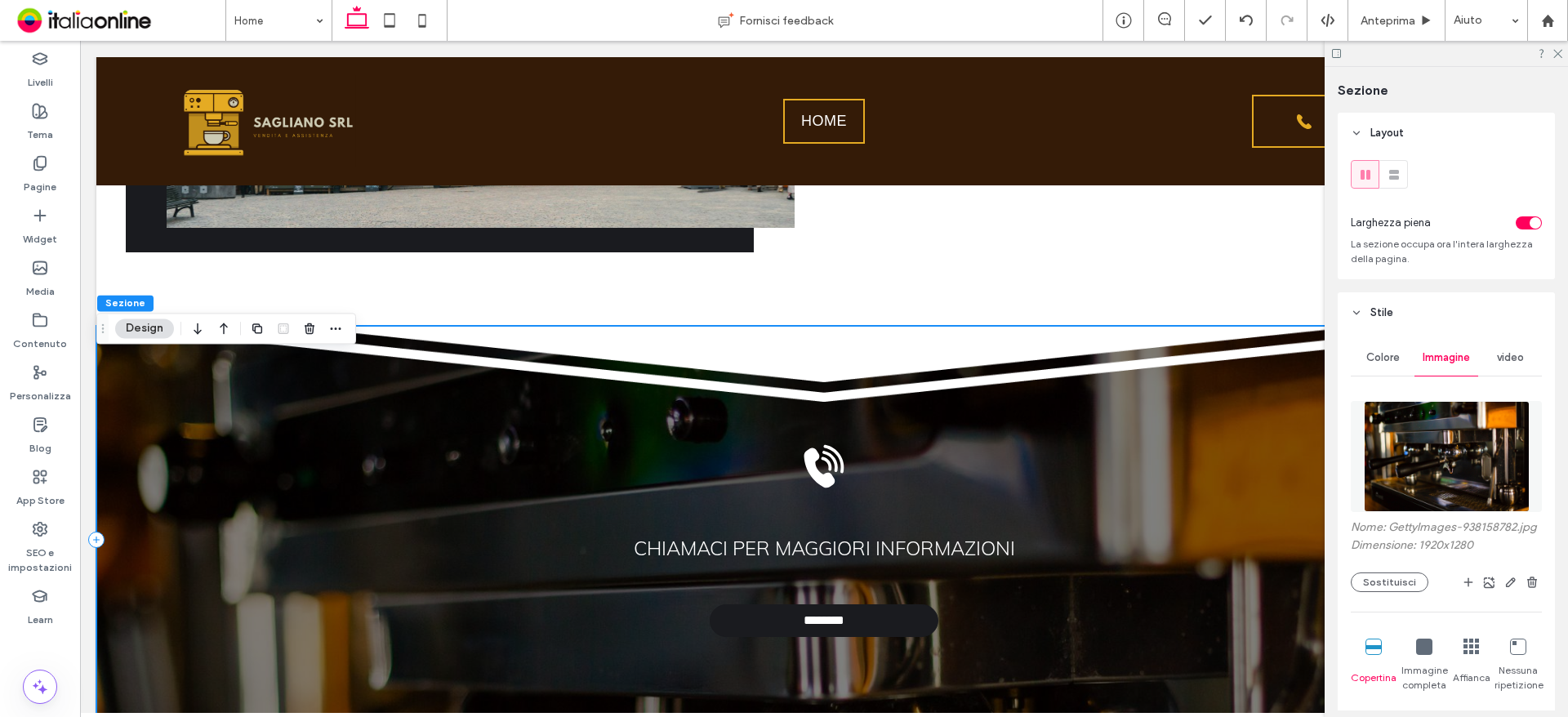
scroll to position [2018, 0]
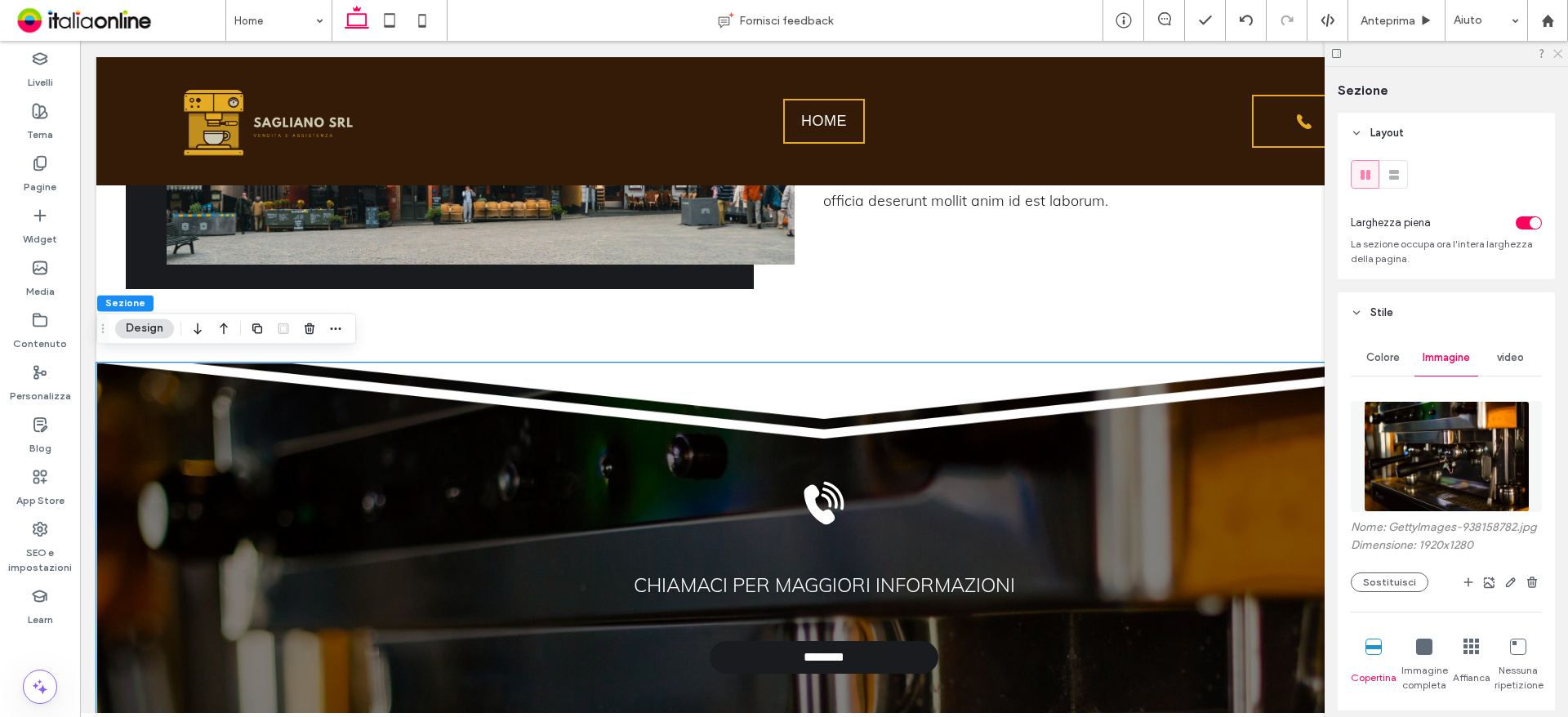
click at [1559, 51] on icon at bounding box center [1557, 52] width 10 height 10
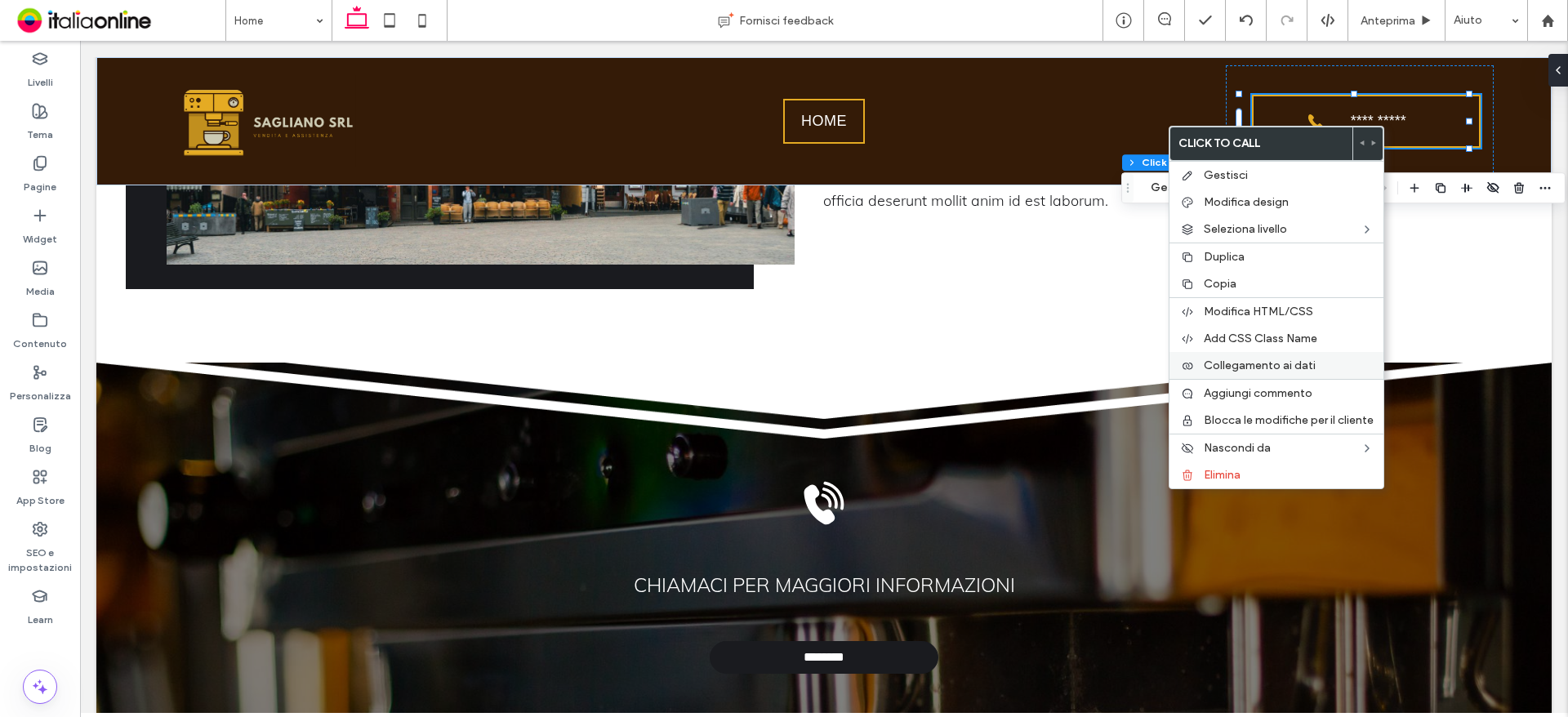
click at [1256, 368] on span "Collegamento ai dati" at bounding box center [1260, 365] width 112 height 14
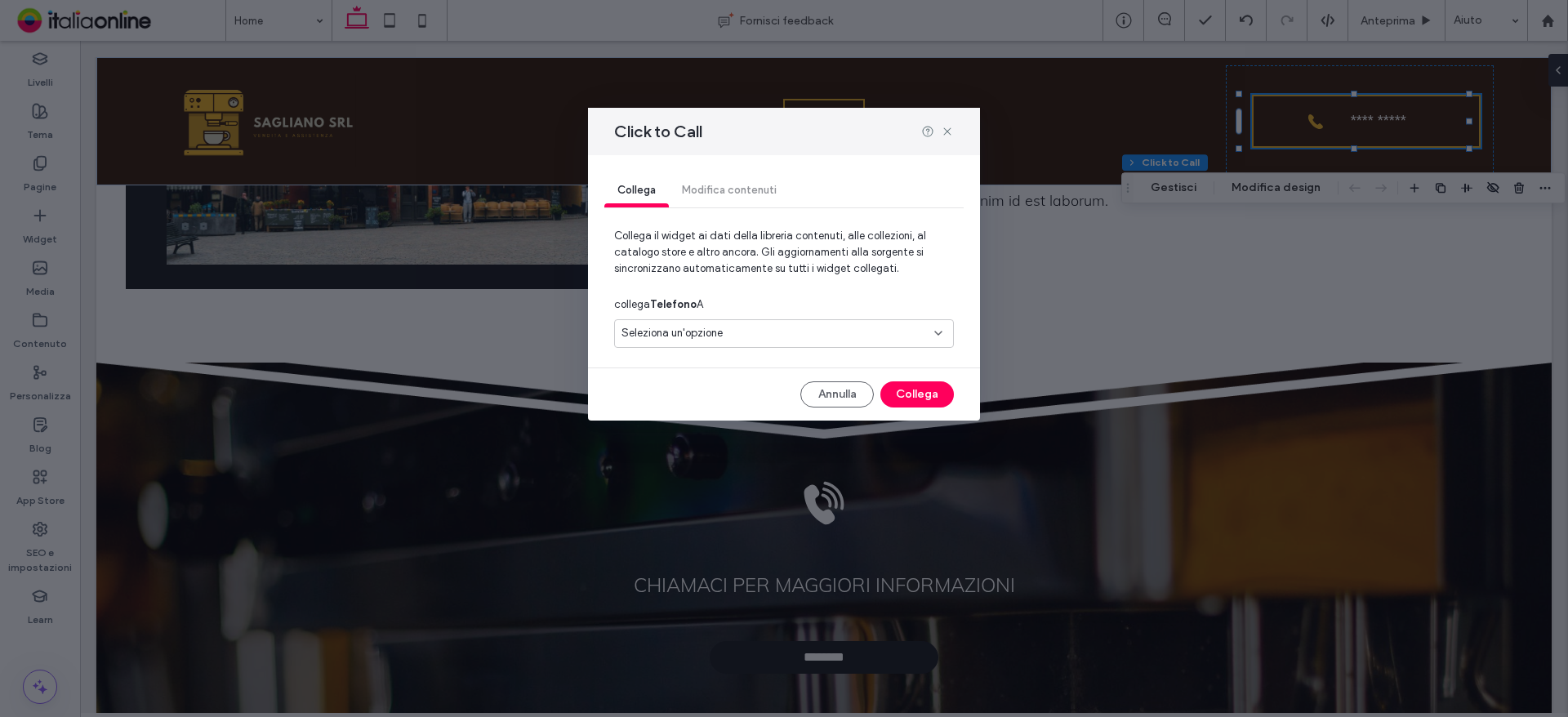
click at [750, 326] on div "Seleziona un'opzione" at bounding box center [774, 332] width 305 height 16
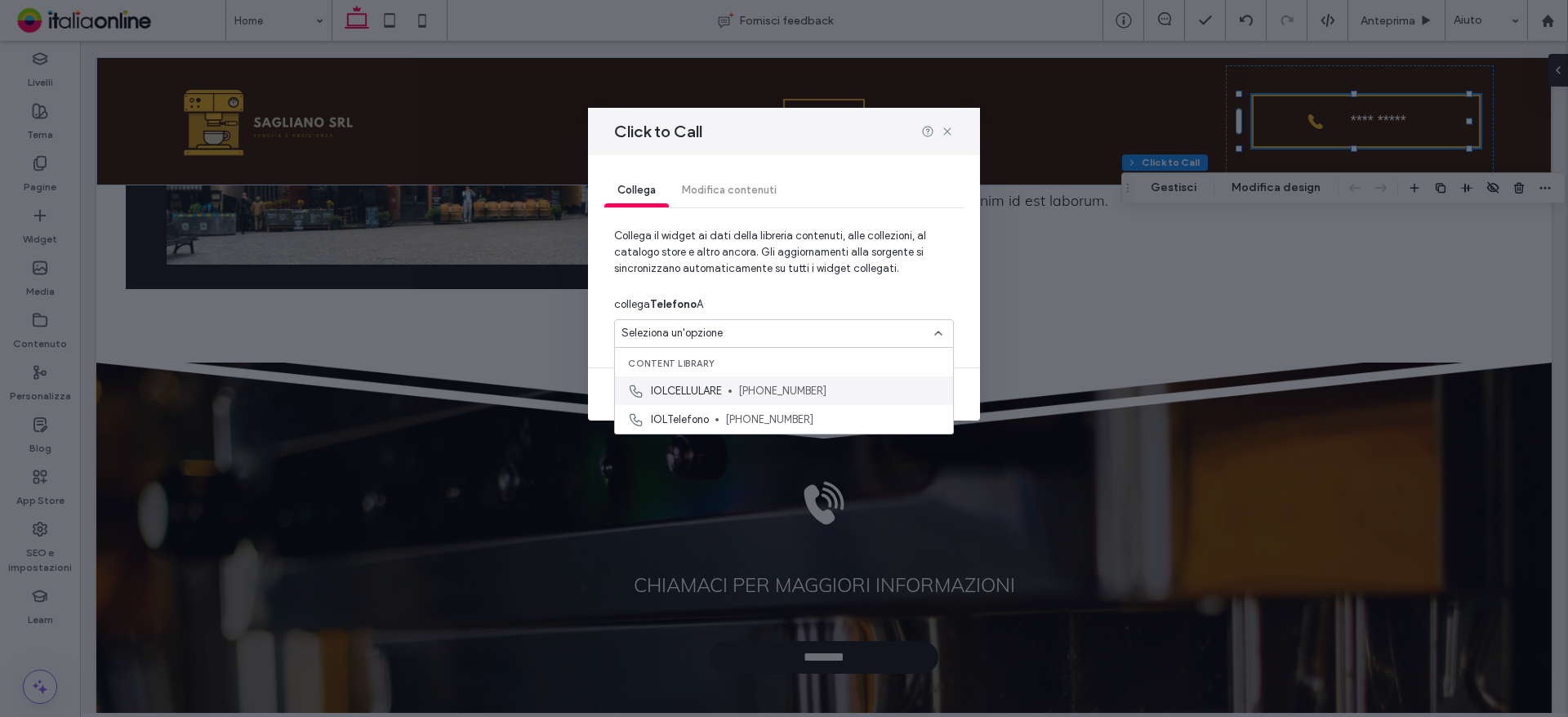
click at [758, 390] on span "[PHONE_NUMBER]" at bounding box center [839, 390] width 201 height 16
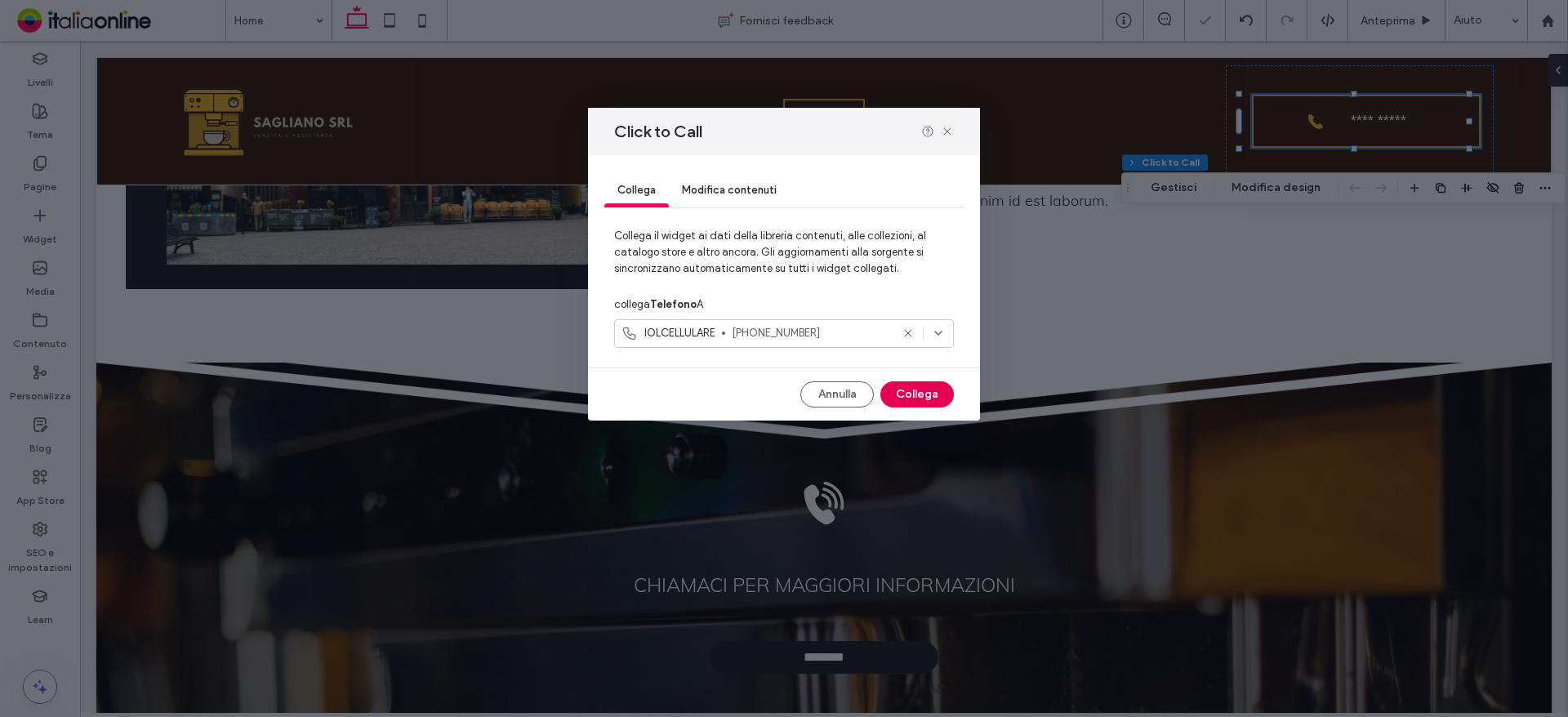
click at [918, 381] on button "Collega" at bounding box center [916, 394] width 73 height 27
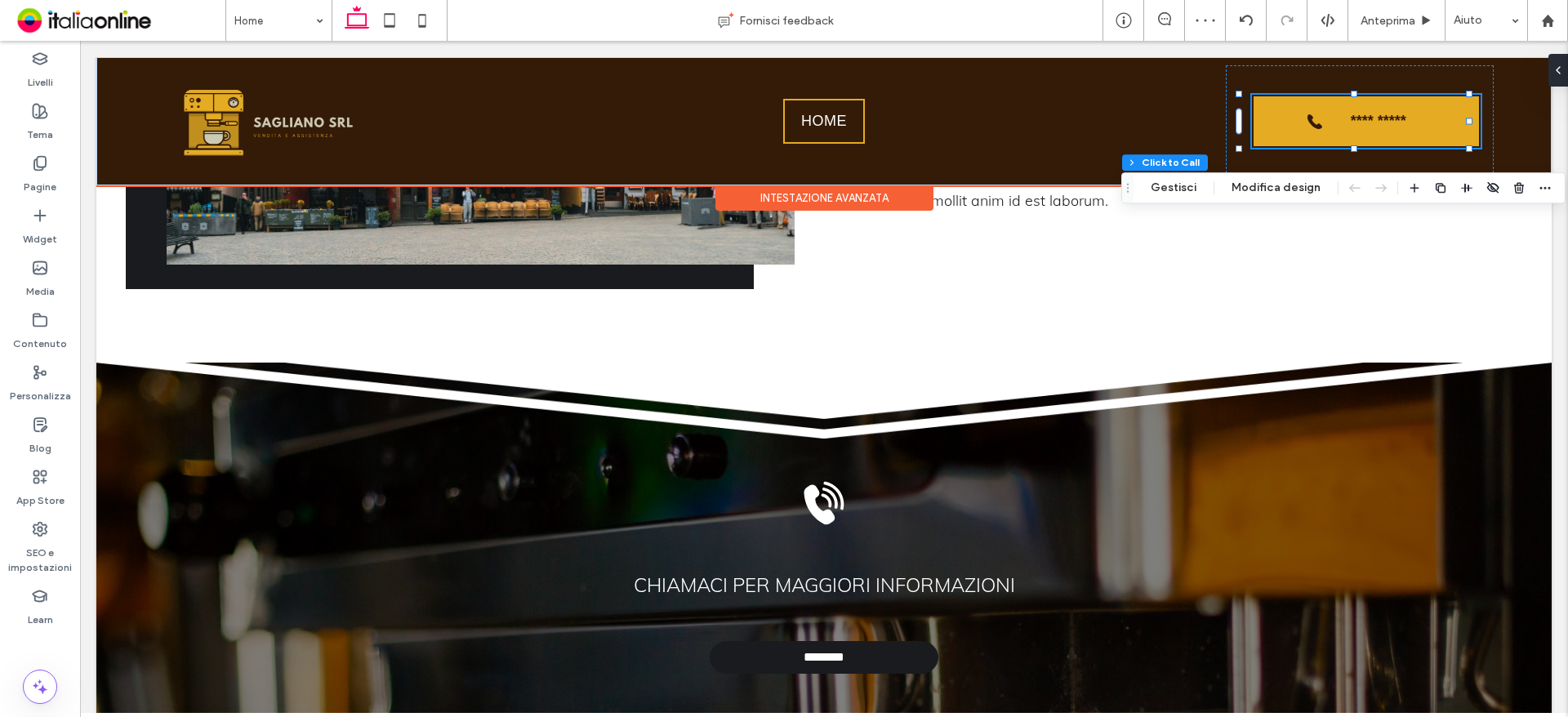
drag, startPoint x: 1439, startPoint y: 215, endPoint x: 1359, endPoint y: 134, distance: 113.8
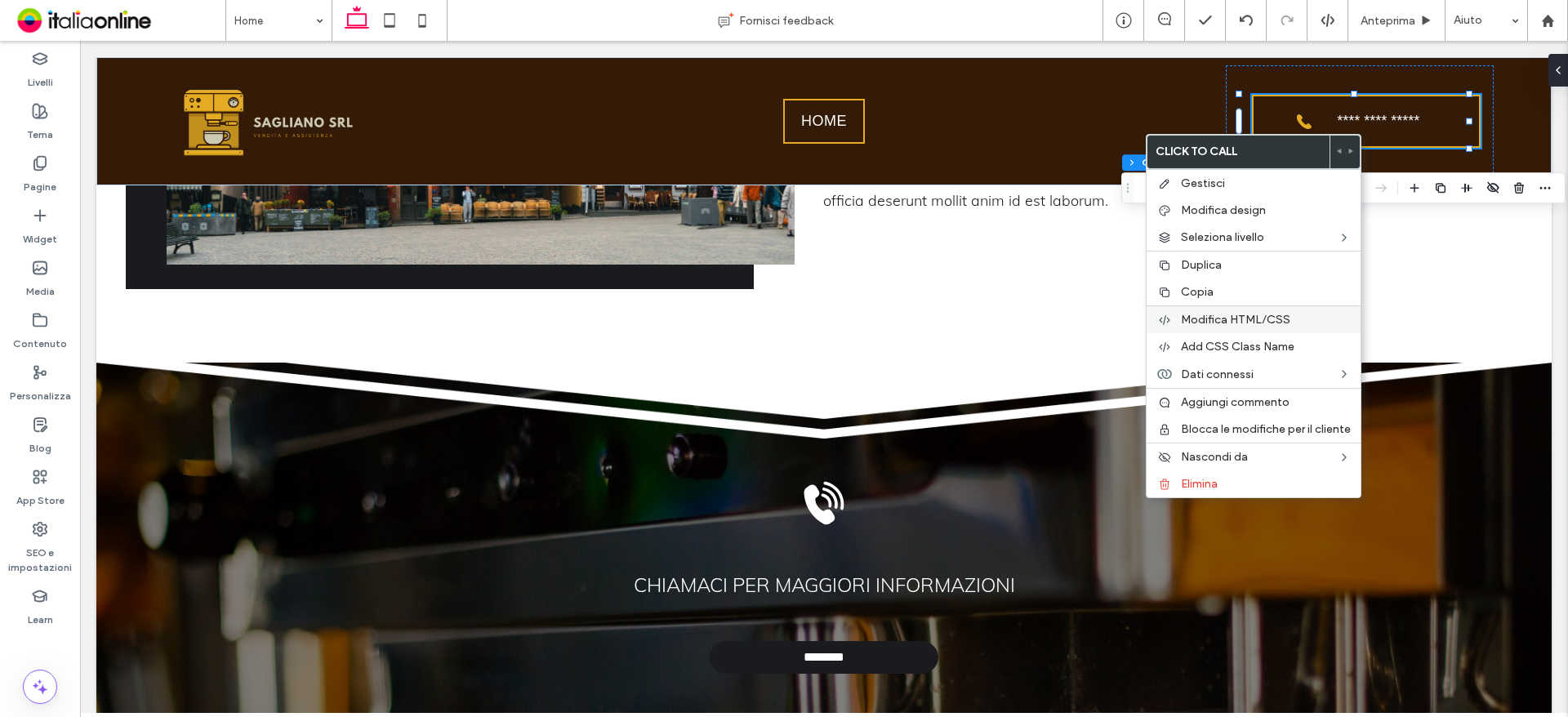
drag, startPoint x: 1219, startPoint y: 294, endPoint x: 1173, endPoint y: 319, distance: 52.4
click at [1219, 294] on label "Copia" at bounding box center [1266, 292] width 170 height 14
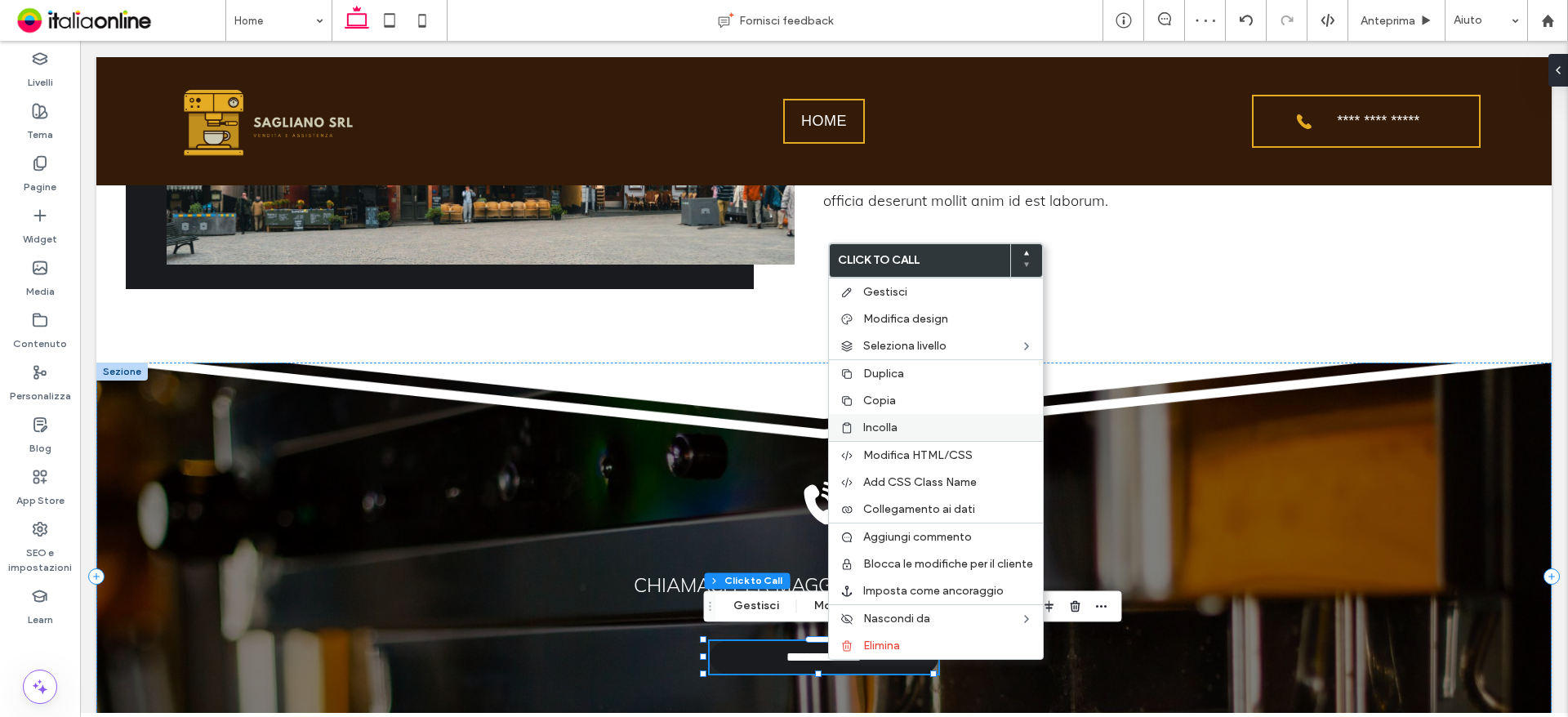
click at [889, 424] on span "Incolla" at bounding box center [880, 427] width 34 height 14
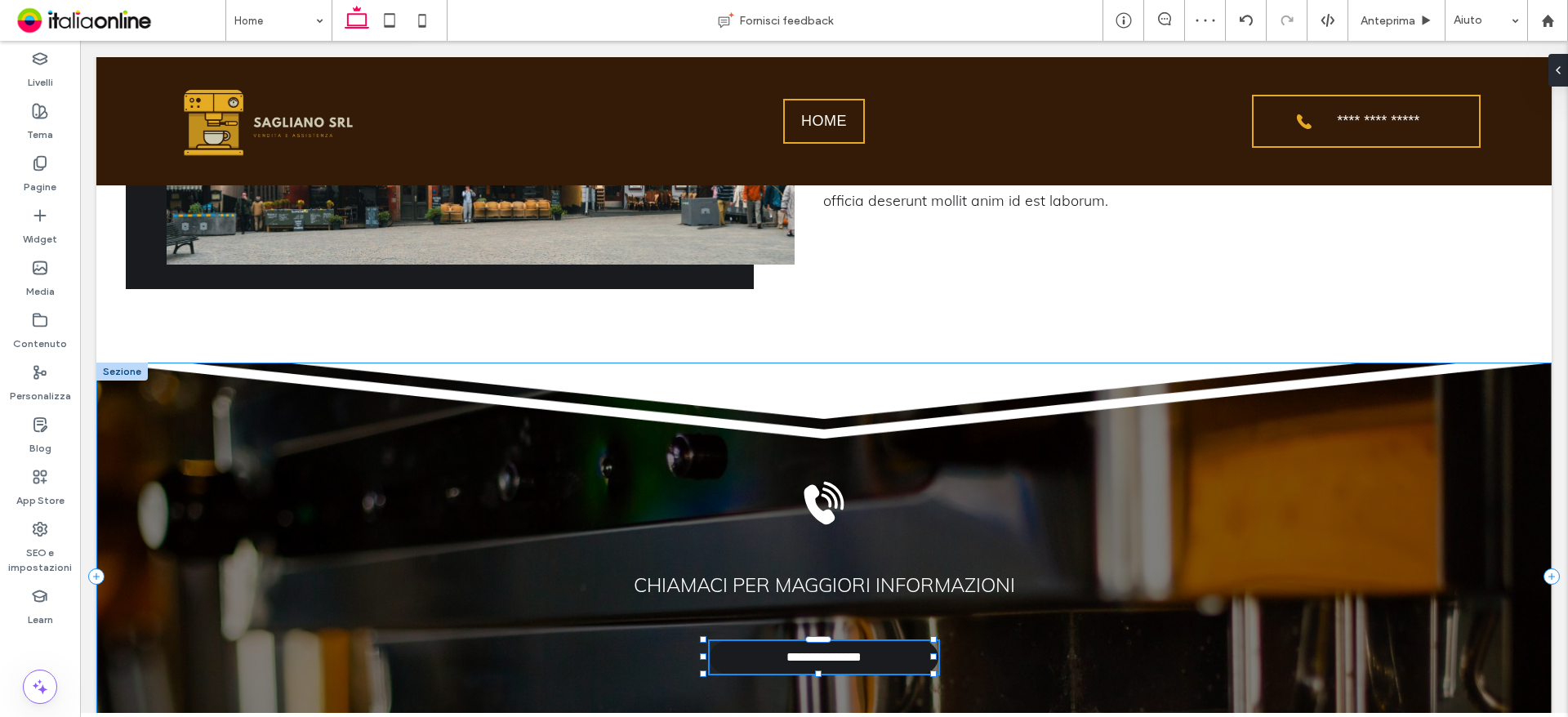
type input "**"
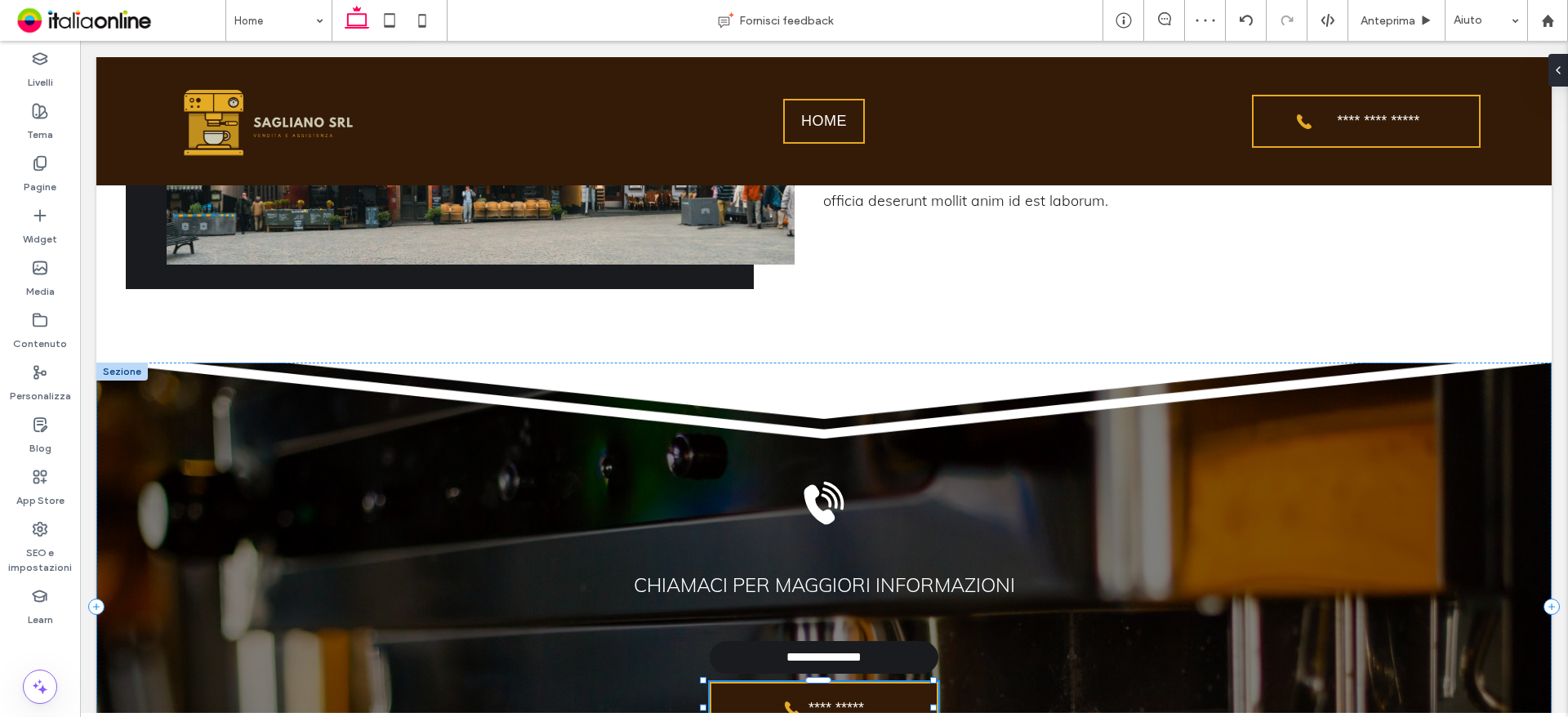
type input "*"
type input "***"
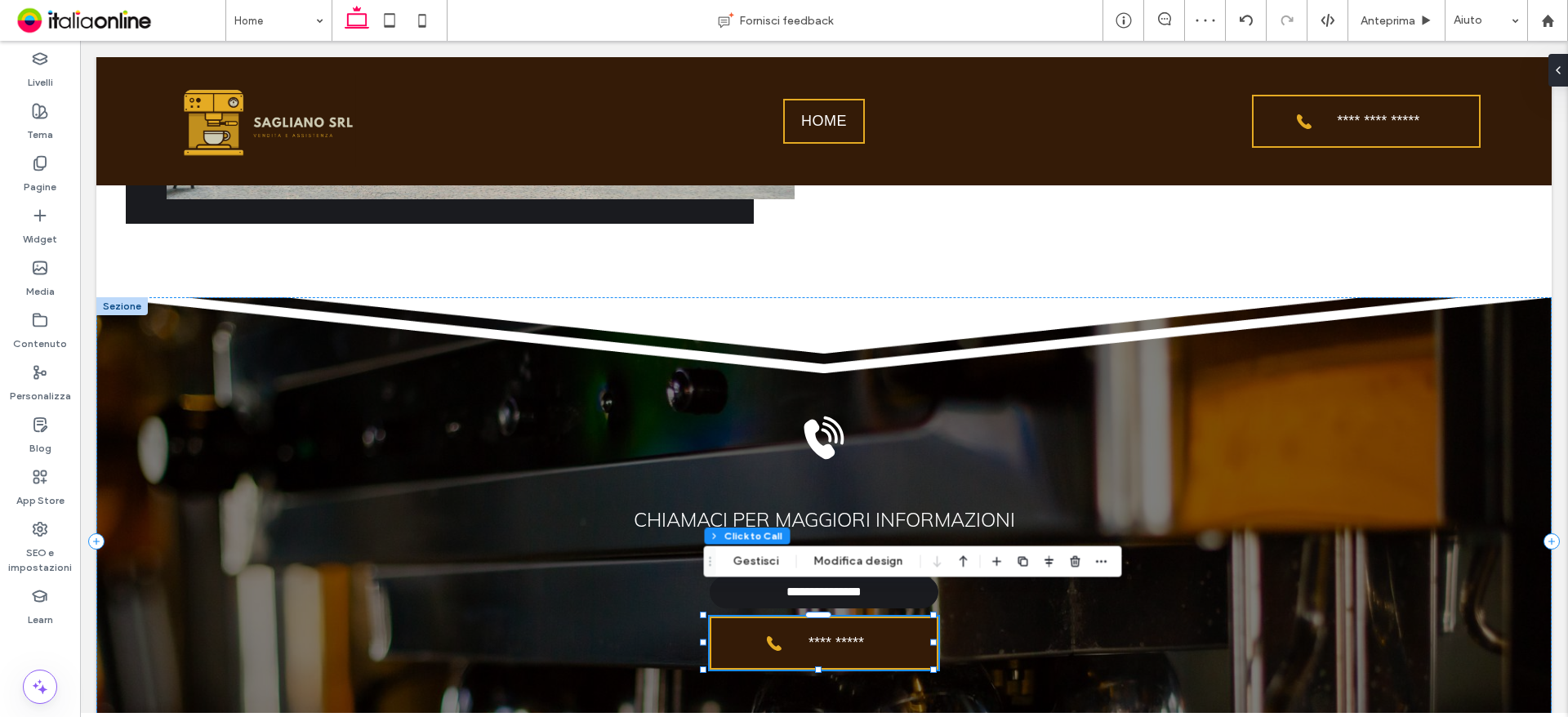
scroll to position [2181, 0]
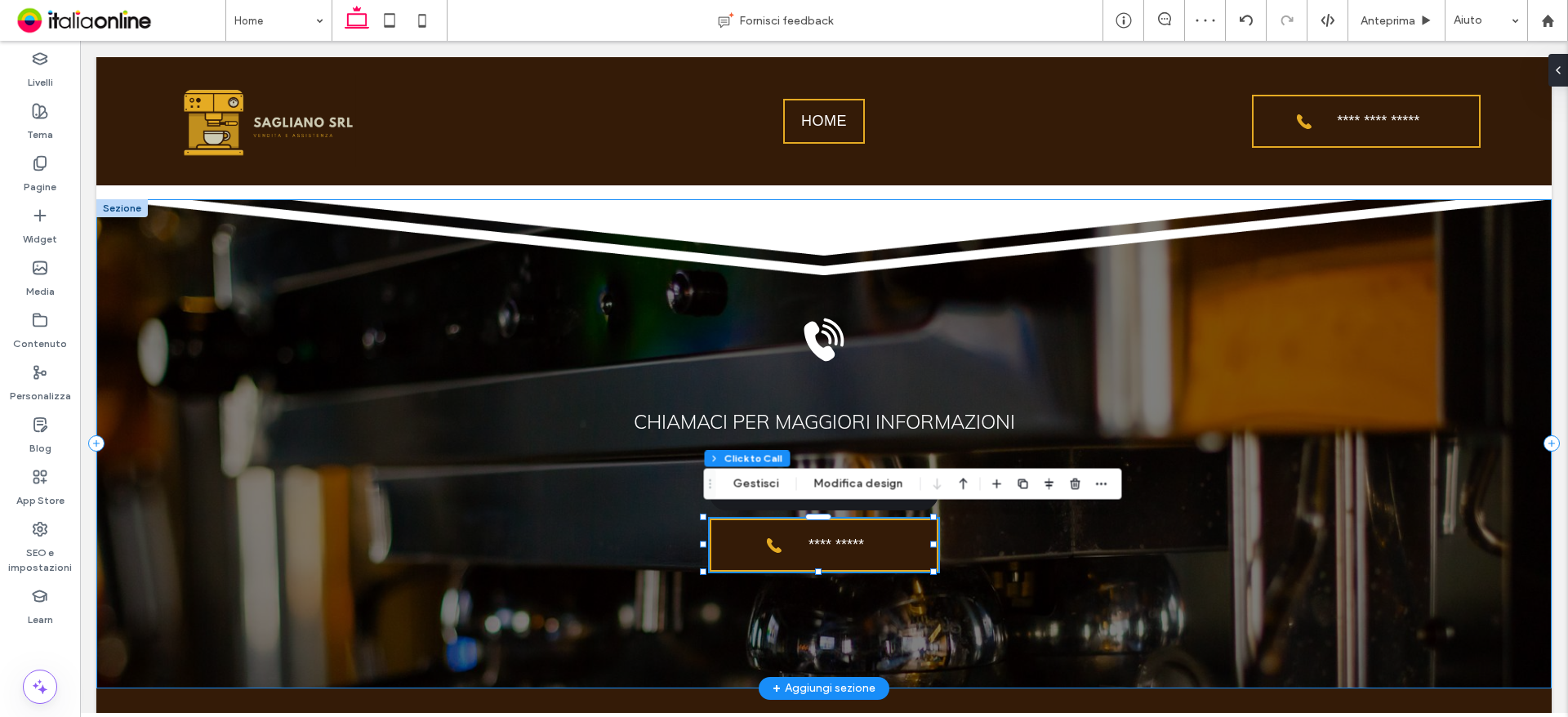
drag, startPoint x: 1068, startPoint y: 575, endPoint x: 1061, endPoint y: 564, distance: 13.0
click at [1068, 575] on div "**********" at bounding box center [823, 443] width 1455 height 489
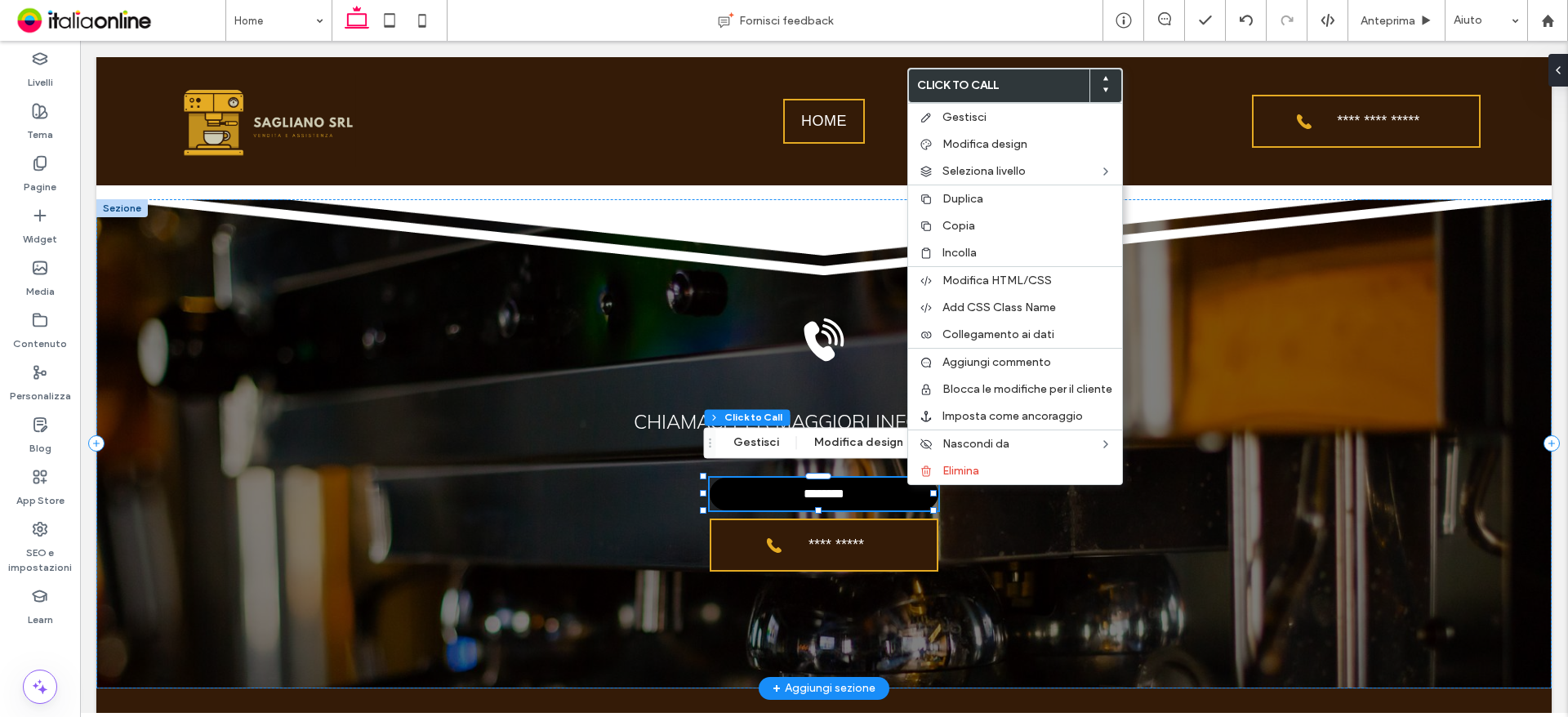
type input "*"
type input "***"
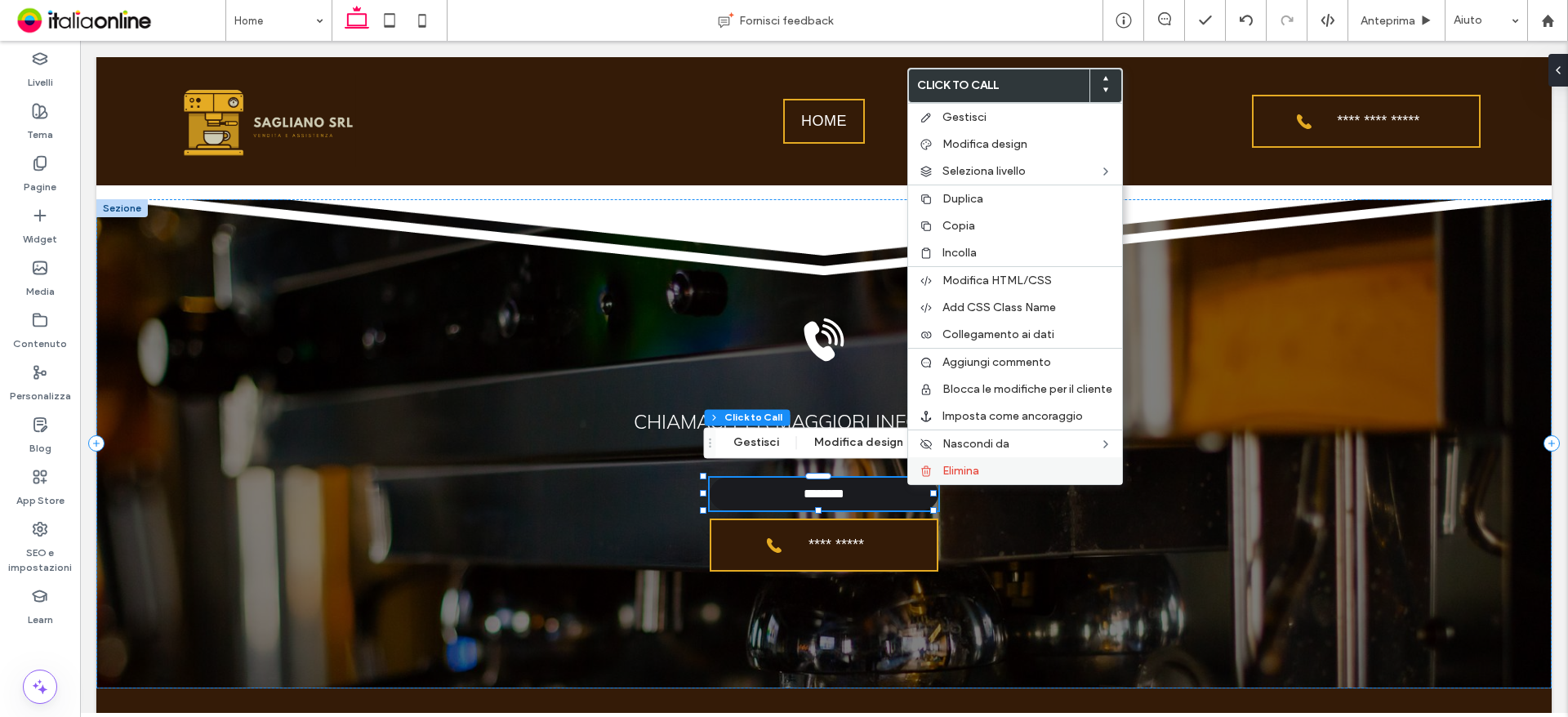
drag, startPoint x: 904, startPoint y: 444, endPoint x: 974, endPoint y: 471, distance: 75.0
click at [974, 471] on span "Elimina" at bounding box center [961, 470] width 37 height 14
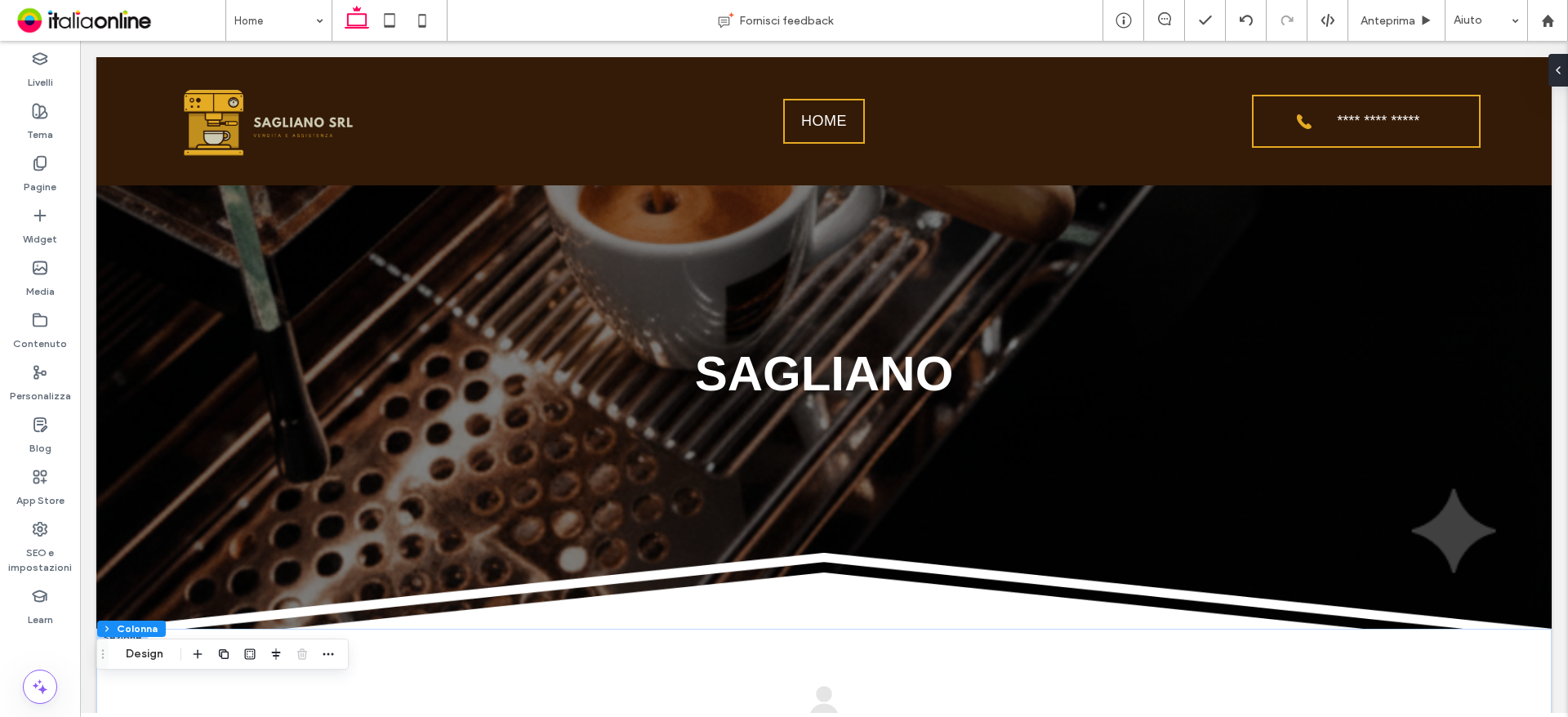
scroll to position [0, 0]
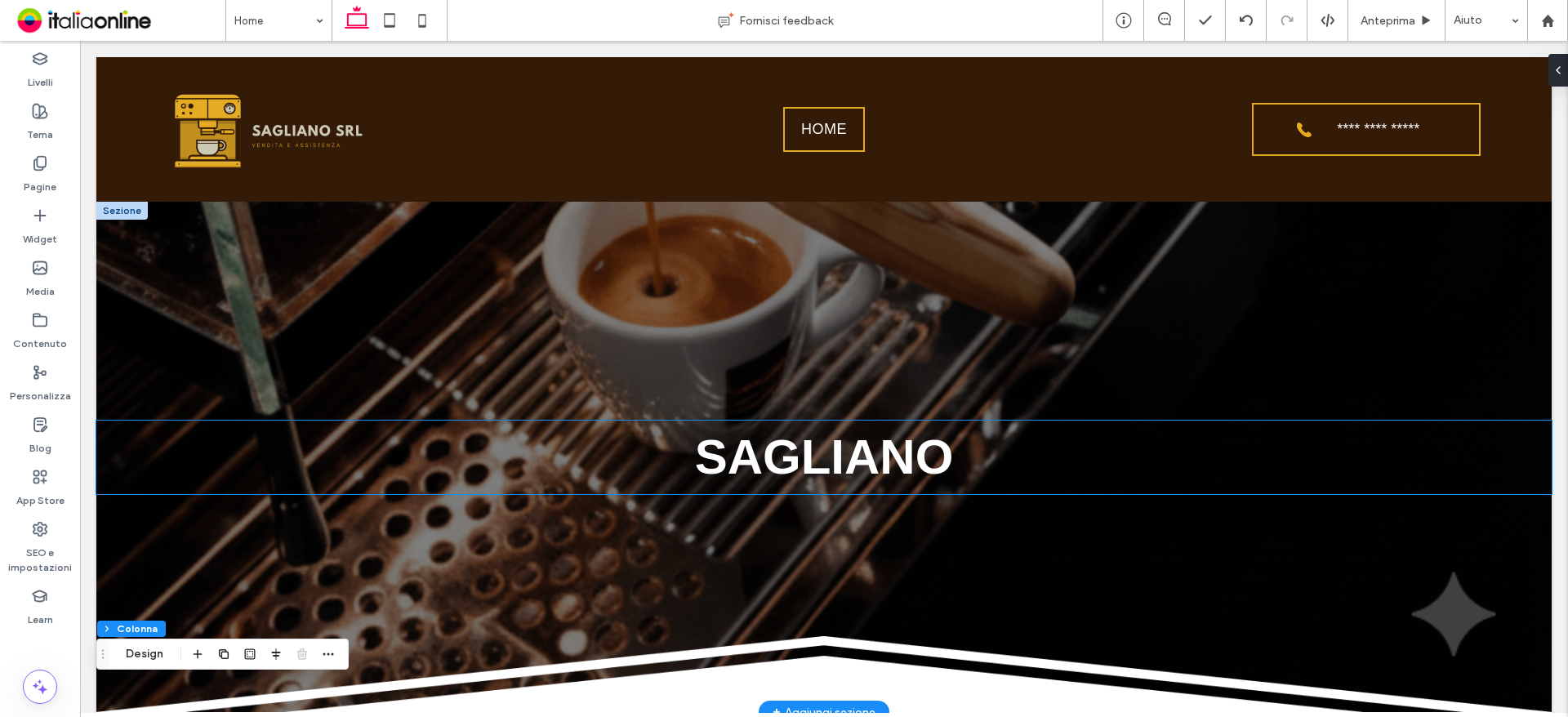
click at [845, 473] on span "SAGLIANO" at bounding box center [824, 457] width 258 height 55
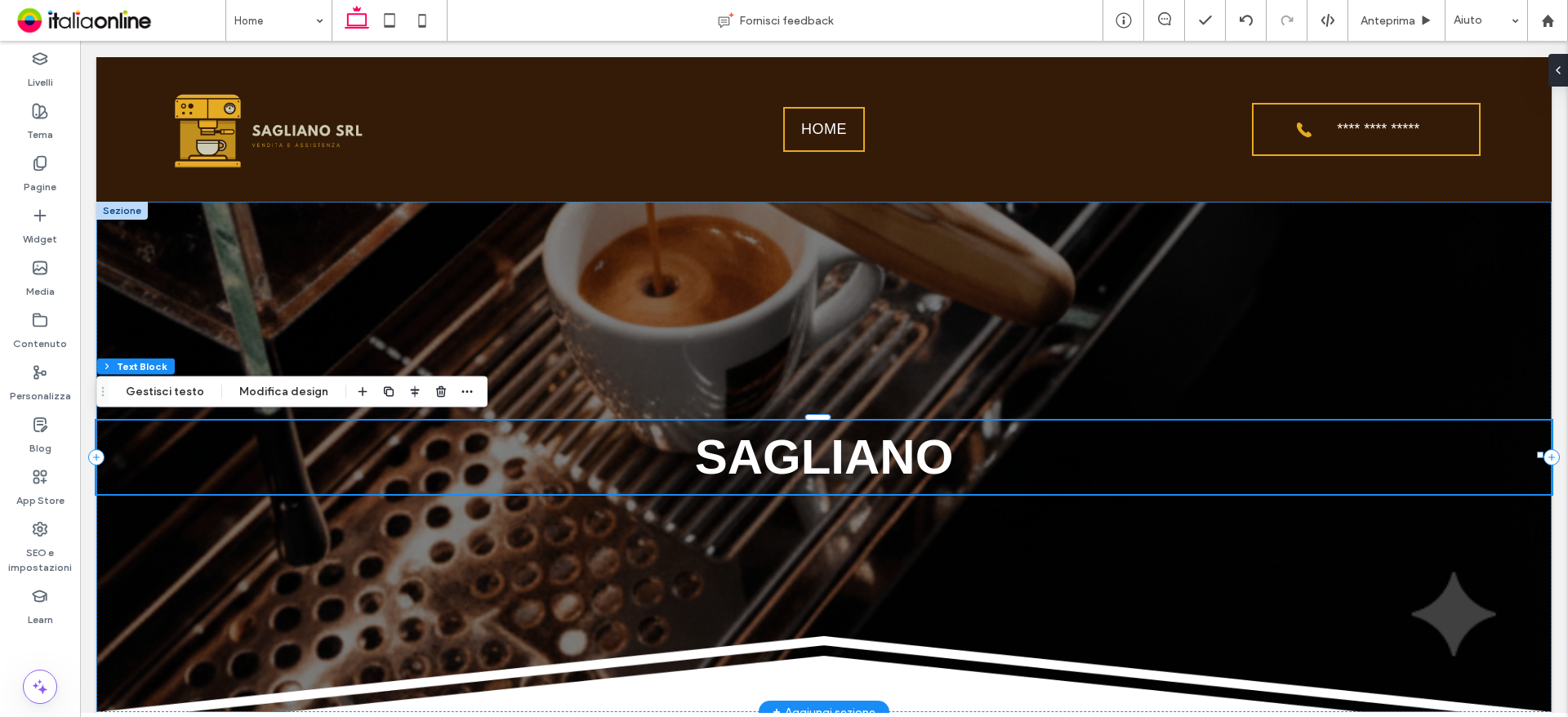
click at [982, 456] on h1 "SAGLIANO" at bounding box center [823, 457] width 1455 height 73
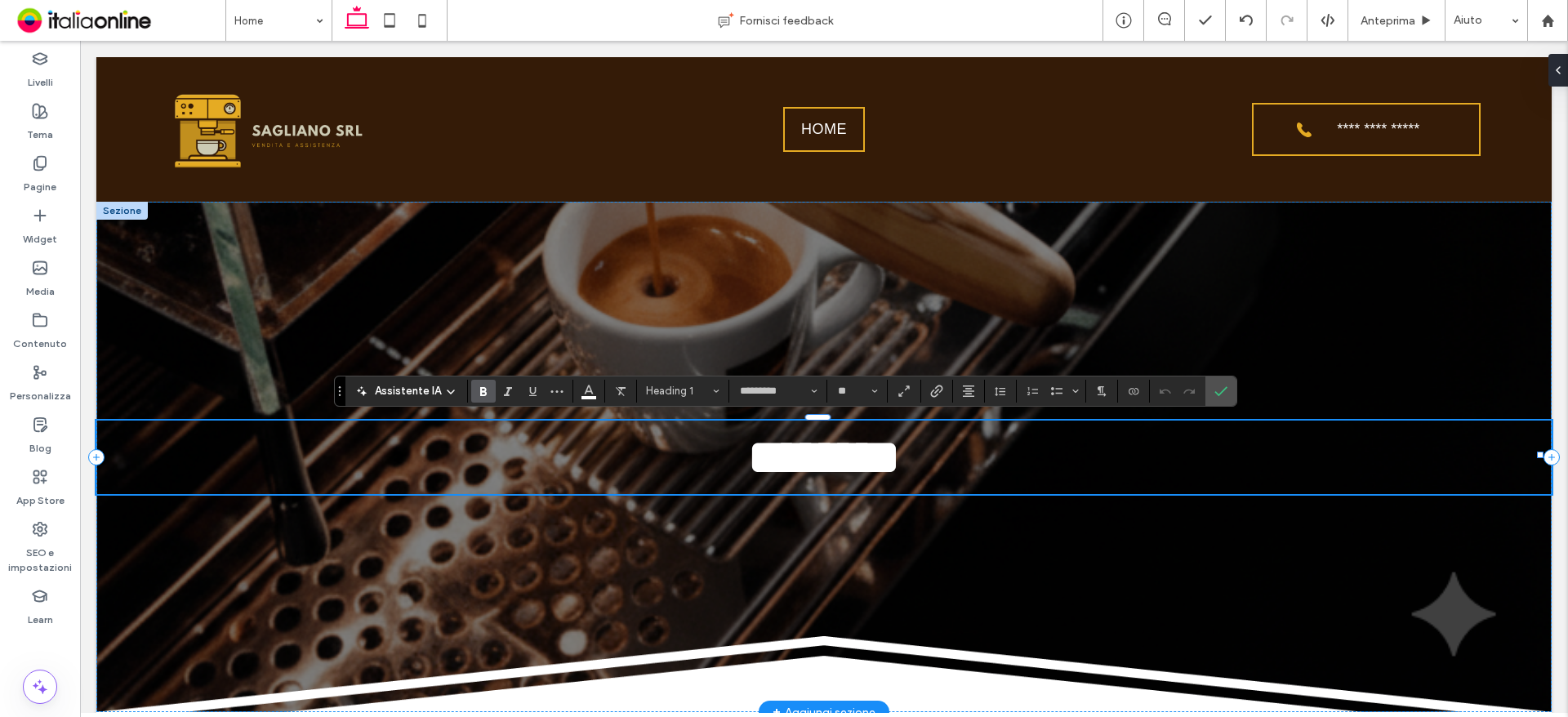
type input "****"
type input "**"
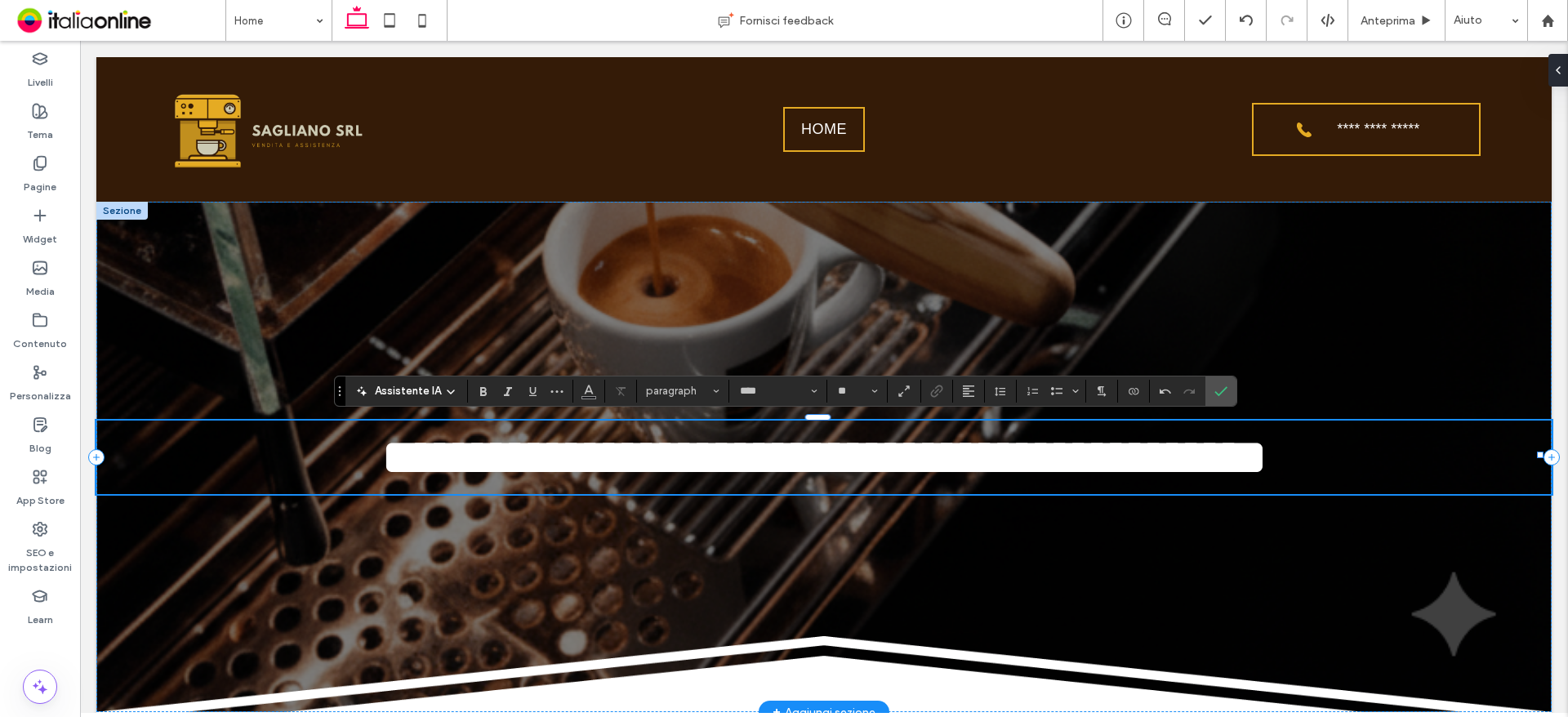
type input "*********"
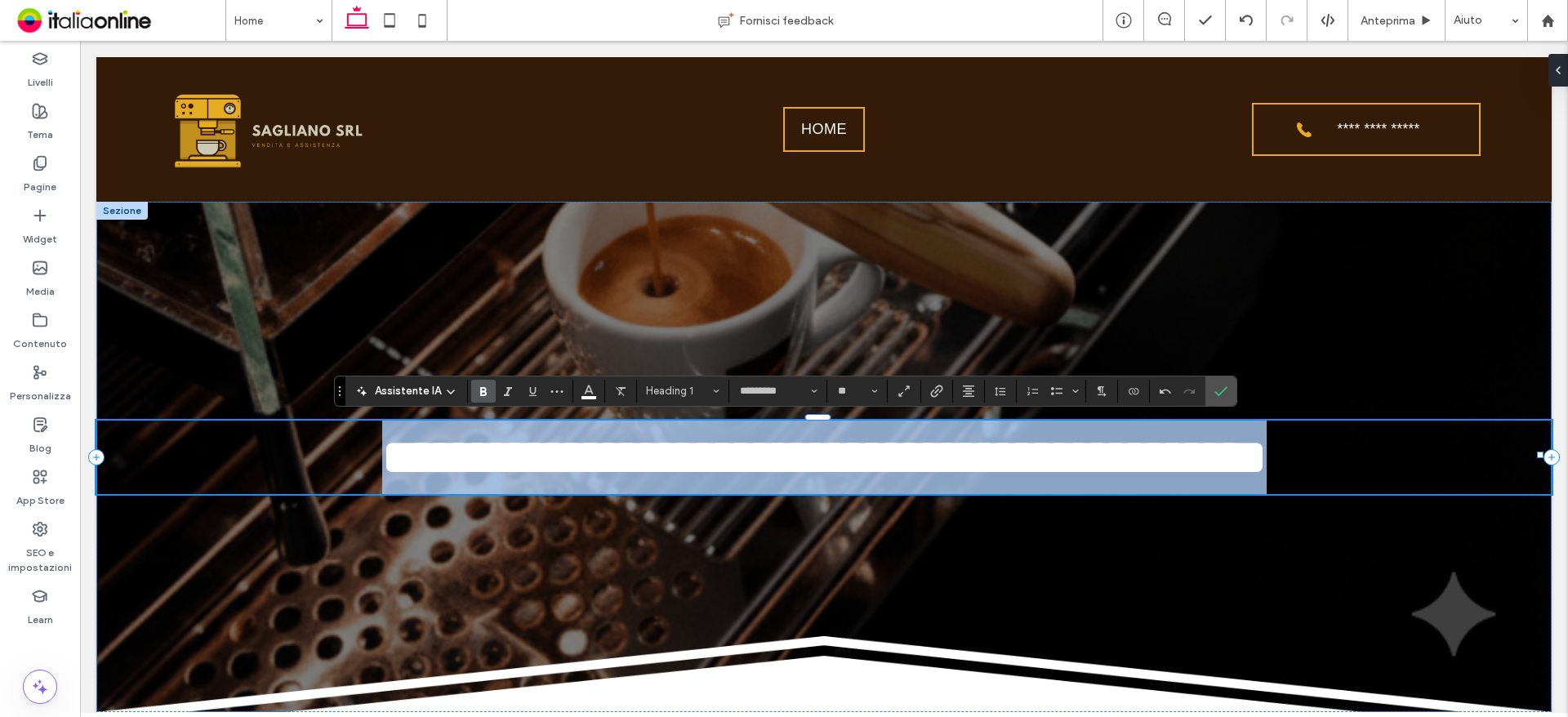
drag, startPoint x: 1525, startPoint y: 443, endPoint x: 0, endPoint y: 380, distance: 1526.3
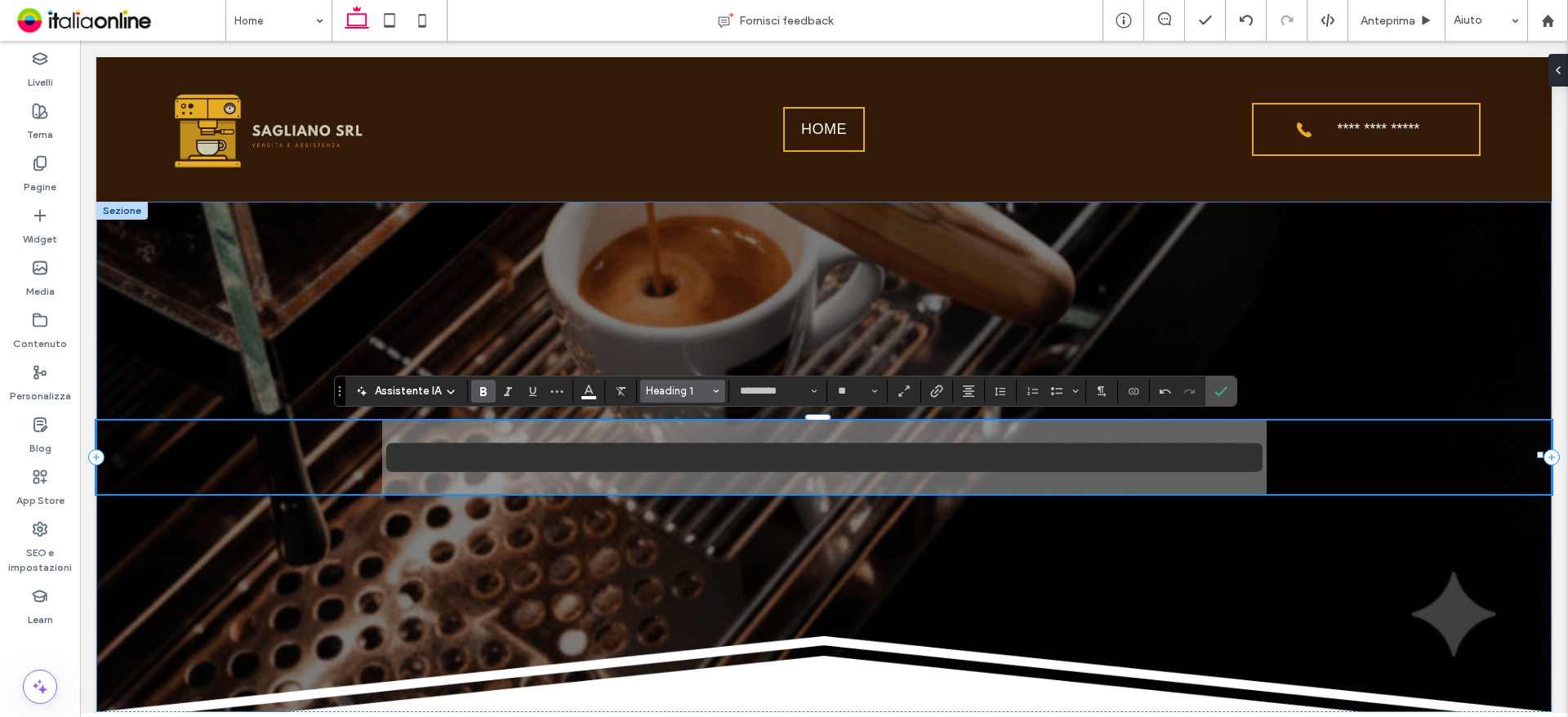
click at [697, 397] on button "Heading 1" at bounding box center [682, 391] width 85 height 23
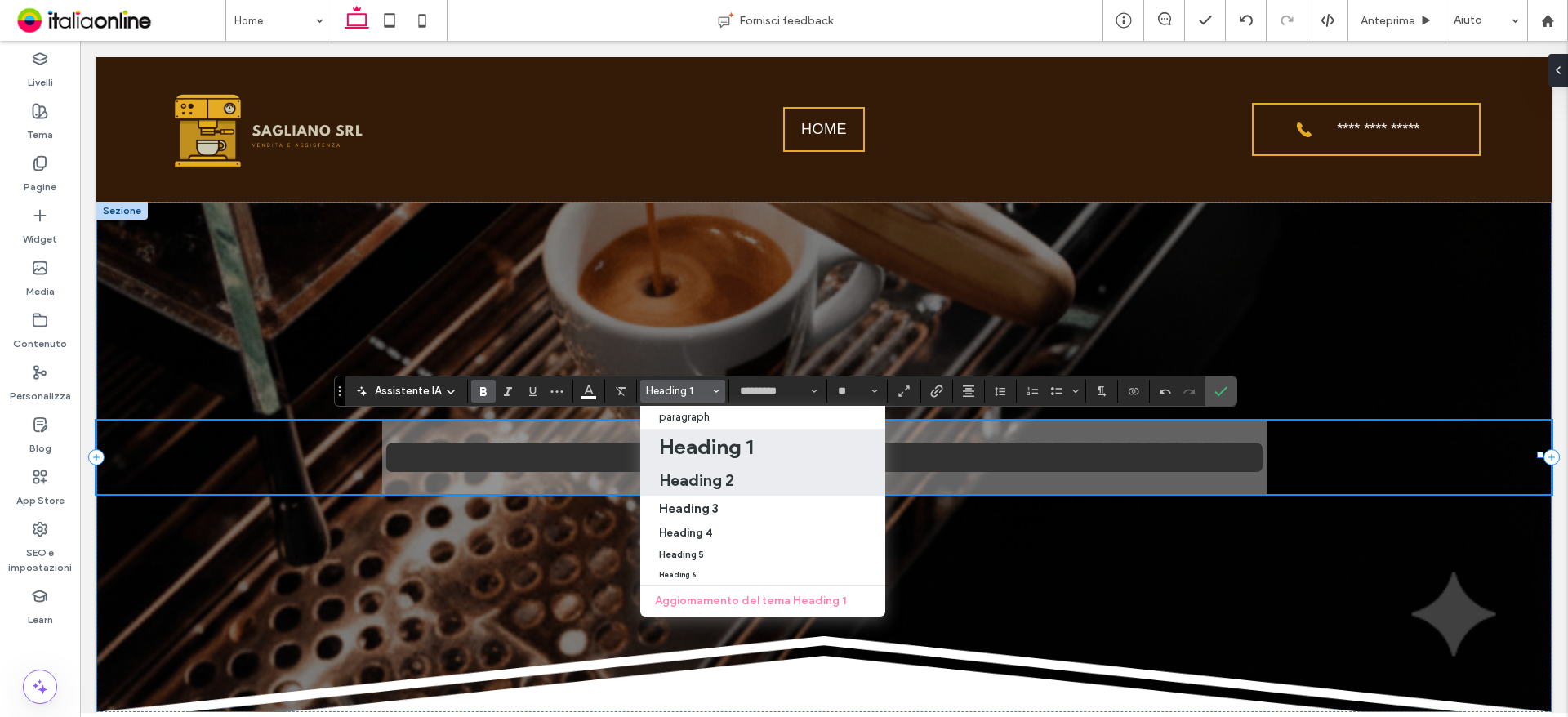
click at [696, 467] on label "Heading 2" at bounding box center [763, 481] width 245 height 30
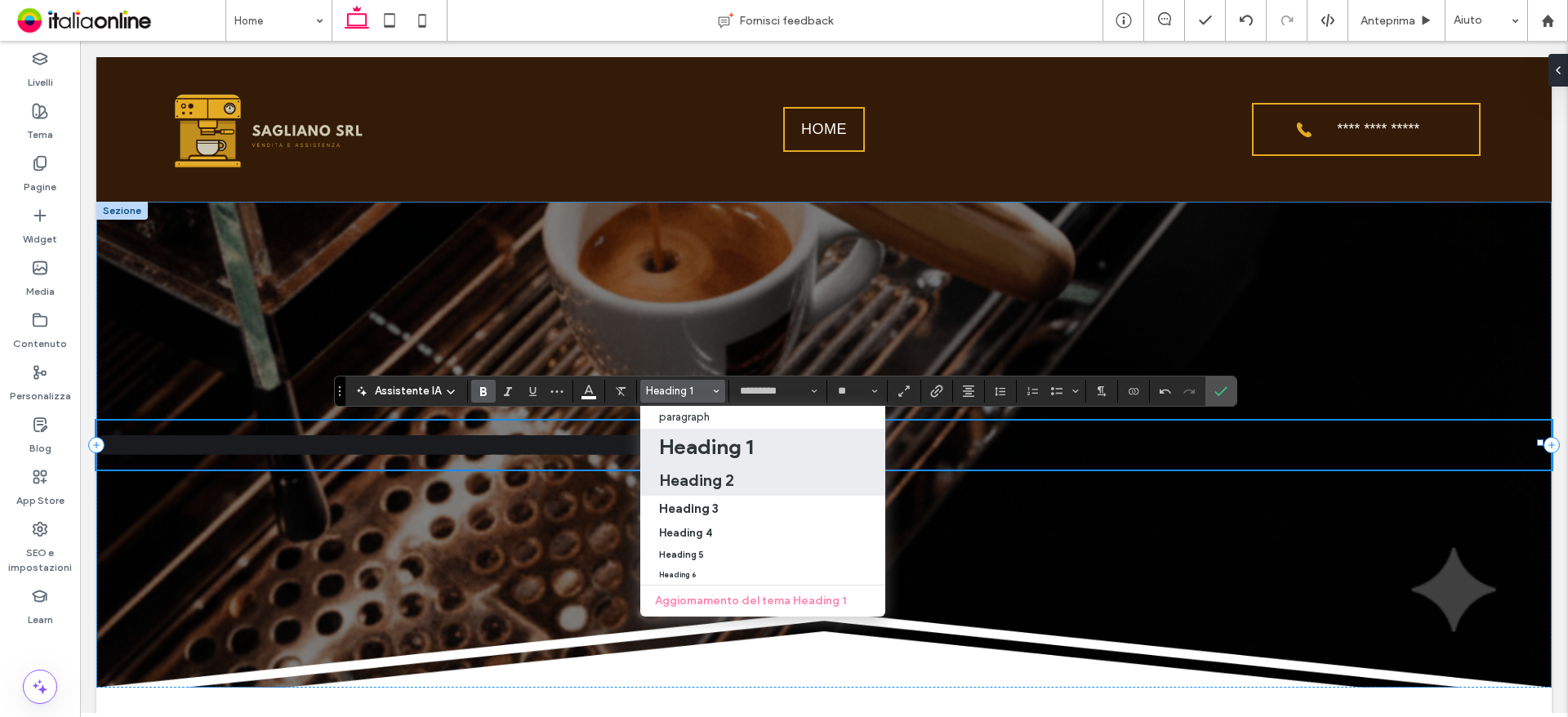
type input "**"
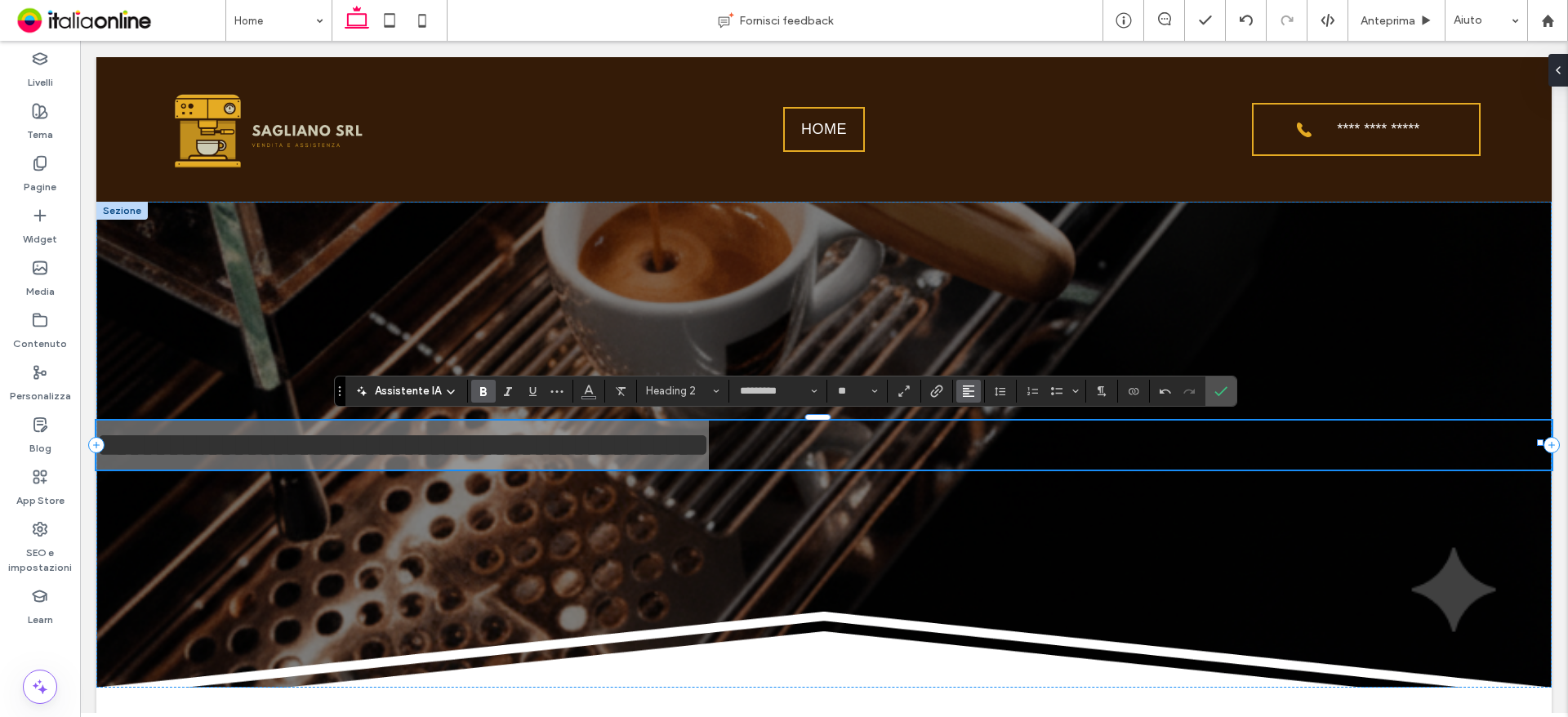
click at [970, 393] on icon "Allineamento" at bounding box center [968, 391] width 13 height 13
click at [996, 449] on label "ui.textEditor.alignment.center" at bounding box center [985, 441] width 57 height 24
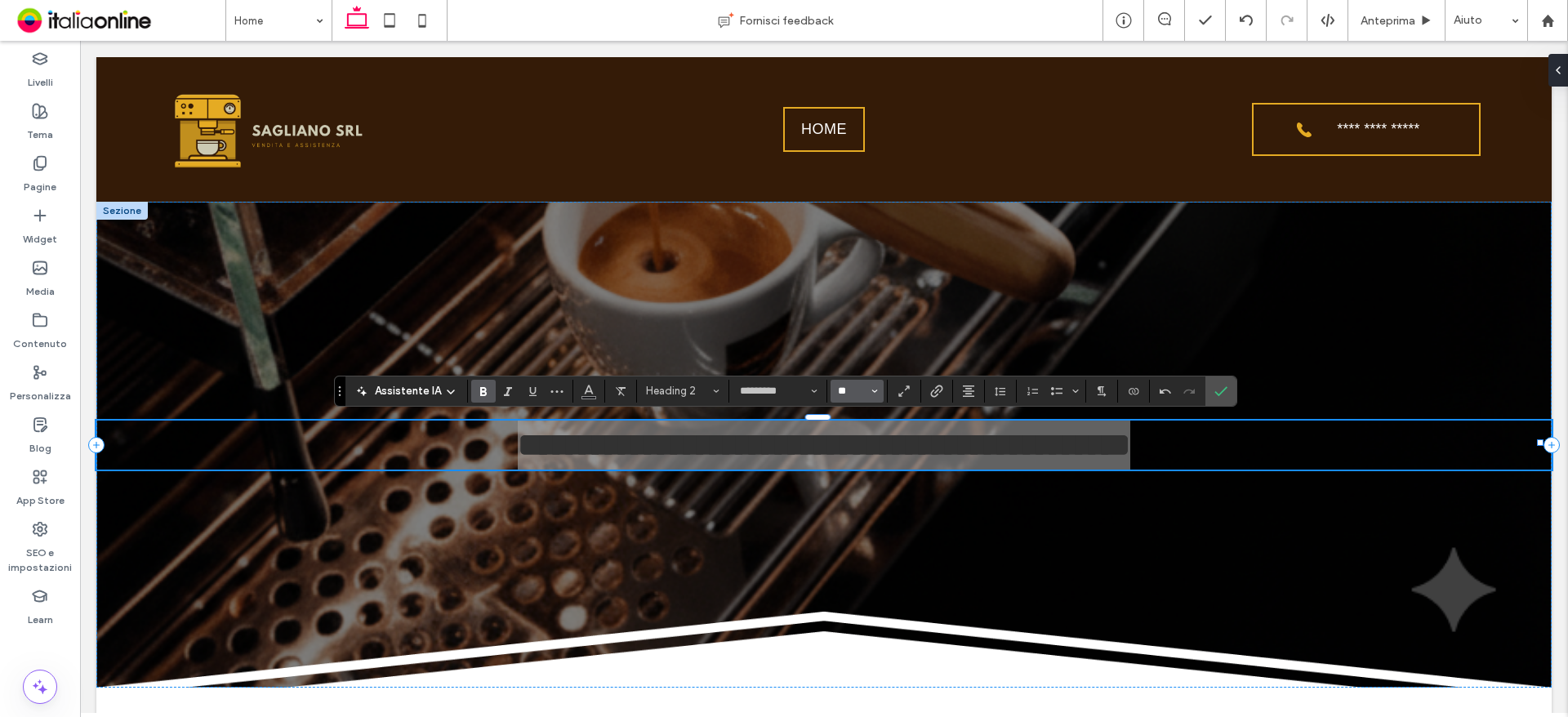
click at [866, 390] on input "**" at bounding box center [852, 391] width 32 height 13
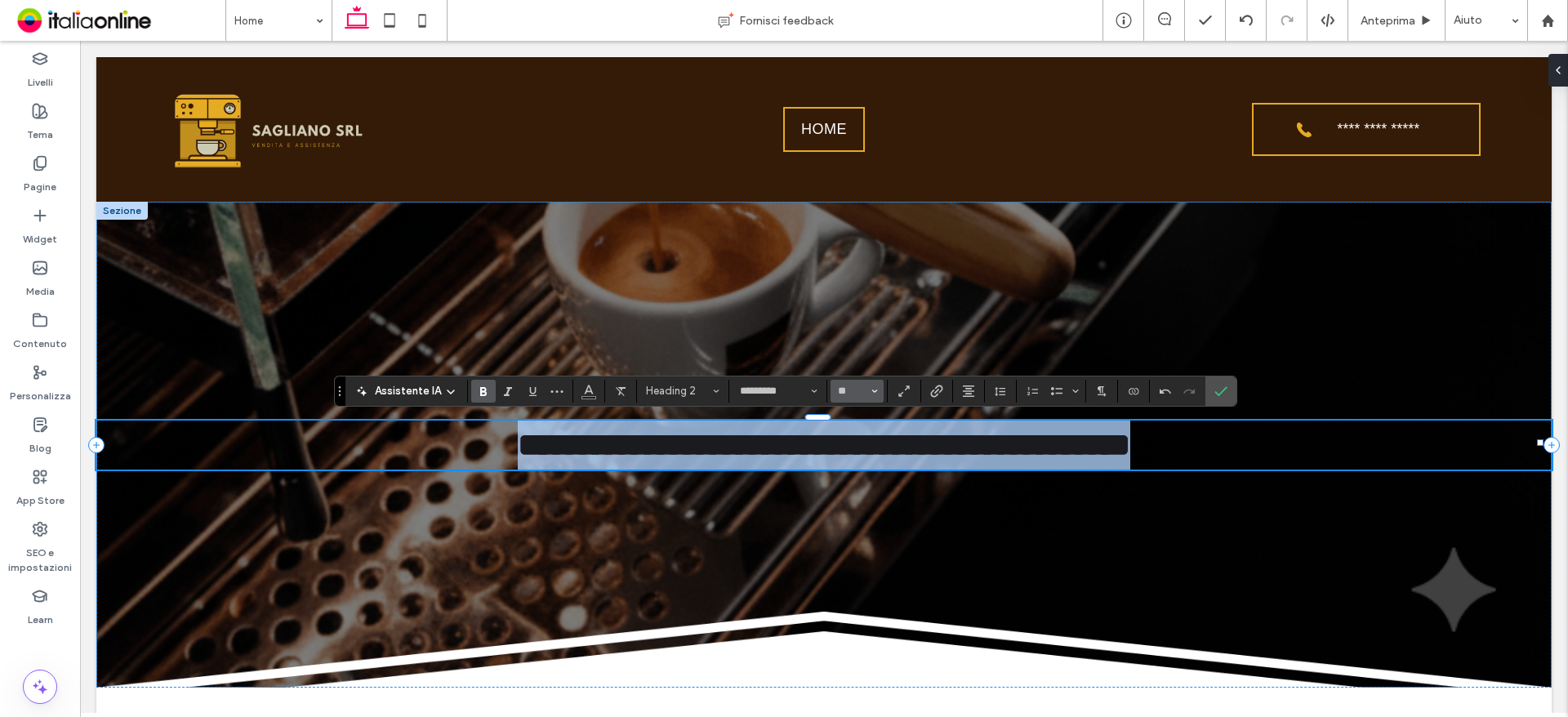
type input "**"
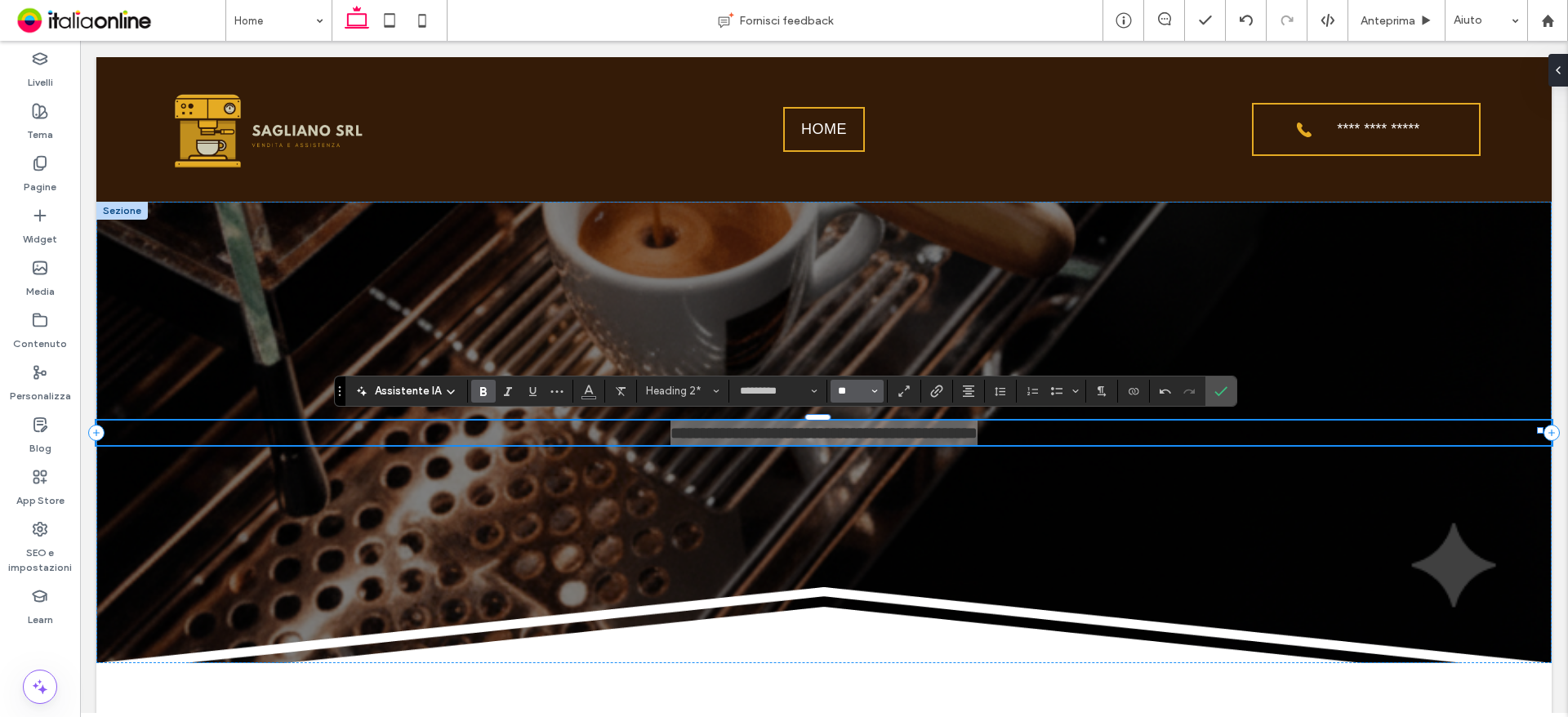
click at [866, 390] on input "**" at bounding box center [852, 391] width 32 height 13
type input "**"
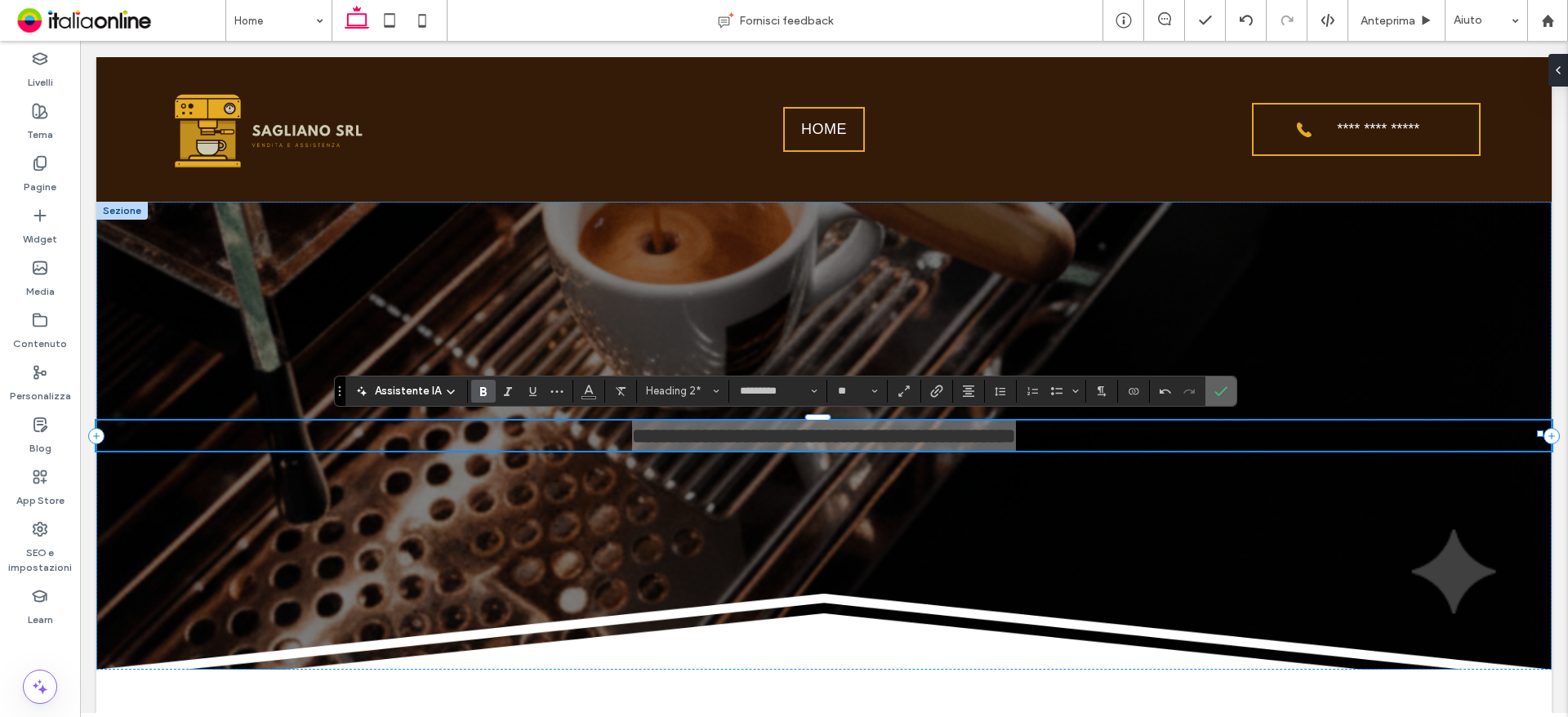
click at [1218, 396] on icon "Conferma" at bounding box center [1221, 391] width 13 height 13
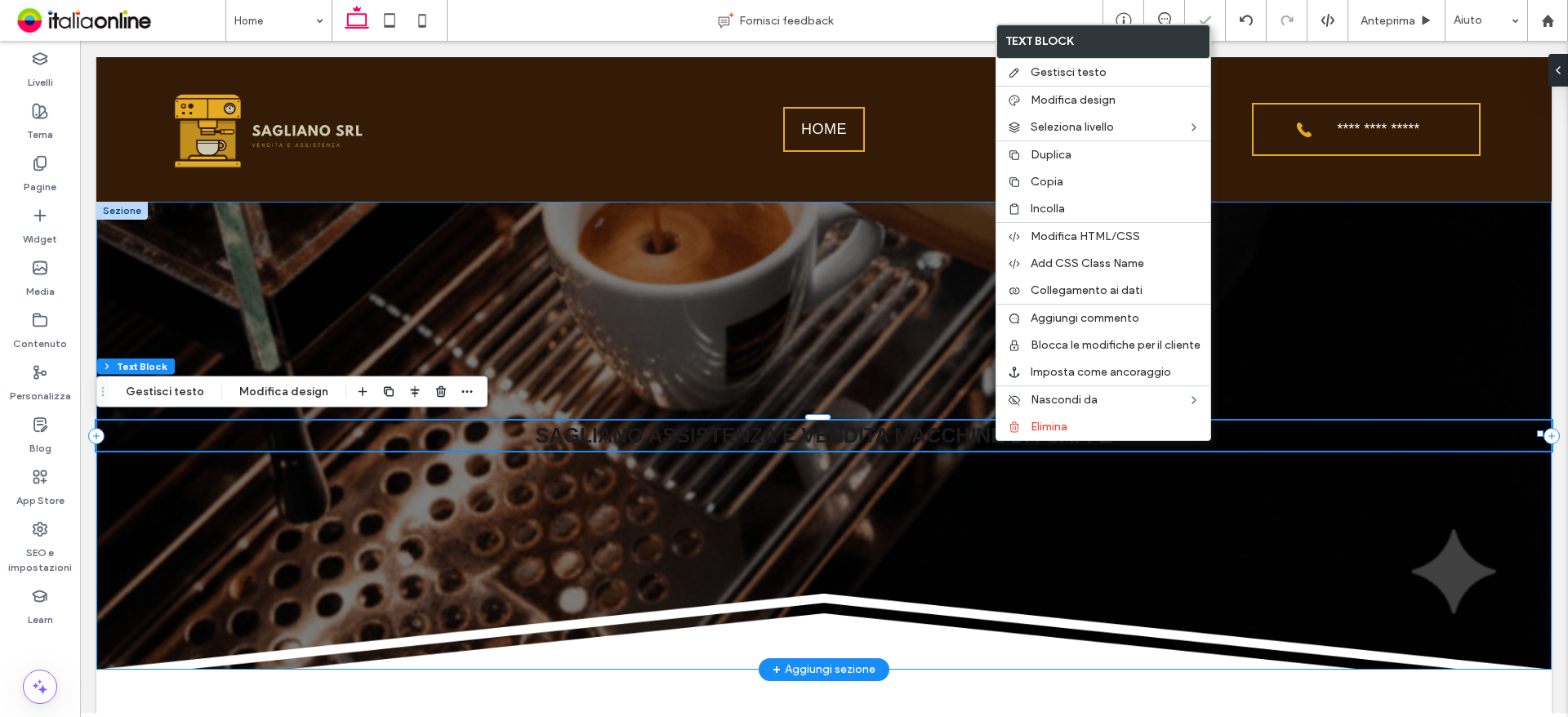
click at [906, 452] on div "SAGLIANO ASSISTENZA E VENDITA MACCHINE DA CAFFÈ" at bounding box center [823, 435] width 1455 height 467
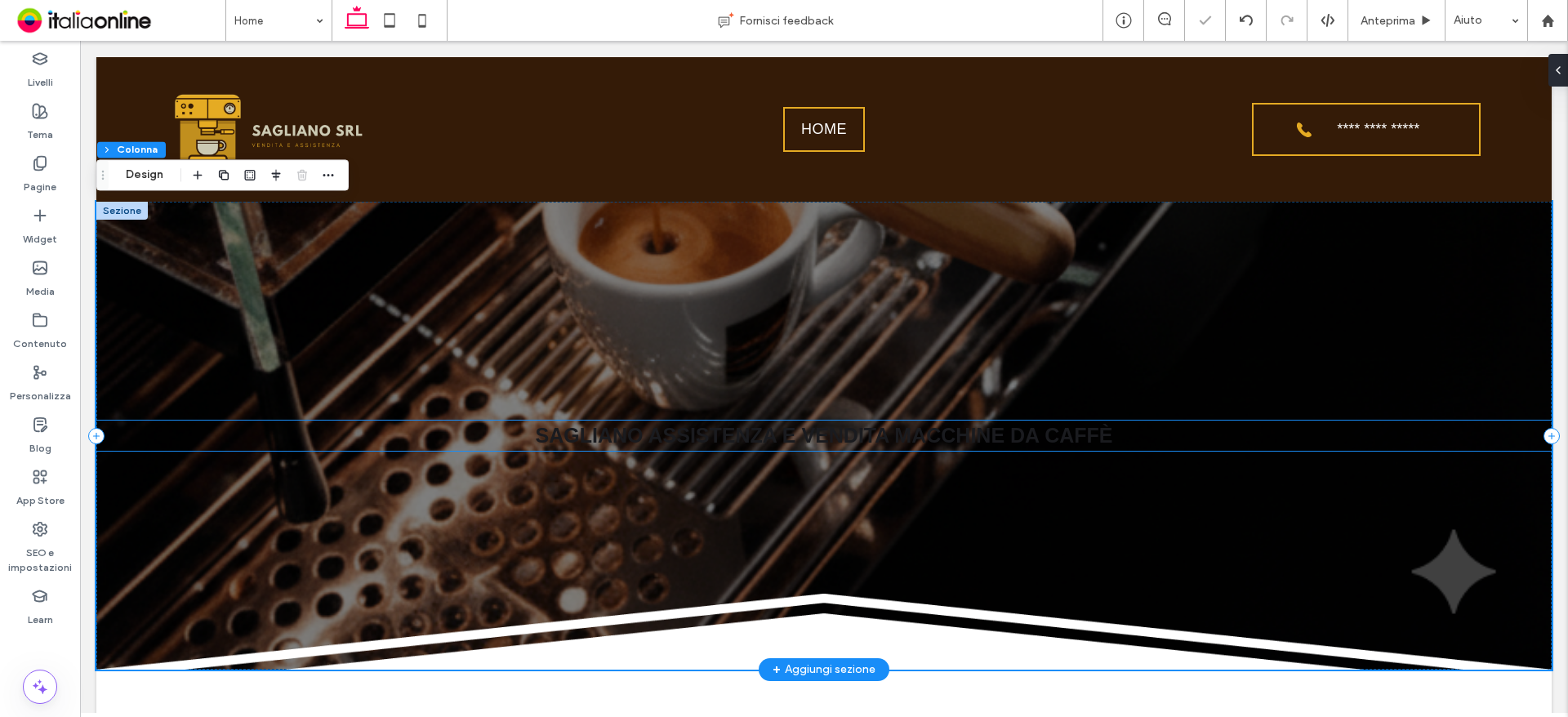
click at [901, 443] on span "SAGLIANO ASSISTENZA E VENDITA MACCHINE DA CAFFÈ" at bounding box center [825, 435] width 578 height 23
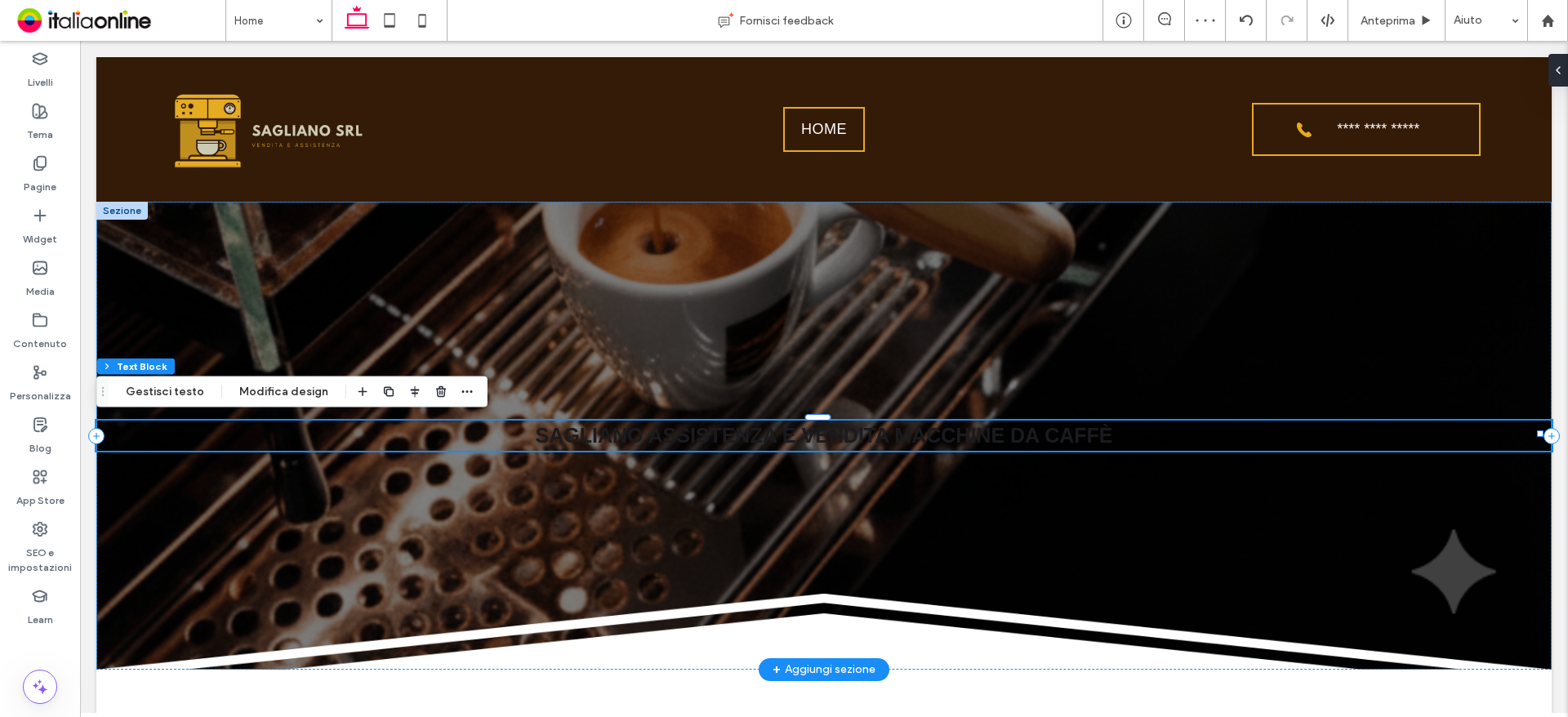
click at [901, 443] on span "SAGLIANO ASSISTENZA E VENDITA MACCHINE DA CAFFÈ" at bounding box center [825, 435] width 578 height 23
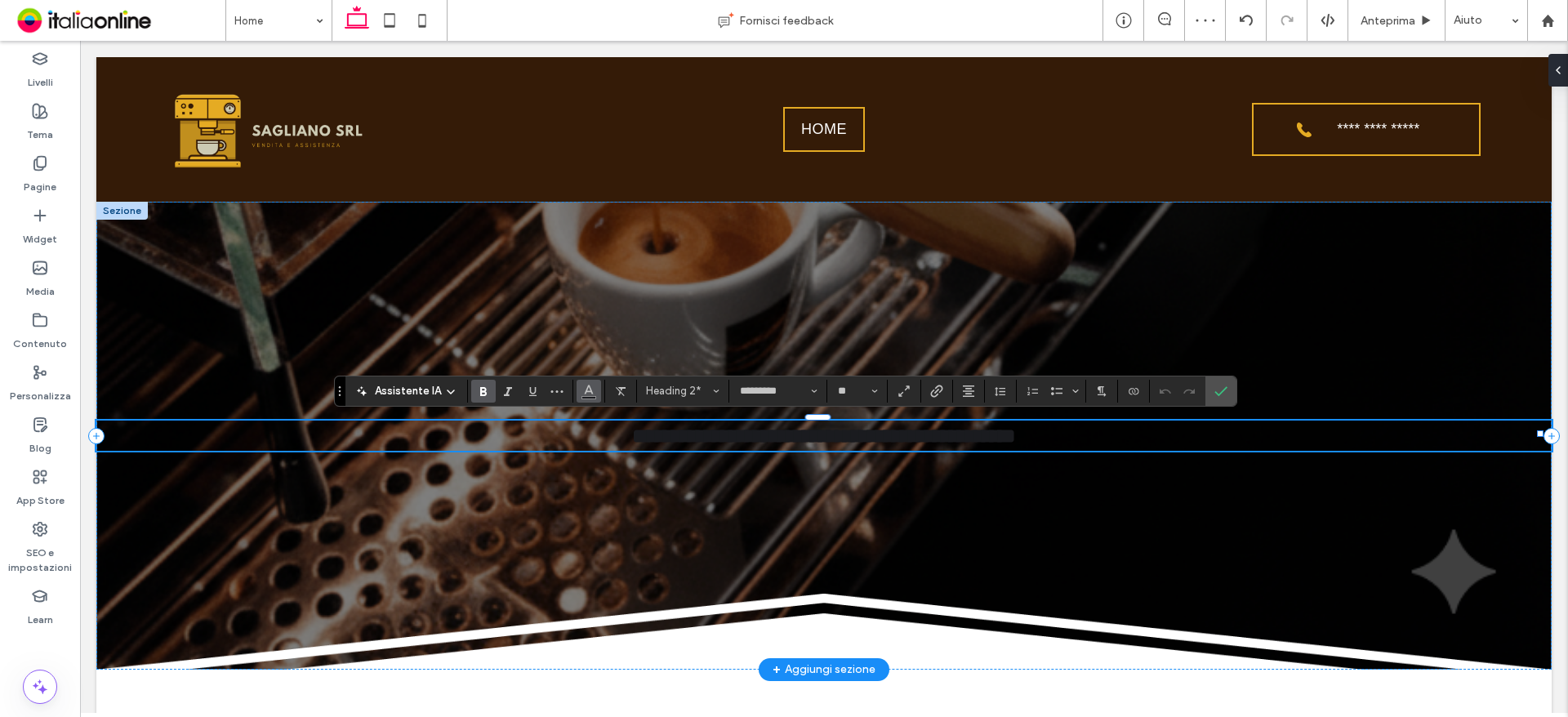
click at [577, 387] on button "Colore" at bounding box center [589, 391] width 25 height 23
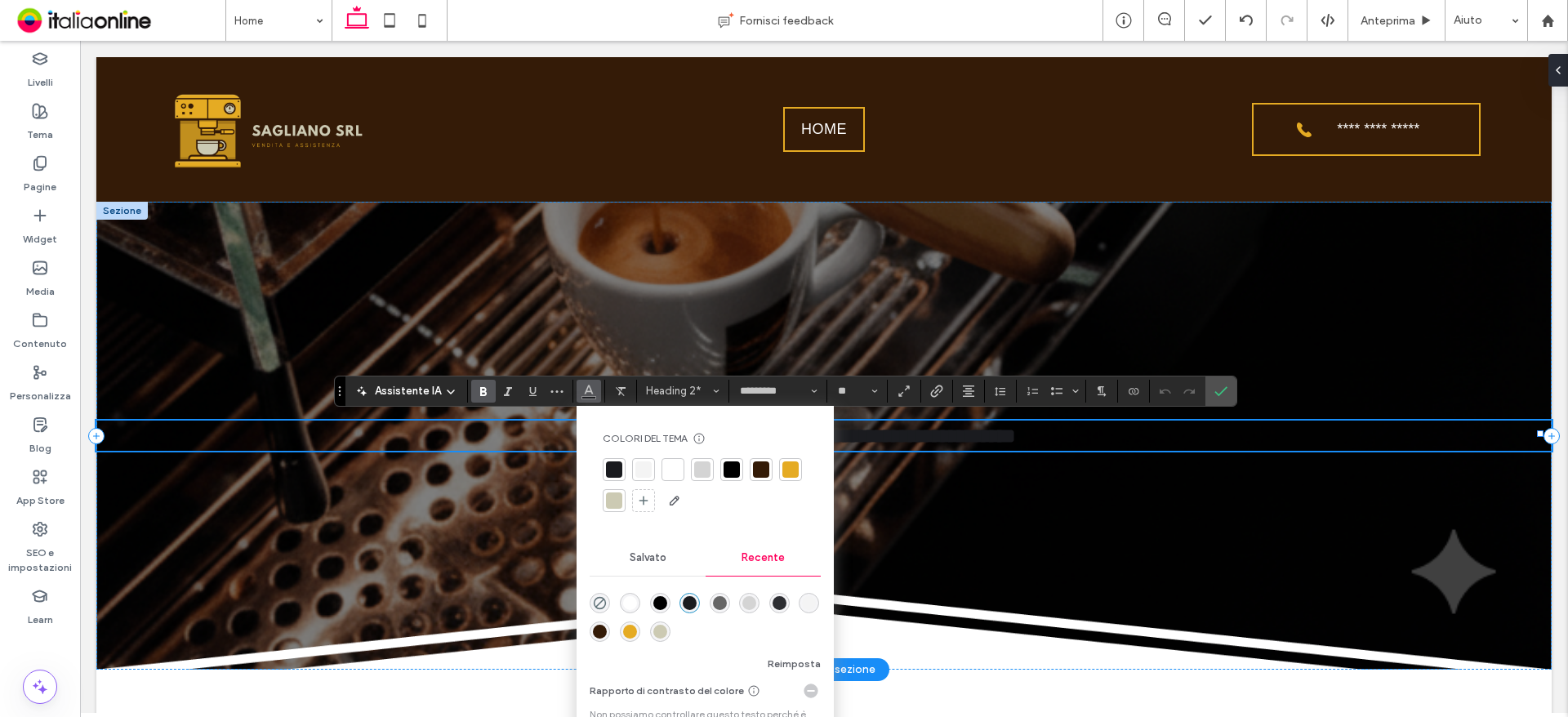
click at [670, 471] on div at bounding box center [673, 469] width 16 height 16
click at [1220, 387] on icon "Conferma" at bounding box center [1221, 391] width 13 height 13
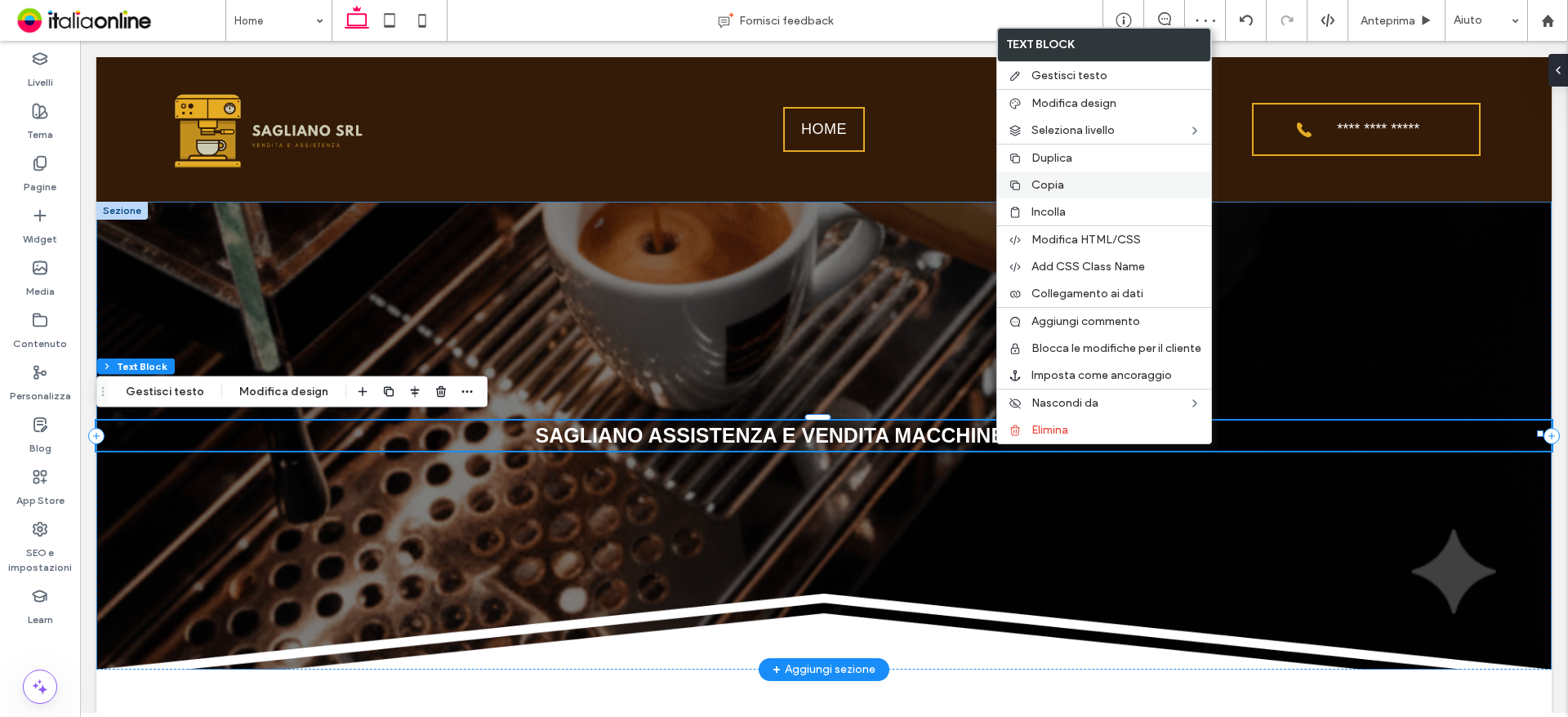
click at [1044, 177] on div "Copia" at bounding box center [1103, 184] width 214 height 27
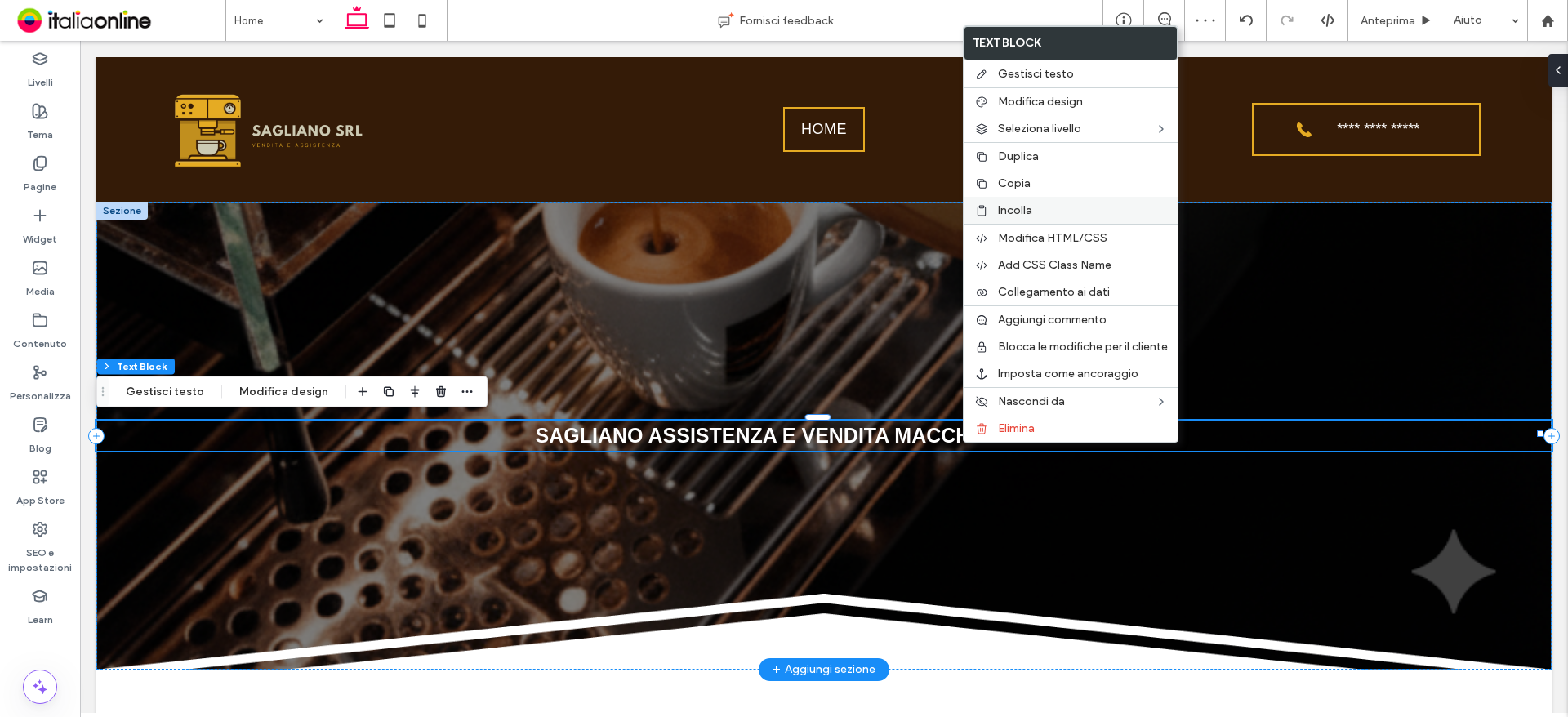
click at [1031, 215] on span "Incolla" at bounding box center [1015, 210] width 34 height 14
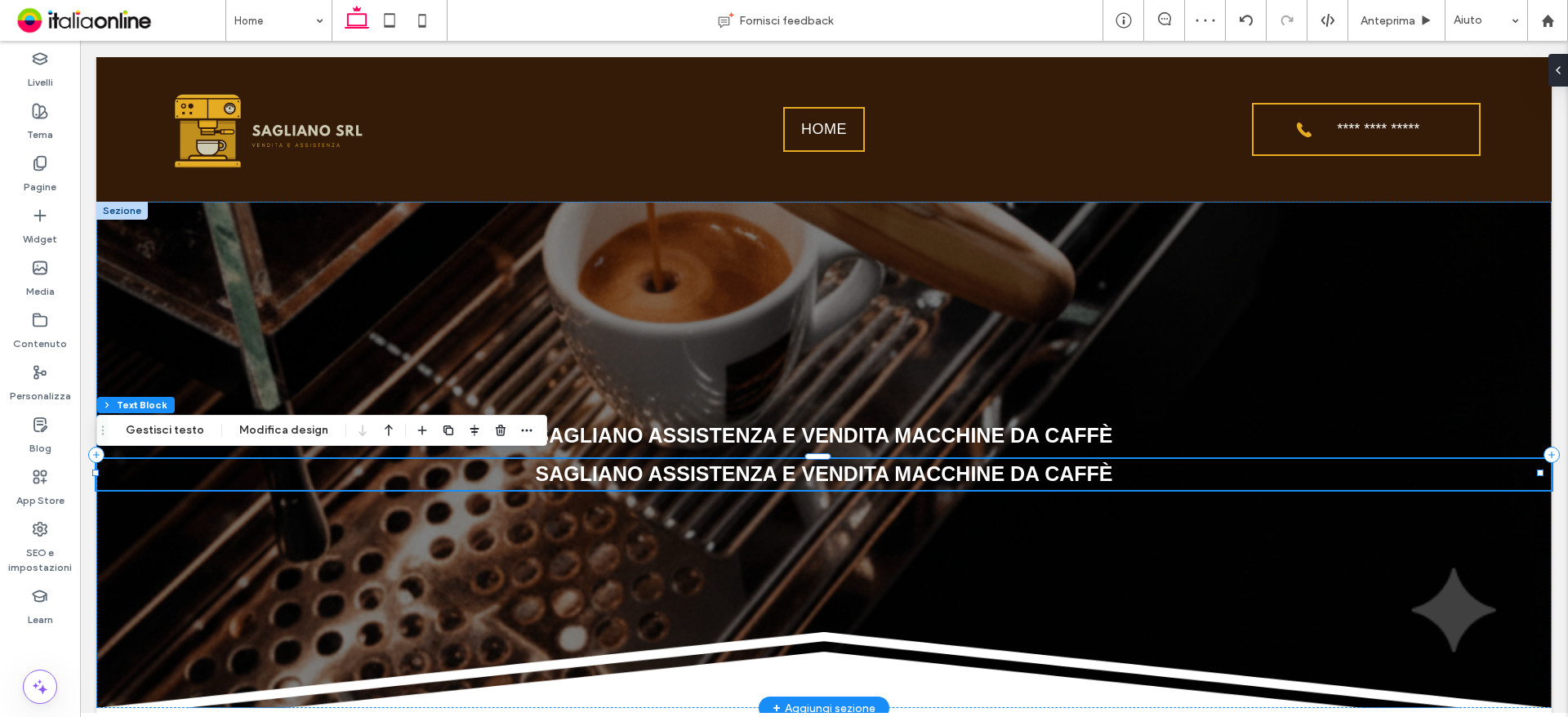
click at [976, 477] on span "SAGLIANO ASSISTENZA E VENDITA MACCHINE DA CAFFÈ" at bounding box center [825, 473] width 578 height 23
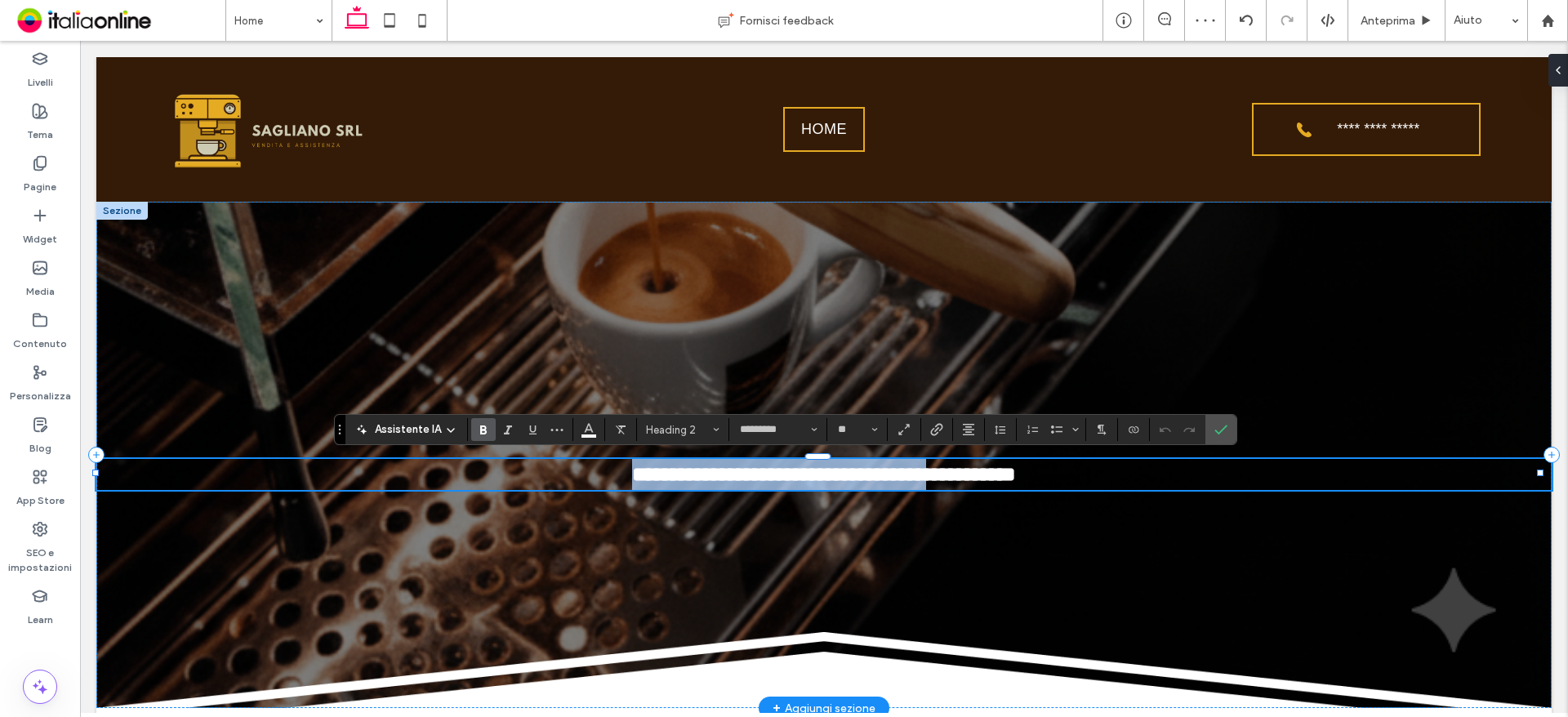
click at [976, 477] on span "**********" at bounding box center [824, 473] width 384 height 20
drag, startPoint x: 1138, startPoint y: 469, endPoint x: 421, endPoint y: 483, distance: 717.1
click at [421, 484] on h2 "**********" at bounding box center [823, 474] width 1455 height 31
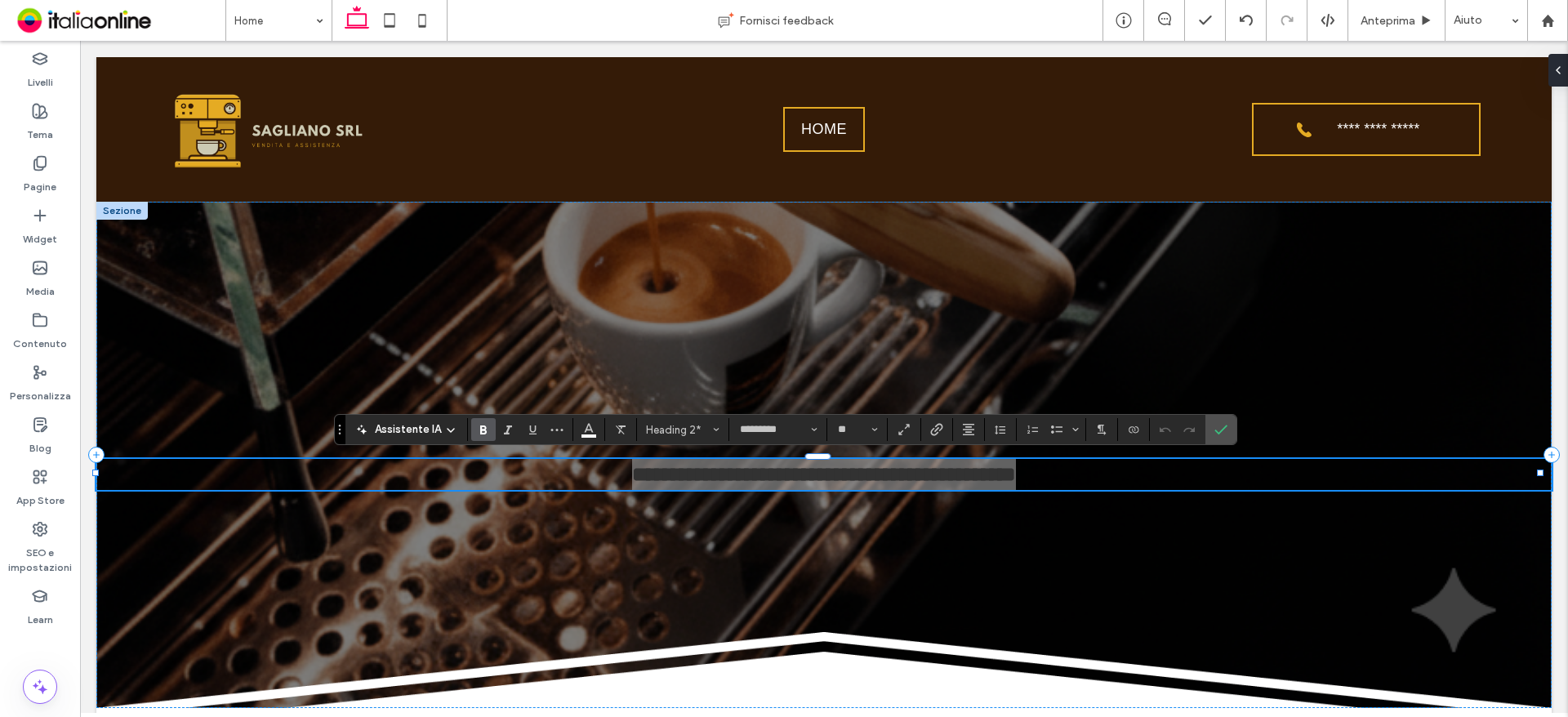
click at [667, 417] on div "Assistente IA Heading 2* ********* **" at bounding box center [785, 429] width 903 height 31
click at [671, 425] on span "Heading 2*" at bounding box center [678, 429] width 64 height 12
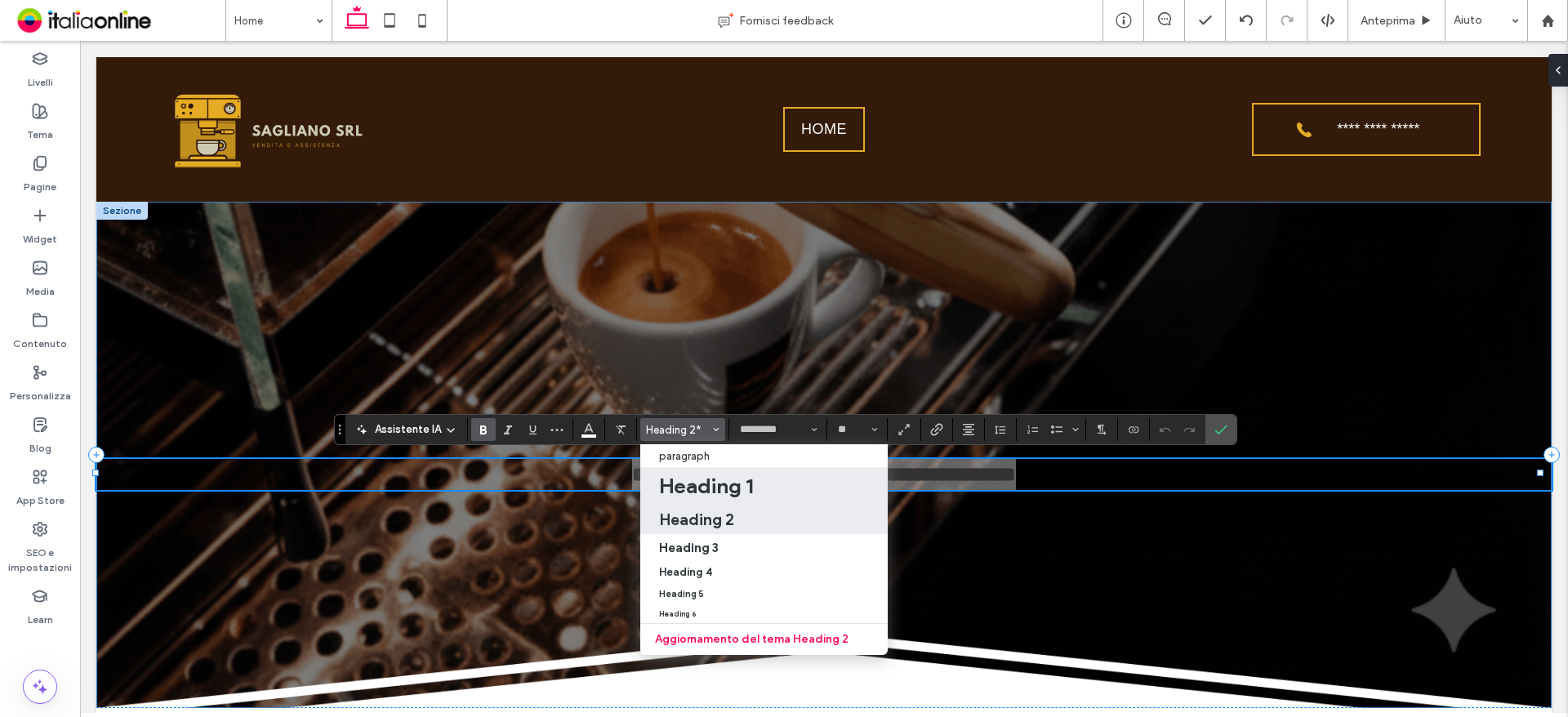
click at [698, 481] on h1 "Heading 1" at bounding box center [706, 486] width 94 height 27
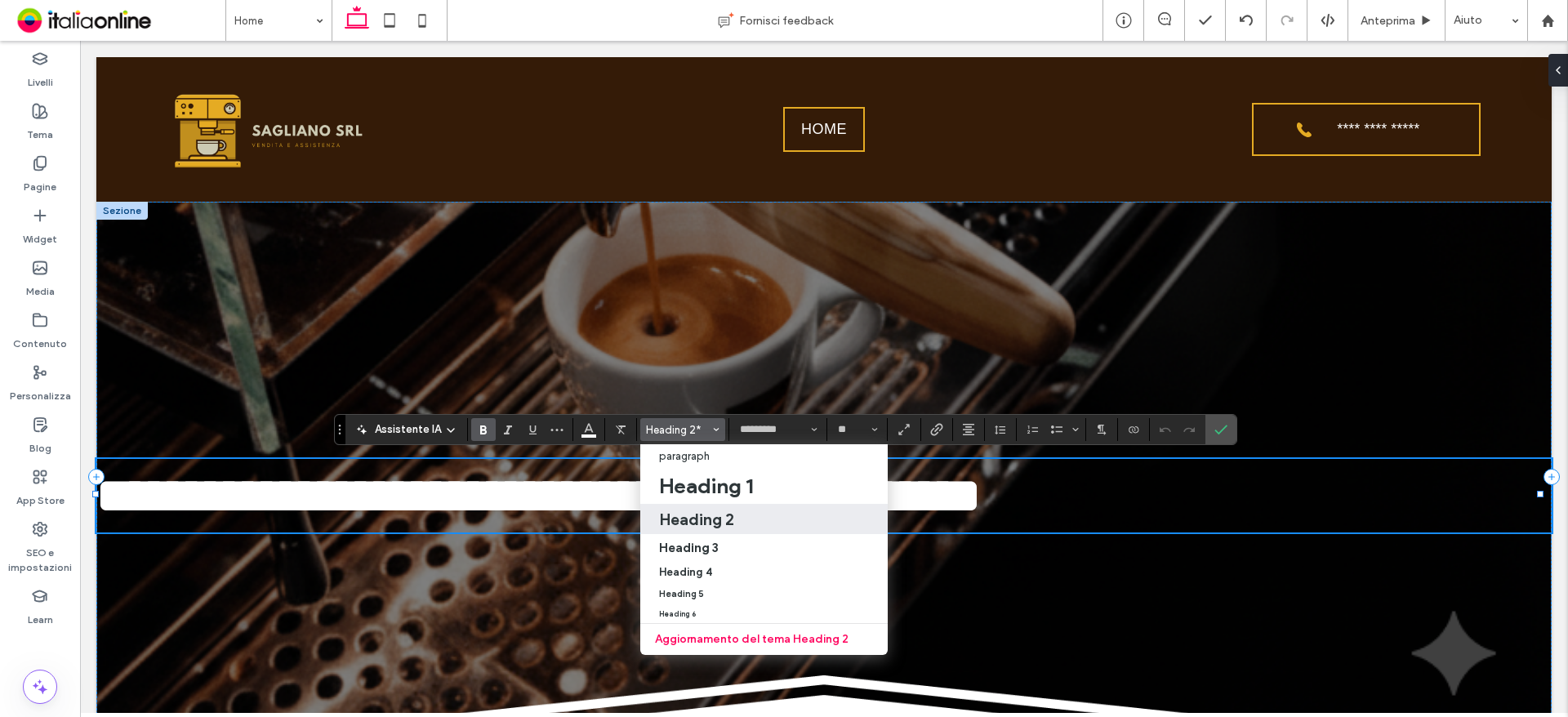
type input "**"
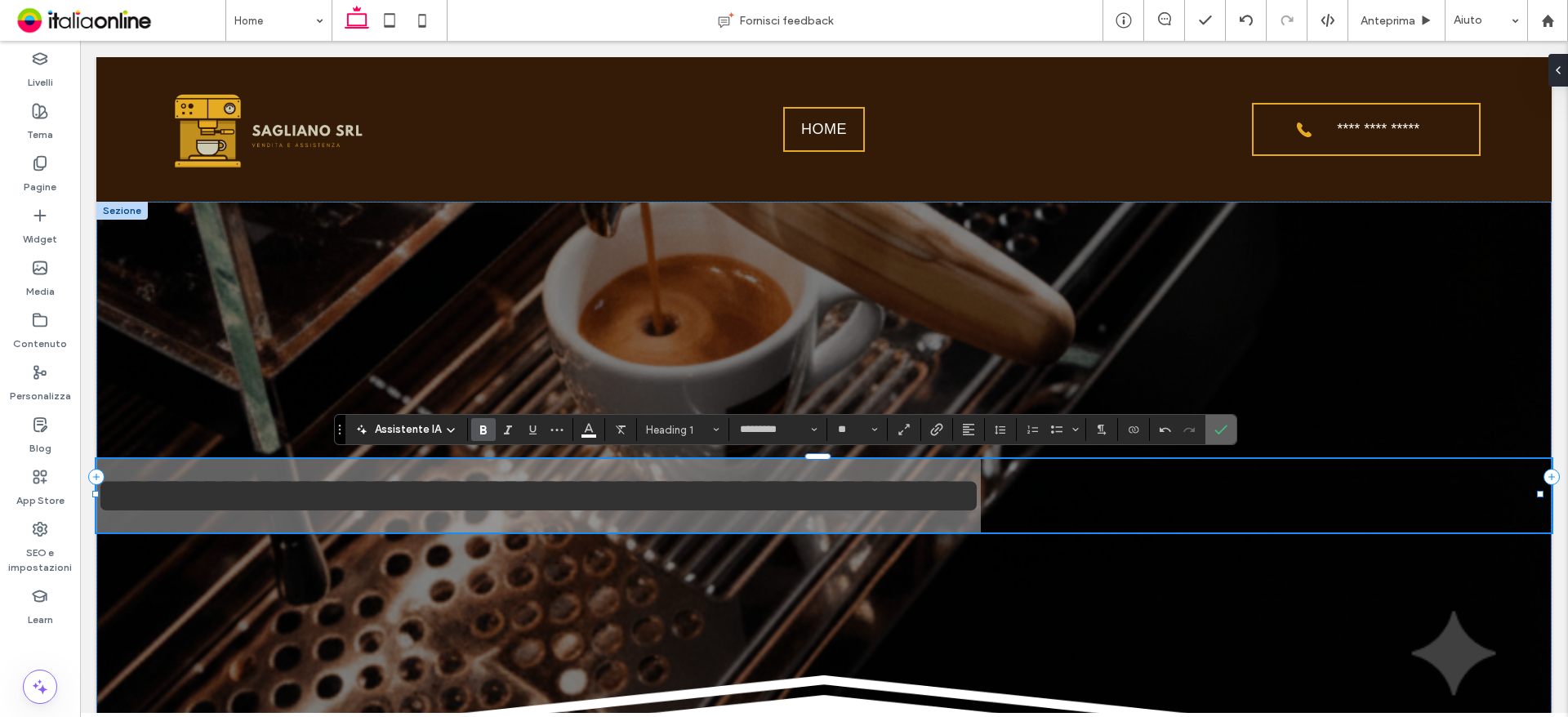
click at [1218, 438] on span "Conferma" at bounding box center [1218, 429] width 8 height 29
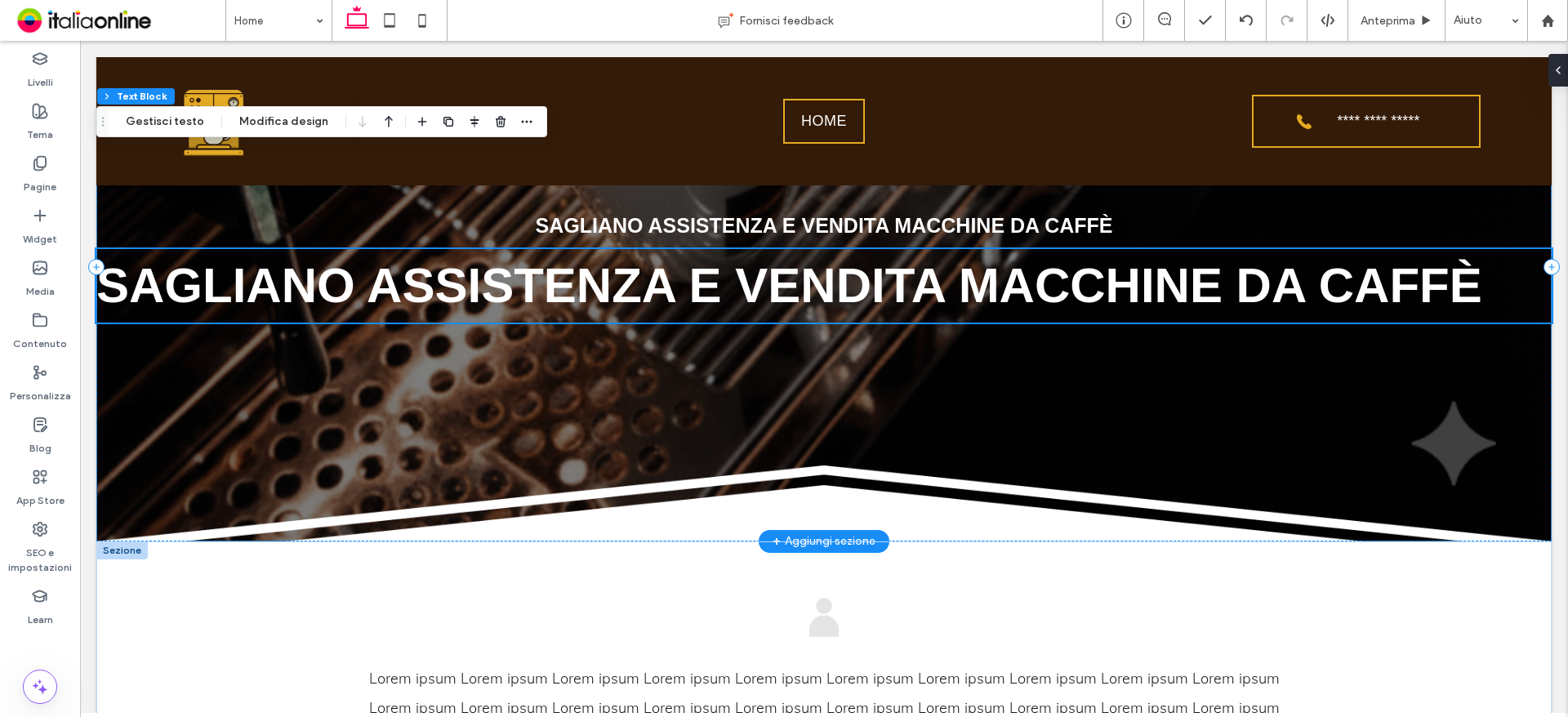
scroll to position [473, 0]
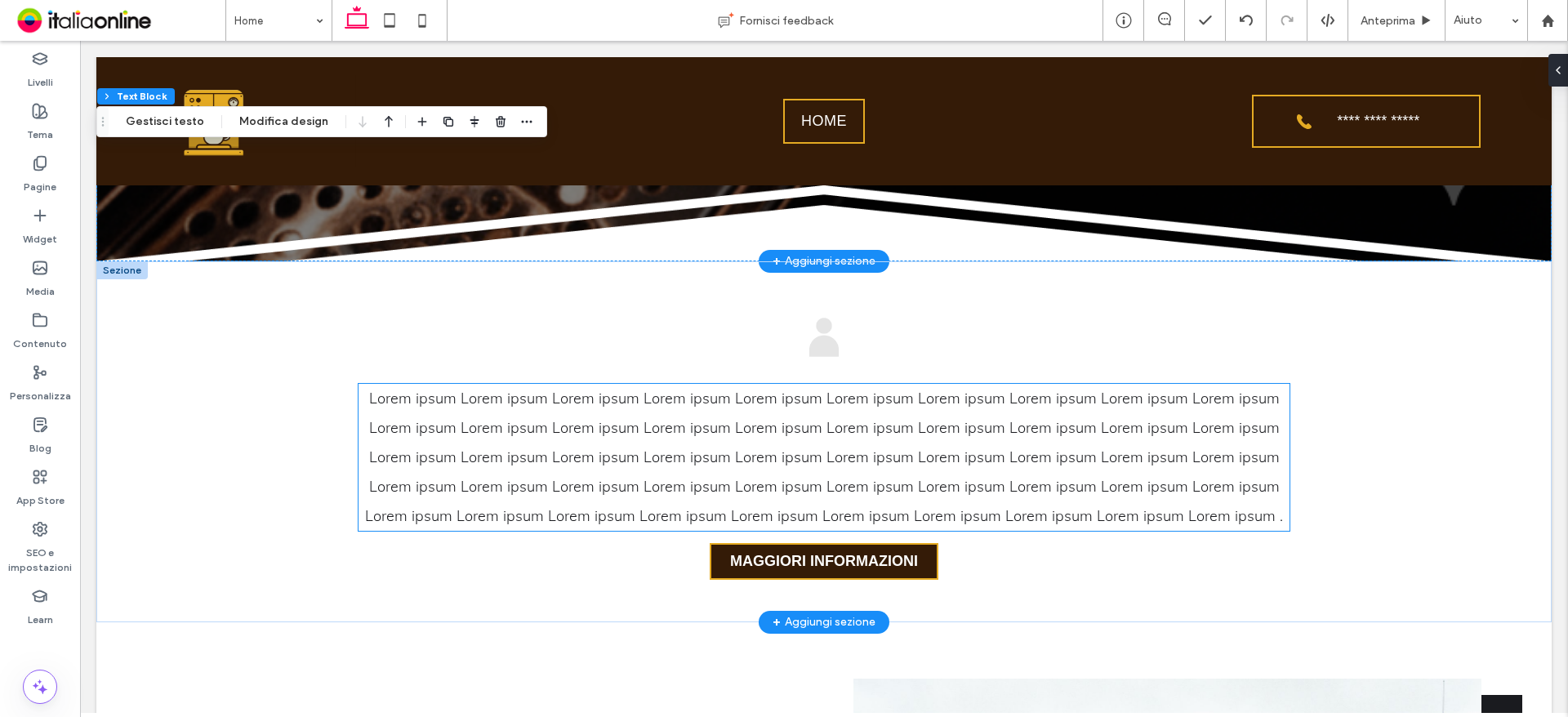
click at [754, 457] on span "Lorem ipsum Lorem ipsum Lorem ipsum Lorem ipsum Lorem ipsum Lorem ipsum Lorem i…" at bounding box center [824, 457] width 918 height 137
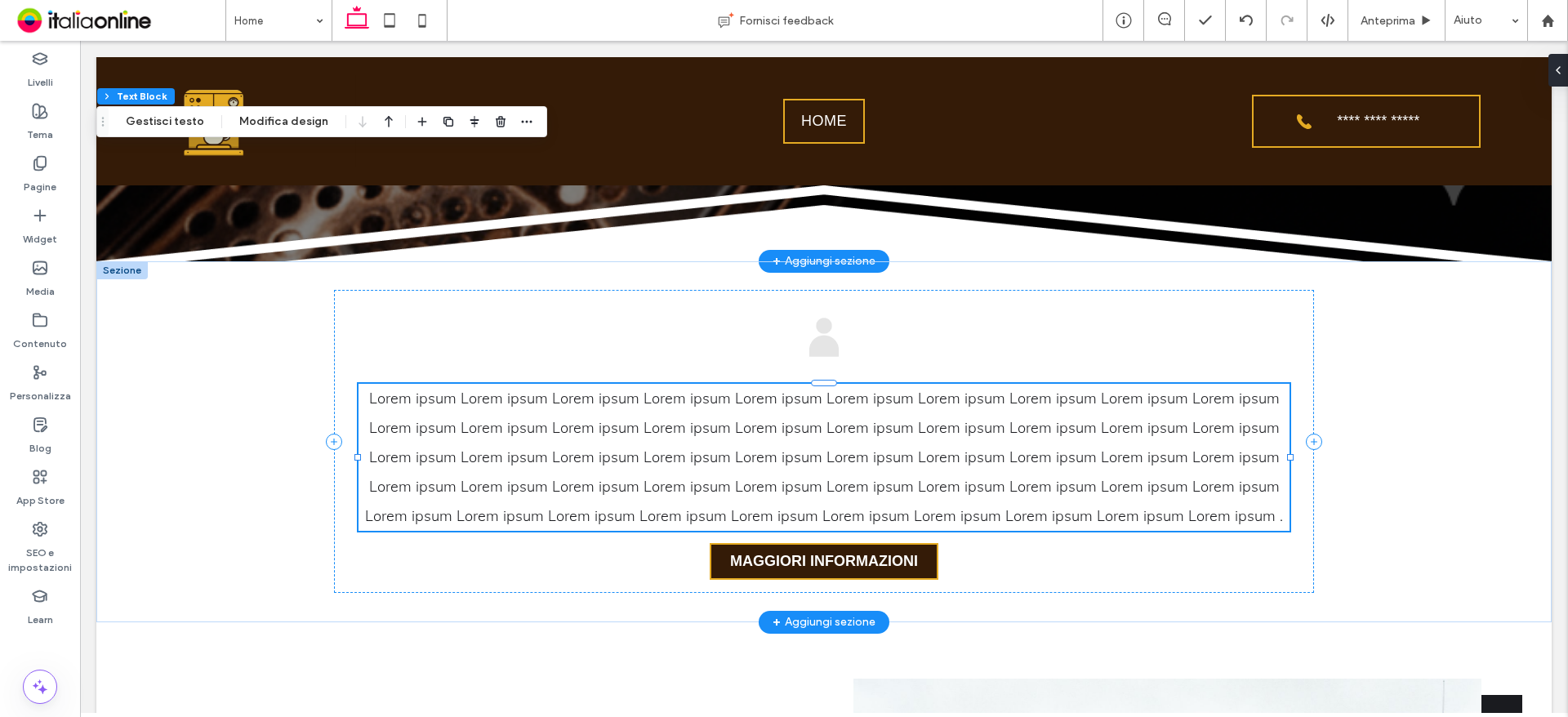
click at [754, 457] on div "Lorem ipsum Lorem ipsum Lorem ipsum Lorem ipsum Lorem ipsum Lorem ipsum Lorem i…" at bounding box center [824, 457] width 931 height 147
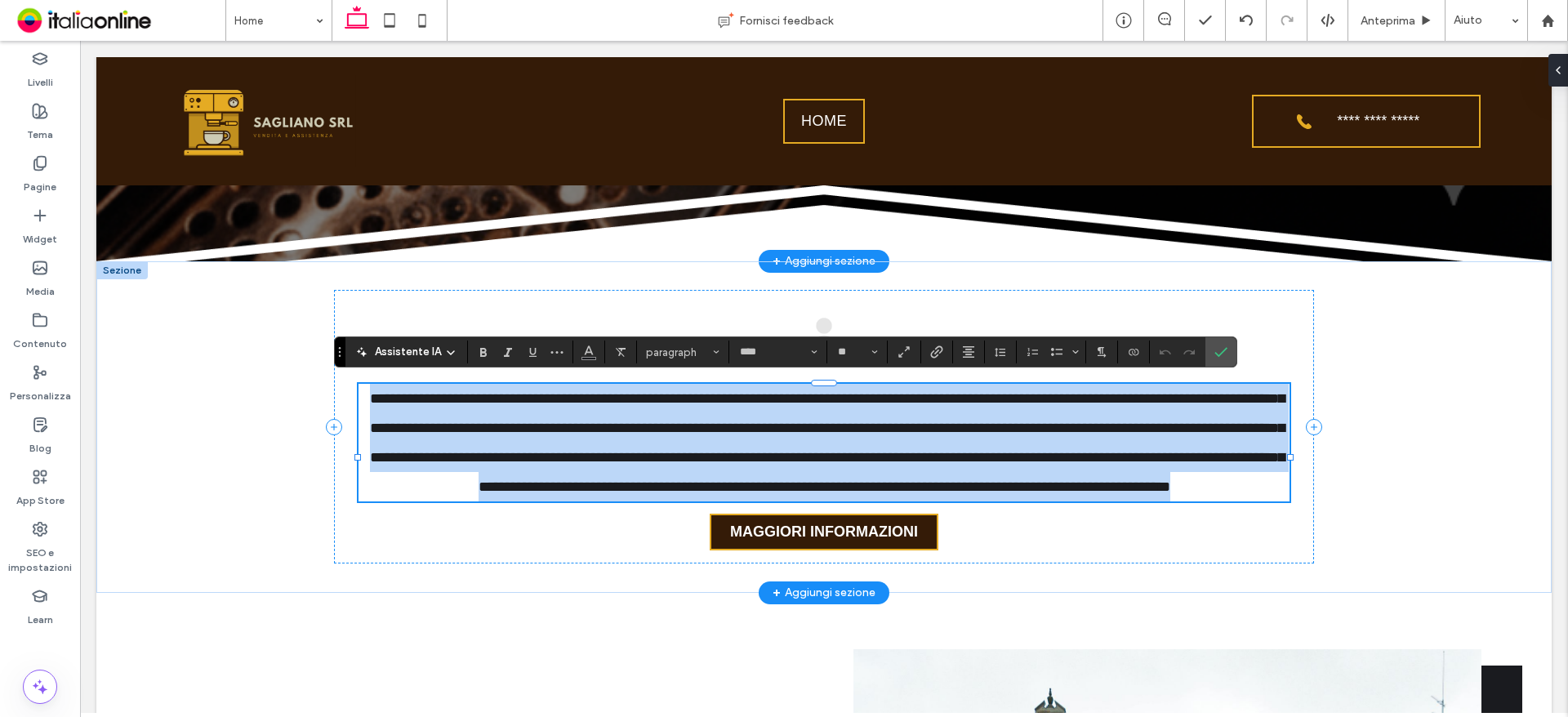
type input "****"
type input "**"
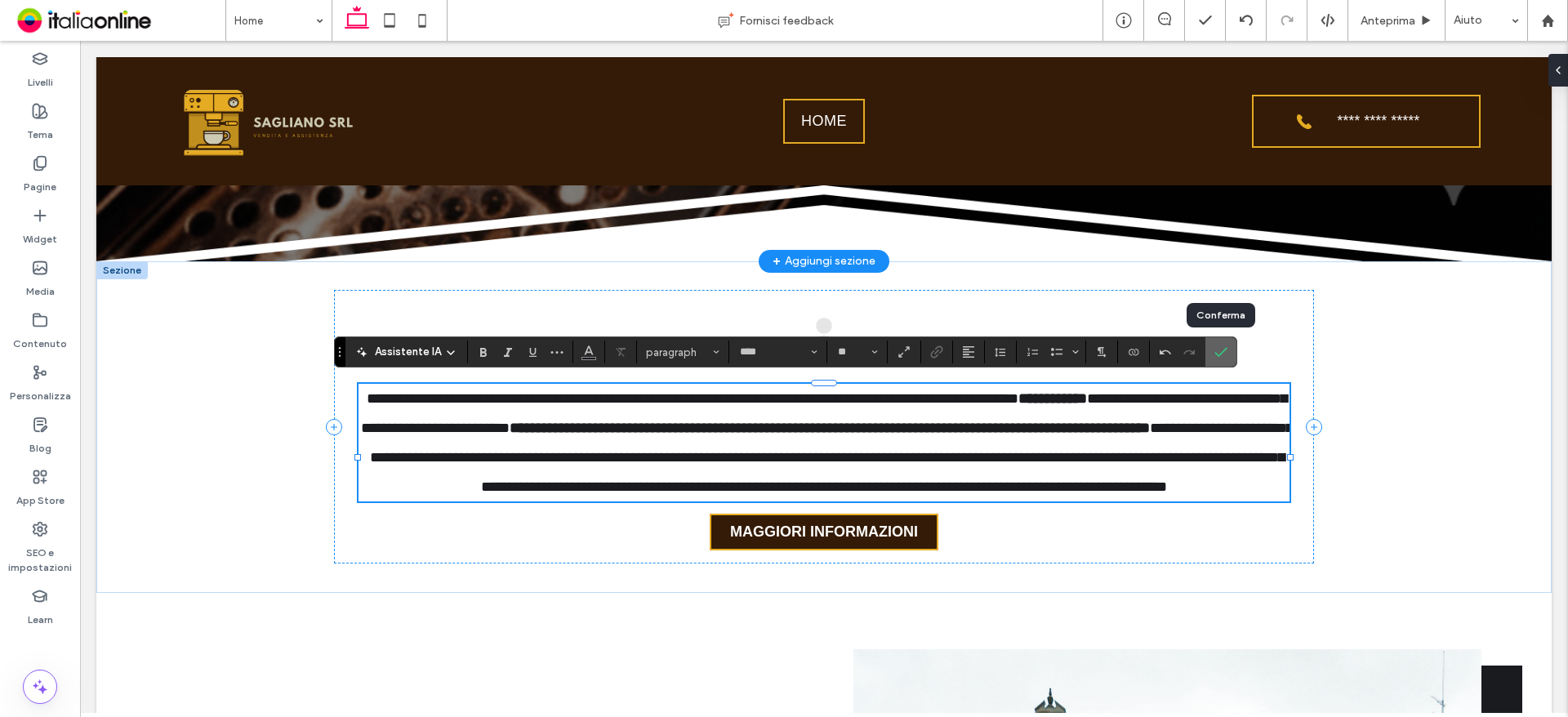
click at [1220, 346] on icon "Conferma" at bounding box center [1221, 352] width 13 height 13
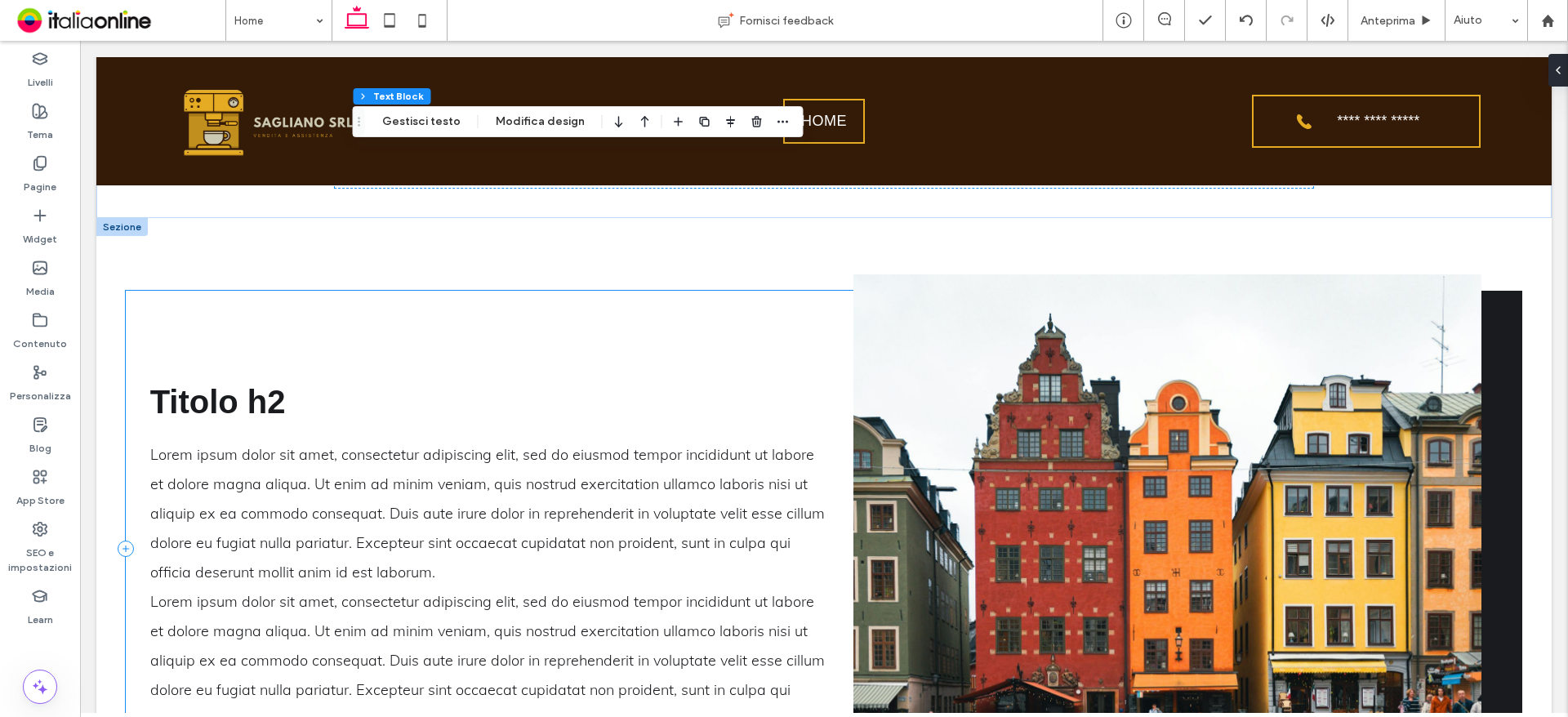
scroll to position [963, 0]
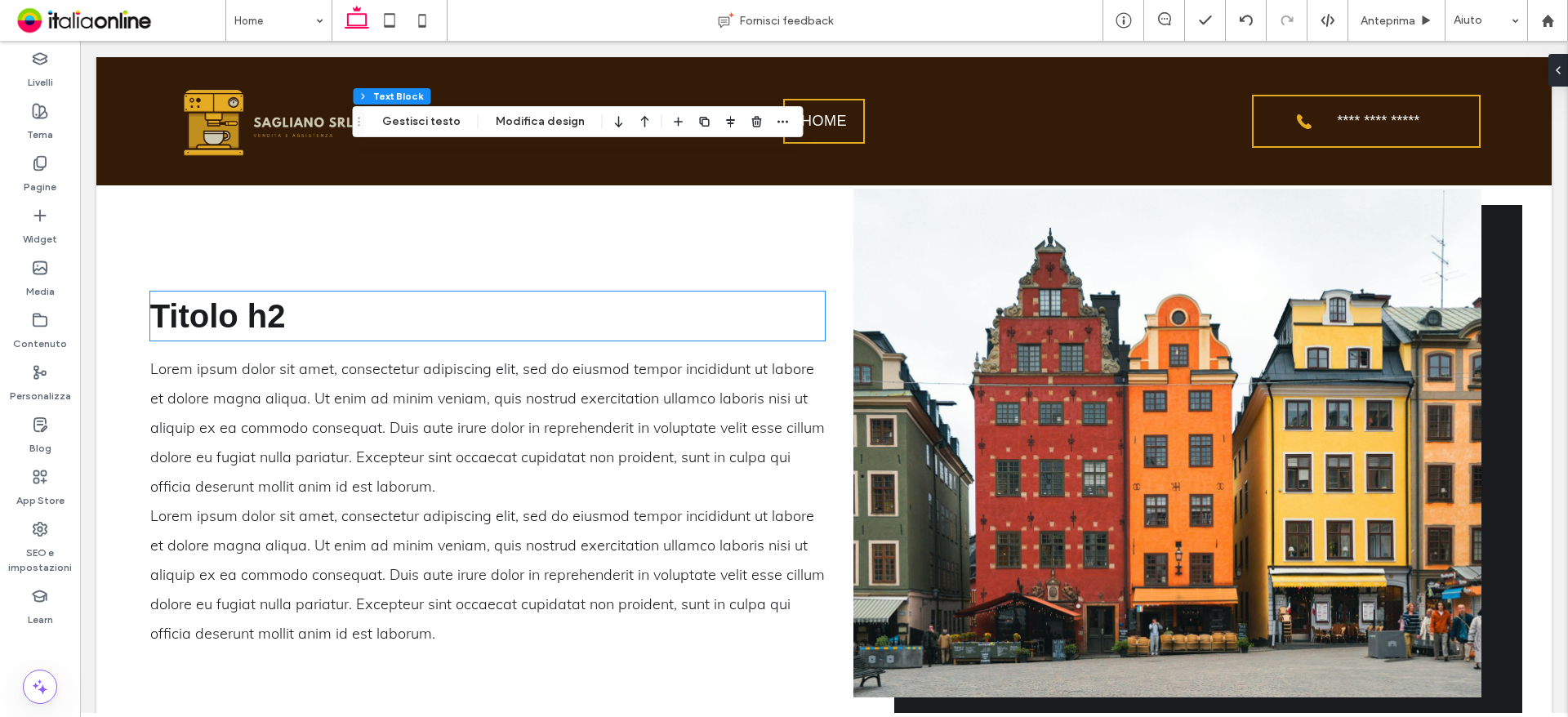
click at [254, 306] on span "Titolo h2" at bounding box center [218, 316] width 136 height 36
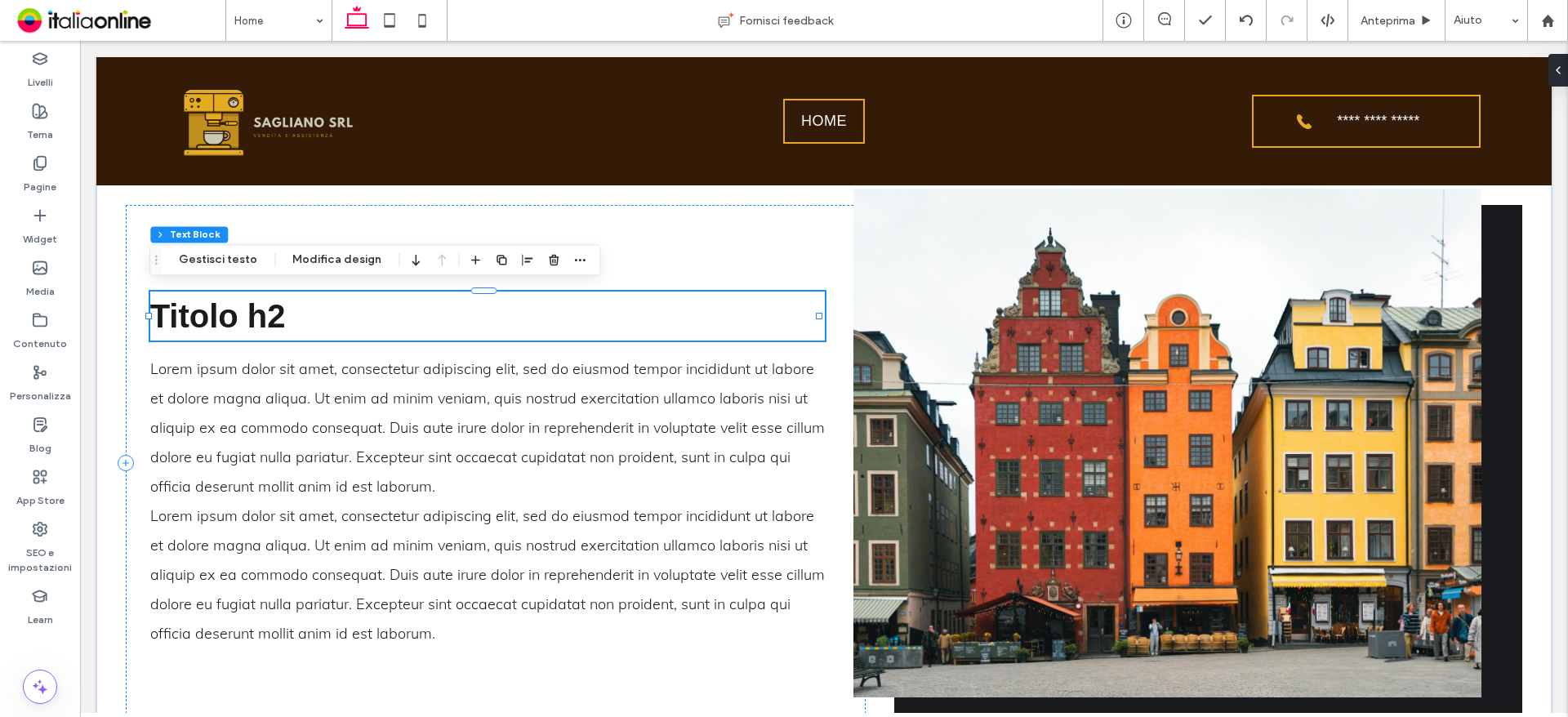
click at [254, 322] on span "Titolo h2" at bounding box center [218, 316] width 136 height 36
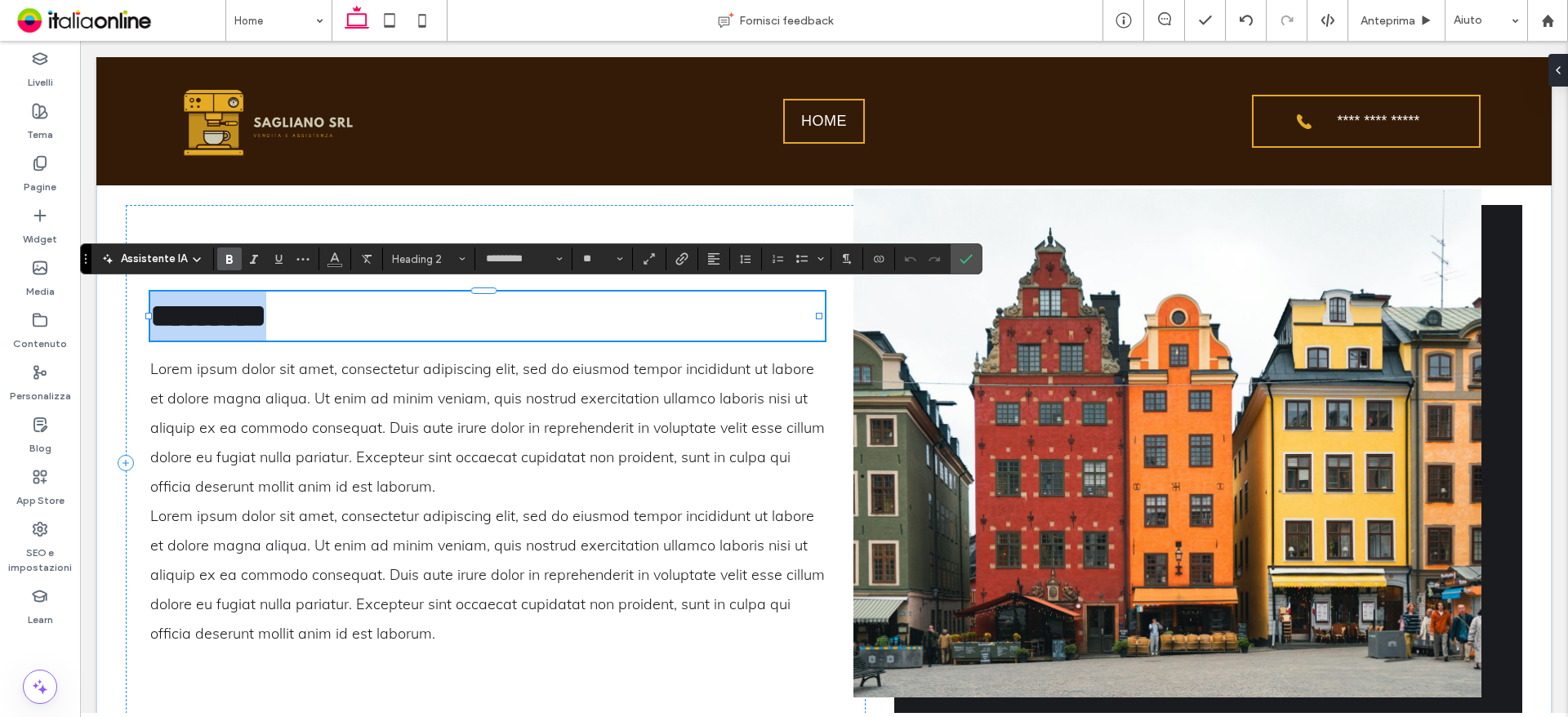
type input "****"
type input "**"
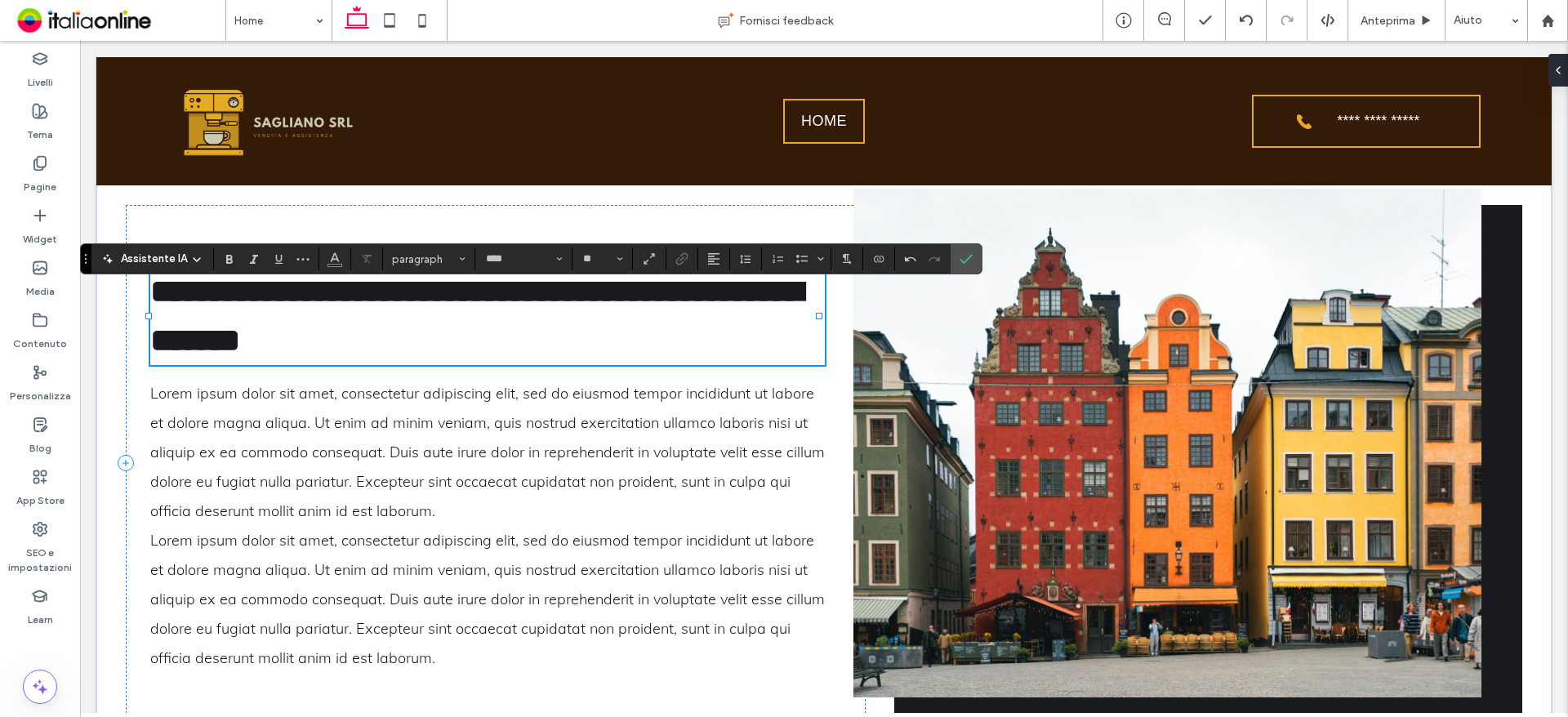
type input "*********"
type input "**"
click at [312, 284] on span "**********" at bounding box center [476, 315] width 653 height 81
drag, startPoint x: 304, startPoint y: 281, endPoint x: 450, endPoint y: 293, distance: 146.5
click at [450, 293] on span "**********" at bounding box center [476, 315] width 653 height 81
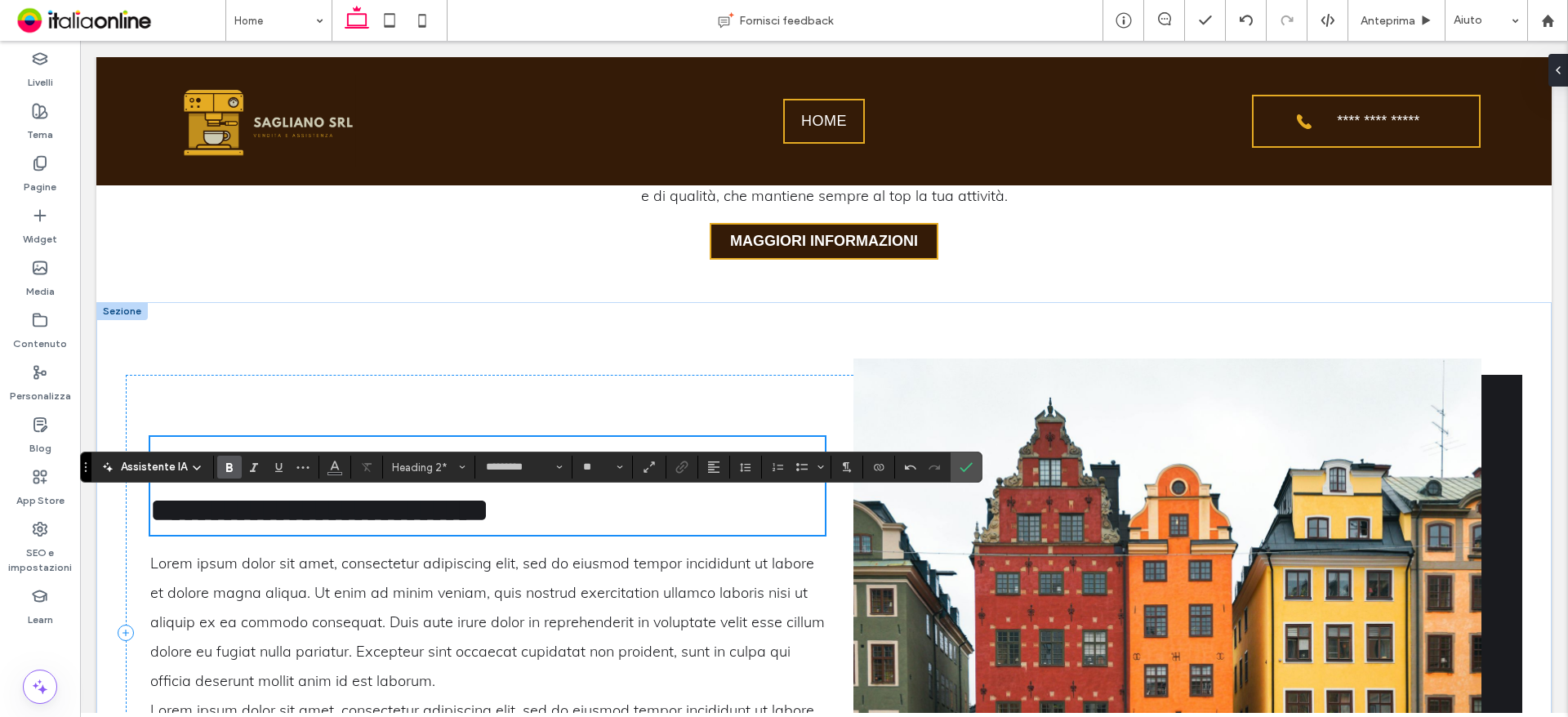
scroll to position [857, 0]
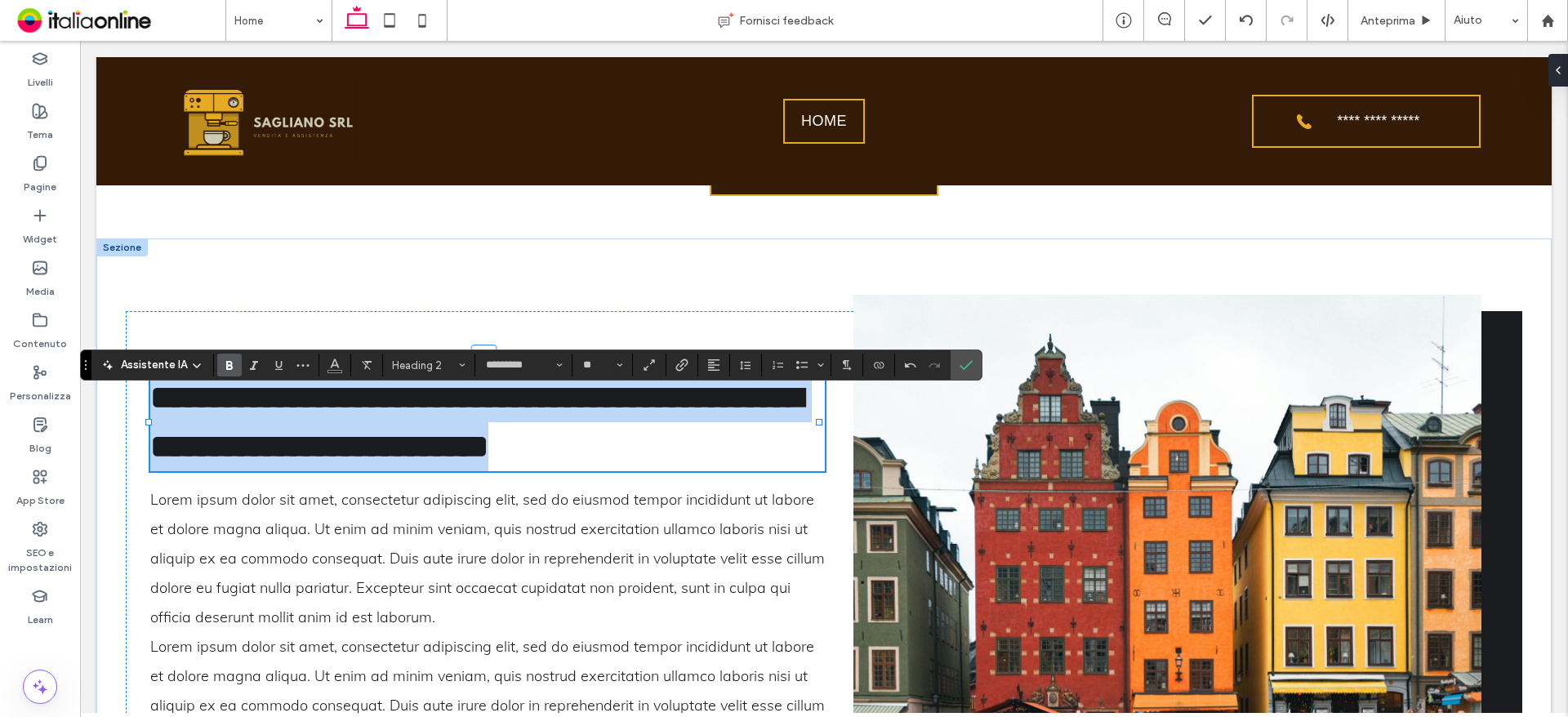
drag, startPoint x: 343, startPoint y: 460, endPoint x: 72, endPoint y: 356, distance: 290.3
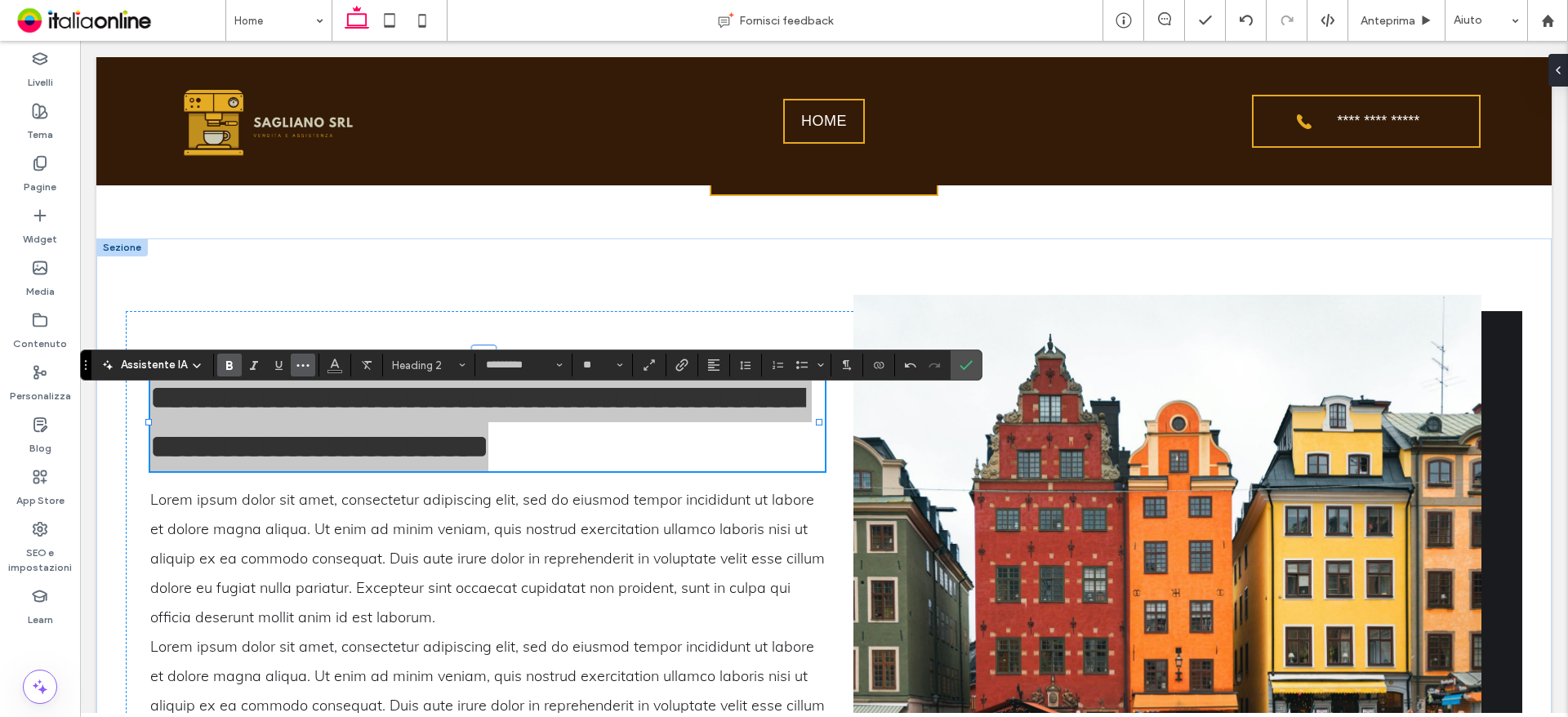
click at [306, 369] on icon "Altro" at bounding box center [303, 365] width 13 height 13
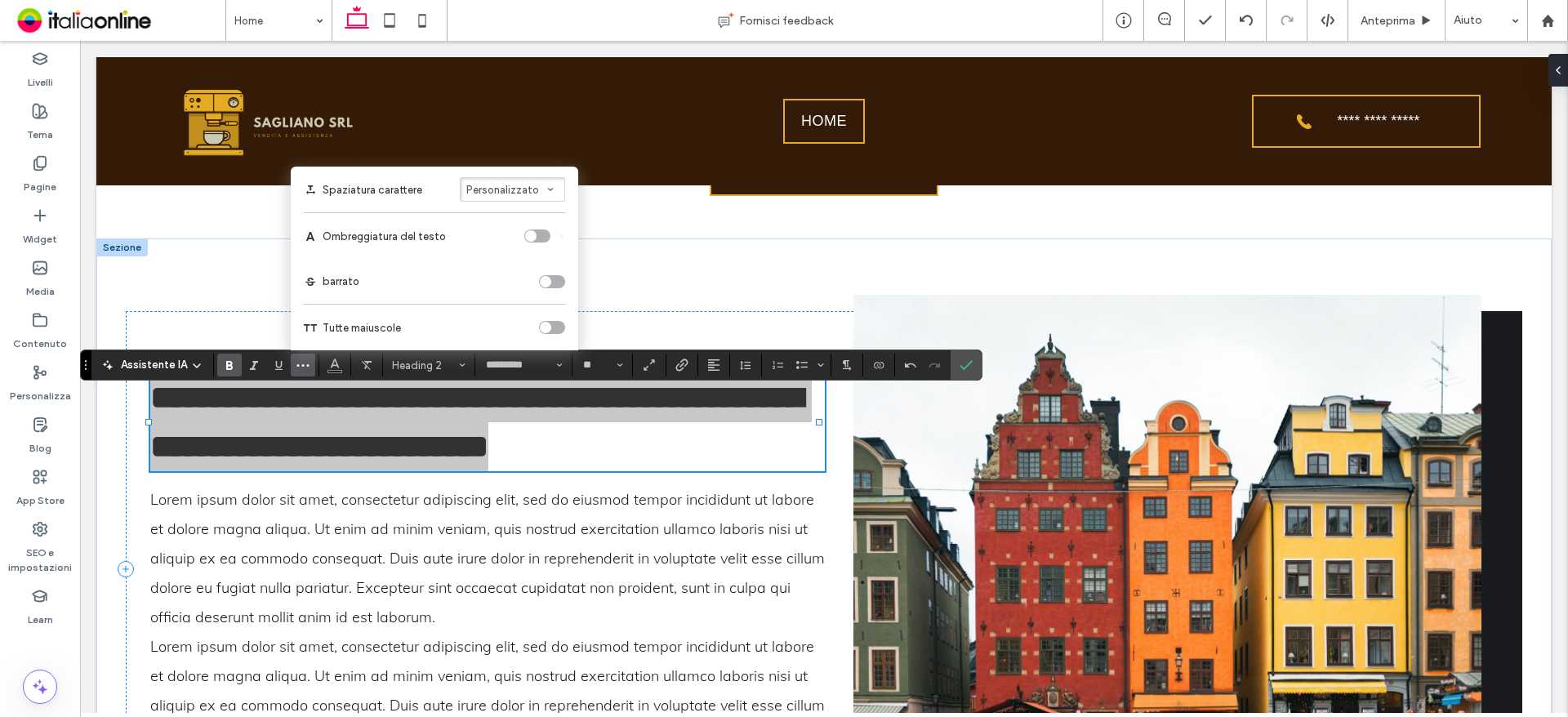
click at [545, 326] on div "toggle" at bounding box center [545, 328] width 11 height 11
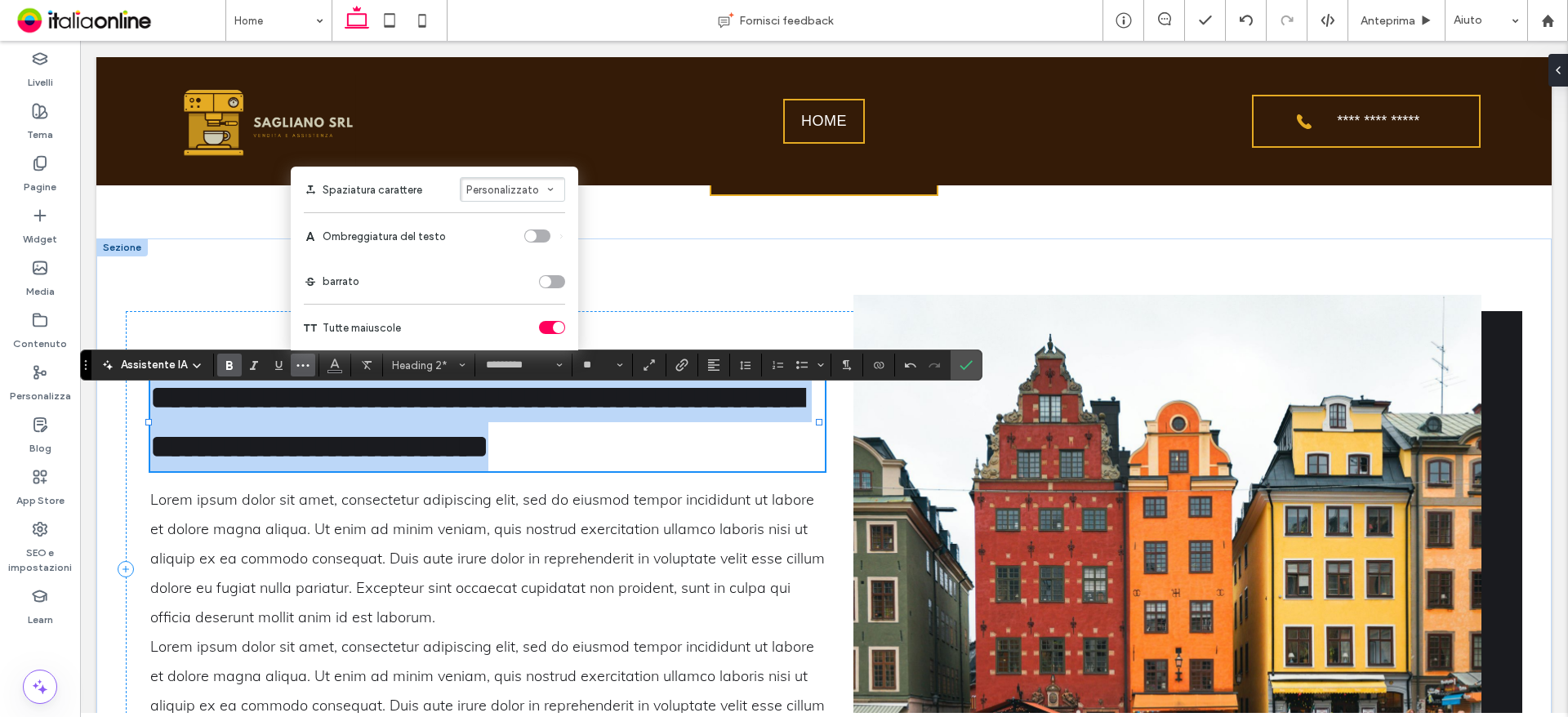
drag, startPoint x: 619, startPoint y: 468, endPoint x: 958, endPoint y: 468, distance: 339.0
click at [619, 468] on h2 "**********" at bounding box center [488, 422] width 676 height 98
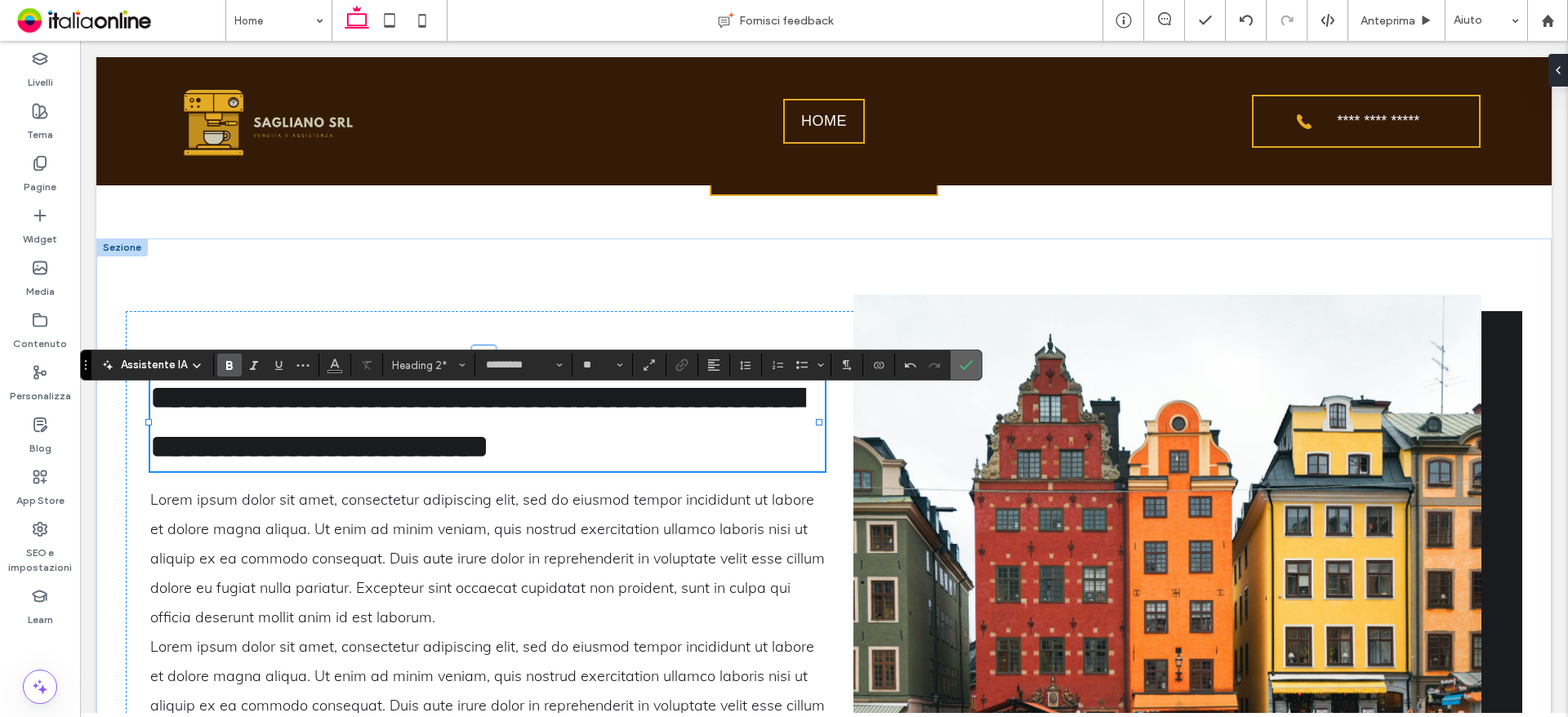
click at [968, 371] on icon "Conferma" at bounding box center [966, 365] width 13 height 13
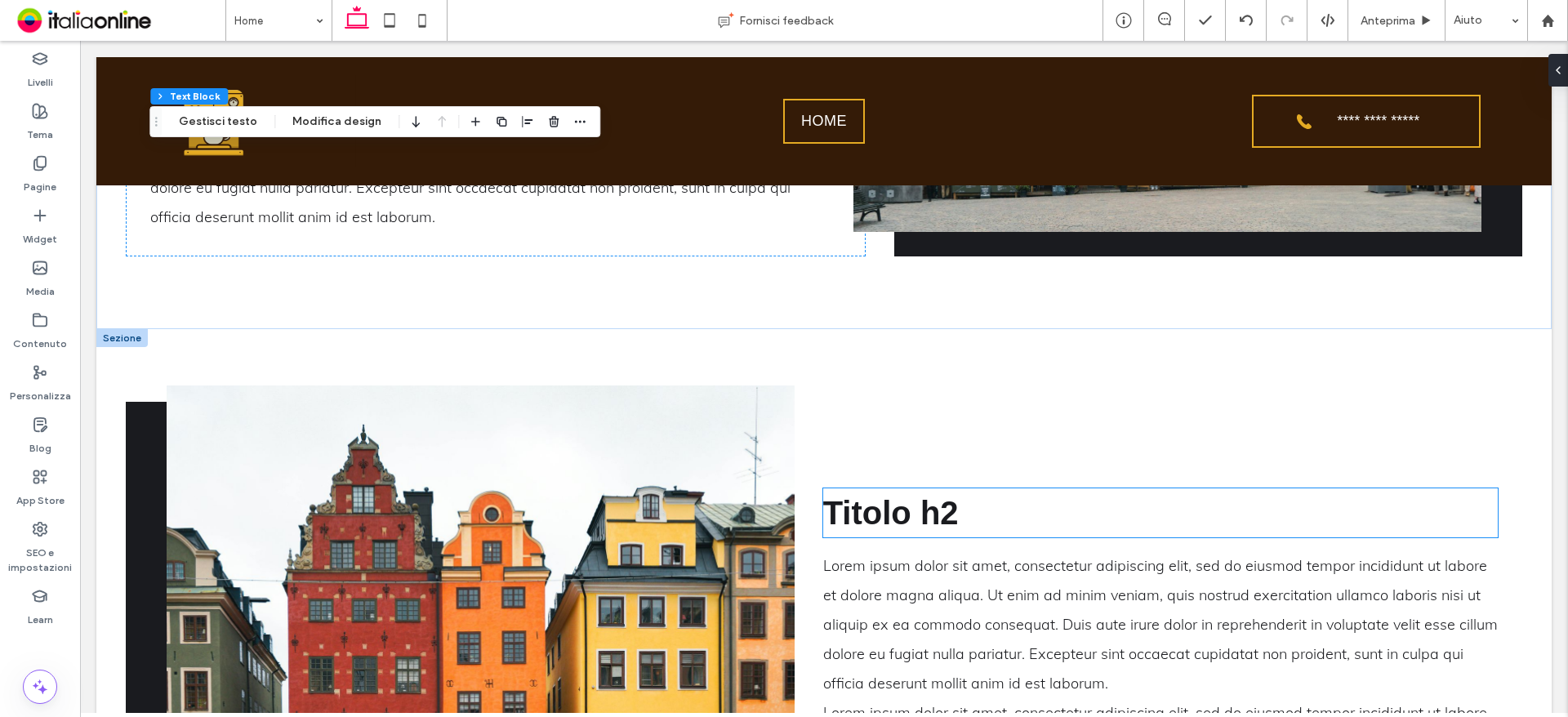
scroll to position [1510, 0]
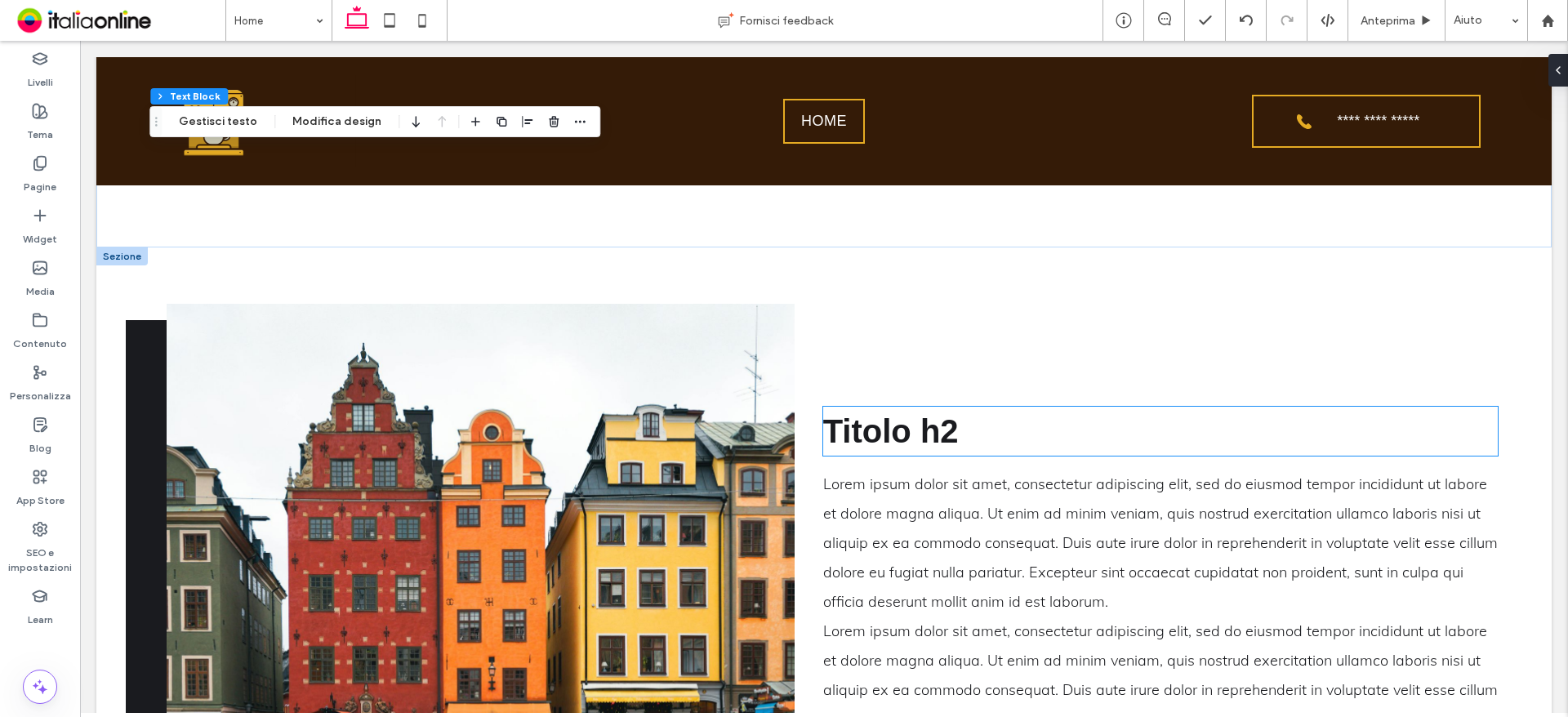
click at [932, 438] on span "Titolo h2" at bounding box center [890, 431] width 136 height 36
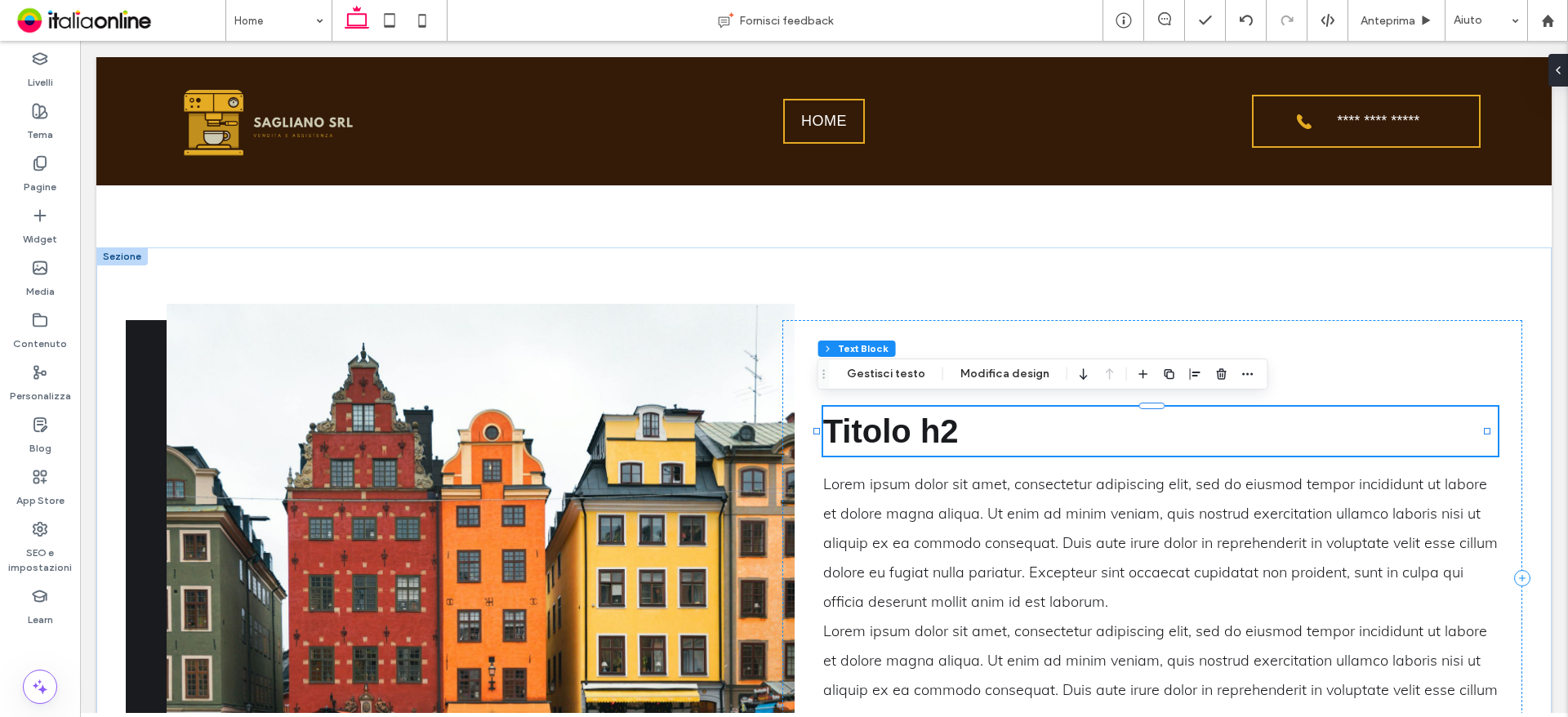
click at [932, 438] on span "Titolo h2" at bounding box center [890, 431] width 136 height 36
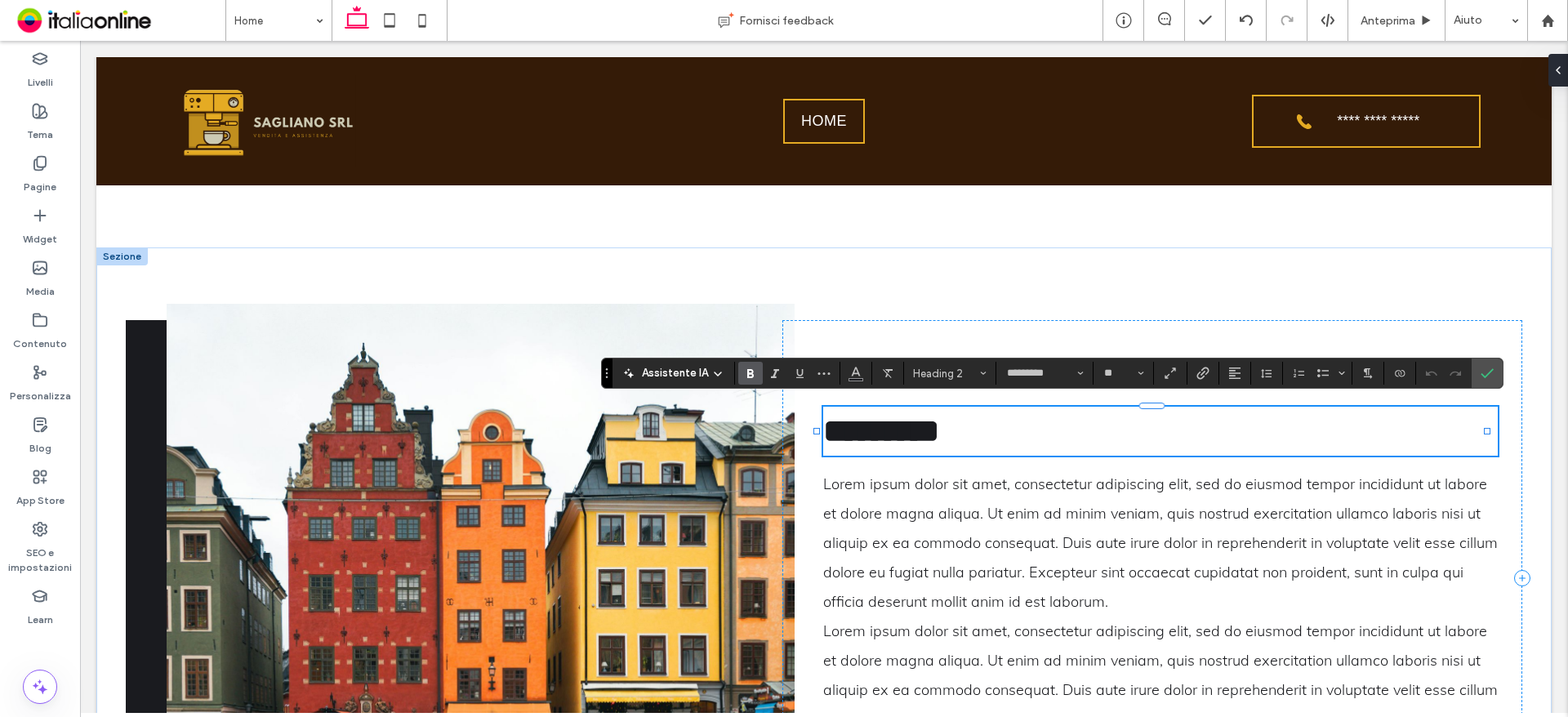
type input "****"
type input "**"
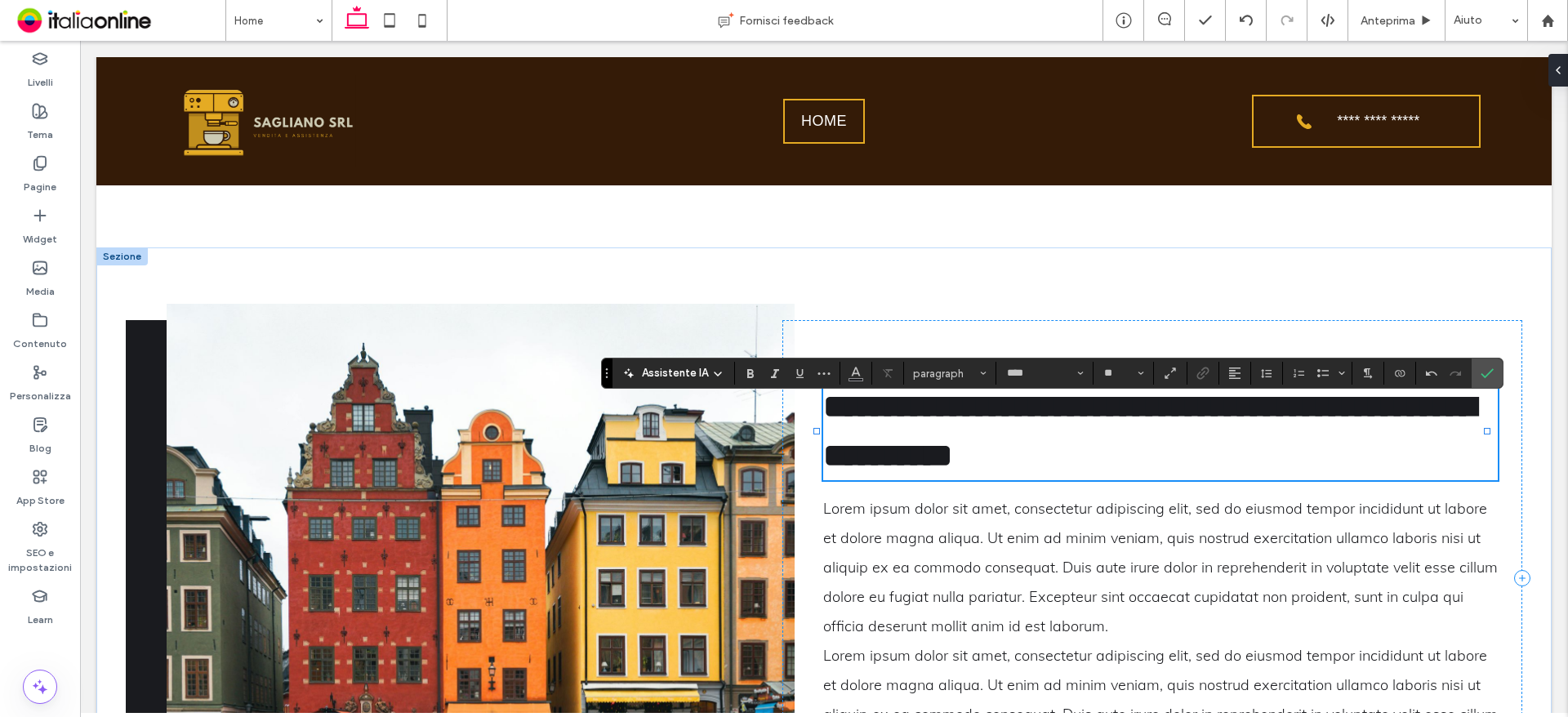
type input "*********"
type input "**"
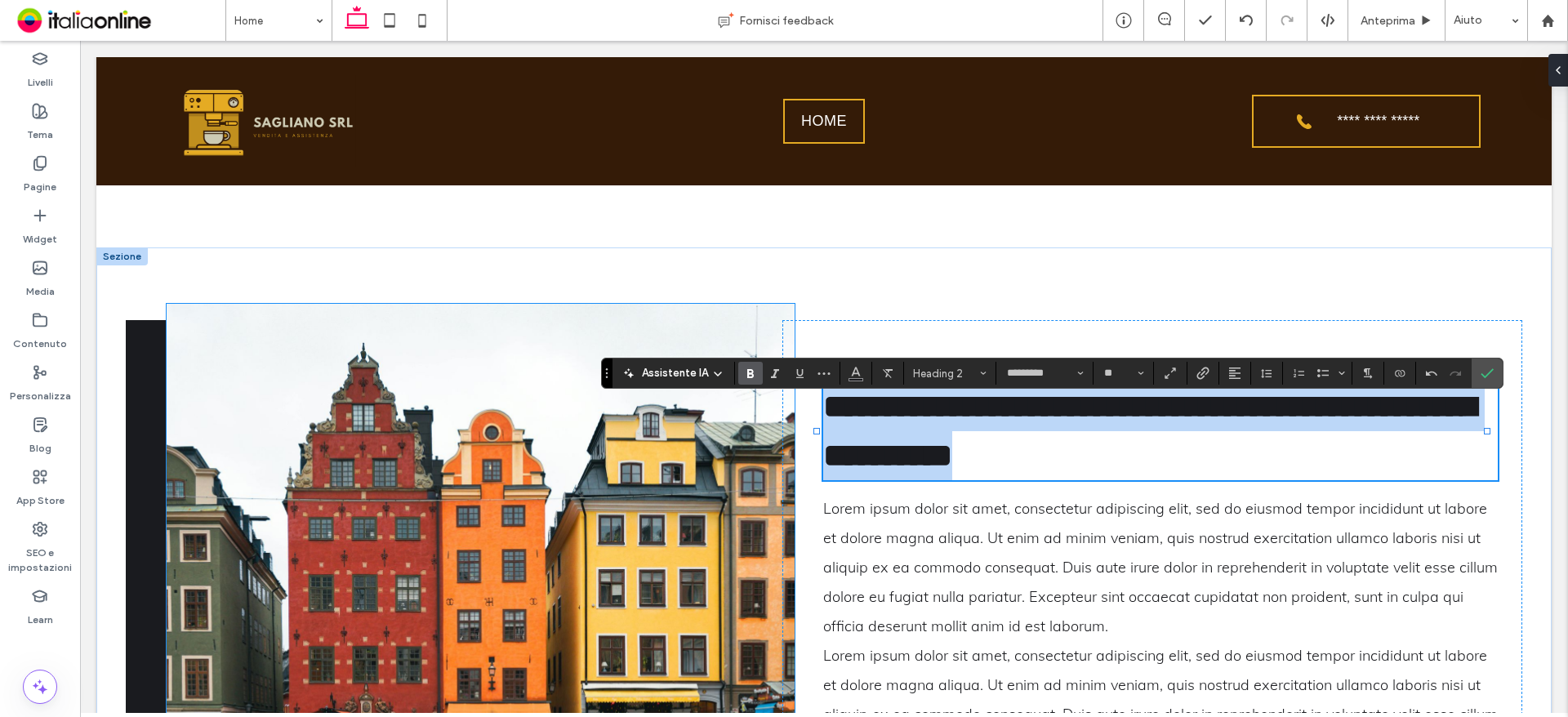
drag, startPoint x: 1151, startPoint y: 448, endPoint x: 763, endPoint y: 401, distance: 390.8
click at [763, 401] on div "**********" at bounding box center [823, 577] width 1455 height 662
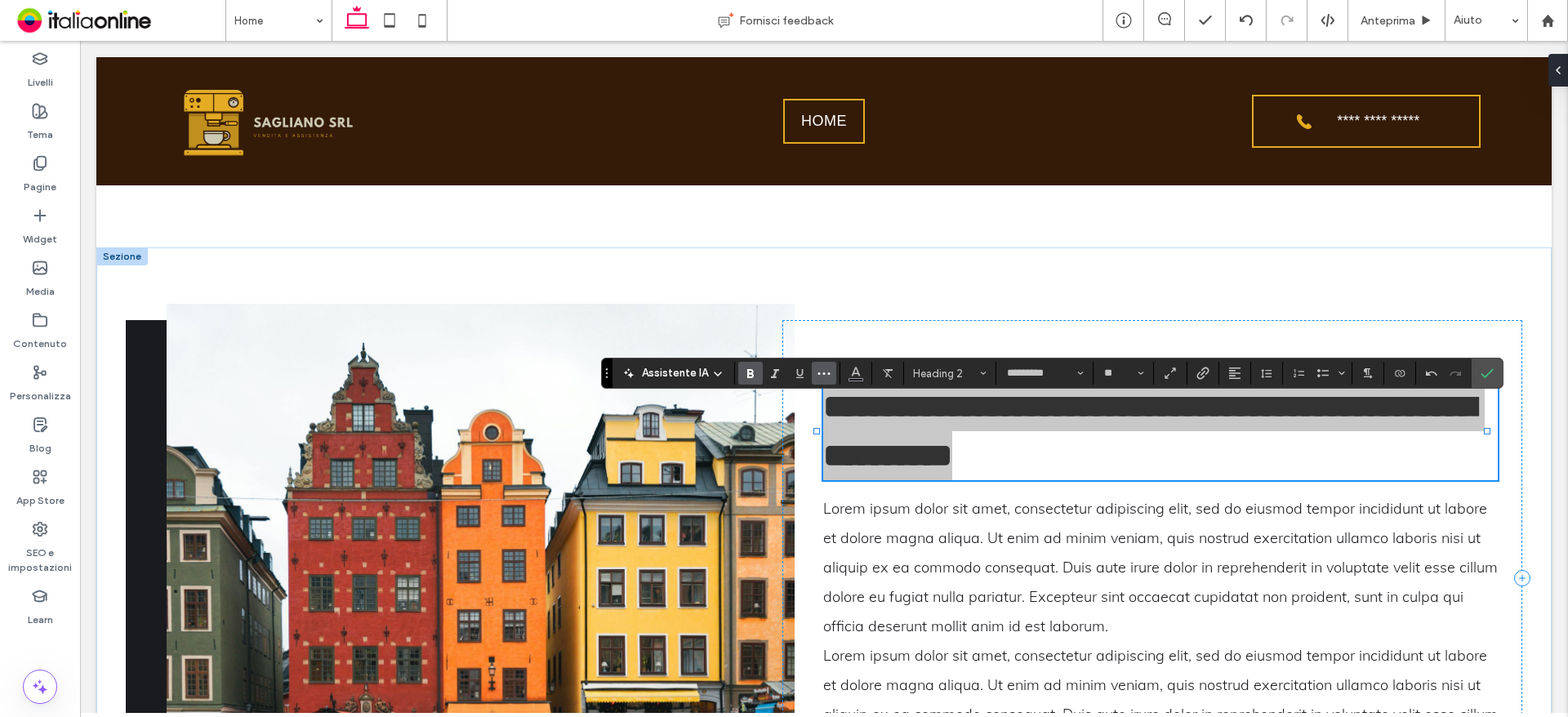
click at [821, 374] on icon "Altro" at bounding box center [824, 373] width 13 height 13
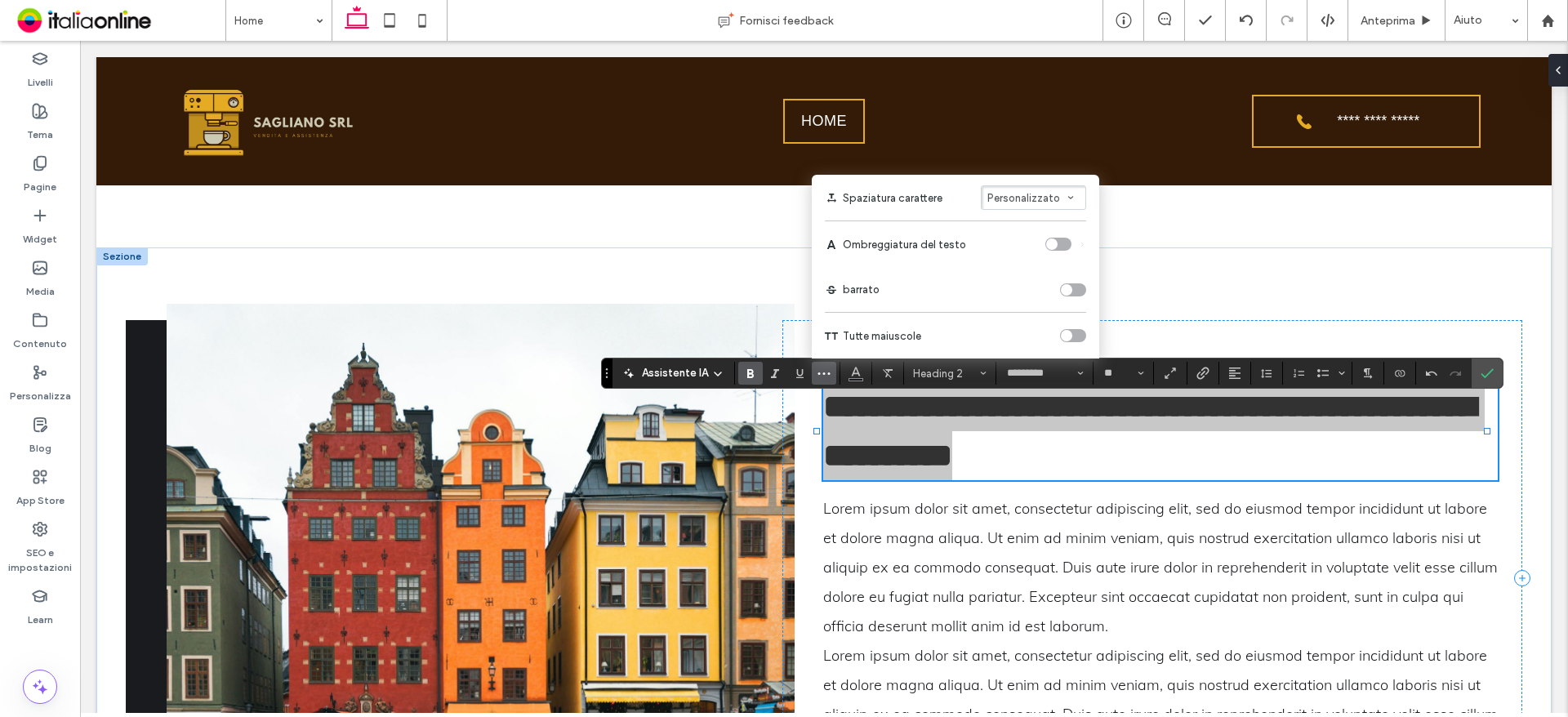
drag, startPoint x: 1069, startPoint y: 330, endPoint x: 1091, endPoint y: 358, distance: 35.6
click at [1069, 330] on div "toggle" at bounding box center [1074, 335] width 27 height 13
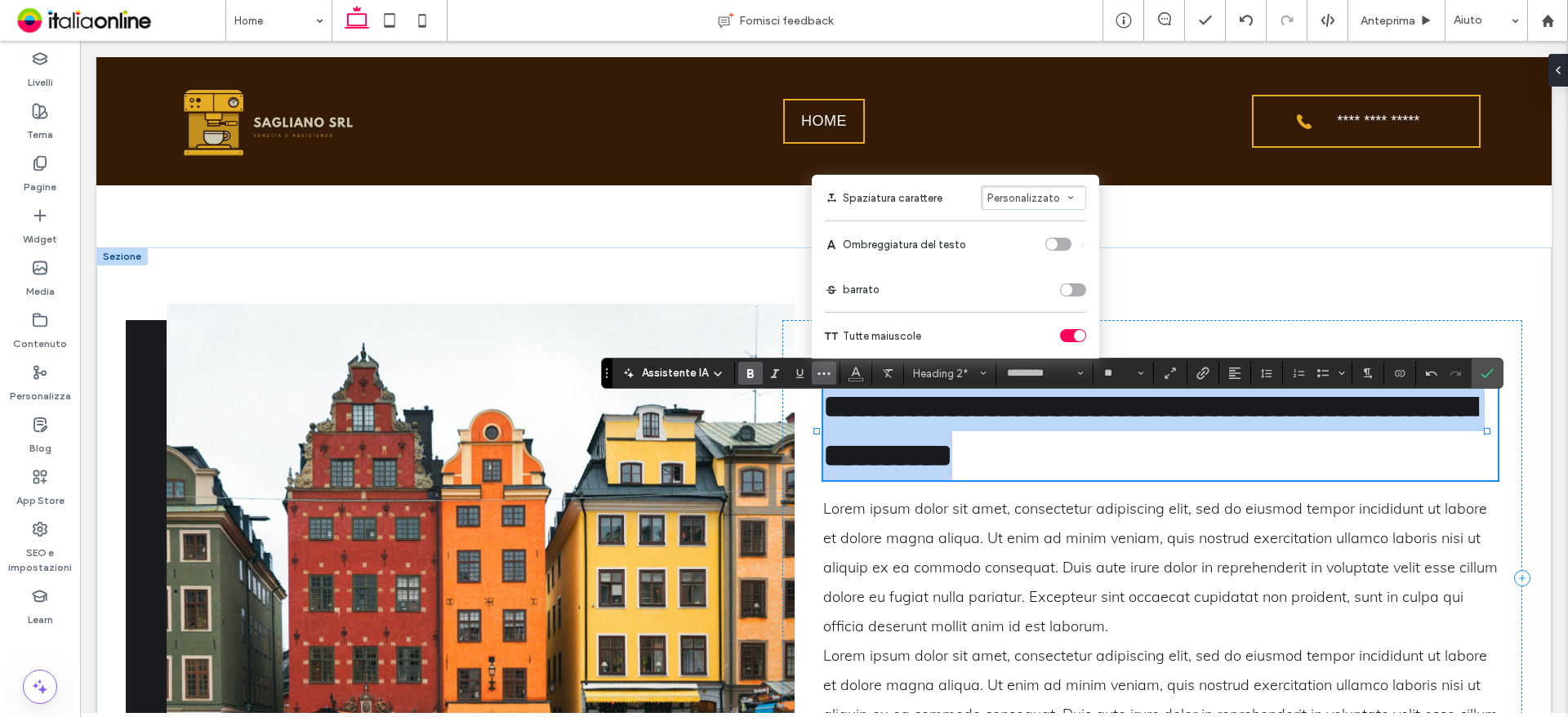
click at [1227, 467] on span "**********" at bounding box center [1149, 430] width 653 height 81
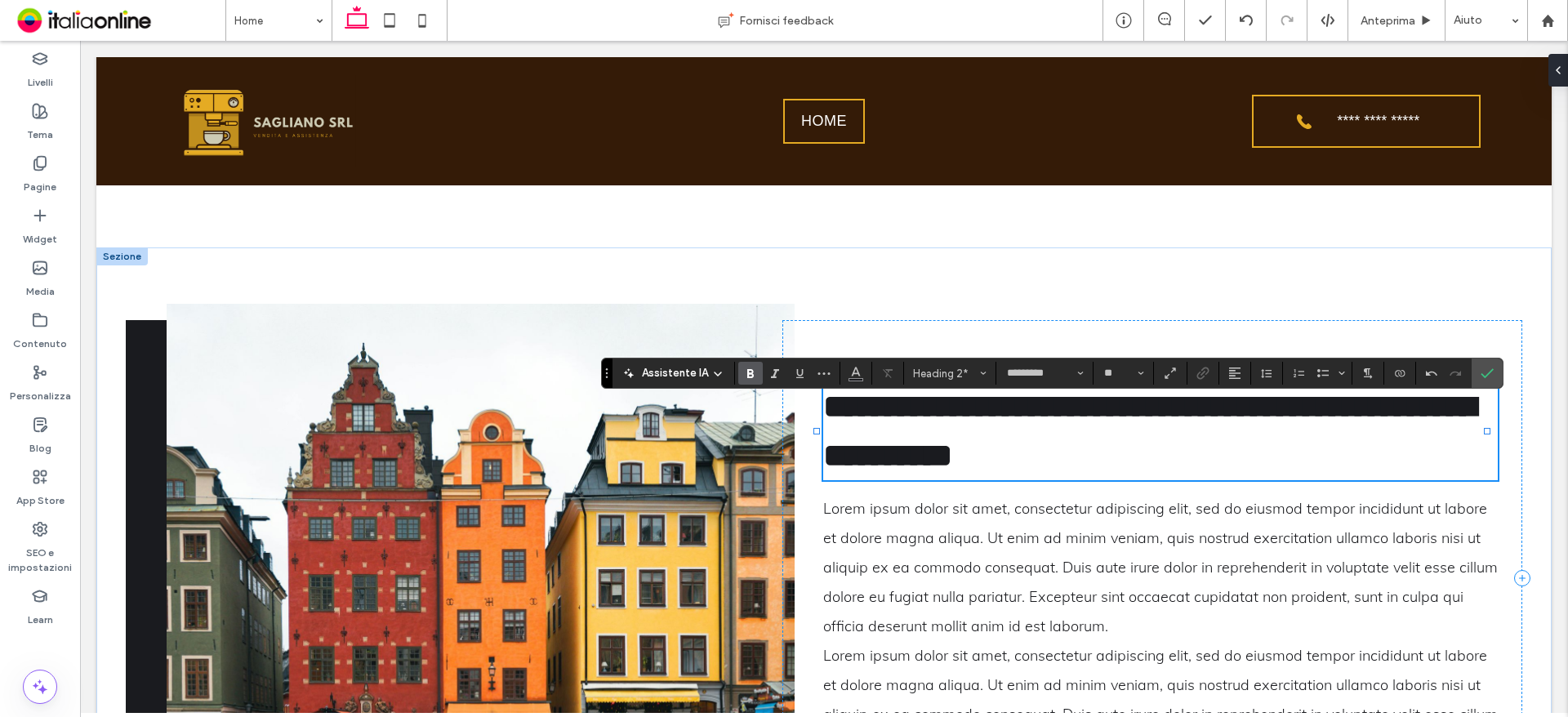
drag, startPoint x: 1386, startPoint y: 432, endPoint x: 1378, endPoint y: 433, distance: 8.1
click at [1386, 432] on h2 "**********" at bounding box center [1160, 430] width 676 height 98
click at [1494, 370] on label "Conferma" at bounding box center [1487, 372] width 25 height 29
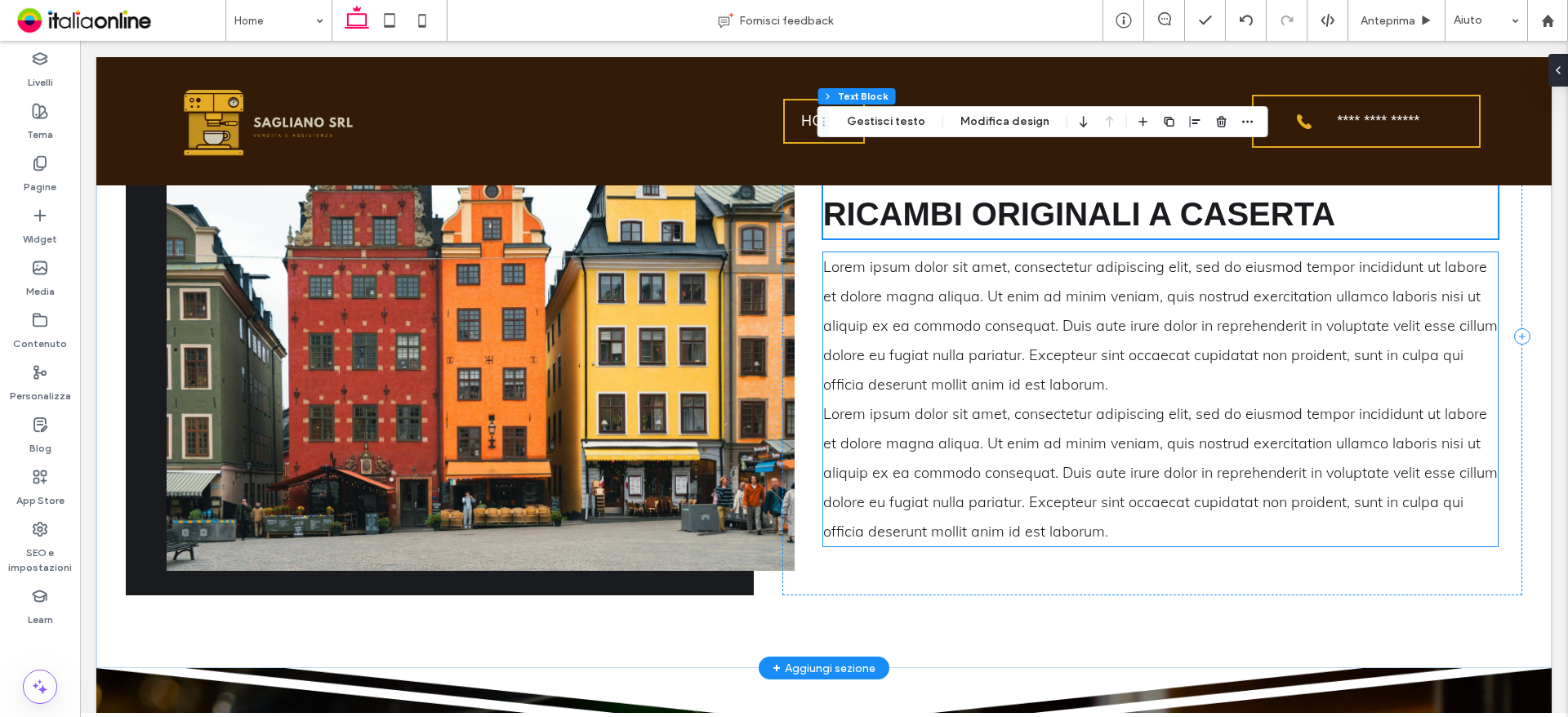
scroll to position [1755, 0]
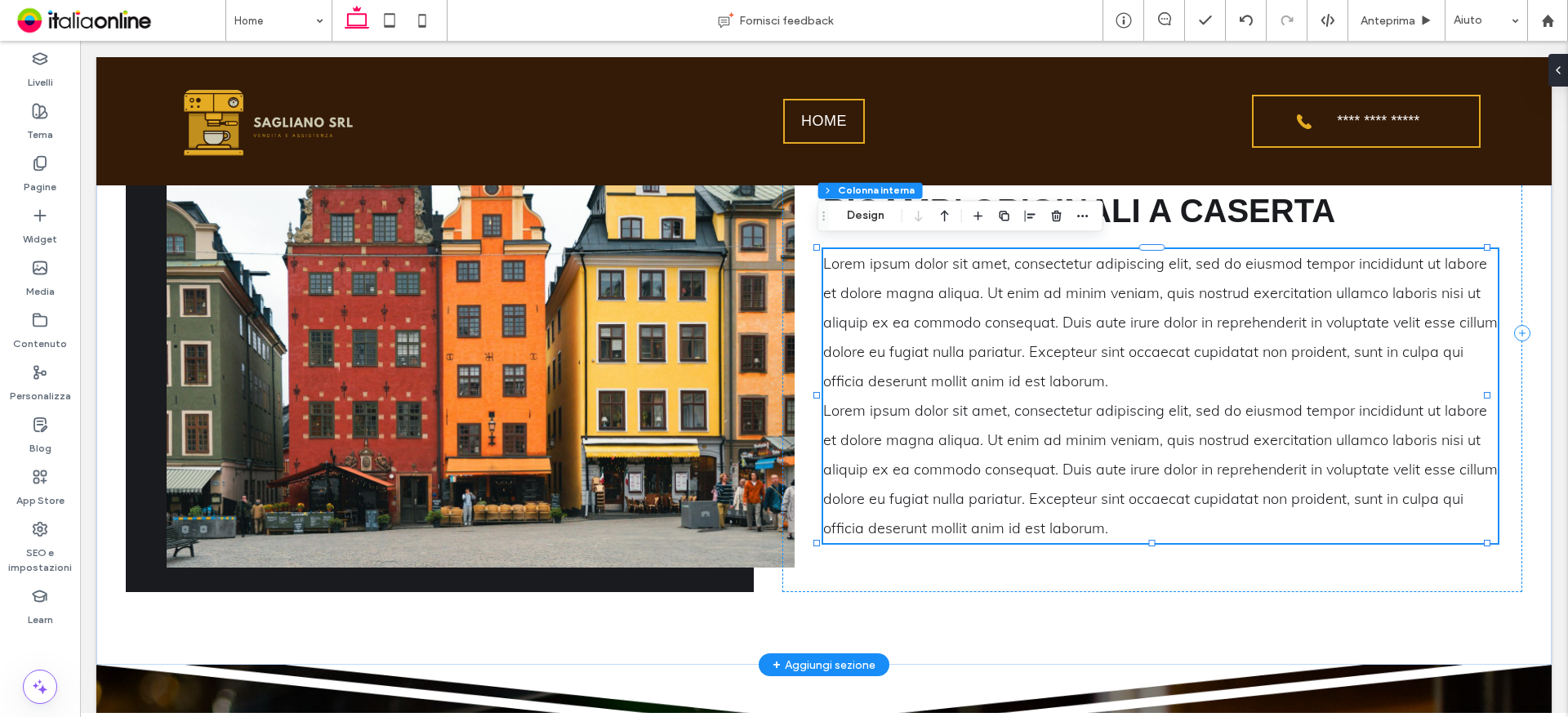
click at [925, 407] on span "Lorem ipsum dolor sit amet, consectetur adipiscing elit, sed do eiusmod tempor …" at bounding box center [1160, 469] width 675 height 137
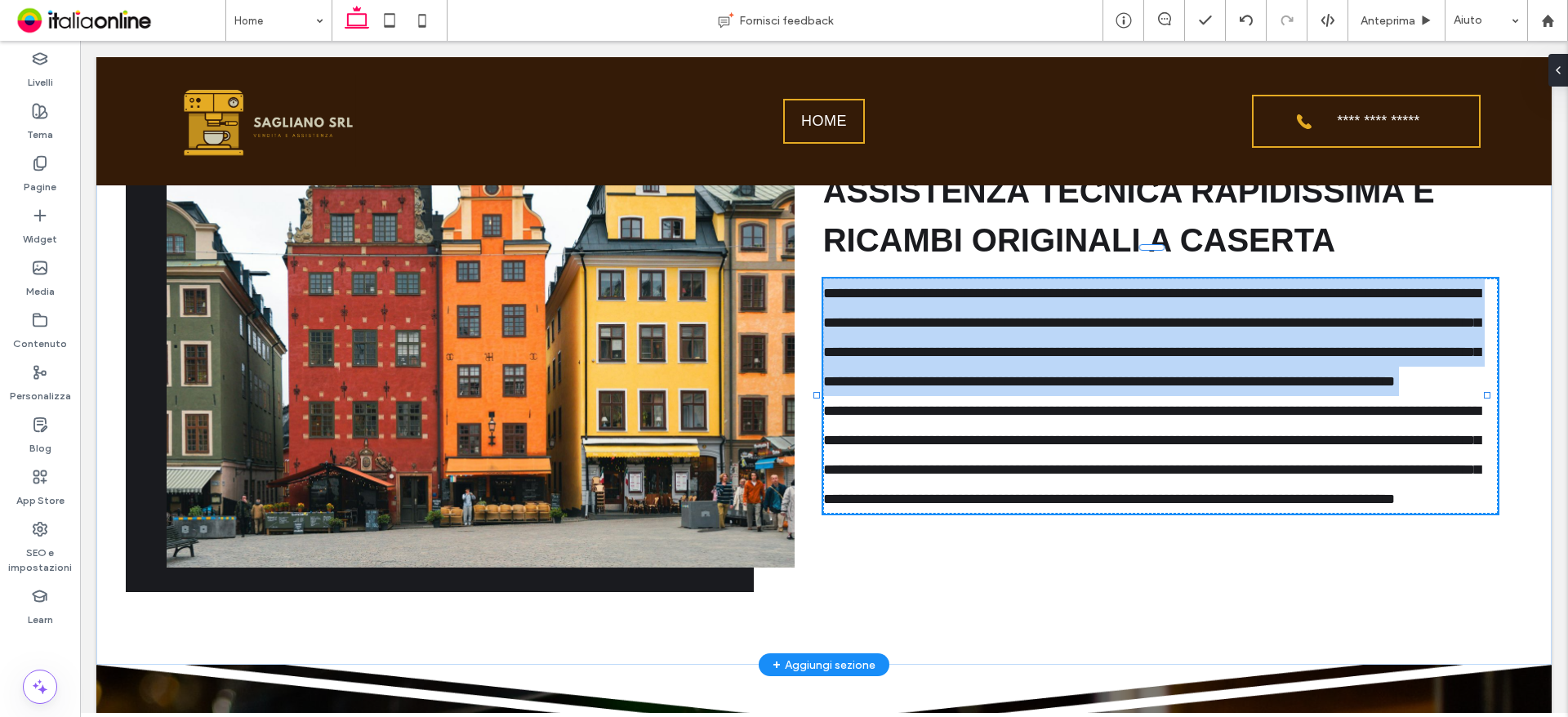
type input "****"
type input "**"
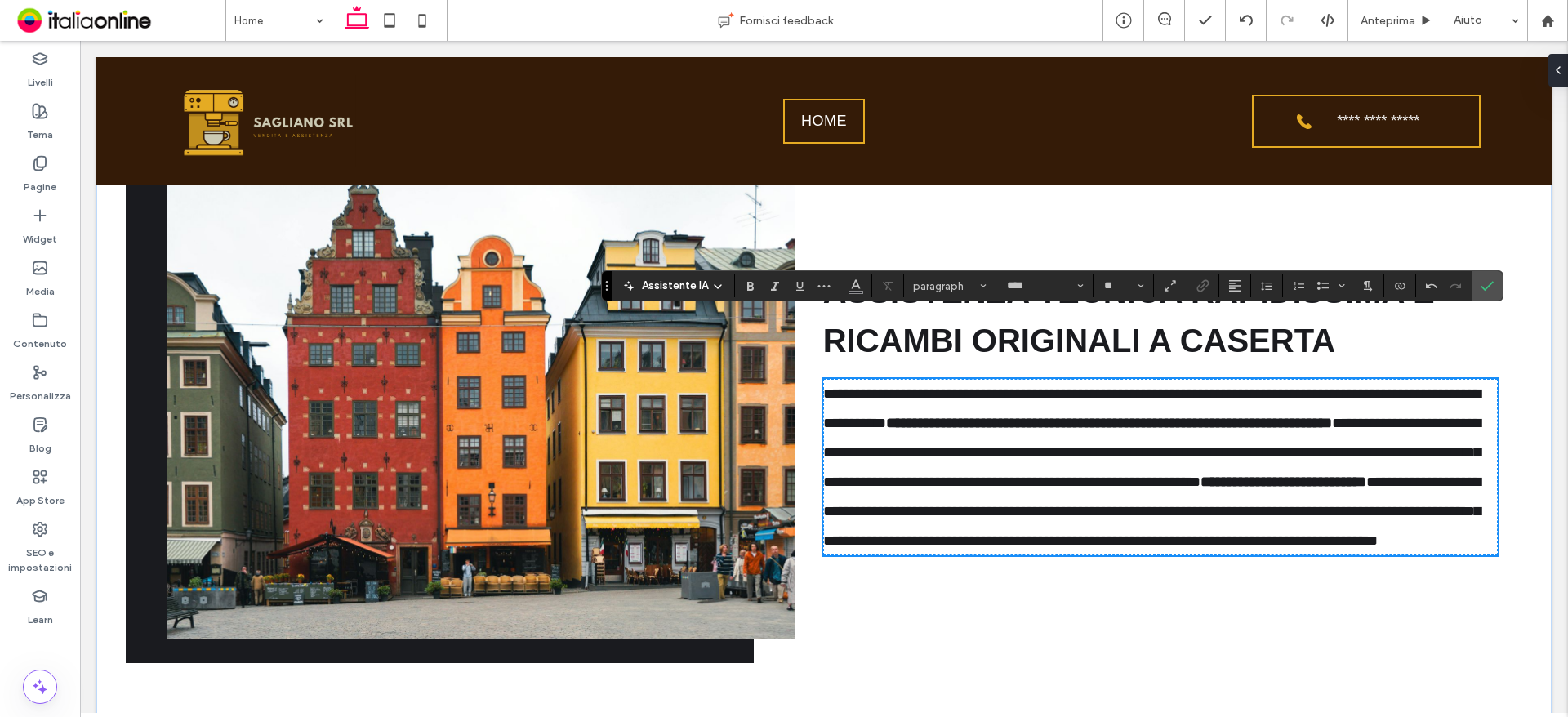
scroll to position [1673, 0]
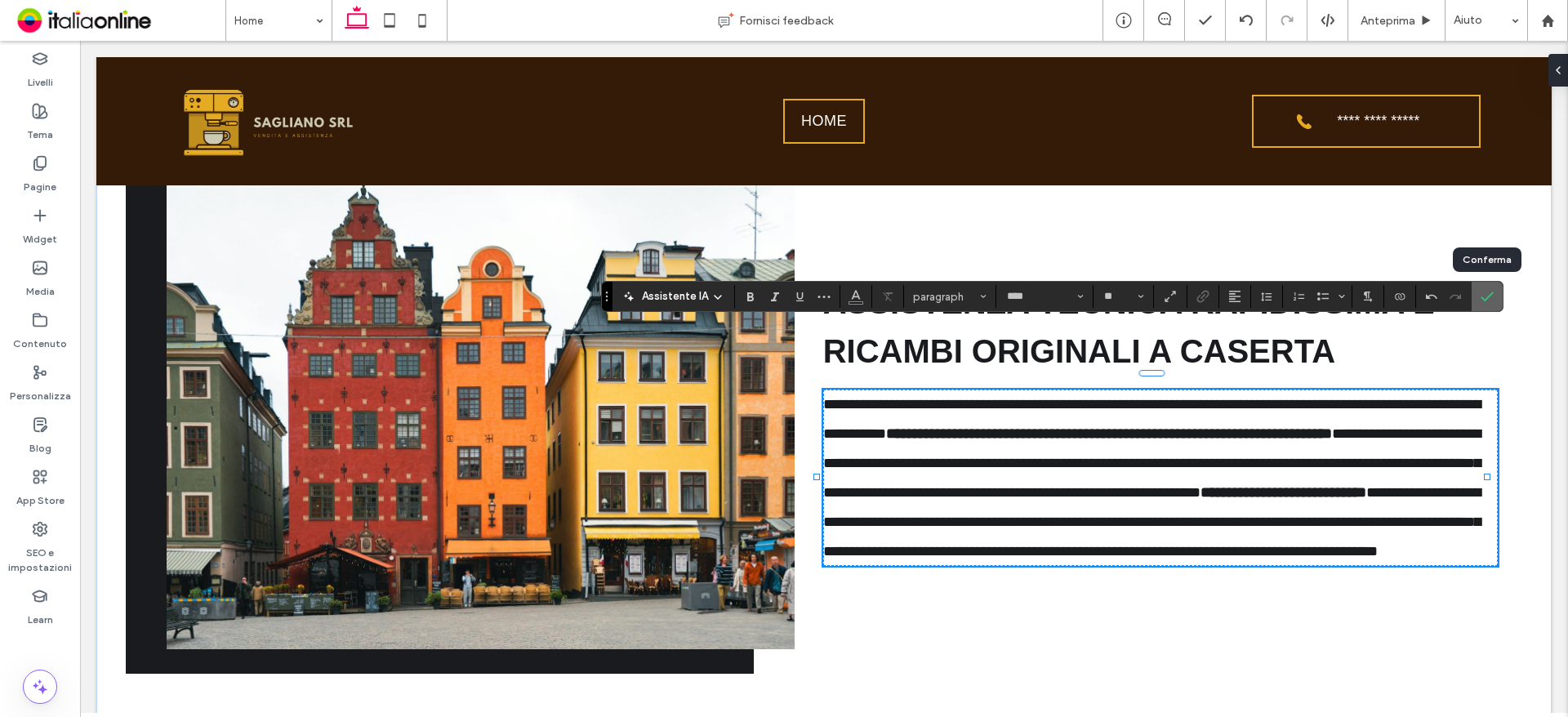
click at [1490, 299] on icon "Conferma" at bounding box center [1487, 296] width 13 height 13
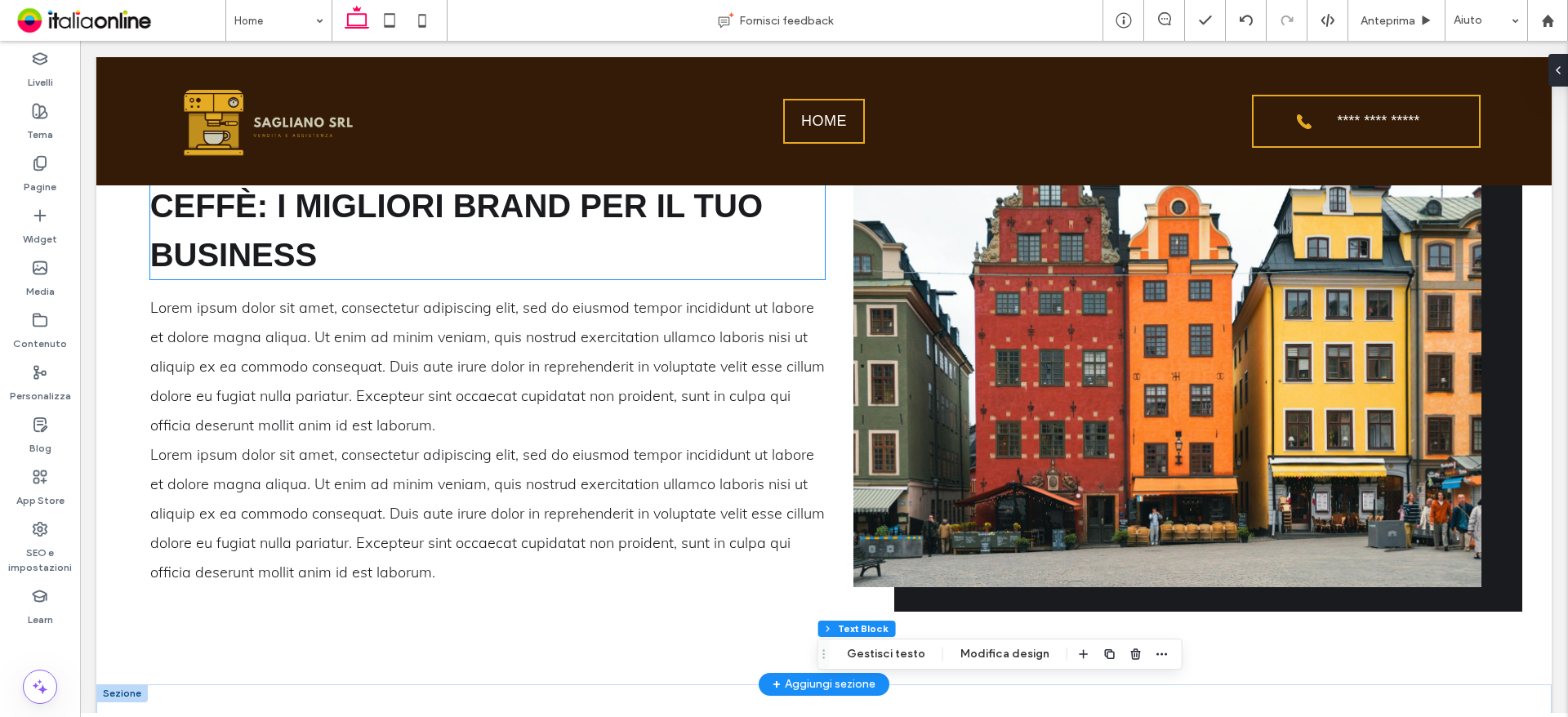
scroll to position [1102, 0]
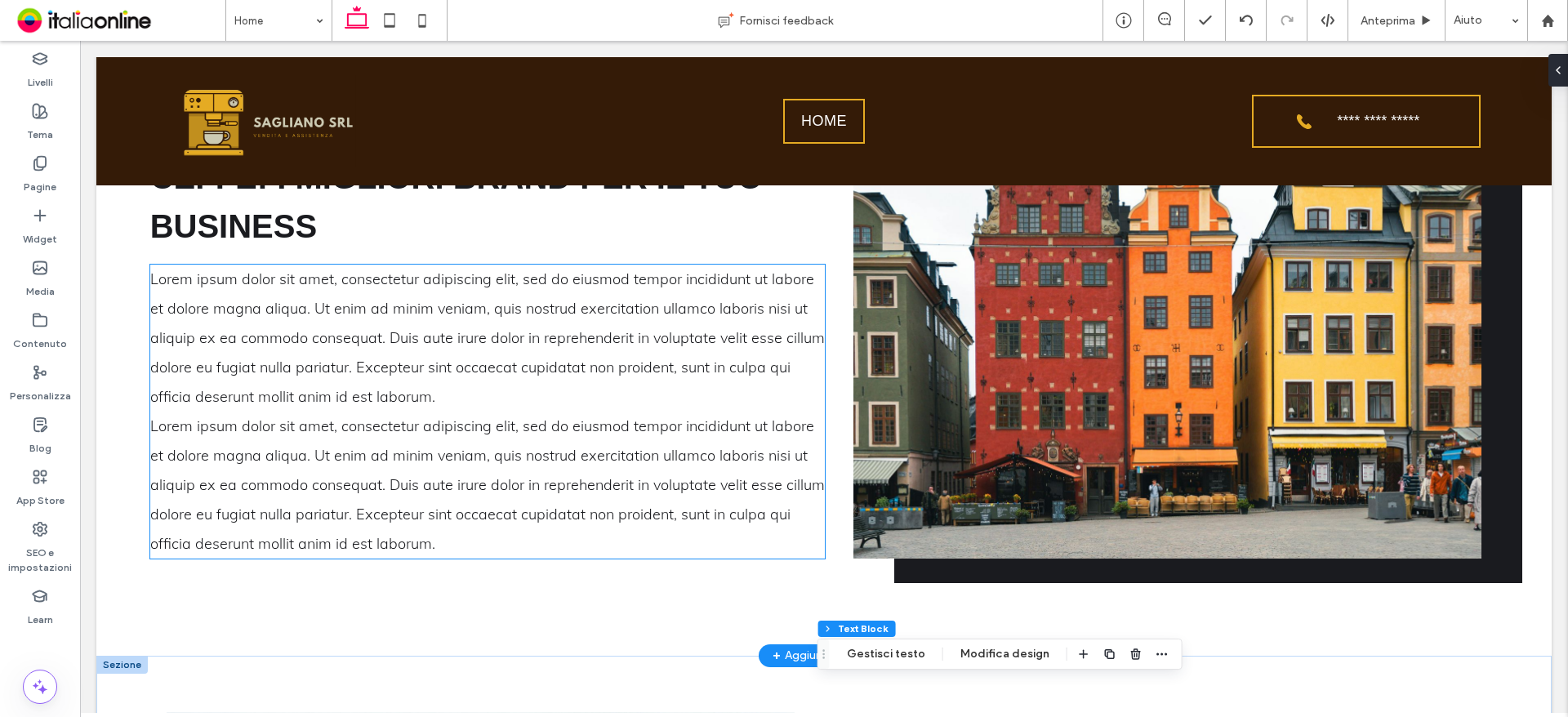
click at [350, 352] on span "Lorem ipsum dolor sit amet, consectetur adipiscing elit, sed do eiusmod tempor …" at bounding box center [488, 338] width 675 height 137
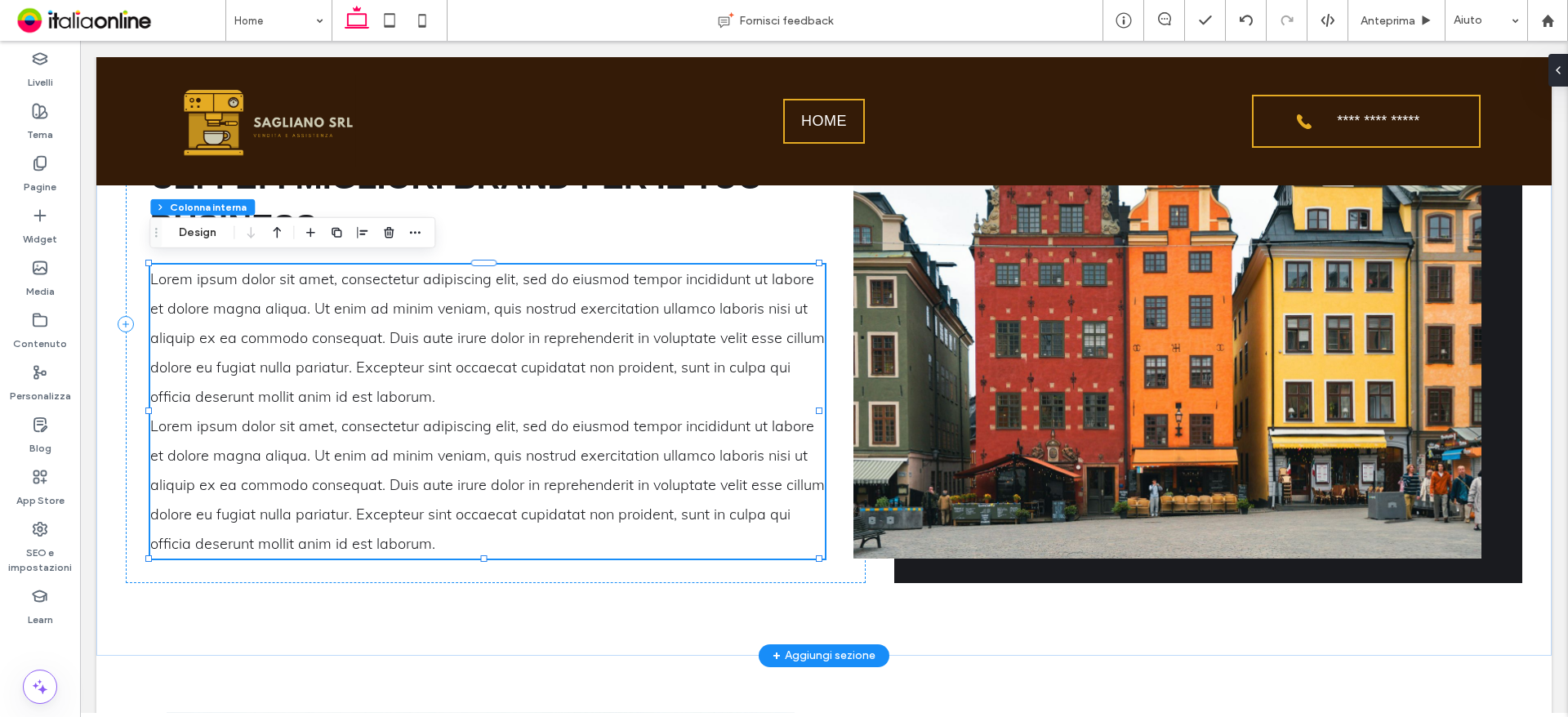
click at [350, 352] on span "Lorem ipsum dolor sit amet, consectetur adipiscing elit, sed do eiusmod tempor …" at bounding box center [488, 338] width 675 height 137
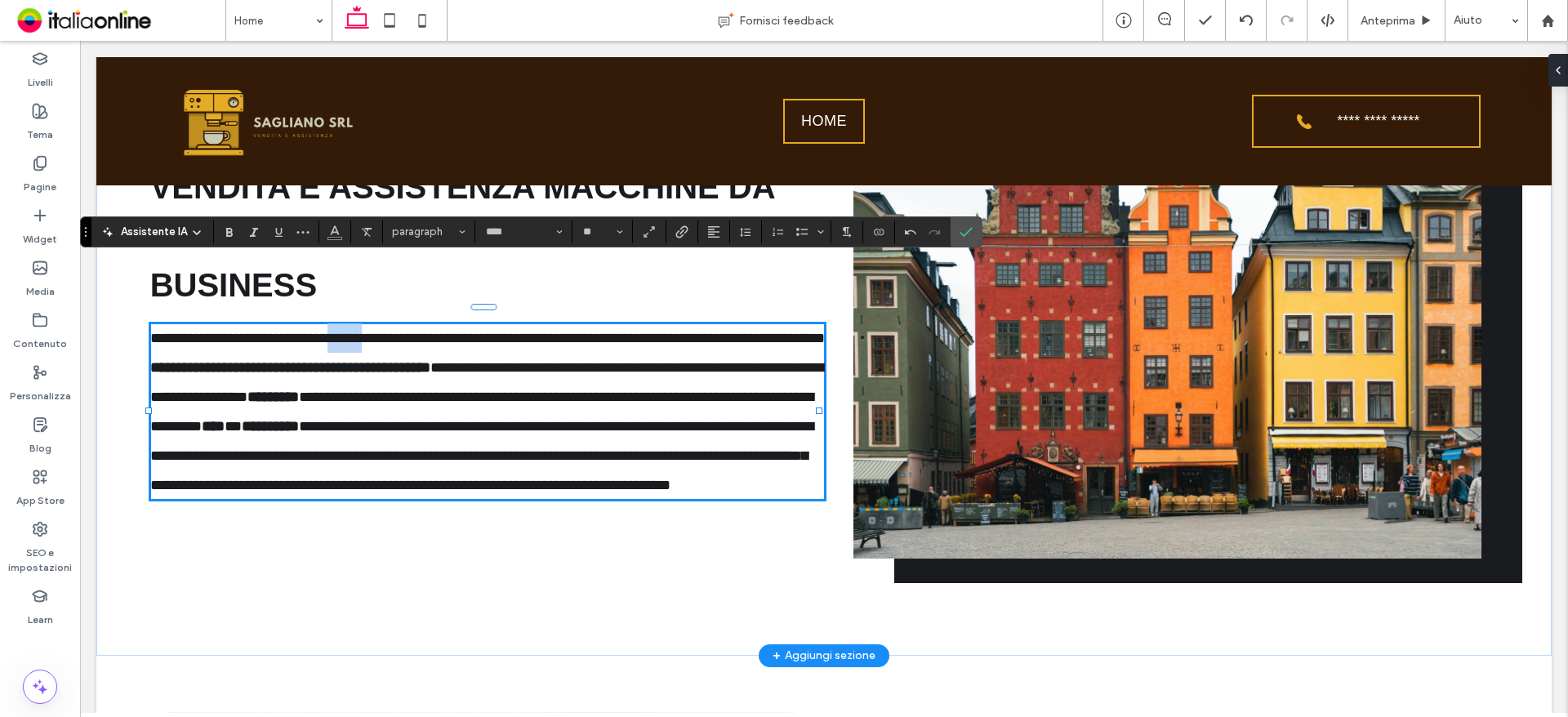
drag, startPoint x: 357, startPoint y: 319, endPoint x: 395, endPoint y: 317, distance: 38.1
click at [395, 330] on span "**********" at bounding box center [488, 337] width 675 height 14
copy span "******"
click at [229, 330] on span "**********" at bounding box center [488, 337] width 675 height 14
drag, startPoint x: 271, startPoint y: 316, endPoint x: 328, endPoint y: 323, distance: 57.4
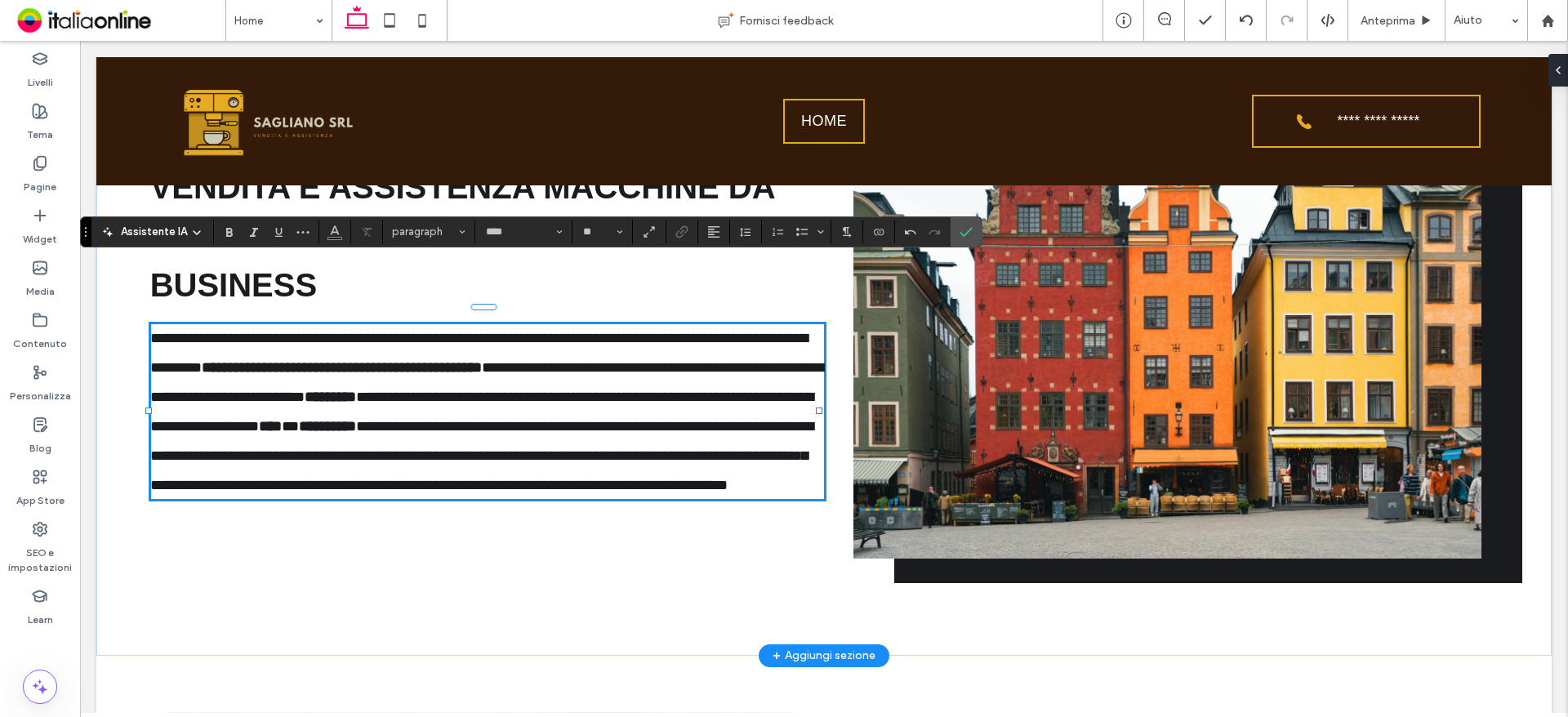
click at [271, 330] on span "**********" at bounding box center [479, 352] width 658 height 44
drag, startPoint x: 404, startPoint y: 316, endPoint x: 441, endPoint y: 316, distance: 37.0
click at [441, 330] on span "**********" at bounding box center [479, 352] width 658 height 44
click at [224, 419] on strong "****" at bounding box center [213, 425] width 23 height 14
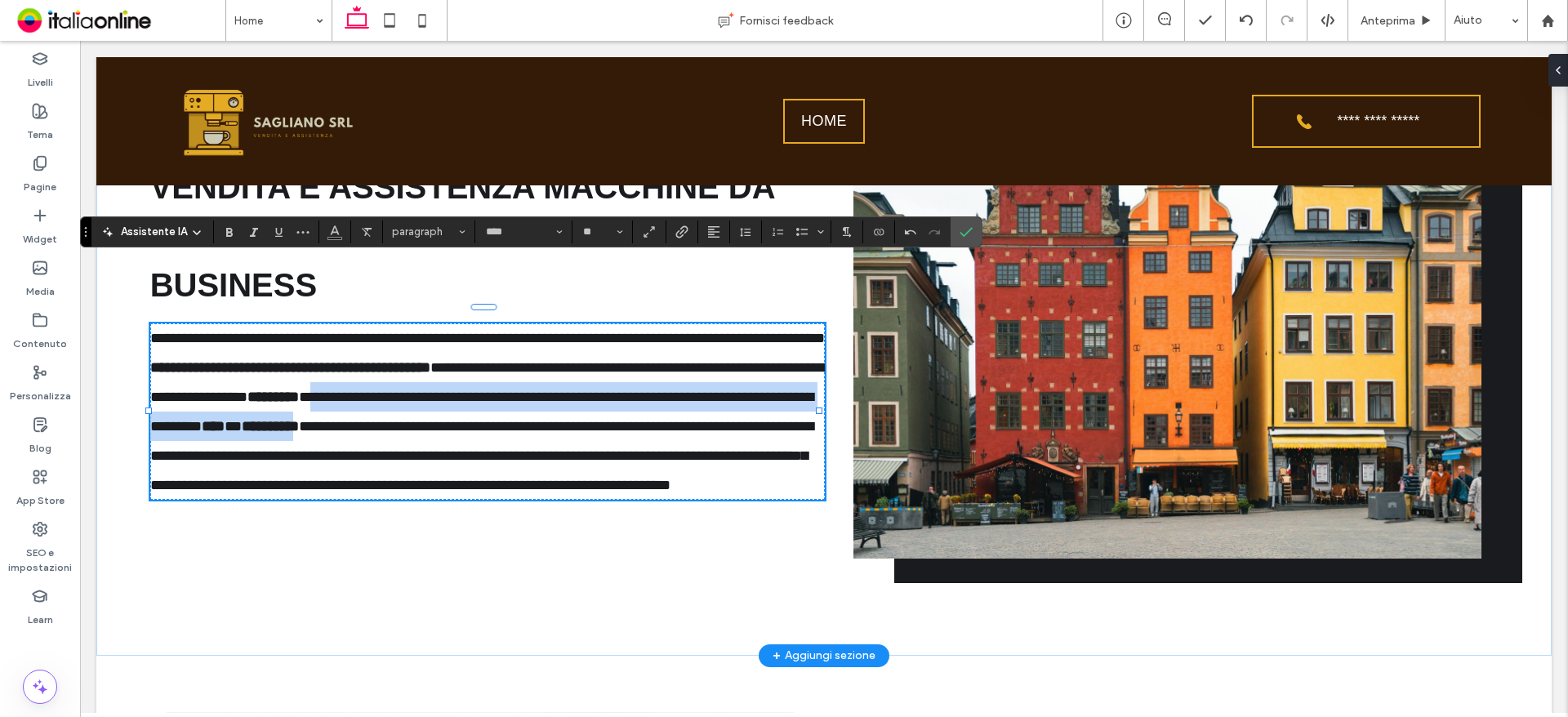
drag, startPoint x: 671, startPoint y: 373, endPoint x: 773, endPoint y: 408, distance: 107.8
click at [773, 408] on p "**********" at bounding box center [488, 411] width 676 height 177
click at [362, 394] on p "**********" at bounding box center [488, 411] width 676 height 177
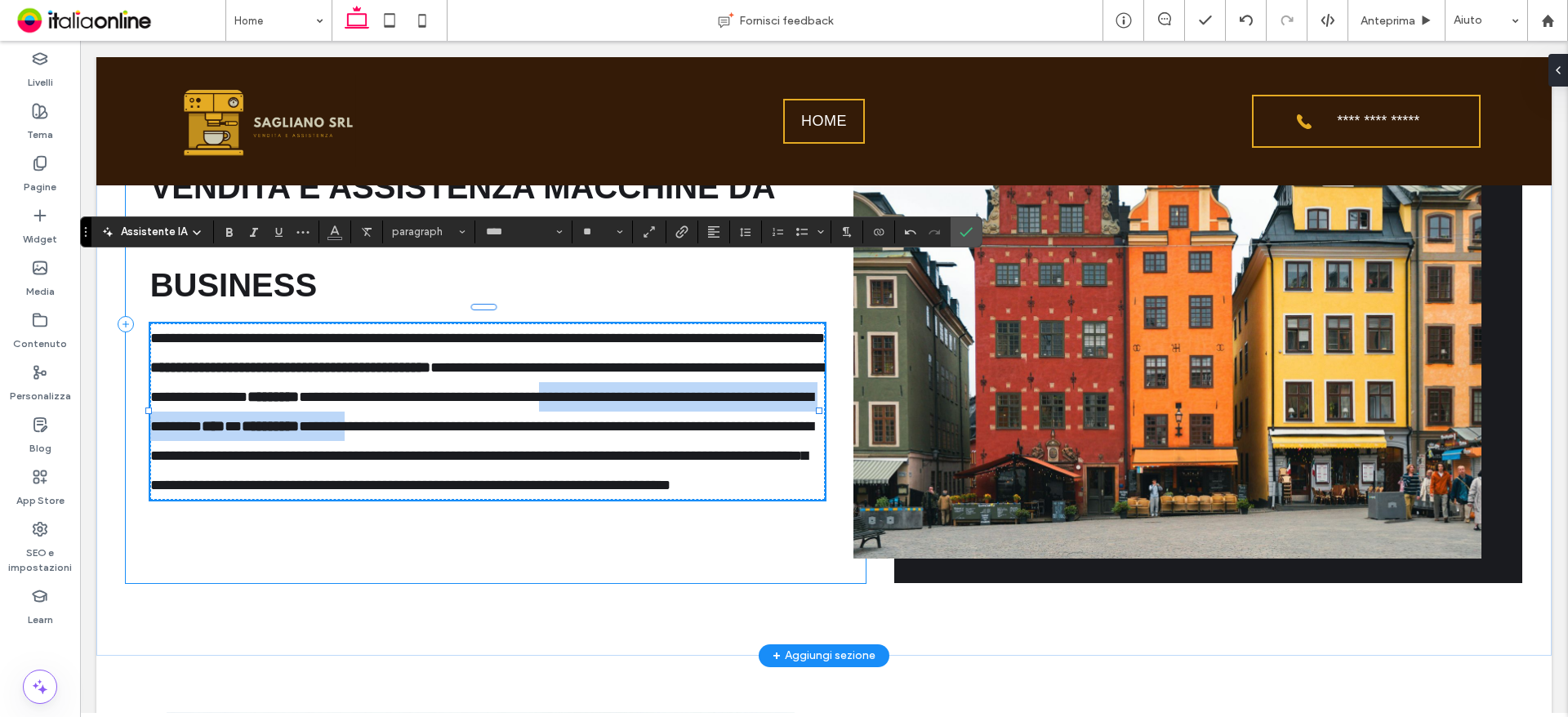
drag, startPoint x: 269, startPoint y: 404, endPoint x: 820, endPoint y: 419, distance: 551.2
click at [820, 419] on div "**********" at bounding box center [495, 325] width 740 height 517
click at [299, 419] on strong "**********" at bounding box center [270, 425] width 57 height 14
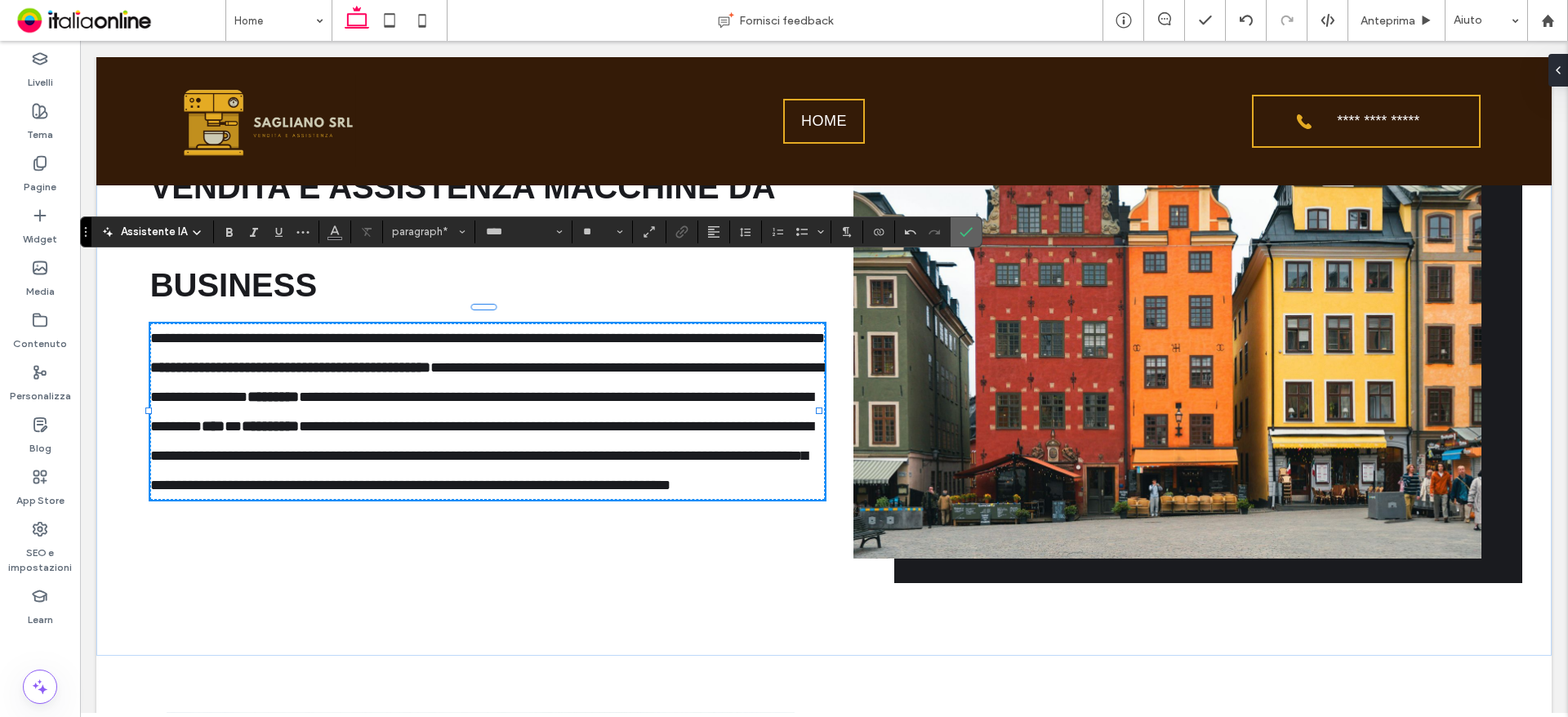
click at [977, 241] on section at bounding box center [966, 232] width 31 height 29
drag, startPoint x: 890, startPoint y: 195, endPoint x: 970, endPoint y: 236, distance: 89.9
click at [970, 236] on icon "Conferma" at bounding box center [966, 232] width 13 height 13
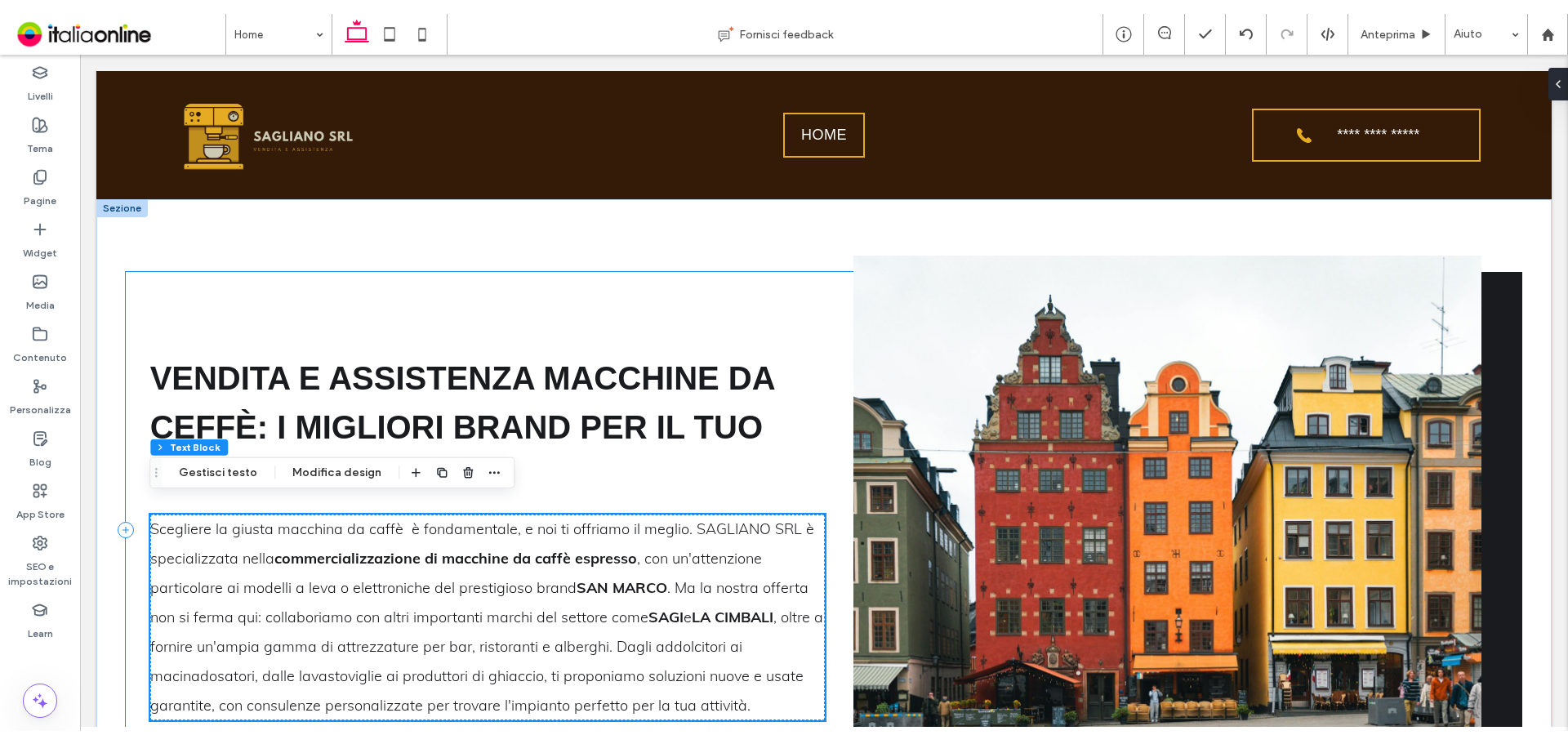
scroll to position [939, 0]
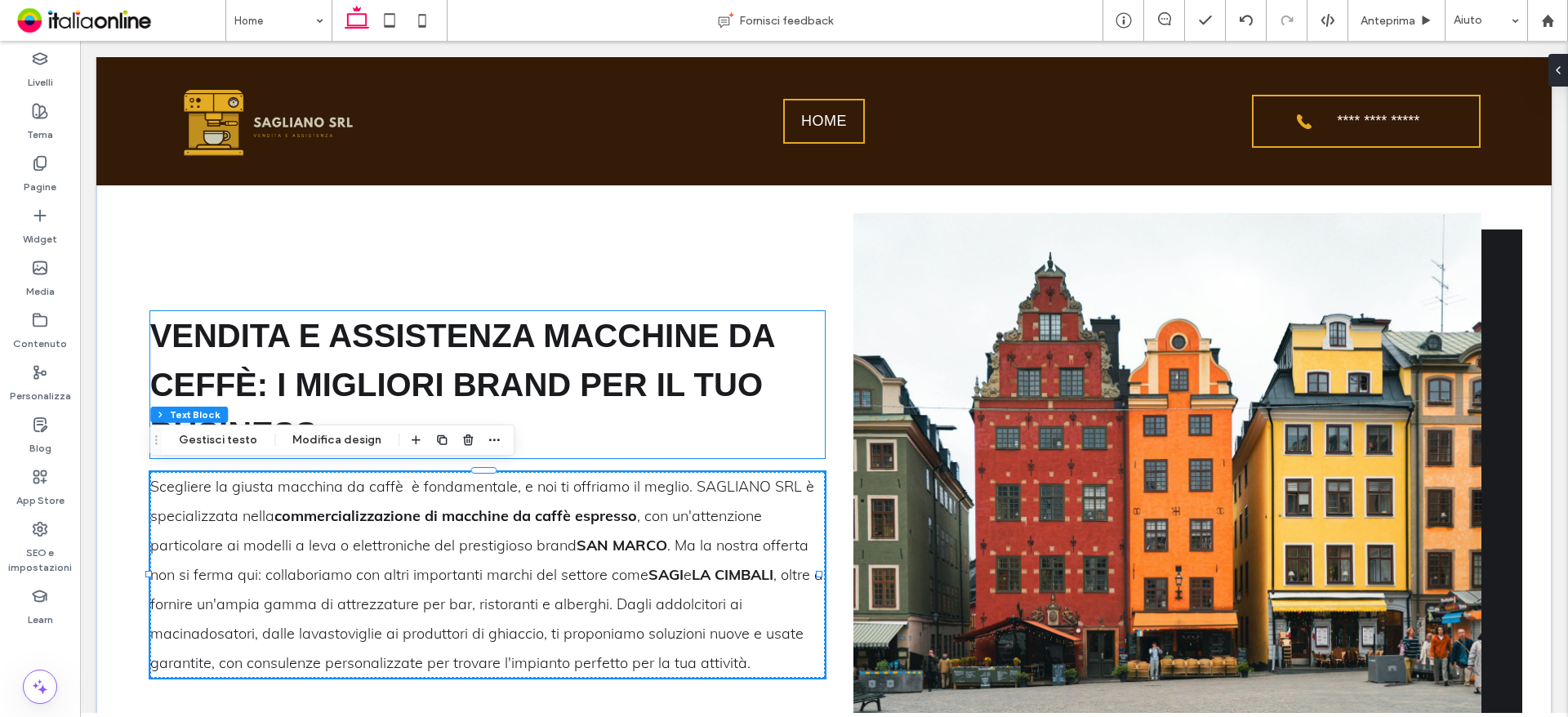
click at [522, 384] on span "Vendita e ASSISTENZA MACCHINE DA CEFFè: I Migliori Brand per il Tuo Business" at bounding box center [462, 384] width 624 height 134
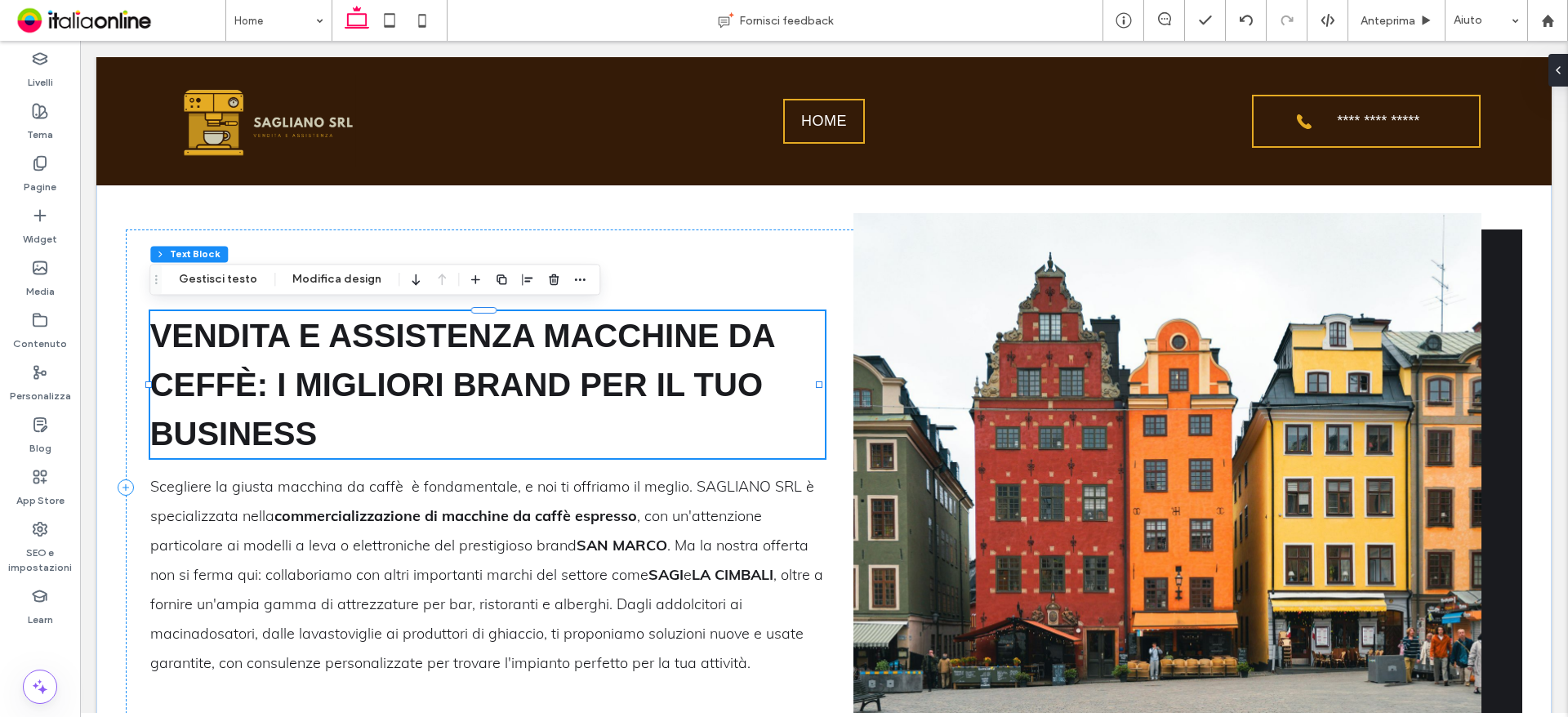
click at [525, 384] on span "Vendita e ASSISTENZA MACCHINE DA CEFFè: I Migliori Brand per il Tuo Business" at bounding box center [462, 384] width 624 height 134
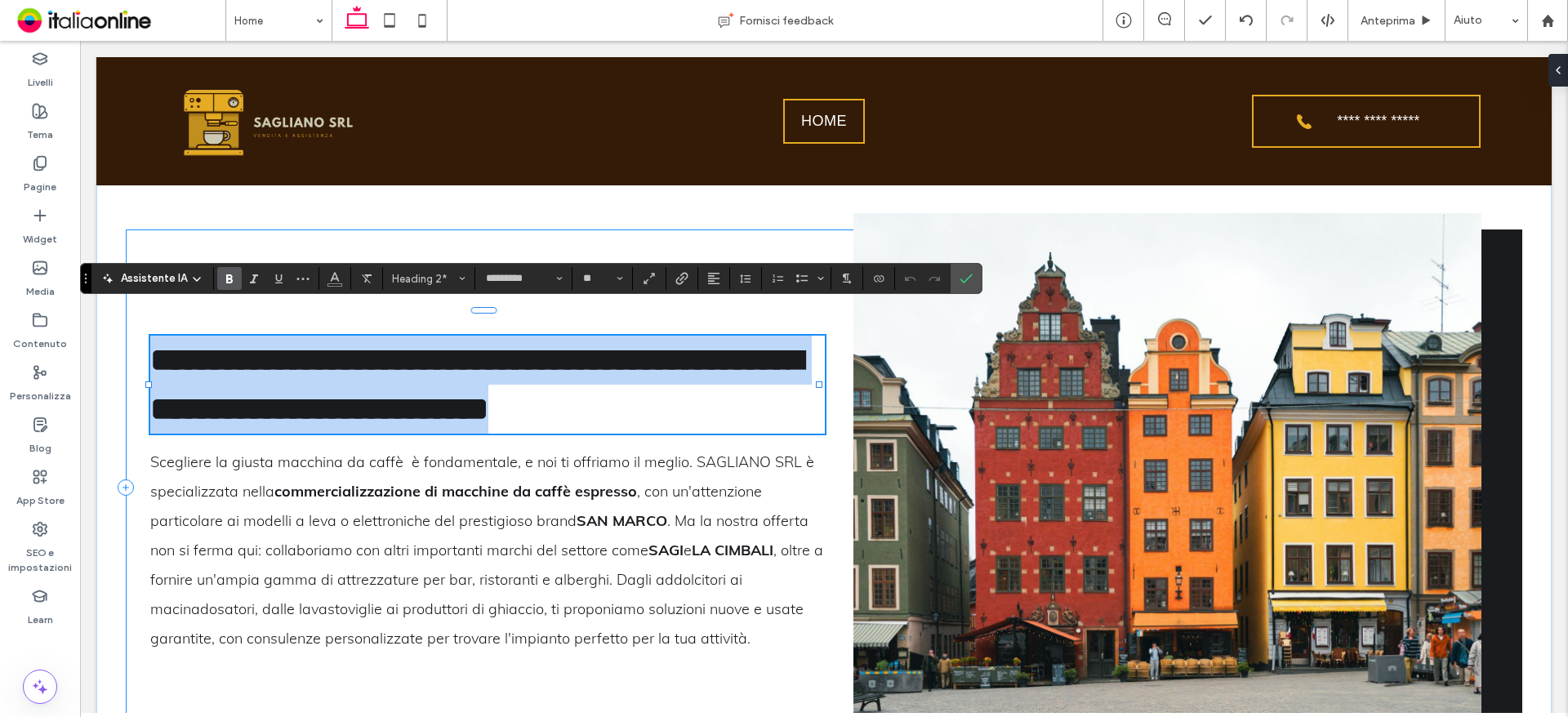
drag, startPoint x: 376, startPoint y: 425, endPoint x: 141, endPoint y: 314, distance: 259.9
click at [141, 314] on div "**********" at bounding box center [495, 487] width 740 height 517
type input "****"
type input "**"
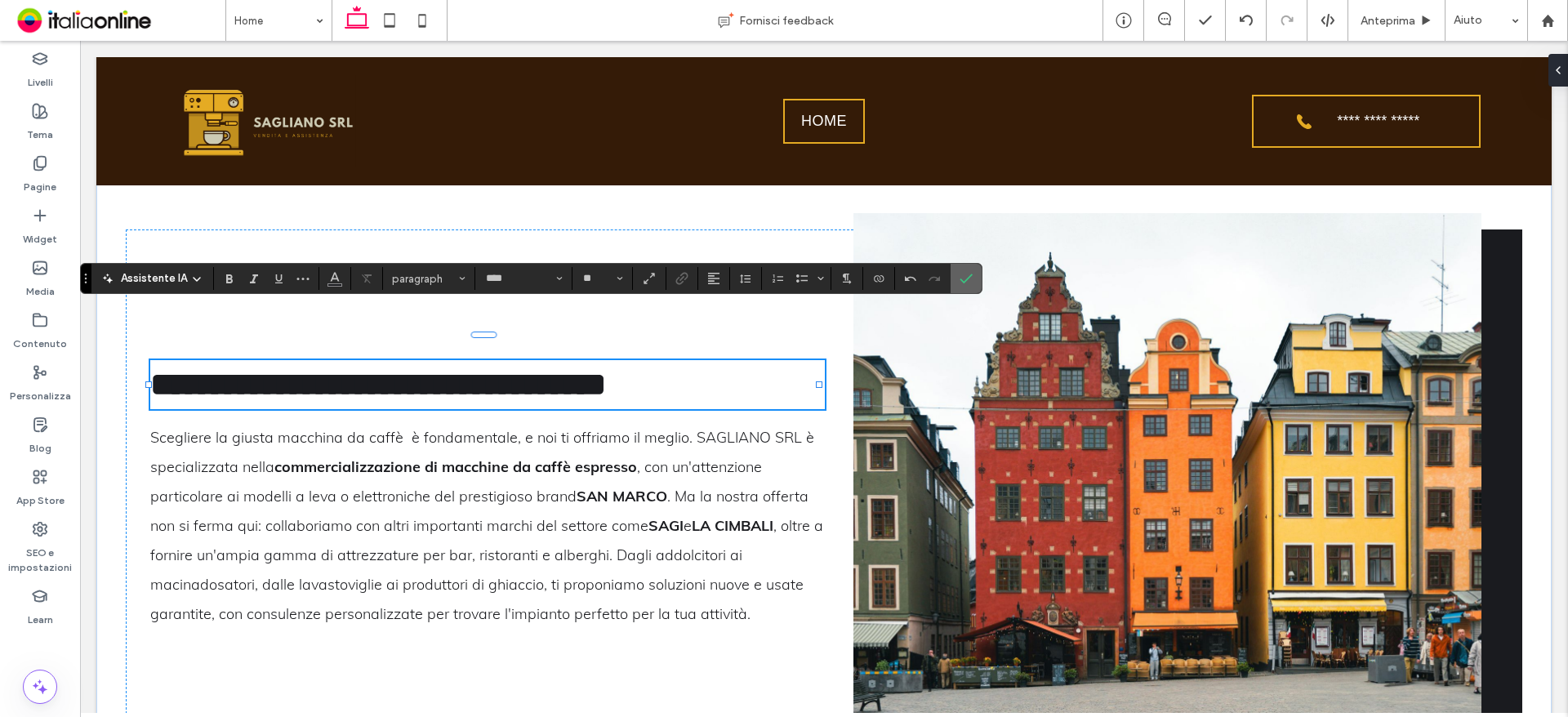
drag, startPoint x: 966, startPoint y: 277, endPoint x: 851, endPoint y: 210, distance: 133.1
click at [966, 277] on icon "Conferma" at bounding box center [966, 278] width 13 height 13
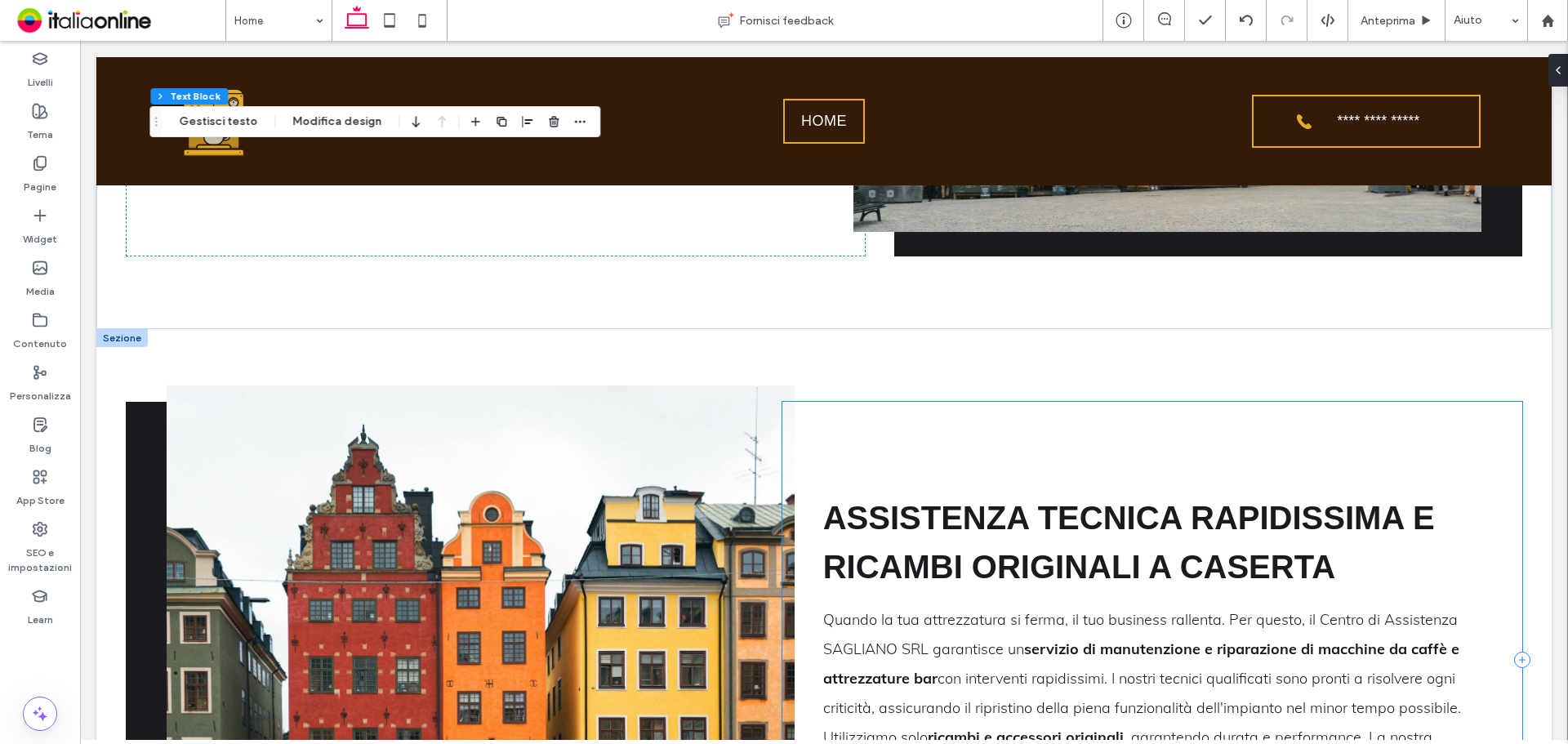
scroll to position [1511, 0]
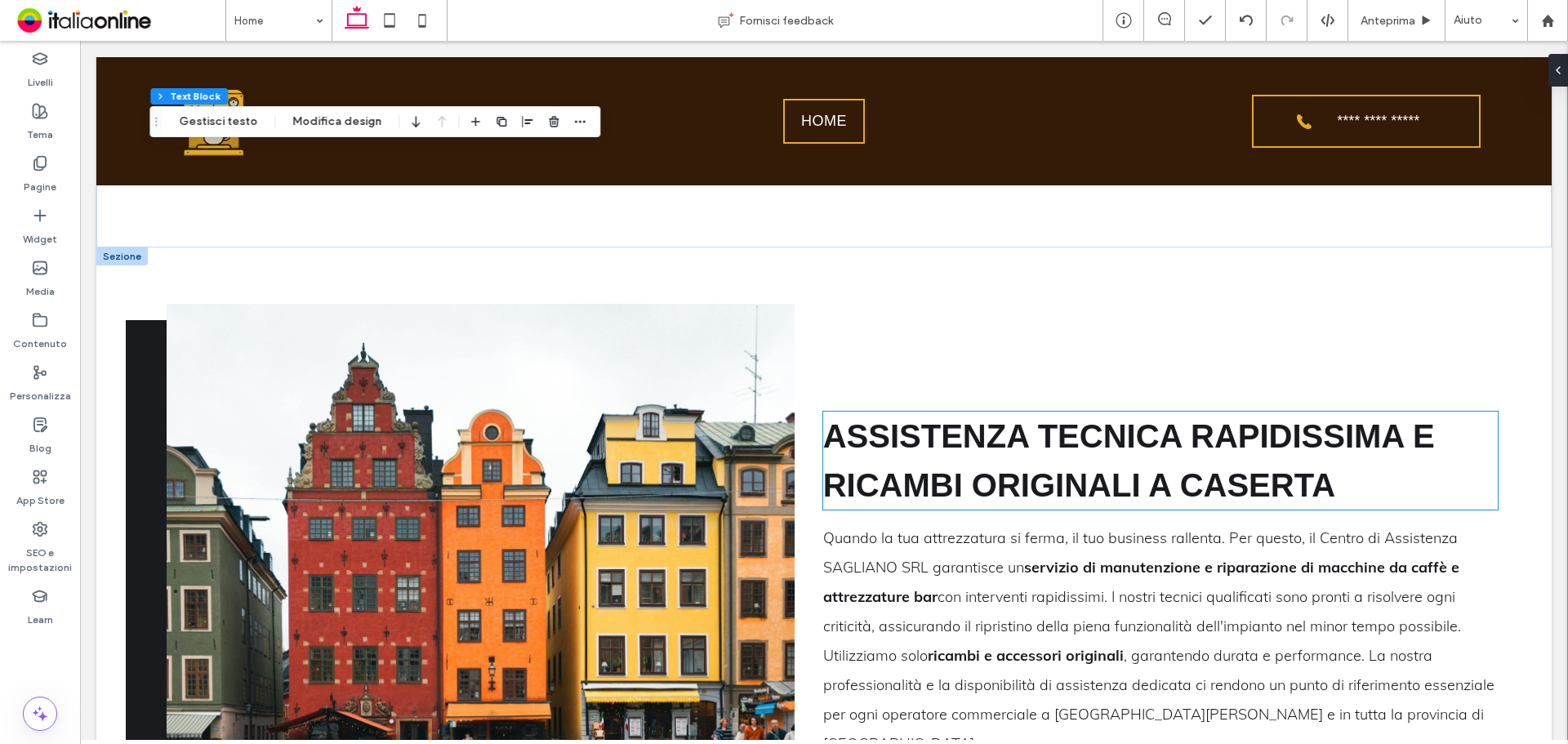
click at [1042, 467] on h2 "Assistenza Tecnica Rapidissima e Ricambi Originali a Caserta" at bounding box center [1160, 460] width 676 height 98
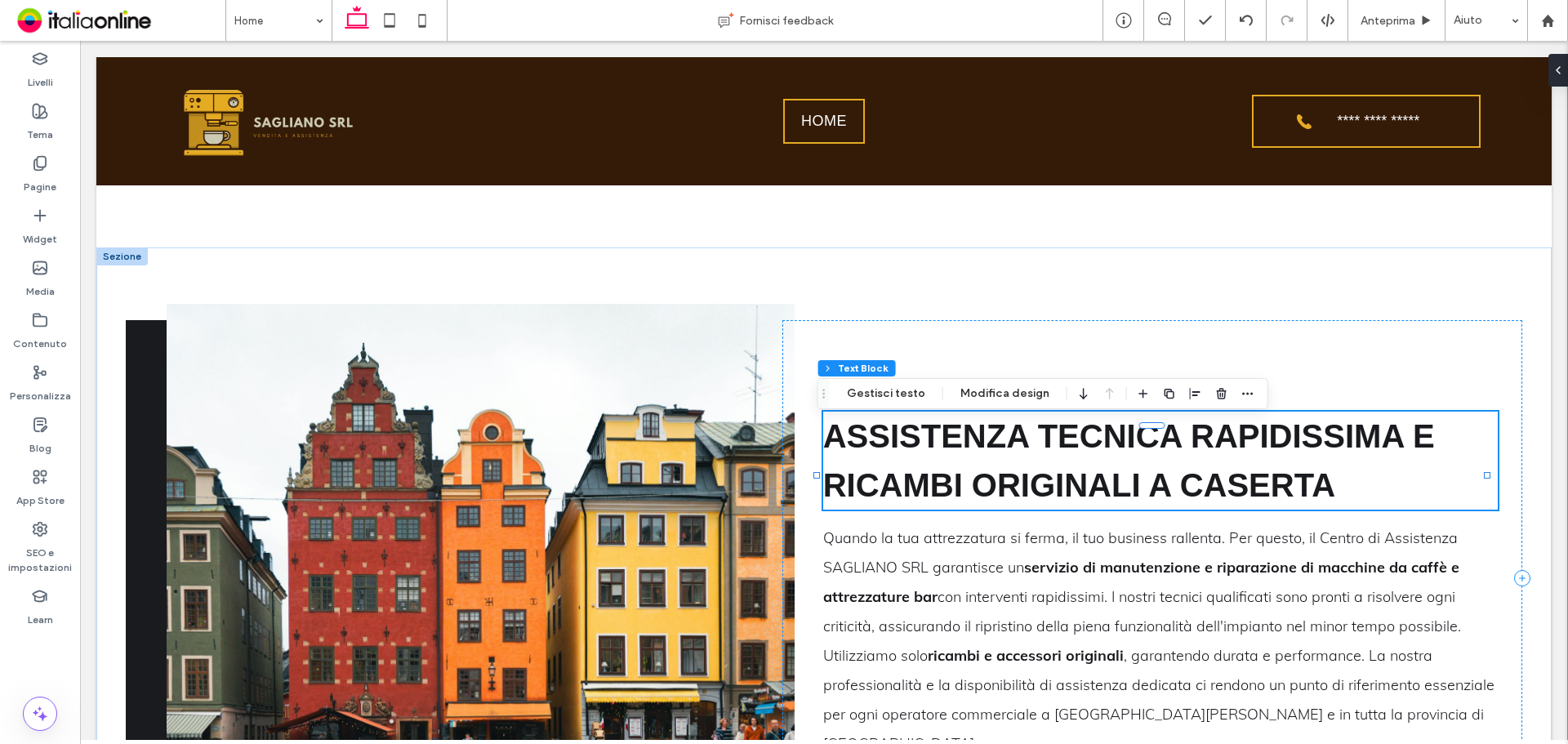
click at [1049, 472] on h2 "Assistenza Tecnica Rapidissima e Ricambi Originali a Caserta" at bounding box center [1160, 460] width 676 height 98
type input "*********"
type input "**"
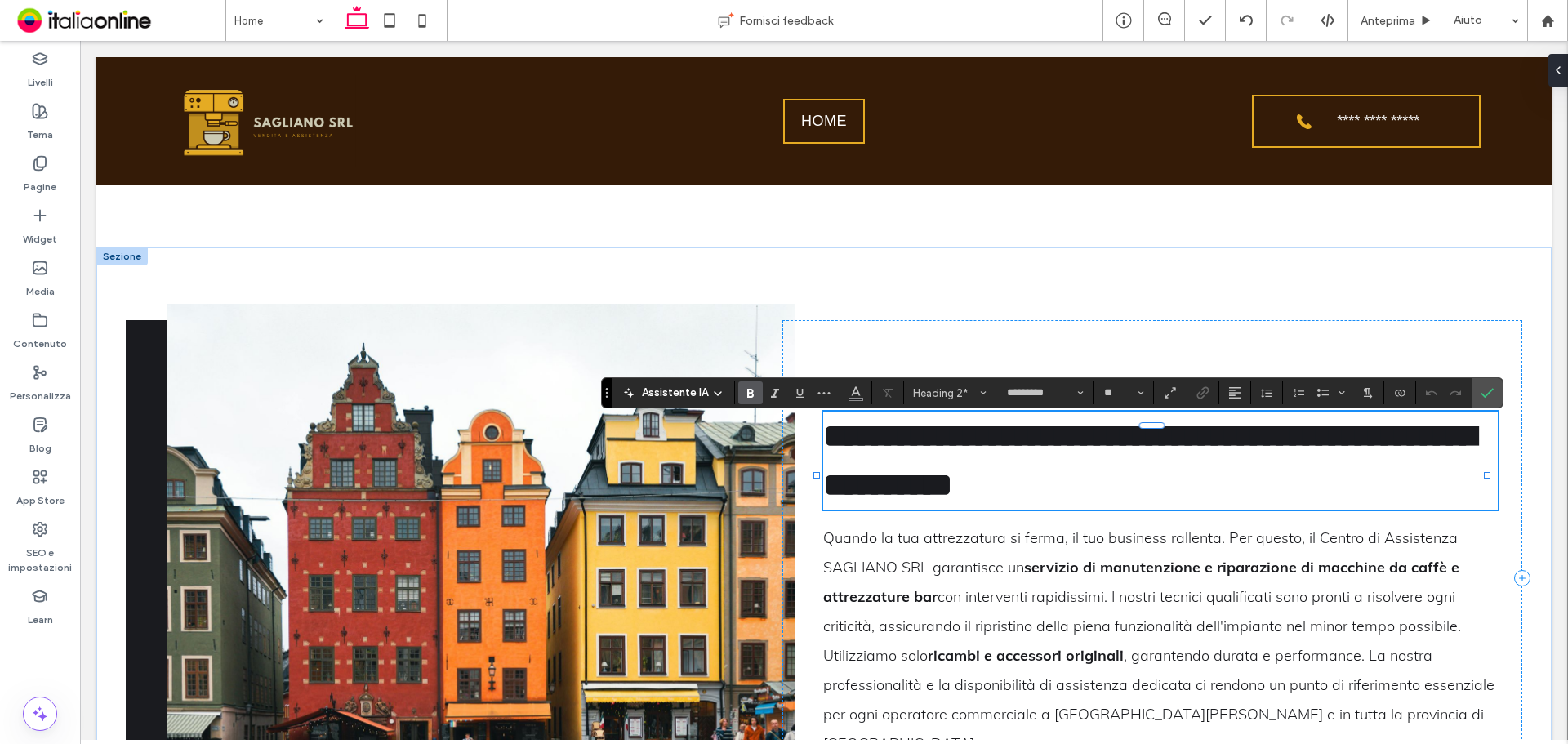
click at [1049, 472] on h2 "**********" at bounding box center [1160, 460] width 676 height 98
click at [1049, 473] on h2 "**********" at bounding box center [1160, 460] width 676 height 98
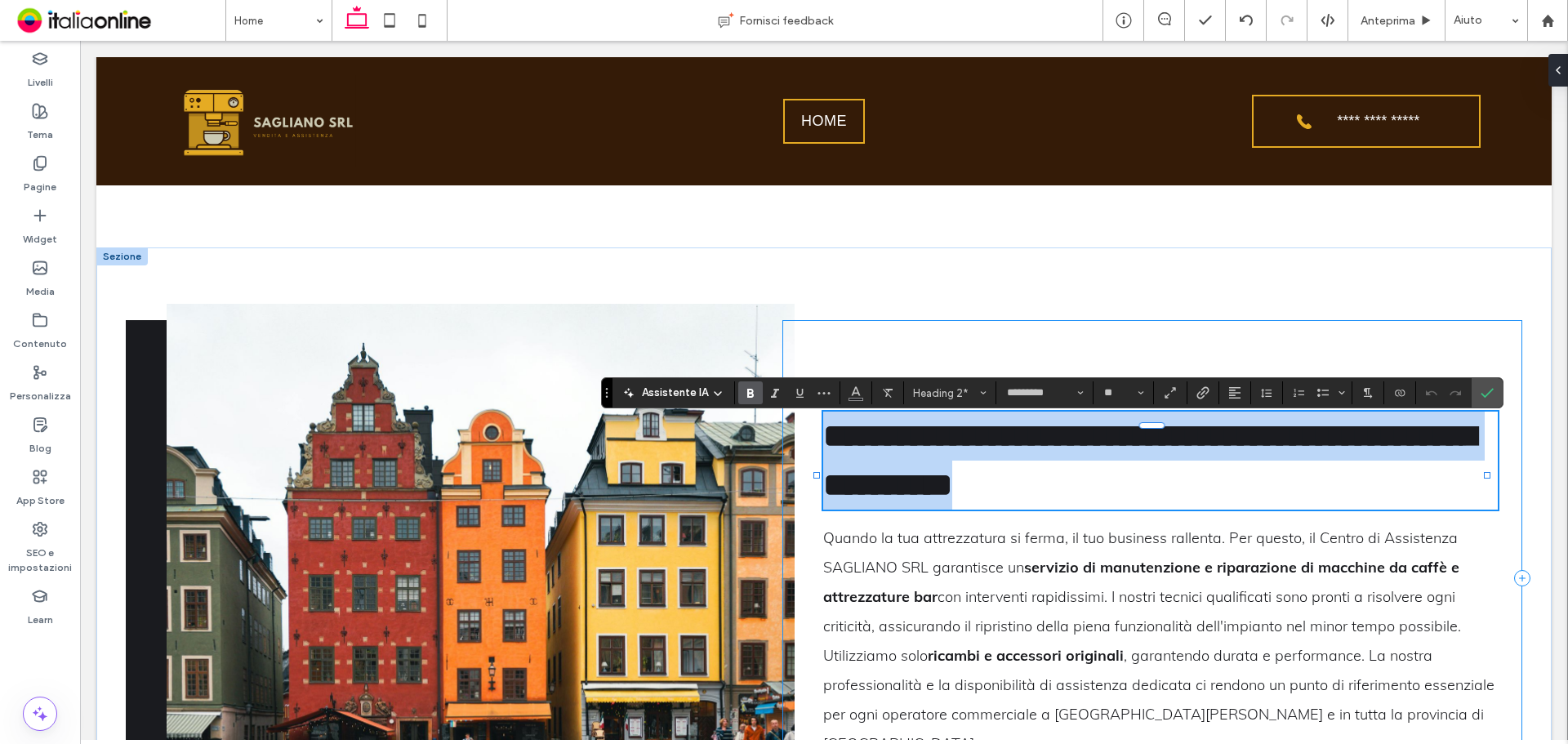
drag, startPoint x: 1352, startPoint y: 490, endPoint x: 811, endPoint y: 428, distance: 544.5
click at [811, 428] on div "**********" at bounding box center [1152, 579] width 740 height 517
type input "****"
type input "**"
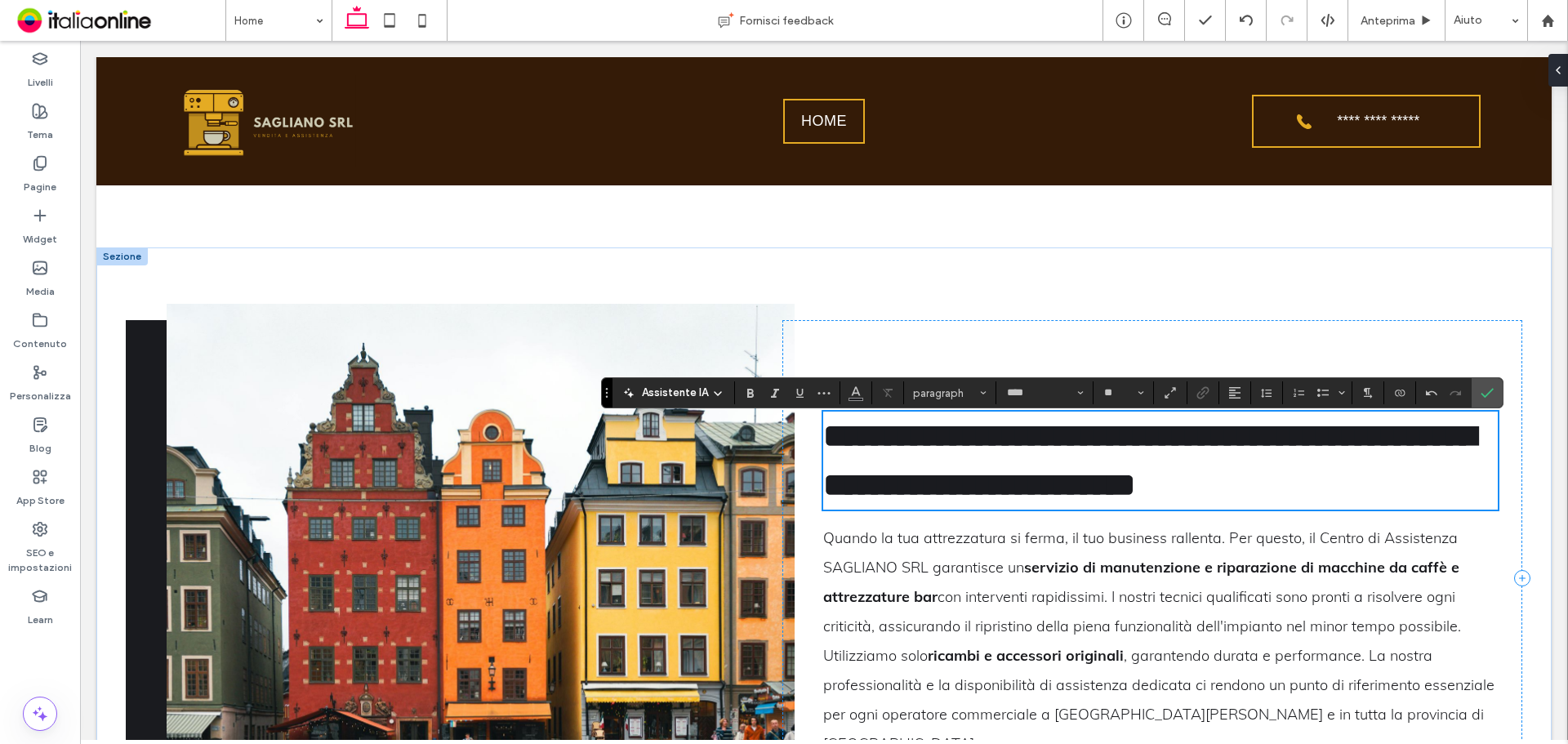
scroll to position [1429, 0]
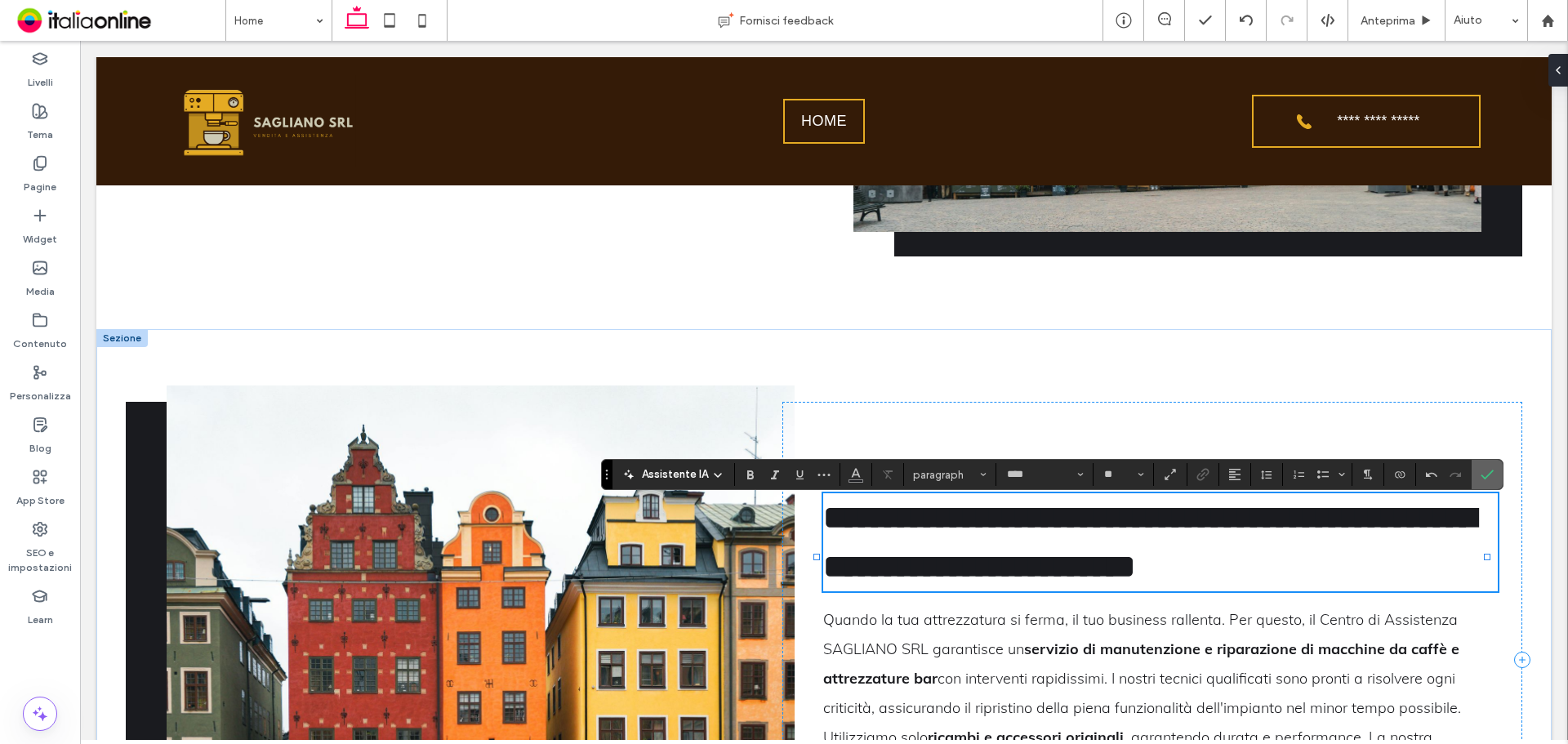
click at [1488, 466] on span "Conferma" at bounding box center [1487, 474] width 13 height 28
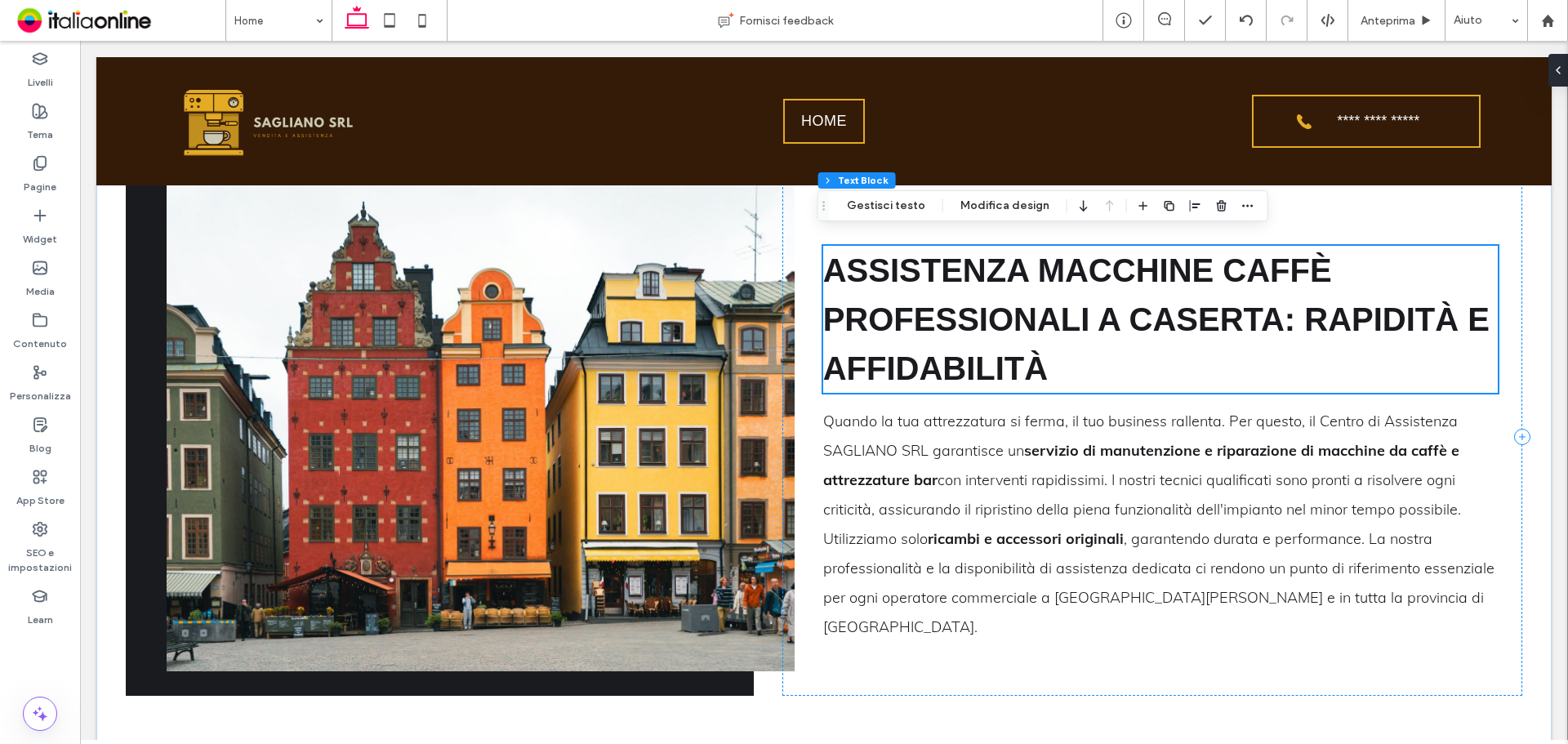
scroll to position [1674, 0]
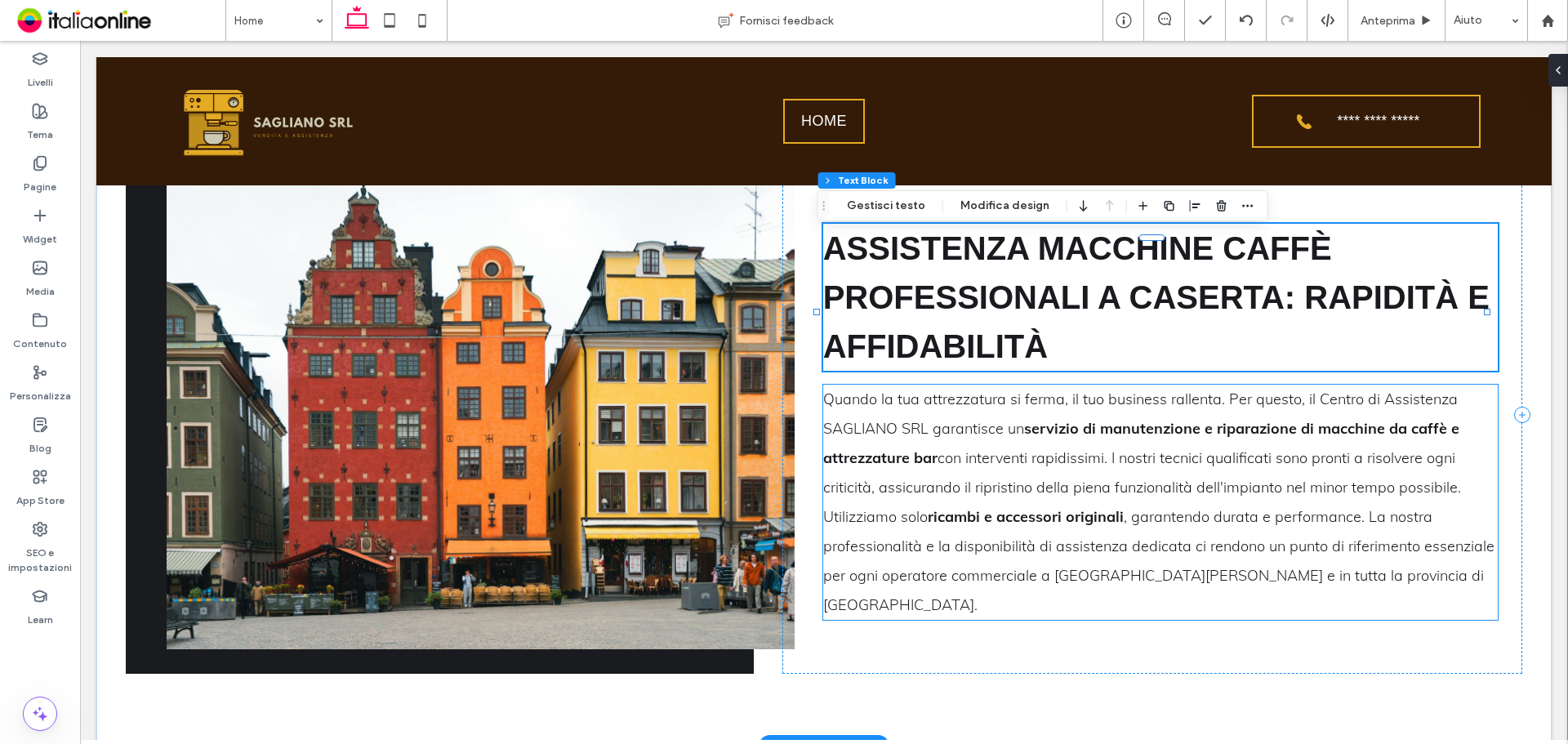
click at [911, 516] on span "con interventi rapidissimi. I nostri tecnici qualificati sono pronti a risolver…" at bounding box center [1141, 487] width 638 height 78
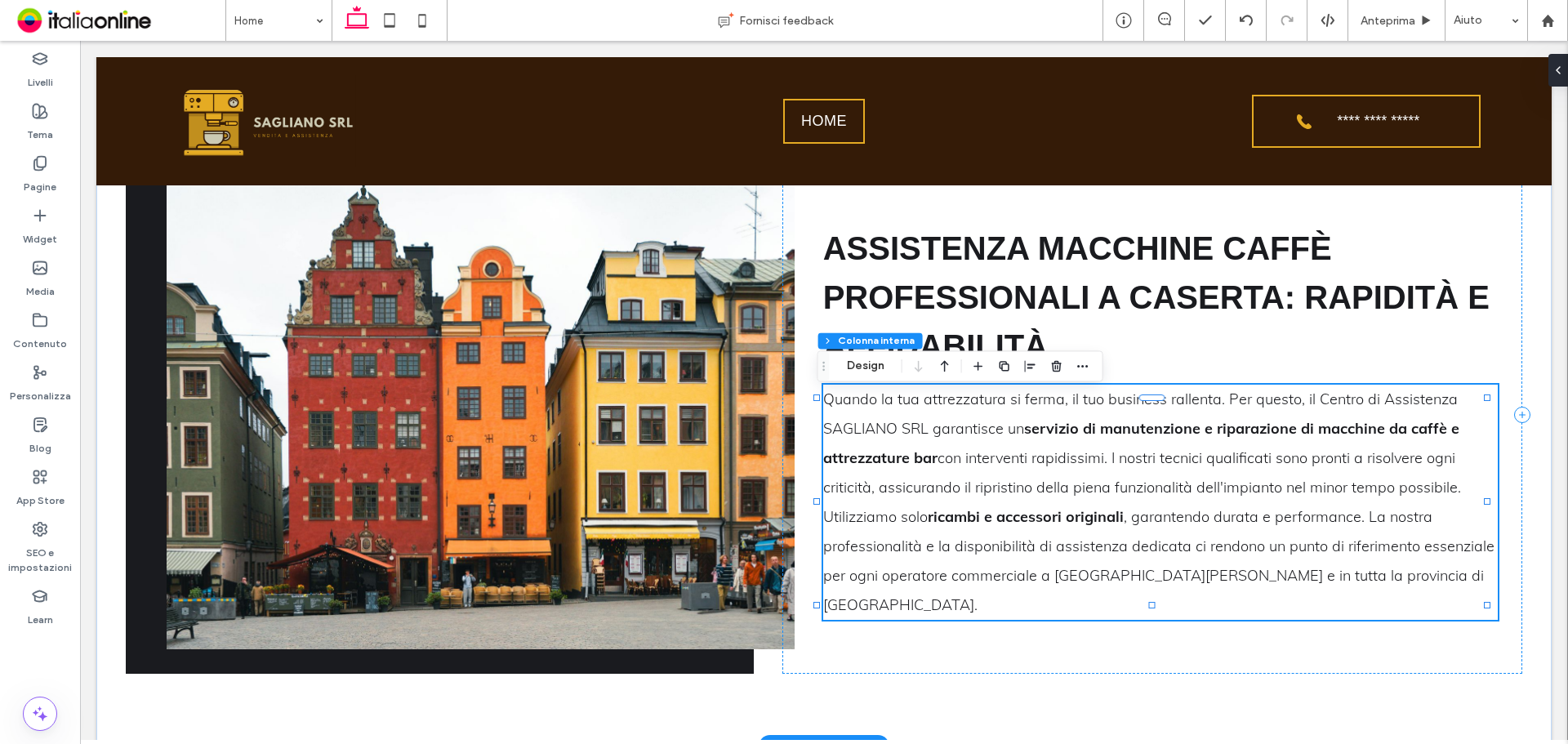
click at [911, 516] on span "con interventi rapidissimi. I nostri tecnici qualificati sono pronti a risolver…" at bounding box center [1141, 487] width 638 height 78
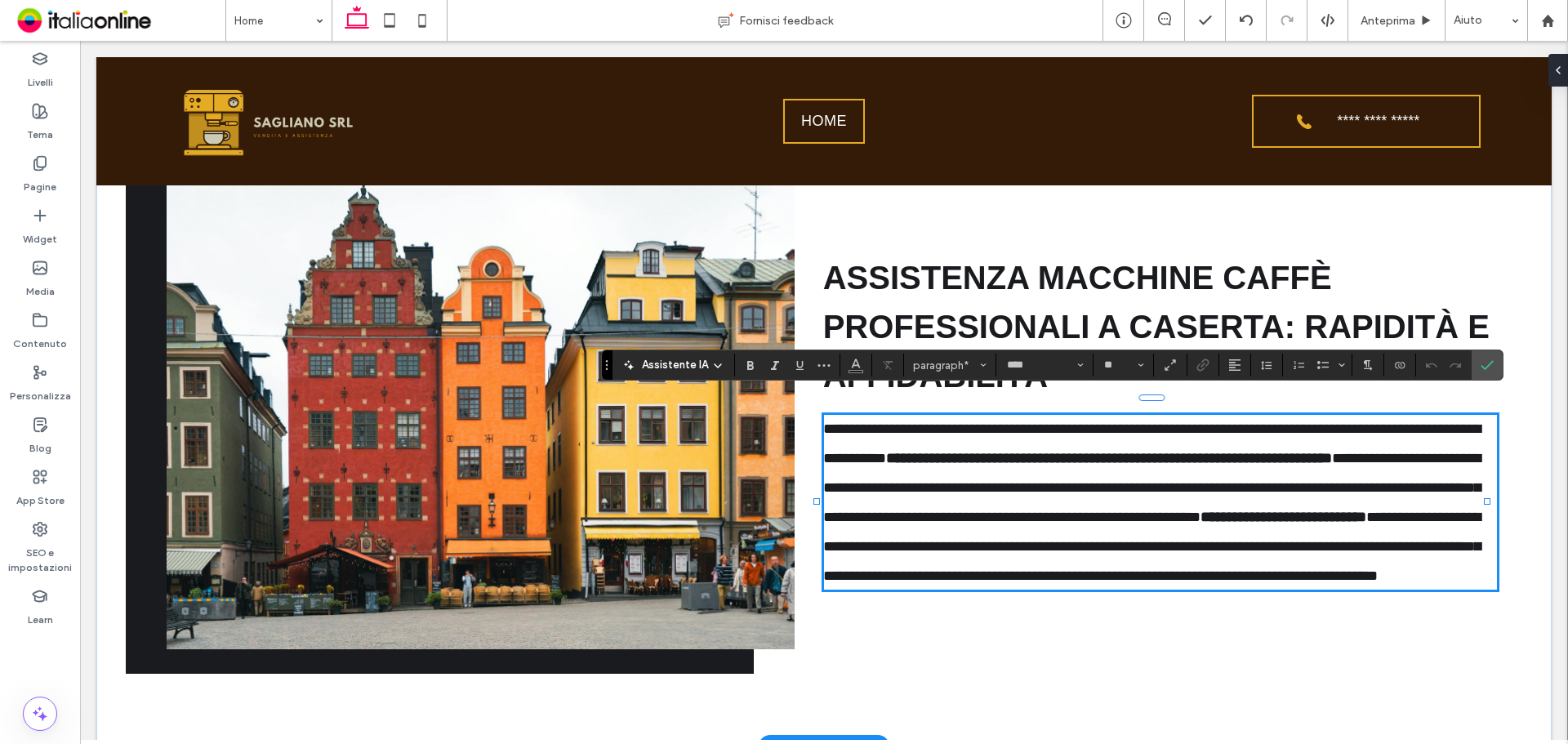
click at [911, 516] on span "**********" at bounding box center [1152, 486] width 658 height 73
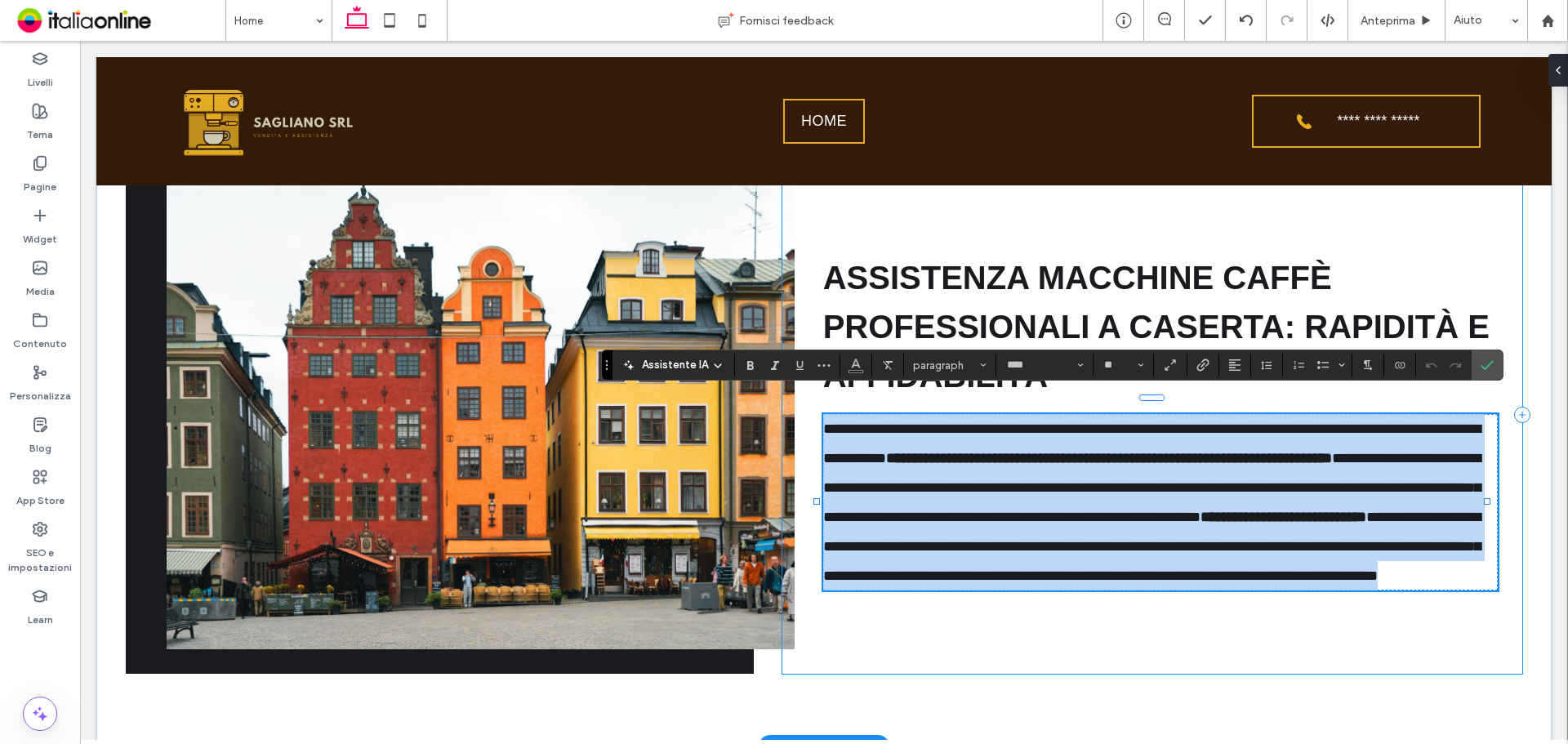
drag, startPoint x: 1400, startPoint y: 586, endPoint x: 786, endPoint y: 400, distance: 641.6
click at [786, 400] on div "**********" at bounding box center [1152, 415] width 740 height 517
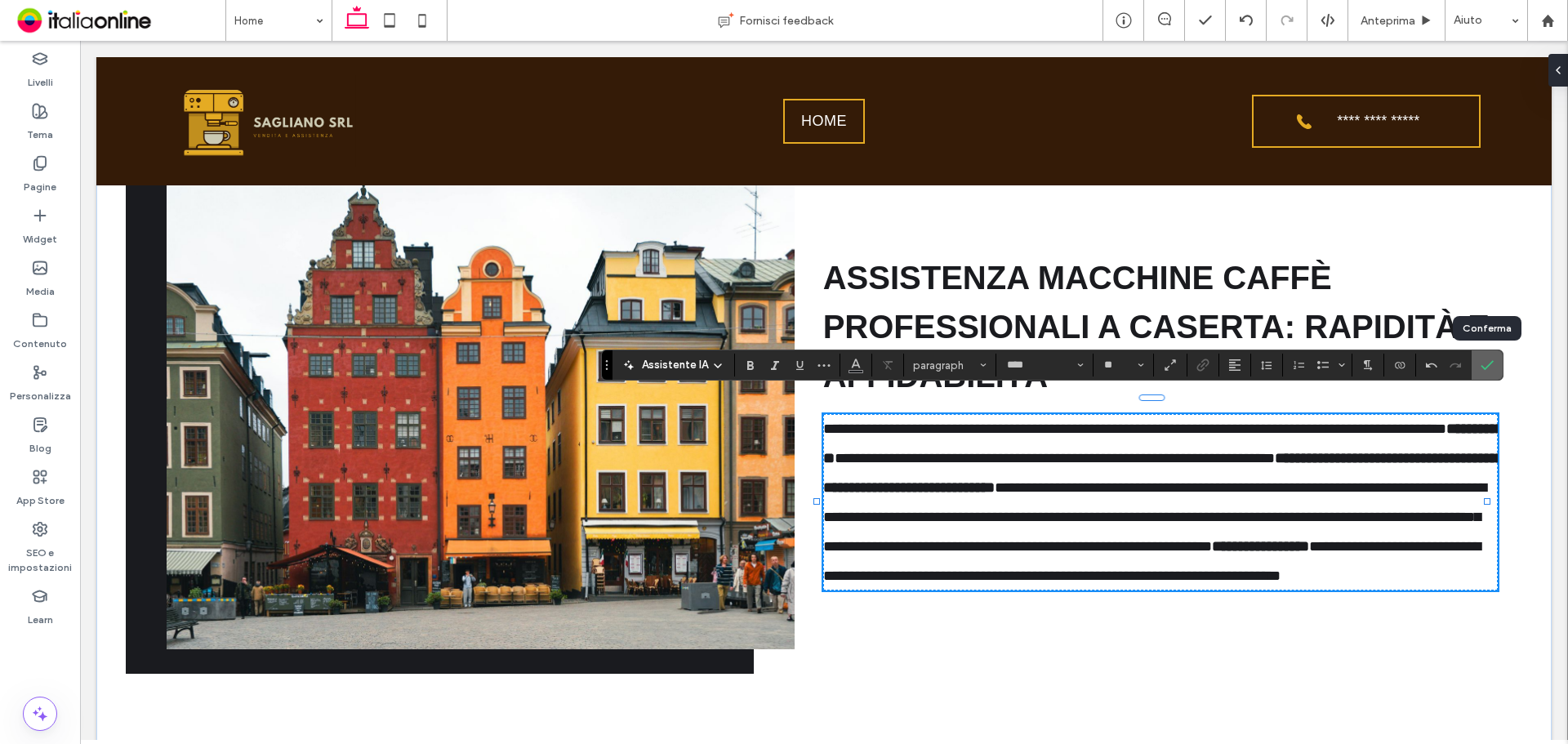
click at [1482, 363] on icon "Conferma" at bounding box center [1487, 365] width 13 height 13
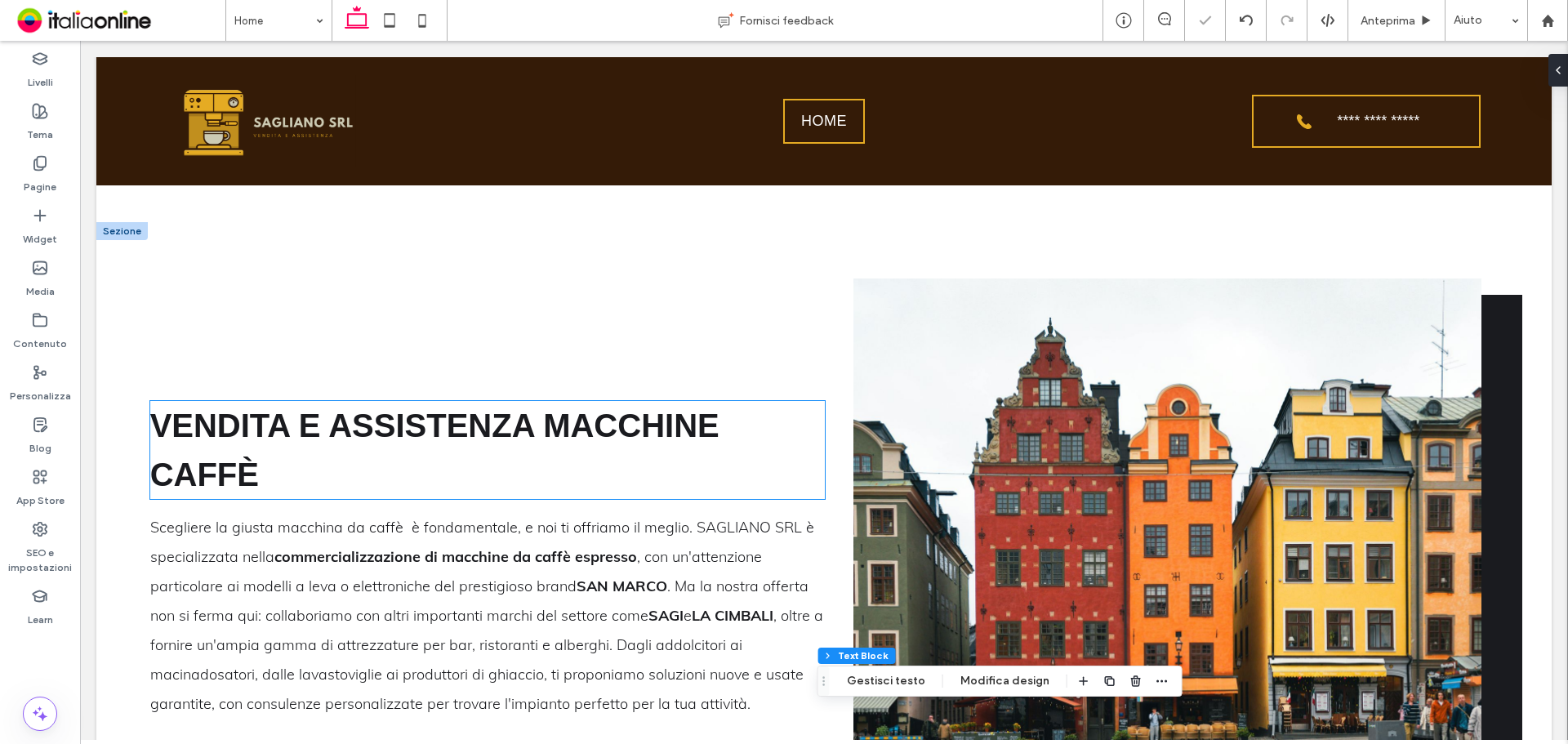
scroll to position [857, 0]
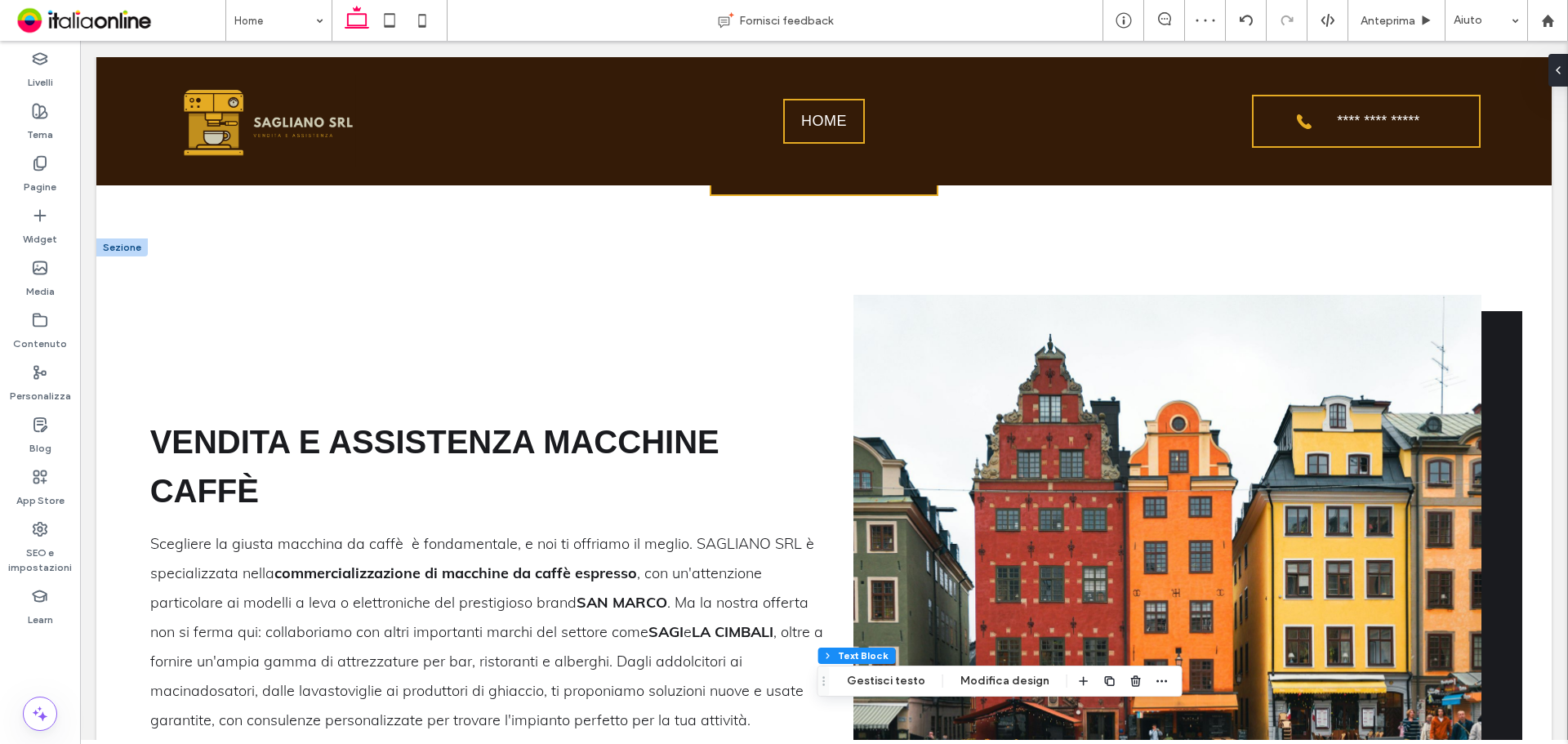
click at [120, 239] on div at bounding box center [122, 247] width 51 height 18
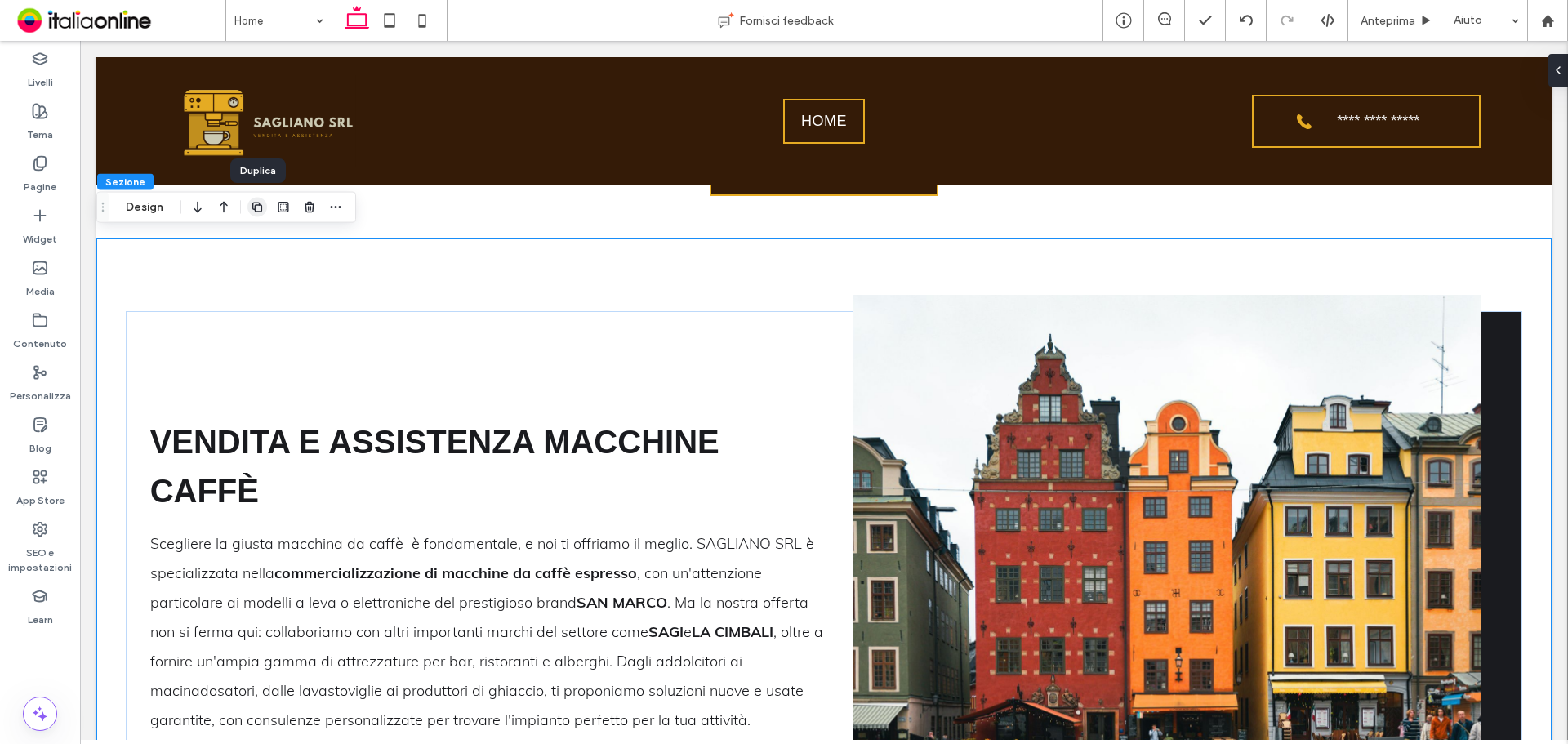
click at [254, 210] on icon "button" at bounding box center [258, 207] width 13 height 13
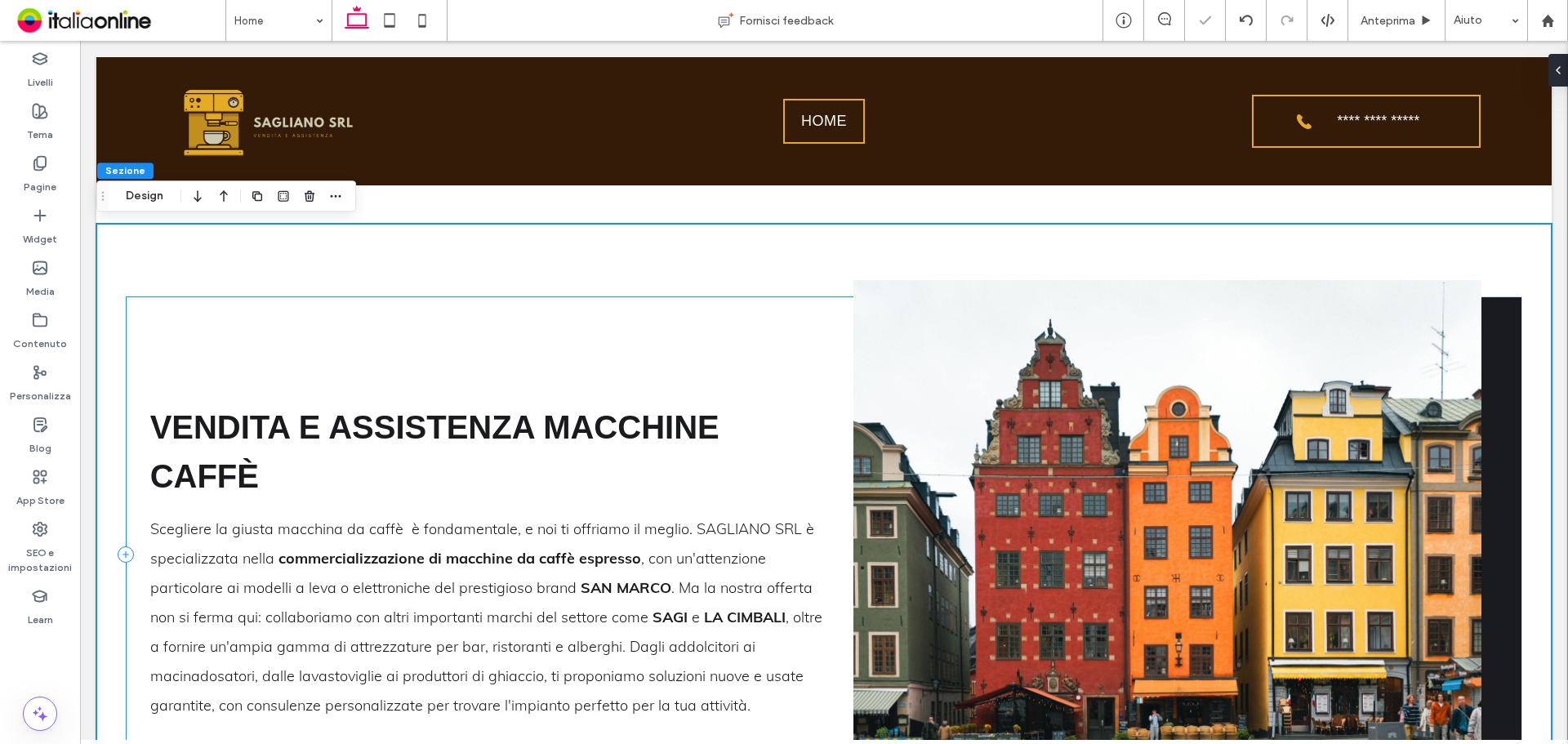
scroll to position [1530, 0]
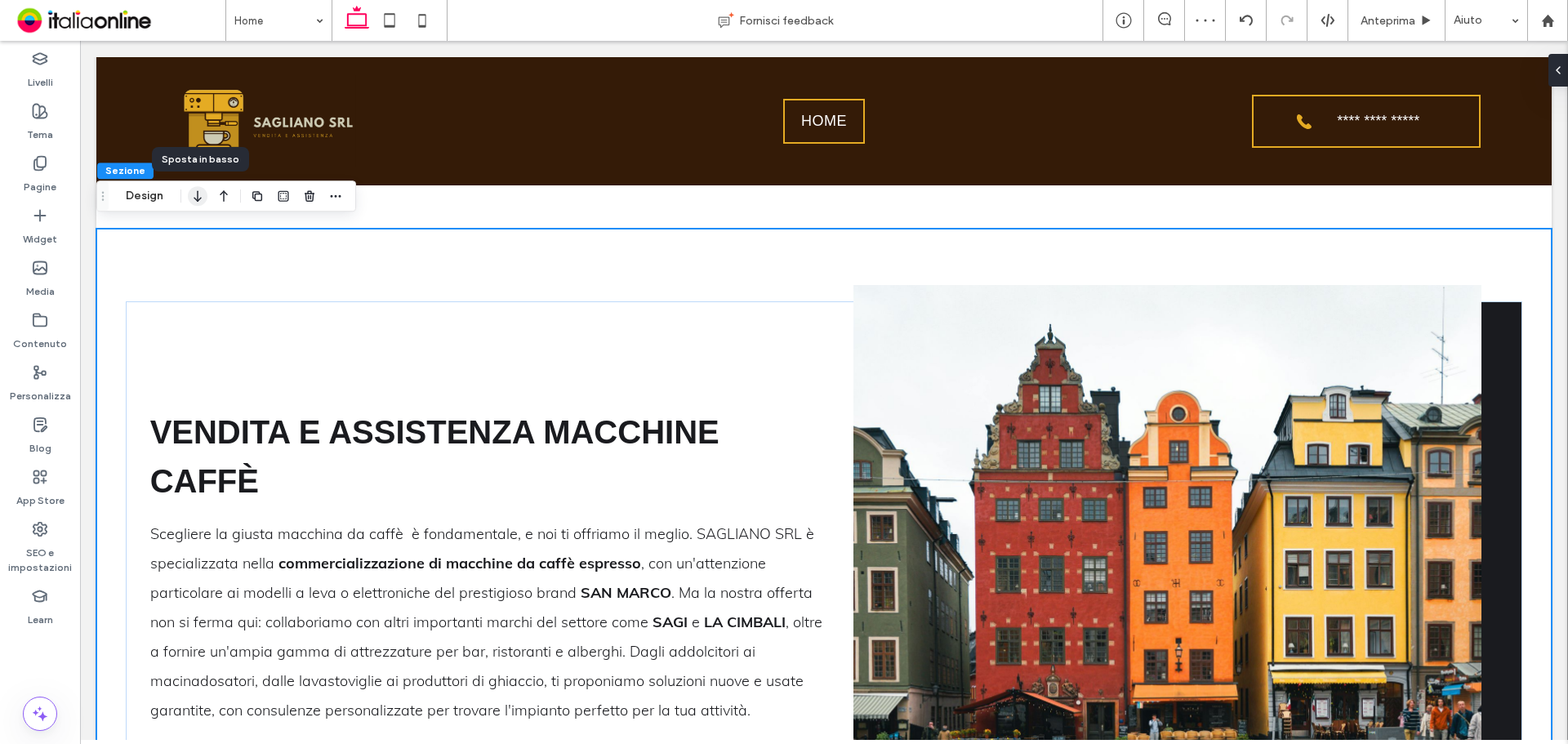
click at [201, 200] on use "button" at bounding box center [198, 196] width 8 height 11
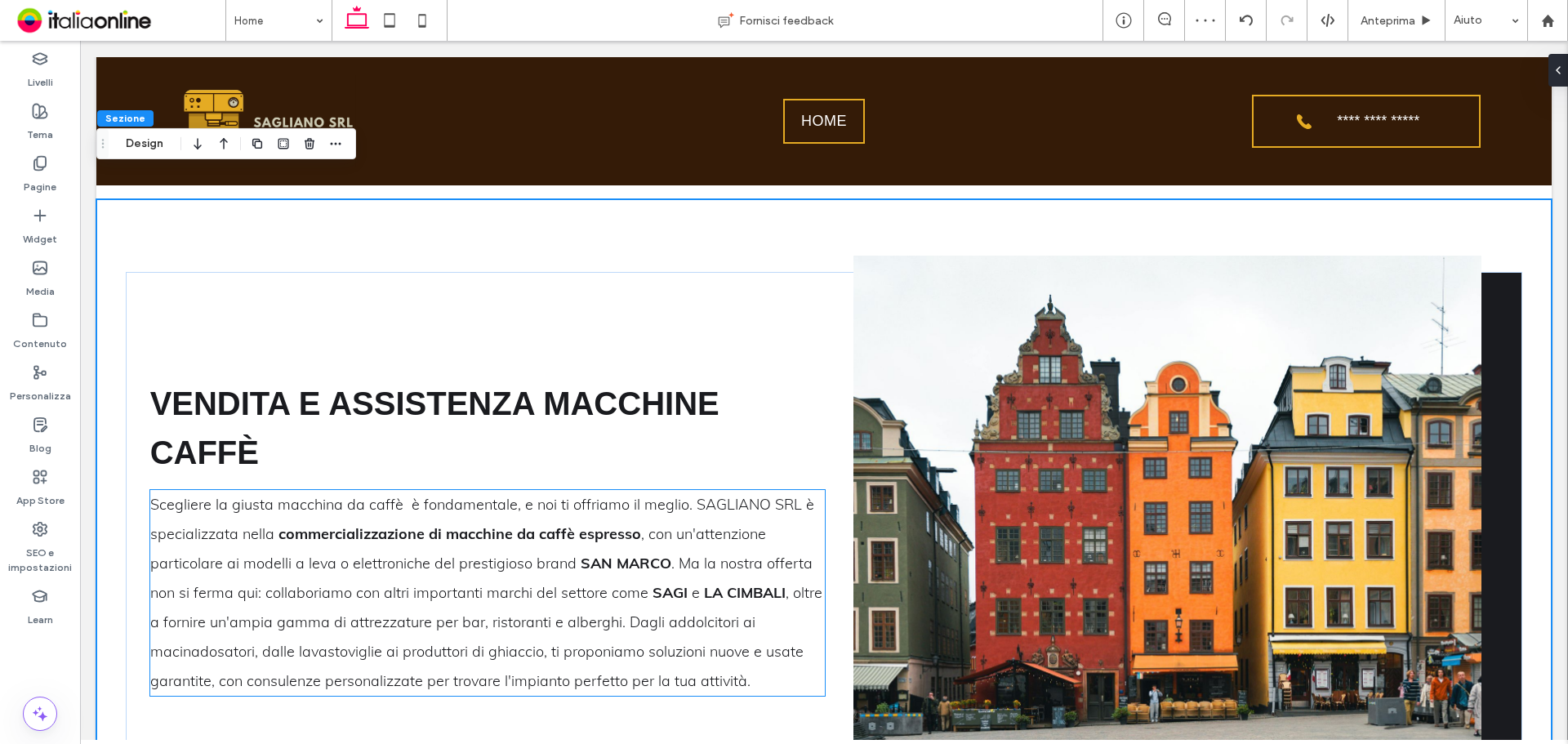
scroll to position [2191, 0]
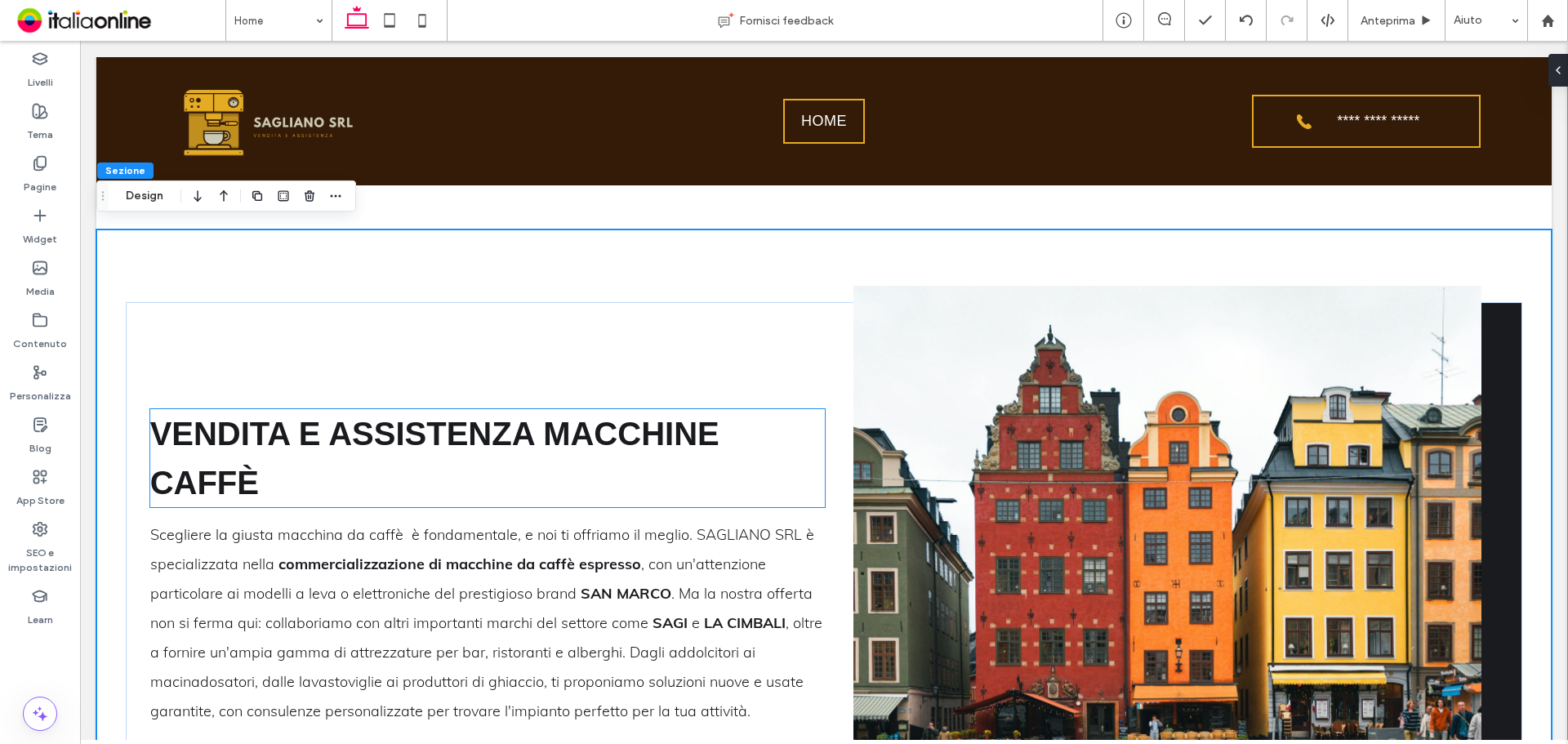
click at [463, 415] on span "Vendita e Assistenza Macchine Caffè" at bounding box center [434, 457] width 569 height 85
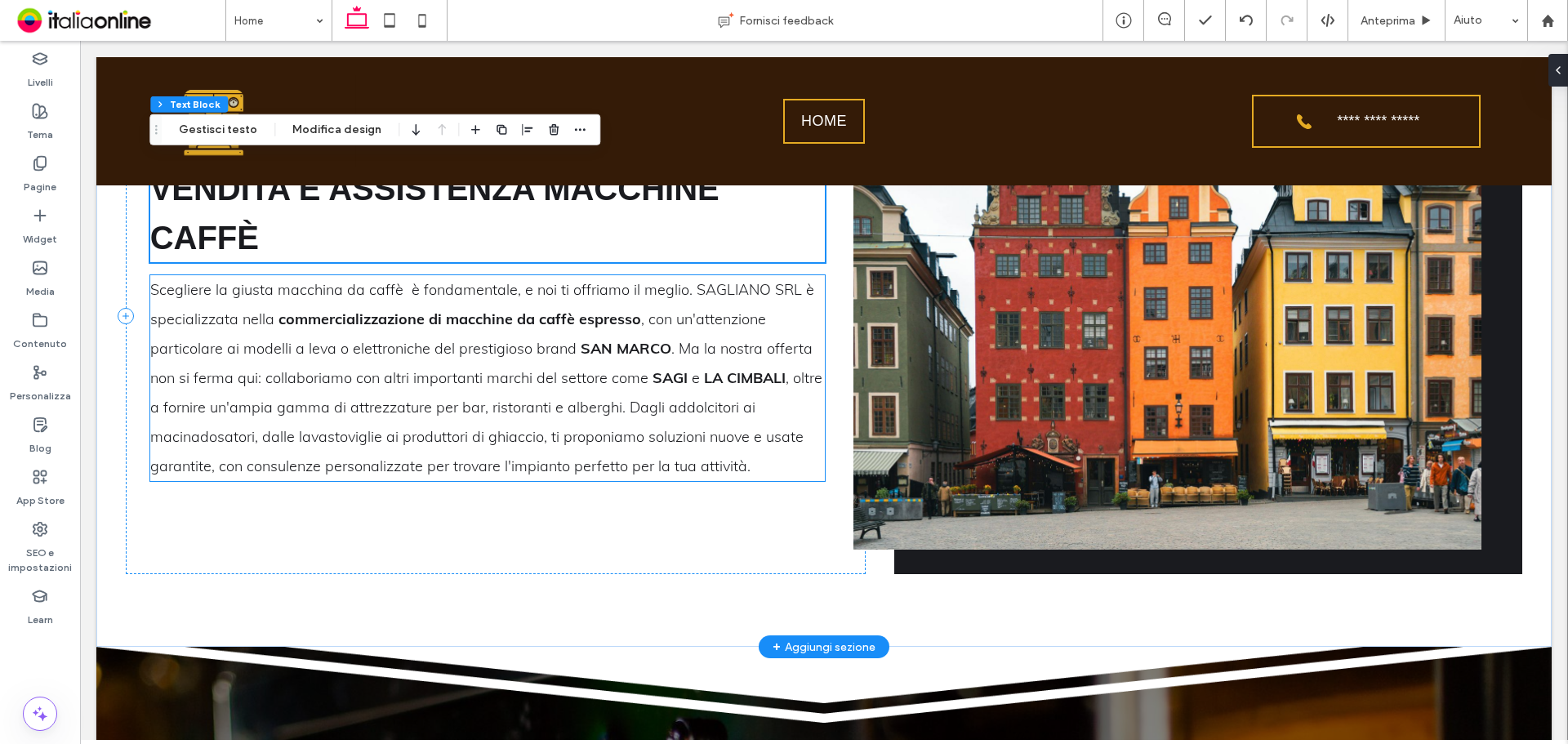
scroll to position [2273, 0]
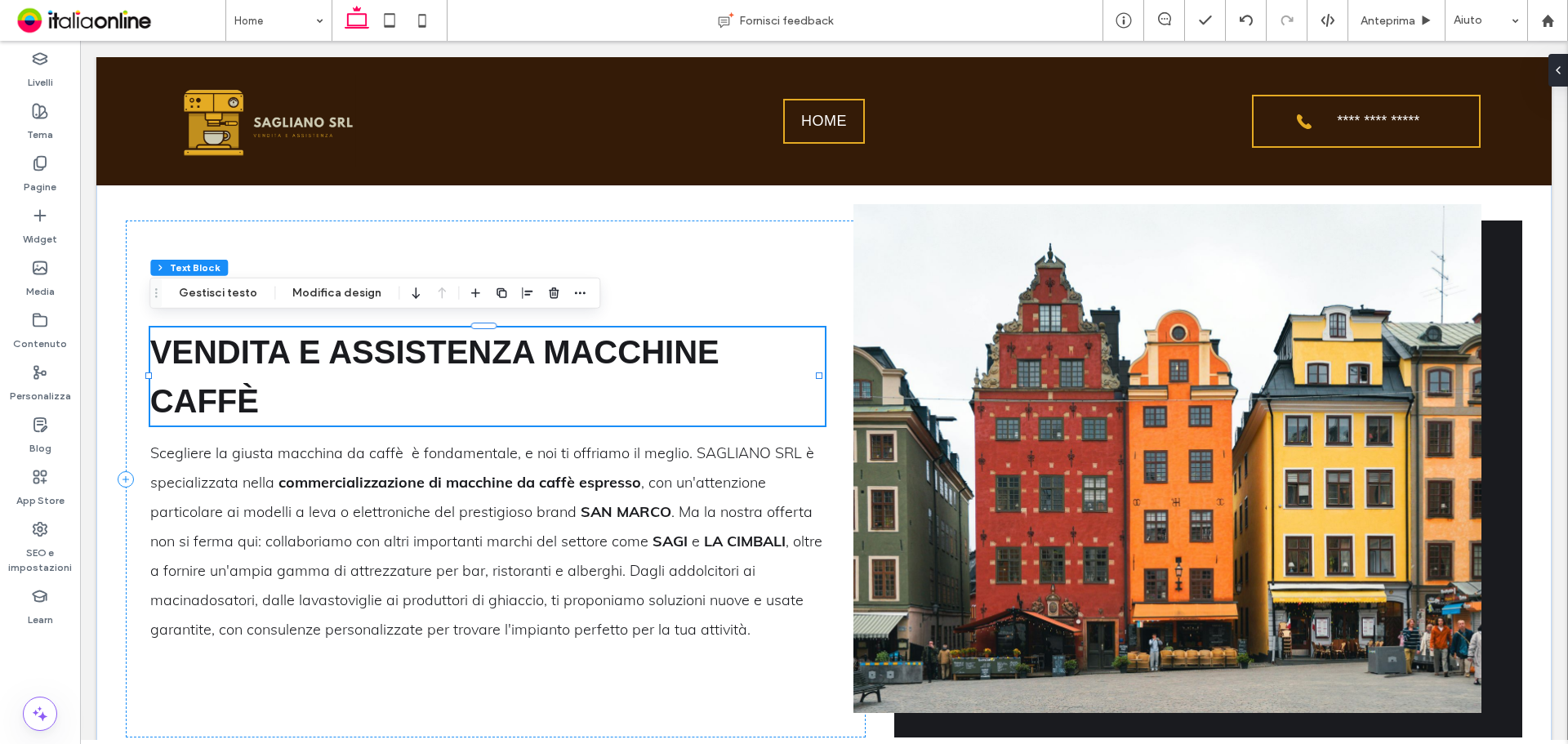
click at [639, 376] on h2 "Vendita e Assistenza Macchine Caffè" at bounding box center [488, 376] width 676 height 98
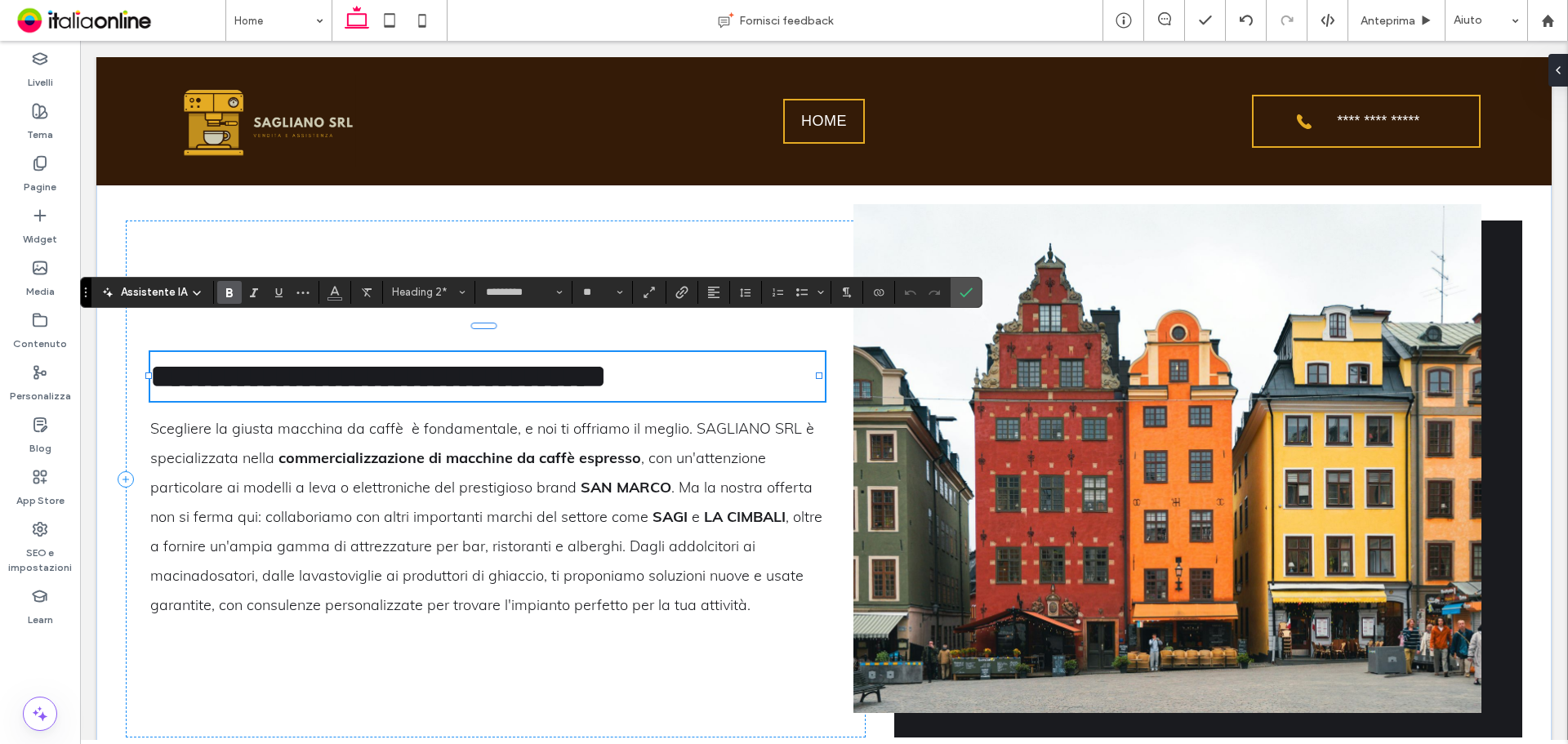
type input "****"
type input "**"
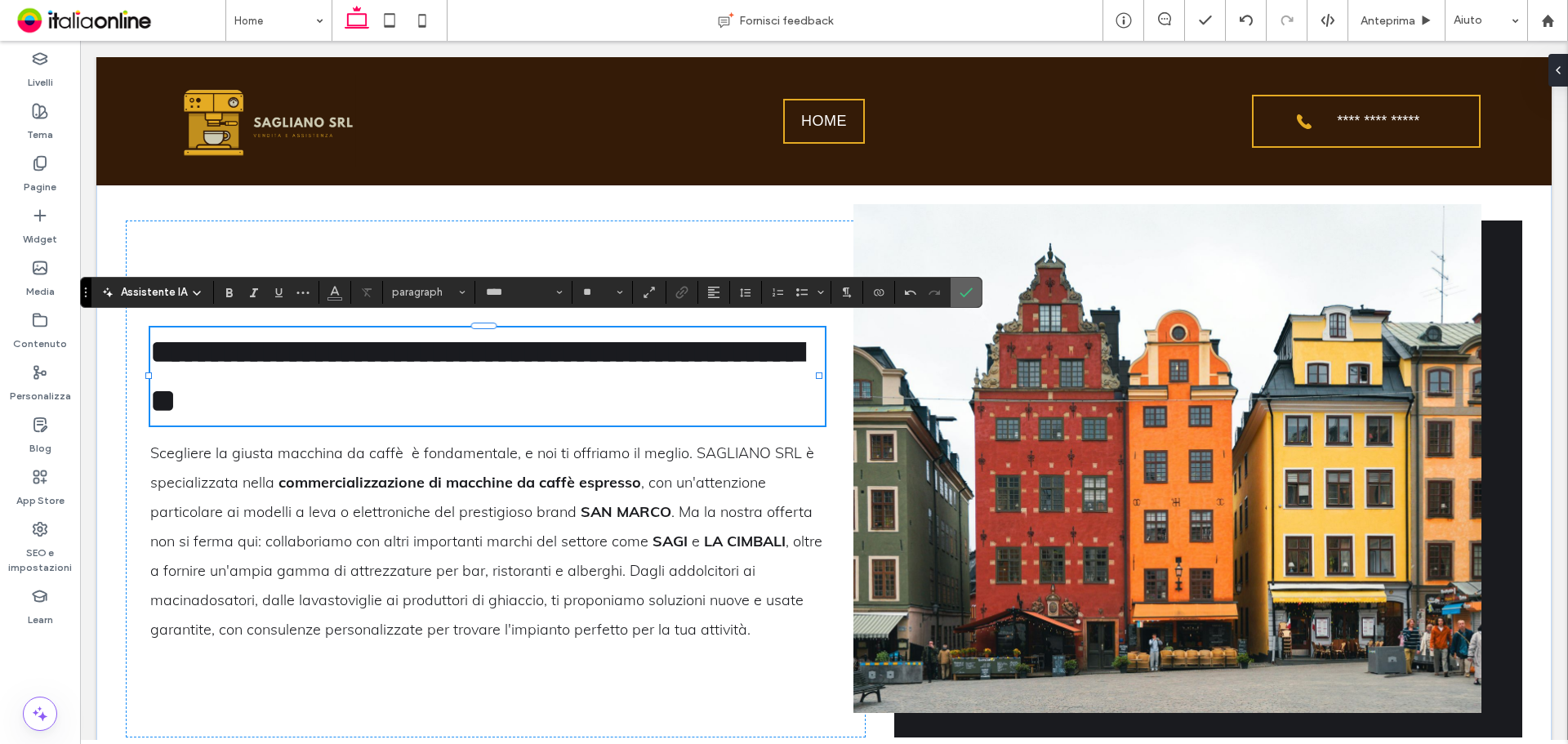
drag, startPoint x: 973, startPoint y: 303, endPoint x: 710, endPoint y: 87, distance: 340.3
click at [973, 303] on label "Conferma" at bounding box center [966, 292] width 25 height 29
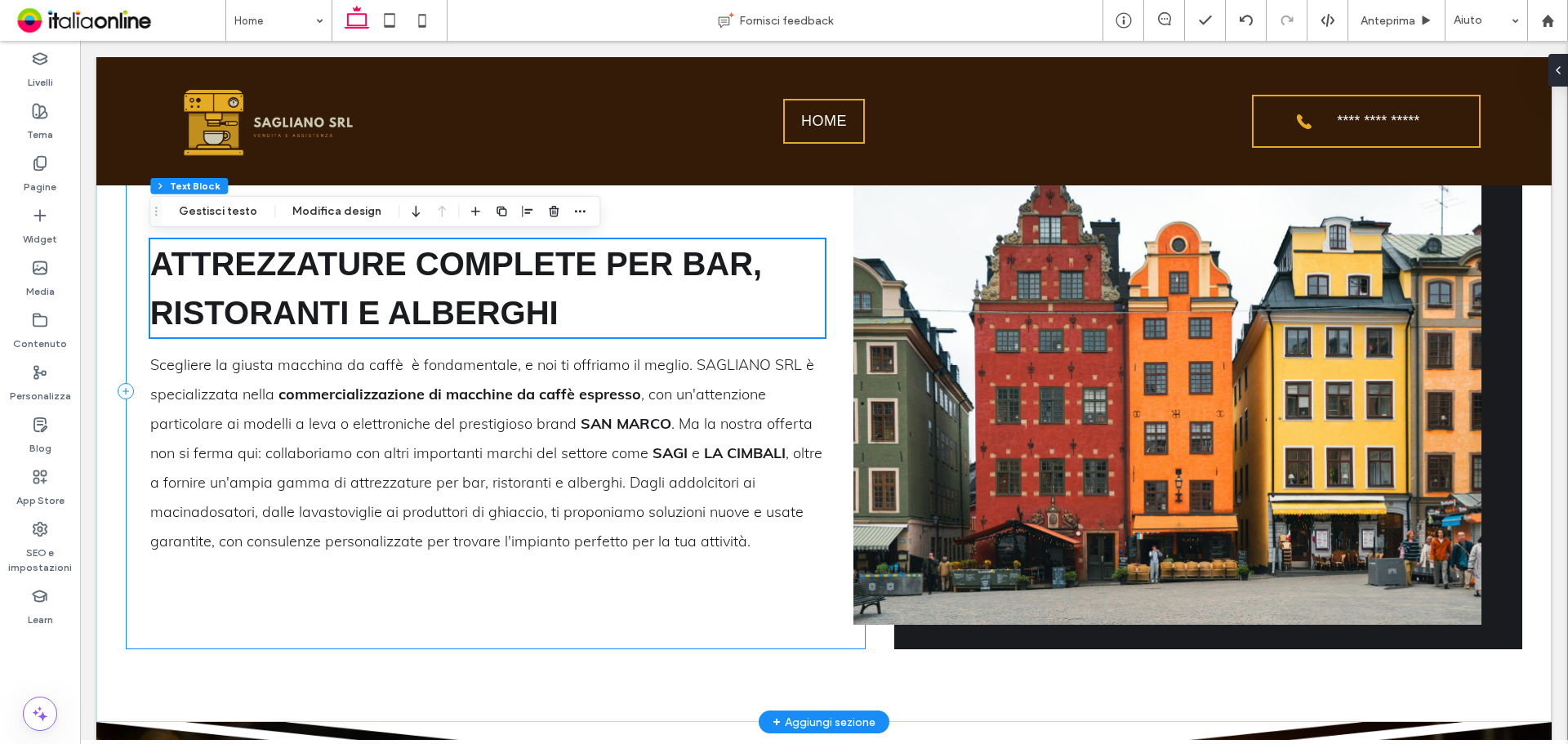
scroll to position [2355, 0]
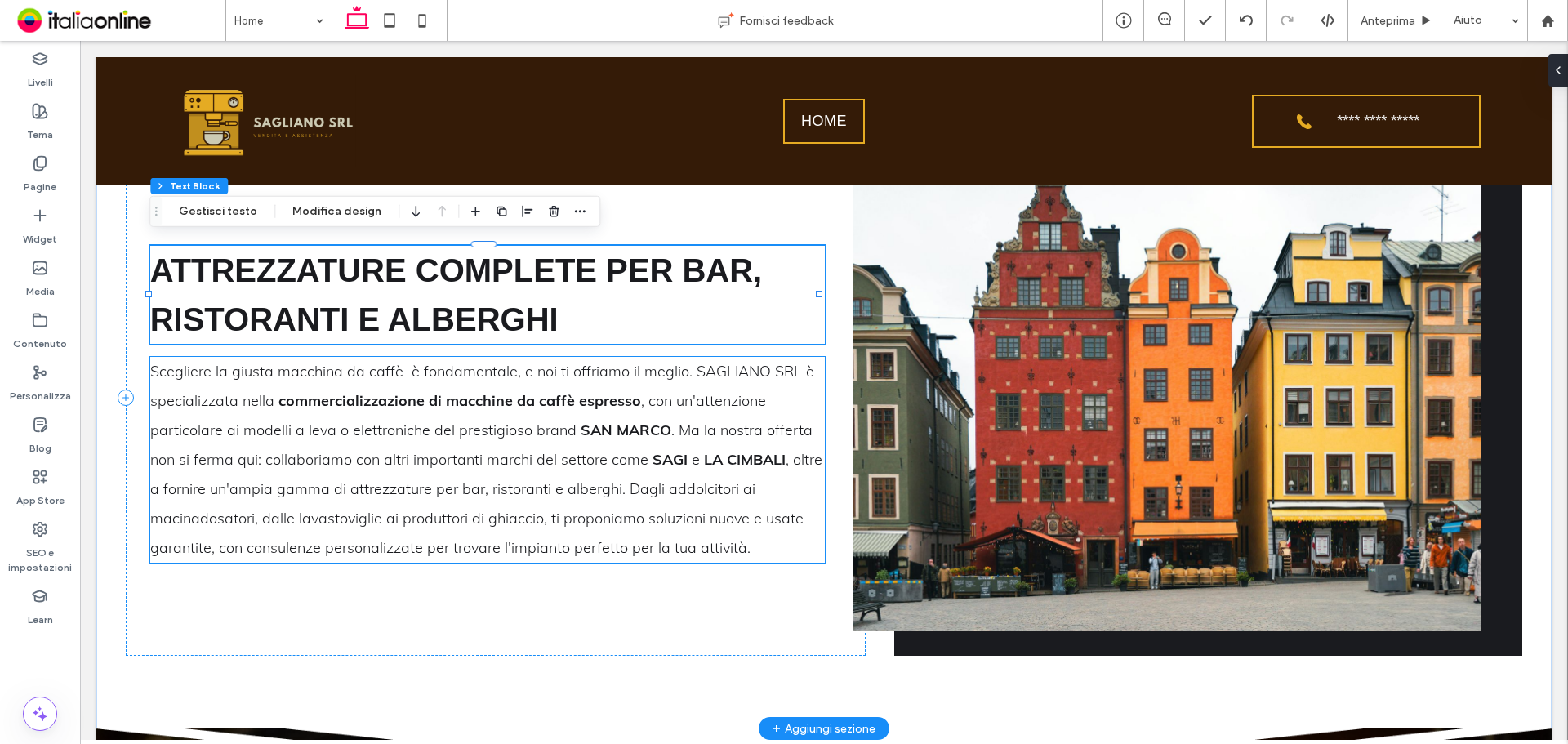
click at [638, 465] on p "Scegliere la giusta macchina da caffè è fondamentale, e noi ti offriamo il megl…" at bounding box center [488, 460] width 676 height 206
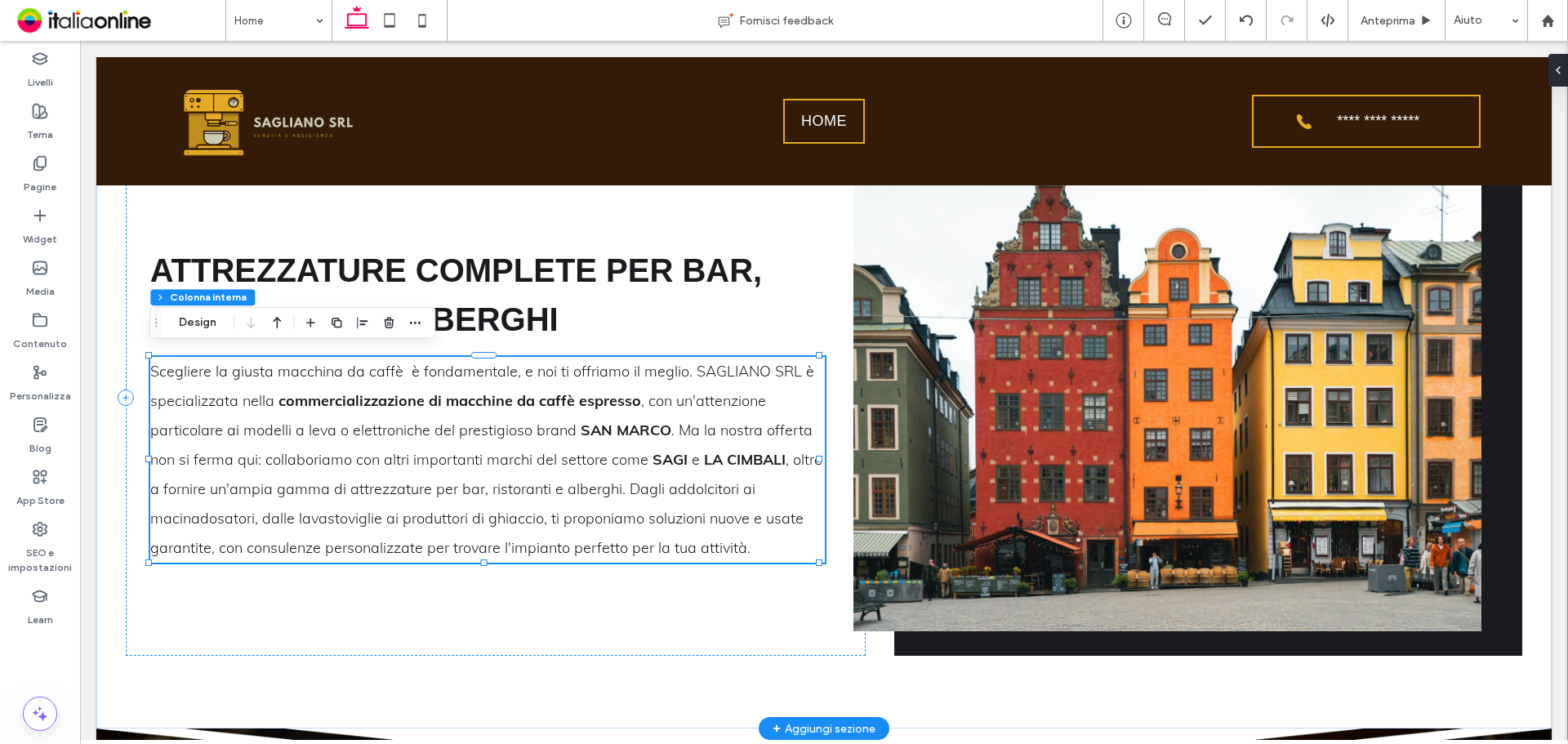
click at [632, 467] on p "Scegliere la giusta macchina da caffè è fondamentale, e noi ti offriamo il megl…" at bounding box center [488, 460] width 676 height 206
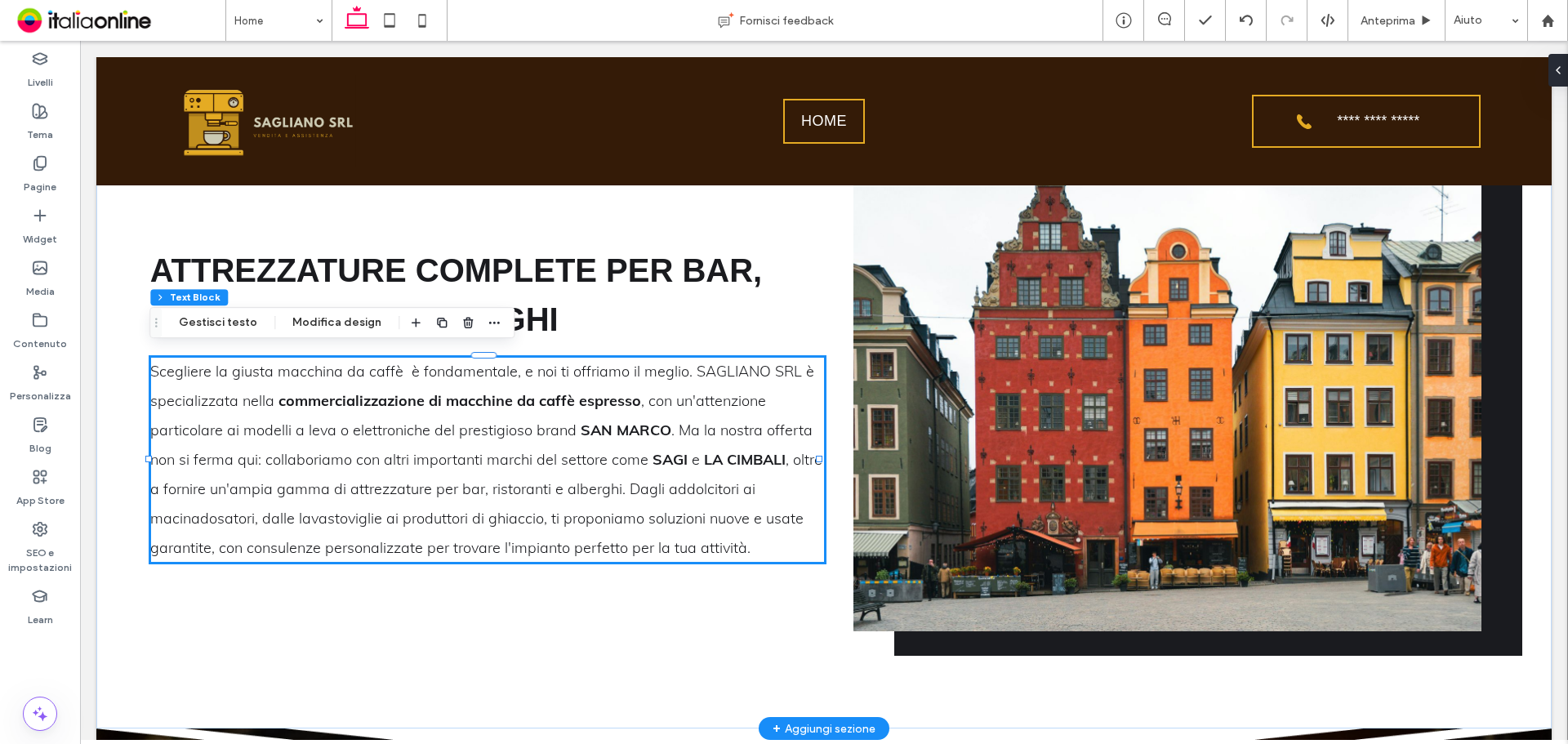
click at [632, 467] on p "Scegliere la giusta macchina da caffè è fondamentale, e noi ti offriamo il megl…" at bounding box center [488, 460] width 676 height 206
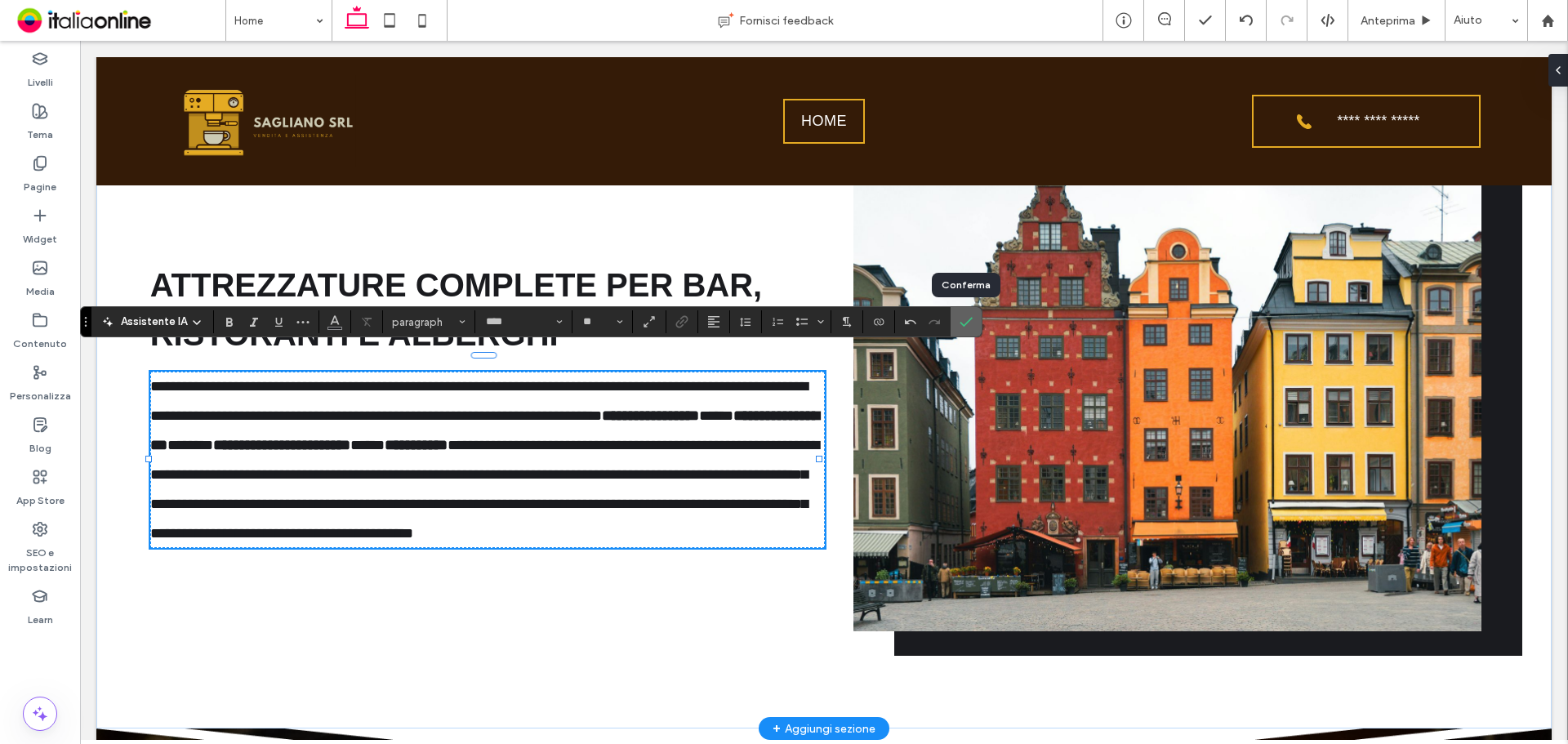
drag, startPoint x: 961, startPoint y: 322, endPoint x: 880, endPoint y: 285, distance: 89.1
click at [961, 322] on icon "Conferma" at bounding box center [966, 322] width 13 height 13
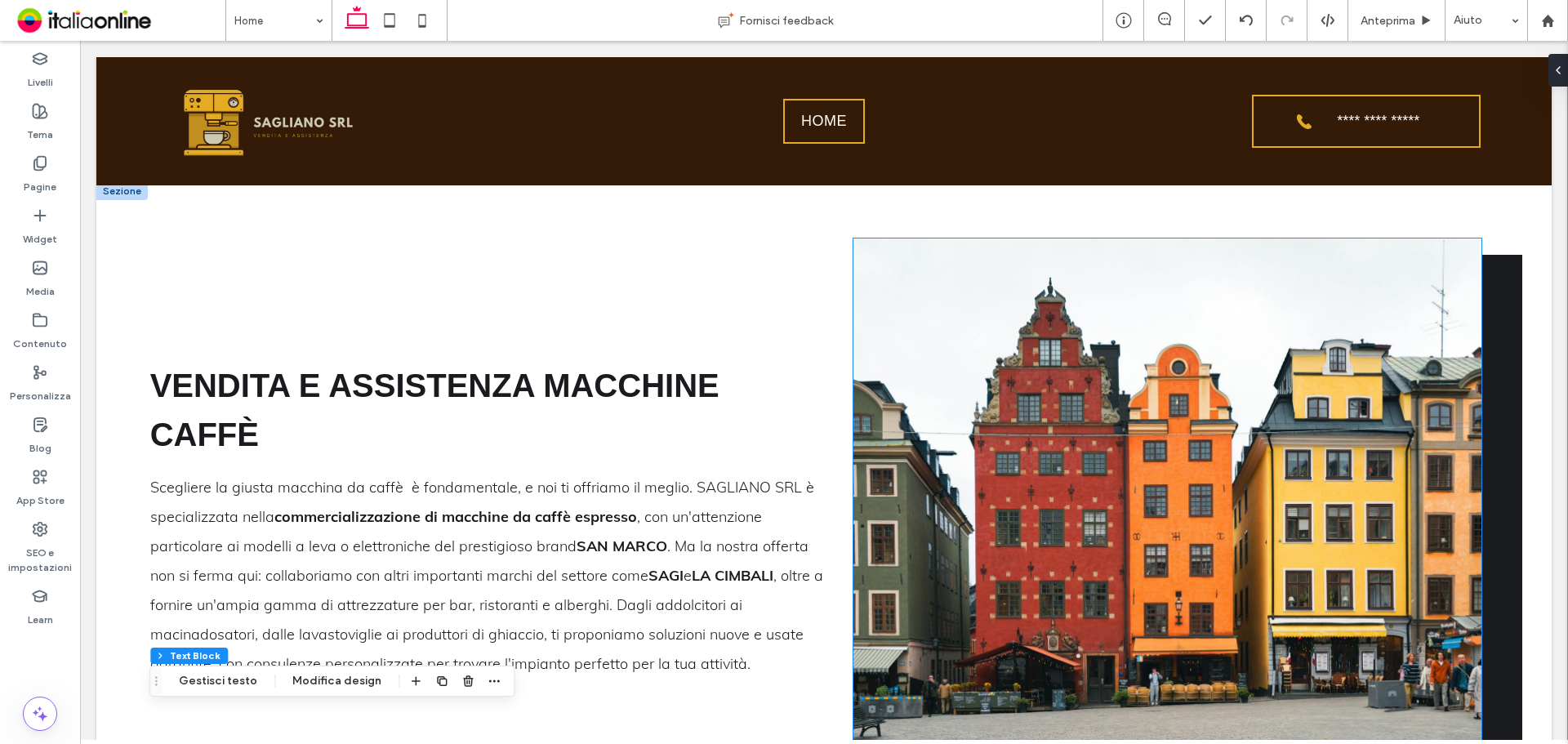
scroll to position [885, 0]
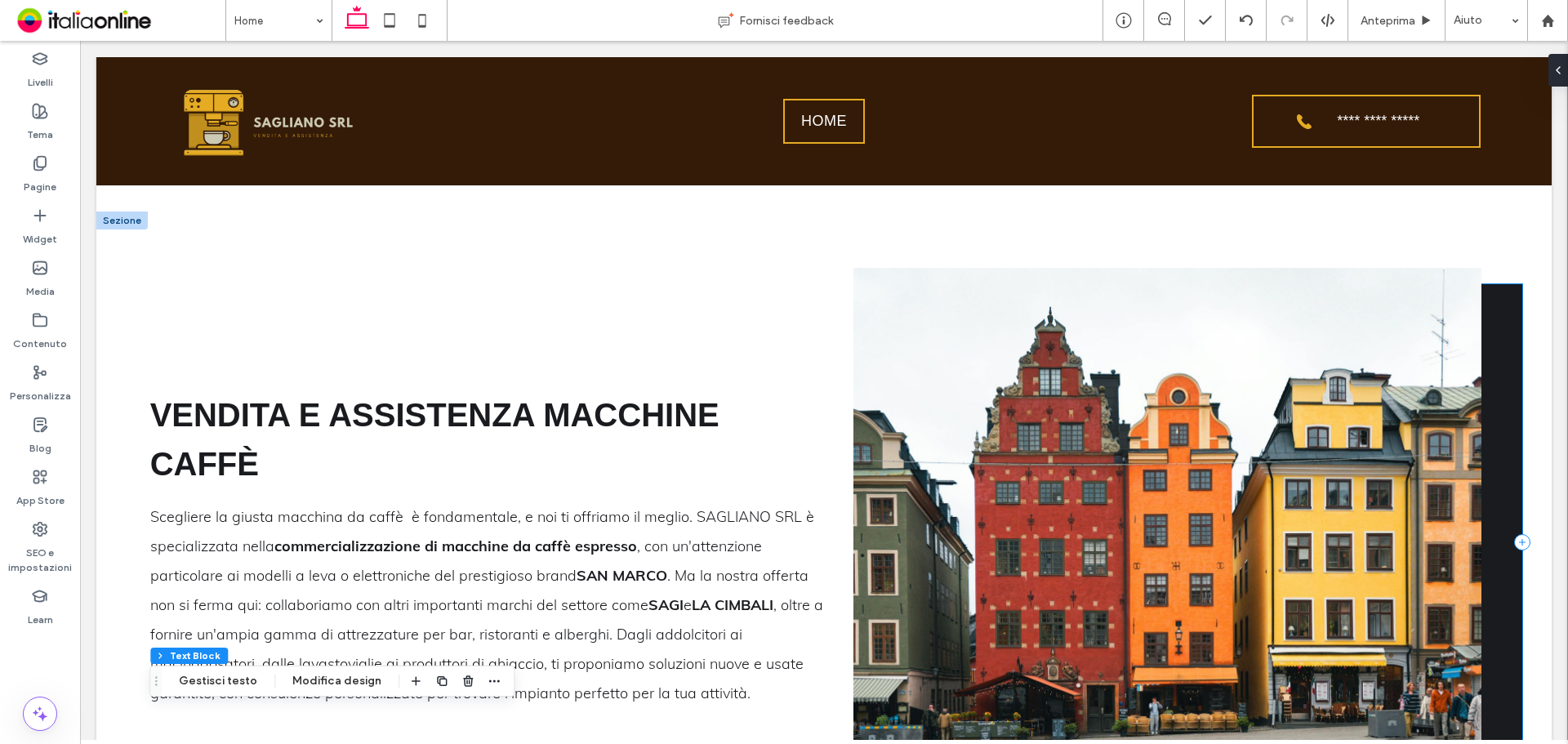
click at [1487, 324] on div at bounding box center [1209, 543] width 629 height 517
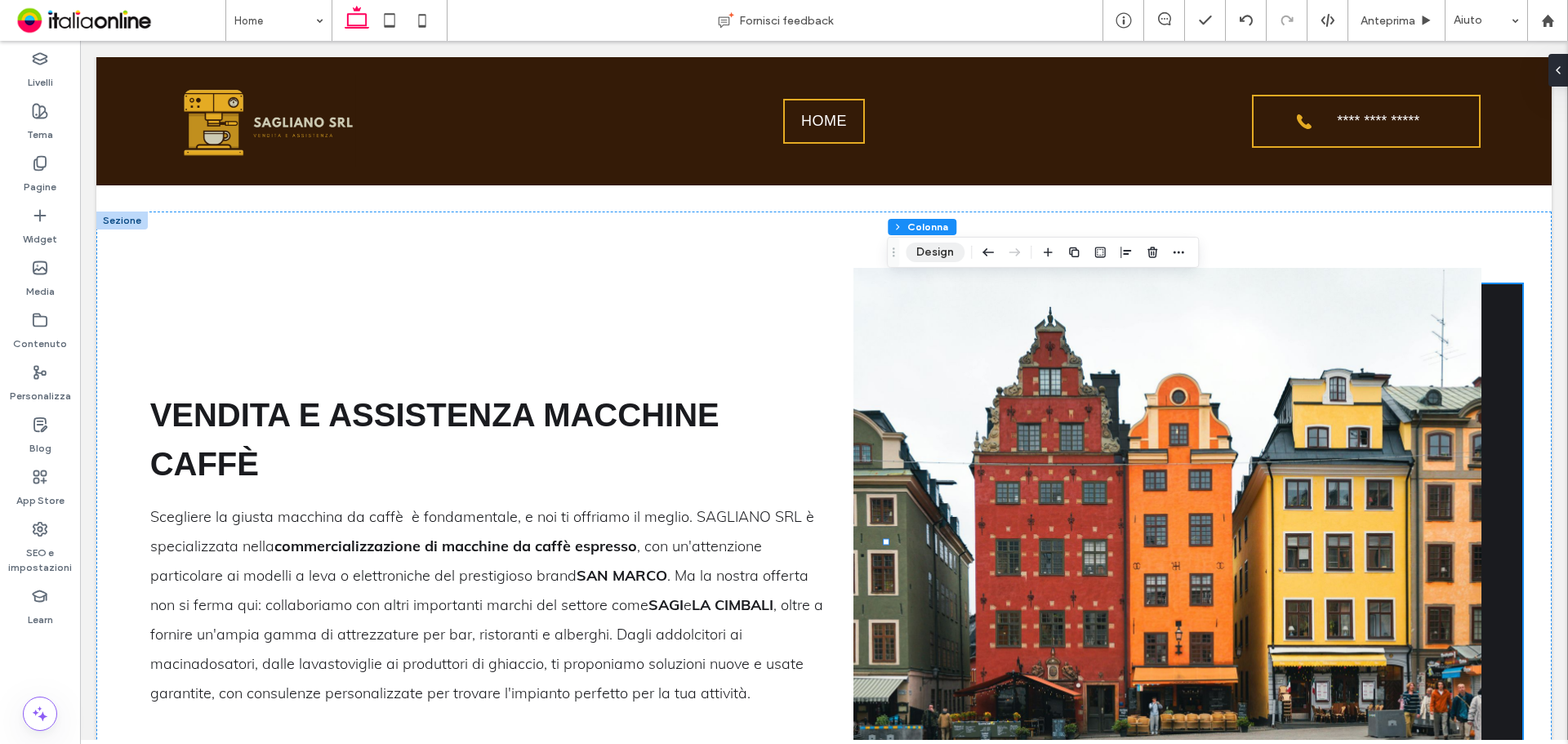
click at [947, 251] on button "Design" at bounding box center [935, 252] width 59 height 20
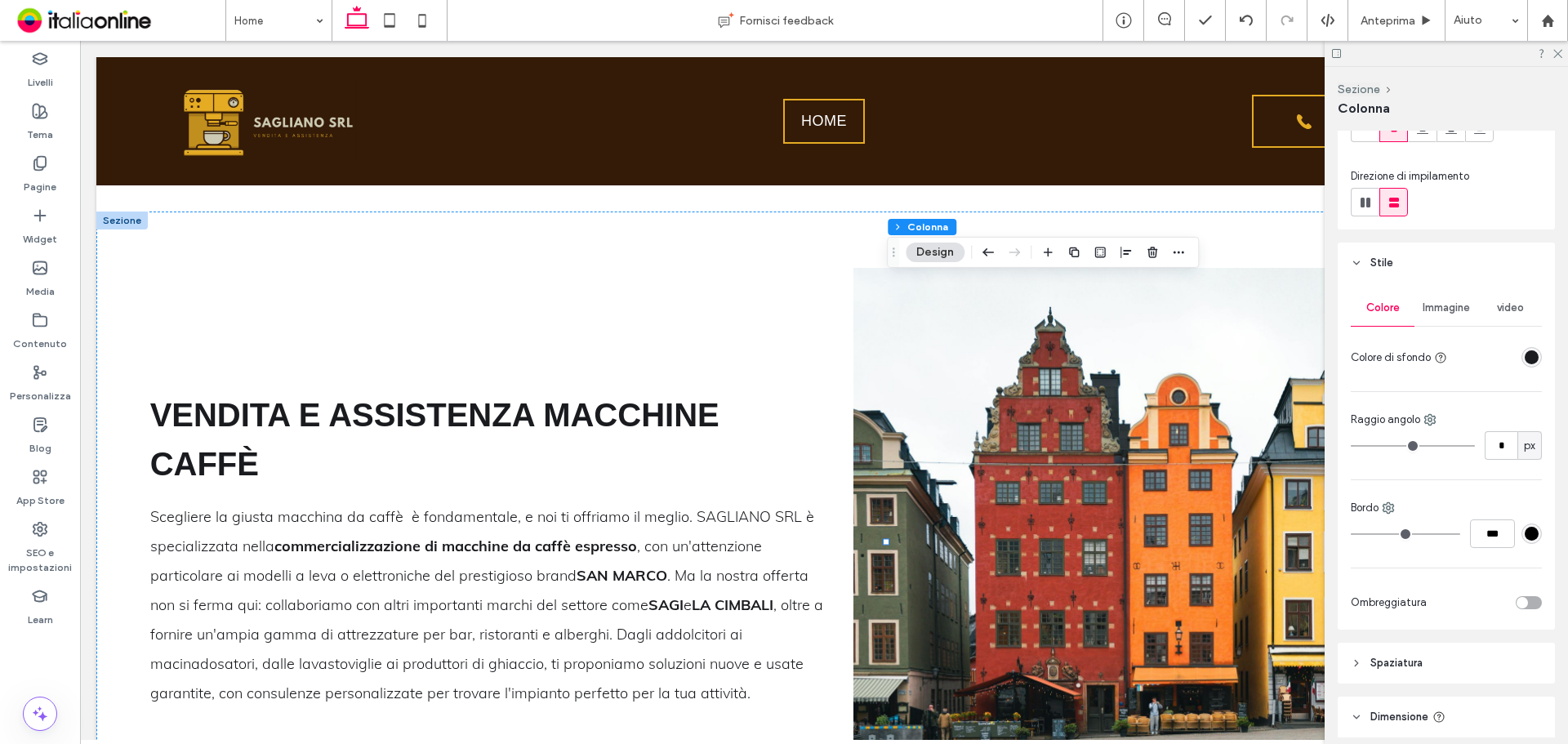
scroll to position [163, 0]
click at [1525, 356] on div "rgba(26, 27, 31, 1)" at bounding box center [1532, 355] width 14 height 14
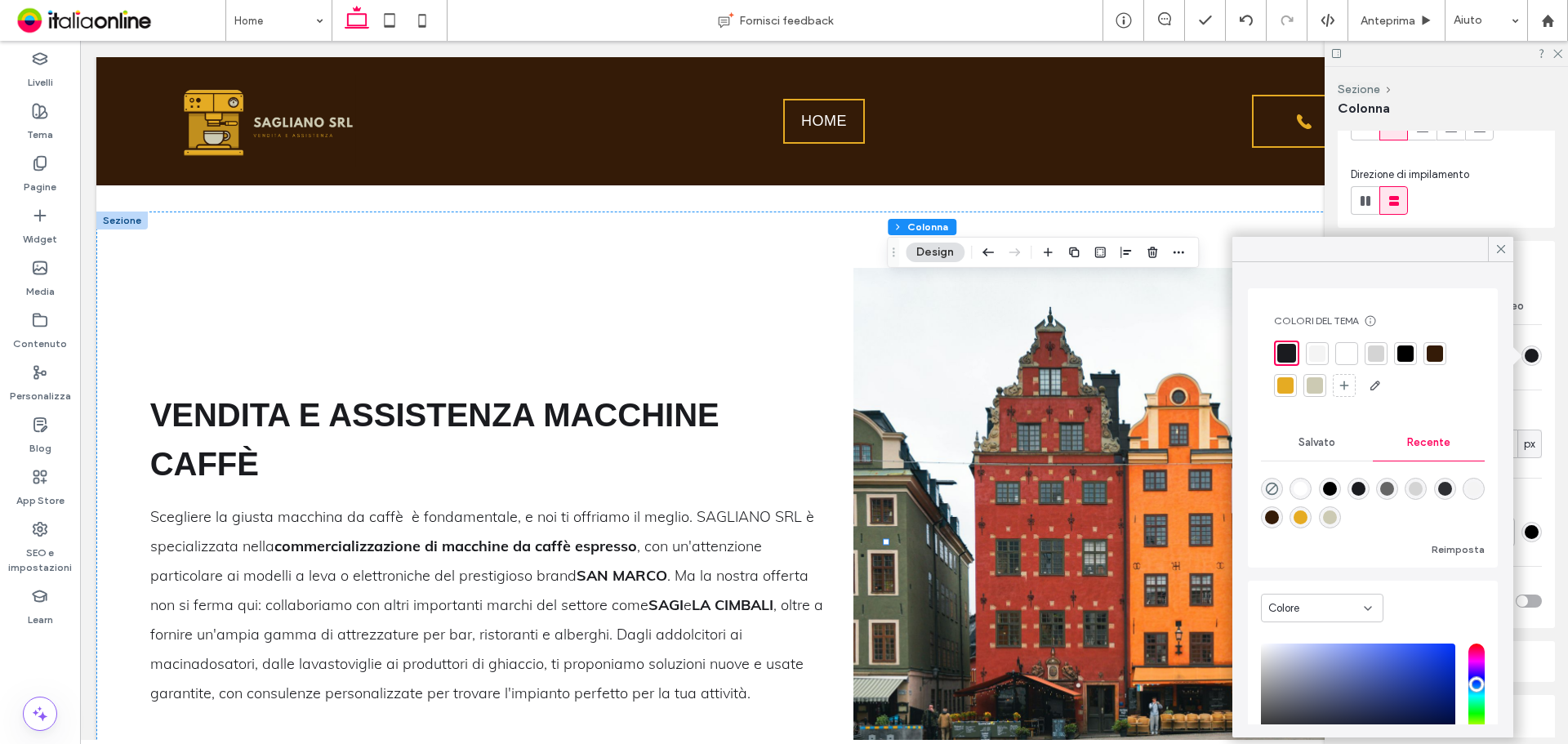
click at [1330, 598] on div "Colore" at bounding box center [1322, 608] width 123 height 29
click at [1328, 664] on div "Gradiente" at bounding box center [1322, 665] width 121 height 29
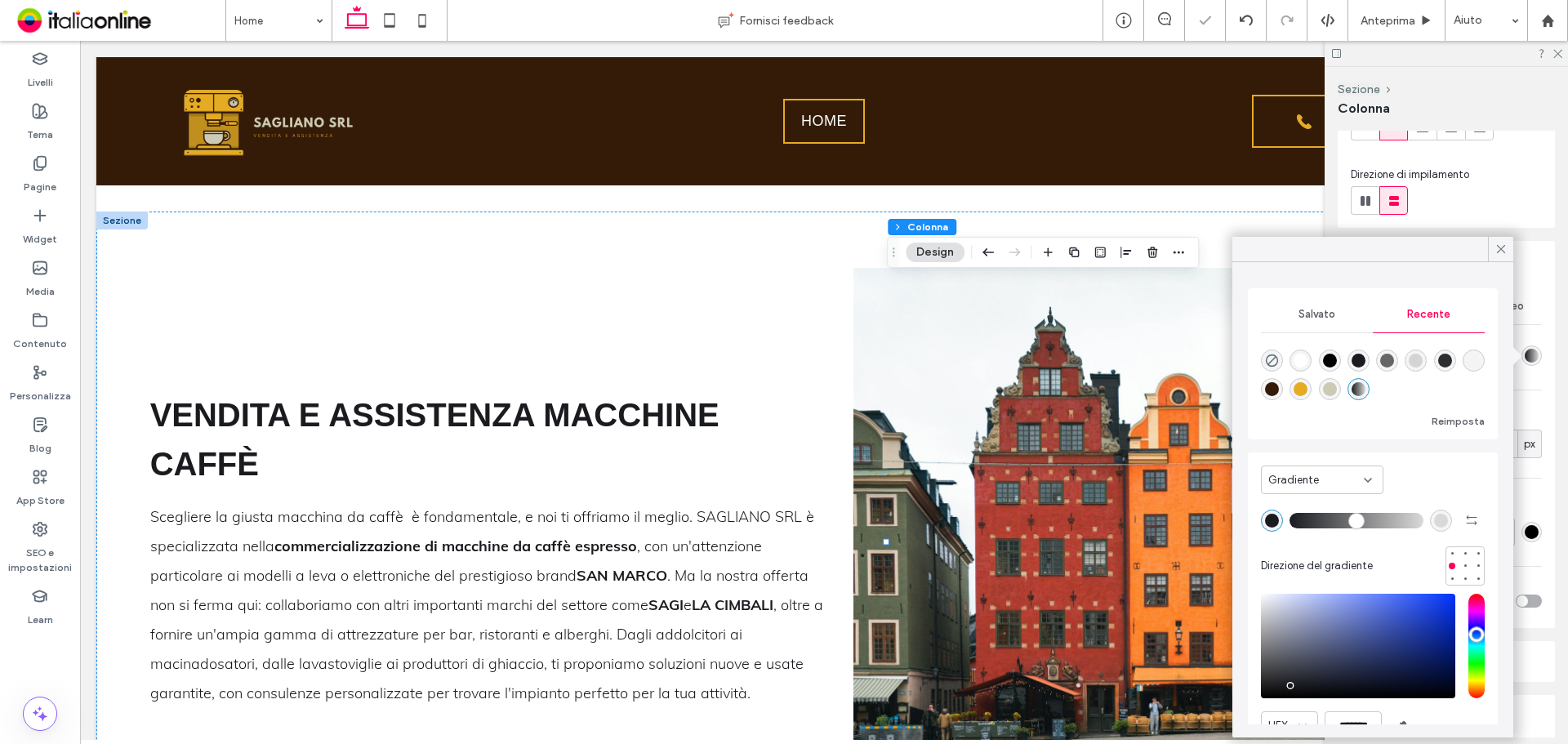
click at [1279, 390] on div "rgba(52, 27, 7, 1)" at bounding box center [1272, 389] width 14 height 14
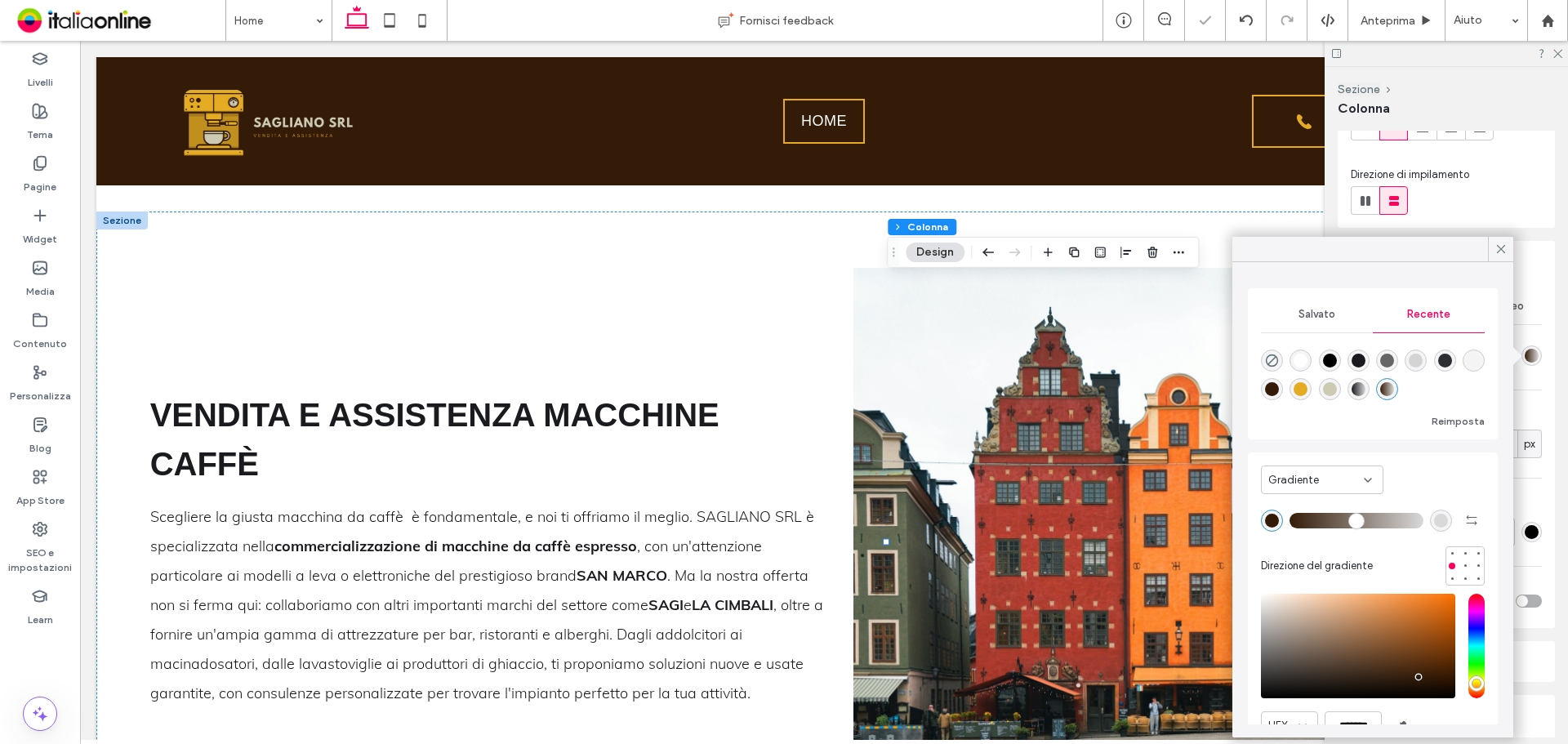
click at [1434, 526] on div "rgba(217, 217, 217, 1)" at bounding box center [1441, 521] width 14 height 14
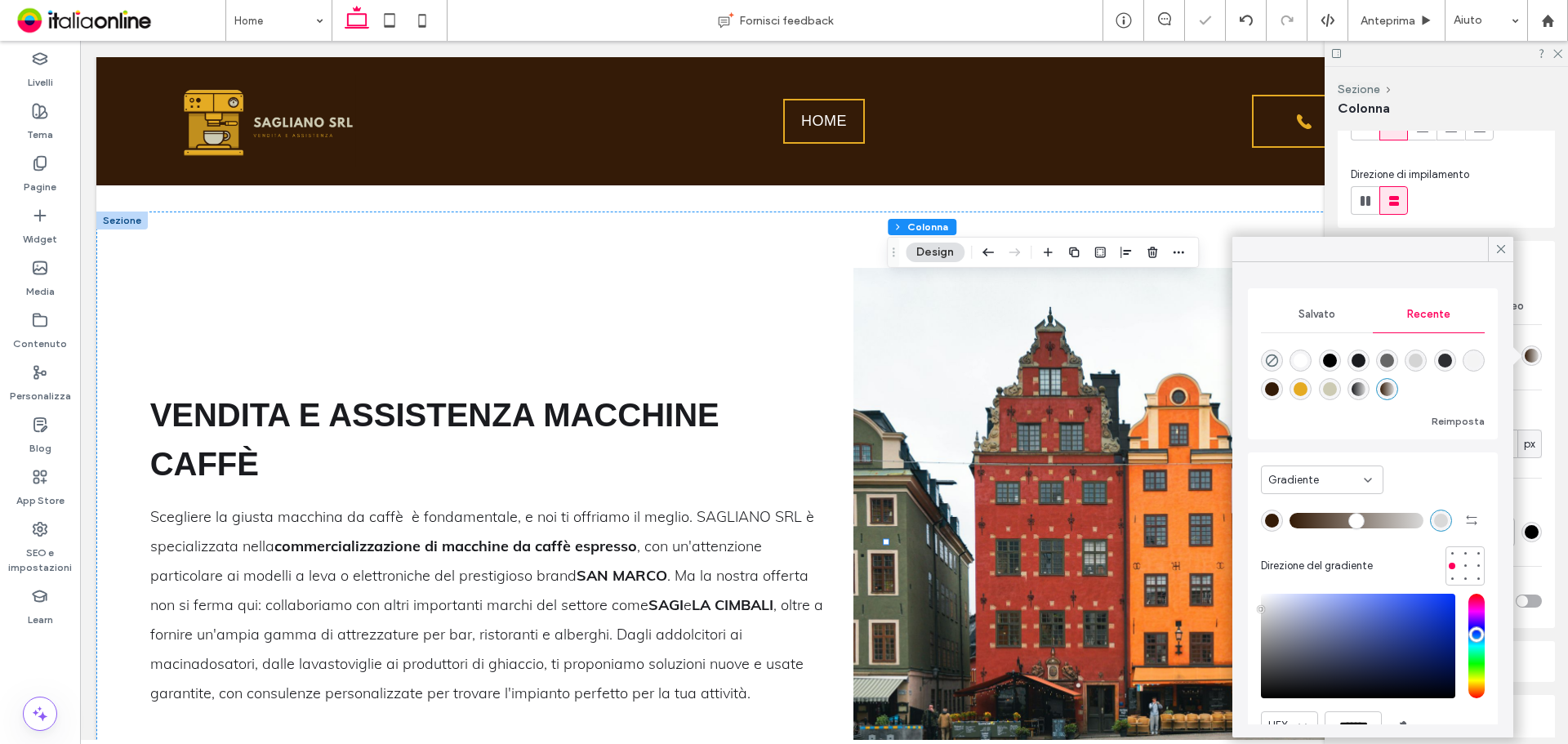
click at [1308, 394] on div "rgba(229, 171, 35, 1)" at bounding box center [1300, 389] width 14 height 14
type input "*******"
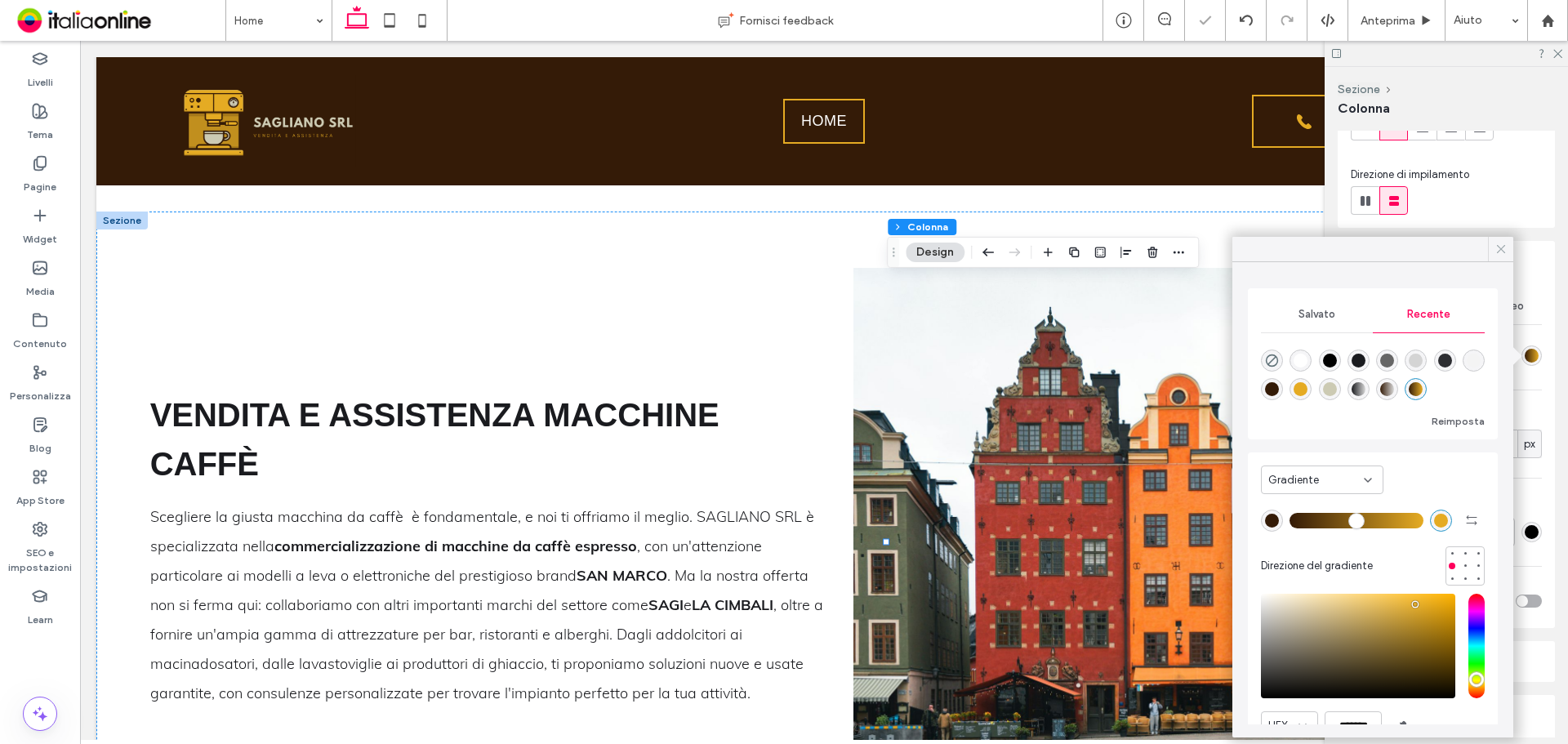
click at [1497, 253] on icon at bounding box center [1501, 248] width 14 height 14
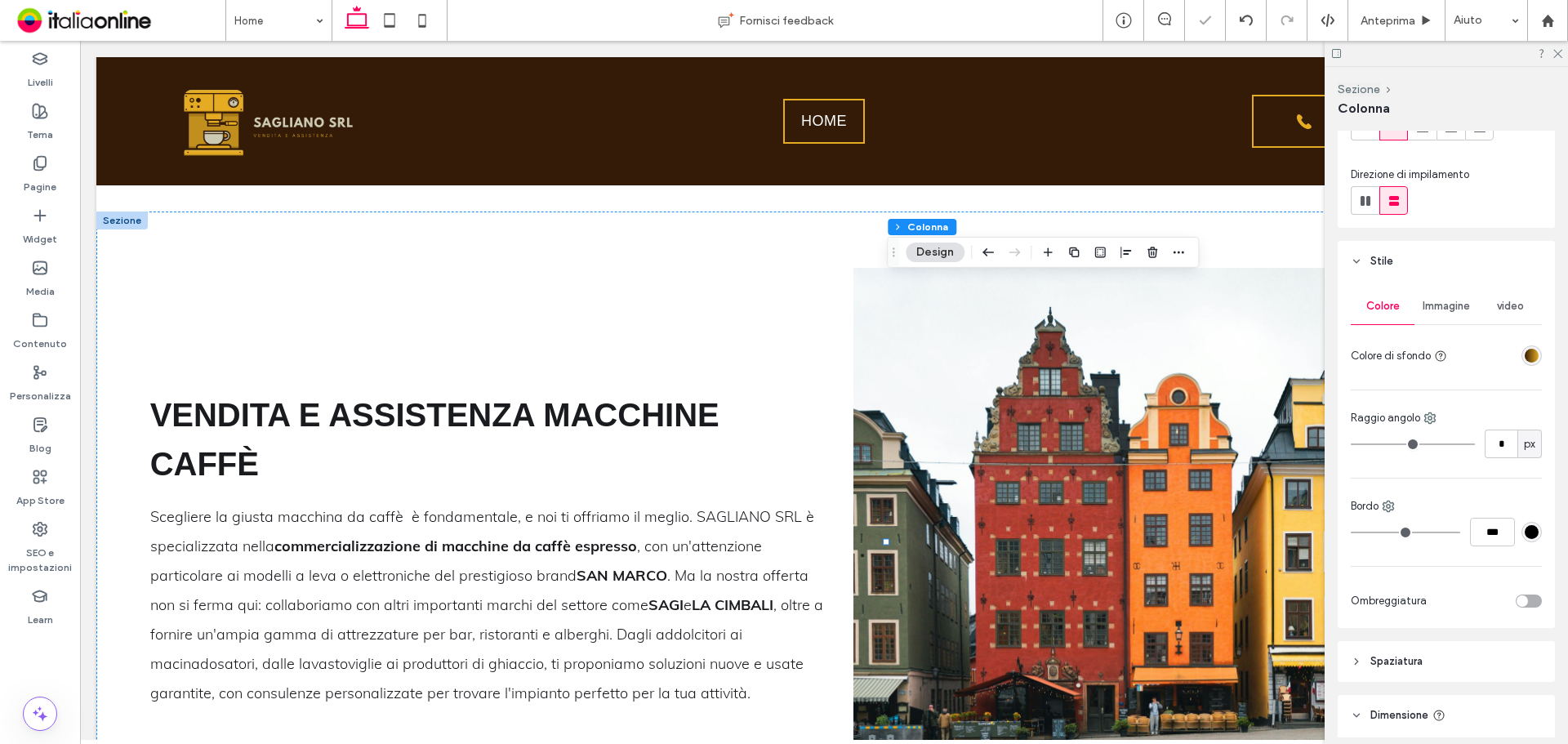
click at [1554, 46] on div at bounding box center [1446, 53] width 243 height 26
drag, startPoint x: 1558, startPoint y: 49, endPoint x: 1478, endPoint y: 11, distance: 88.6
click at [1558, 49] on icon at bounding box center [1557, 52] width 10 height 10
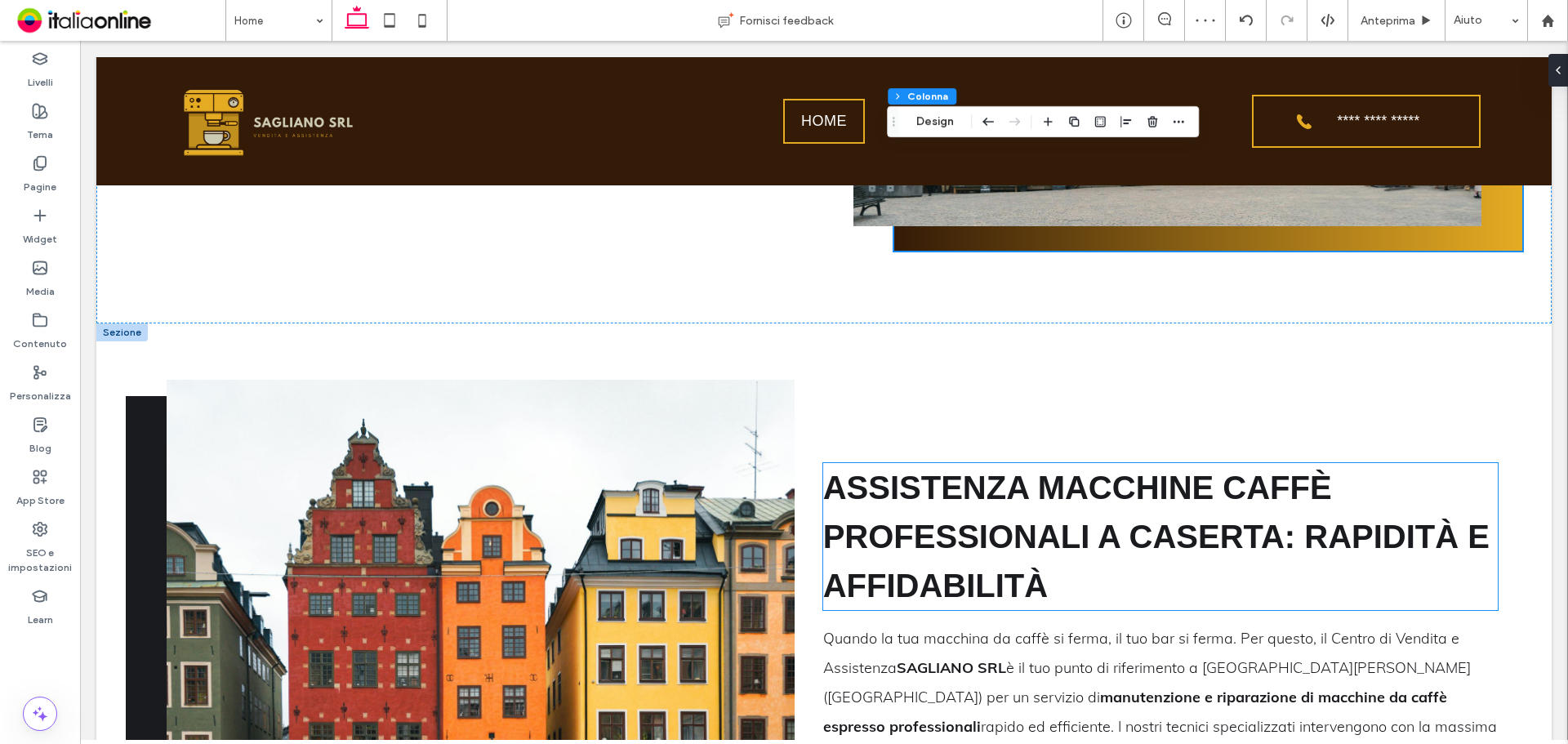
scroll to position [1619, 0]
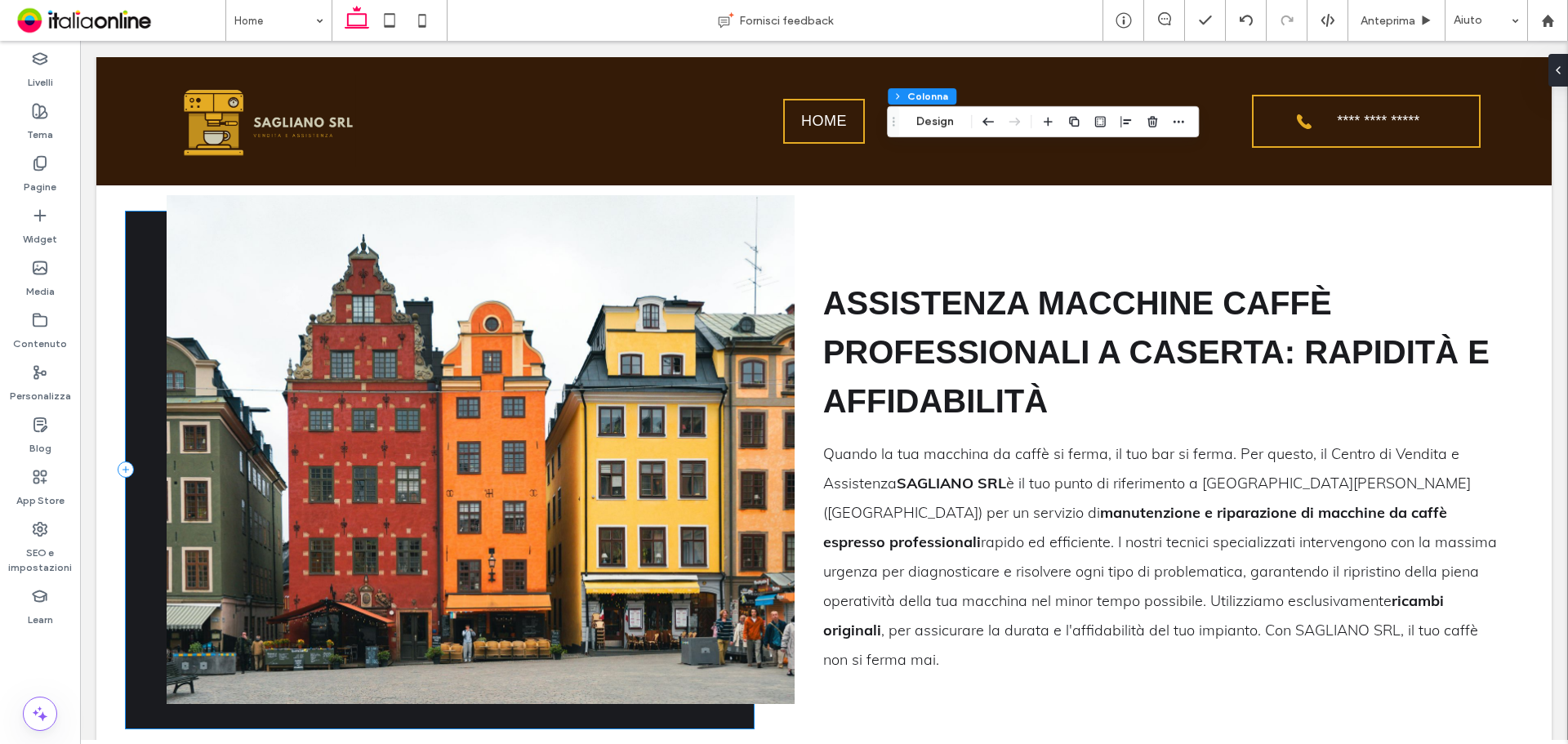
click at [142, 557] on div at bounding box center [440, 470] width 629 height 517
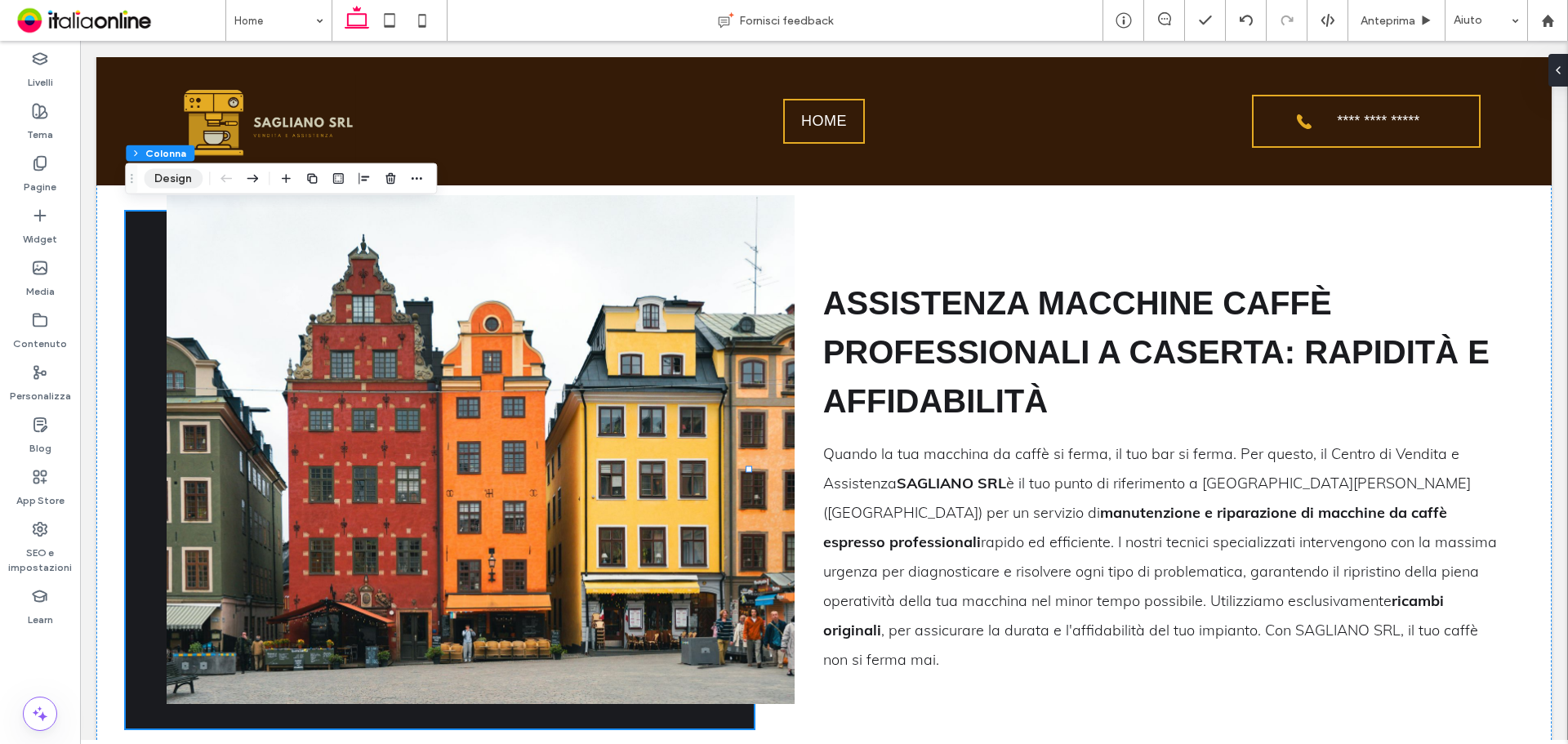
click at [191, 183] on button "Design" at bounding box center [173, 179] width 59 height 20
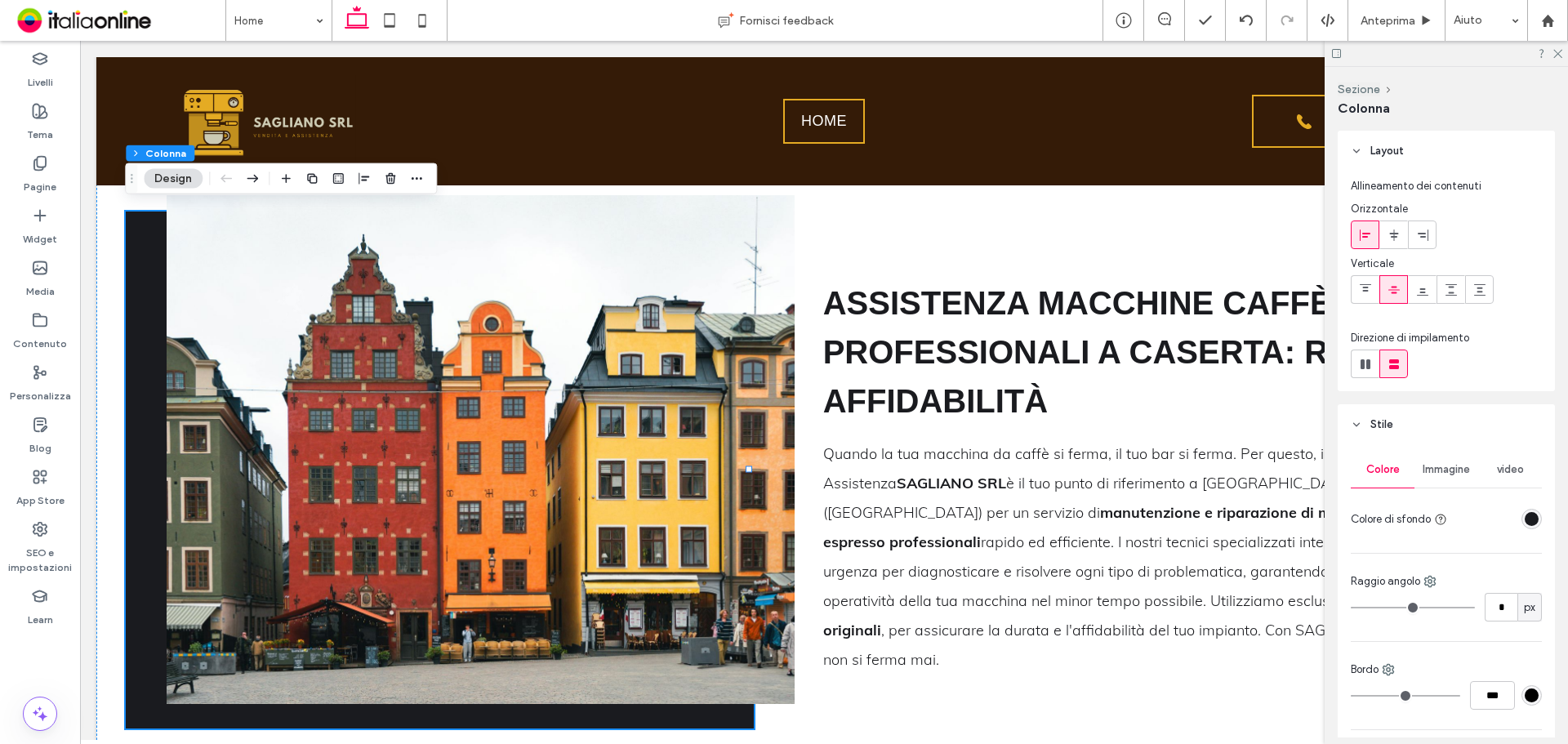
click at [1525, 523] on div "rgba(26, 27, 31, 1)" at bounding box center [1532, 519] width 14 height 14
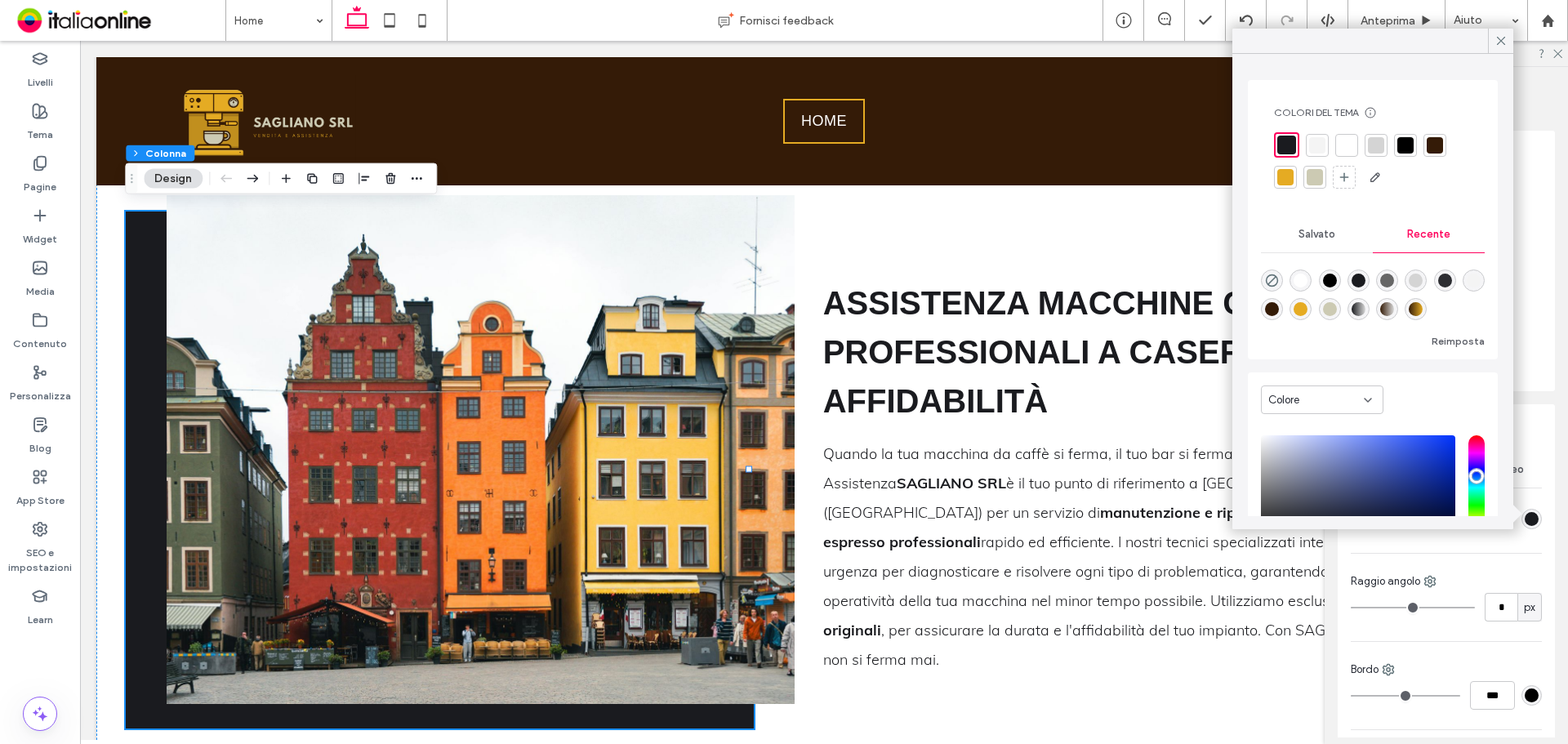
click at [1423, 308] on div "linear-gradient(90deg, rgba(52, 27, 7, 1) 0%, rgba(229, 171, 35, 1) 100%)" at bounding box center [1415, 309] width 14 height 14
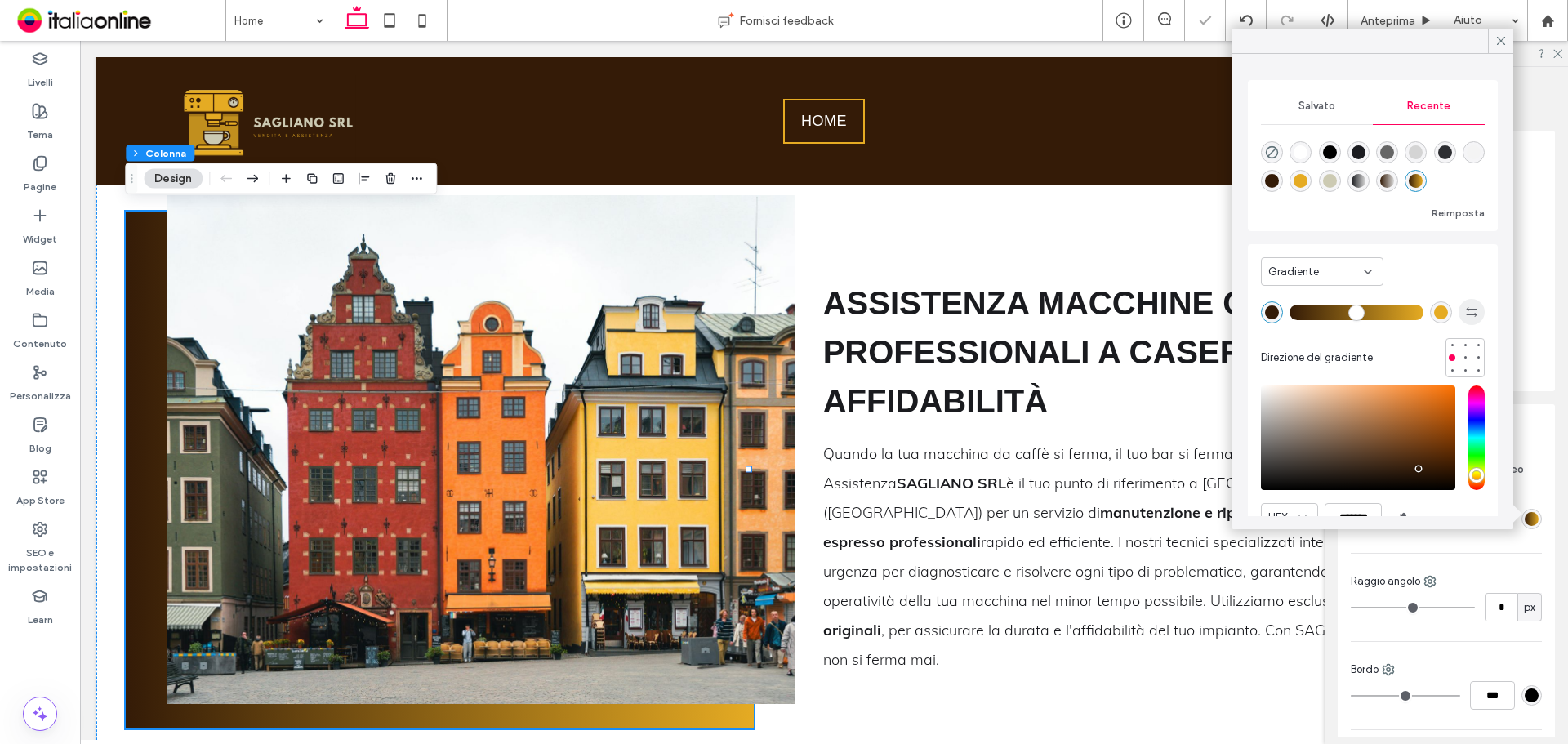
click at [1466, 315] on use "button" at bounding box center [1471, 312] width 10 height 10
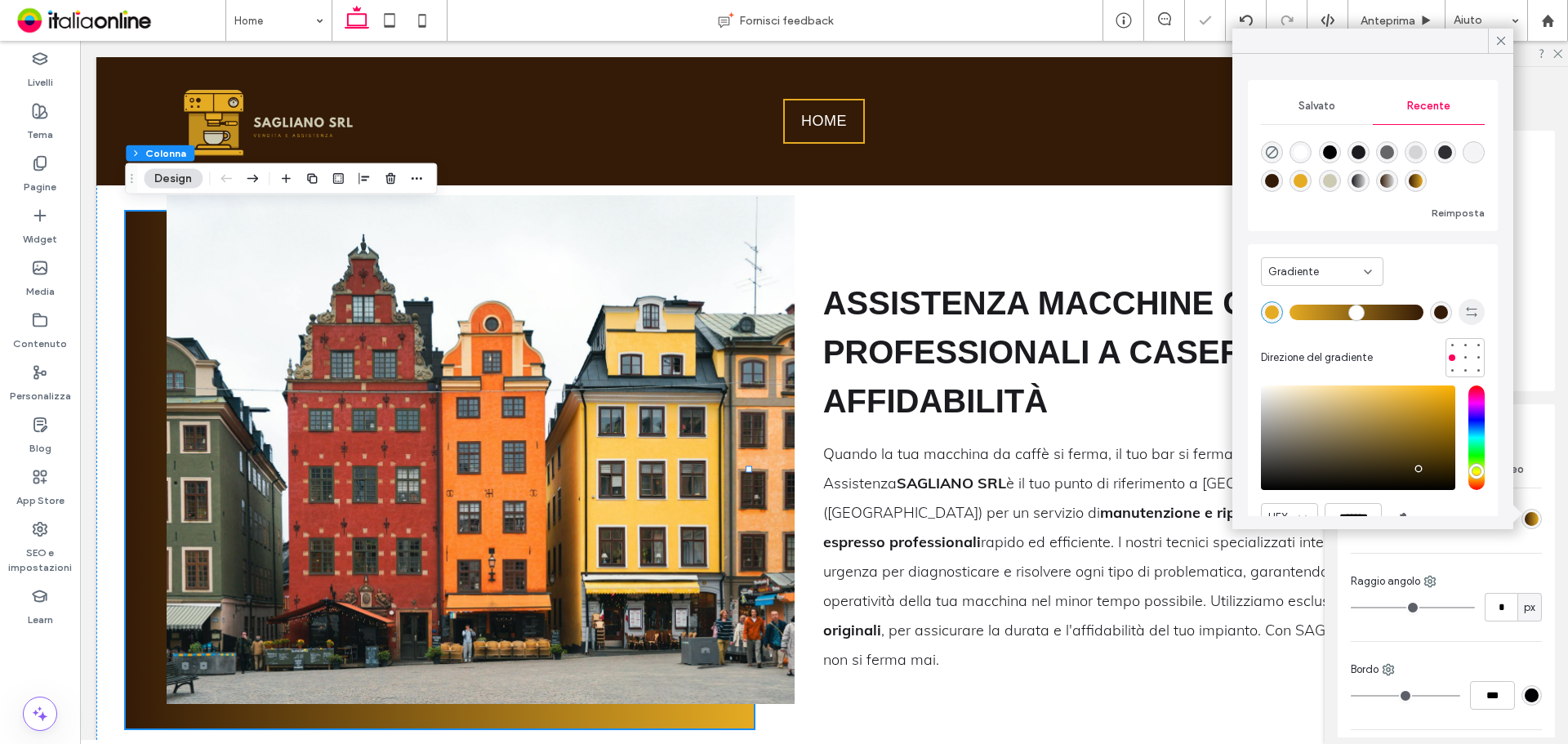
type input "*******"
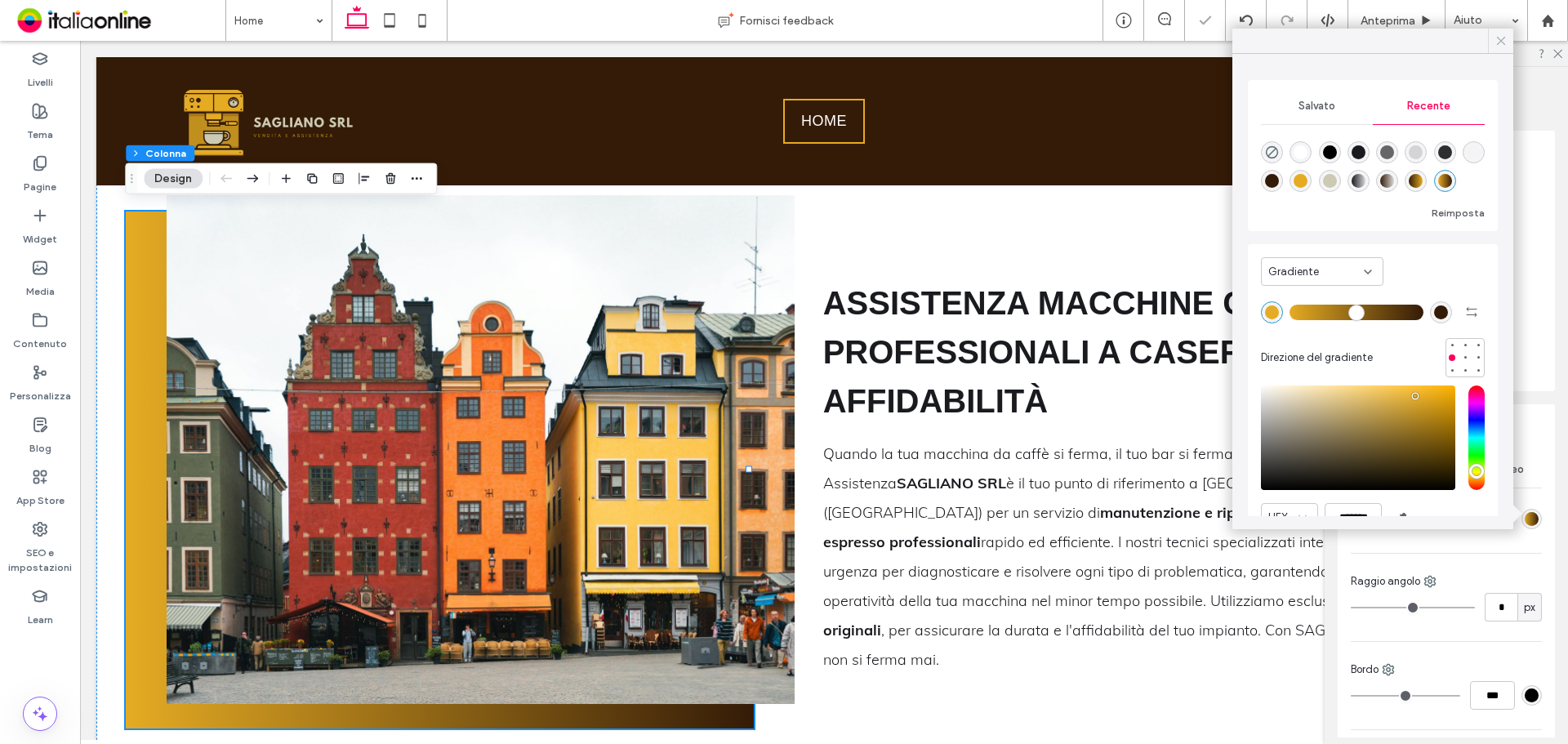
click at [1510, 32] on div at bounding box center [1501, 41] width 26 height 25
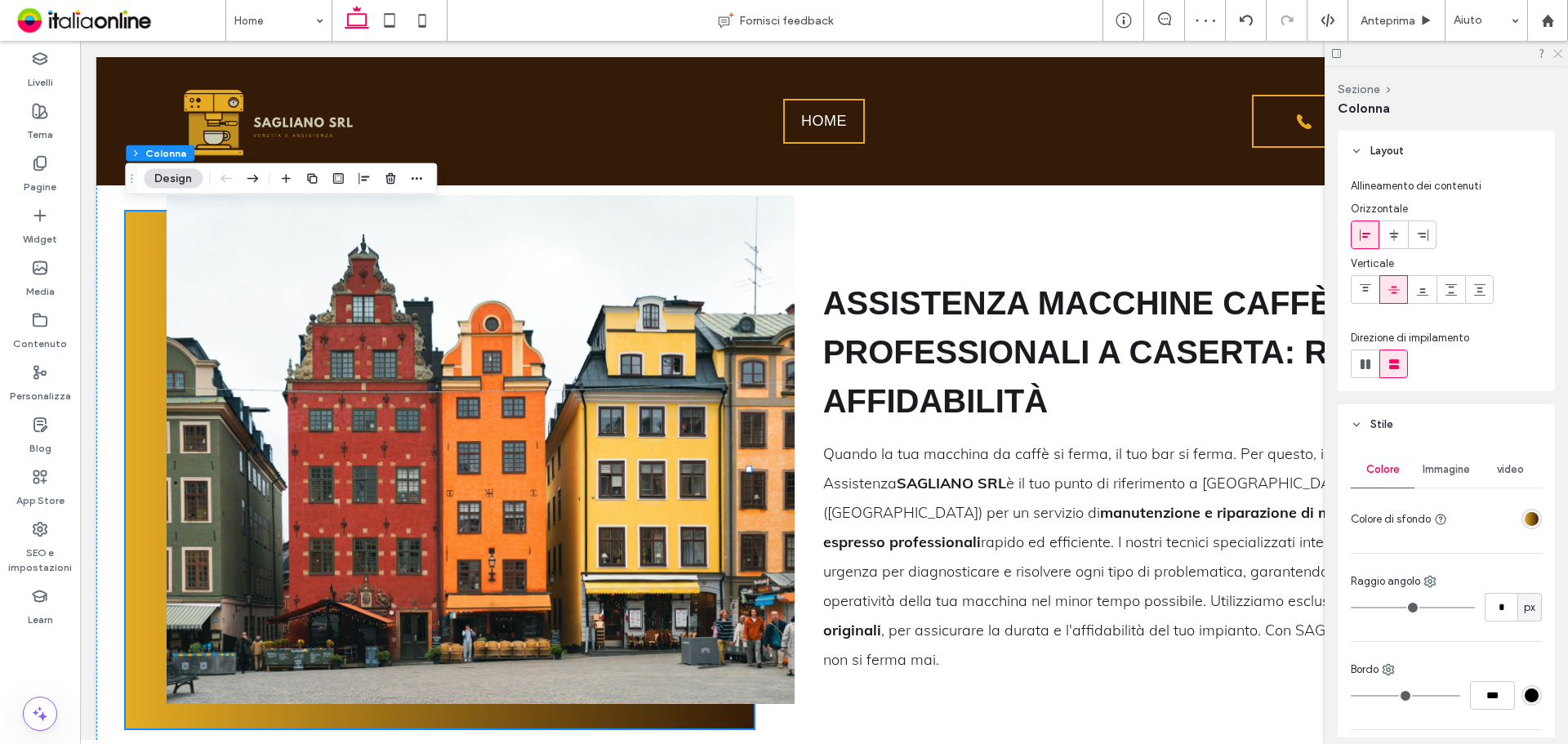
click at [1559, 57] on icon at bounding box center [1557, 52] width 10 height 10
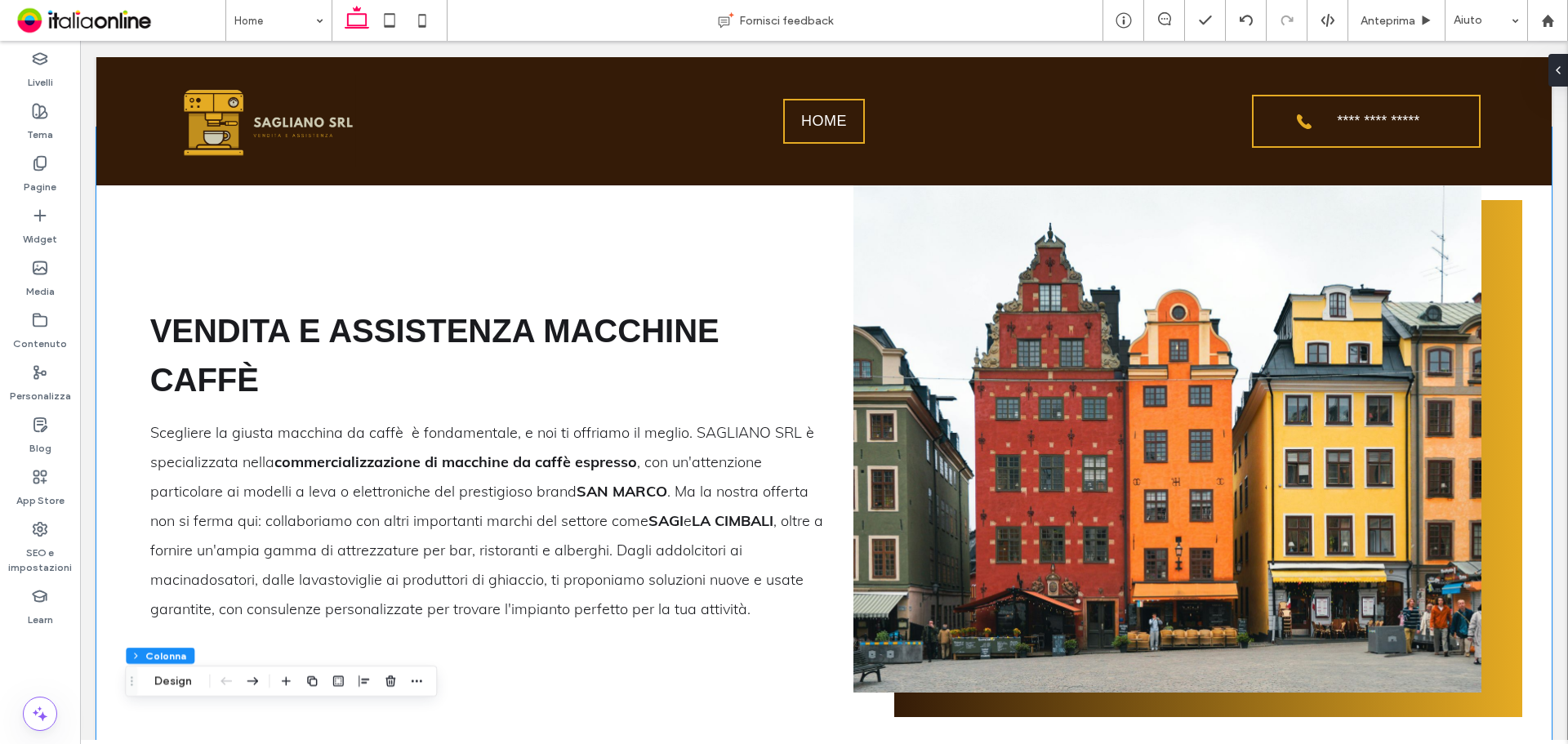
scroll to position [966, 0]
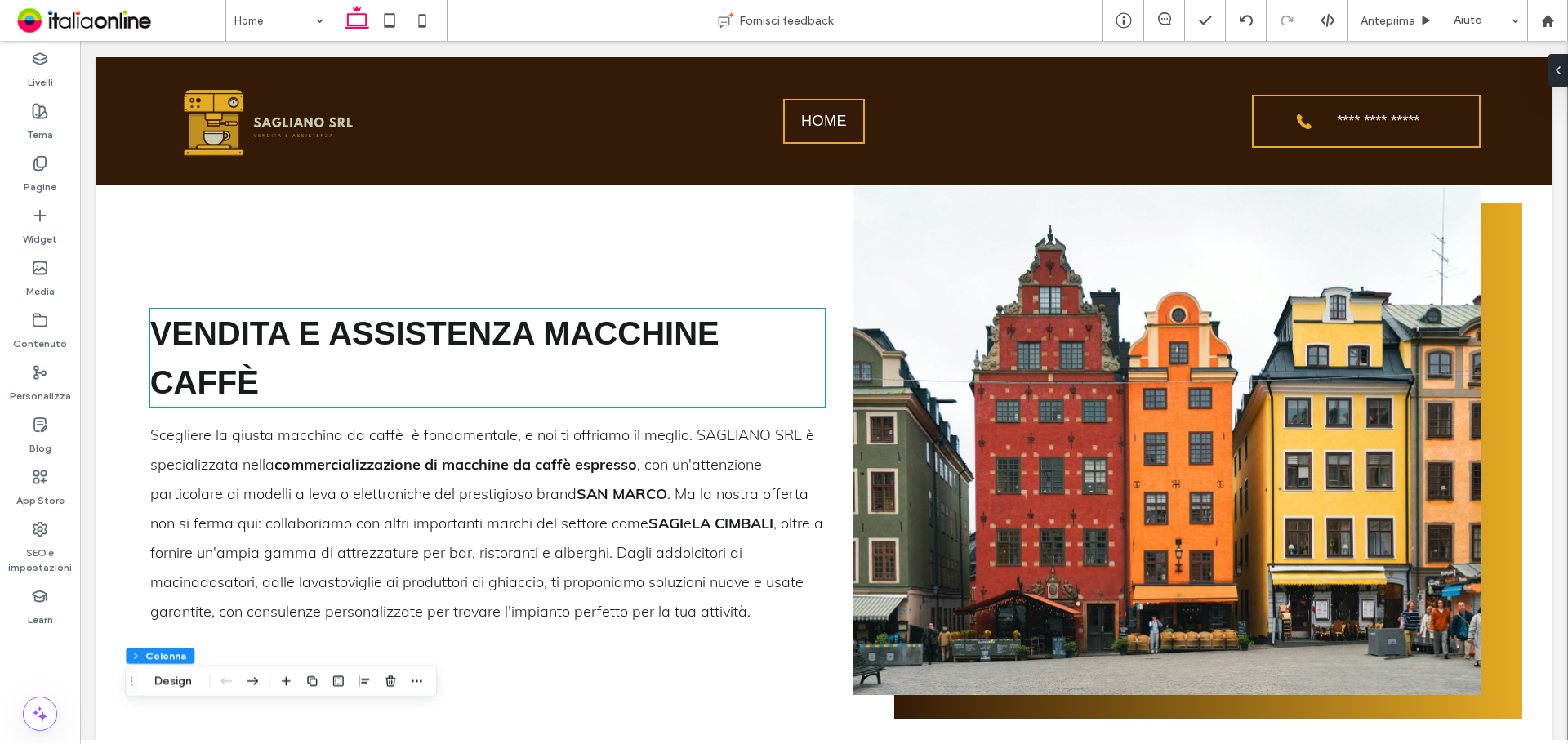
click at [526, 340] on span "Vendita e Assistenza Macchine Caffè" at bounding box center [434, 357] width 569 height 85
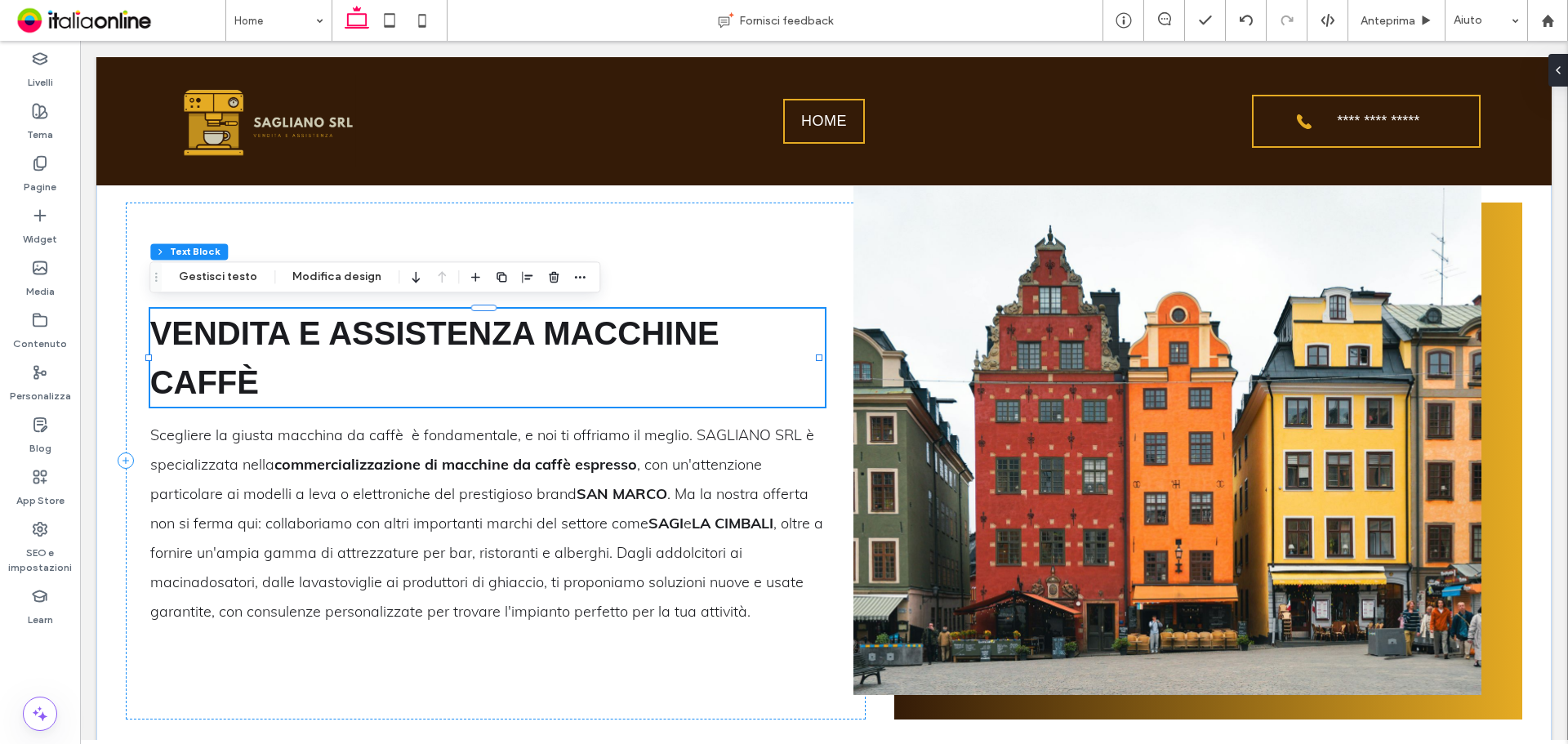
click at [503, 336] on span "Vendita e Assistenza Macchine Caffè" at bounding box center [434, 357] width 569 height 85
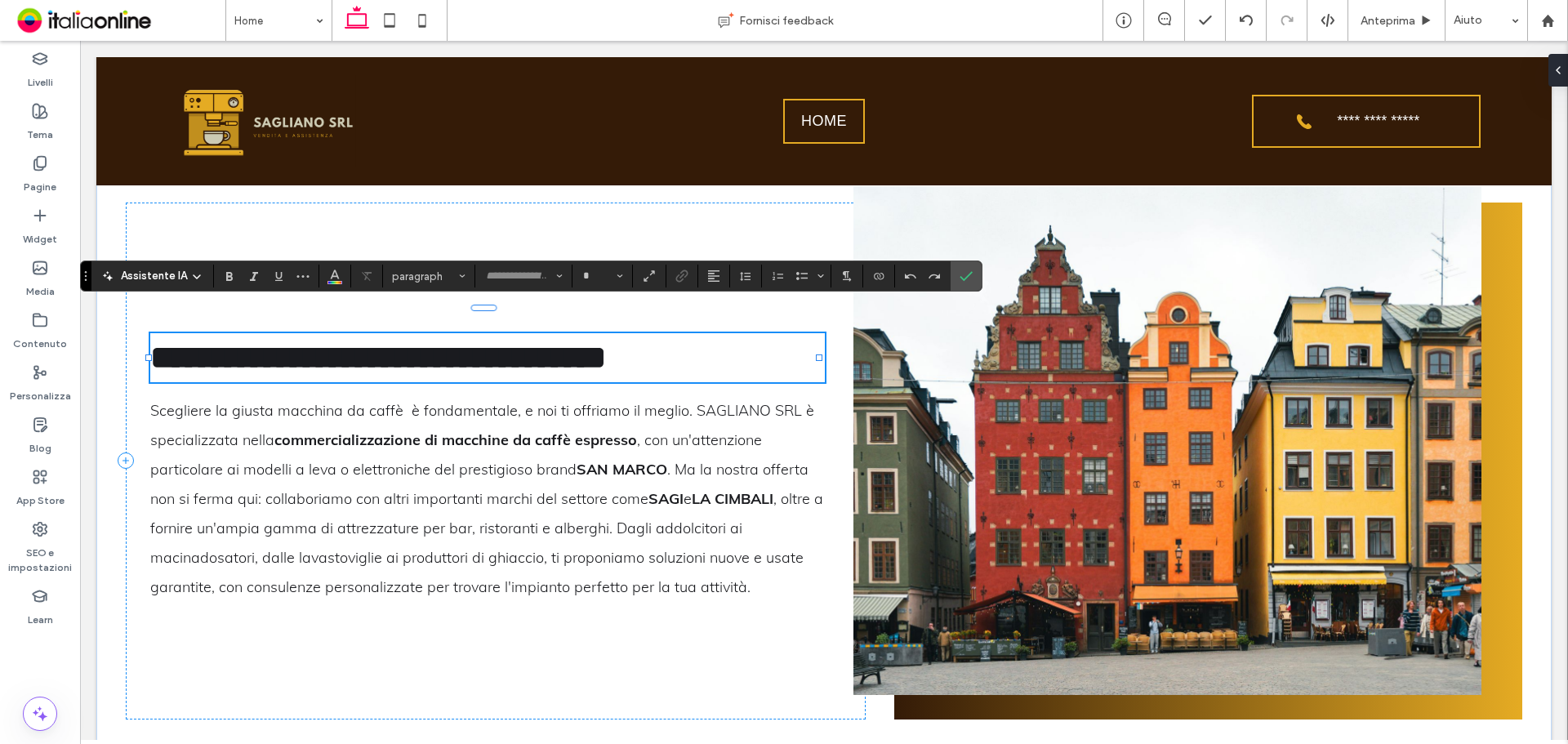
type input "*********"
type input "**"
click at [445, 341] on span "**********" at bounding box center [378, 357] width 456 height 32
drag, startPoint x: 302, startPoint y: 320, endPoint x: 533, endPoint y: 319, distance: 231.0
click at [533, 341] on span "**********" at bounding box center [378, 357] width 456 height 32
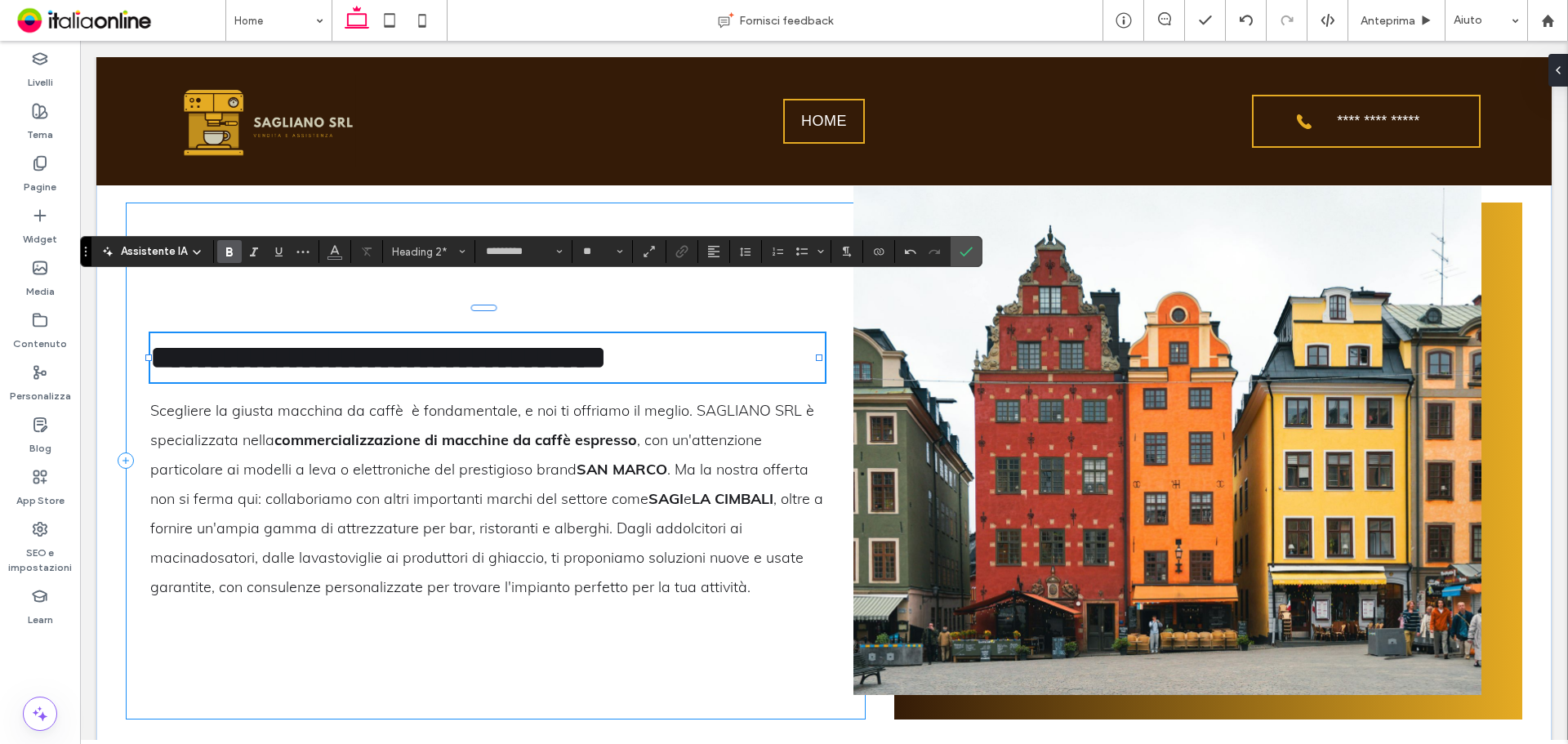
scroll to position [990, 0]
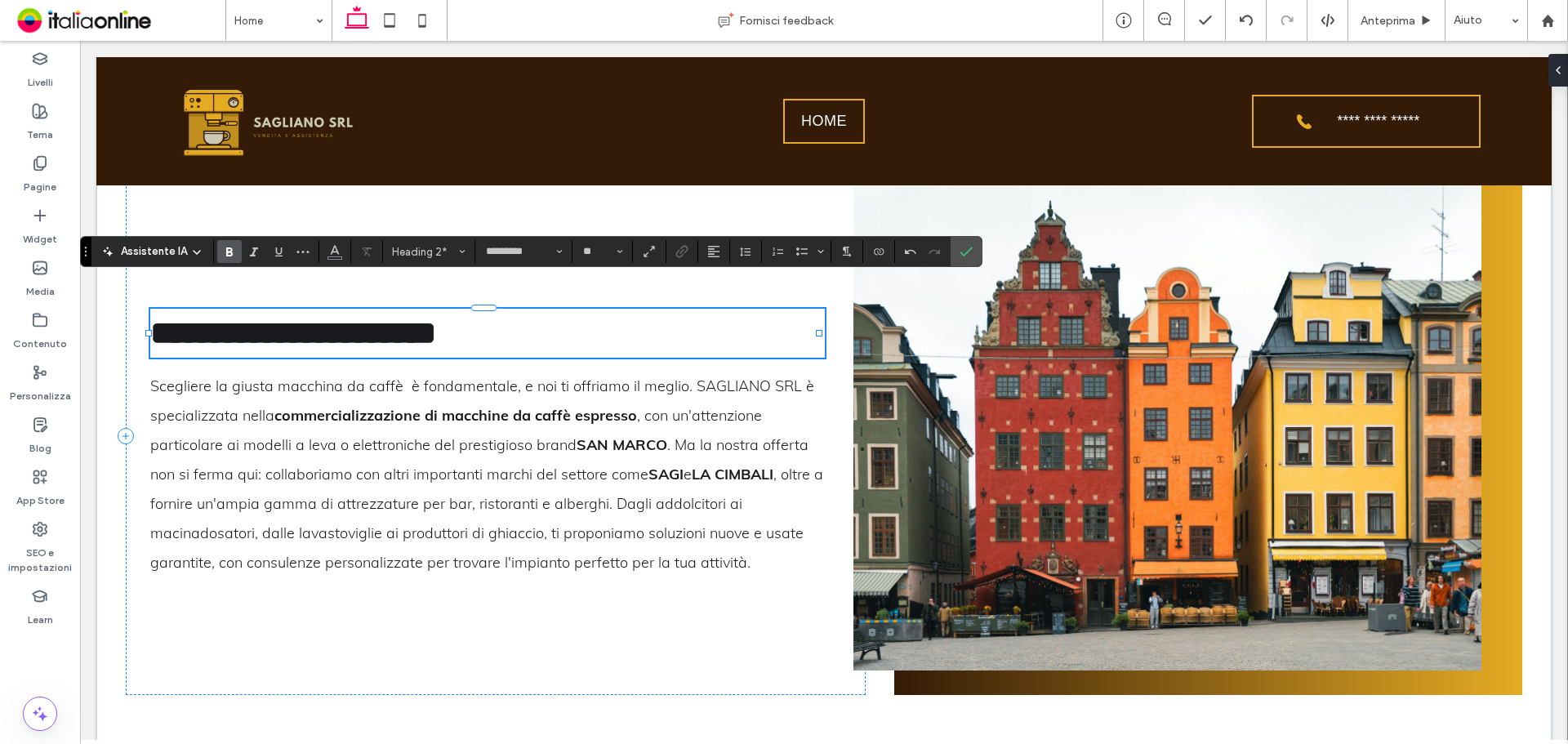
click at [680, 327] on h2 "**********" at bounding box center [488, 334] width 676 height 49
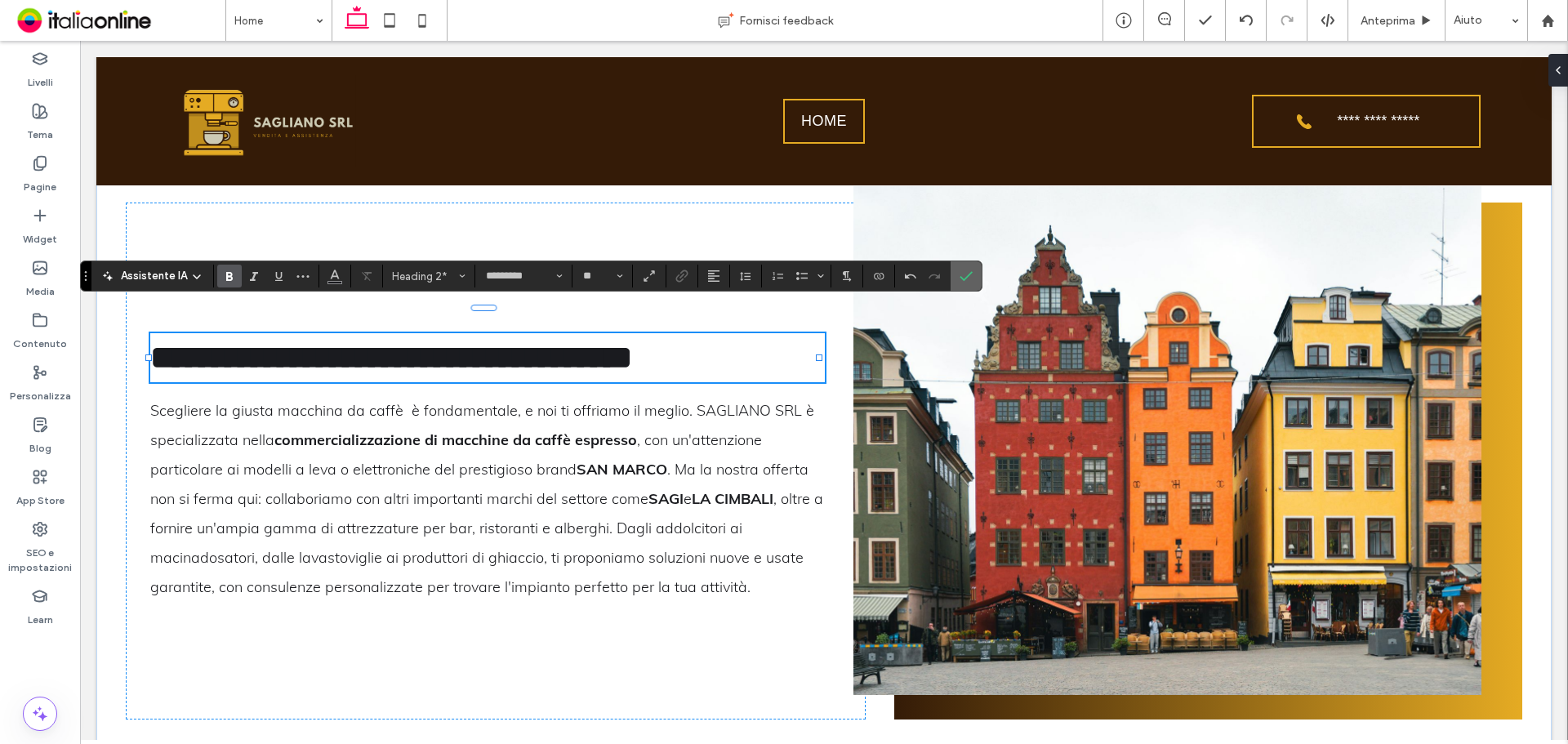
click at [962, 272] on icon "Conferma" at bounding box center [966, 277] width 13 height 13
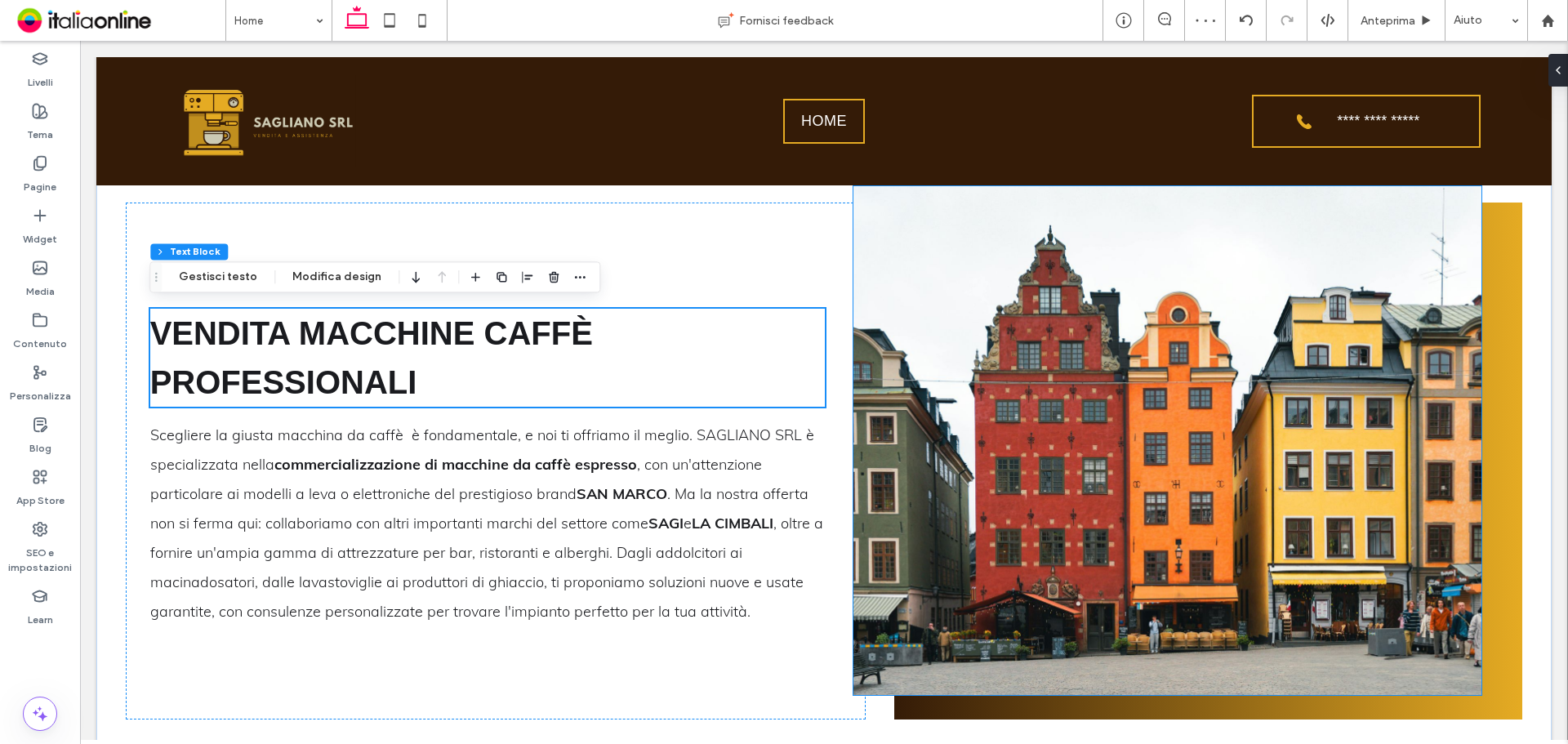
scroll to position [885, 0]
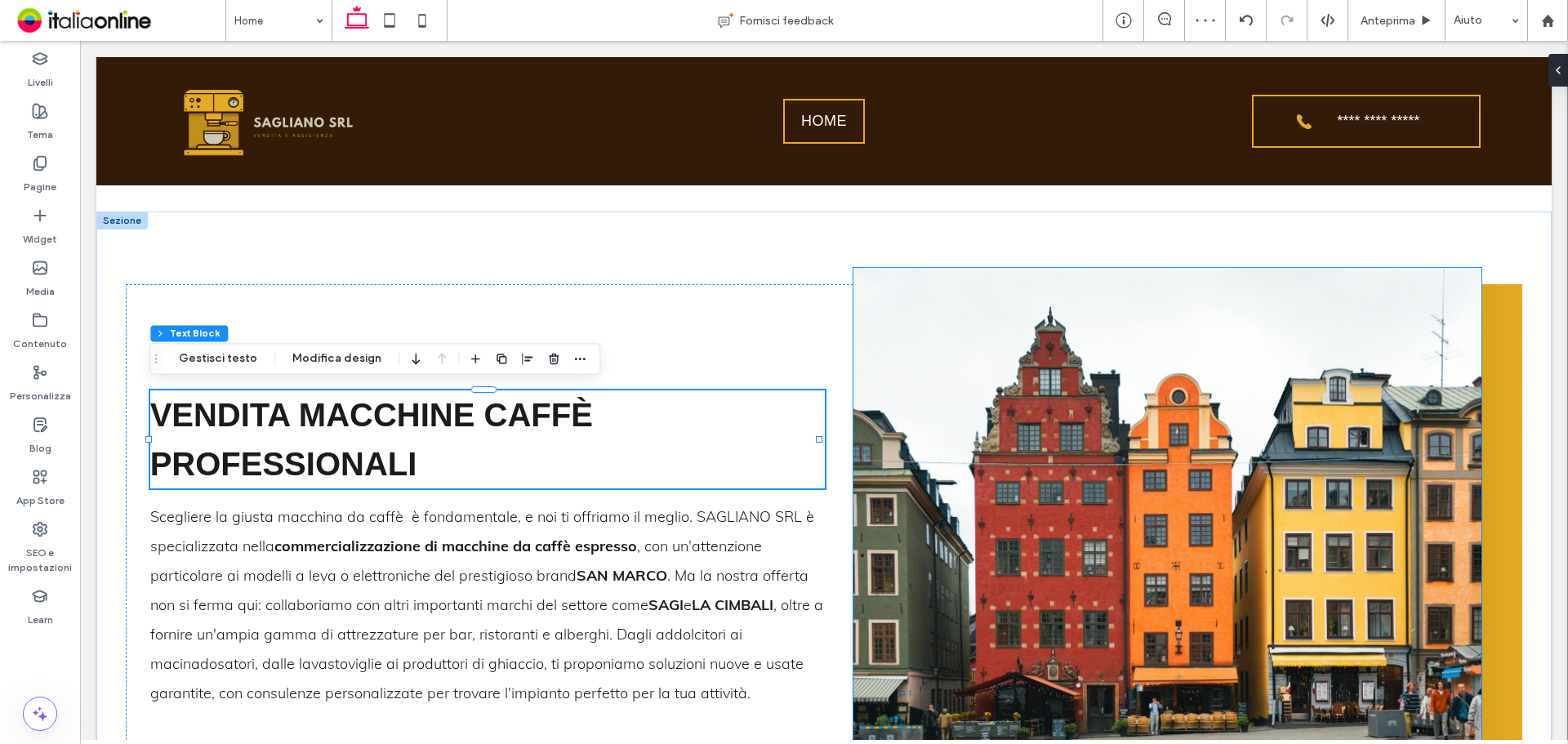
click at [973, 348] on img at bounding box center [1168, 522] width 629 height 508
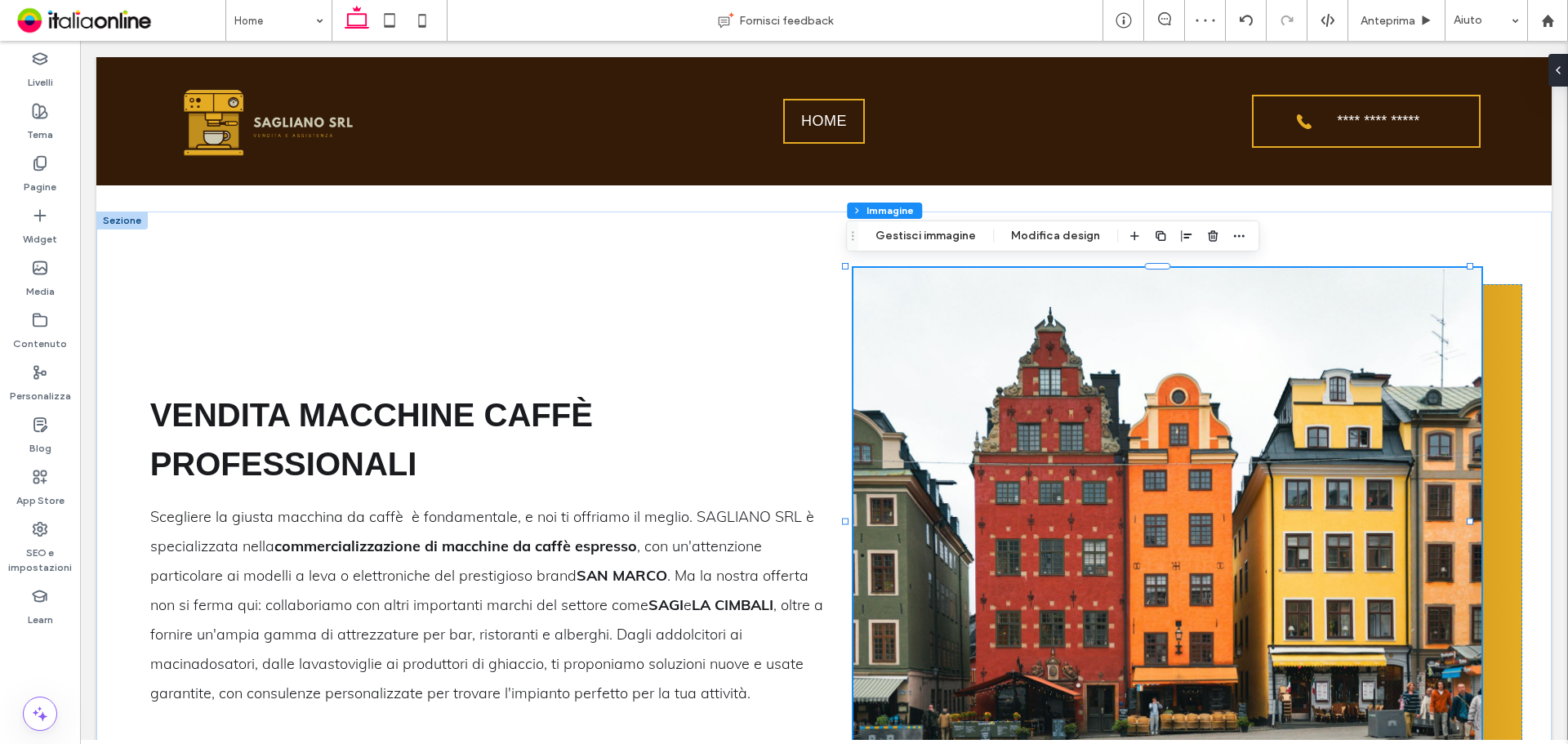
click at [927, 250] on div "Sezione Colonna Immagine Gestisci immagine Modifica design" at bounding box center [1052, 236] width 413 height 31
click at [933, 235] on button "Gestisci immagine" at bounding box center [926, 236] width 122 height 20
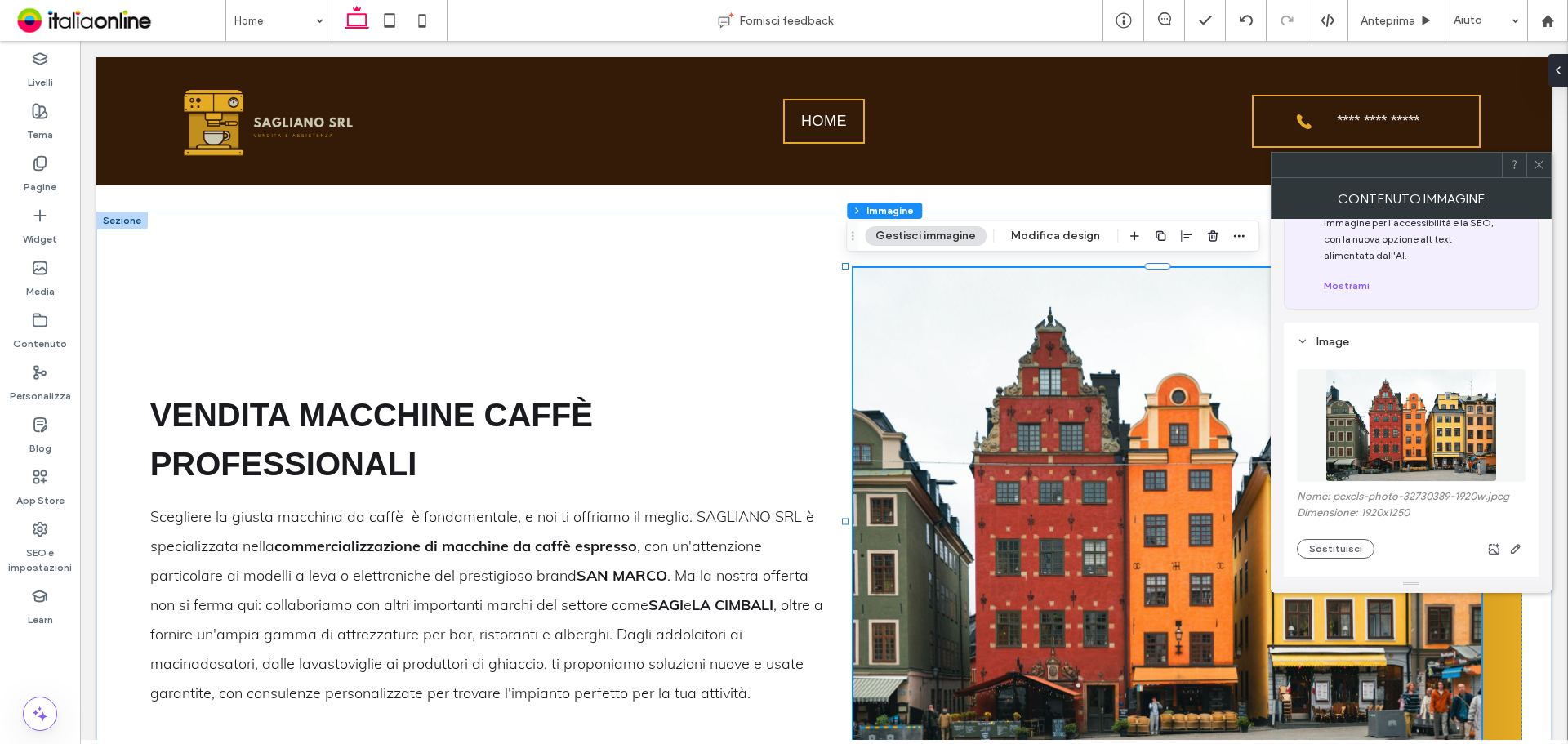
scroll to position [163, 0]
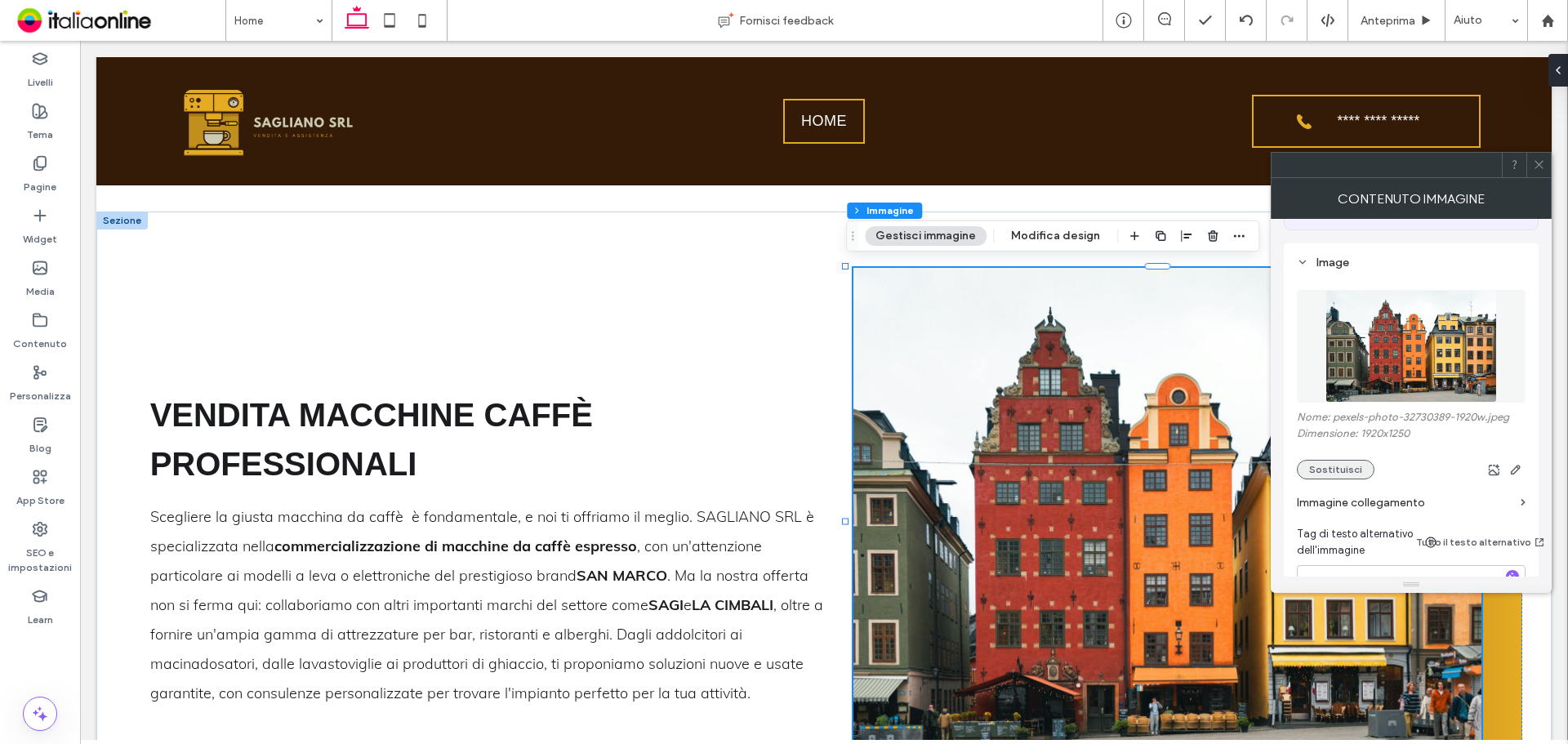
click at [1329, 463] on button "Sostituisci" at bounding box center [1336, 469] width 78 height 20
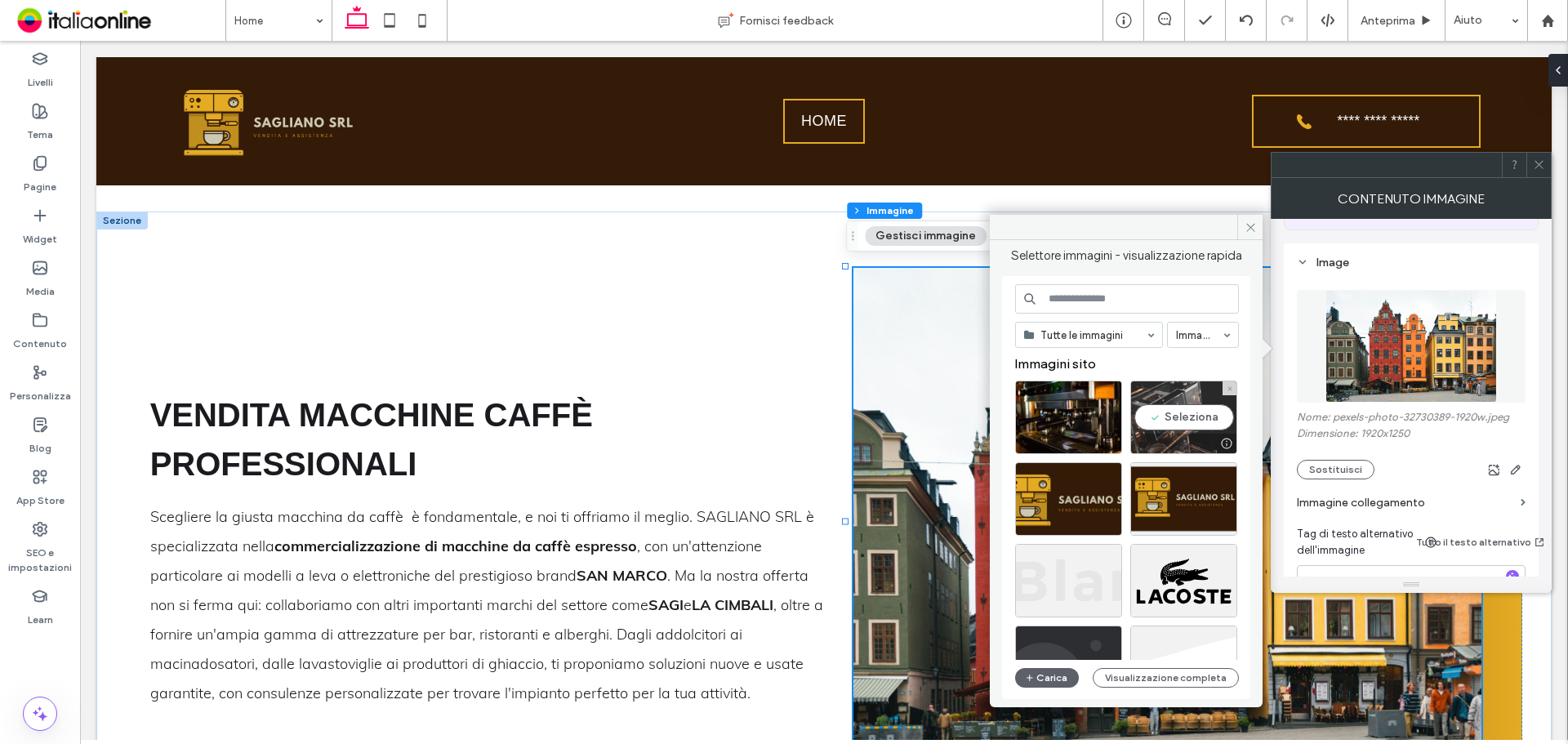
click at [1176, 424] on div "Seleziona" at bounding box center [1183, 416] width 107 height 73
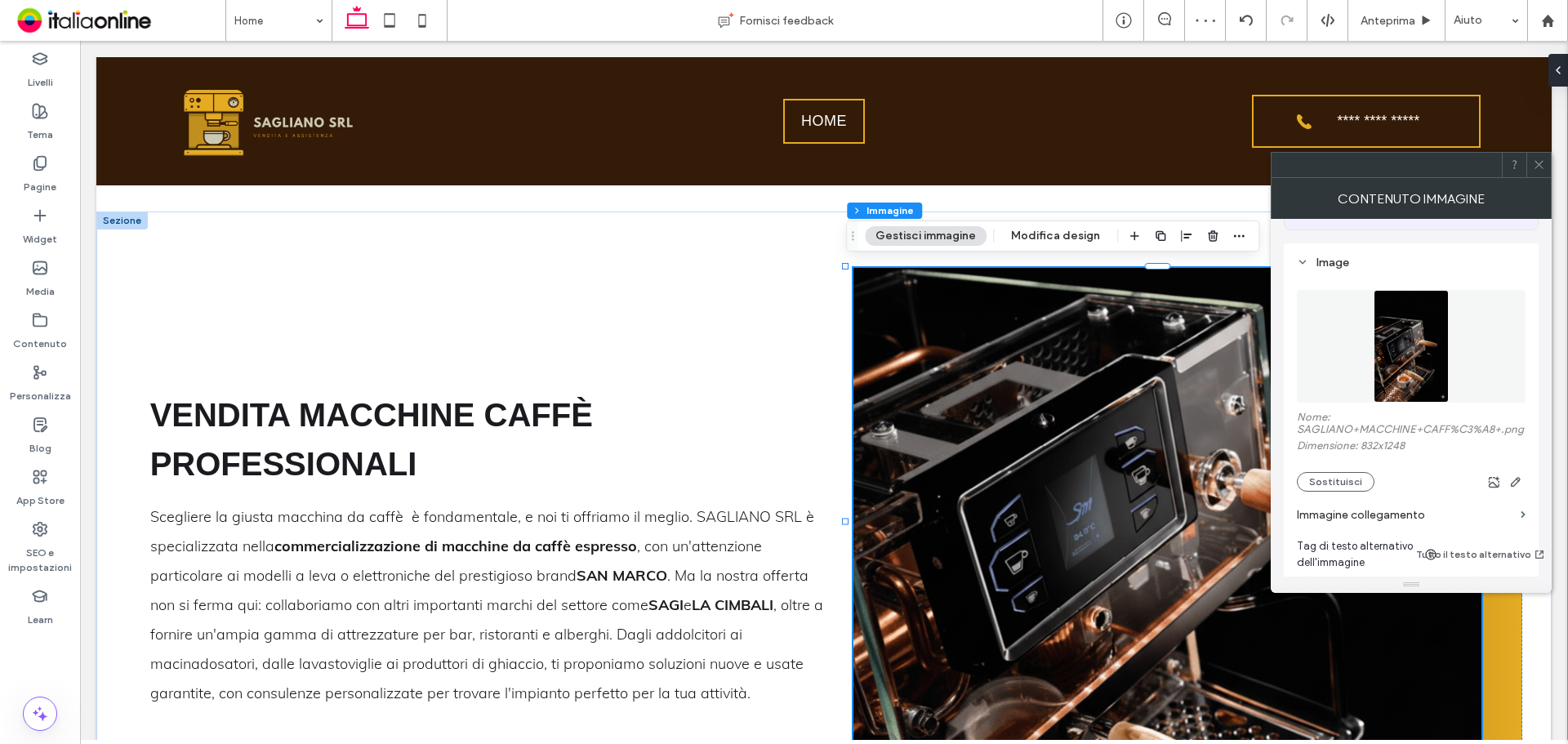
click at [1539, 177] on span at bounding box center [1539, 165] width 12 height 25
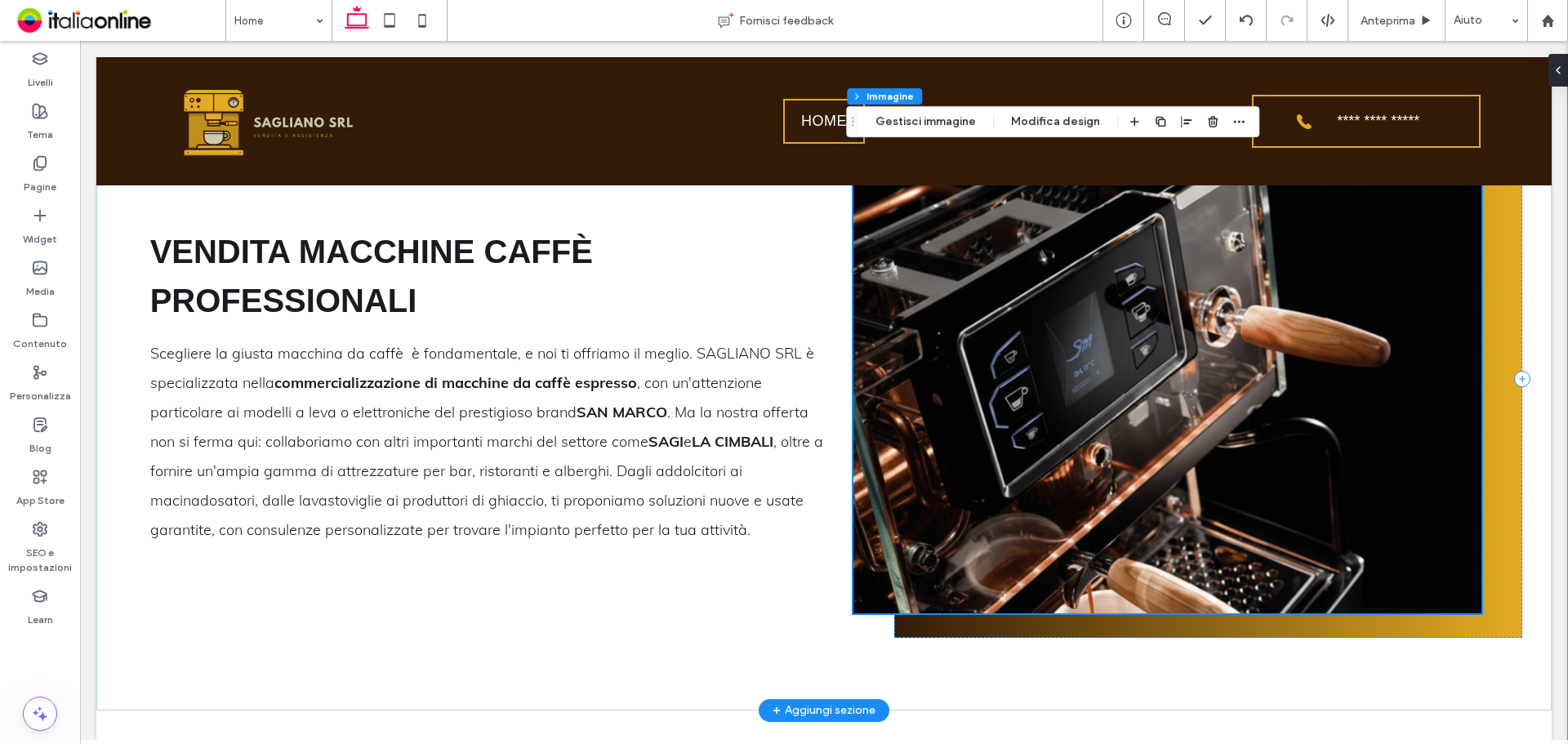
scroll to position [885, 0]
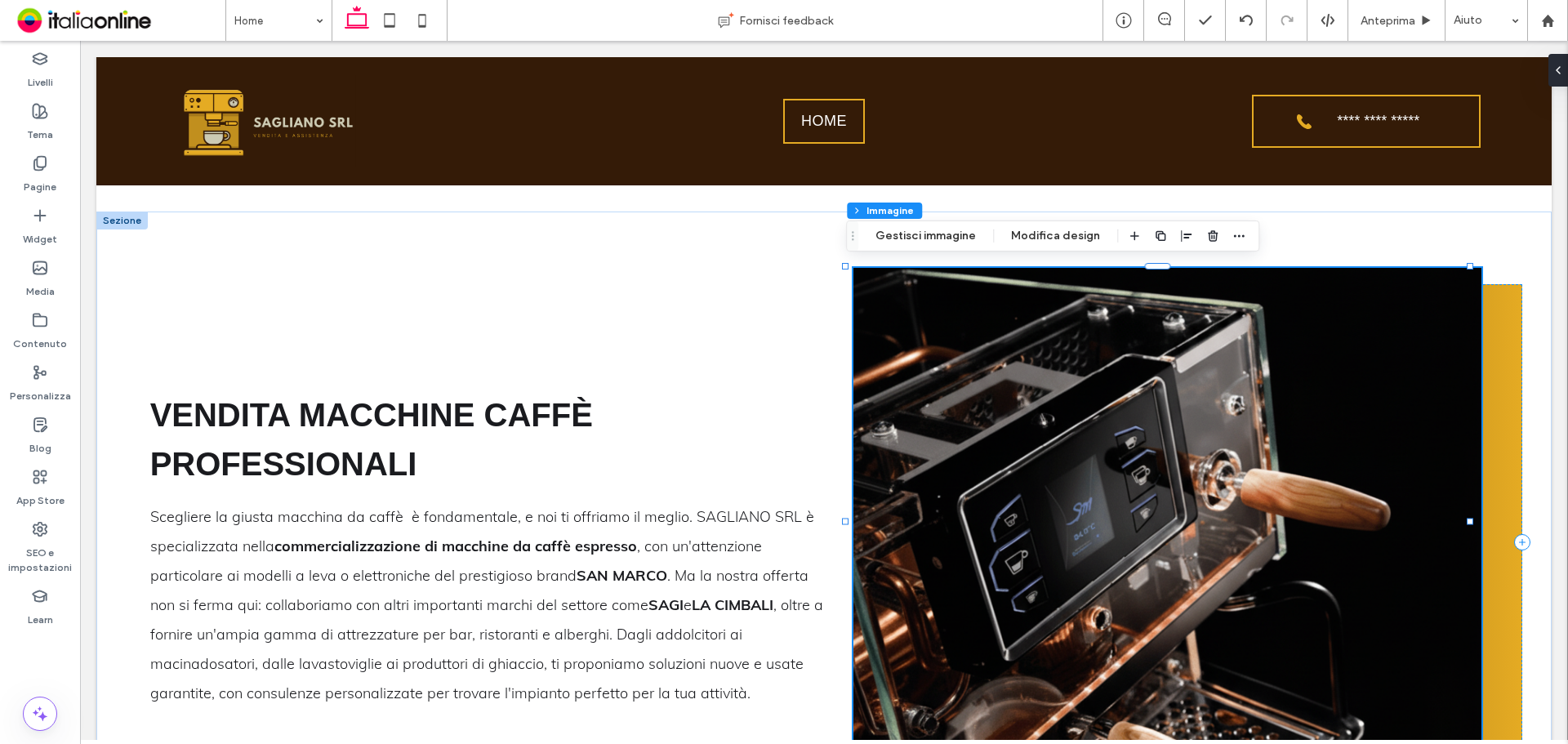
click at [1230, 418] on img at bounding box center [1168, 522] width 629 height 508
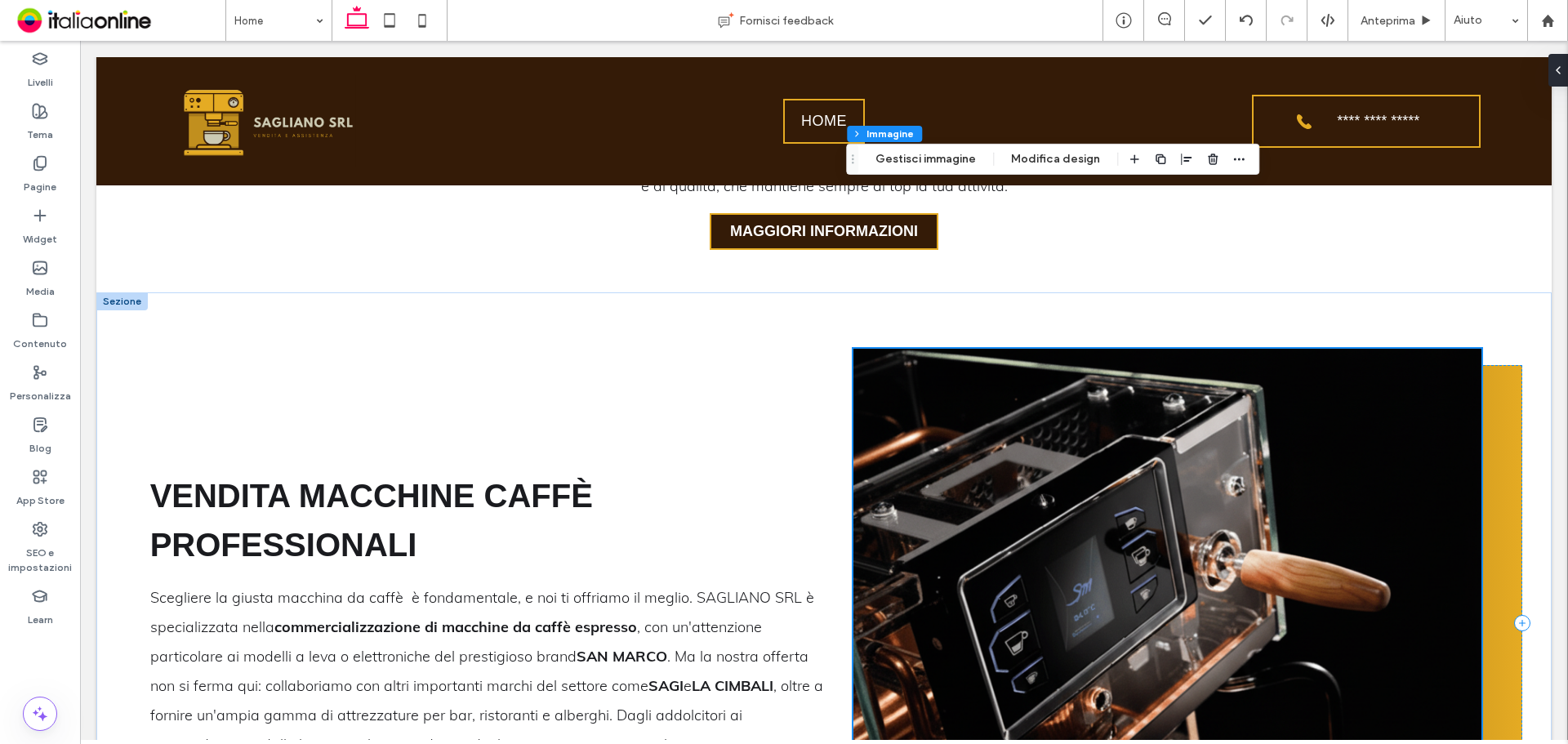
scroll to position [803, 0]
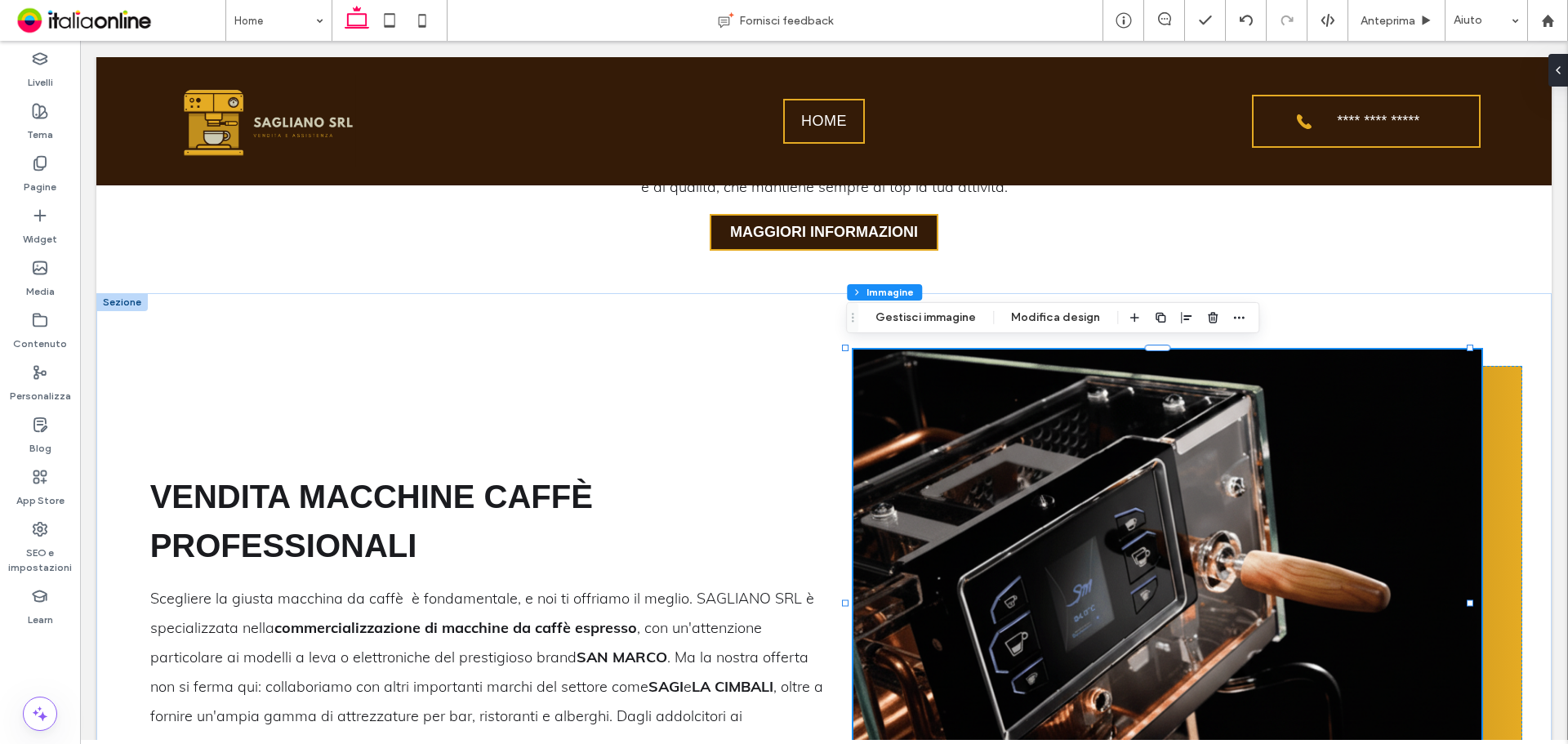
click at [112, 302] on div at bounding box center [122, 302] width 51 height 18
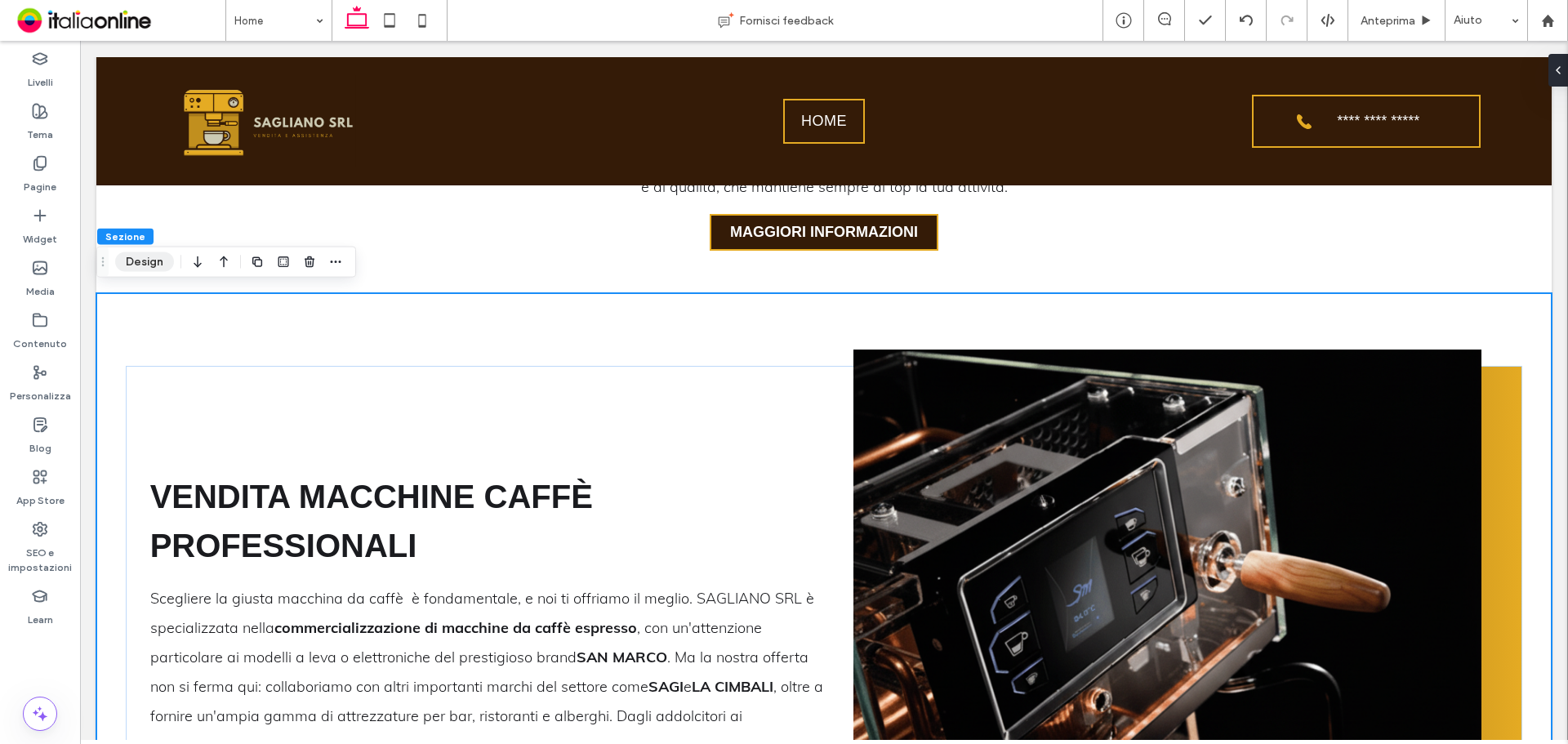
click at [154, 263] on button "Design" at bounding box center [144, 262] width 59 height 20
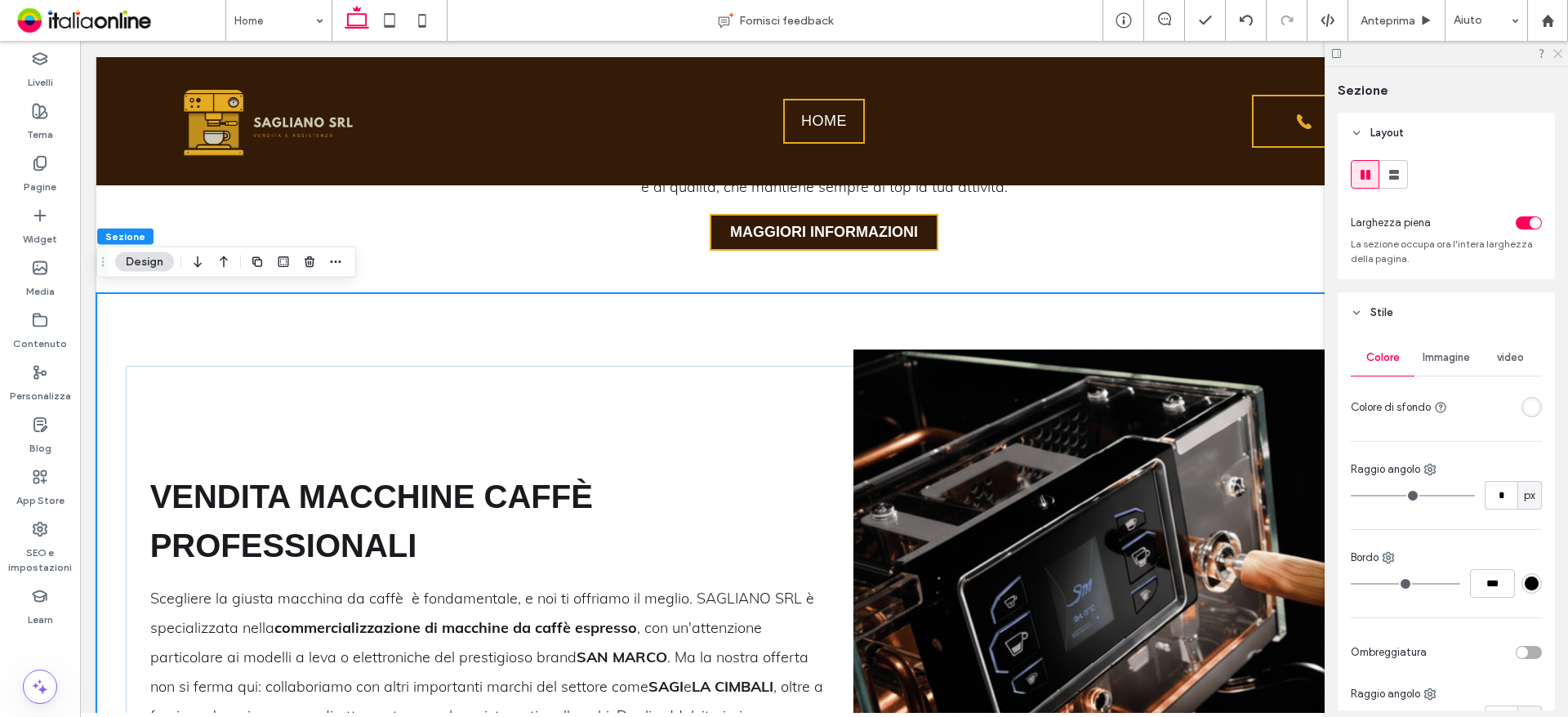
click at [1557, 52] on use at bounding box center [1558, 53] width 9 height 9
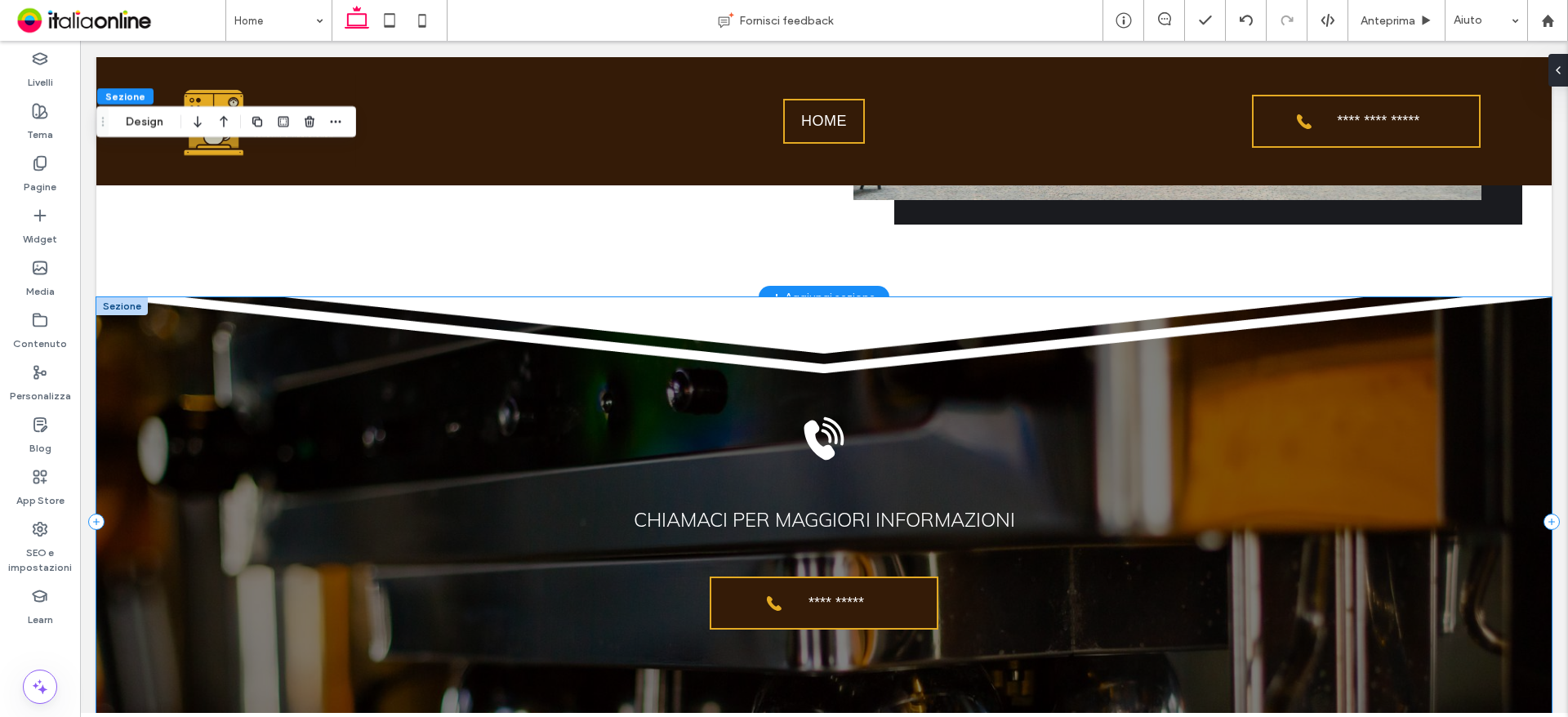
scroll to position [3006, 0]
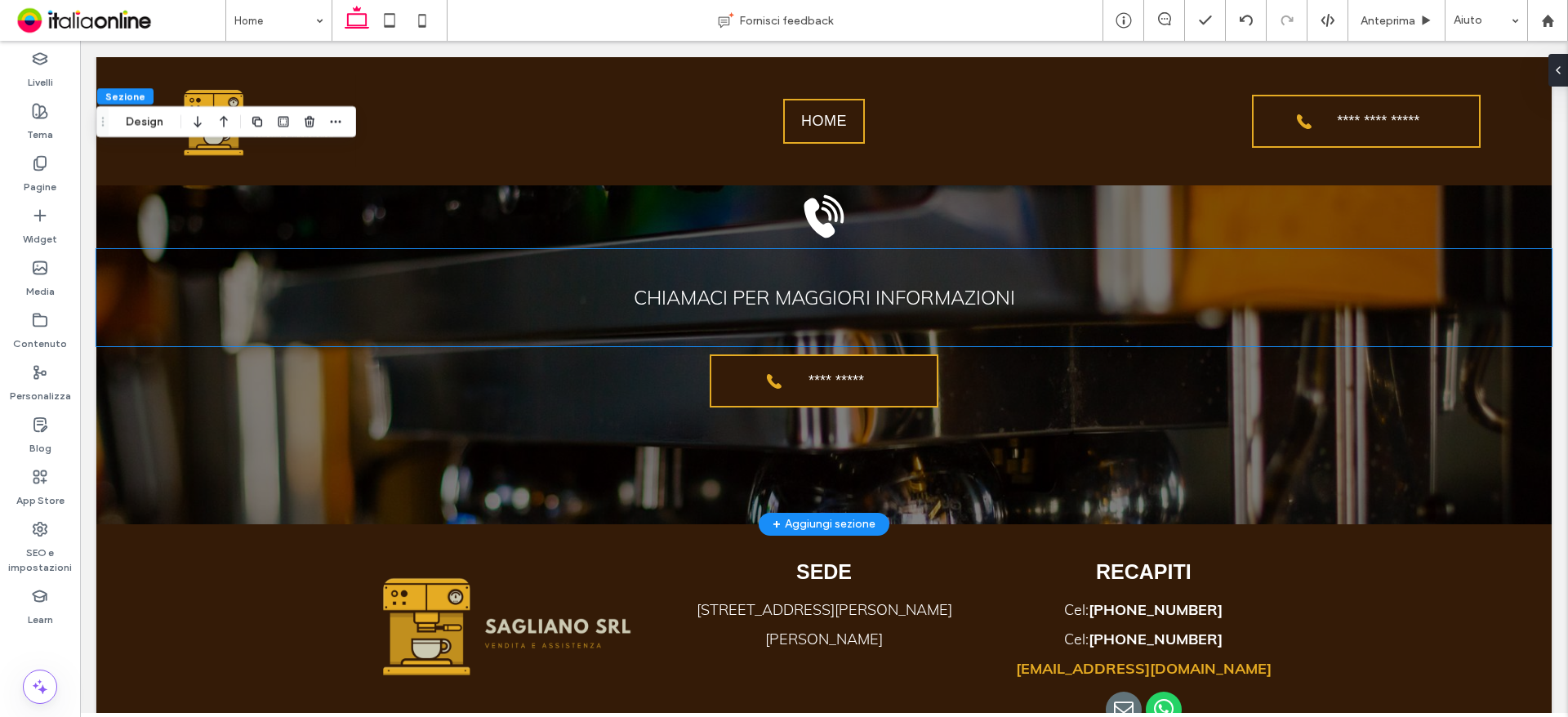
click at [896, 287] on span "Chiamaci per maggiori informazioni" at bounding box center [824, 297] width 381 height 25
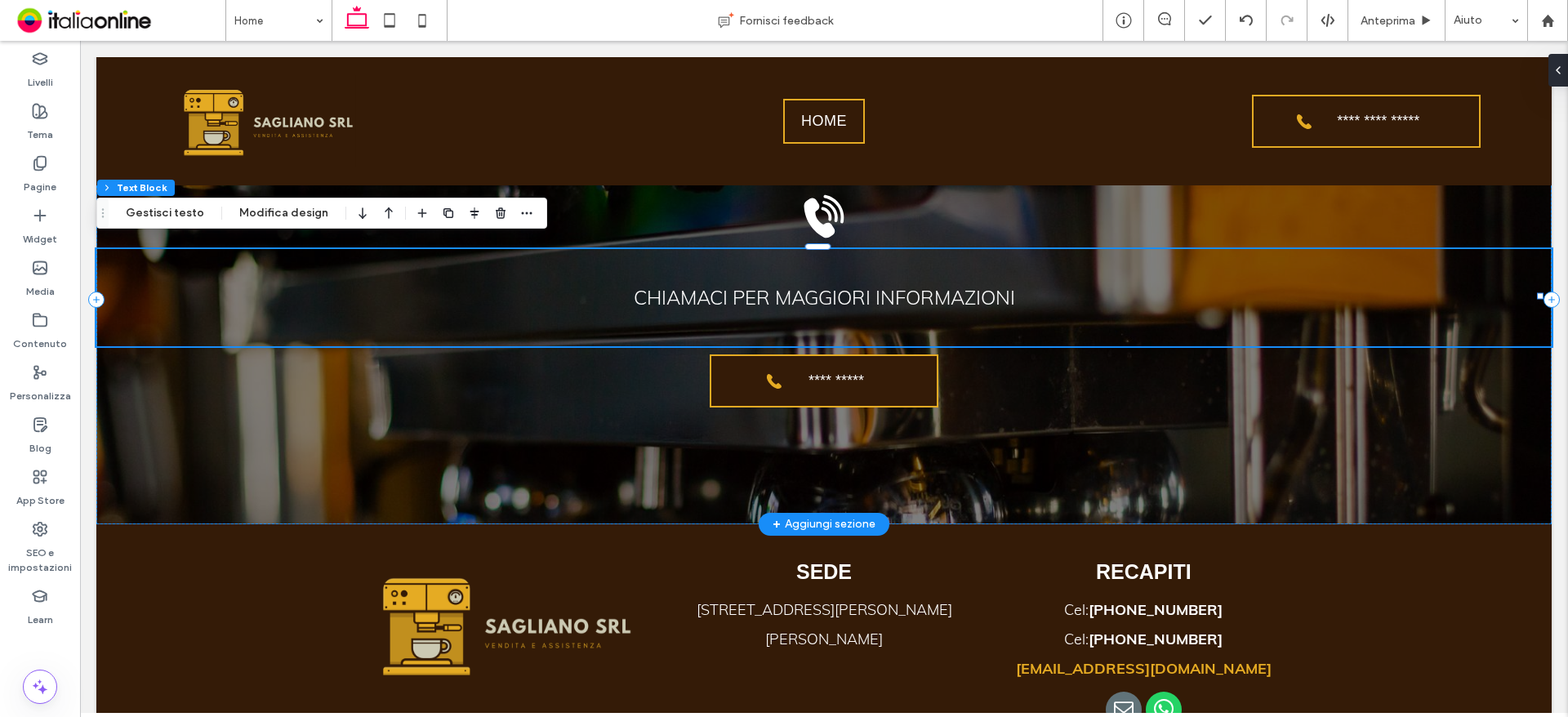
click at [897, 292] on span "Chiamaci per maggiori informazioni" at bounding box center [824, 297] width 381 height 25
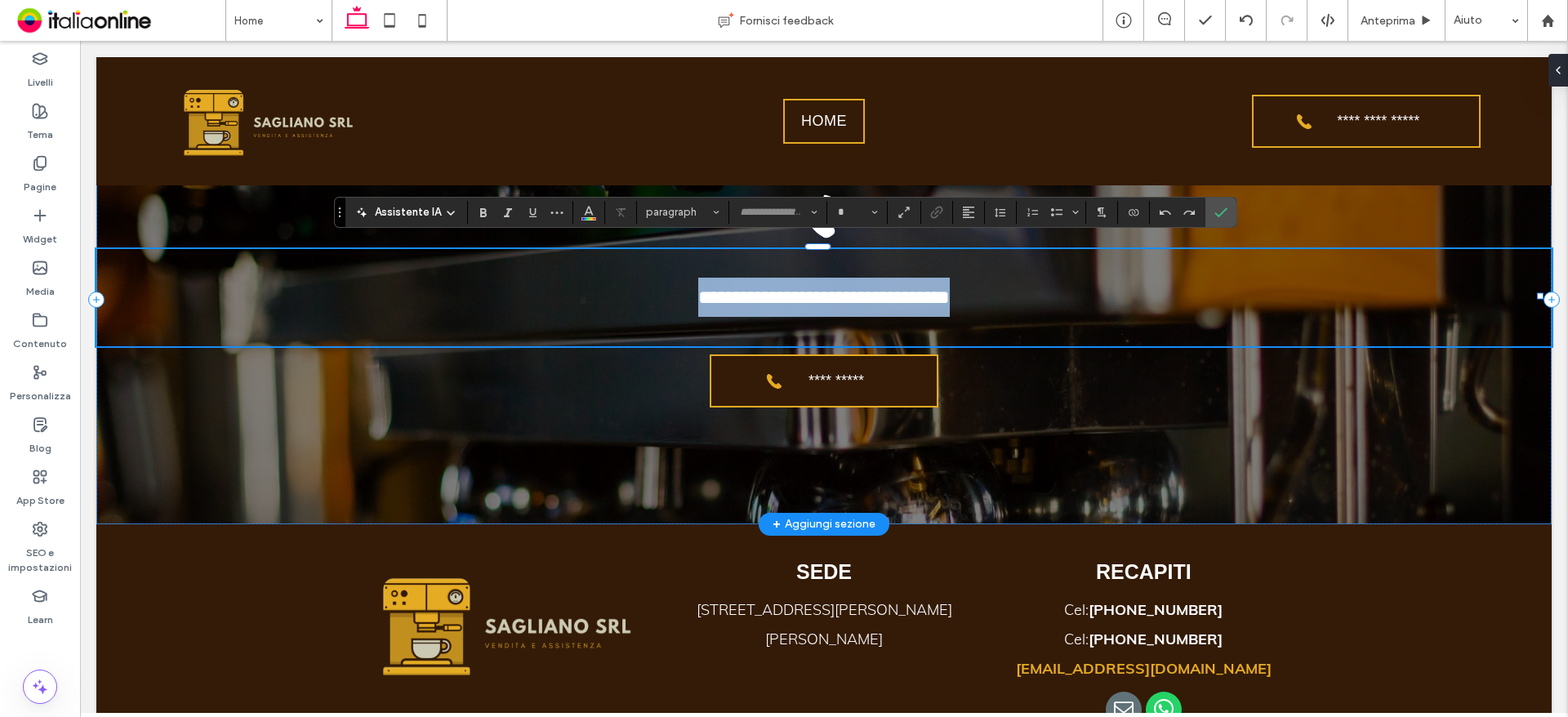
type input "****"
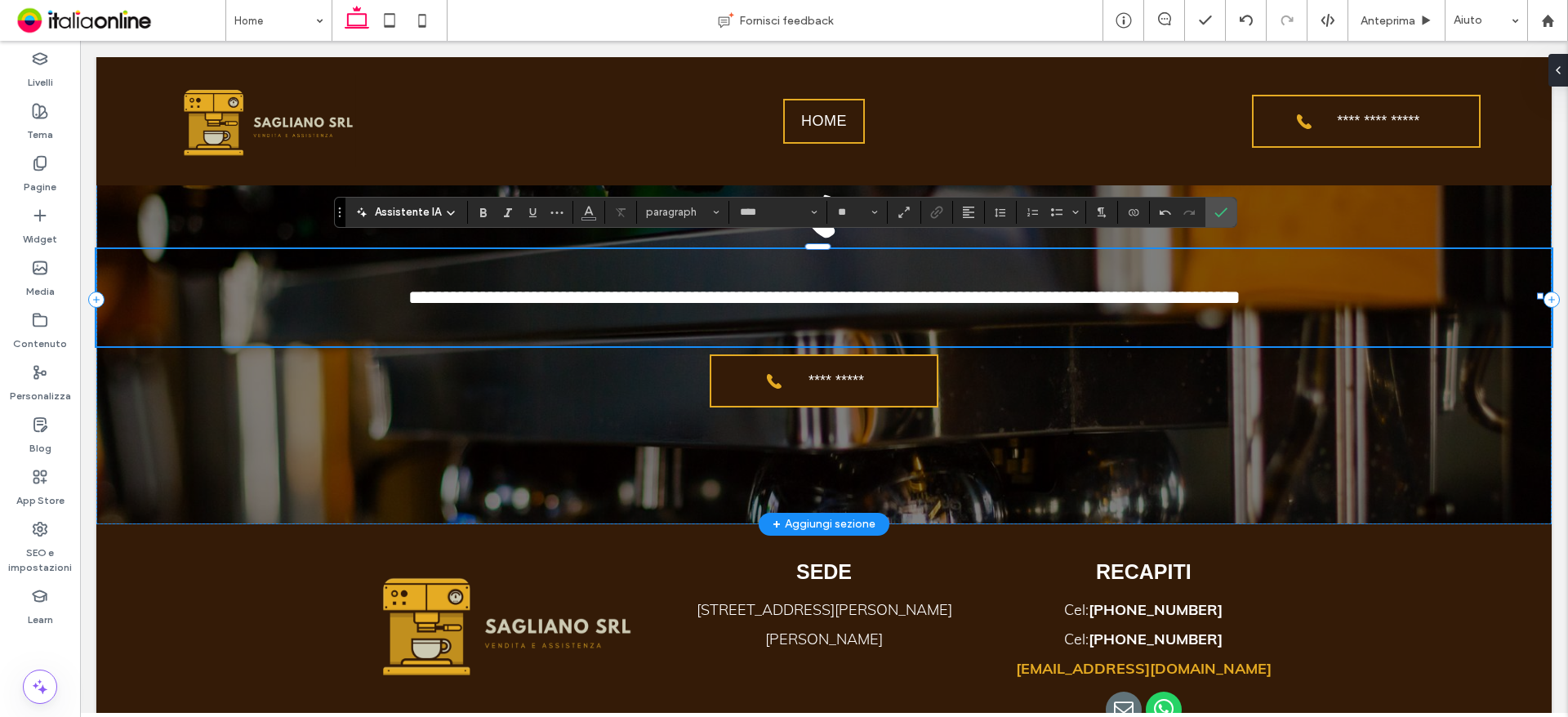
type input "**"
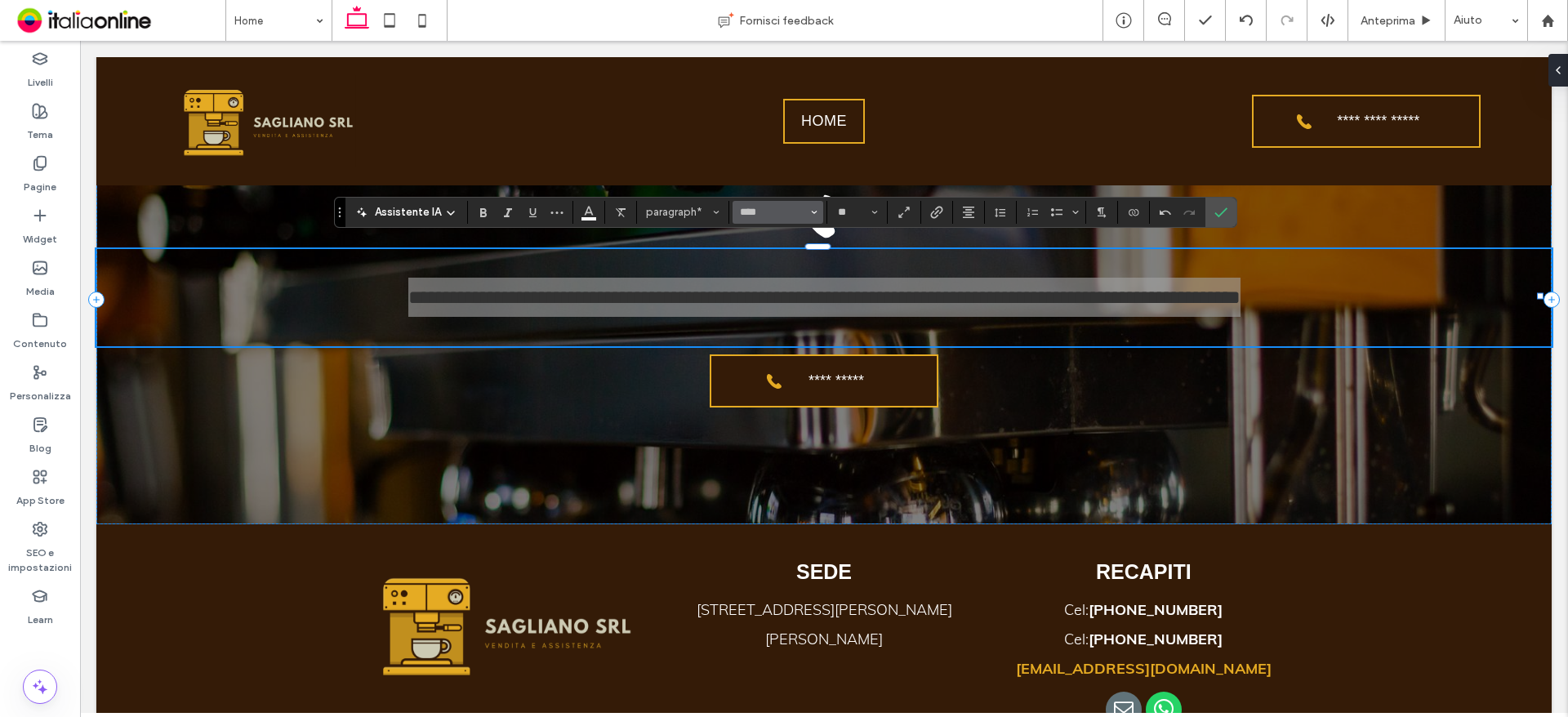
drag, startPoint x: 774, startPoint y: 200, endPoint x: 774, endPoint y: 211, distance: 11.0
click at [774, 200] on button "****" at bounding box center [777, 212] width 90 height 23
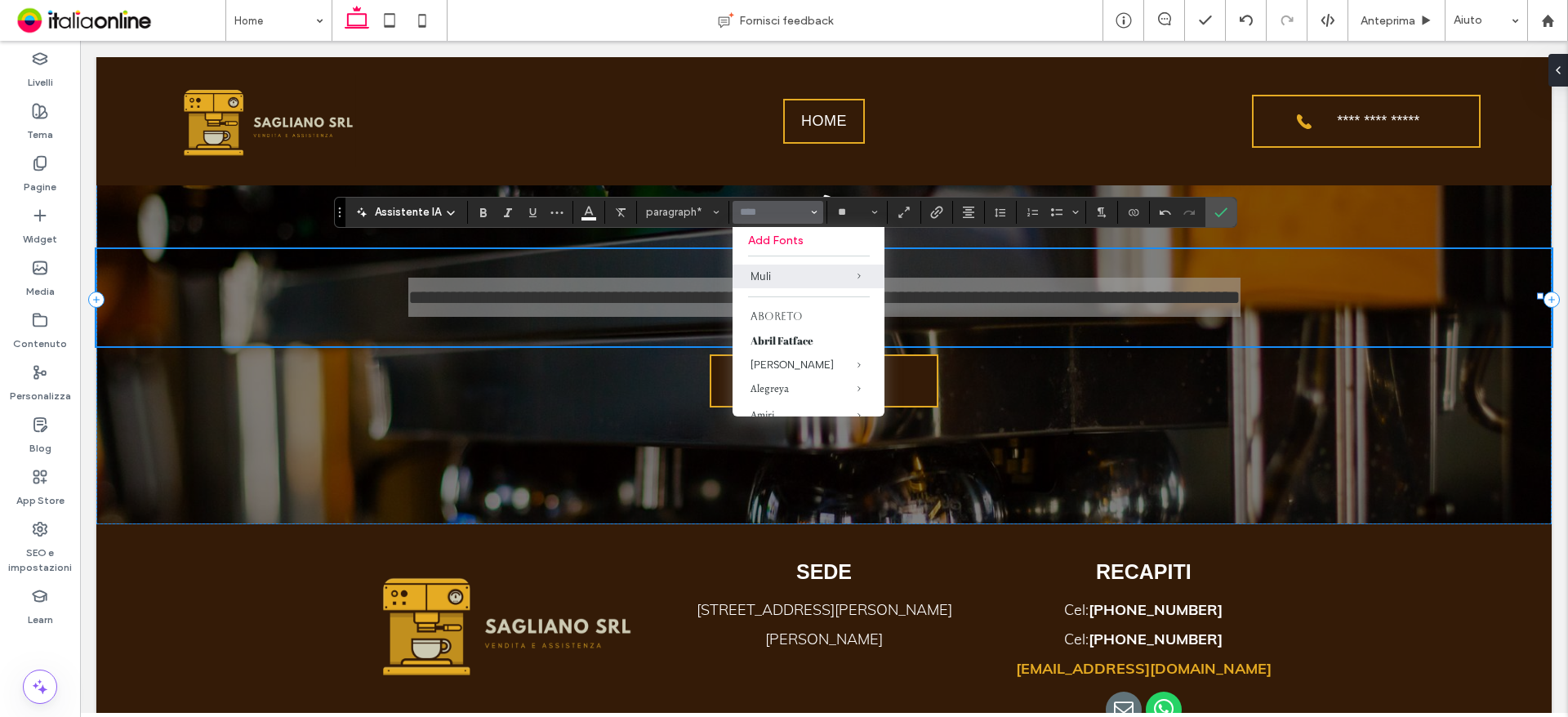
click at [774, 211] on input "Carattere e spessore del carattere-input" at bounding box center [773, 213] width 69 height 13
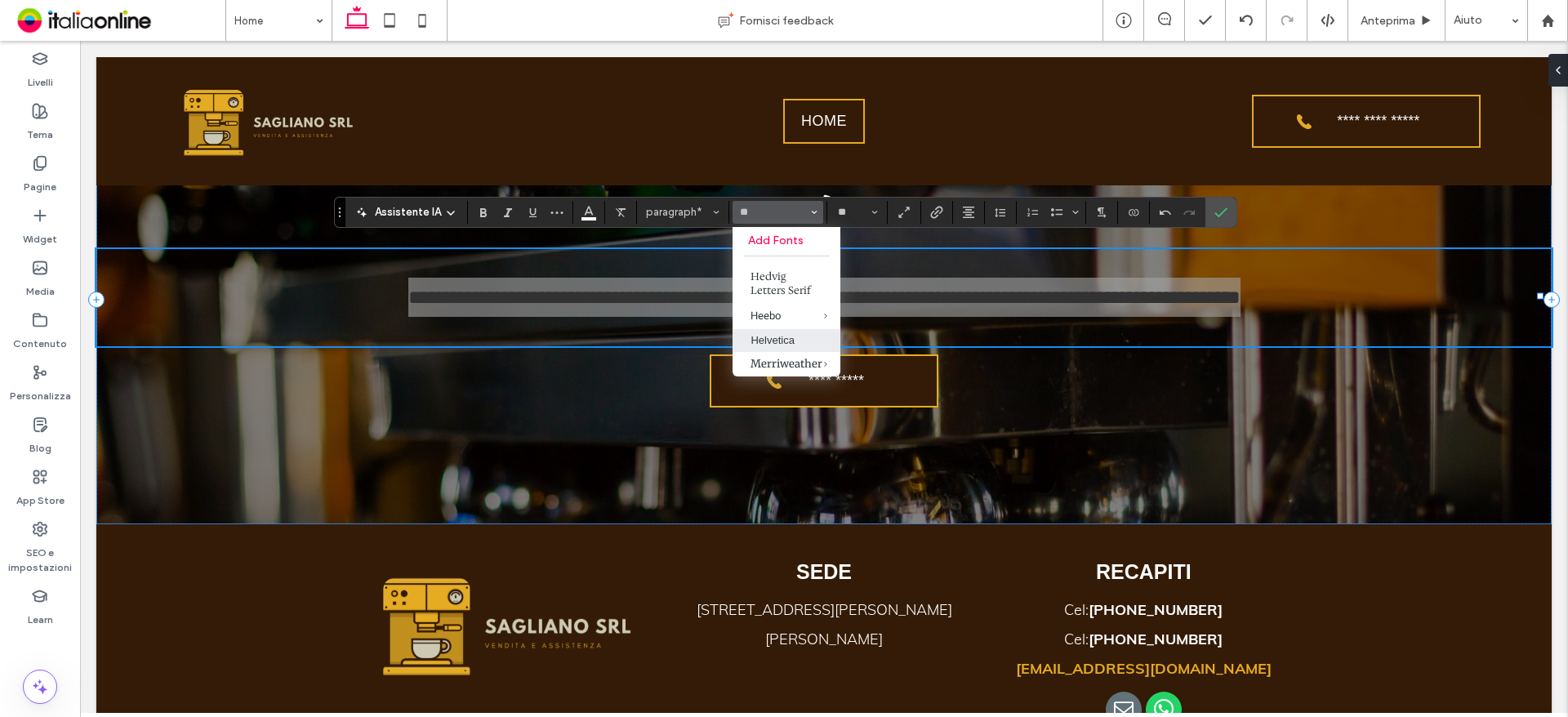
click at [781, 337] on label "Helvetica" at bounding box center [786, 340] width 107 height 23
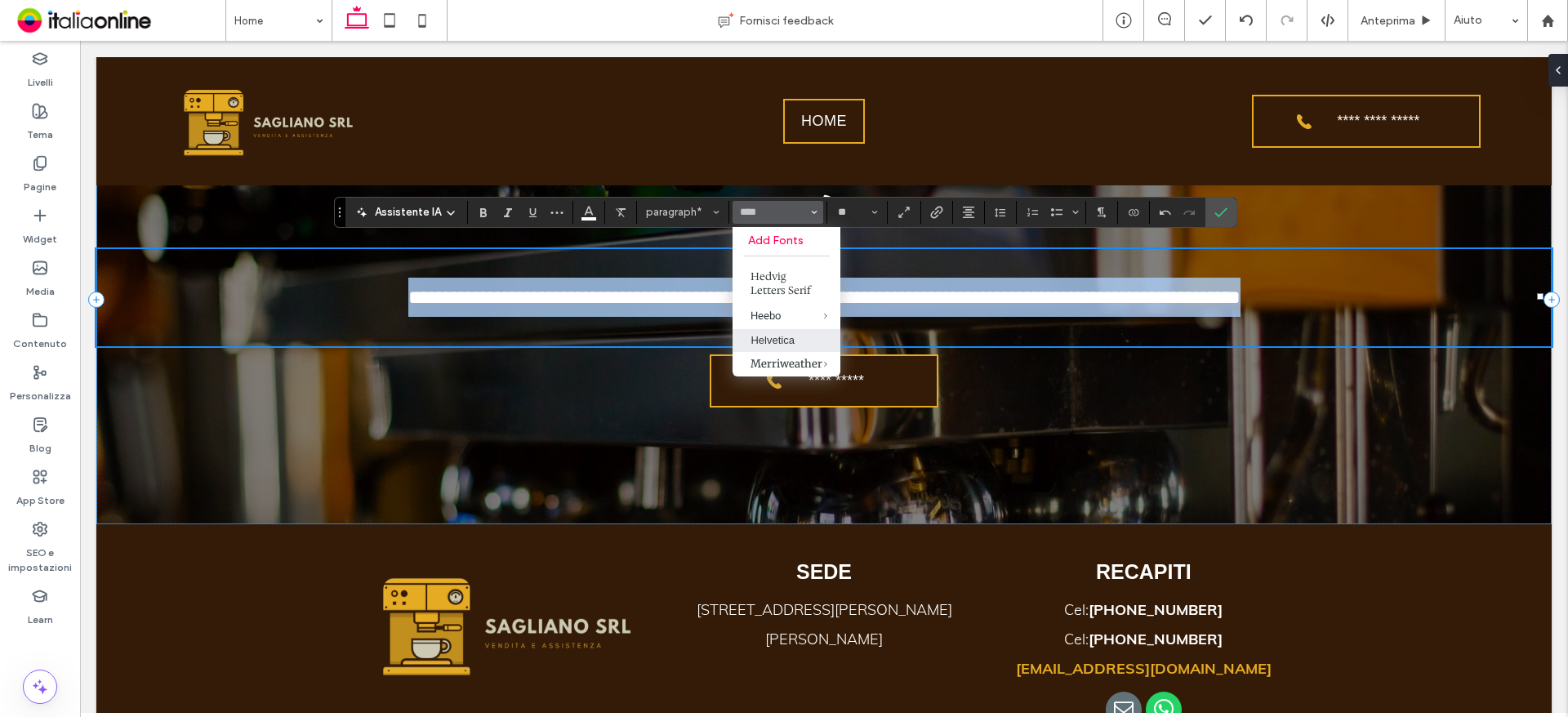
type input "*********"
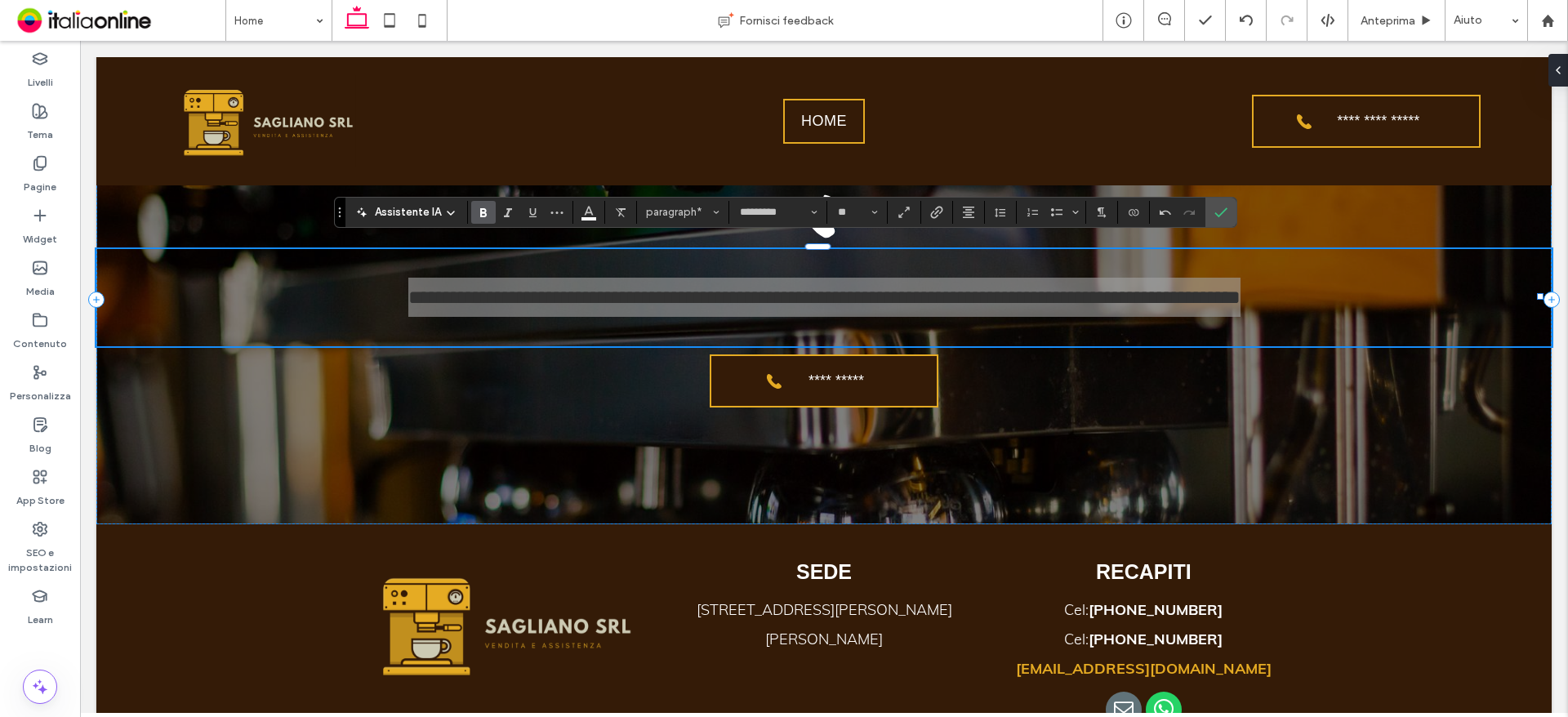
click at [484, 211] on icon "Grassetto" at bounding box center [484, 213] width 13 height 13
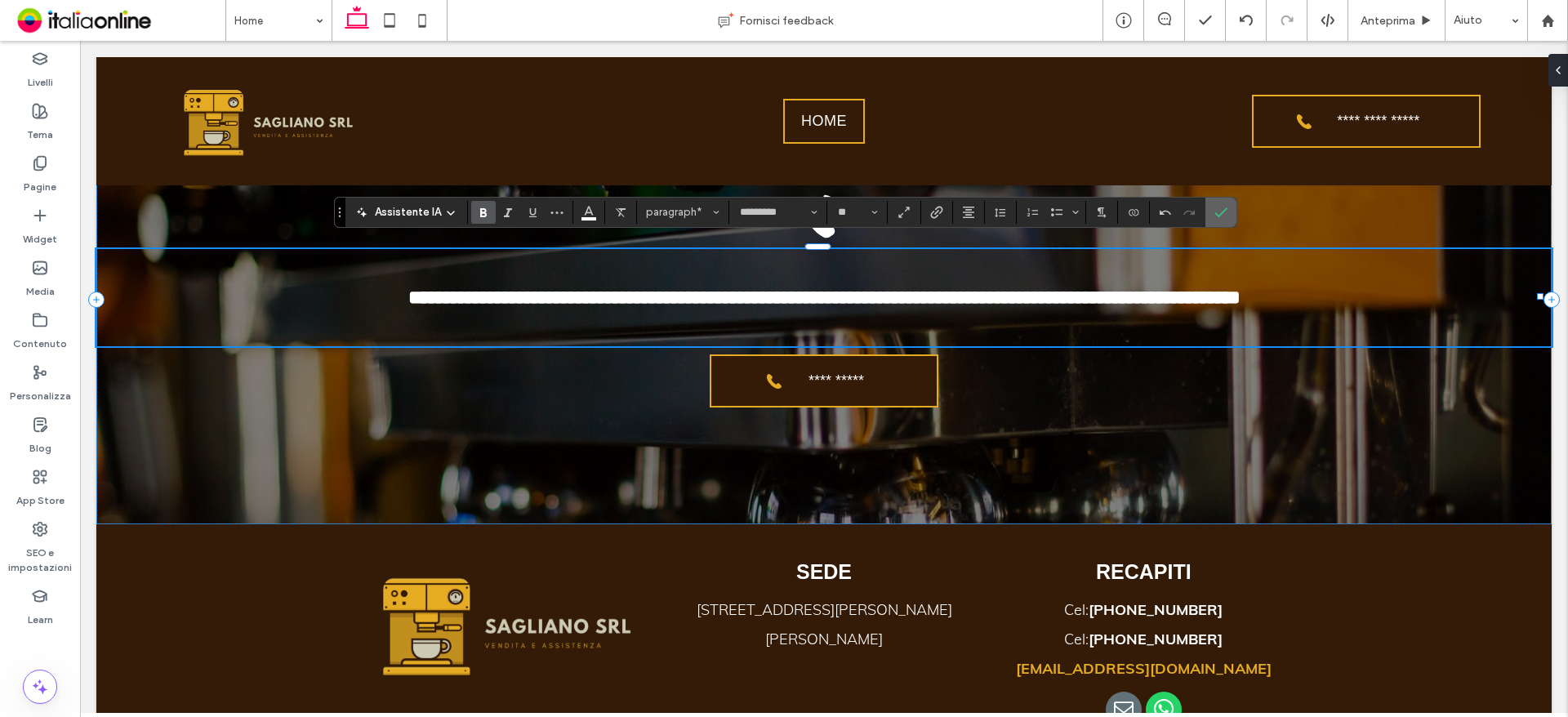
click at [1230, 218] on label "Conferma" at bounding box center [1221, 212] width 25 height 29
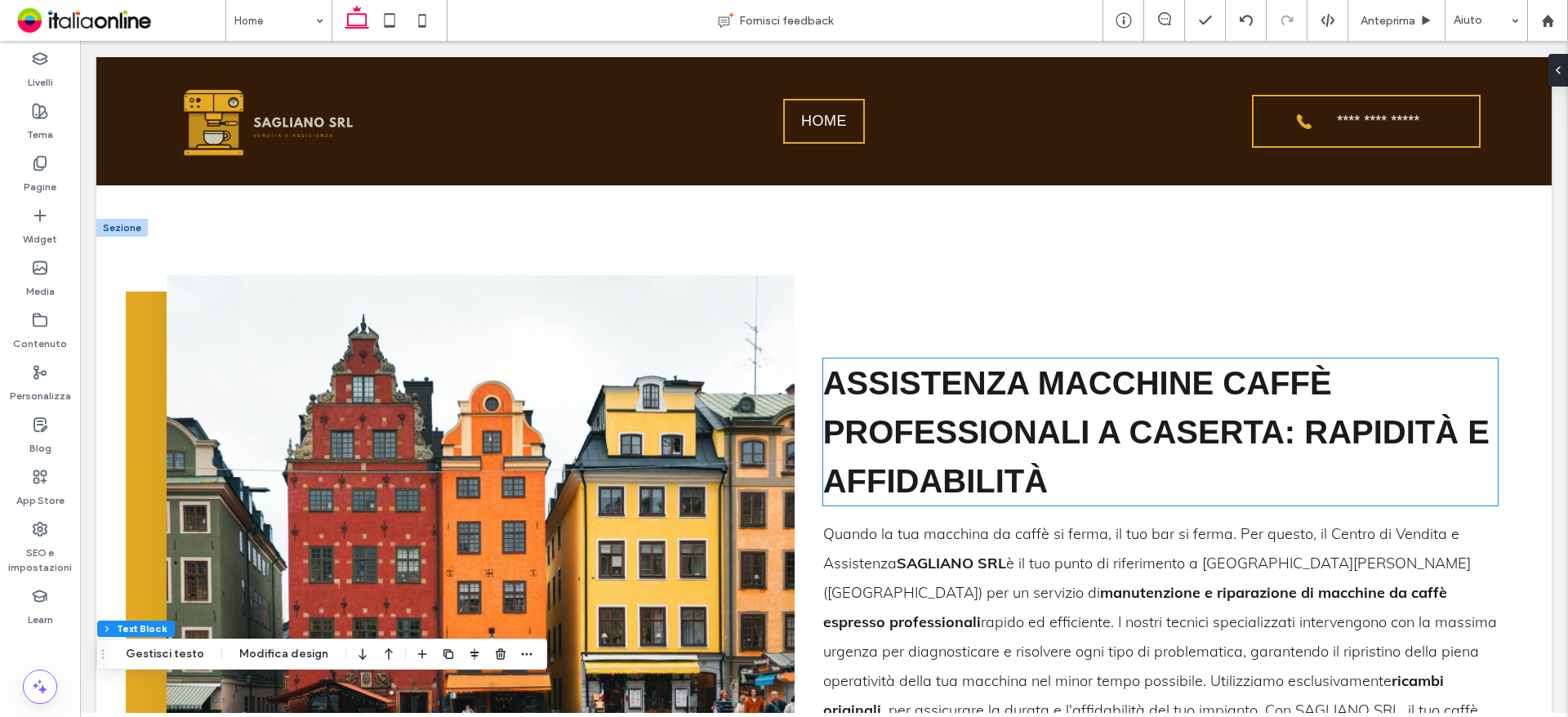
scroll to position [1618, 0]
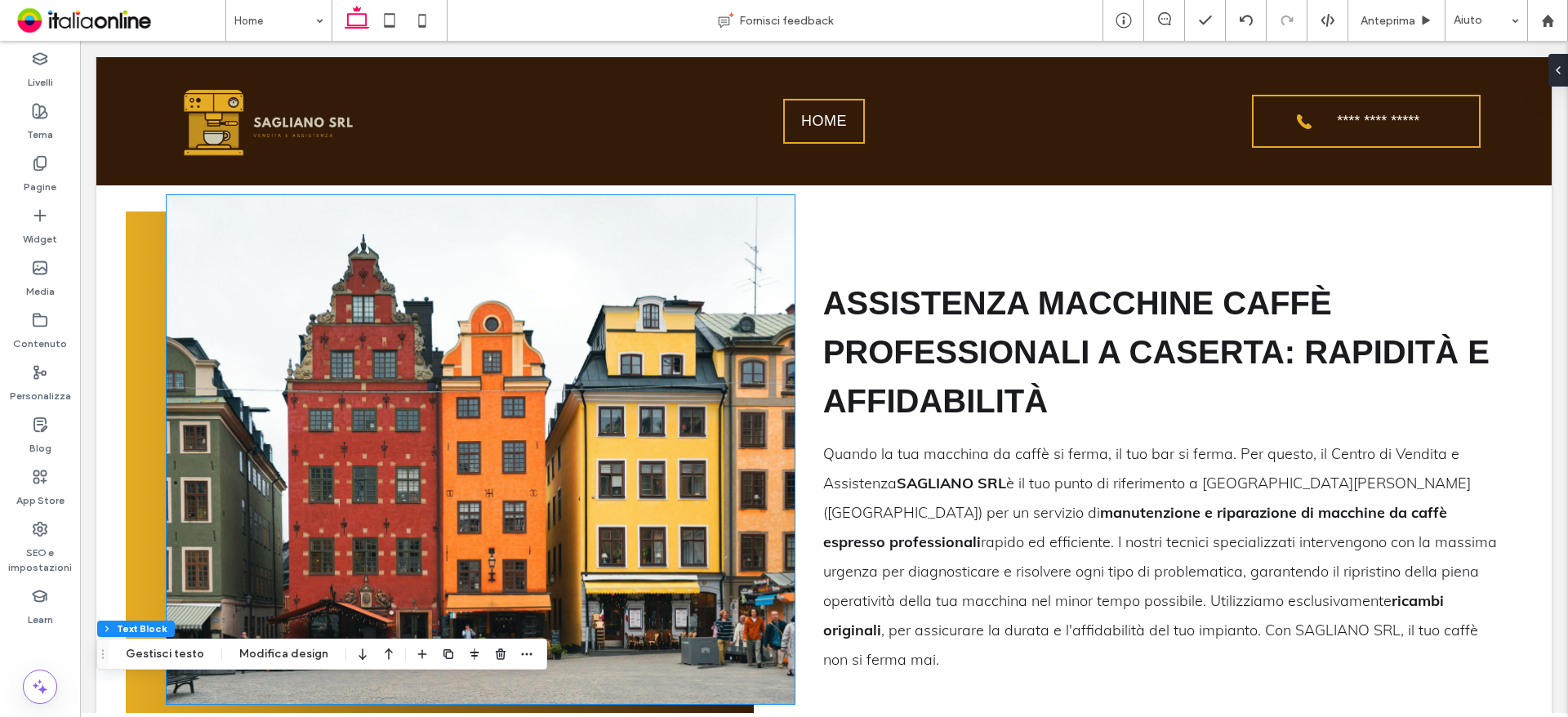
click at [385, 310] on img at bounding box center [481, 448] width 629 height 508
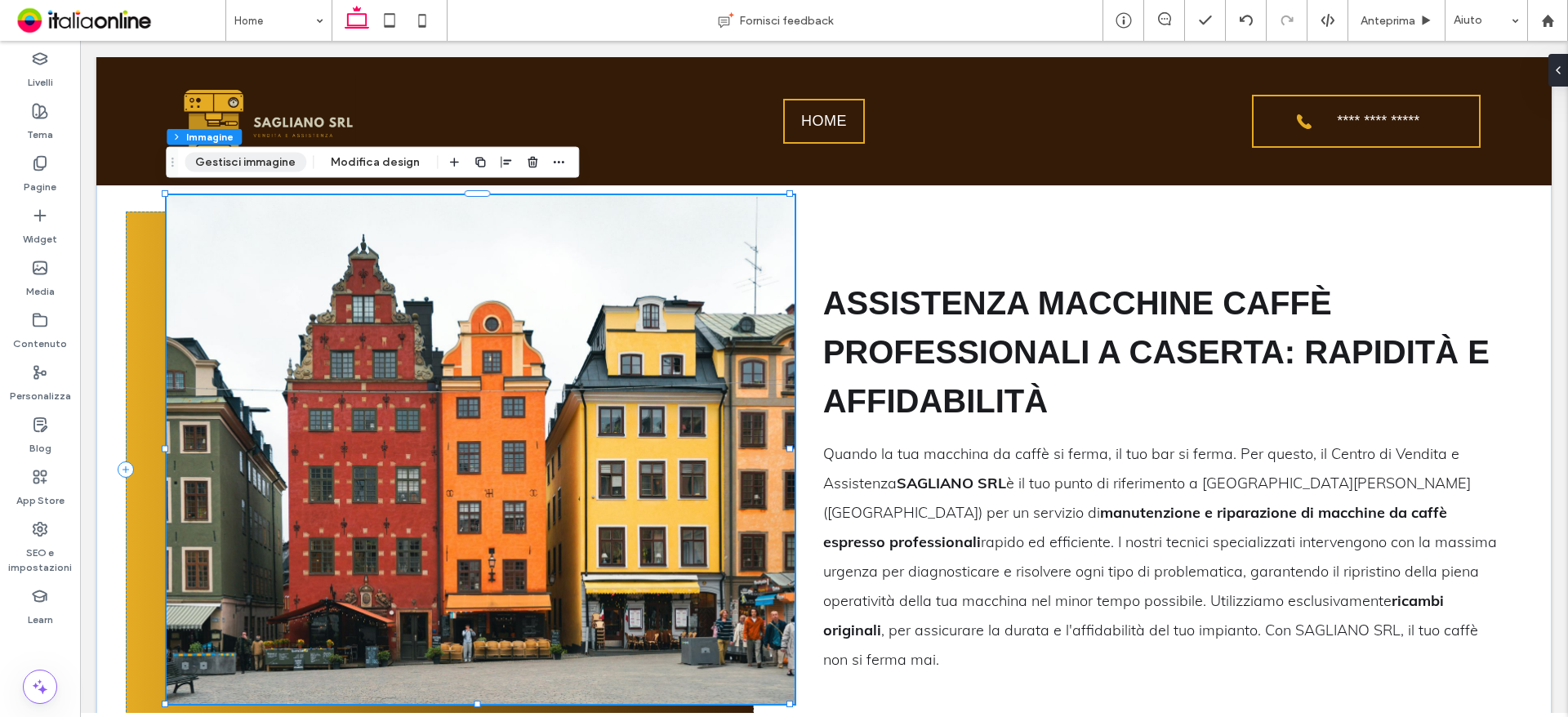
click at [254, 153] on button "Gestisci immagine" at bounding box center [245, 162] width 122 height 20
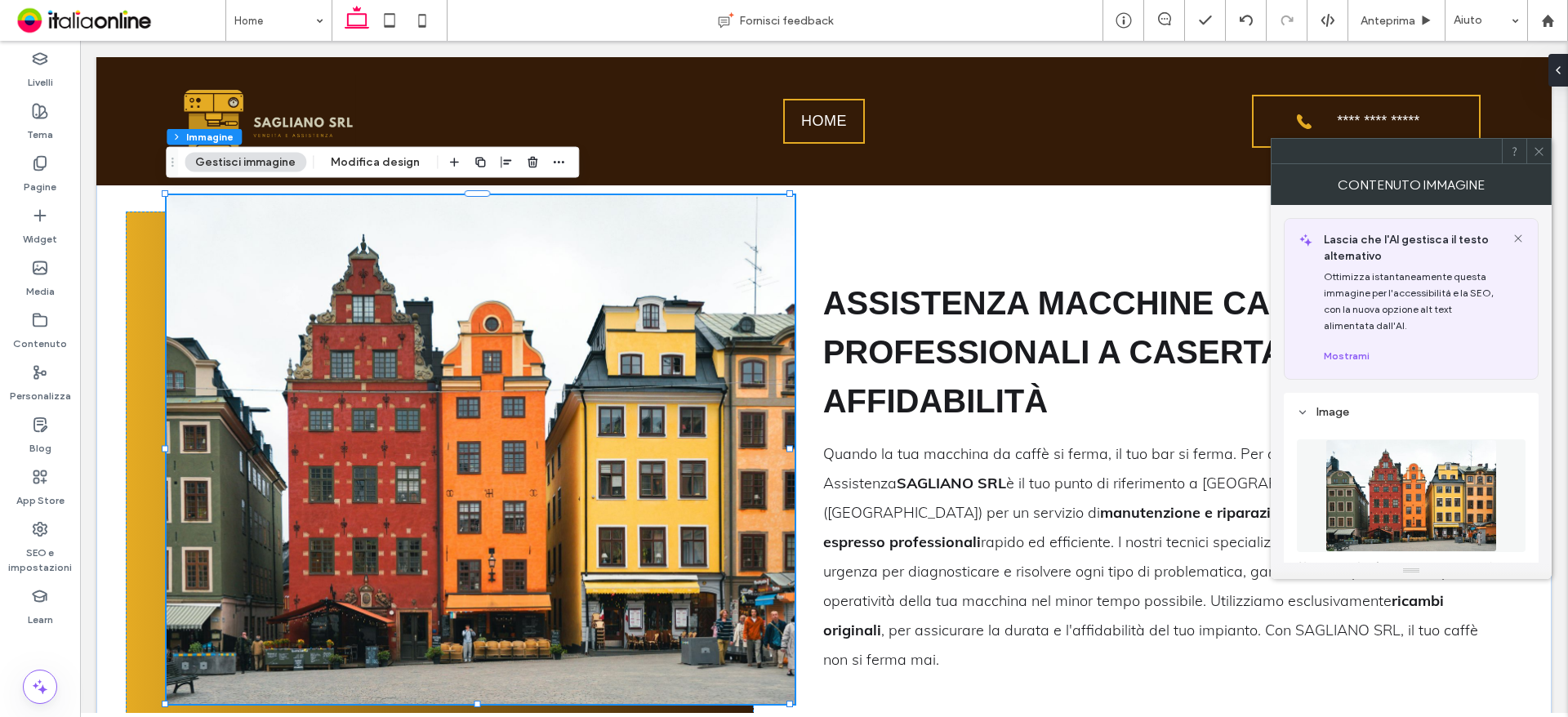
click at [1393, 500] on img at bounding box center [1411, 495] width 172 height 113
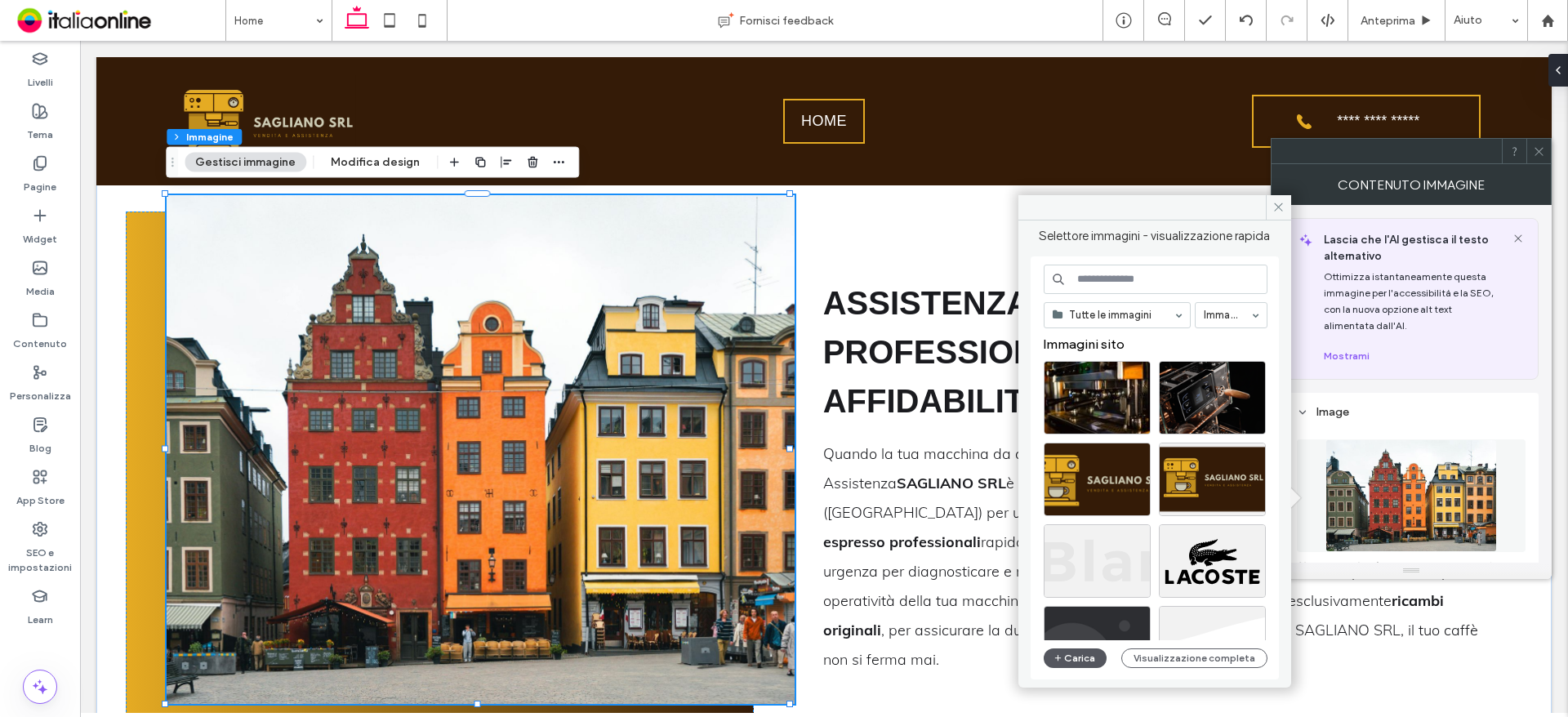
click at [1079, 655] on button "Carica" at bounding box center [1075, 657] width 64 height 20
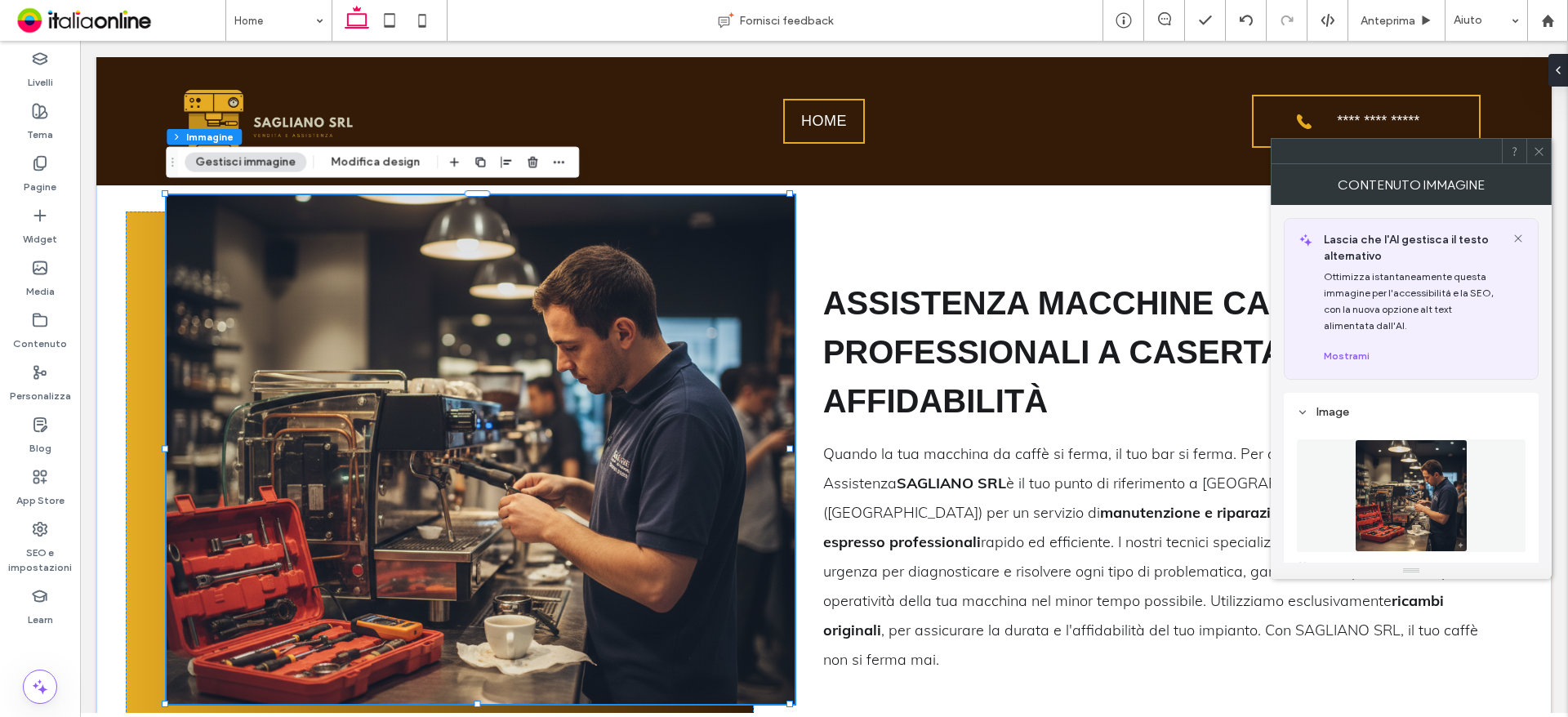
click at [1539, 150] on icon at bounding box center [1539, 151] width 12 height 12
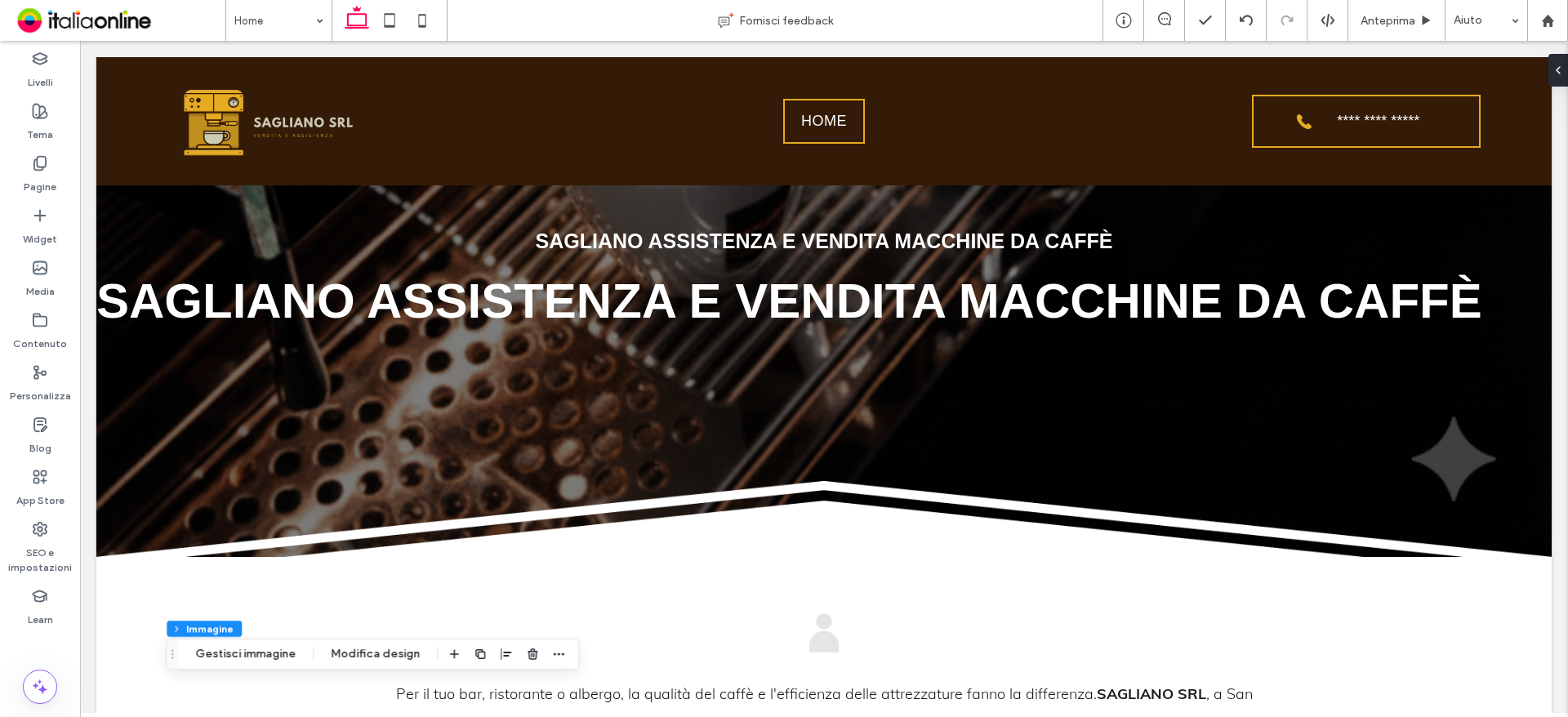
scroll to position [67, 0]
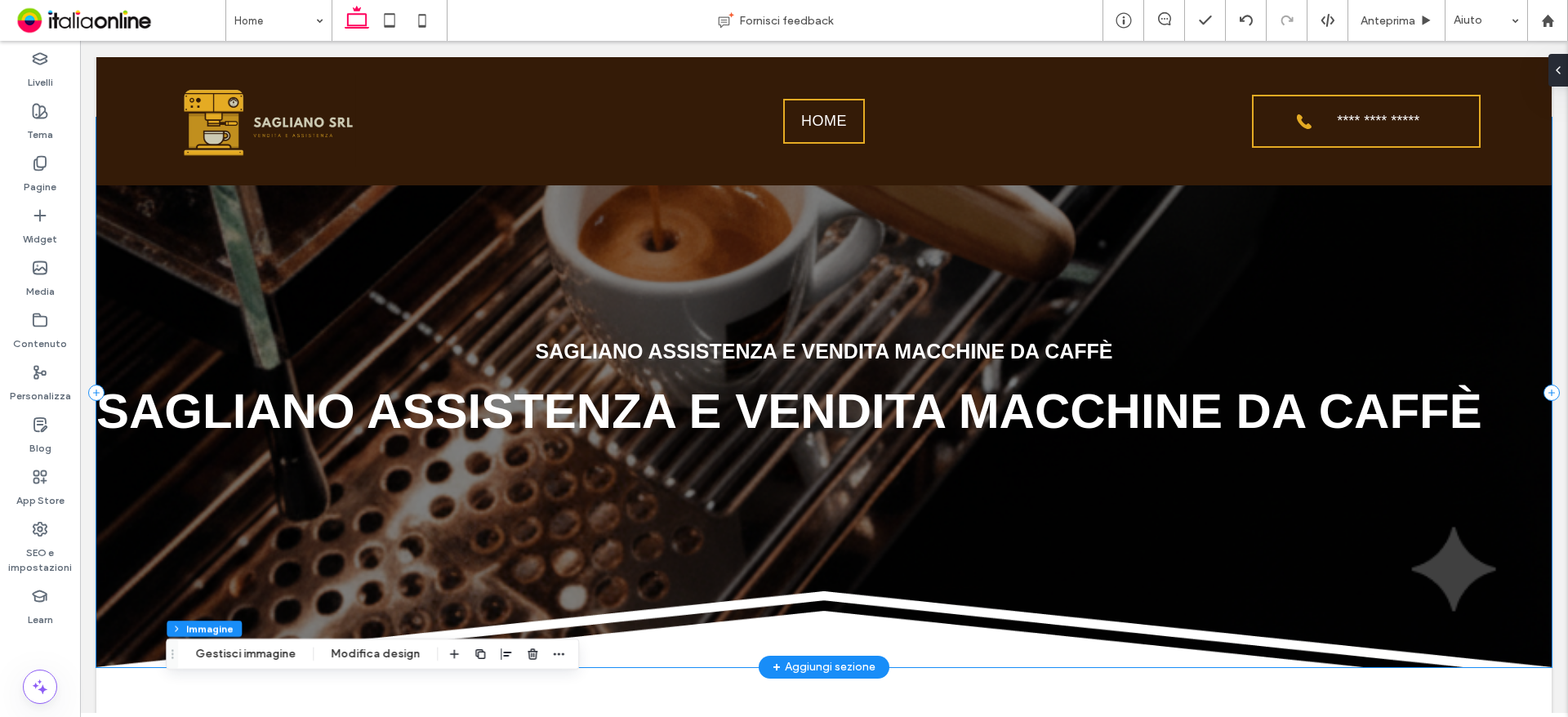
drag, startPoint x: 872, startPoint y: 365, endPoint x: 880, endPoint y: 346, distance: 20.6
click at [872, 365] on div "SAGLIANO ASSISTENZA E VENDITA MACCHINE DA CAFFÈ SAGLIANO ASSISTENZA E VENDITA M…" at bounding box center [823, 392] width 1455 height 549
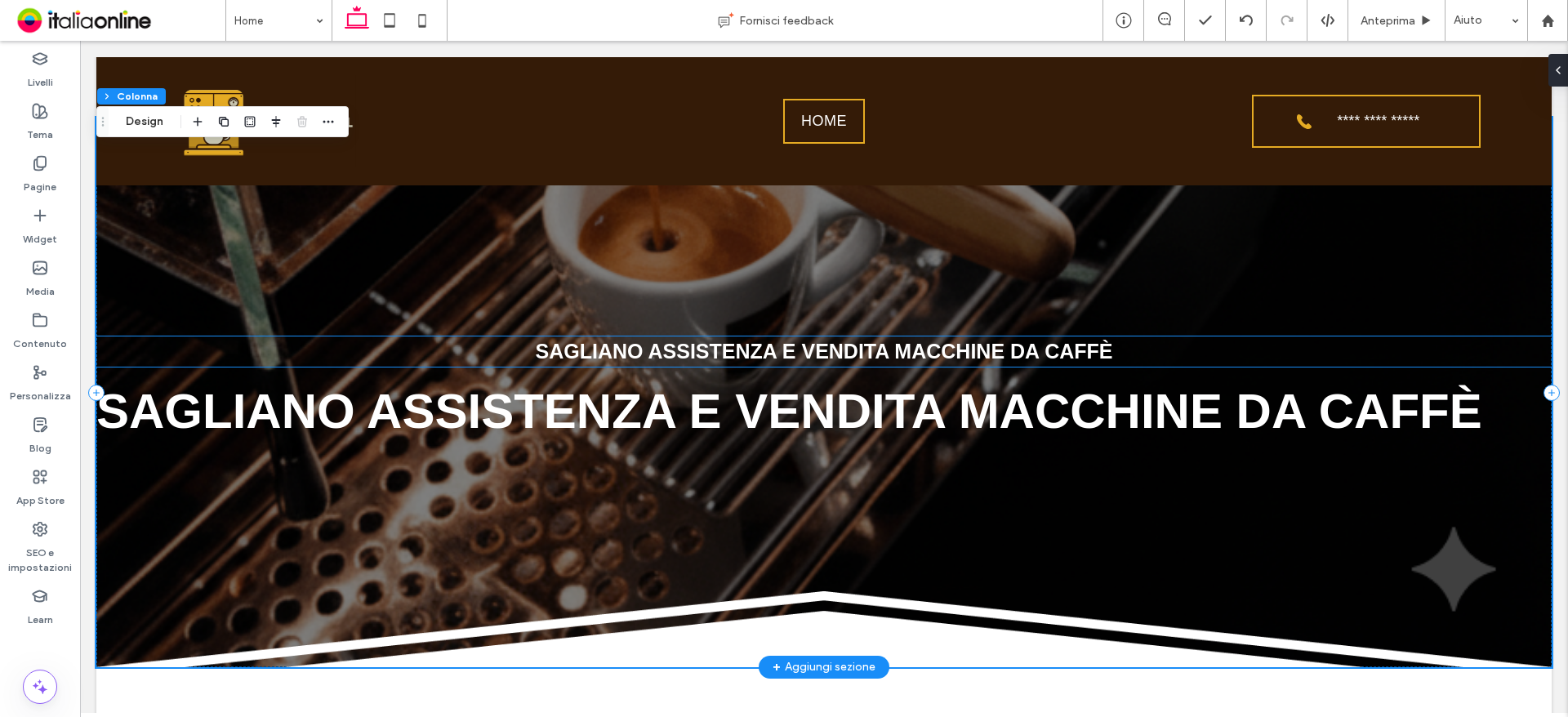
drag, startPoint x: 880, startPoint y: 341, endPoint x: 899, endPoint y: 360, distance: 26.9
click at [880, 341] on span "SAGLIANO ASSISTENZA E VENDITA MACCHINE DA CAFFÈ" at bounding box center [825, 351] width 578 height 23
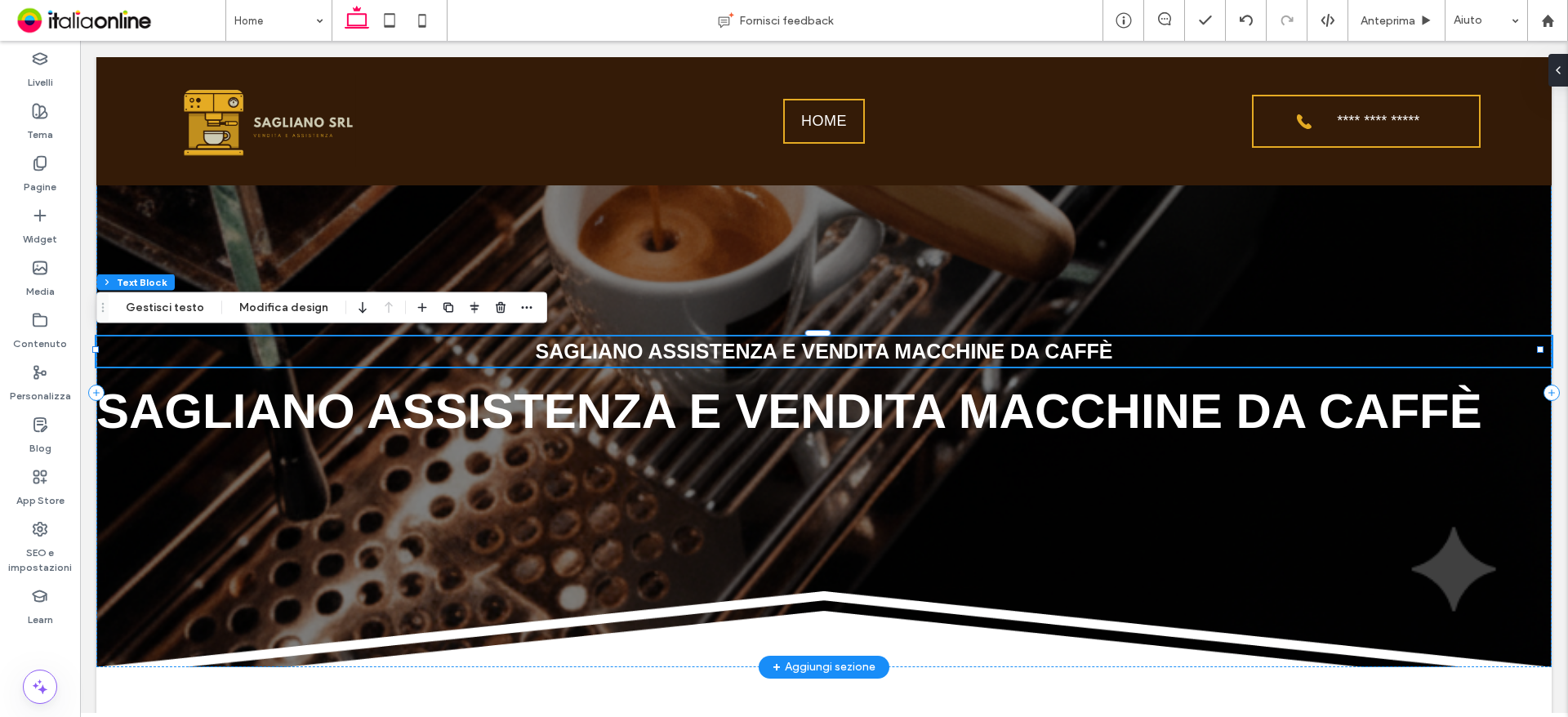
click at [902, 363] on h2 "SAGLIANO ASSISTENZA E VENDITA MACCHINE DA CAFFÈ" at bounding box center [823, 351] width 1455 height 31
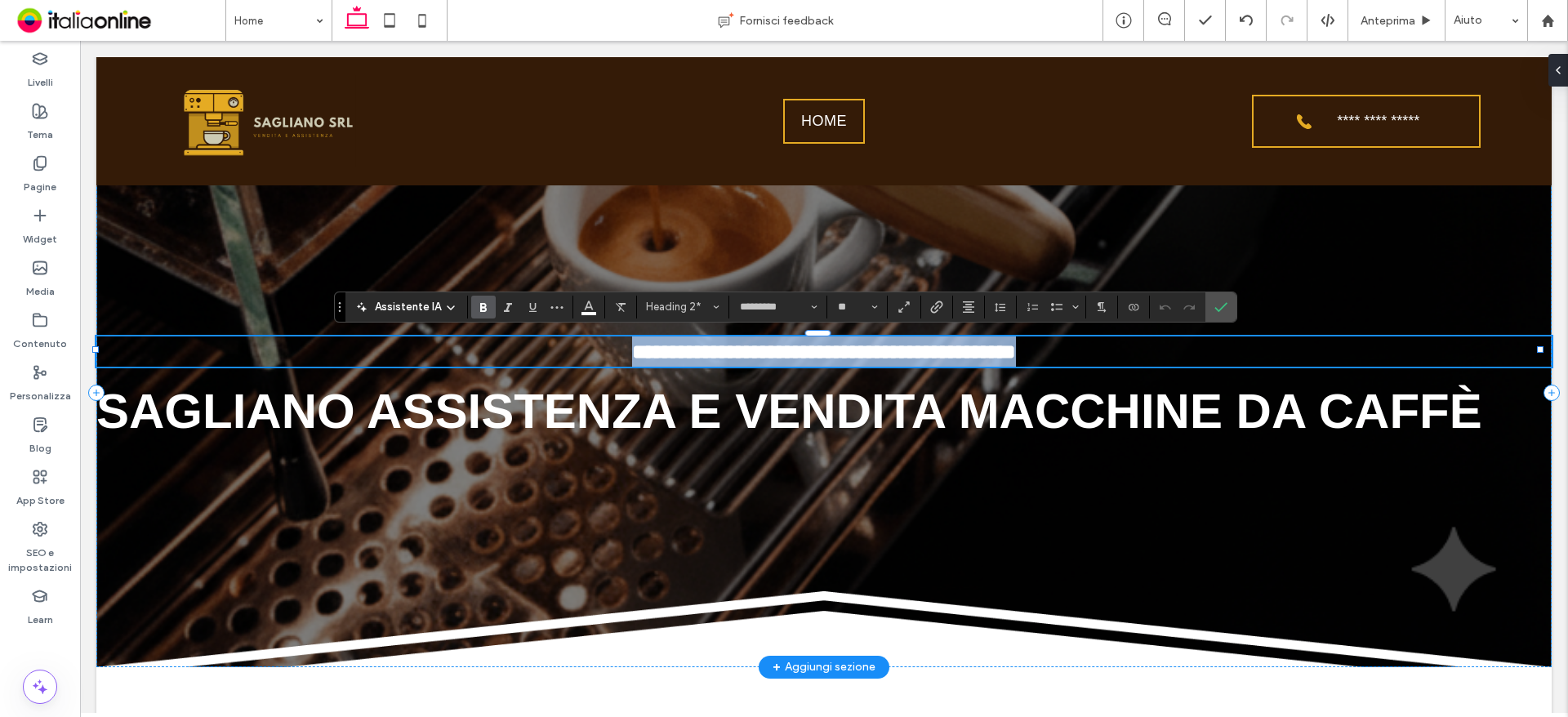
type input "****"
type input "**"
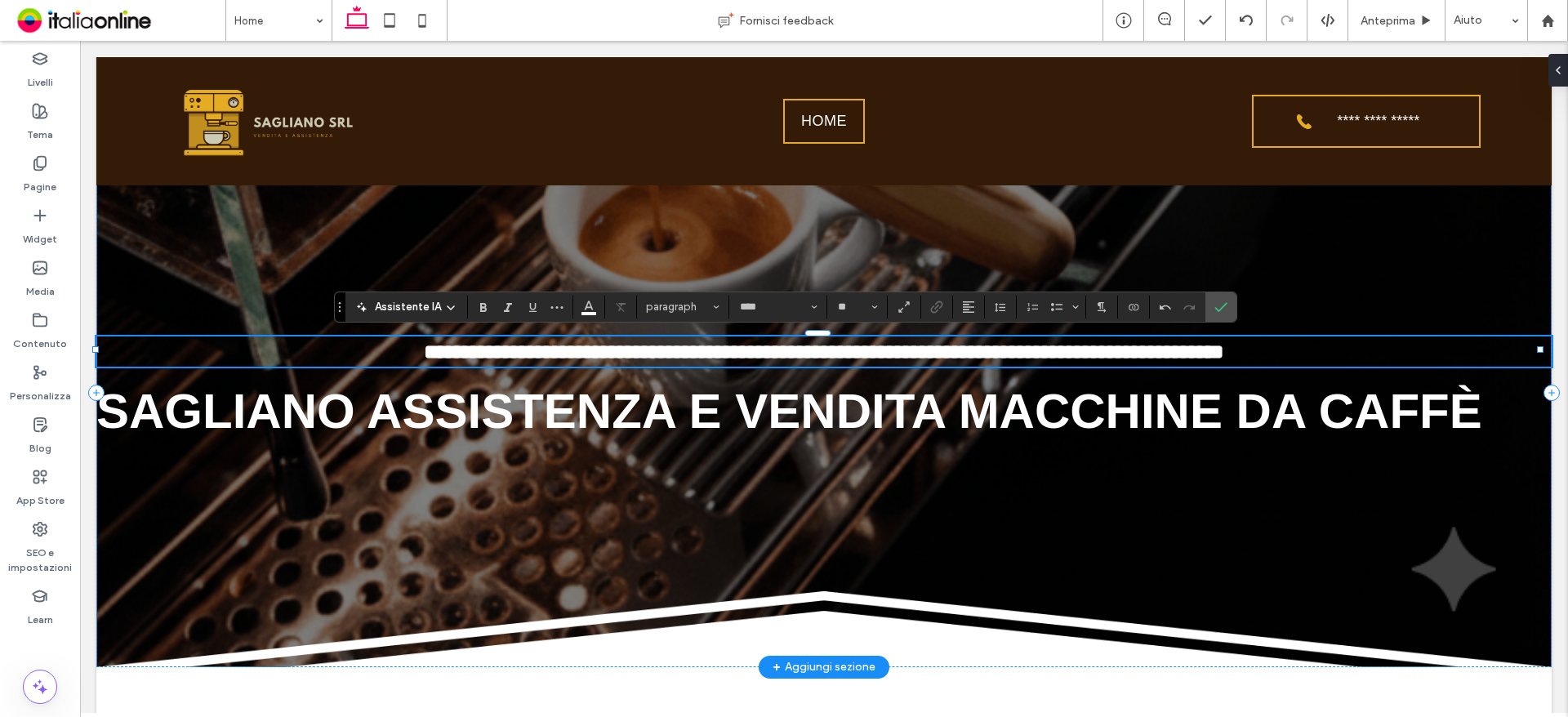
type input "*********"
type input "**"
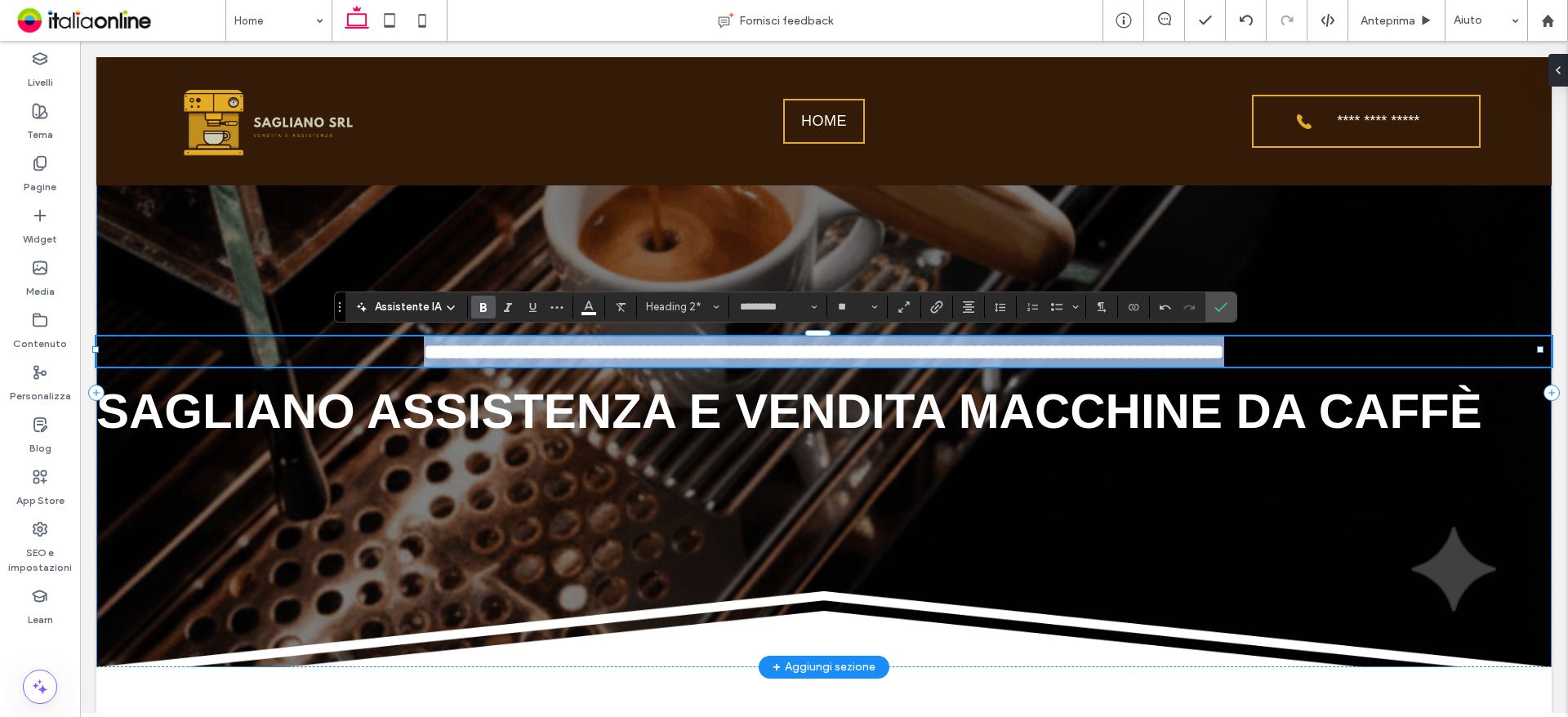
drag, startPoint x: 1322, startPoint y: 357, endPoint x: 321, endPoint y: 355, distance: 1001.0
click at [321, 355] on h2 "**********" at bounding box center [823, 351] width 1455 height 31
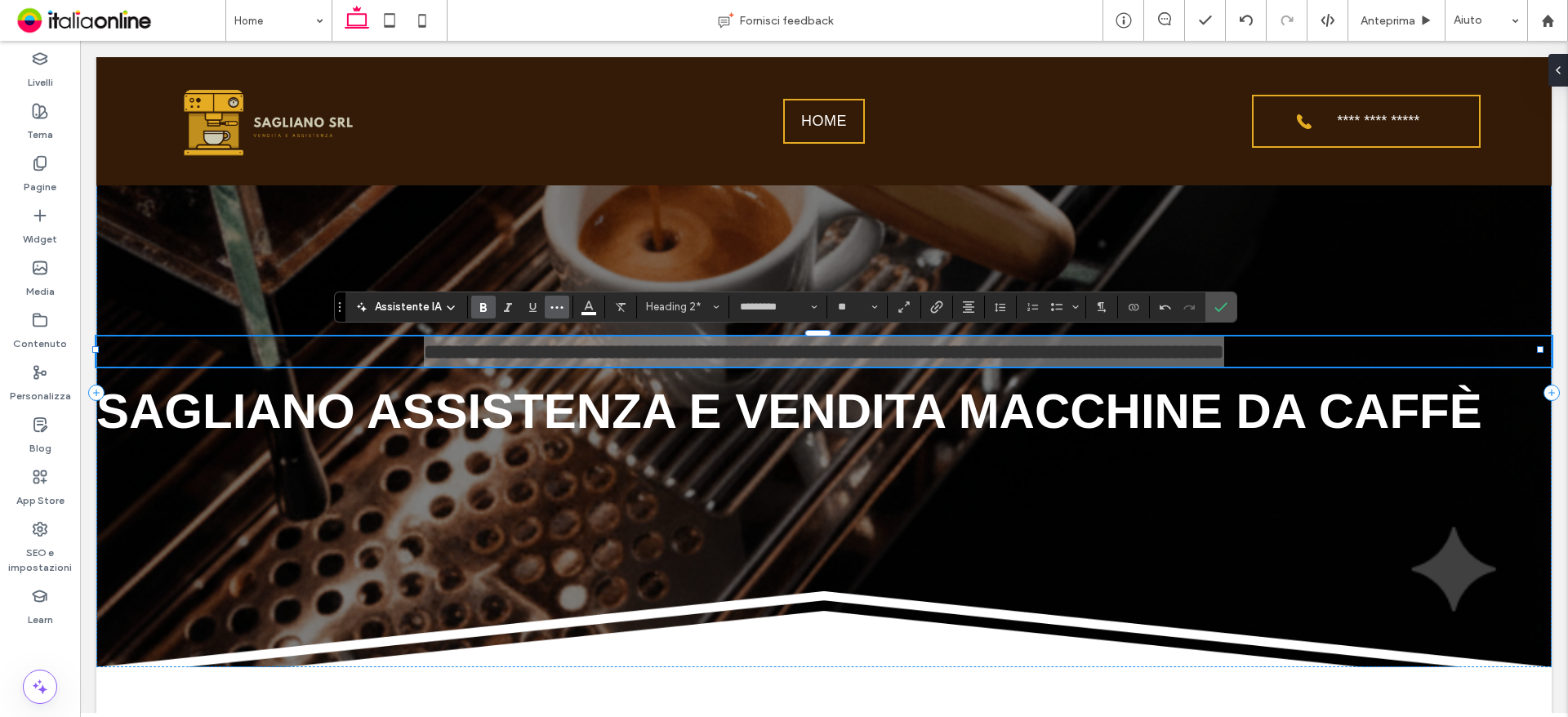
click at [561, 303] on icon "Altro" at bounding box center [557, 307] width 13 height 13
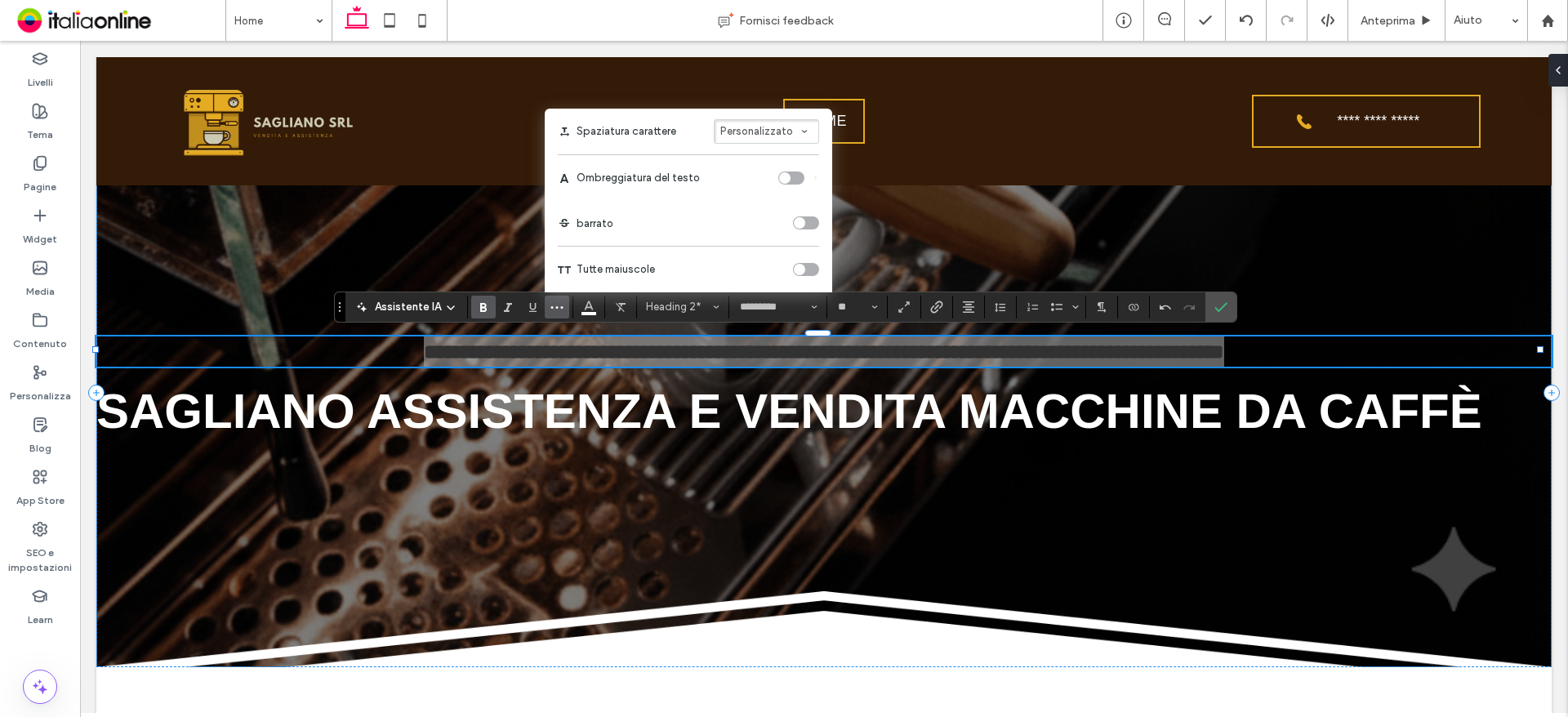
click at [808, 269] on div "toggle" at bounding box center [806, 270] width 27 height 13
click at [1222, 306] on use "Conferma" at bounding box center [1221, 307] width 13 height 9
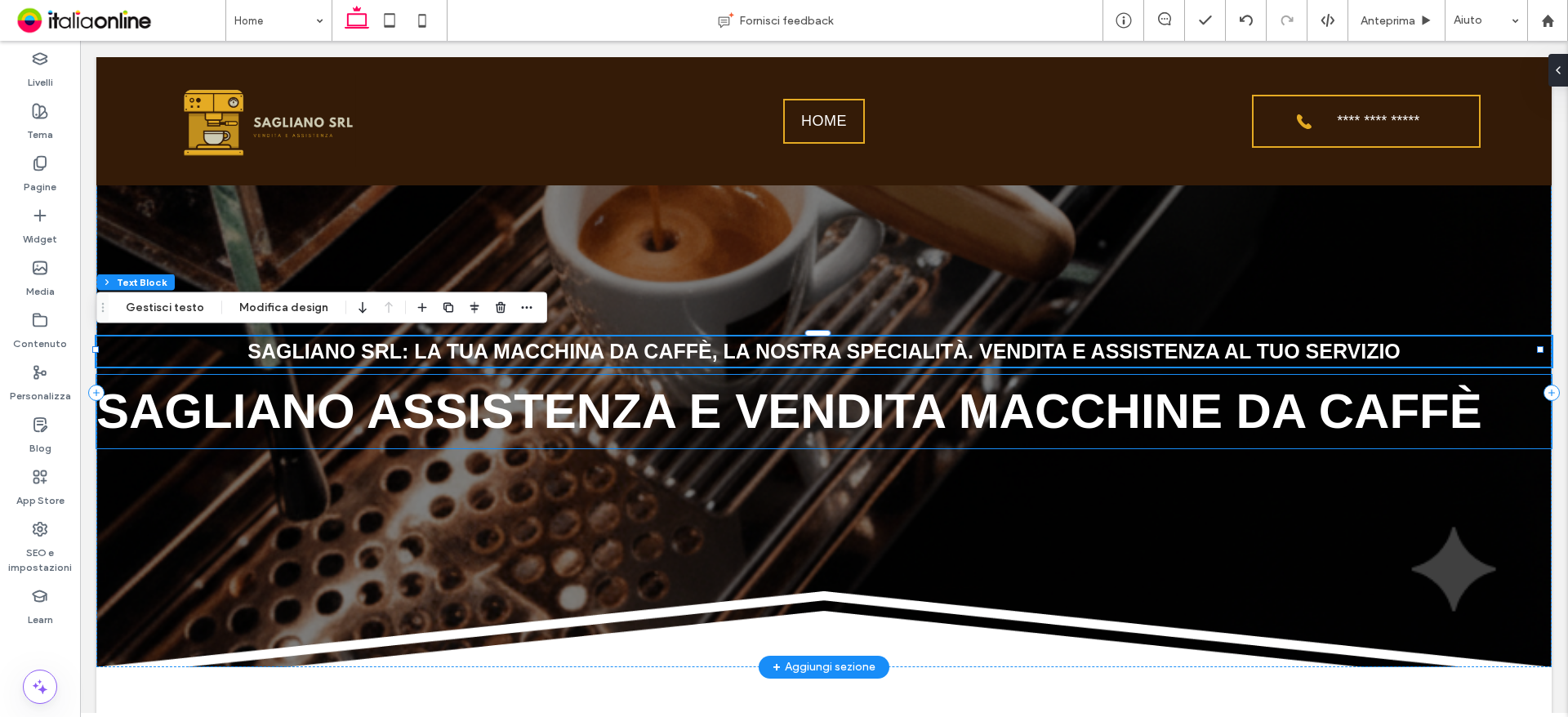
click at [736, 388] on span "SAGLIANO ASSISTENZA E VENDITA MACCHINE DA CAFFÈ" at bounding box center [789, 411] width 1386 height 55
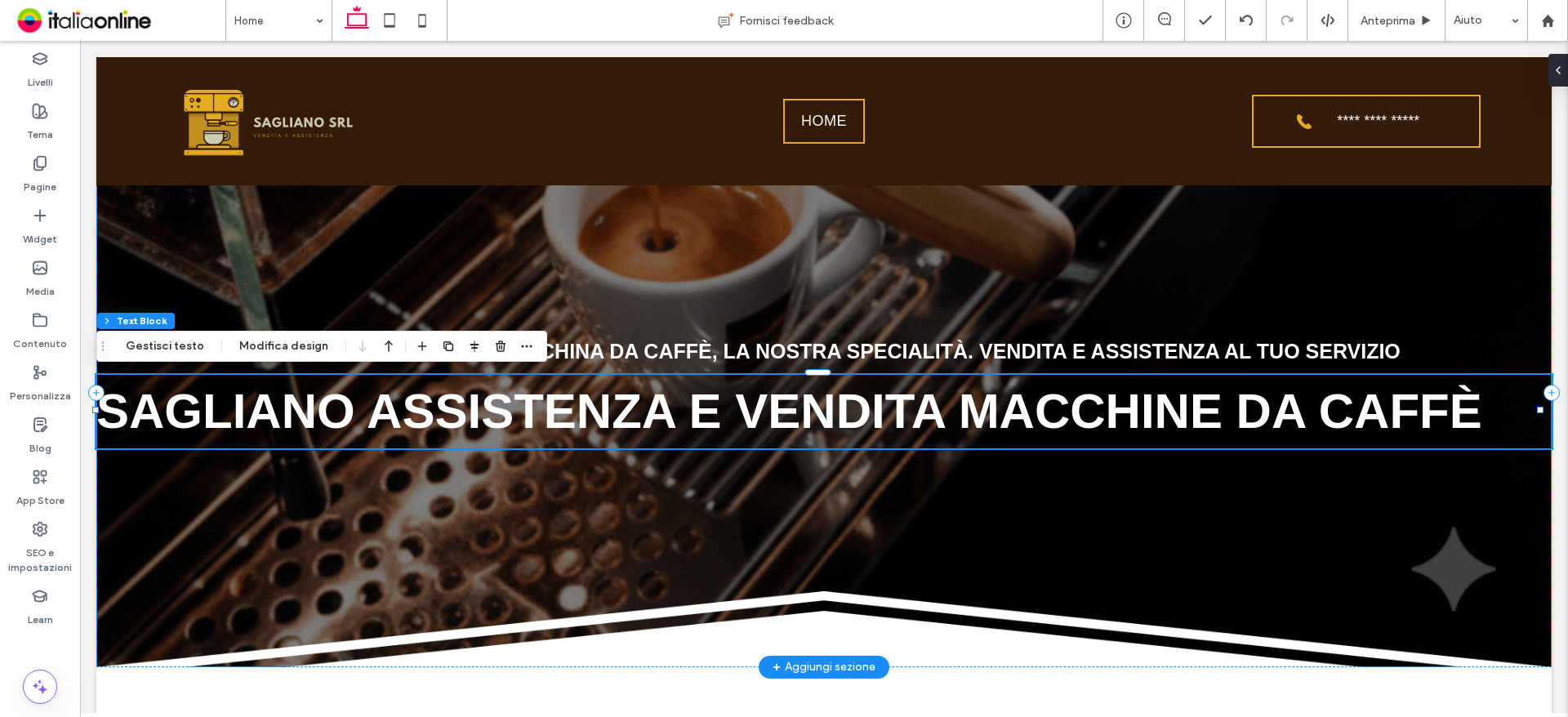
click at [514, 413] on span "SAGLIANO ASSISTENZA E VENDITA MACCHINE DA CAFFÈ" at bounding box center [789, 411] width 1386 height 55
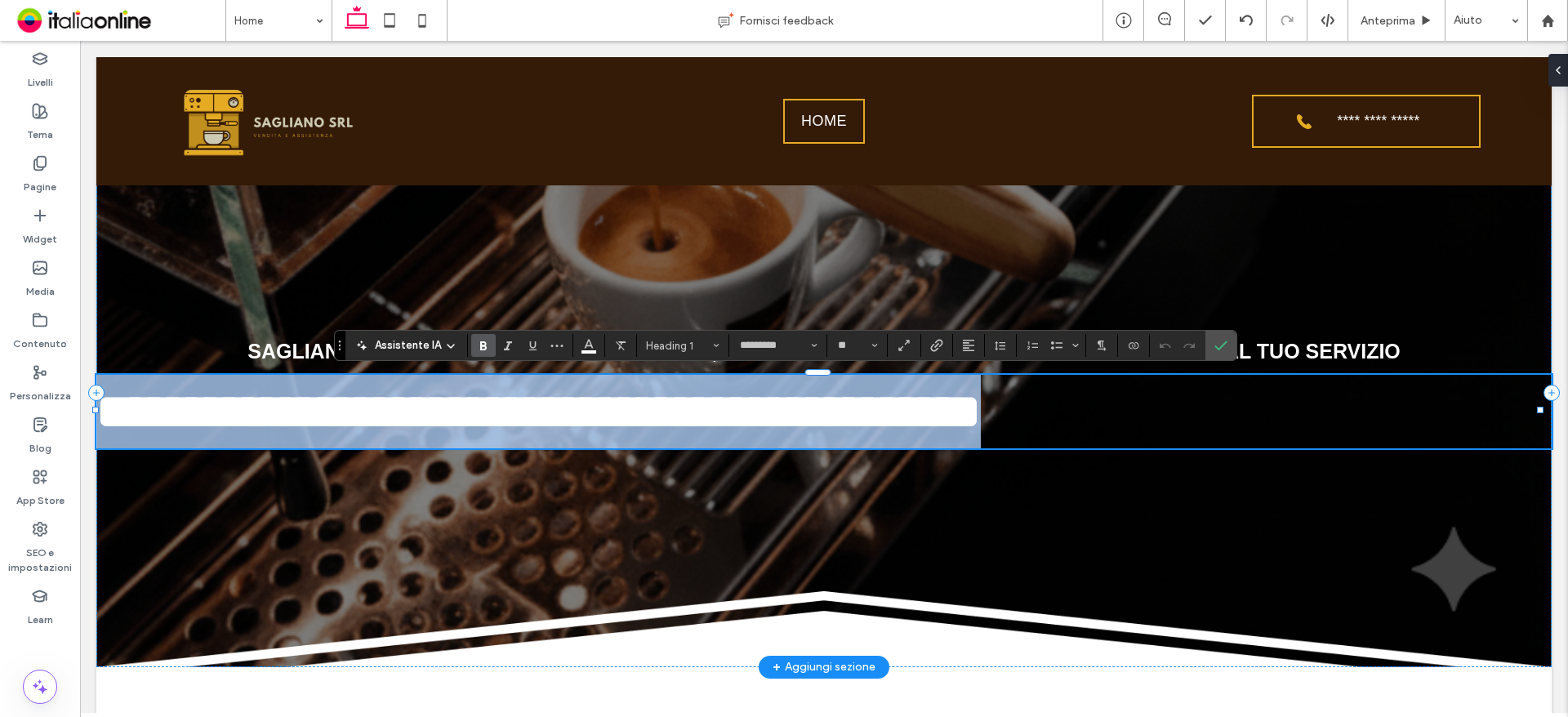
click at [468, 411] on span "**********" at bounding box center [538, 411] width 885 height 49
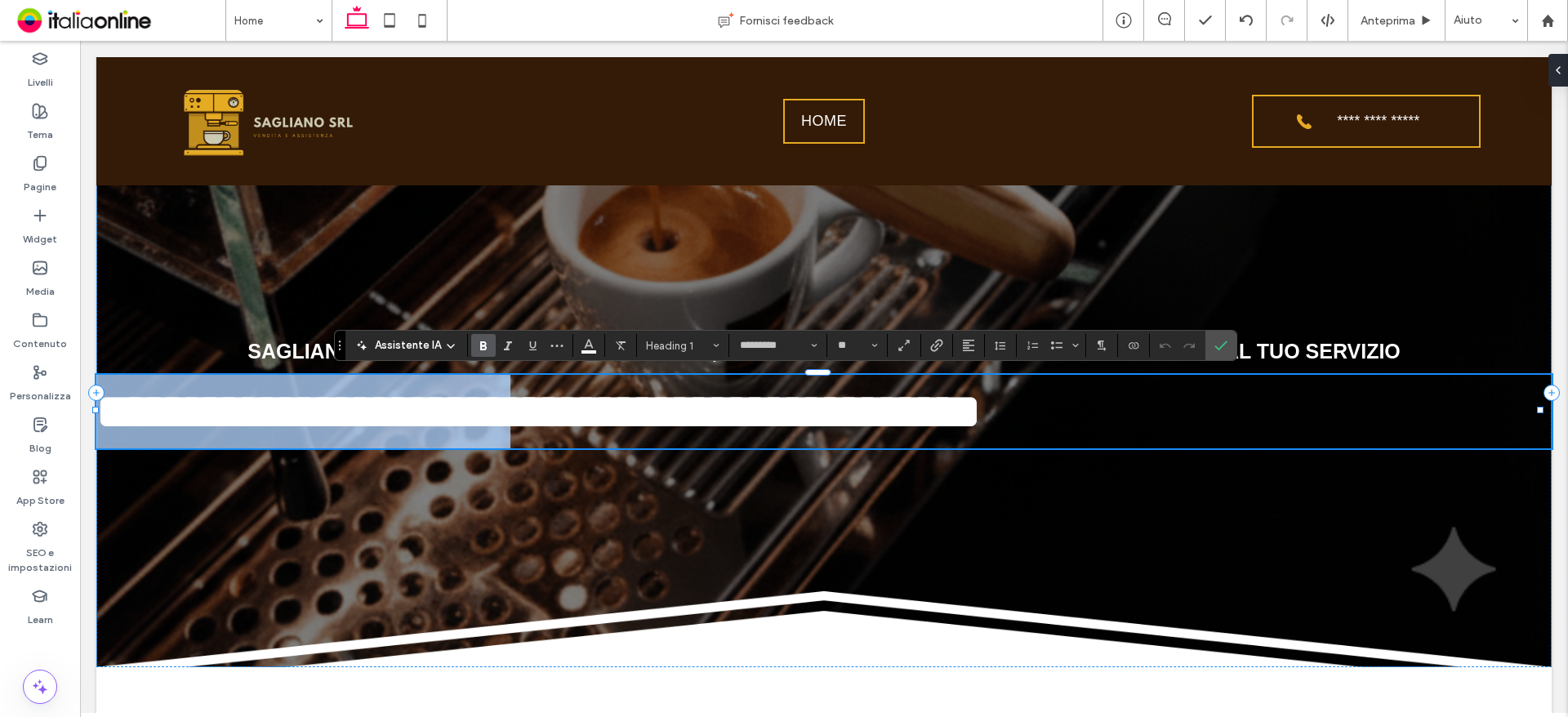
drag, startPoint x: 736, startPoint y: 409, endPoint x: 55, endPoint y: 383, distance: 681.5
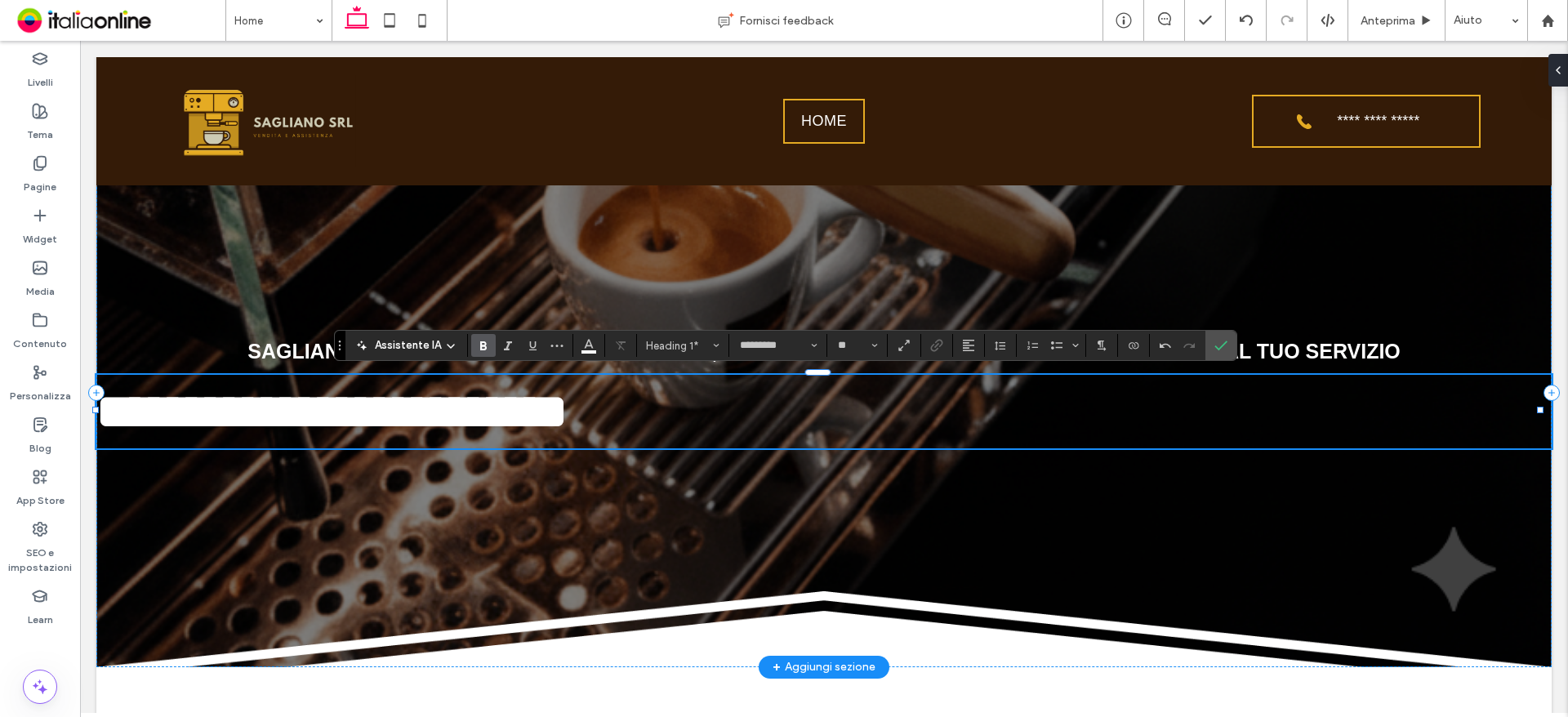
click at [312, 419] on span "**********" at bounding box center [332, 411] width 471 height 49
click at [1291, 415] on h1 "**********" at bounding box center [823, 410] width 1455 height 73
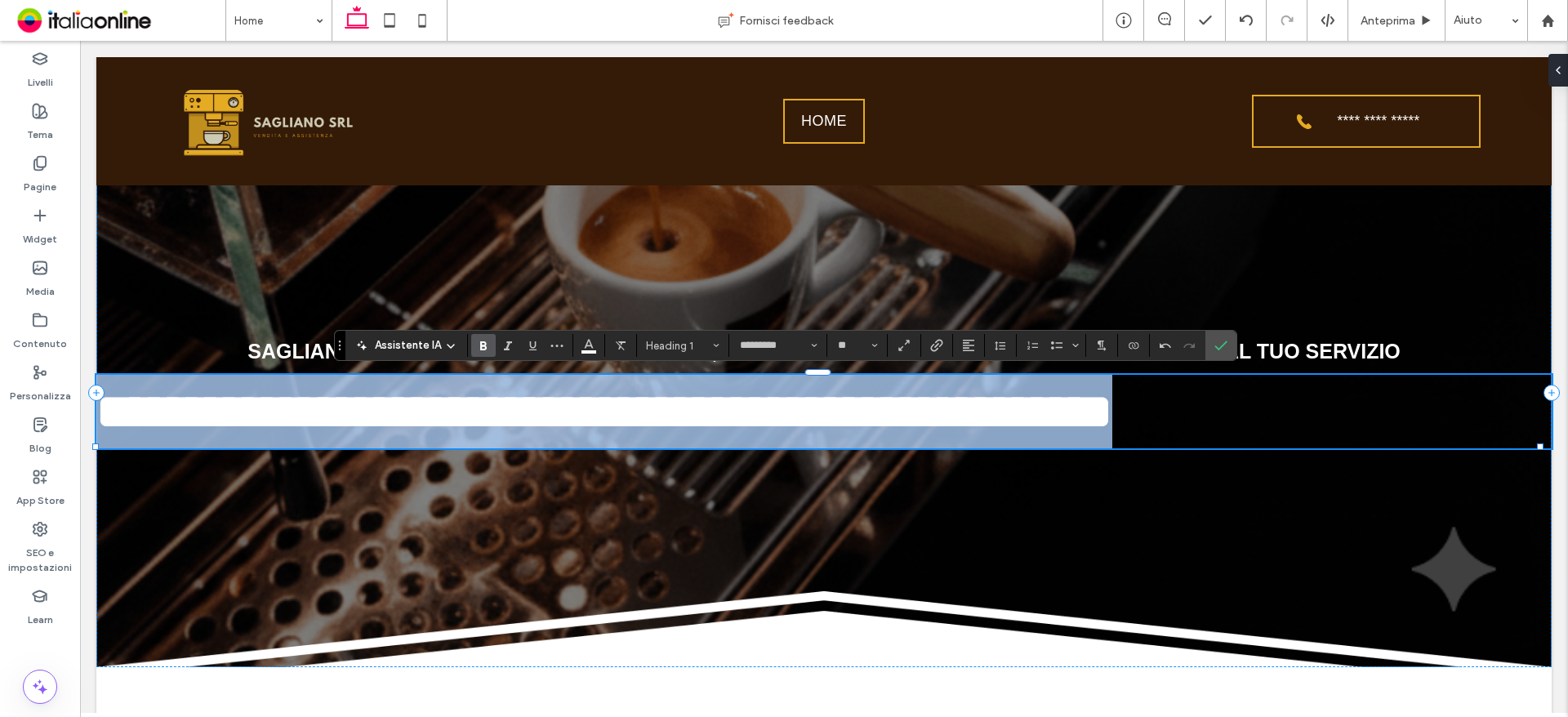
drag, startPoint x: 542, startPoint y: 478, endPoint x: 44, endPoint y: 406, distance: 503.2
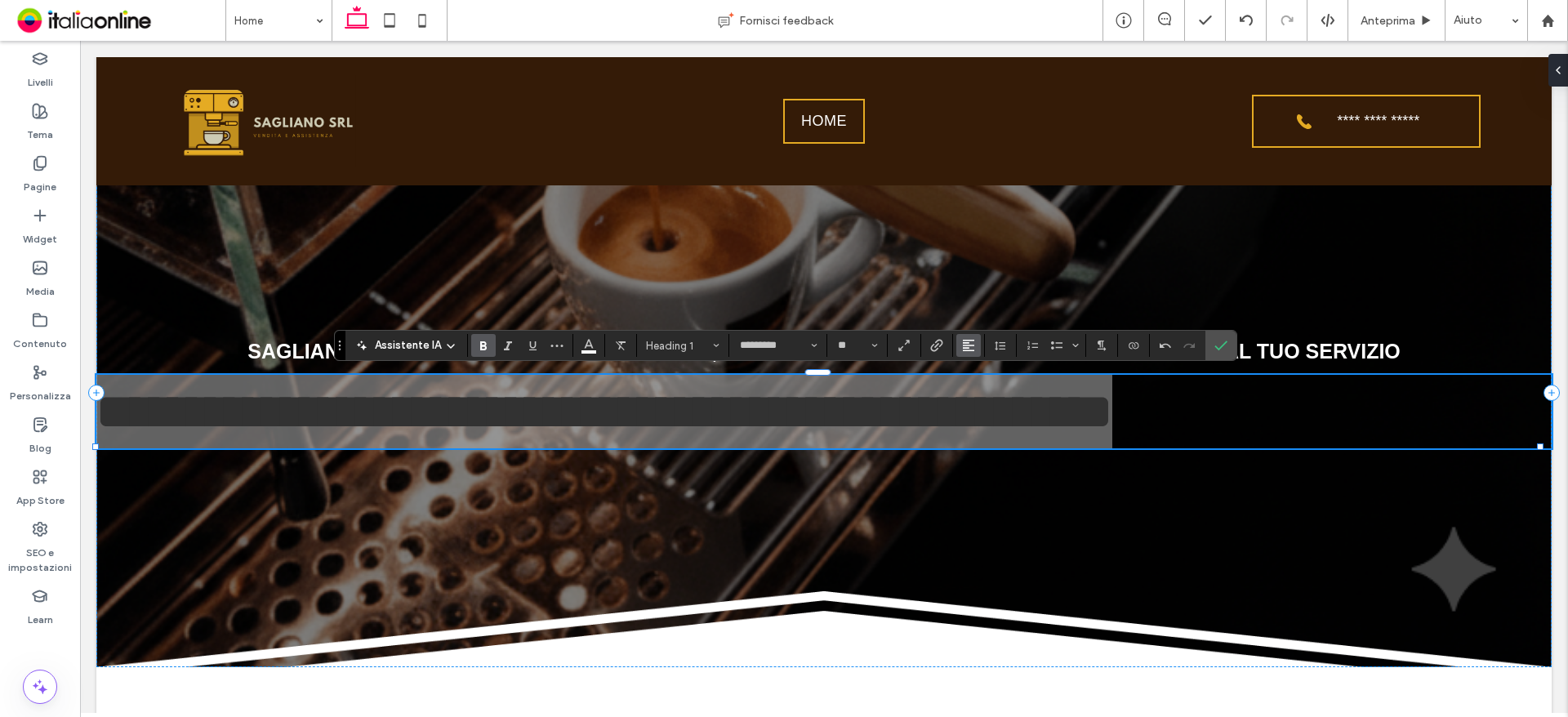
click at [962, 347] on icon "Allineamento" at bounding box center [968, 346] width 13 height 13
click at [983, 395] on use "ui.textEditor.alignment.center" at bounding box center [981, 396] width 11 height 11
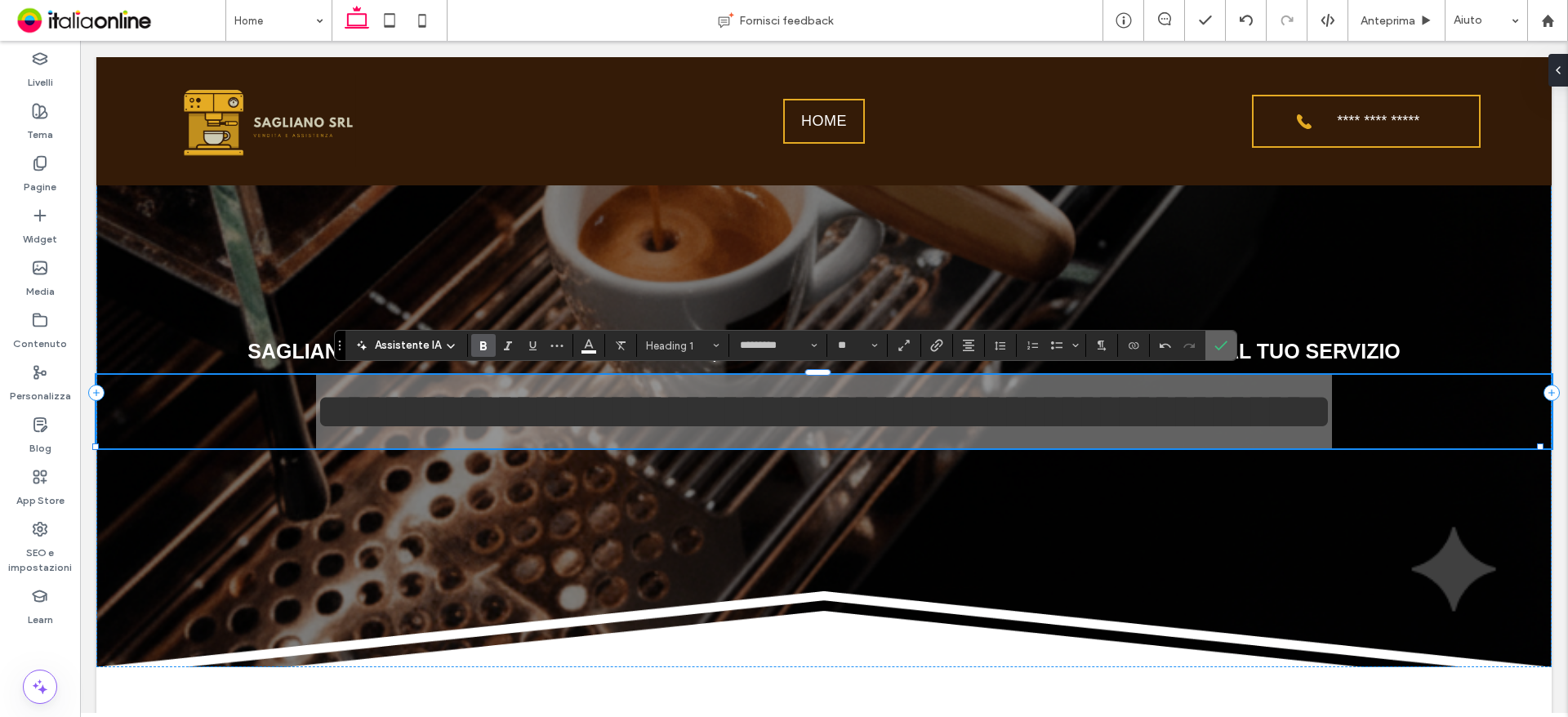
click at [1229, 350] on label "Conferma" at bounding box center [1221, 345] width 25 height 29
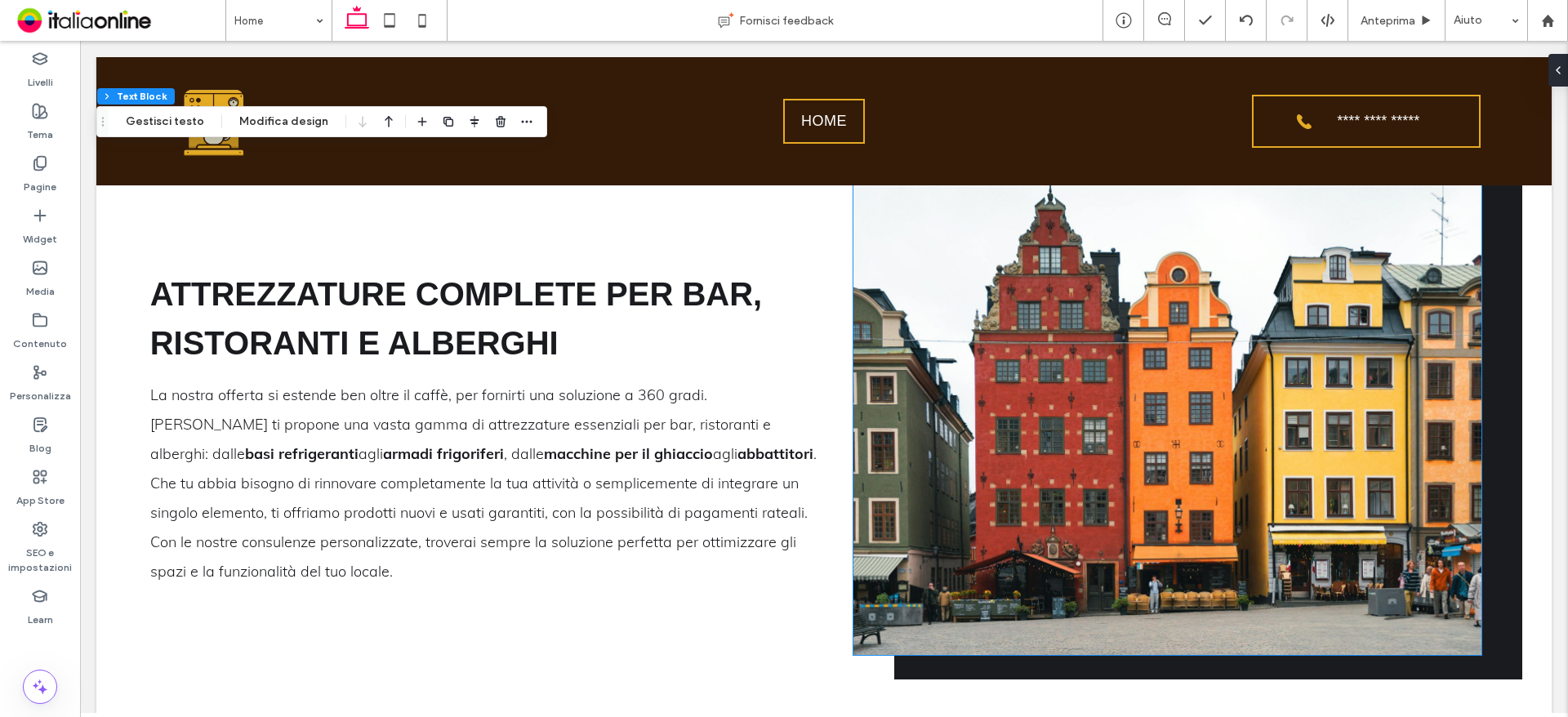
scroll to position [2448, 0]
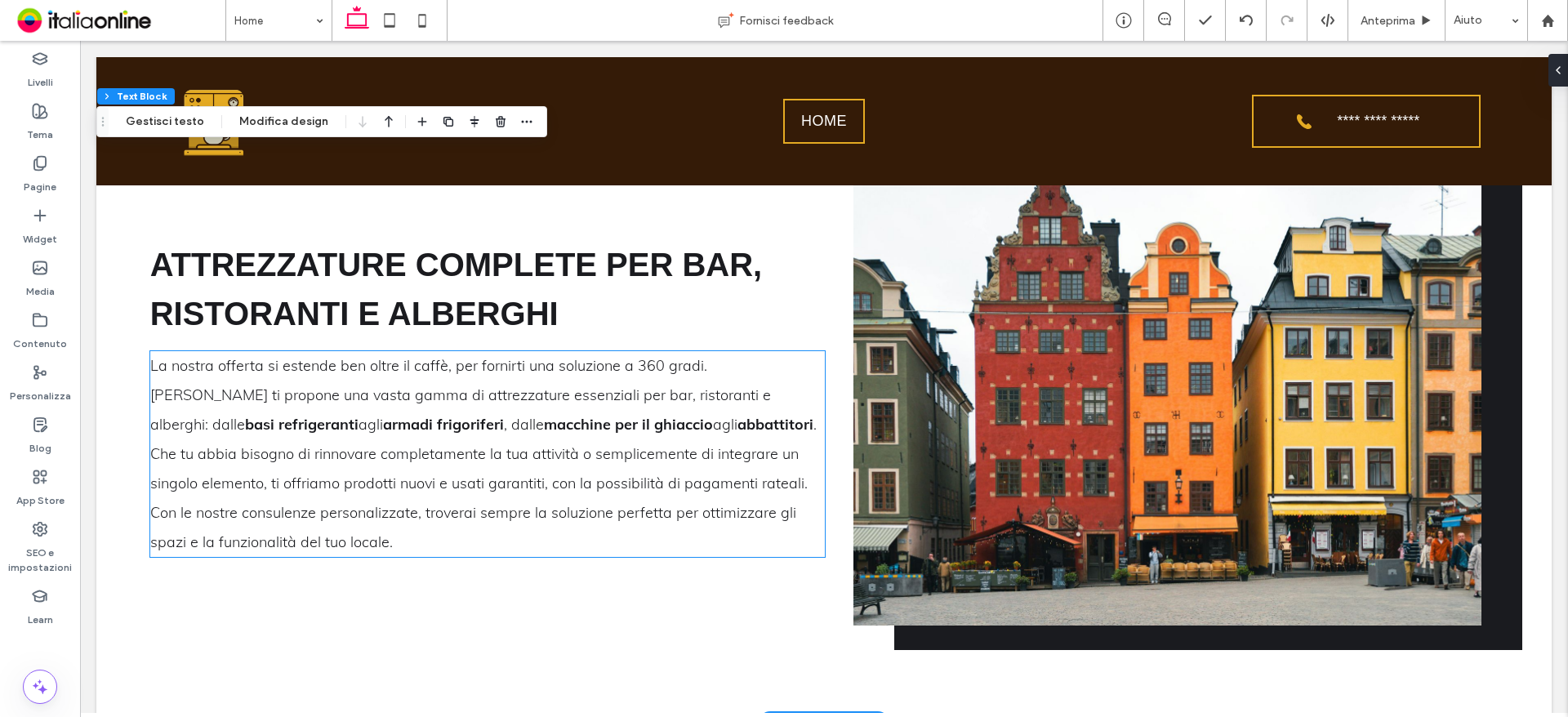
click at [682, 417] on span ". Che tu abbia bisogno di rinnovare completamente la tua attività o semplicemen…" at bounding box center [483, 483] width 666 height 137
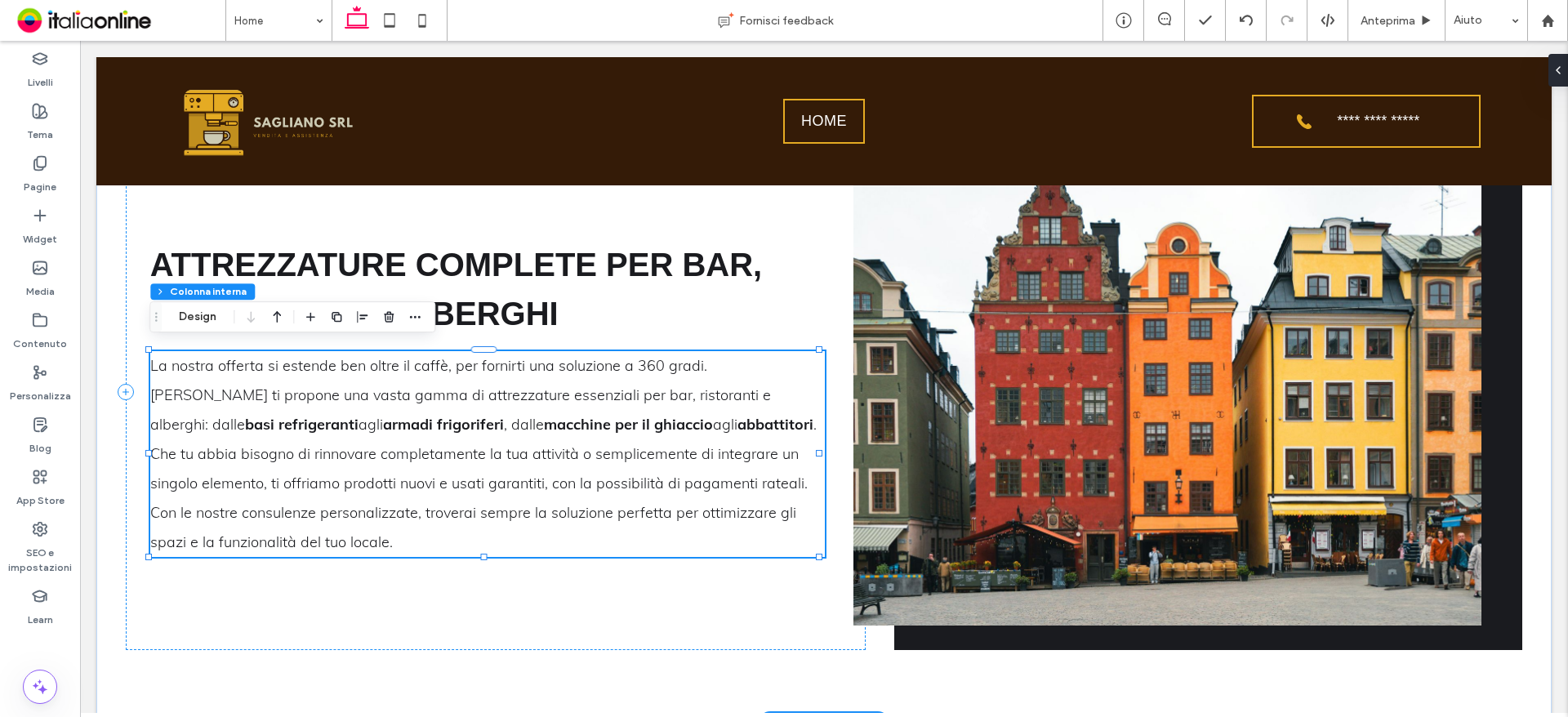
click at [727, 415] on span ". Che tu abbia bisogno di rinnovare completamente la tua attività o semplicemen…" at bounding box center [483, 483] width 666 height 137
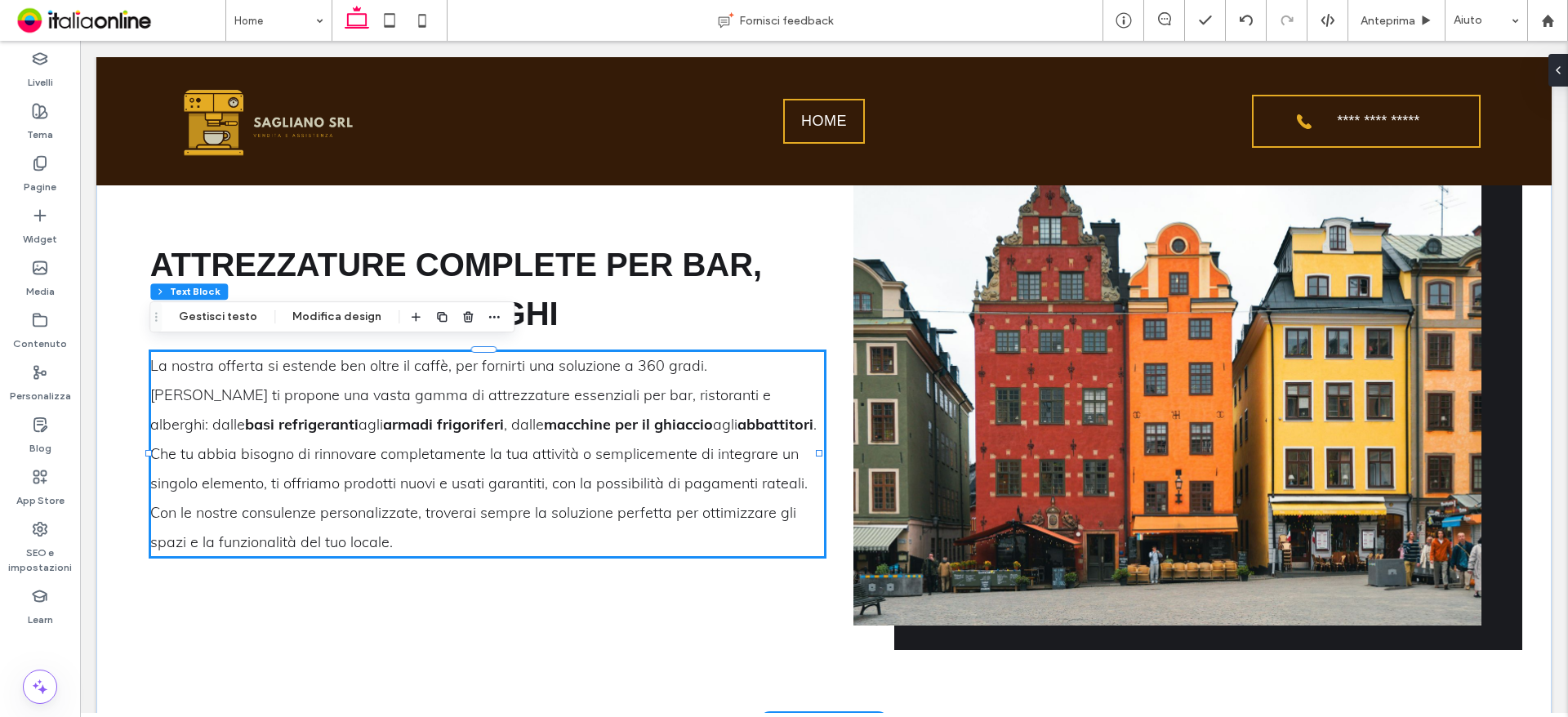
click at [742, 401] on p "La nostra offerta si estende ben oltre il caffè, per fornirti una soluzione a 3…" at bounding box center [488, 454] width 676 height 206
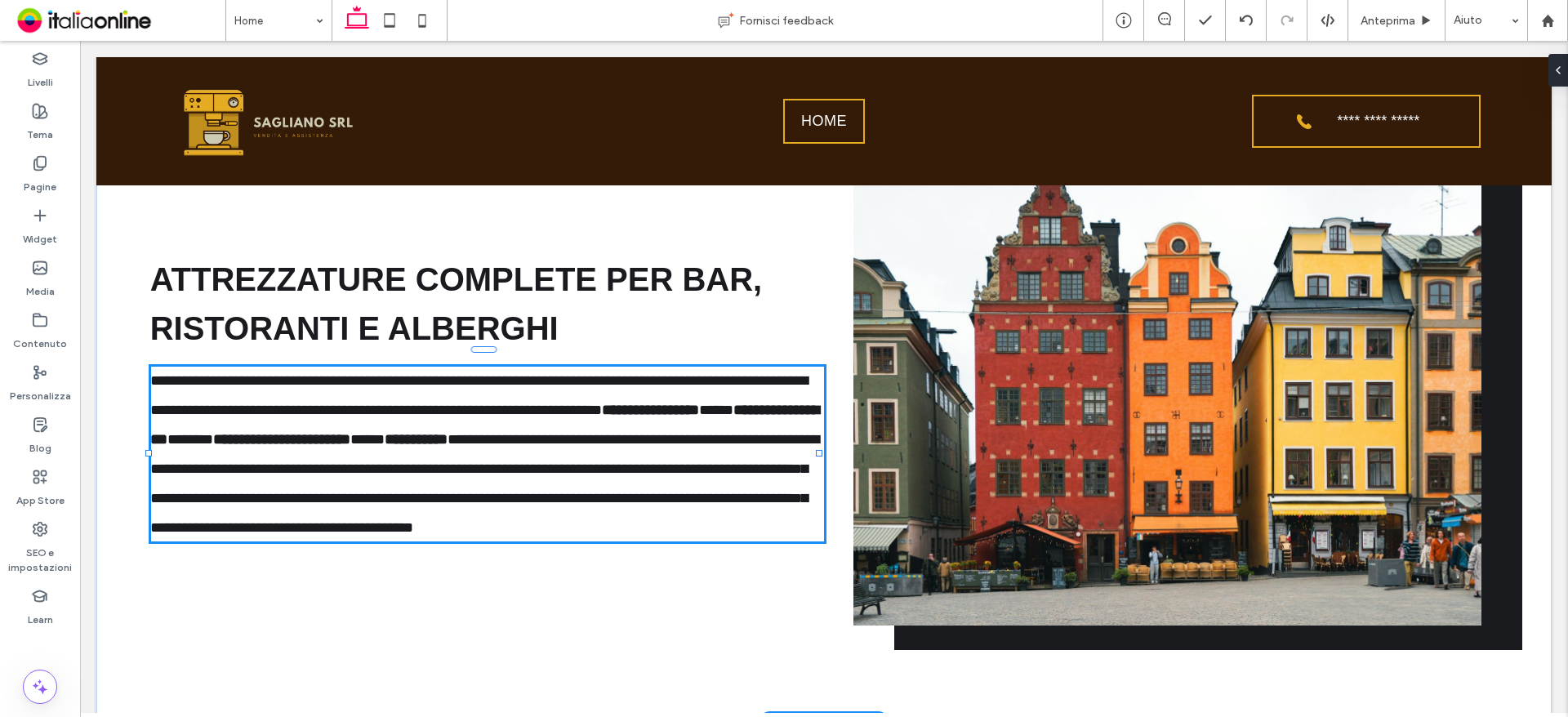
type input "****"
type input "**"
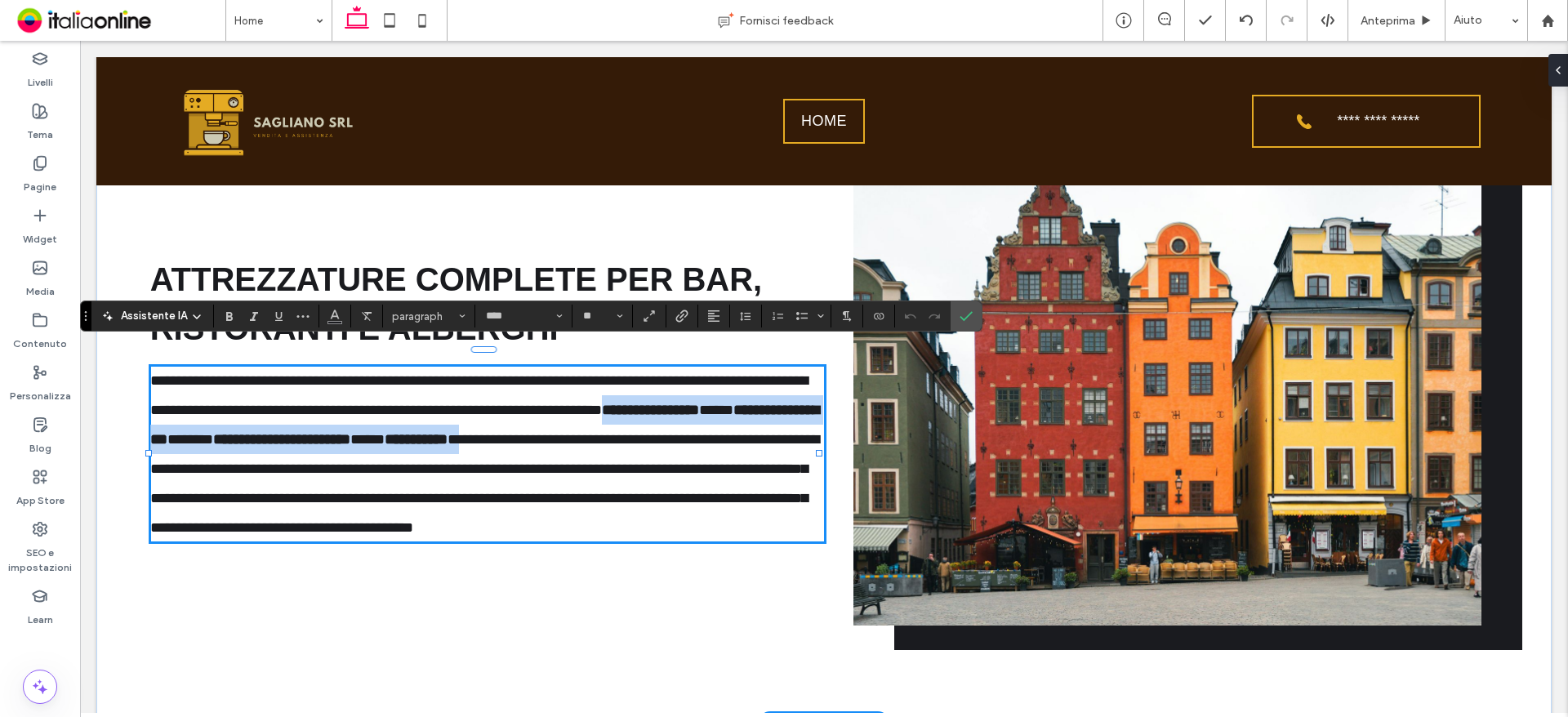
drag, startPoint x: 742, startPoint y: 390, endPoint x: 684, endPoint y: 415, distance: 63.2
click at [684, 415] on p "**********" at bounding box center [488, 454] width 676 height 177
copy p "**********"
